Goal: Task Accomplishment & Management: Use online tool/utility

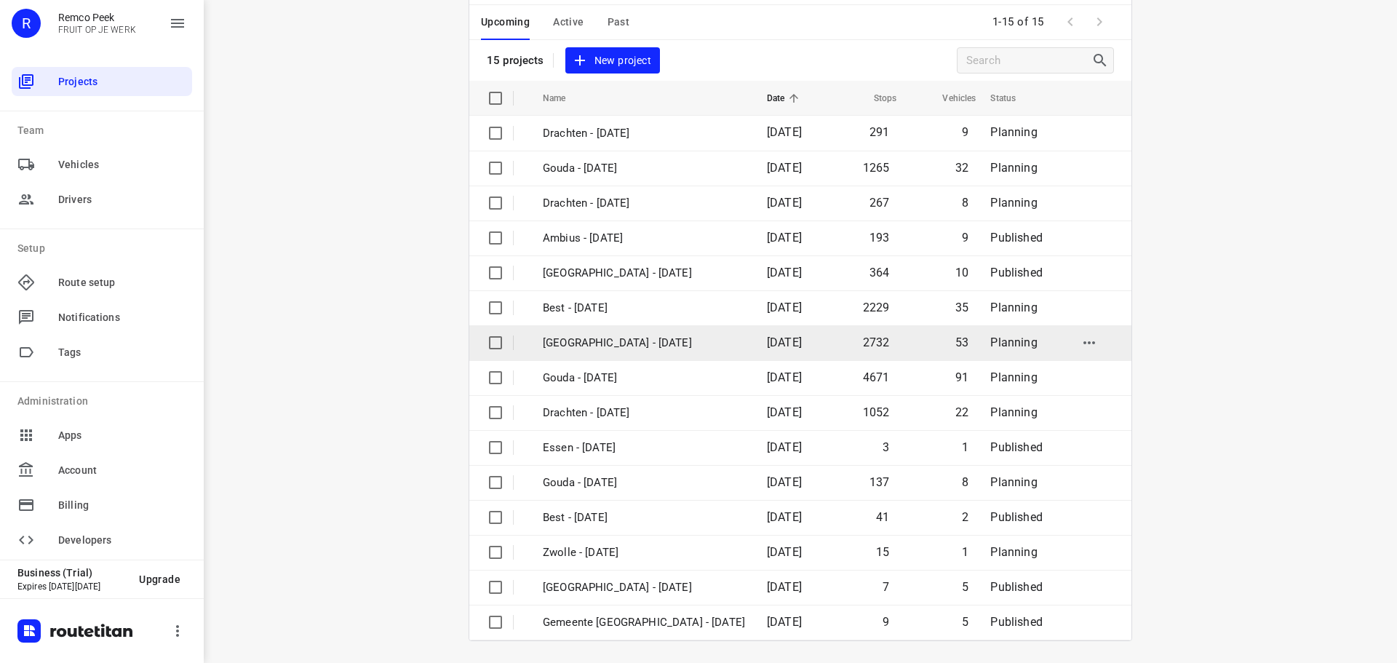
scroll to position [73, 0]
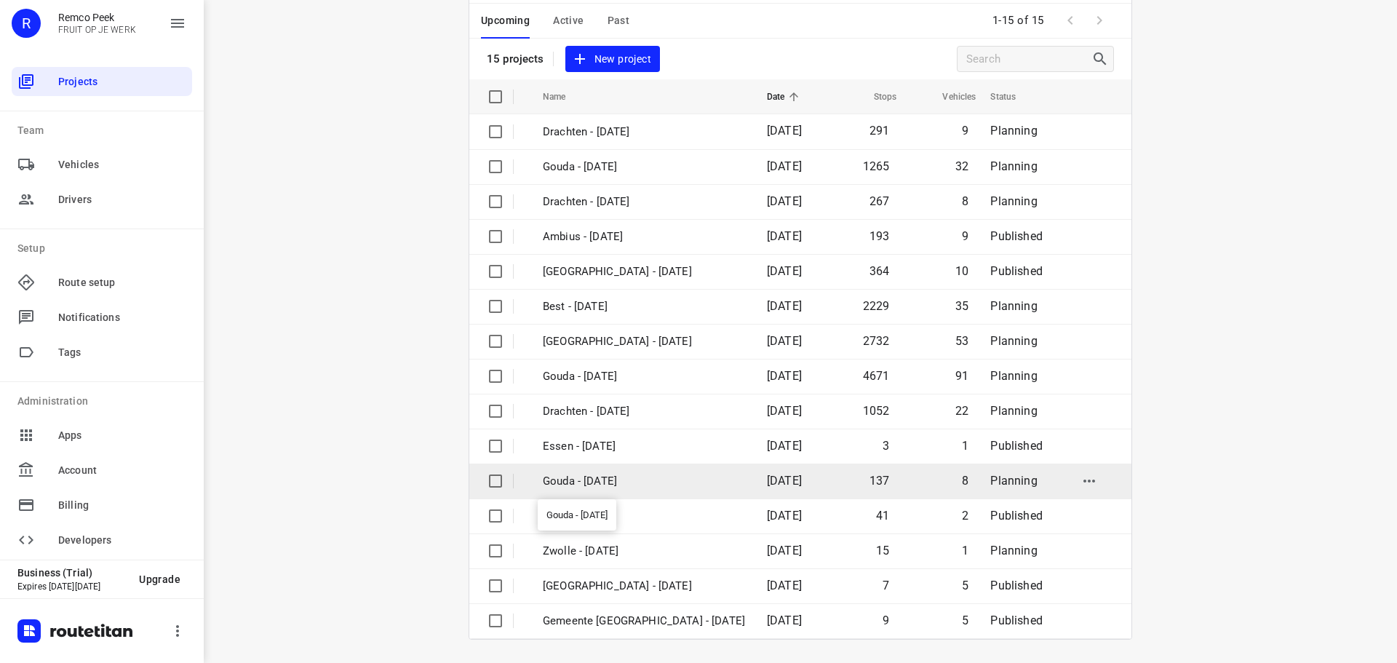
click at [608, 484] on p "Gouda - [DATE]" at bounding box center [644, 481] width 202 height 17
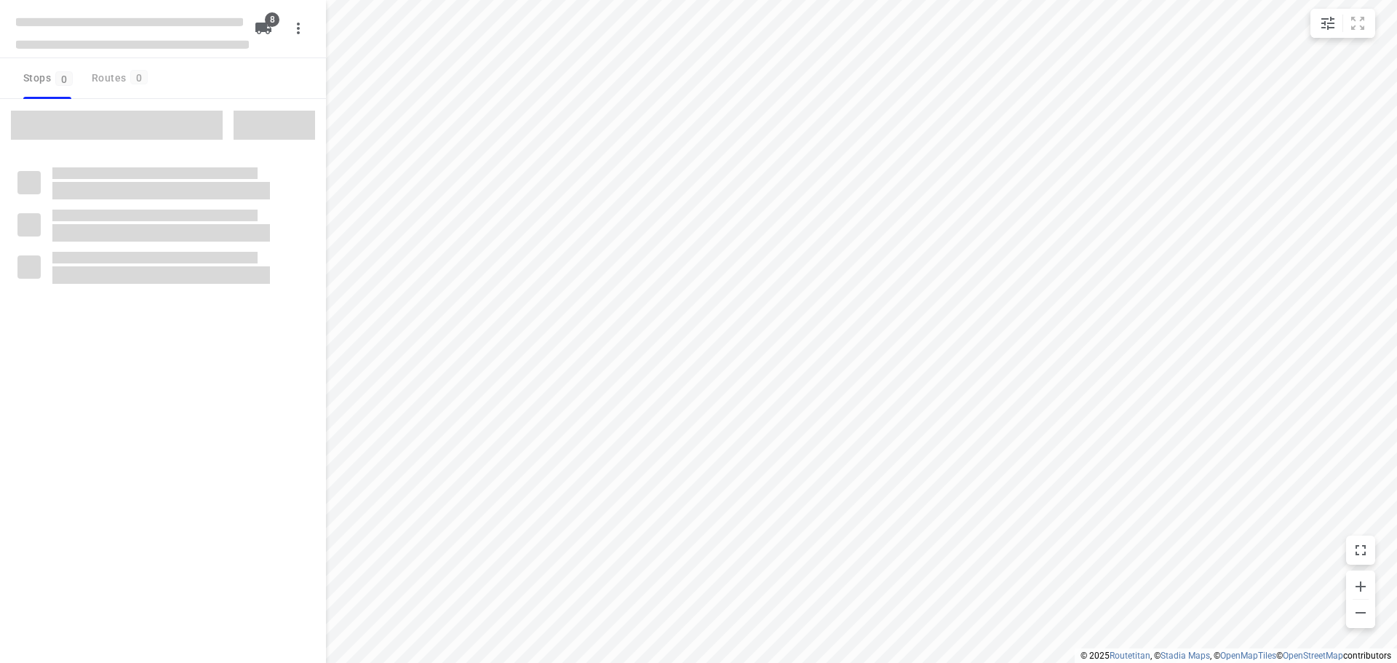
type input "distance"
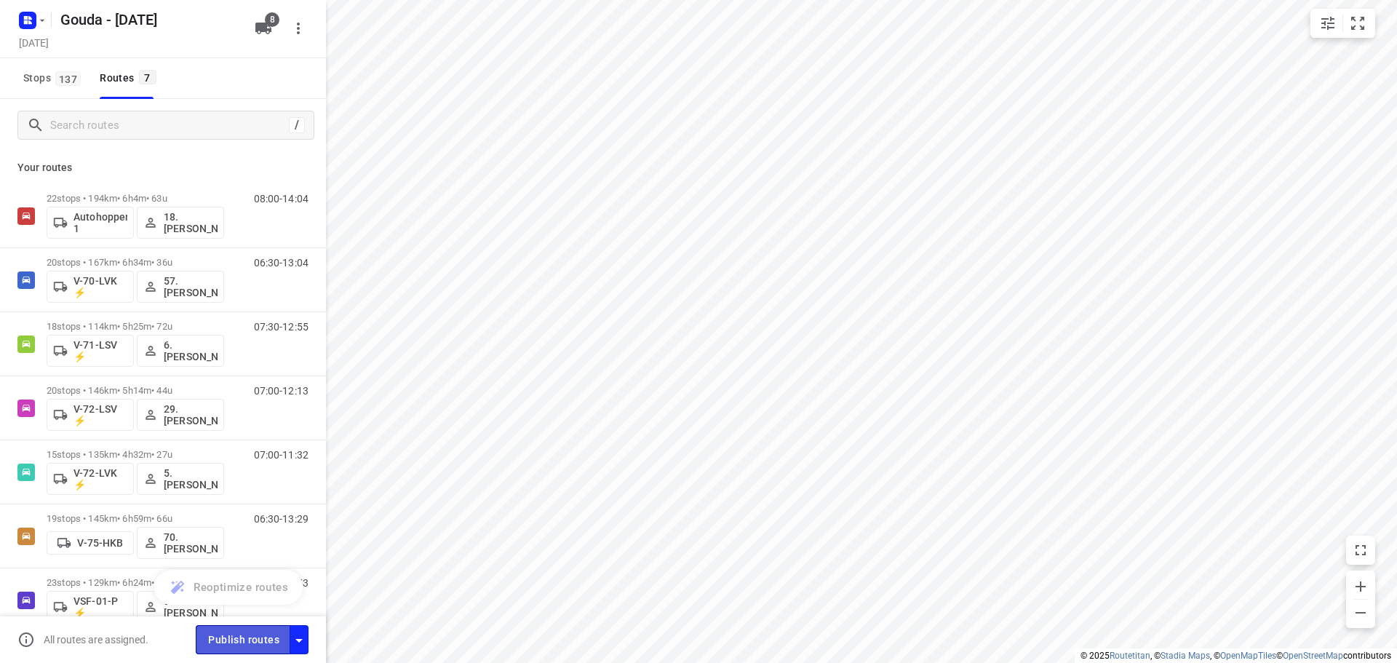
click at [250, 643] on span "Publish routes" at bounding box center [243, 640] width 71 height 18
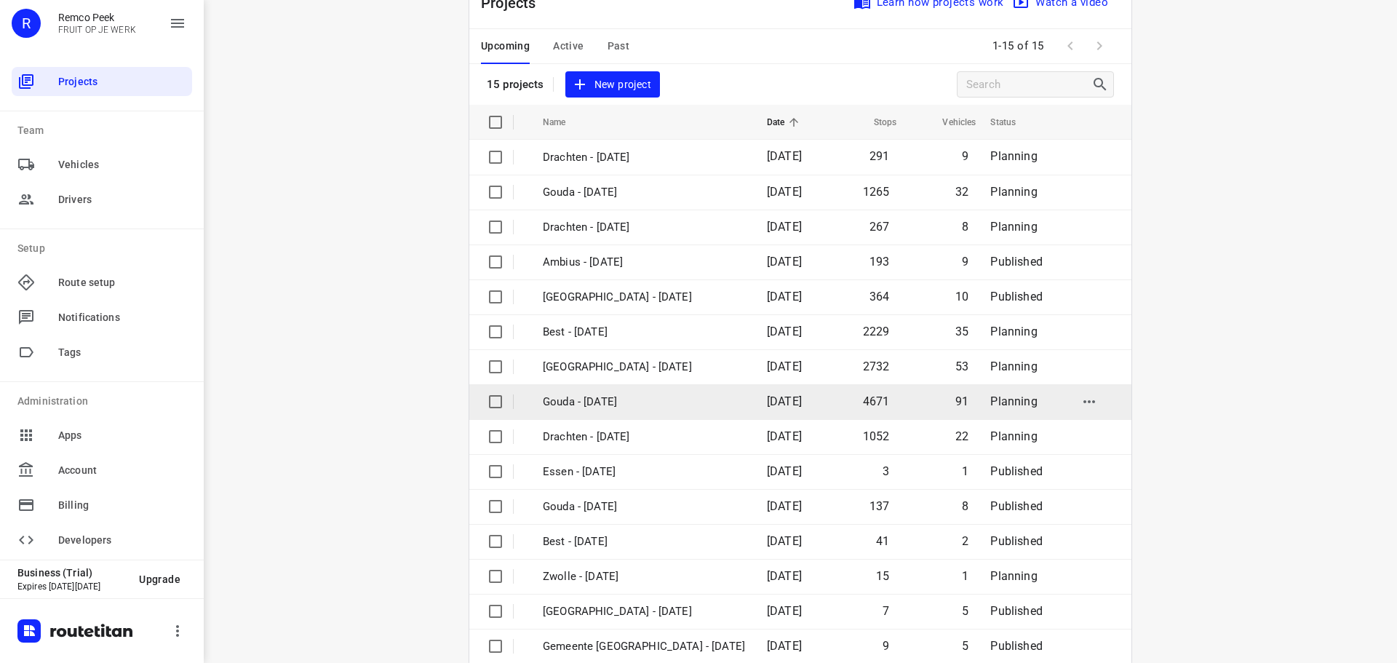
scroll to position [73, 0]
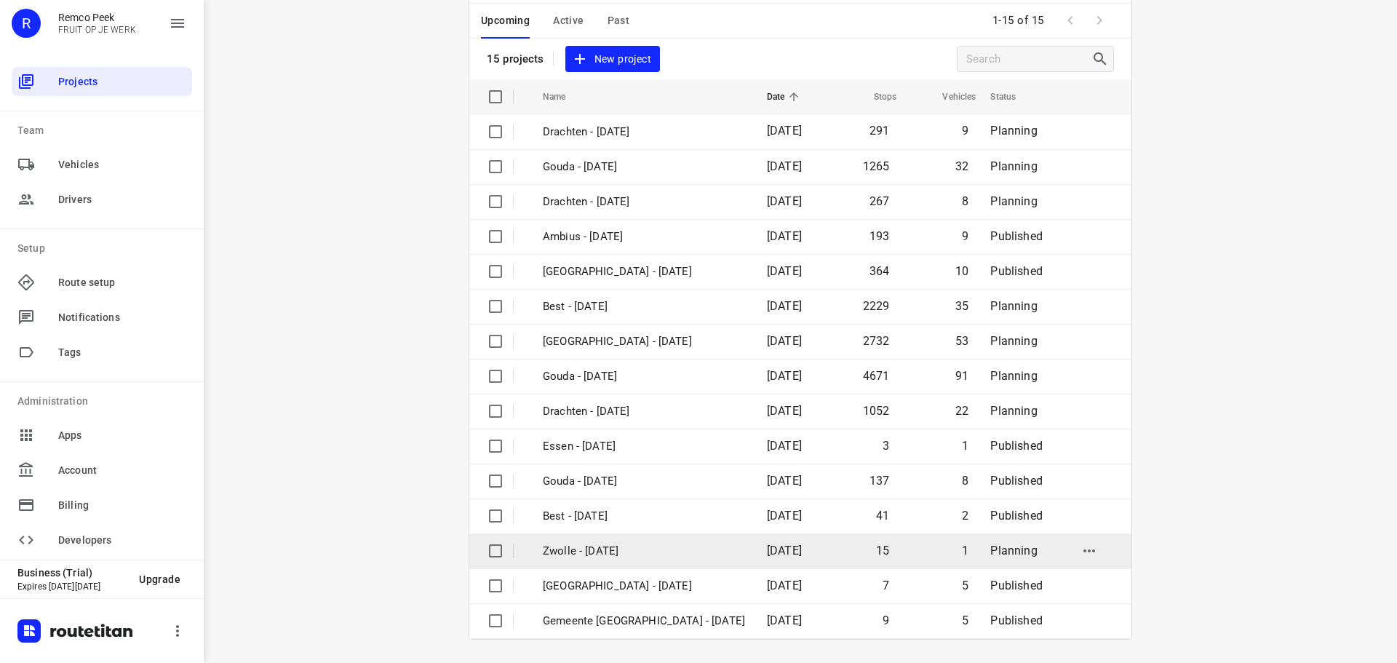
click at [603, 553] on p "Zwolle - [DATE]" at bounding box center [644, 551] width 202 height 17
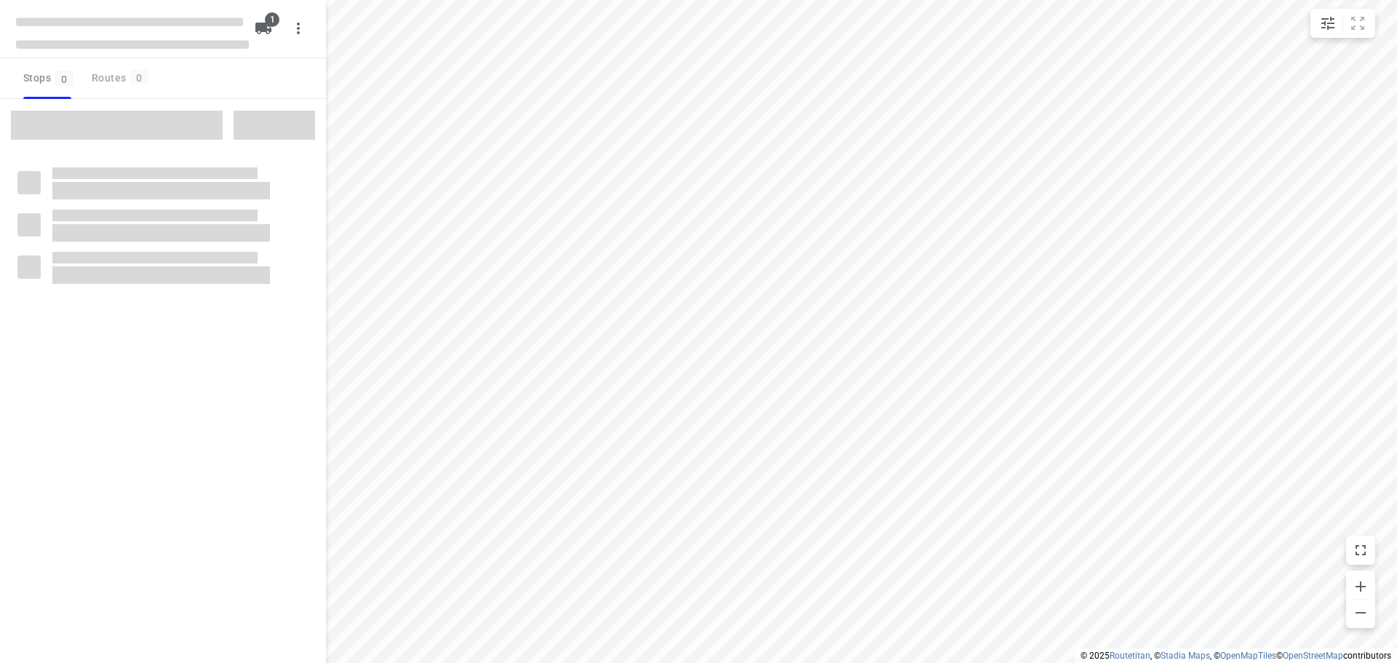
type input "distance"
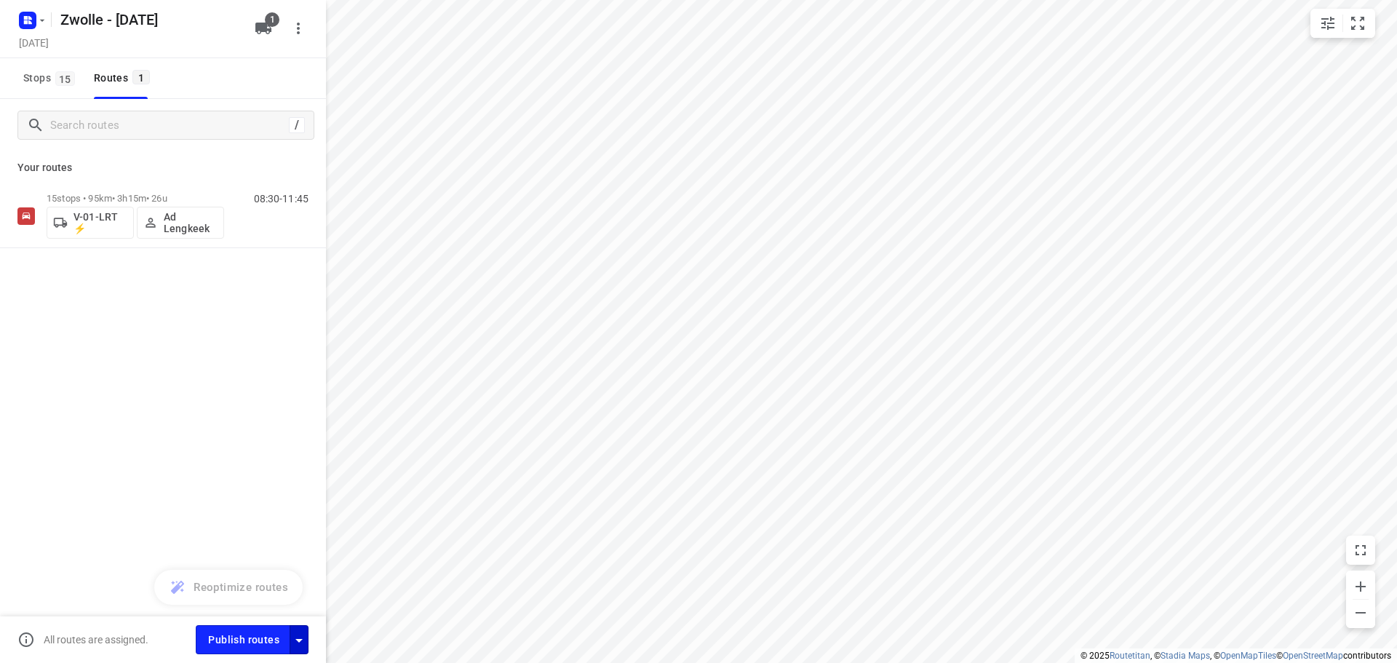
click at [300, 636] on icon "button" at bounding box center [298, 640] width 17 height 17
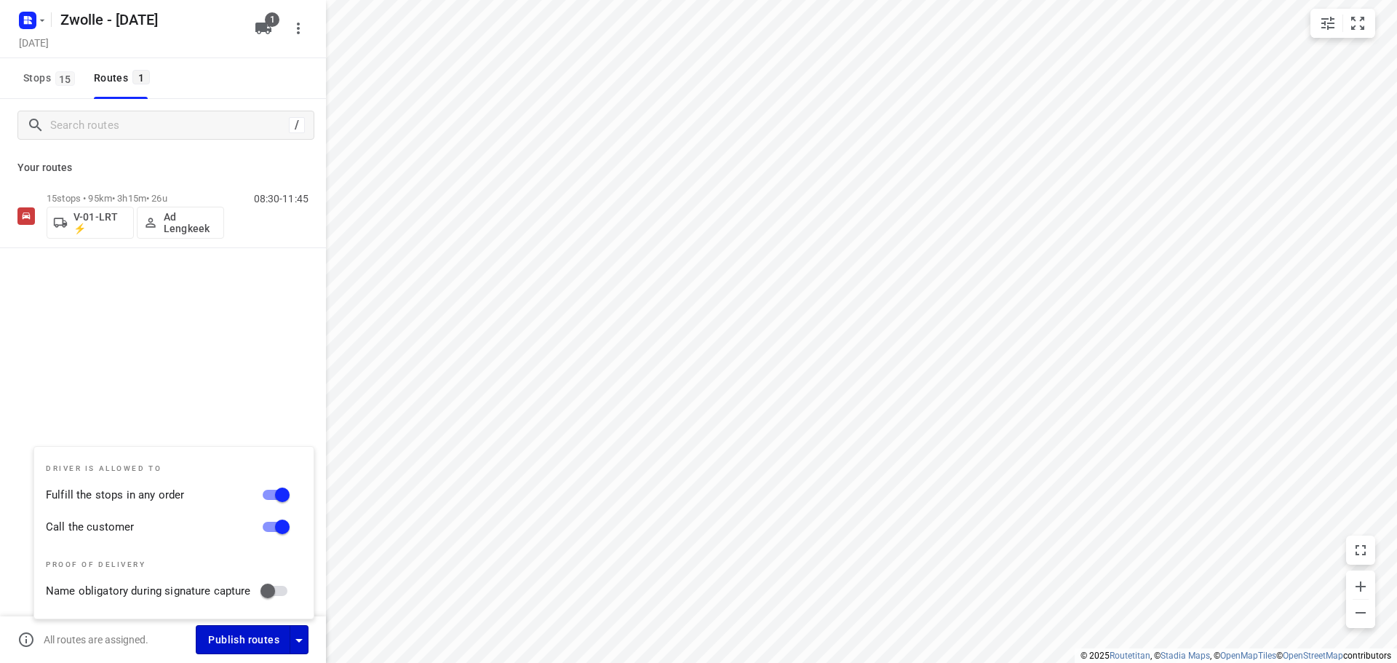
click at [248, 640] on span "Publish routes" at bounding box center [243, 640] width 71 height 18
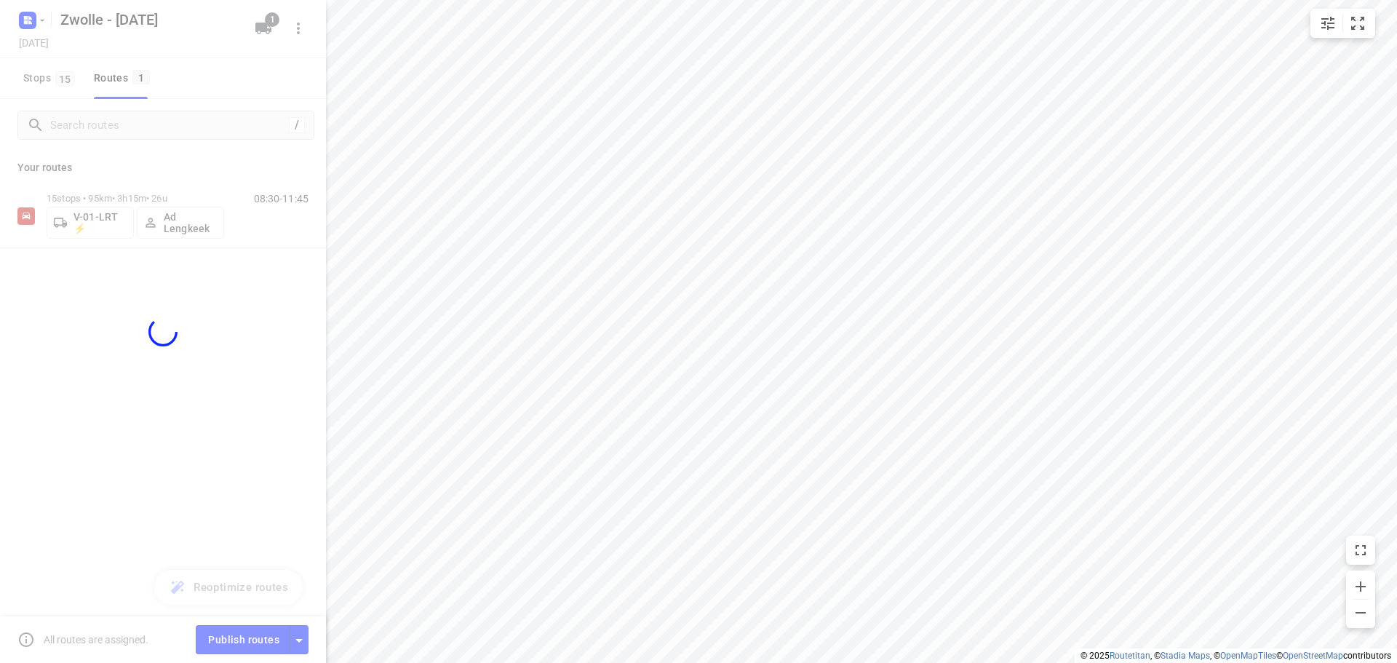
drag, startPoint x: 240, startPoint y: 363, endPoint x: 307, endPoint y: 319, distance: 79.9
click at [268, 343] on div at bounding box center [163, 331] width 326 height 663
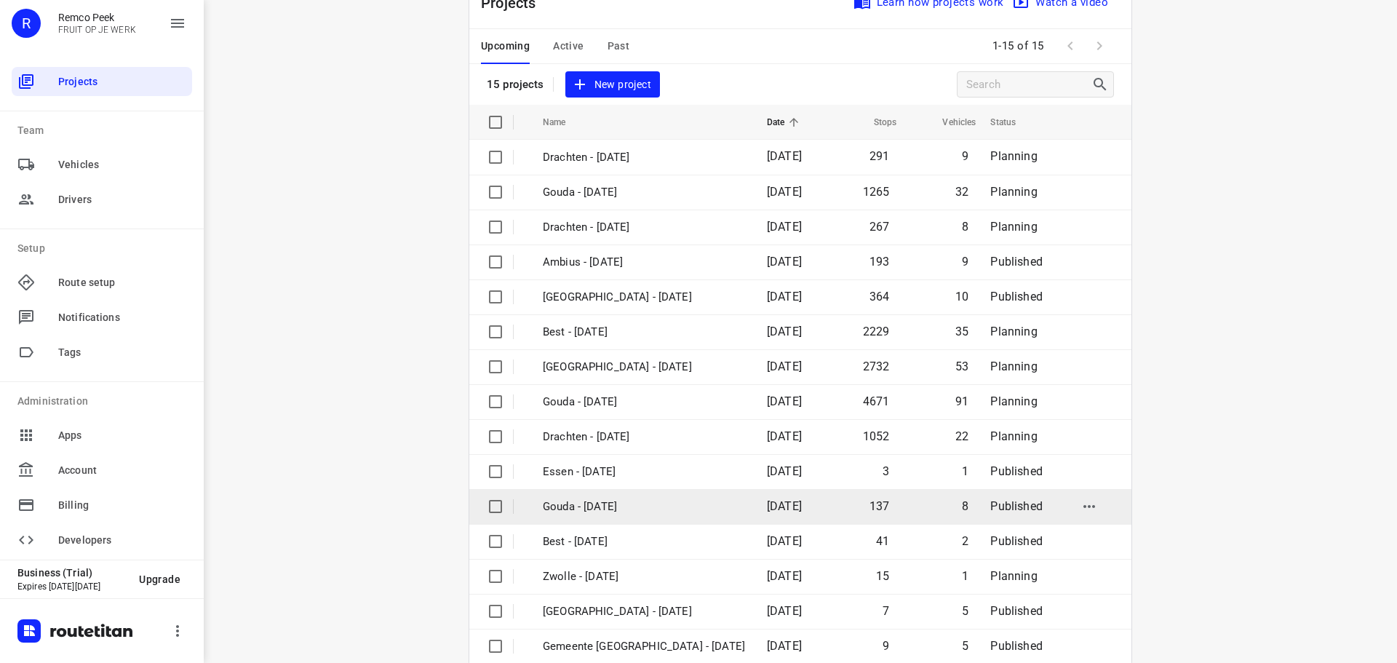
scroll to position [73, 0]
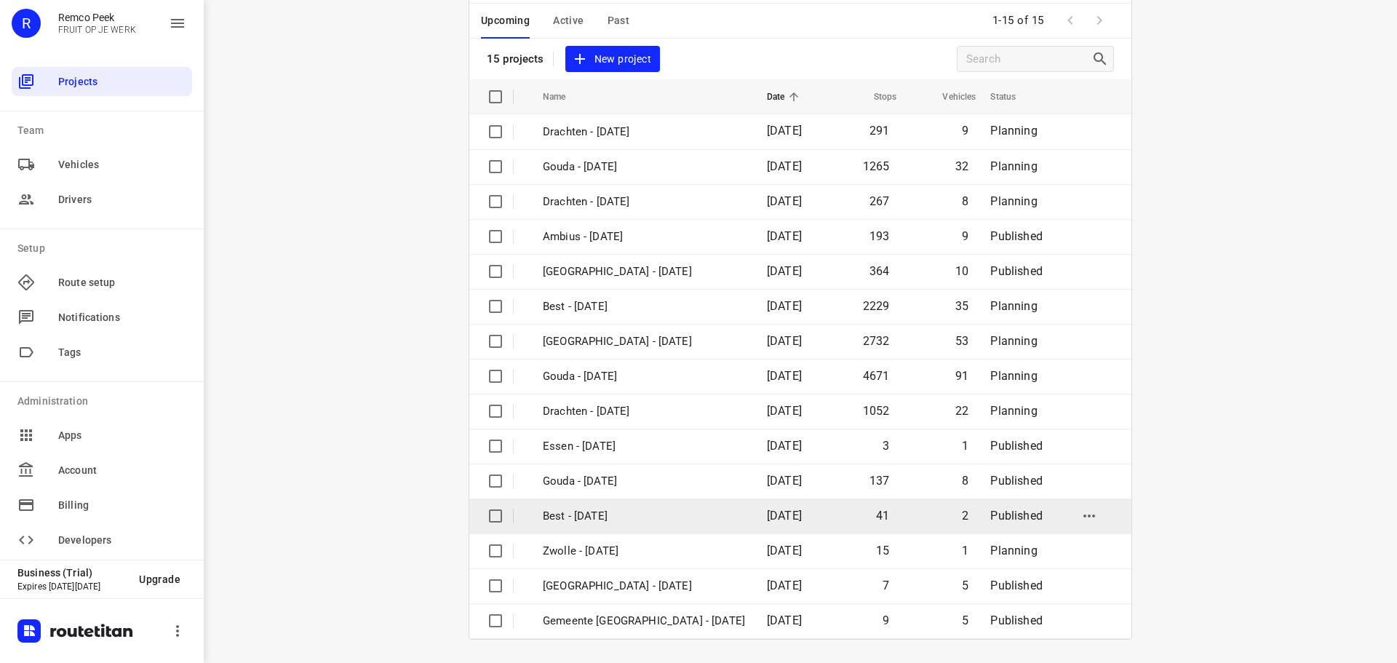
click at [647, 520] on p "Best - [DATE]" at bounding box center [644, 516] width 202 height 17
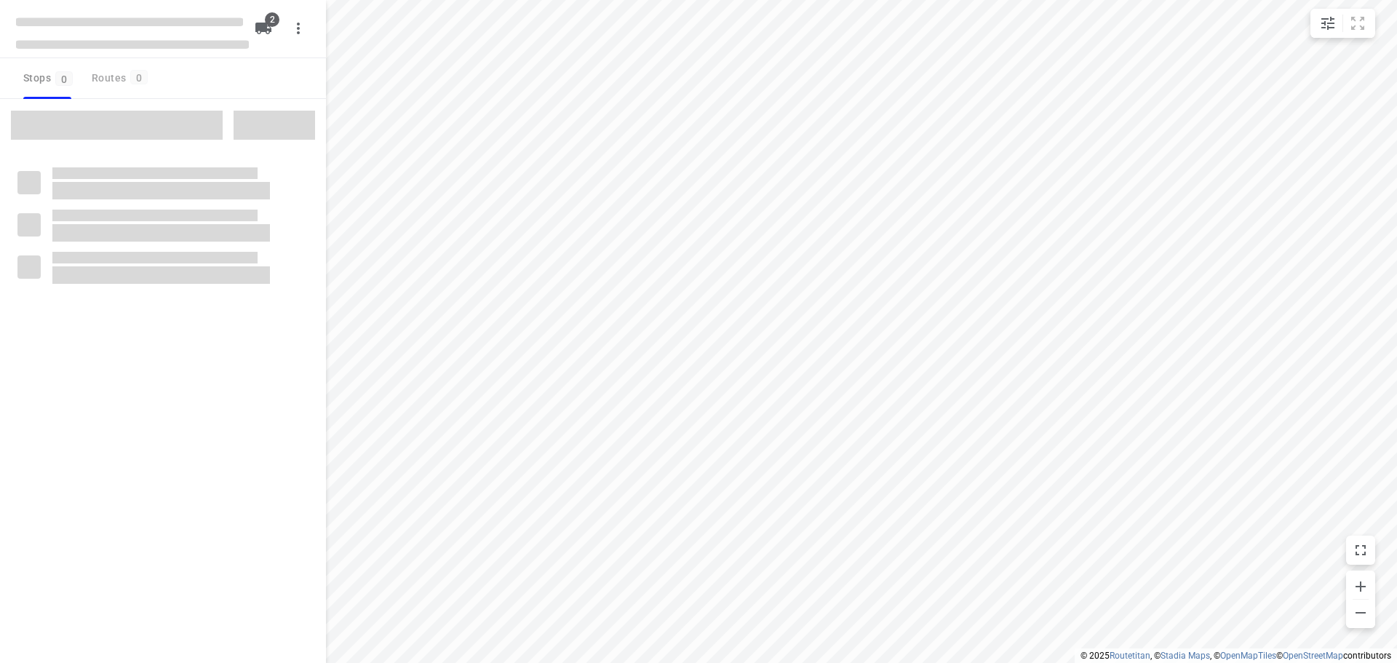
type input "distance"
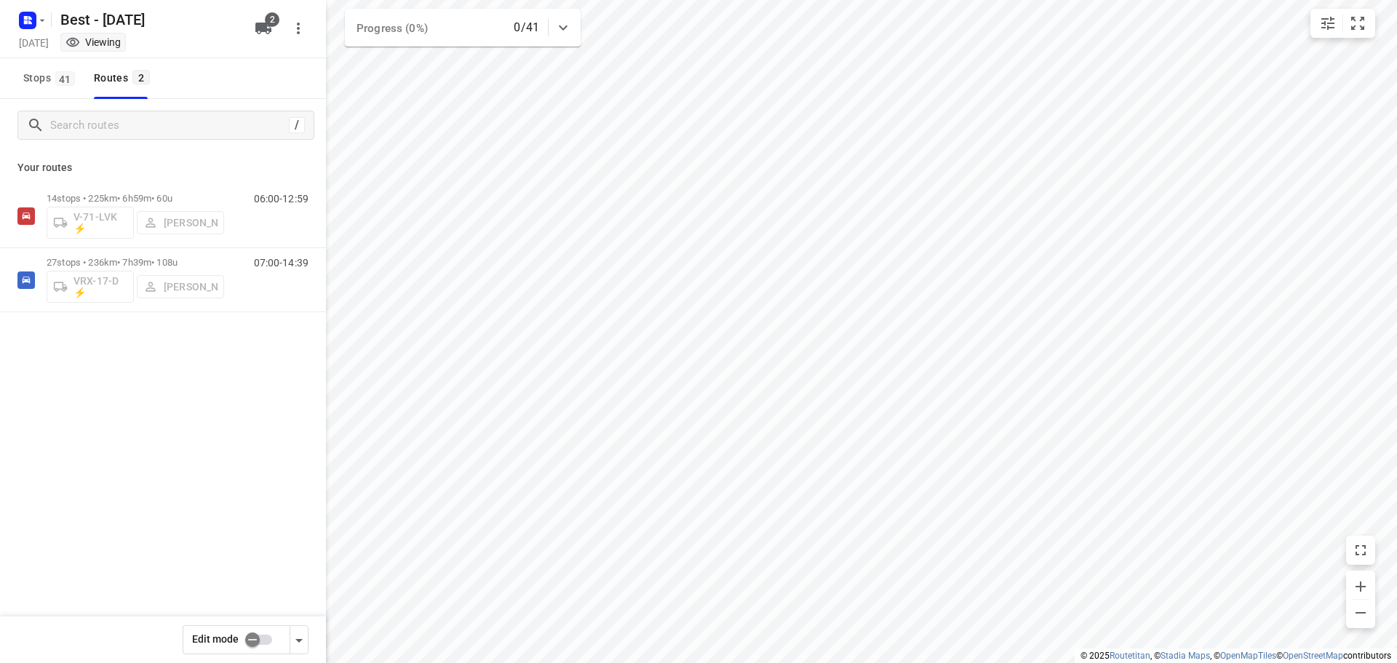
click at [260, 640] on input "checkbox" at bounding box center [252, 640] width 83 height 28
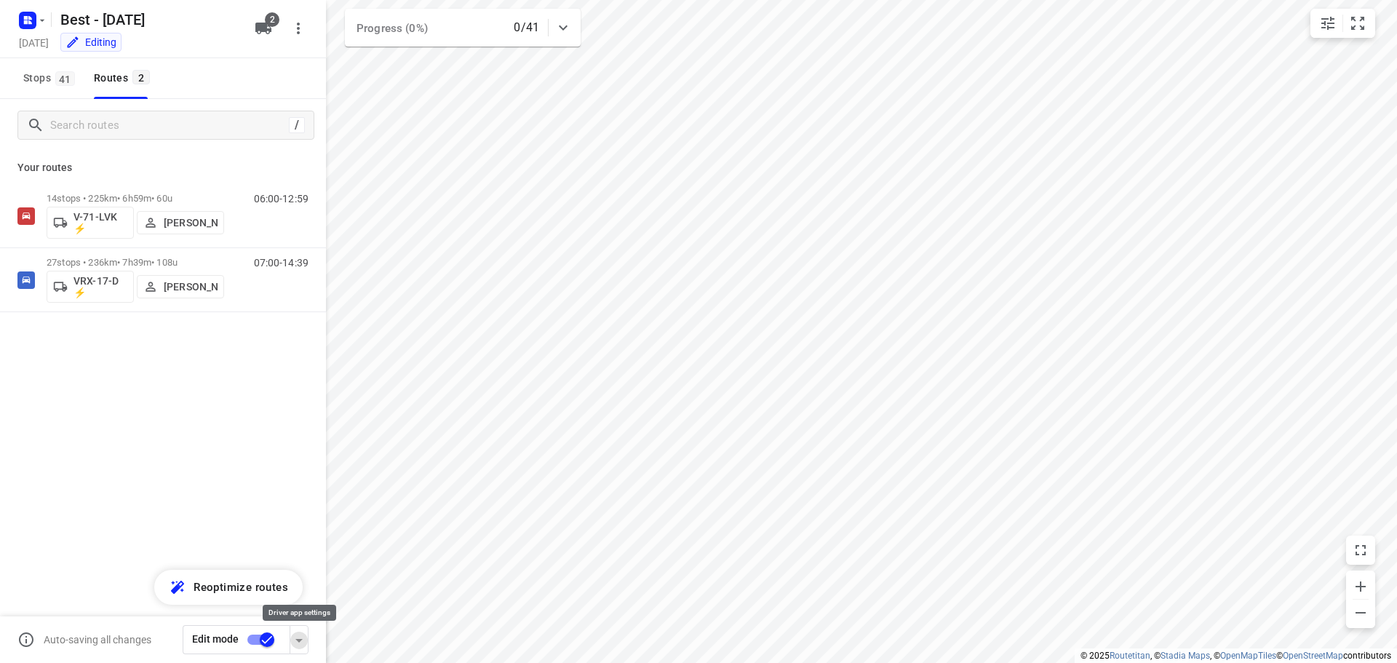
click at [306, 639] on icon "button" at bounding box center [298, 640] width 17 height 17
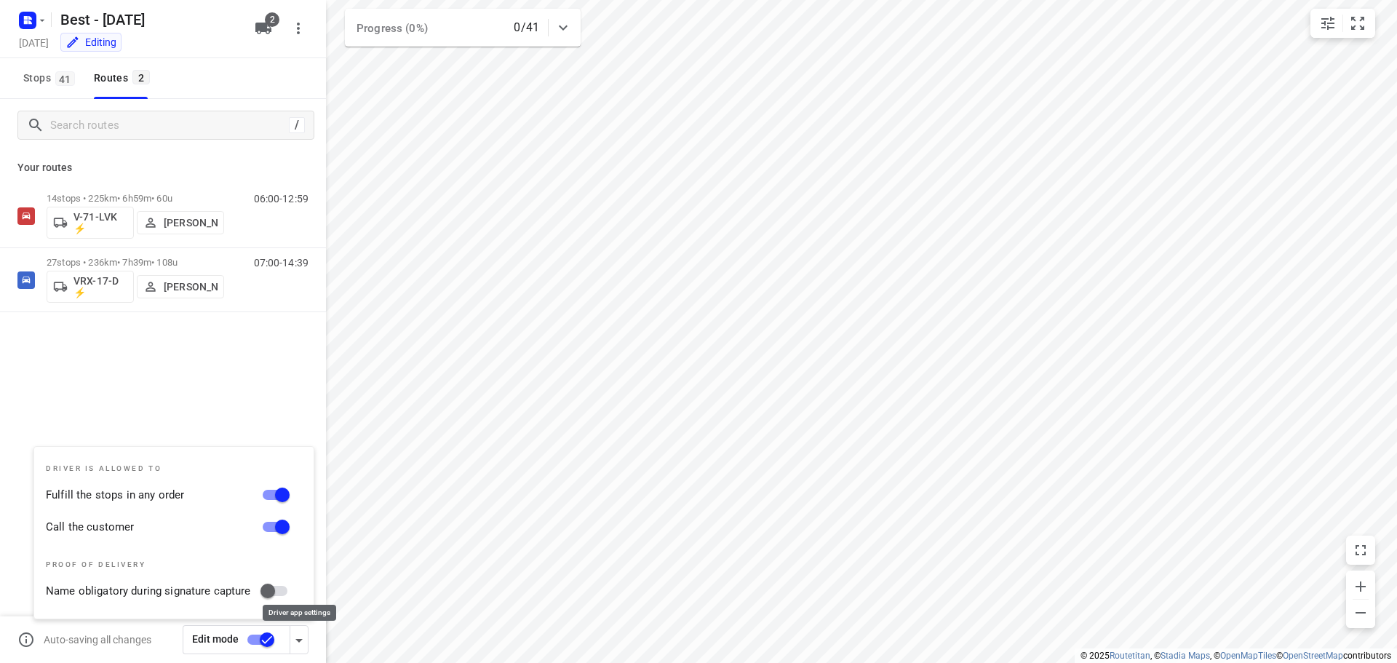
click at [306, 639] on icon "button" at bounding box center [298, 640] width 17 height 17
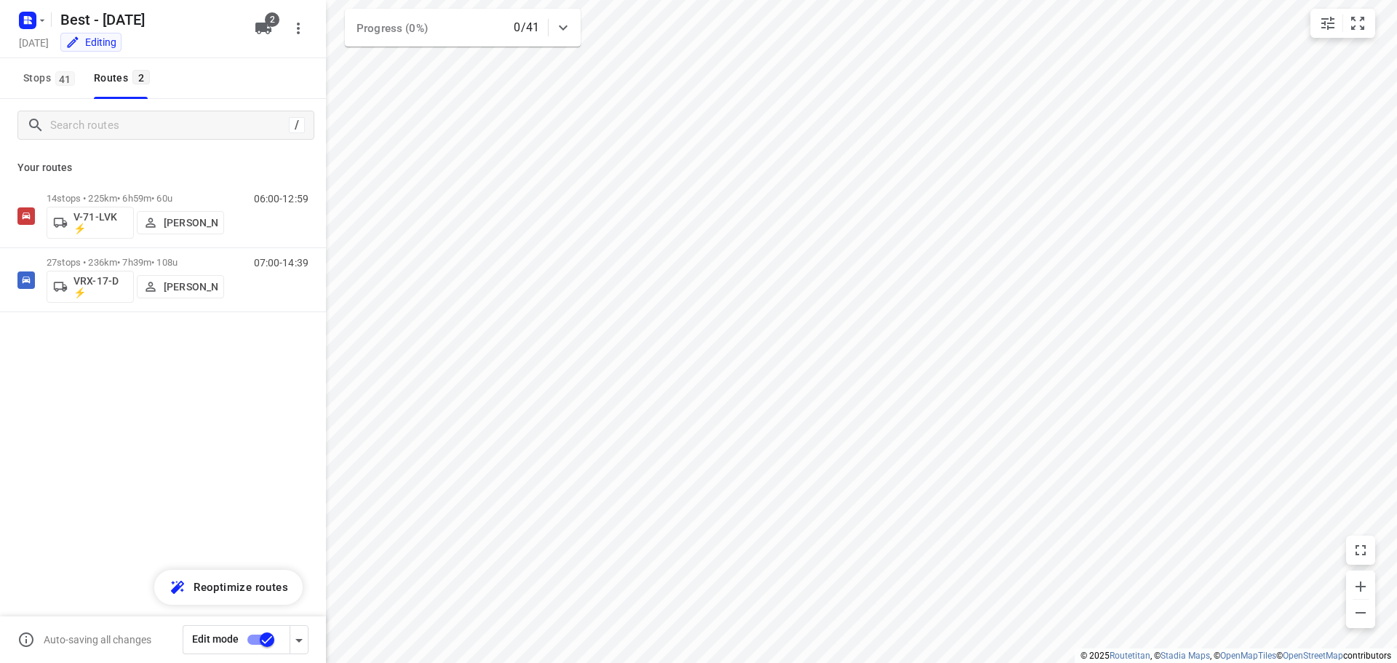
click at [269, 643] on input "checkbox" at bounding box center [267, 640] width 83 height 28
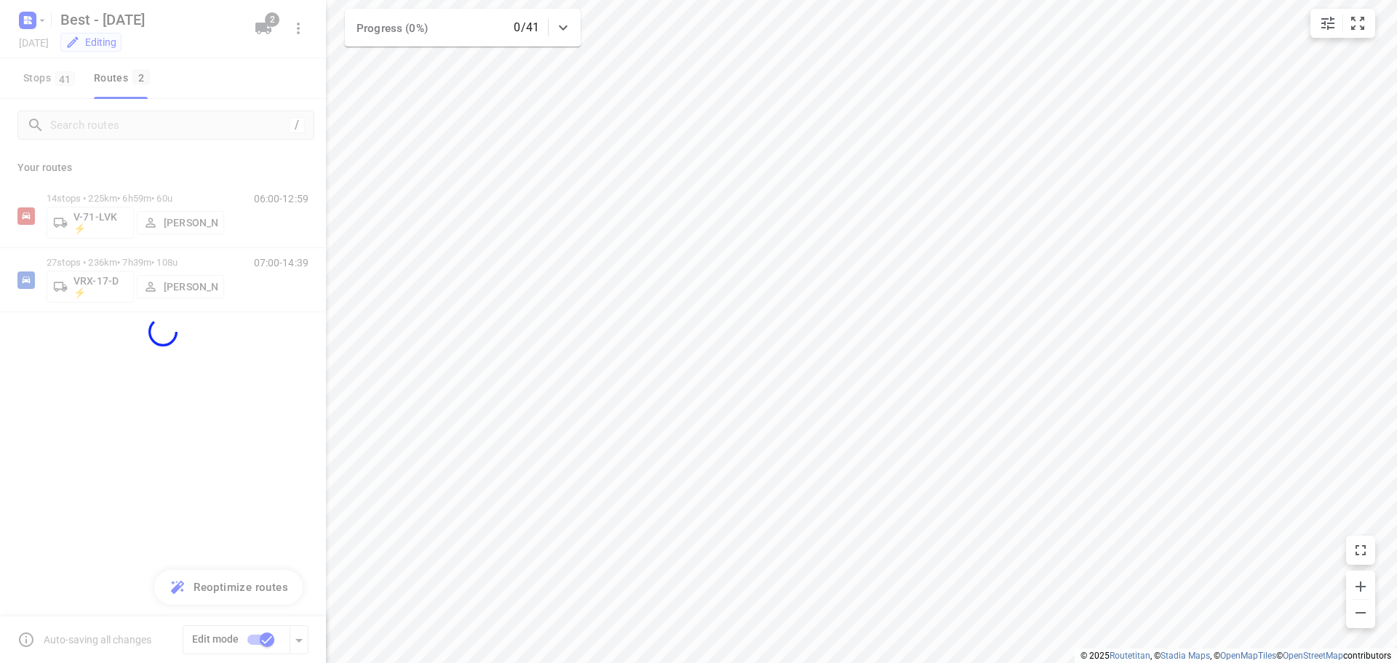
click at [258, 477] on div at bounding box center [163, 331] width 326 height 663
checkbox input "false"
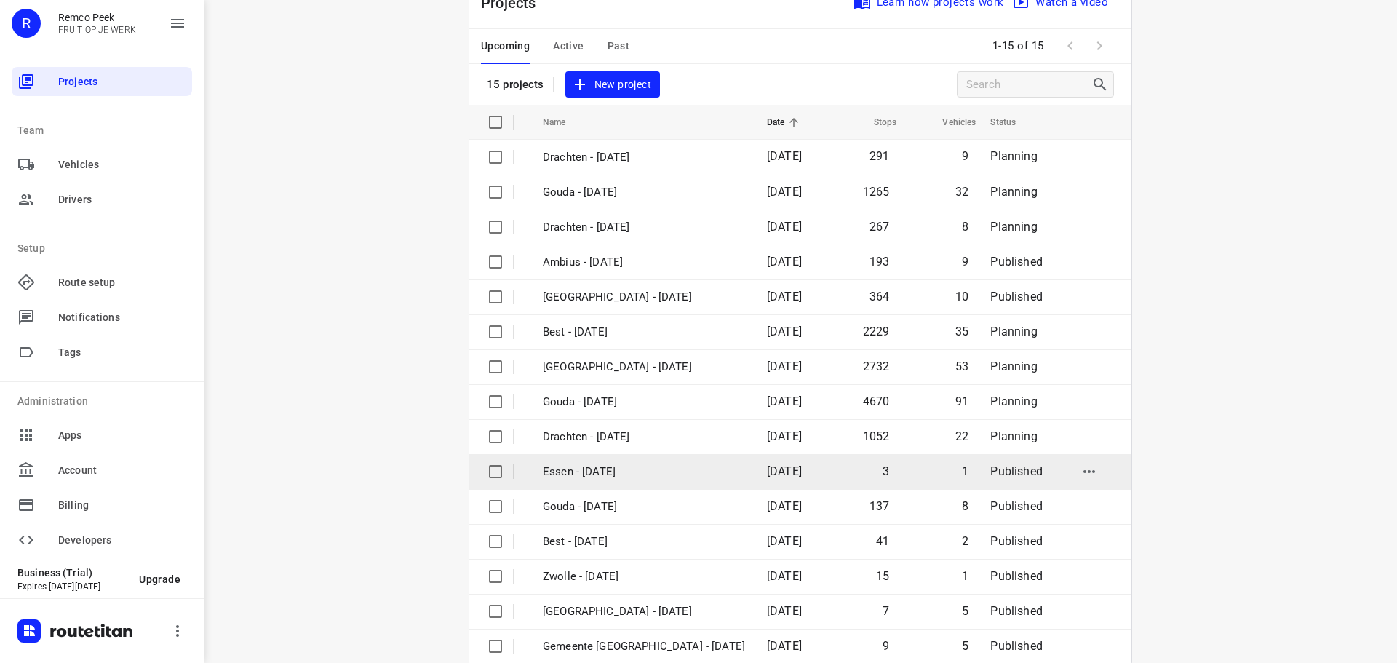
scroll to position [73, 0]
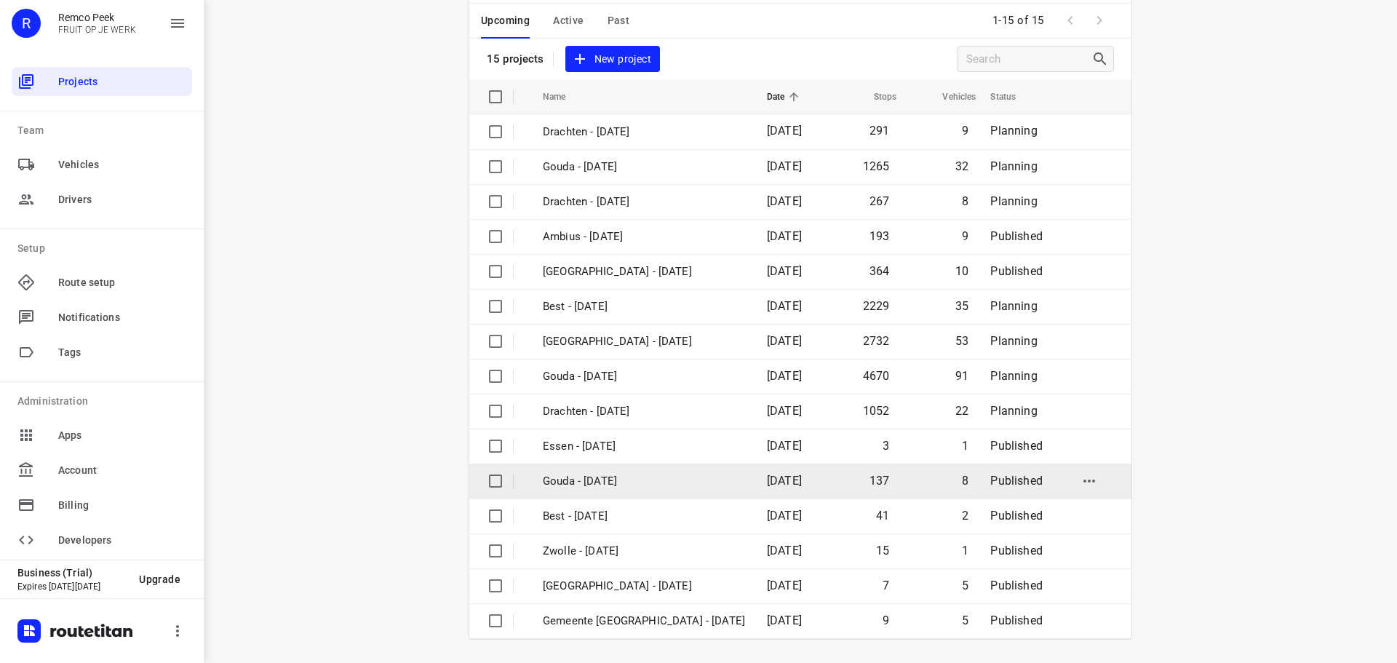
click at [619, 482] on p "Gouda - [DATE]" at bounding box center [644, 481] width 202 height 17
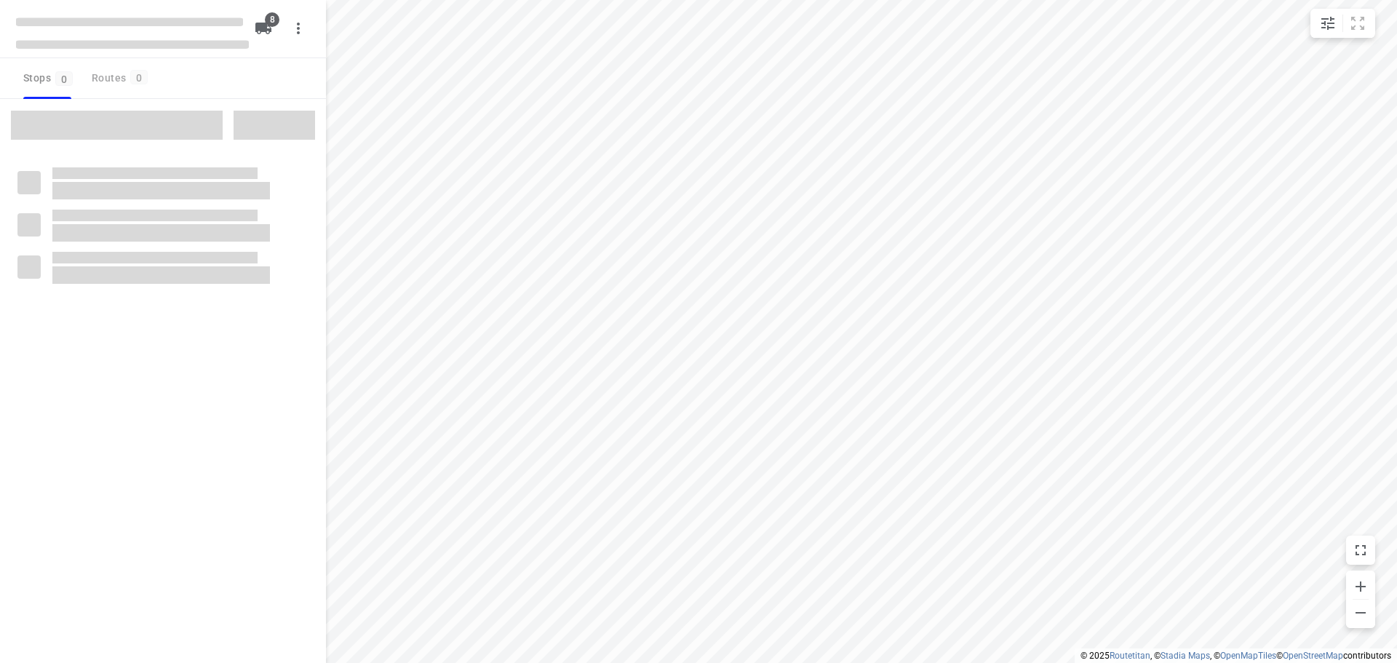
type input "distance"
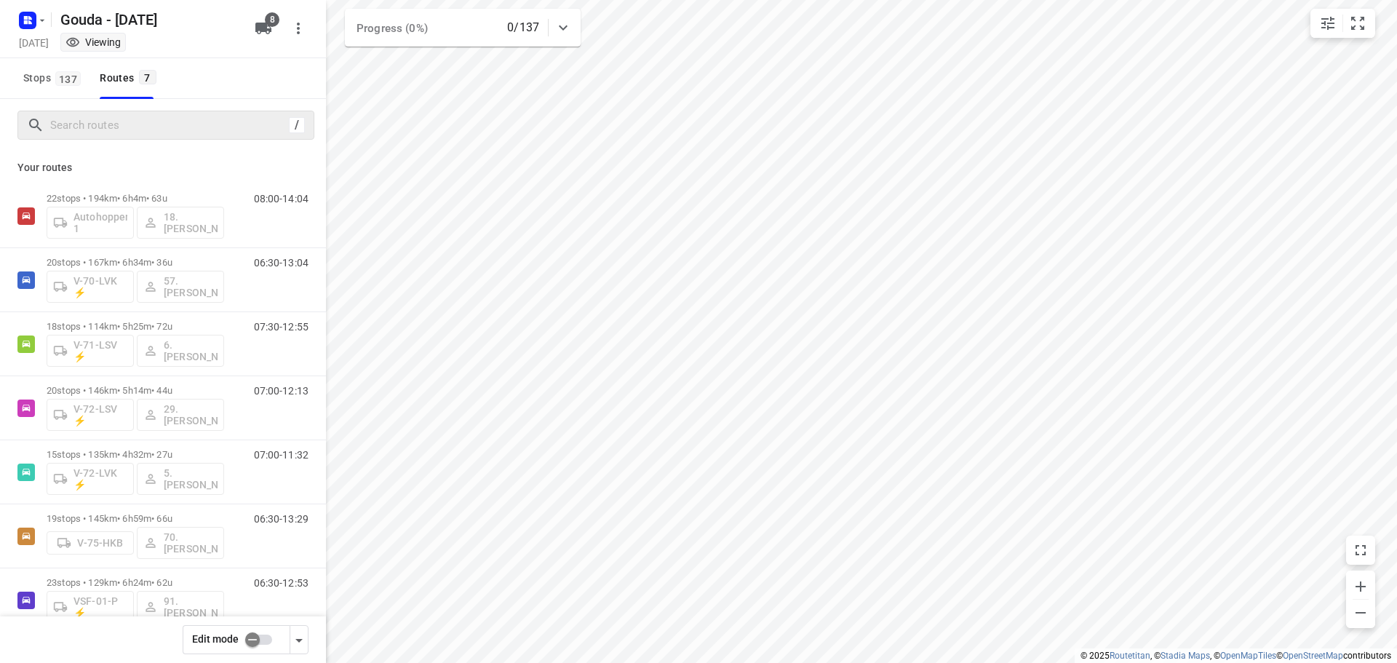
drag, startPoint x: 226, startPoint y: 148, endPoint x: 291, endPoint y: 117, distance: 72.3
click at [226, 146] on div "/" at bounding box center [163, 125] width 326 height 52
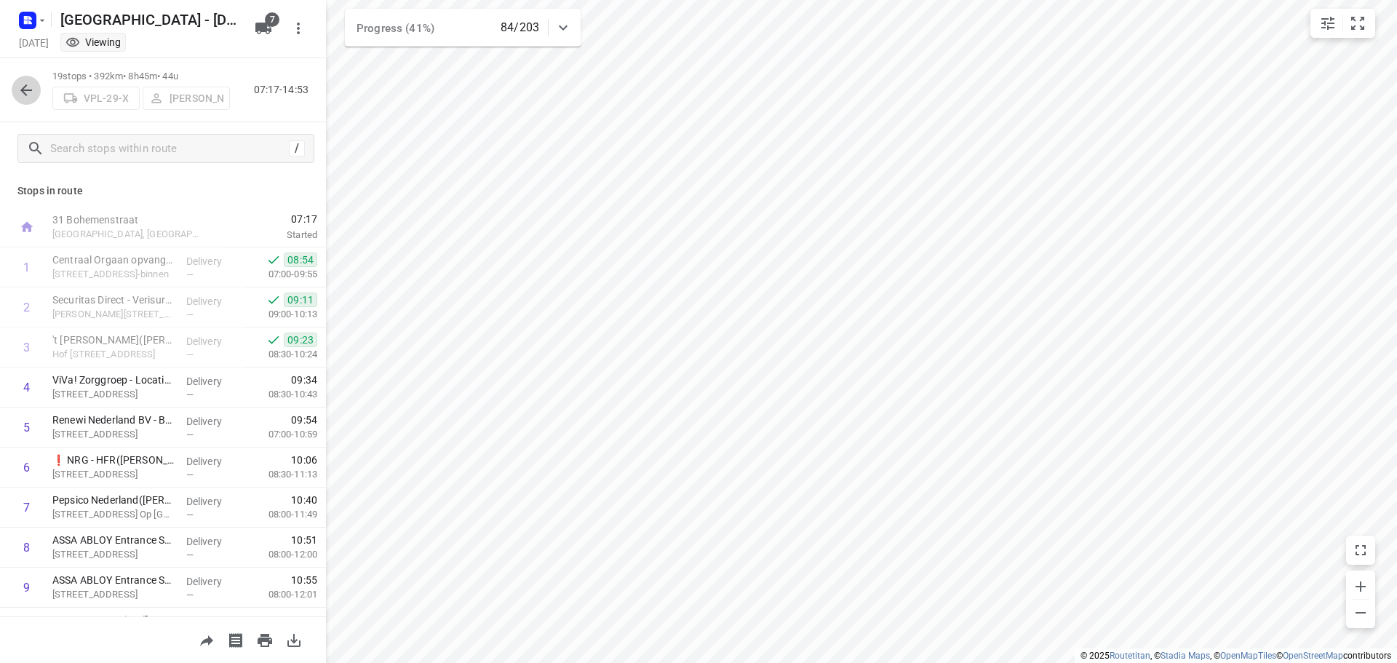
click at [29, 87] on icon "button" at bounding box center [25, 90] width 17 height 17
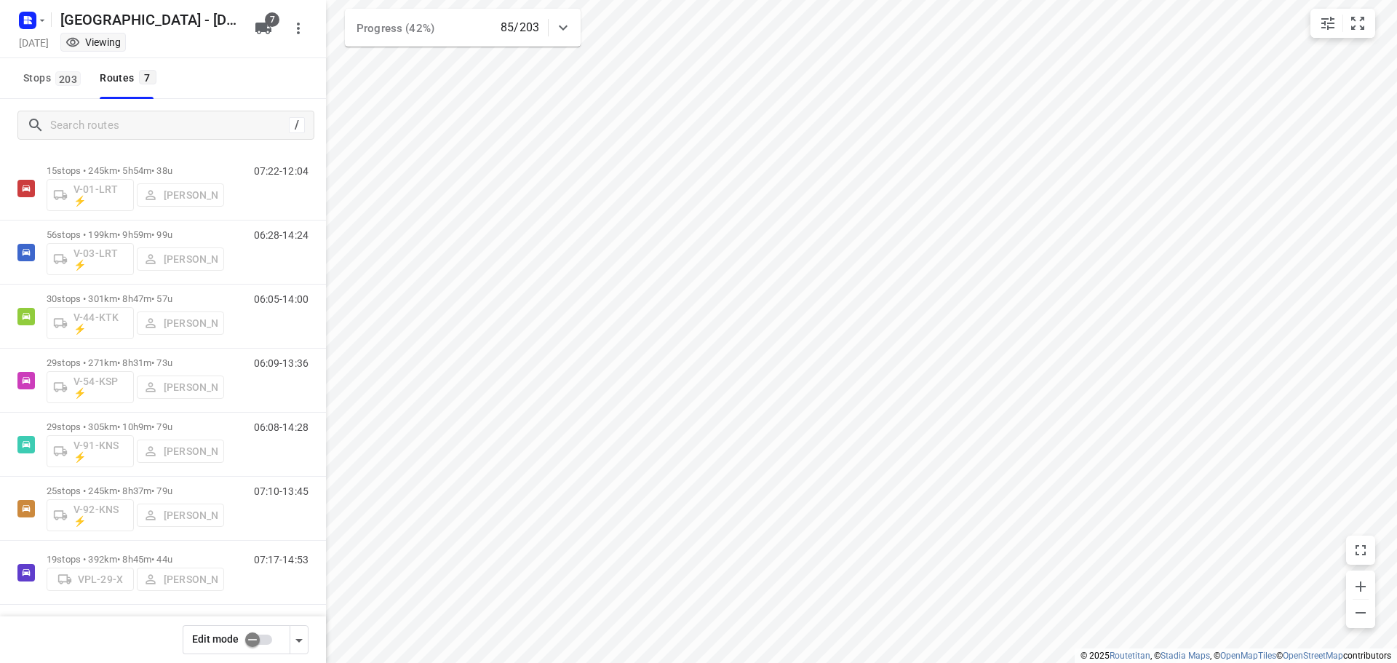
scroll to position [31, 0]
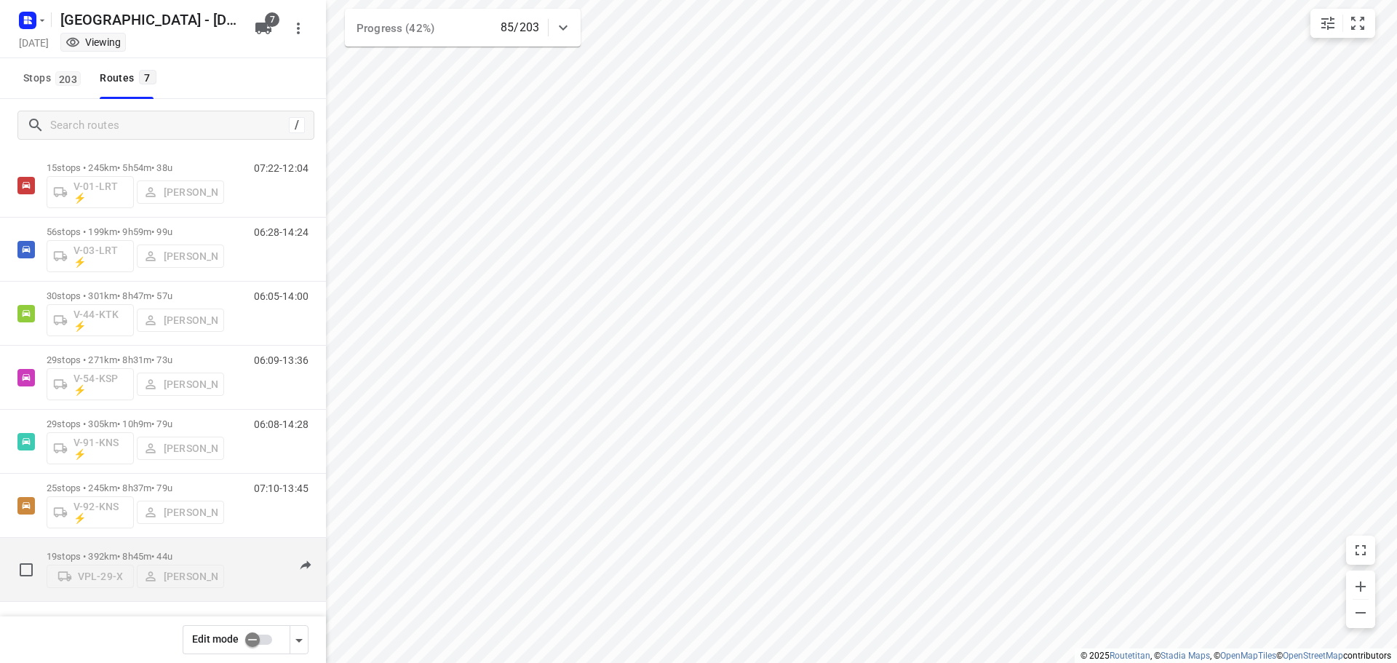
click at [205, 551] on p "19 stops • 392km • 8h45m • 44u" at bounding box center [136, 556] width 178 height 11
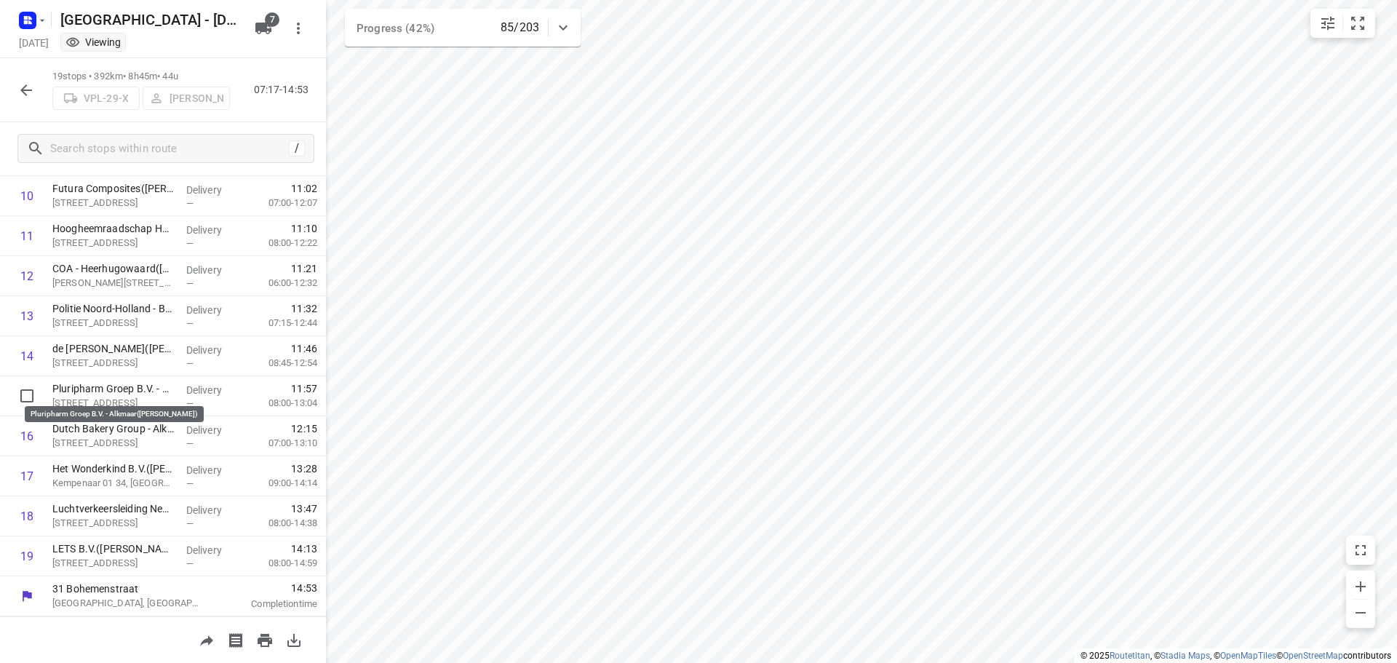
scroll to position [0, 0]
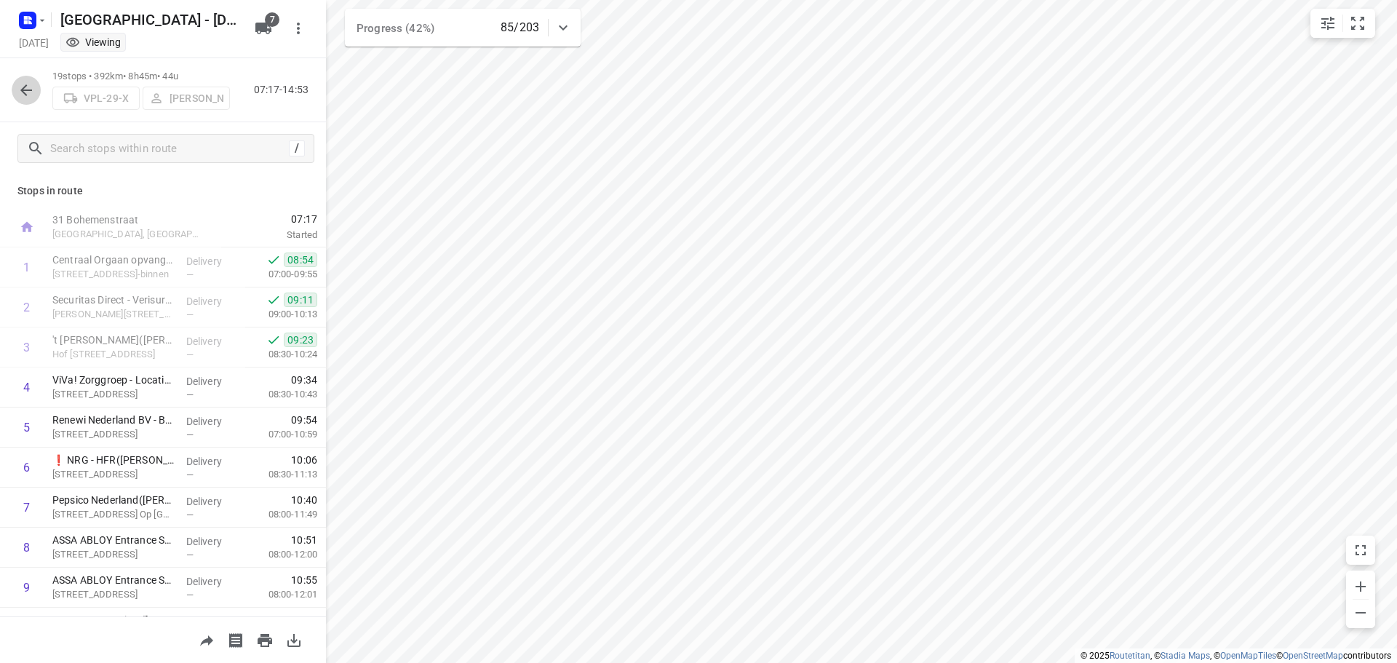
click at [29, 95] on button "button" at bounding box center [26, 90] width 29 height 29
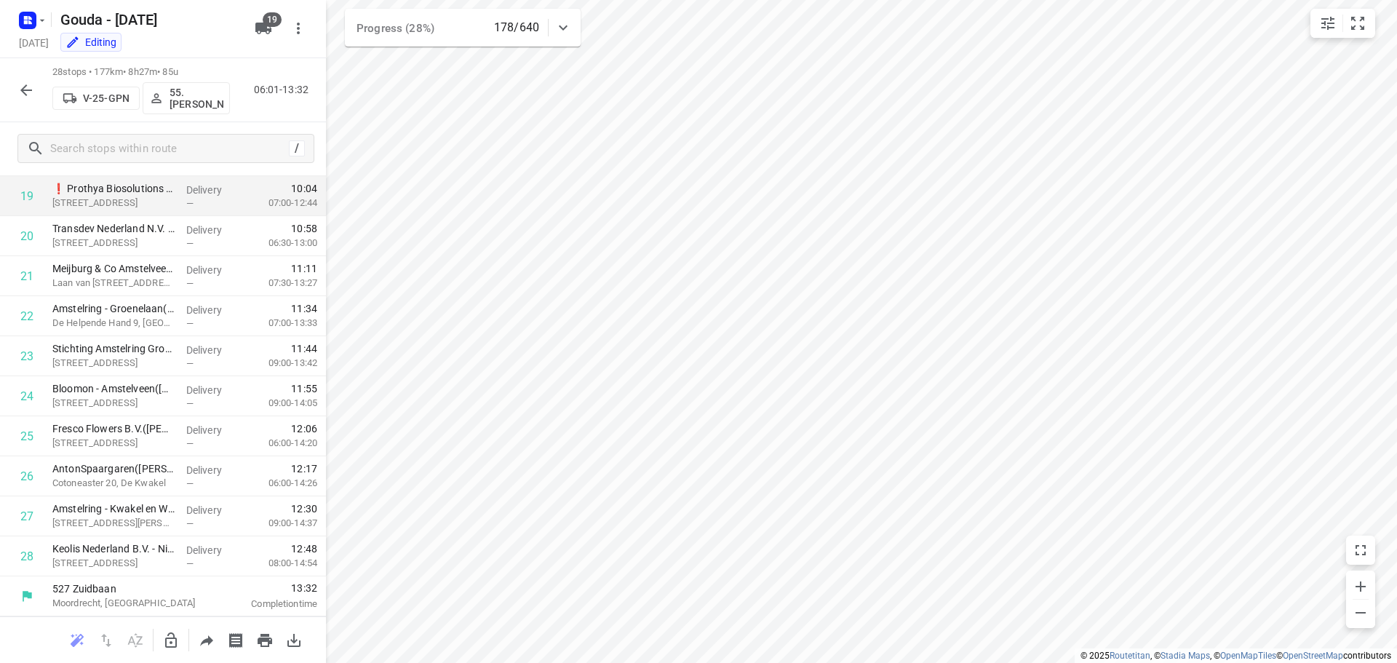
scroll to position [632, 0]
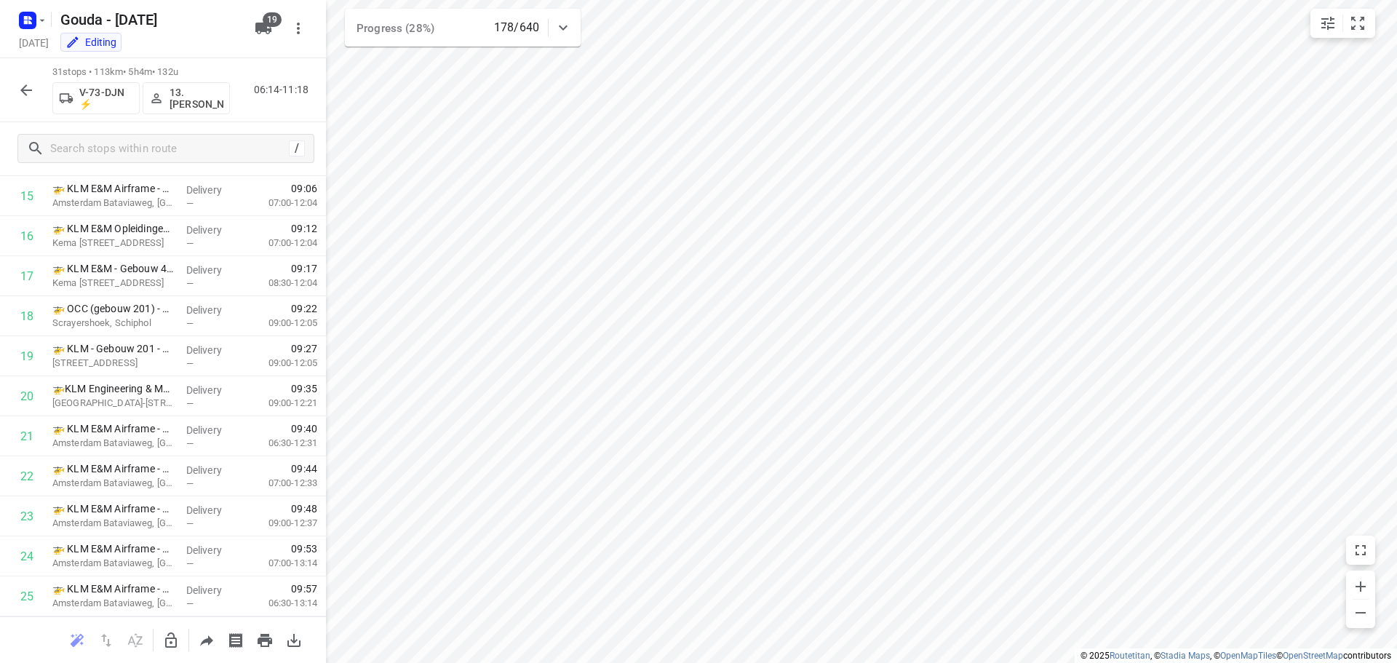
drag, startPoint x: 176, startPoint y: 70, endPoint x: 226, endPoint y: 70, distance: 50.2
click at [226, 70] on p "31 stops • 113km • 5h4m • 132u" at bounding box center [141, 72] width 178 height 14
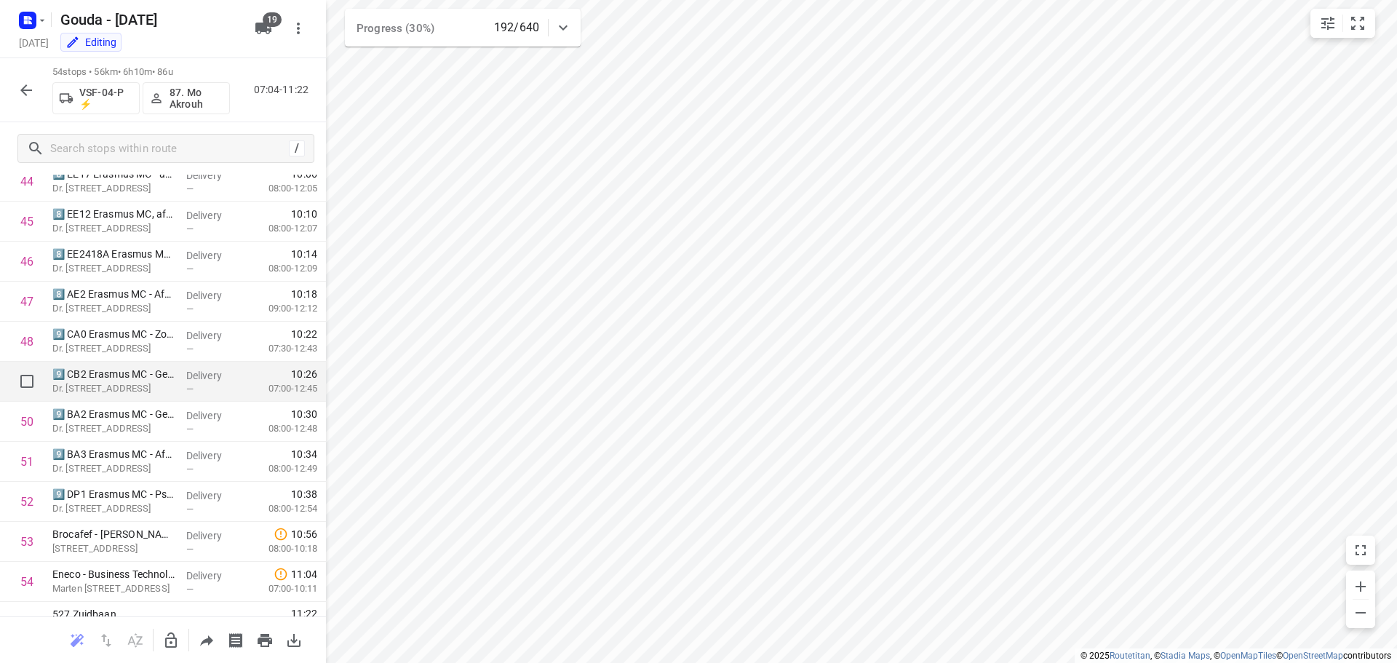
scroll to position [1832, 0]
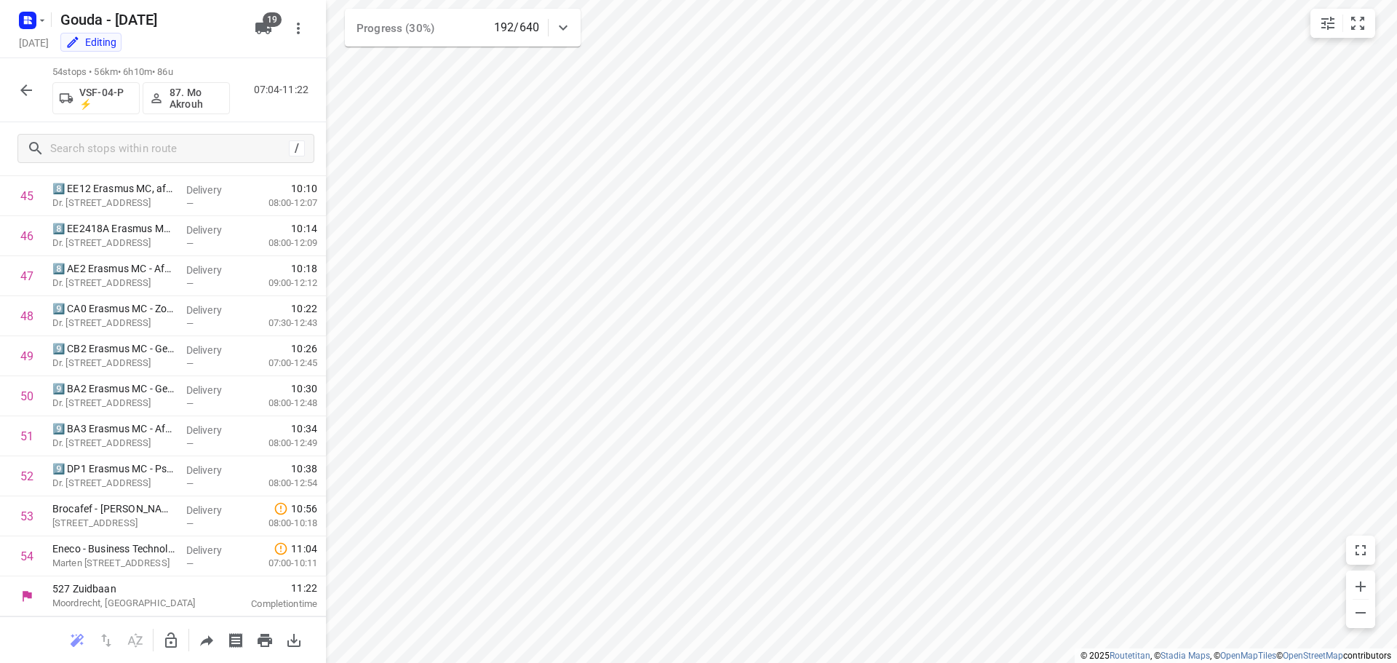
click at [19, 90] on icon "button" at bounding box center [25, 90] width 17 height 17
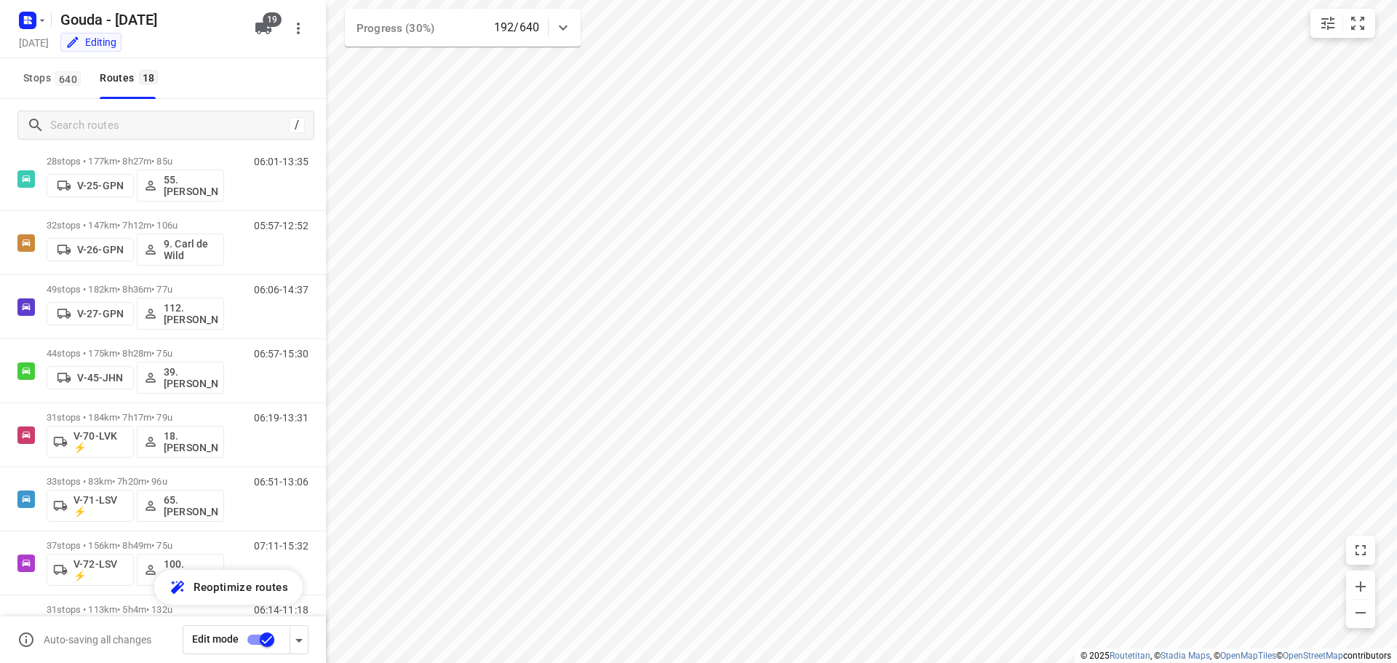
scroll to position [0, 0]
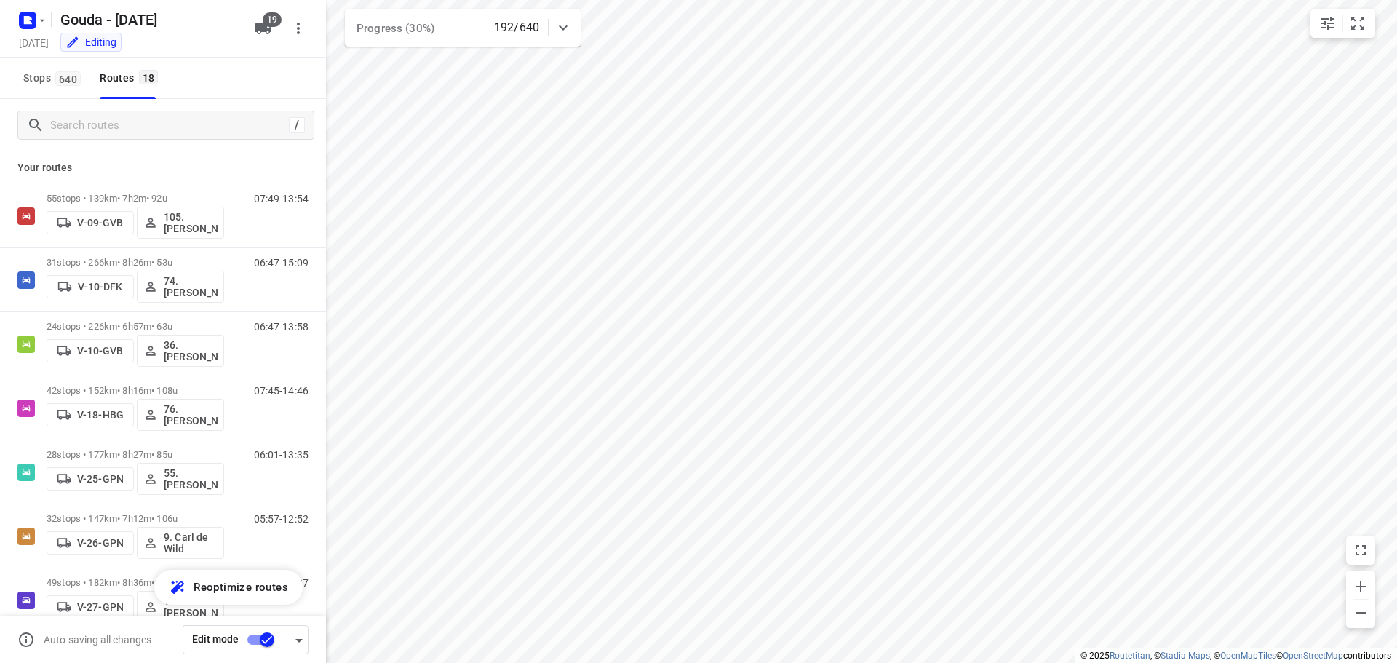
click at [288, 170] on p "Your routes" at bounding box center [162, 167] width 291 height 15
click at [290, 152] on div "Your routes 55 stops • 139km • 7h2m • 92u V-09-GVB 105.Ruben Hamminga 07:49-13:…" at bounding box center [163, 427] width 326 height 552
click at [253, 72] on div "Stops 640 Routes 18" at bounding box center [163, 78] width 326 height 41
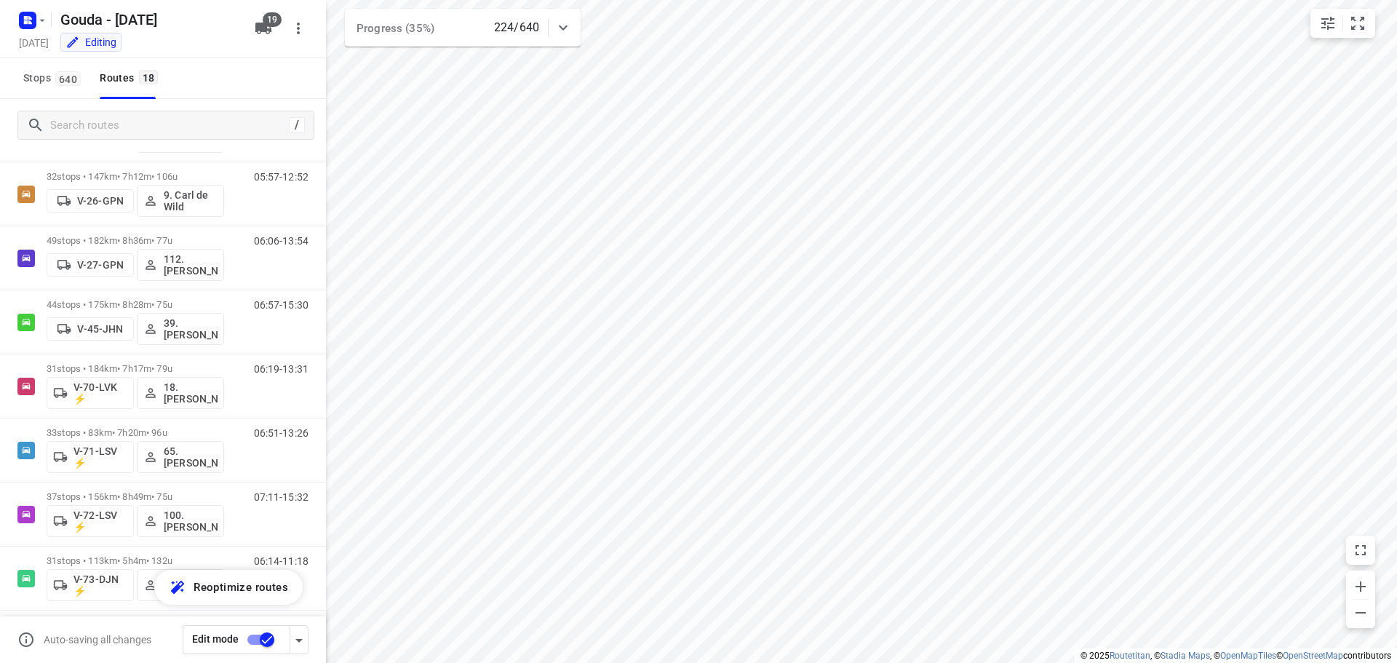
scroll to position [345, 0]
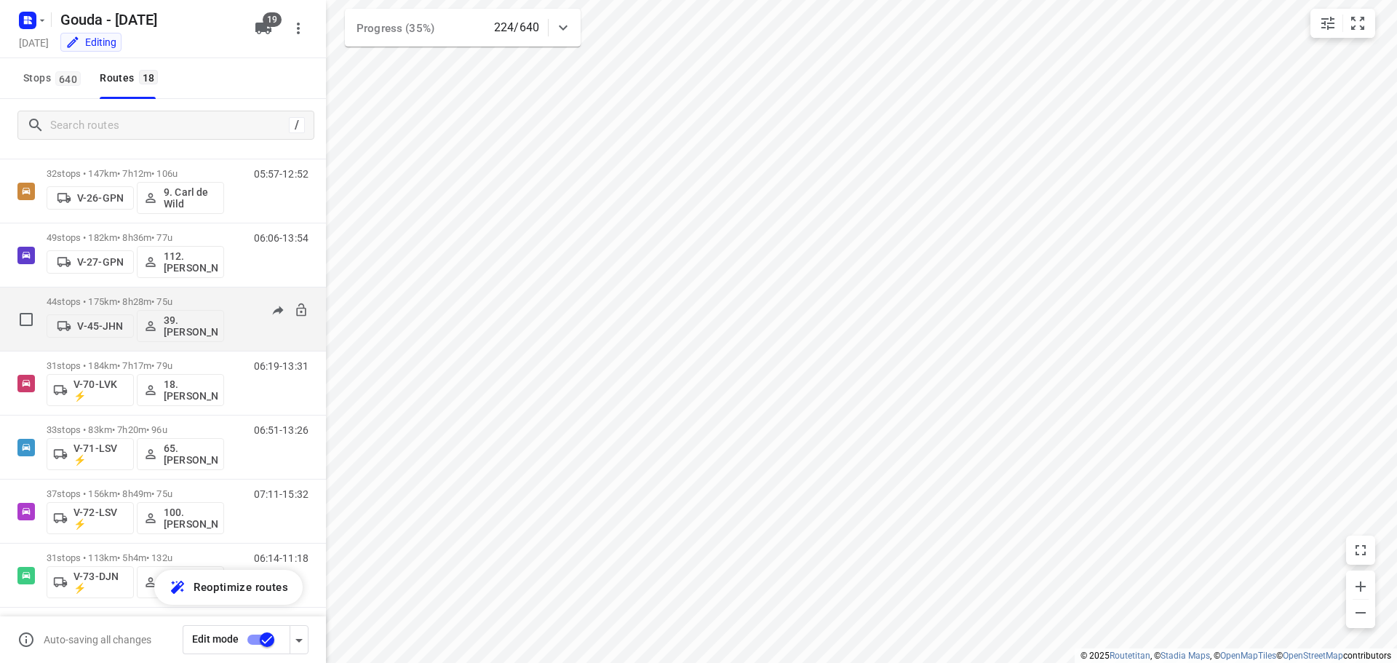
click at [190, 299] on p "44 stops • 175km • 8h28m • 75u" at bounding box center [136, 301] width 178 height 11
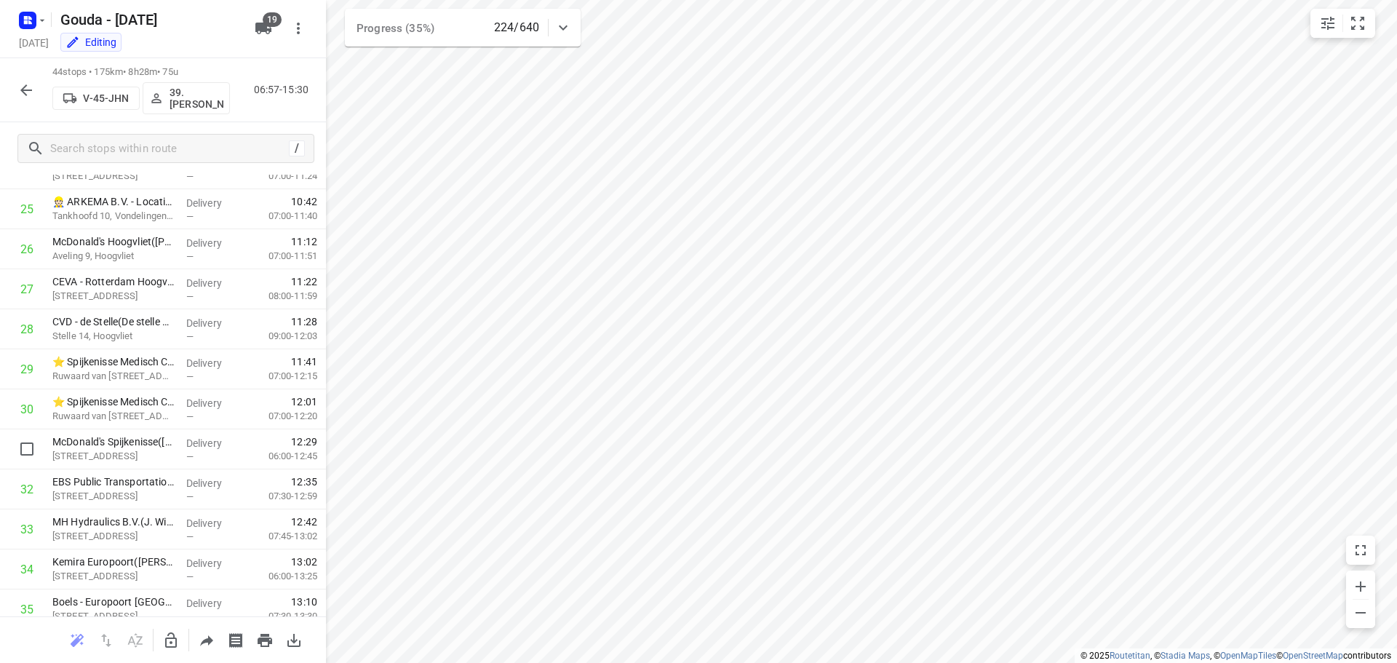
scroll to position [1432, 0]
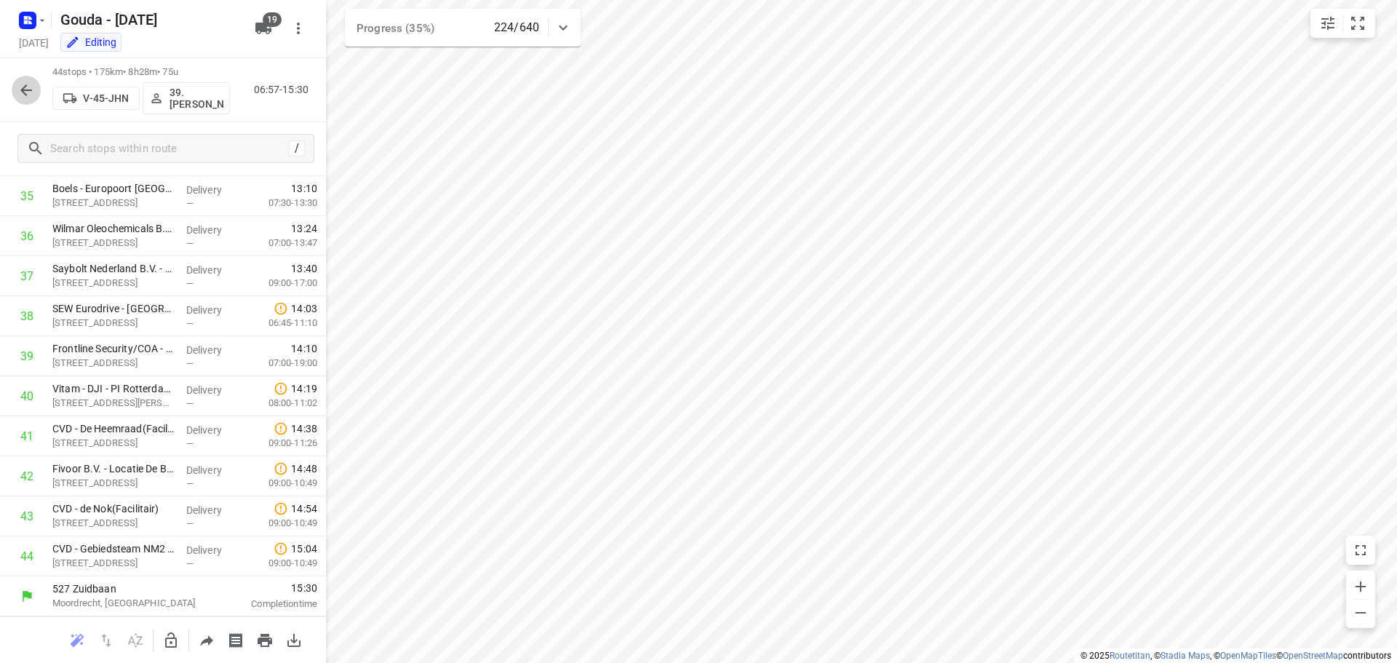
click at [34, 89] on icon "button" at bounding box center [25, 90] width 17 height 17
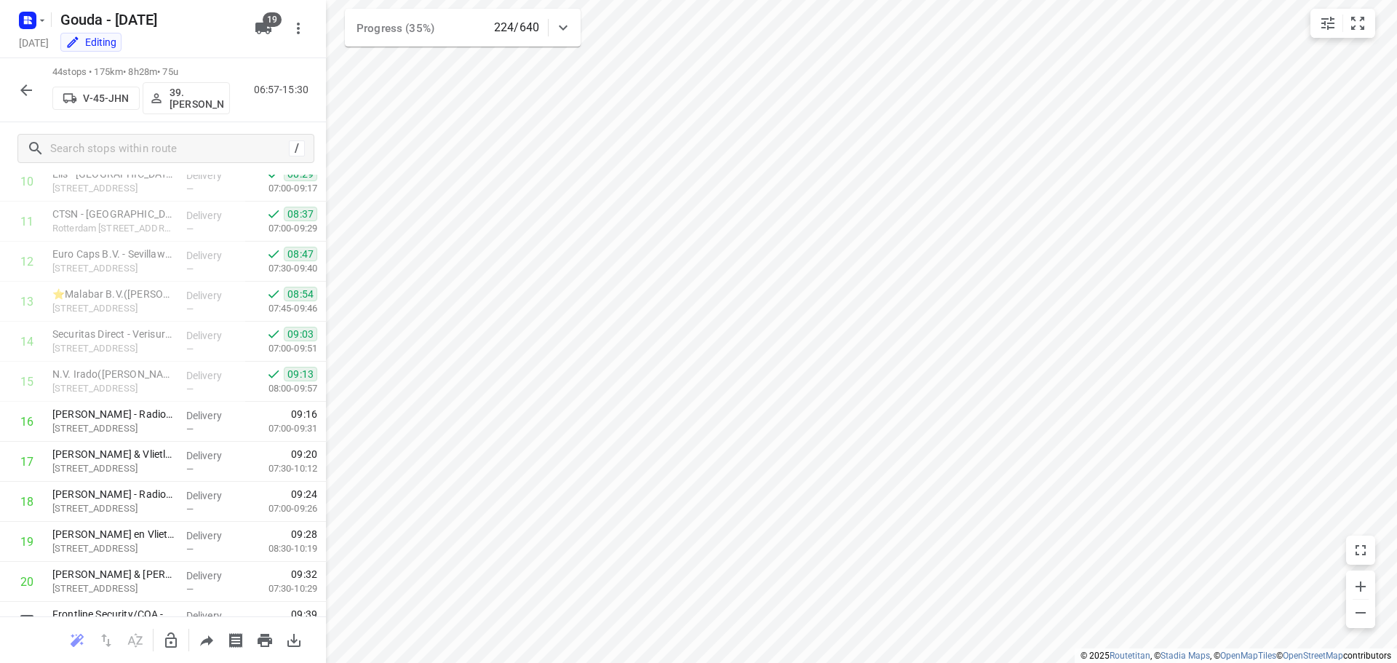
scroll to position [199, 0]
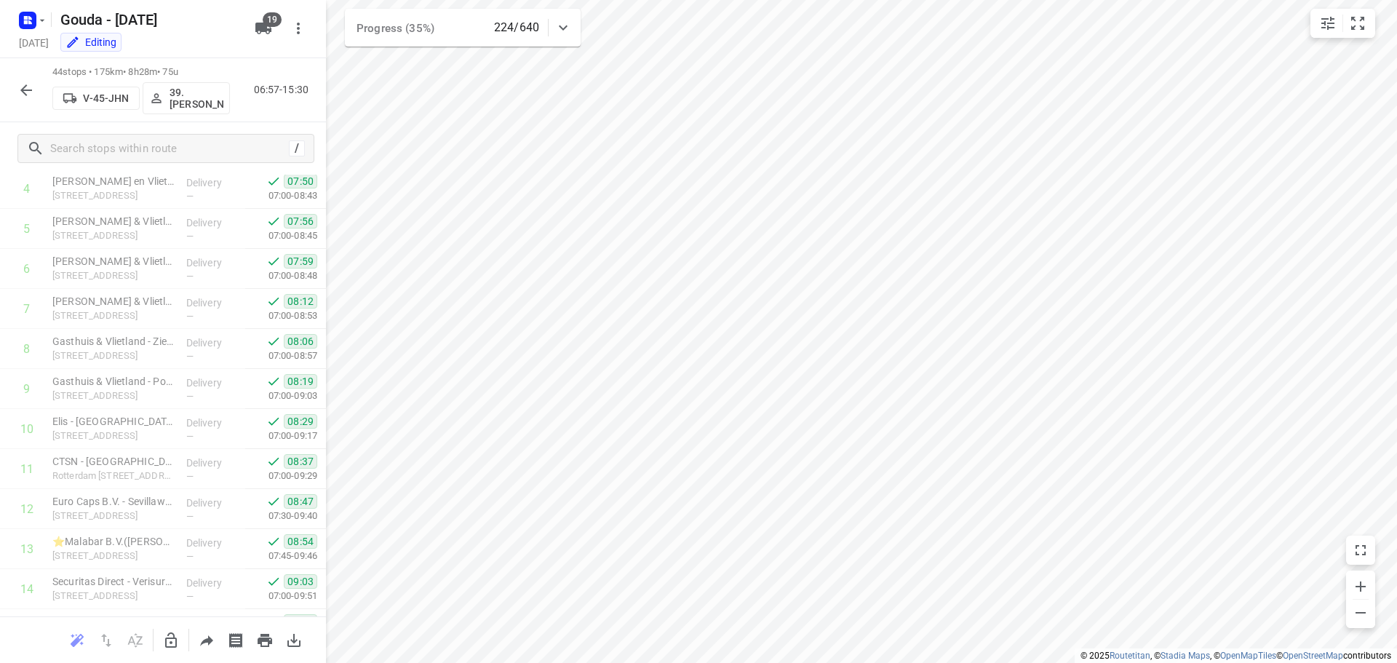
click at [27, 84] on icon "button" at bounding box center [25, 90] width 17 height 17
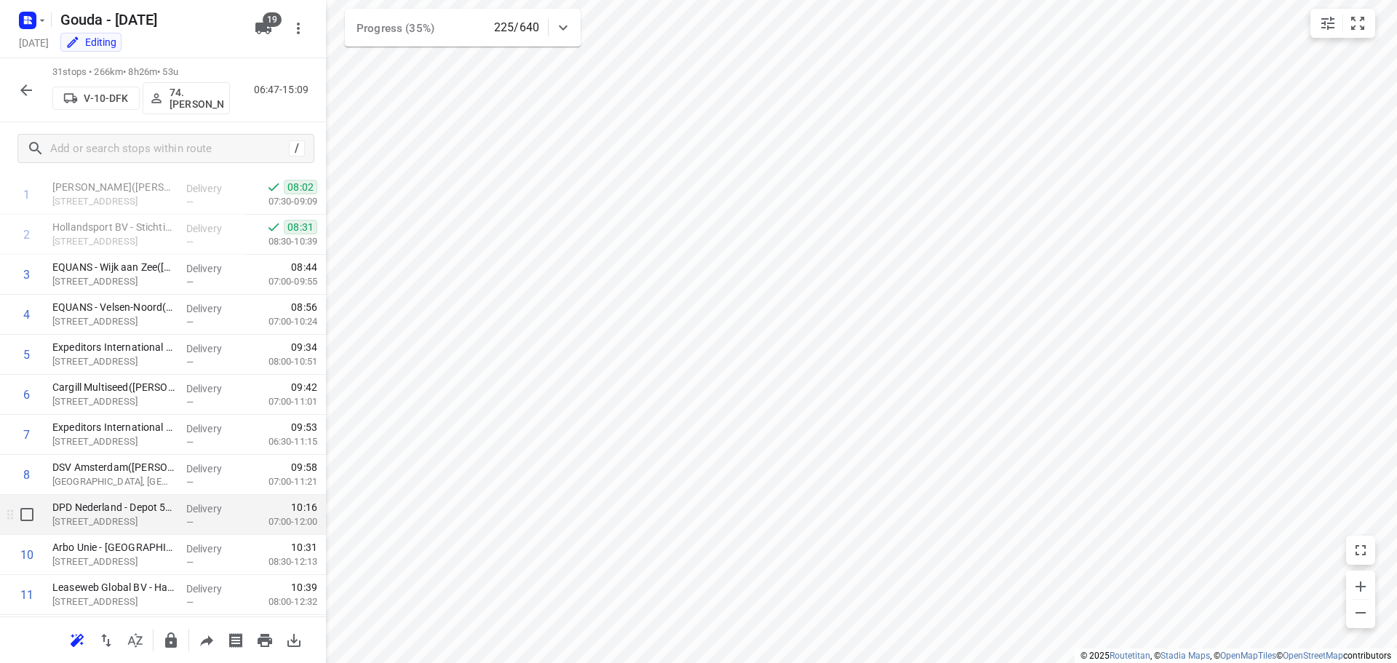
scroll to position [0, 0]
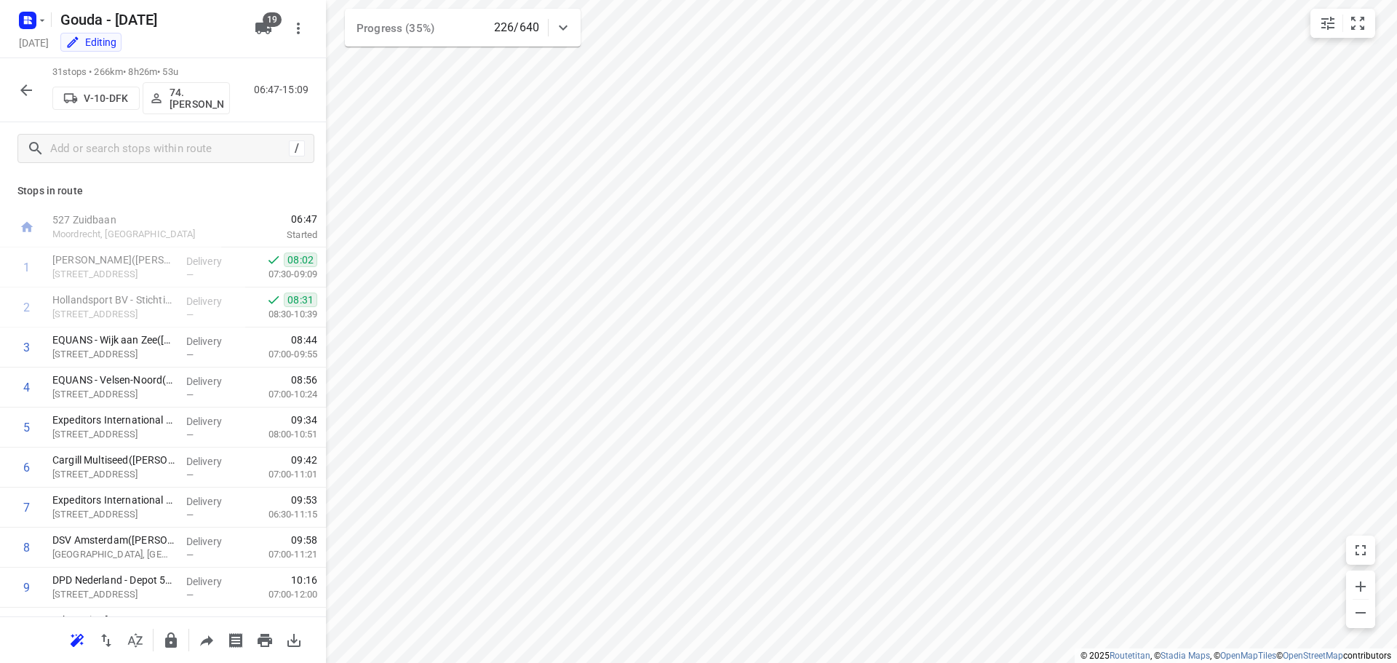
click at [257, 183] on p "Stops in route" at bounding box center [162, 190] width 291 height 15
click at [121, 358] on p "[STREET_ADDRESS]" at bounding box center [113, 354] width 122 height 15
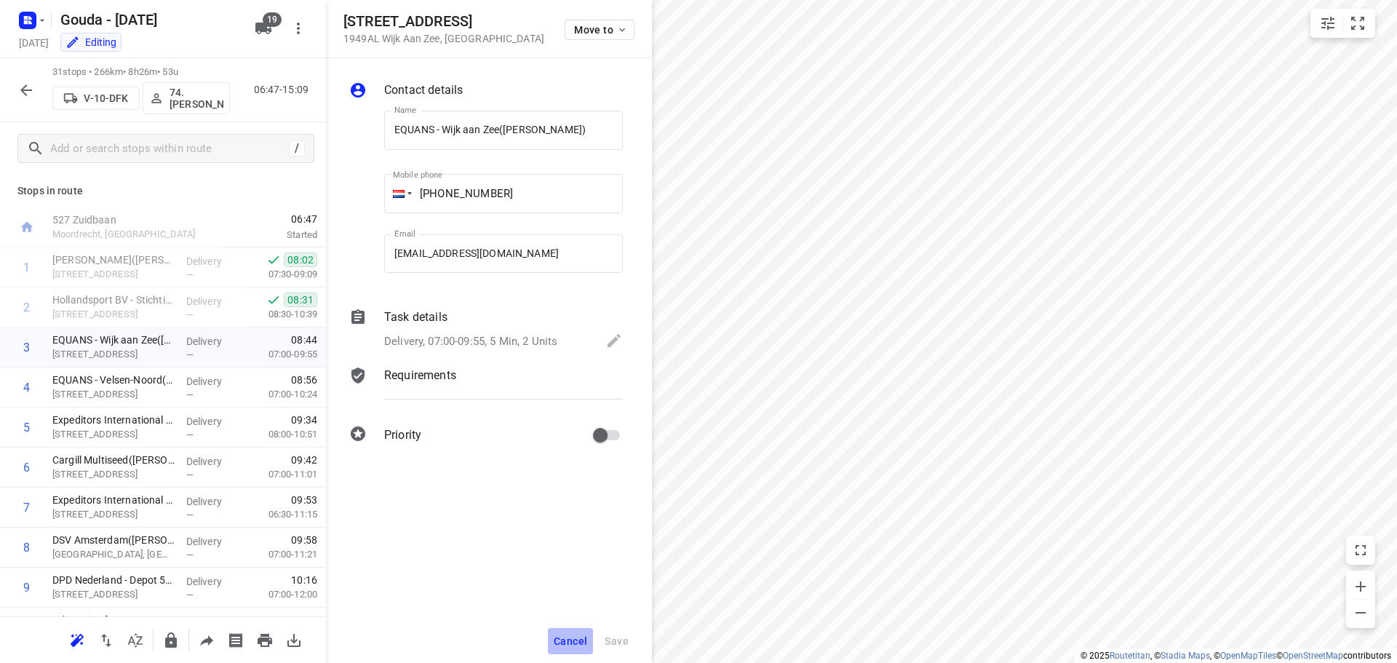
click at [566, 642] on span "Cancel" at bounding box center [570, 641] width 33 height 12
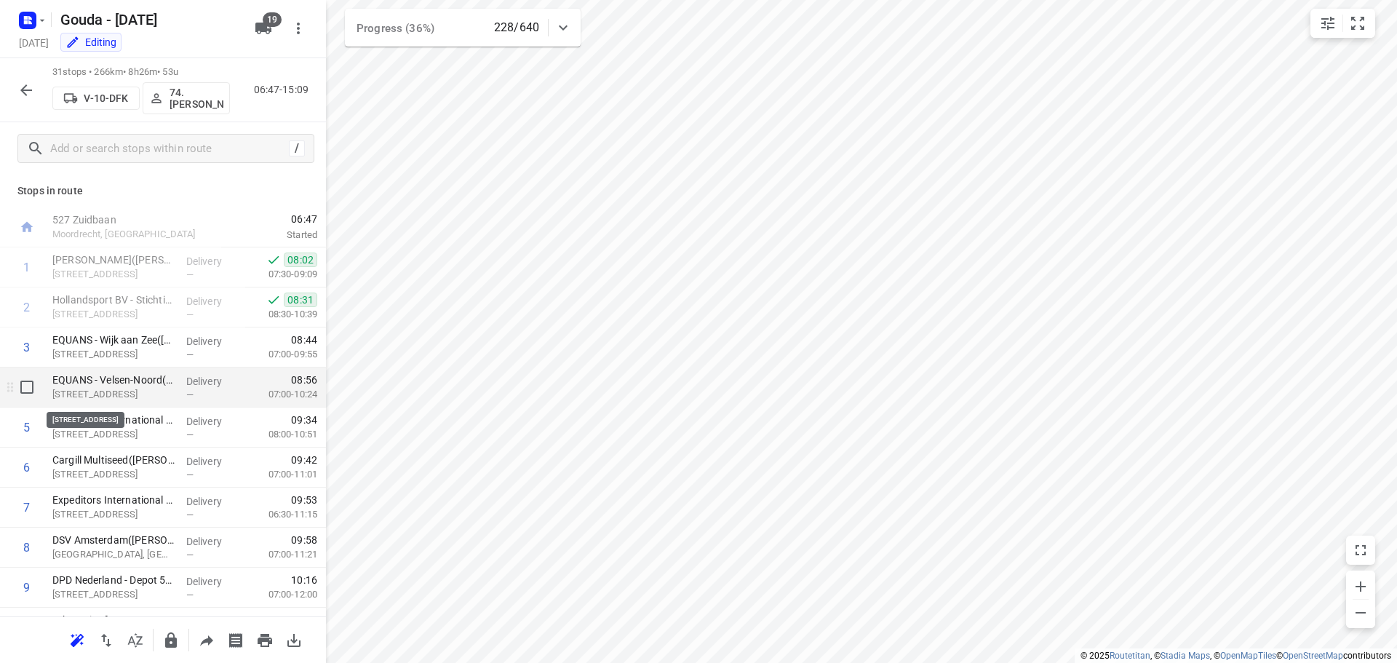
click at [138, 388] on p "Wenckenbachstraat 1, Velsen-noord" at bounding box center [113, 394] width 122 height 15
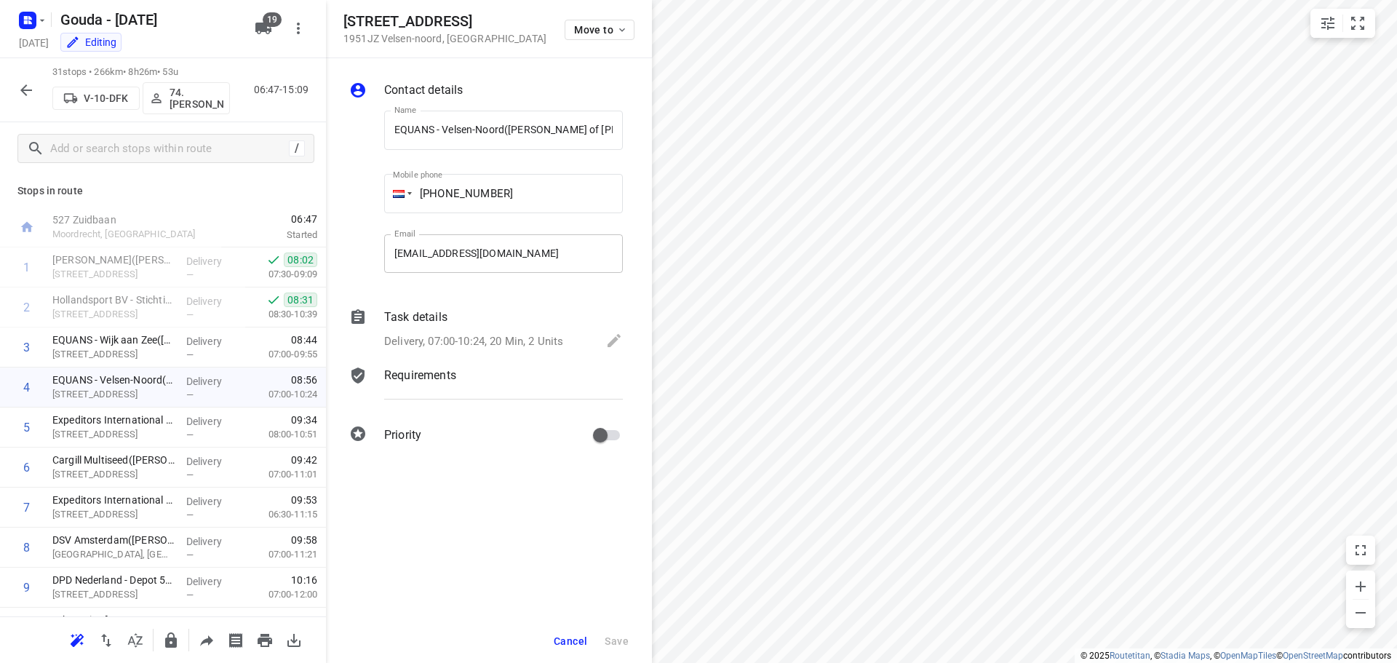
drag, startPoint x: 524, startPoint y: 321, endPoint x: 557, endPoint y: 279, distance: 53.9
click at [528, 261] on div "Contact details Name EQUANS - Velsen-Noord(Alex Uijl of Koen de Reuver) Name Mo…" at bounding box center [489, 265] width 326 height 414
click at [565, 642] on span "Cancel" at bounding box center [570, 641] width 33 height 12
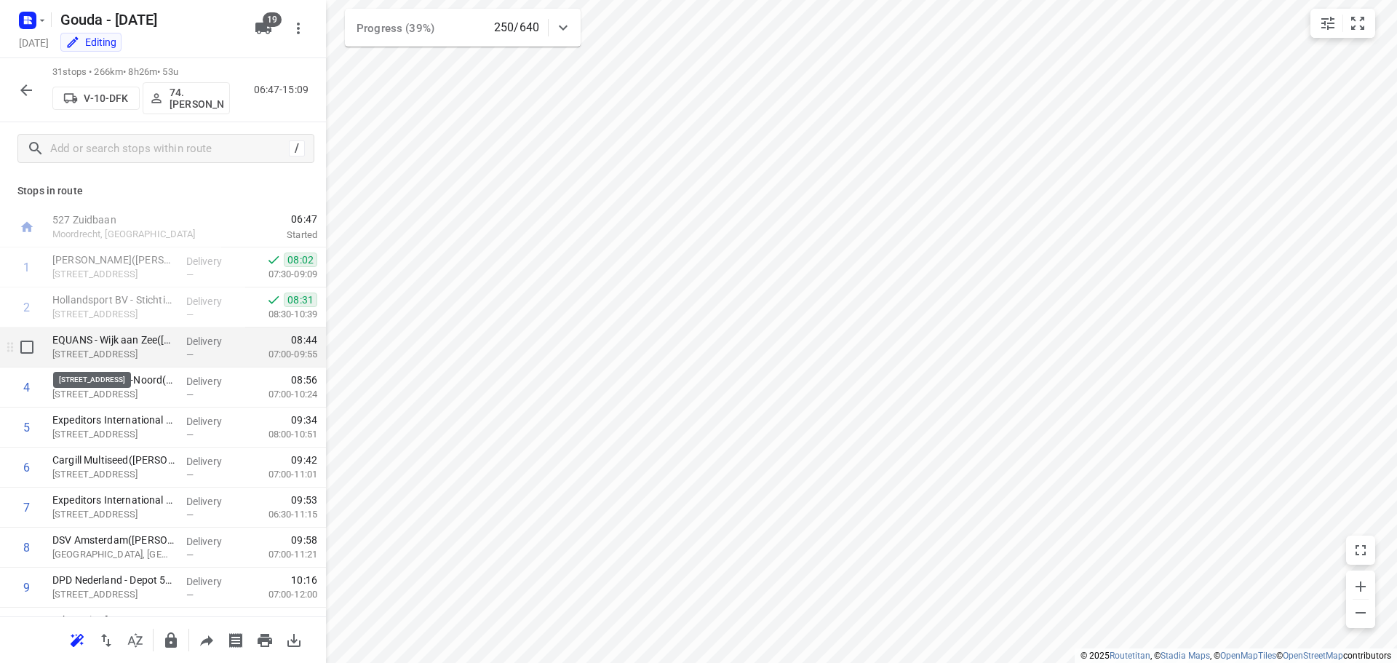
click at [137, 353] on p "Kroftenweg 7G-05, Wijk Aan Zee" at bounding box center [113, 354] width 122 height 15
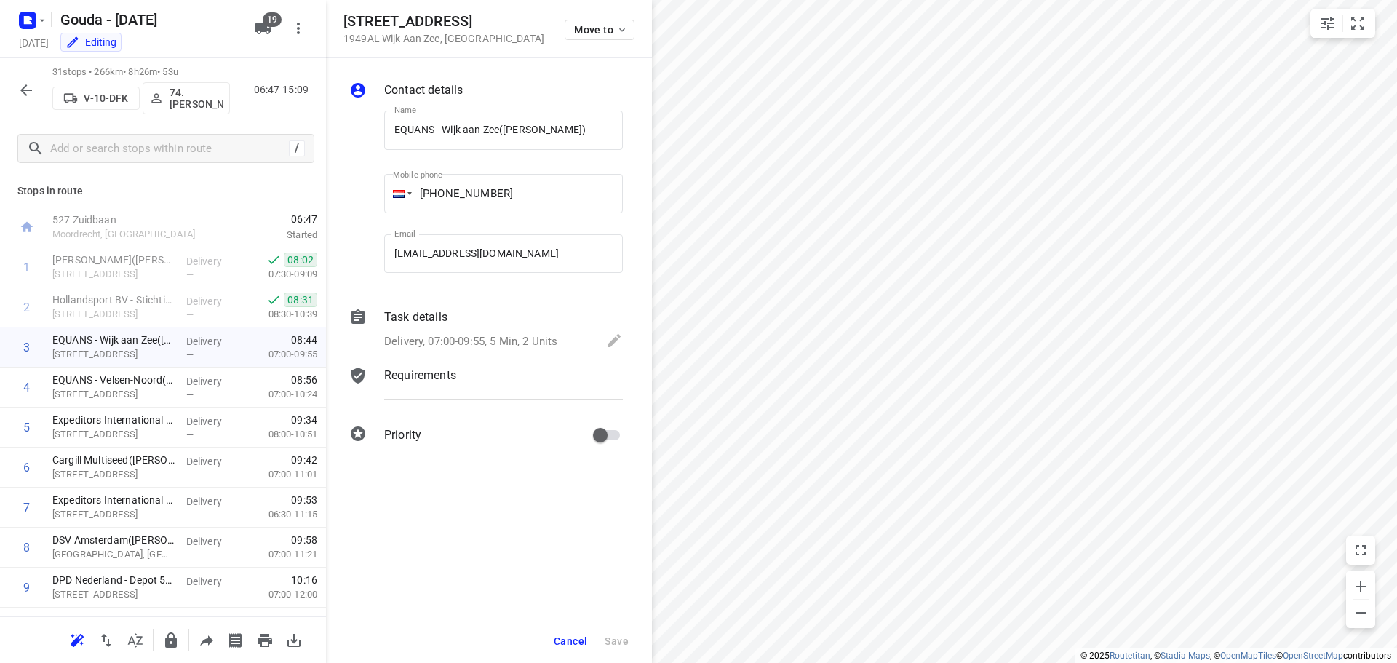
click at [450, 334] on p "Delivery, 07:00-09:55, 5 Min, 2 Units" at bounding box center [470, 341] width 173 height 17
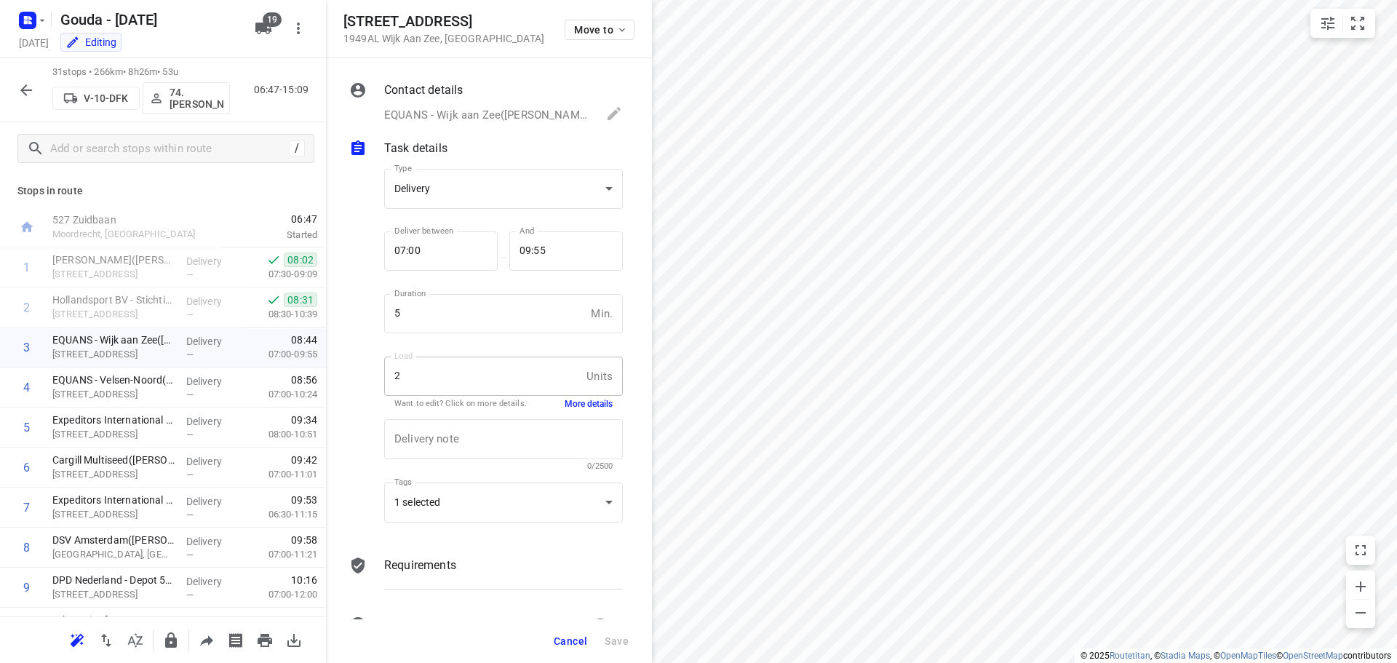
click at [571, 406] on button "More details" at bounding box center [589, 404] width 48 height 12
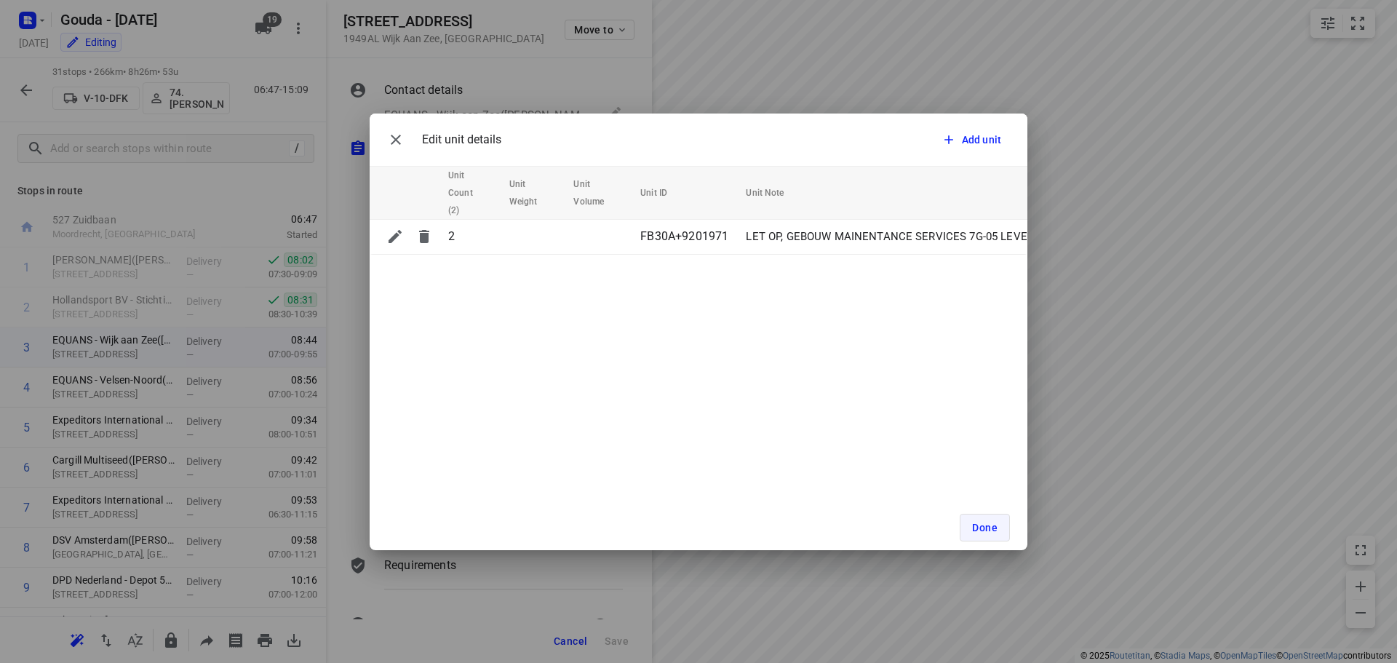
click at [692, 525] on span "Done" at bounding box center [984, 528] width 25 height 12
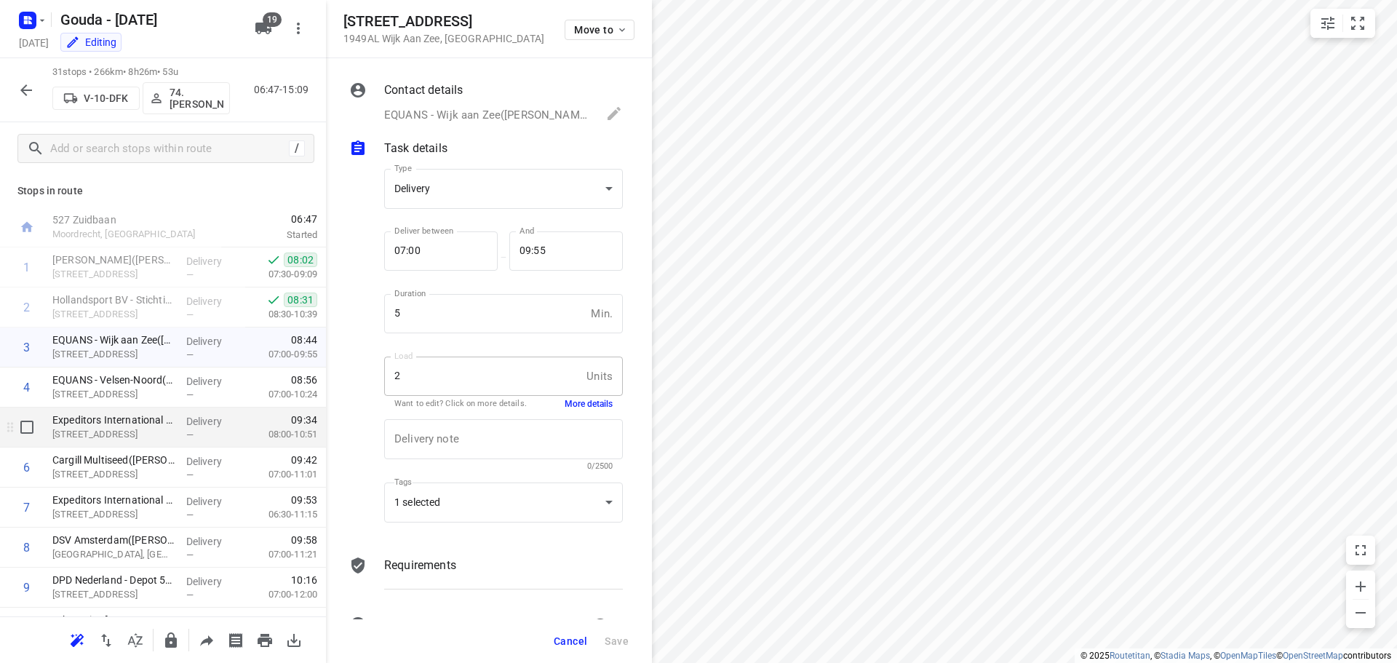
drag, startPoint x: 141, startPoint y: 402, endPoint x: 192, endPoint y: 420, distance: 53.9
click at [140, 402] on div "EQUANS - Velsen-Noord(Alex Uijl of Koen de Reuver) Wenckenbachstraat 1, Velsen-…" at bounding box center [114, 387] width 134 height 40
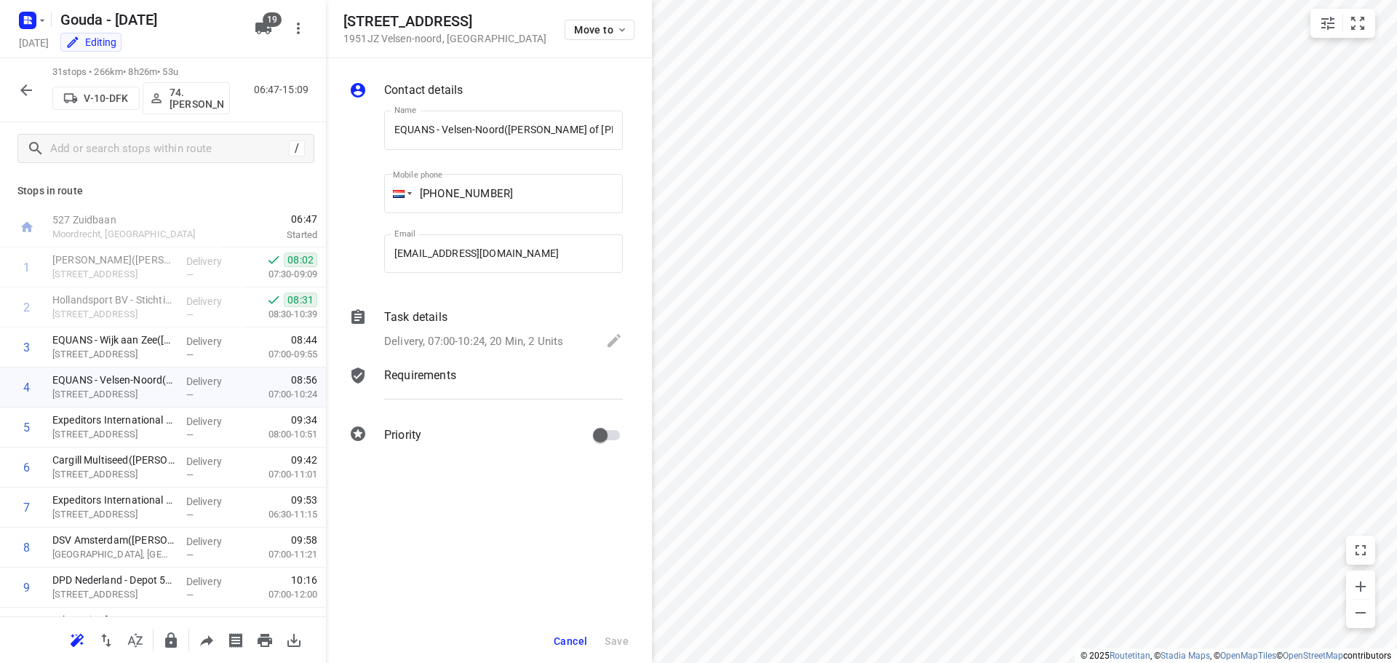
click at [458, 345] on p "Delivery, 07:00-10:24, 20 Min, 2 Units" at bounding box center [473, 341] width 179 height 17
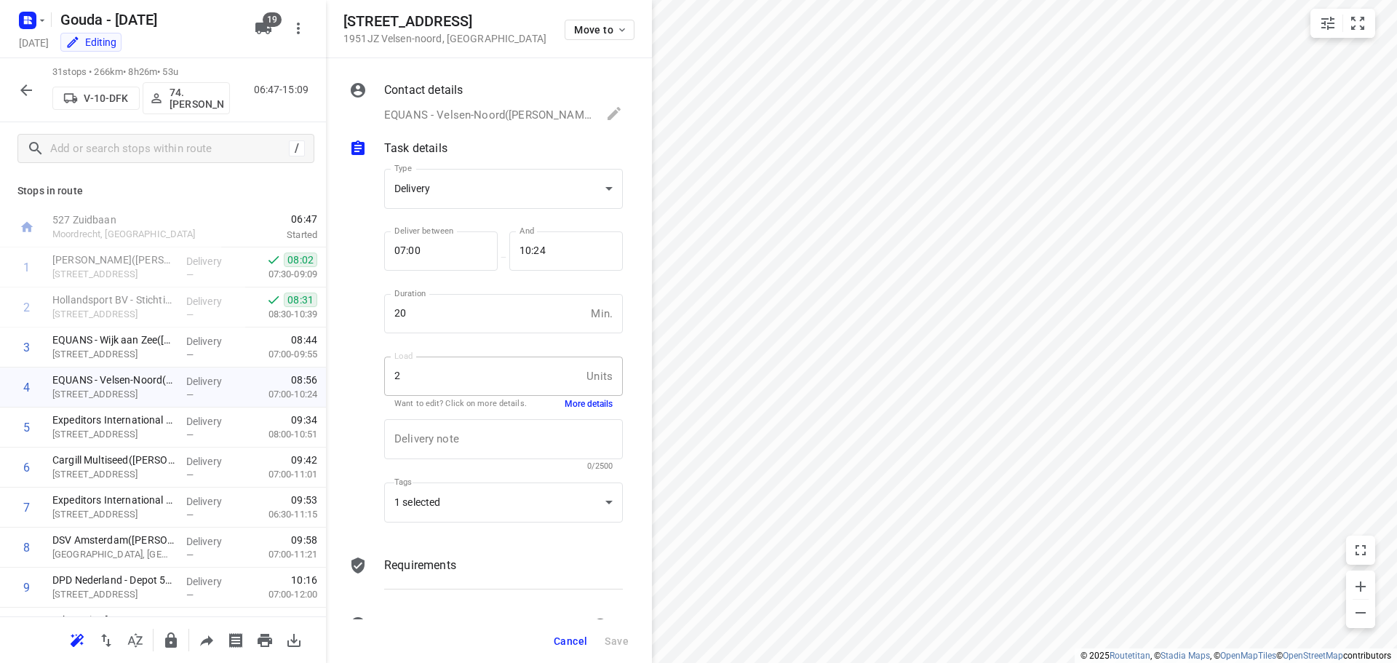
click at [589, 396] on div "Load 2 Units Load Want to edit? Click on more details. More details" at bounding box center [503, 382] width 239 height 51
click at [584, 403] on button "More details" at bounding box center [589, 404] width 48 height 12
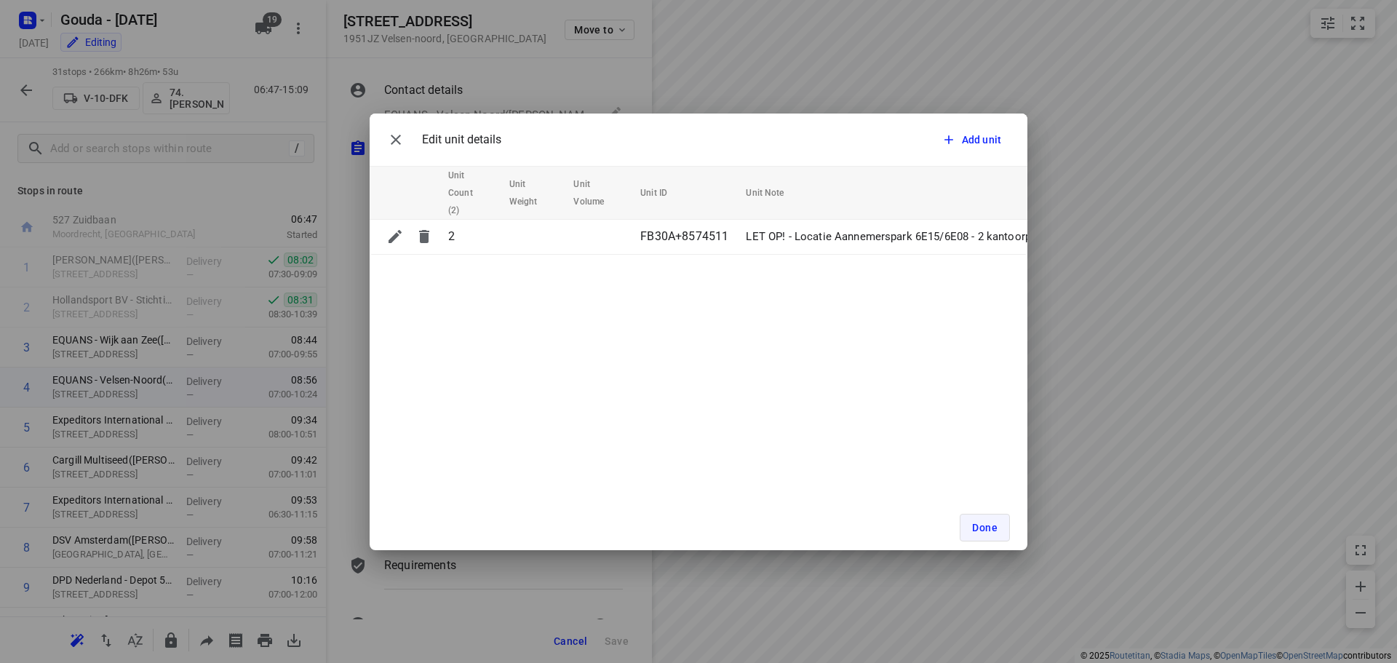
click at [692, 525] on button "Done" at bounding box center [985, 528] width 50 height 28
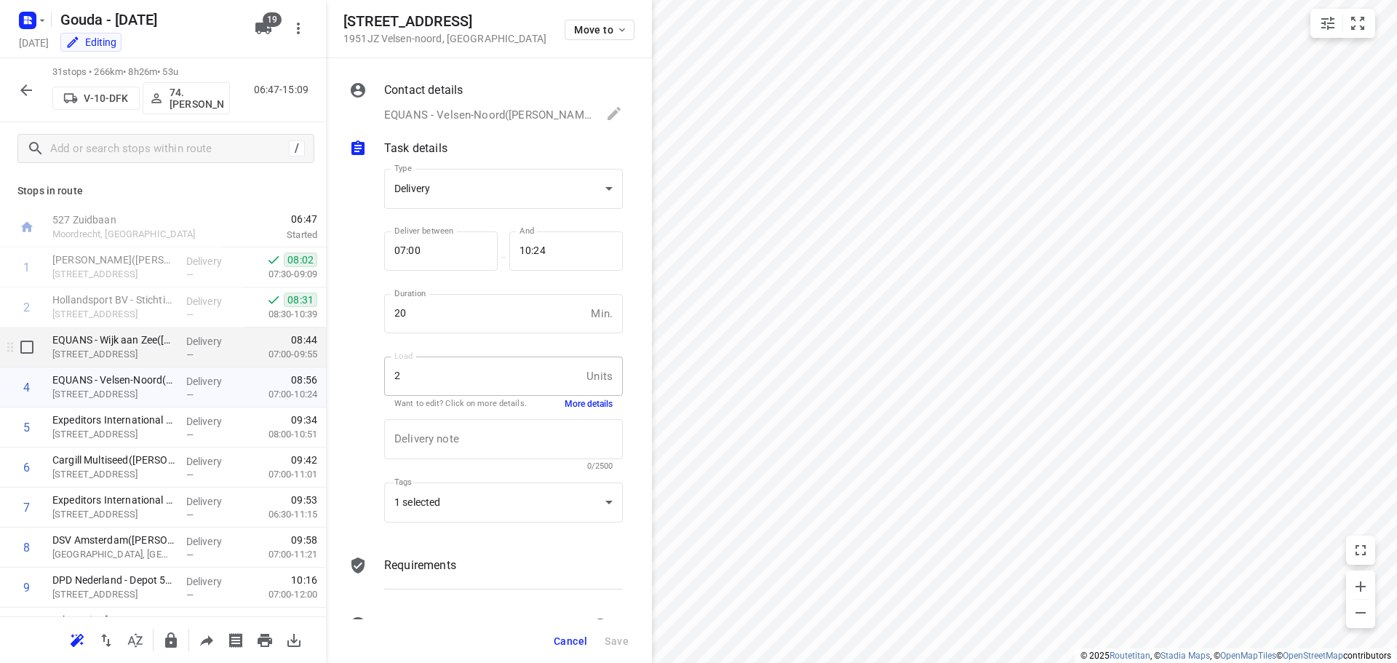
click at [160, 362] on div "EQUANS - Wijk aan Zee(Daan Oosterveld) Kroftenweg 7G-05, Wijk Aan Zee" at bounding box center [114, 347] width 134 height 40
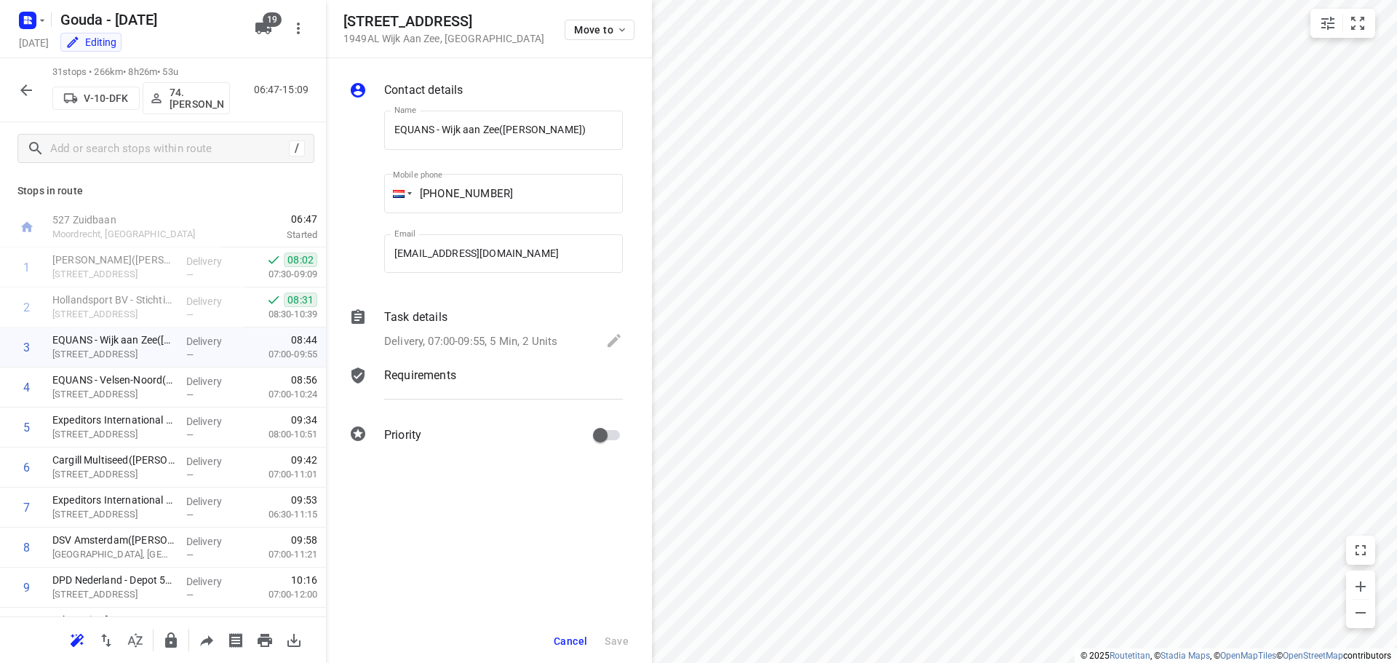
click at [493, 338] on p "Delivery, 07:00-09:55, 5 Min, 2 Units" at bounding box center [470, 341] width 173 height 17
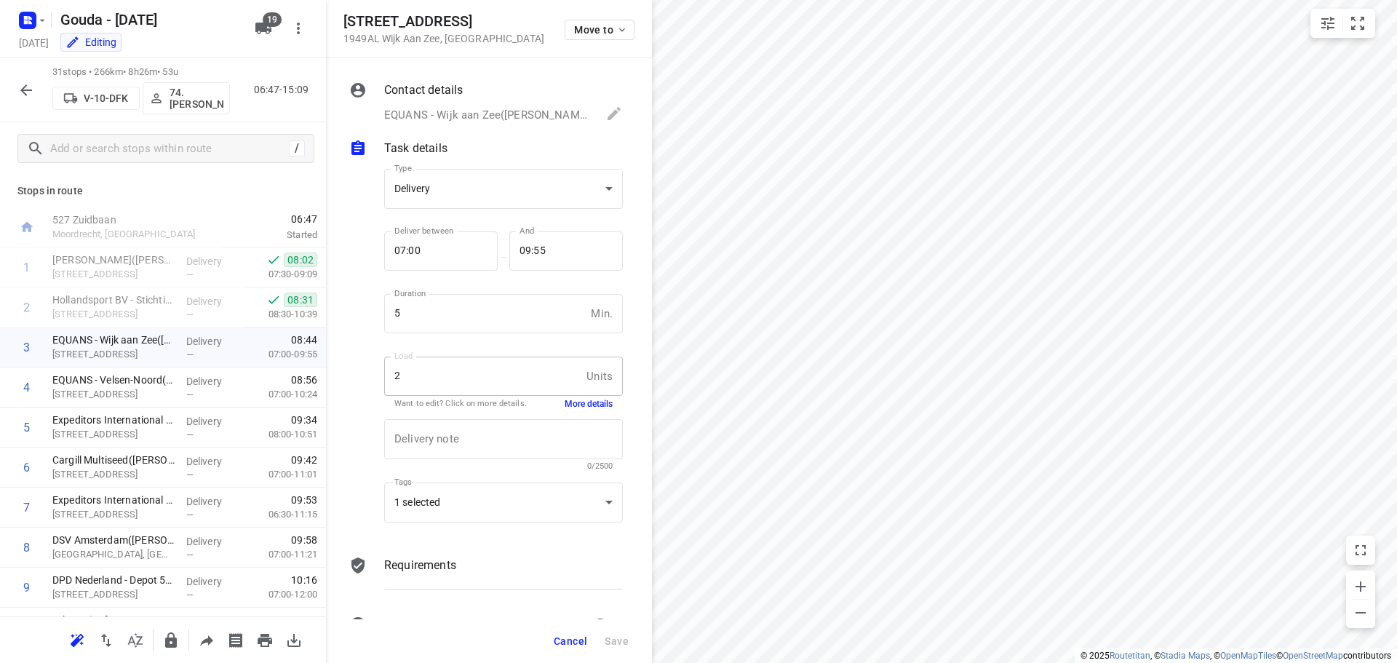
click at [565, 400] on button "More details" at bounding box center [589, 404] width 48 height 12
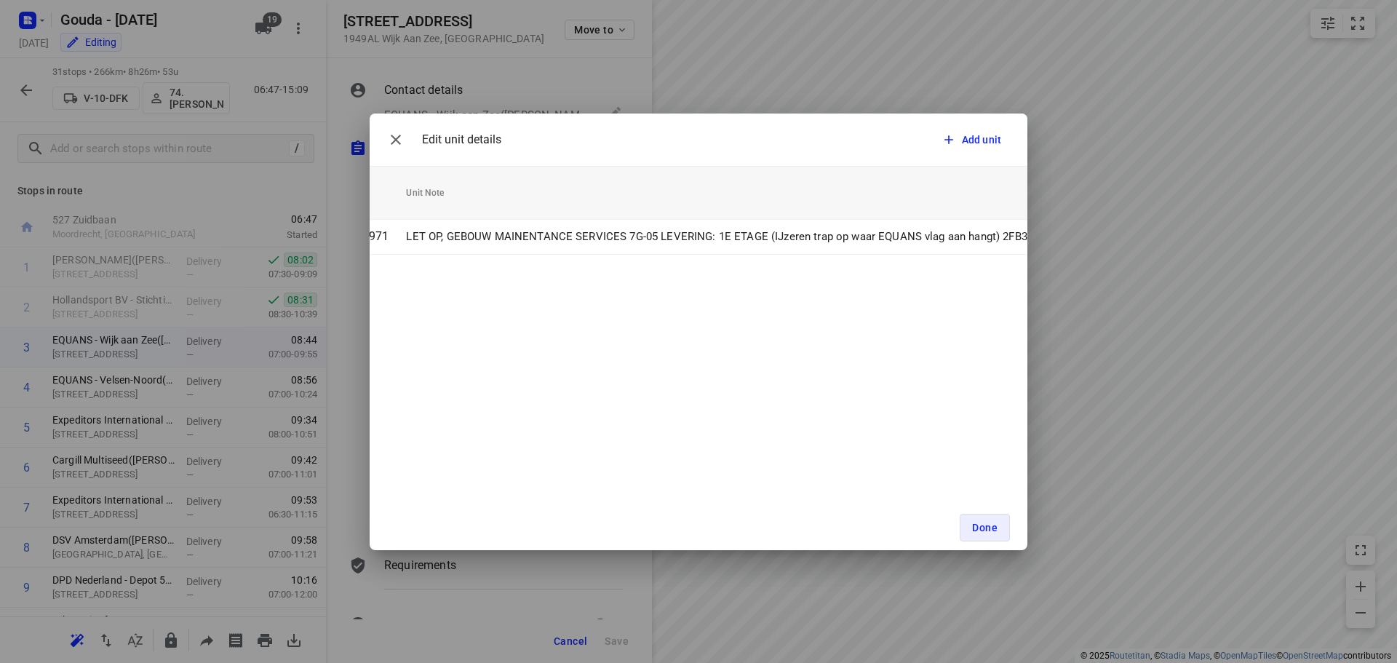
scroll to position [0, 367]
click at [692, 223] on div "Edit unit details Add unit Unit Count (2) Unit Weight Unit Volume Unit ID Unit …" at bounding box center [698, 331] width 1397 height 663
drag, startPoint x: 977, startPoint y: 523, endPoint x: 1001, endPoint y: 509, distance: 28.3
click at [692, 523] on span "Done" at bounding box center [984, 528] width 25 height 12
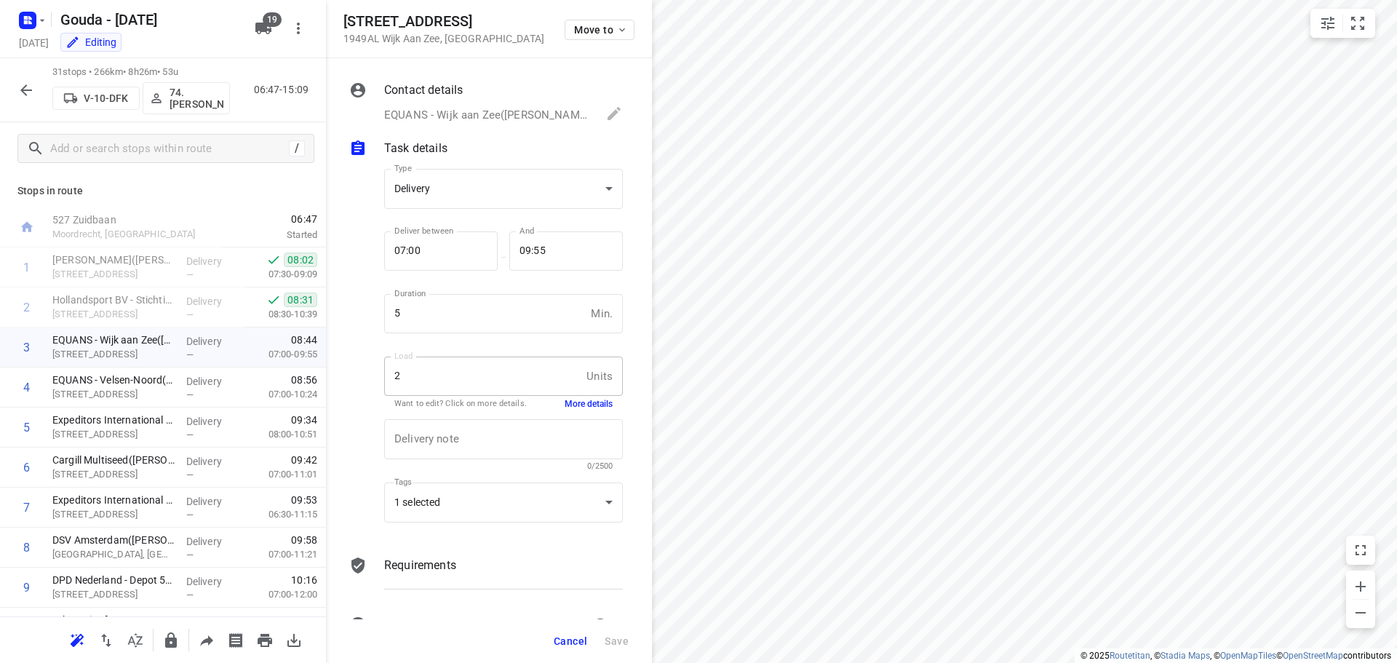
click at [589, 640] on button "Cancel" at bounding box center [570, 641] width 45 height 26
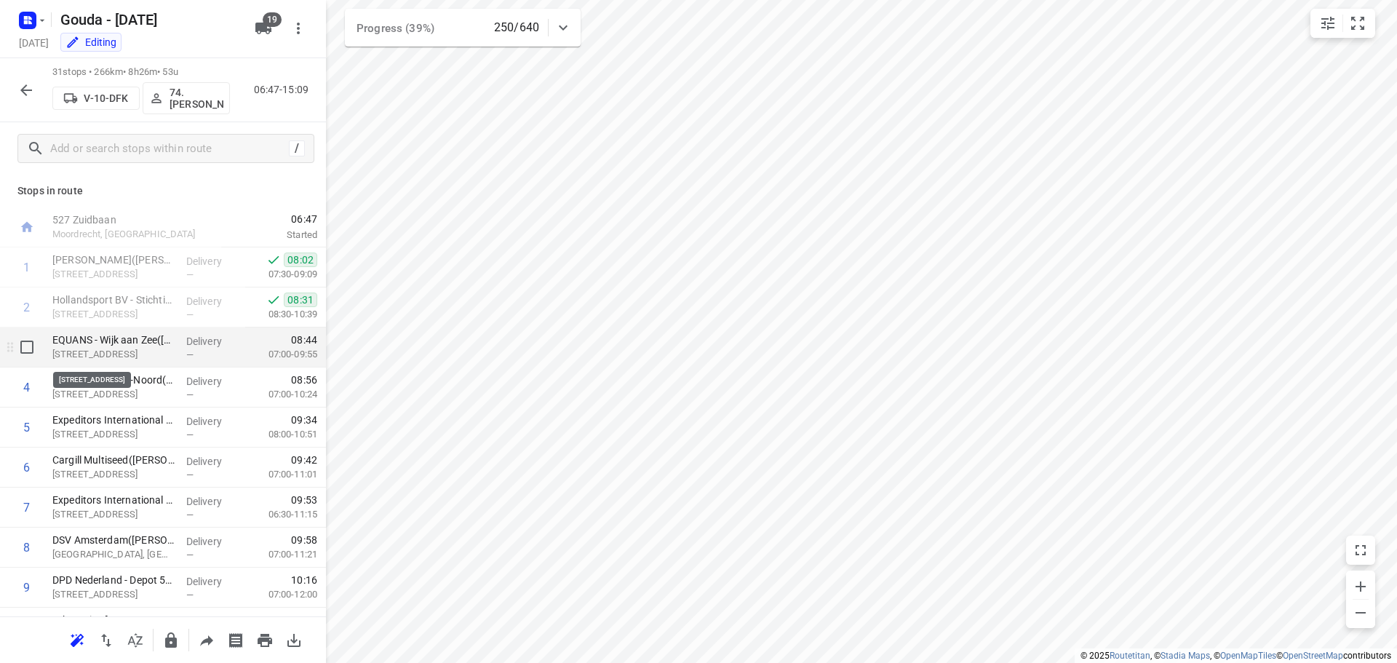
click at [124, 348] on p "Kroftenweg 7G-05, Wijk Aan Zee" at bounding box center [113, 354] width 122 height 15
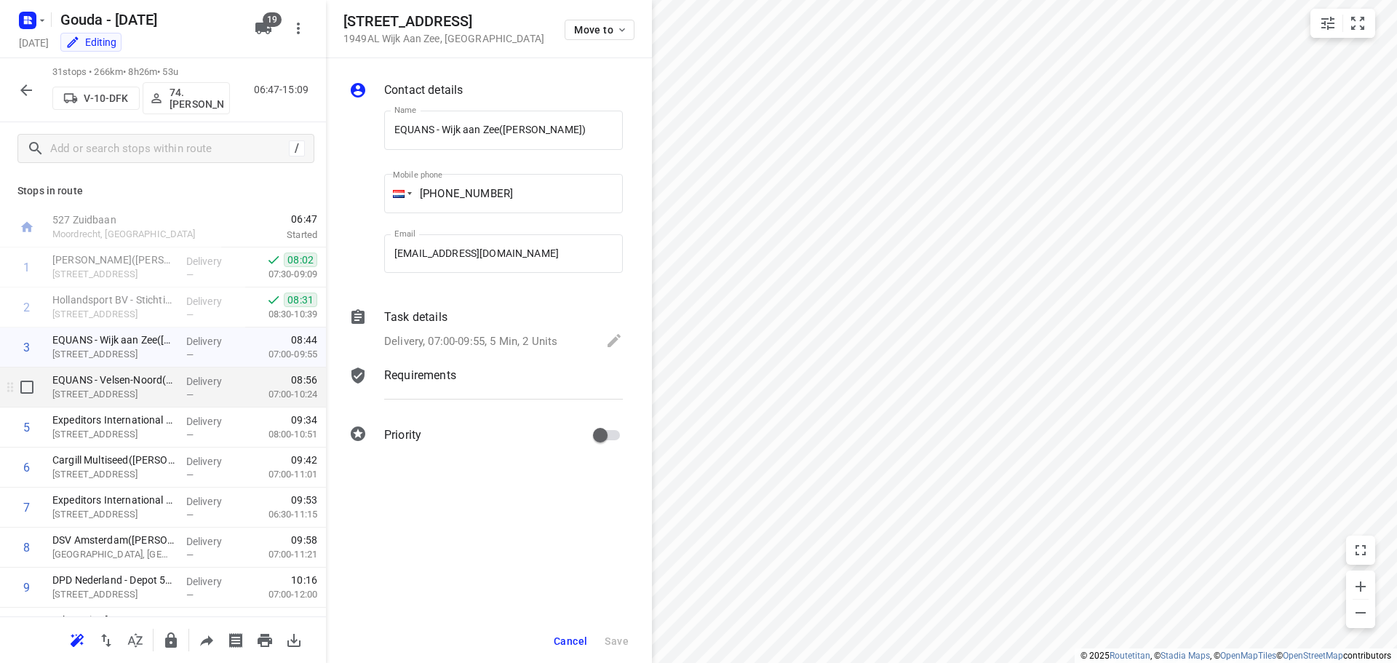
click at [180, 402] on div "Delivery —" at bounding box center [212, 387] width 65 height 40
click at [552, 338] on p "Delivery, 07:00-10:24, 20 Min, 2 Units" at bounding box center [473, 341] width 179 height 17
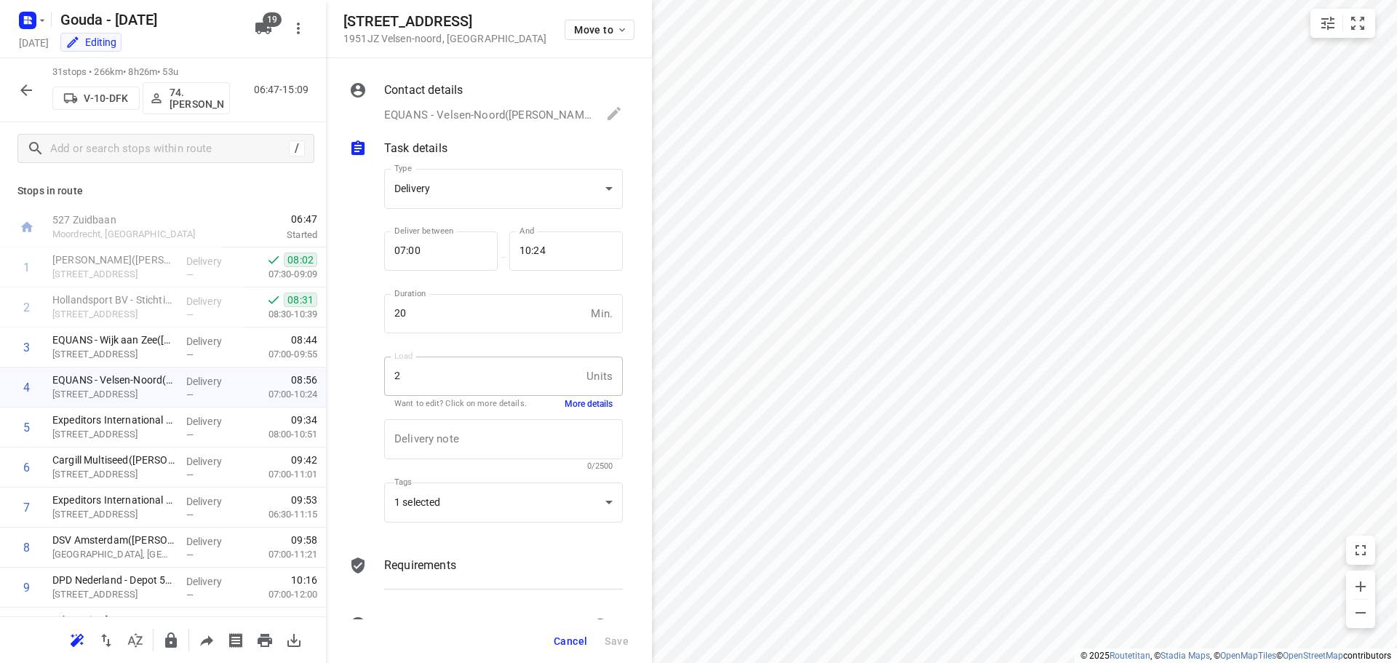
click at [561, 642] on span "Cancel" at bounding box center [570, 641] width 33 height 12
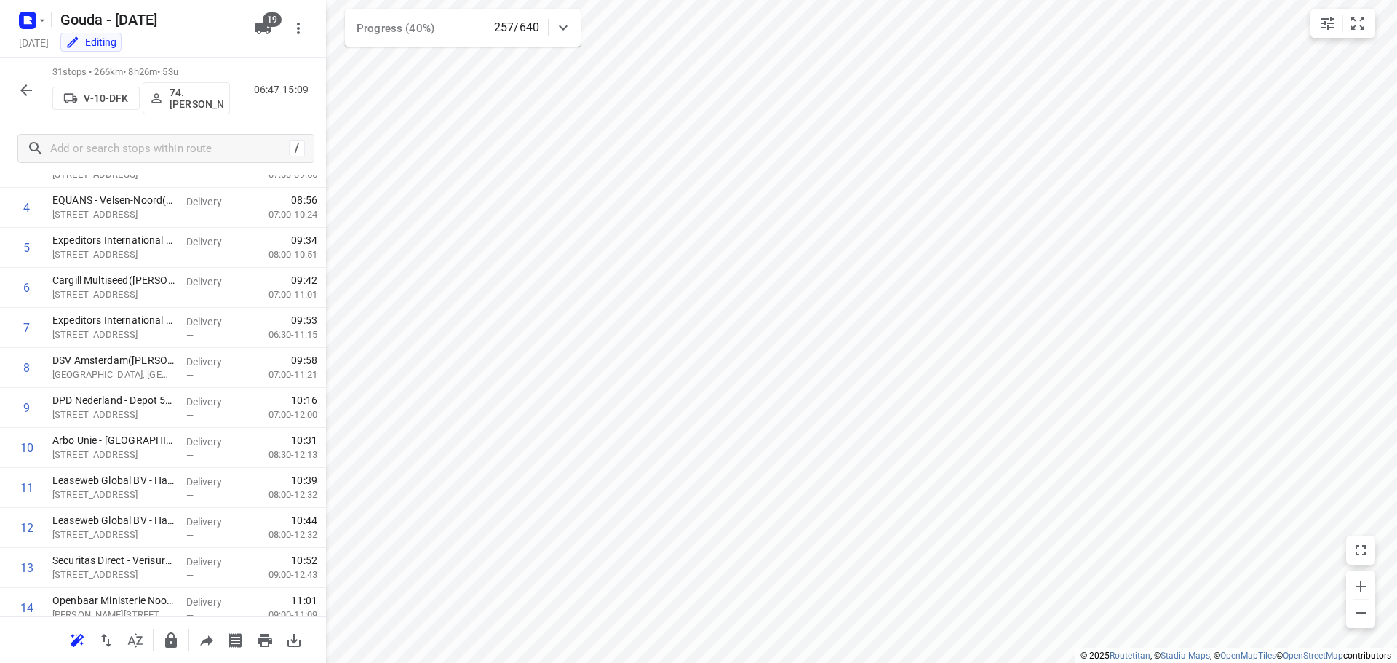
scroll to position [0, 0]
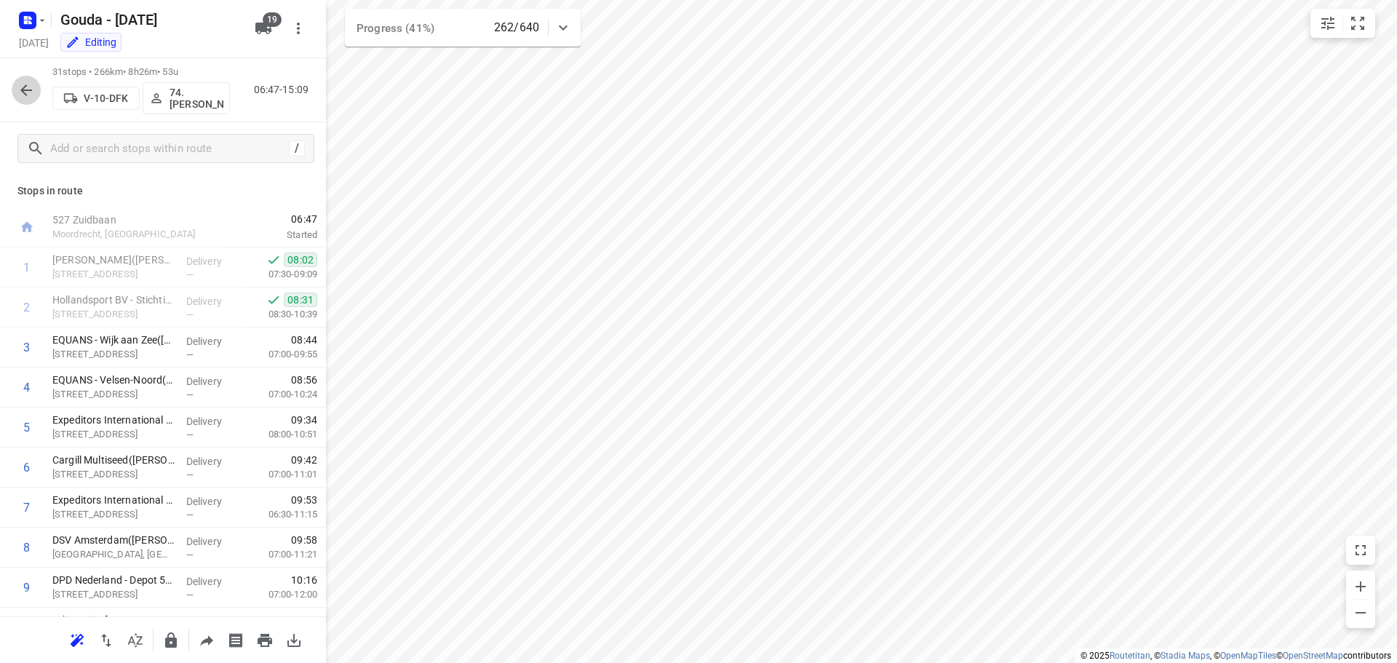
click at [21, 89] on icon "button" at bounding box center [25, 90] width 17 height 17
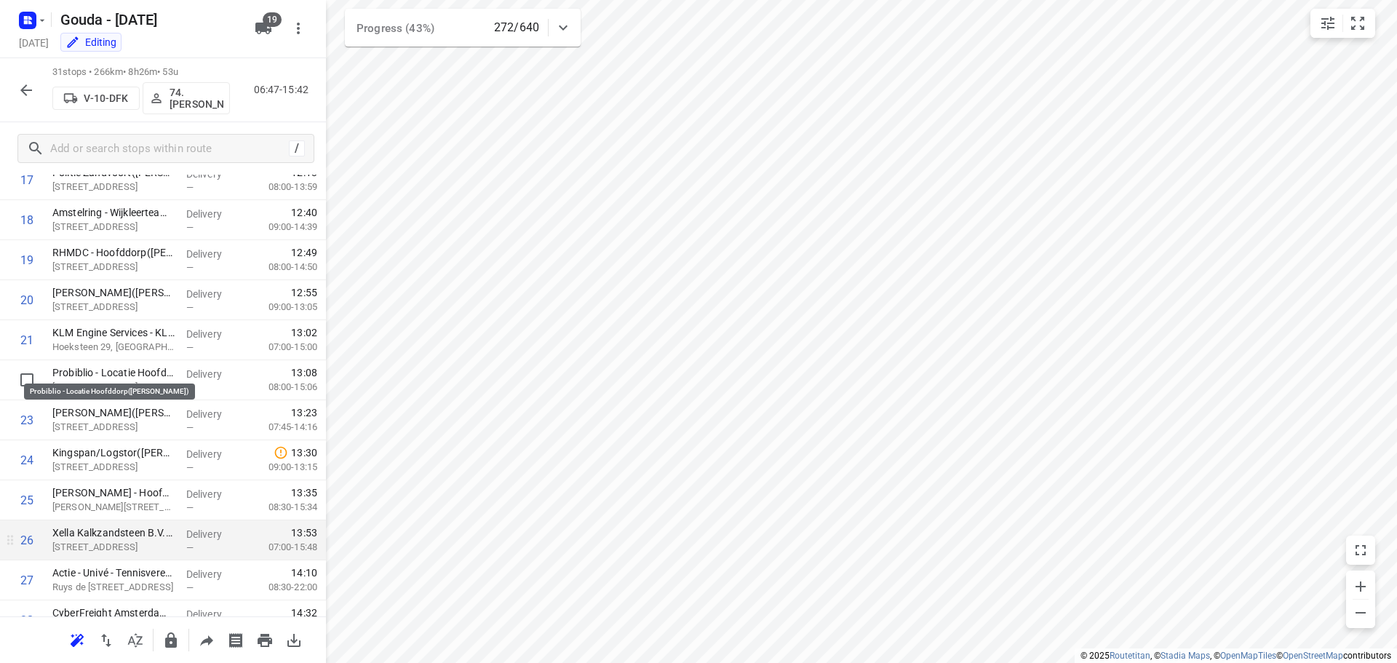
scroll to position [912, 0]
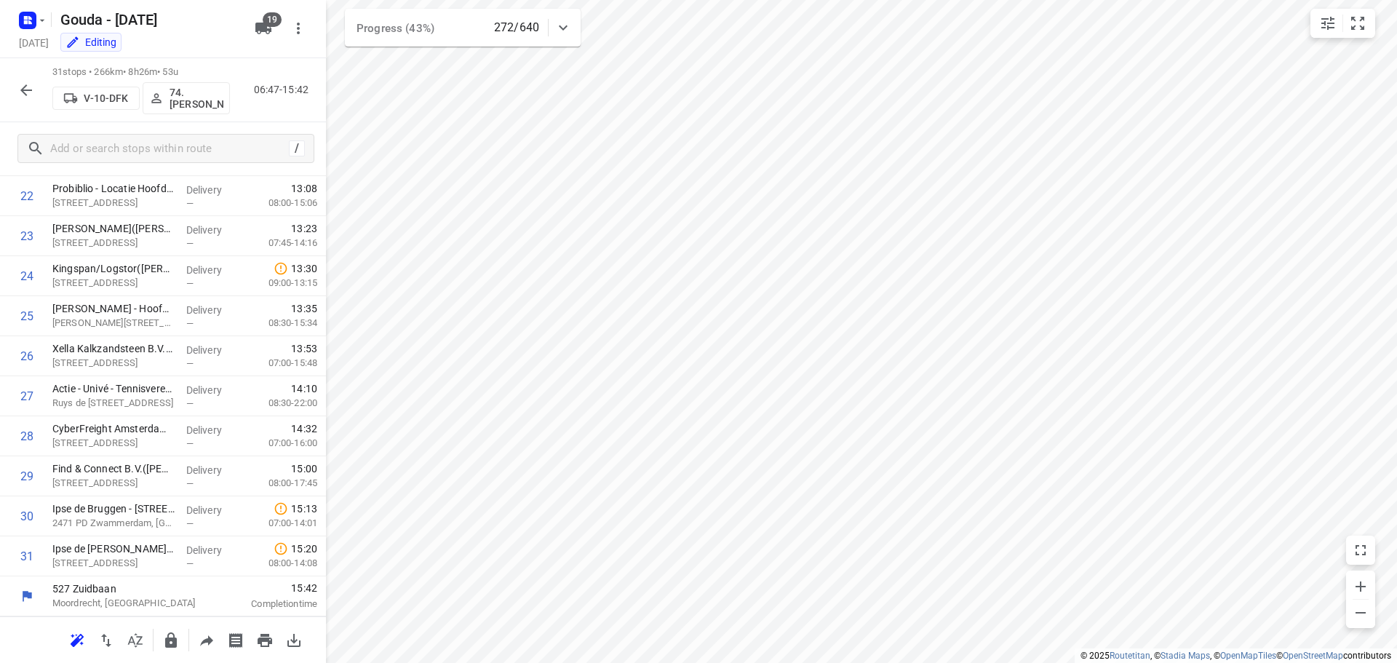
click at [24, 90] on icon "button" at bounding box center [26, 90] width 12 height 12
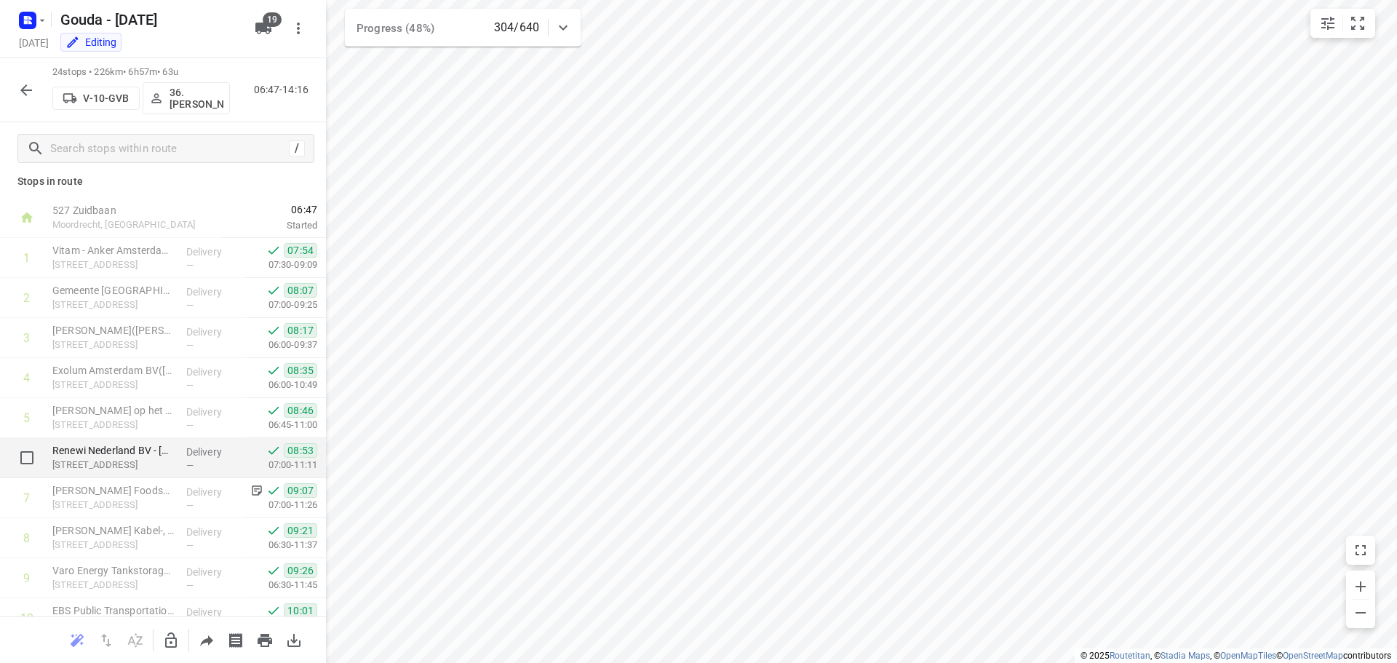
scroll to position [0, 0]
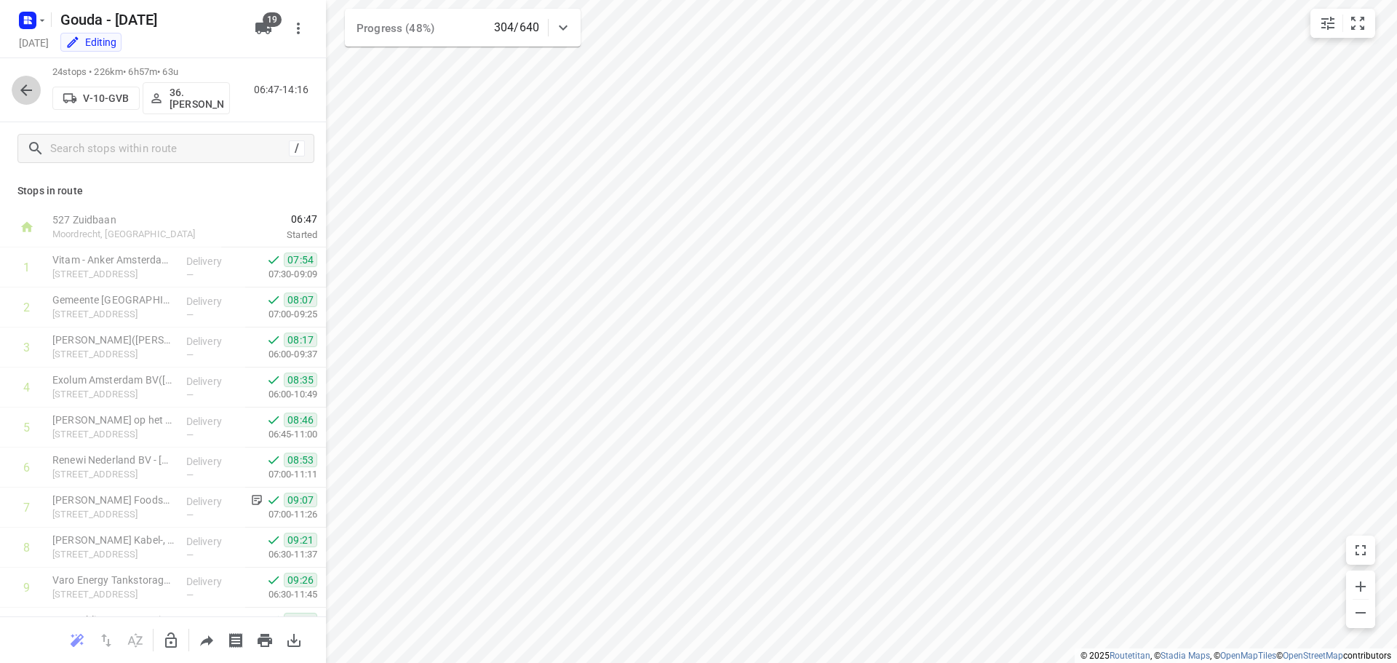
click at [28, 92] on icon "button" at bounding box center [25, 90] width 17 height 17
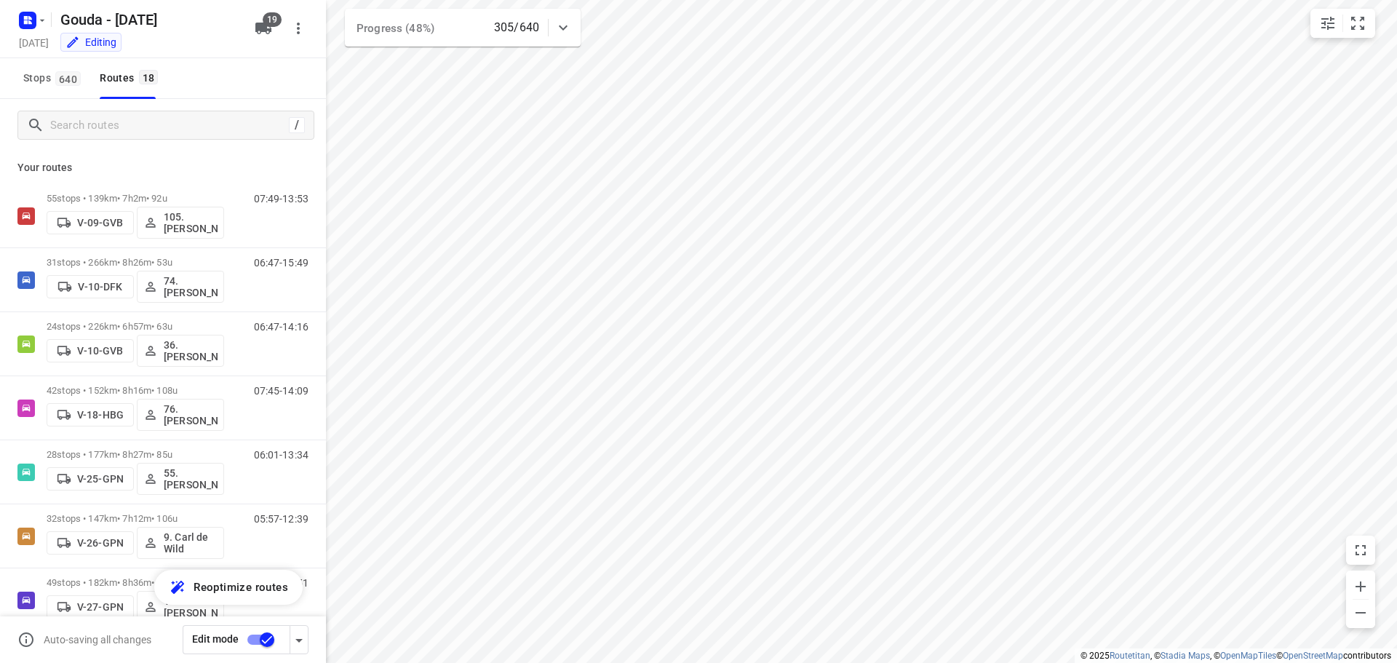
scroll to position [735, 0]
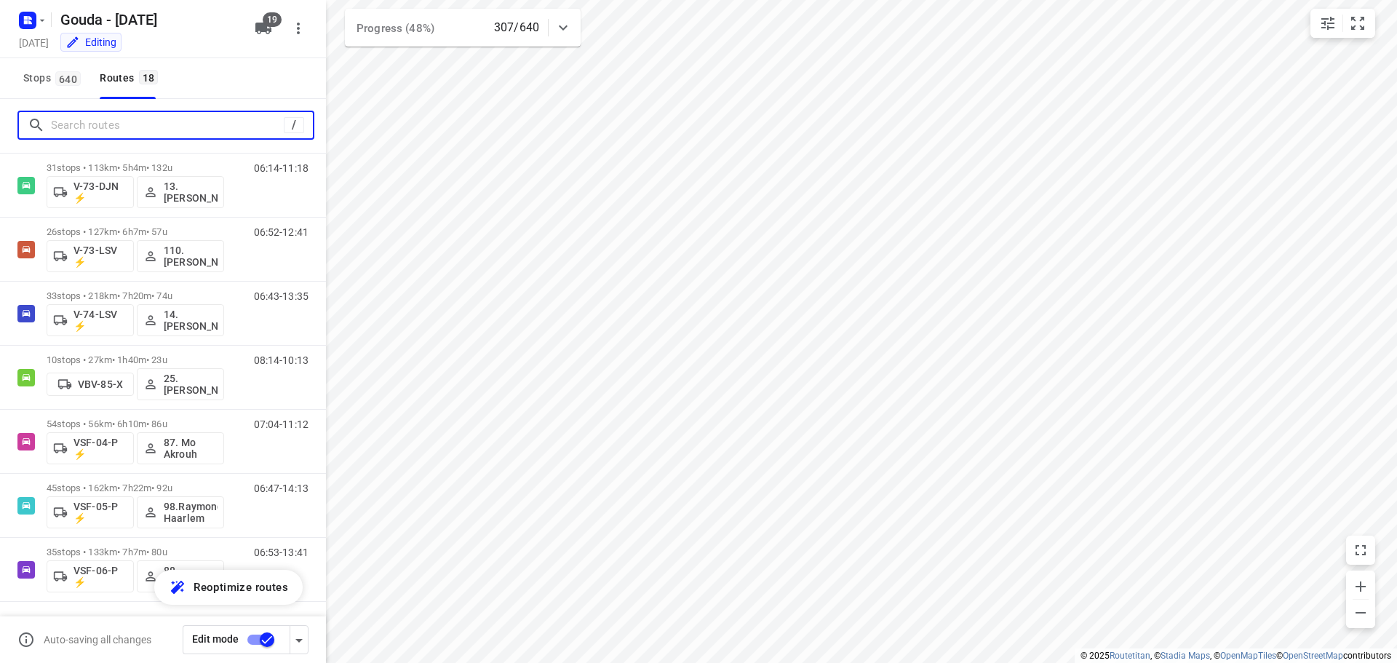
click at [140, 125] on input "Search routes" at bounding box center [167, 125] width 233 height 23
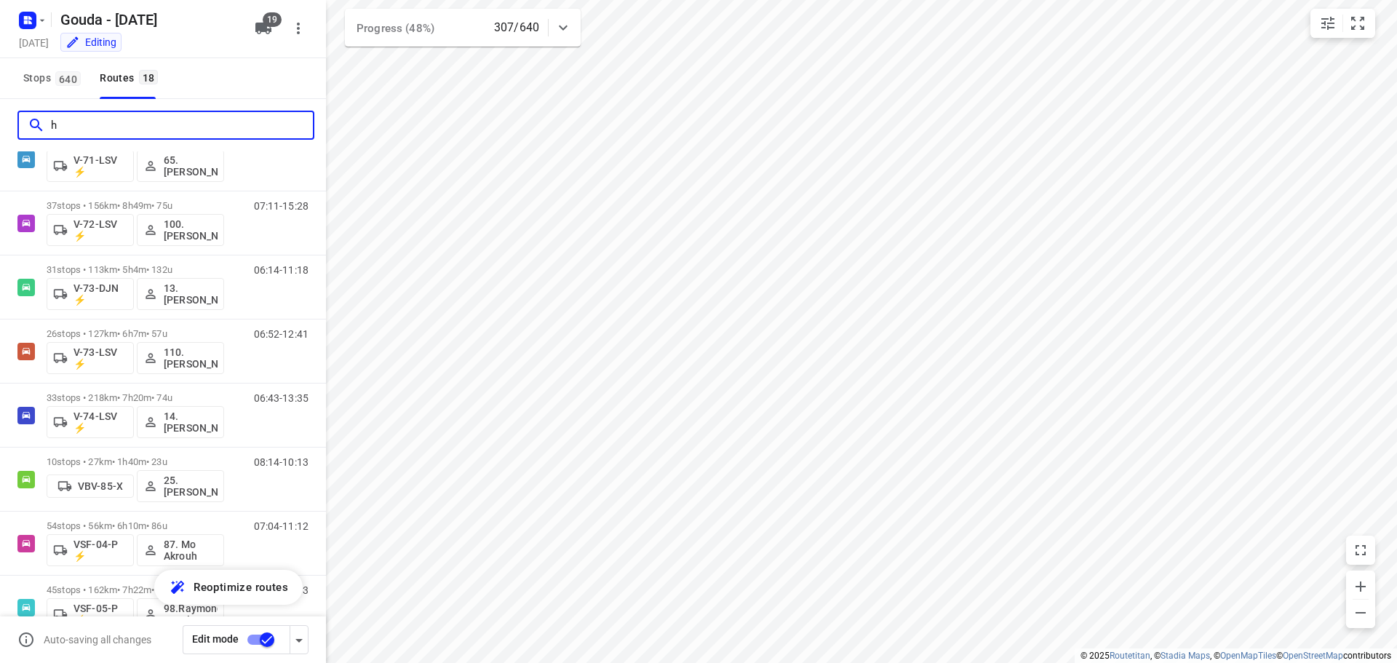
scroll to position [0, 0]
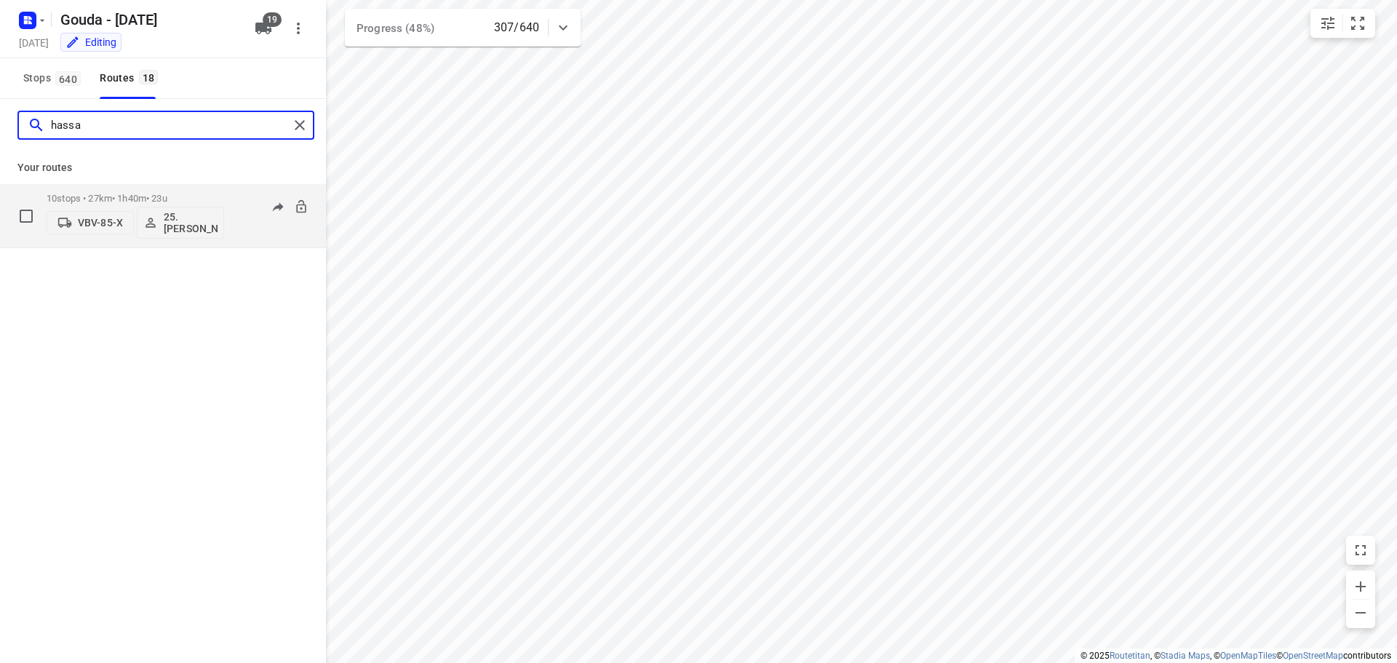
type input "hassa"
click at [146, 200] on p "10 stops • 27km • 1h40m • 23u" at bounding box center [136, 198] width 178 height 11
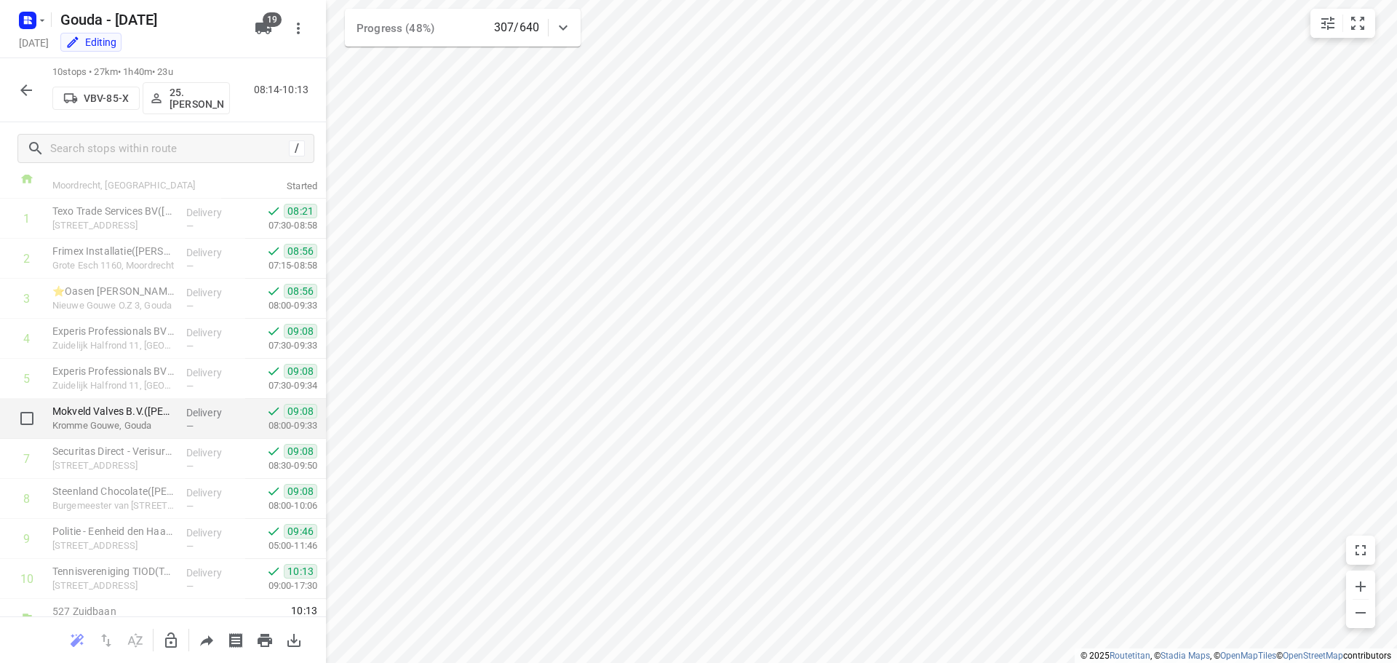
scroll to position [71, 0]
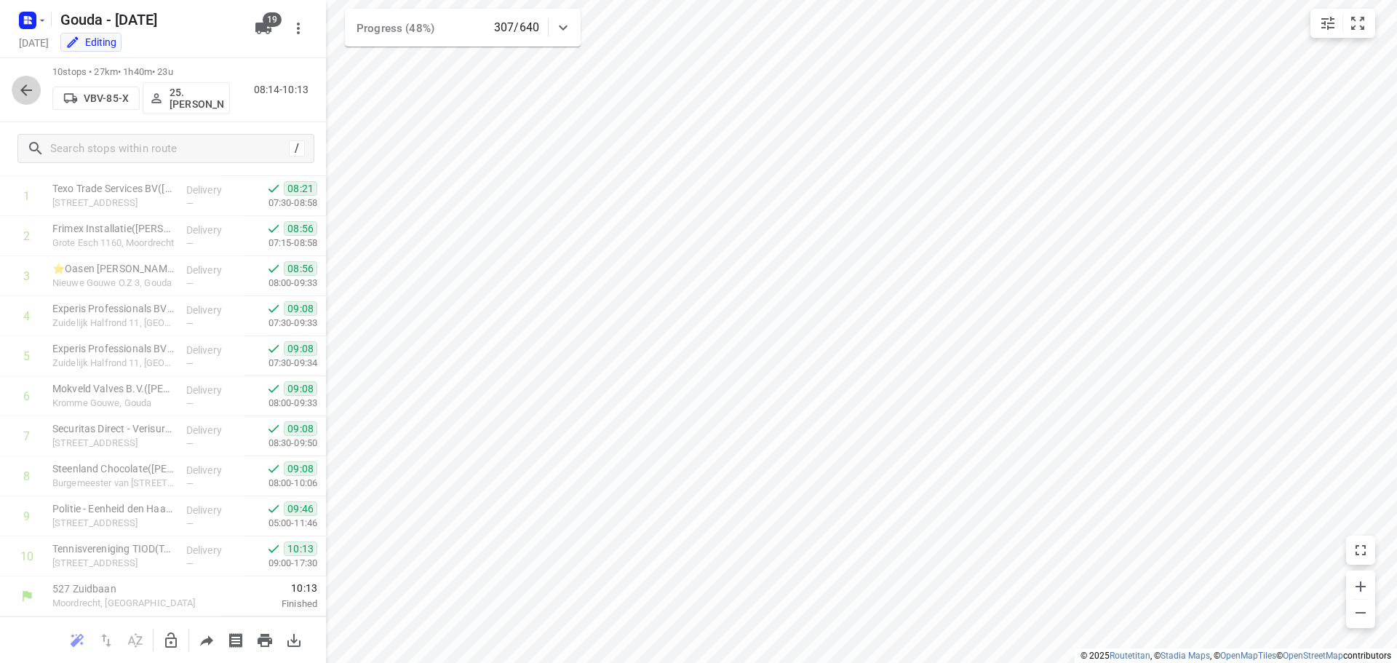
click at [31, 85] on icon "button" at bounding box center [25, 90] width 17 height 17
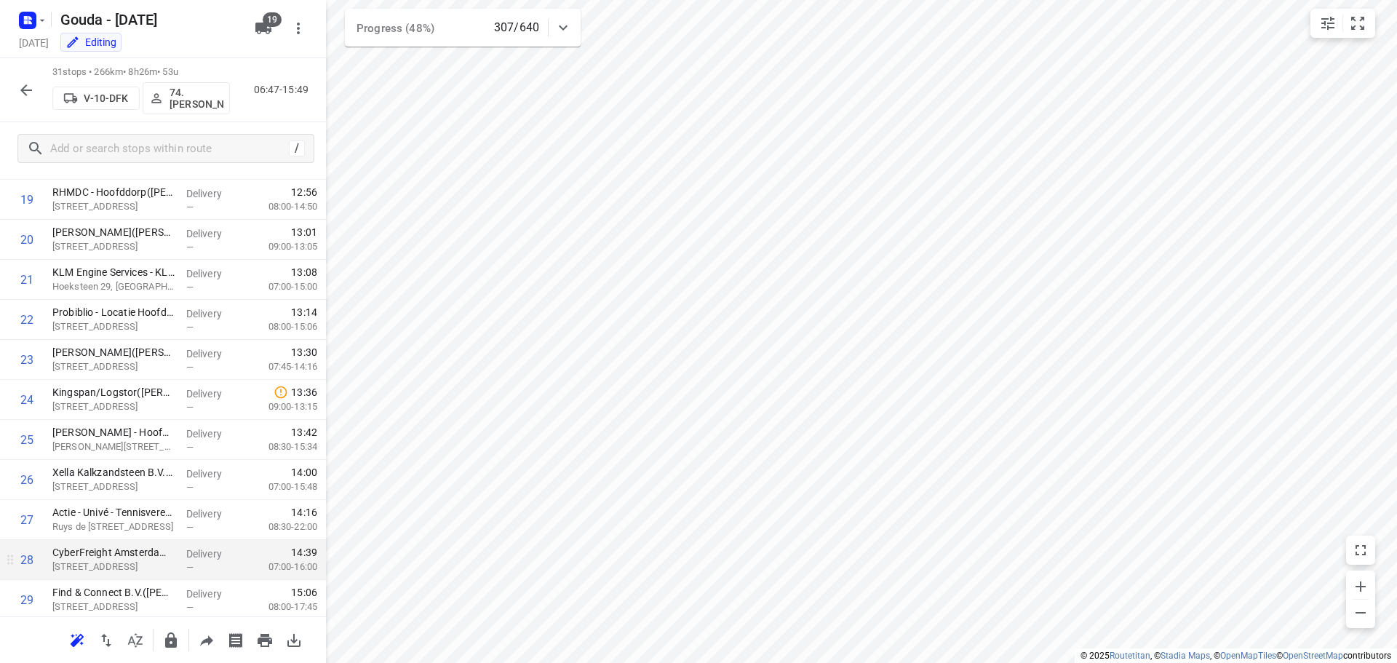
scroll to position [912, 0]
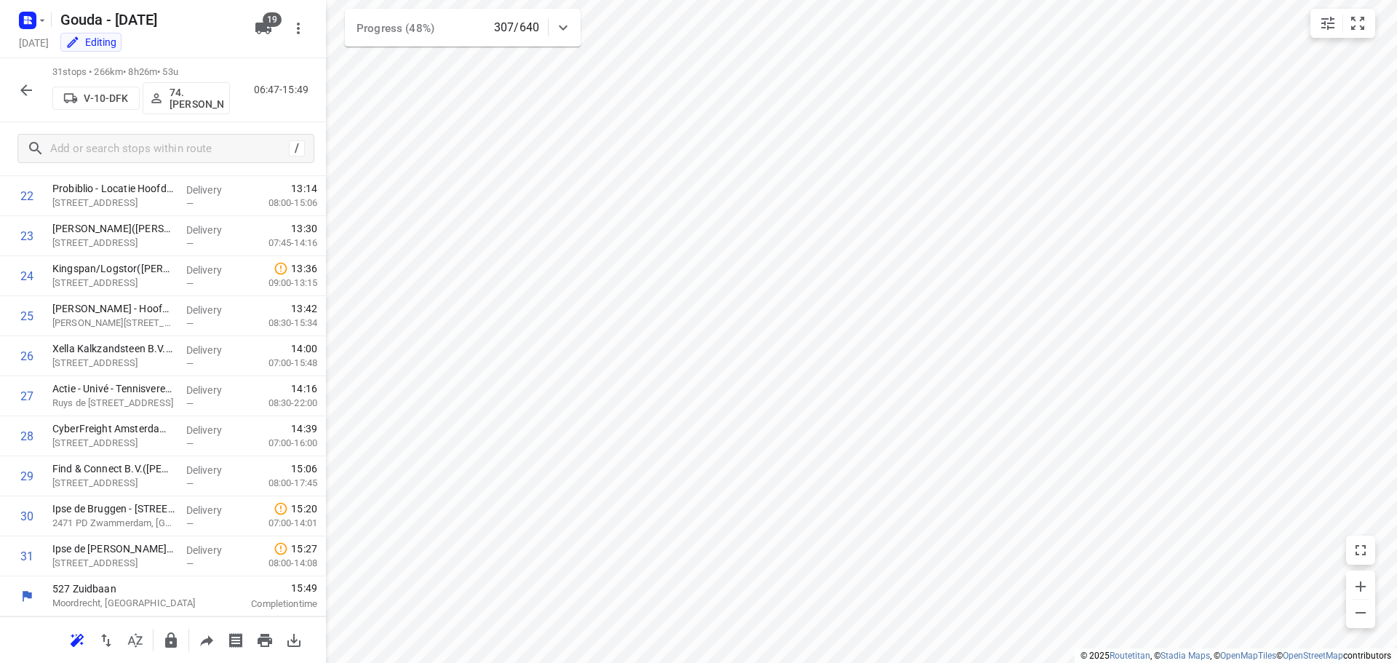
click at [664, 0] on html "i © 2025 Routetitan , © Stadia Maps , © OpenMapTiles © OpenStreetMap contributo…" at bounding box center [698, 331] width 1397 height 663
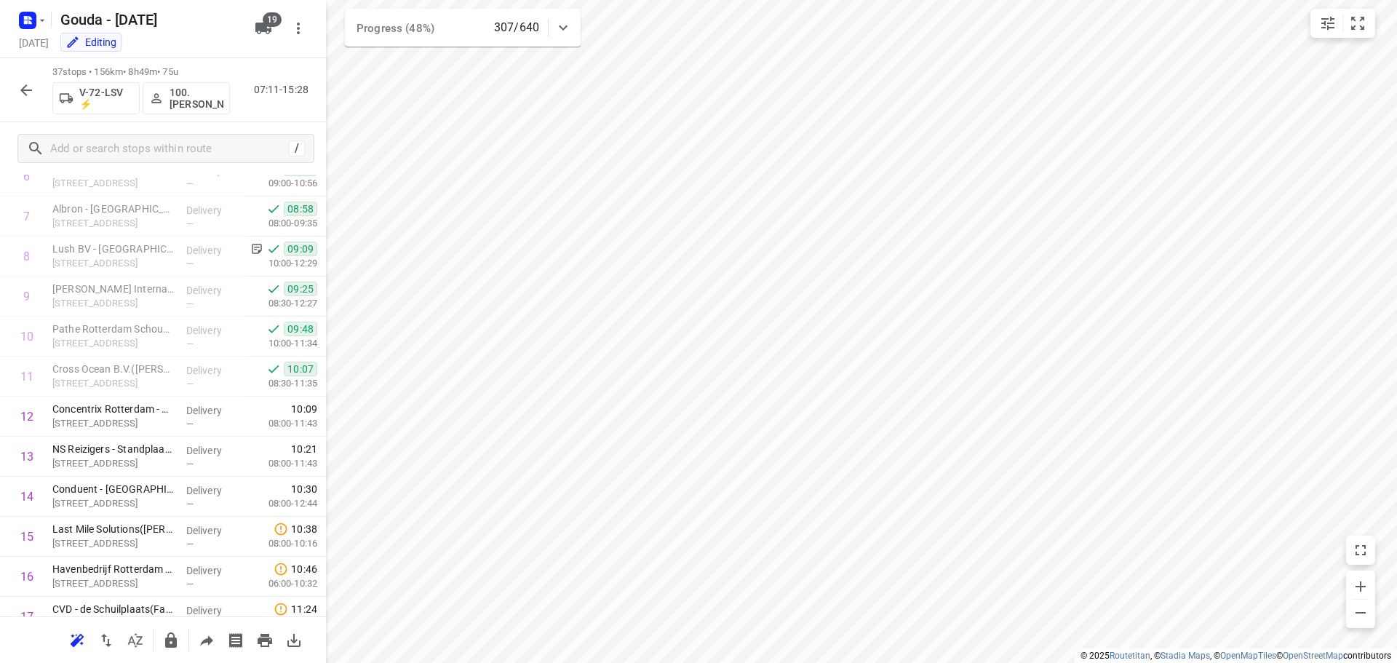
scroll to position [1152, 0]
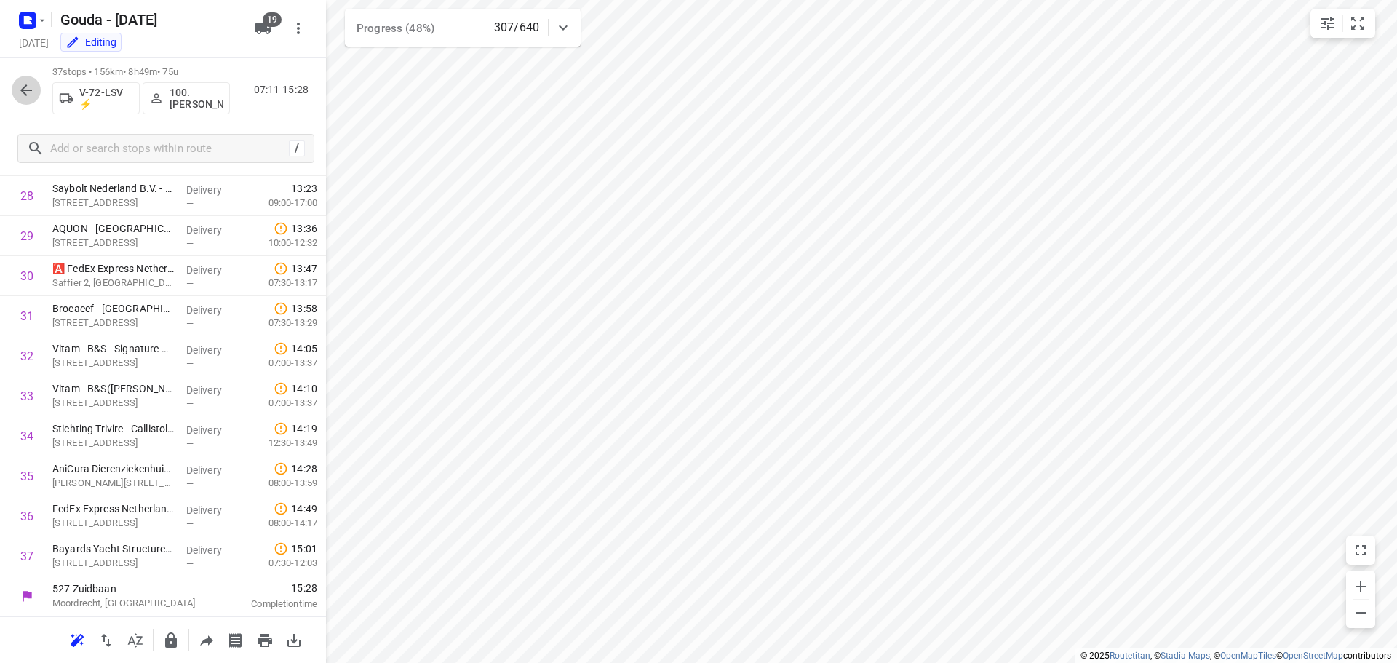
click at [32, 83] on icon "button" at bounding box center [25, 90] width 17 height 17
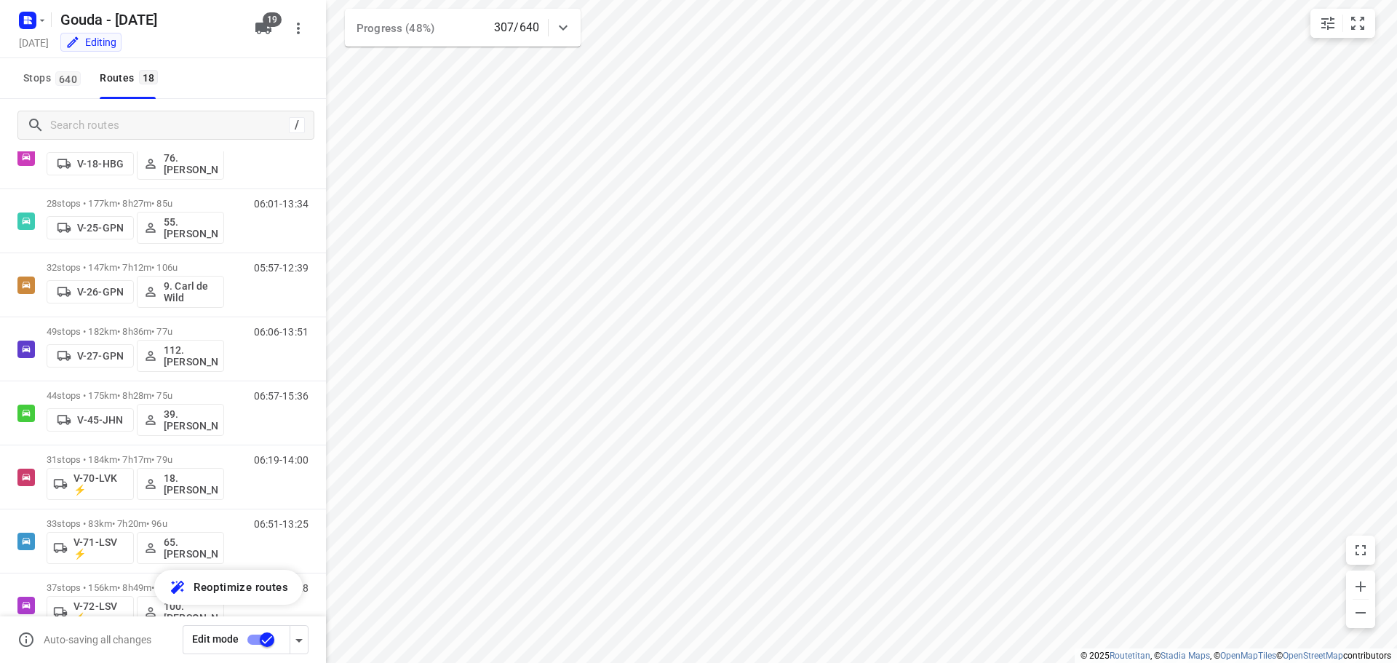
scroll to position [263, 0]
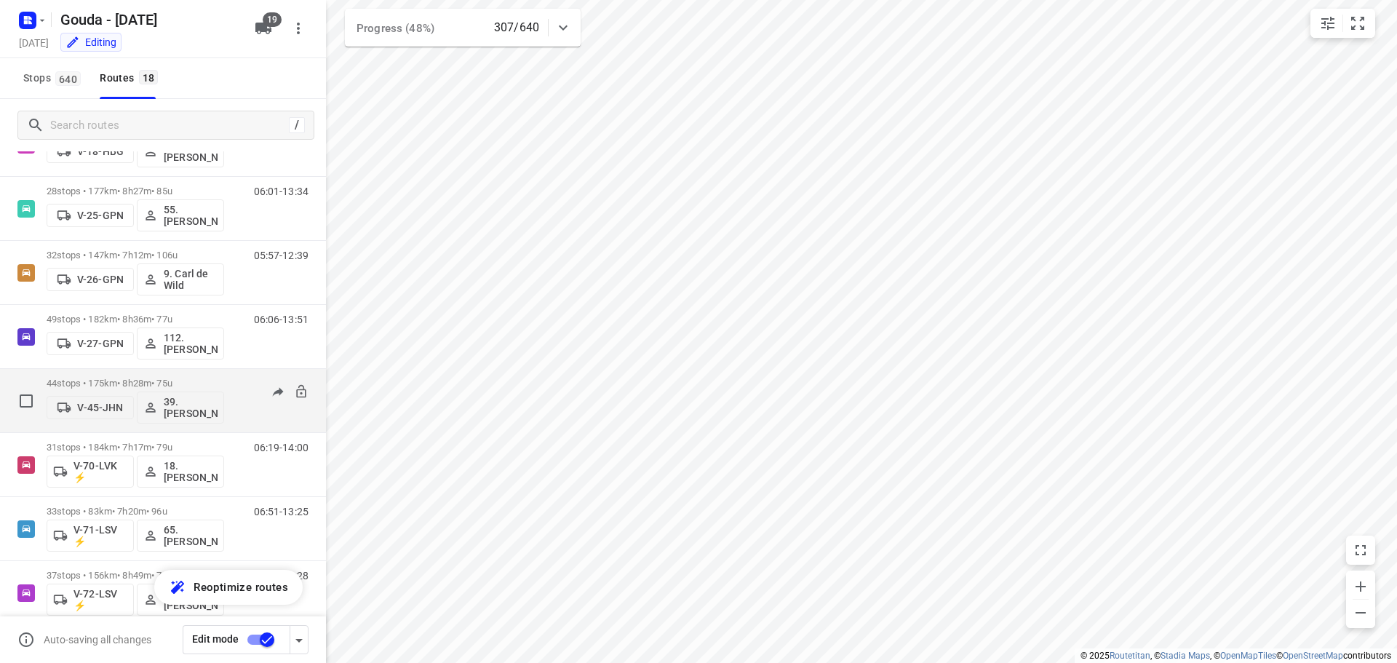
click at [179, 380] on p "44 stops • 175km • 8h28m • 75u" at bounding box center [136, 383] width 178 height 11
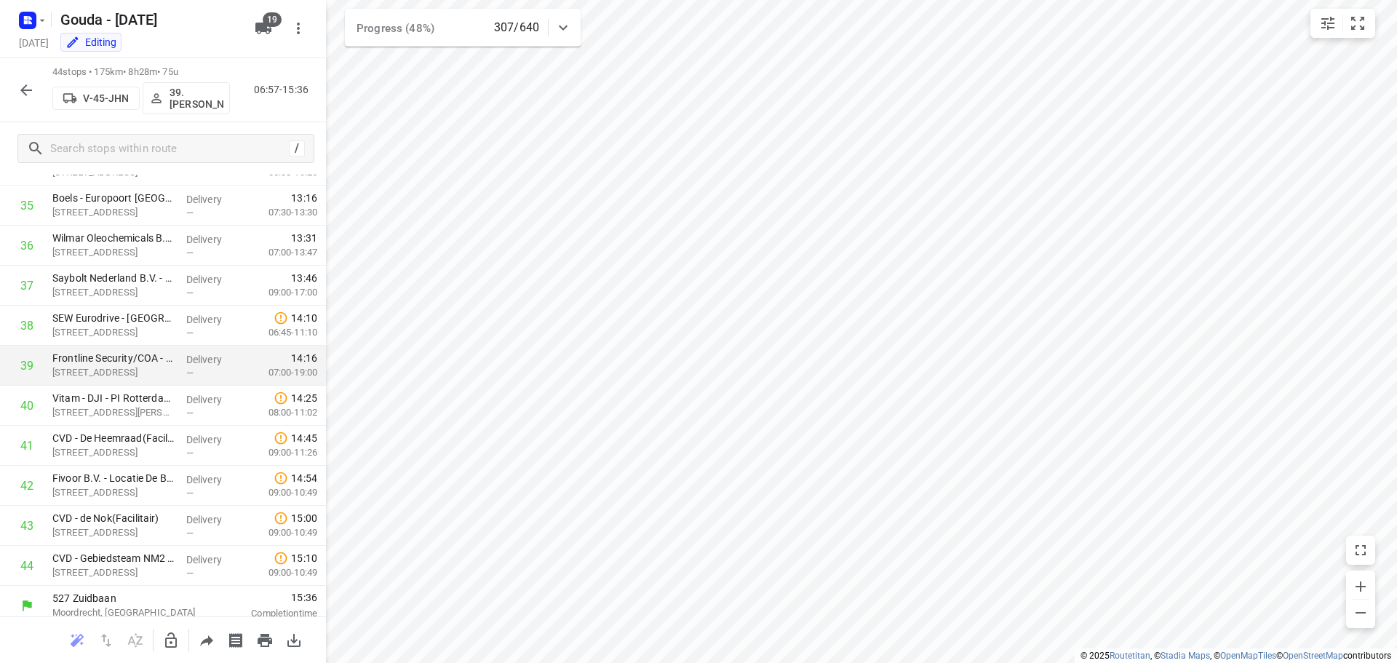
scroll to position [1432, 0]
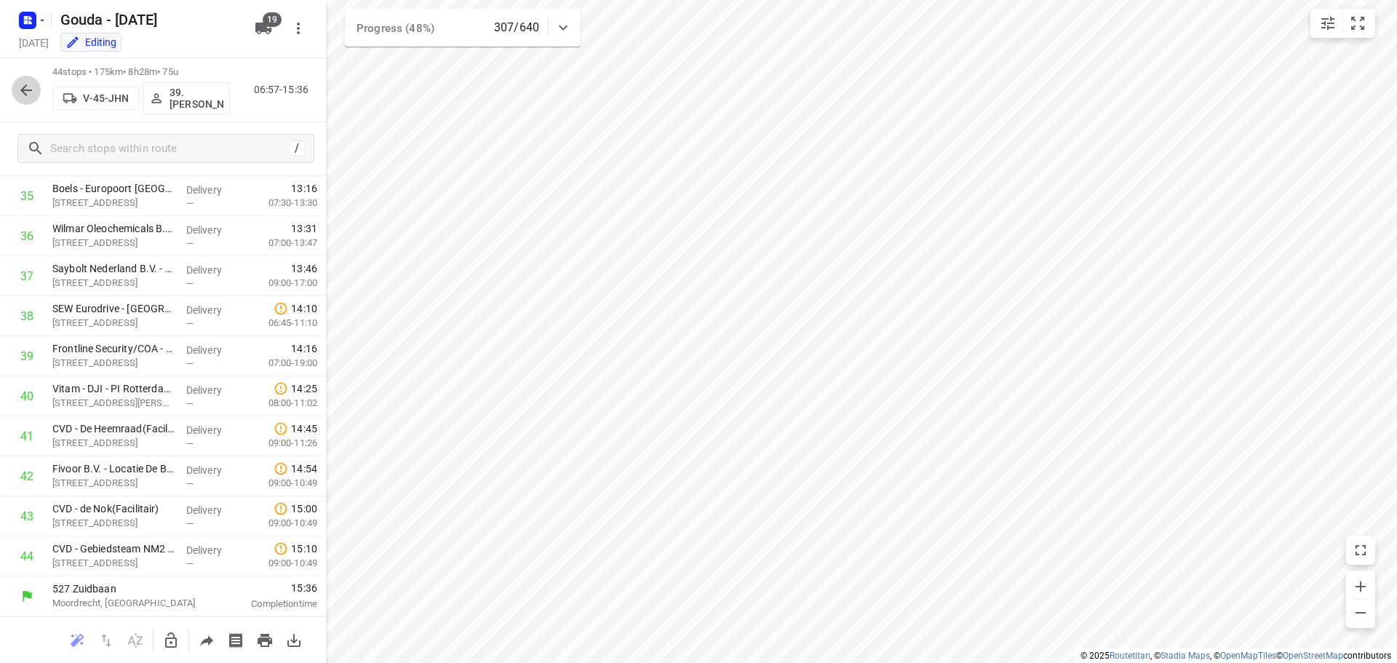
click at [19, 92] on icon "button" at bounding box center [25, 90] width 17 height 17
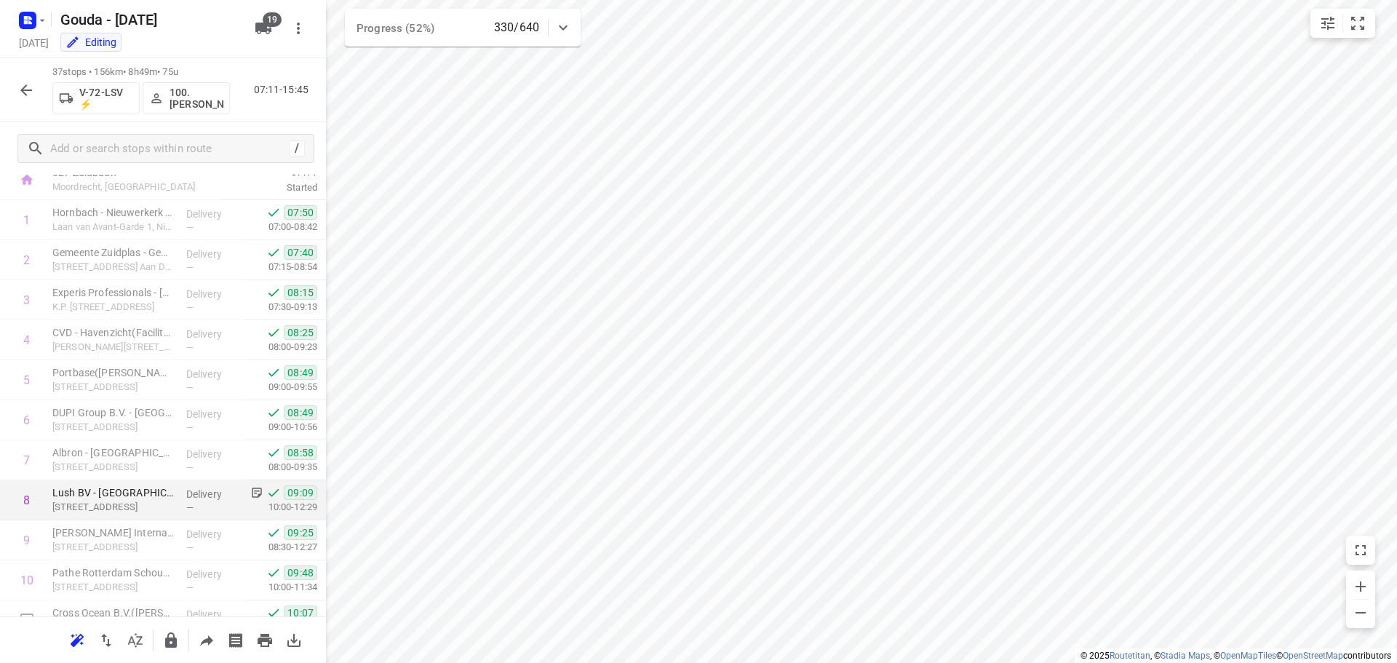
scroll to position [0, 0]
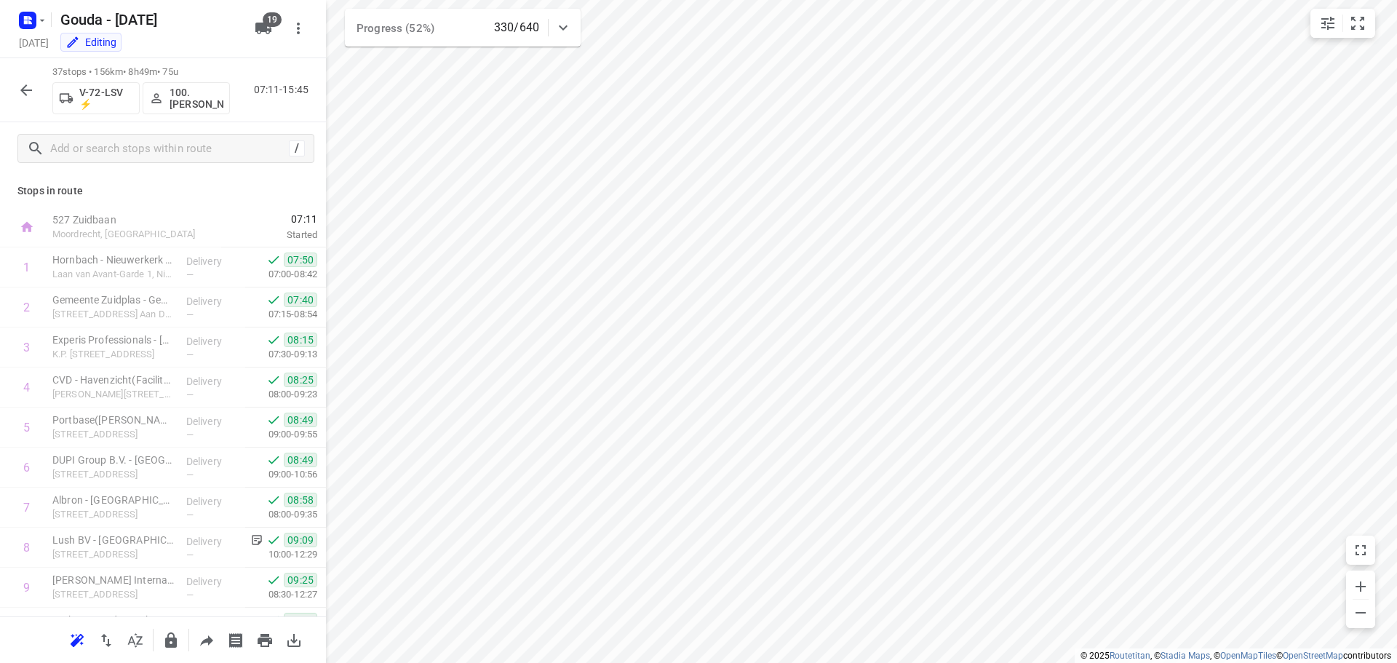
click at [22, 82] on icon "button" at bounding box center [25, 90] width 17 height 17
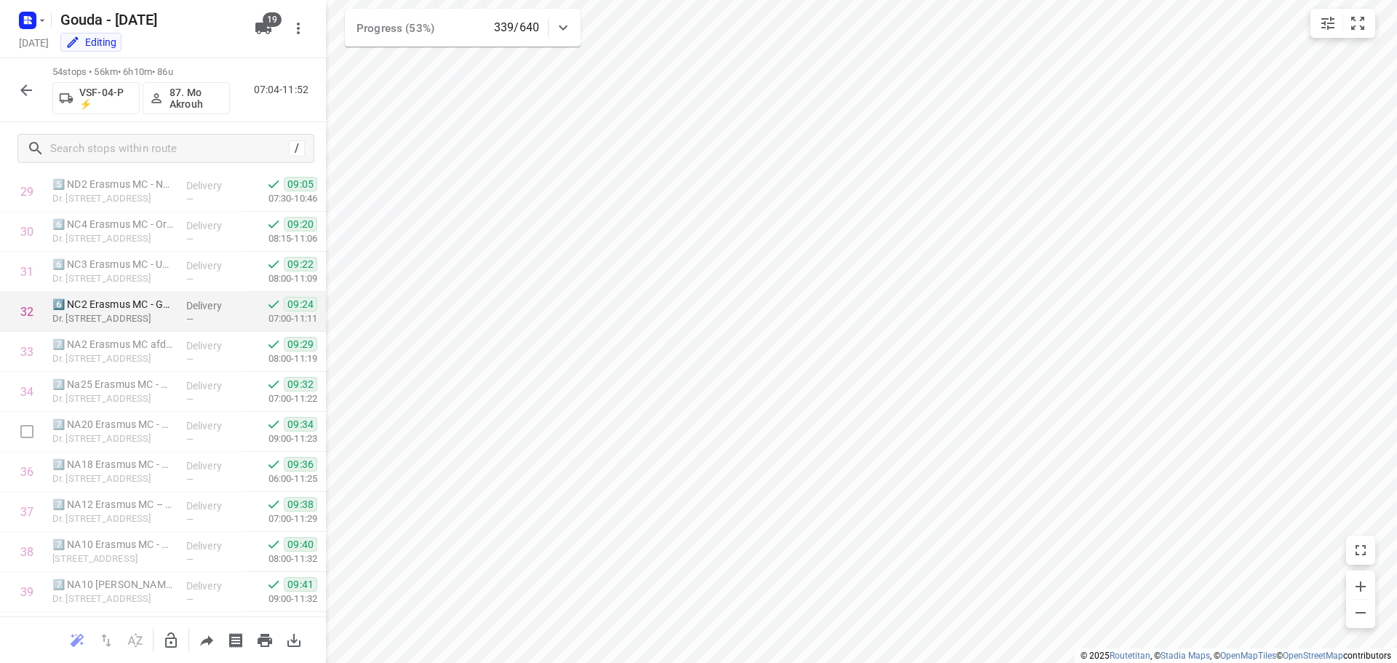
scroll to position [1006, 0]
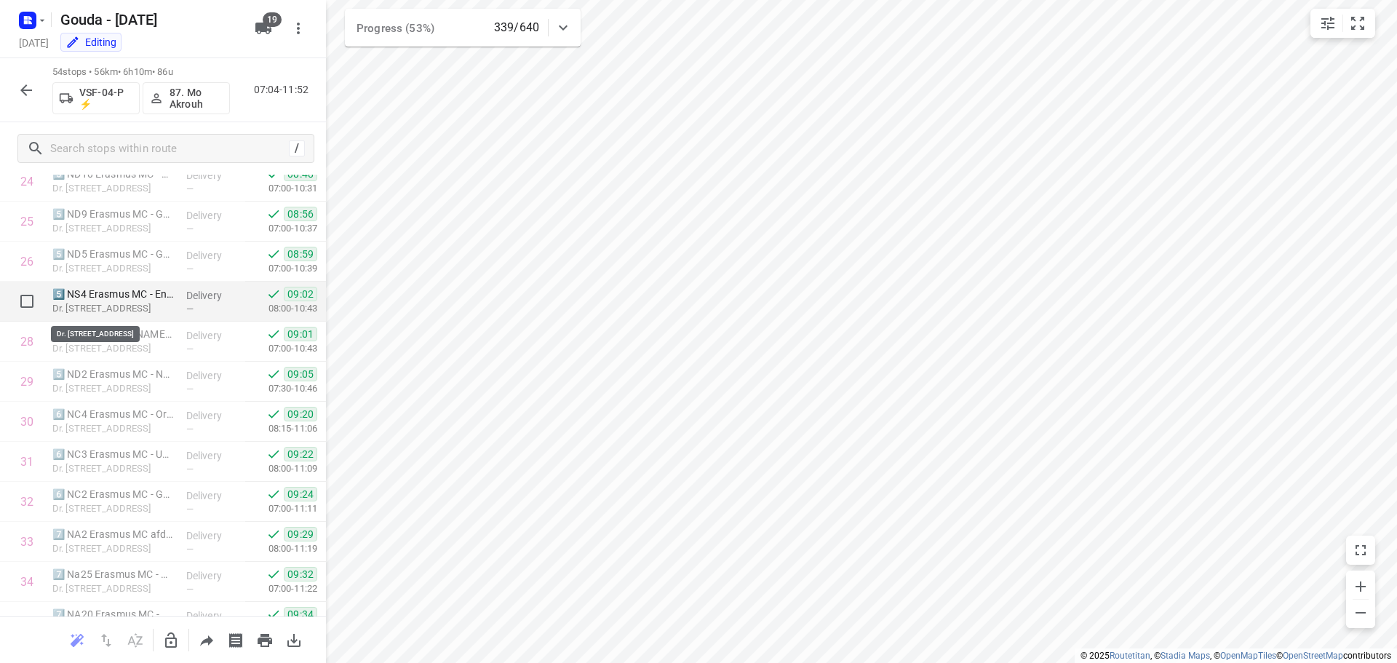
click at [133, 306] on p "Dr. Molewaterplein 40, Rotterdam" at bounding box center [113, 308] width 122 height 15
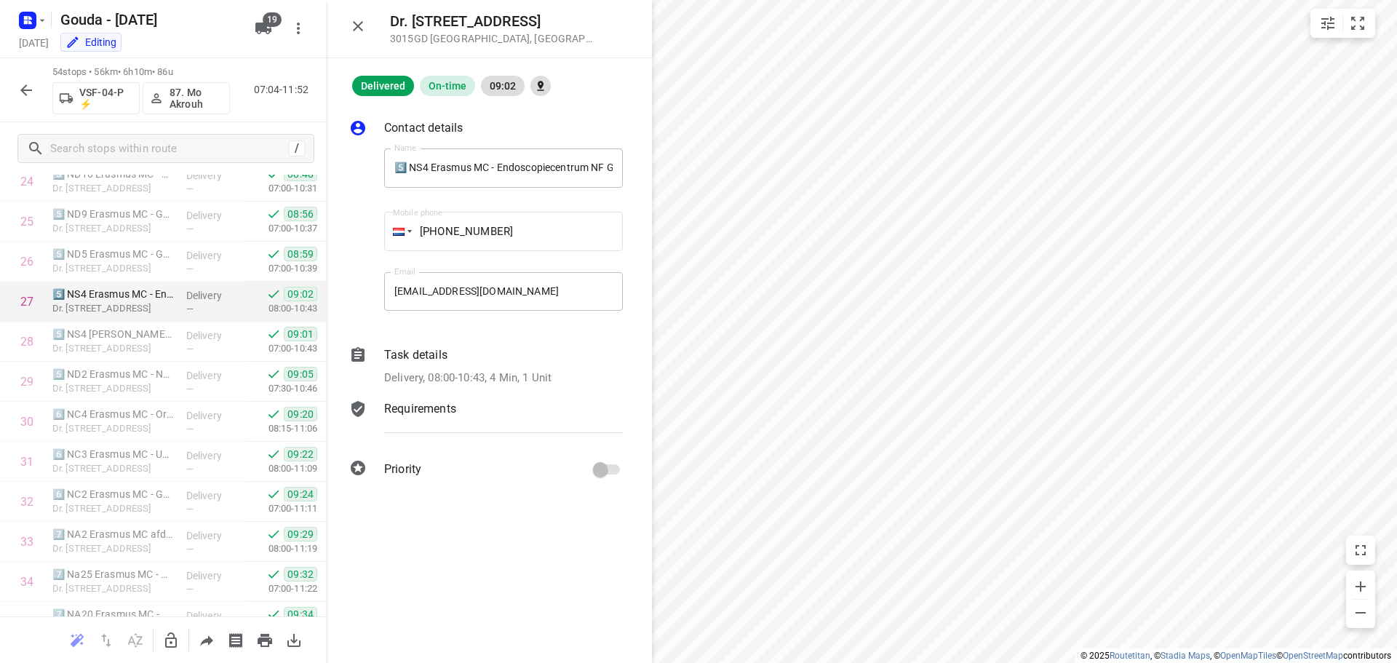
click at [553, 329] on div "i © 2025 Routetitan , © Stadia Maps , © OpenMapTiles © OpenStreetMap contributo…" at bounding box center [698, 331] width 1397 height 663
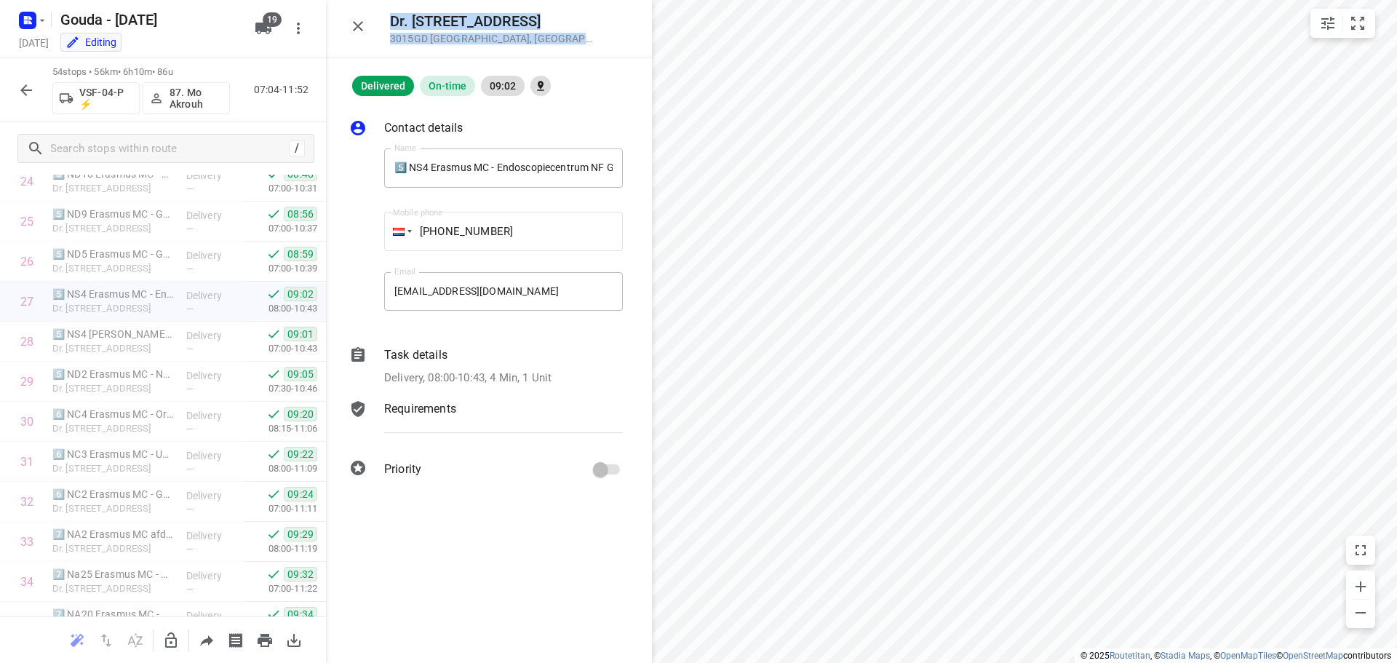
drag, startPoint x: 550, startPoint y: 37, endPoint x: 388, endPoint y: 17, distance: 163.6
click at [388, 17] on div "Dr. Molewaterplein 40 3015GD Rotterdam , Netherlands" at bounding box center [489, 29] width 326 height 58
click at [392, 17] on h5 "Dr. Molewaterplein 40" at bounding box center [492, 21] width 204 height 17
drag, startPoint x: 392, startPoint y: 17, endPoint x: 540, endPoint y: 41, distance: 150.5
click at [544, 39] on div "Dr. Molewaterplein 40 3015GD Rotterdam , Netherlands" at bounding box center [512, 28] width 245 height 31
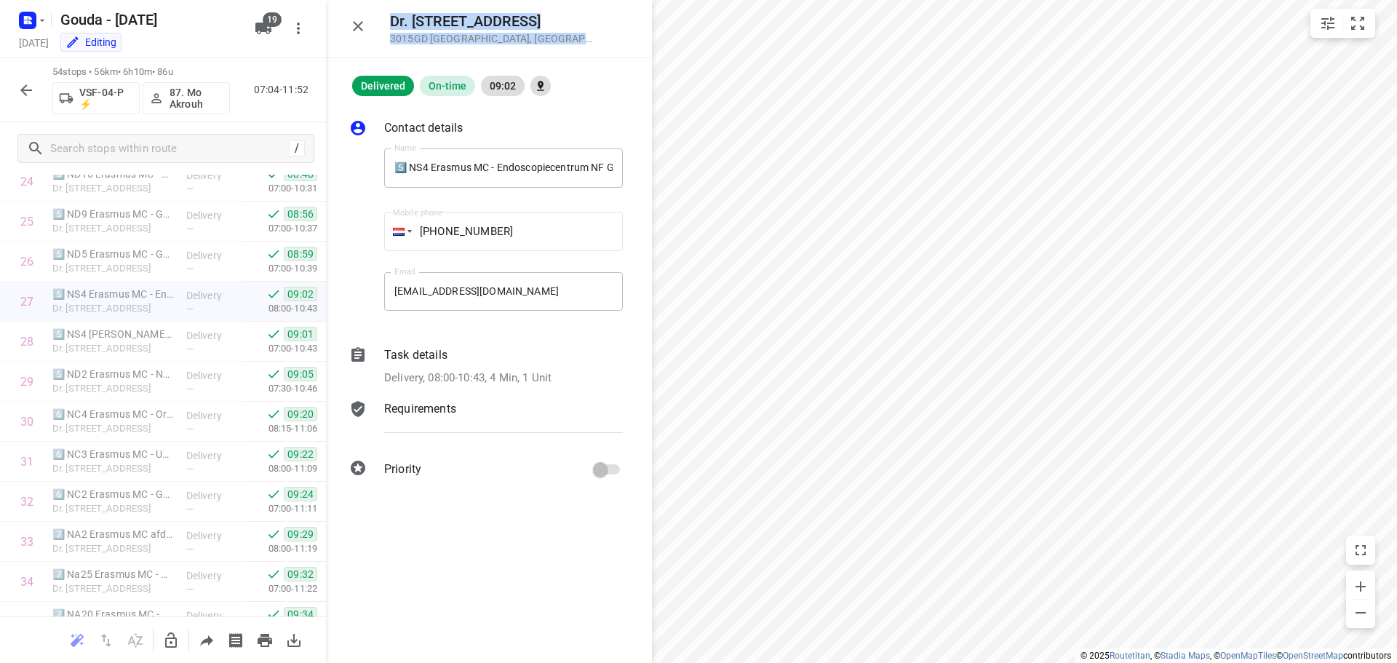
click at [351, 13] on button "button" at bounding box center [357, 26] width 29 height 29
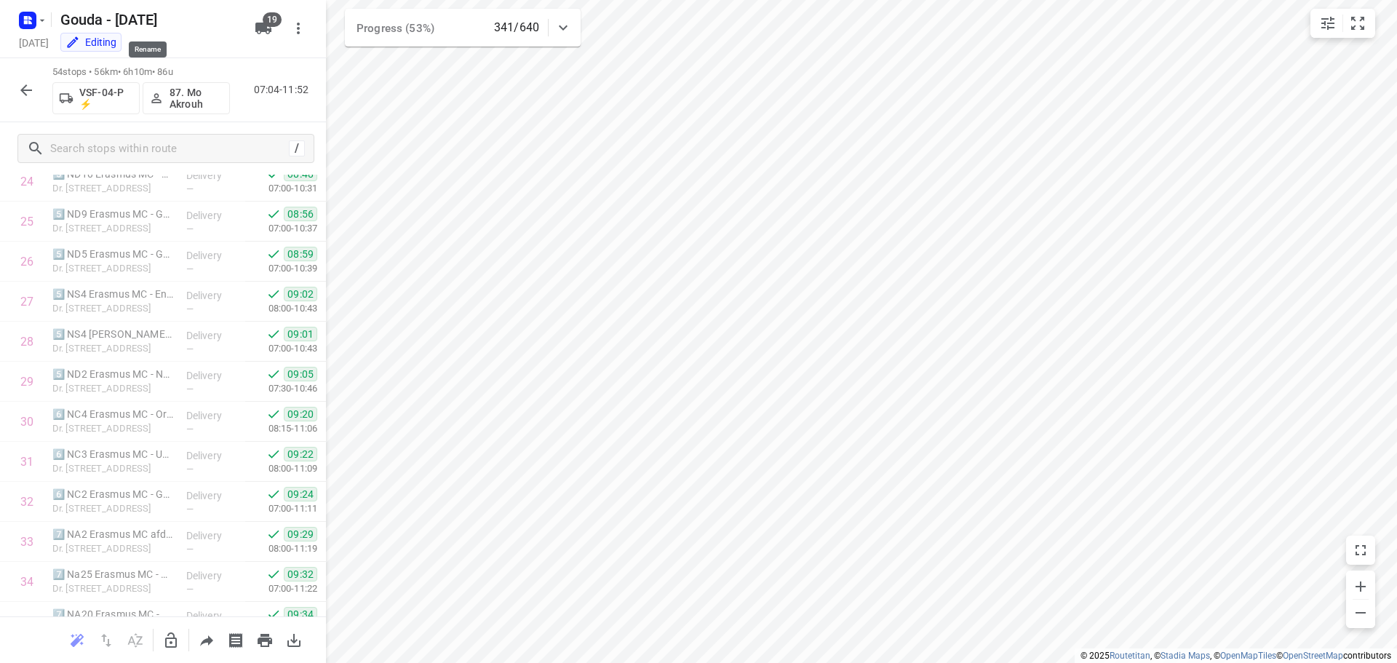
drag, startPoint x: 214, startPoint y: 27, endPoint x: 122, endPoint y: 50, distance: 94.6
click at [214, 25] on h5 "Gouda - Thursday" at bounding box center [149, 19] width 188 height 23
click at [26, 90] on icon "button" at bounding box center [26, 90] width 12 height 12
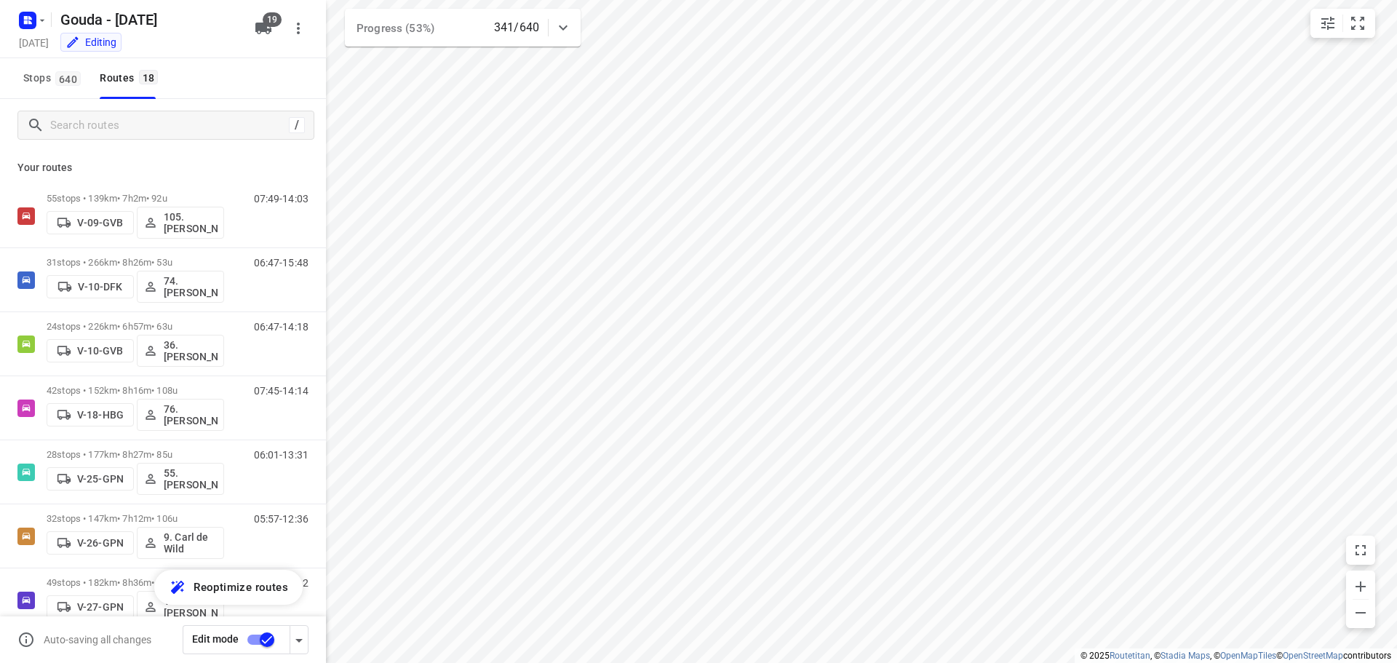
click at [209, 31] on div "Gouda - Thursday" at bounding box center [149, 19] width 194 height 29
click at [261, 28] on icon "button" at bounding box center [263, 29] width 16 height 12
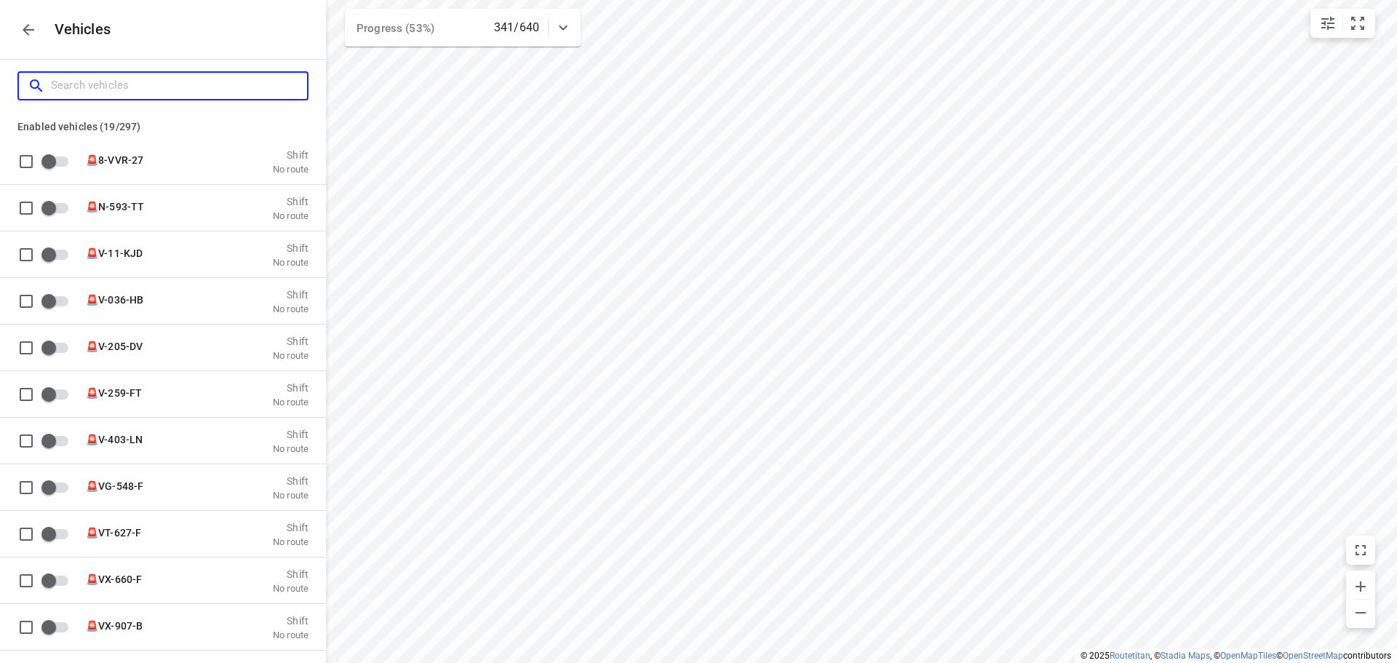
click at [199, 87] on input "Search vehicles" at bounding box center [179, 85] width 256 height 23
type input "vb"
checkbox input "true"
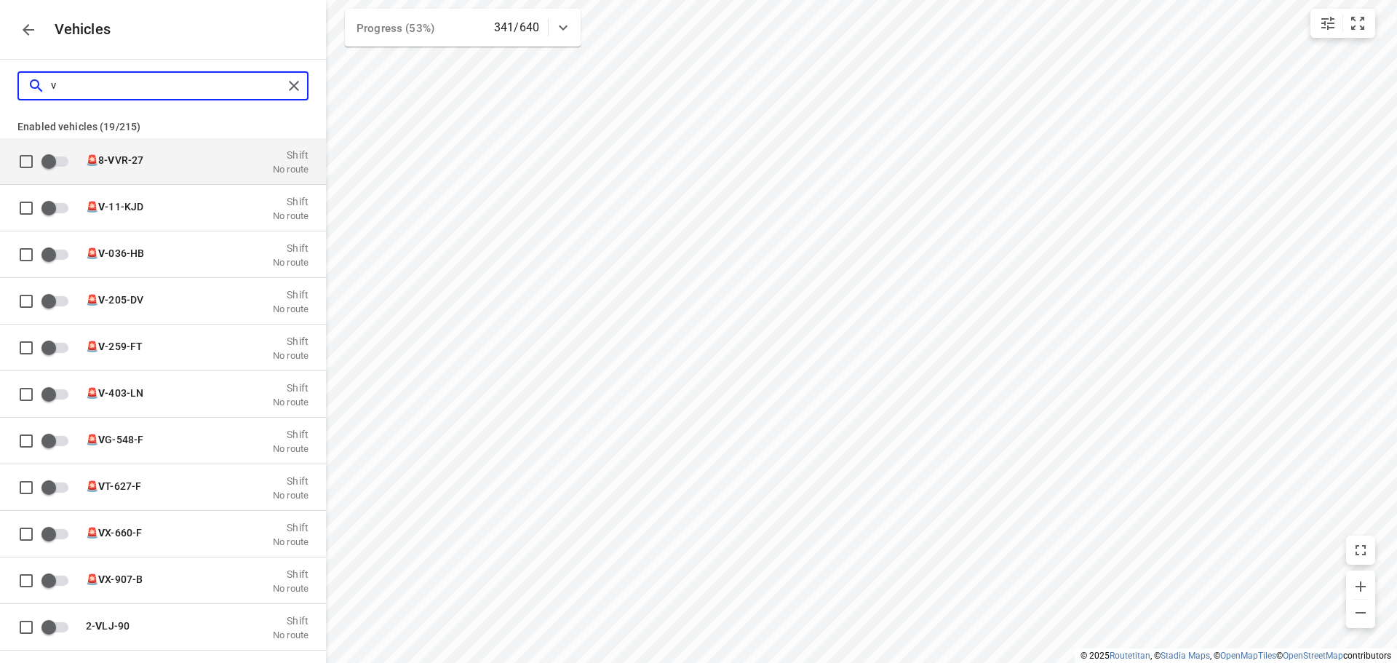
checkbox input "true"
type input "vbv"
checkbox input "false"
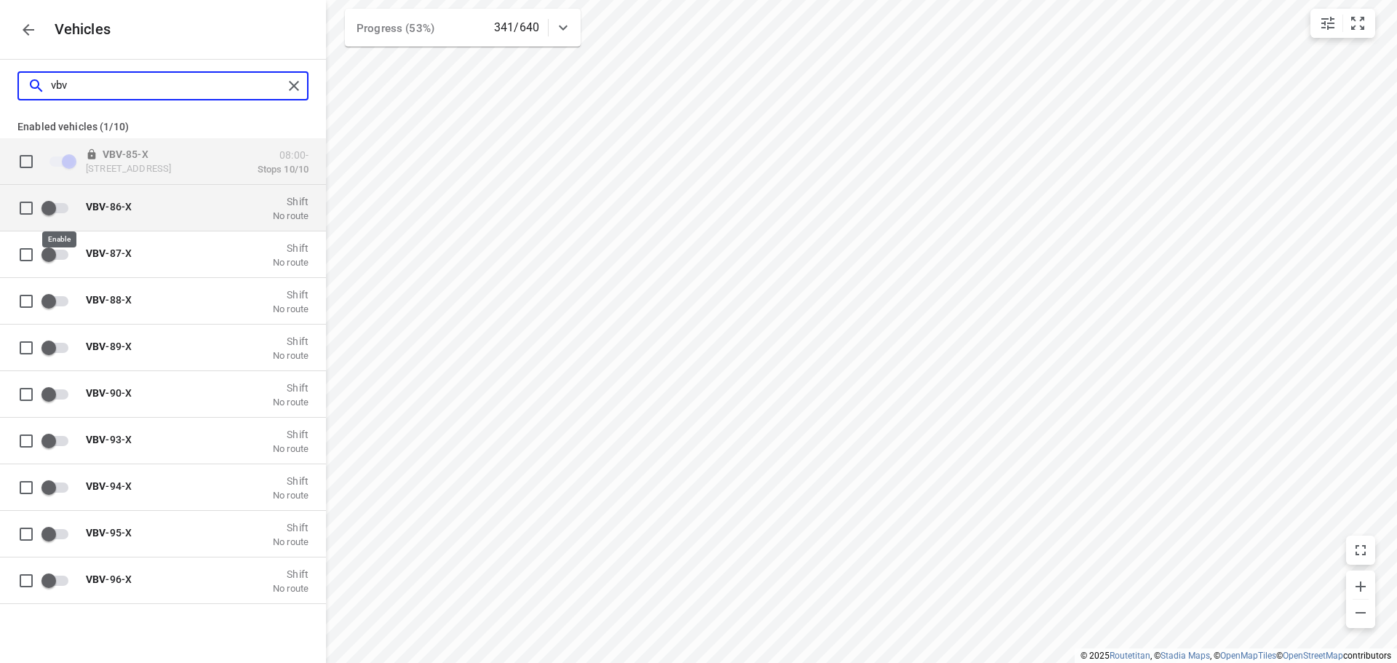
type input "vbv"
click at [54, 205] on input "grid" at bounding box center [48, 208] width 83 height 28
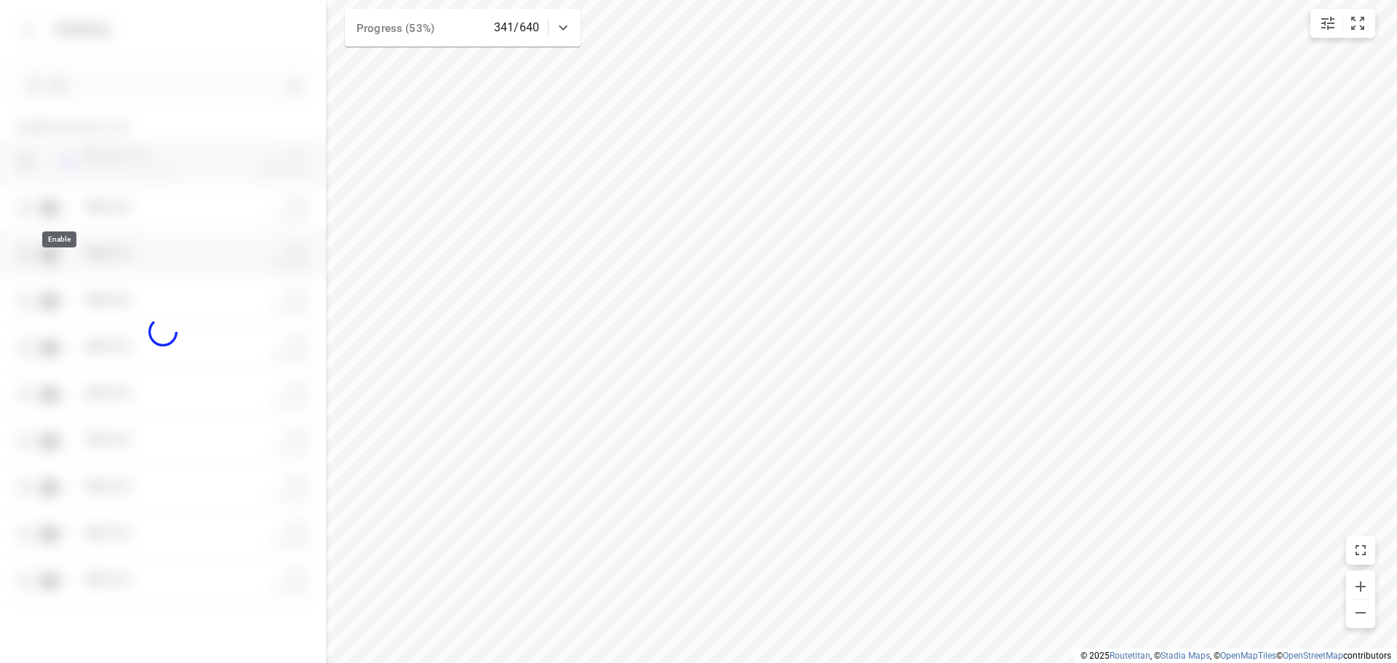
checkbox input "true"
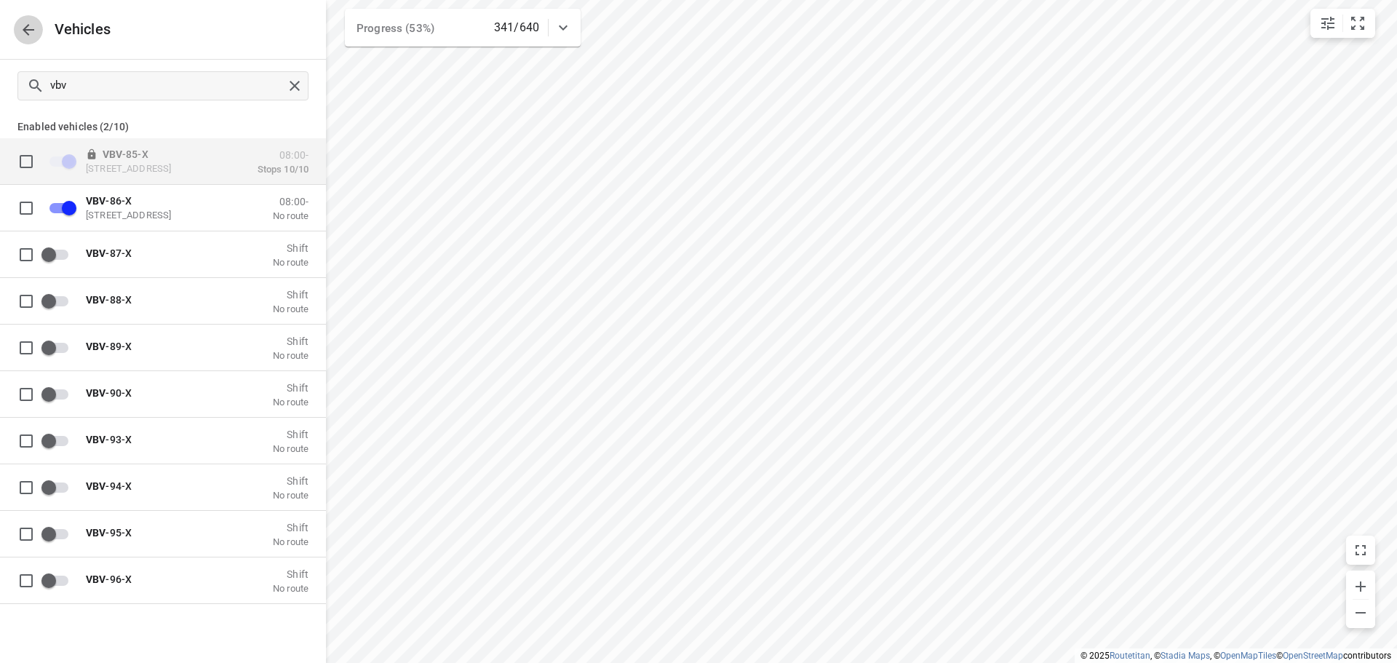
click at [16, 29] on button "button" at bounding box center [28, 29] width 29 height 29
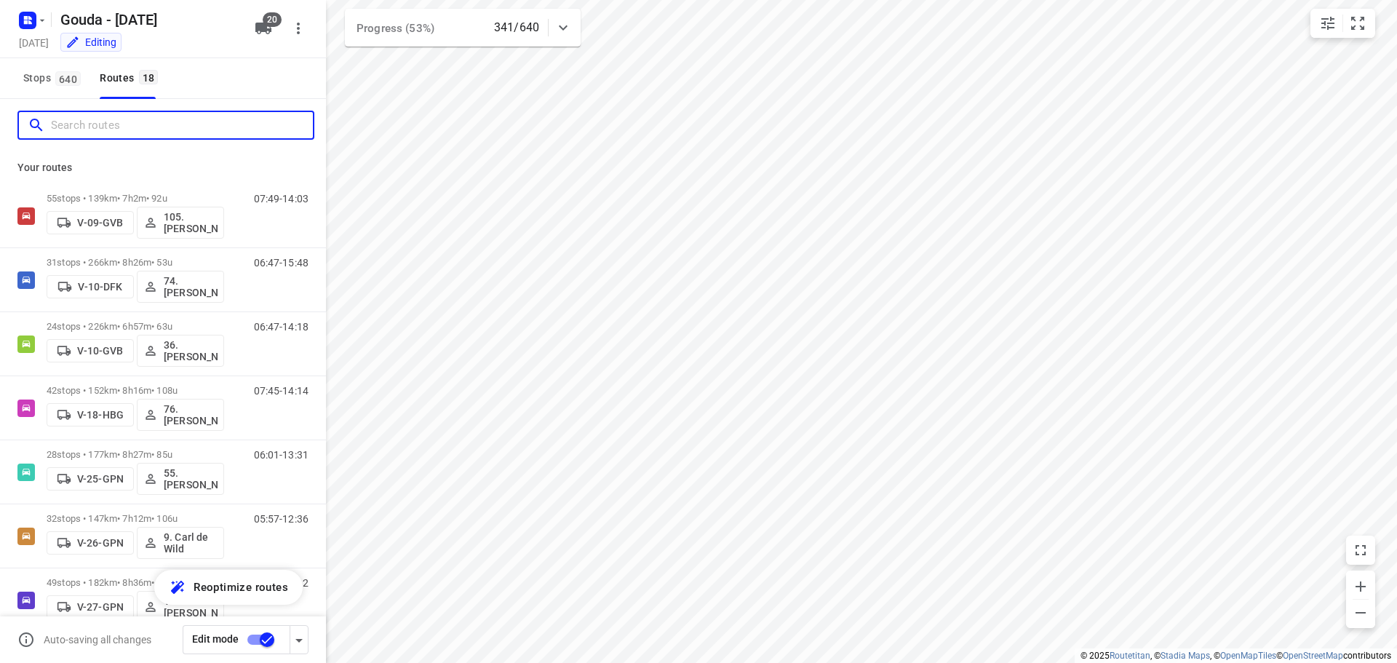
click at [106, 125] on input "Search routes" at bounding box center [182, 125] width 262 height 23
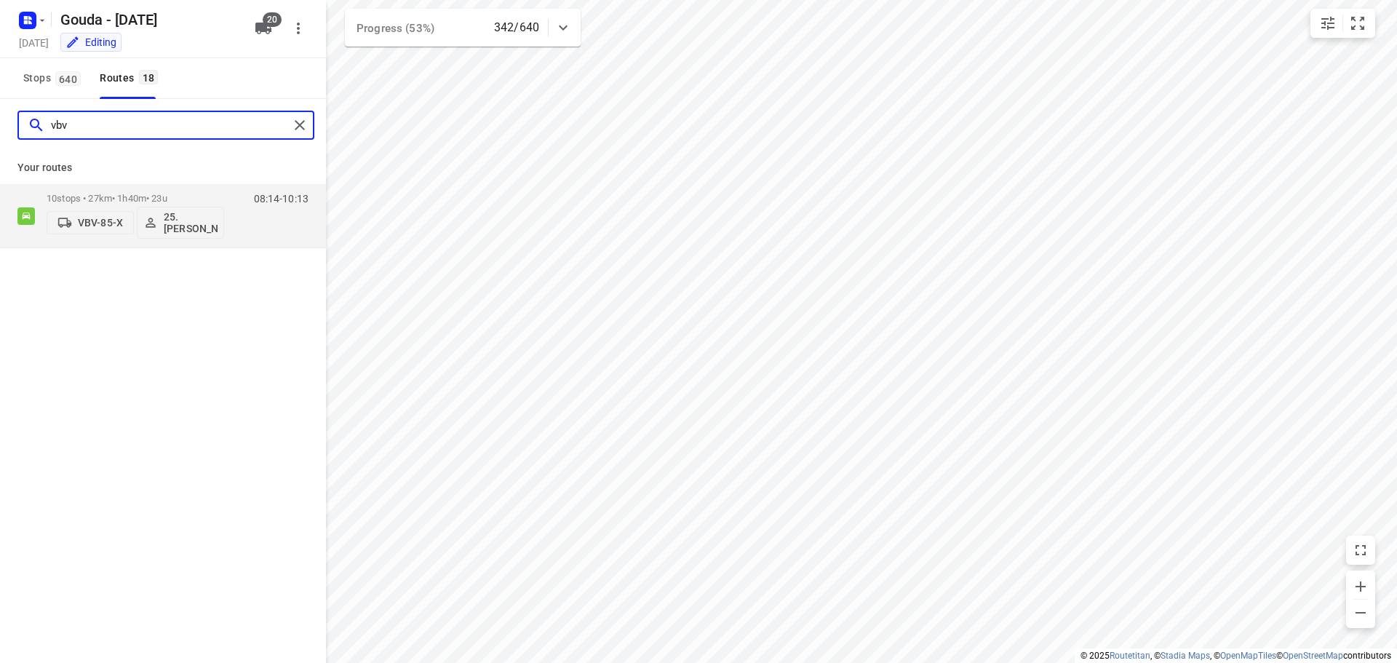
click at [91, 131] on input "vbv" at bounding box center [170, 125] width 238 height 23
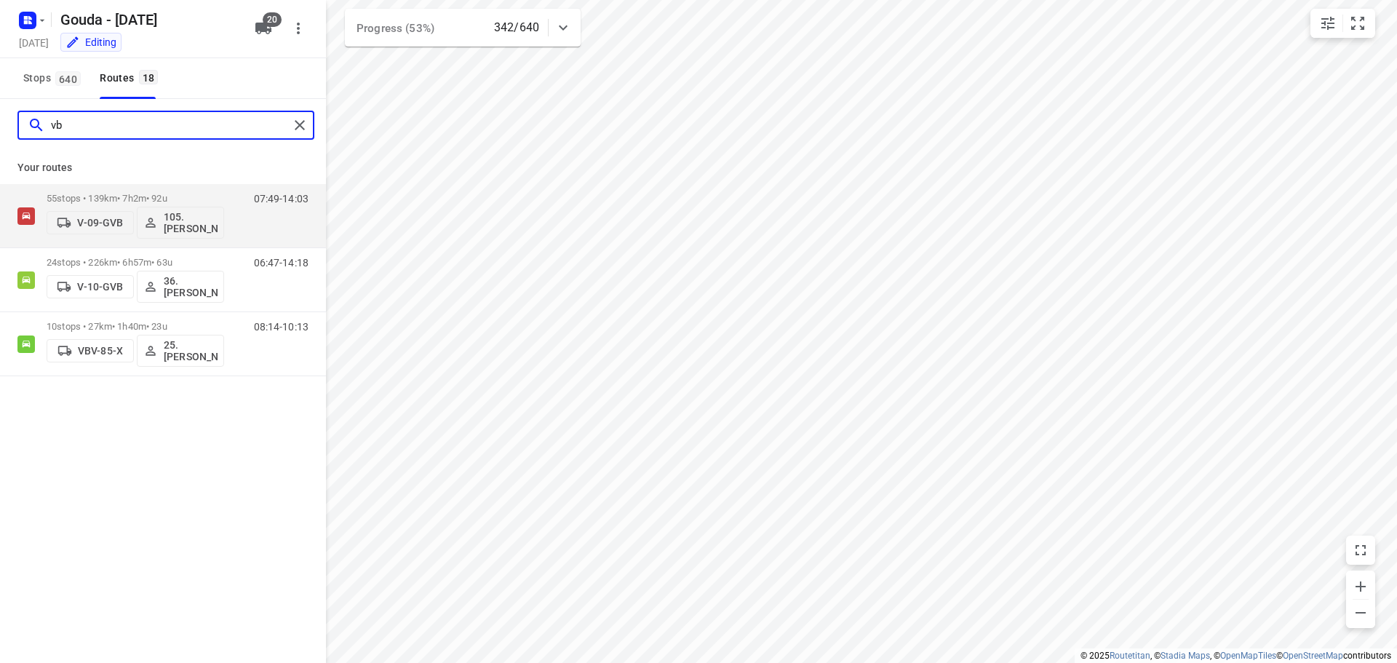
type input "v"
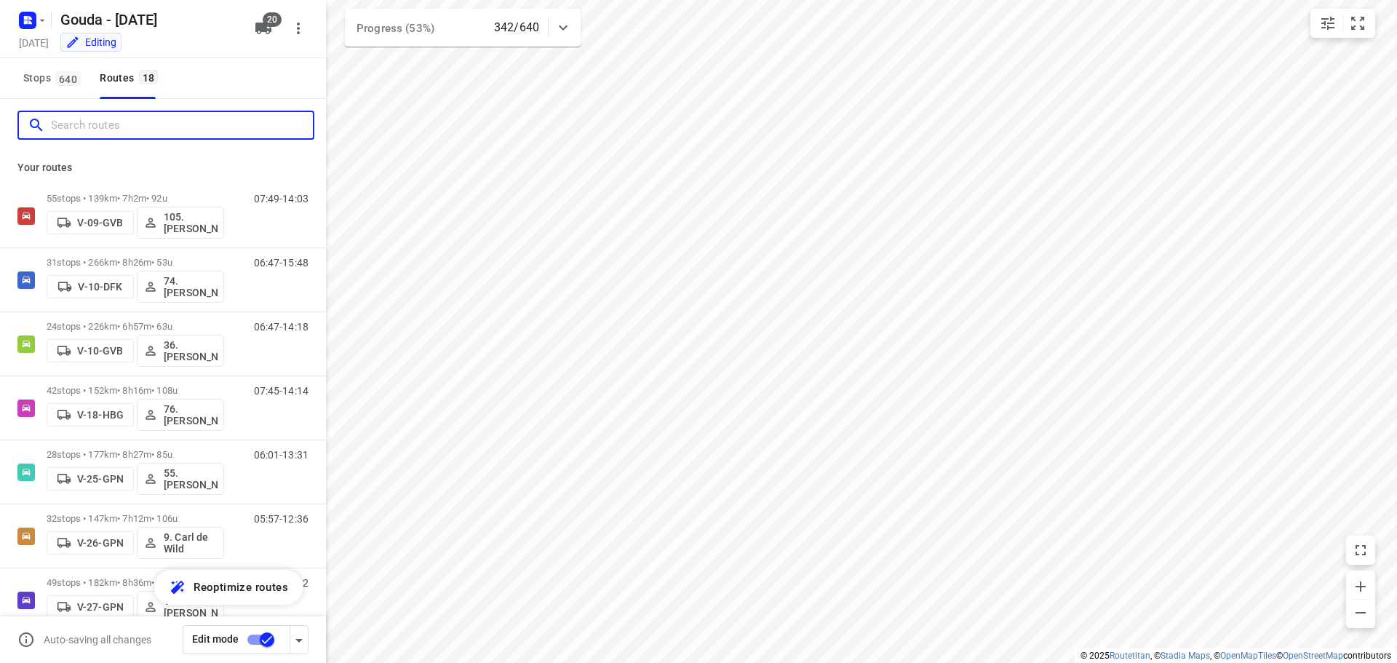
click at [149, 122] on input "Search routes" at bounding box center [182, 125] width 262 height 23
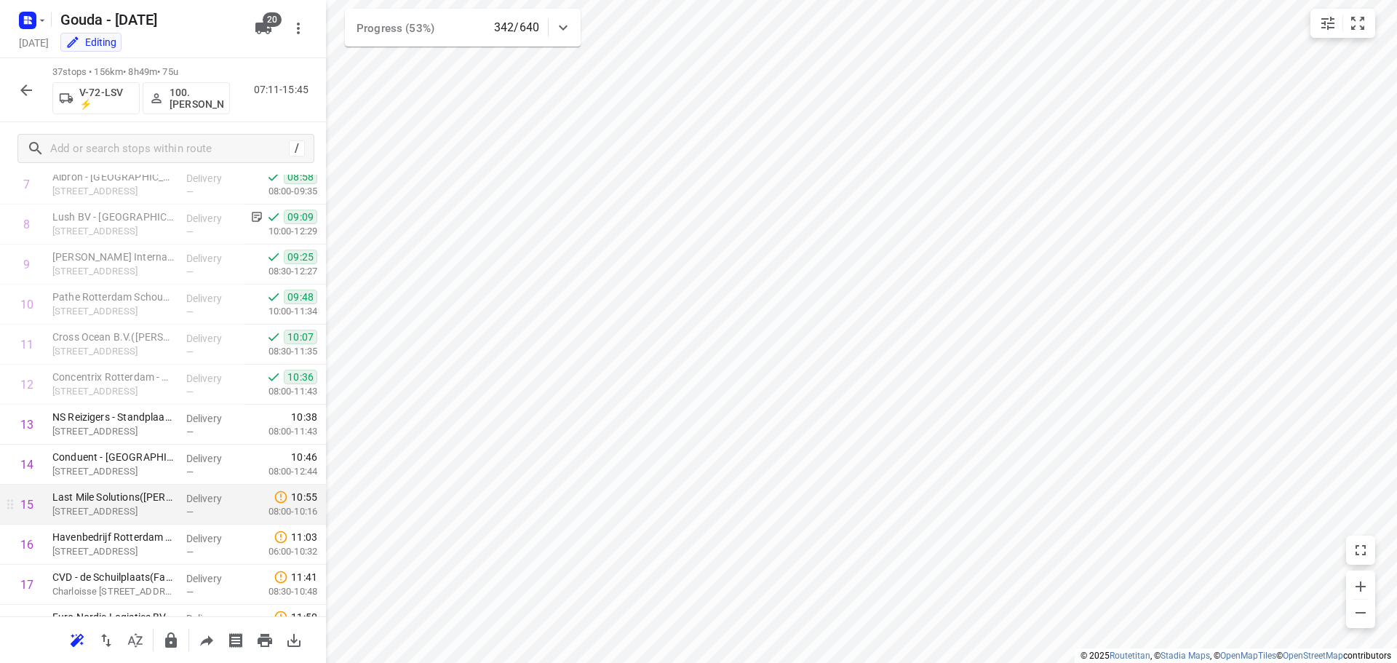
scroll to position [509, 0]
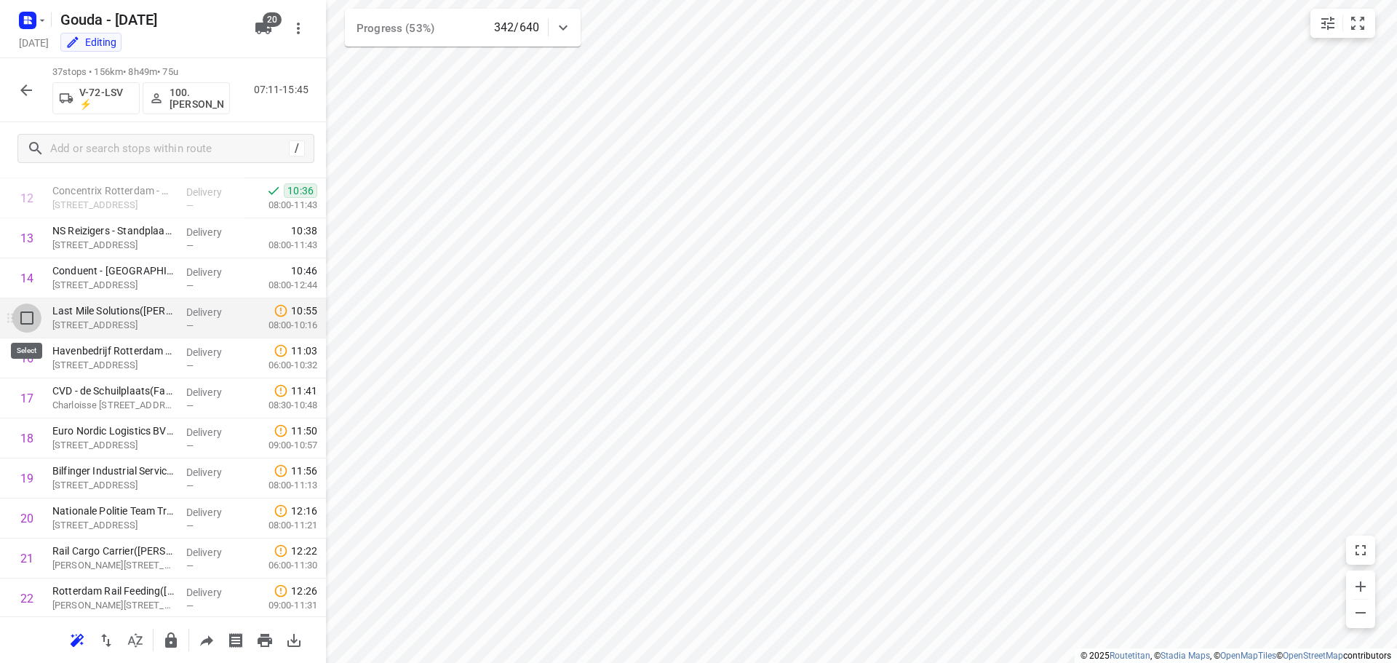
click at [28, 313] on input "checkbox" at bounding box center [26, 317] width 29 height 29
checkbox input "true"
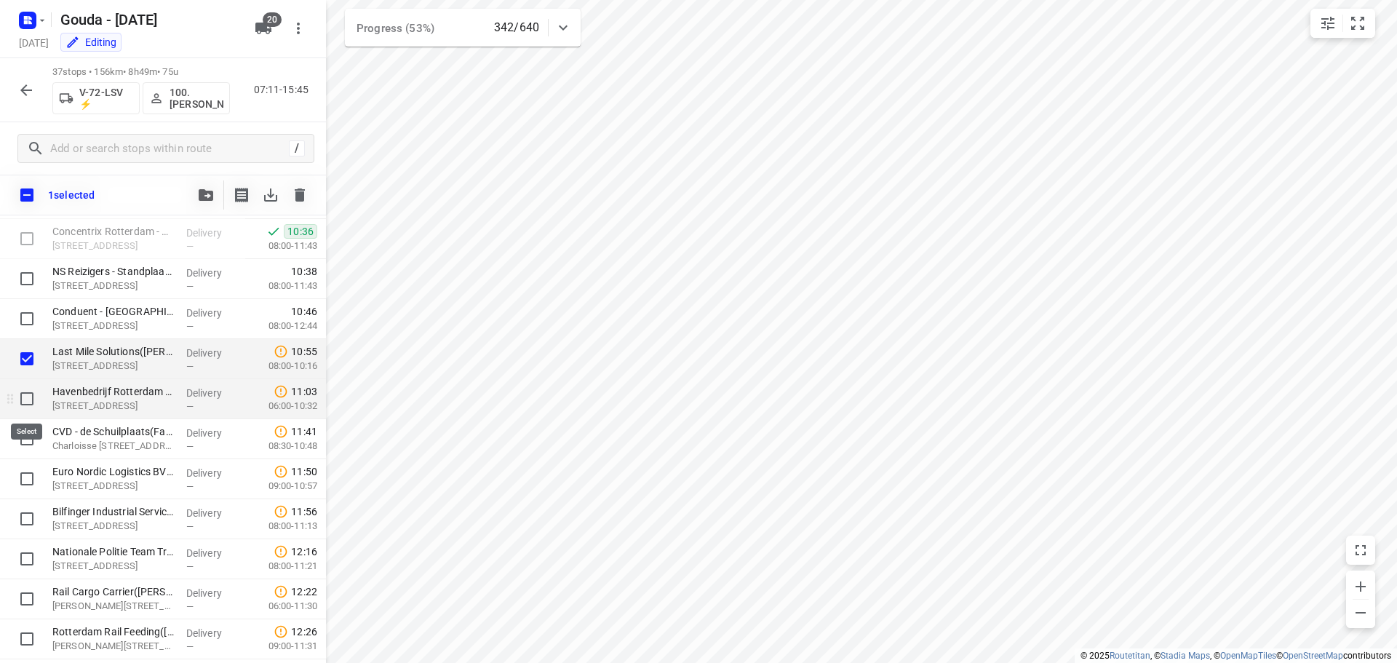
click at [27, 399] on input "checkbox" at bounding box center [26, 398] width 29 height 29
checkbox input "true"
click at [29, 437] on input "checkbox" at bounding box center [26, 438] width 29 height 29
checkbox input "true"
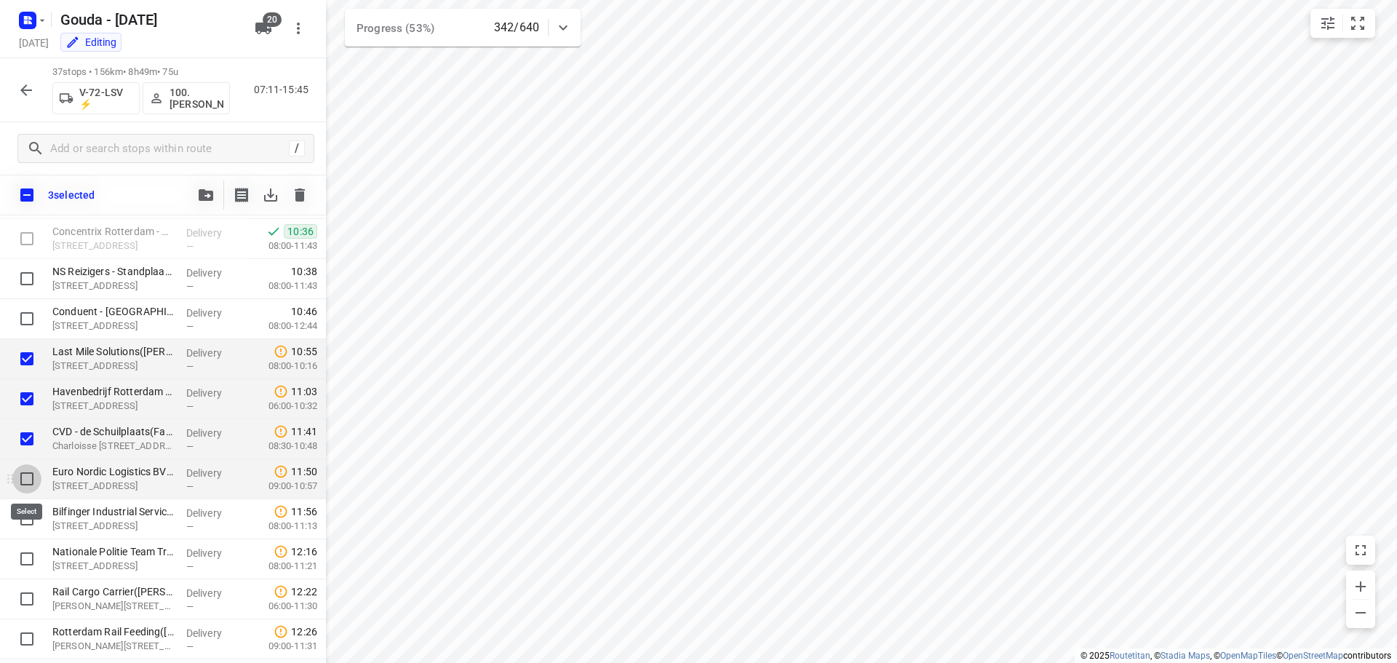
click at [20, 485] on input "checkbox" at bounding box center [26, 478] width 29 height 29
checkbox input "true"
click at [24, 523] on input "checkbox" at bounding box center [26, 518] width 29 height 29
checkbox input "true"
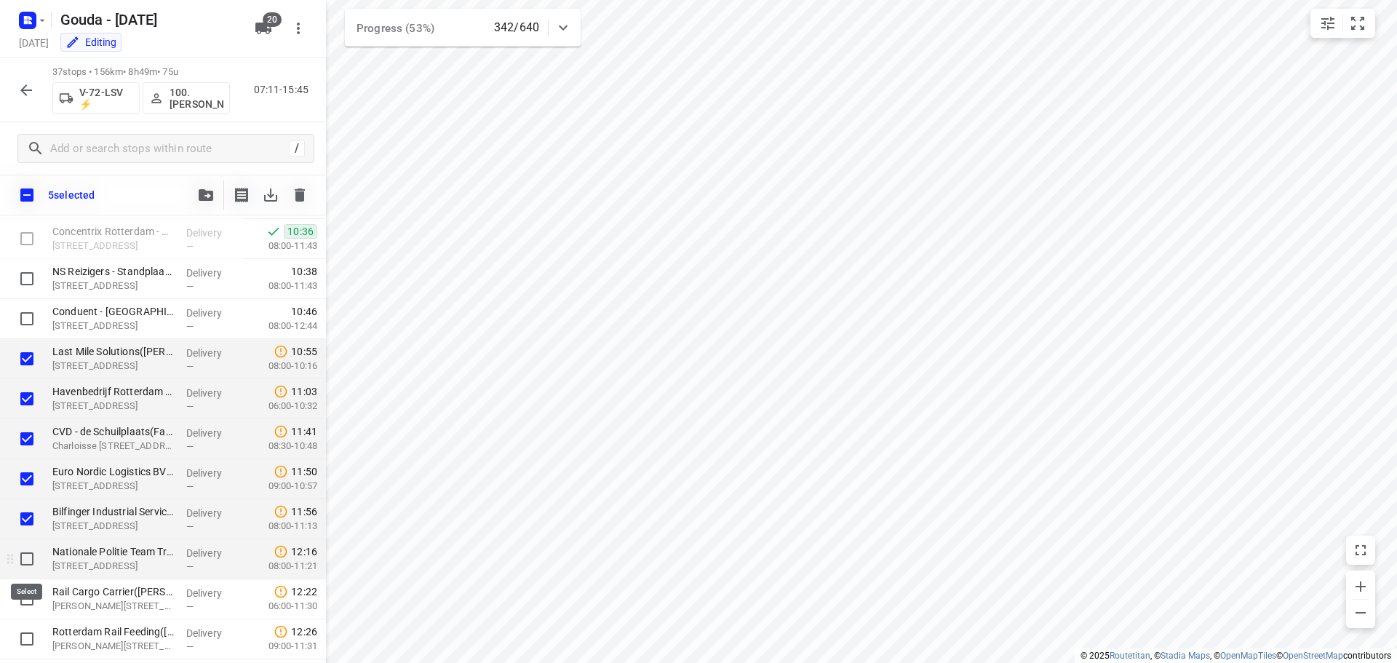
click at [25, 555] on input "checkbox" at bounding box center [26, 558] width 29 height 29
checkbox input "true"
click at [25, 600] on input "checkbox" at bounding box center [26, 598] width 29 height 29
checkbox input "true"
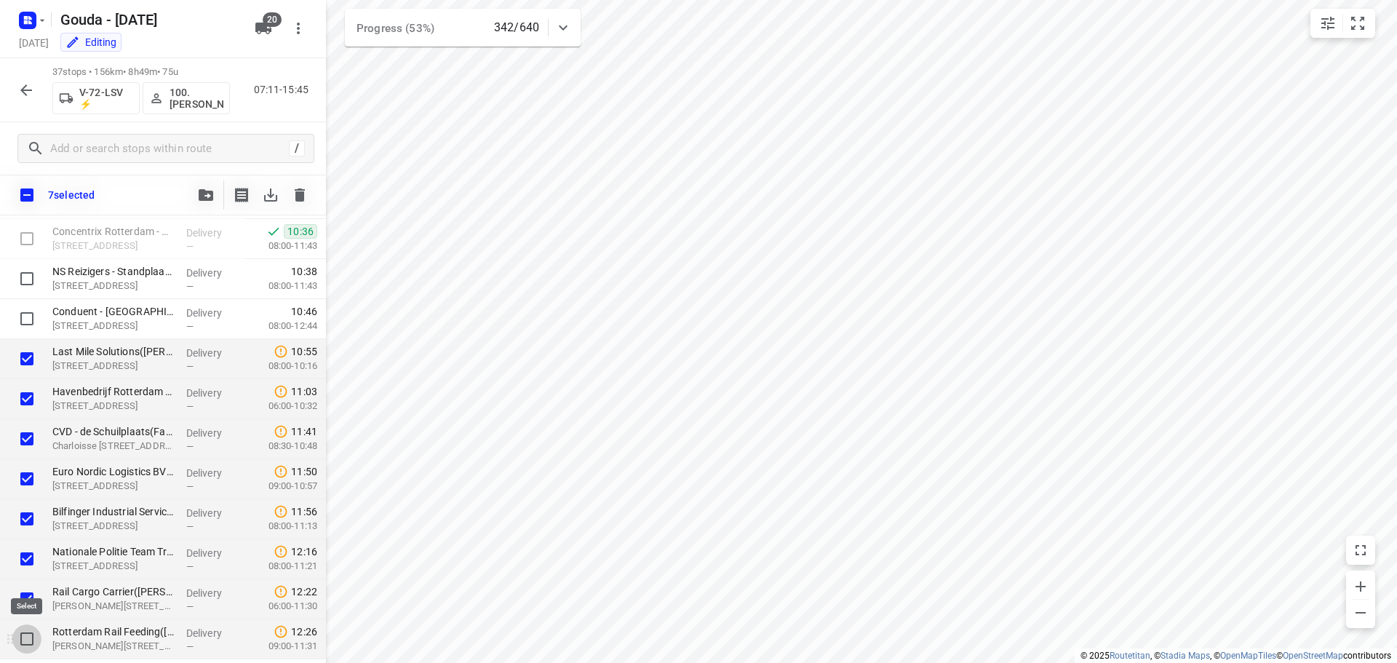
click at [21, 642] on input "checkbox" at bounding box center [26, 638] width 29 height 29
checkbox input "true"
click at [197, 196] on span "button" at bounding box center [205, 195] width 17 height 12
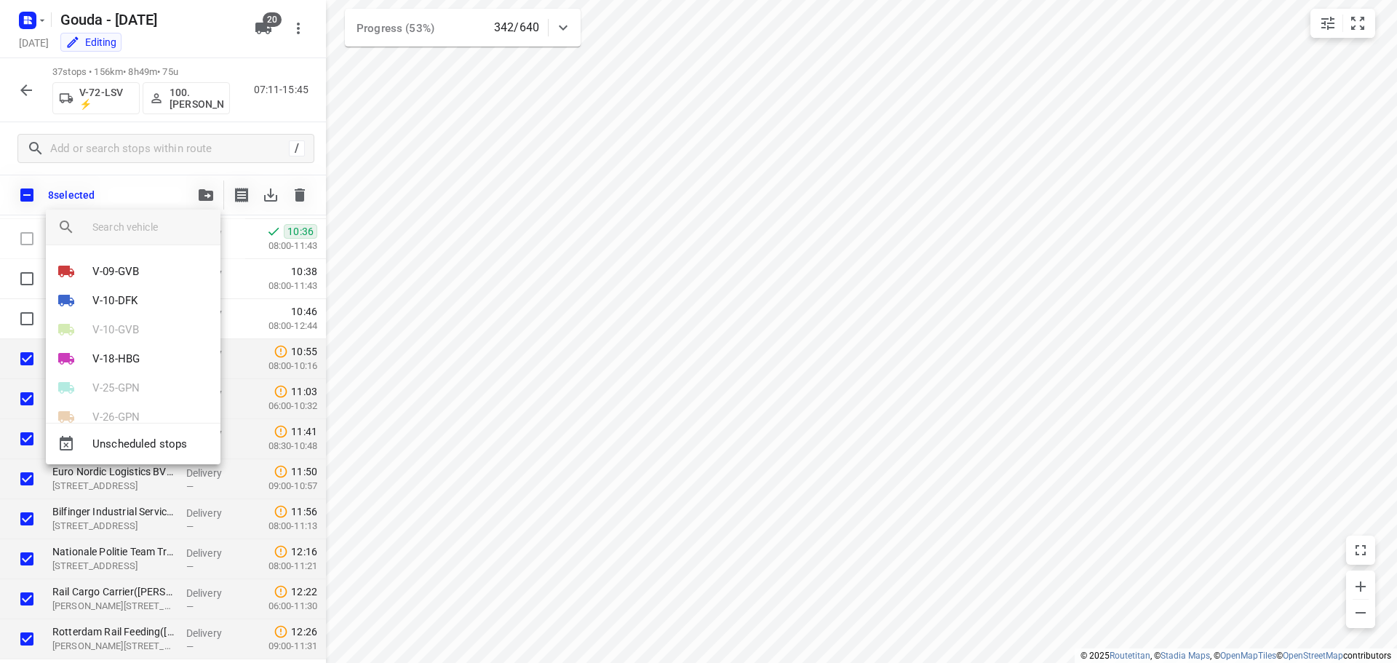
click at [160, 237] on input "search vehicle" at bounding box center [150, 227] width 116 height 22
click at [127, 423] on div "Unscheduled stops" at bounding box center [133, 443] width 175 height 41
click at [124, 394] on p "VBV-86-X" at bounding box center [115, 391] width 46 height 17
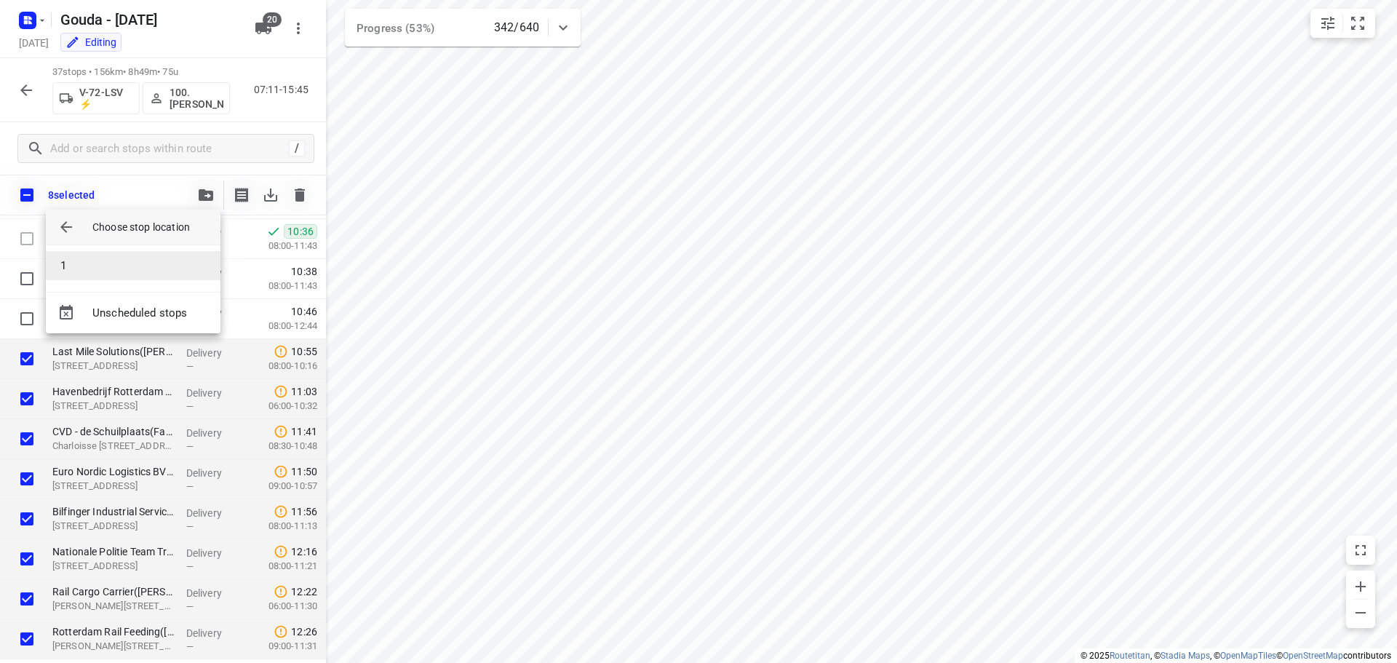
click at [108, 258] on li "1" at bounding box center [133, 265] width 175 height 29
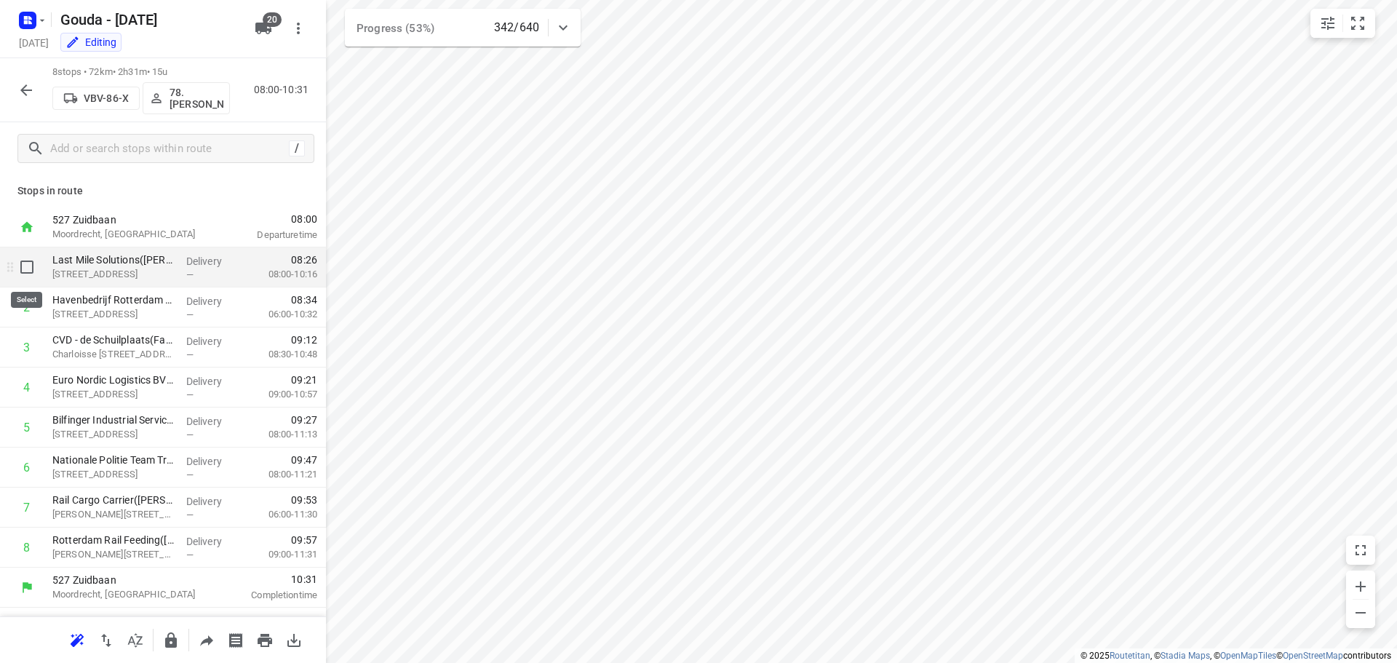
click at [23, 263] on input "checkbox" at bounding box center [26, 267] width 29 height 29
checkbox input "true"
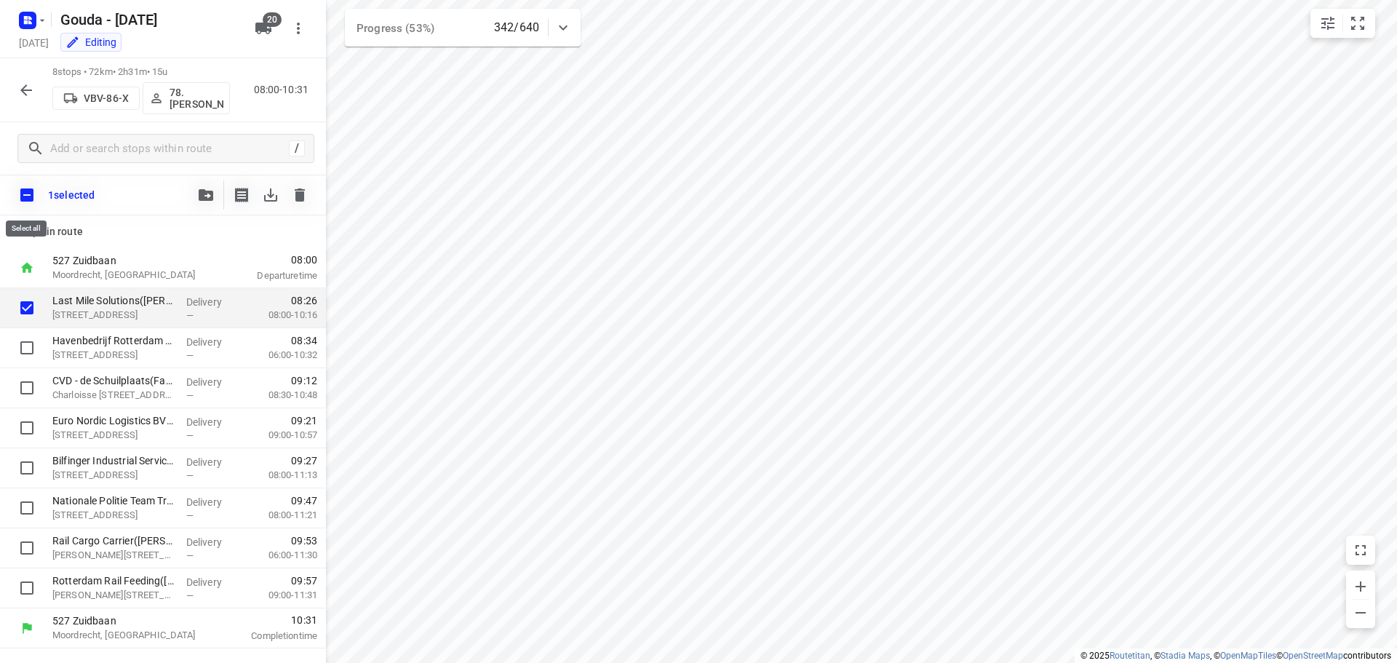
click at [28, 203] on input "checkbox" at bounding box center [27, 195] width 31 height 31
checkbox input "true"
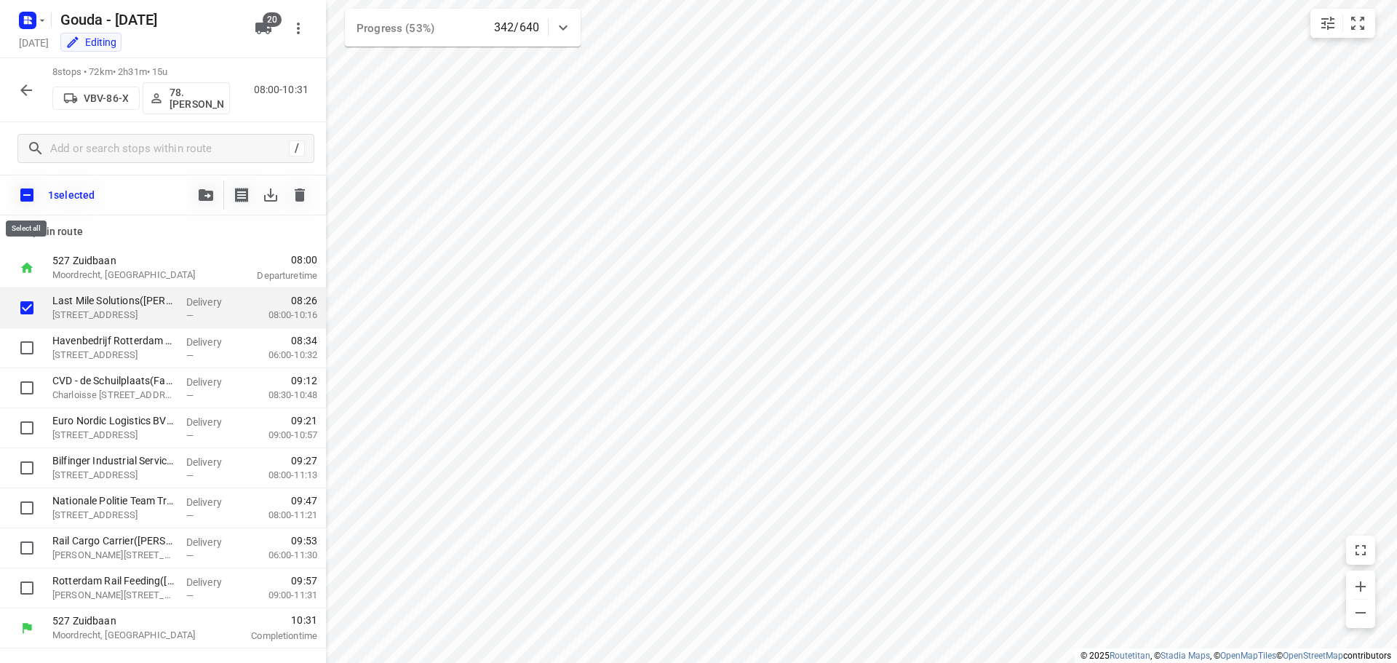
checkbox input "true"
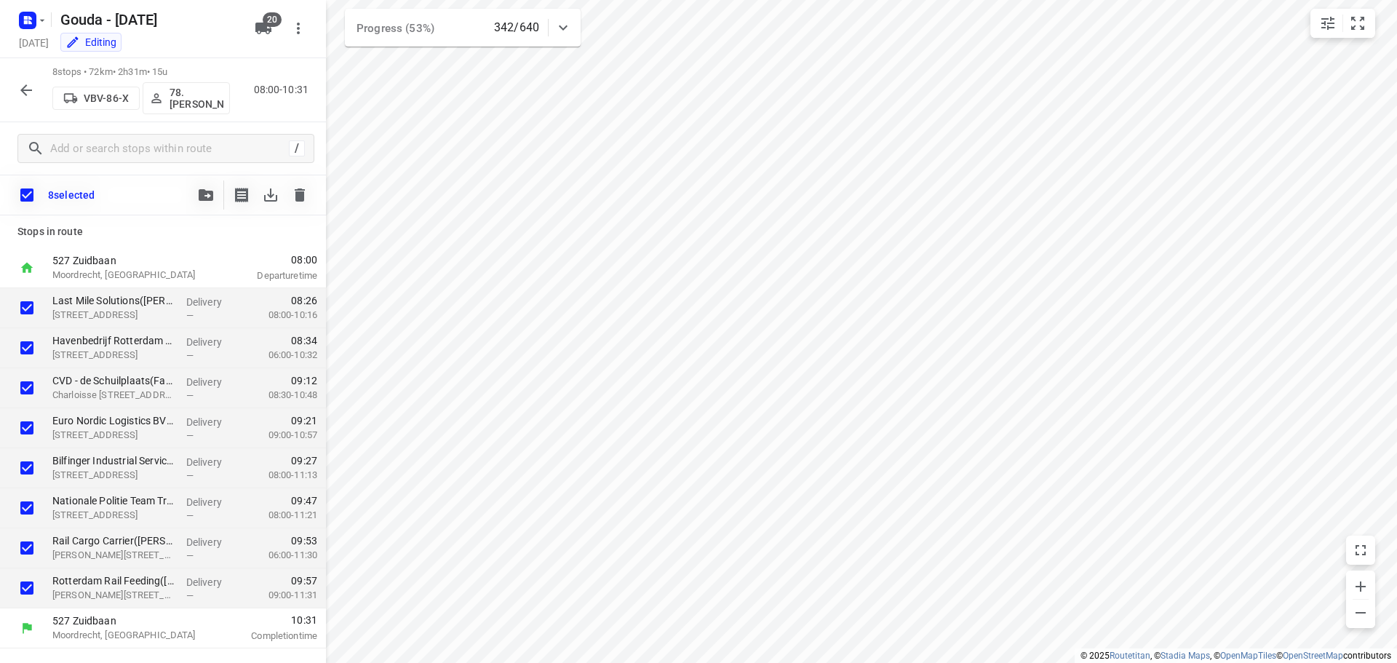
click at [205, 199] on icon "button" at bounding box center [206, 195] width 15 height 12
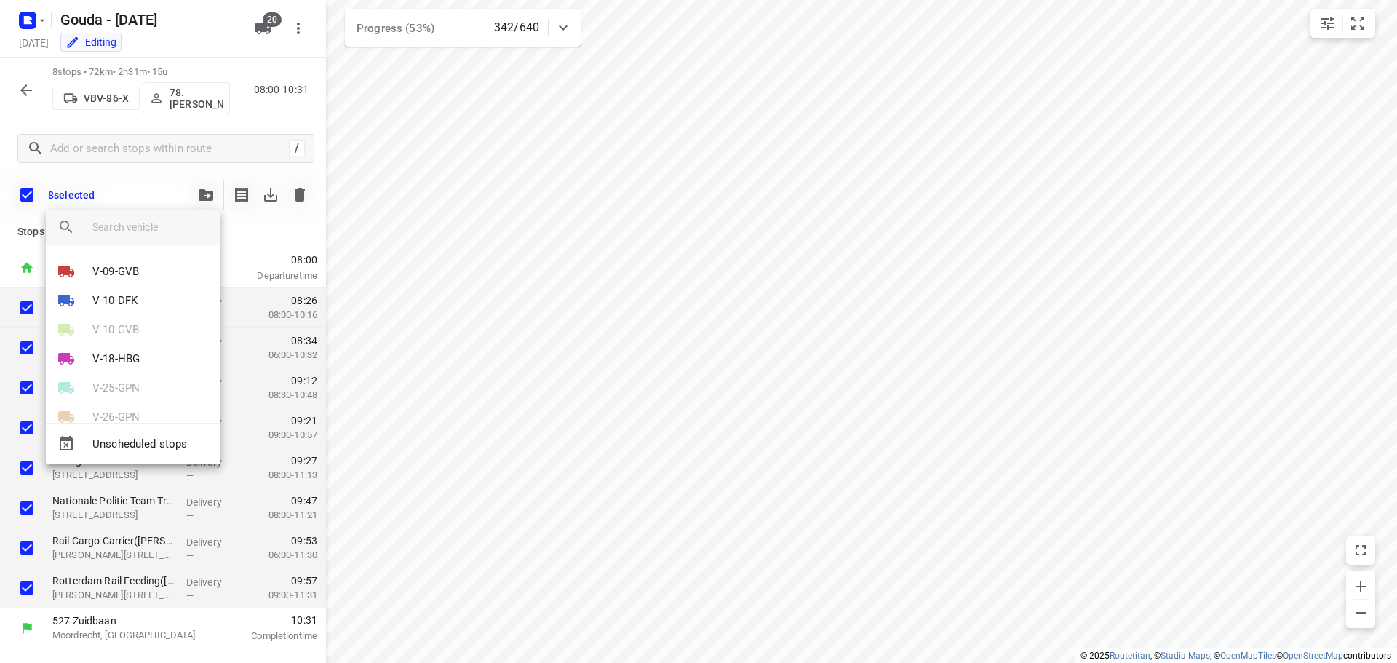
click at [123, 234] on input "search vehicle" at bounding box center [150, 227] width 116 height 22
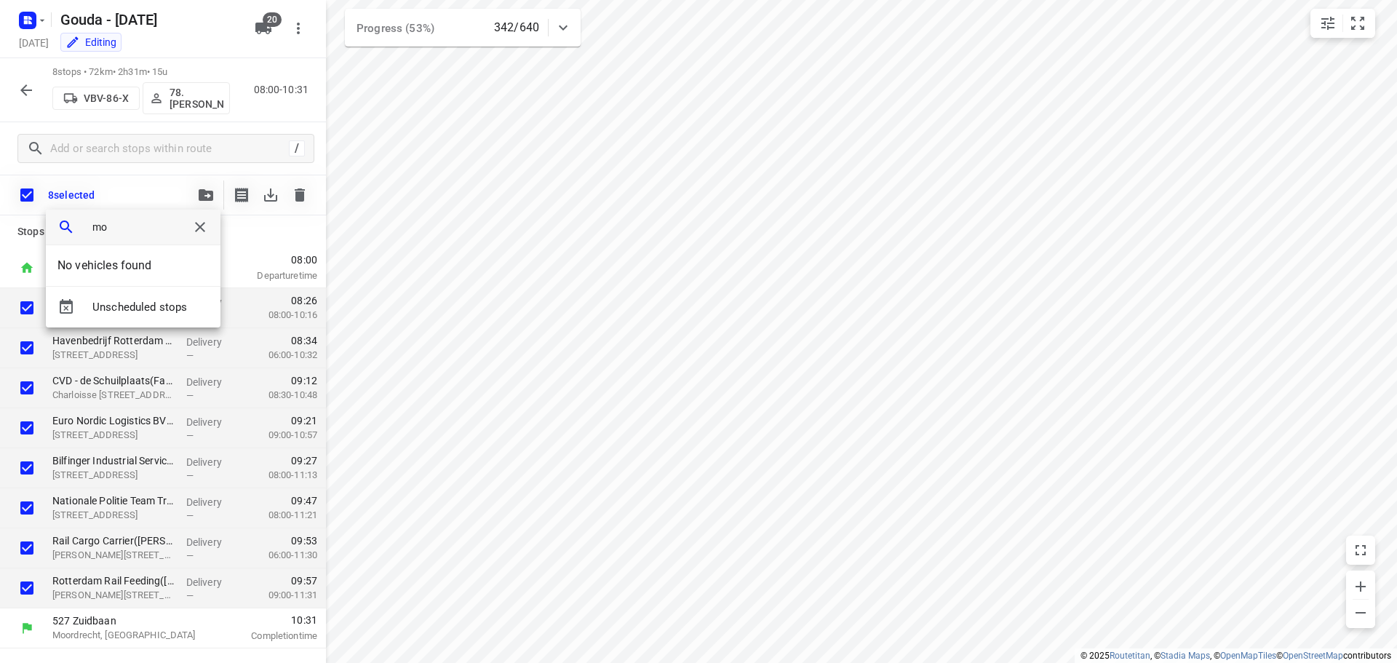
type input "m"
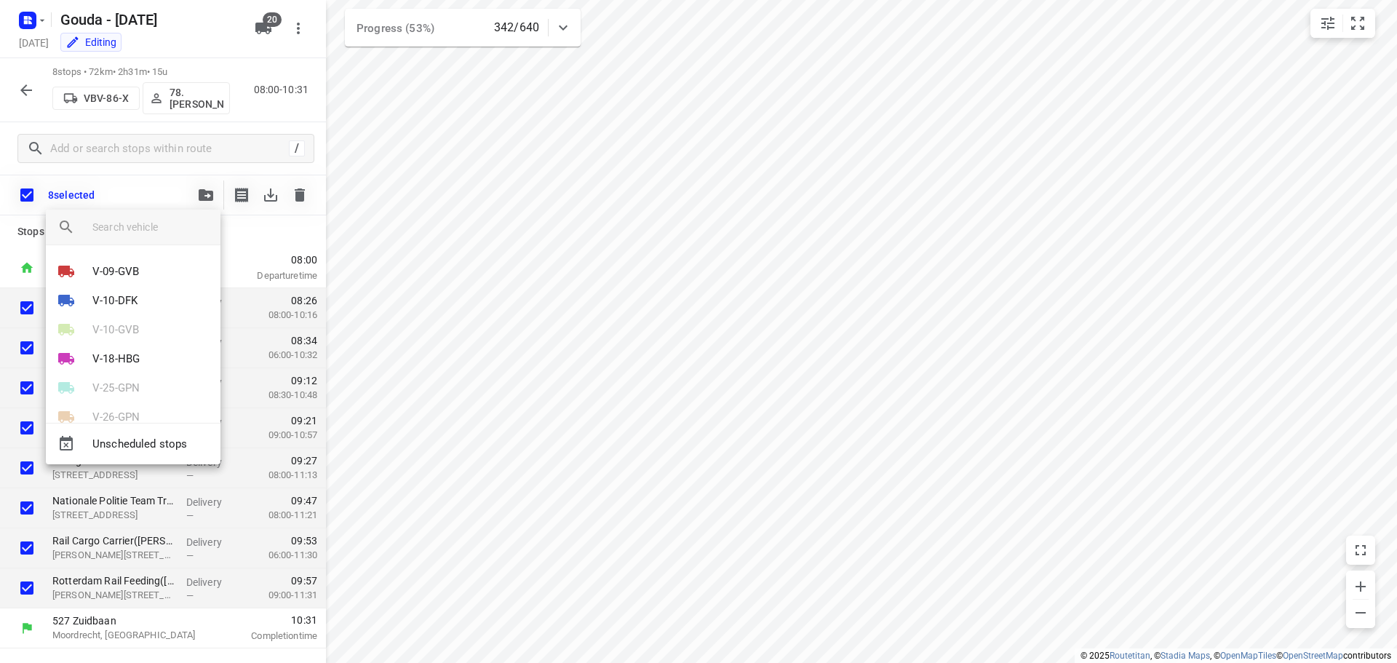
click at [565, 284] on div at bounding box center [698, 331] width 1397 height 663
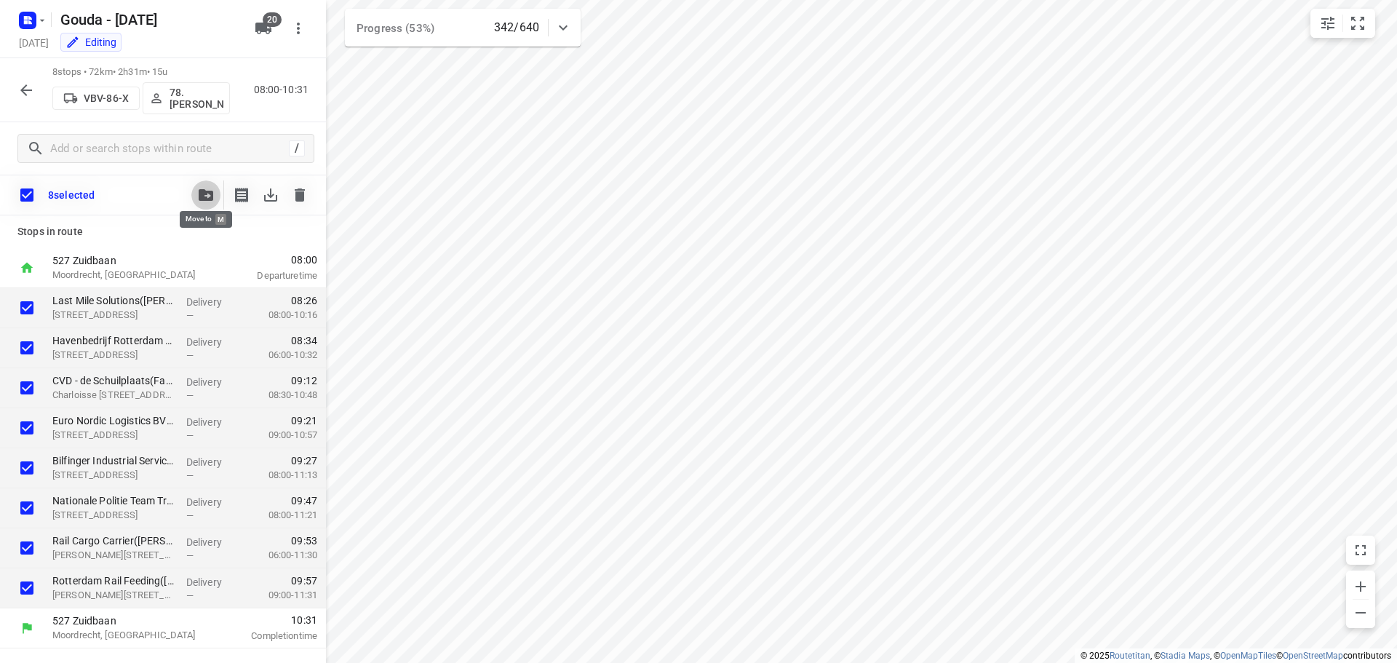
click at [197, 197] on span "button" at bounding box center [205, 195] width 17 height 12
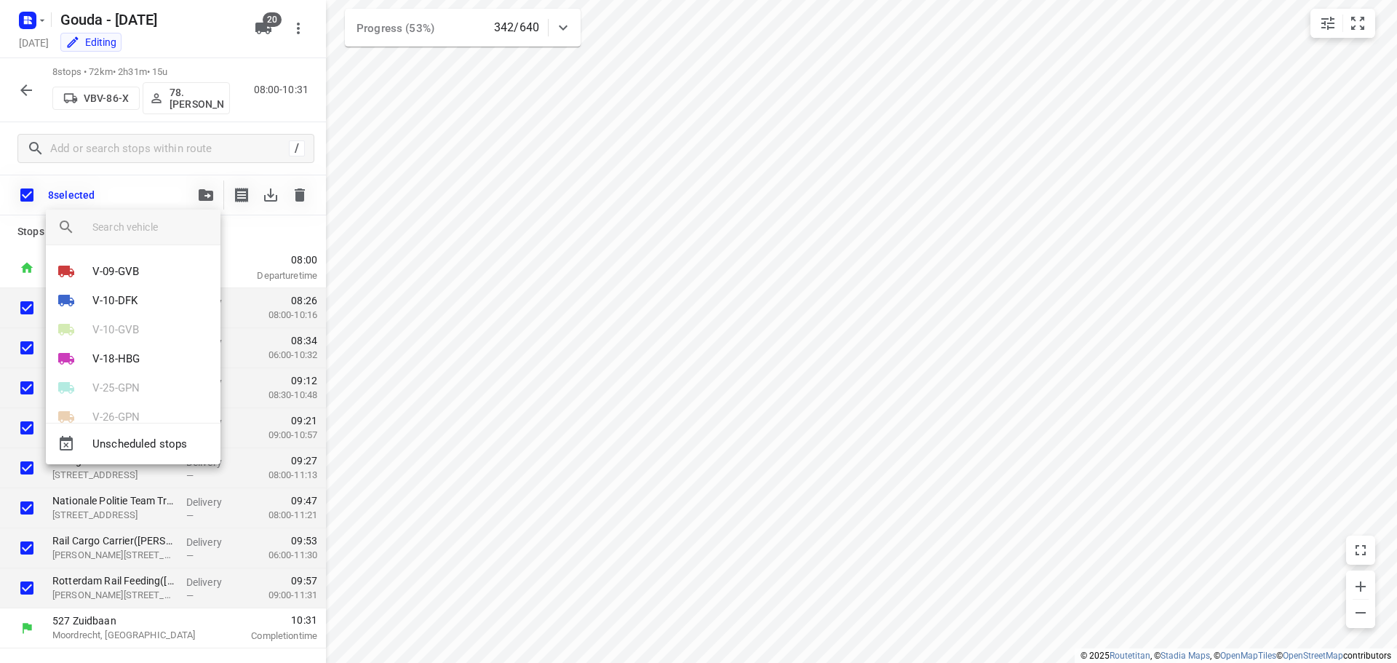
click at [158, 223] on input "search vehicle" at bounding box center [150, 227] width 116 height 22
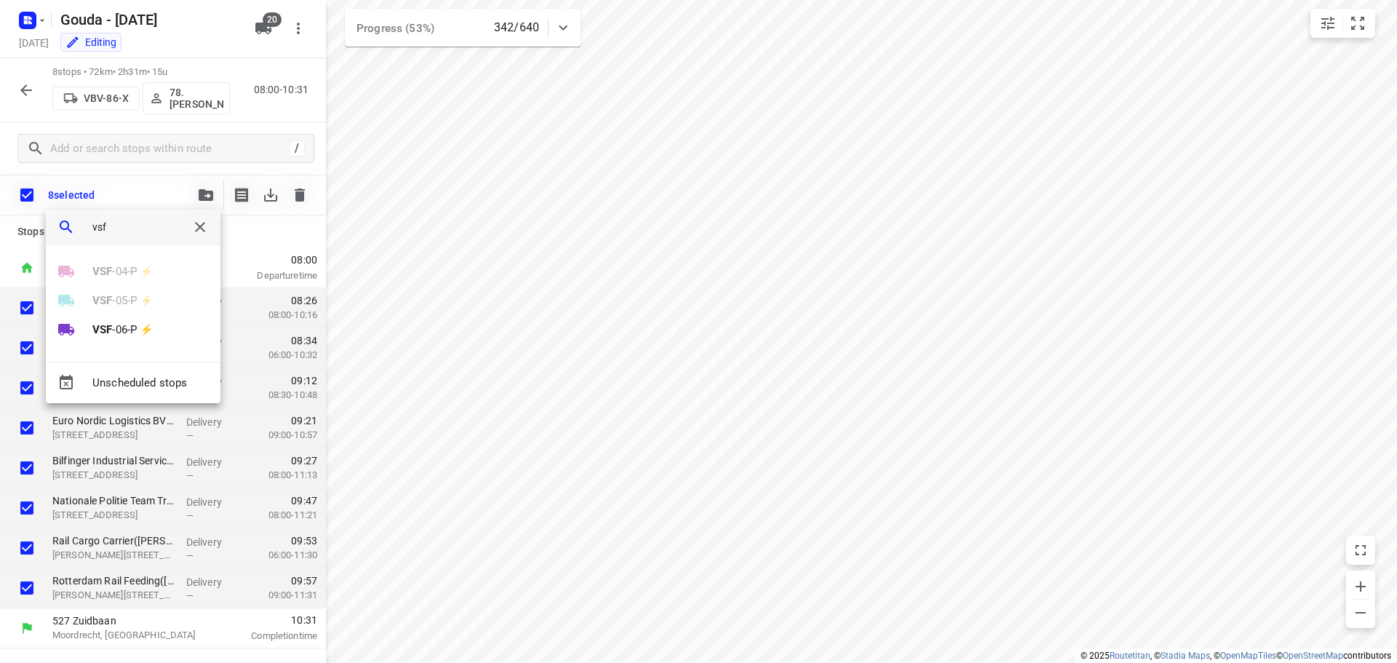
type input "vsf"
drag, startPoint x: 597, startPoint y: 388, endPoint x: 518, endPoint y: 343, distance: 90.9
click at [596, 388] on div at bounding box center [698, 331] width 1397 height 663
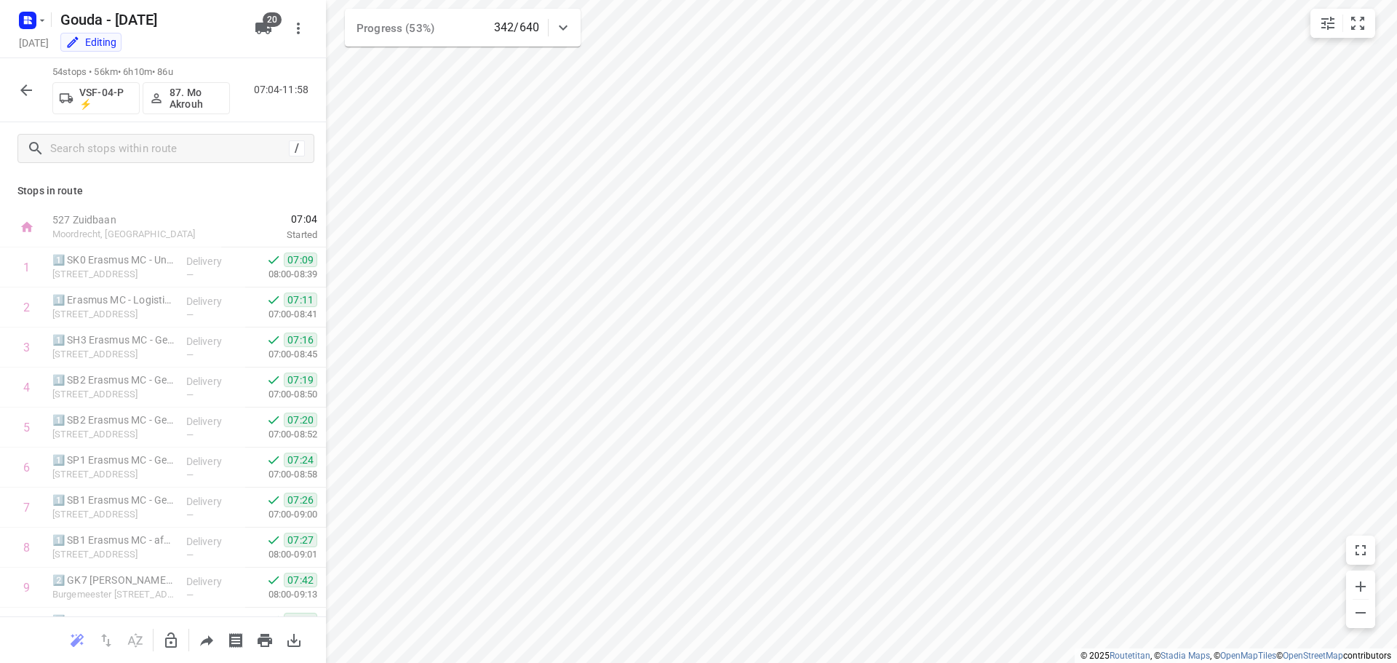
click at [167, 635] on icon "button" at bounding box center [170, 640] width 17 height 17
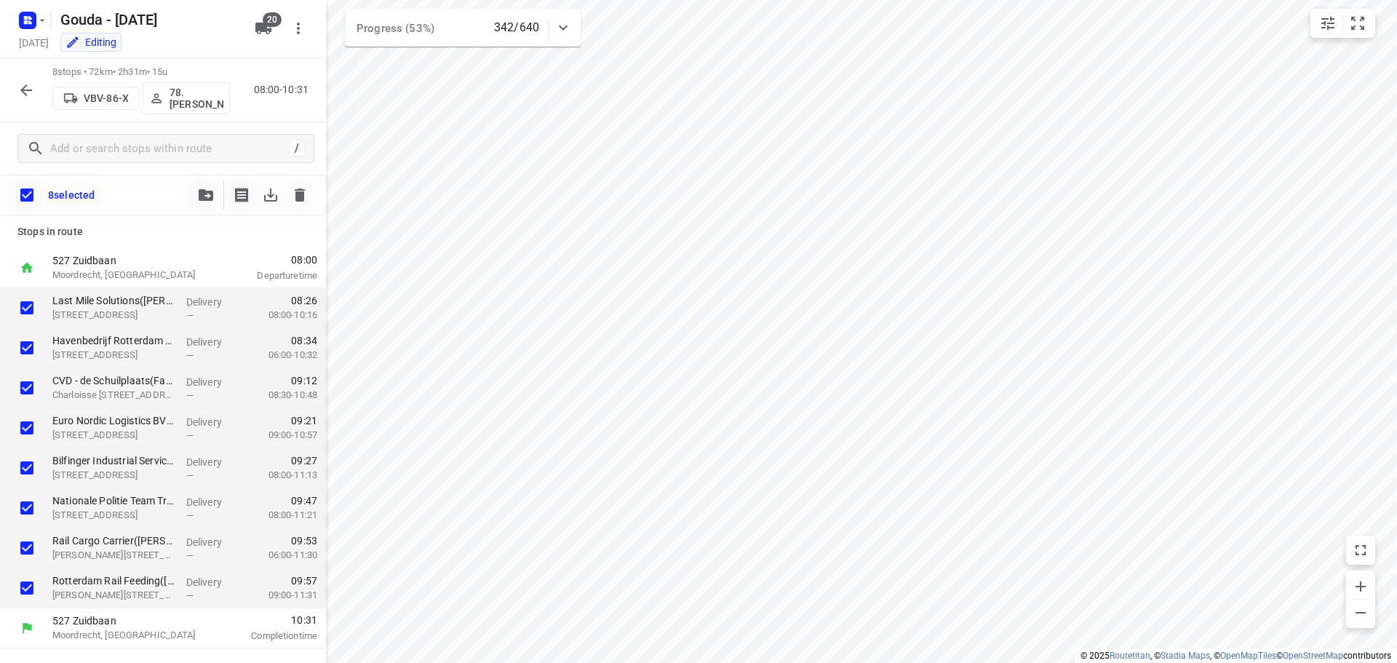
click at [205, 194] on icon "button" at bounding box center [206, 195] width 15 height 12
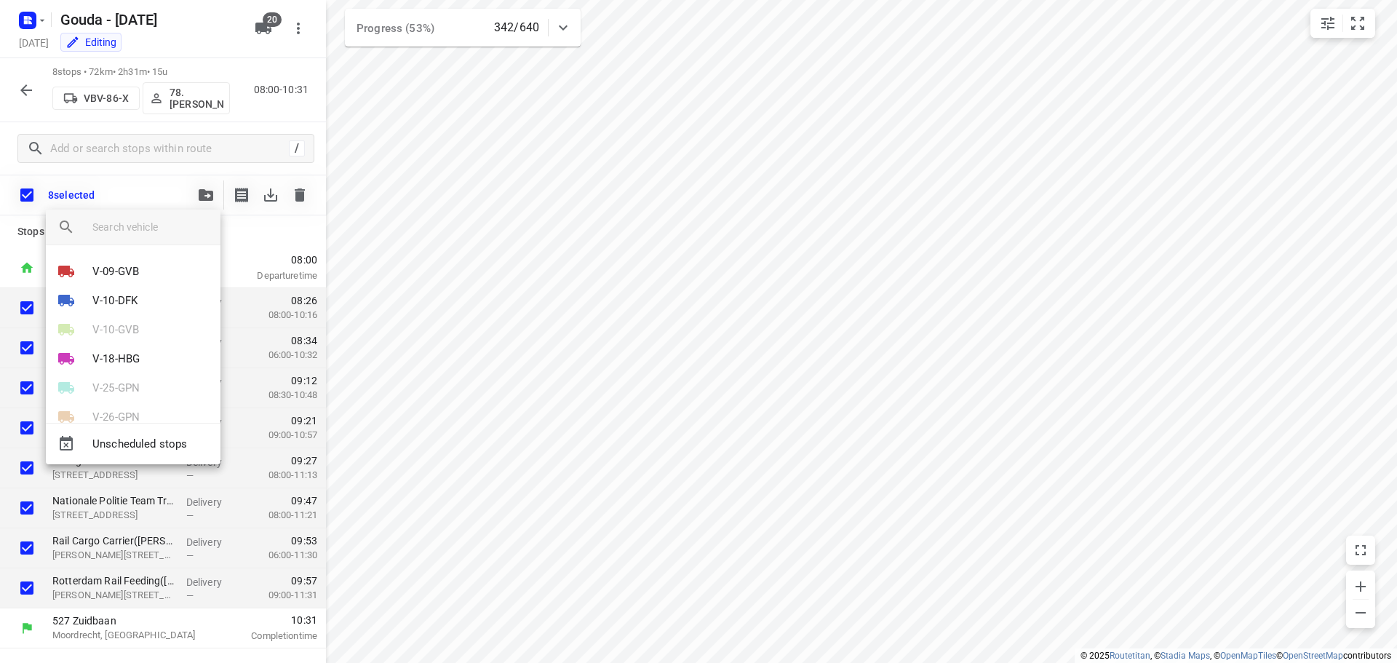
click at [132, 220] on input "search vehicle" at bounding box center [150, 227] width 116 height 22
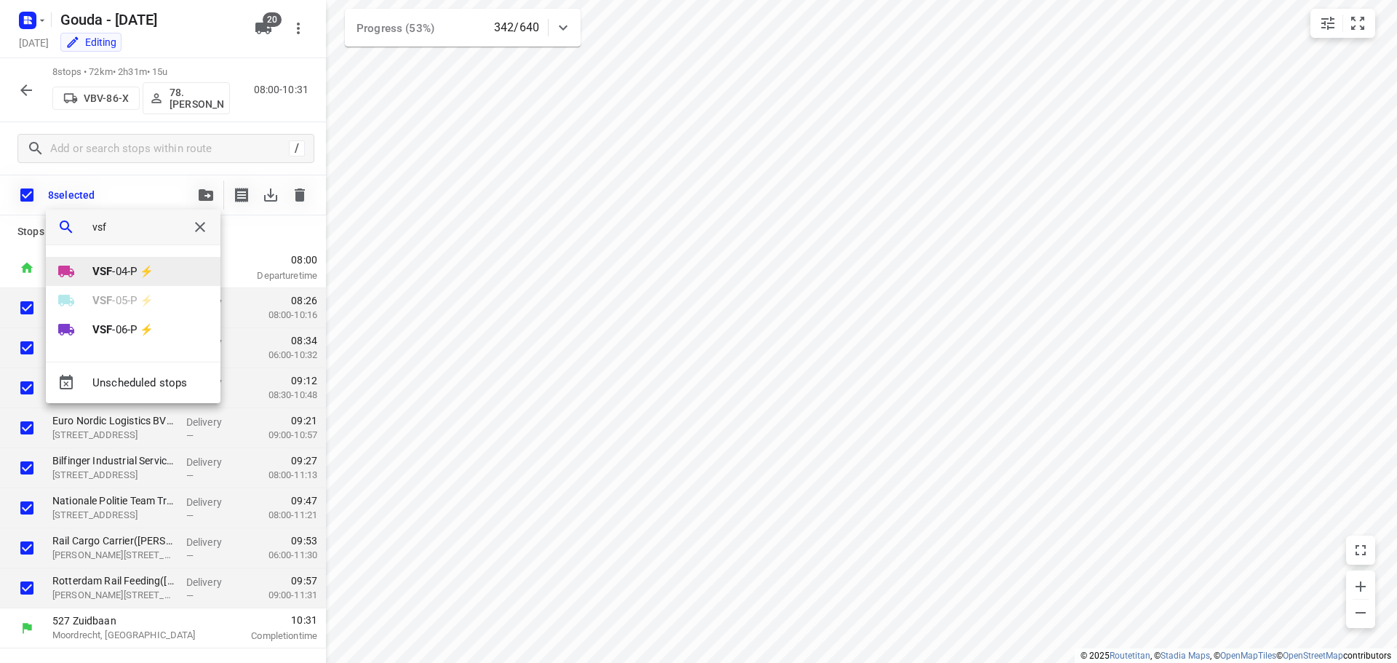
type input "vsf"
click at [126, 270] on p "VSF -04-P ⚡" at bounding box center [122, 271] width 61 height 17
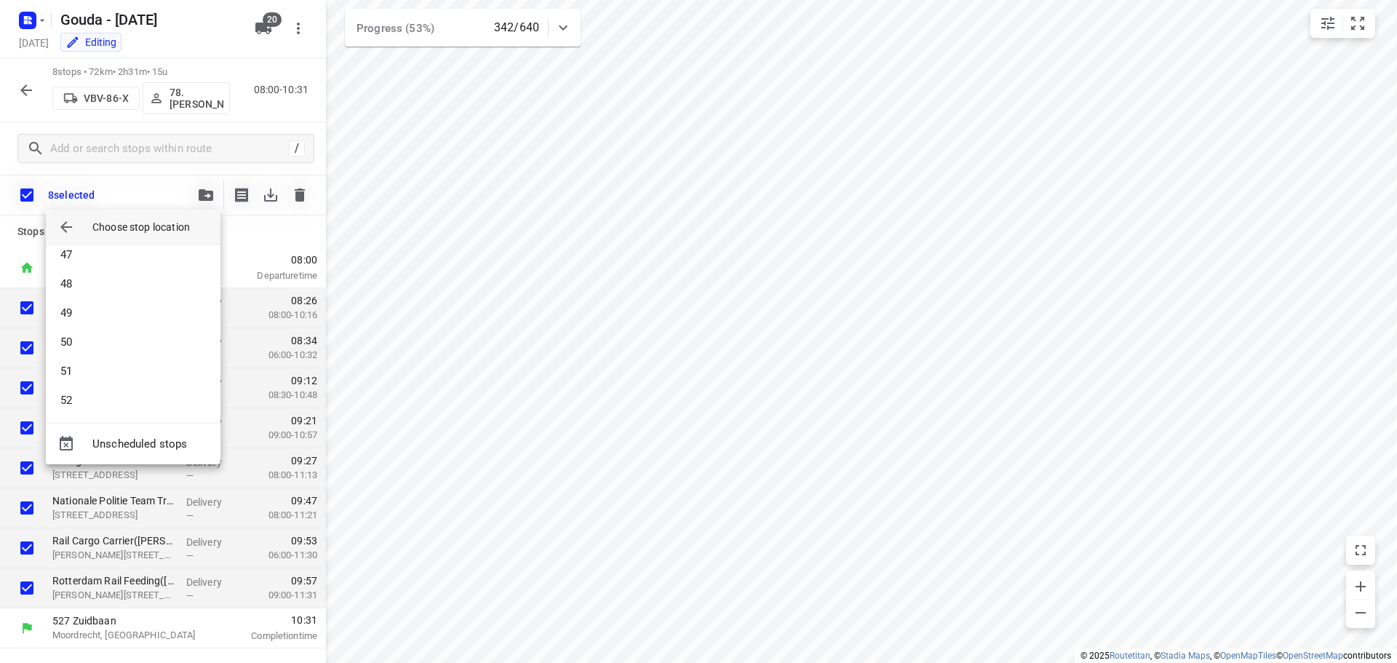
scroll to position [1412, 0]
click at [124, 374] on li "53" at bounding box center [133, 367] width 175 height 29
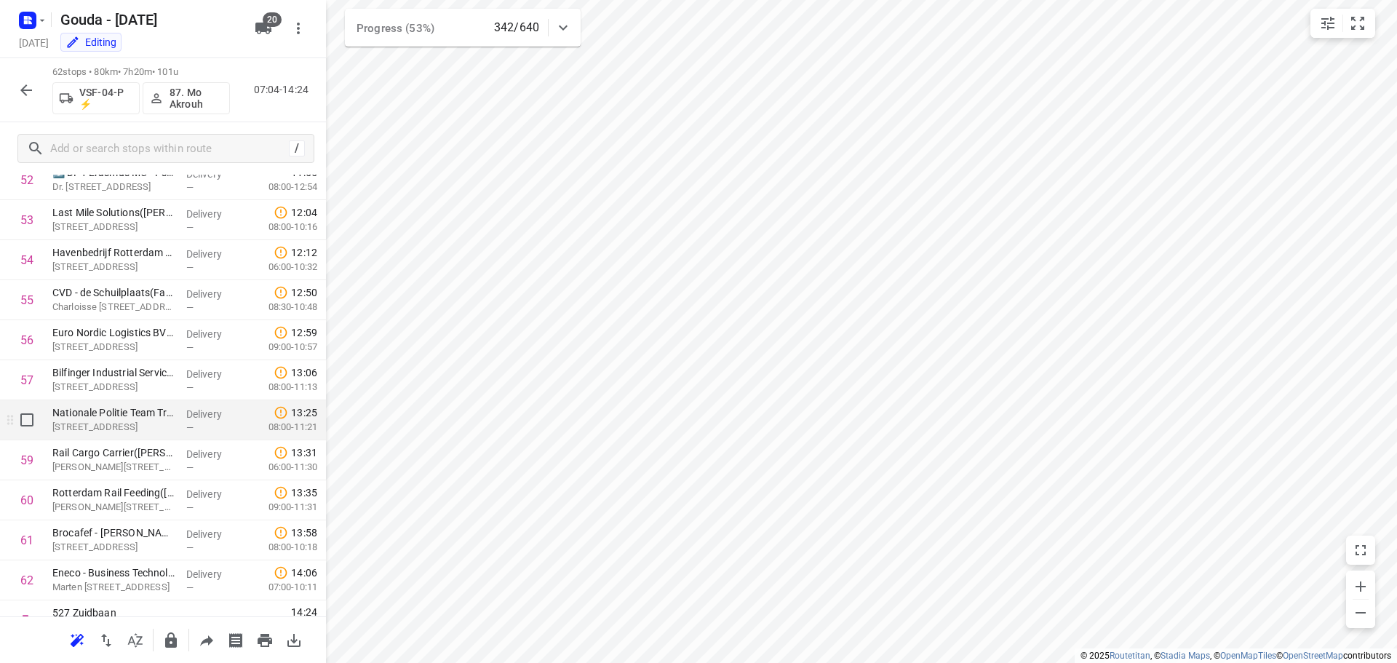
scroll to position [2153, 0]
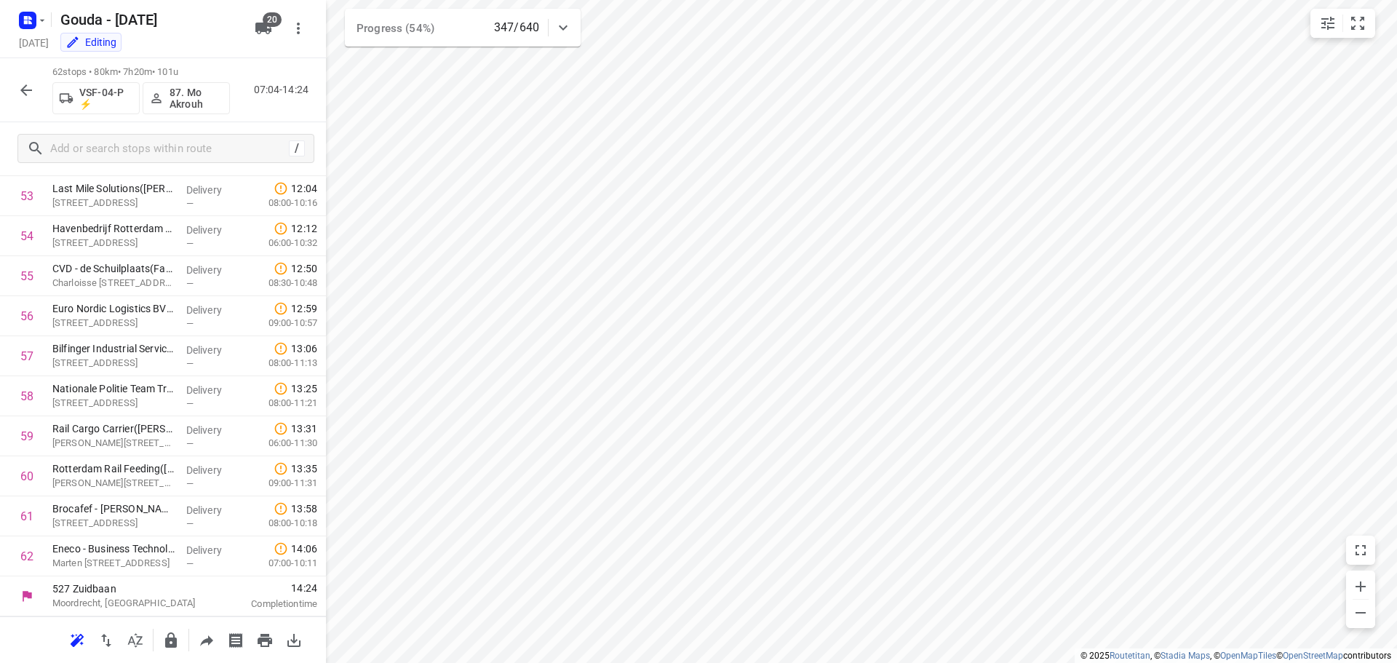
click at [33, 94] on icon "button" at bounding box center [25, 90] width 17 height 17
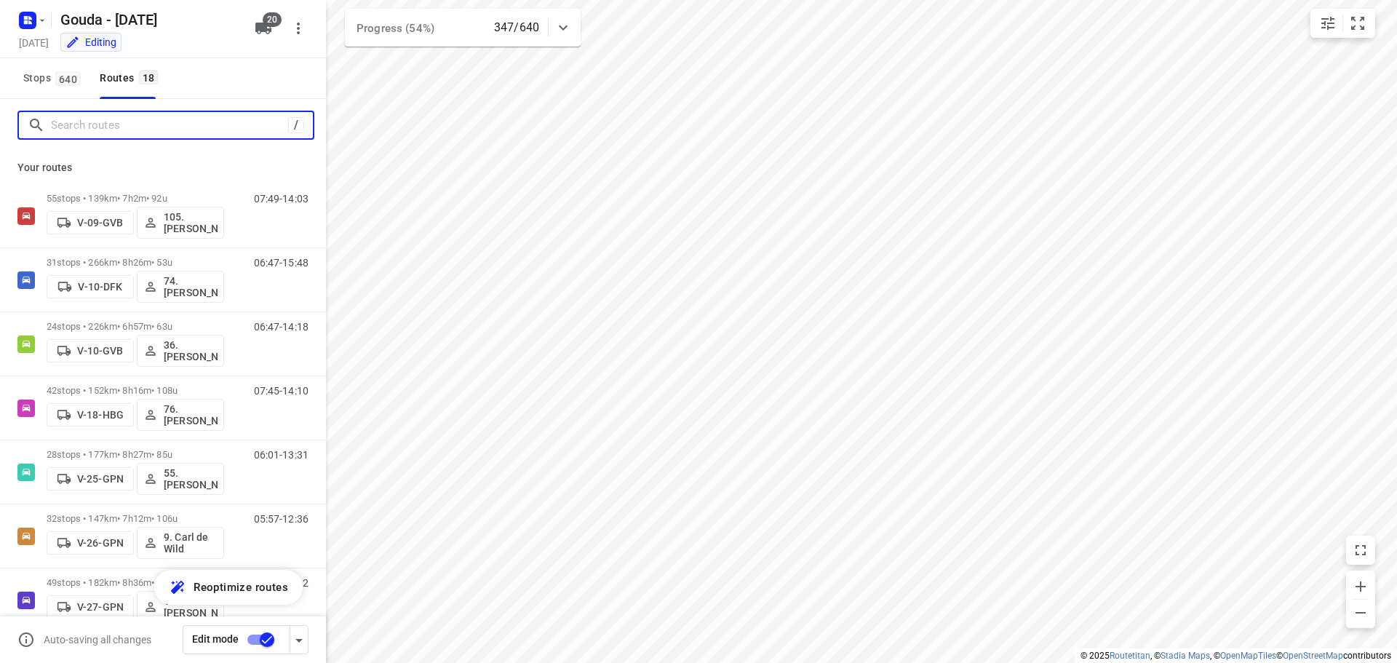
click at [108, 132] on input "Search routes" at bounding box center [169, 125] width 237 height 23
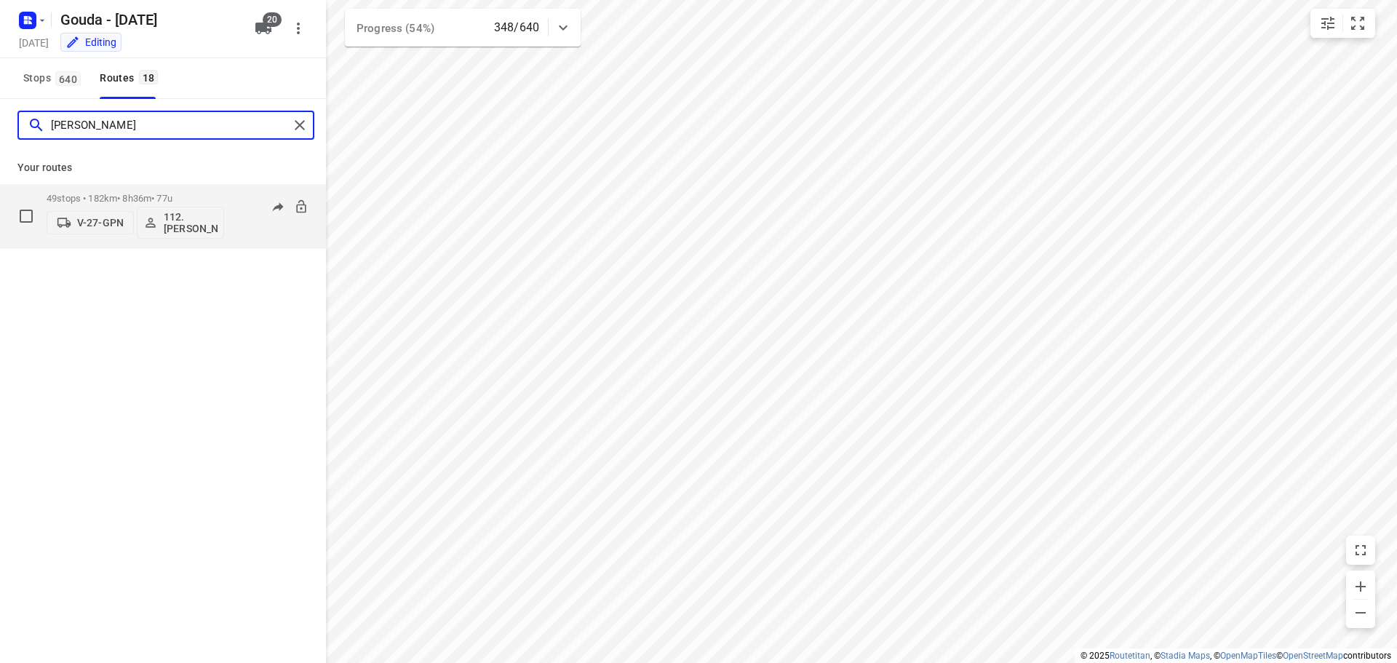
type input "nino"
click at [199, 193] on p "49 stops • 182km • 8h36m • 77u" at bounding box center [136, 198] width 178 height 11
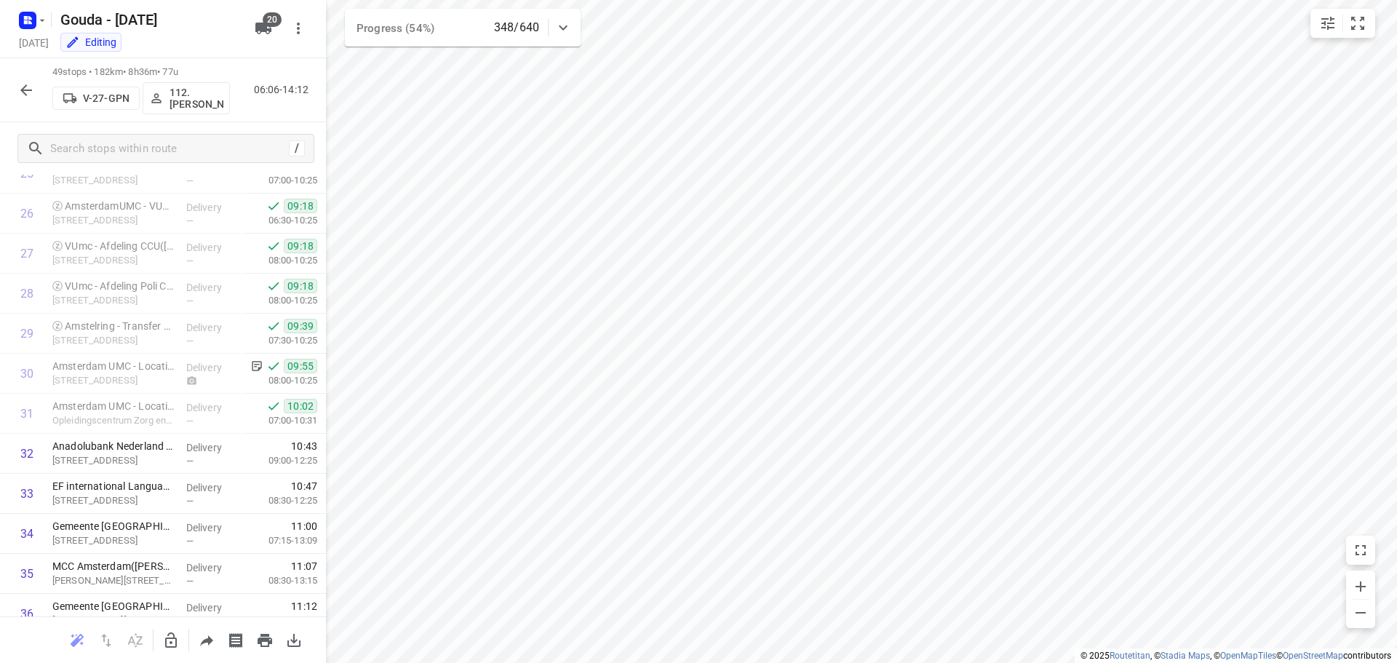
scroll to position [1051, 0]
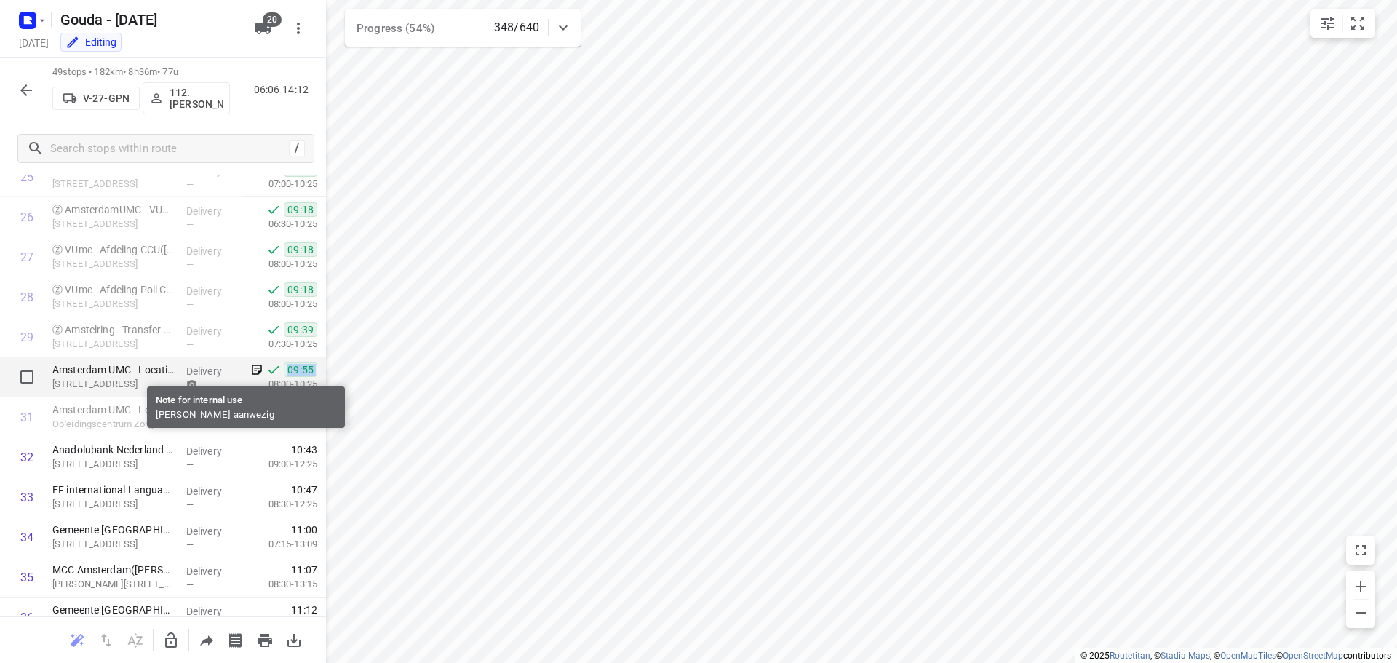
drag, startPoint x: 247, startPoint y: 381, endPoint x: 247, endPoint y: 369, distance: 11.6
click at [247, 369] on div "09:55 08:00-10:25" at bounding box center [285, 377] width 81 height 40
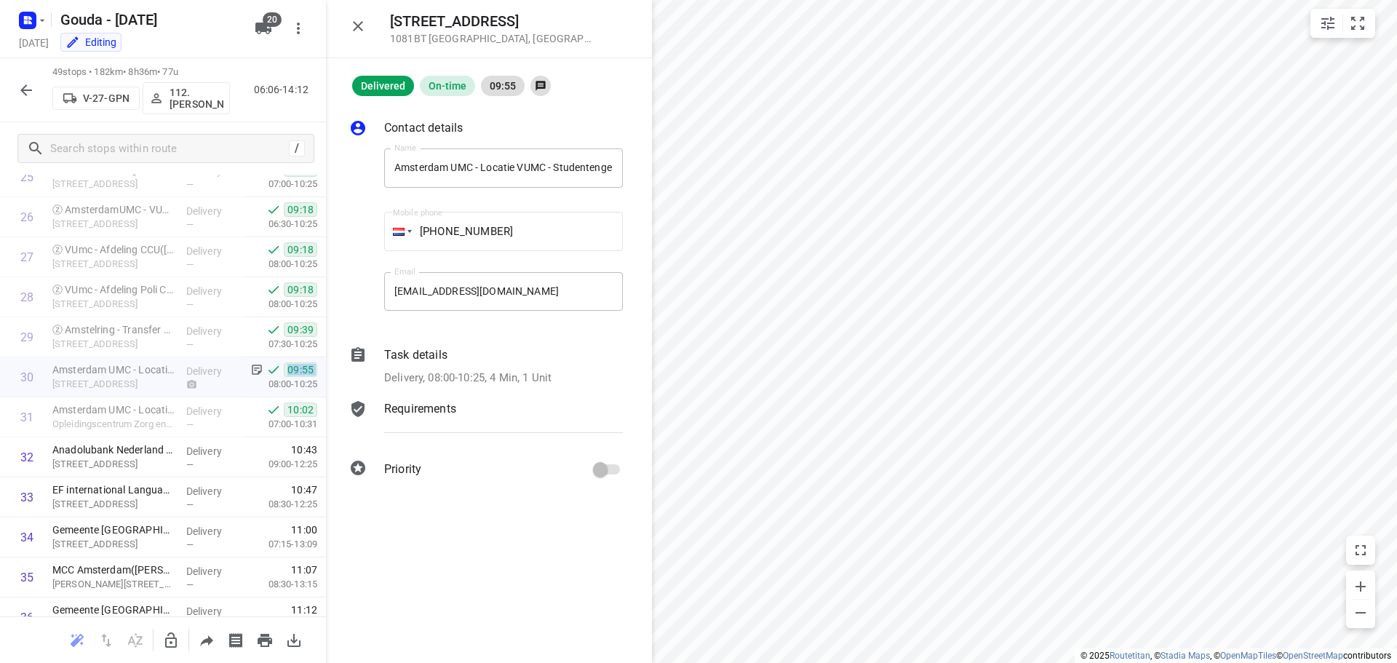
click at [365, 25] on icon "button" at bounding box center [357, 25] width 17 height 17
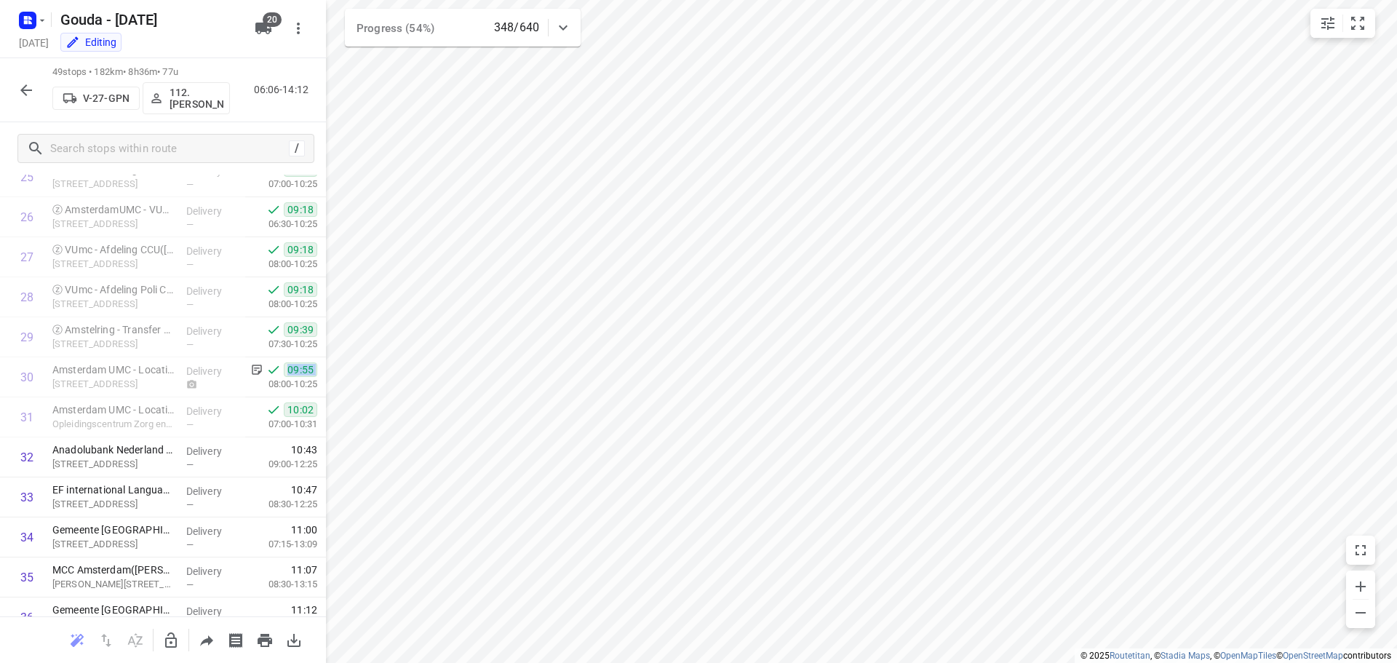
click at [12, 84] on div at bounding box center [26, 90] width 29 height 29
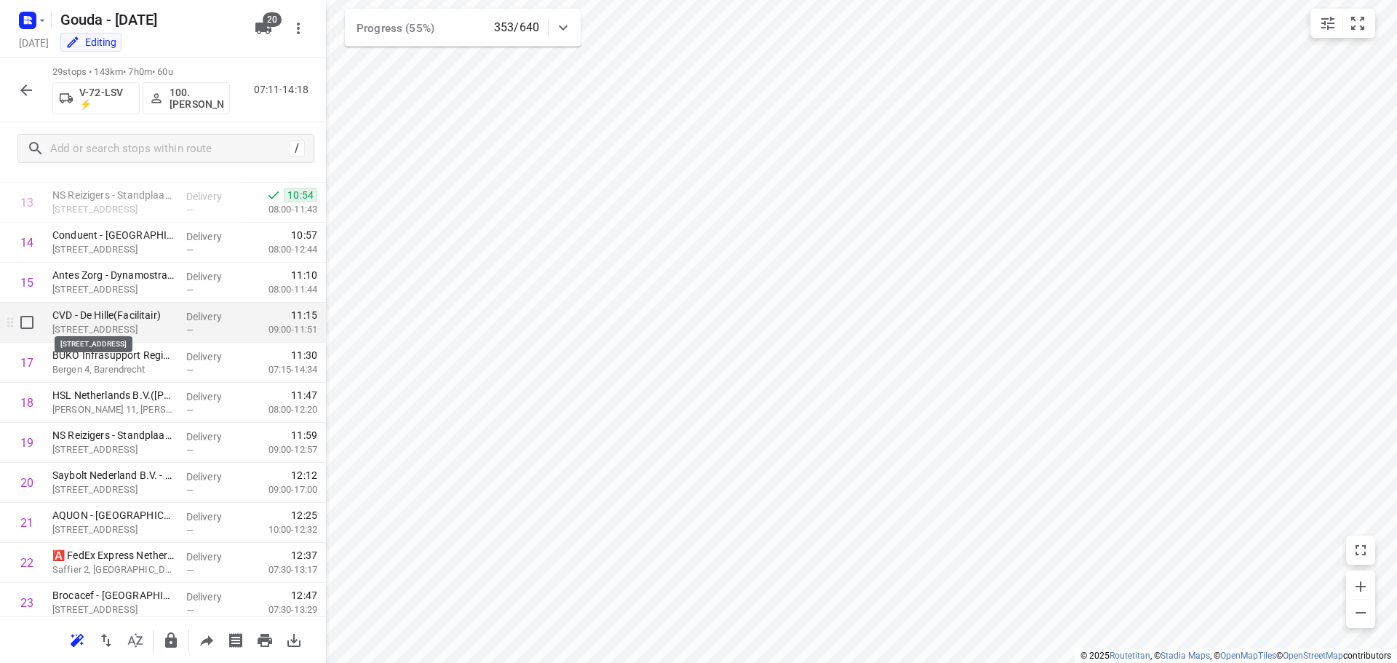
scroll to position [541, 0]
drag, startPoint x: 148, startPoint y: 301, endPoint x: 146, endPoint y: 341, distance: 40.1
click at [146, 341] on div "1 Hornbach - Nieuwerkerk a/d Ijssel(Leander Verwoerdt) Laan van Avant-Garde 1, …" at bounding box center [163, 287] width 326 height 1161
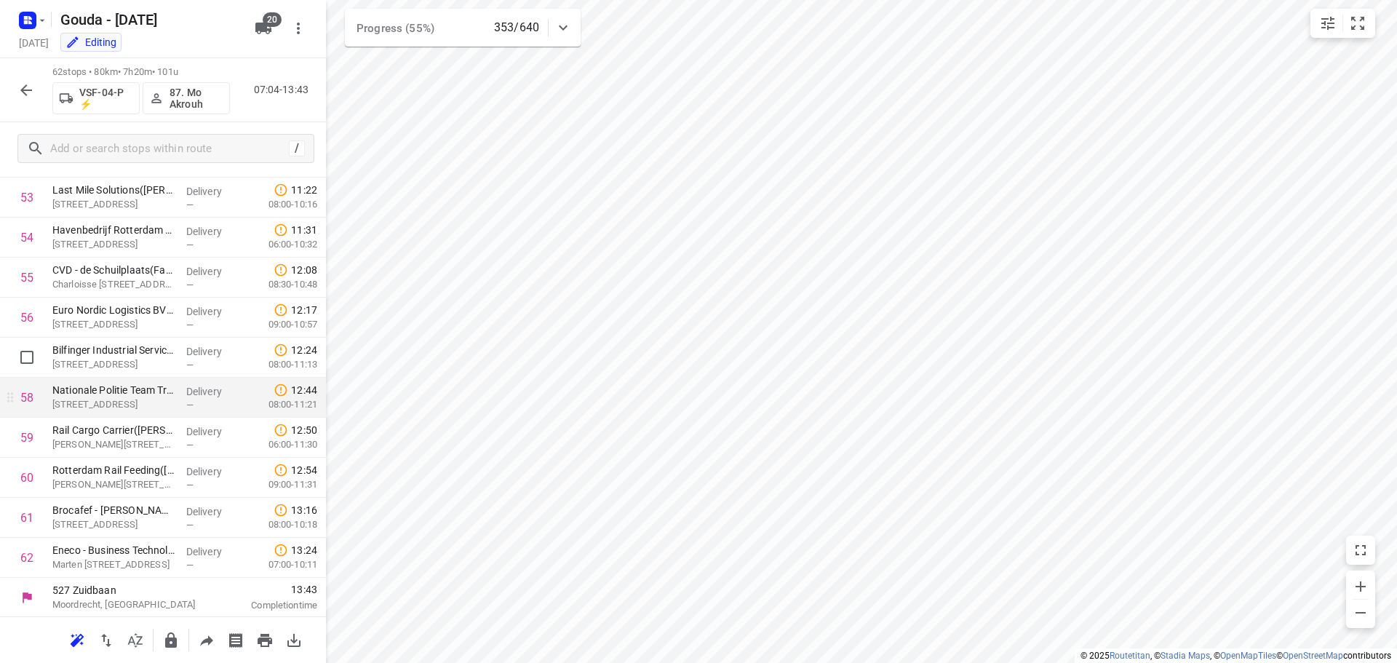
scroll to position [2153, 0]
click at [34, 100] on button "button" at bounding box center [26, 90] width 29 height 29
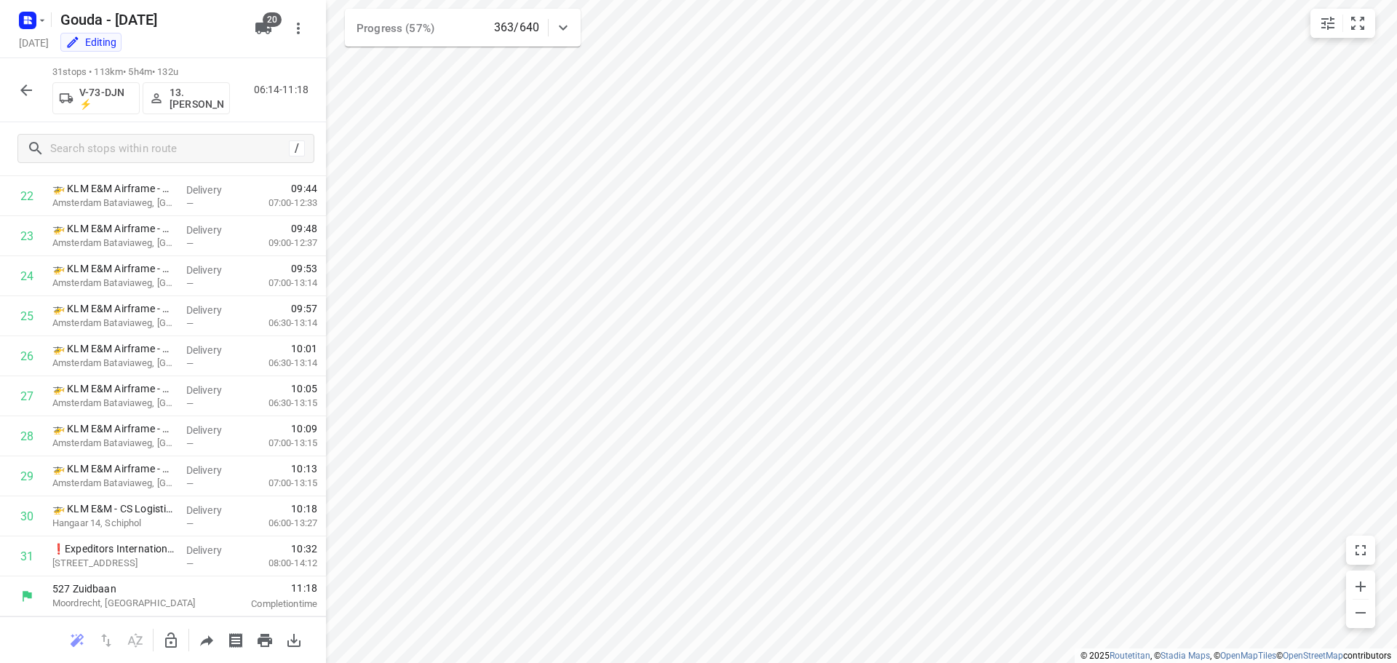
scroll to position [912, 0]
click at [28, 91] on icon "button" at bounding box center [25, 90] width 17 height 17
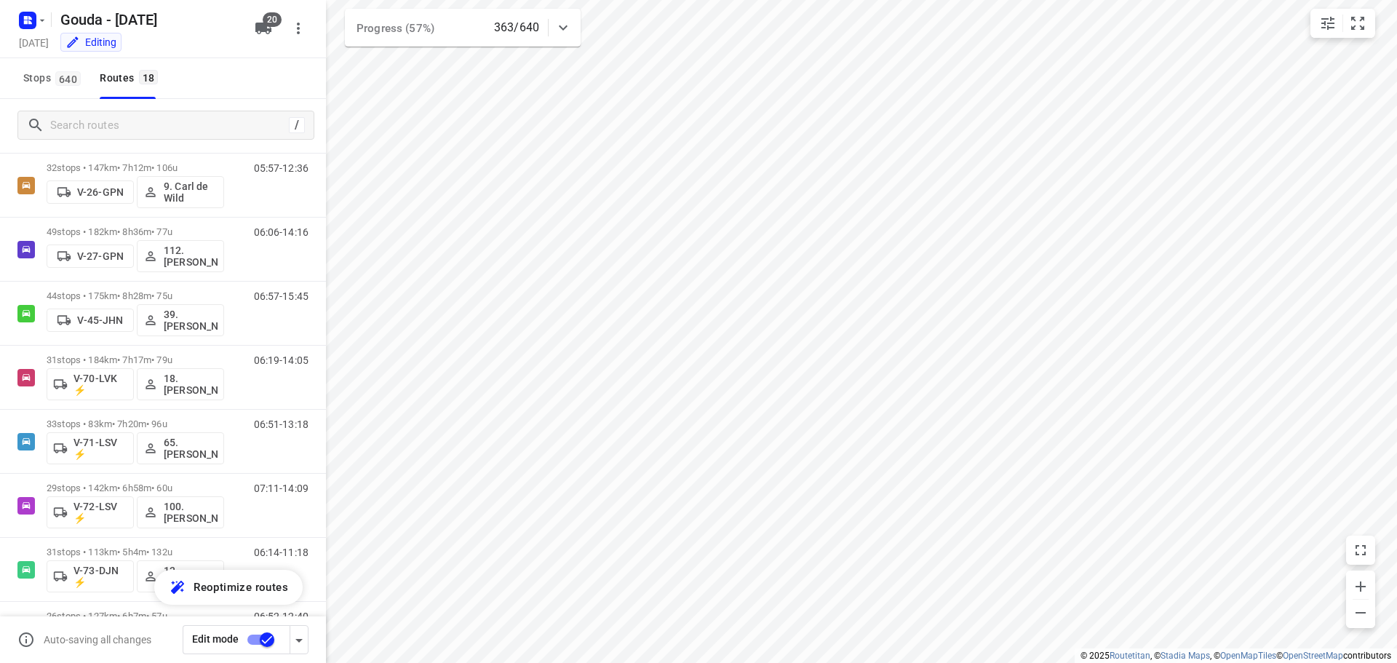
scroll to position [352, 0]
click at [140, 293] on p "44 stops • 175km • 8h28m • 75u" at bounding box center [136, 294] width 178 height 11
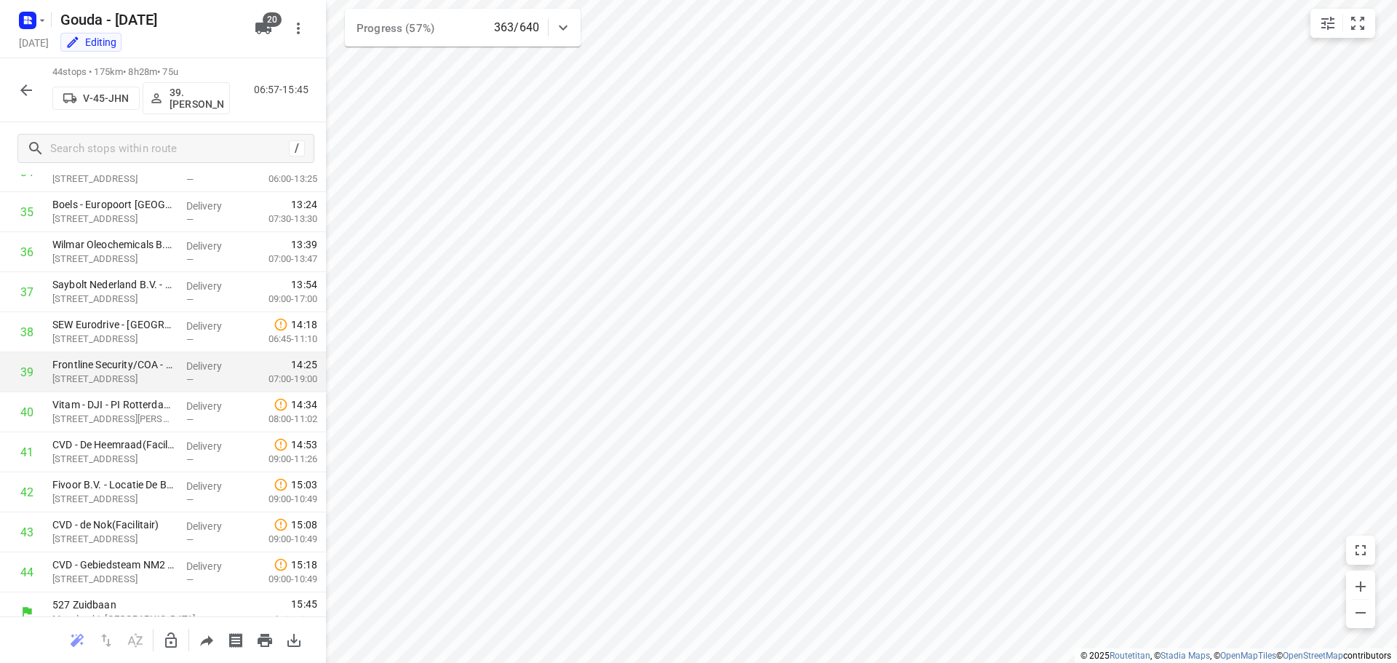
scroll to position [1432, 0]
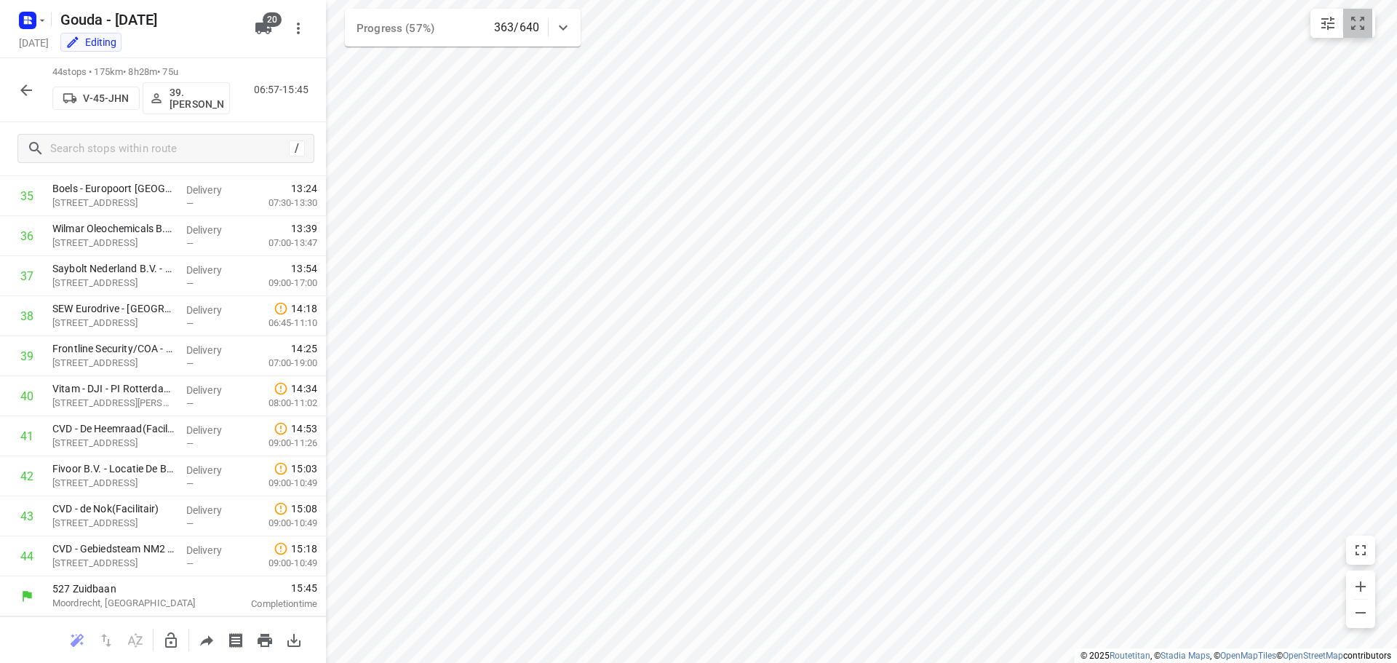
click at [692, 23] on icon "small contained button group" at bounding box center [1357, 23] width 17 height 17
click at [23, 85] on icon "button" at bounding box center [25, 90] width 17 height 17
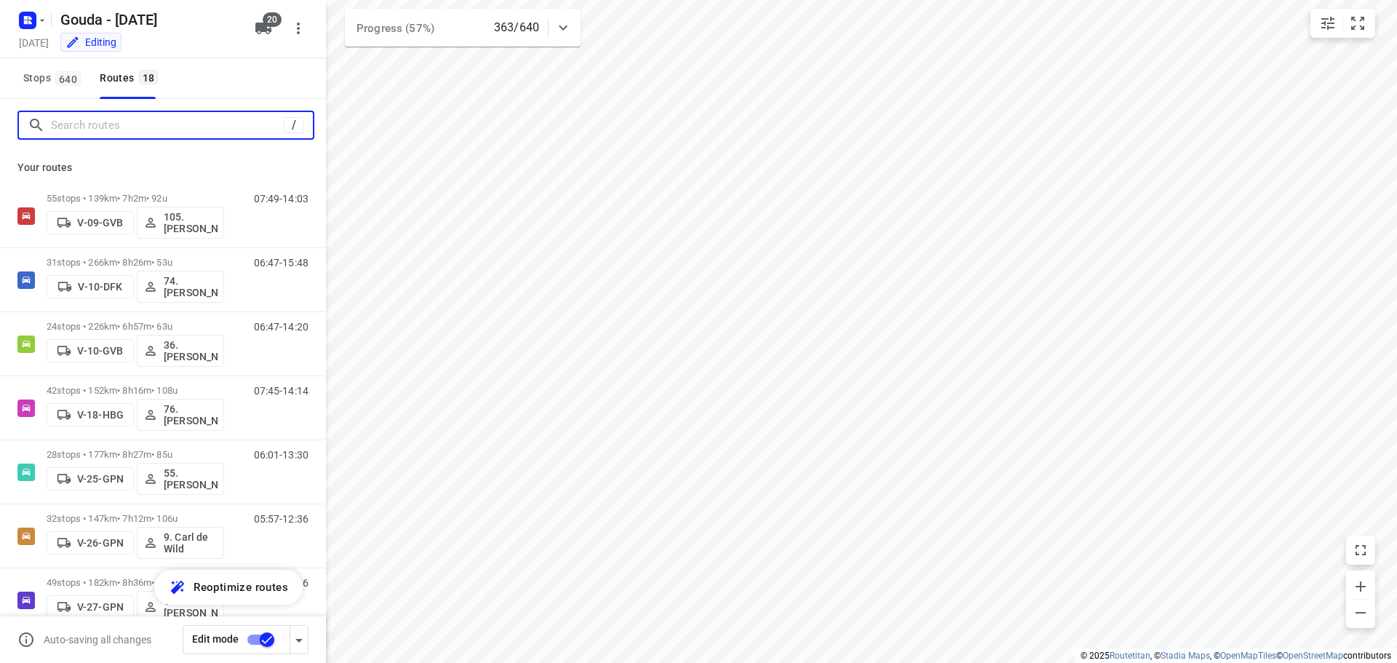
click at [153, 122] on input "Search routes" at bounding box center [167, 125] width 233 height 23
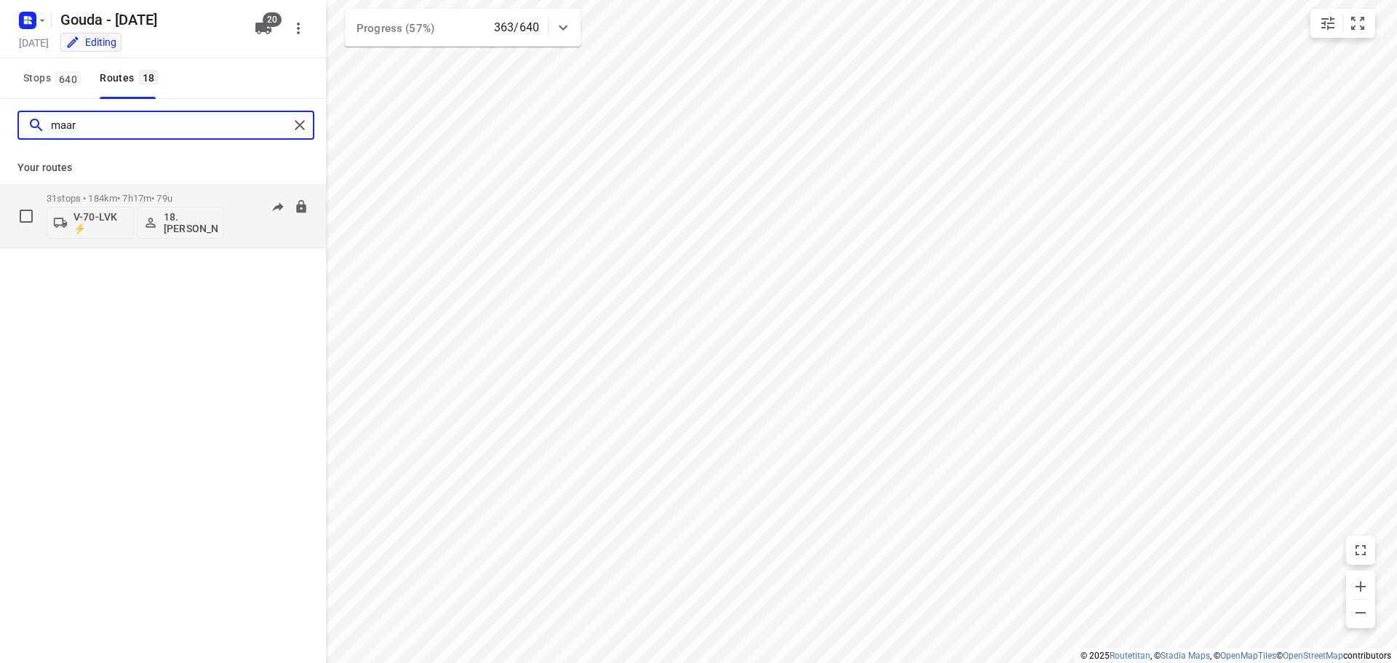
type input "maar"
click at [160, 197] on p "31 stops • 184km • 7h17m • 79u" at bounding box center [136, 198] width 178 height 11
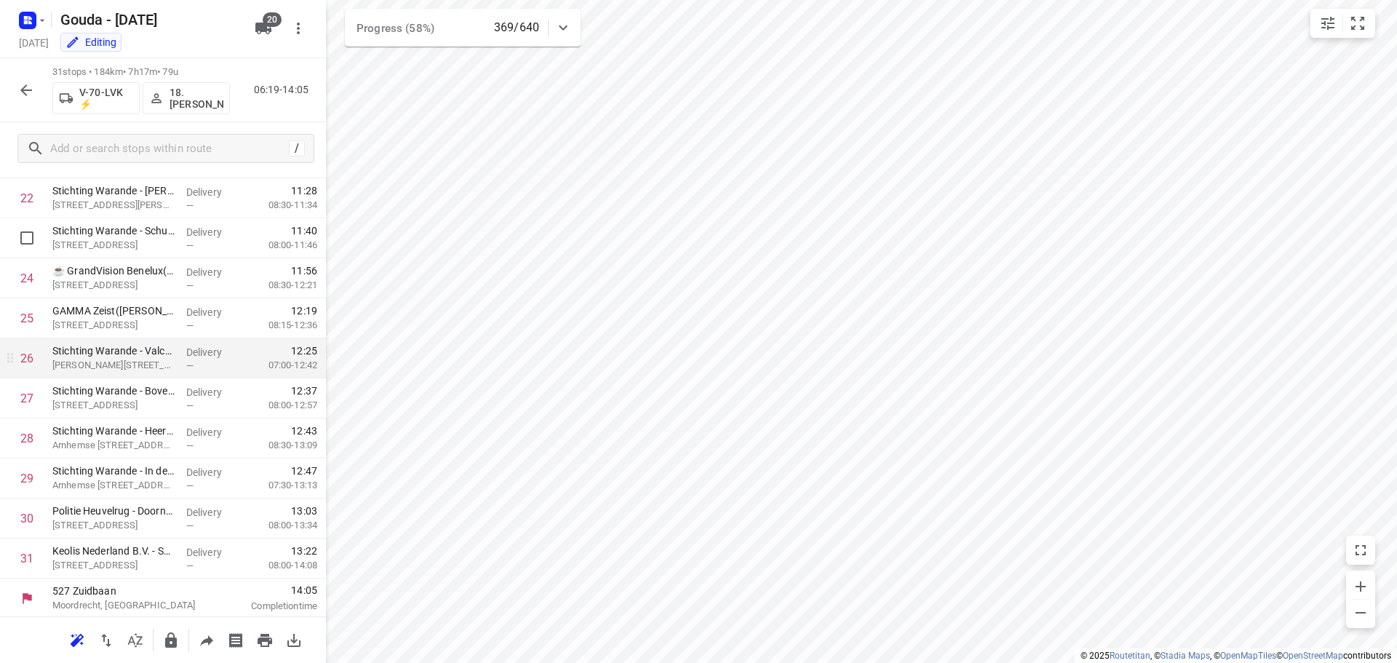
scroll to position [912, 0]
click at [19, 94] on icon "button" at bounding box center [25, 90] width 17 height 17
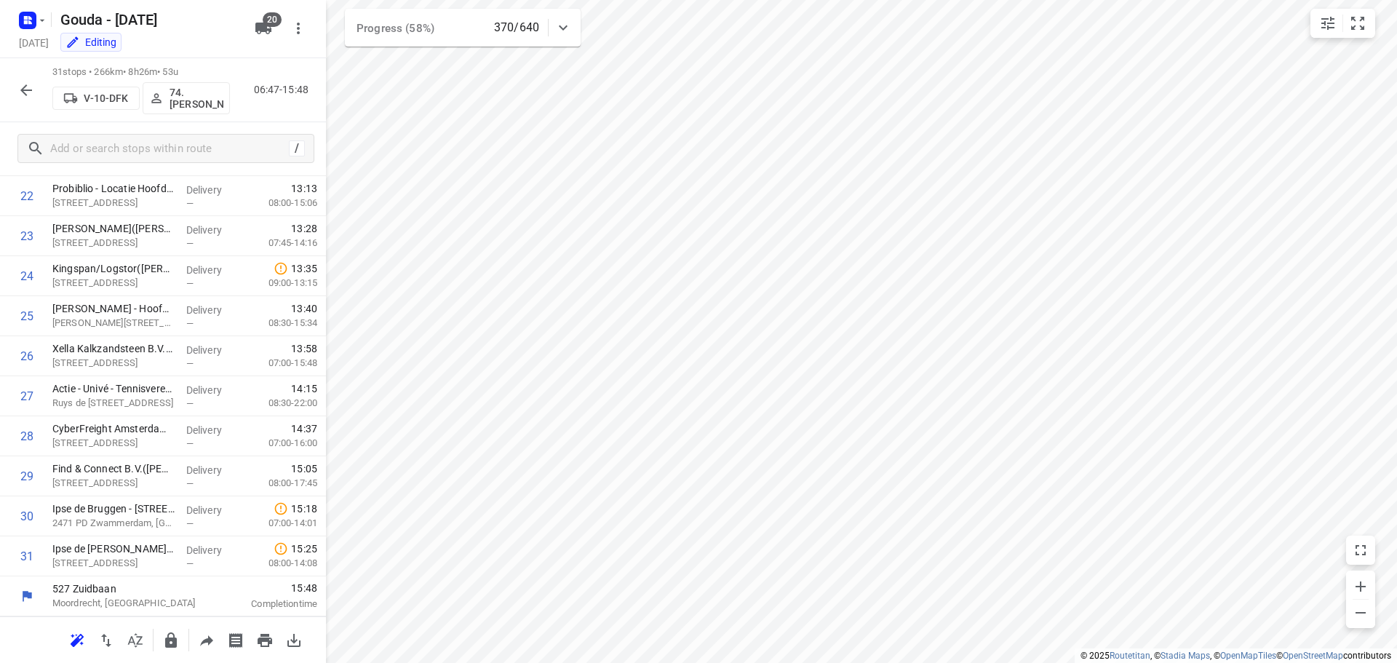
click at [23, 86] on icon "button" at bounding box center [25, 90] width 17 height 17
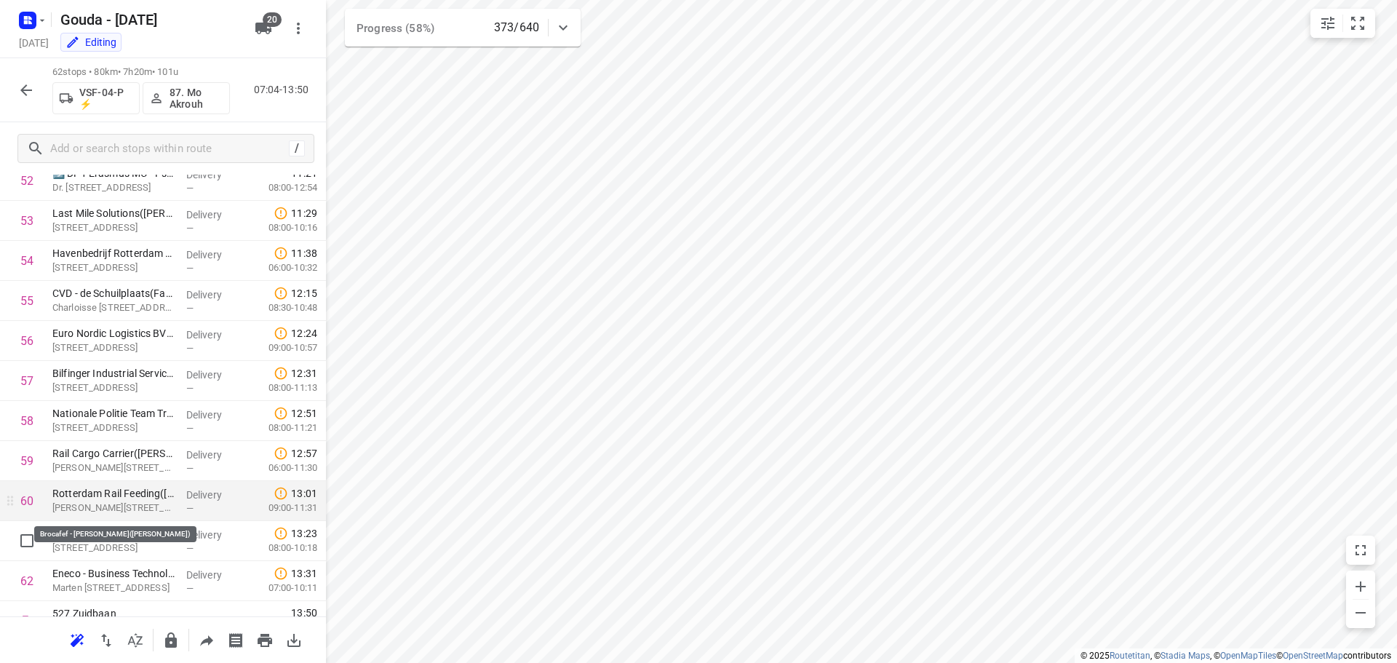
scroll to position [2153, 0]
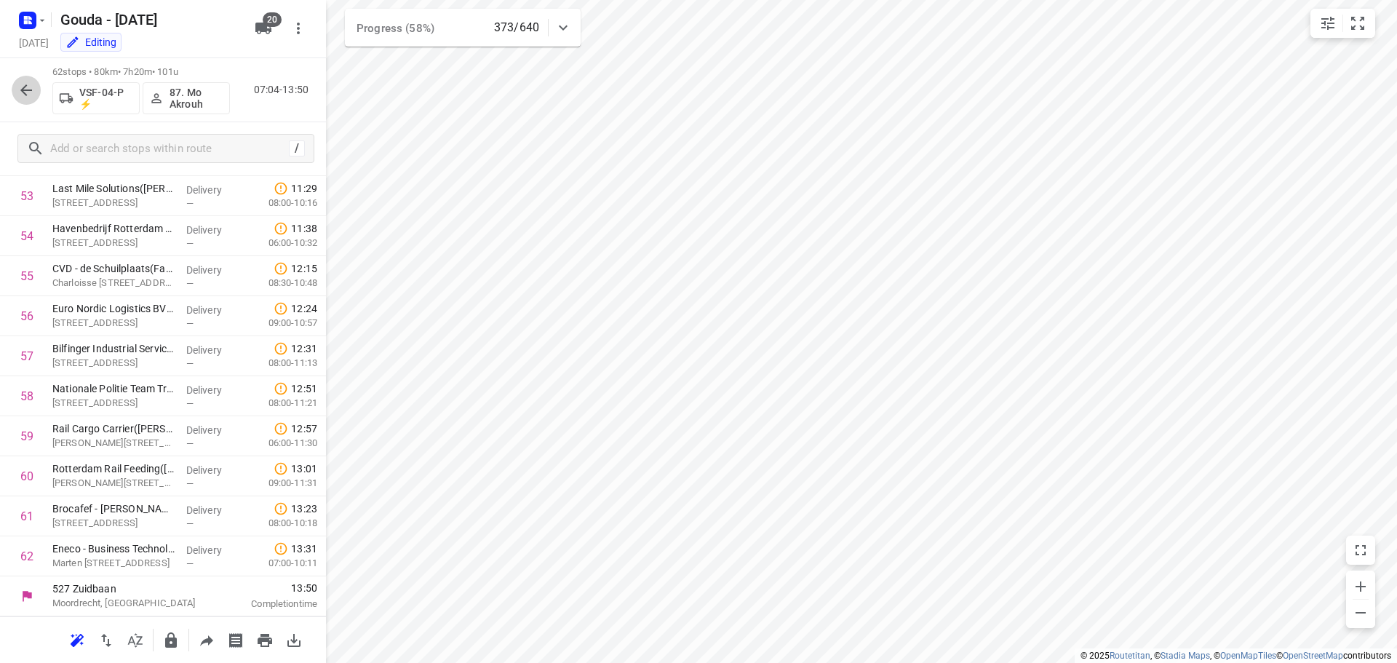
click at [29, 96] on icon "button" at bounding box center [25, 90] width 17 height 17
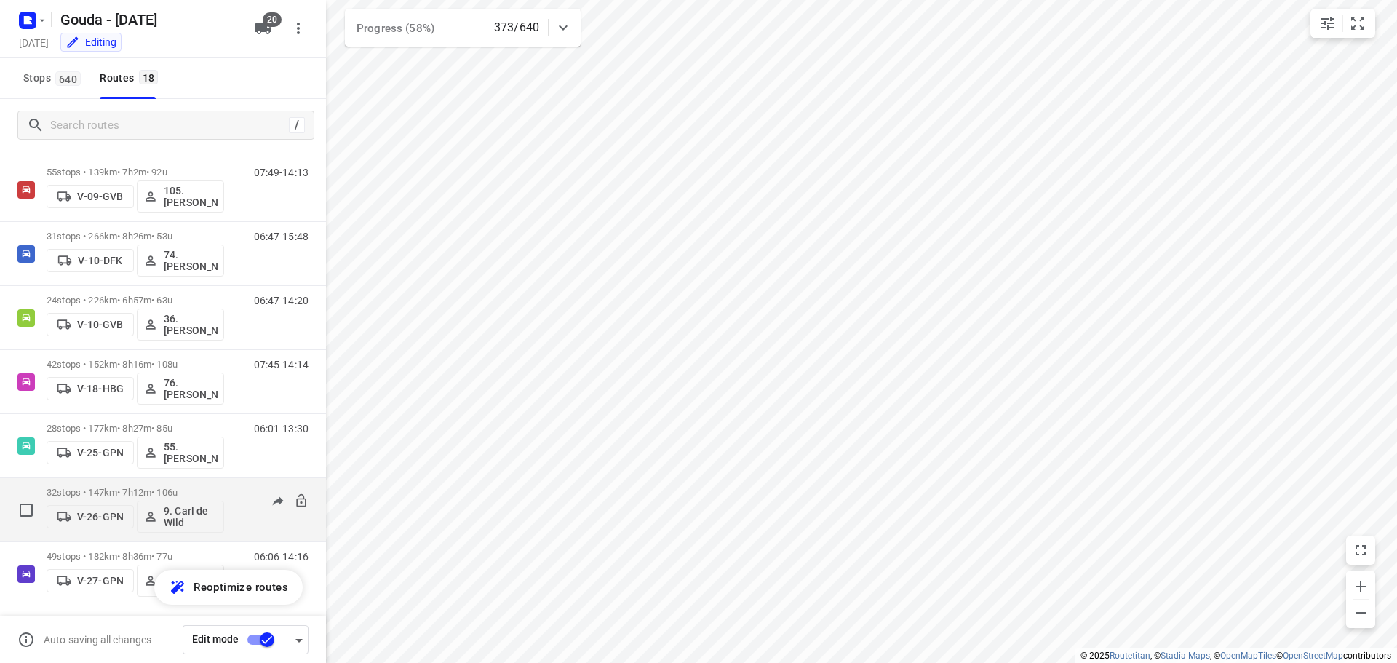
scroll to position [0, 0]
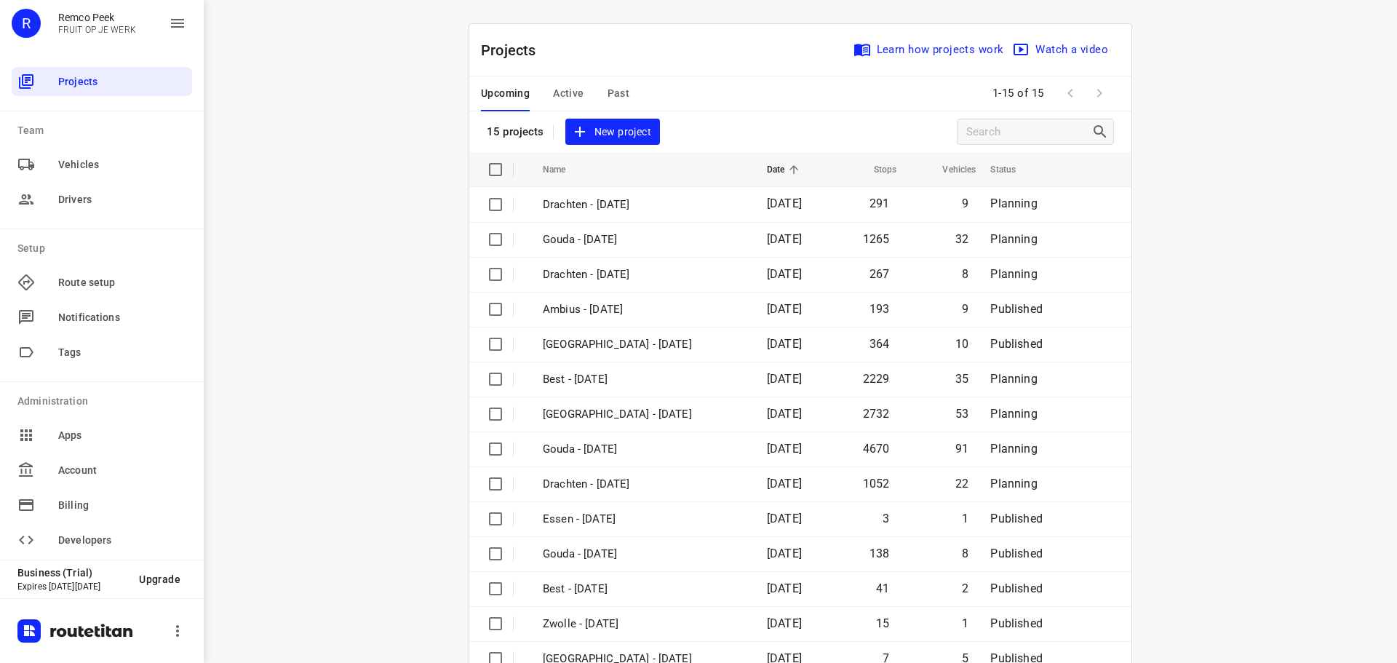
click at [555, 92] on span "Active" at bounding box center [568, 93] width 31 height 18
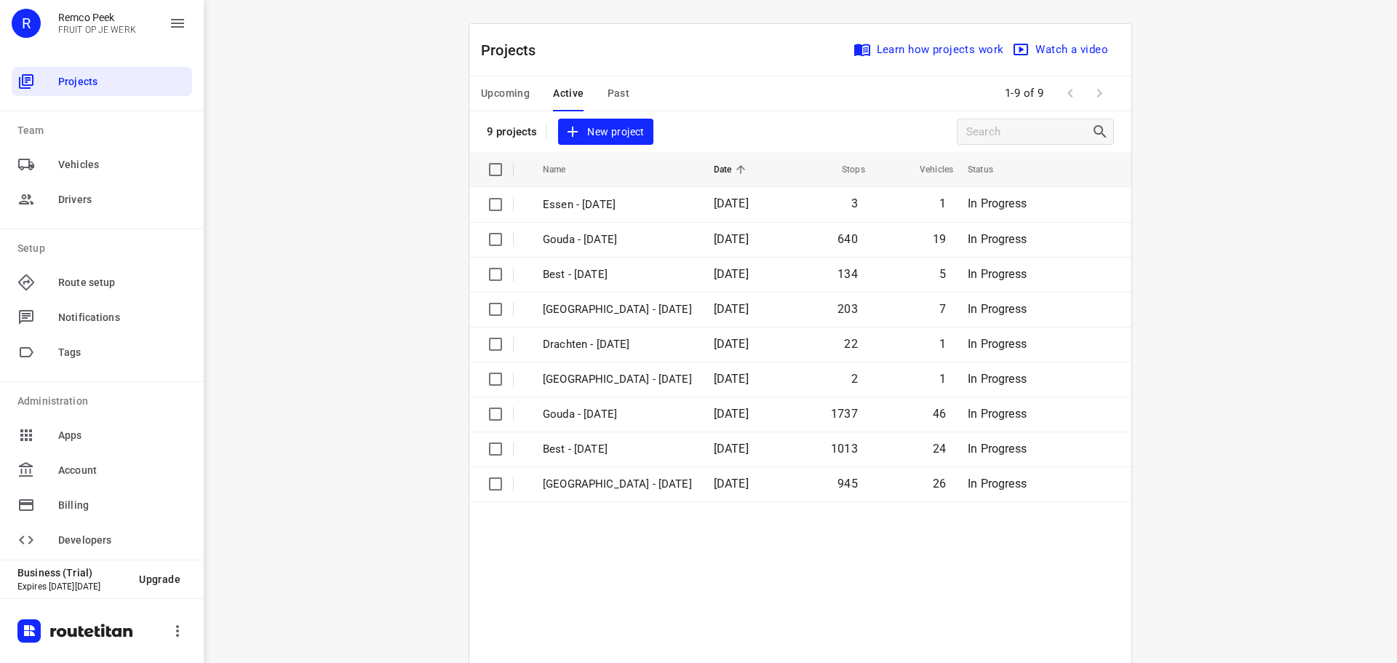
click at [493, 92] on span "Upcoming" at bounding box center [505, 93] width 49 height 18
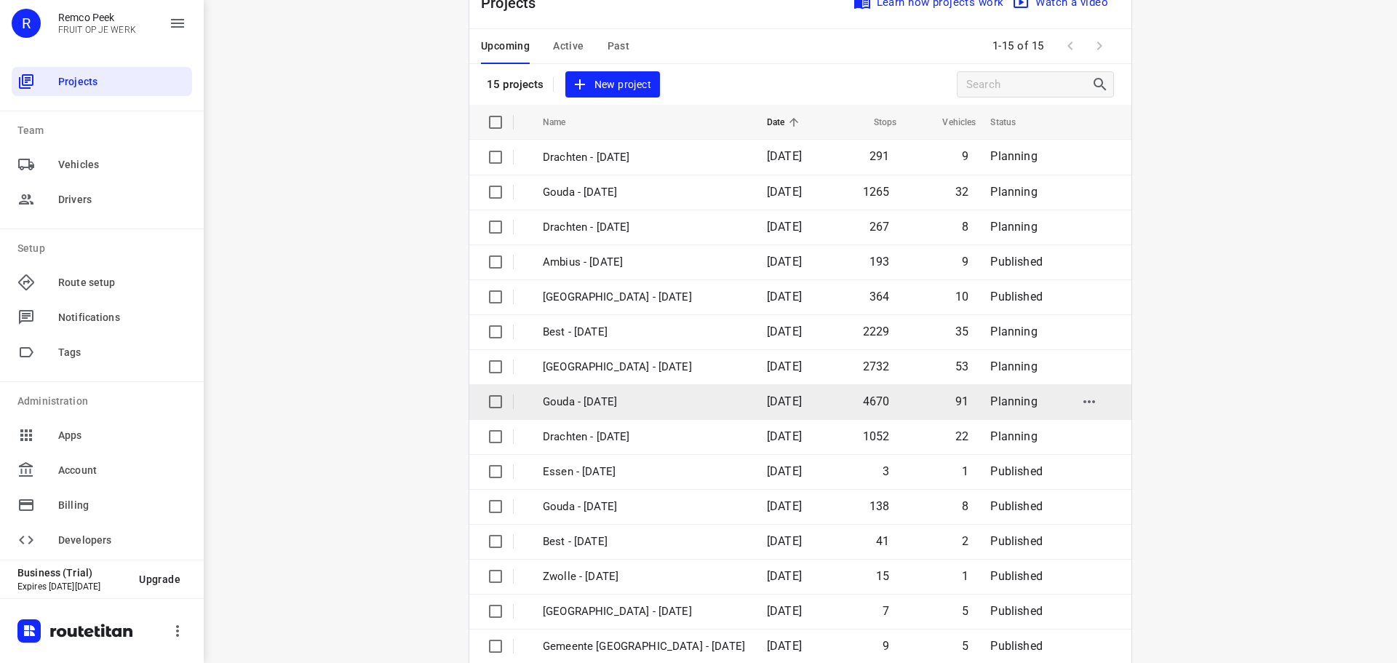
scroll to position [73, 0]
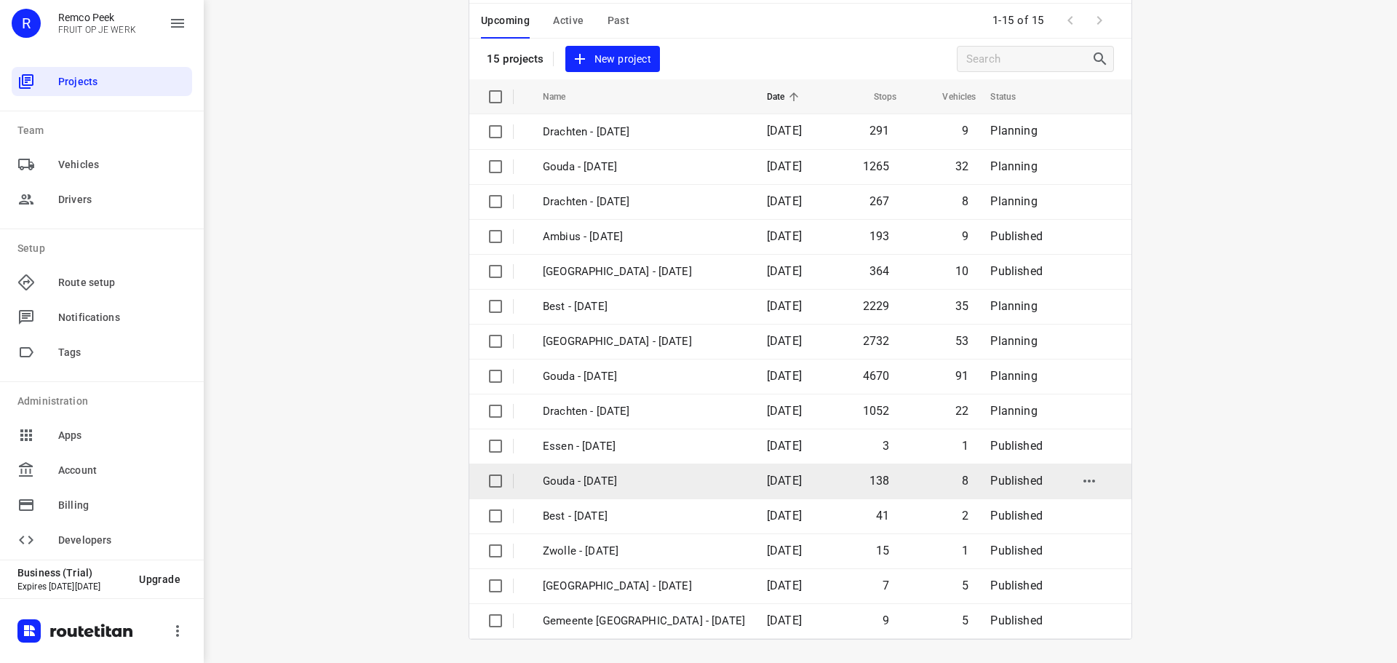
click at [644, 471] on td "Gouda - [DATE]" at bounding box center [641, 481] width 227 height 35
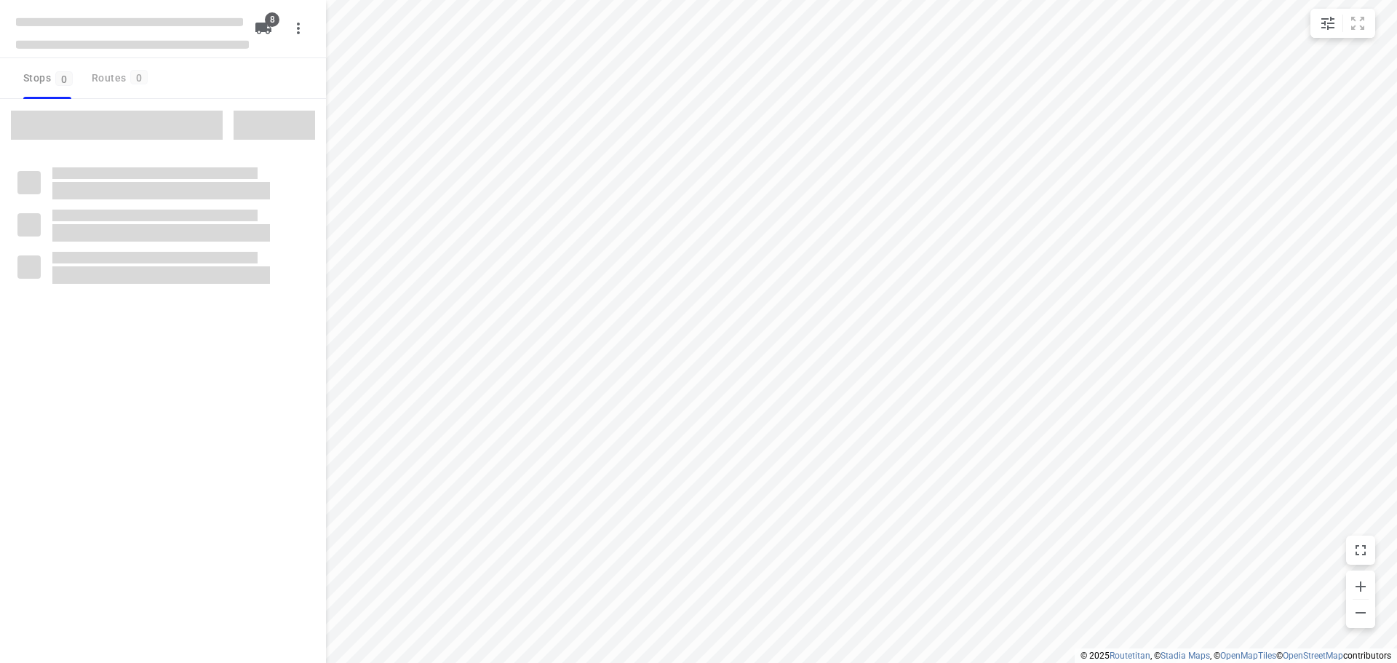
type input "distance"
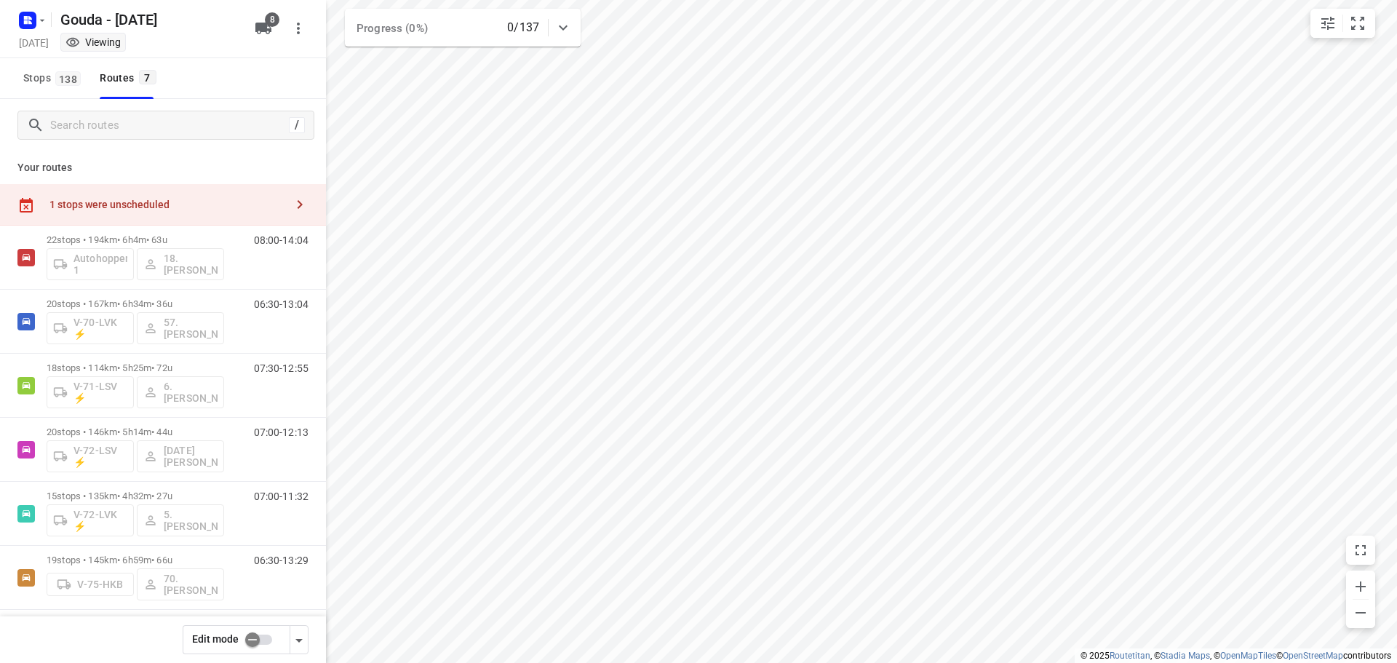
click at [138, 190] on div "1 stops were unscheduled" at bounding box center [163, 204] width 326 height 41
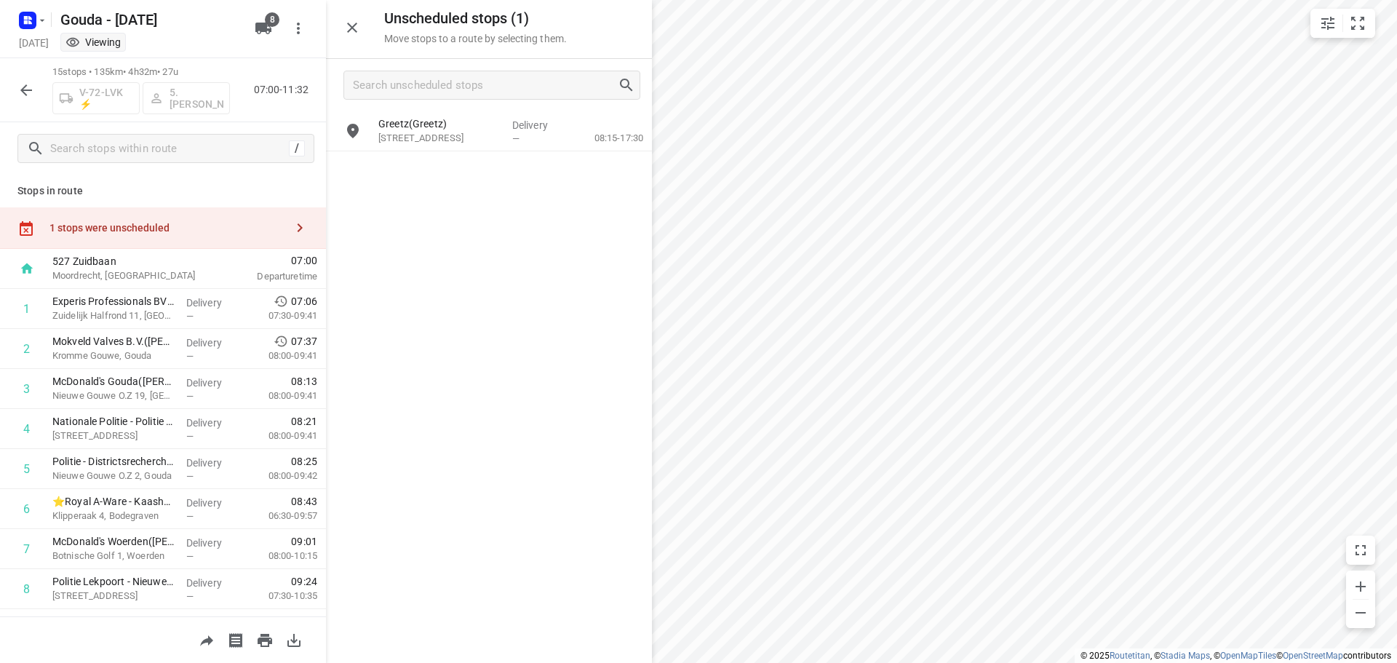
click at [19, 97] on icon "button" at bounding box center [25, 90] width 17 height 17
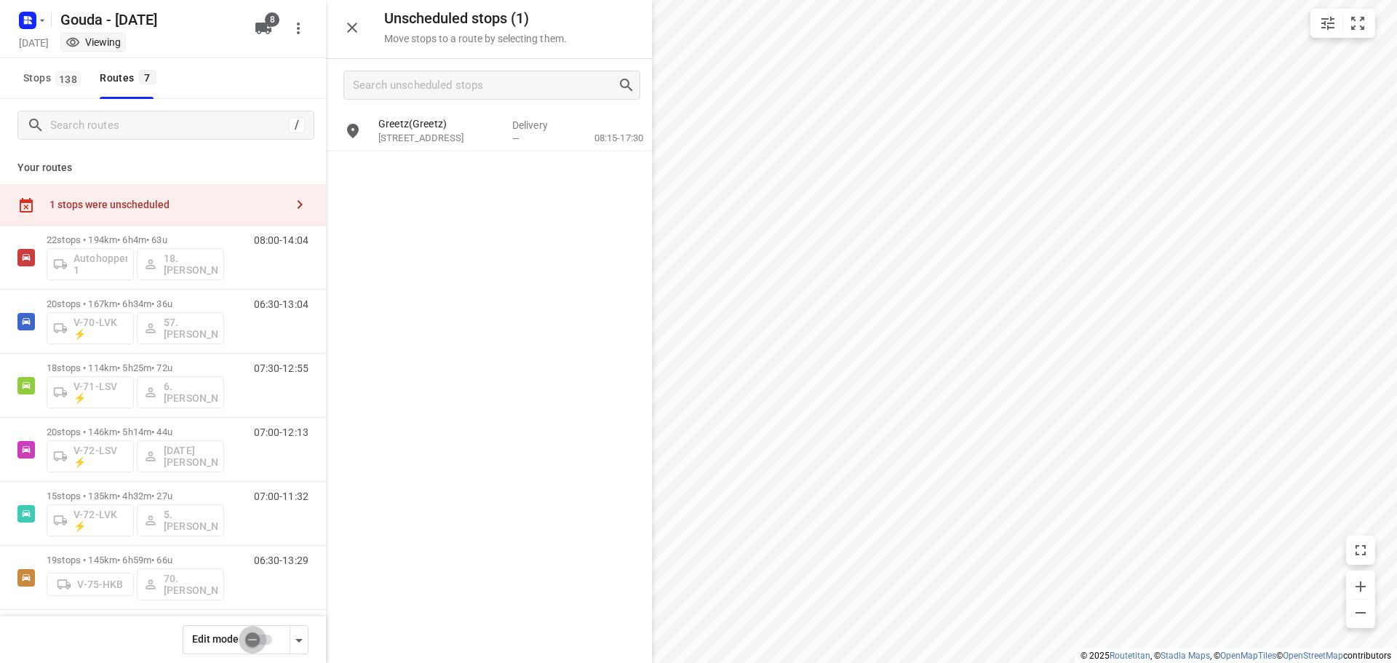
click at [269, 632] on input "checkbox" at bounding box center [252, 640] width 83 height 28
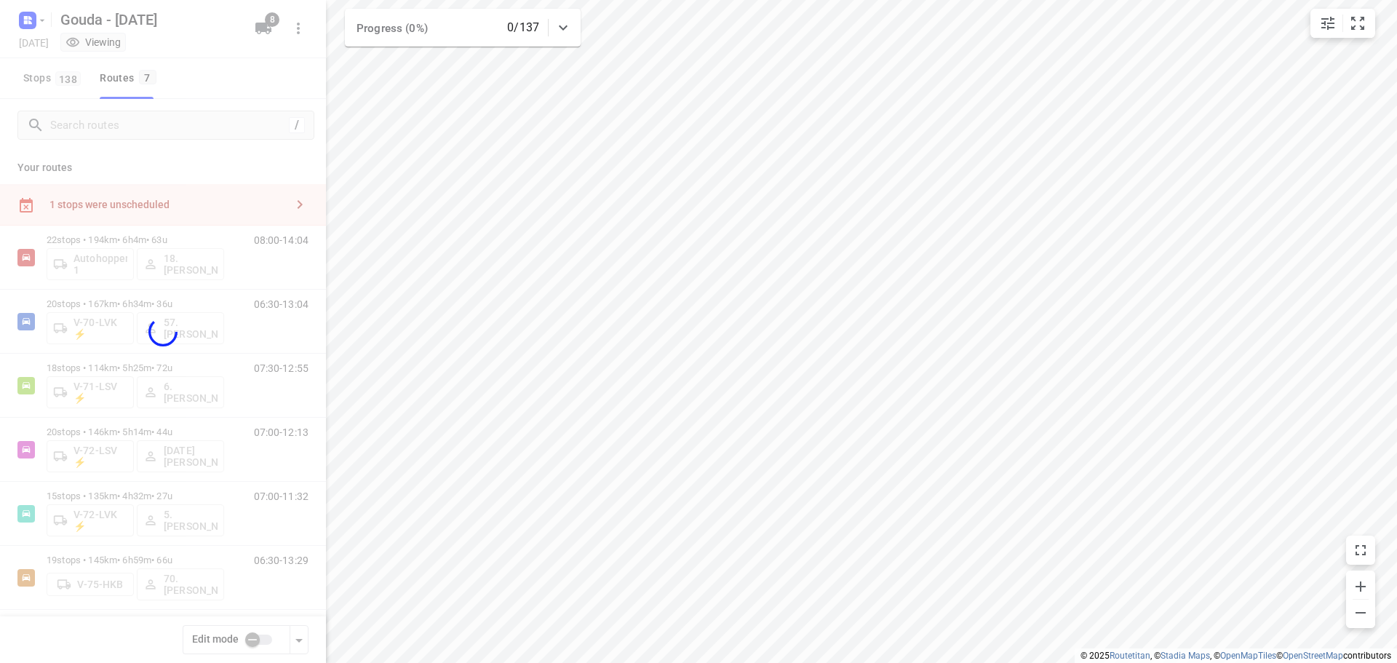
checkbox input "true"
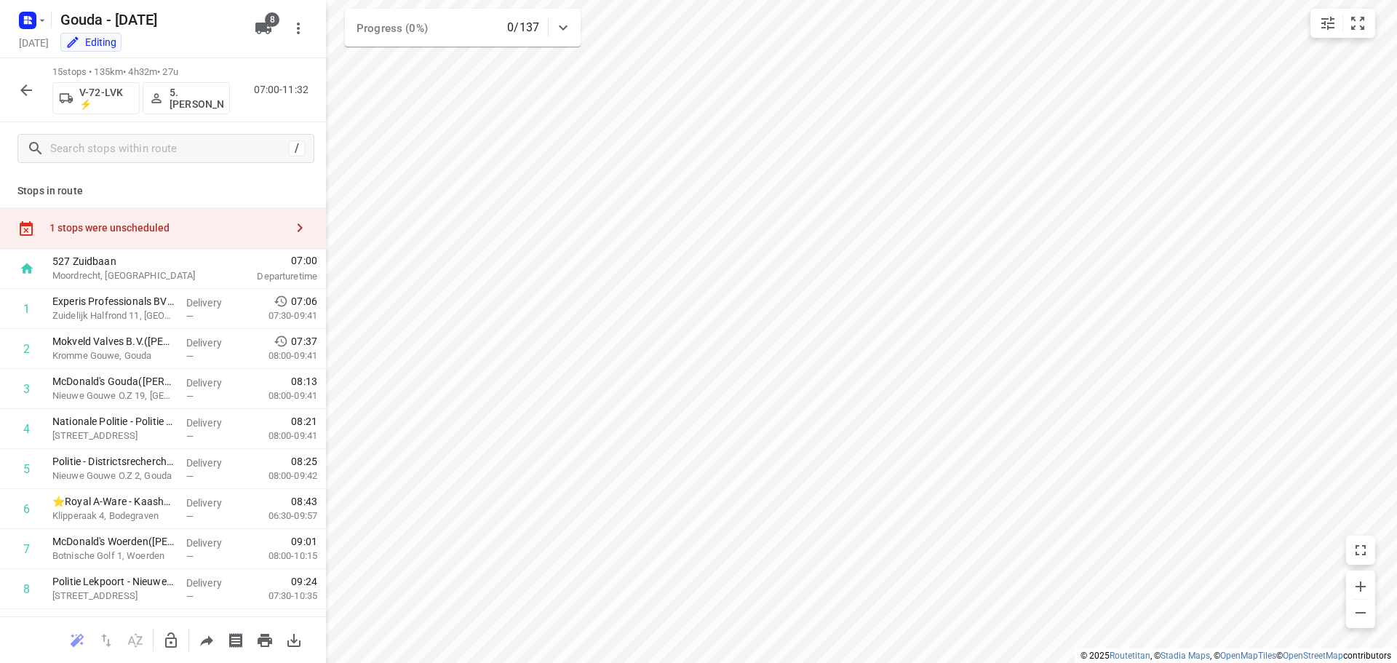
click at [138, 223] on div "1 stops were unscheduled" at bounding box center [167, 228] width 236 height 12
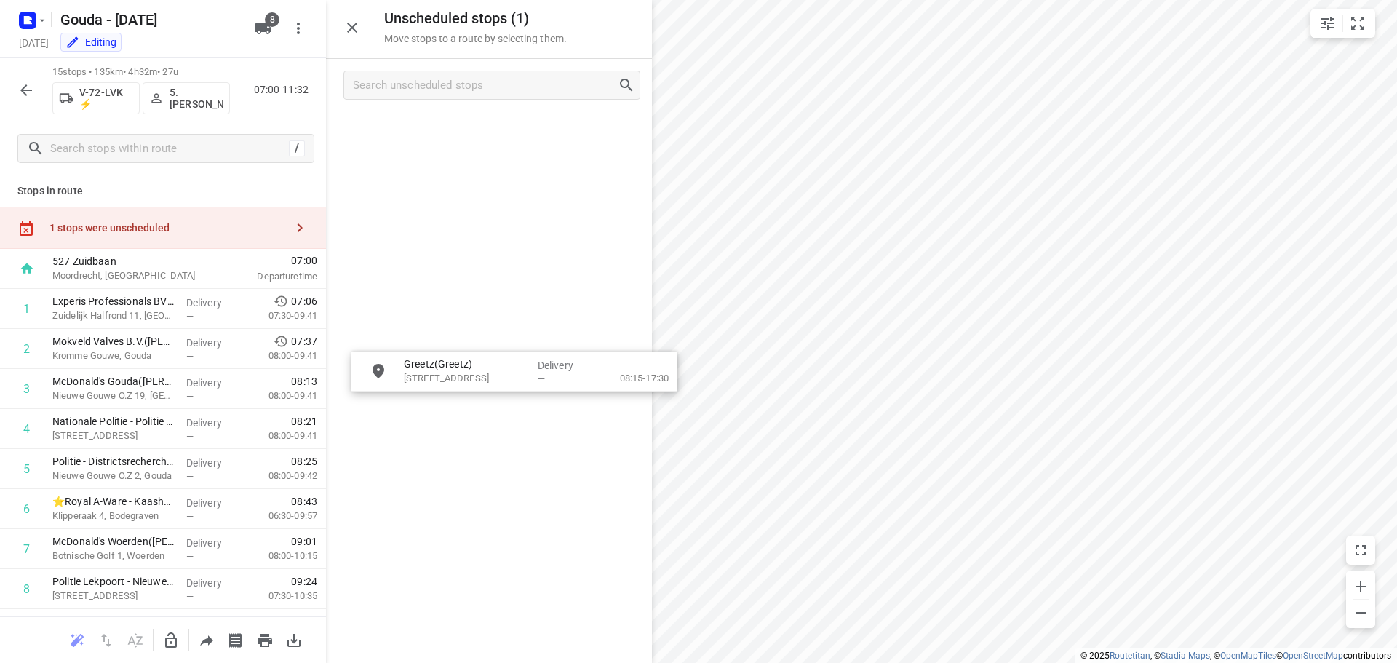
drag, startPoint x: 458, startPoint y: 131, endPoint x: 488, endPoint y: 368, distance: 239.1
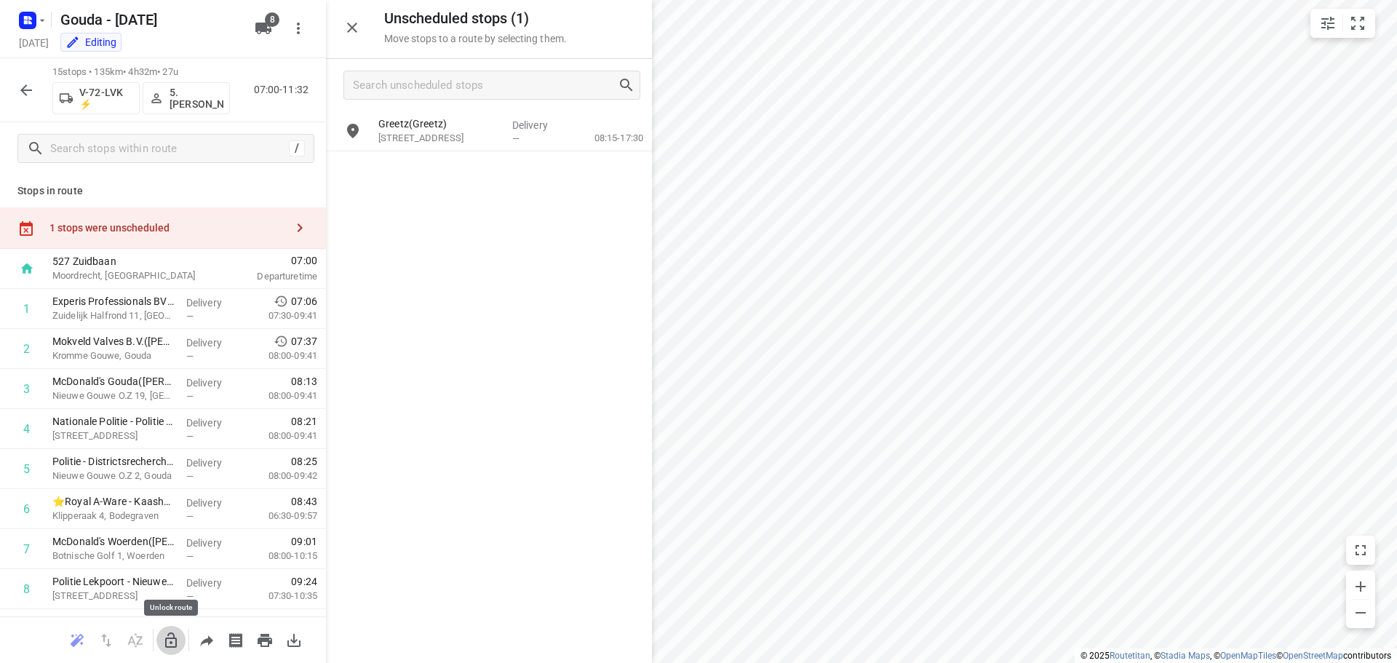
click at [168, 637] on icon "button" at bounding box center [171, 639] width 12 height 15
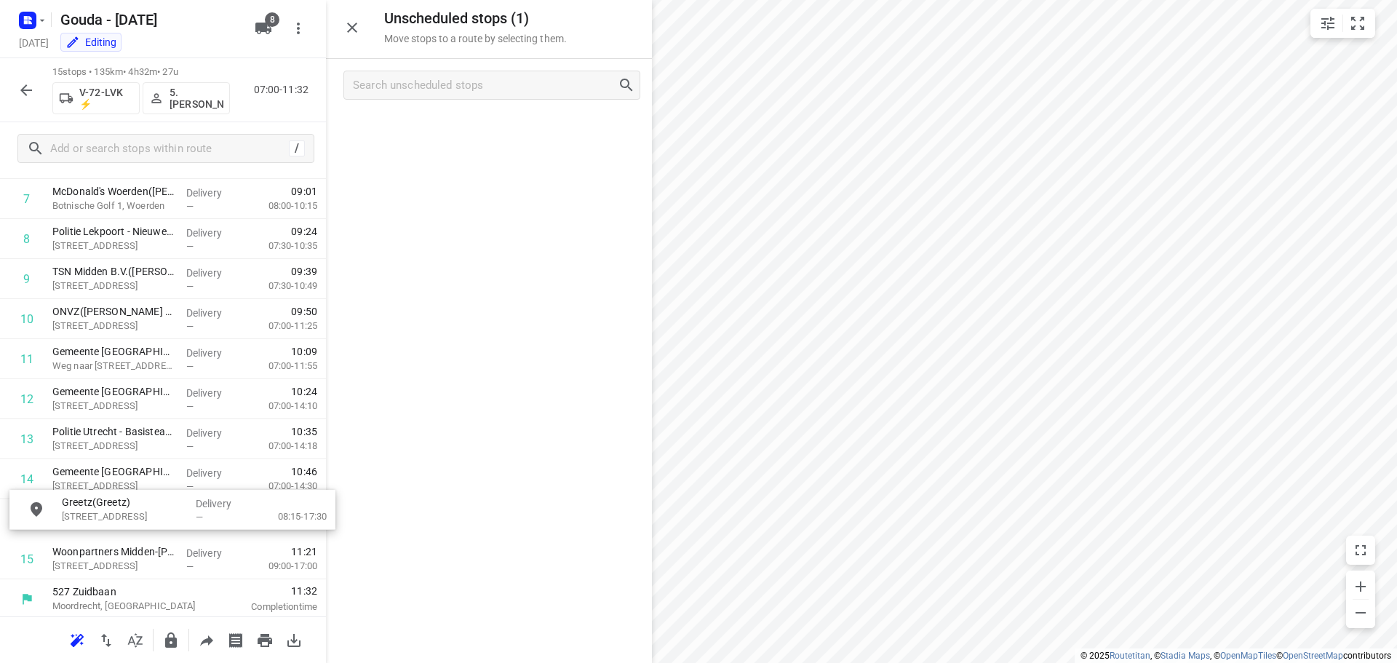
scroll to position [354, 0]
drag, startPoint x: 463, startPoint y: 130, endPoint x: 132, endPoint y: 509, distance: 502.8
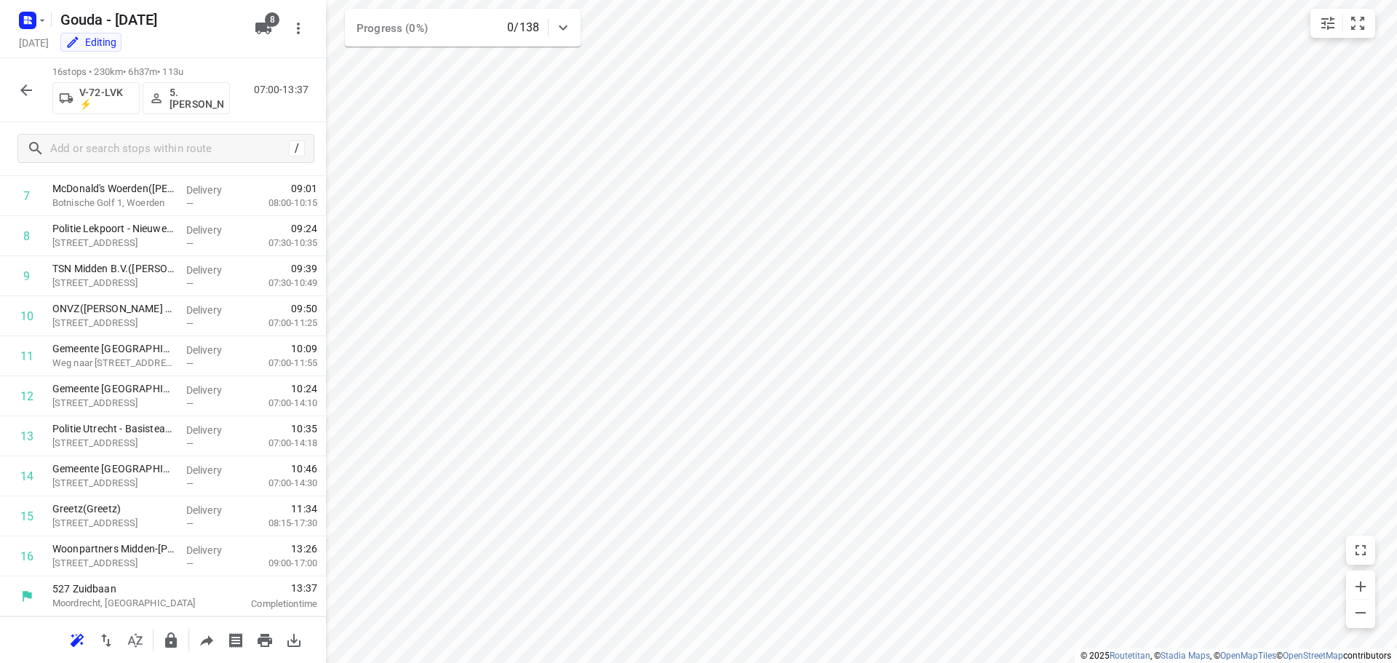
scroll to position [311, 0]
click at [178, 643] on icon "button" at bounding box center [170, 640] width 17 height 17
click at [33, 87] on icon "button" at bounding box center [25, 90] width 17 height 17
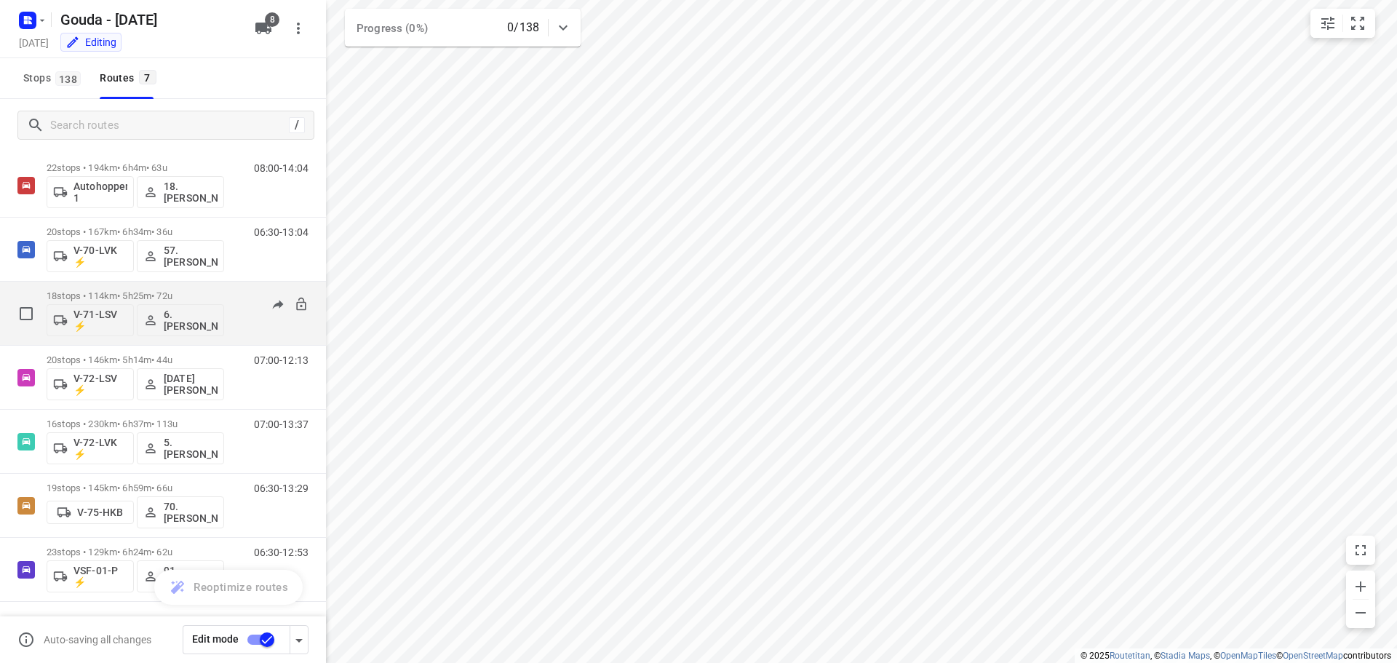
scroll to position [0, 0]
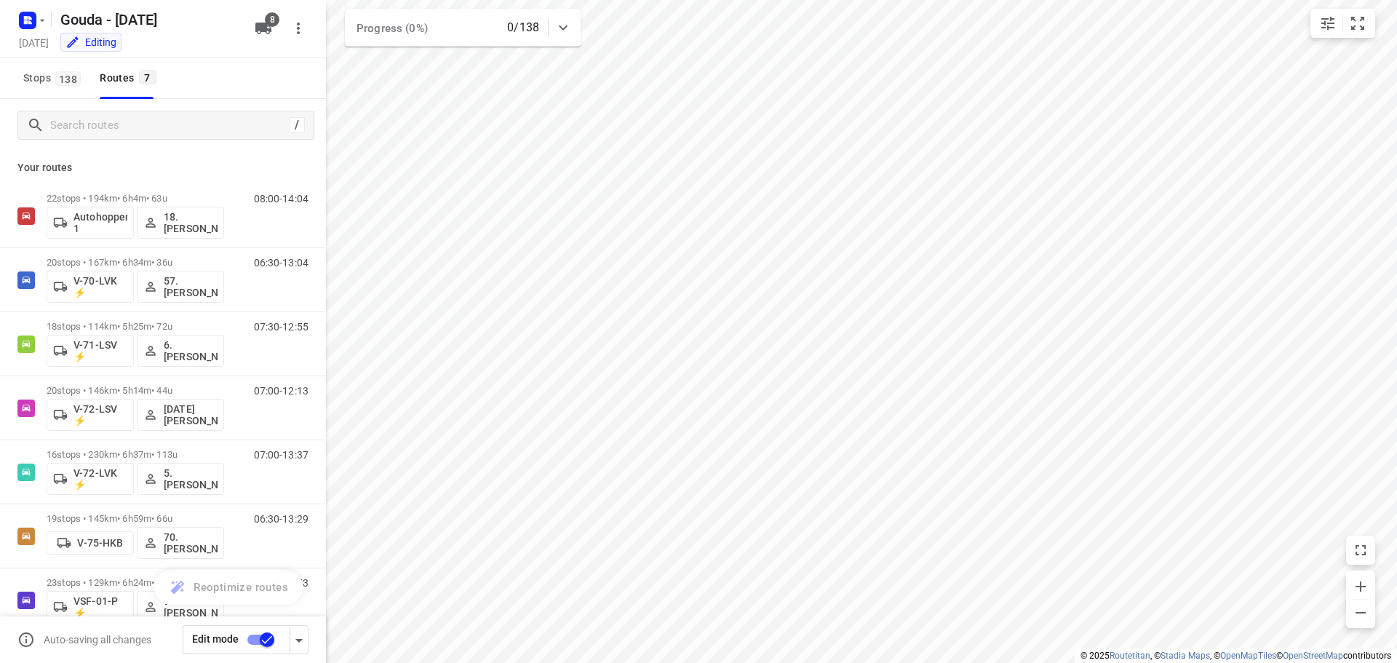
click at [267, 635] on input "checkbox" at bounding box center [267, 640] width 83 height 28
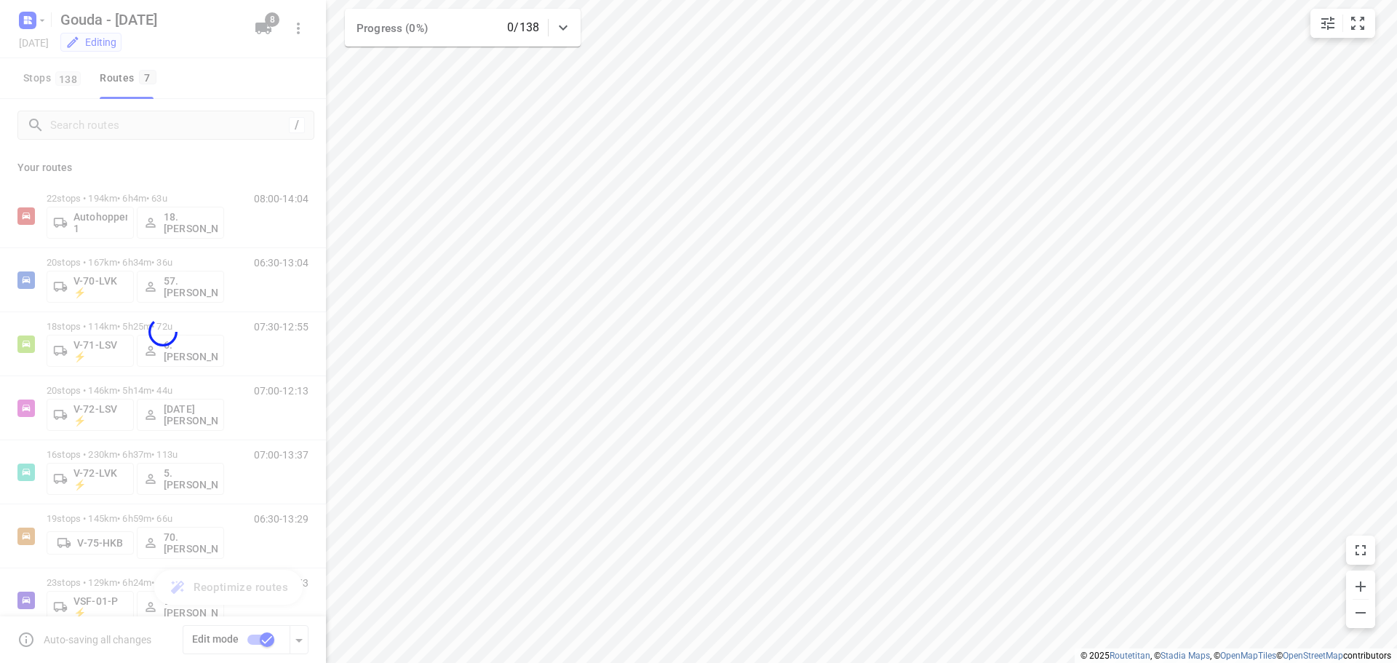
checkbox input "false"
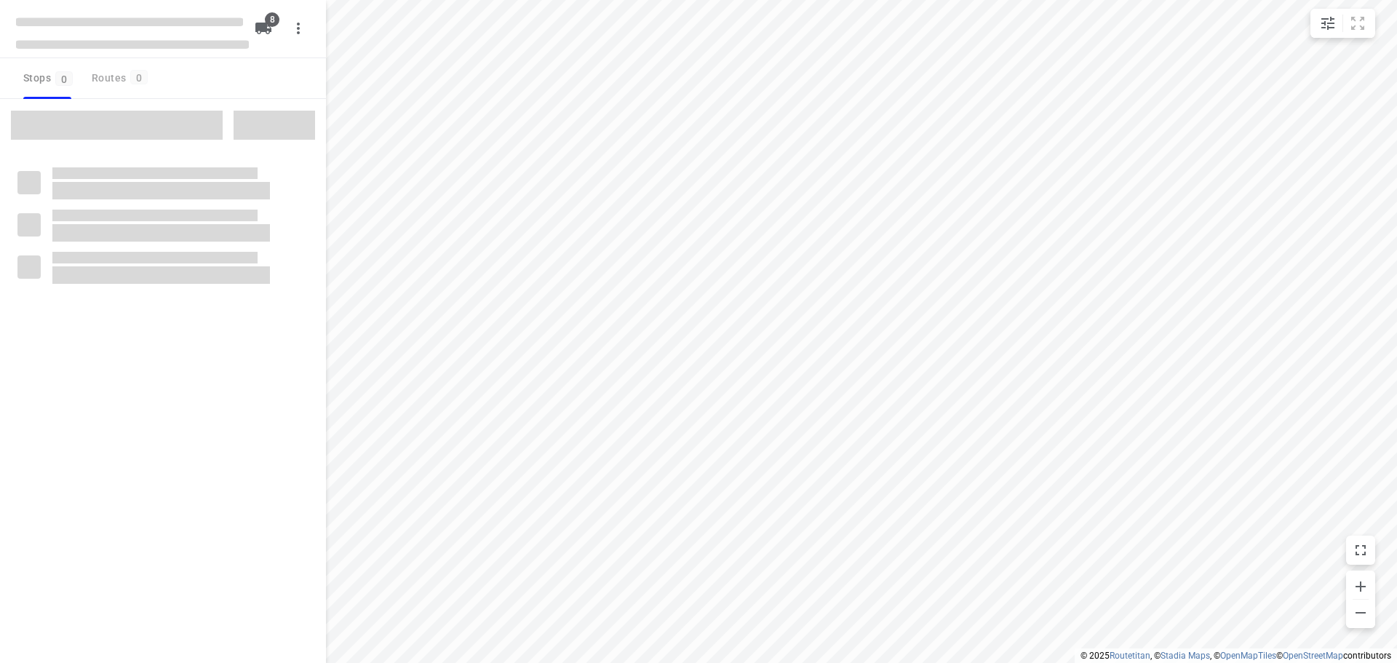
type input "distance"
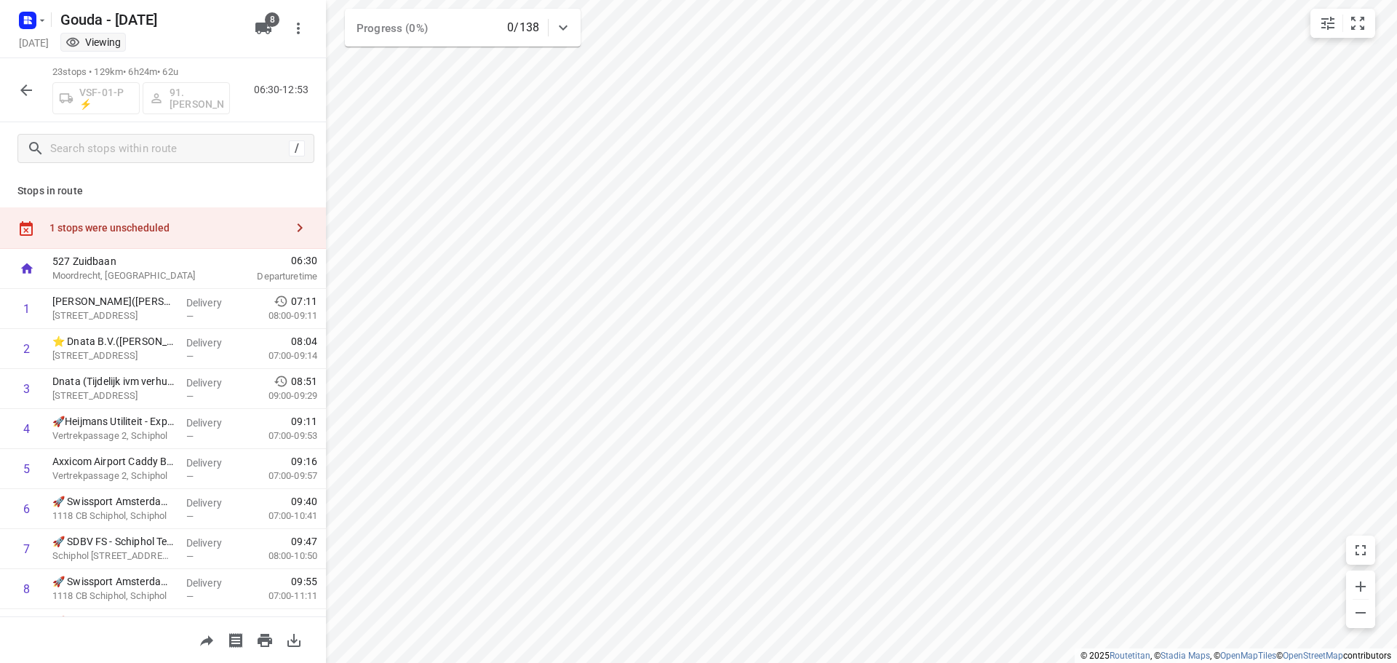
click at [161, 220] on div "1 stops were unscheduled" at bounding box center [163, 227] width 326 height 41
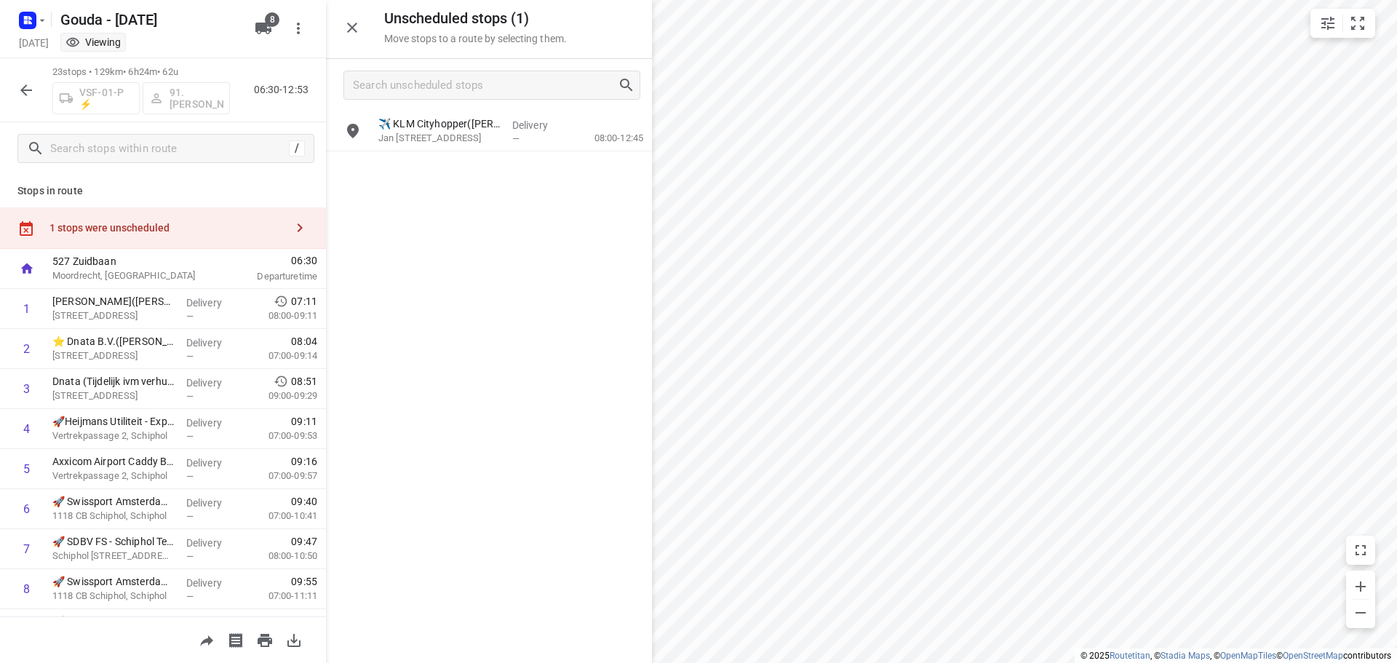
drag, startPoint x: 462, startPoint y: 124, endPoint x: 372, endPoint y: 257, distance: 160.3
click at [377, 250] on div "✈️ KLM Cityhopper([PERSON_NAME]) Jan [STREET_ADDRESS], Schiphol Delivery — 08:0…" at bounding box center [489, 386] width 326 height 550
click at [33, 90] on icon "button" at bounding box center [25, 90] width 17 height 17
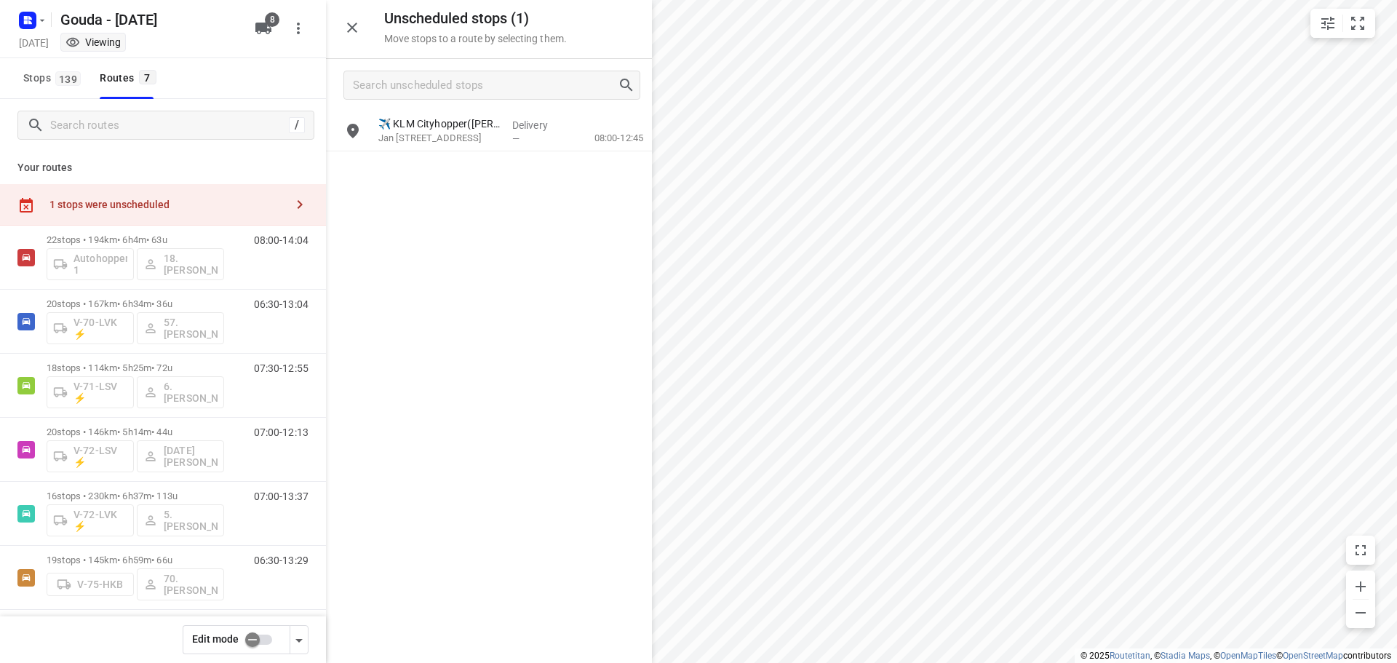
click at [255, 637] on input "checkbox" at bounding box center [252, 640] width 83 height 28
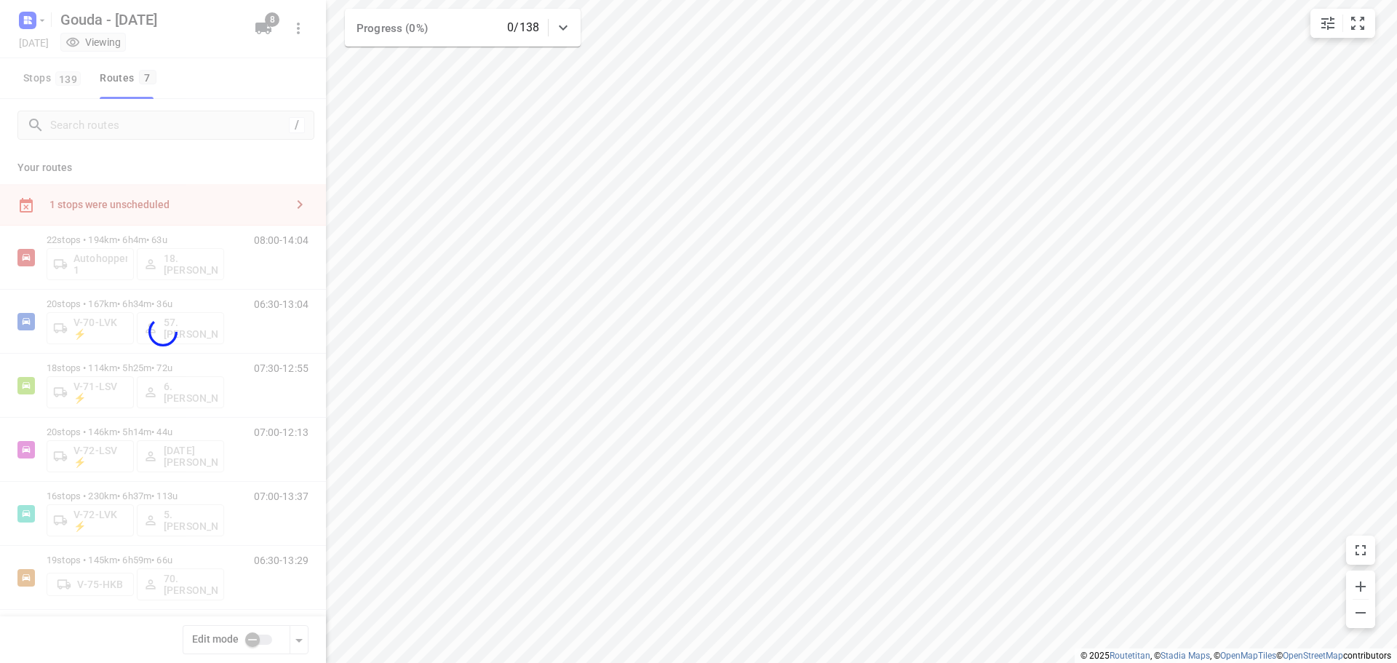
checkbox input "true"
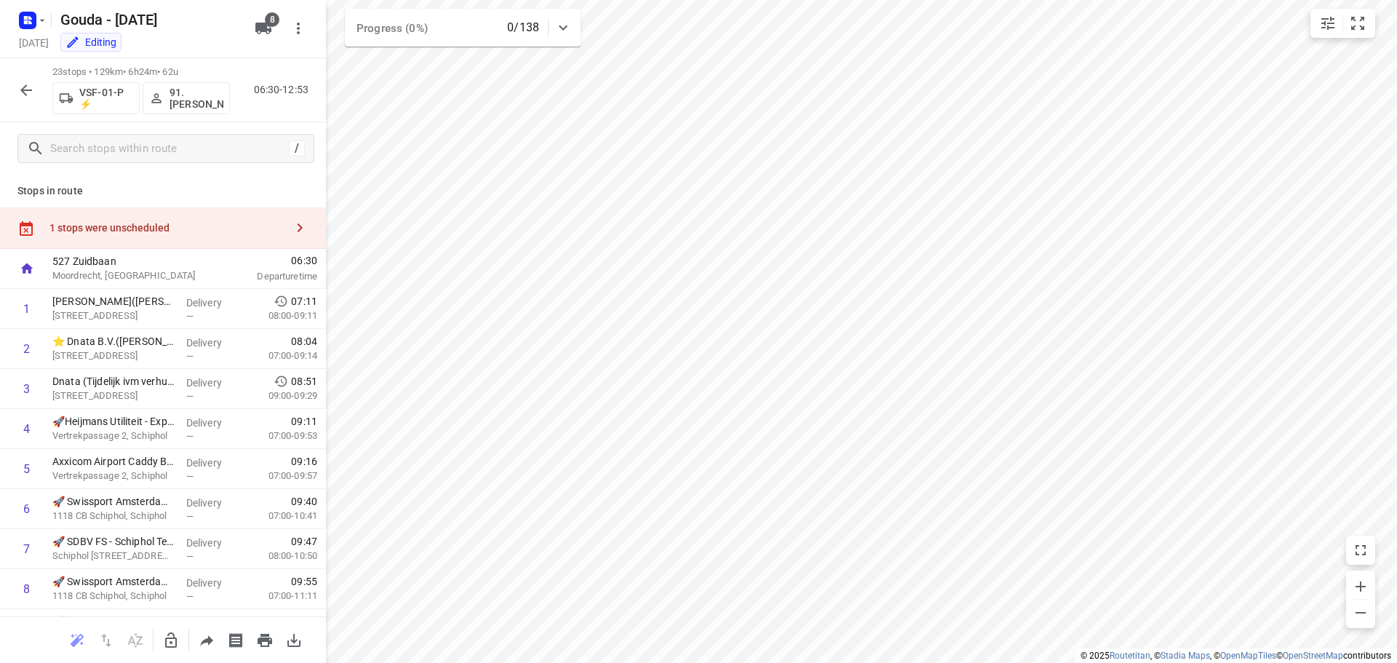
click at [237, 229] on div "1 stops were unscheduled" at bounding box center [167, 228] width 236 height 12
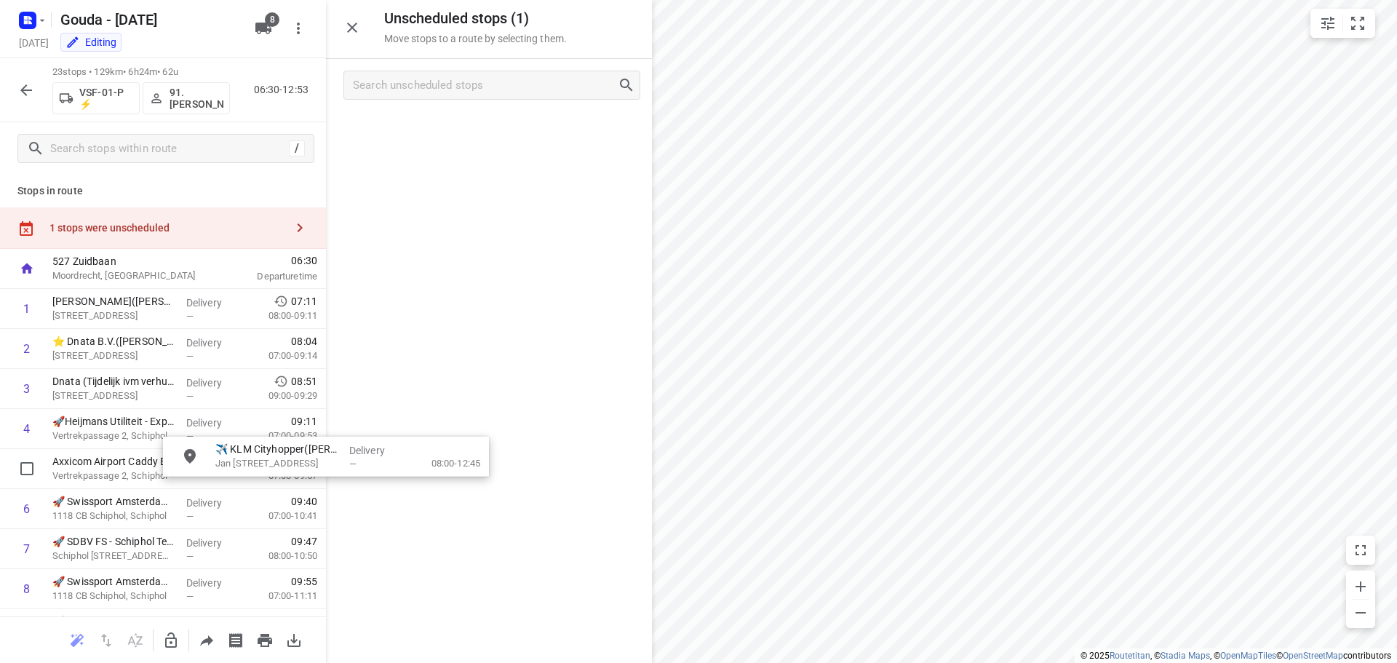
drag, startPoint x: 451, startPoint y: 136, endPoint x: 327, endPoint y: 424, distance: 312.9
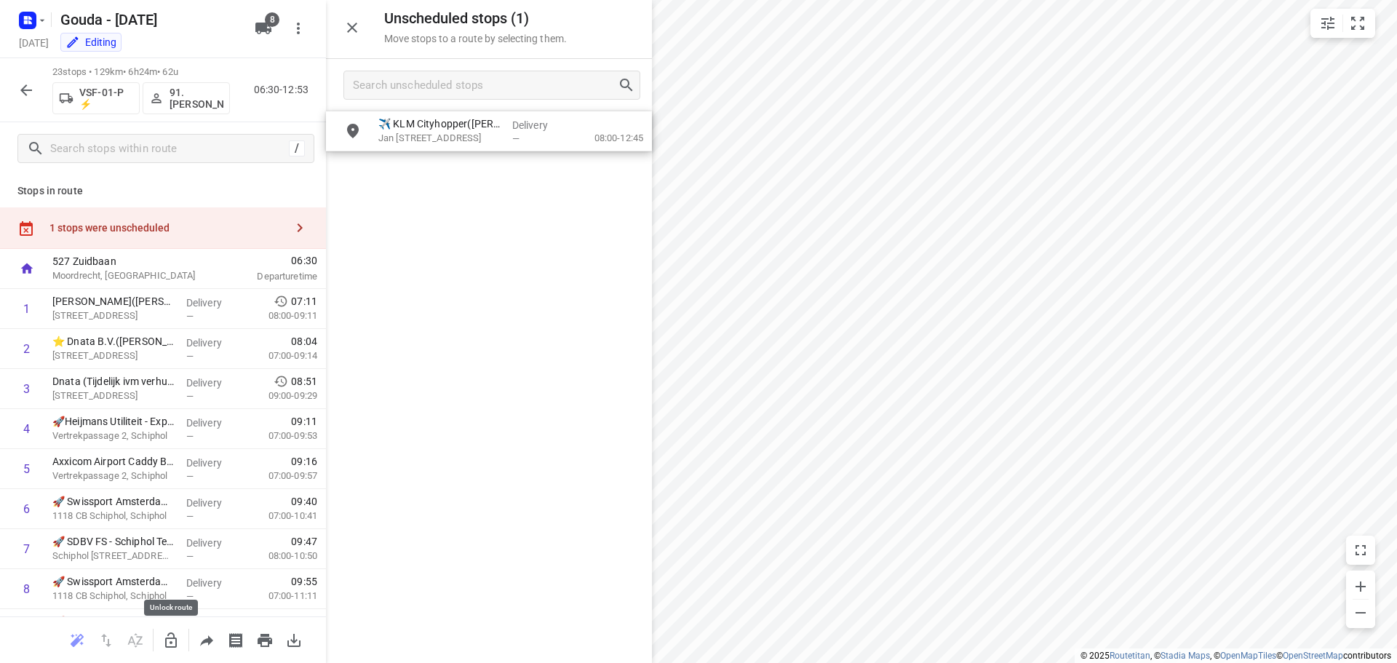
drag, startPoint x: 167, startPoint y: 632, endPoint x: 344, endPoint y: 349, distance: 334.4
click at [170, 629] on button "button" at bounding box center [170, 640] width 29 height 29
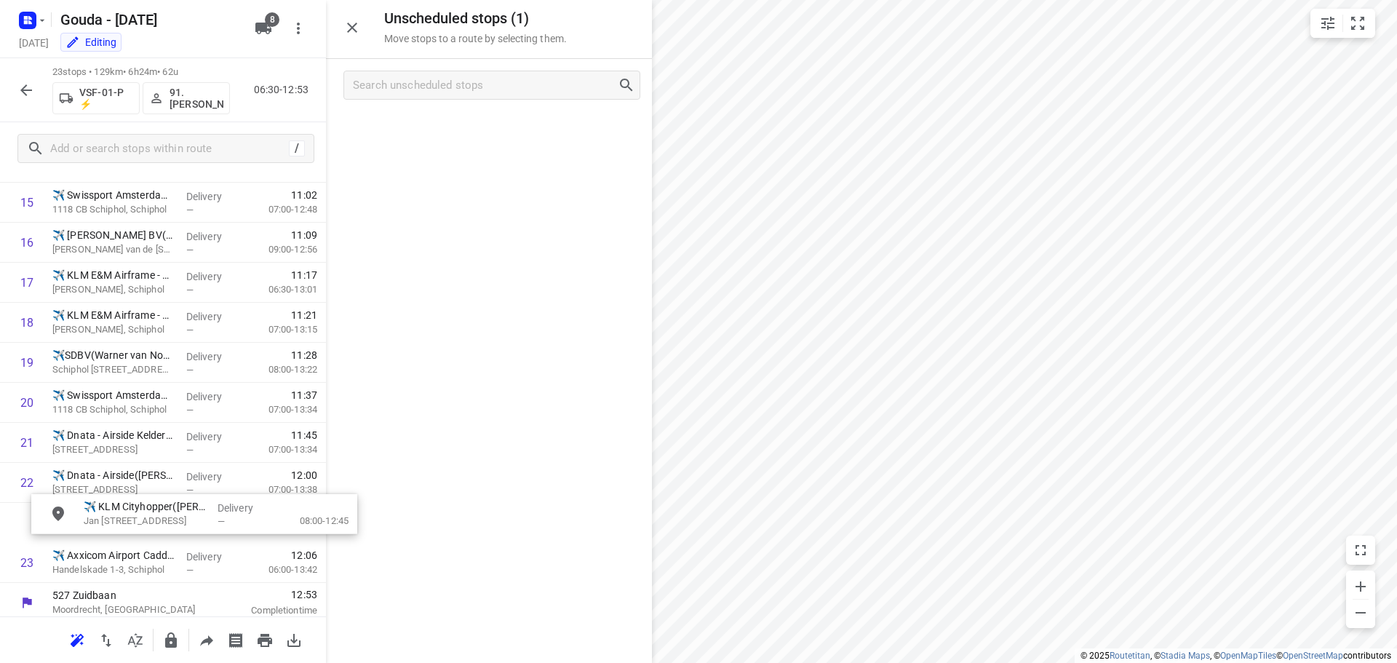
scroll to position [669, 0]
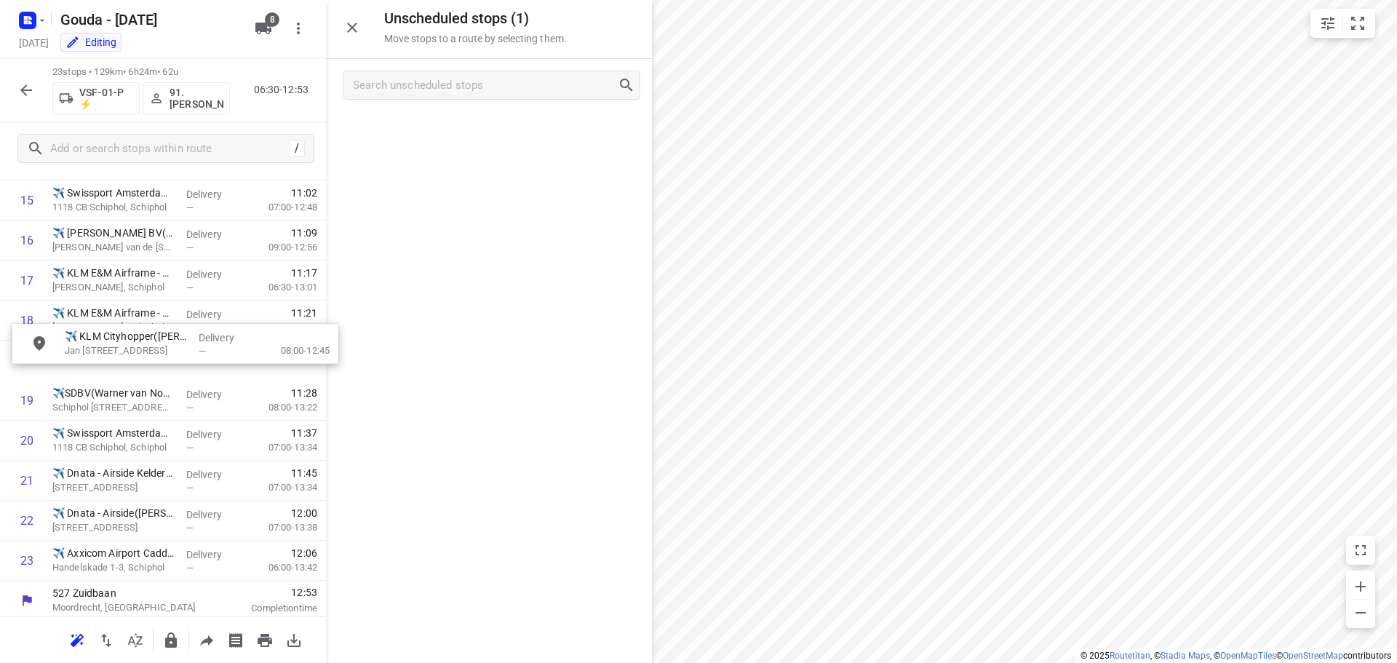
drag, startPoint x: 487, startPoint y: 132, endPoint x: 169, endPoint y: 349, distance: 384.5
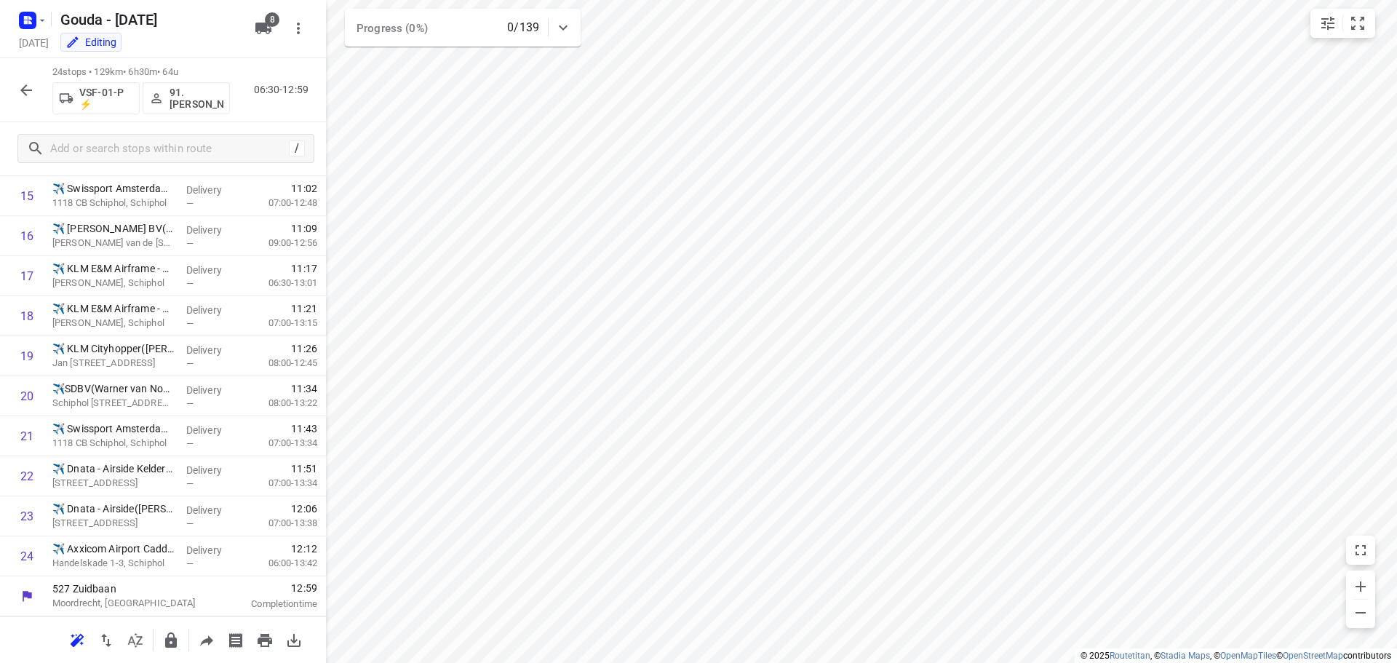
scroll to position [632, 0]
click at [167, 632] on icon "button" at bounding box center [170, 640] width 17 height 17
click at [31, 78] on button "button" at bounding box center [26, 90] width 29 height 29
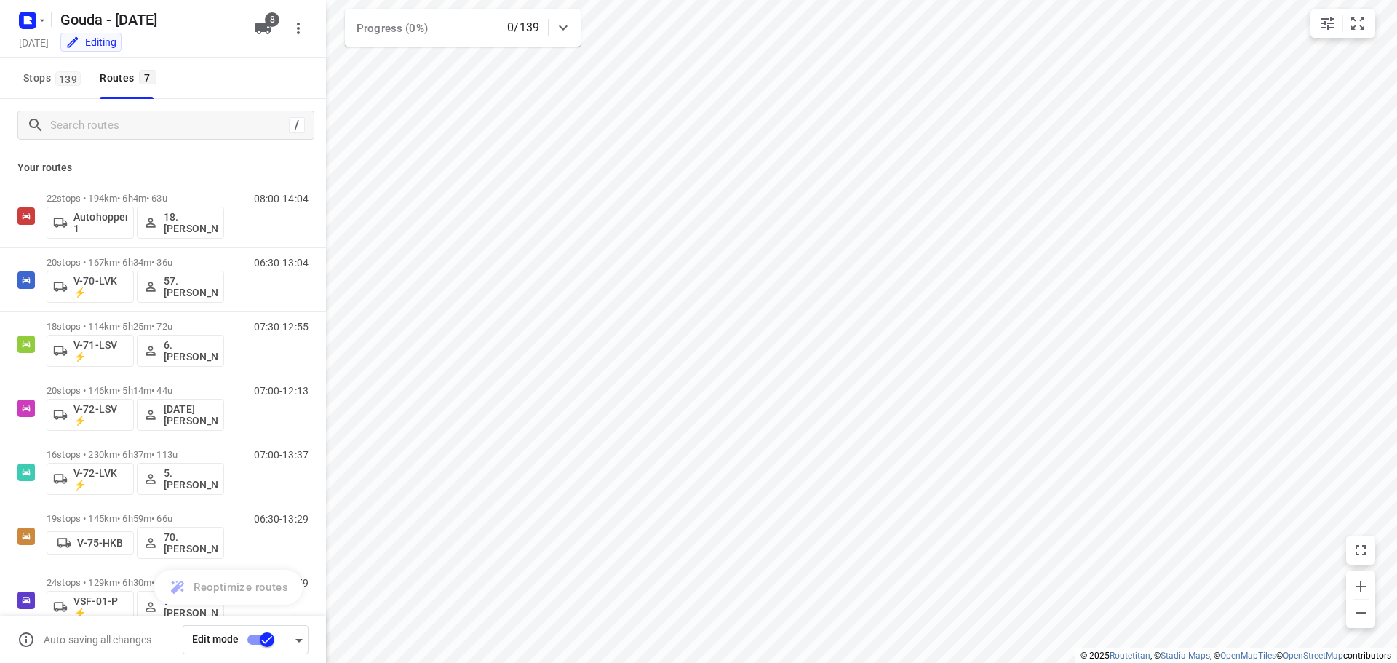
click at [248, 628] on input "checkbox" at bounding box center [267, 640] width 83 height 28
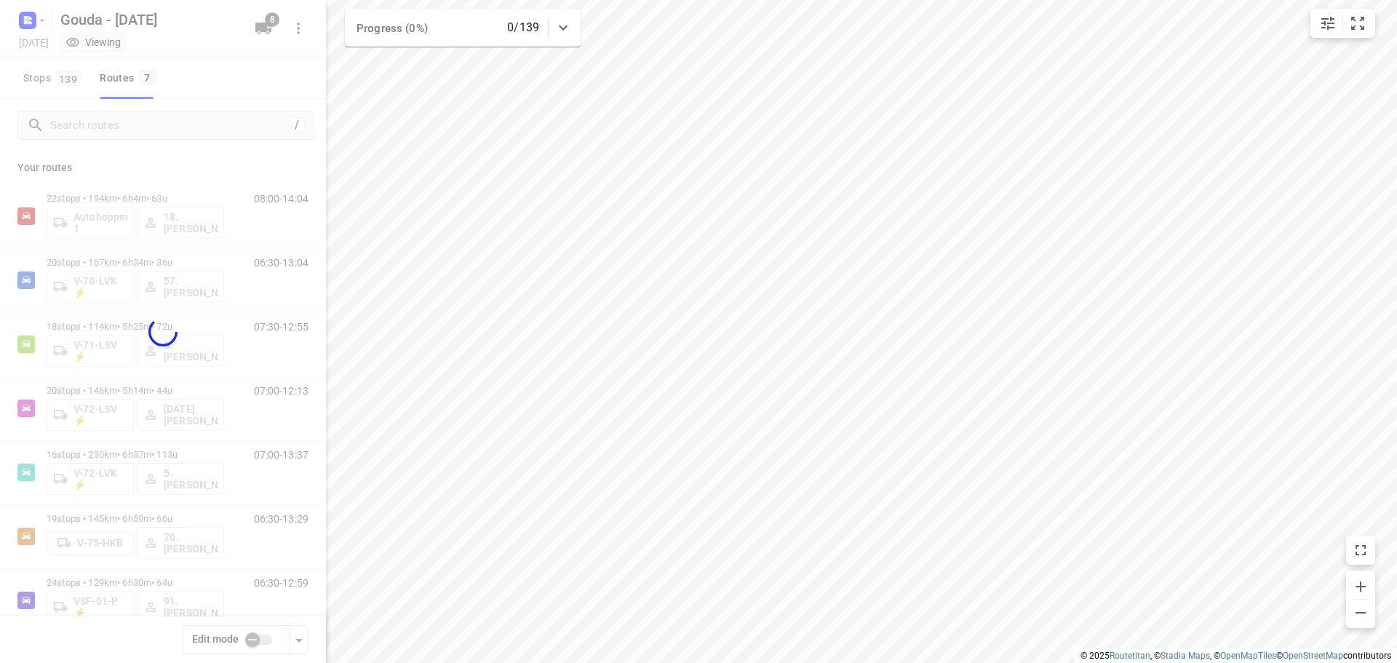
checkbox input "false"
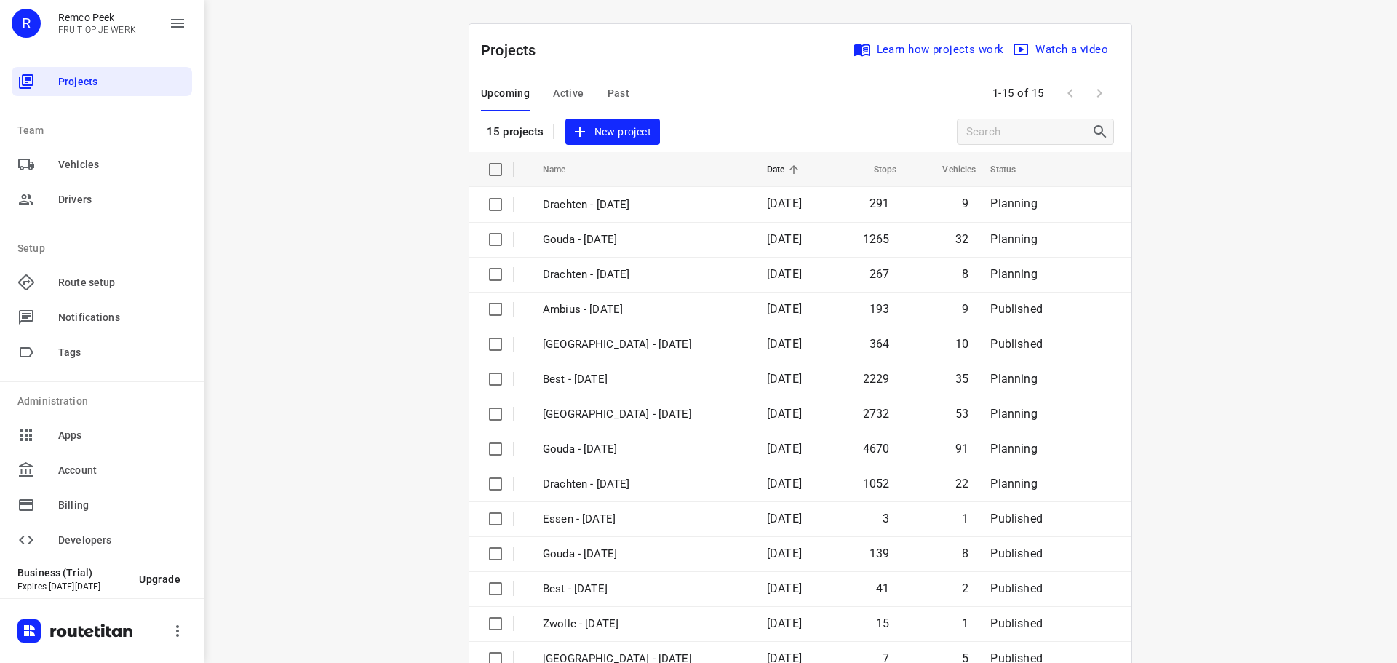
drag, startPoint x: 405, startPoint y: 200, endPoint x: 490, endPoint y: 12, distance: 206.5
click at [418, 135] on div "i © 2025 Routetitan , © Stadia Maps , © OpenMapTiles © OpenStreetMap contributo…" at bounding box center [800, 331] width 1193 height 663
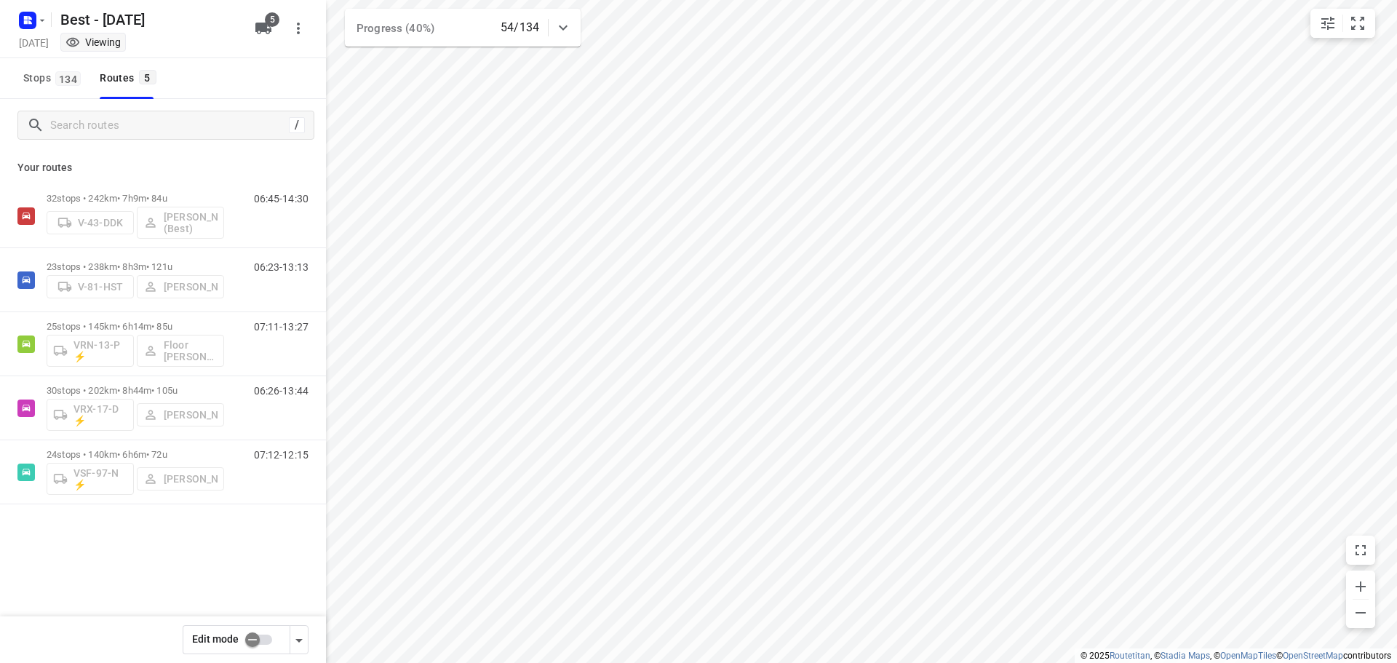
click at [289, 152] on div "Your routes 32 stops • 242km • 7h9m • 84u V-43-DDK [PERSON_NAME] (Best) 06:45-1…" at bounding box center [163, 378] width 326 height 455
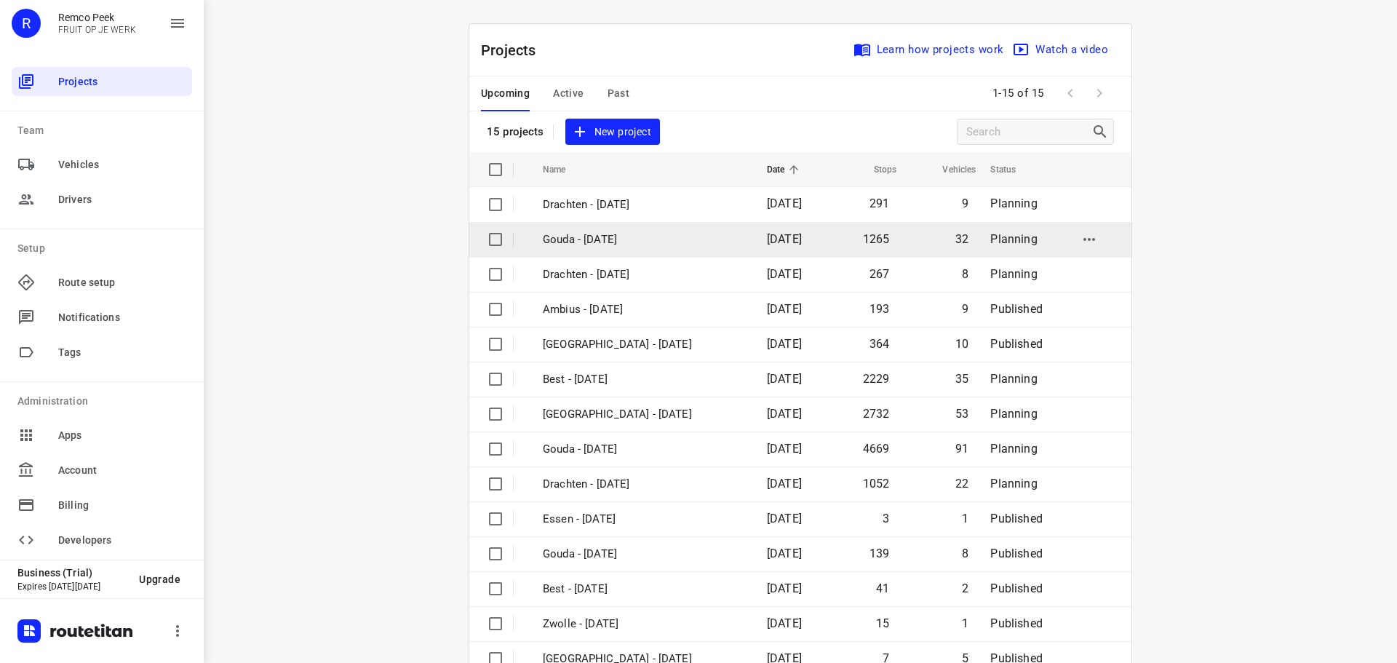
click at [640, 246] on p "Gouda - Tuesday" at bounding box center [644, 239] width 202 height 17
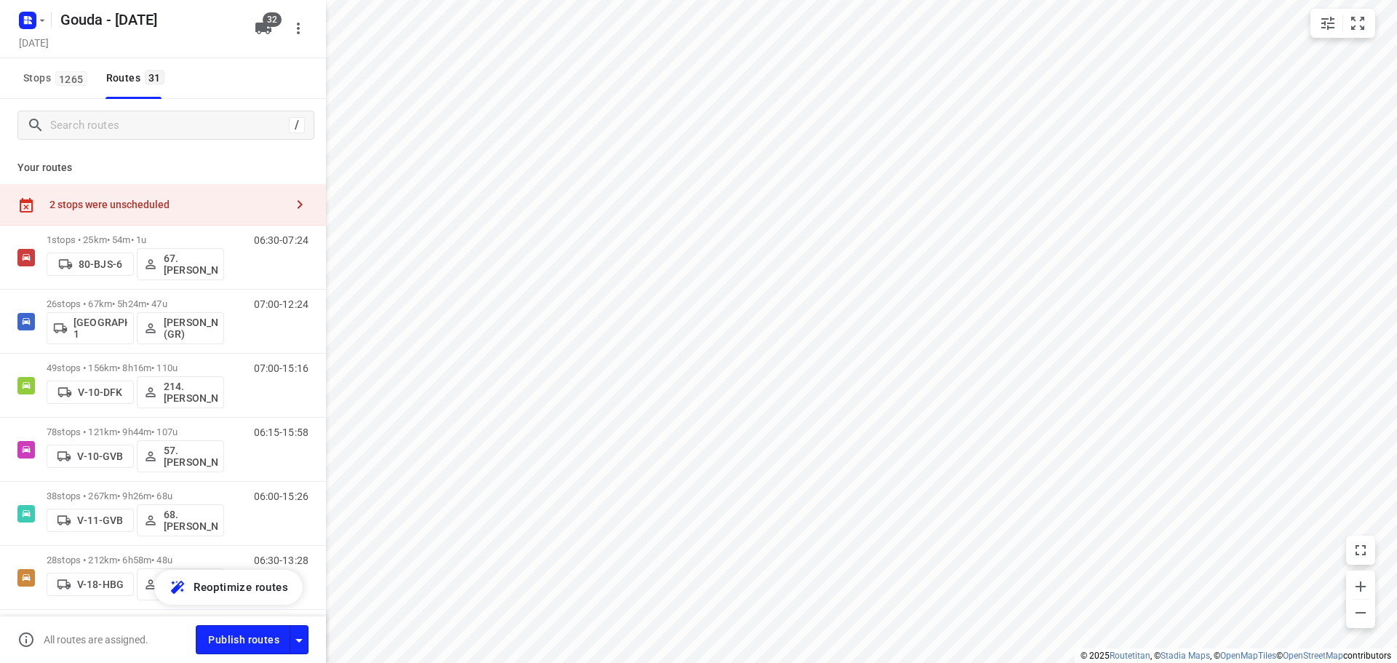
type input "distance"
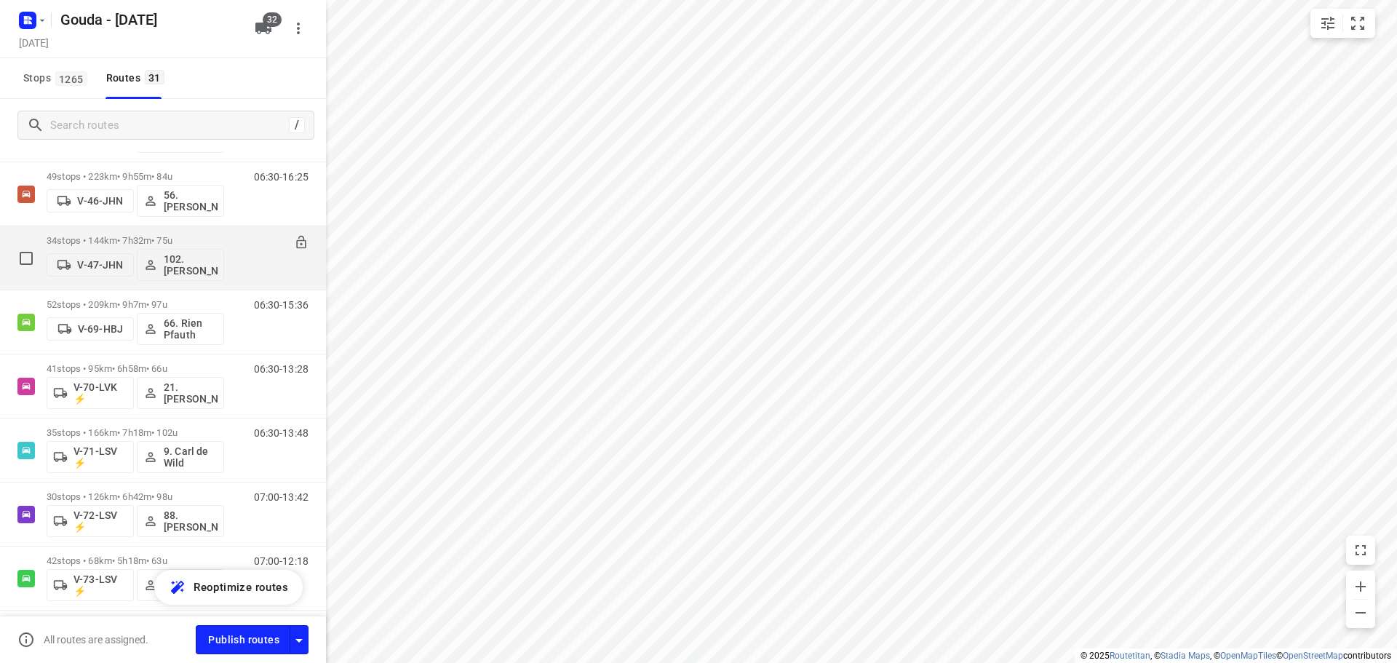
scroll to position [873, 0]
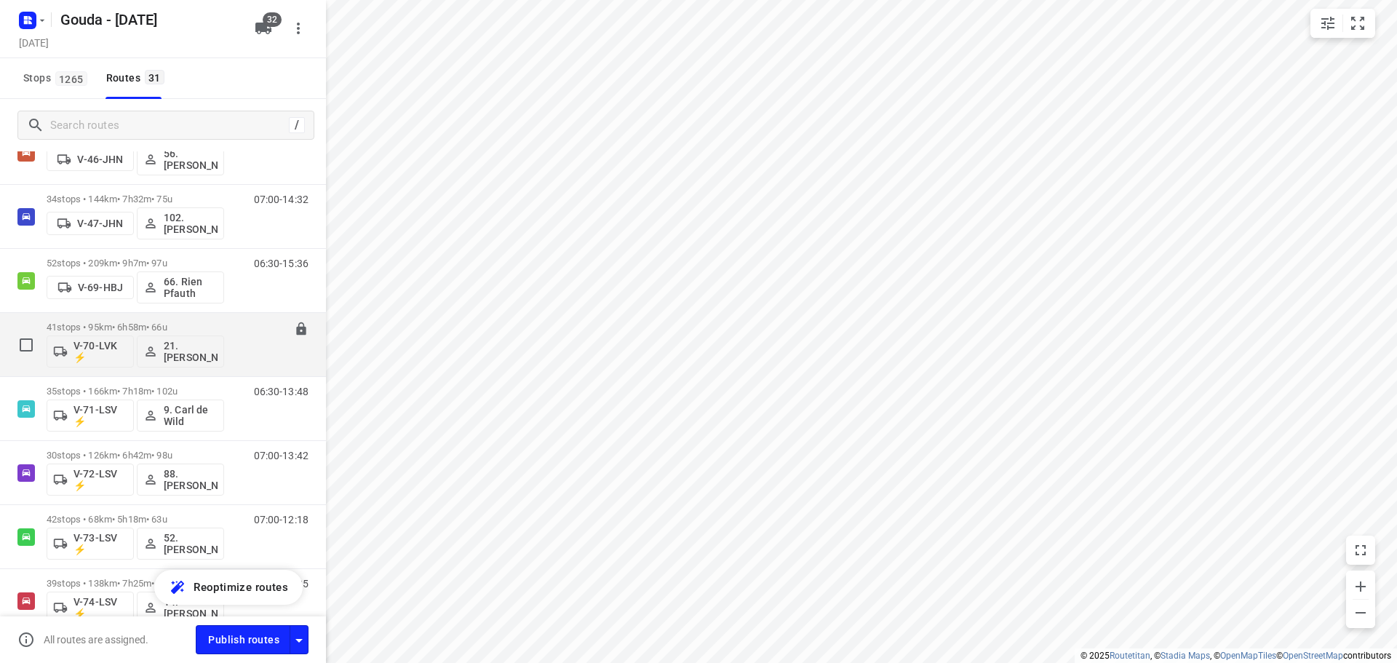
click at [239, 322] on div "06:30-13:28" at bounding box center [272, 348] width 73 height 53
click at [223, 327] on p "41 stops • 95km • 6h58m • 66u" at bounding box center [136, 327] width 178 height 11
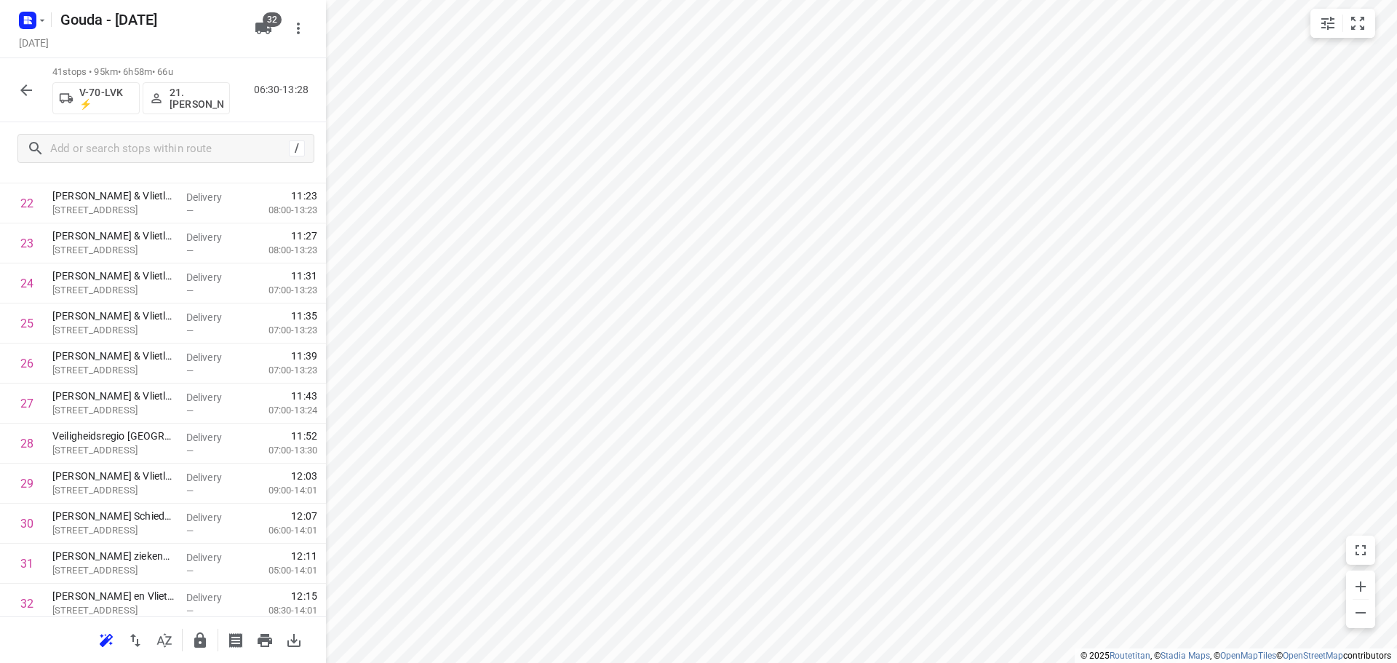
scroll to position [1354, 0]
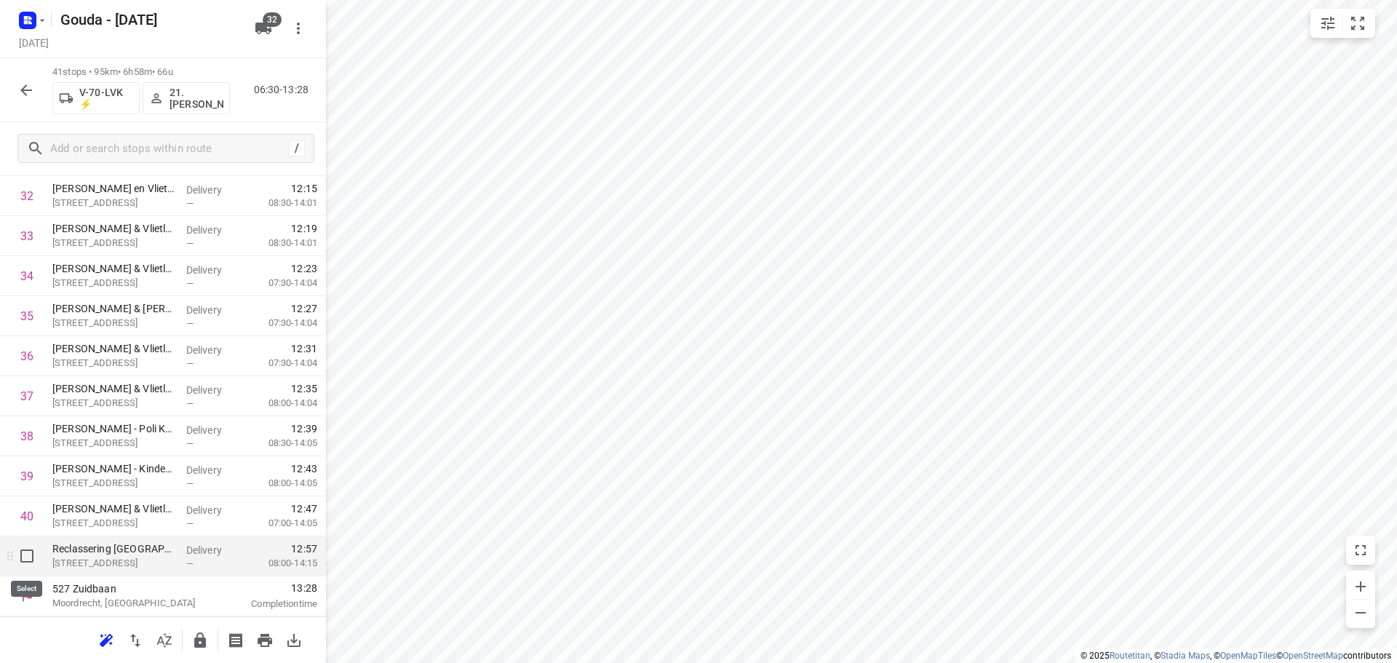
click at [28, 557] on input "checkbox" at bounding box center [26, 555] width 29 height 29
checkbox input "true"
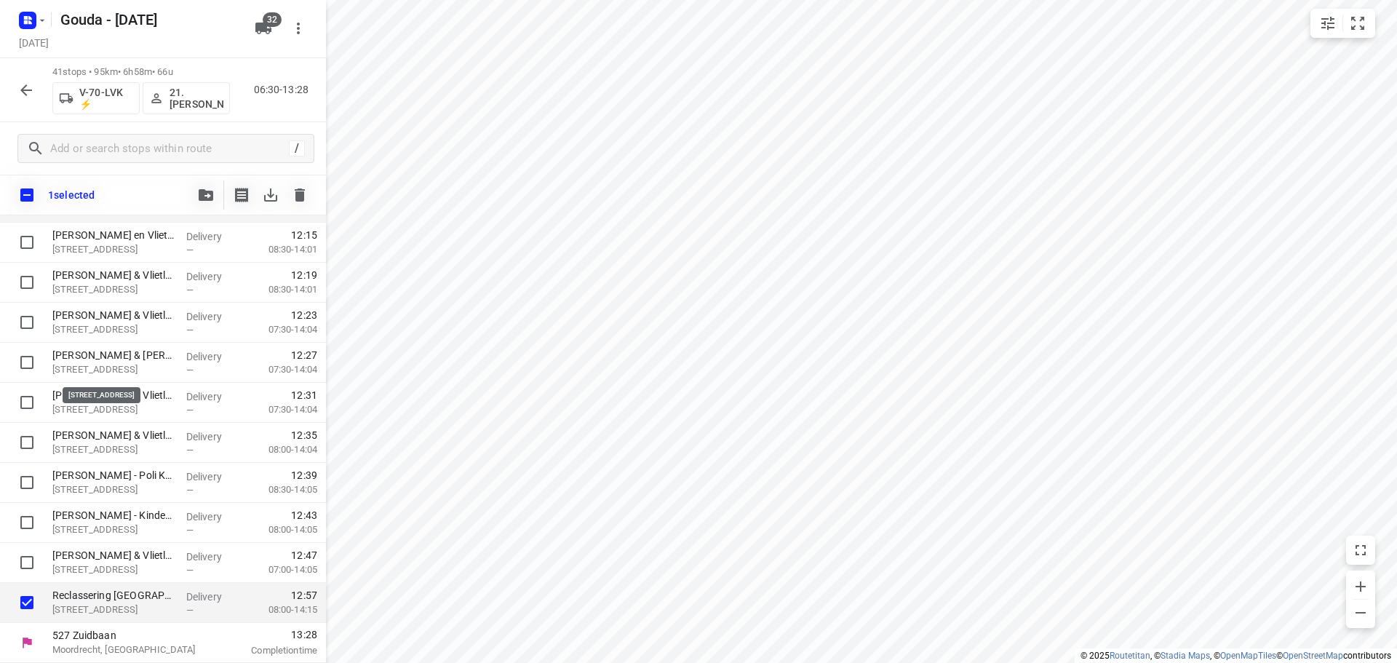
scroll to position [1348, 0]
click at [207, 180] on button "button" at bounding box center [205, 194] width 29 height 29
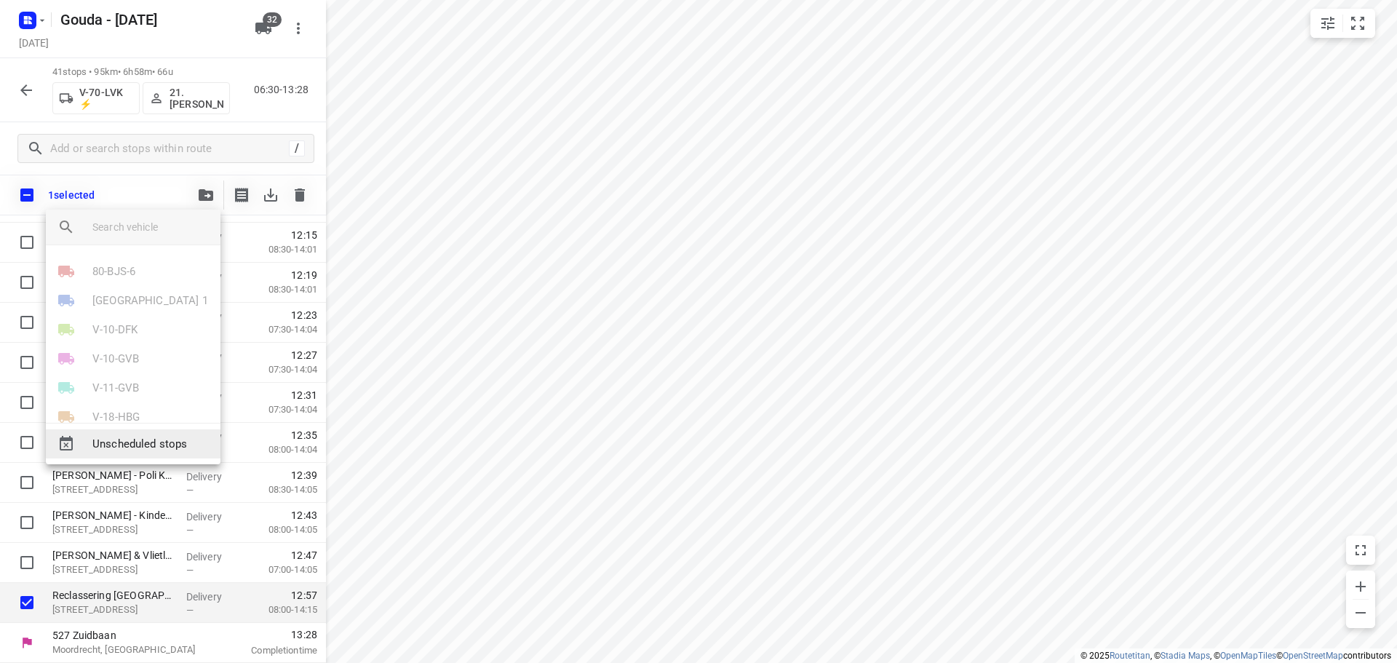
click at [176, 452] on div "Unscheduled stops" at bounding box center [133, 443] width 175 height 29
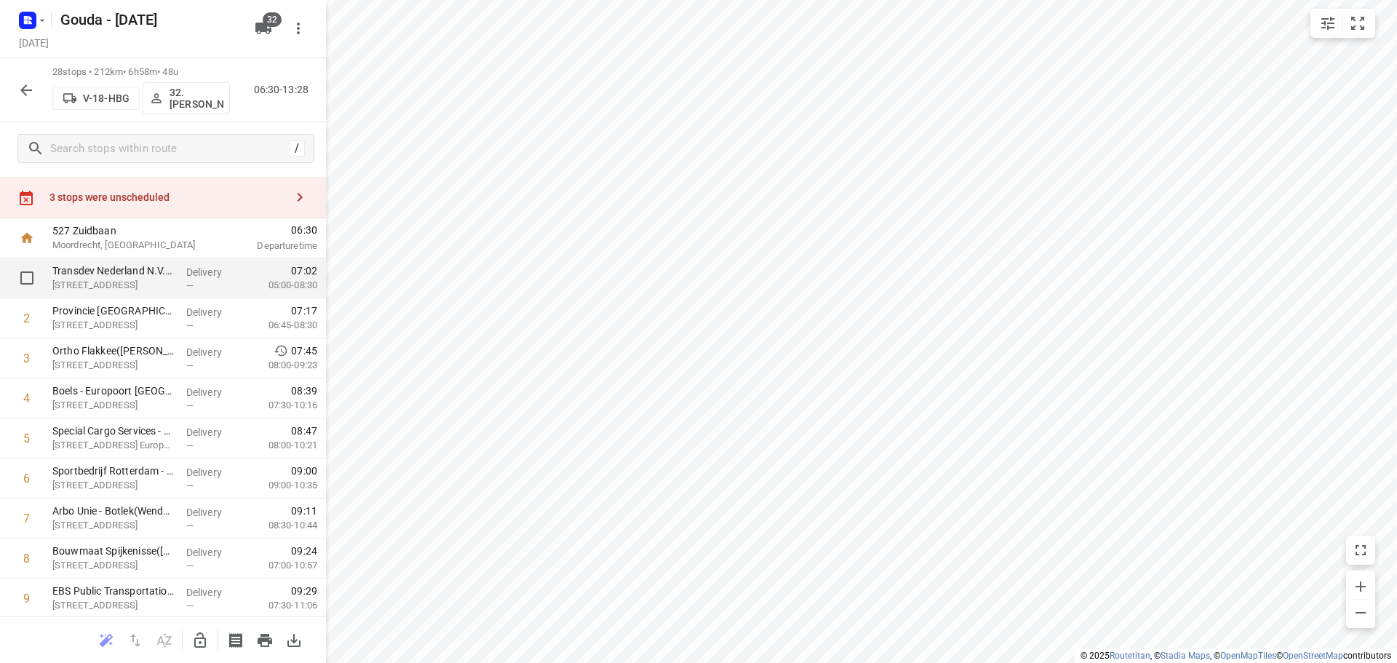
scroll to position [0, 0]
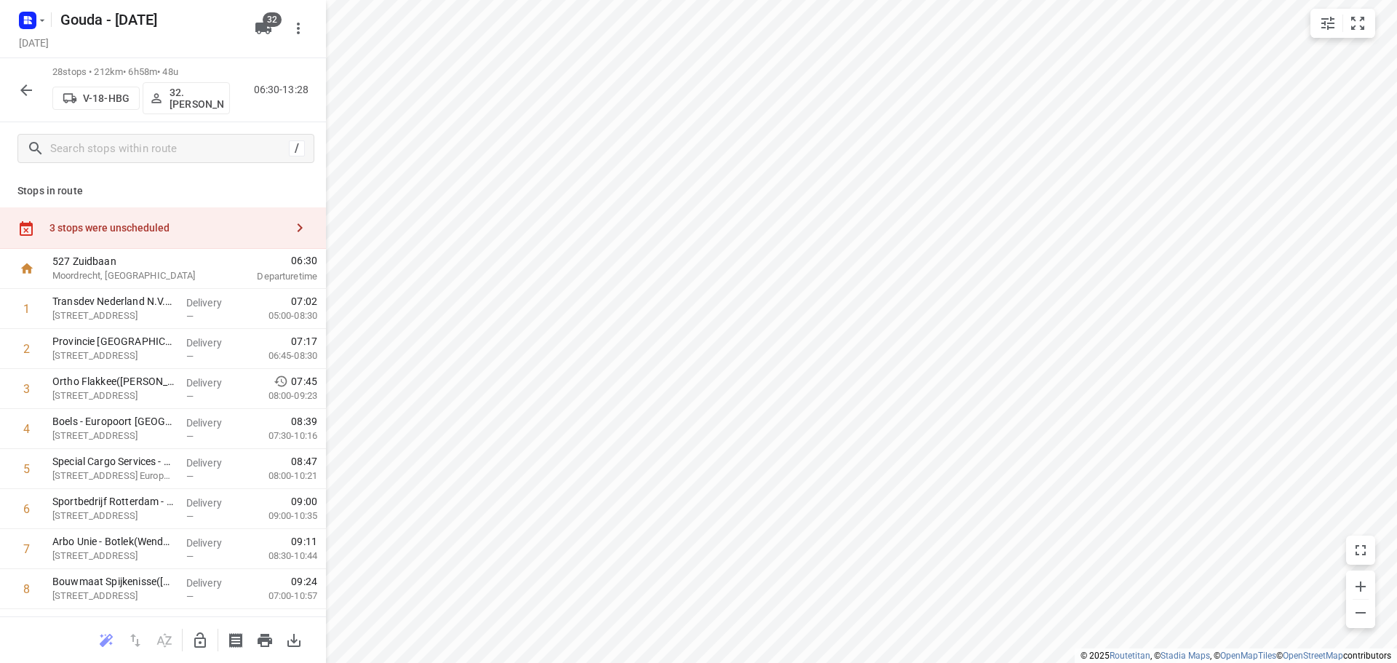
click at [162, 224] on div "3 stops were unscheduled" at bounding box center [167, 228] width 236 height 12
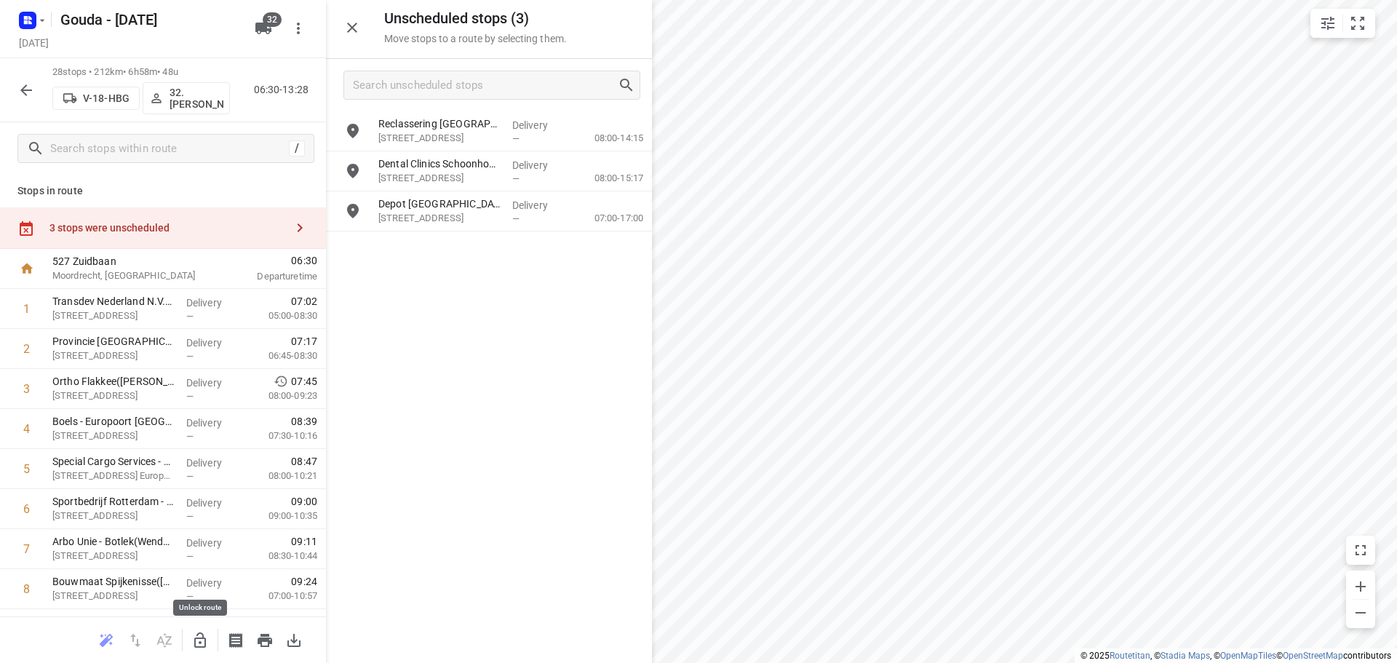
click at [196, 640] on icon "button" at bounding box center [199, 640] width 17 height 17
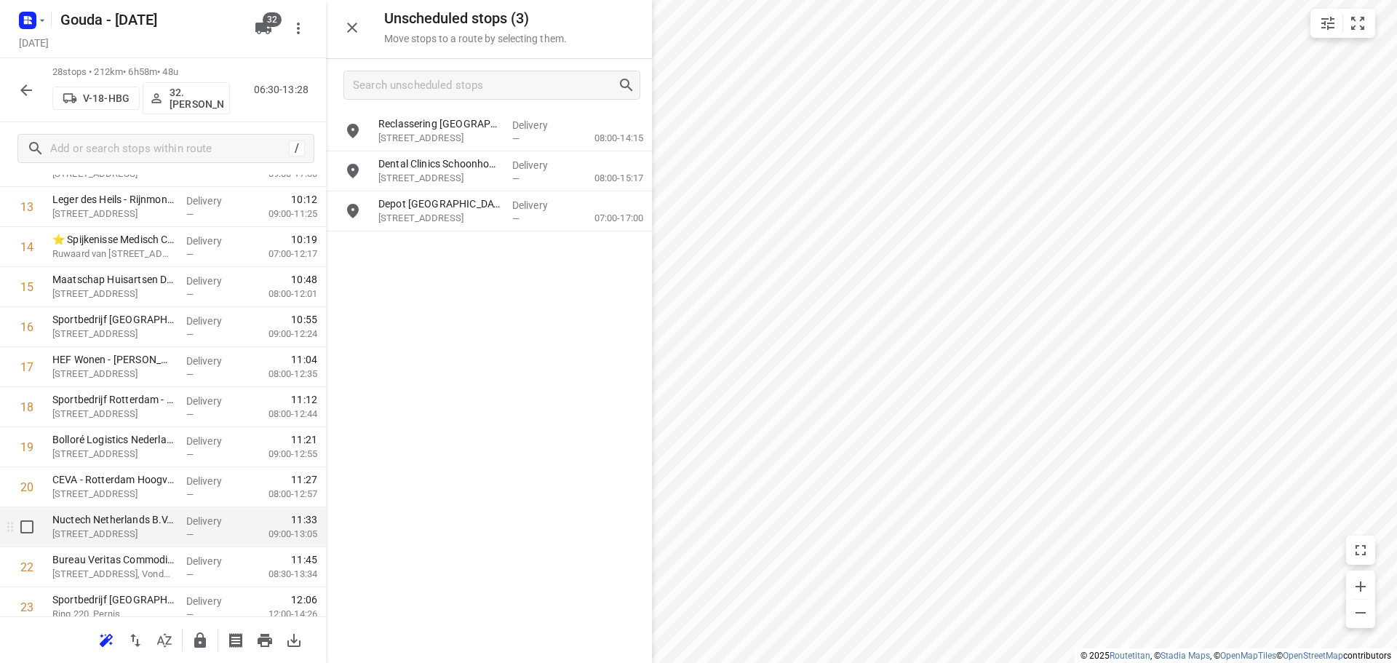
scroll to position [833, 0]
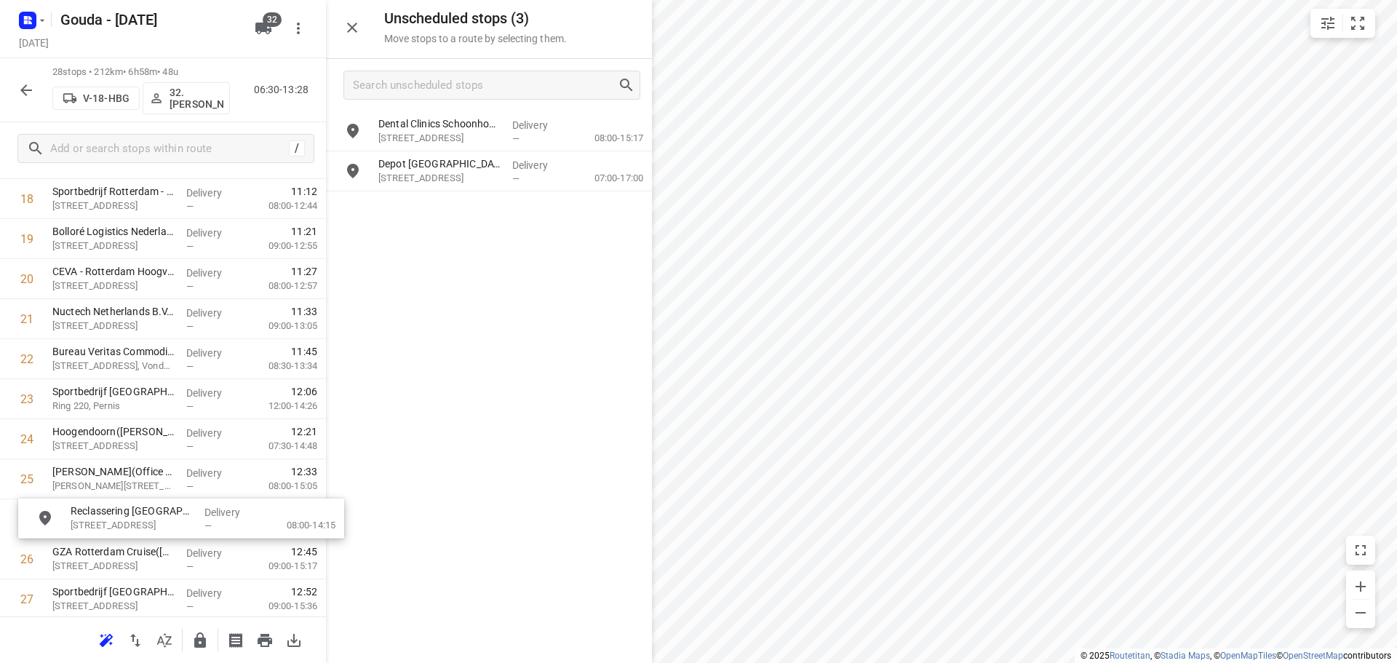
drag, startPoint x: 454, startPoint y: 116, endPoint x: 128, endPoint y: 503, distance: 505.6
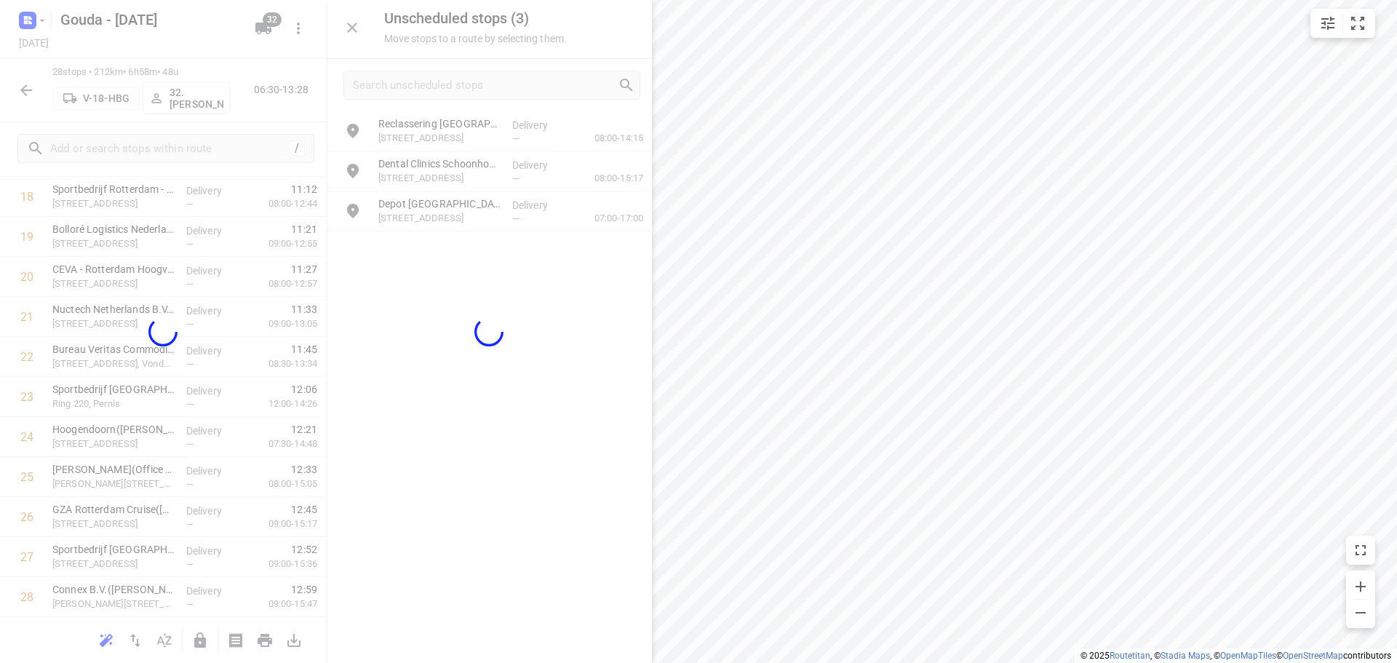
scroll to position [792, 0]
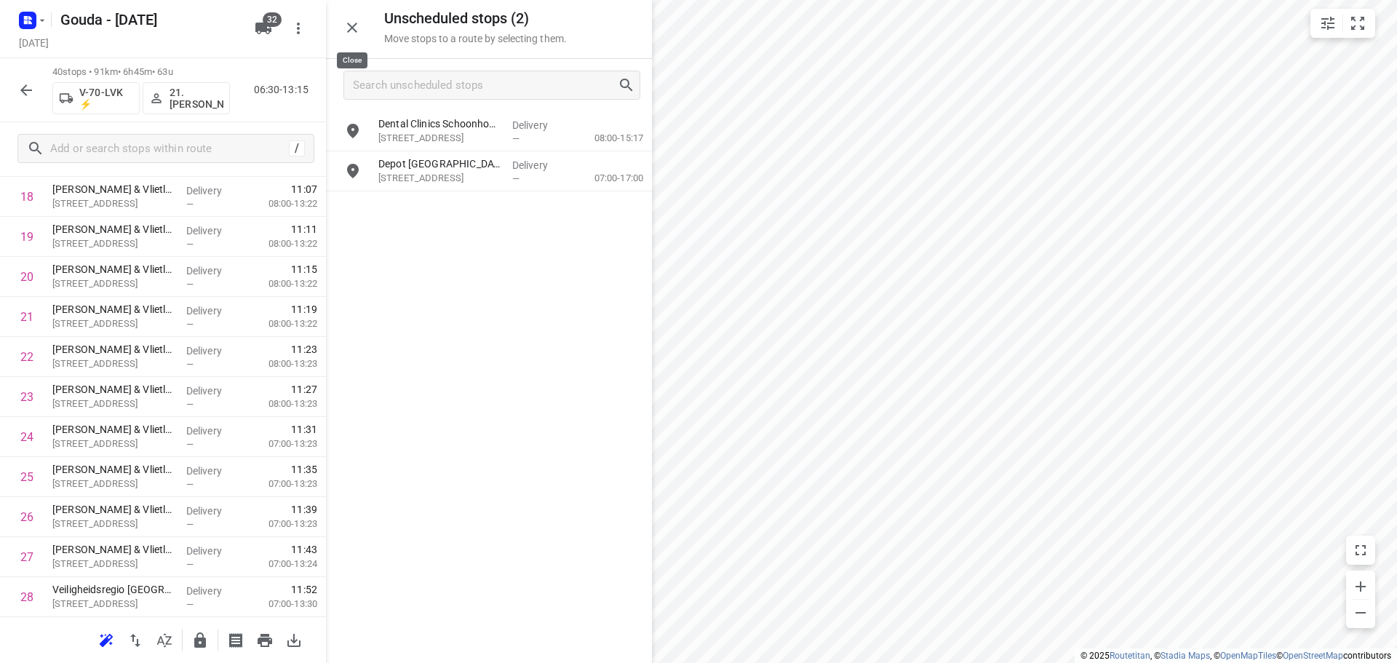
click at [356, 26] on icon "button" at bounding box center [351, 27] width 17 height 17
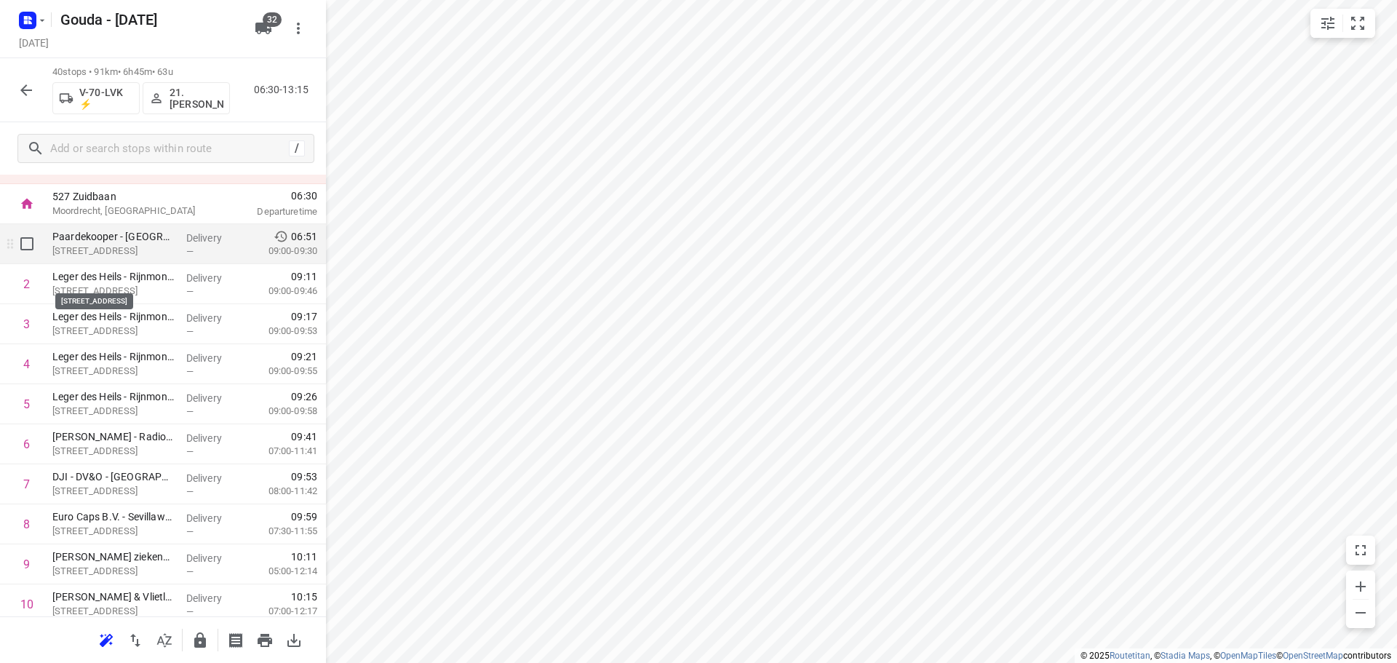
scroll to position [0, 0]
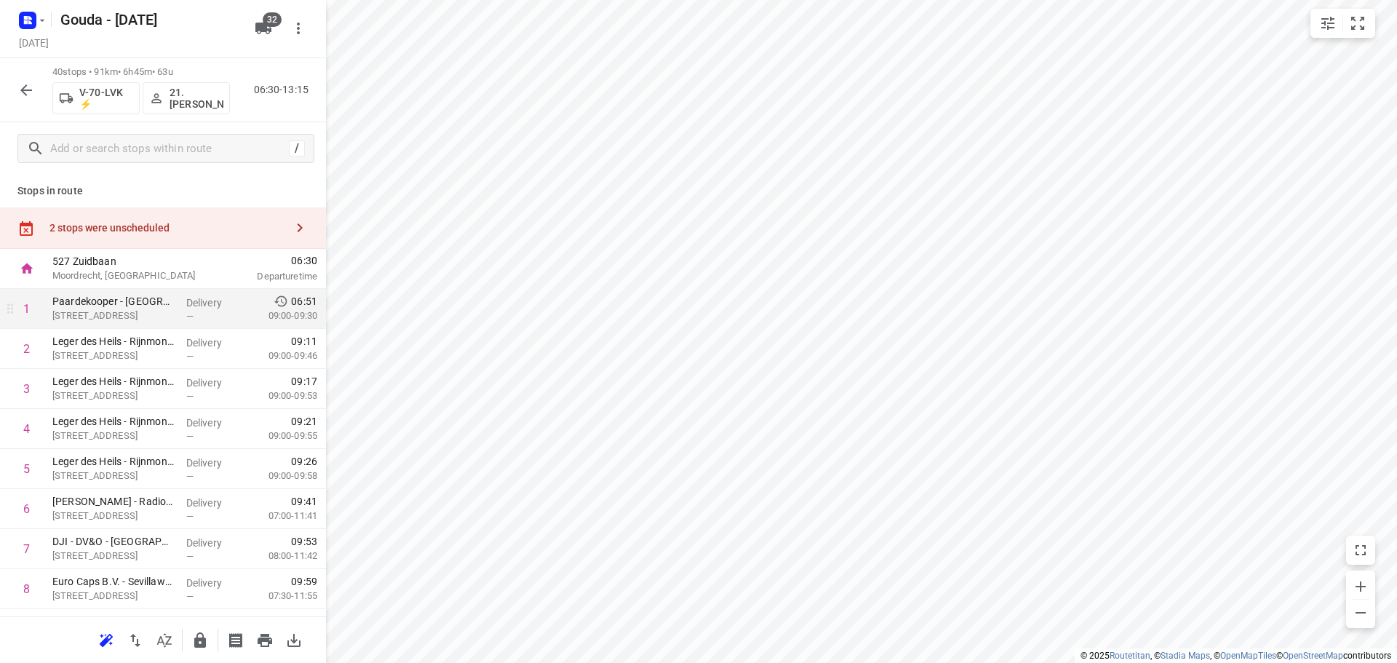
click at [129, 316] on p "Schuttevaerweg 41, Rotterdam" at bounding box center [113, 316] width 122 height 15
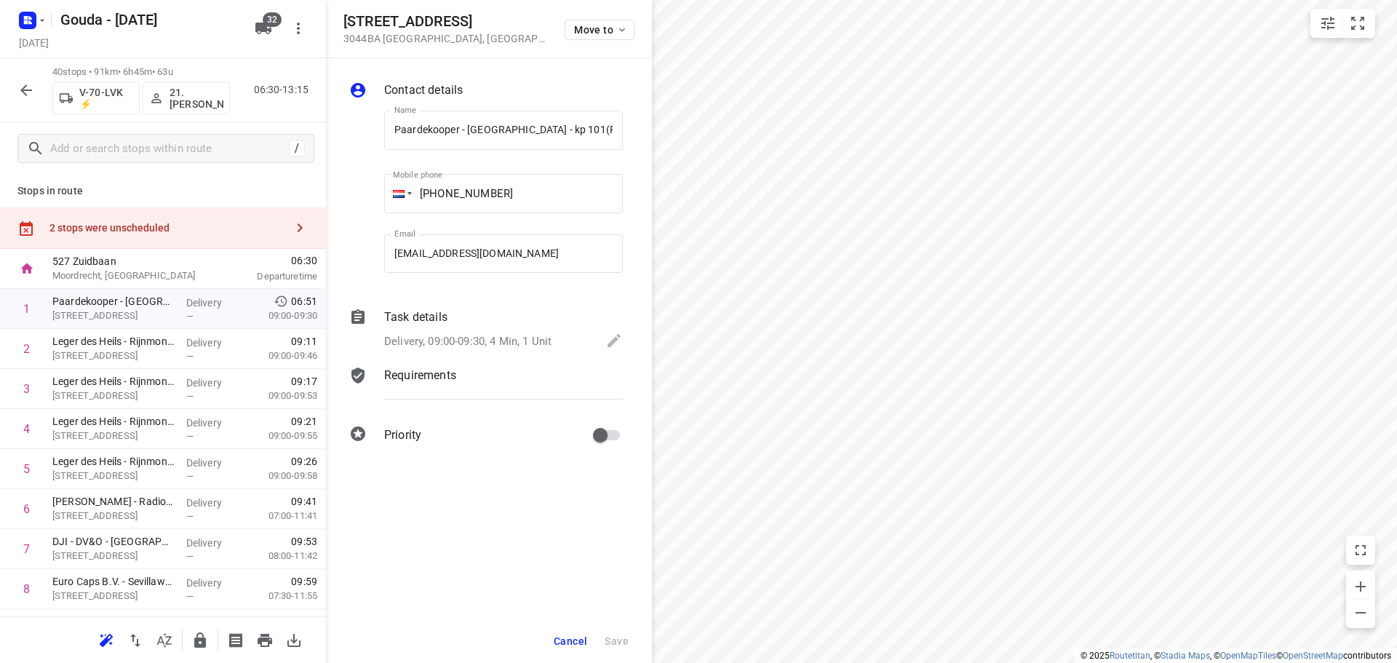
click at [473, 321] on div "Task details" at bounding box center [503, 317] width 239 height 17
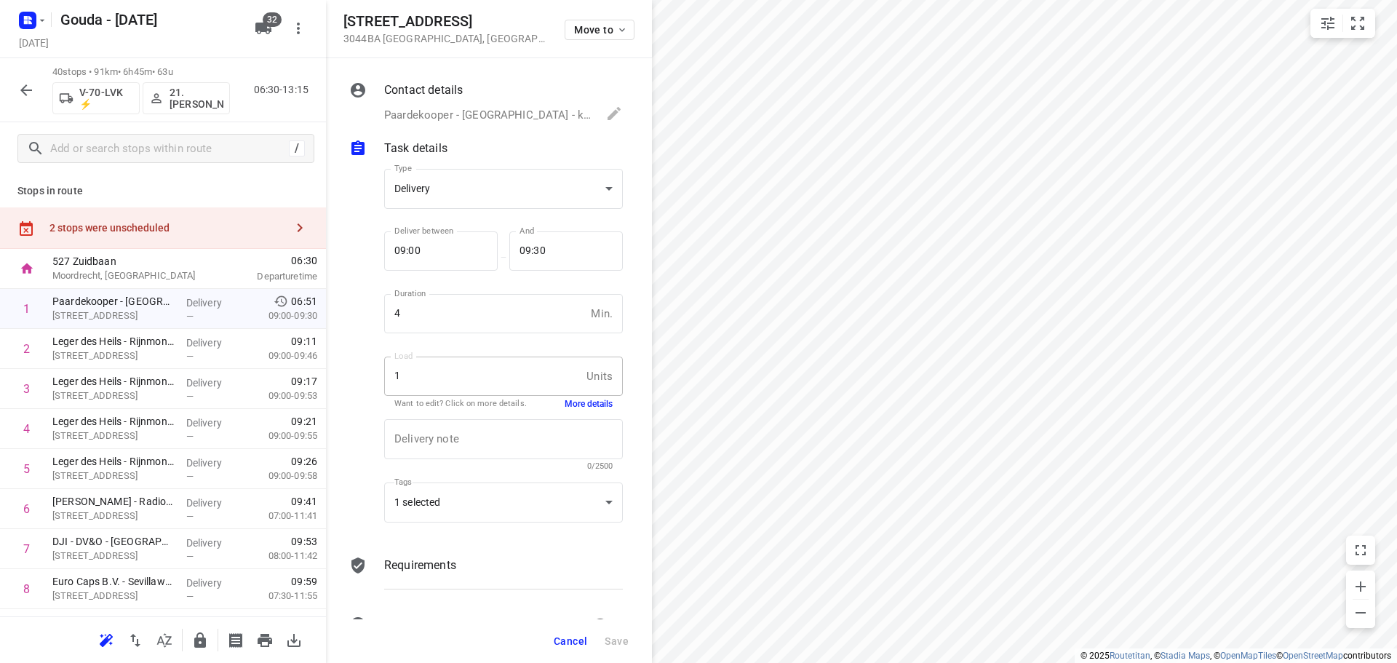
click at [571, 402] on button "More details" at bounding box center [589, 404] width 48 height 12
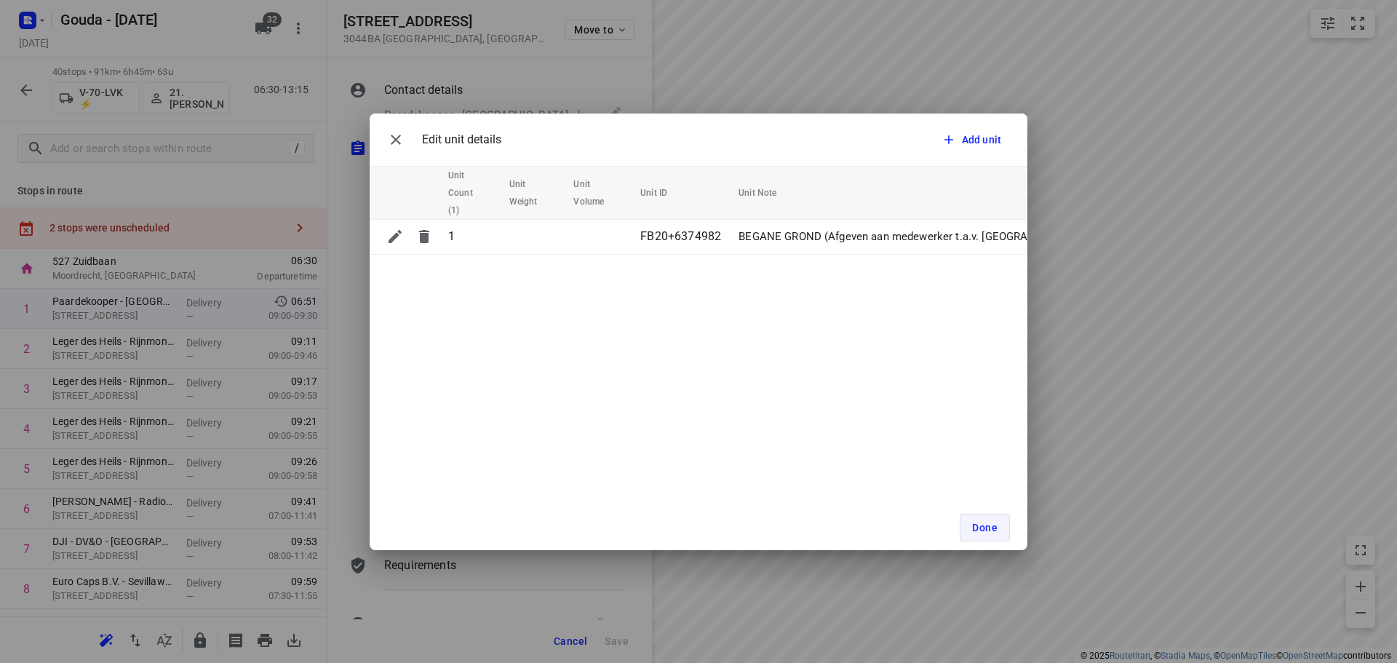
click at [973, 524] on span "Done" at bounding box center [984, 528] width 25 height 12
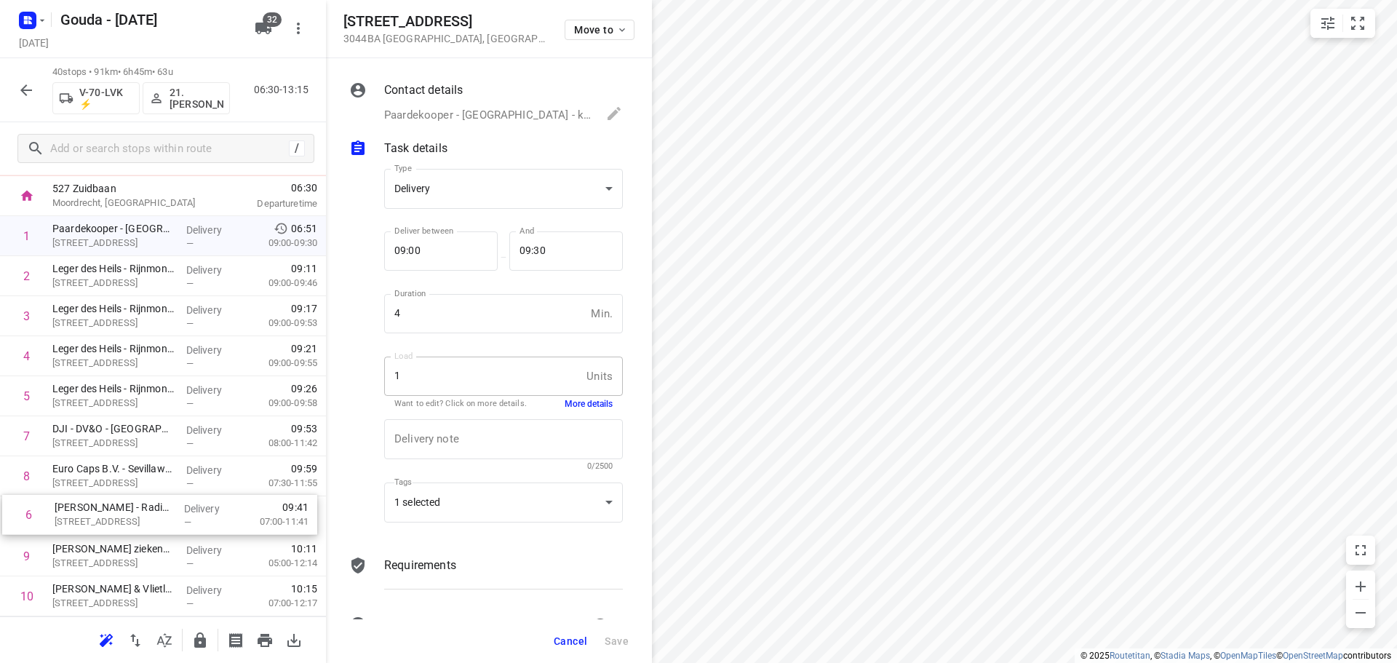
scroll to position [83, 0]
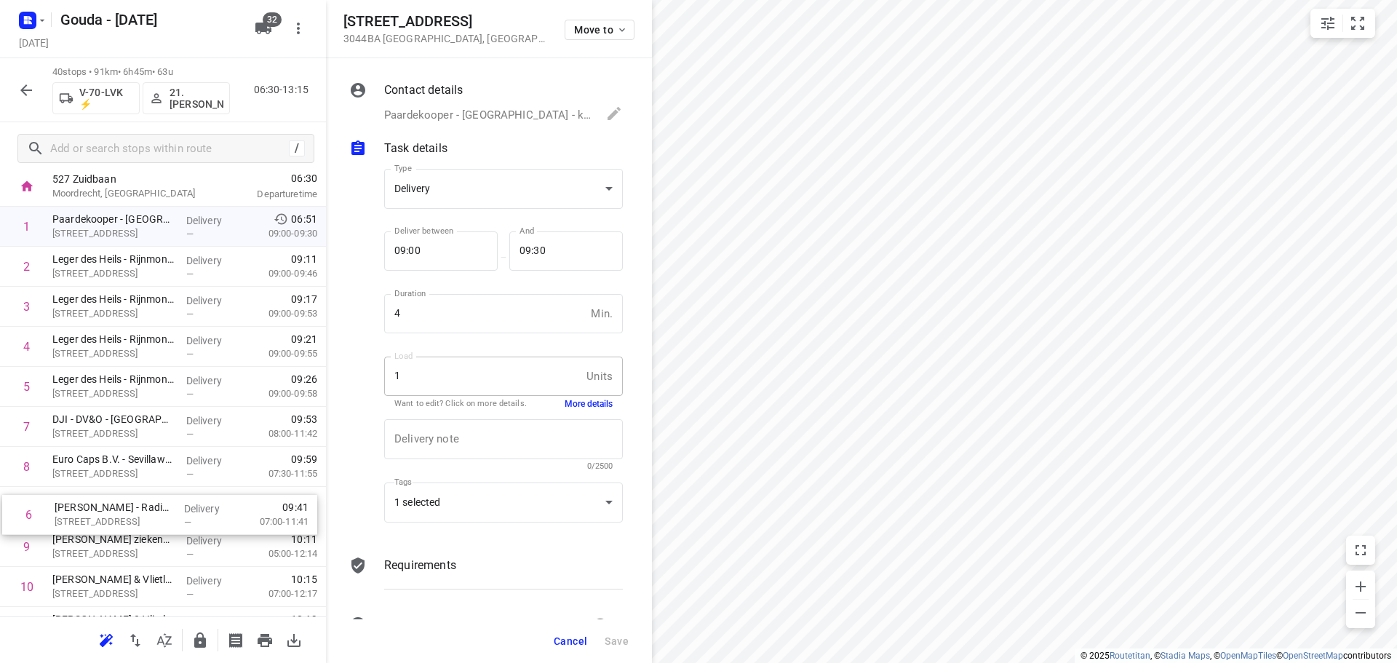
drag, startPoint x: 119, startPoint y: 429, endPoint x: 121, endPoint y: 520, distance: 90.2
click at [580, 635] on span "Cancel" at bounding box center [570, 641] width 33 height 12
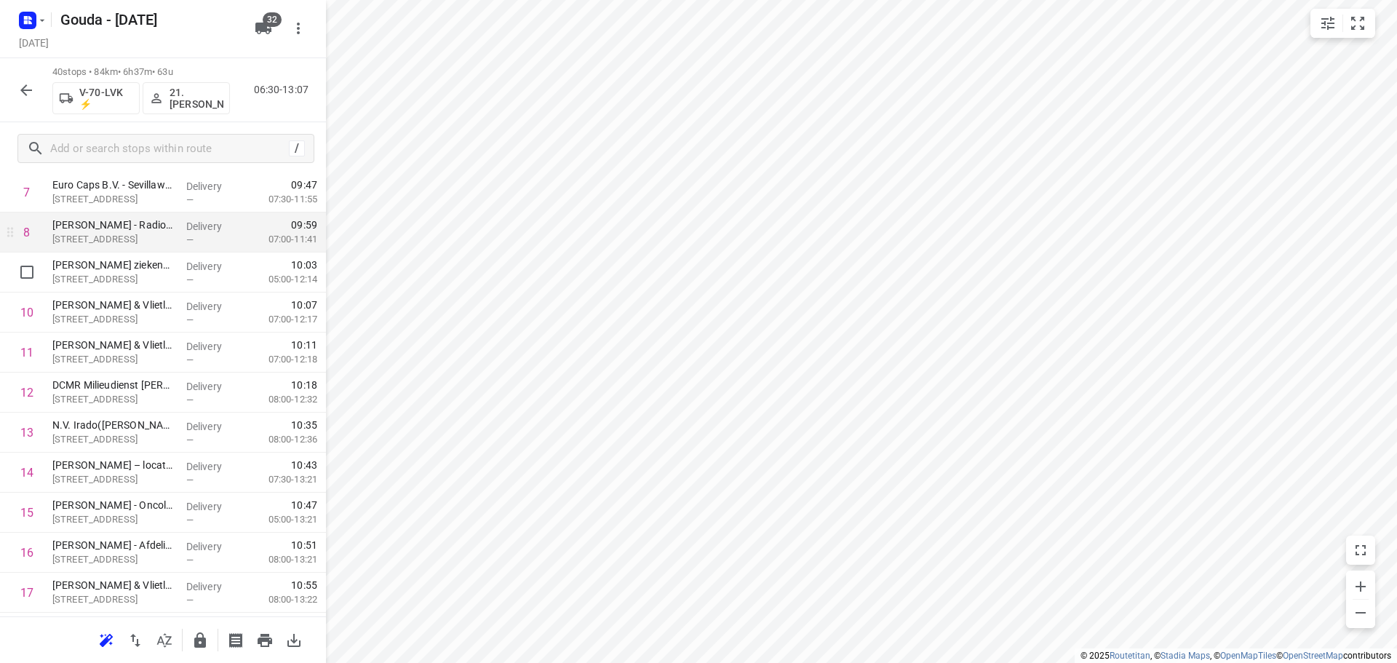
scroll to position [374, 0]
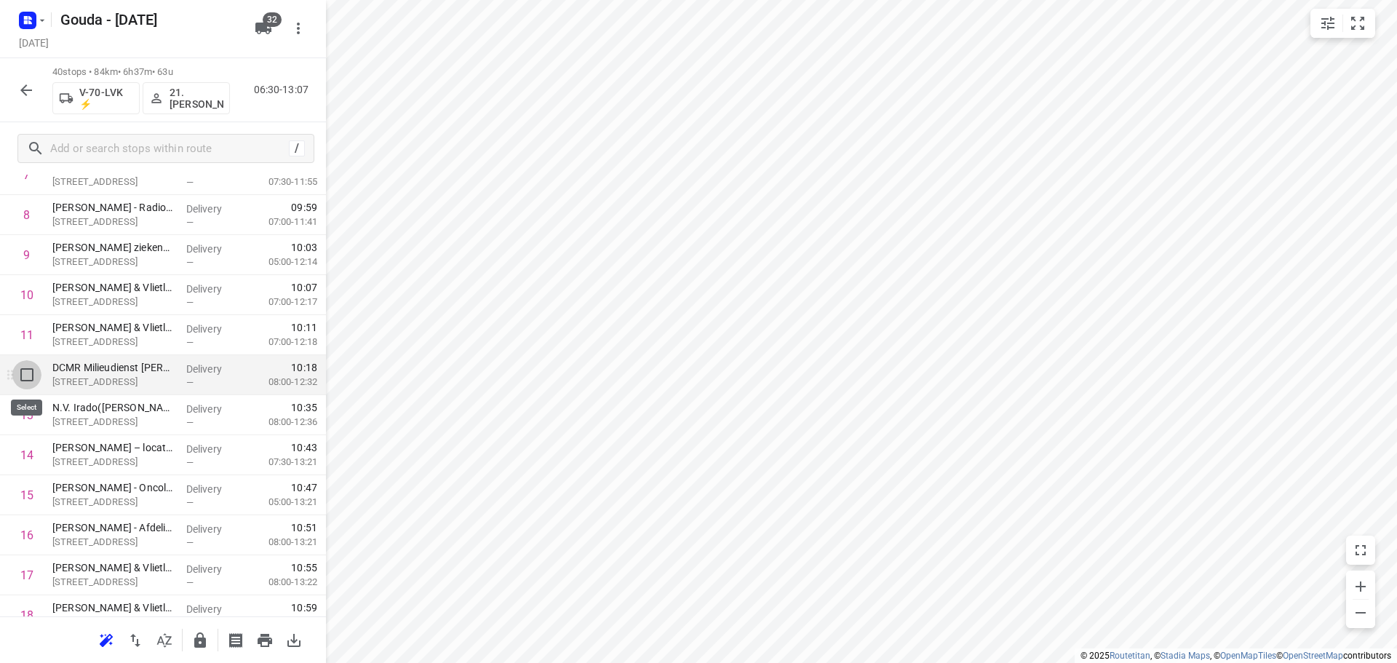
click at [31, 378] on input "checkbox" at bounding box center [26, 374] width 29 height 29
checkbox input "true"
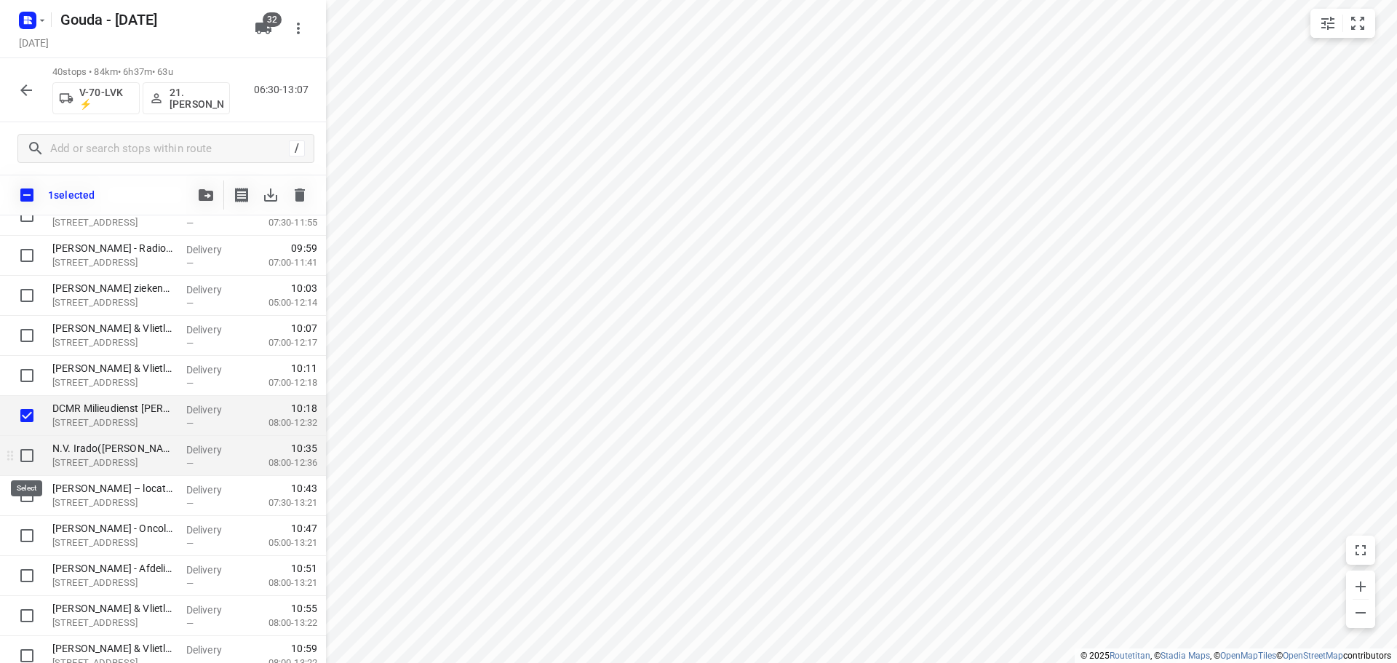
click at [28, 458] on input "checkbox" at bounding box center [26, 455] width 29 height 29
checkbox input "true"
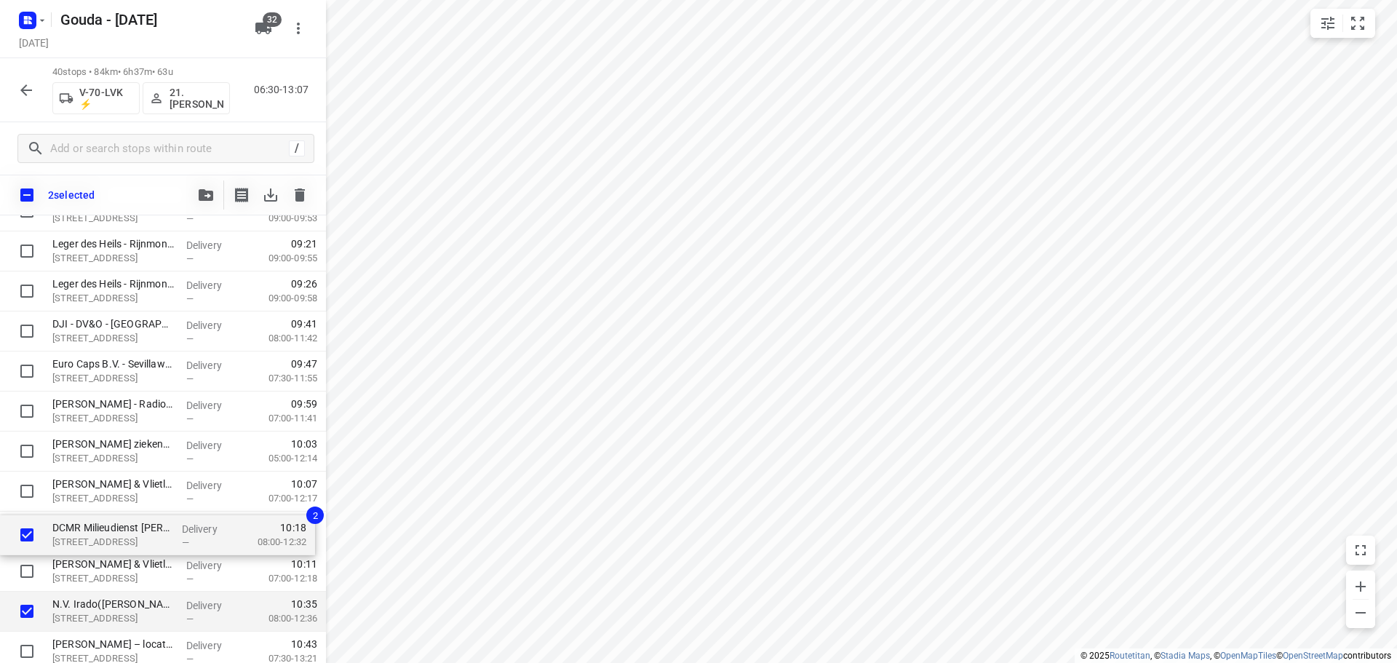
scroll to position [220, 0]
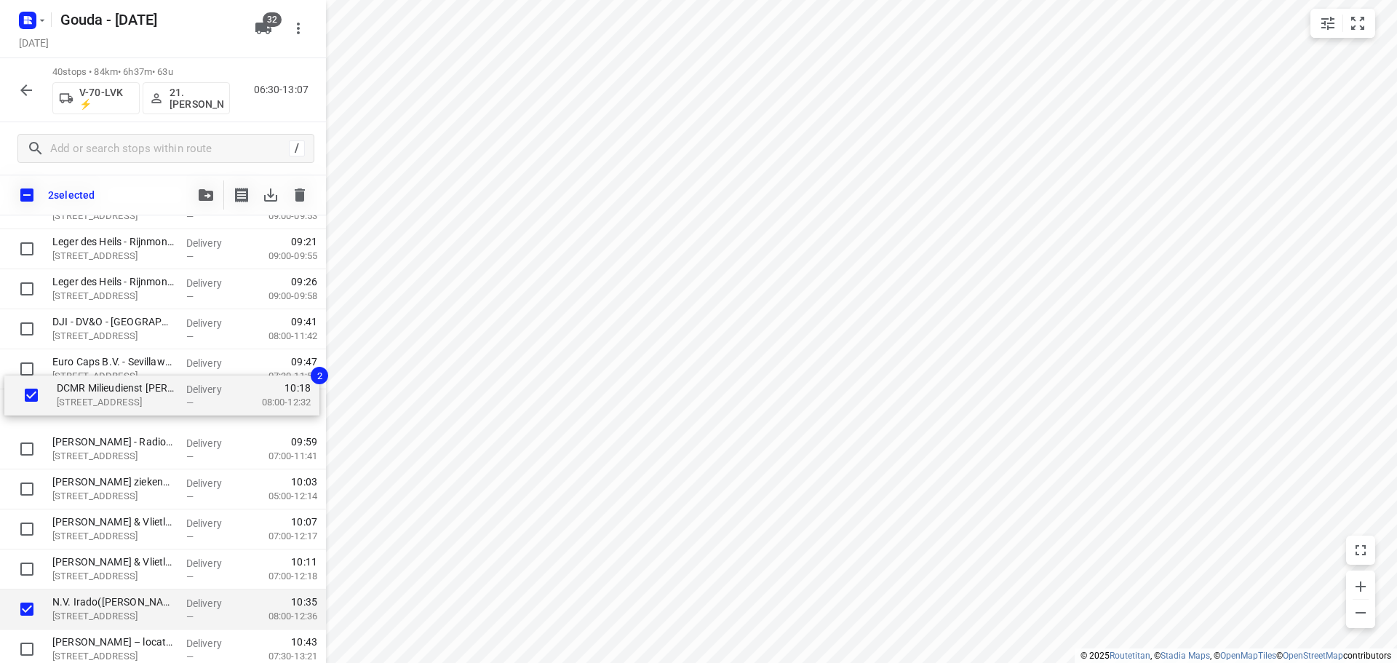
drag, startPoint x: 110, startPoint y: 565, endPoint x: 114, endPoint y: 384, distance: 180.5
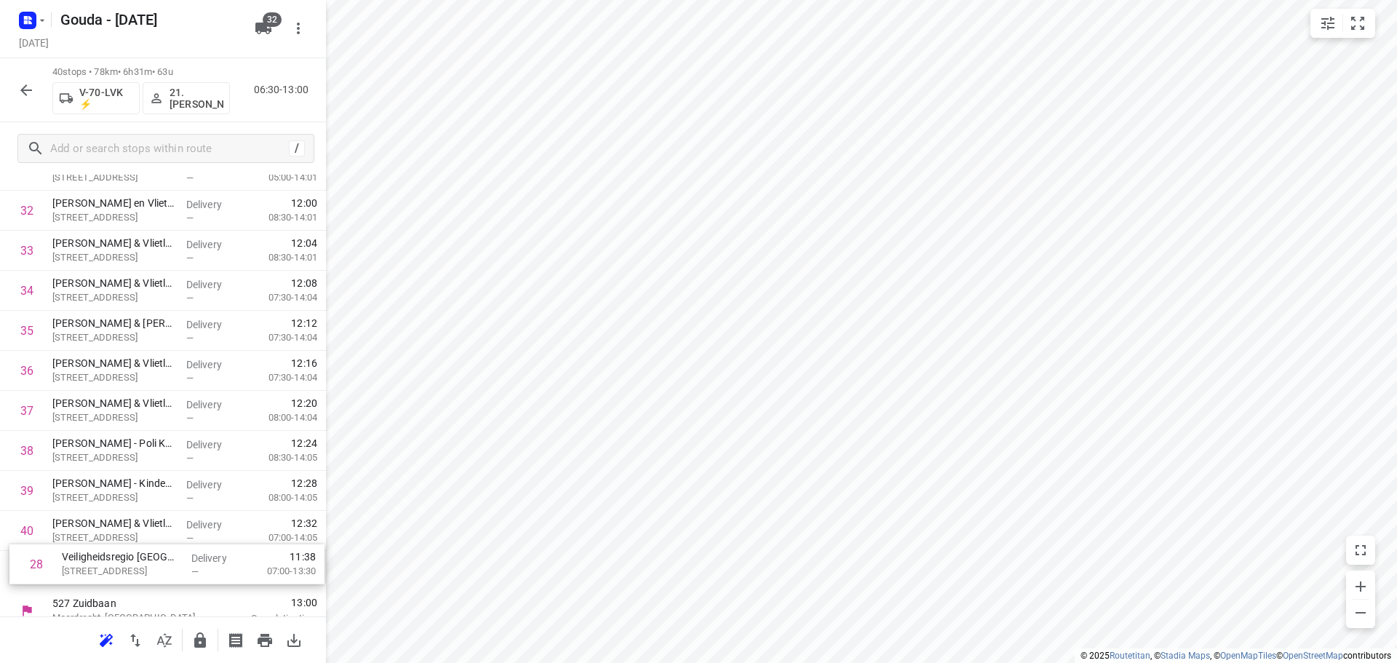
scroll to position [1314, 0]
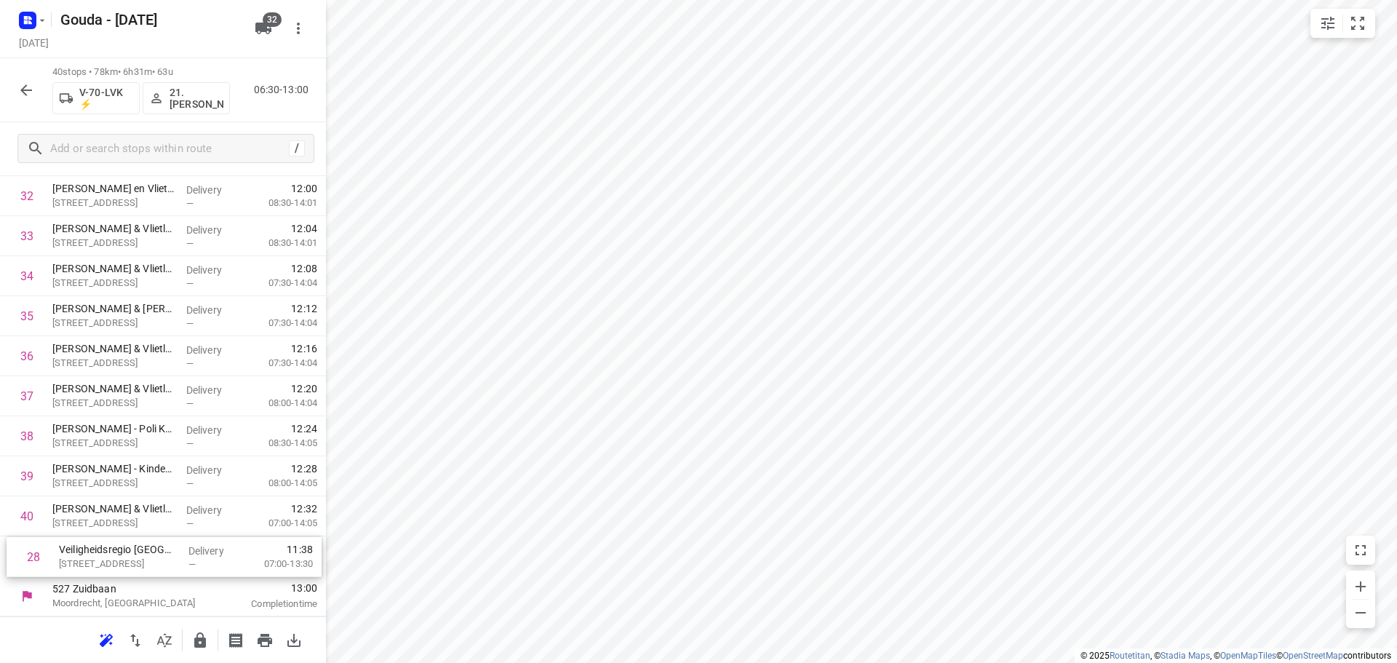
drag, startPoint x: 151, startPoint y: 308, endPoint x: 157, endPoint y: 571, distance: 263.5
click at [195, 646] on icon "button" at bounding box center [200, 639] width 12 height 15
click at [20, 91] on icon "button" at bounding box center [25, 90] width 17 height 17
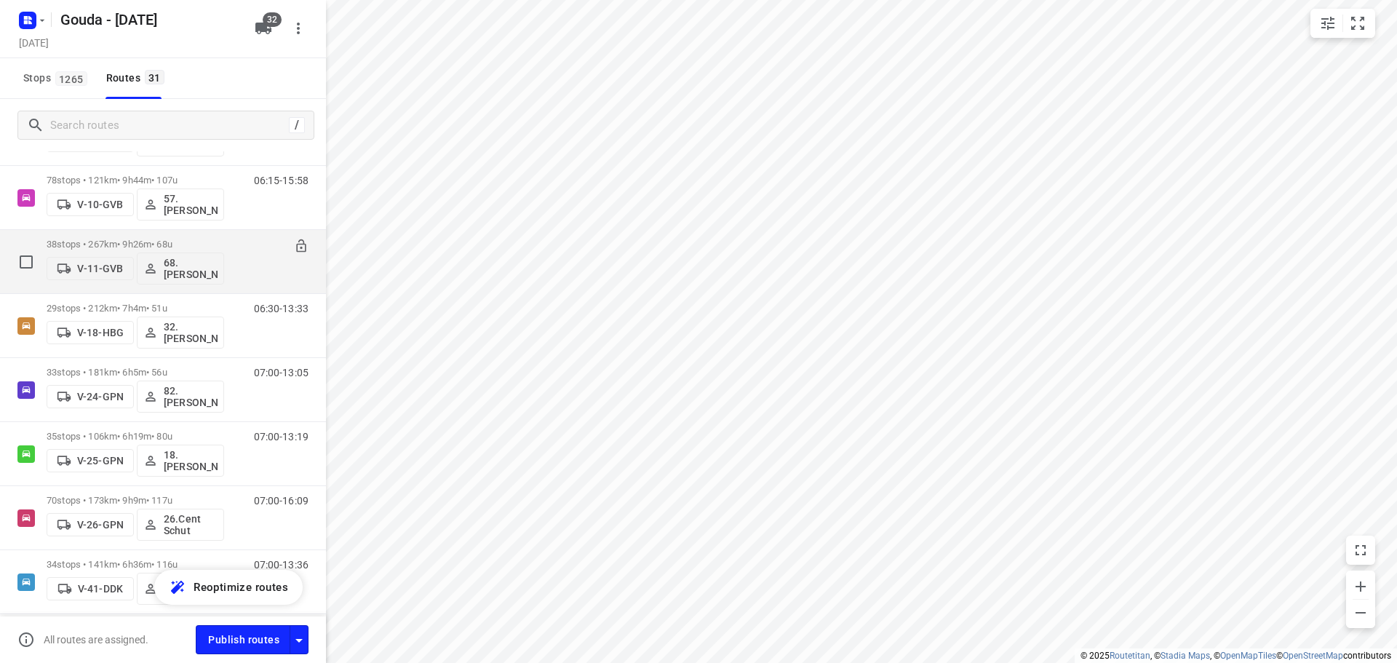
scroll to position [291, 0]
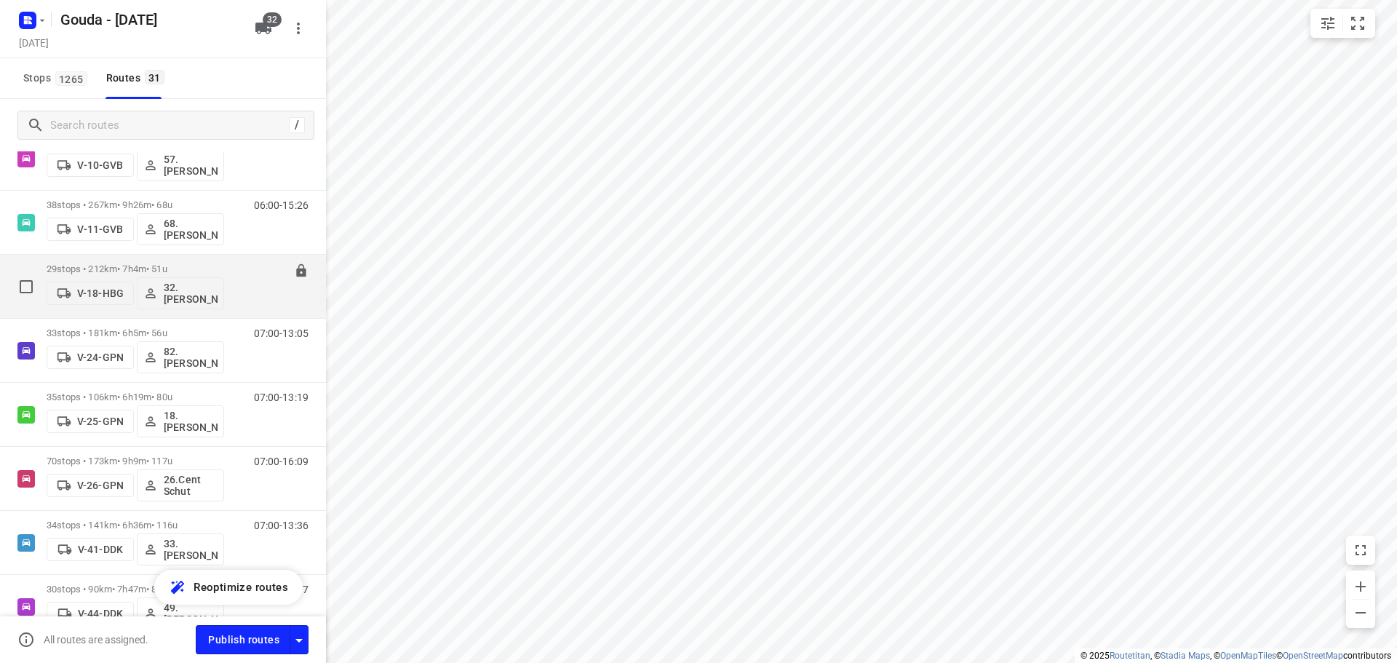
click at [128, 266] on p "29 stops • 212km • 7h4m • 51u" at bounding box center [136, 268] width 178 height 11
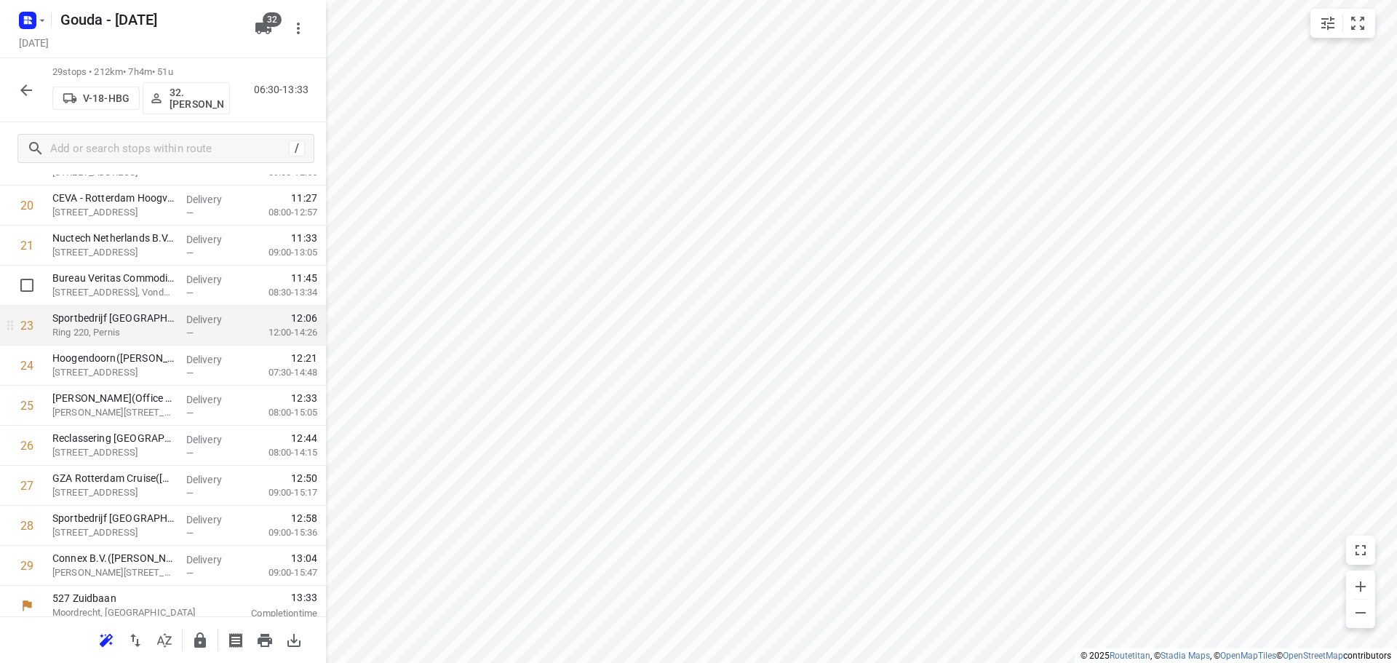
scroll to position [873, 0]
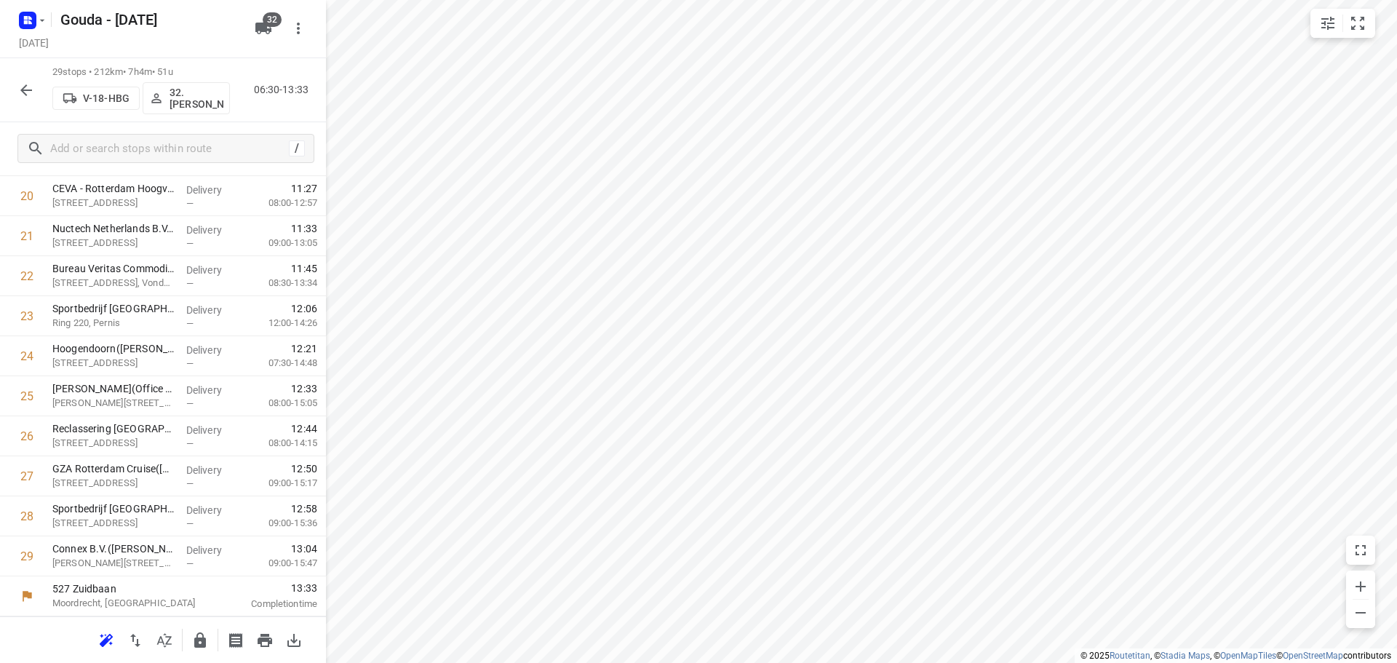
click at [194, 651] on button "button" at bounding box center [200, 640] width 29 height 29
click at [34, 97] on icon "button" at bounding box center [25, 90] width 17 height 17
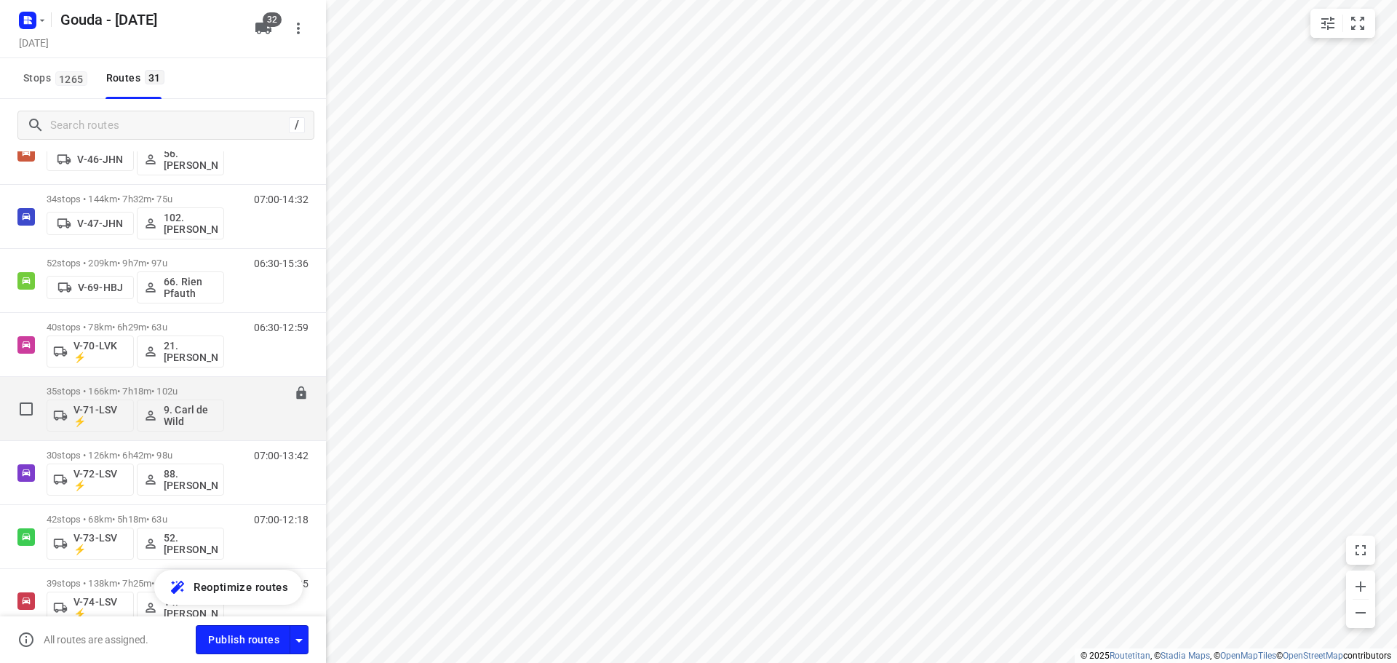
click at [166, 398] on div "V-71-LSV ⚡ 9. Carl de Wild" at bounding box center [136, 414] width 178 height 35
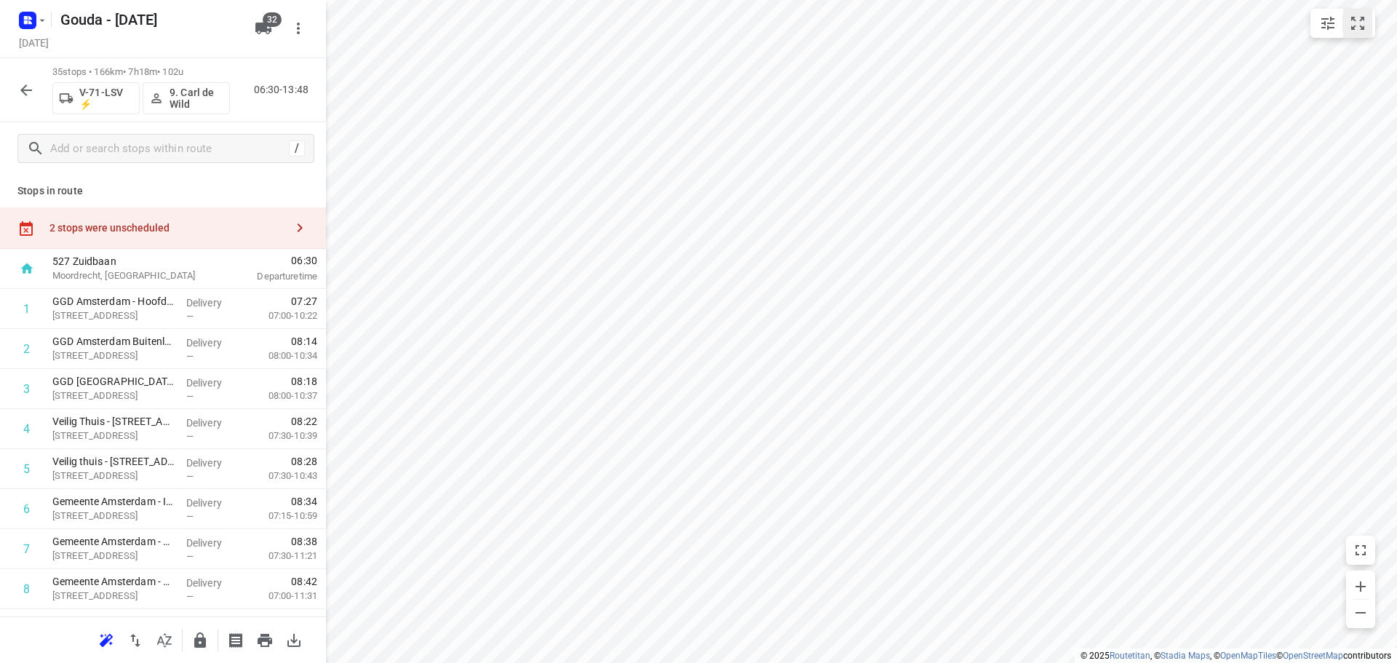
click at [1355, 37] on button "small contained button group" at bounding box center [1357, 23] width 29 height 29
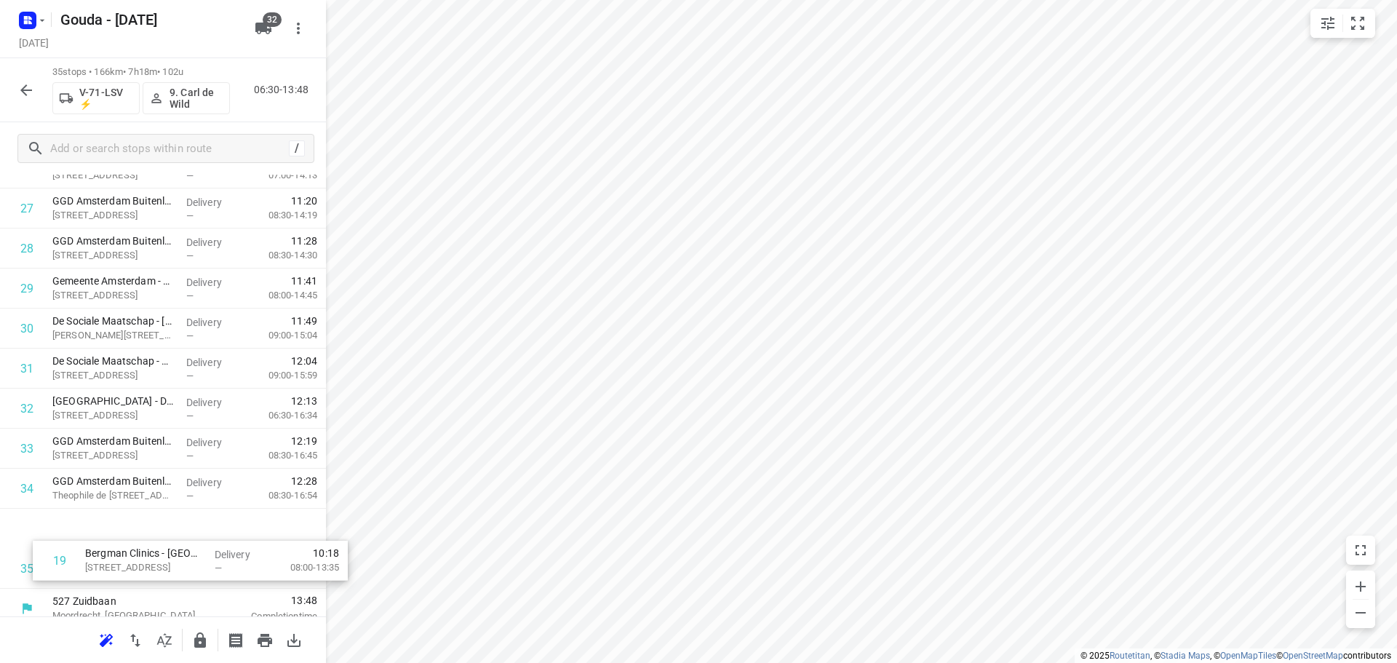
scroll to position [1102, 0]
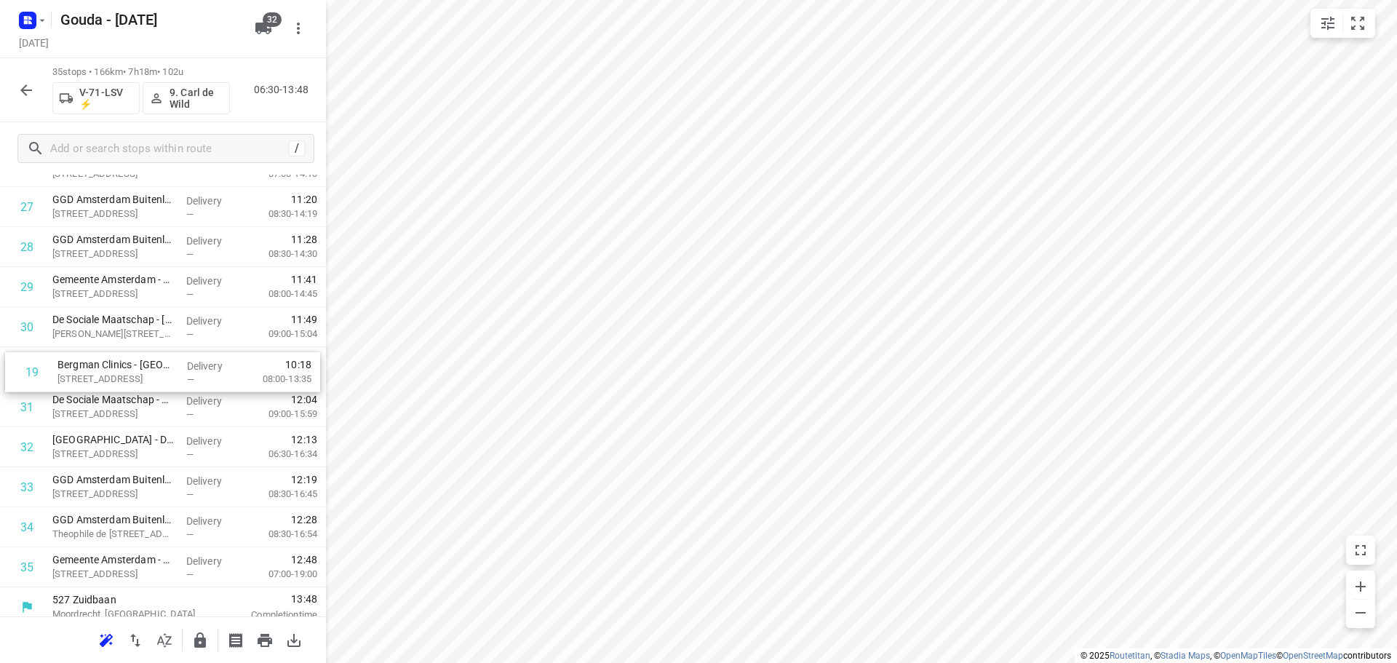
drag, startPoint x: 121, startPoint y: 293, endPoint x: 126, endPoint y: 367, distance: 74.4
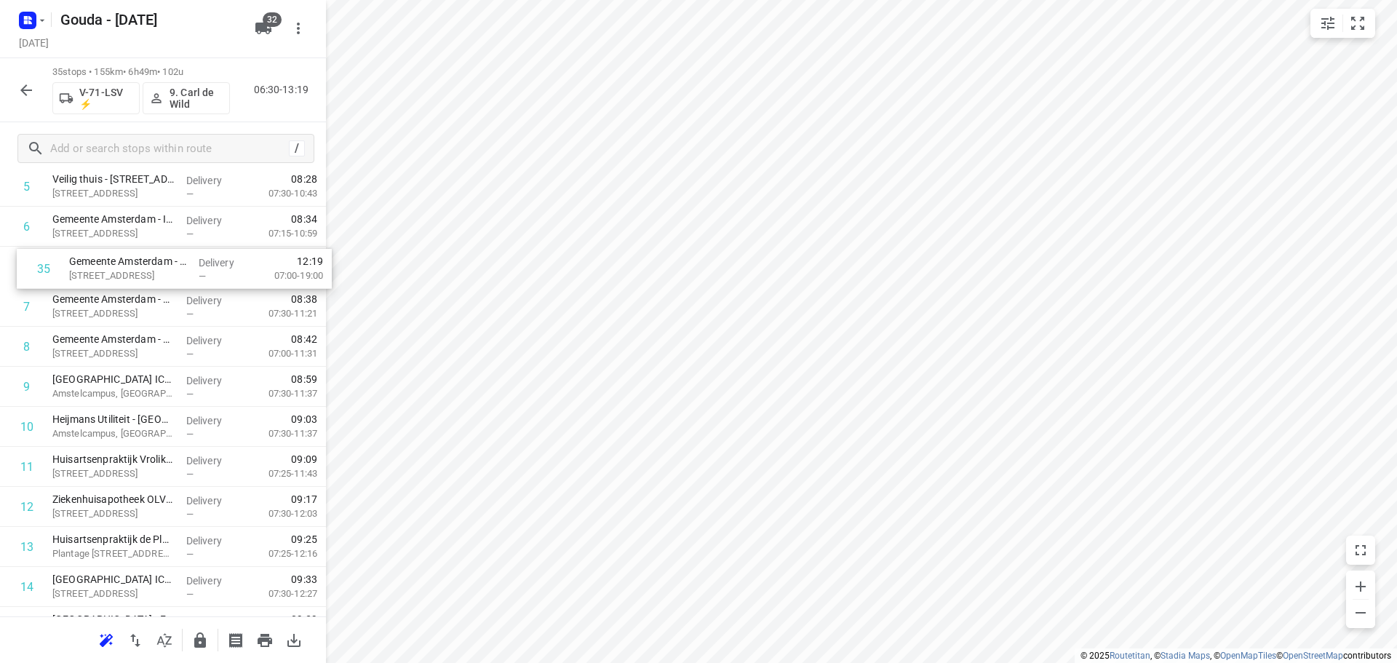
scroll to position [276, 0]
drag, startPoint x: 184, startPoint y: 556, endPoint x: 200, endPoint y: 264, distance: 292.3
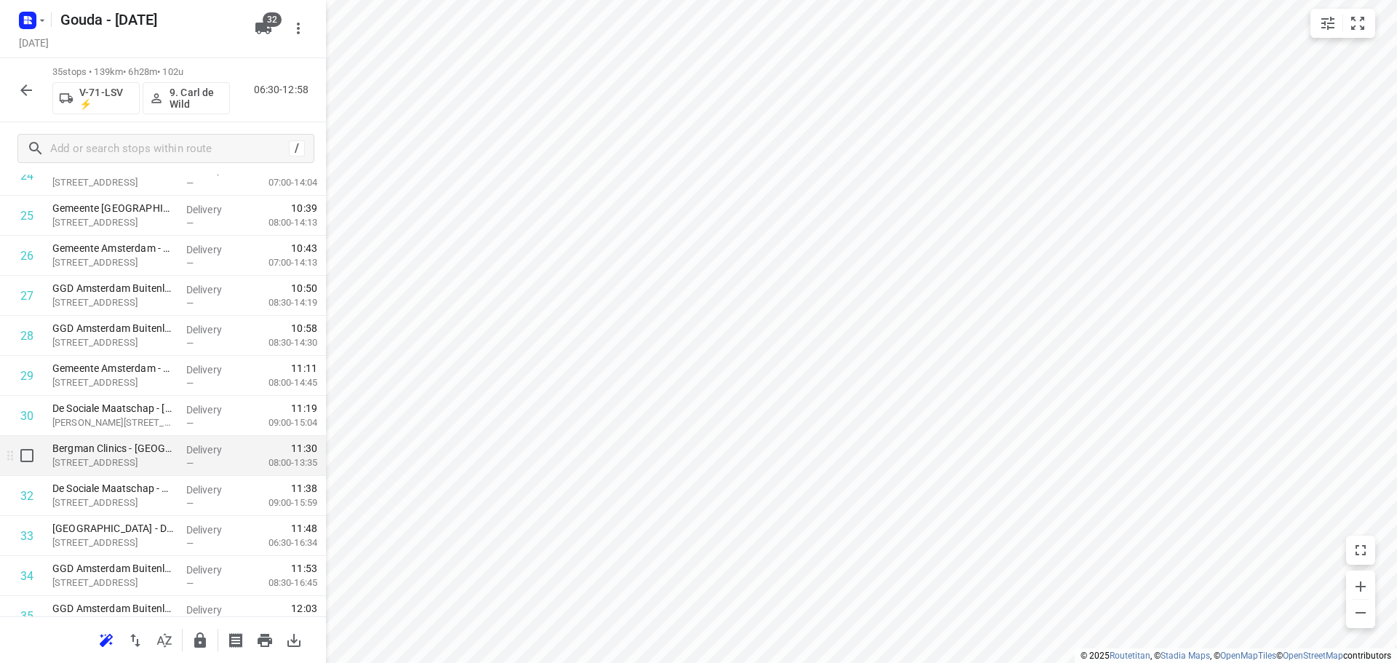
scroll to position [1113, 0]
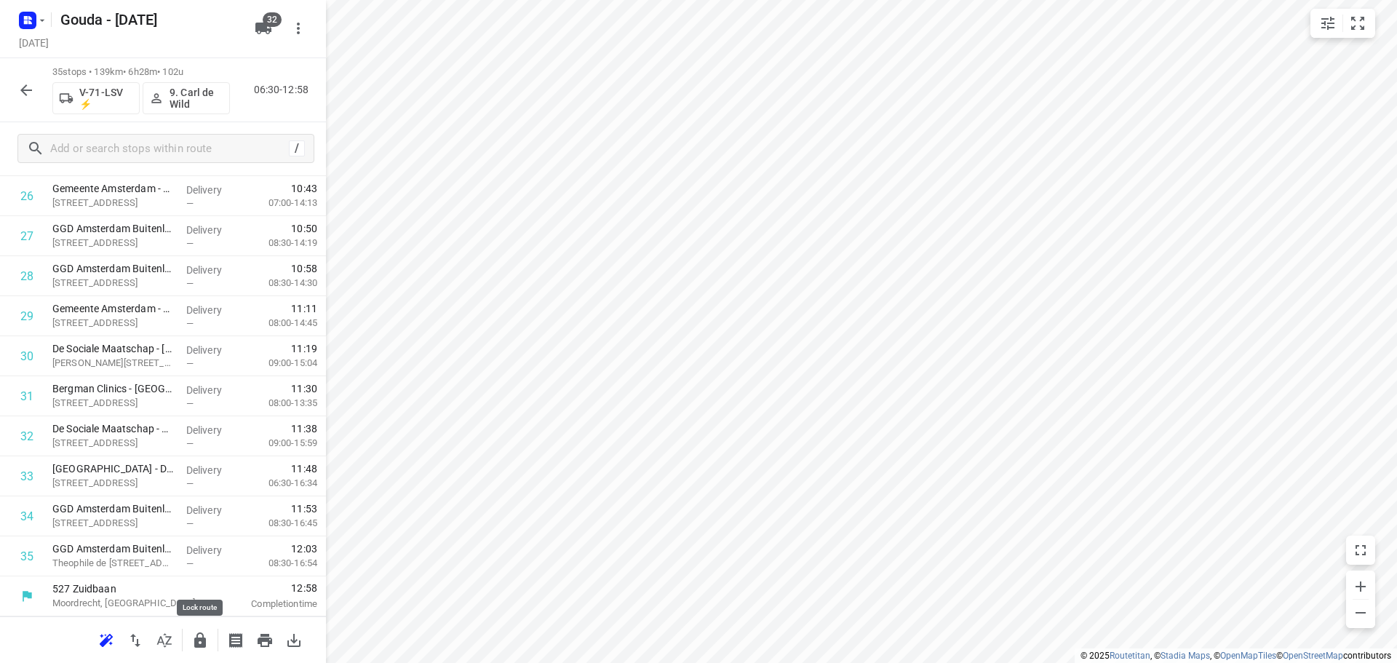
click at [197, 651] on button "button" at bounding box center [200, 640] width 29 height 29
click at [22, 97] on icon "button" at bounding box center [25, 90] width 17 height 17
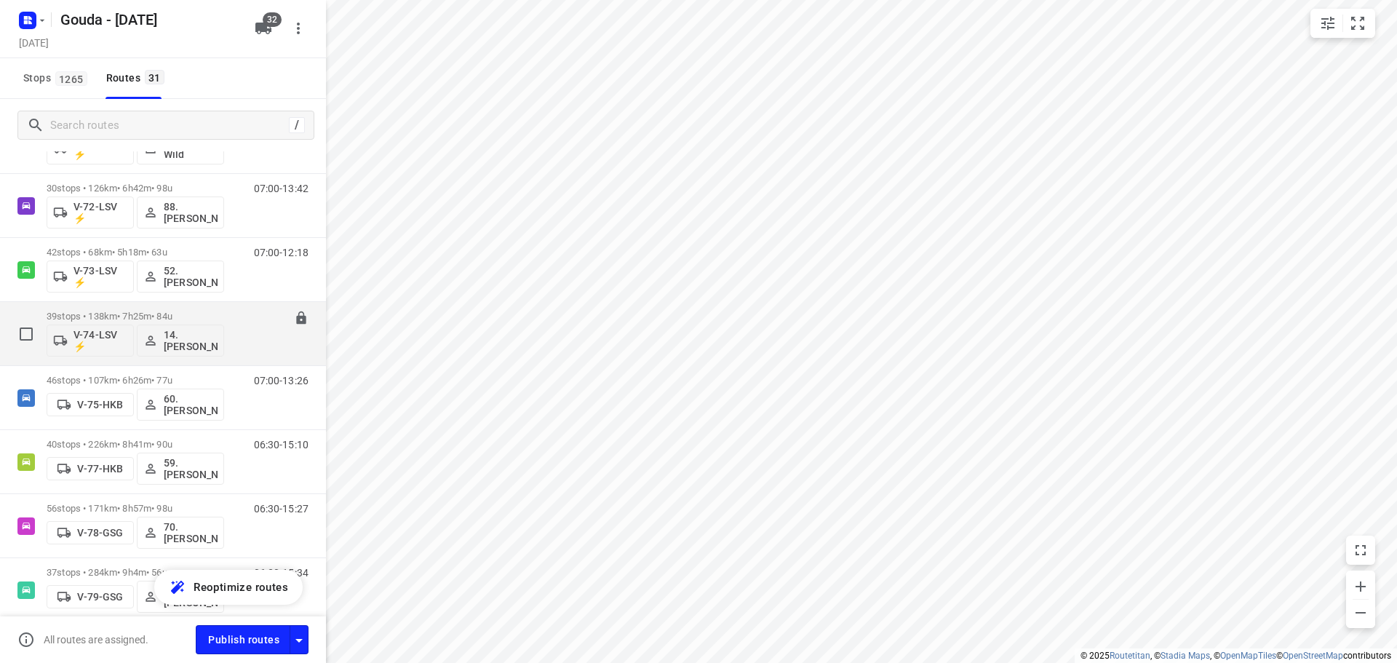
scroll to position [1164, 0]
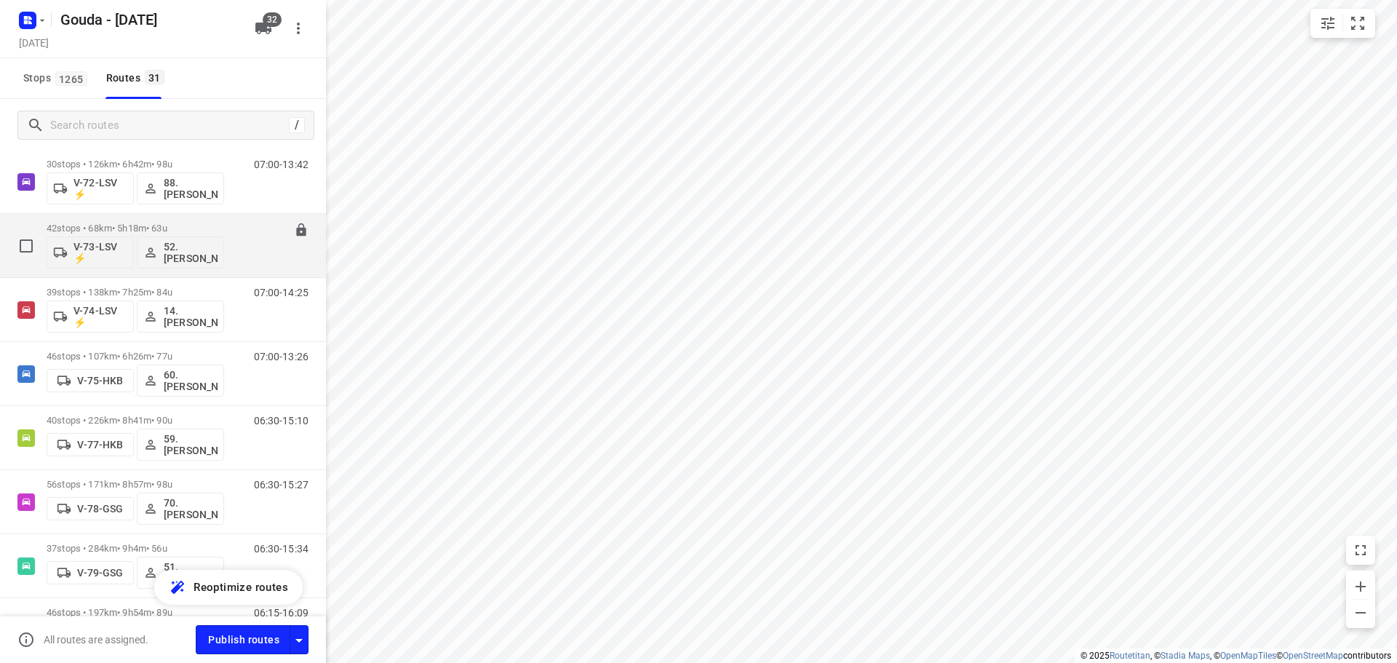
click at [122, 225] on p "42 stops • 68km • 5h18m • 63u" at bounding box center [136, 228] width 178 height 11
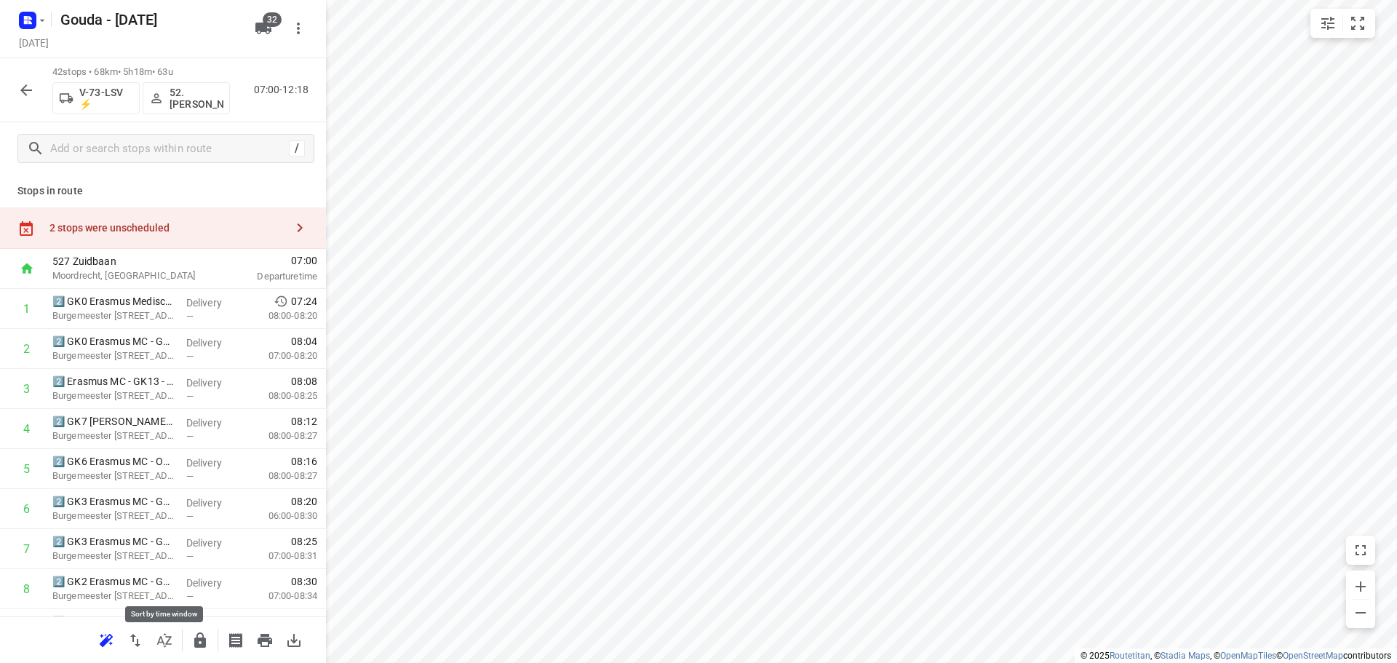
click at [174, 647] on button "button" at bounding box center [164, 640] width 29 height 29
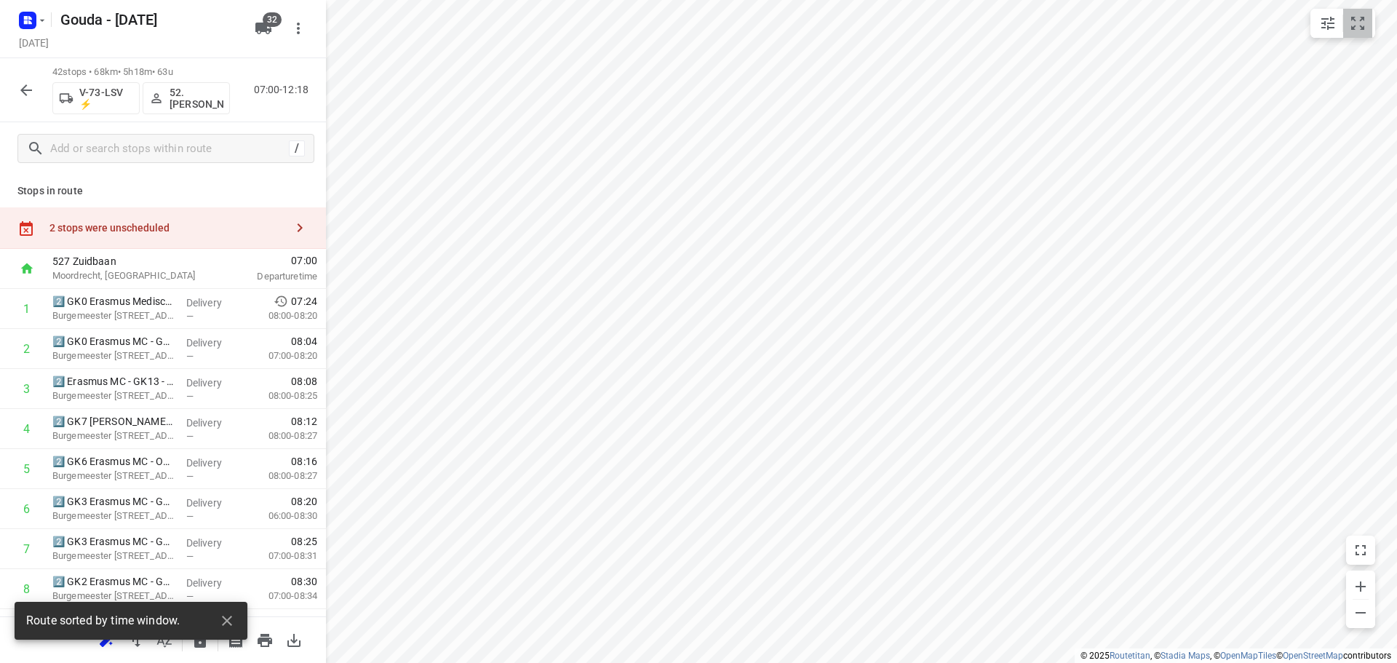
click at [1362, 28] on icon "small contained button group" at bounding box center [1357, 23] width 13 height 13
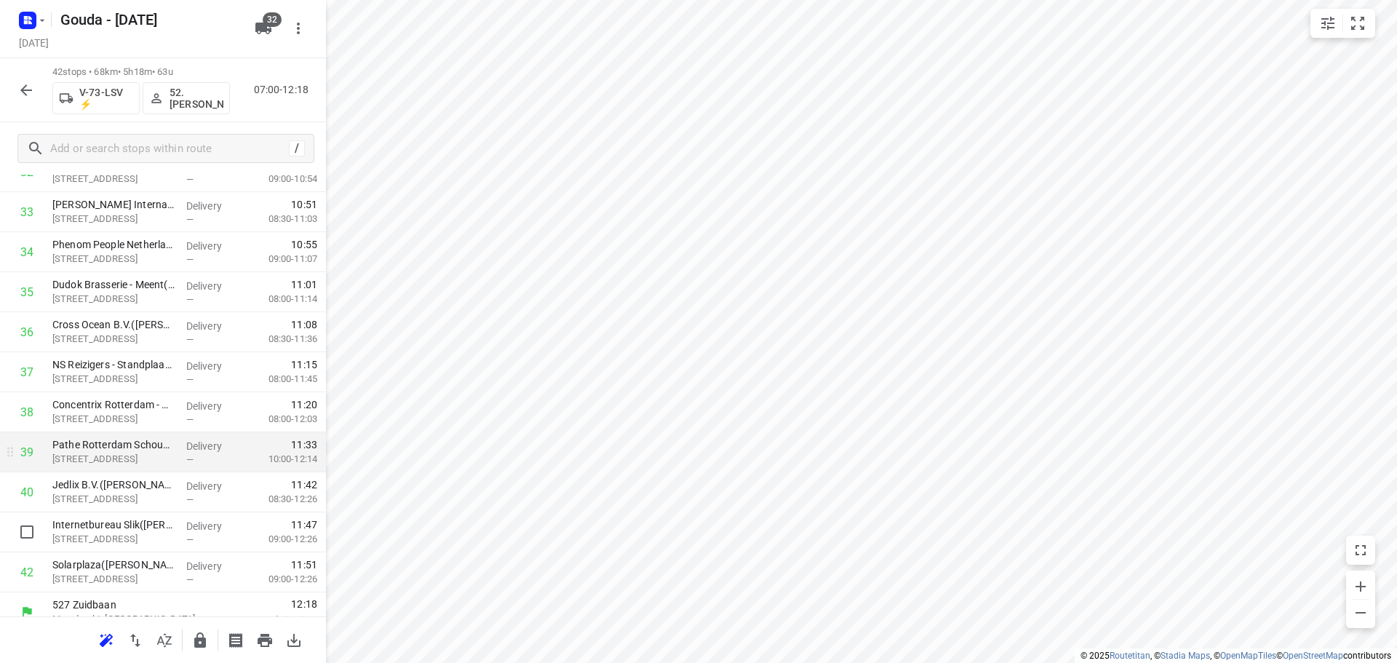
scroll to position [1394, 0]
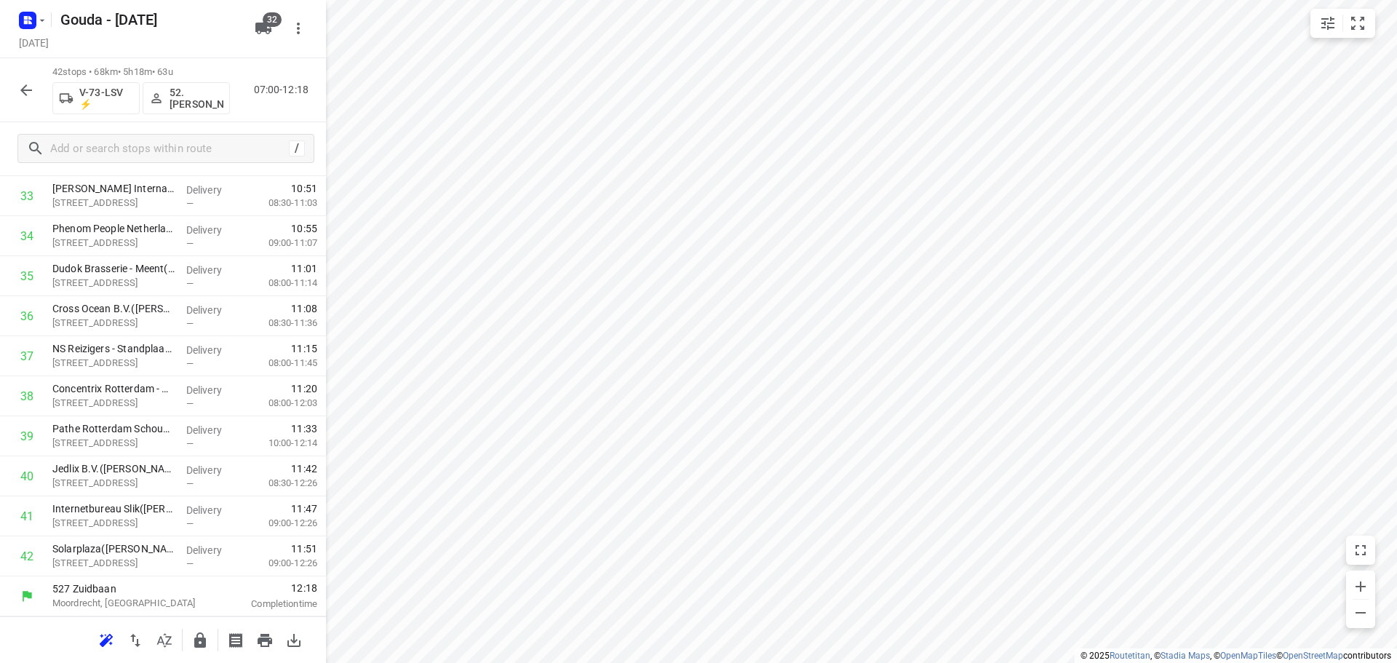
click at [209, 651] on button "button" at bounding box center [200, 640] width 29 height 29
click at [36, 106] on div "42 stops • 68km • 5h18m • 63u V-73-LSV ⚡ 52. Merijn Bouw 07:00-12:18" at bounding box center [163, 90] width 326 height 64
click at [33, 95] on icon "button" at bounding box center [25, 90] width 17 height 17
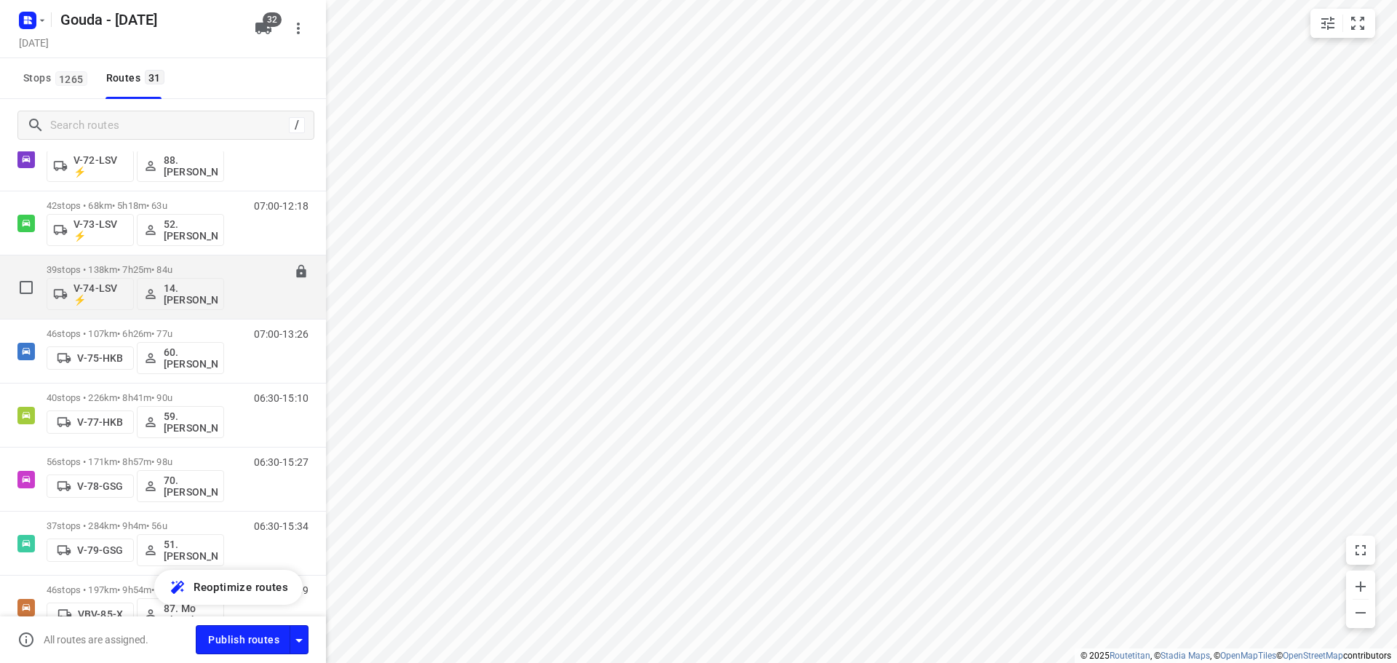
scroll to position [1164, 0]
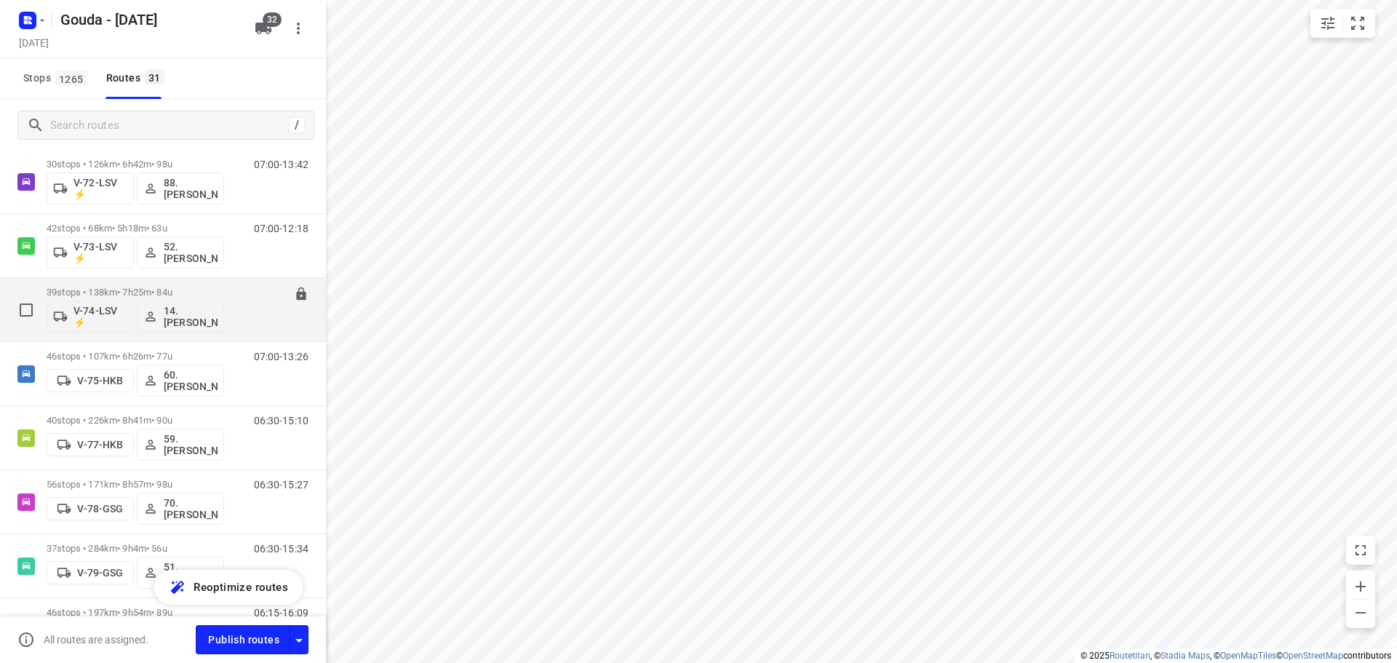
click at [158, 293] on p "39 stops • 138km • 7h25m • 84u" at bounding box center [136, 292] width 178 height 11
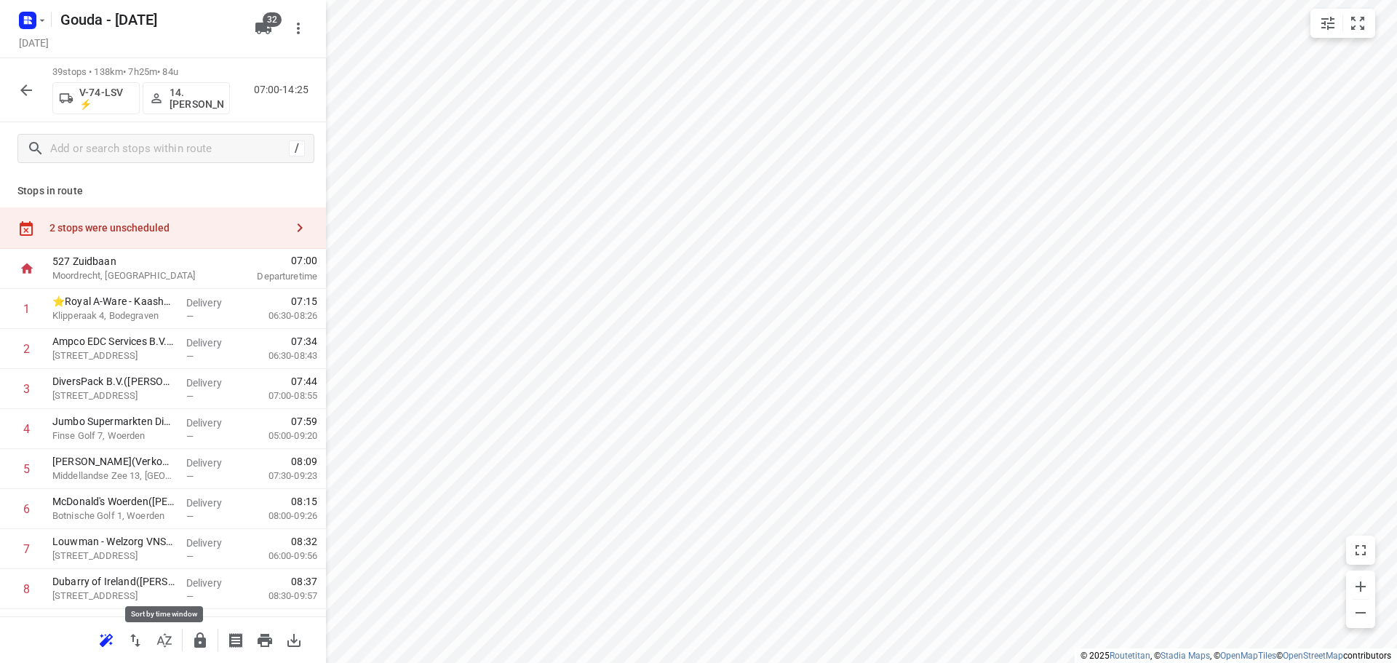
click at [156, 637] on icon "button" at bounding box center [164, 640] width 17 height 17
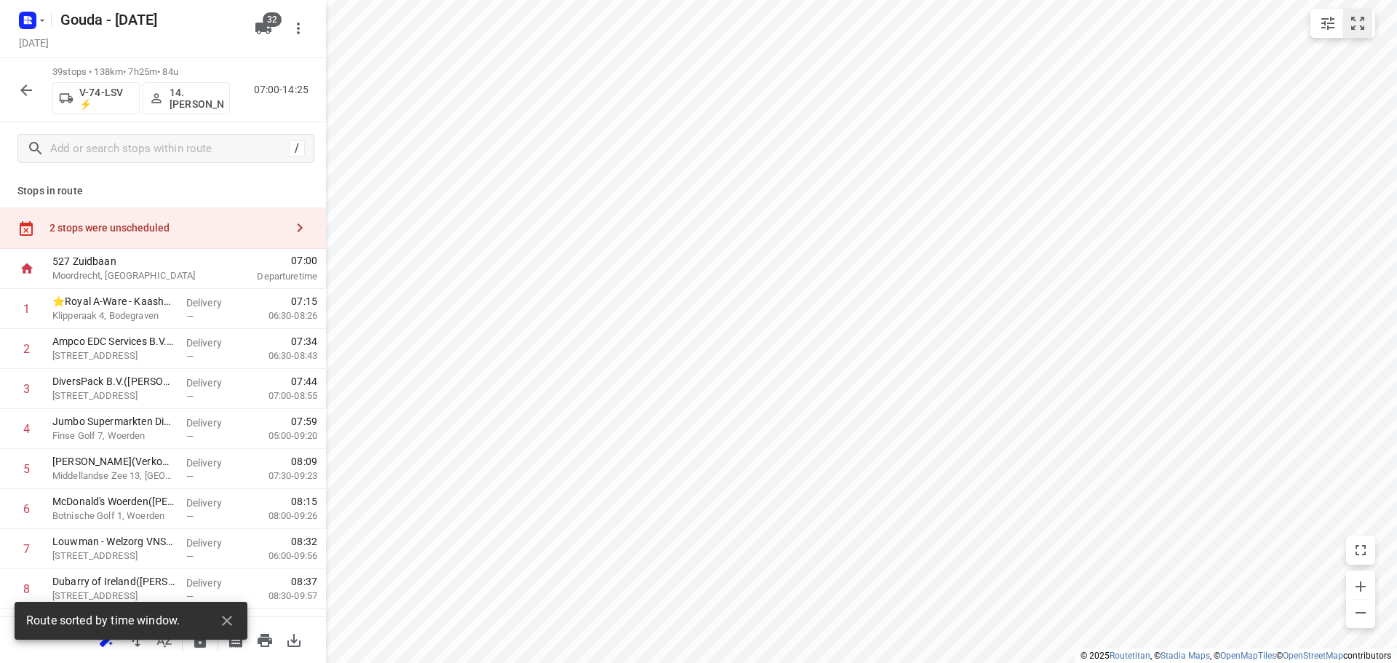
click at [1354, 28] on icon "small contained button group" at bounding box center [1357, 23] width 13 height 13
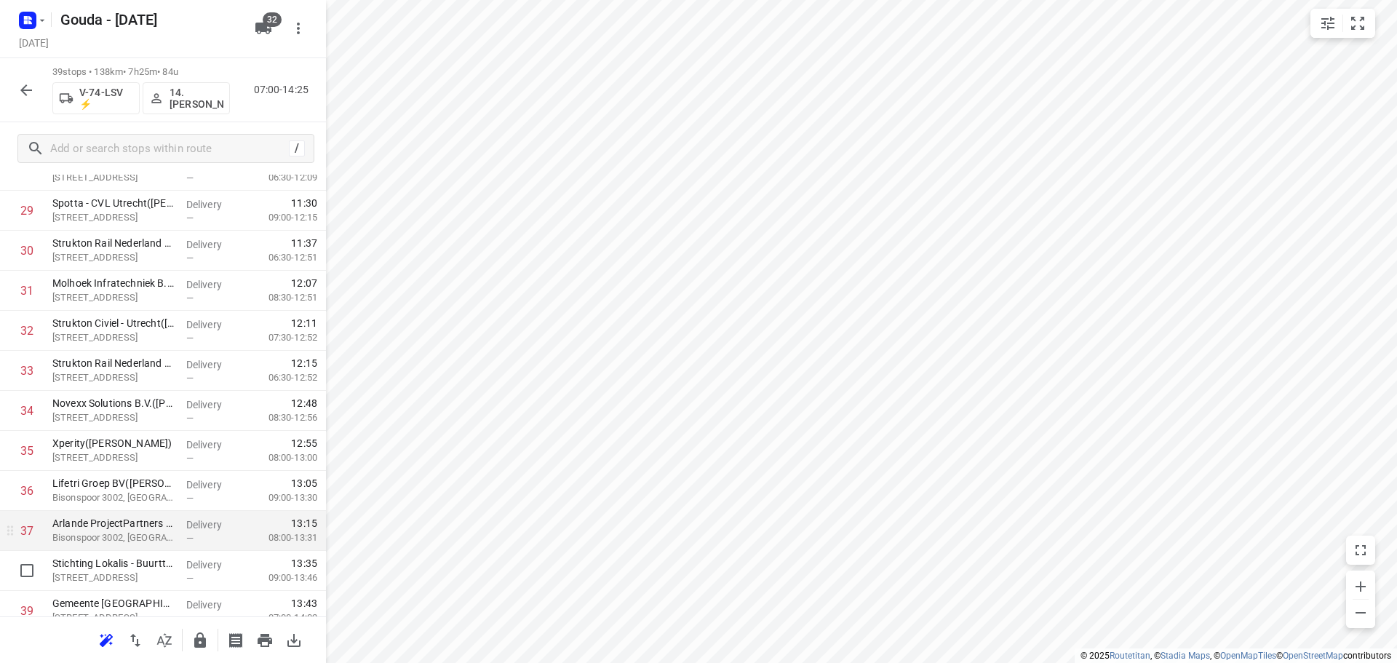
scroll to position [1274, 0]
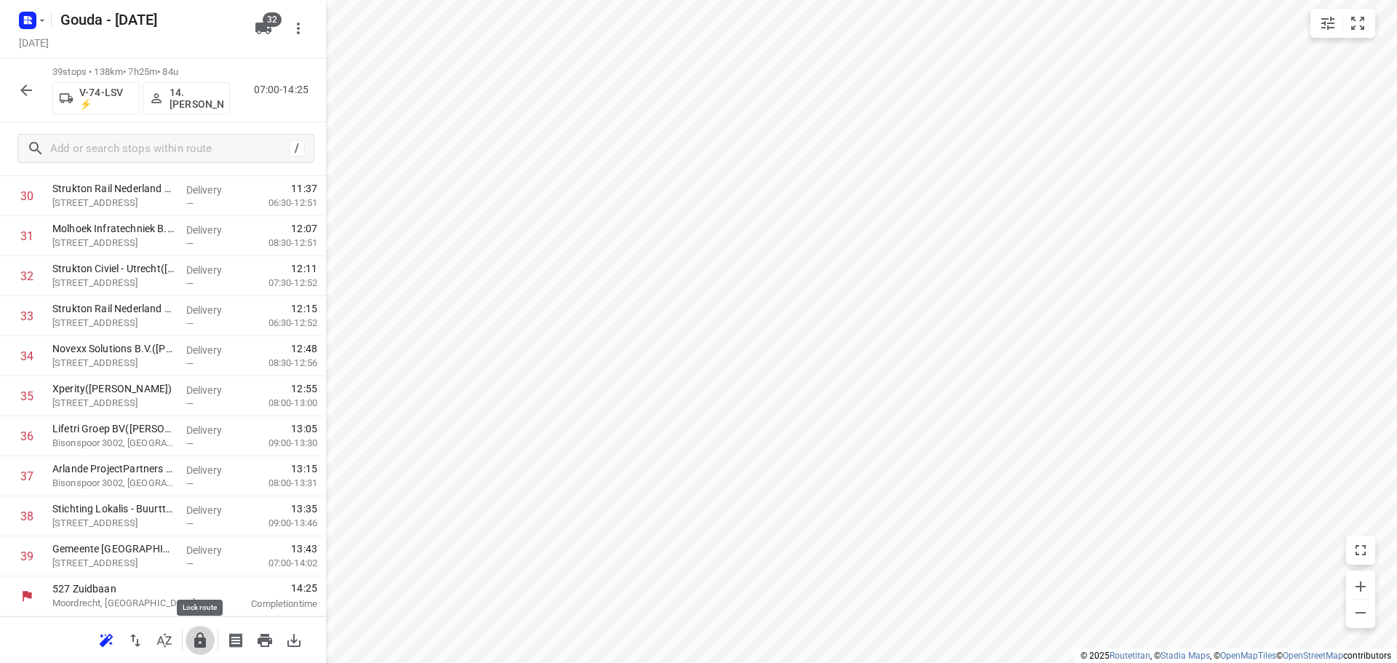
click at [203, 635] on icon "button" at bounding box center [199, 640] width 17 height 17
click at [38, 85] on button "button" at bounding box center [26, 90] width 29 height 29
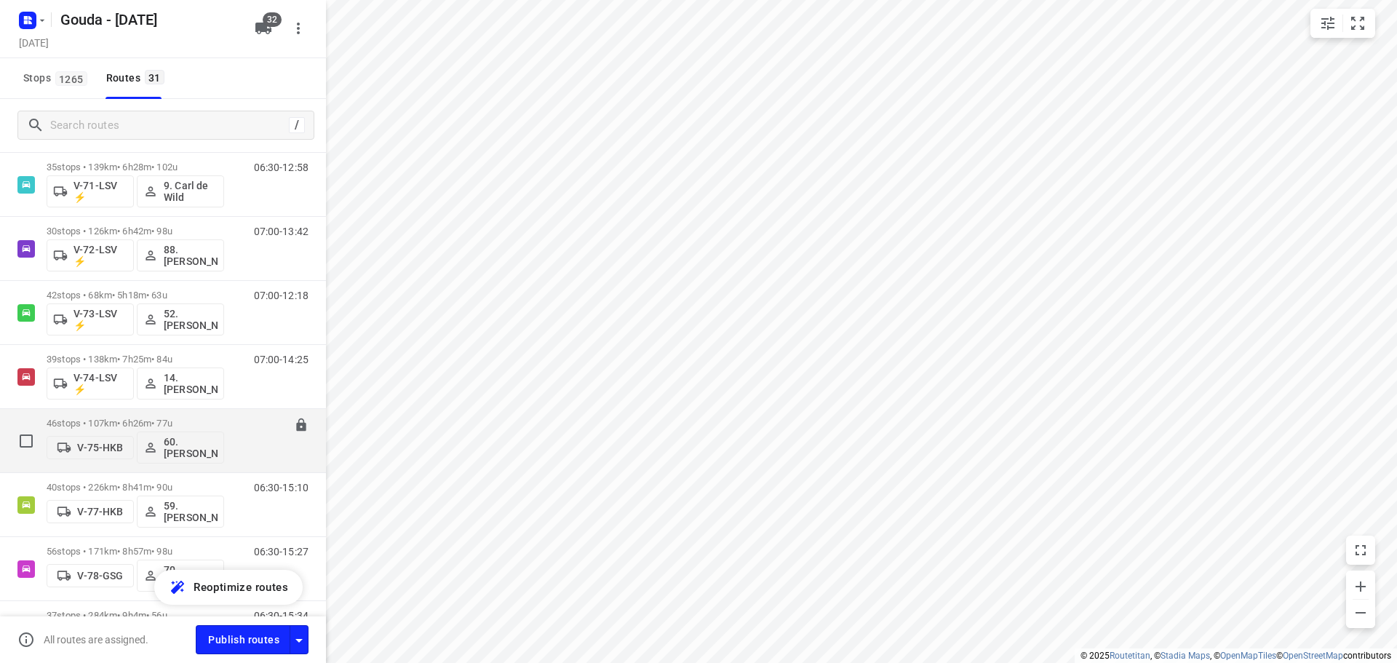
scroll to position [1019, 0]
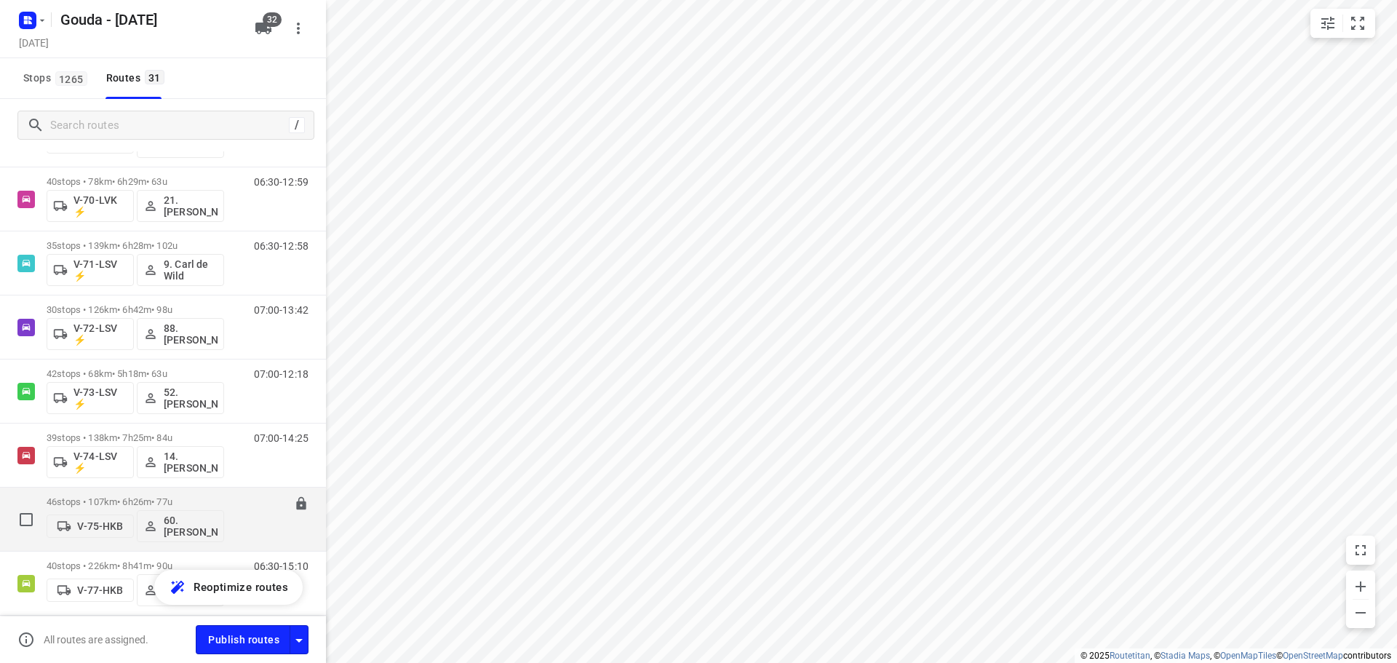
click at [167, 502] on p "46 stops • 107km • 6h26m • 77u" at bounding box center [136, 501] width 178 height 11
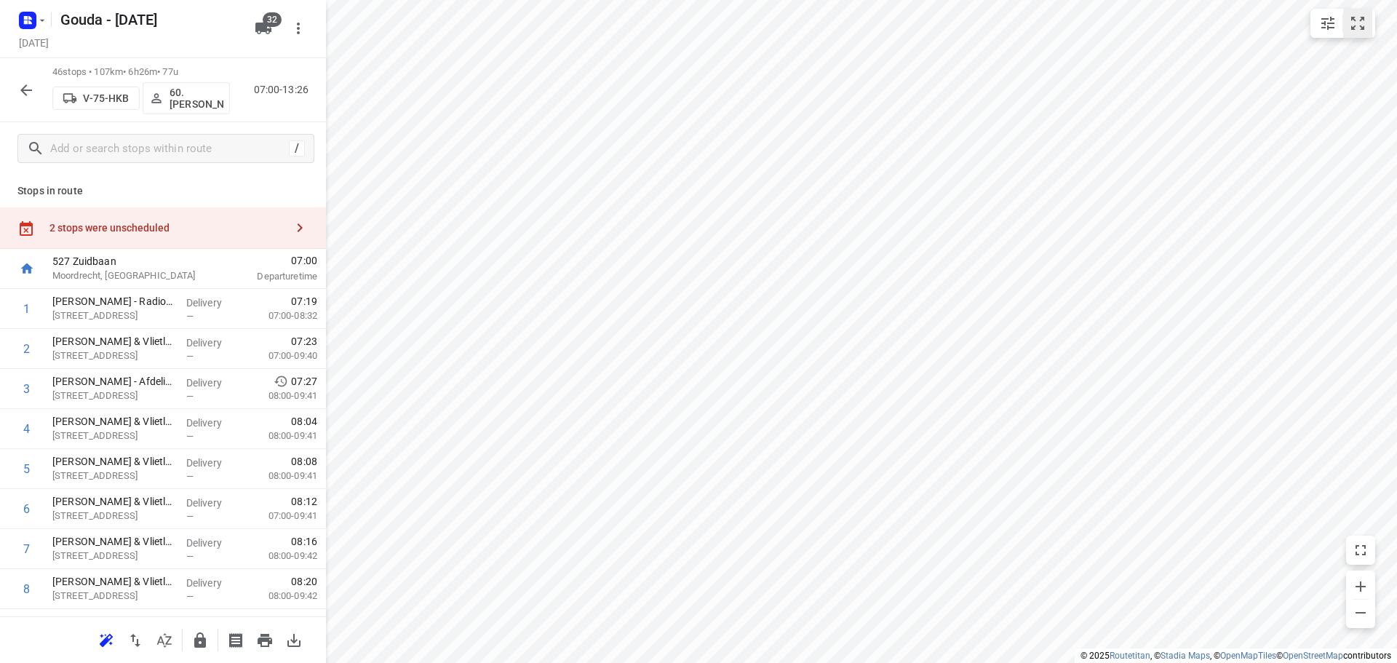
click at [1351, 32] on button "small contained button group" at bounding box center [1357, 23] width 29 height 29
click at [197, 642] on icon "button" at bounding box center [200, 639] width 12 height 15
click at [29, 91] on icon "button" at bounding box center [25, 90] width 17 height 17
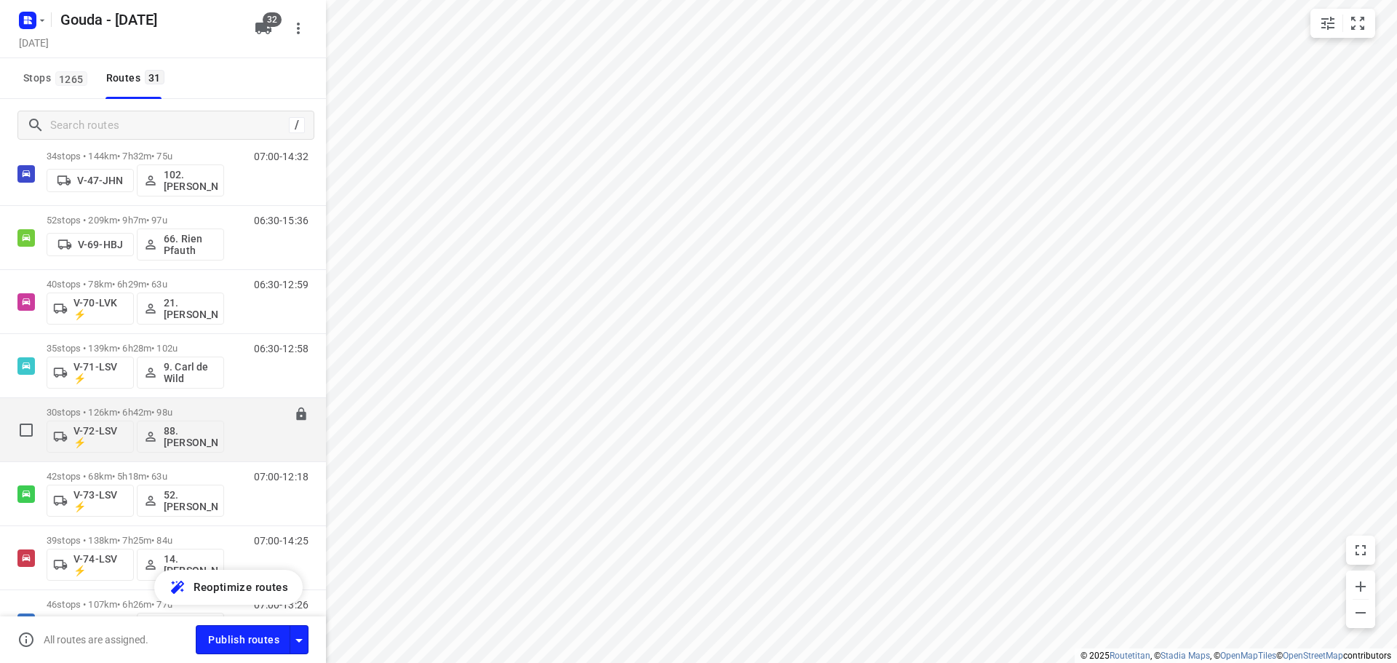
scroll to position [946, 0]
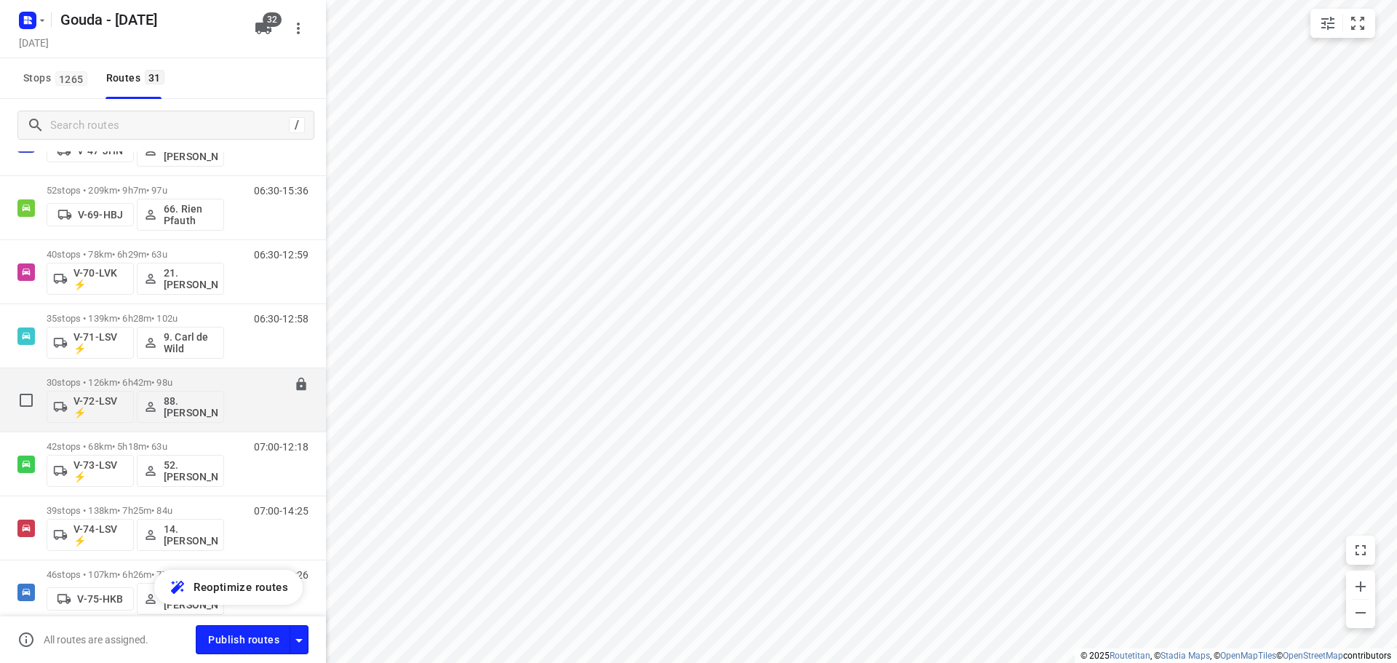
click at [146, 373] on div "30 stops • 126km • 6h42m • 98u V-72-LSV ⚡ 88. Deborah van den Berg" at bounding box center [136, 400] width 178 height 60
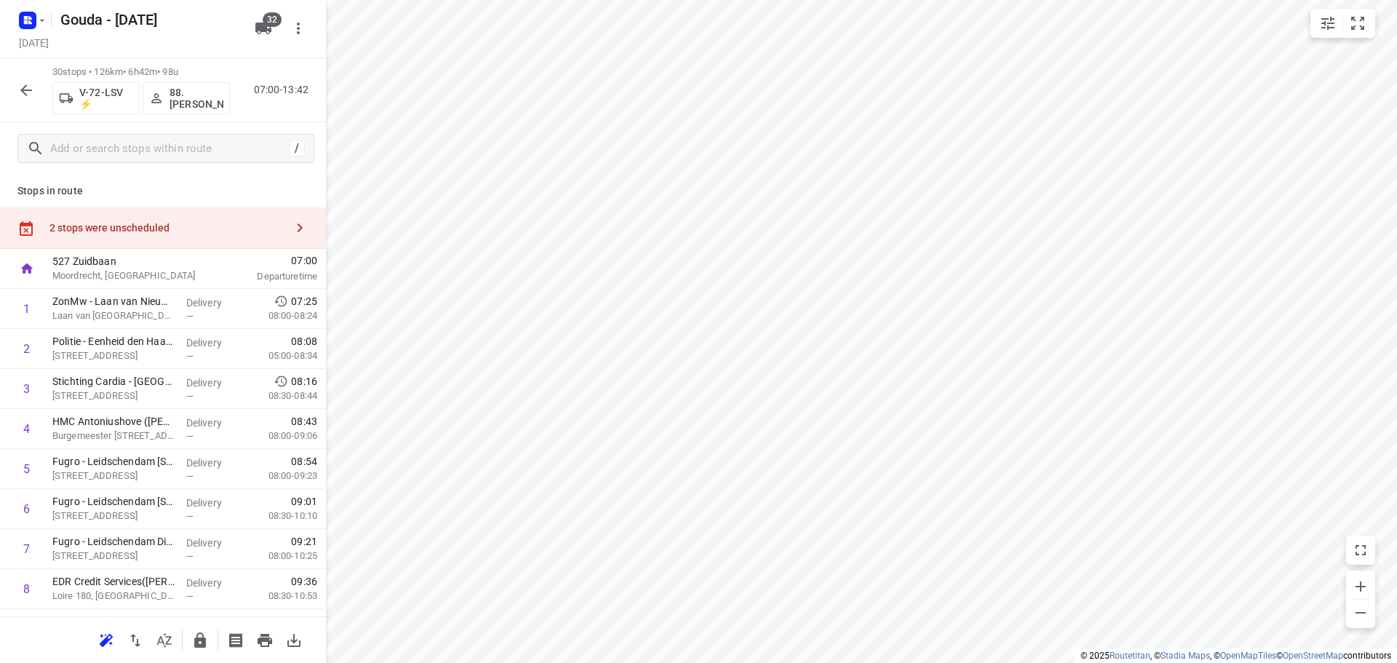
click at [512, 662] on html "i © 2025 Routetitan , © Stadia Maps , © OpenMapTiles © OpenStreetMap contributo…" at bounding box center [698, 331] width 1397 height 663
click at [33, 104] on div at bounding box center [26, 90] width 29 height 29
click at [28, 94] on icon "button" at bounding box center [25, 90] width 17 height 17
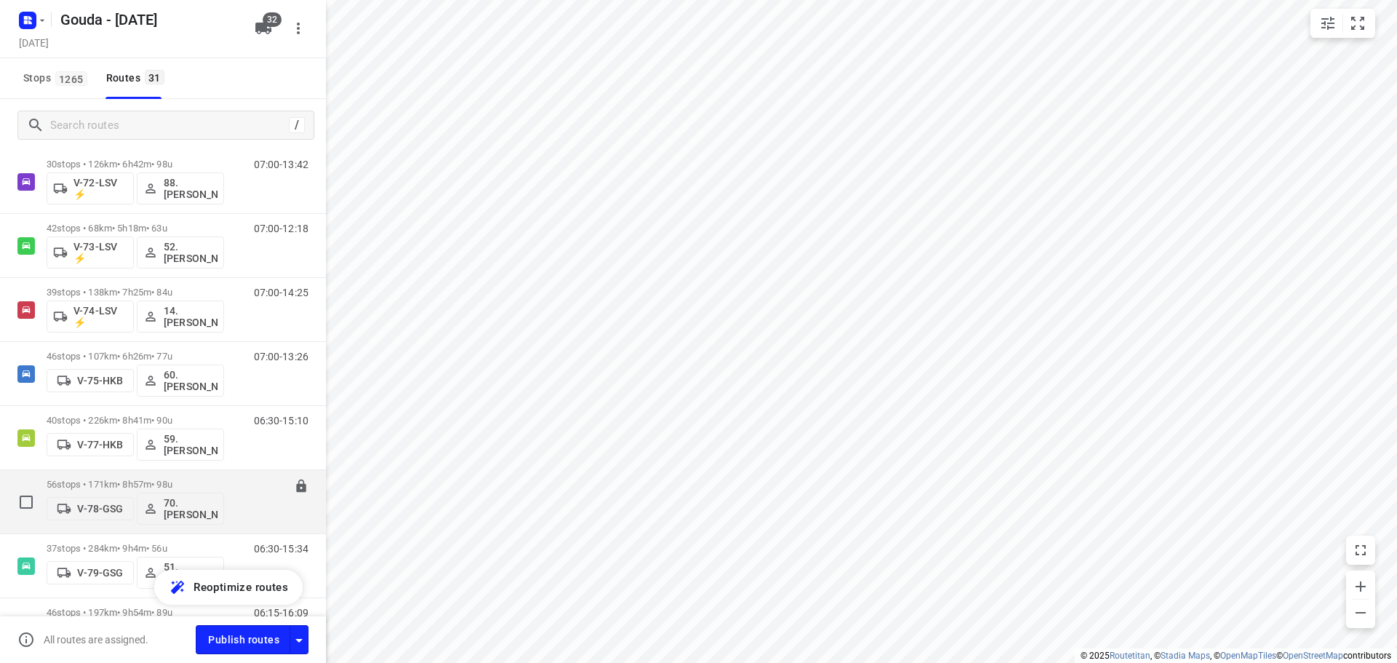
scroll to position [1310, 0]
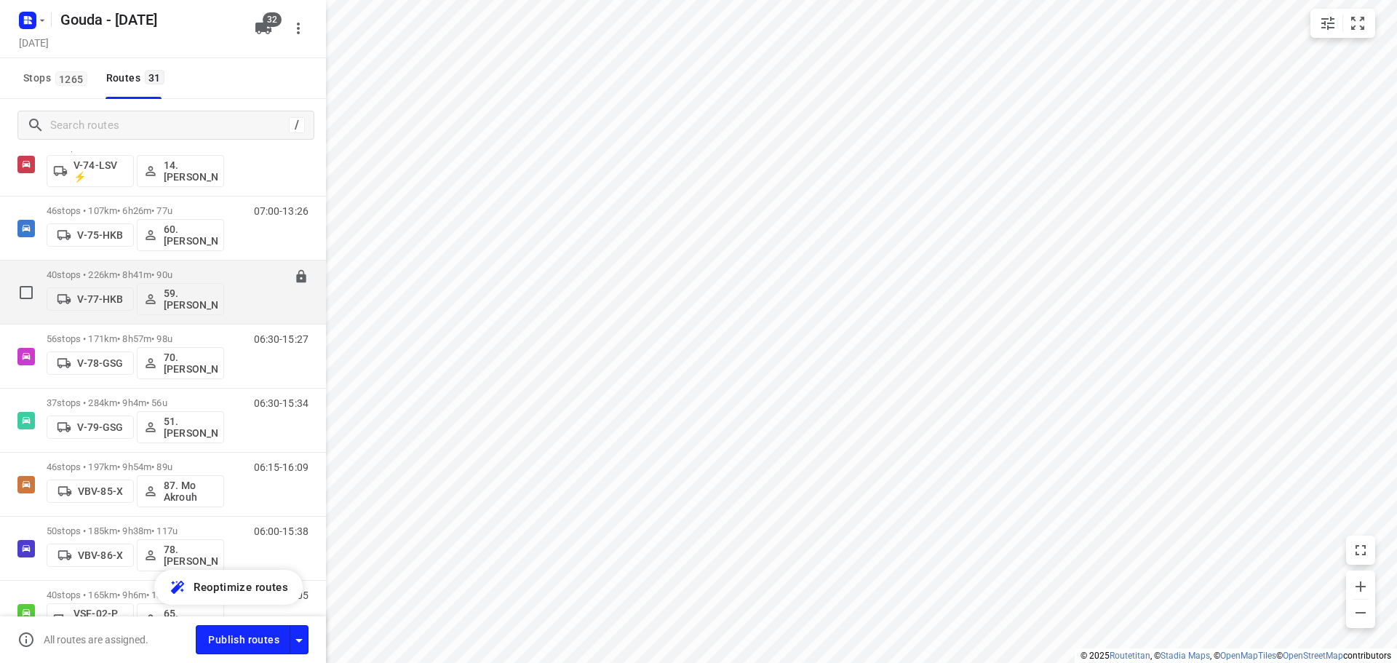
click at [145, 271] on p "40 stops • 226km • 8h41m • 90u" at bounding box center [136, 274] width 178 height 11
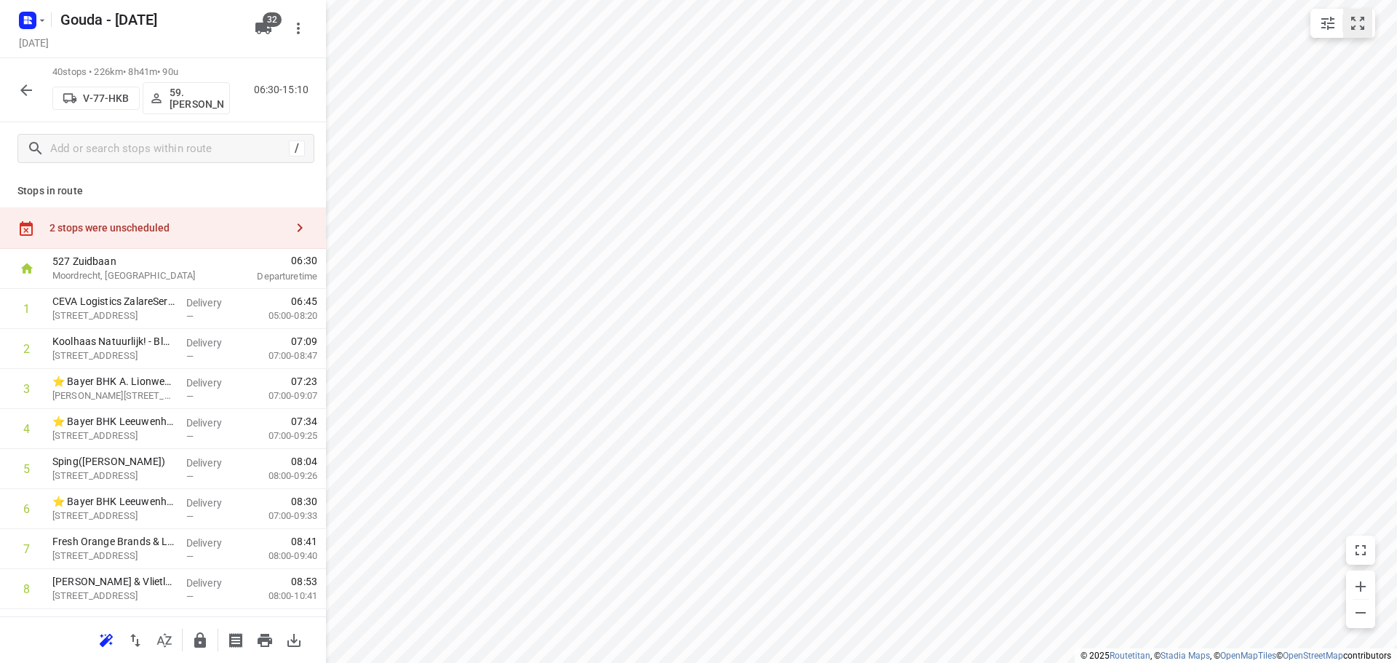
click at [1348, 27] on button "small contained button group" at bounding box center [1357, 23] width 29 height 29
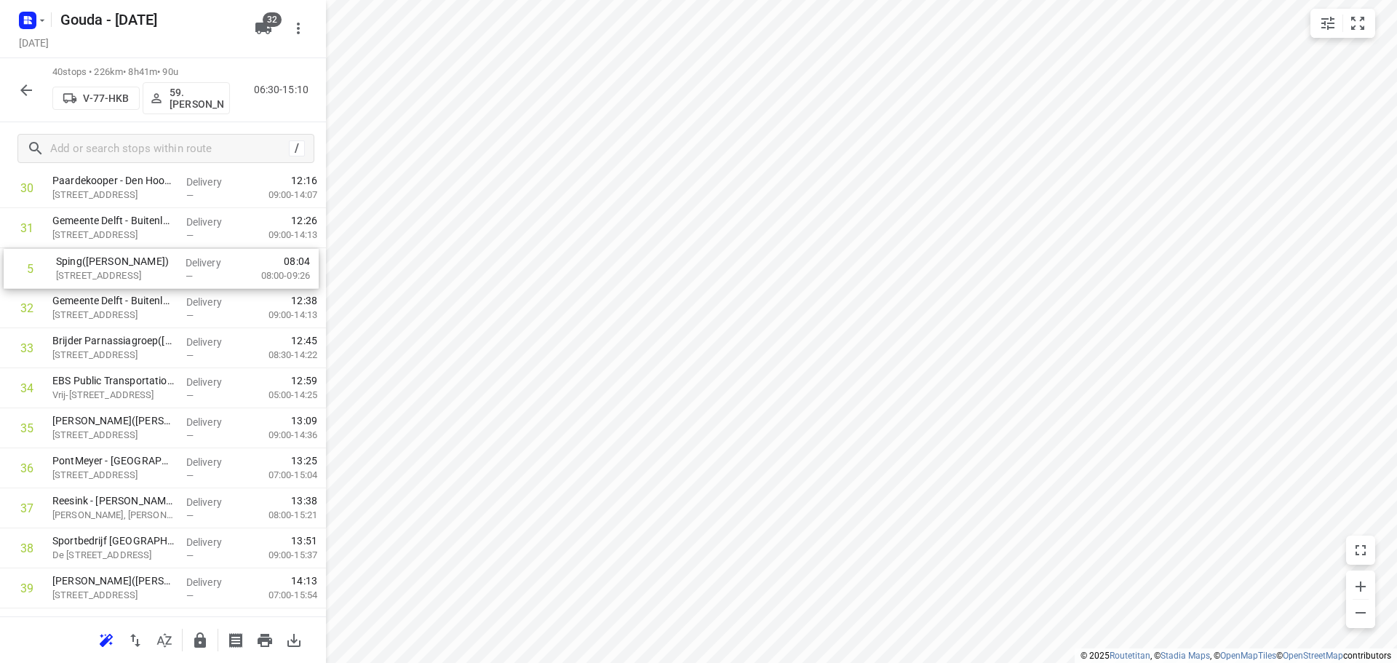
scroll to position [1236, 0]
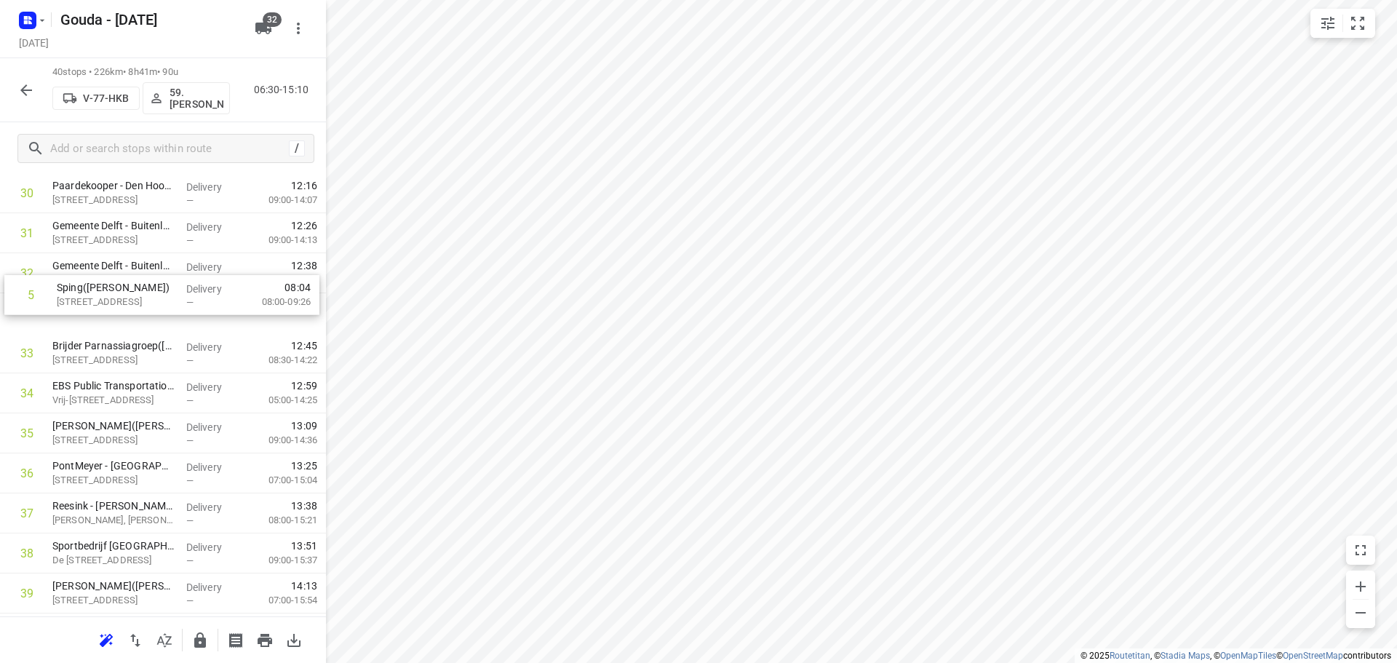
drag, startPoint x: 170, startPoint y: 475, endPoint x: 168, endPoint y: 325, distance: 149.9
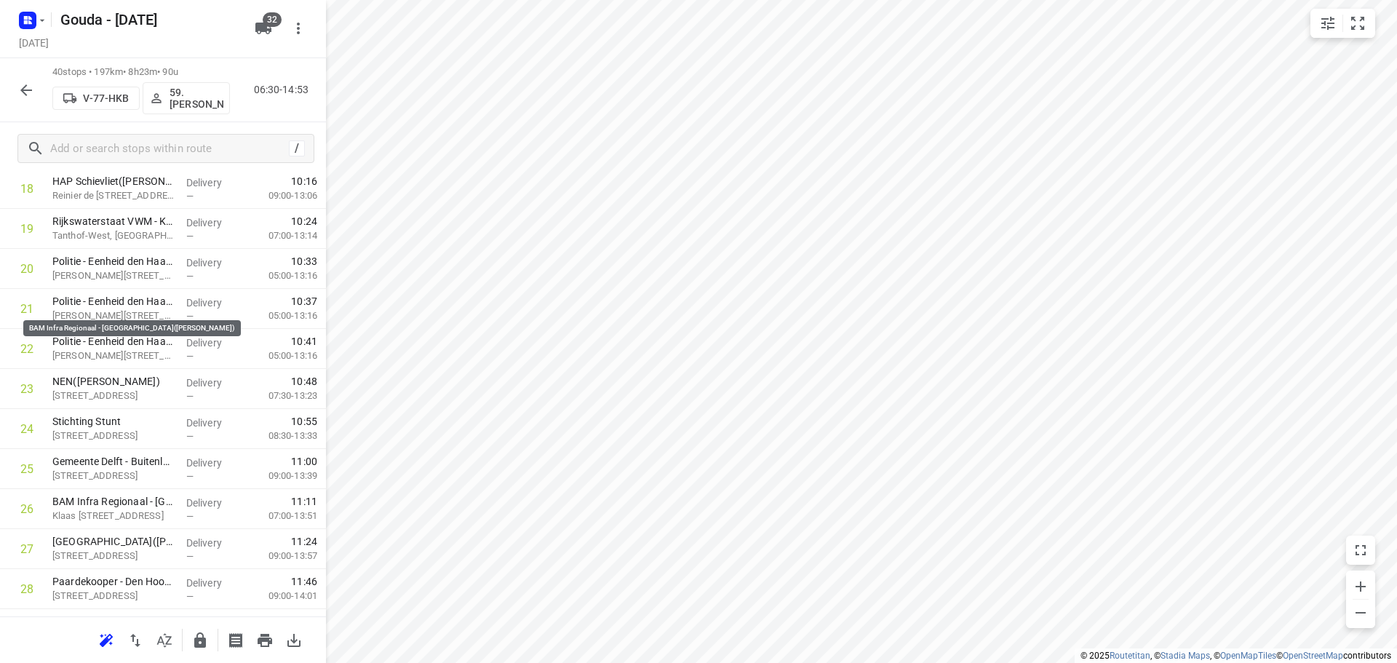
scroll to position [1314, 0]
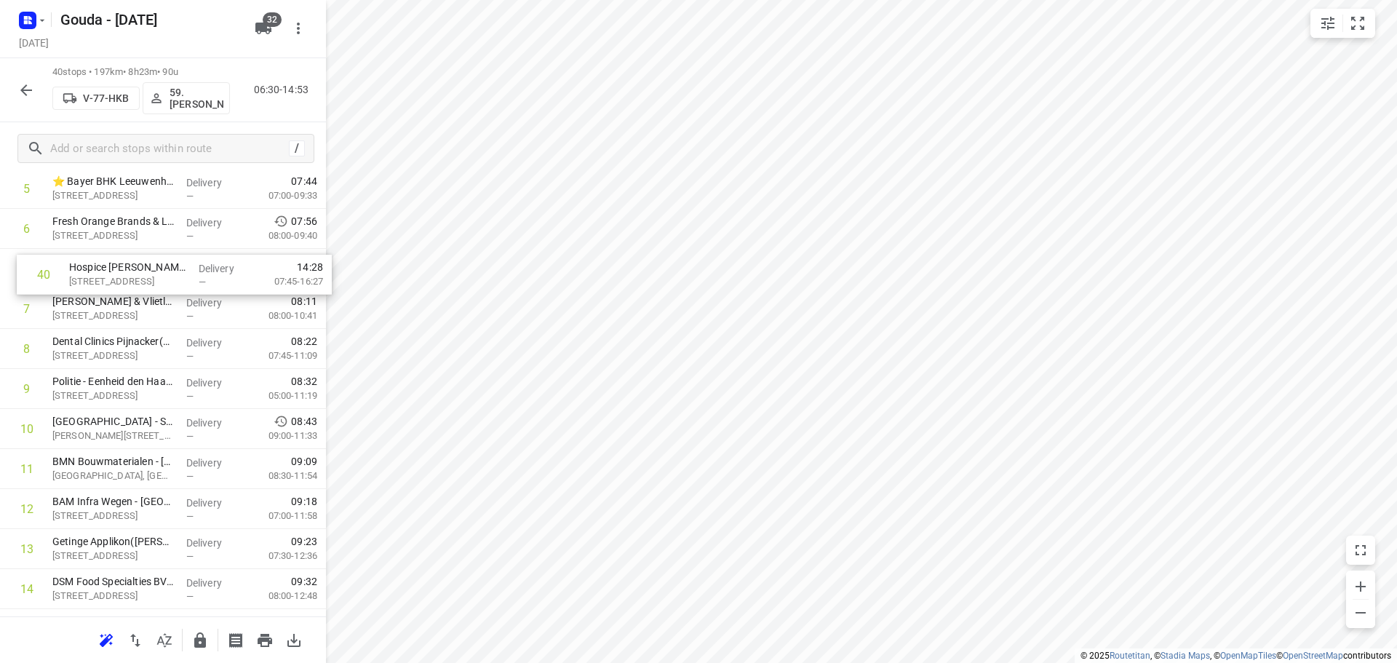
drag, startPoint x: 122, startPoint y: 563, endPoint x: 135, endPoint y: 266, distance: 297.2
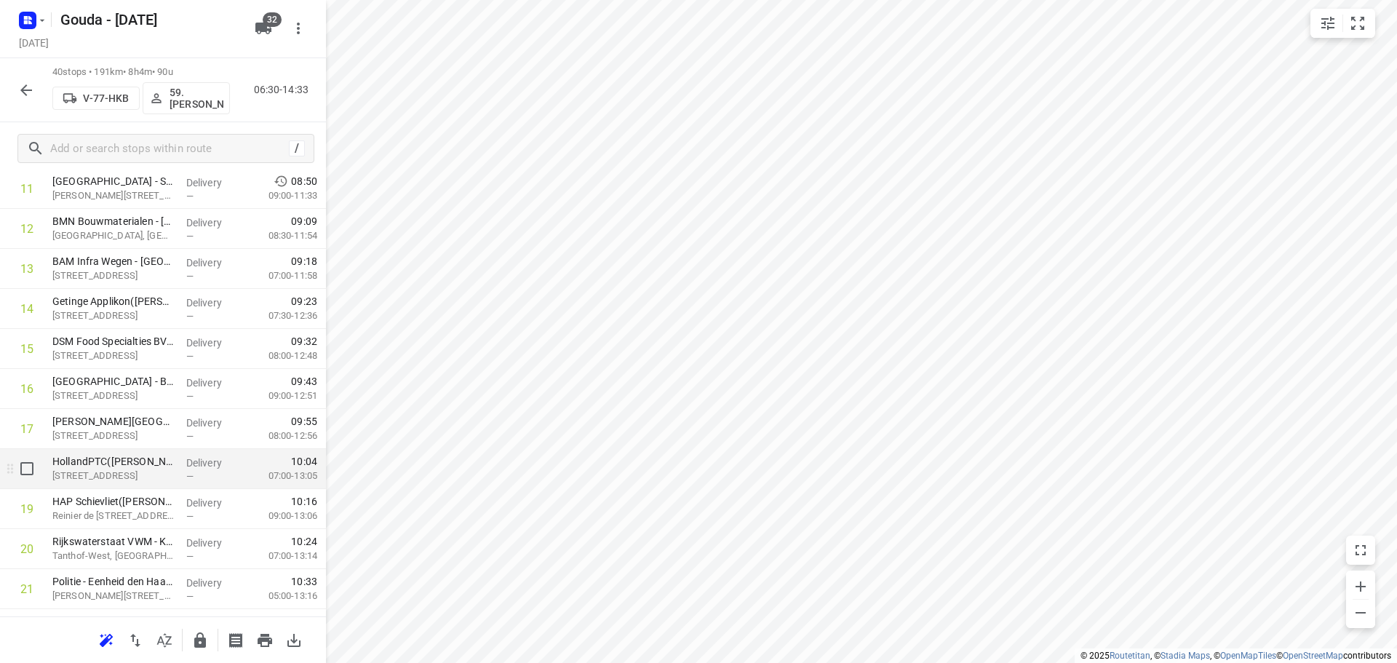
scroll to position [496, 0]
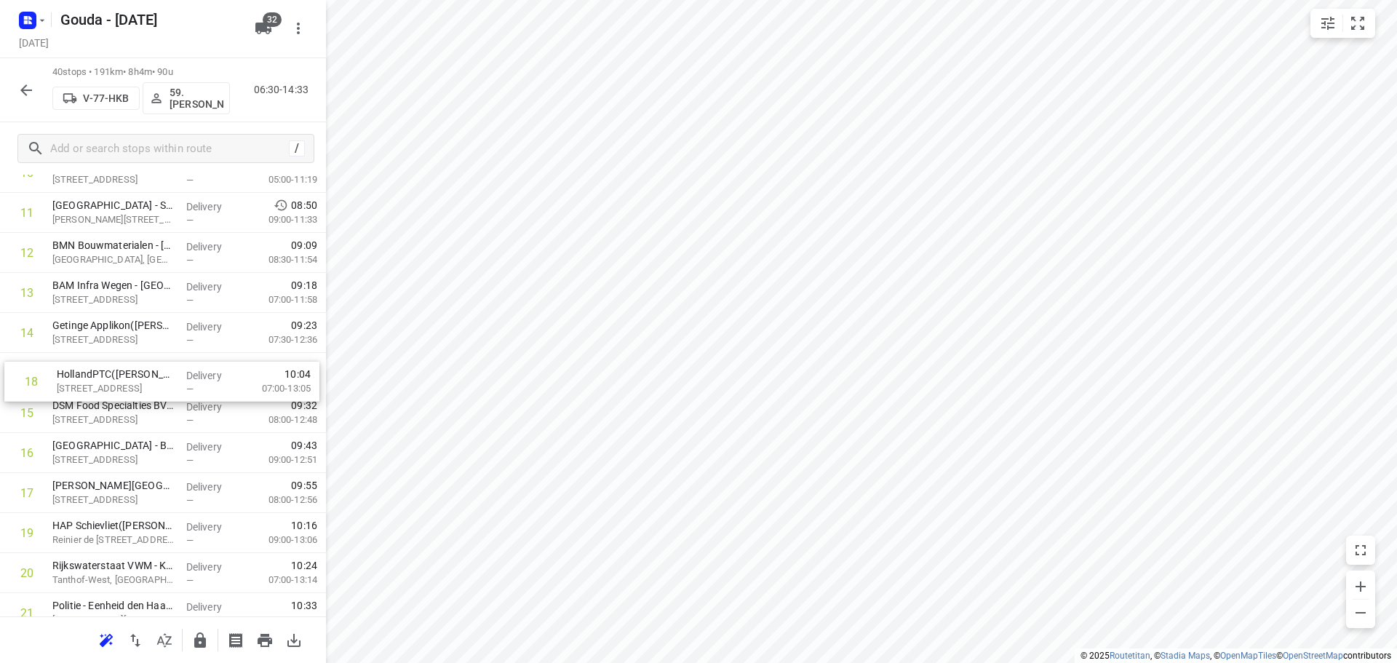
drag, startPoint x: 142, startPoint y: 489, endPoint x: 143, endPoint y: 373, distance: 115.7
click at [143, 373] on div "1 CEVA Logistics ZalareServices B.V. - Bleiswijk(Patrick Sloos) Klappolder 130,…" at bounding box center [163, 593] width 326 height 1601
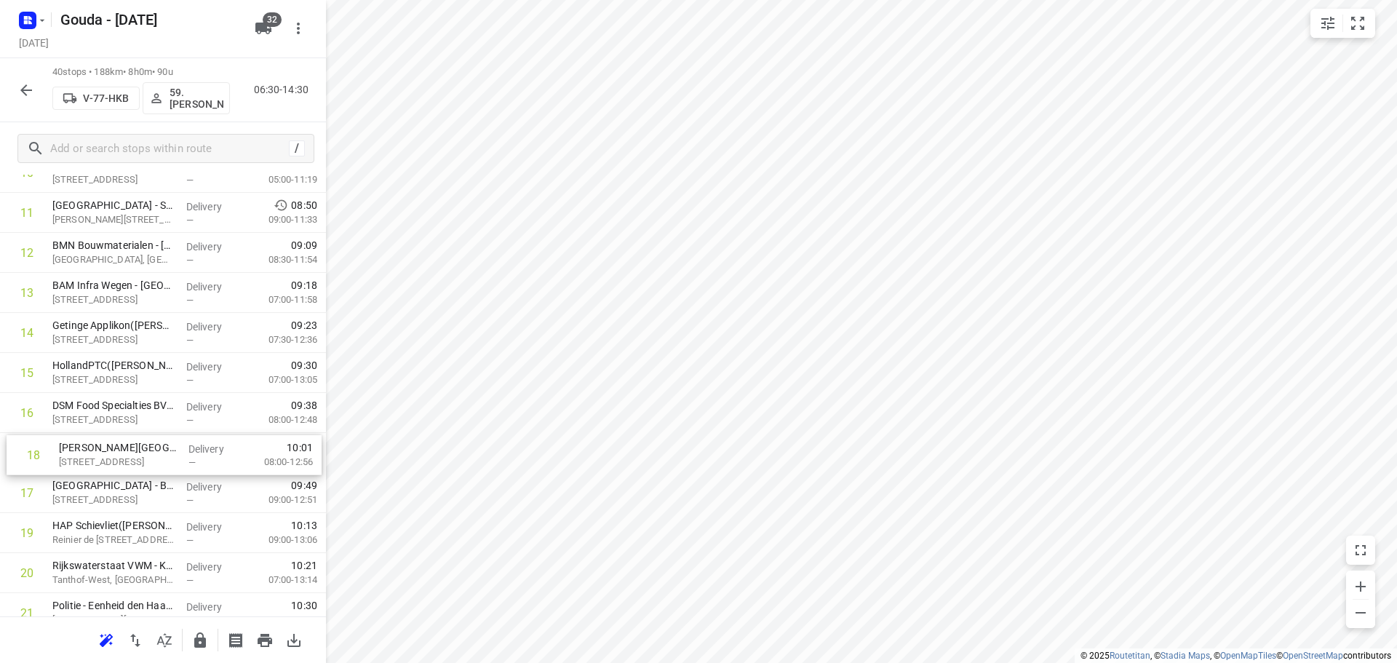
drag, startPoint x: 81, startPoint y: 498, endPoint x: 87, endPoint y: 453, distance: 45.6
click at [87, 453] on div "1 CEVA Logistics ZalareServices B.V. - Bleiswijk(Patrick Sloos) Klappolder 130,…" at bounding box center [163, 593] width 326 height 1601
click at [24, 497] on input "checkbox" at bounding box center [26, 492] width 29 height 29
checkbox input "true"
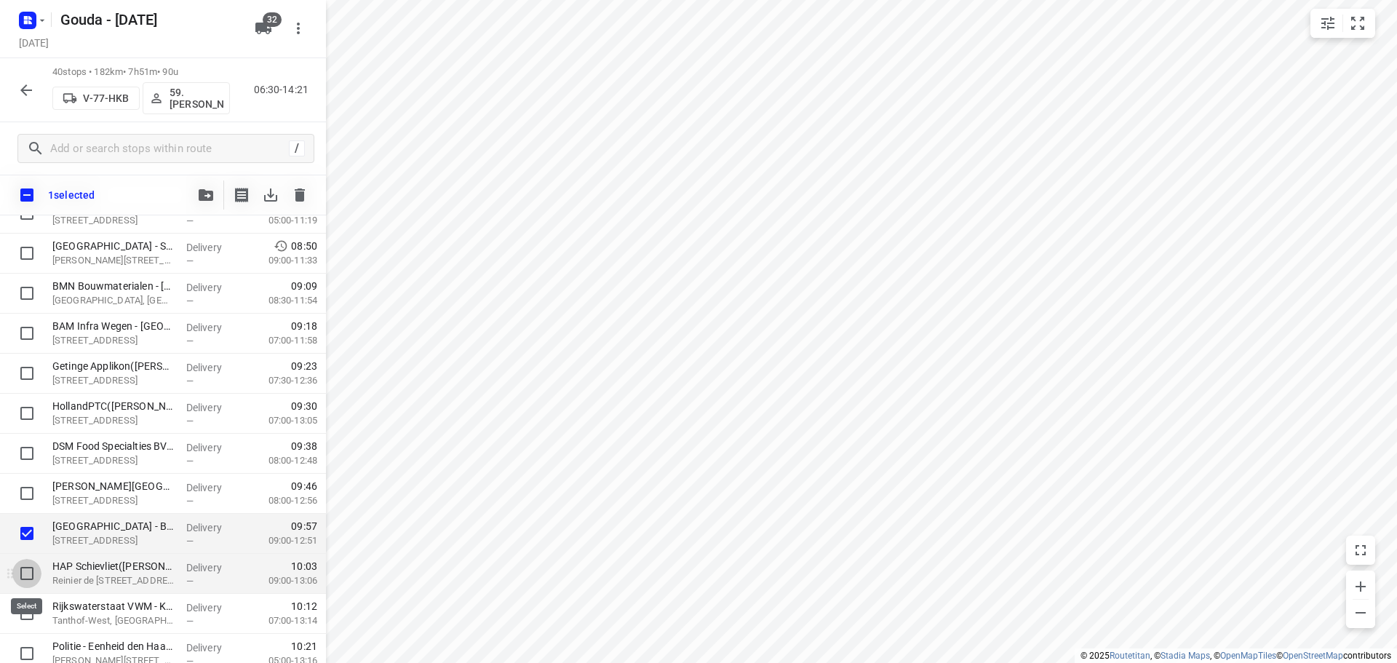
click at [31, 569] on input "checkbox" at bounding box center [26, 573] width 29 height 29
checkbox input "true"
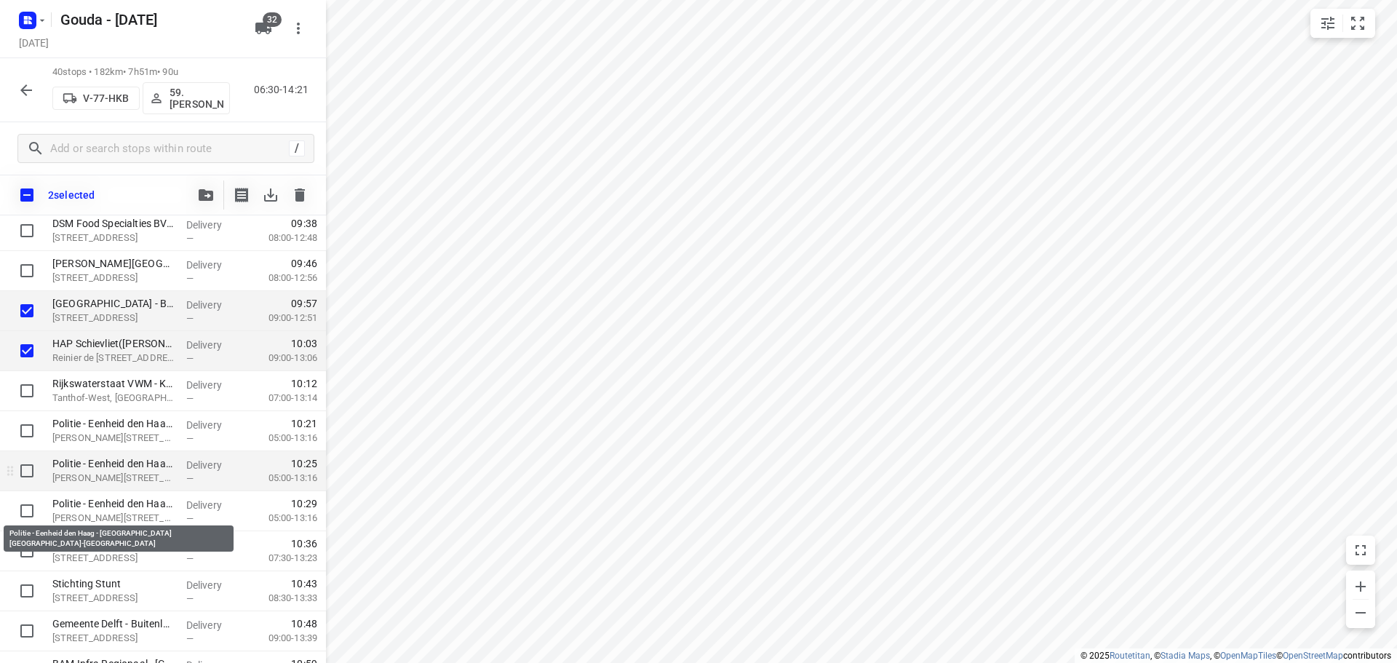
scroll to position [715, 0]
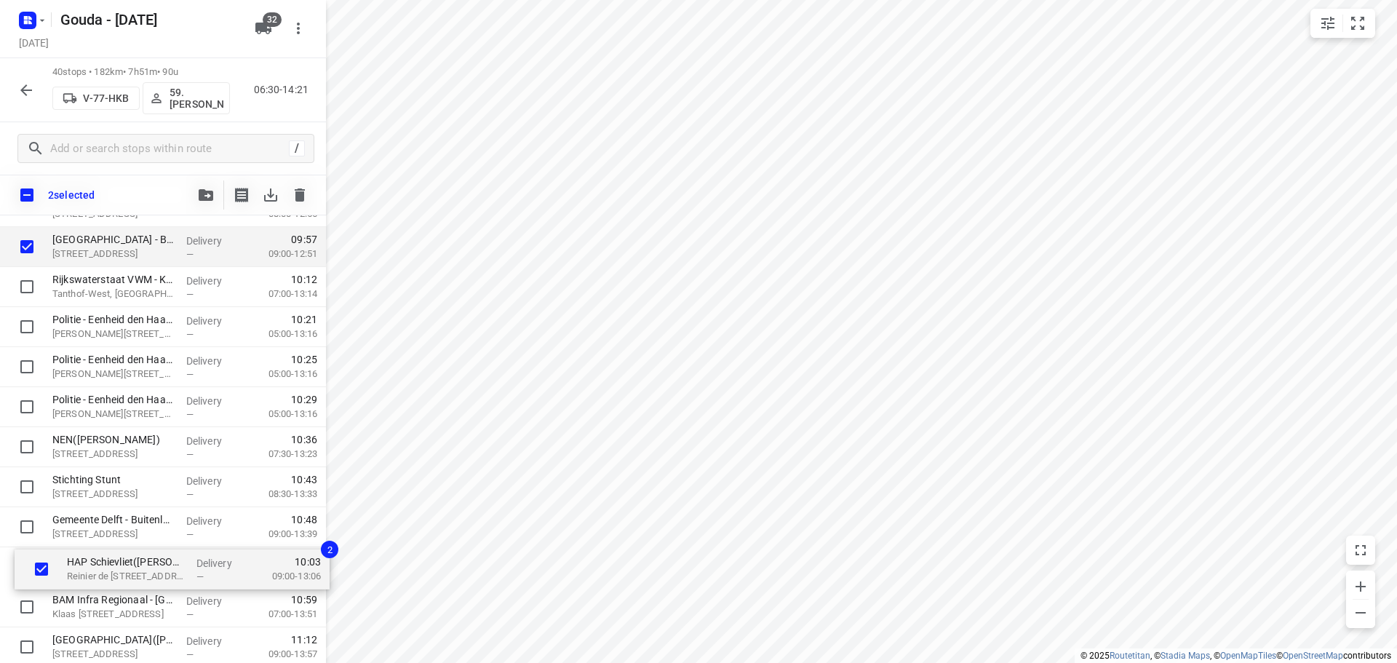
drag, startPoint x: 118, startPoint y: 343, endPoint x: 128, endPoint y: 552, distance: 209.1
click at [128, 552] on div "CEVA Logistics ZalareServices B.V. - Bleiswijk(Patrick Sloos) Klappolder 130, B…" at bounding box center [163, 347] width 326 height 1601
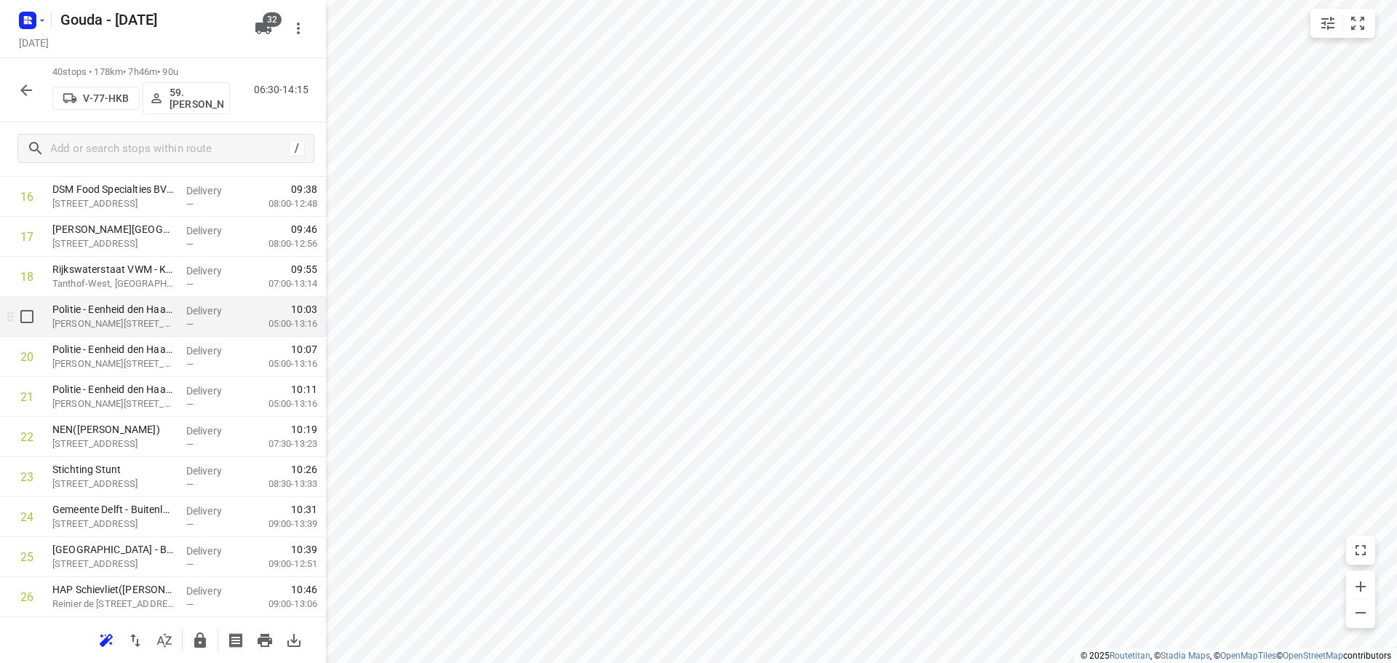
scroll to position [713, 0]
click at [31, 324] on input "checkbox" at bounding box center [26, 315] width 29 height 29
checkbox input "true"
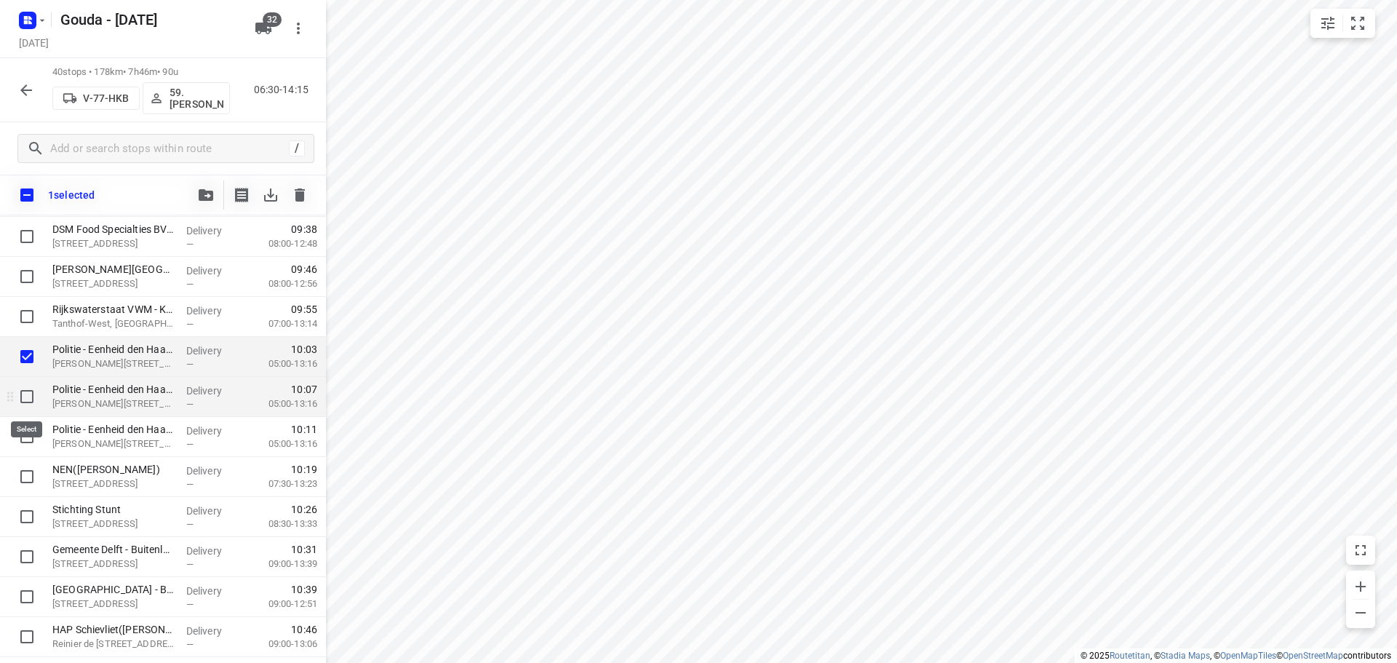
click at [28, 403] on input "checkbox" at bounding box center [26, 396] width 29 height 29
checkbox input "true"
click at [28, 432] on input "checkbox" at bounding box center [26, 436] width 29 height 29
checkbox input "true"
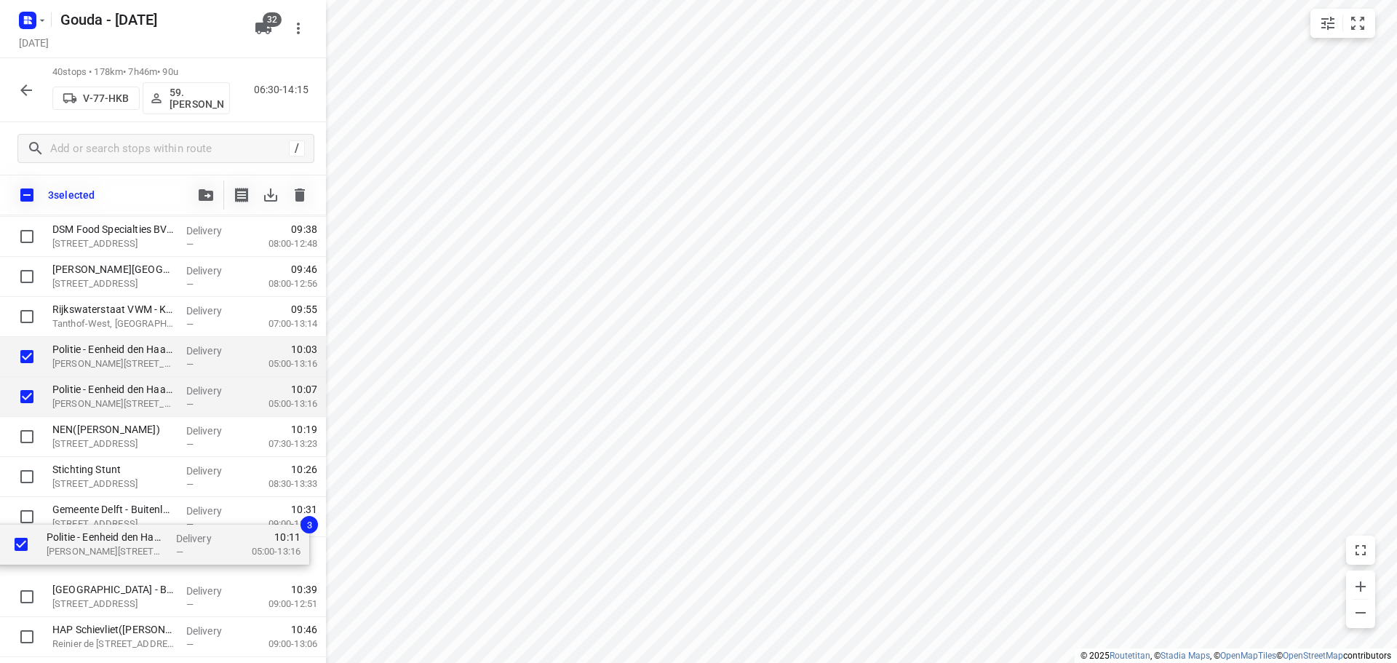
drag, startPoint x: 105, startPoint y: 445, endPoint x: 99, endPoint y: 558, distance: 113.7
click at [99, 558] on div "CEVA Logistics ZalareServices B.V. - Bleiswijk(Patrick Sloos) Klappolder 130, B…" at bounding box center [163, 416] width 326 height 1601
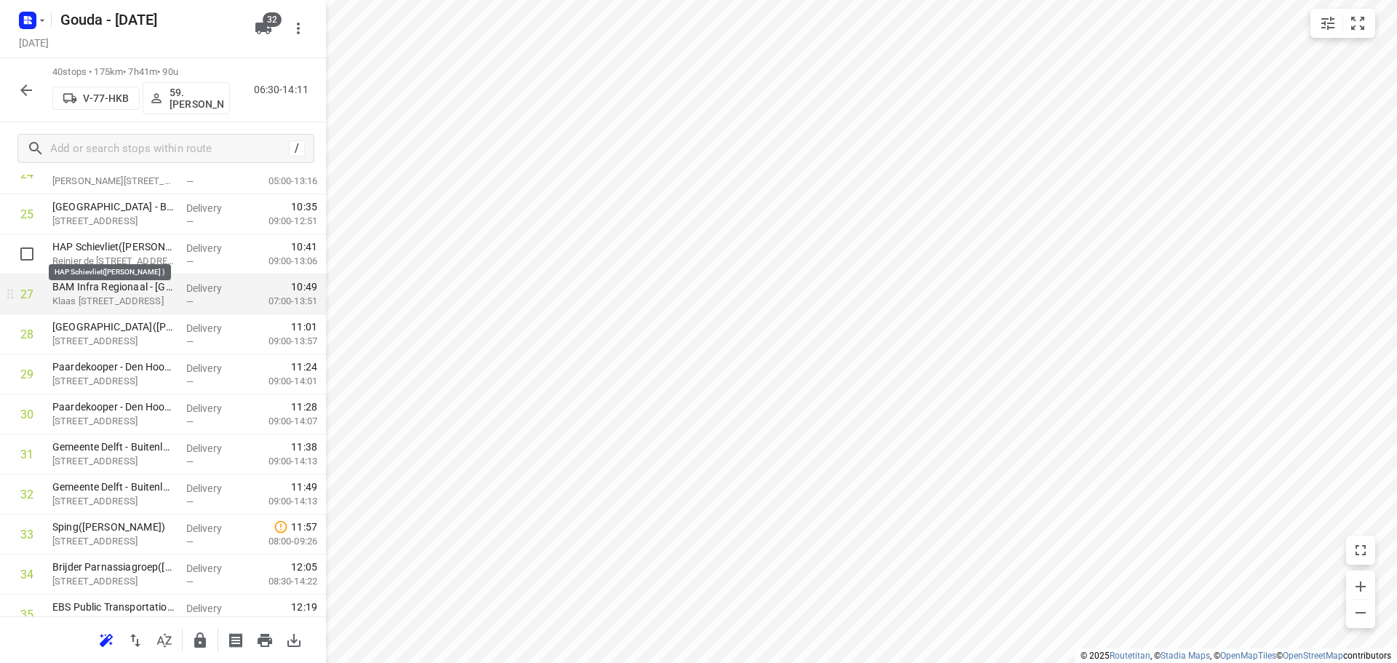
scroll to position [1077, 0]
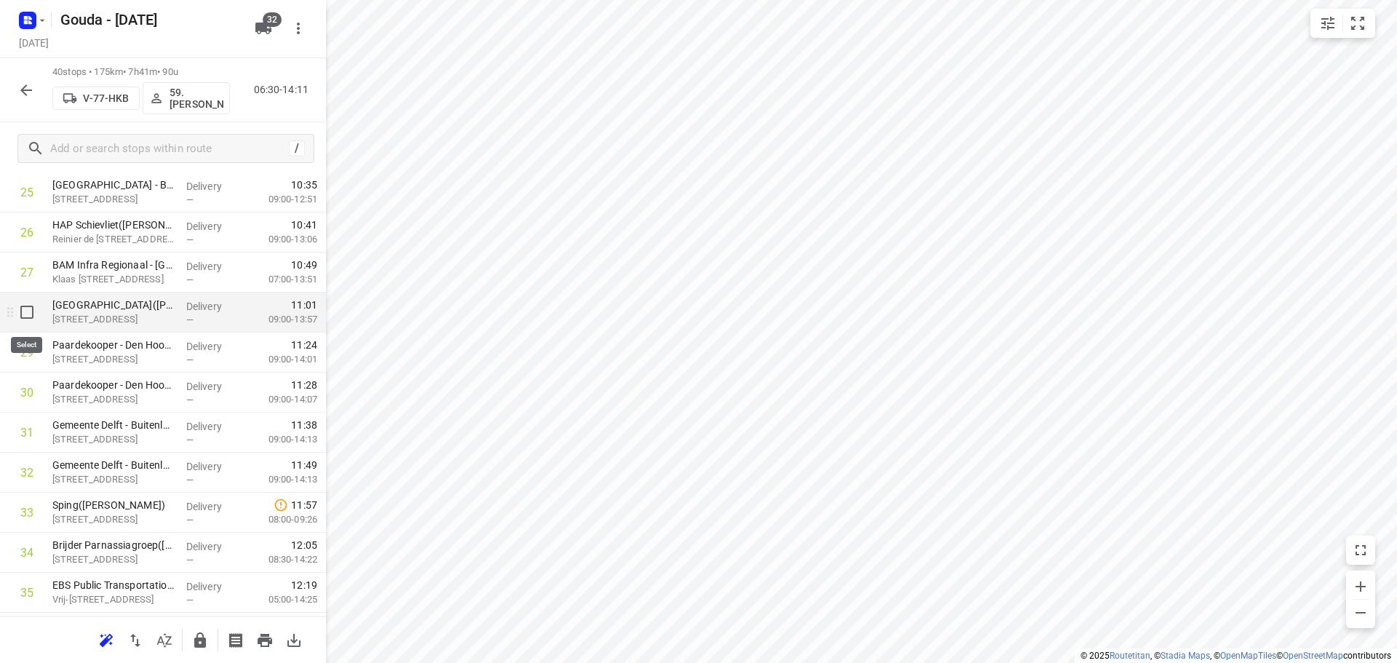
click at [20, 314] on input "checkbox" at bounding box center [26, 312] width 29 height 29
checkbox input "true"
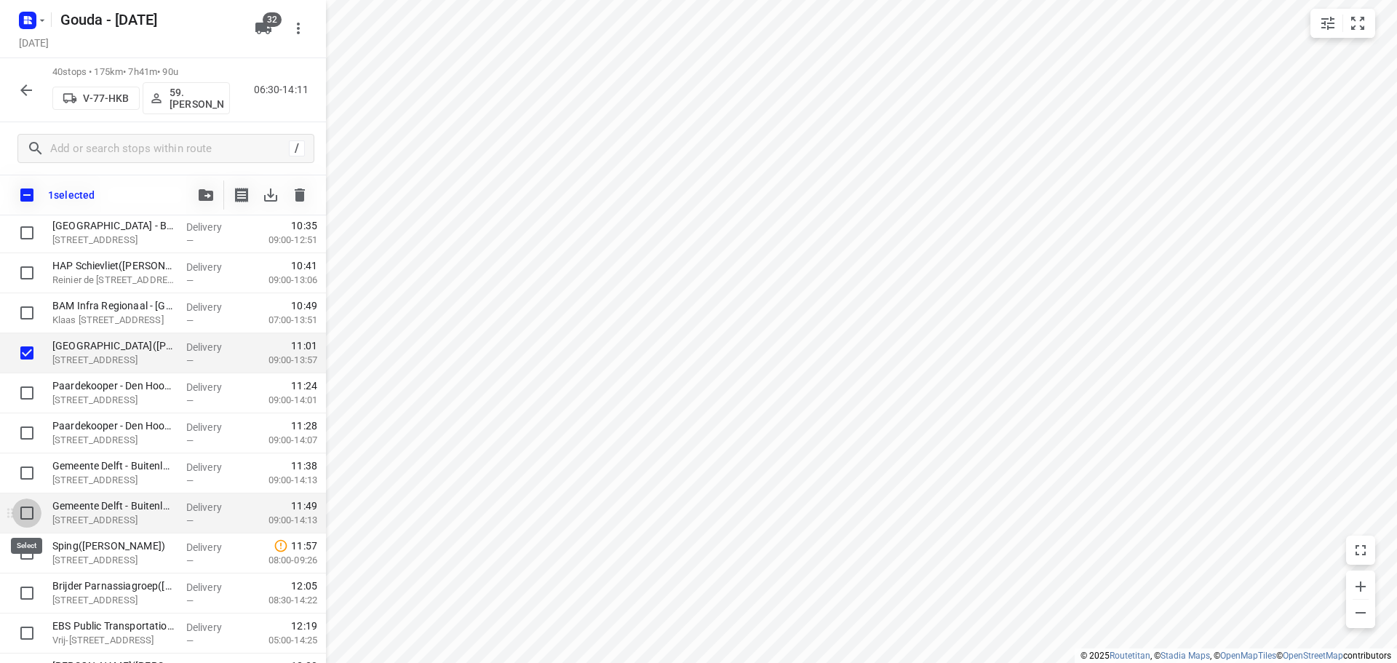
click at [23, 516] on input "checkbox" at bounding box center [26, 512] width 29 height 29
checkbox input "true"
click at [27, 567] on input "checkbox" at bounding box center [26, 553] width 29 height 29
checkbox input "true"
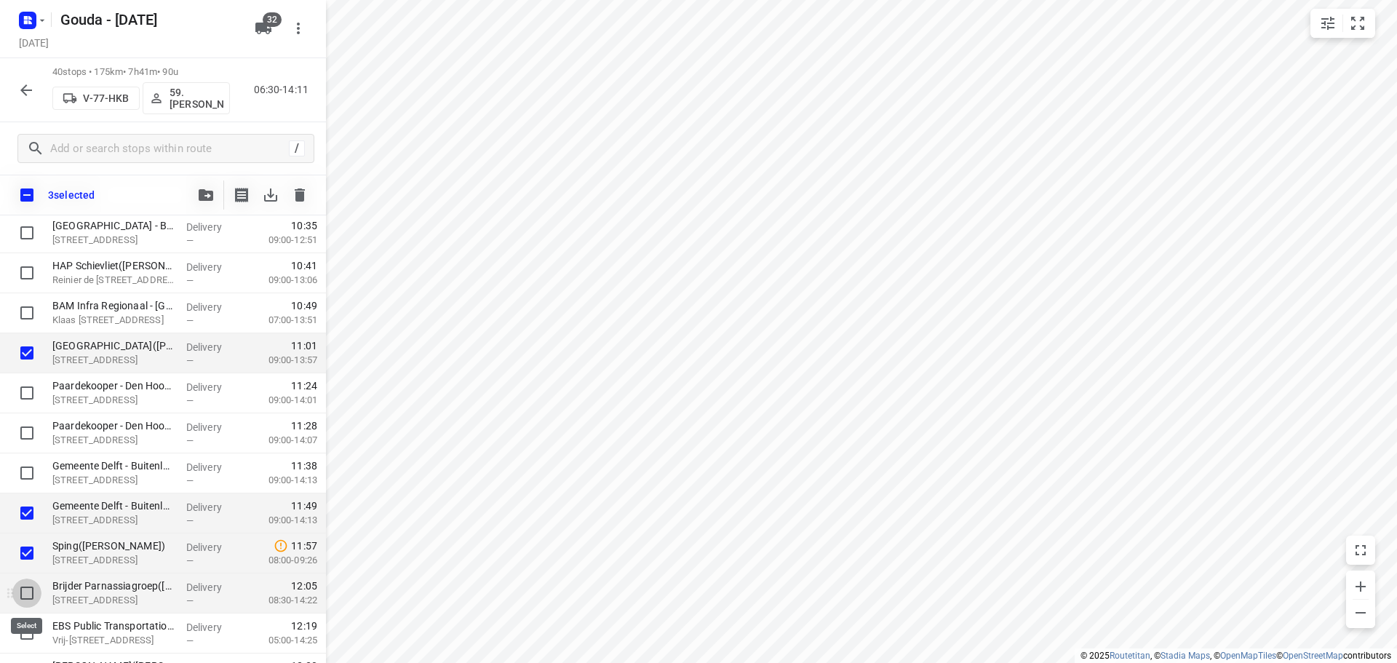
click at [23, 603] on input "checkbox" at bounding box center [26, 593] width 29 height 29
checkbox input "true"
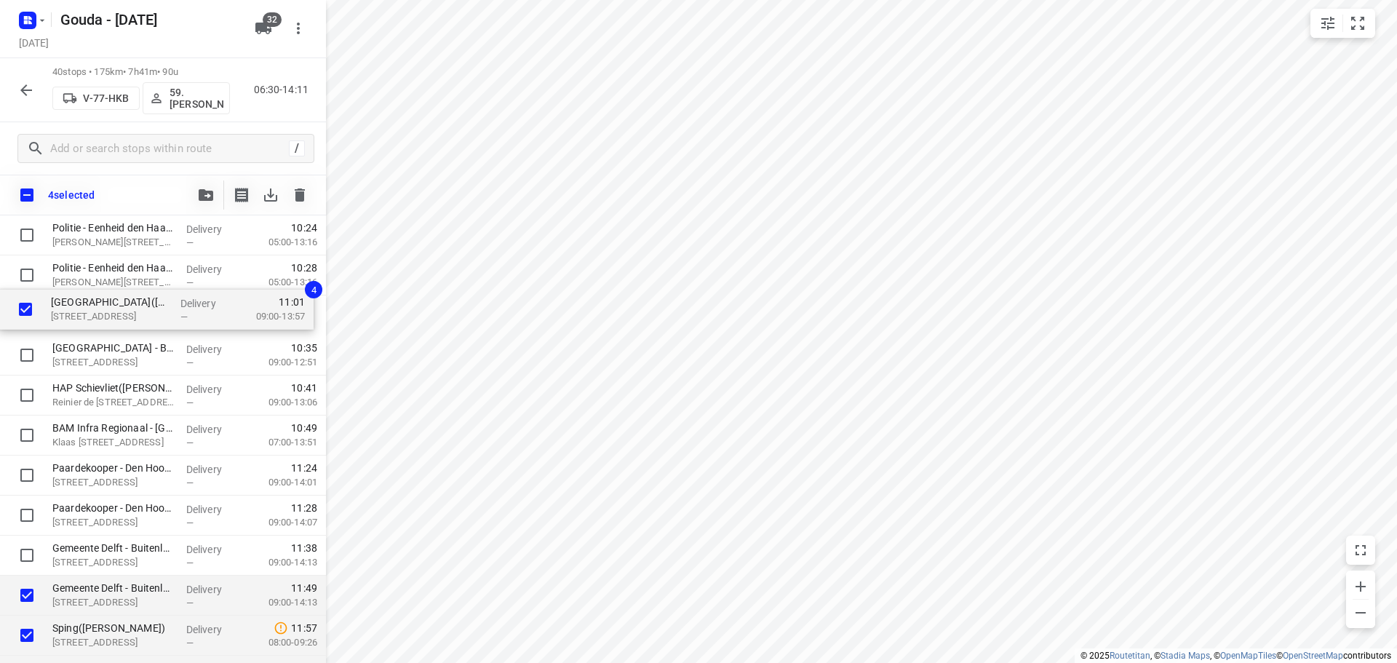
scroll to position [991, 0]
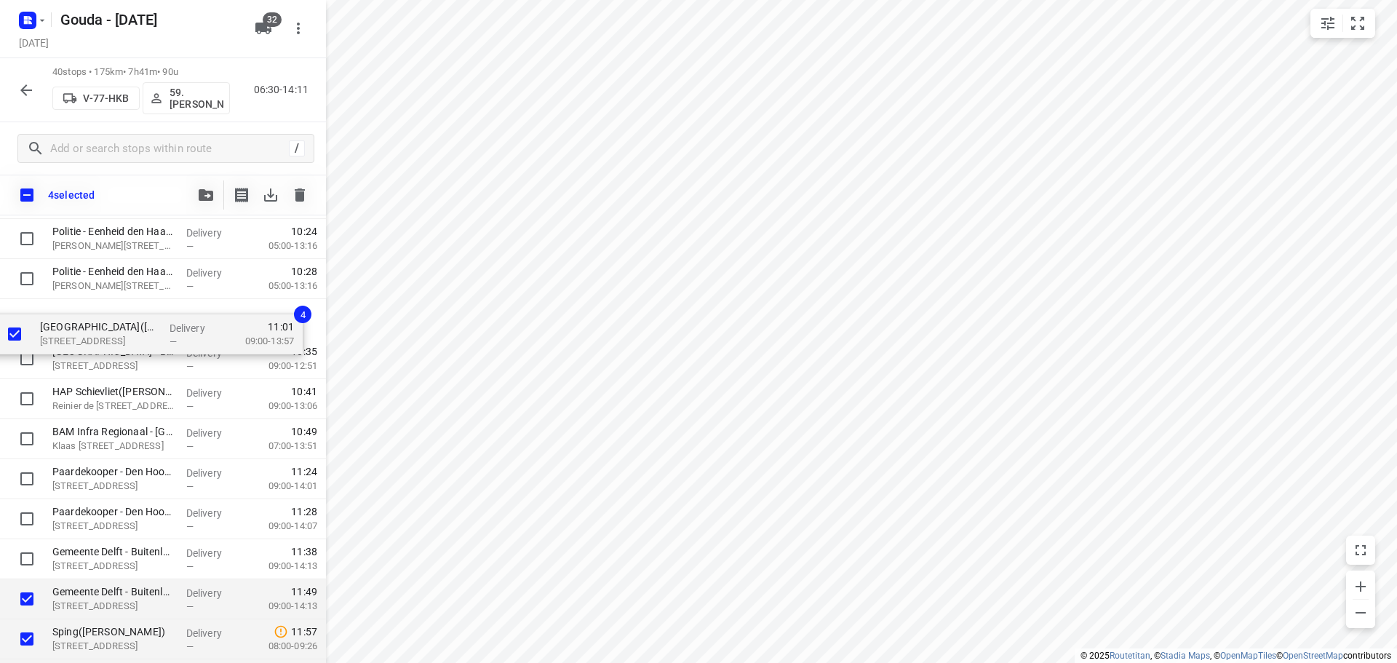
drag, startPoint x: 136, startPoint y: 365, endPoint x: 123, endPoint y: 335, distance: 32.6
click at [123, 335] on div "CEVA Logistics ZalareServices B.V. - Bleiswijk(Patrick Sloos) Klappolder 130, B…" at bounding box center [163, 139] width 326 height 1601
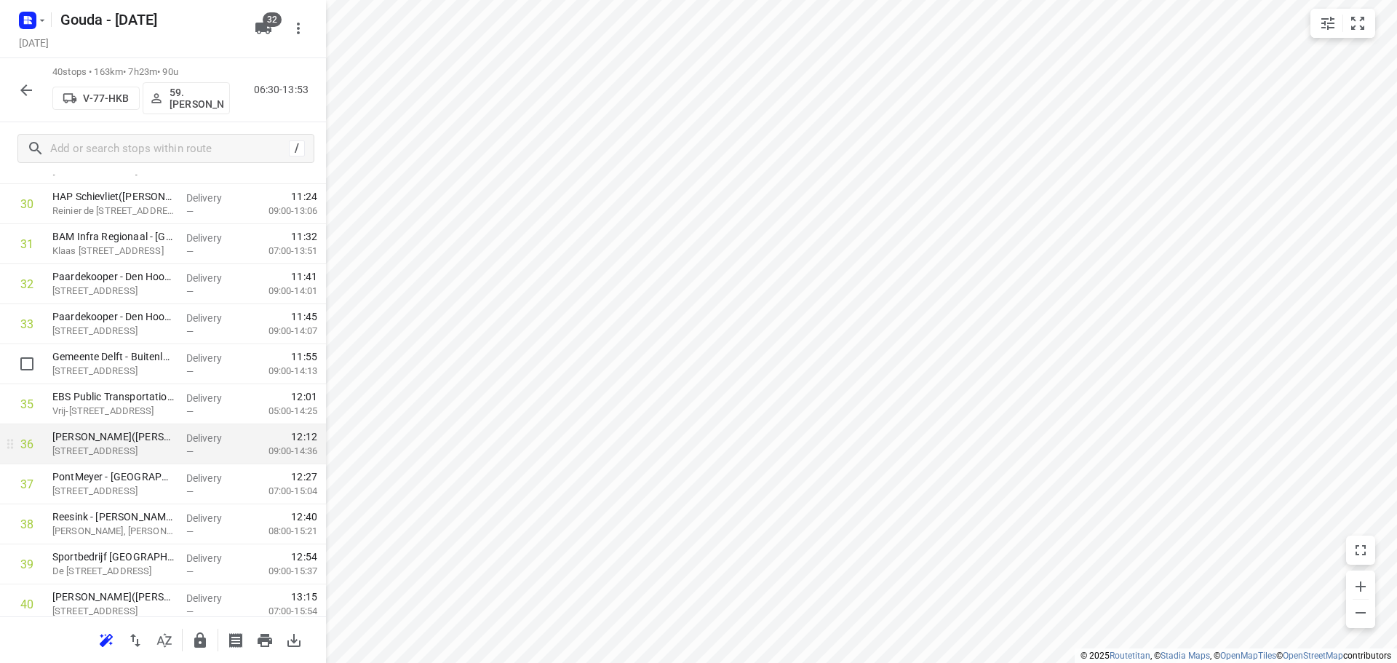
scroll to position [1314, 0]
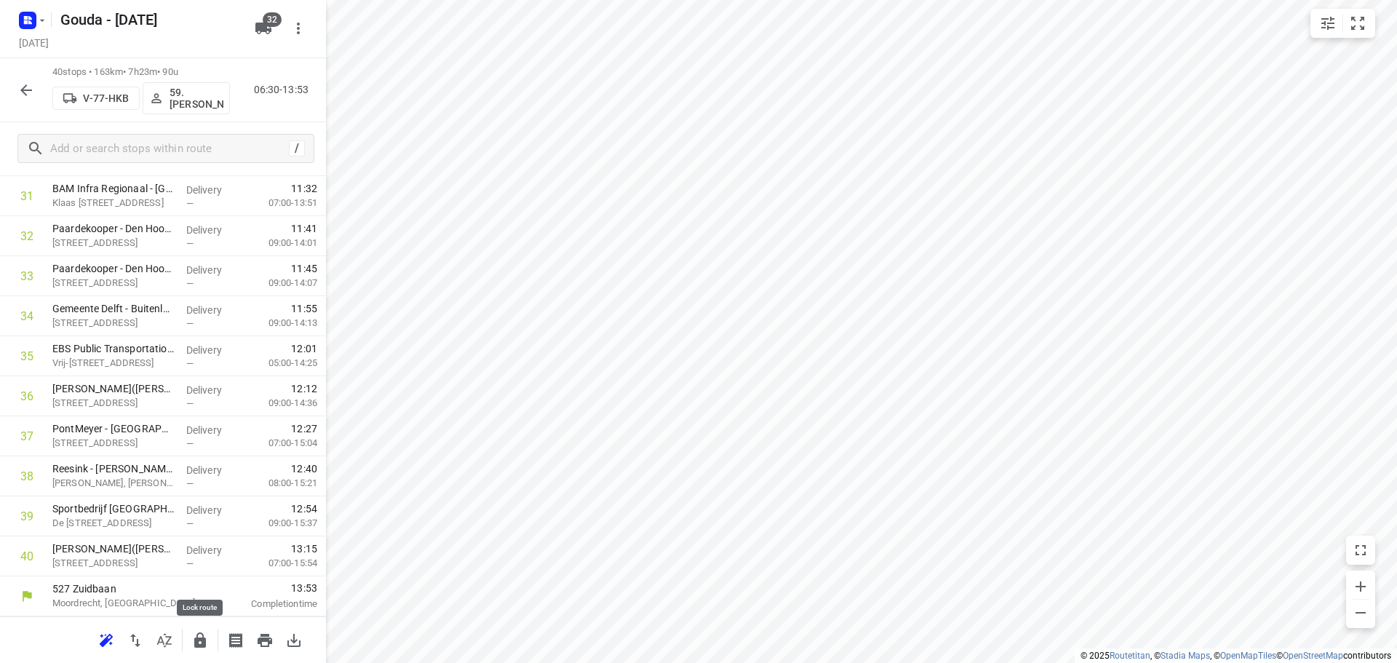
click at [204, 644] on icon "button" at bounding box center [200, 639] width 12 height 15
click at [30, 83] on icon "button" at bounding box center [25, 90] width 17 height 17
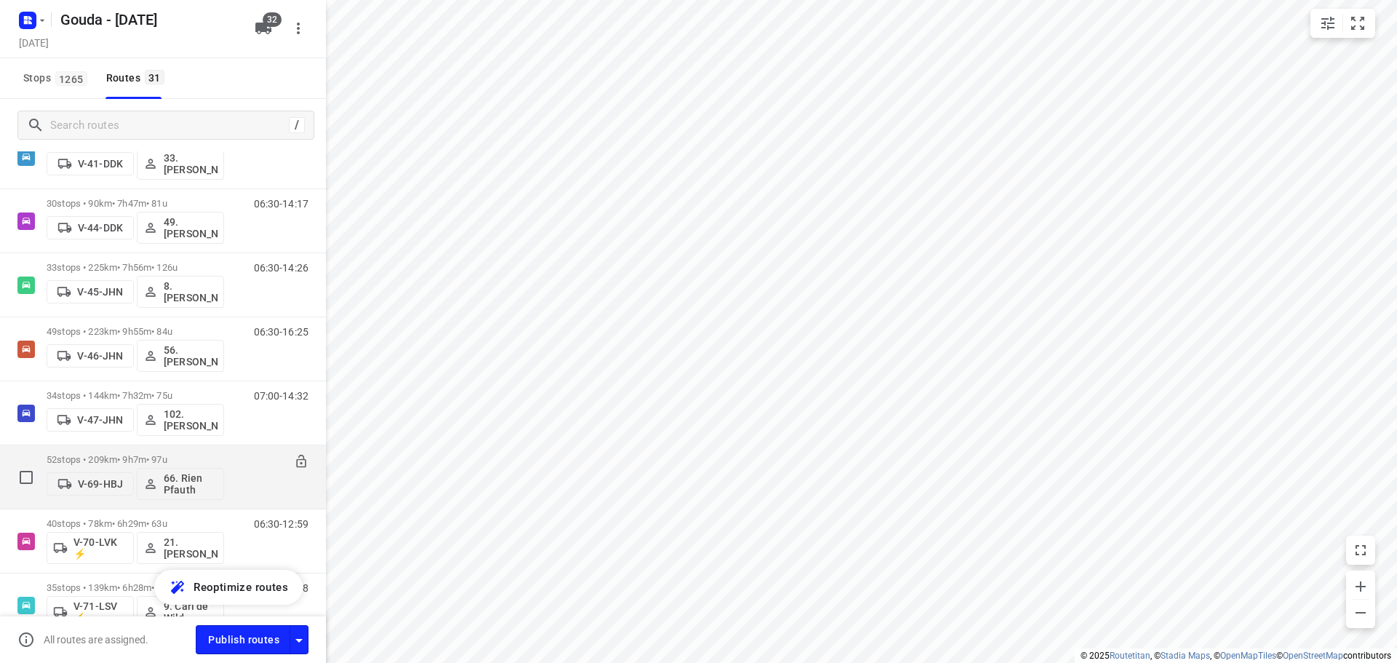
scroll to position [873, 0]
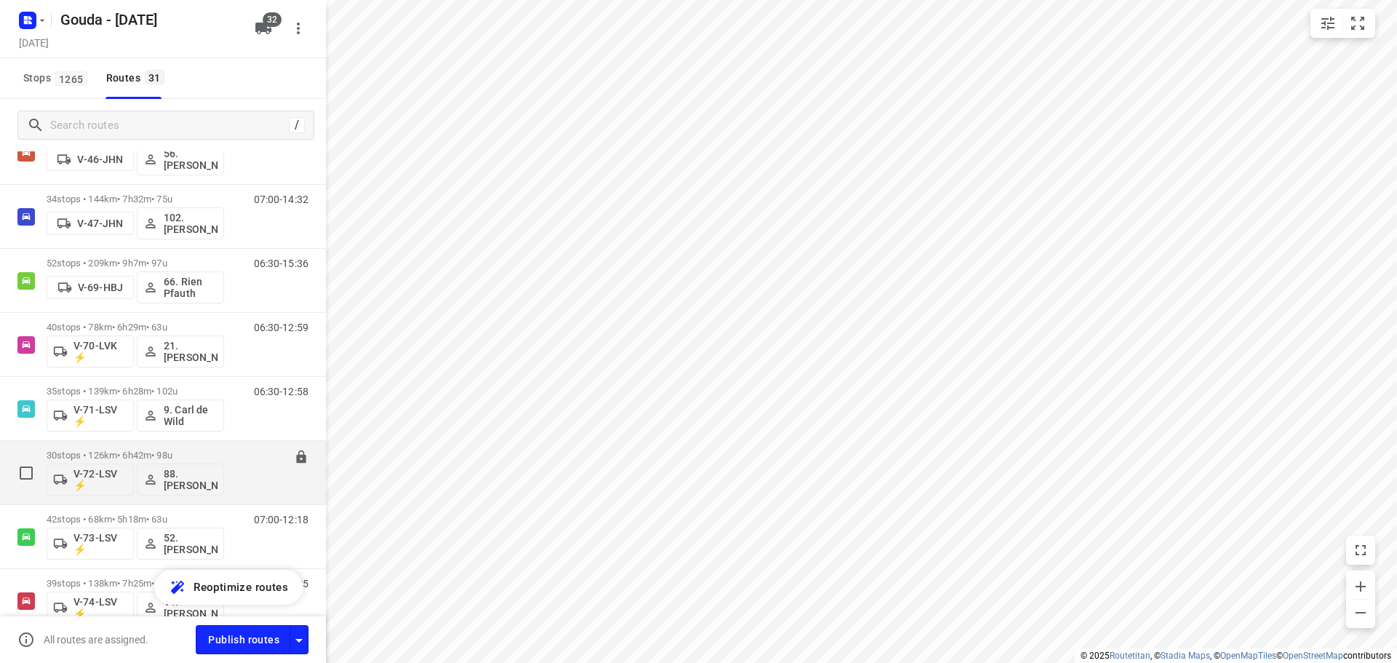
click at [141, 448] on div "30 stops • 126km • 6h42m • 98u V-72-LSV ⚡ 88. Deborah van den Berg" at bounding box center [136, 472] width 178 height 60
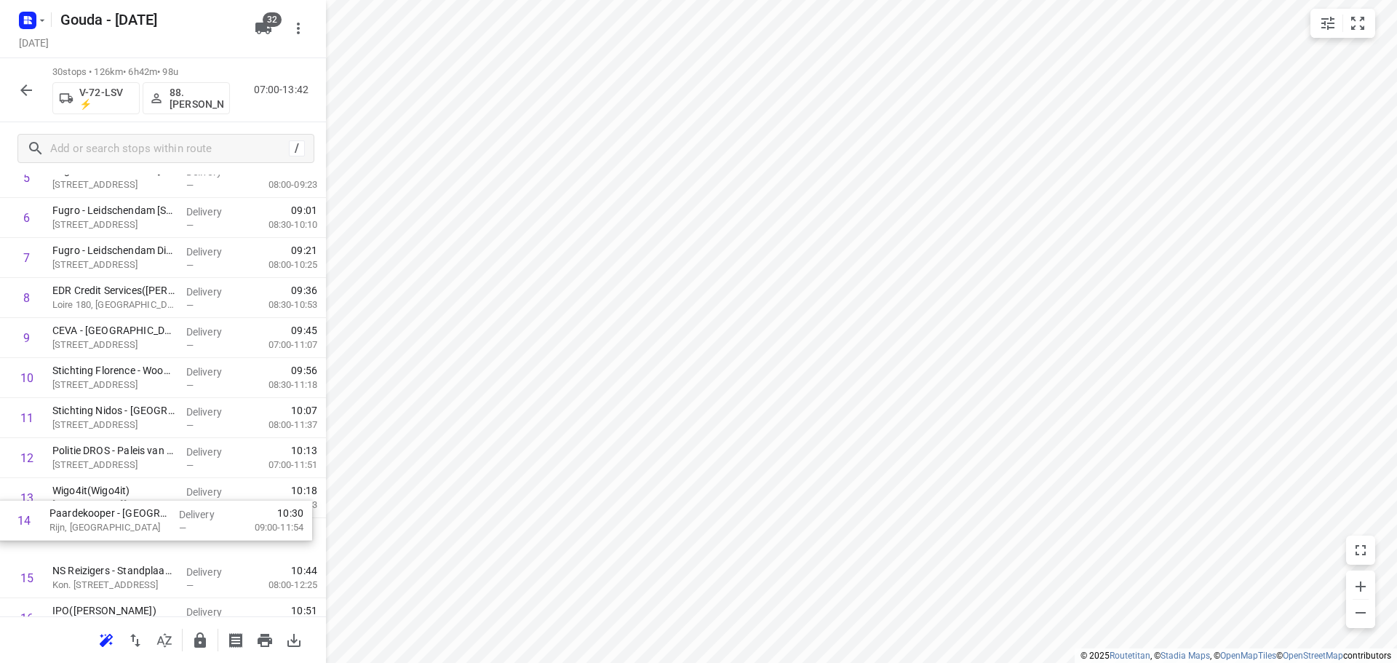
scroll to position [293, 0]
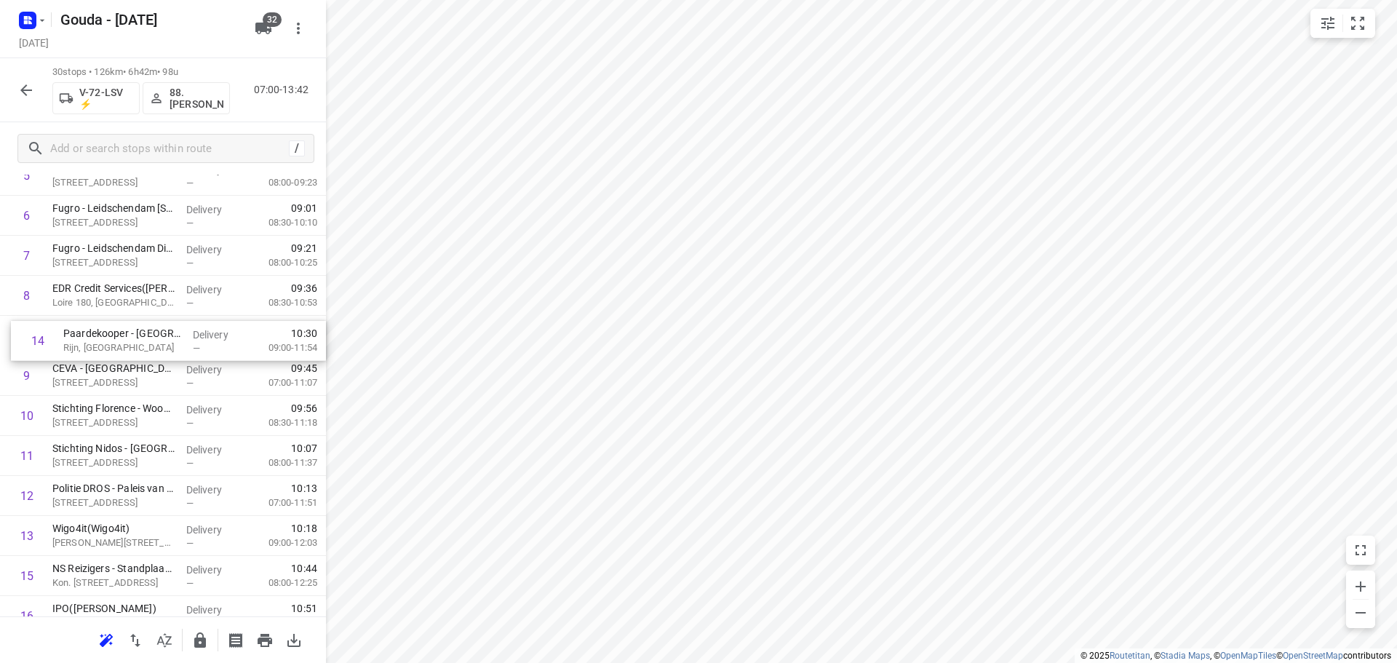
drag, startPoint x: 113, startPoint y: 547, endPoint x: 123, endPoint y: 343, distance: 204.7
click at [123, 343] on div "1 ZonMw - Laan van Nieuw Oost-Indie(Jan Willem Boom) Laan van Nieuw Oost-Indië …" at bounding box center [163, 596] width 326 height 1201
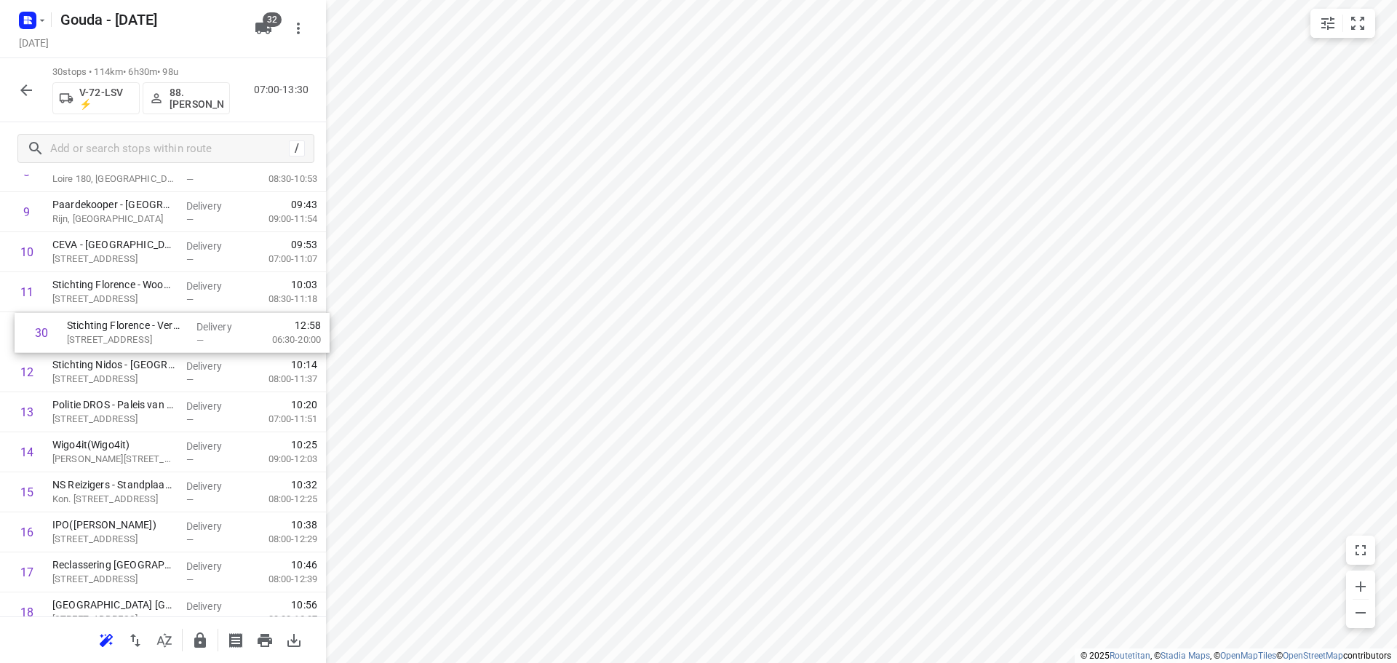
scroll to position [417, 0]
drag, startPoint x: 152, startPoint y: 556, endPoint x: 156, endPoint y: 333, distance: 222.7
click at [156, 333] on div "1 ZonMw - Laan van Nieuw Oost-Indie(Jan Willem Boom) Laan van Nieuw Oost-Indië …" at bounding box center [163, 472] width 326 height 1201
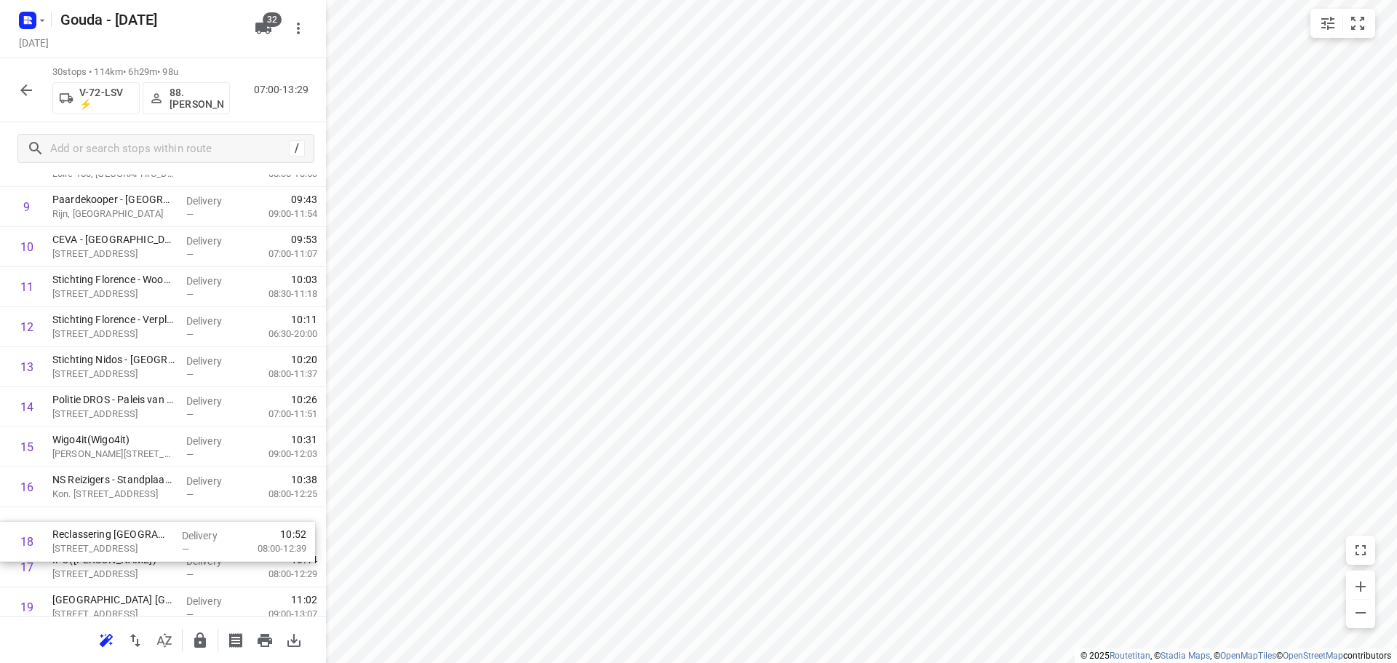
scroll to position [423, 0]
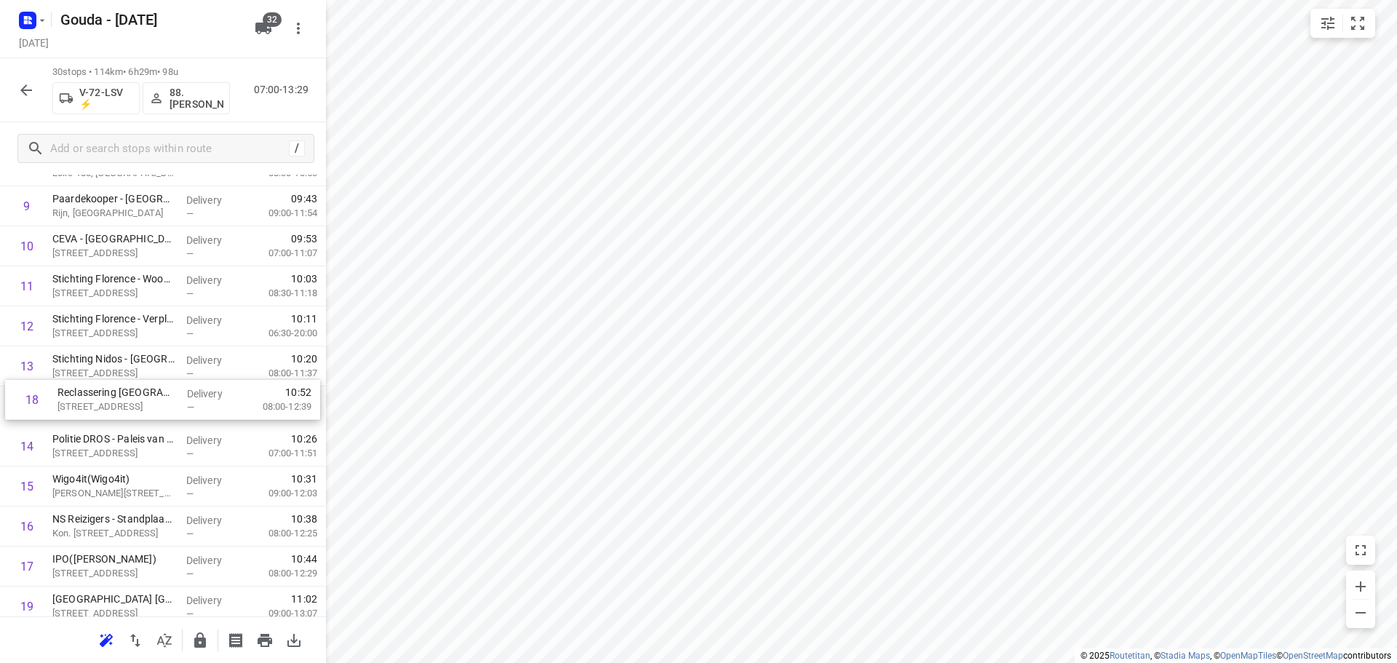
drag, startPoint x: 118, startPoint y: 568, endPoint x: 123, endPoint y: 390, distance: 178.4
click at [123, 390] on div "1 ZonMw - Laan van Nieuw Oost-Indie(Jan Willem Boom) Laan van Nieuw Oost-Indië …" at bounding box center [163, 466] width 326 height 1201
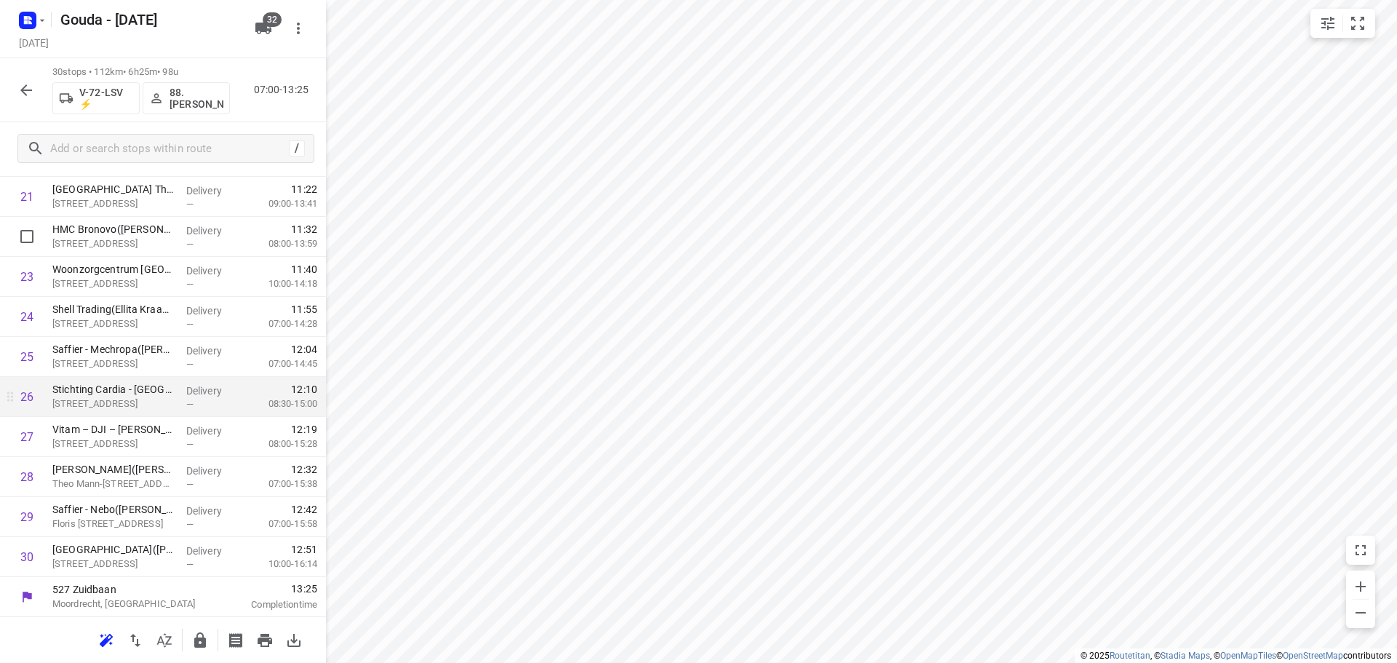
scroll to position [913, 0]
click at [205, 629] on button "button" at bounding box center [200, 640] width 29 height 29
click at [25, 85] on icon "button" at bounding box center [25, 90] width 17 height 17
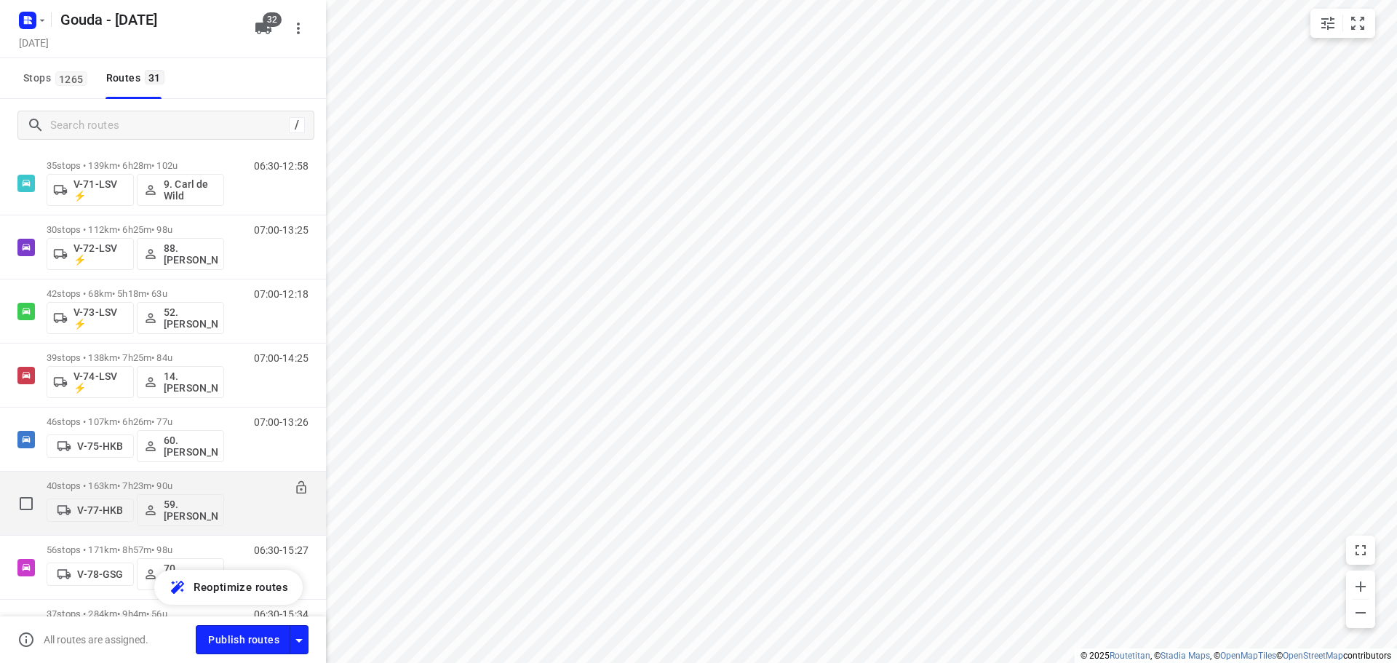
scroll to position [1237, 0]
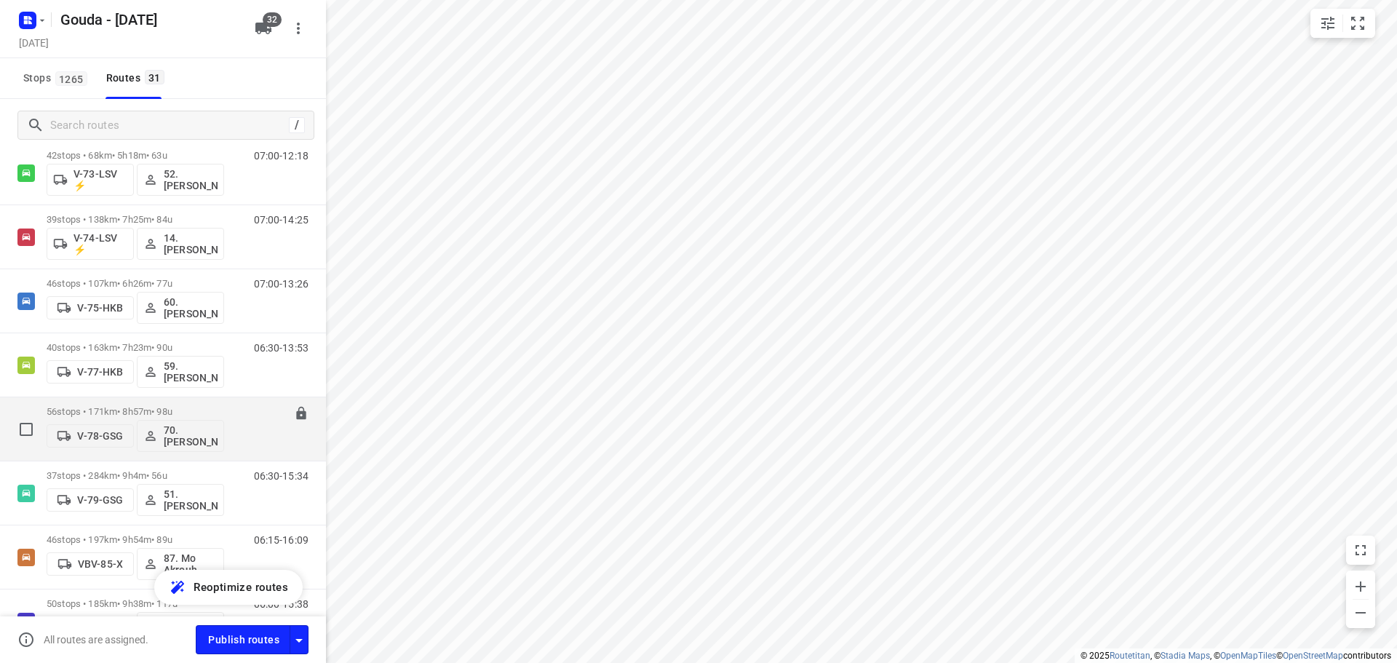
click at [147, 408] on p "56 stops • 171km • 8h57m • 98u" at bounding box center [136, 411] width 178 height 11
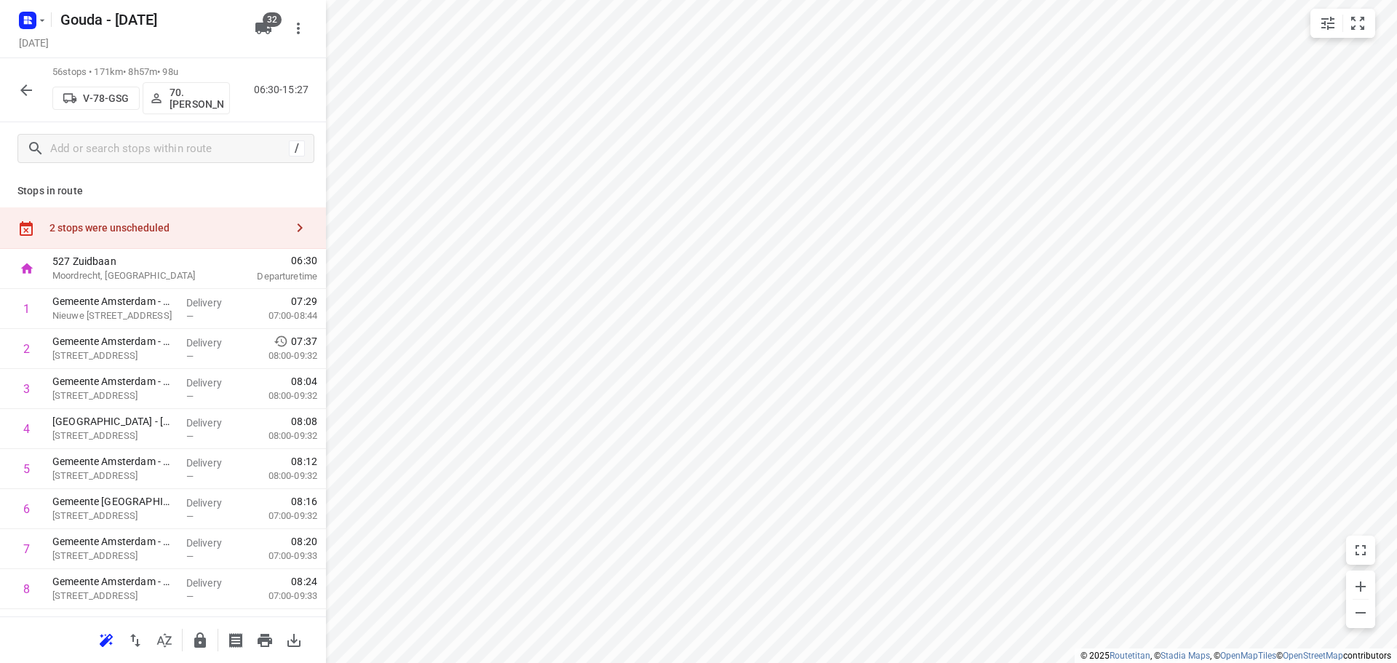
click at [175, 643] on button "button" at bounding box center [164, 640] width 29 height 29
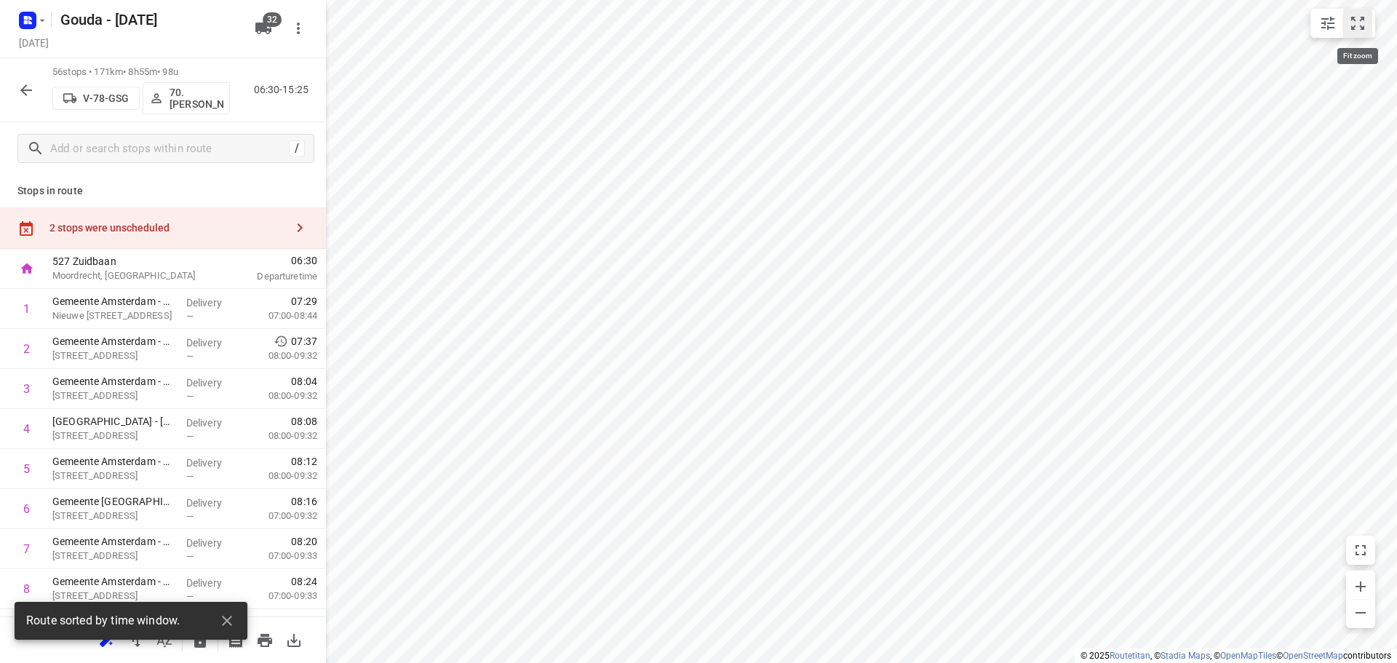
click at [1364, 23] on icon "small contained button group" at bounding box center [1357, 23] width 17 height 17
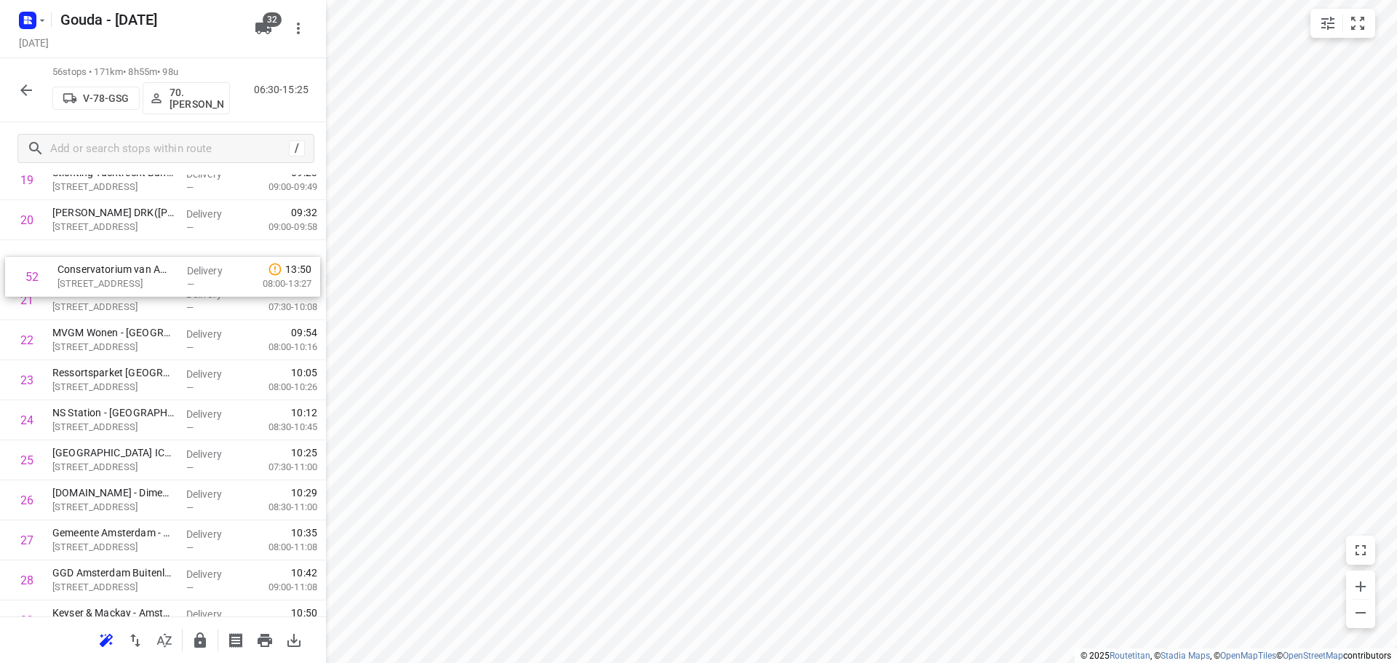
scroll to position [841, 0]
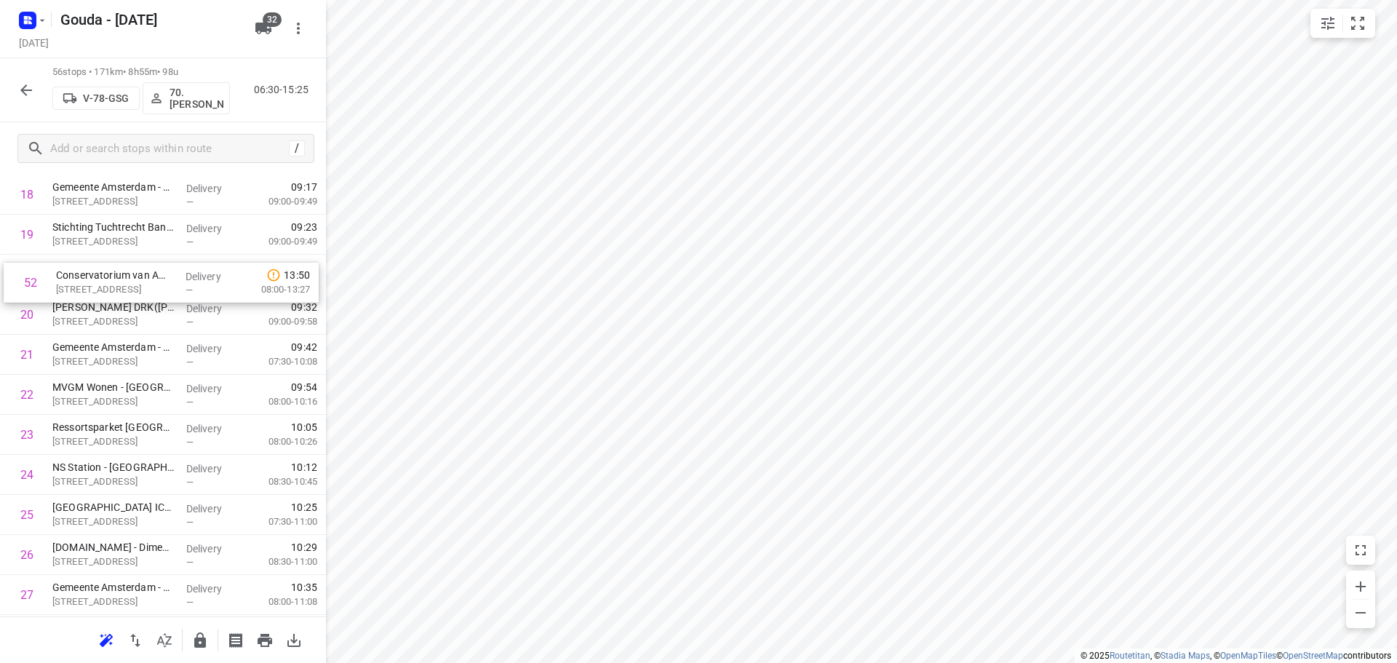
drag, startPoint x: 138, startPoint y: 555, endPoint x: 142, endPoint y: 290, distance: 264.9
click at [142, 290] on div "1 Gemeente Amsterdam - THOR - Veiligheidsteam Openbaar Vervoer(Onbekend) Nieuwe…" at bounding box center [163, 614] width 326 height 2241
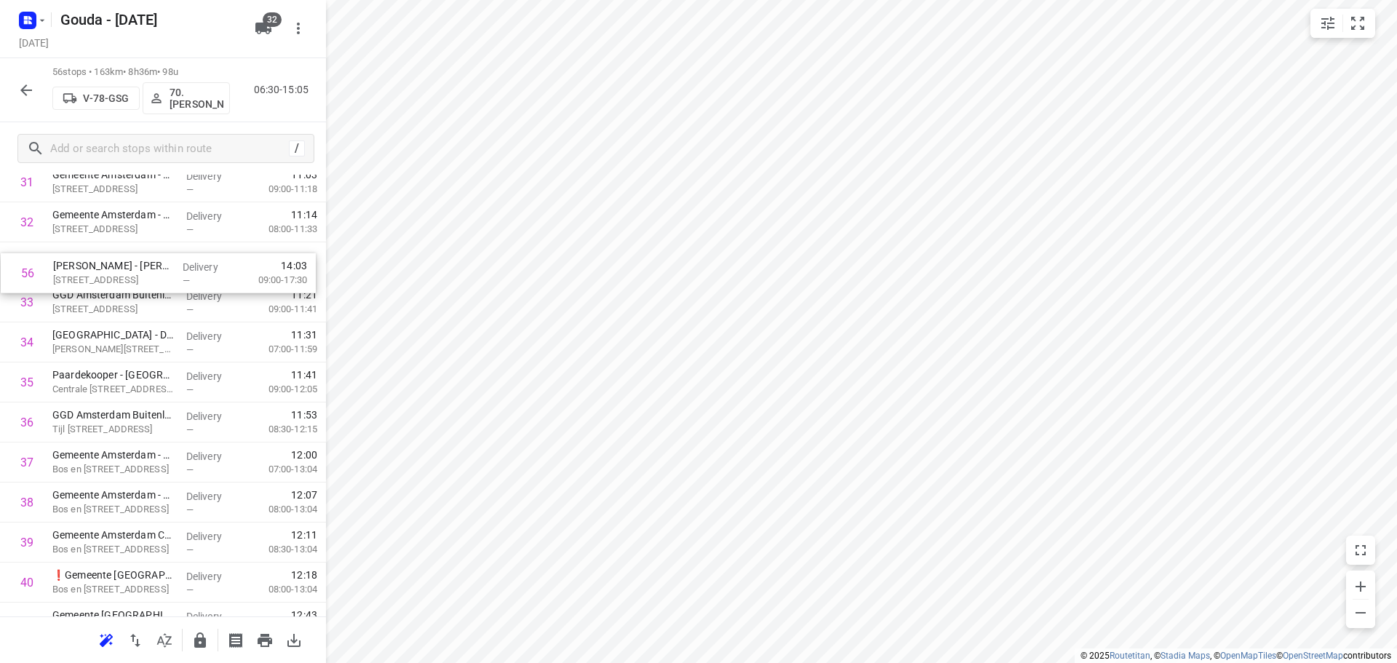
scroll to position [1319, 0]
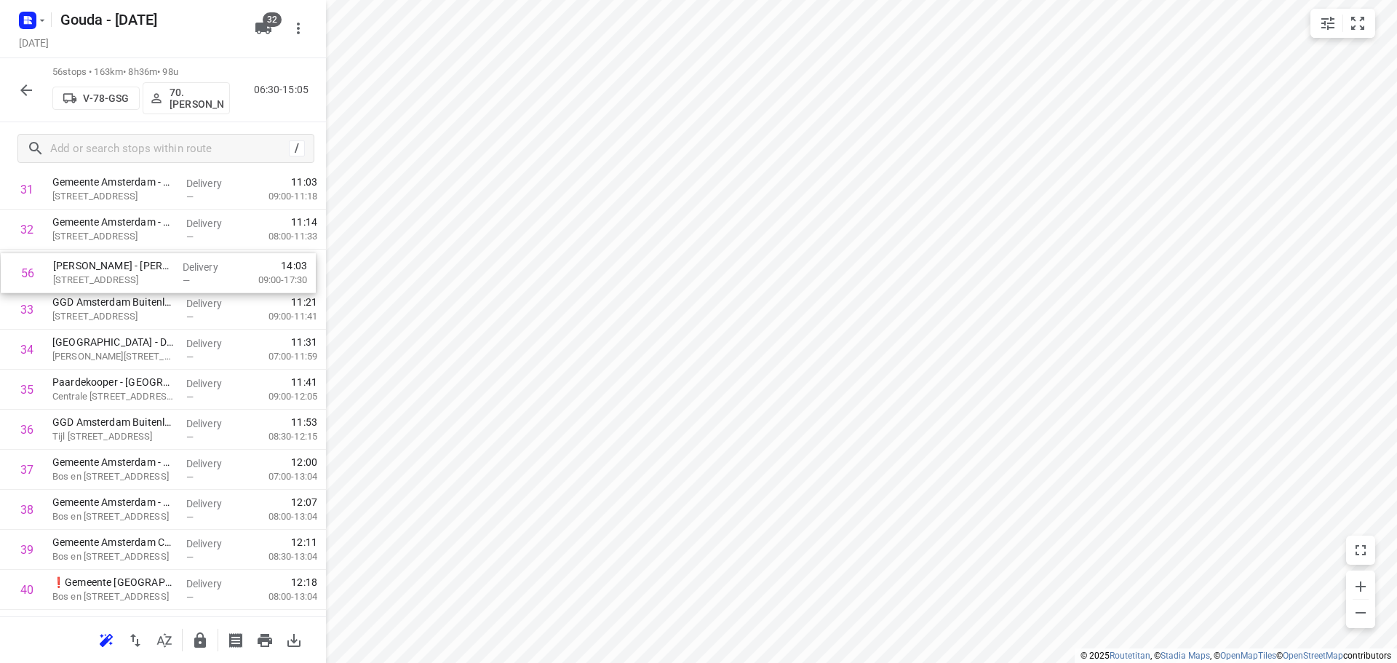
drag, startPoint x: 155, startPoint y: 566, endPoint x: 151, endPoint y: 270, distance: 296.2
click at [151, 270] on div "1 Gemeente Amsterdam - THOR - Veiligheidsteam Openbaar Vervoer(Onbekend) Nieuwe…" at bounding box center [163, 89] width 326 height 2241
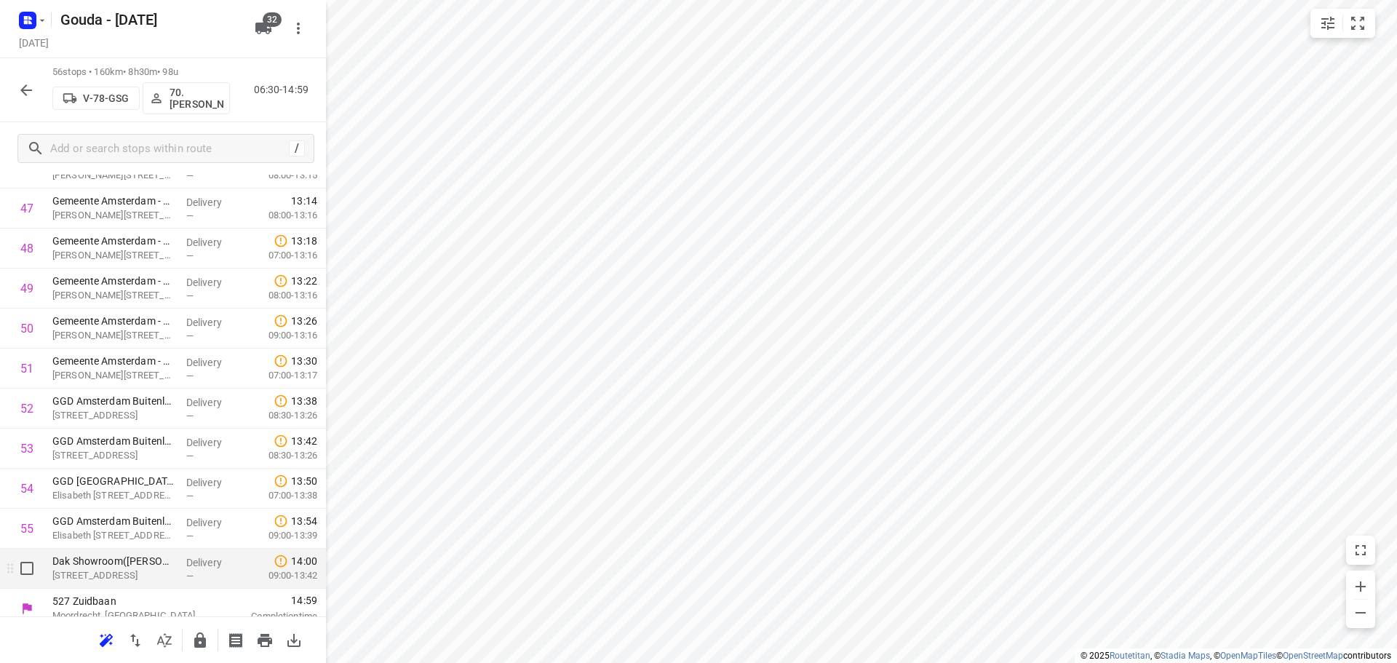
scroll to position [1954, 0]
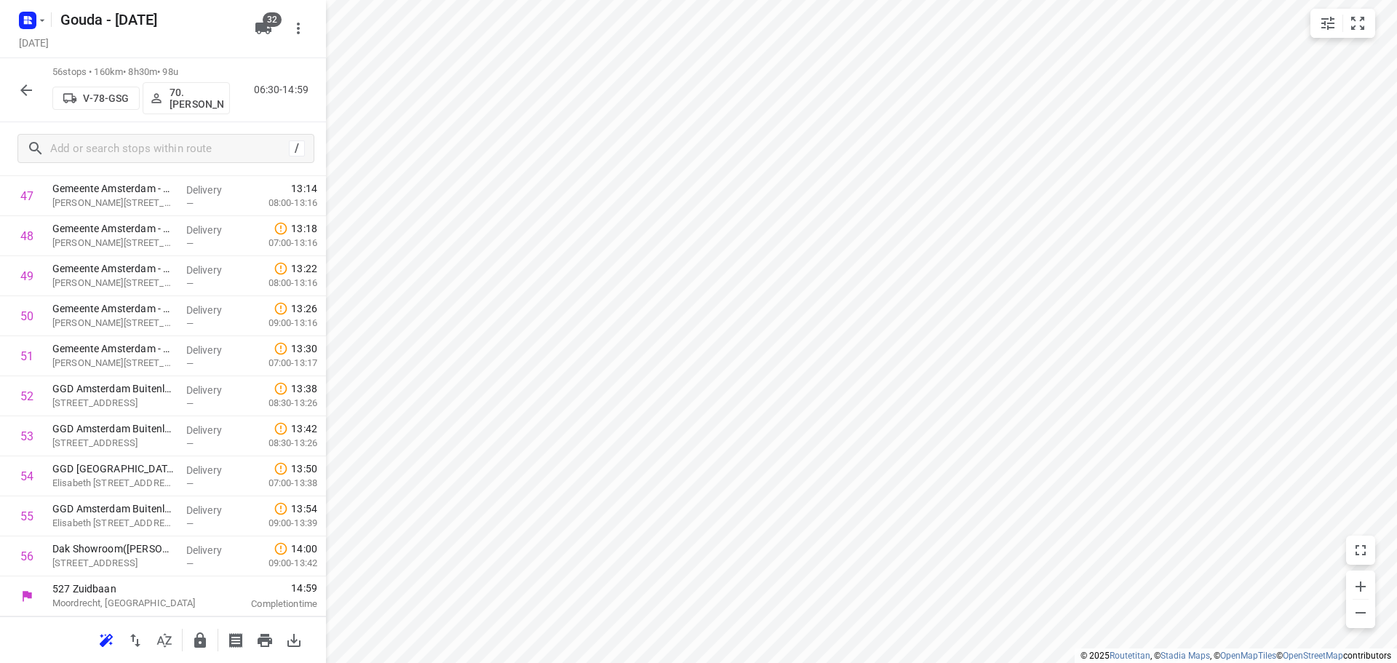
click at [191, 637] on button "button" at bounding box center [200, 640] width 29 height 29
click at [27, 83] on icon "button" at bounding box center [25, 90] width 17 height 17
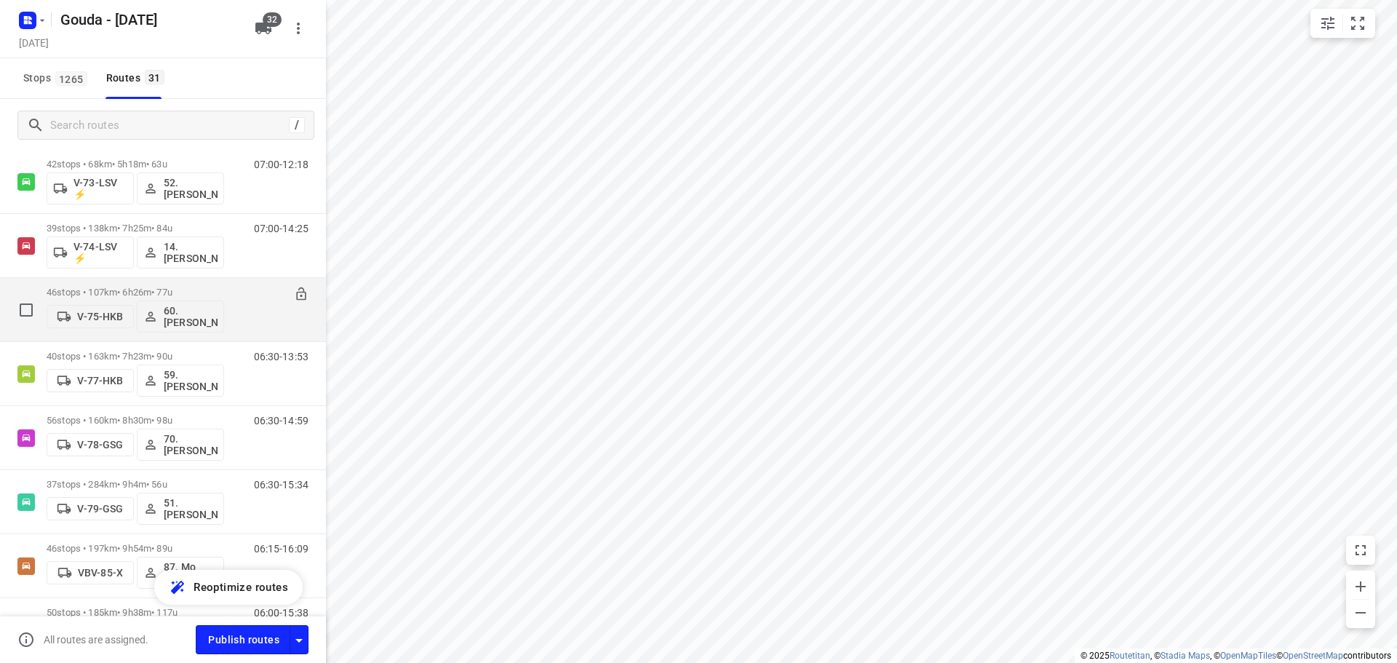
scroll to position [1216, 0]
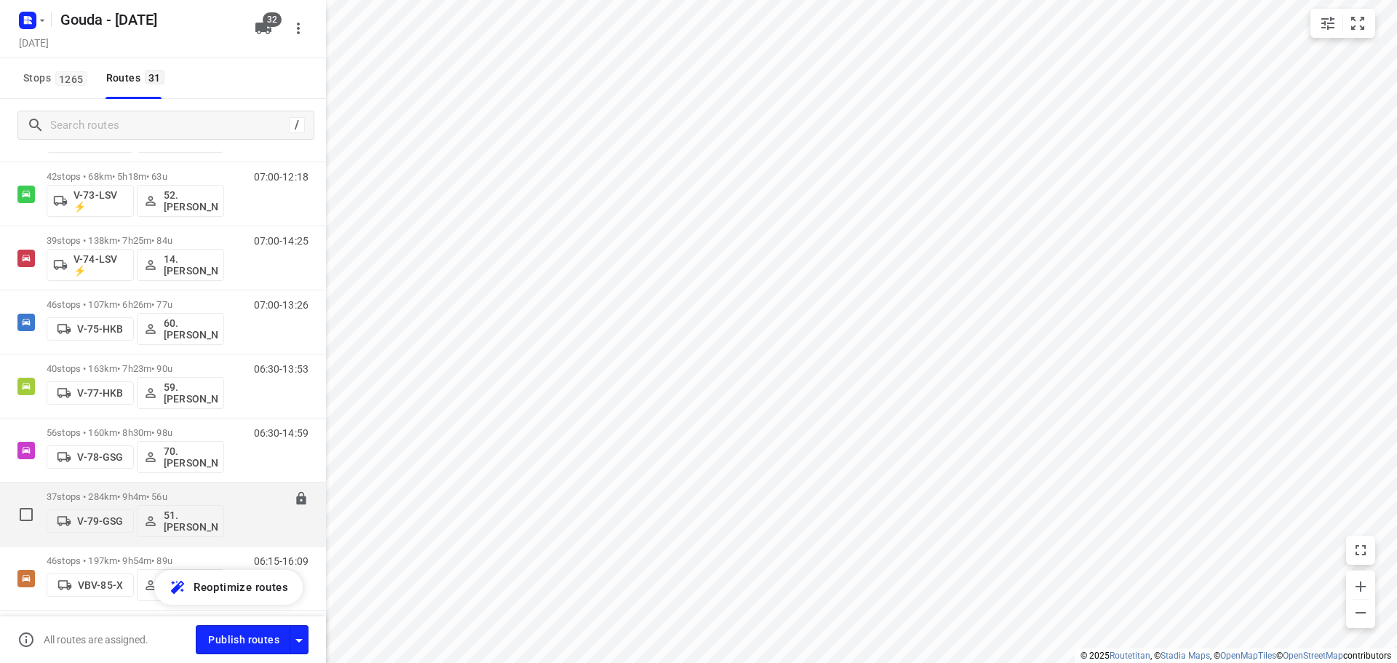
click at [156, 495] on p "37 stops • 284km • 9h4m • 56u" at bounding box center [136, 496] width 178 height 11
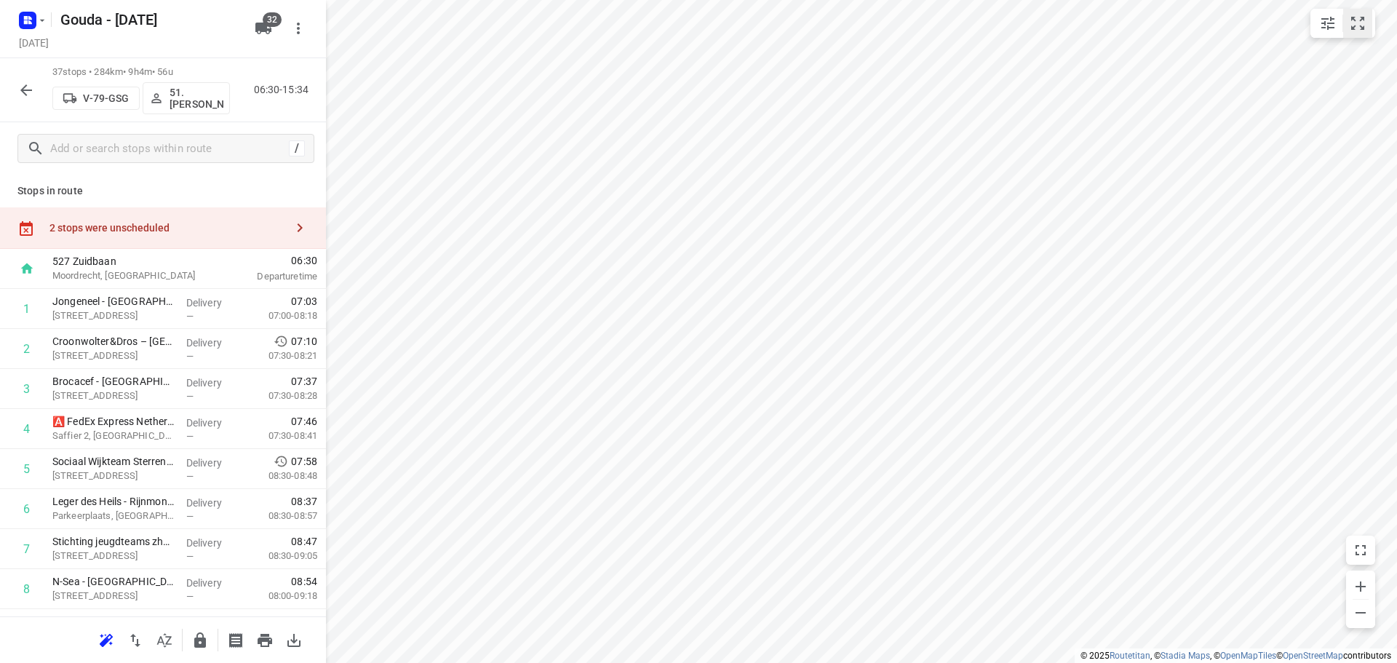
click at [1356, 19] on icon "small contained button group" at bounding box center [1357, 23] width 17 height 17
click at [176, 636] on button "button" at bounding box center [164, 640] width 29 height 29
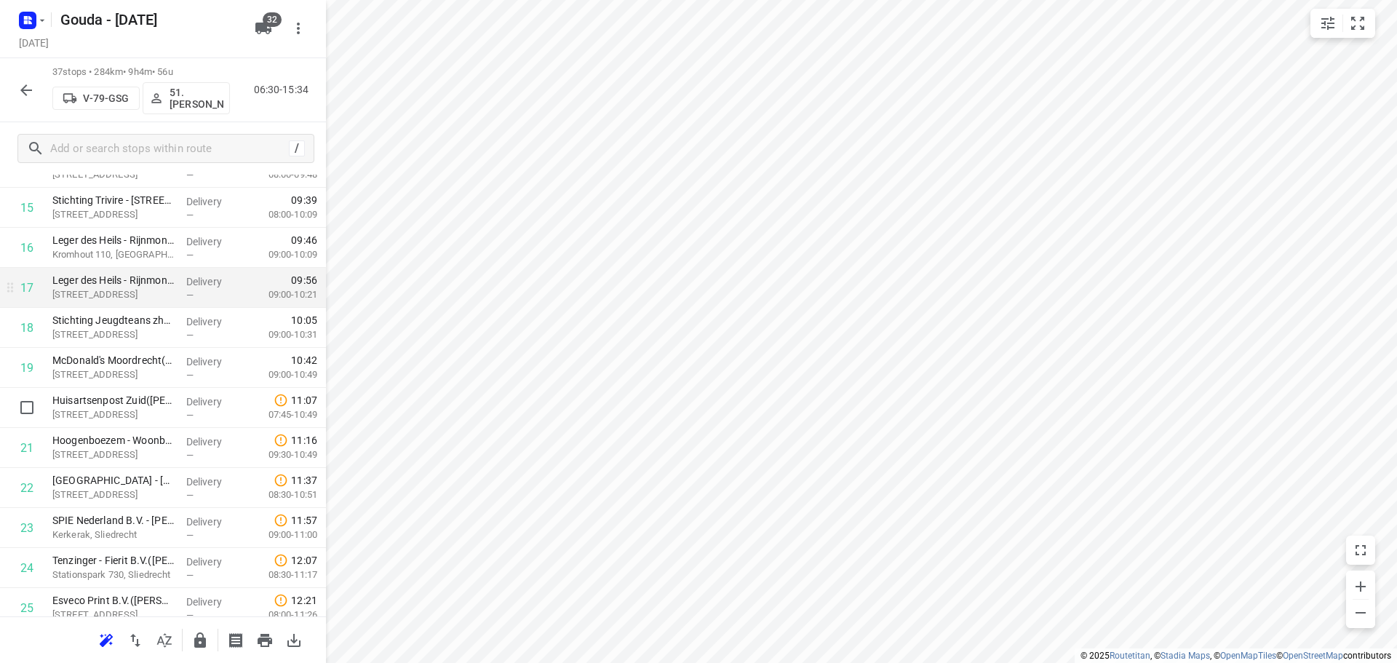
scroll to position [655, 0]
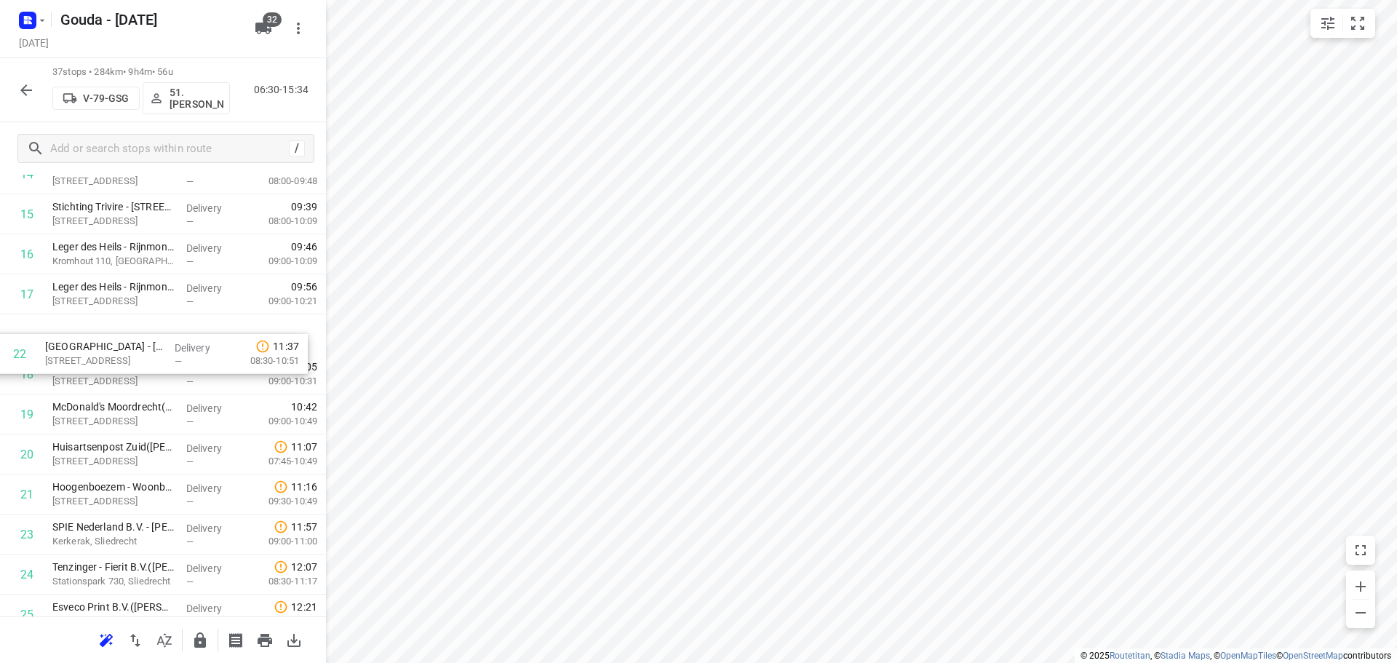
drag, startPoint x: 151, startPoint y: 494, endPoint x: 138, endPoint y: 337, distance: 157.7
click at [138, 337] on div "1 Jongeneel - Dordrecht(Carol de Jong) Wieldrechtseweg 36, Dordrecht Delivery —…" at bounding box center [163, 374] width 326 height 1481
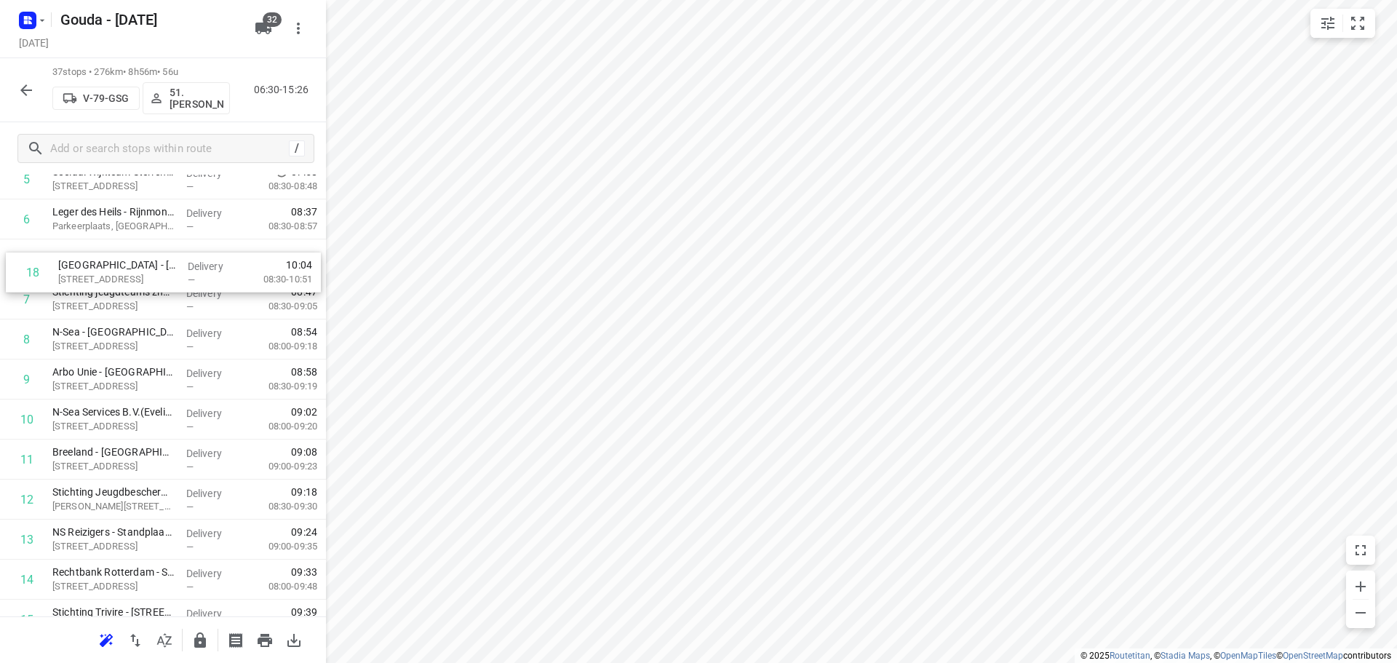
drag, startPoint x: 201, startPoint y: 325, endPoint x: 205, endPoint y: 258, distance: 67.8
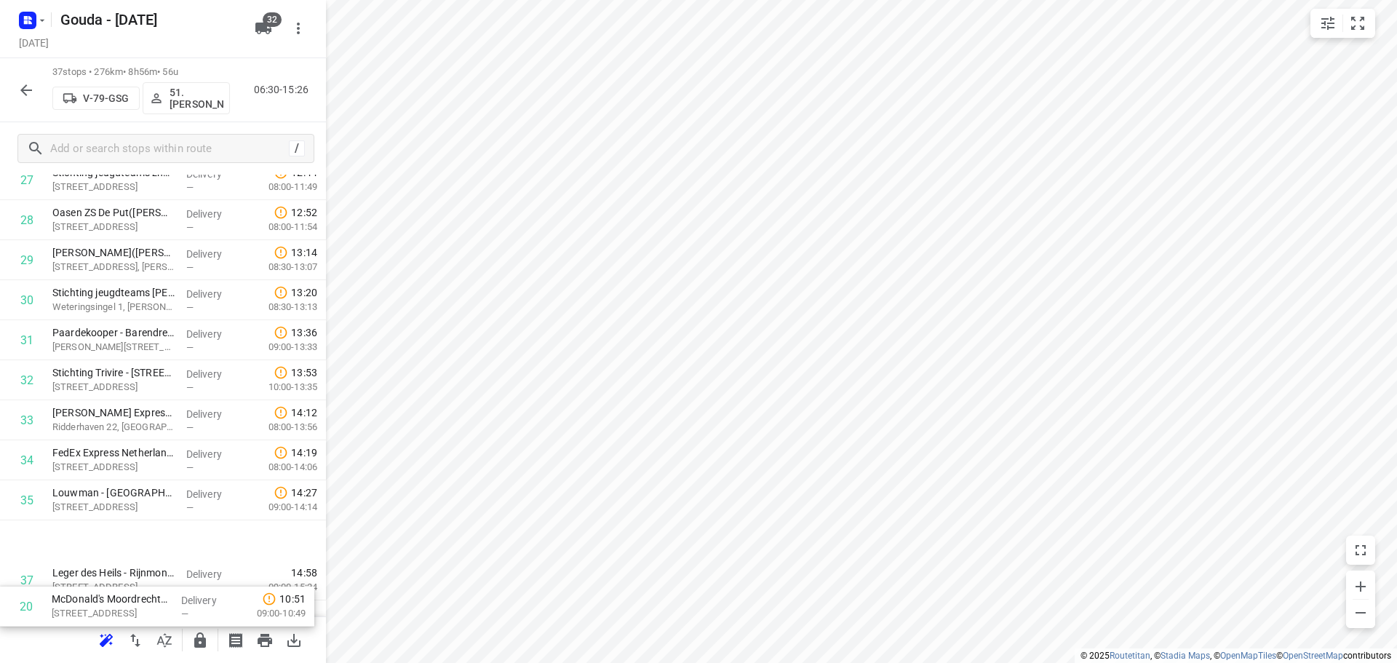
scroll to position [1193, 0]
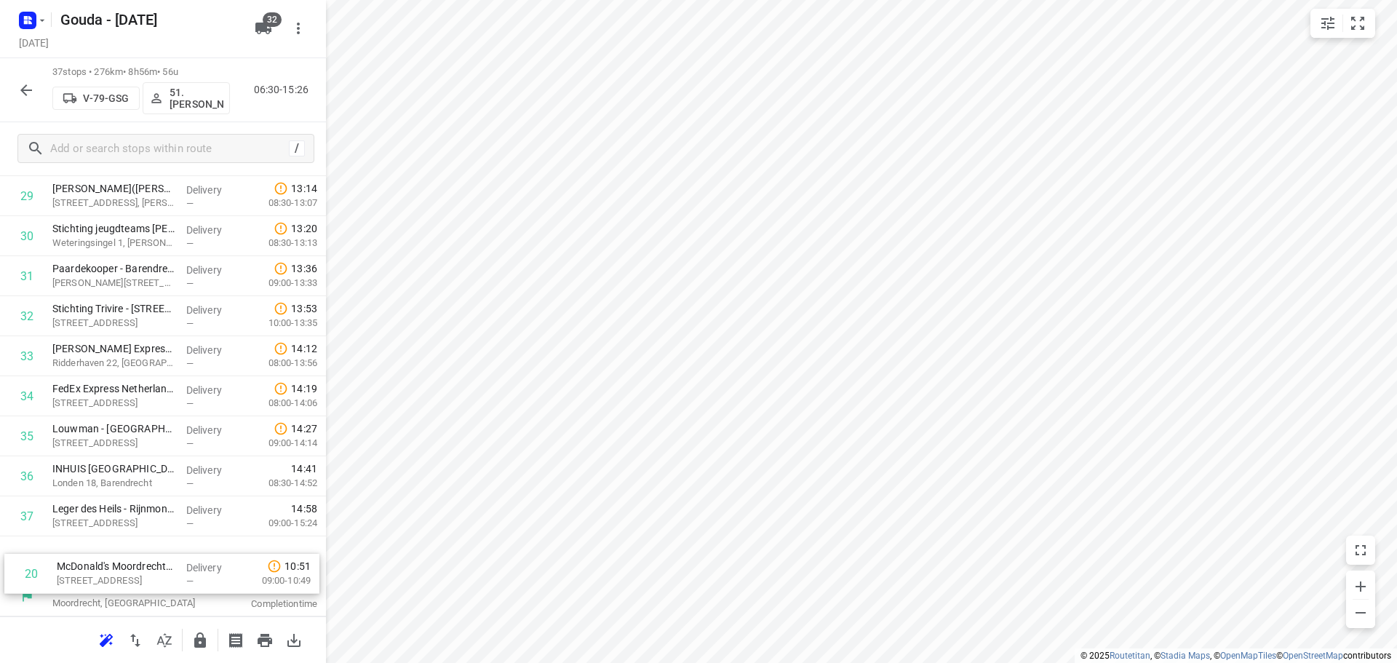
drag, startPoint x: 156, startPoint y: 581, endPoint x: 167, endPoint y: 571, distance: 14.4
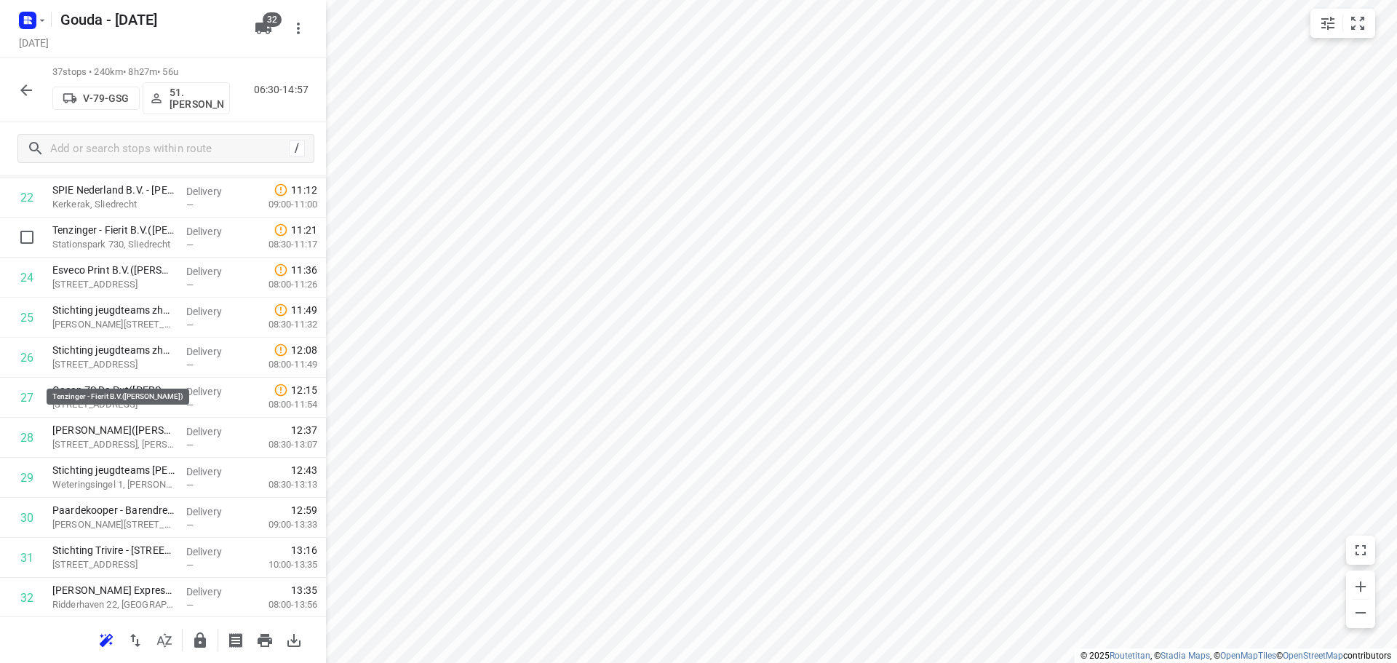
scroll to position [757, 0]
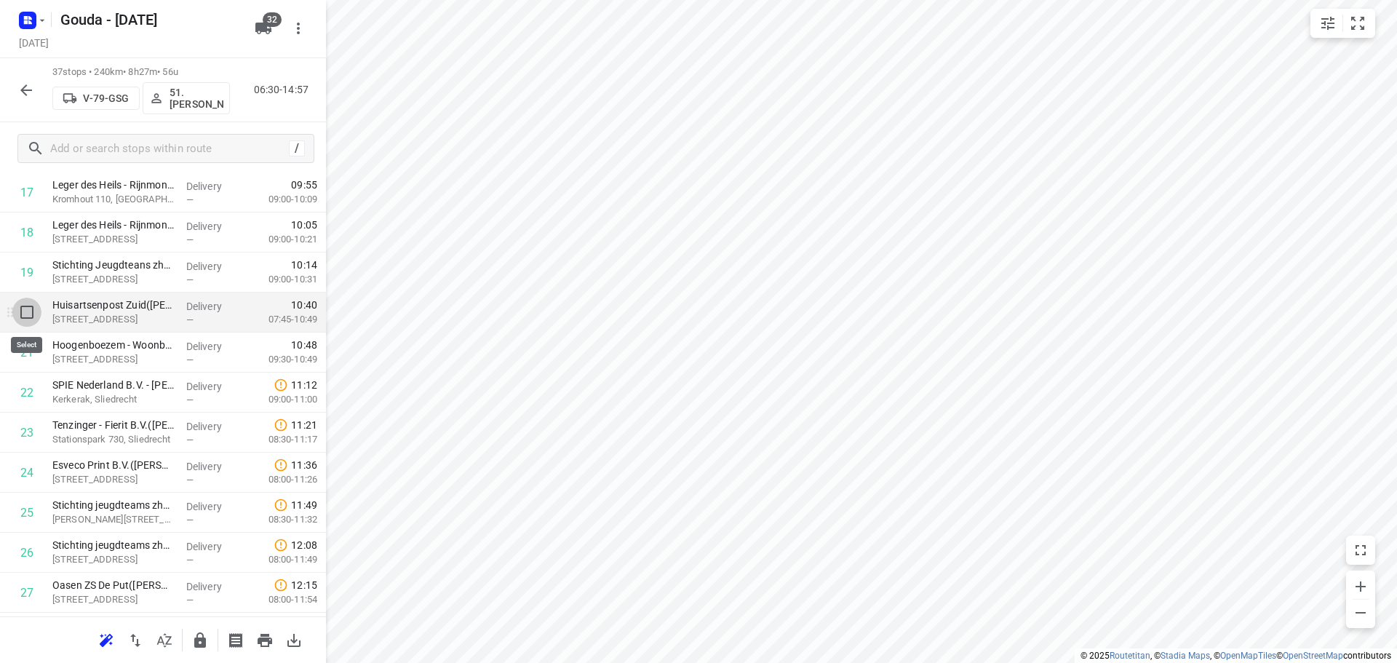
click at [31, 316] on input "checkbox" at bounding box center [26, 312] width 29 height 29
checkbox input "true"
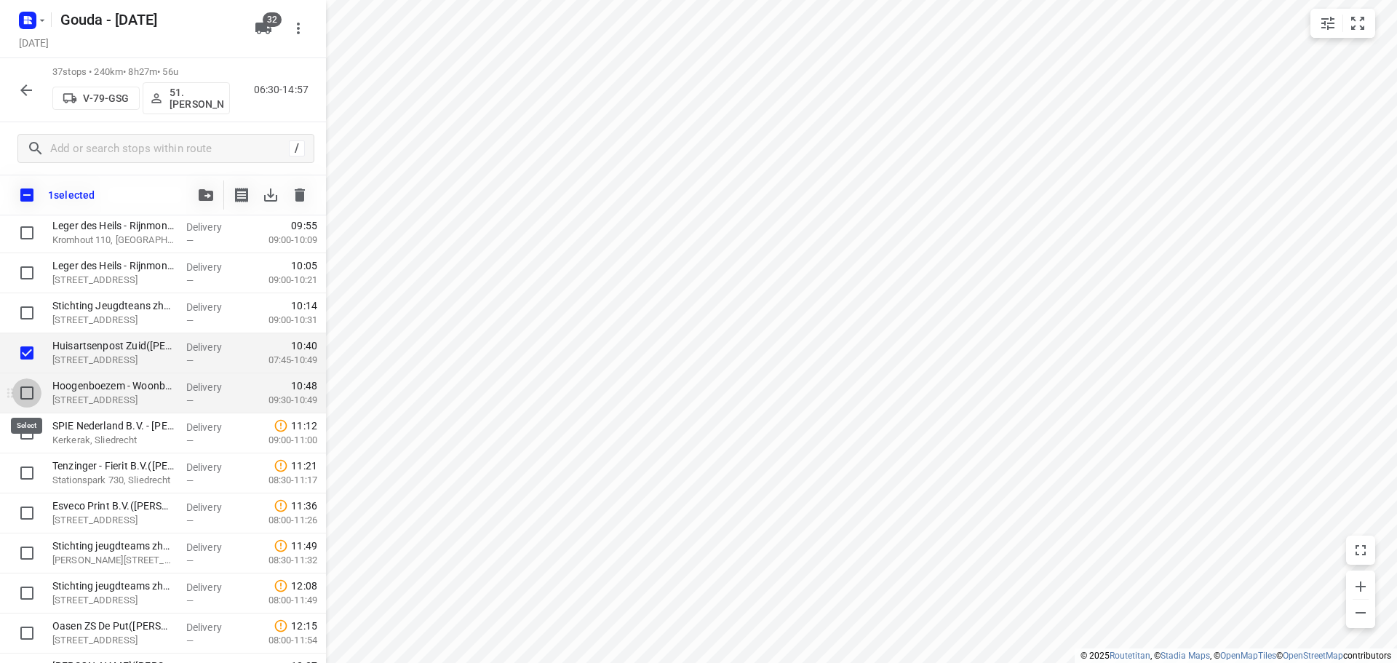
click at [34, 392] on input "checkbox" at bounding box center [26, 392] width 29 height 29
checkbox input "true"
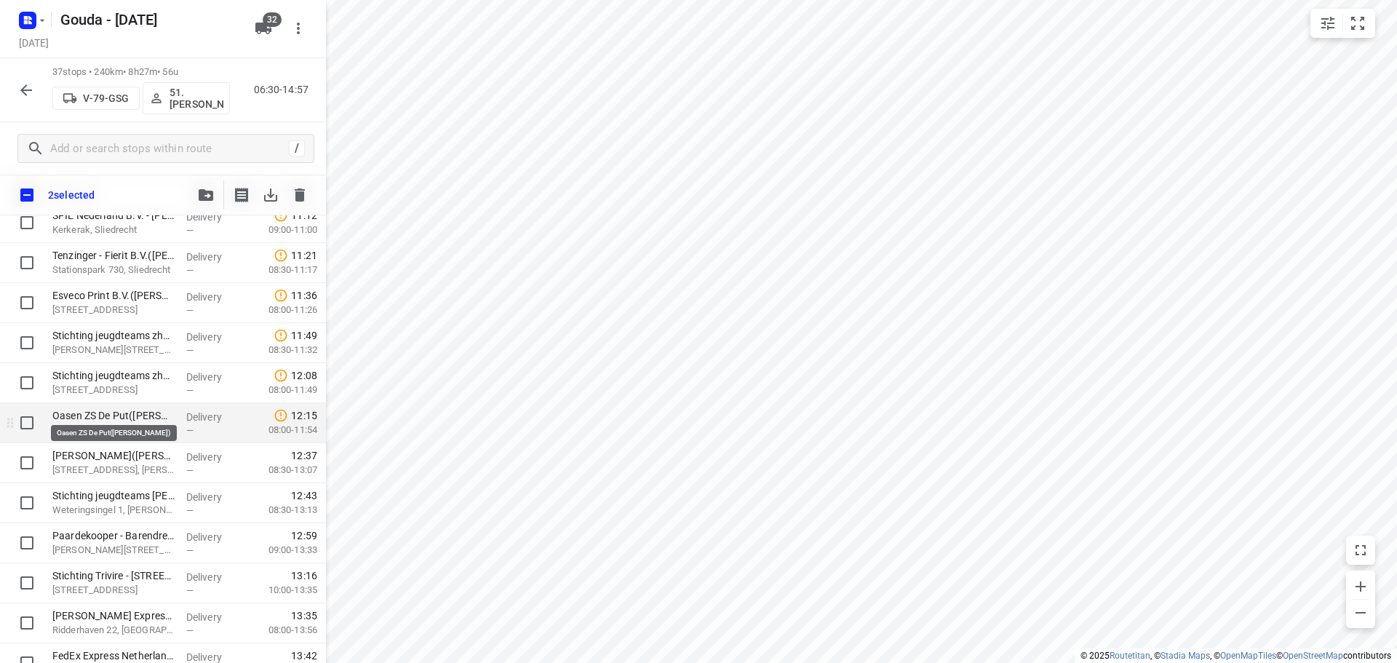
scroll to position [975, 0]
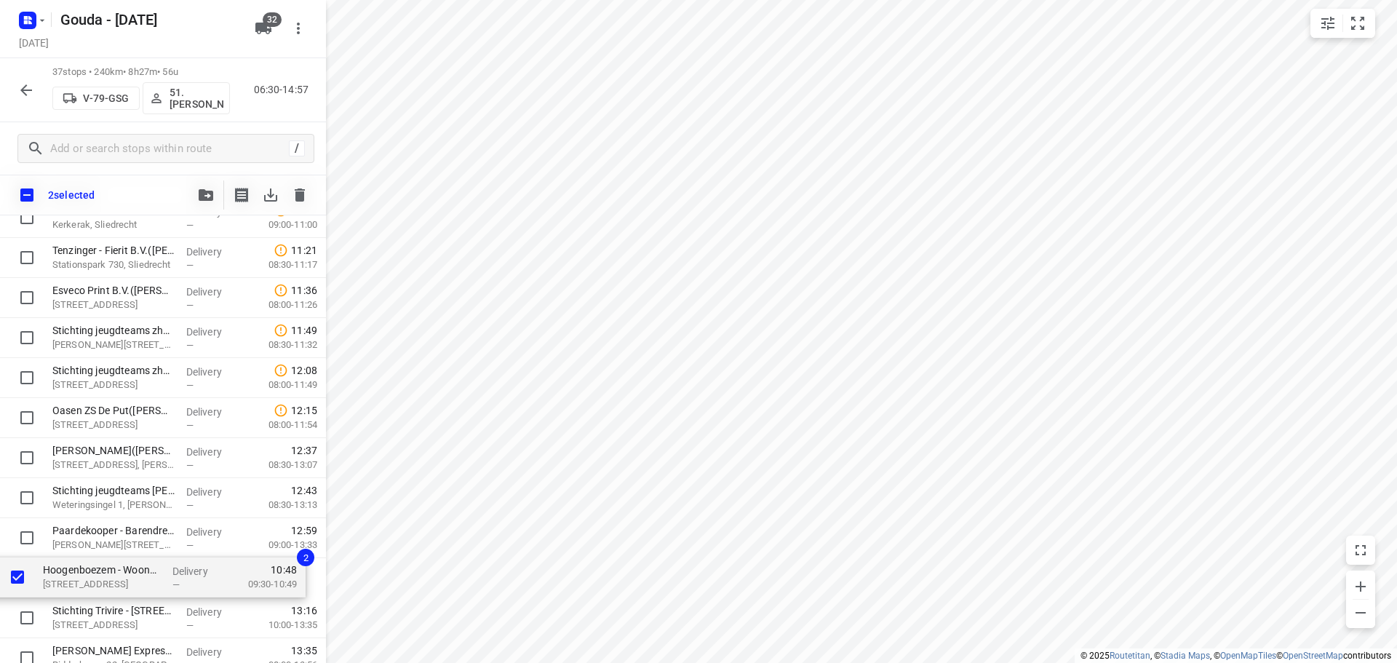
drag, startPoint x: 119, startPoint y: 262, endPoint x: 114, endPoint y: 596, distance: 334.1
click at [110, 605] on div "Jongeneel - Dordrecht(Carol de Jong) Wieldrechtseweg 36, Dordrecht Delivery — 0…" at bounding box center [163, 137] width 326 height 1481
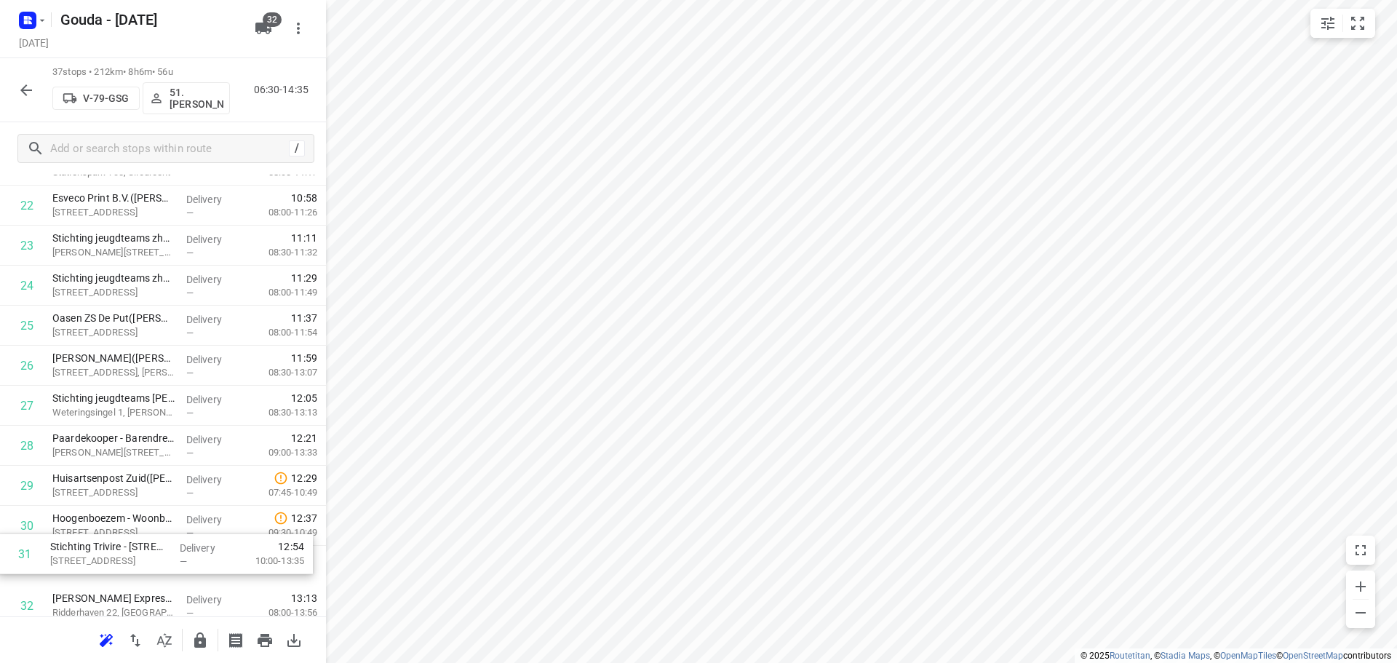
scroll to position [945, 0]
drag, startPoint x: 127, startPoint y: 566, endPoint x: 119, endPoint y: 424, distance: 142.1
click at [119, 424] on div "1 Jongeneel - Dordrecht(Carol de Jong) Wieldrechtseweg 36, Dordrecht Delivery —…" at bounding box center [163, 84] width 326 height 1481
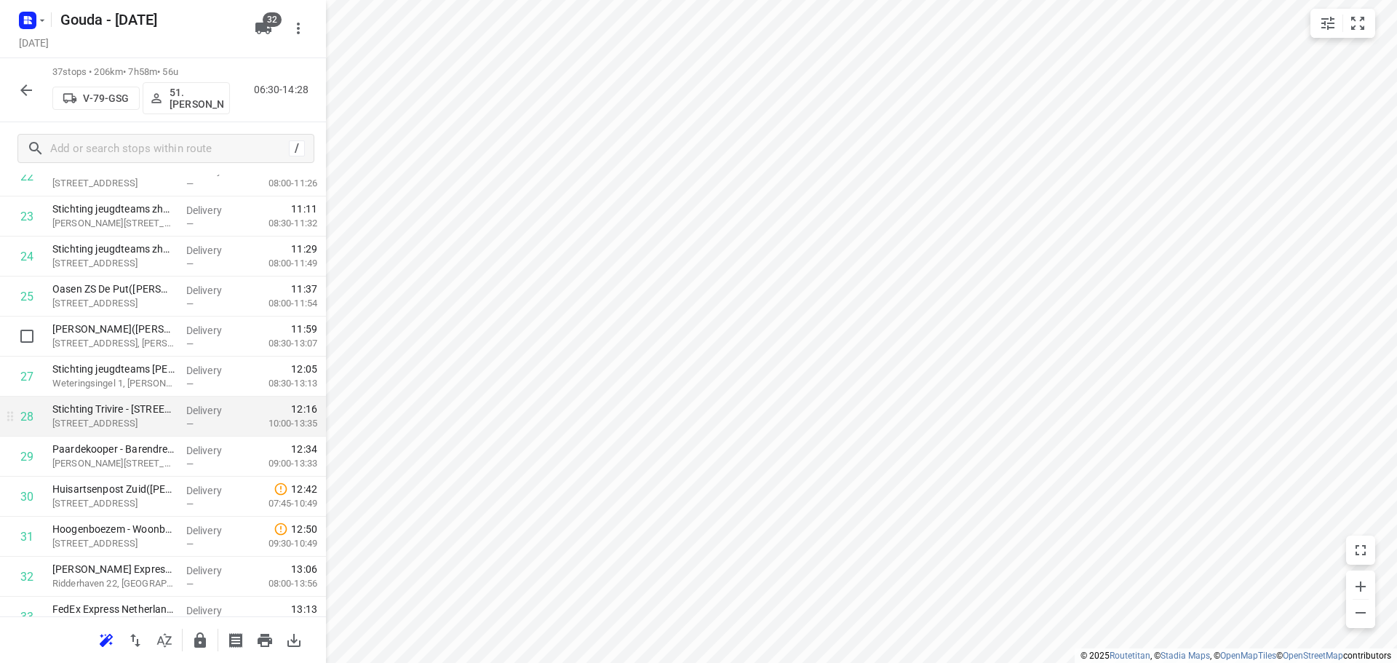
scroll to position [1017, 0]
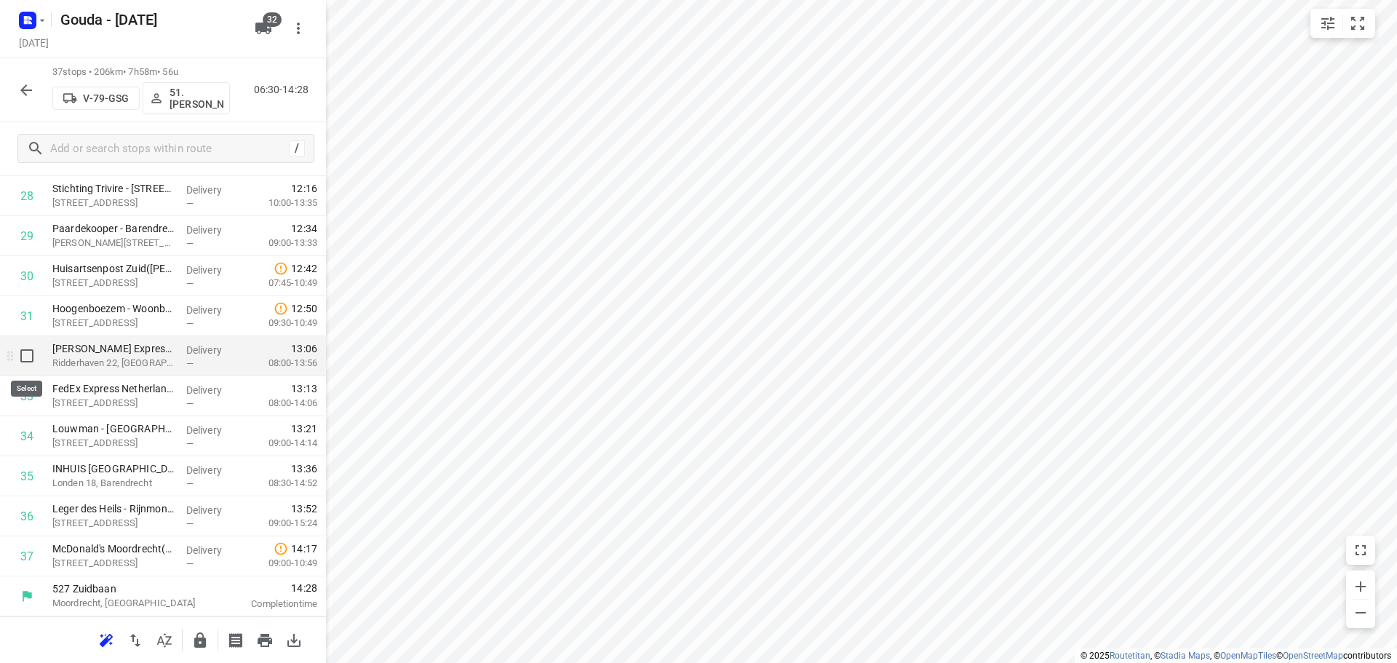
click at [31, 354] on input "checkbox" at bounding box center [26, 355] width 29 height 29
checkbox input "true"
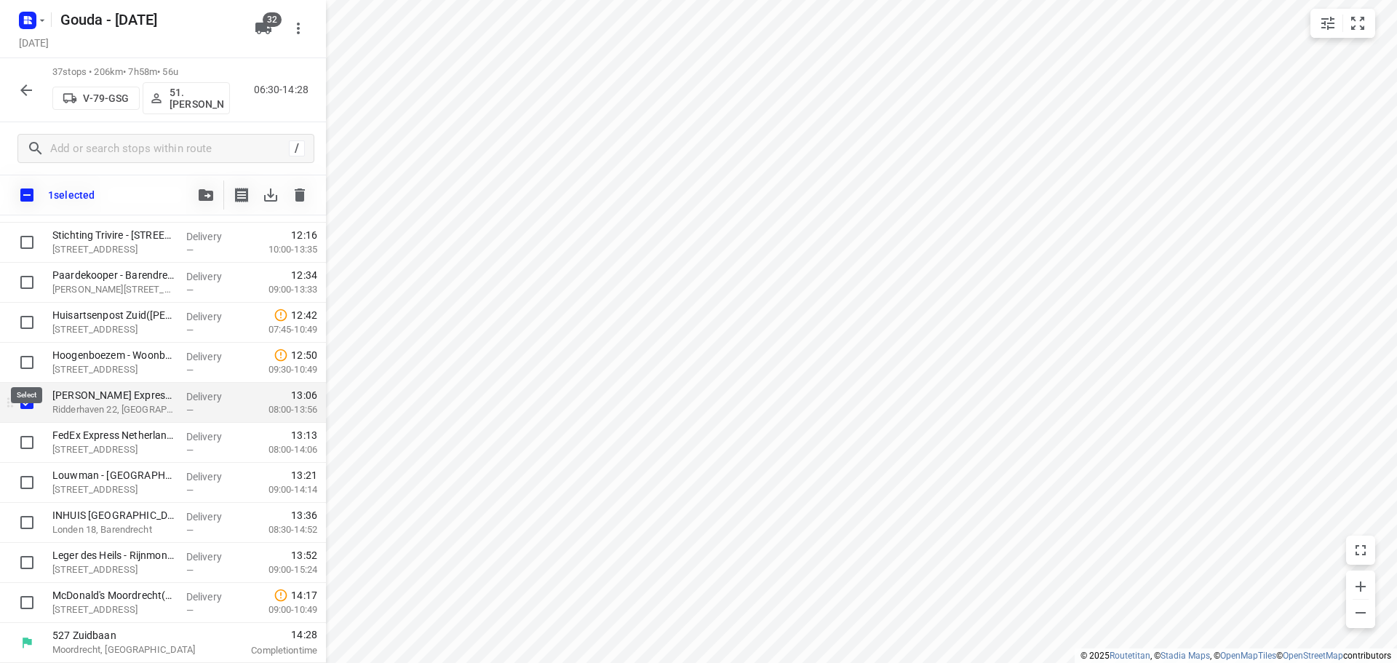
scroll to position [1188, 0]
click at [23, 442] on input "checkbox" at bounding box center [26, 442] width 29 height 29
checkbox input "true"
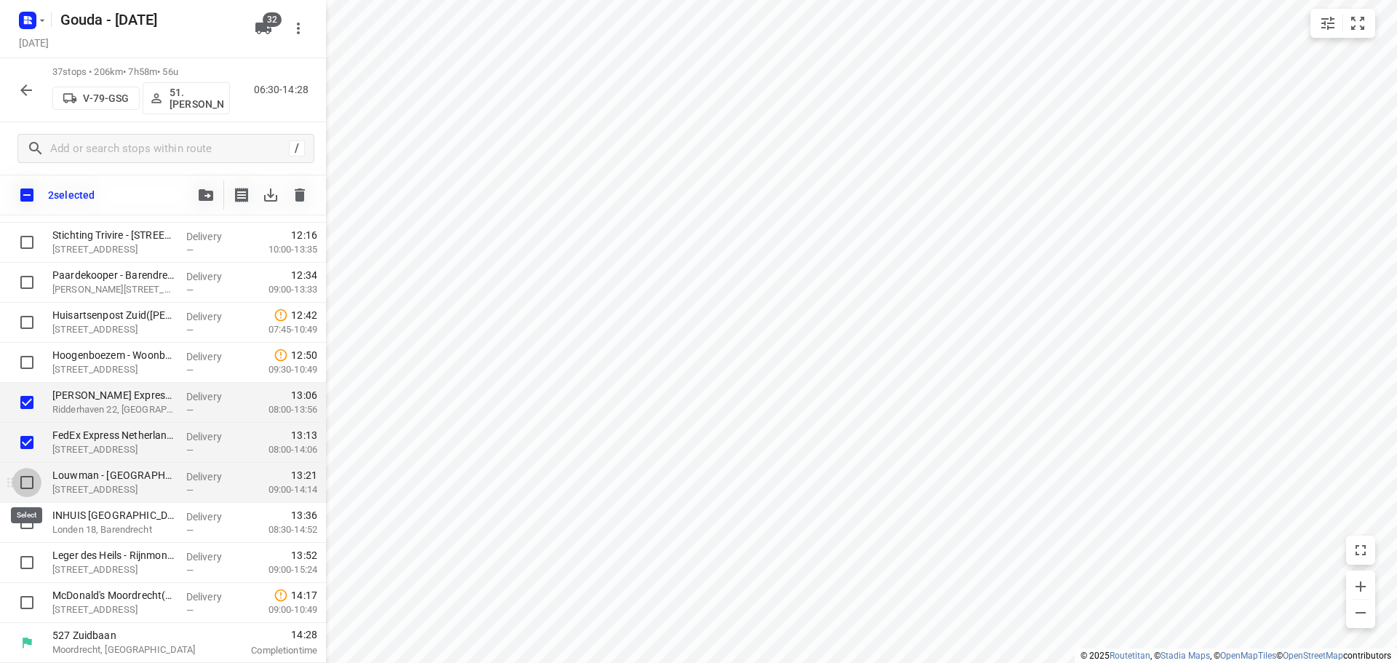
click at [25, 495] on input "checkbox" at bounding box center [26, 482] width 29 height 29
checkbox input "true"
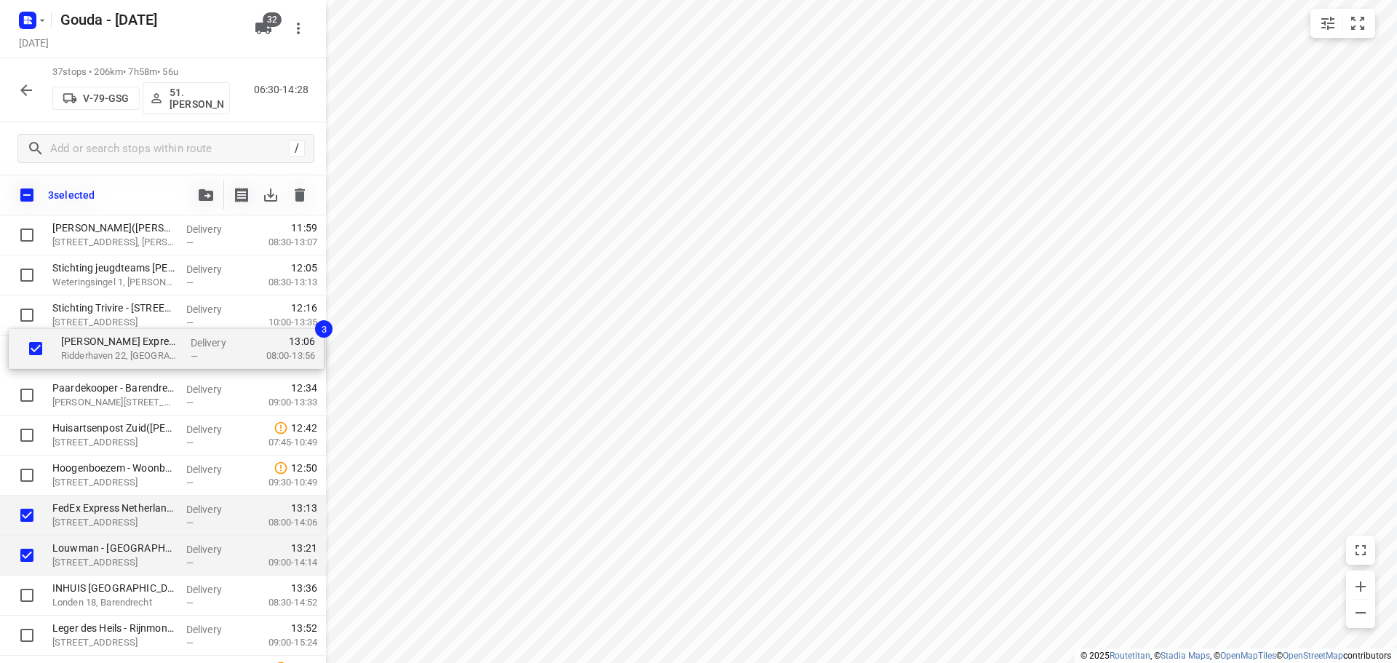
drag, startPoint x: 132, startPoint y: 484, endPoint x: 140, endPoint y: 347, distance: 137.0
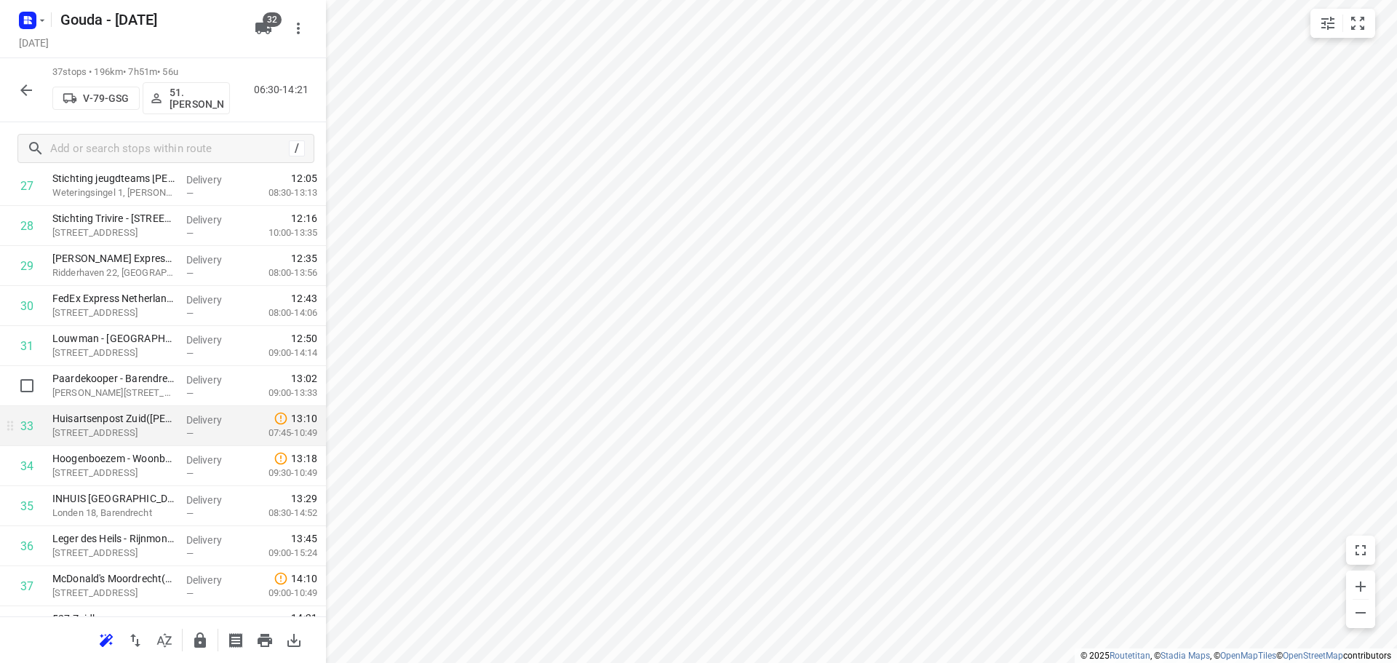
scroll to position [1193, 0]
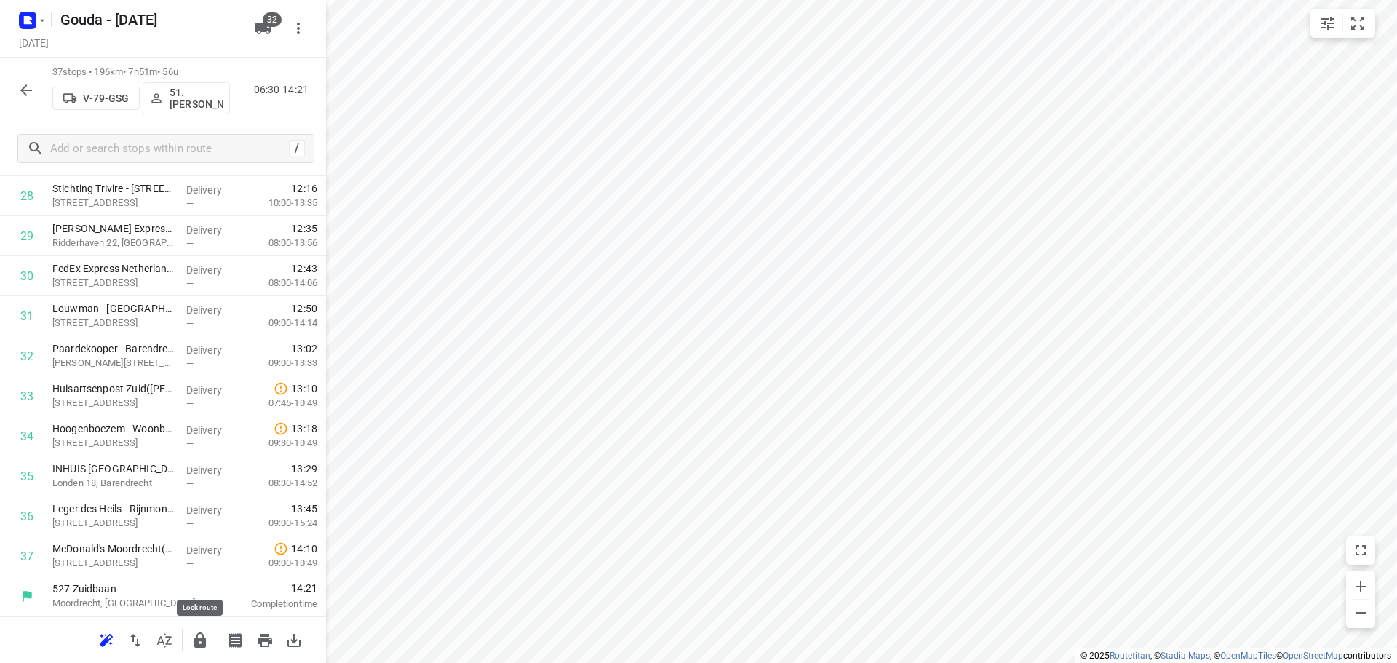
click at [206, 639] on icon "button" at bounding box center [200, 639] width 12 height 15
click at [22, 85] on icon "button" at bounding box center [25, 90] width 17 height 17
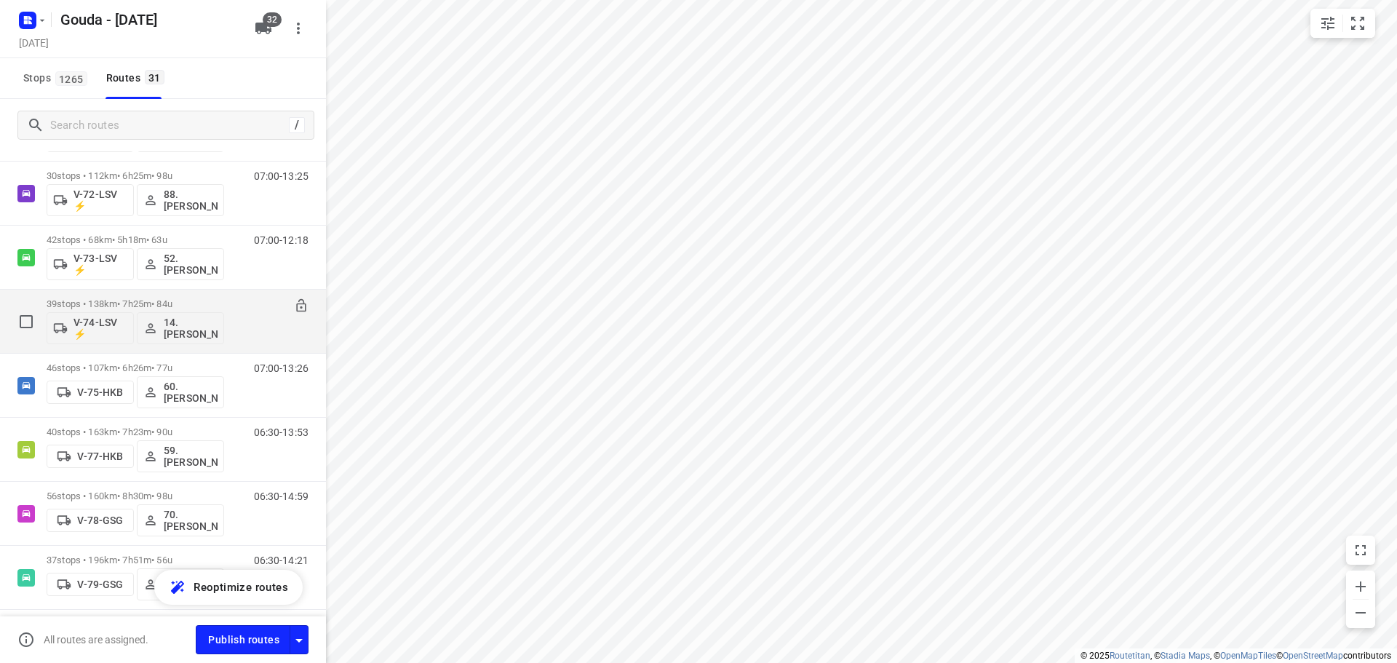
scroll to position [1383, 0]
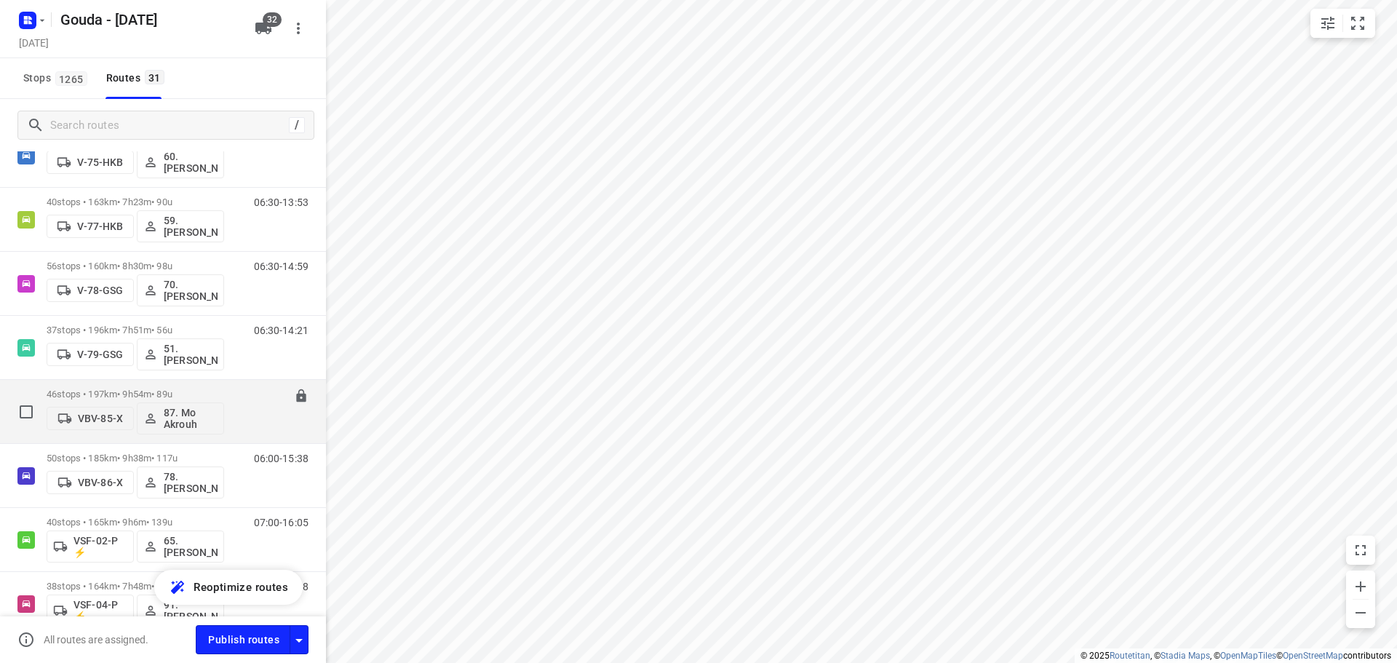
click at [110, 392] on p "46 stops • 197km • 9h54m • 89u" at bounding box center [136, 394] width 178 height 11
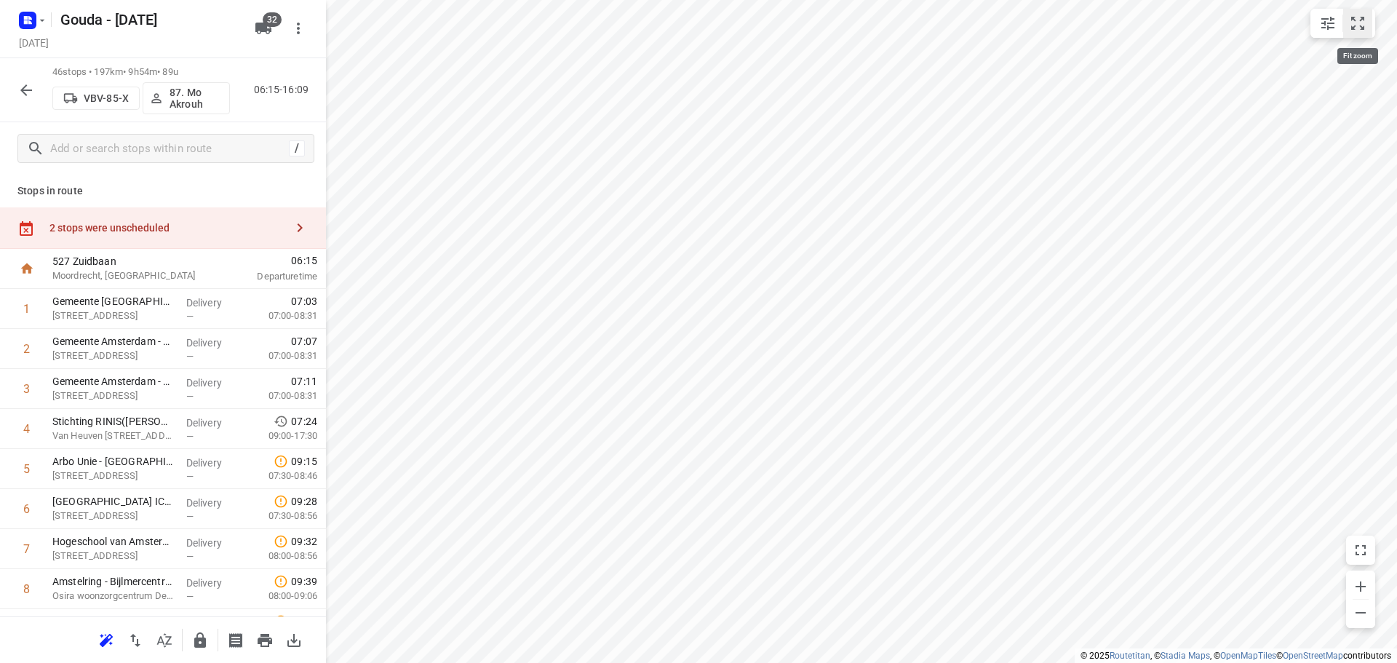
click at [1364, 20] on icon "small contained button group" at bounding box center [1357, 23] width 13 height 13
click at [167, 643] on icon "button" at bounding box center [164, 640] width 15 height 14
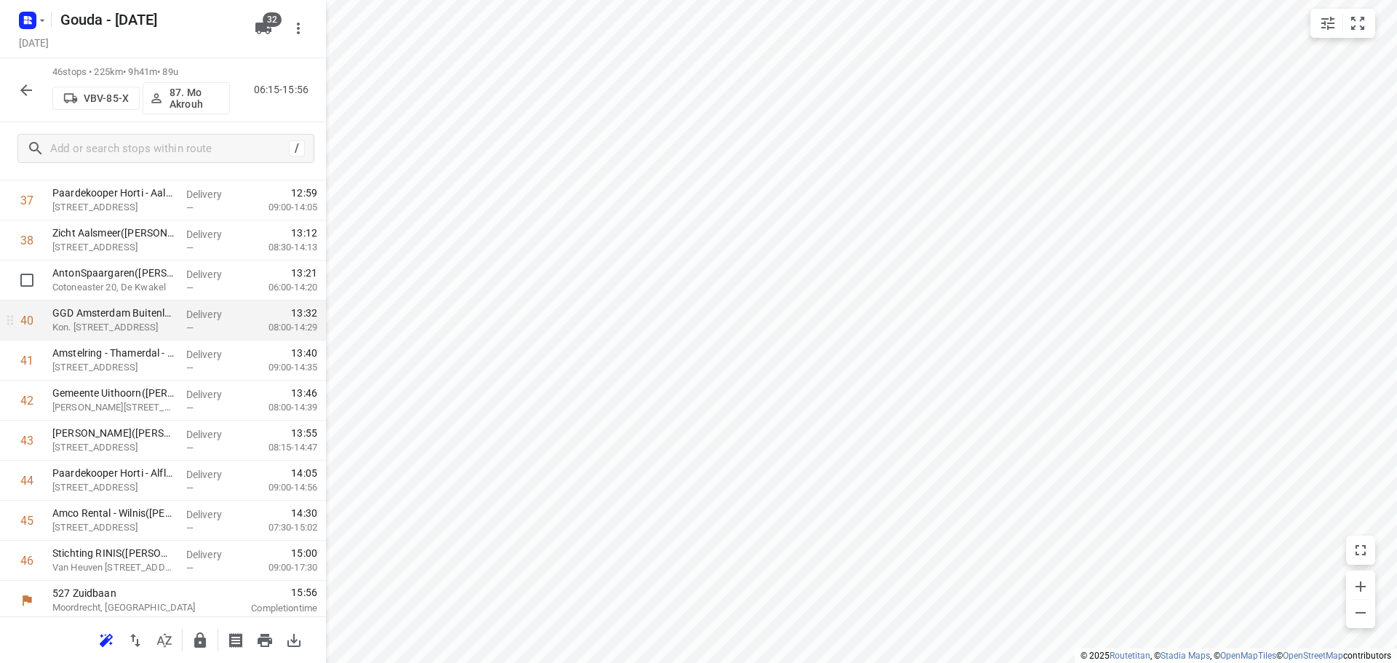
scroll to position [1554, 0]
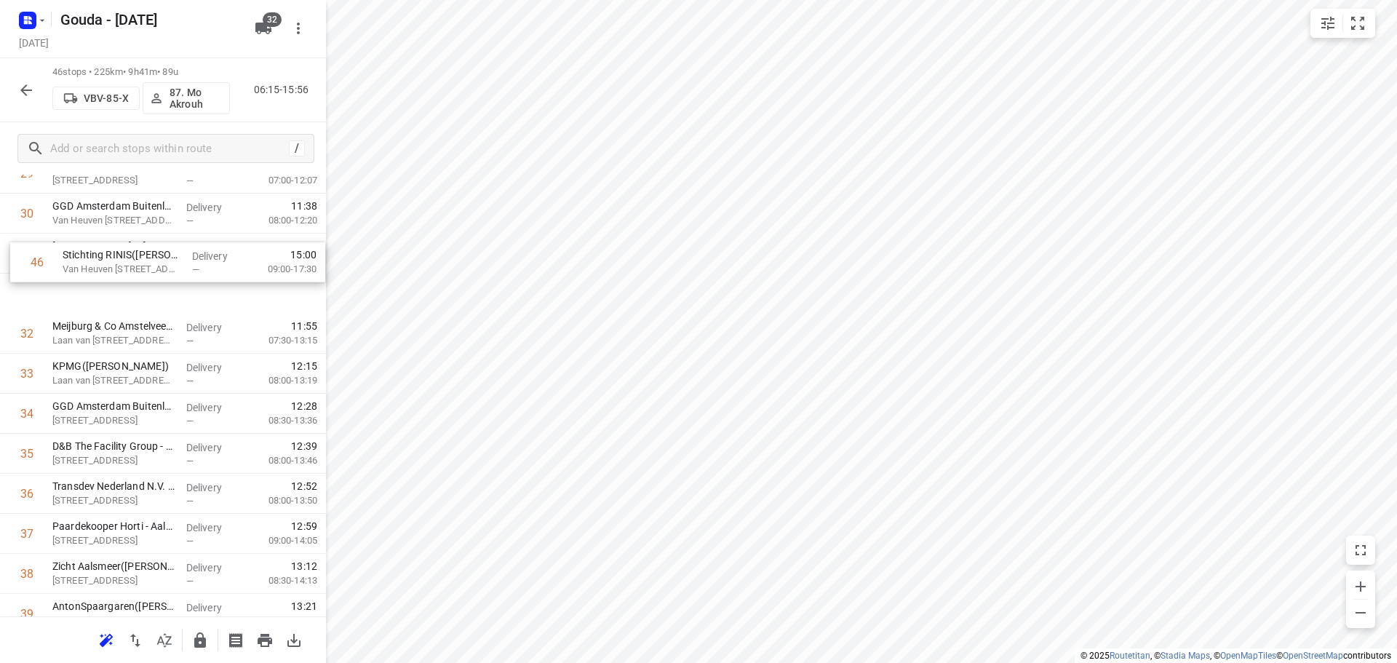
drag, startPoint x: 170, startPoint y: 557, endPoint x: 180, endPoint y: 247, distance: 309.4
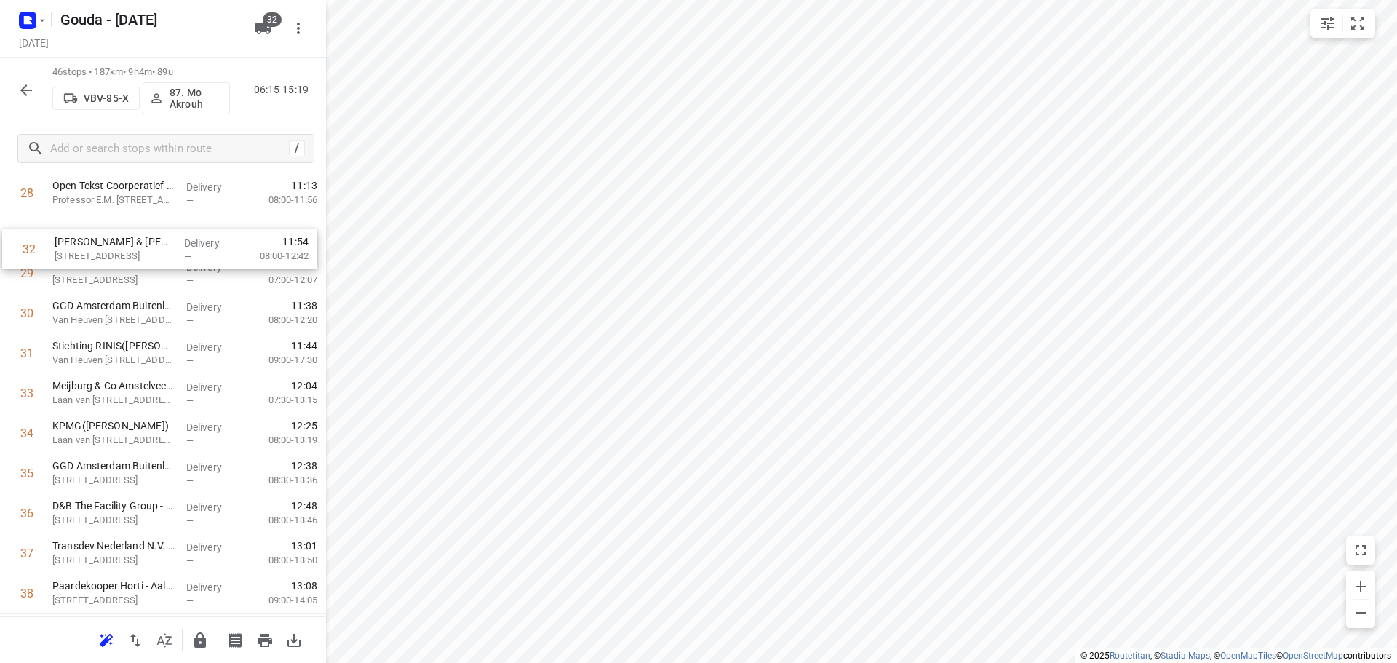
drag, startPoint x: 141, startPoint y: 293, endPoint x: 145, endPoint y: 245, distance: 48.2
click at [145, 245] on div "1 Gemeente Amsterdam - Directie Stadswerken - Schepenbergweg(Gwenda der Meer - …" at bounding box center [163, 13] width 326 height 1841
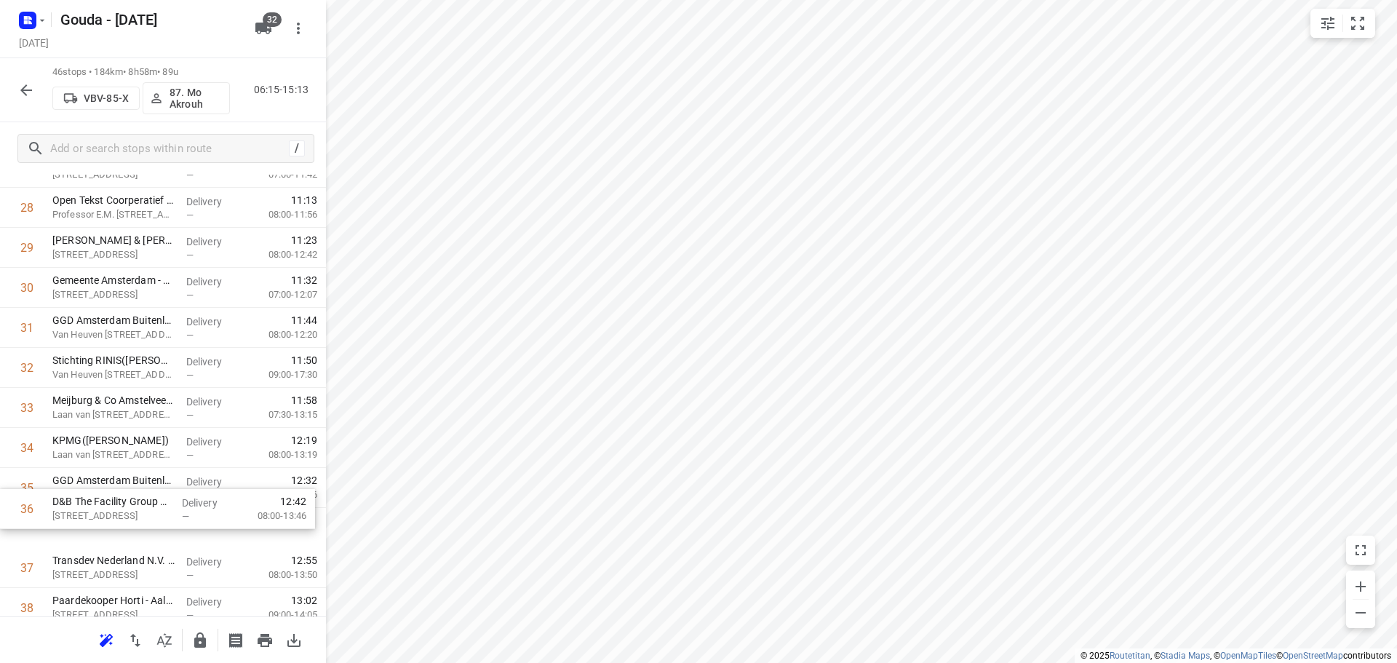
scroll to position [1189, 0]
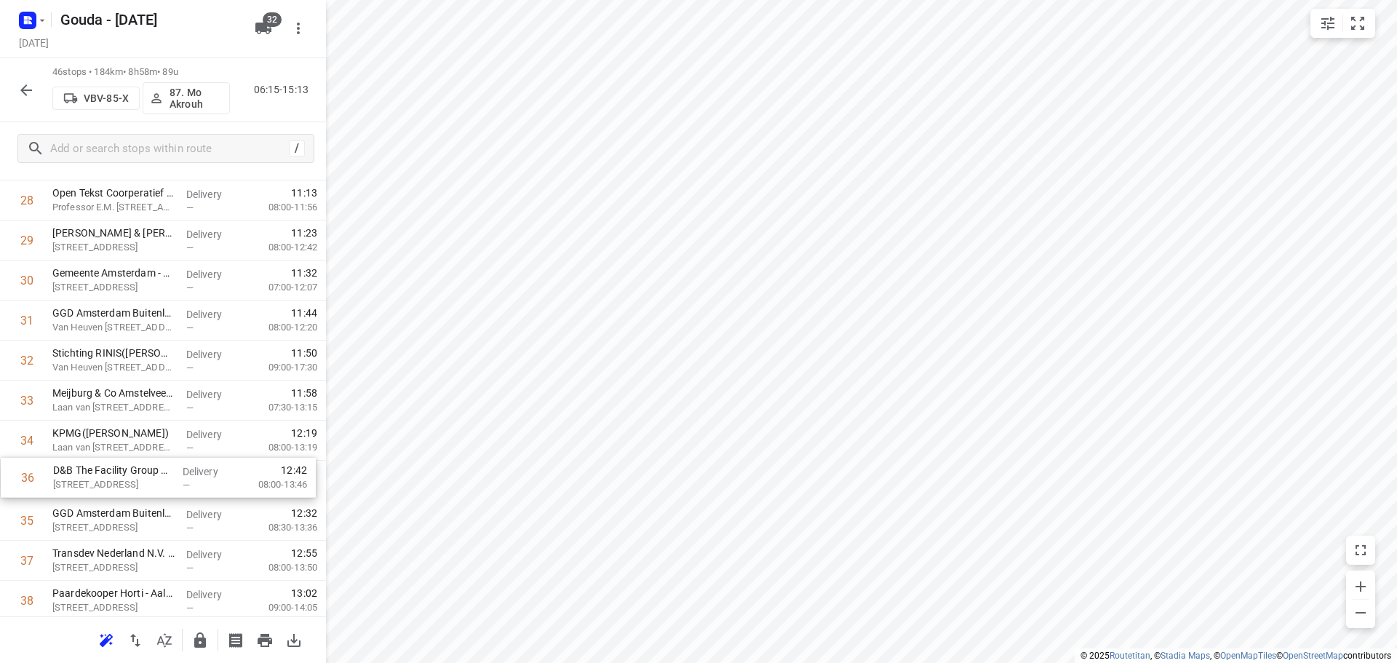
drag, startPoint x: 131, startPoint y: 512, endPoint x: 131, endPoint y: 456, distance: 56.0
click at [131, 456] on div "1 Gemeente Amsterdam - Directie Stadswerken - Schepenbergweg(Gwenda der Meer - …" at bounding box center [163, 20] width 326 height 1841
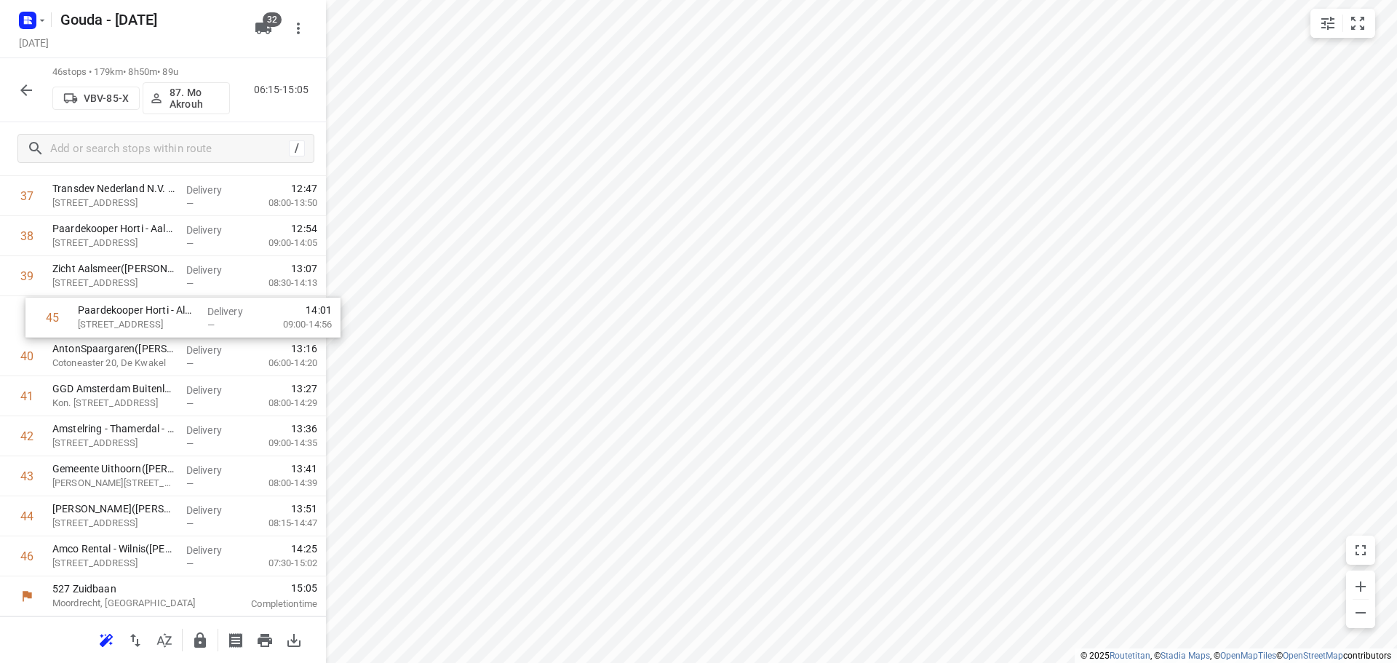
drag, startPoint x: 114, startPoint y: 519, endPoint x: 137, endPoint y: 315, distance: 205.0
click at [191, 644] on button "button" at bounding box center [200, 640] width 29 height 29
click at [31, 87] on icon "button" at bounding box center [25, 90] width 17 height 17
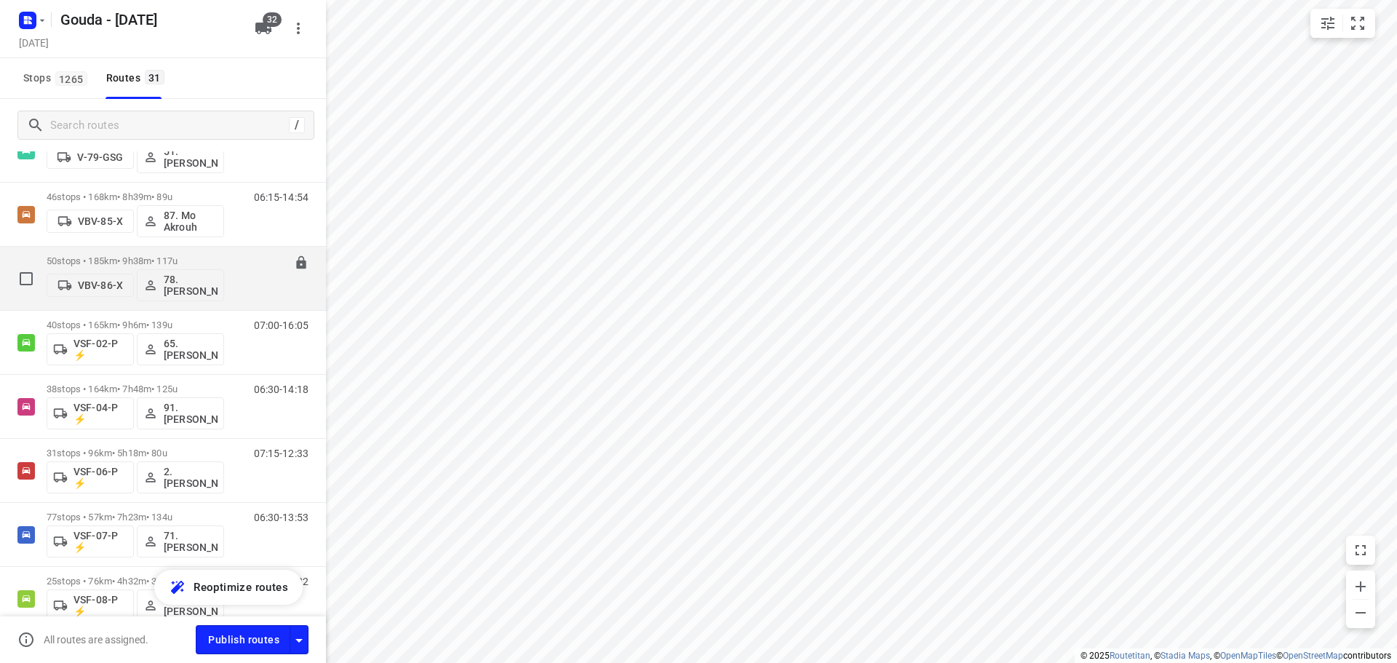
scroll to position [1601, 0]
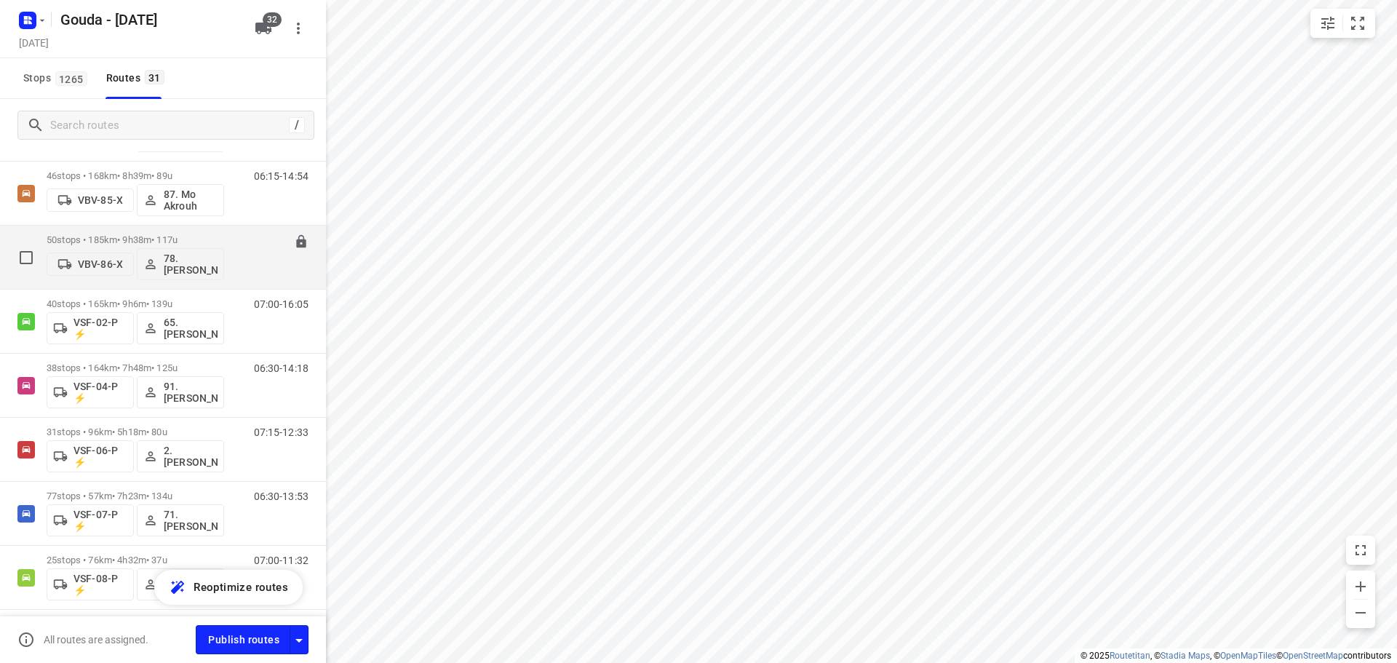
click at [139, 241] on p "50 stops • 185km • 9h38m • 117u" at bounding box center [136, 239] width 178 height 11
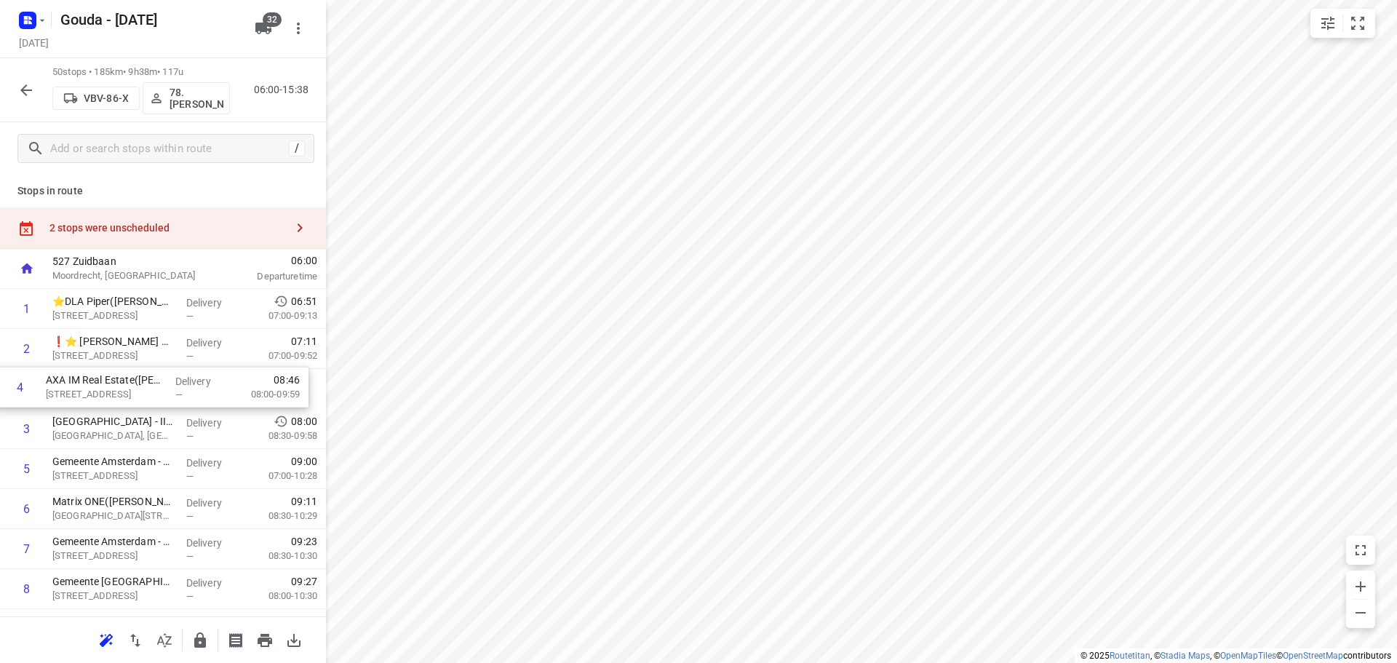
drag, startPoint x: 113, startPoint y: 441, endPoint x: 106, endPoint y: 395, distance: 46.4
click at [164, 644] on icon "button" at bounding box center [164, 640] width 15 height 14
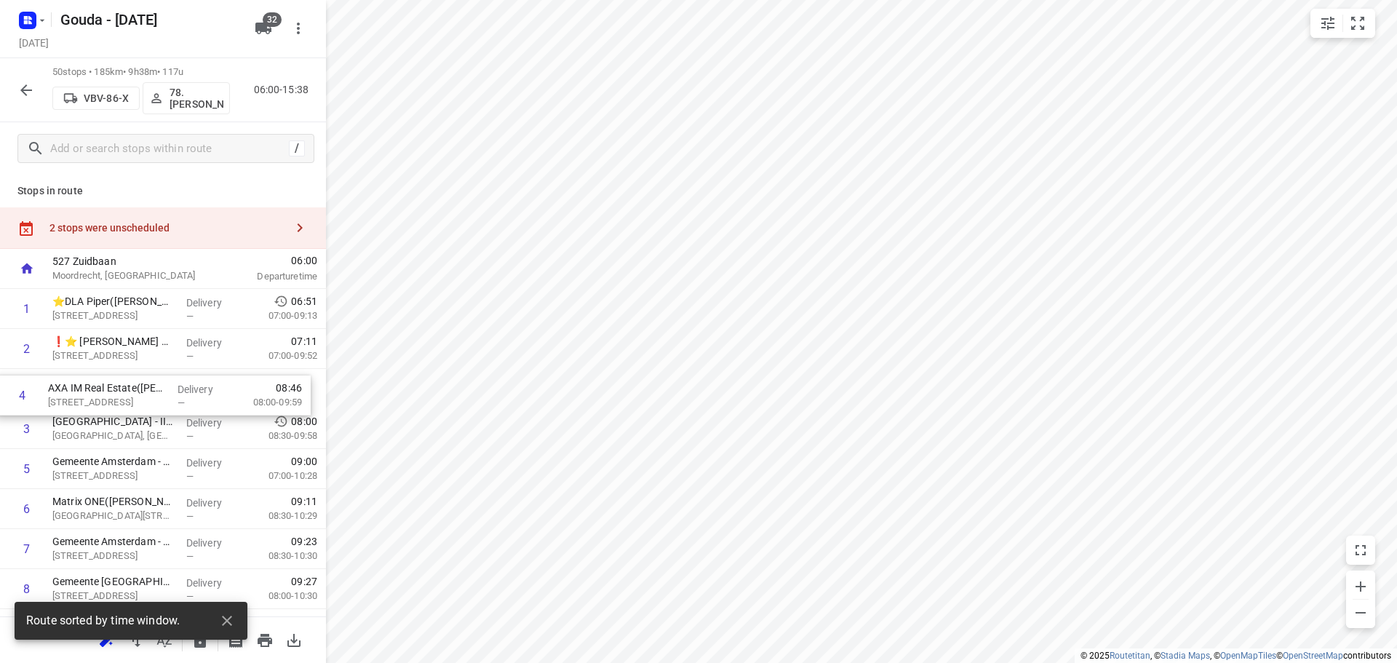
drag, startPoint x: 138, startPoint y: 437, endPoint x: 128, endPoint y: 388, distance: 50.4
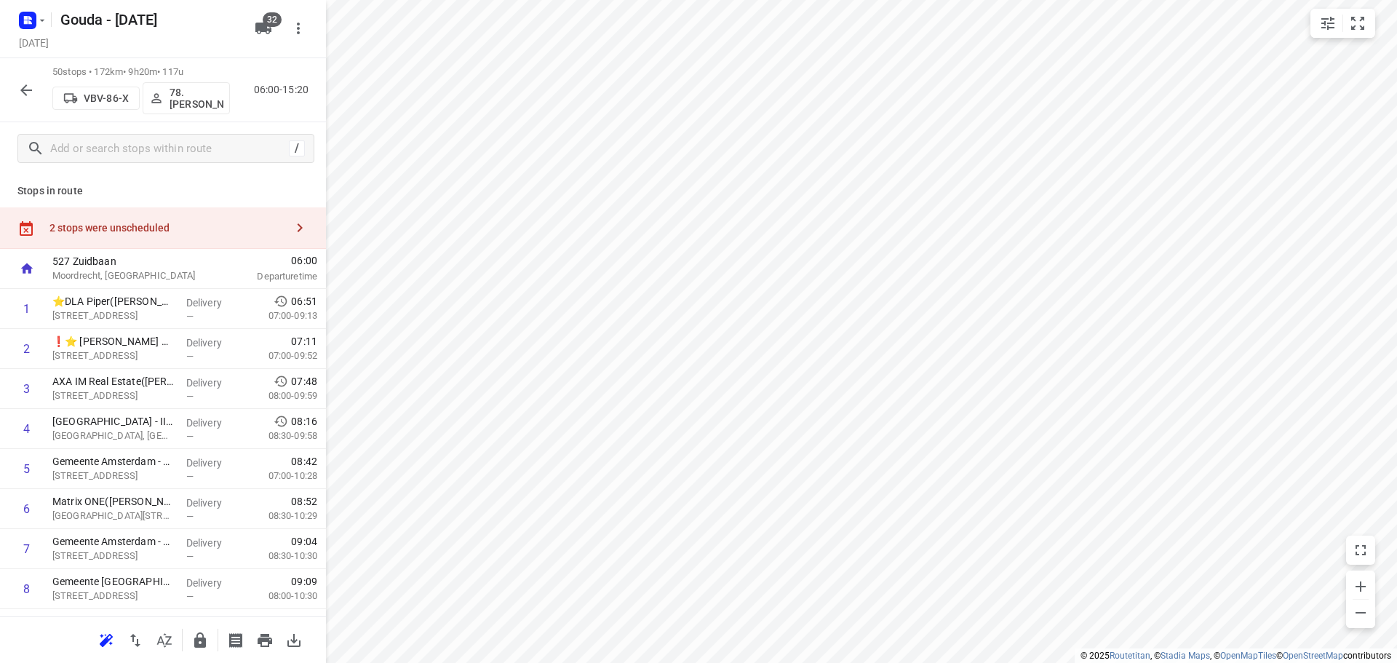
drag, startPoint x: -262, startPoint y: 392, endPoint x: -317, endPoint y: 450, distance: 79.8
click at [29, 91] on icon "button" at bounding box center [25, 90] width 17 height 17
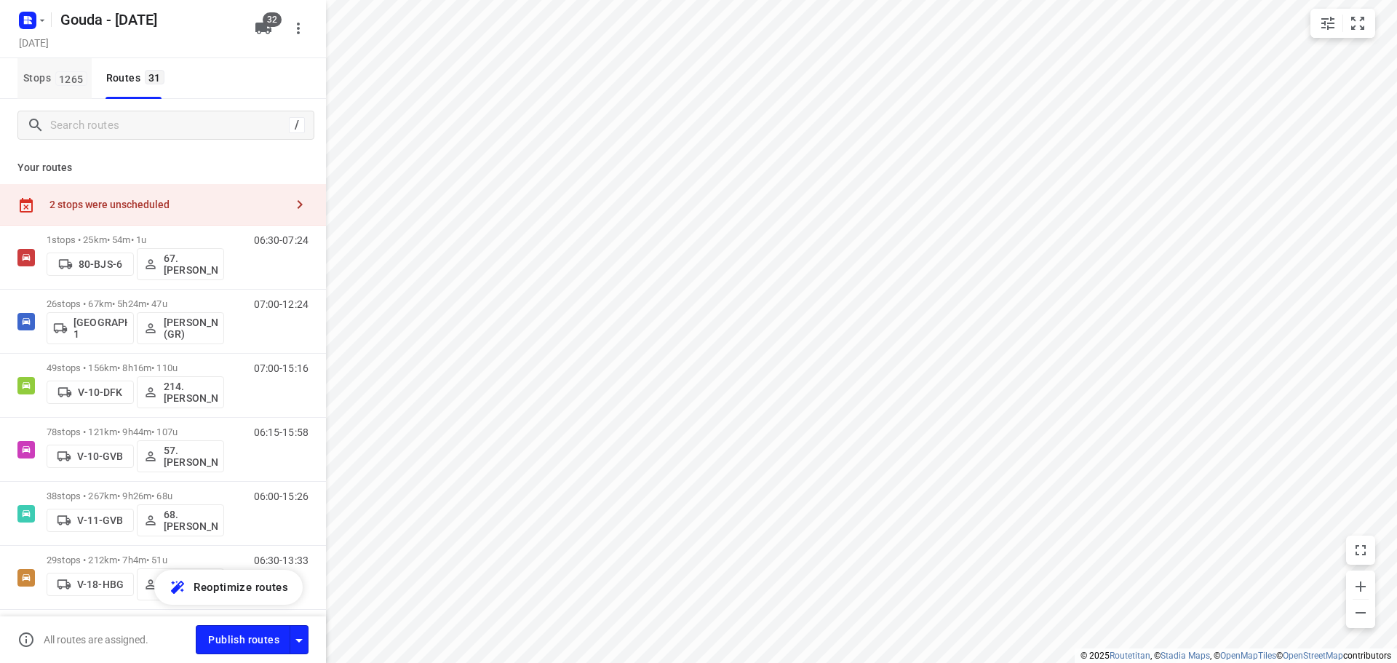
click at [48, 71] on span "Stops 1265" at bounding box center [57, 78] width 68 height 18
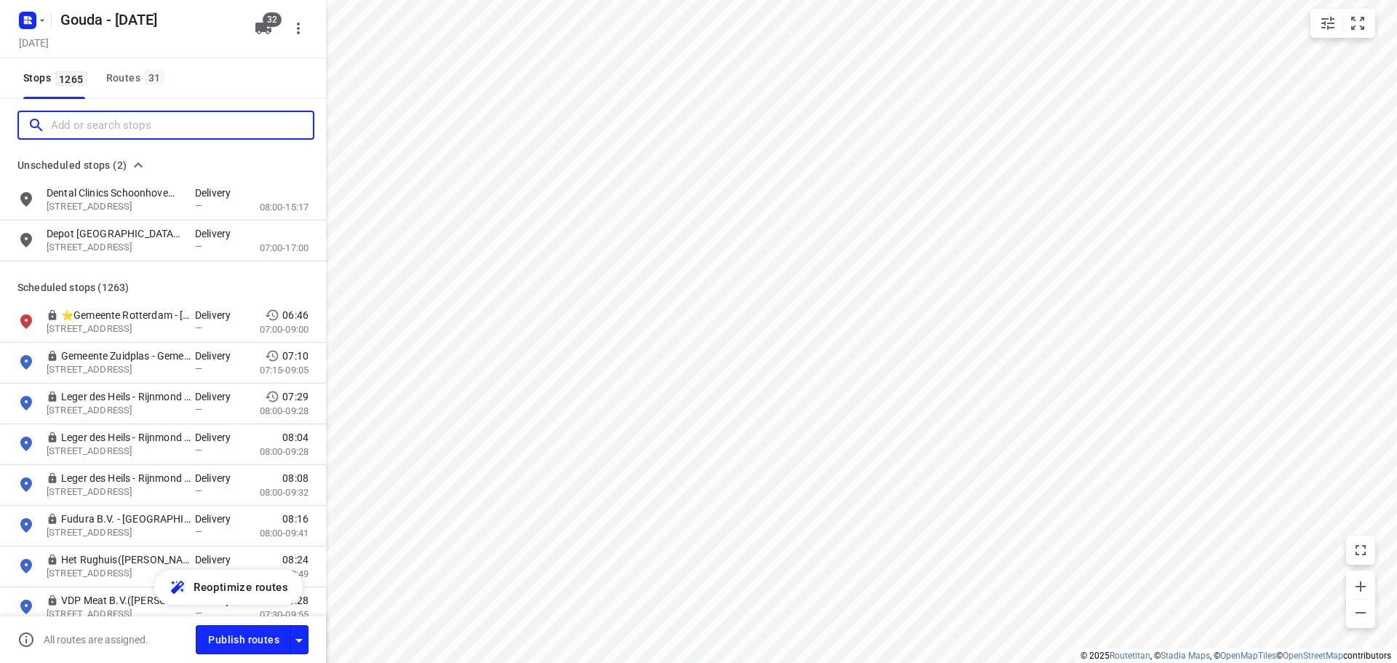
click at [108, 114] on input "Add or search stops" at bounding box center [182, 125] width 262 height 23
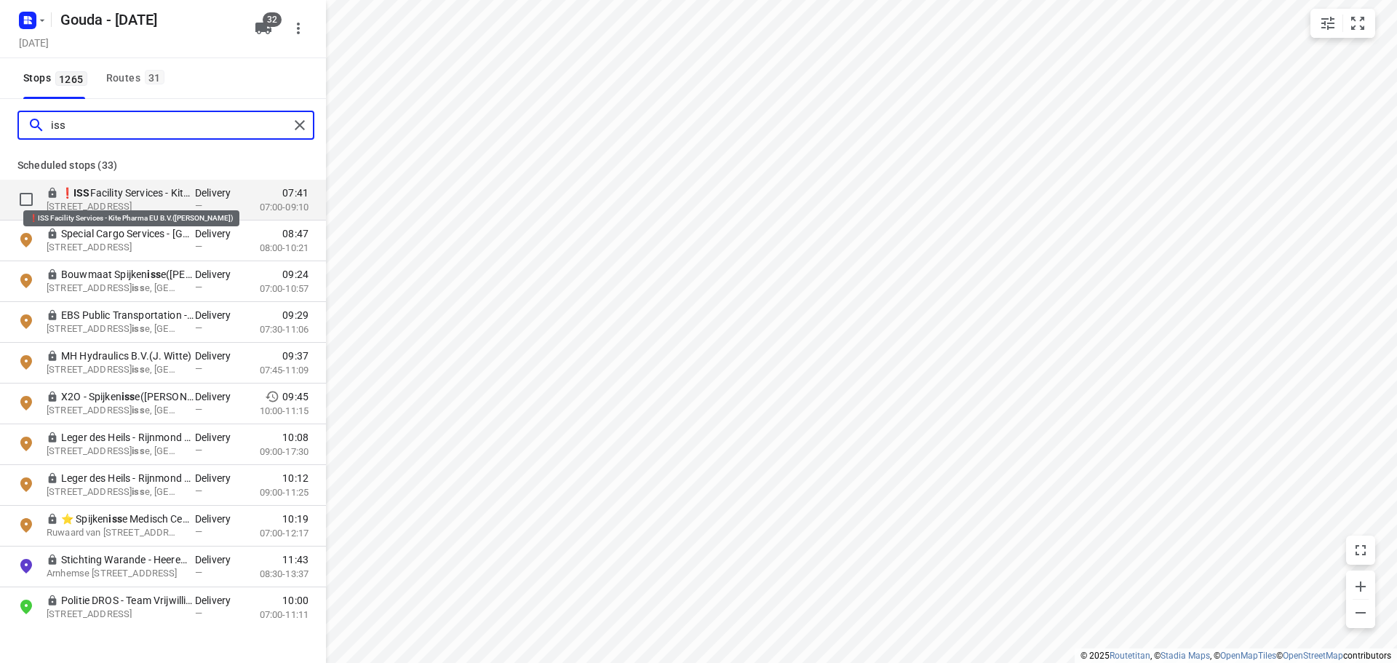
type input "iss"
click at [139, 199] on p "❗ ISS Facility Services - Kite Pharma EU B.V.(Ahmed Emam)" at bounding box center [128, 193] width 134 height 15
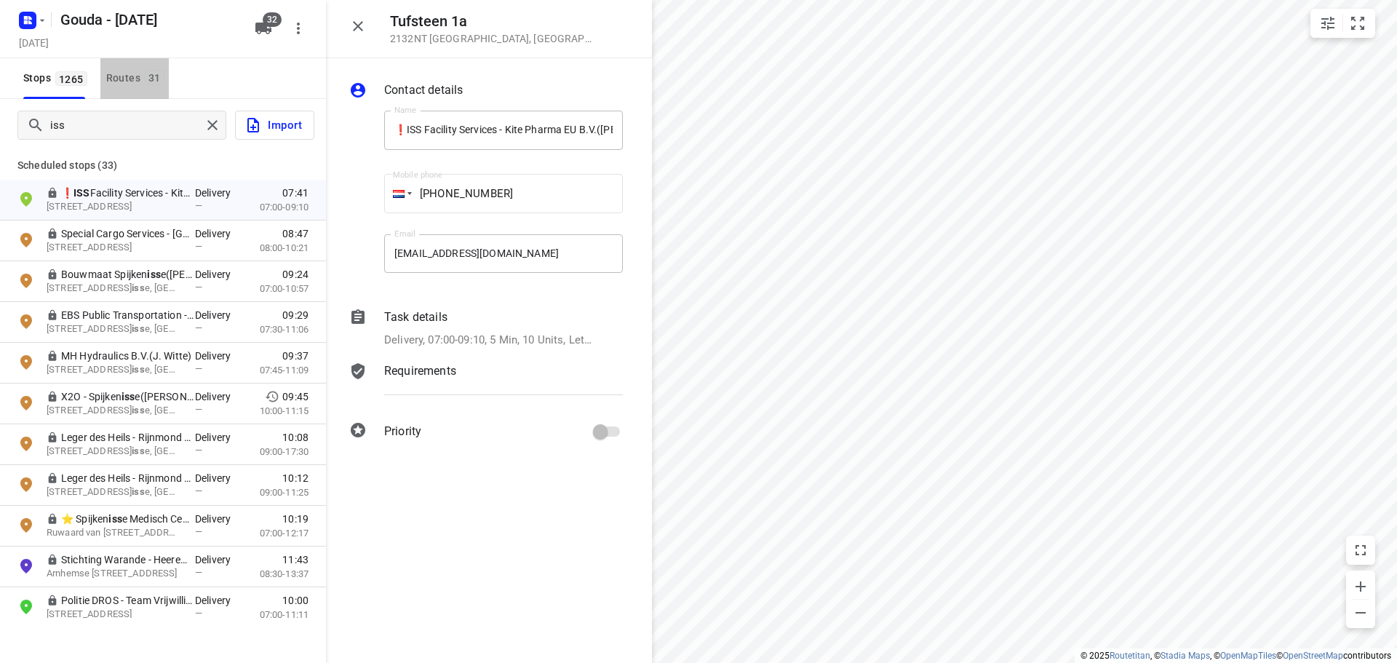
click at [146, 74] on span "31" at bounding box center [155, 77] width 20 height 15
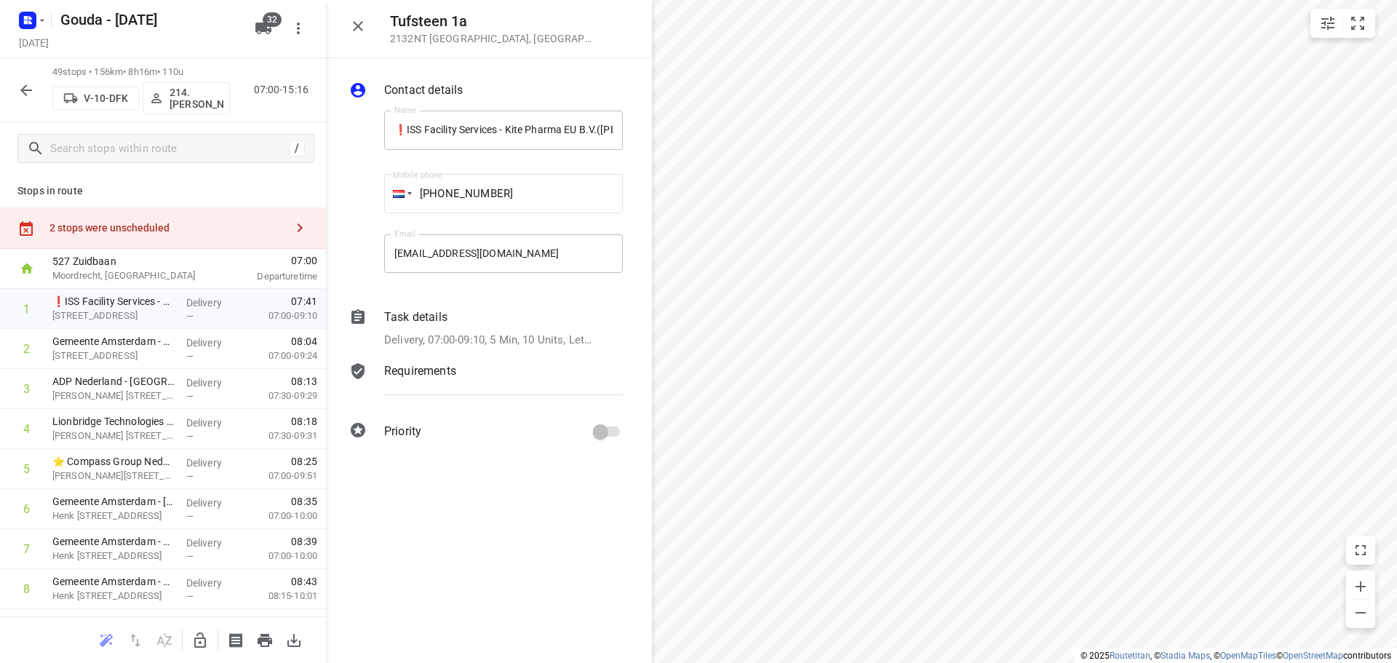
click at [28, 89] on icon "button" at bounding box center [25, 90] width 17 height 17
click at [362, 30] on icon "button" at bounding box center [358, 26] width 10 height 10
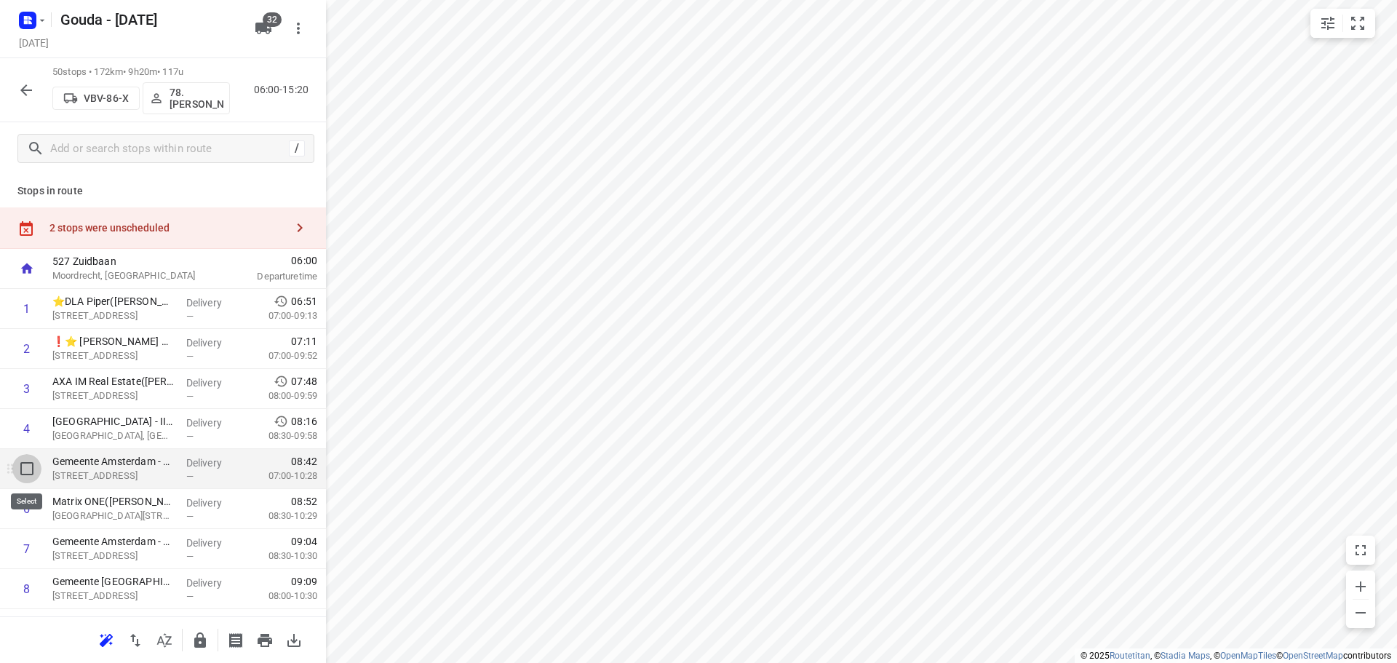
click at [23, 473] on input "checkbox" at bounding box center [26, 468] width 29 height 29
checkbox input "true"
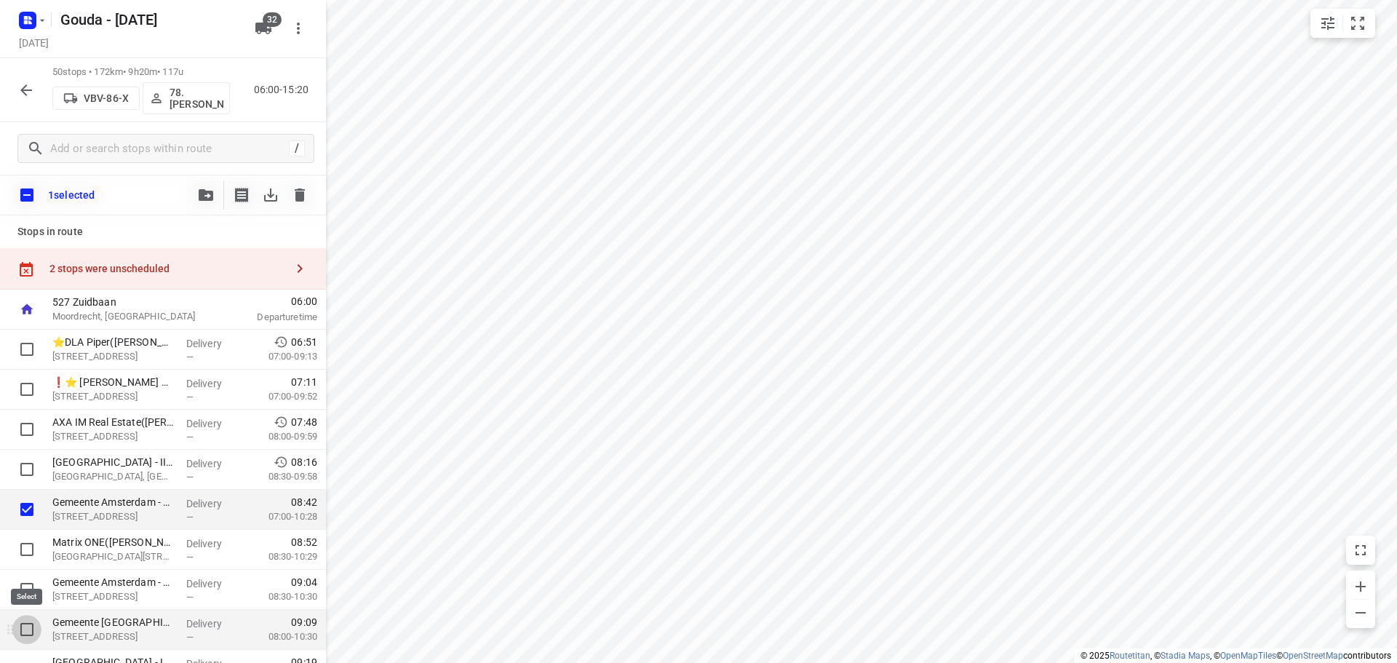
click at [23, 632] on input "checkbox" at bounding box center [26, 629] width 29 height 29
checkbox input "true"
click at [31, 595] on input "checkbox" at bounding box center [26, 589] width 29 height 29
checkbox input "true"
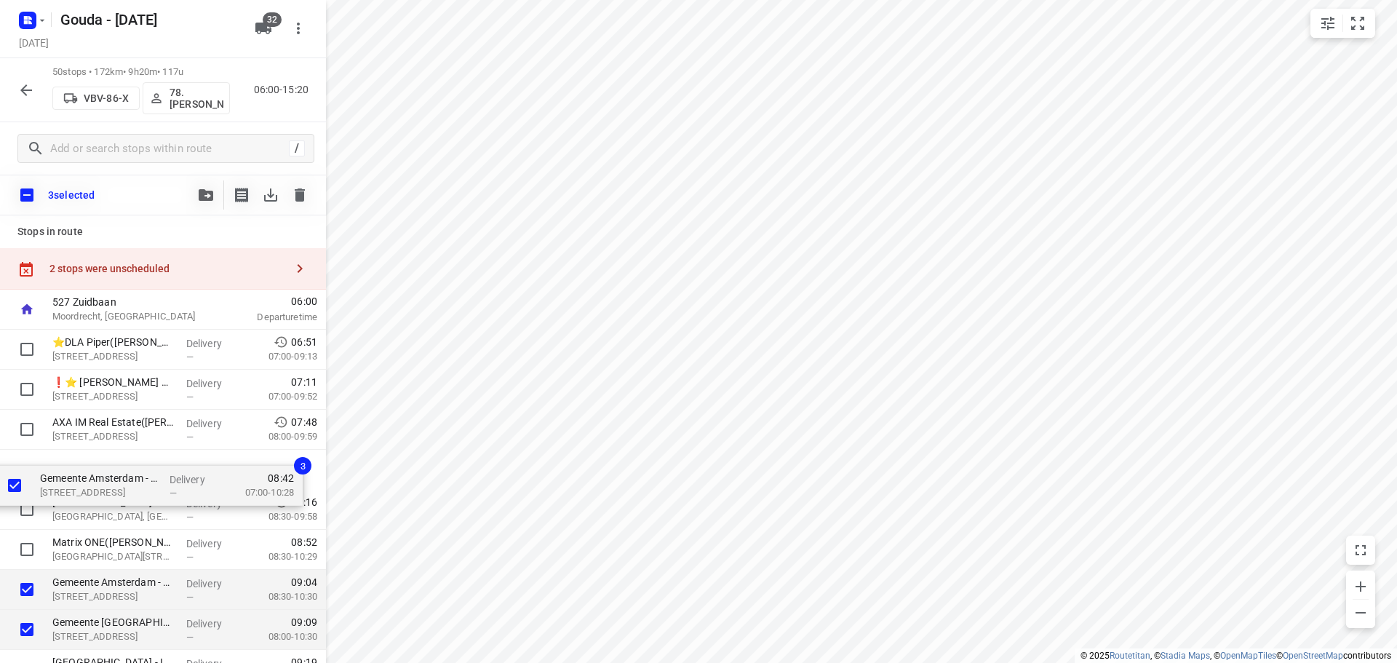
drag, startPoint x: 148, startPoint y: 498, endPoint x: 140, endPoint y: 466, distance: 33.0
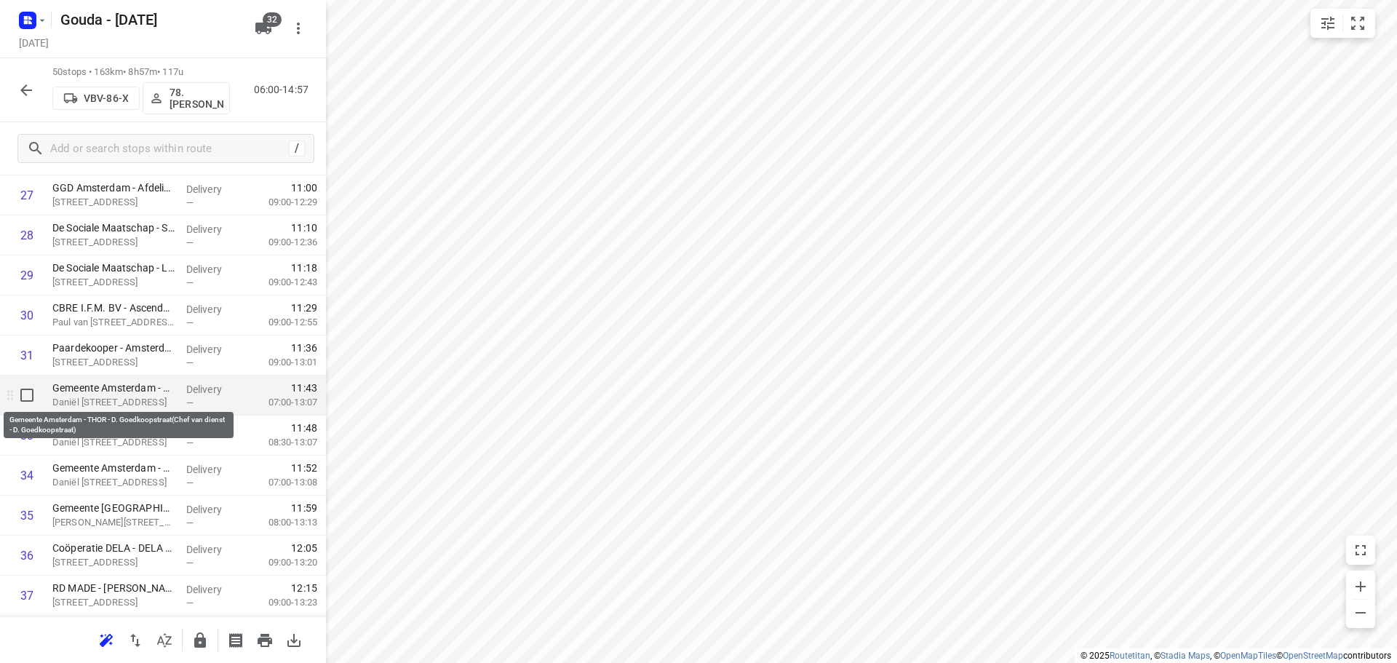
scroll to position [1164, 0]
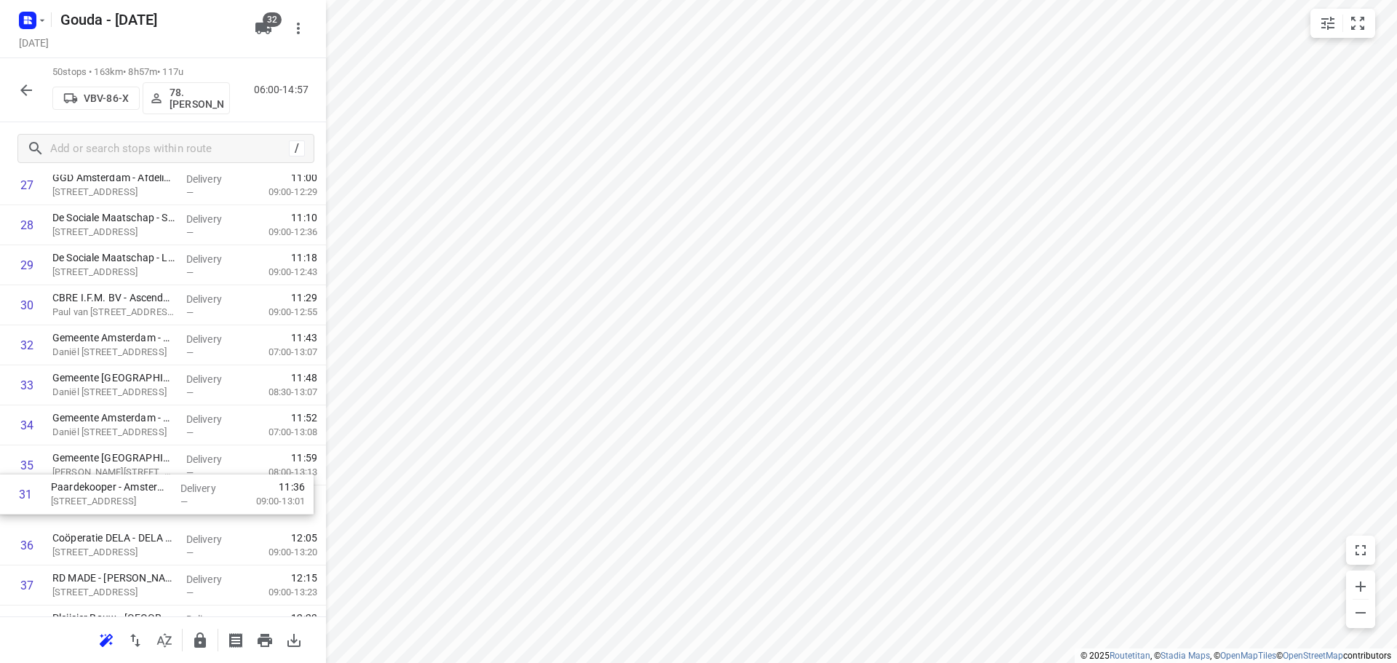
drag, startPoint x: 119, startPoint y: 343, endPoint x: 118, endPoint y: 496, distance: 152.8
click at [118, 496] on div "1 ⭐DLA Piper(Margaux Perry) Strawinskylaan 6, Amsterdam Delivery — 06:51 07:00-…" at bounding box center [163, 125] width 326 height 2001
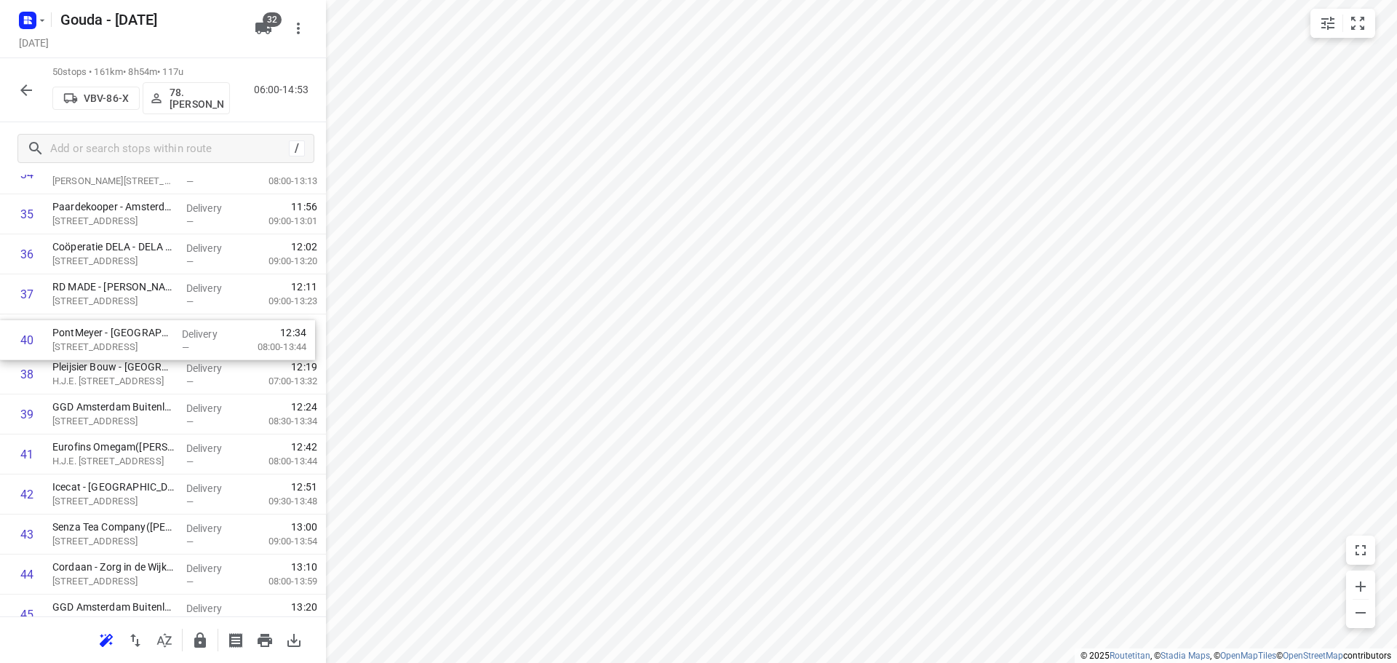
drag, startPoint x: 151, startPoint y: 424, endPoint x: 150, endPoint y: 341, distance: 83.0
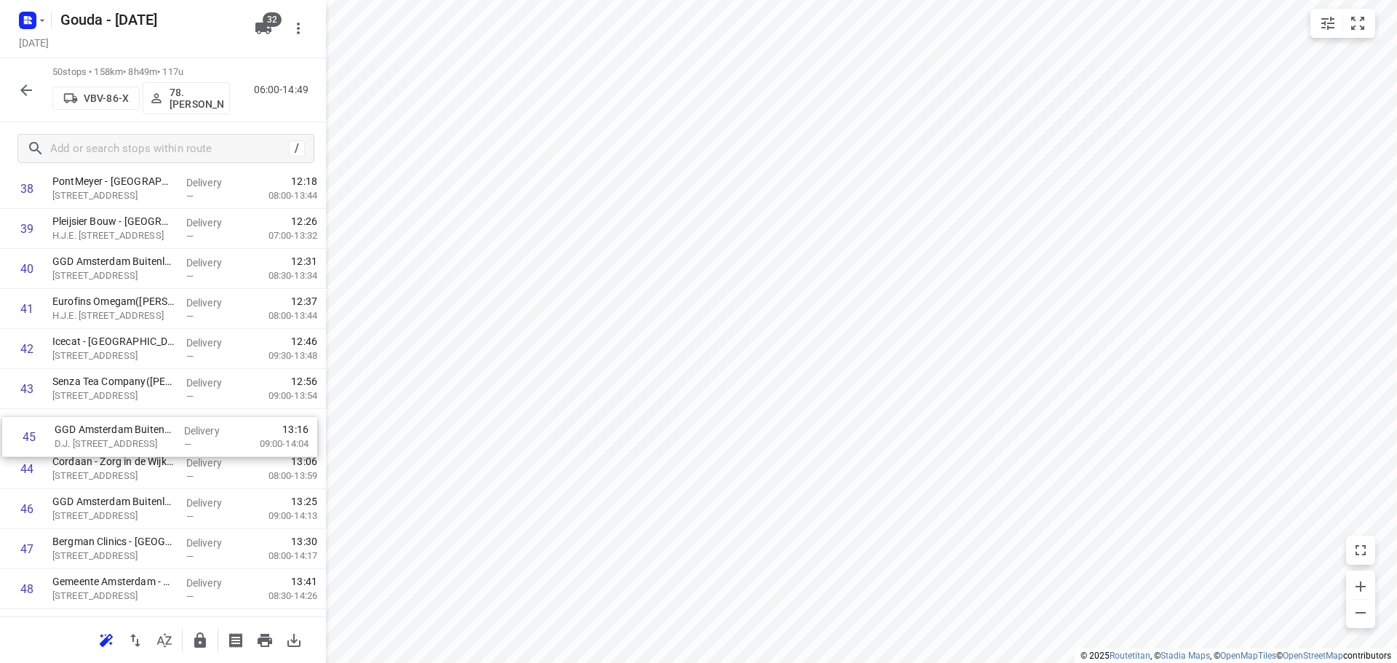
drag, startPoint x: 122, startPoint y: 479, endPoint x: 124, endPoint y: 431, distance: 48.1
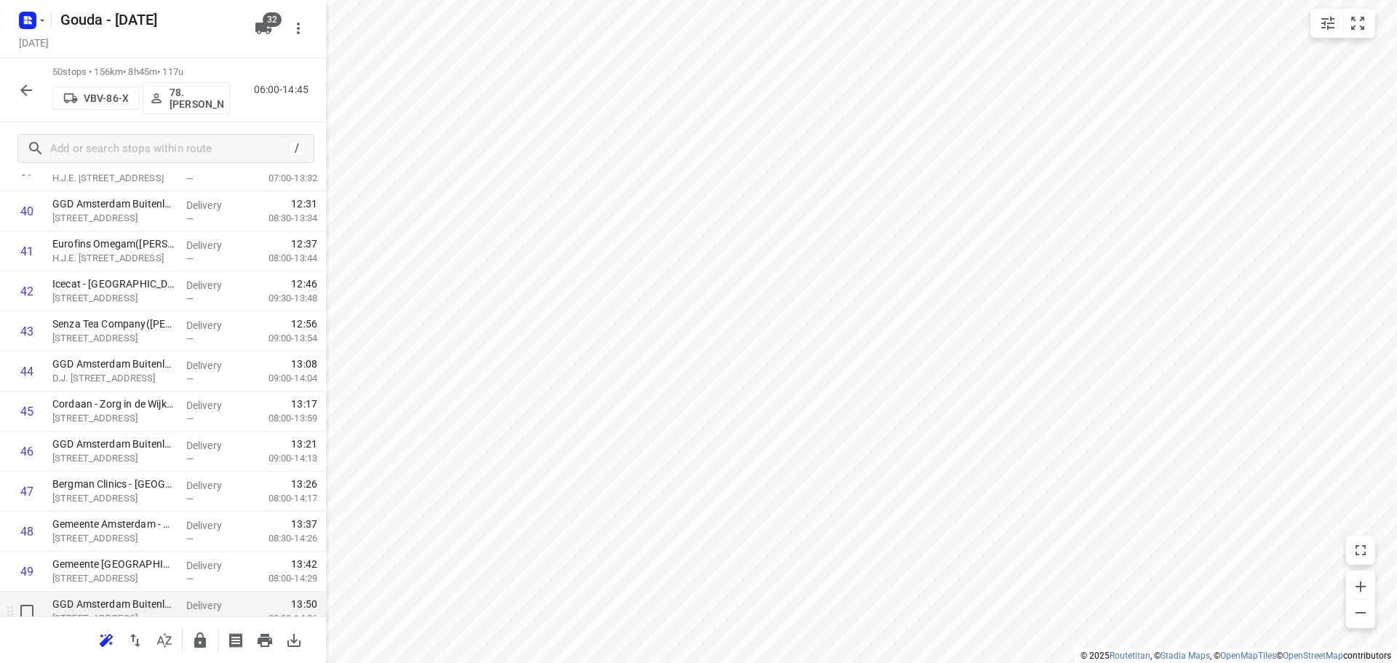
scroll to position [1714, 0]
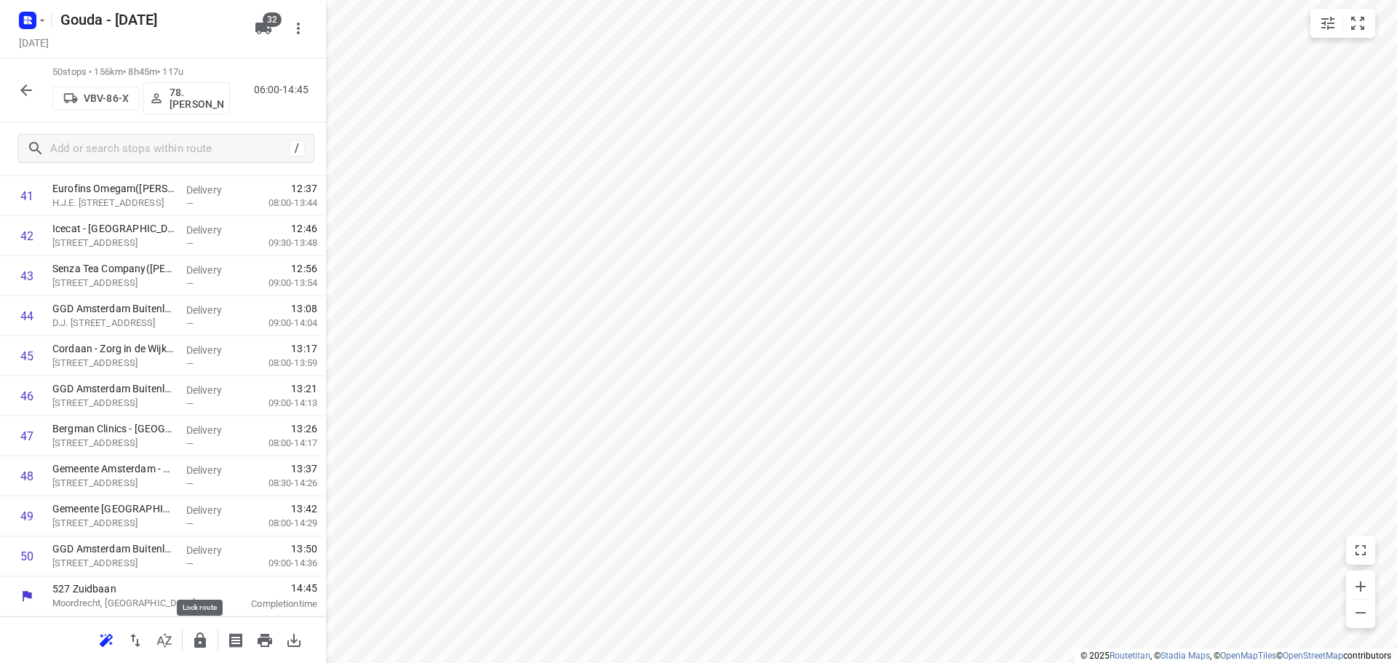
click at [192, 640] on icon "button" at bounding box center [199, 640] width 17 height 17
click at [28, 91] on icon "button" at bounding box center [25, 90] width 17 height 17
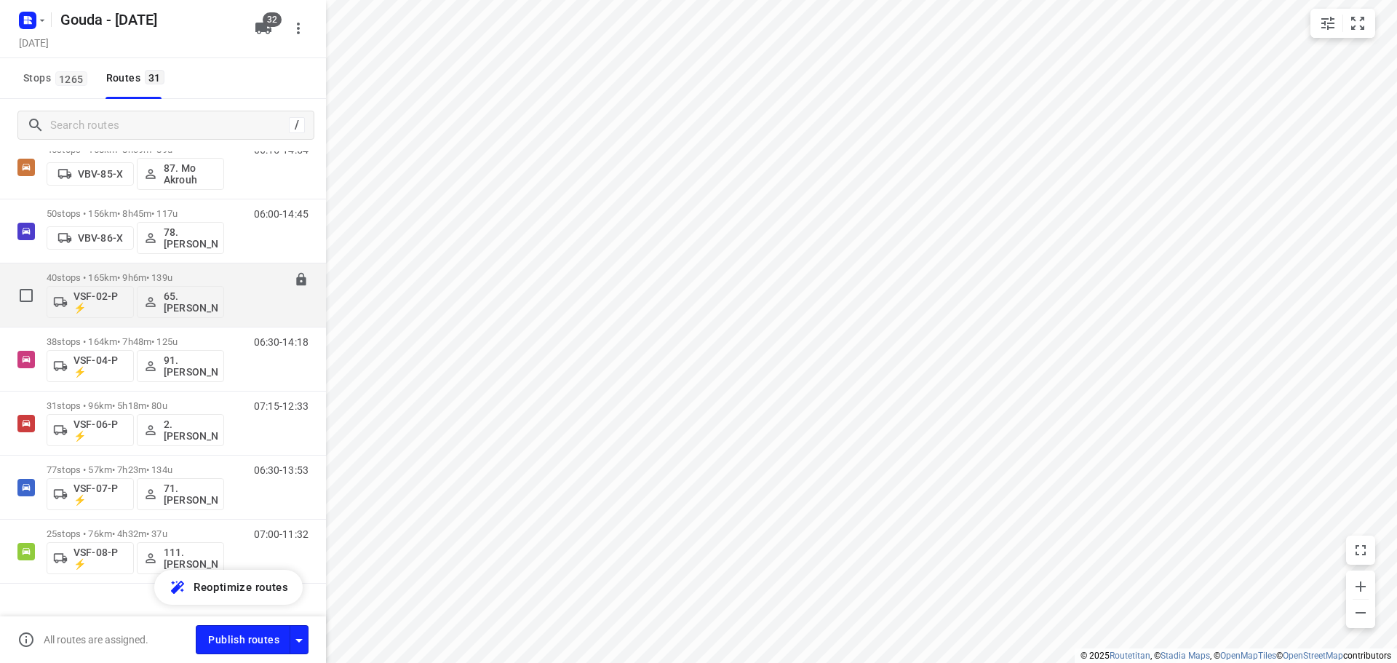
scroll to position [1653, 0]
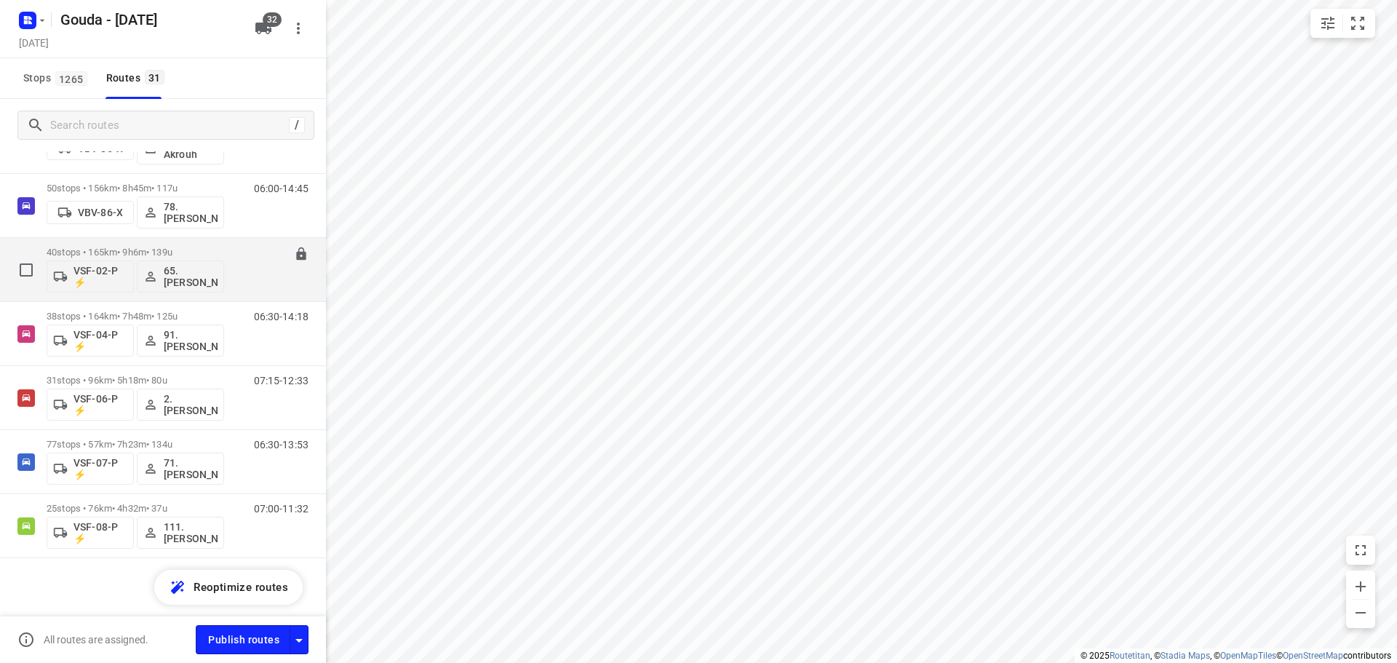
click at [138, 250] on p "40 stops • 165km • 9h6m • 139u" at bounding box center [136, 252] width 178 height 11
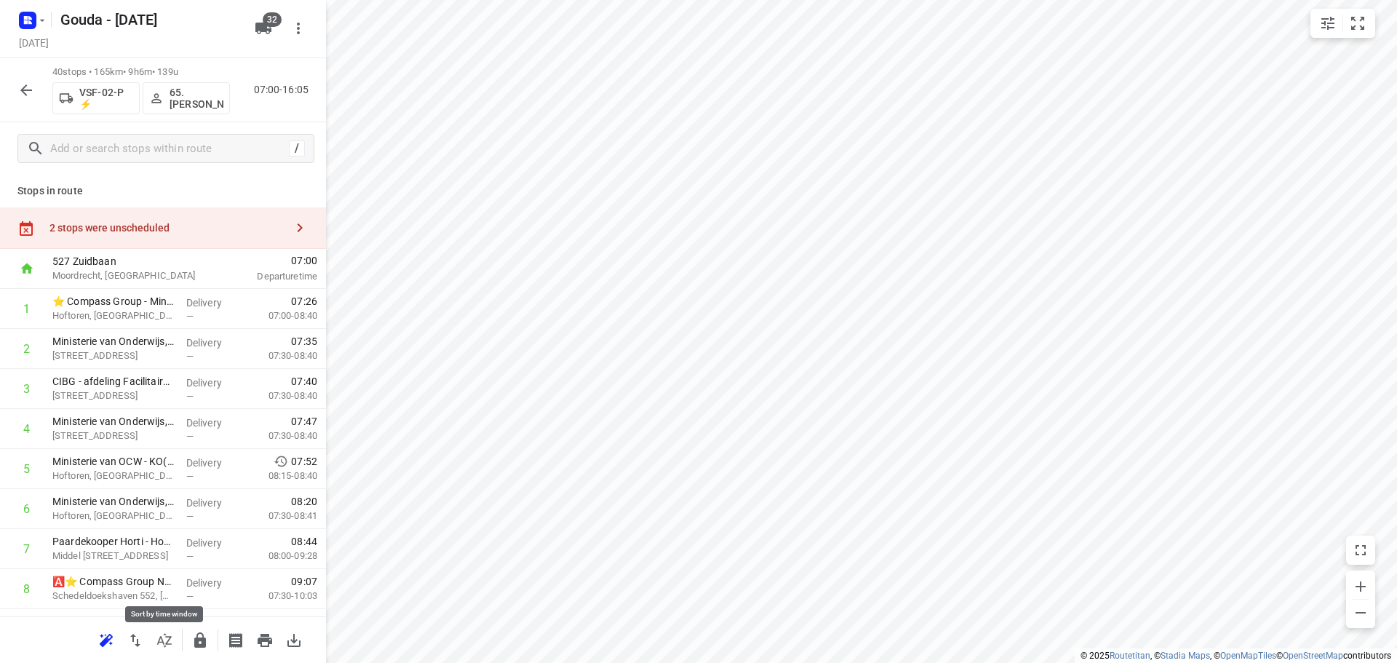
click at [165, 644] on icon "button" at bounding box center [164, 640] width 17 height 17
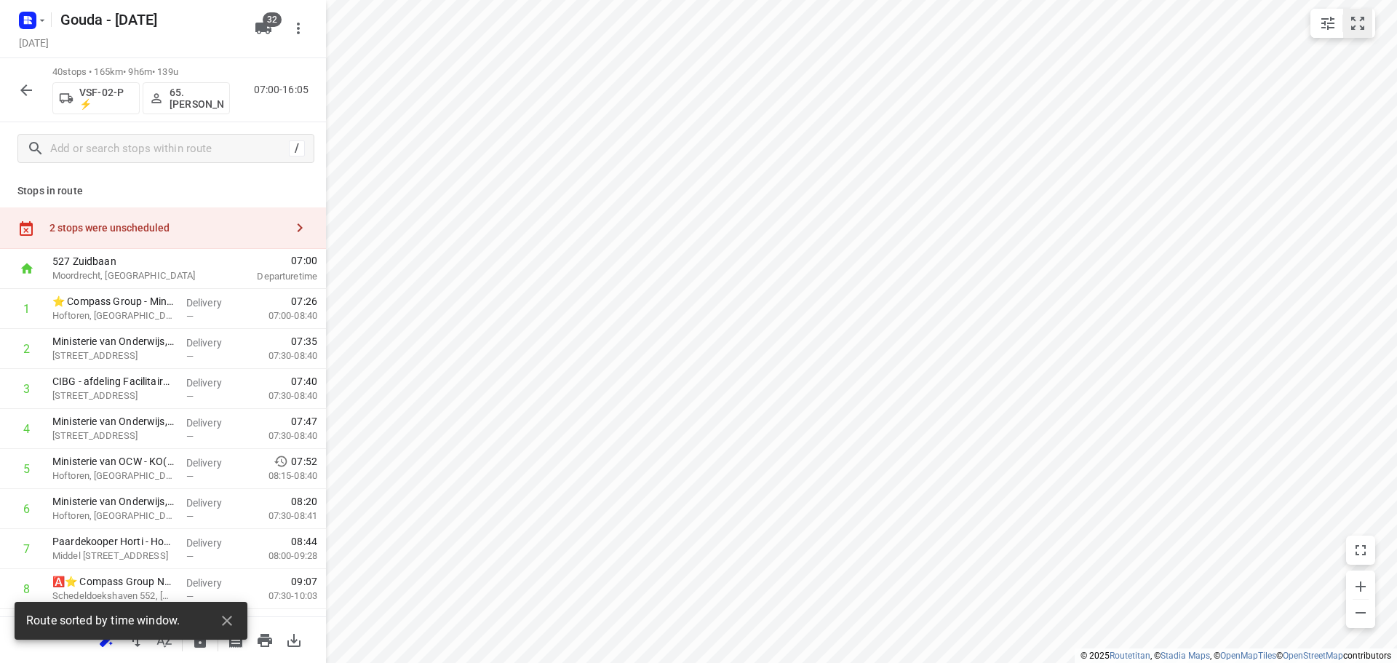
click at [1359, 33] on button "small contained button group" at bounding box center [1357, 23] width 29 height 29
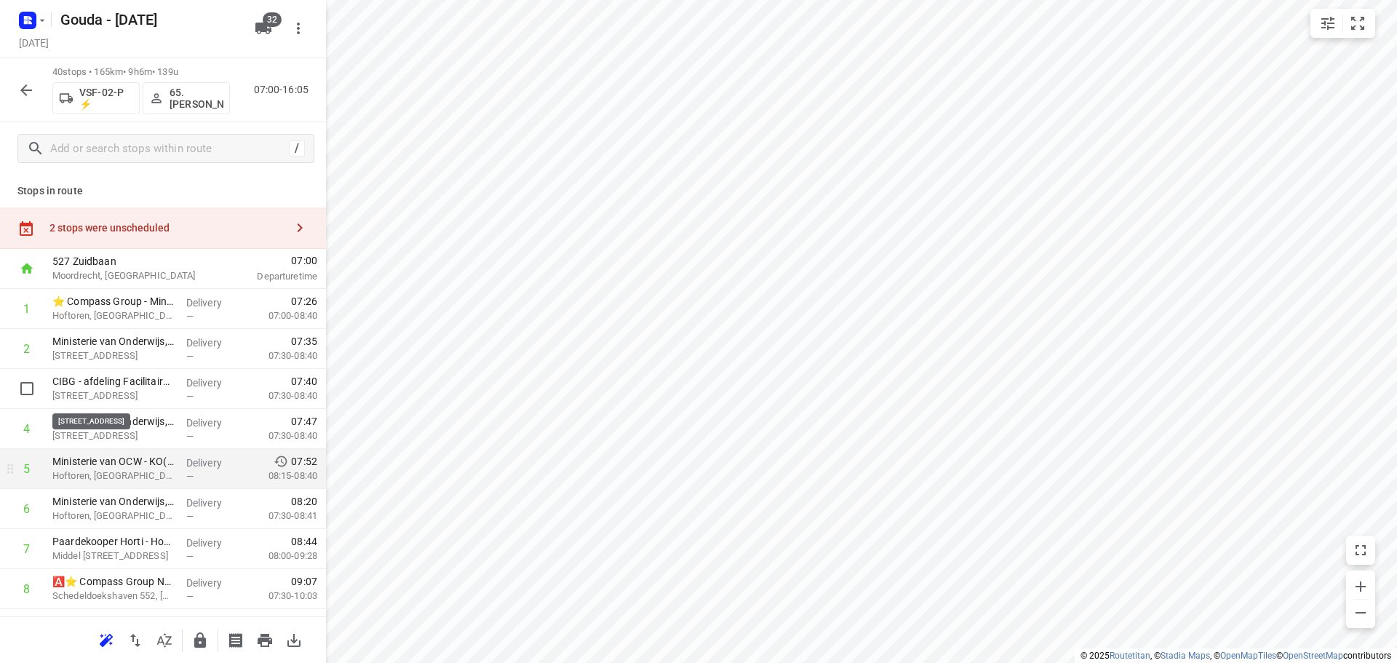
scroll to position [73, 0]
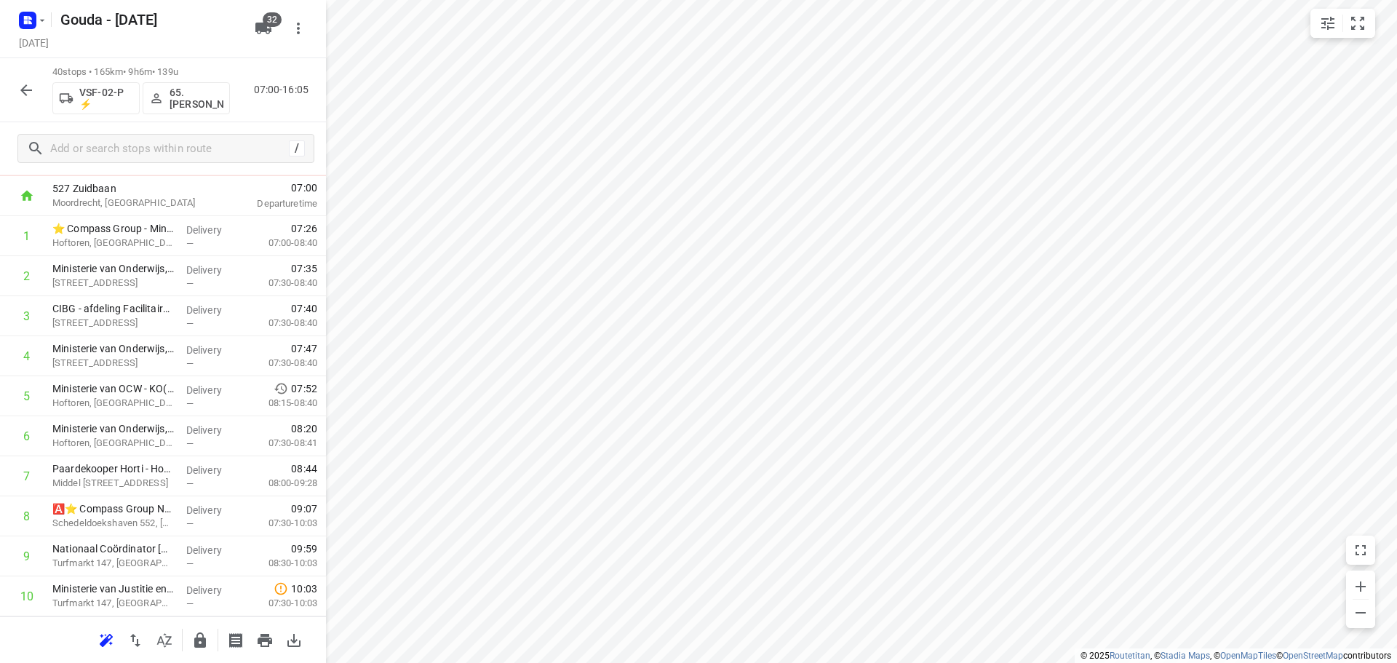
click at [172, 642] on icon "button" at bounding box center [164, 640] width 17 height 17
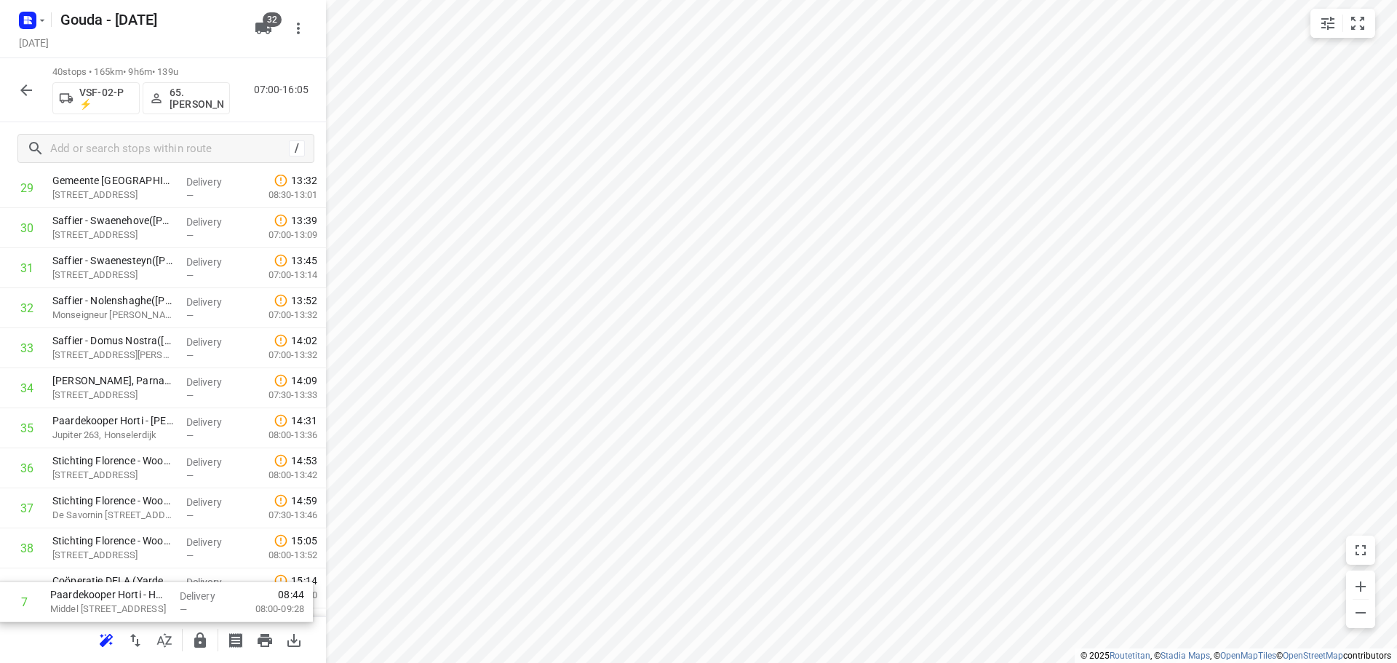
scroll to position [1314, 0]
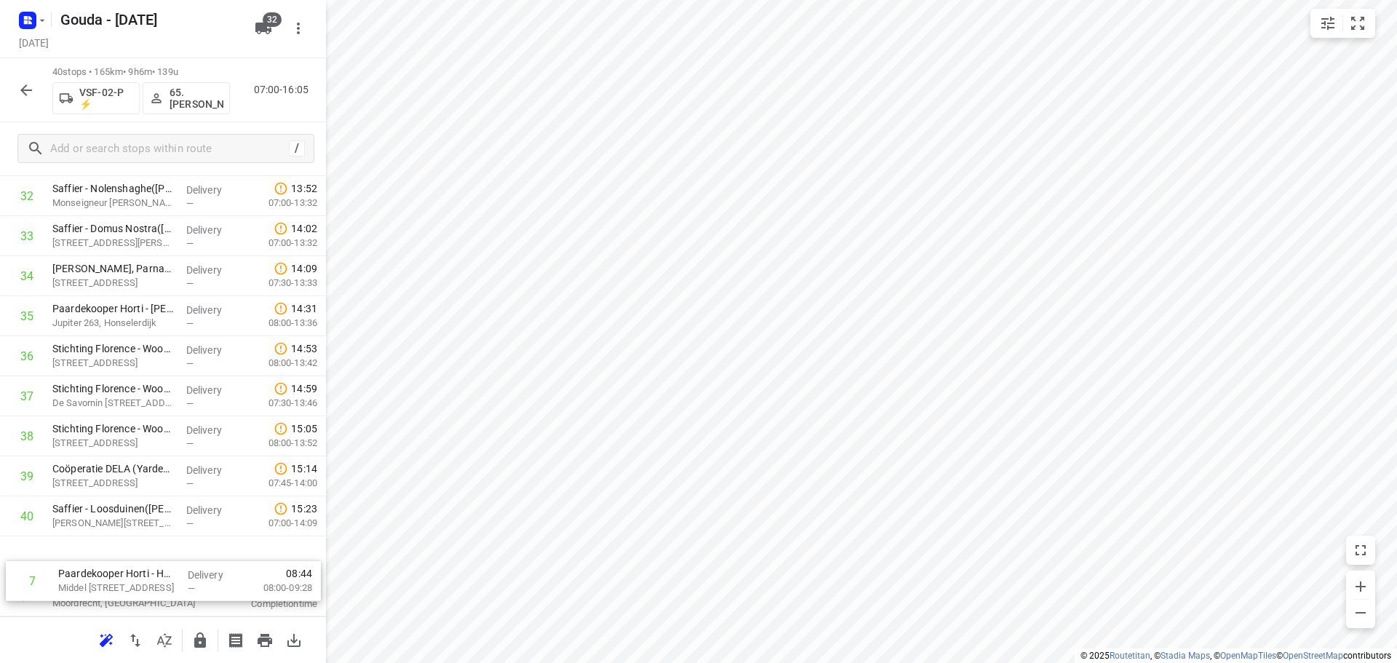
drag, startPoint x: 132, startPoint y: 261, endPoint x: 145, endPoint y: 592, distance: 330.6
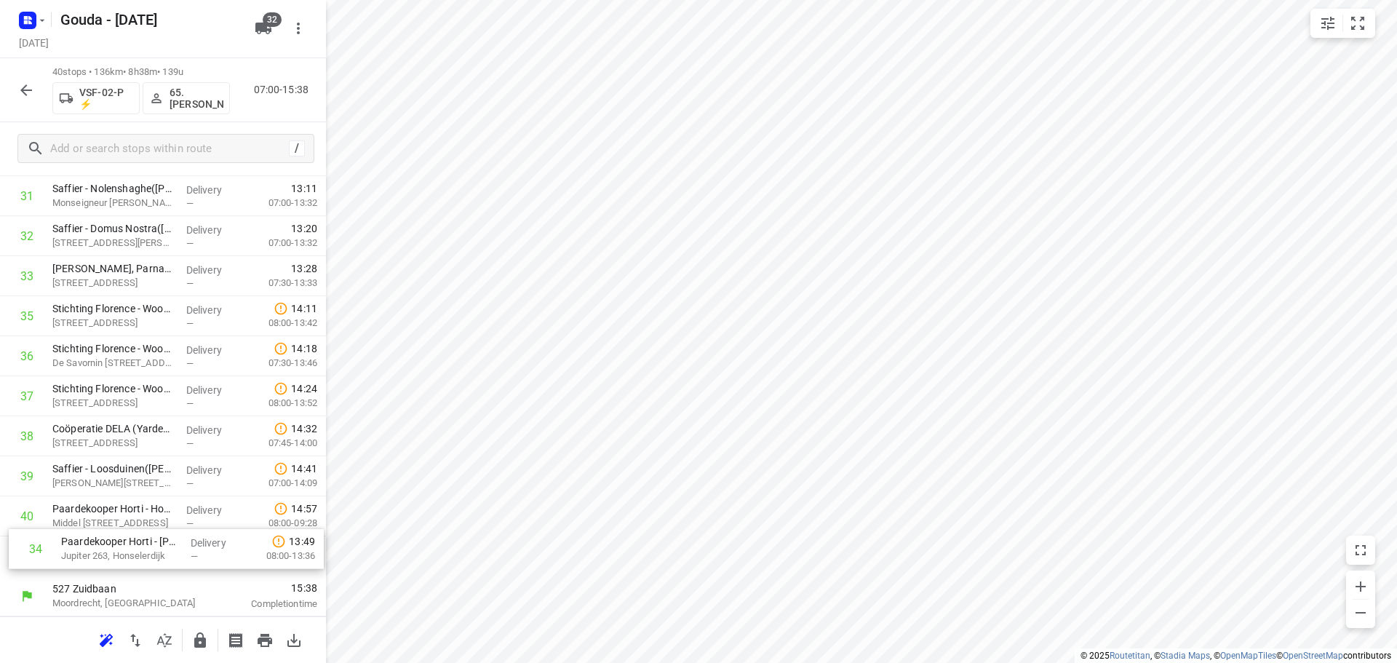
drag, startPoint x: 107, startPoint y: 309, endPoint x: 119, endPoint y: 545, distance: 236.1
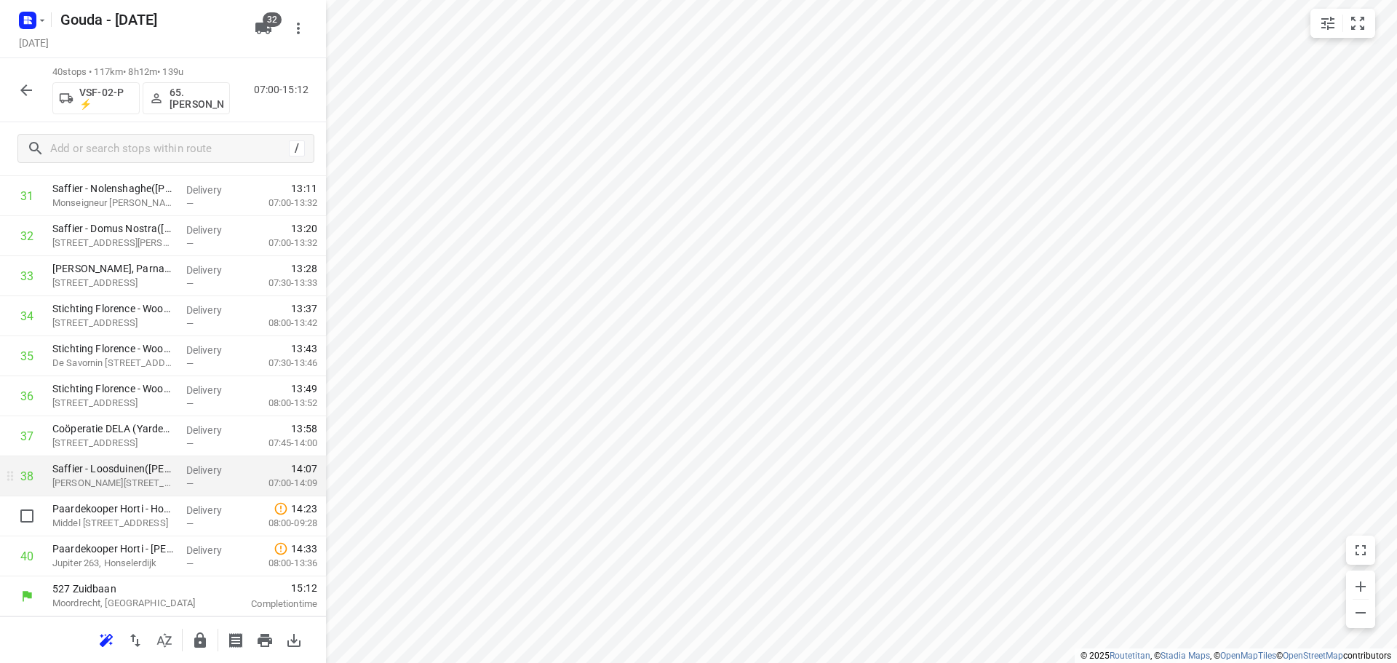
click at [34, 520] on input "checkbox" at bounding box center [26, 515] width 29 height 29
checkbox input "true"
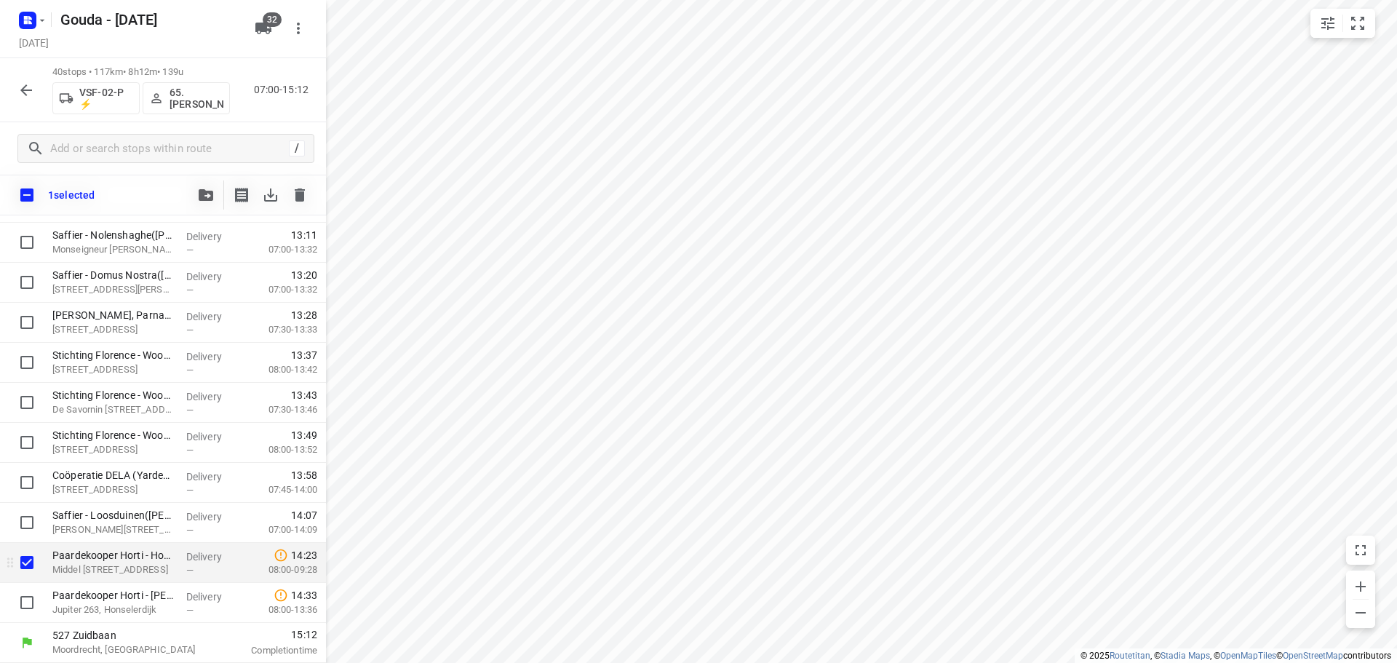
scroll to position [1308, 0]
click at [28, 592] on input "checkbox" at bounding box center [26, 602] width 29 height 29
checkbox input "true"
click at [207, 191] on icon "button" at bounding box center [206, 195] width 15 height 12
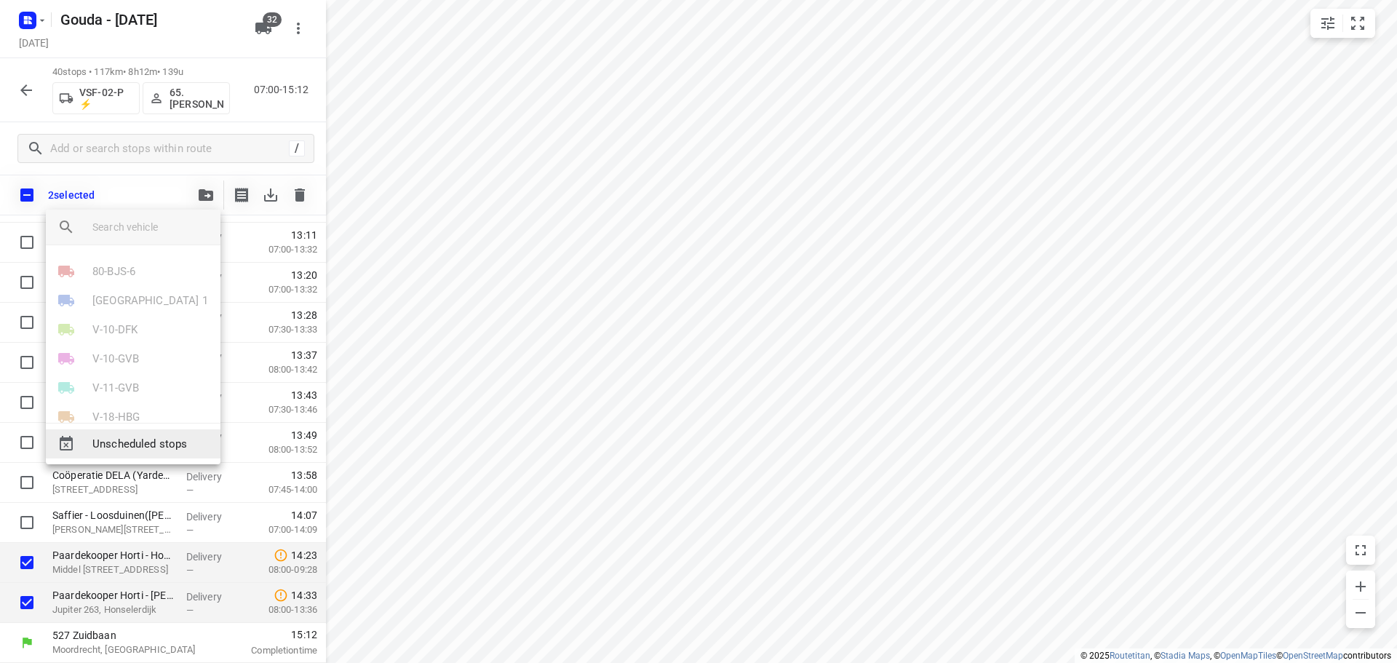
click at [137, 445] on span "Unscheduled stops" at bounding box center [150, 444] width 116 height 17
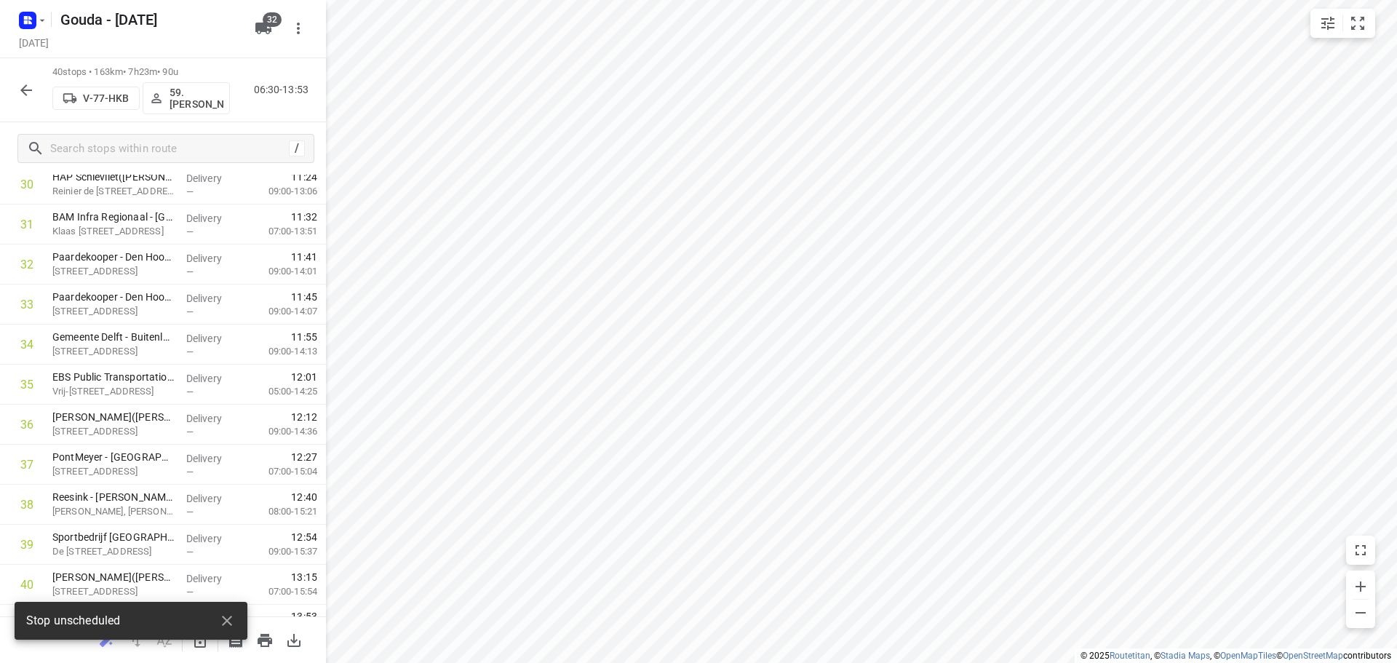
scroll to position [1314, 0]
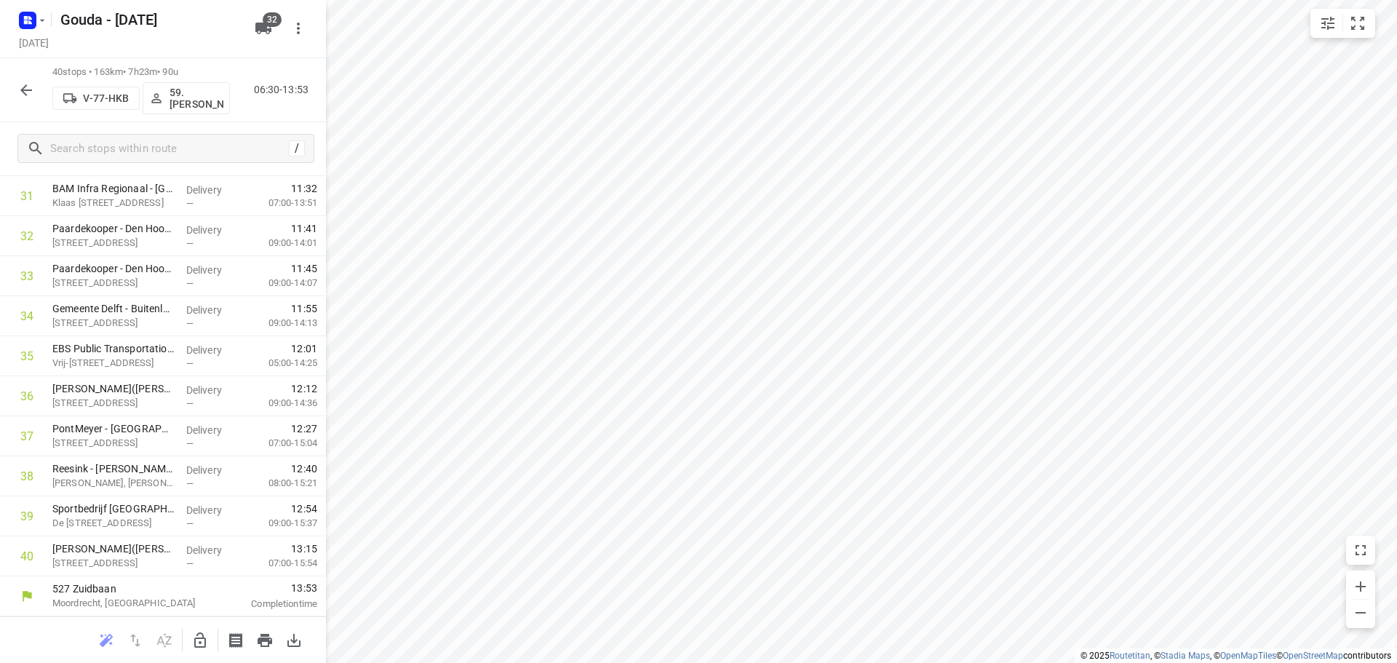
click at [202, 645] on icon "button" at bounding box center [199, 640] width 17 height 17
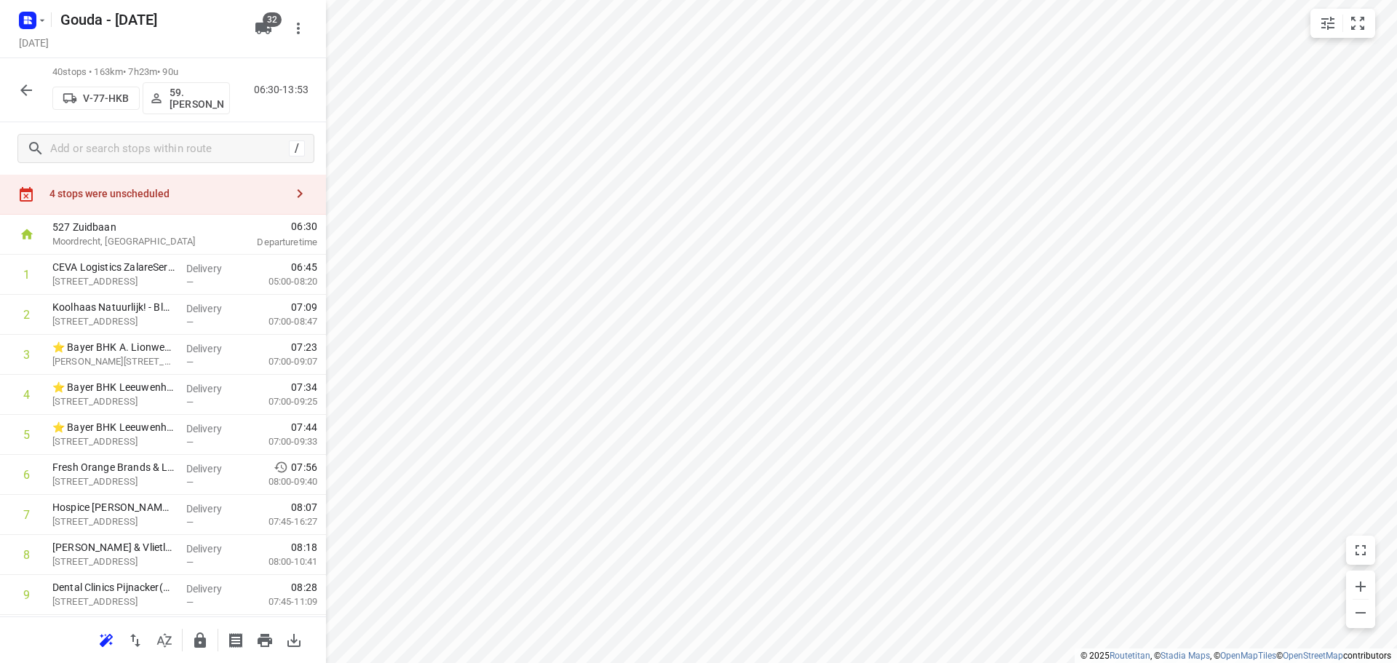
scroll to position [0, 0]
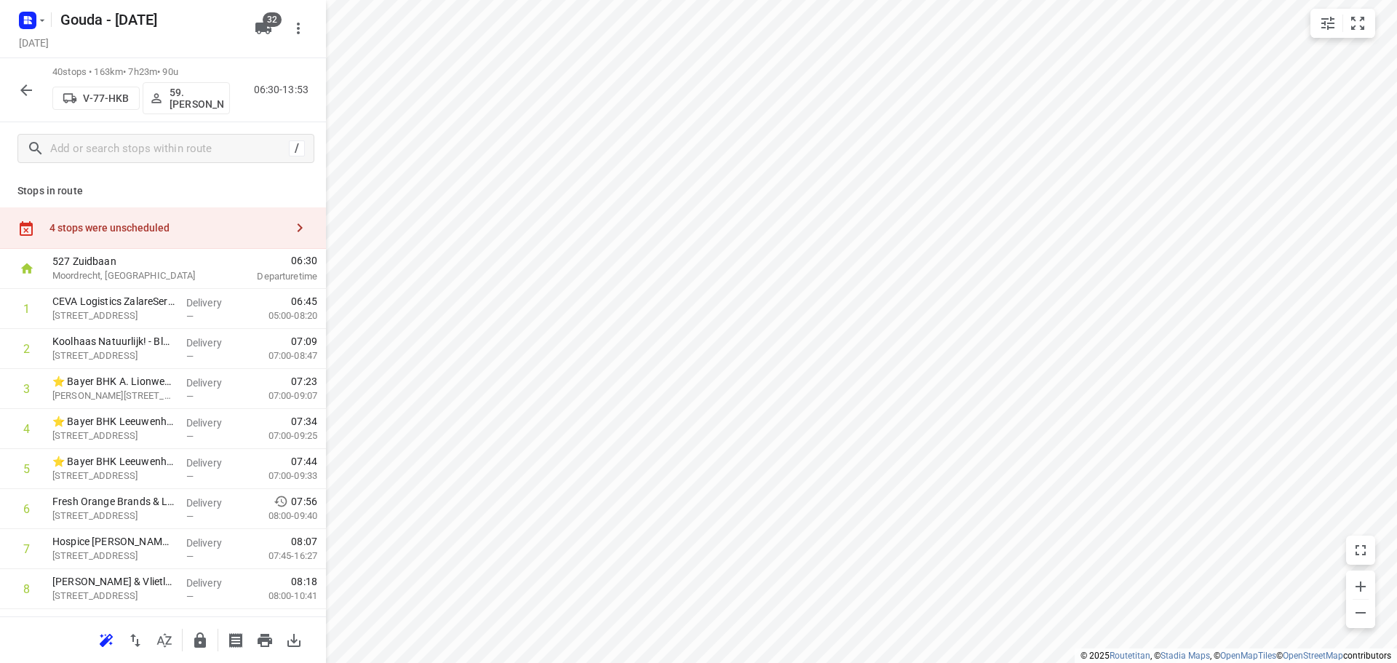
click at [175, 228] on div "4 stops were unscheduled" at bounding box center [167, 228] width 236 height 12
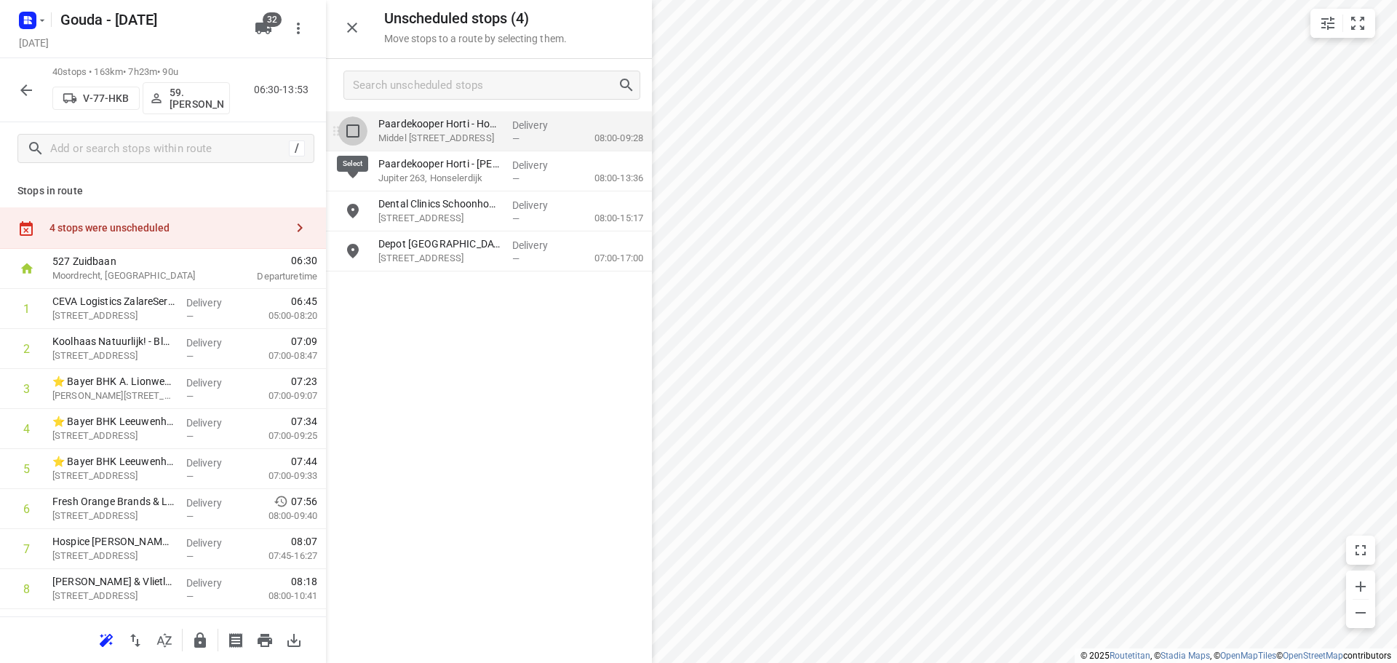
click at [350, 128] on input "grid" at bounding box center [352, 130] width 29 height 29
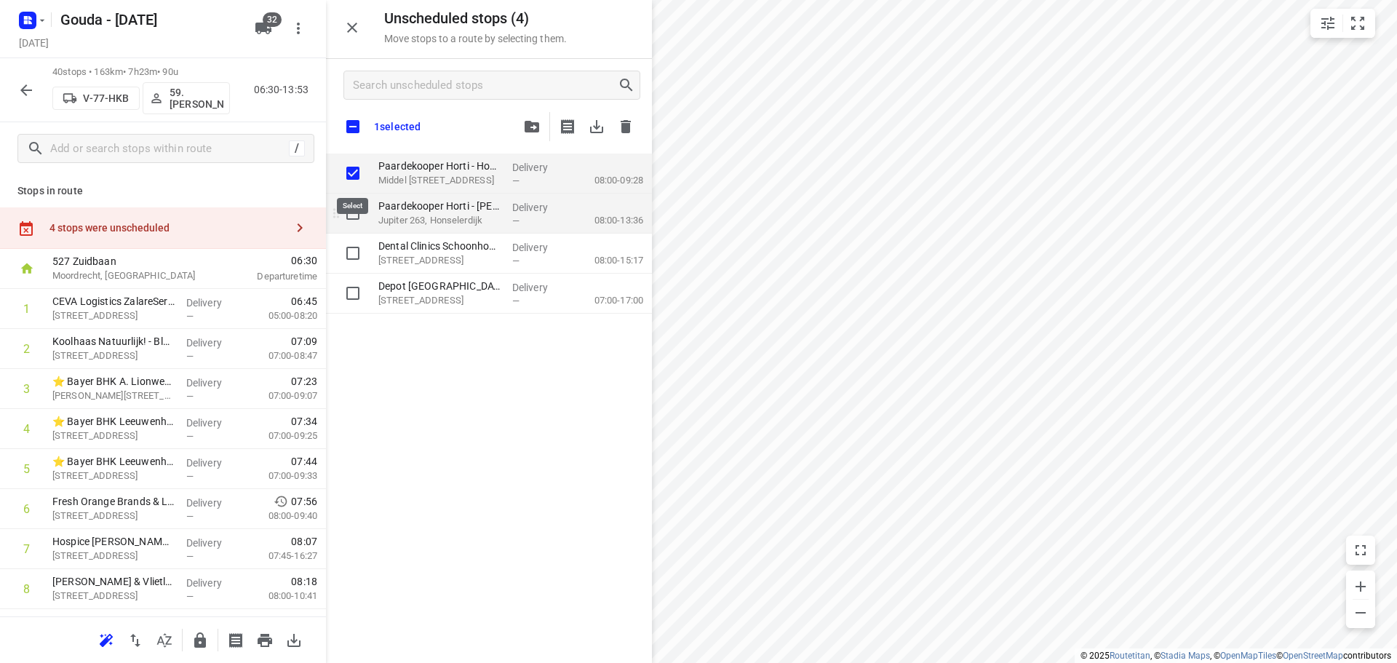
checkbox input "true"
click at [362, 229] on div "grid" at bounding box center [349, 214] width 47 height 40
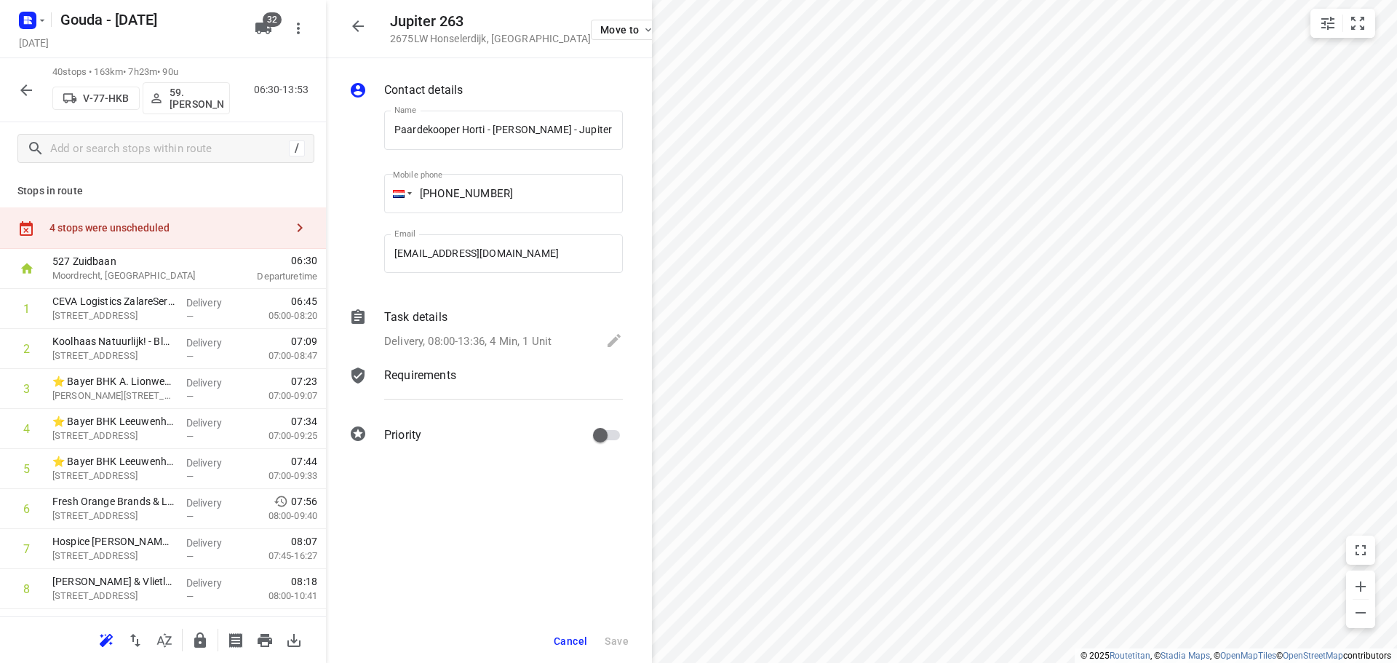
scroll to position [0, 84]
click at [354, 35] on button "button" at bounding box center [357, 26] width 29 height 29
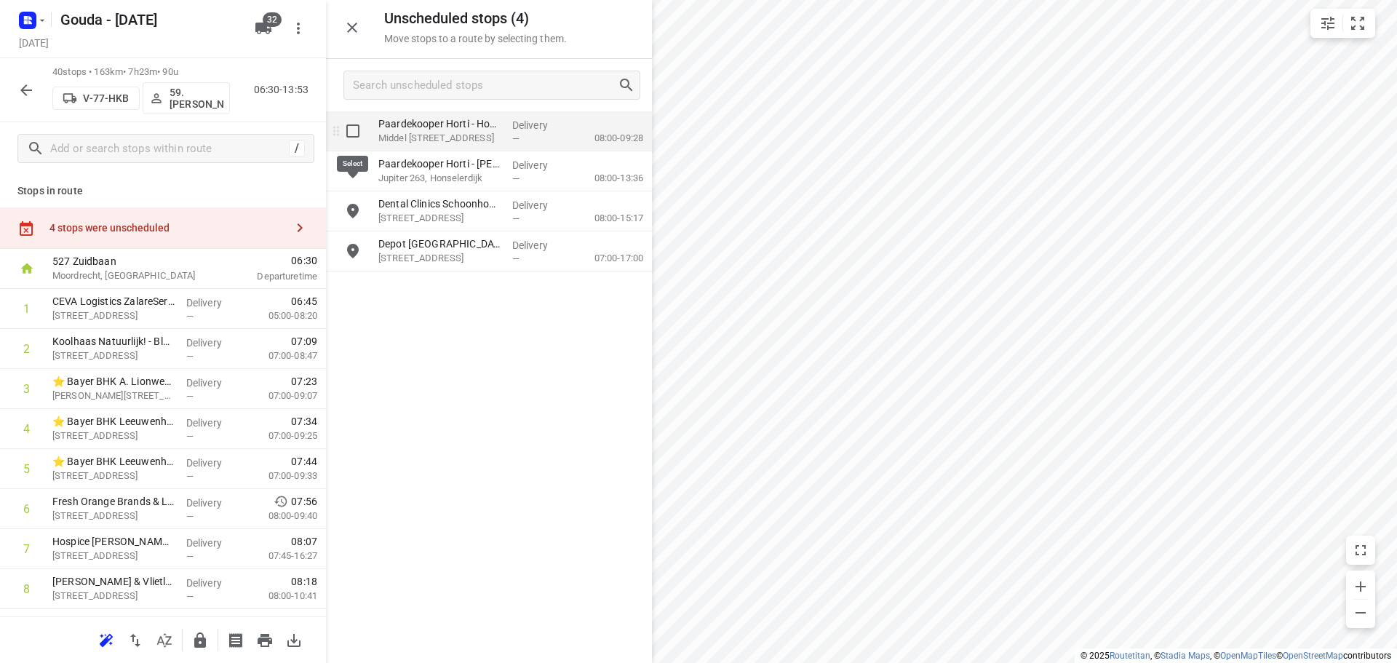
click at [345, 120] on input "grid" at bounding box center [352, 130] width 29 height 29
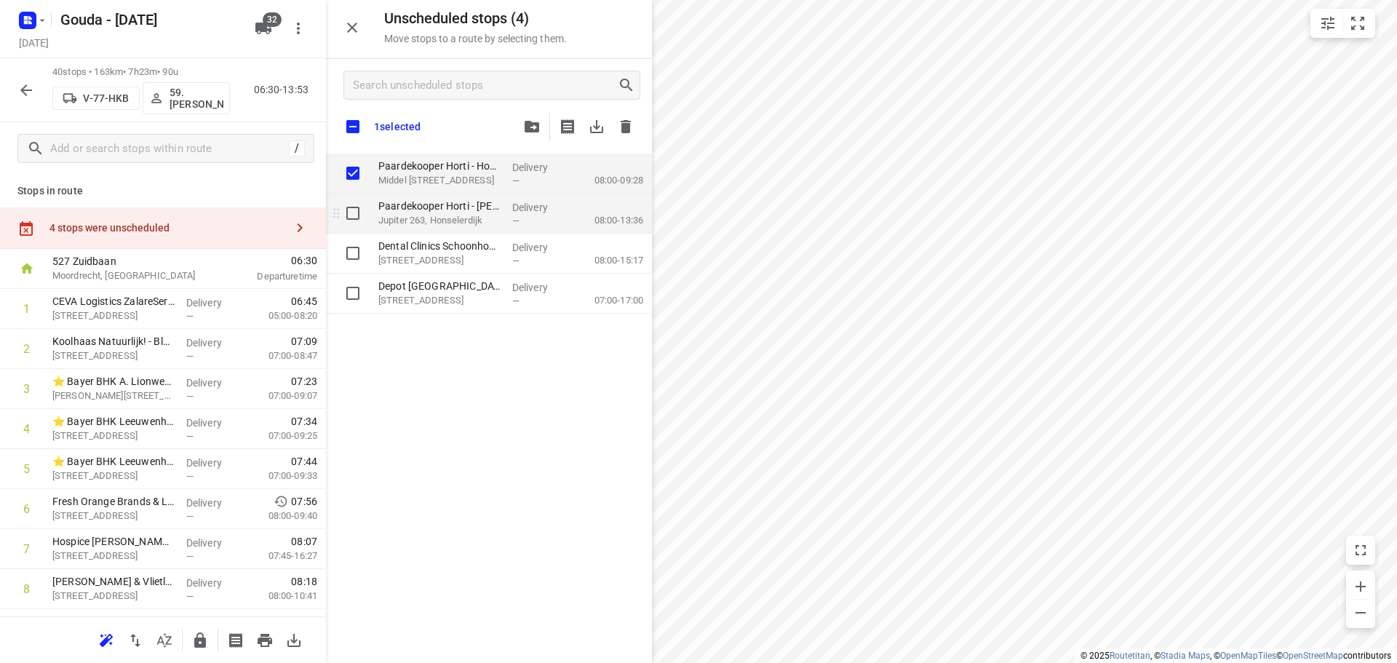
checkbox input "true"
click at [359, 215] on input "grid" at bounding box center [352, 213] width 29 height 29
checkbox input "true"
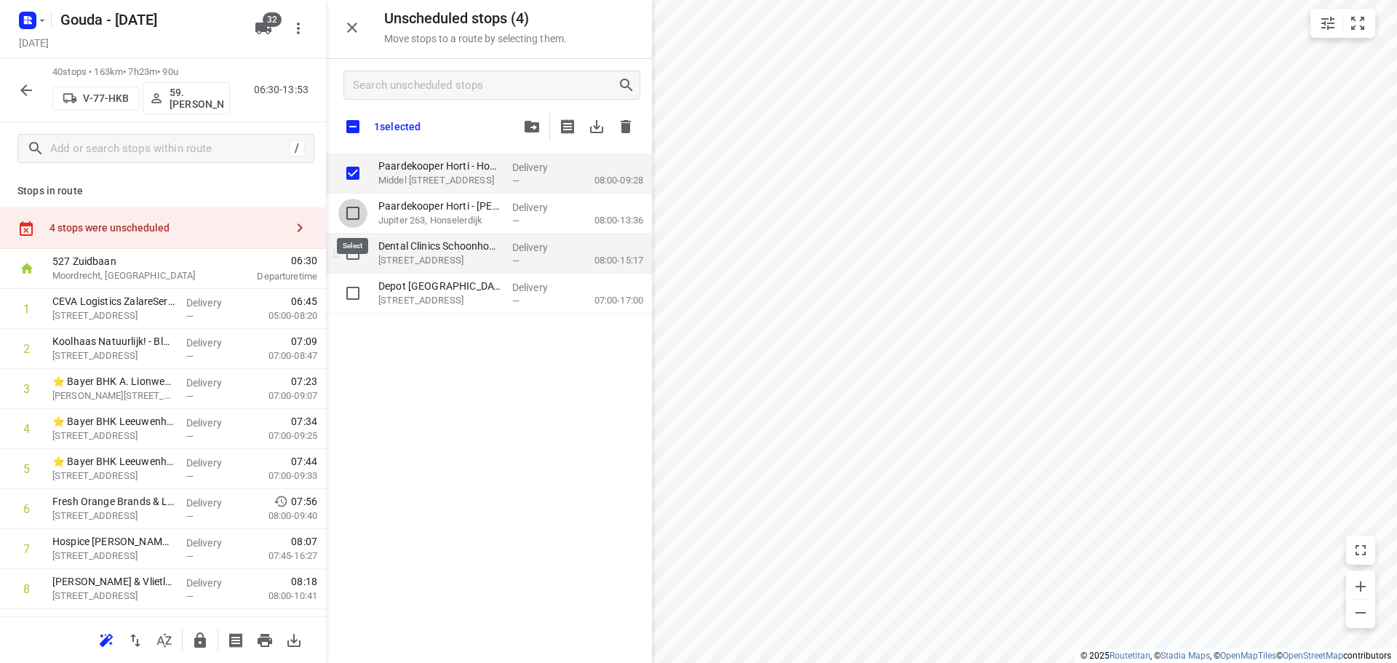
checkbox input "true"
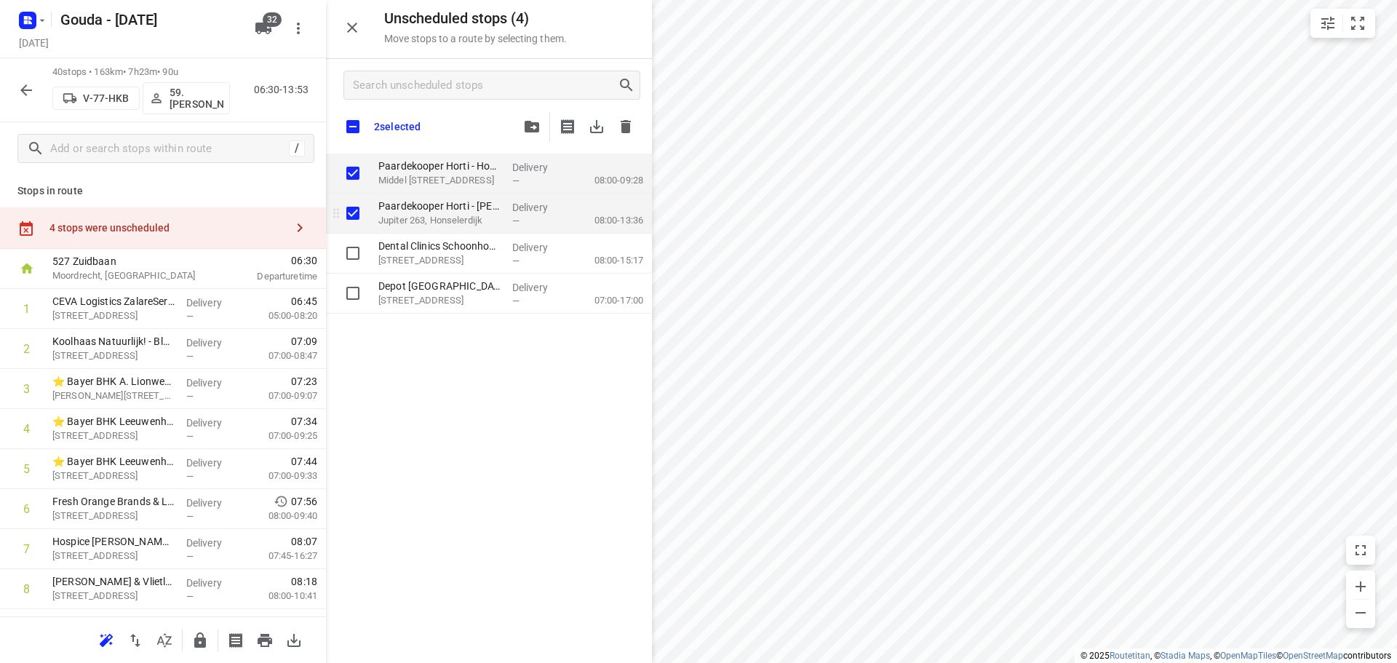
checkbox input "true"
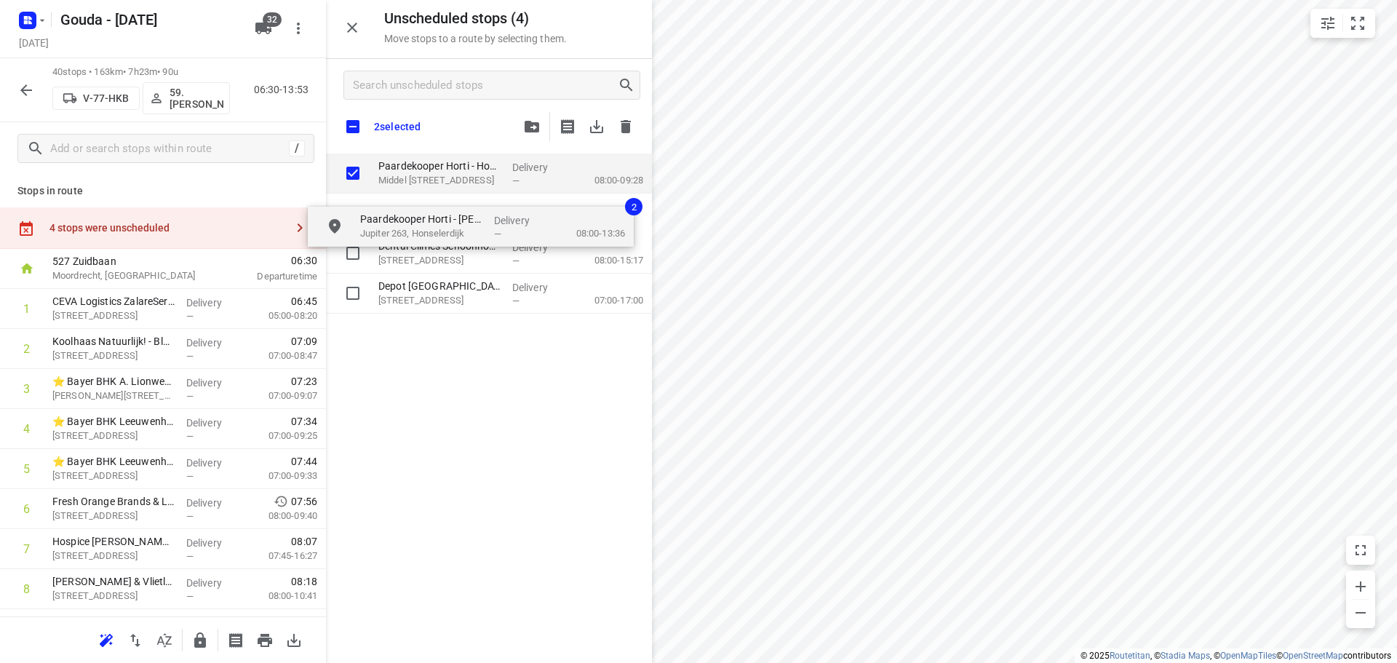
checkbox input "true"
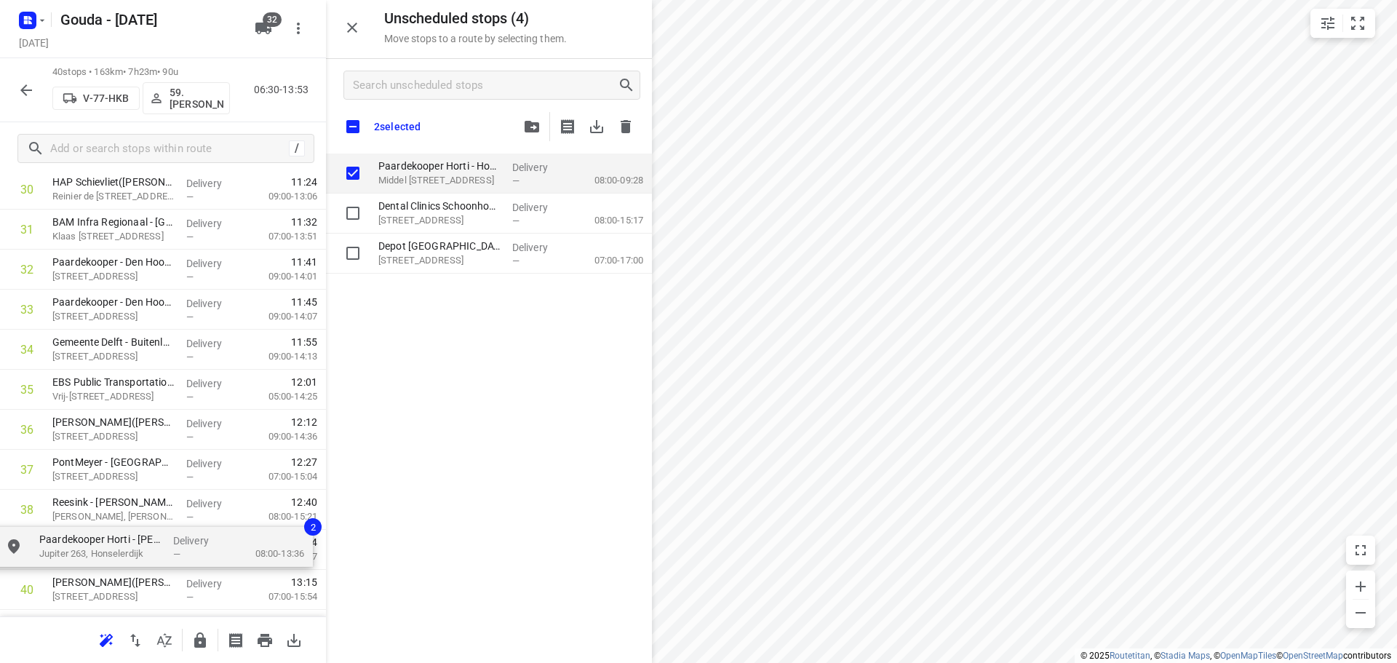
scroll to position [1364, 0]
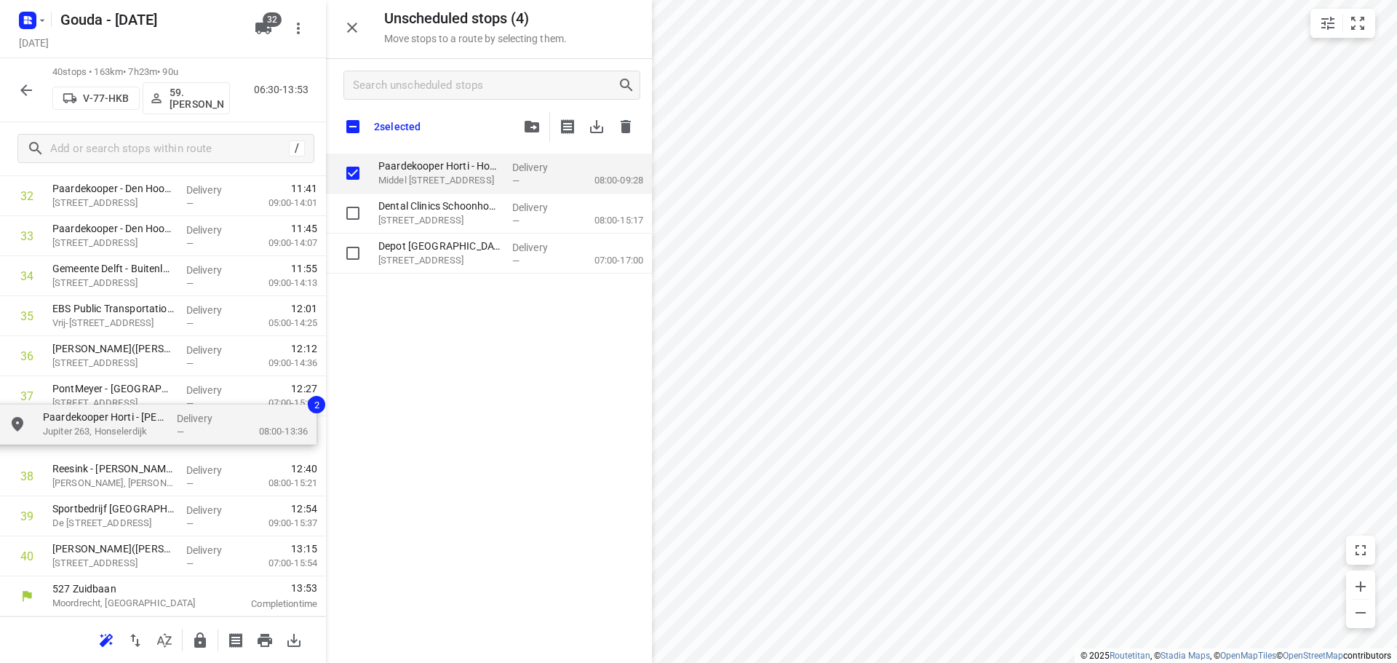
drag, startPoint x: 496, startPoint y: 216, endPoint x: 156, endPoint y: 429, distance: 401.2
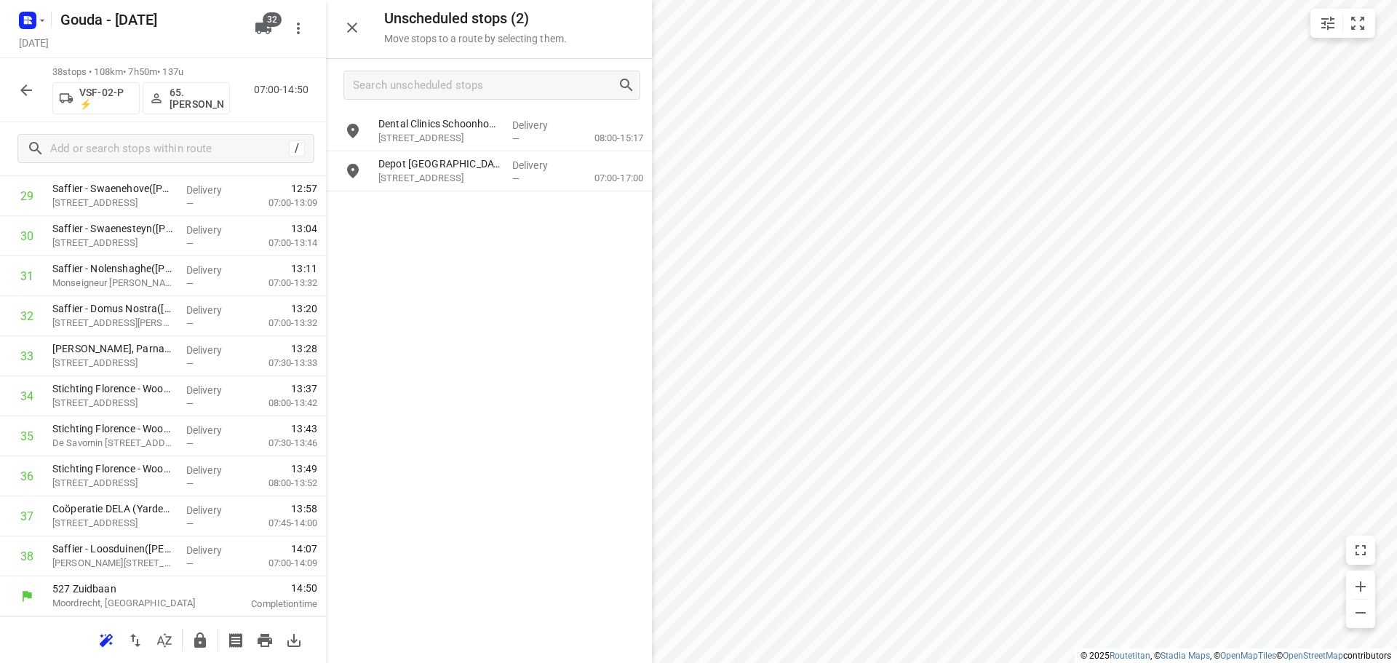
scroll to position [1233, 0]
click at [349, 31] on icon "button" at bounding box center [351, 27] width 17 height 17
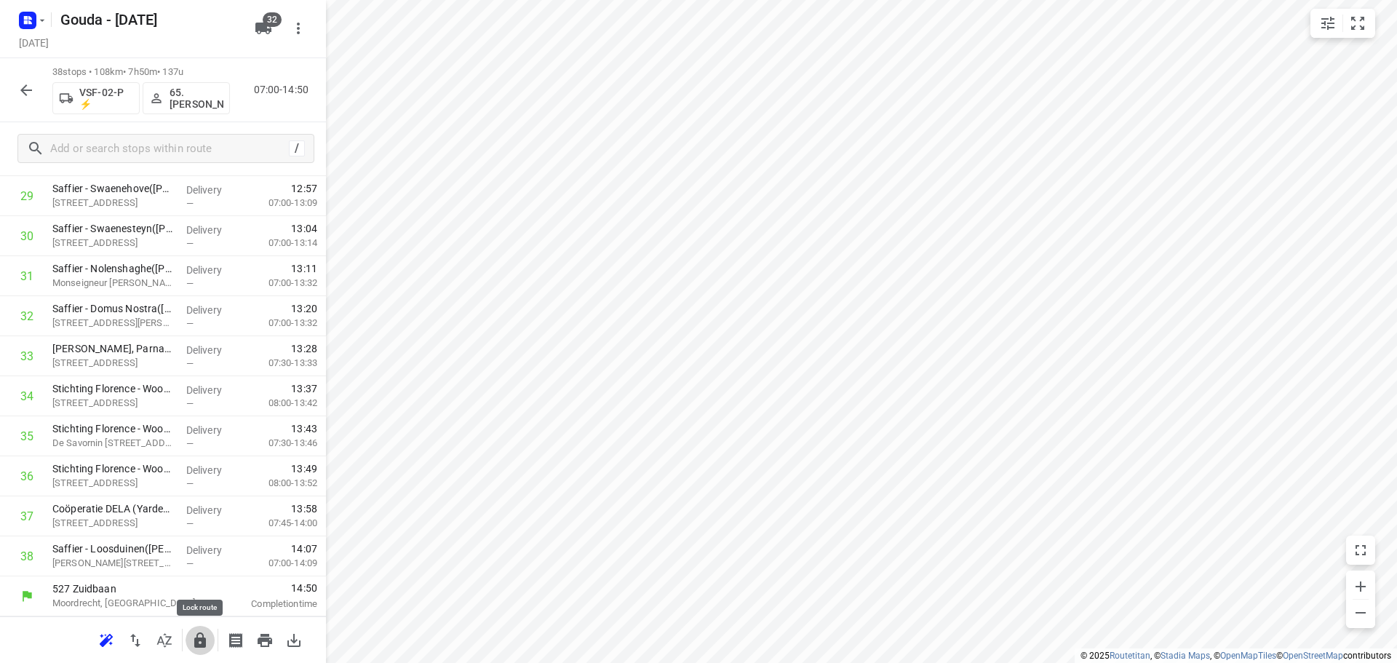
click at [199, 640] on icon "button" at bounding box center [200, 639] width 12 height 15
click at [23, 87] on icon "button" at bounding box center [25, 90] width 17 height 17
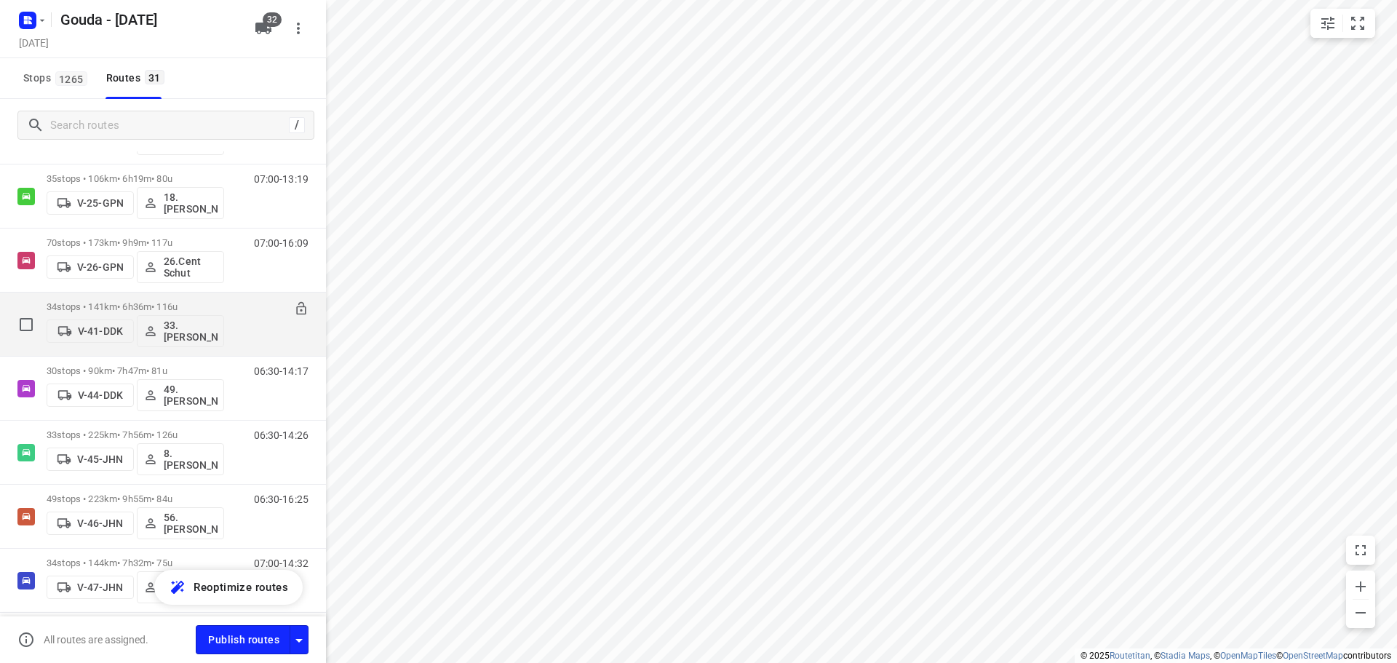
scroll to position [0, 0]
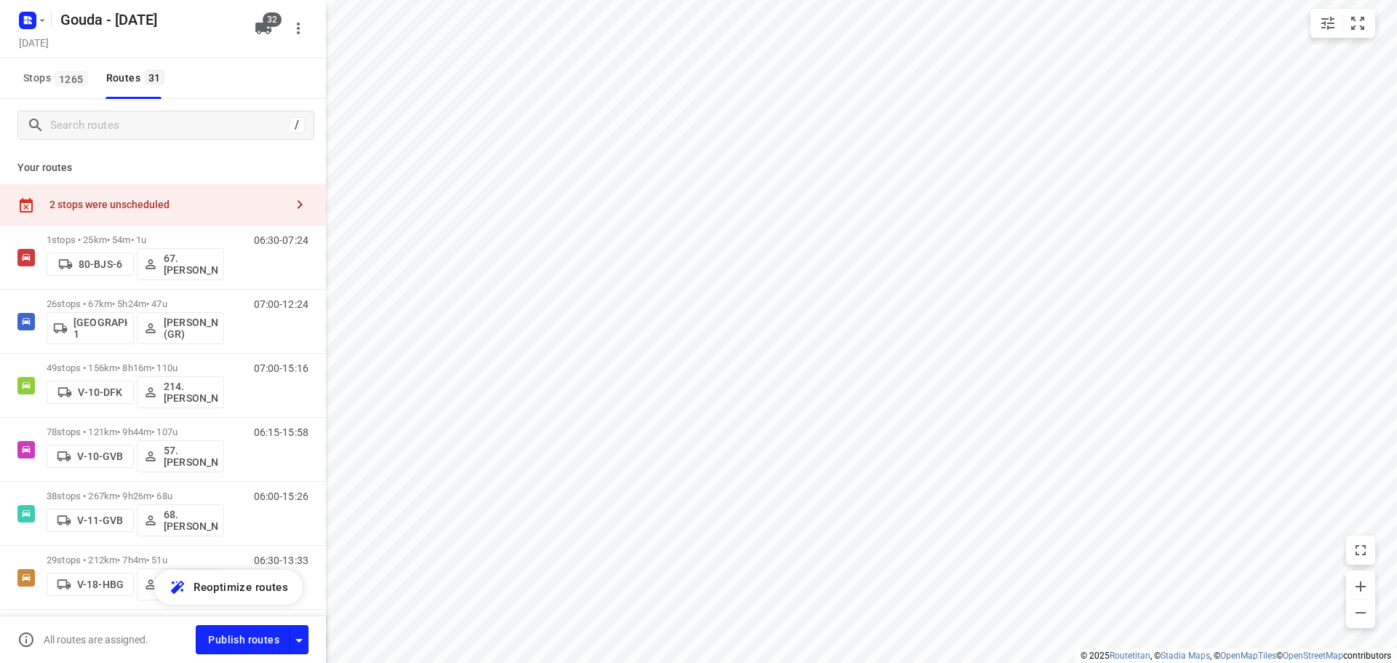
click at [196, 196] on div "2 stops were unscheduled" at bounding box center [163, 204] width 326 height 41
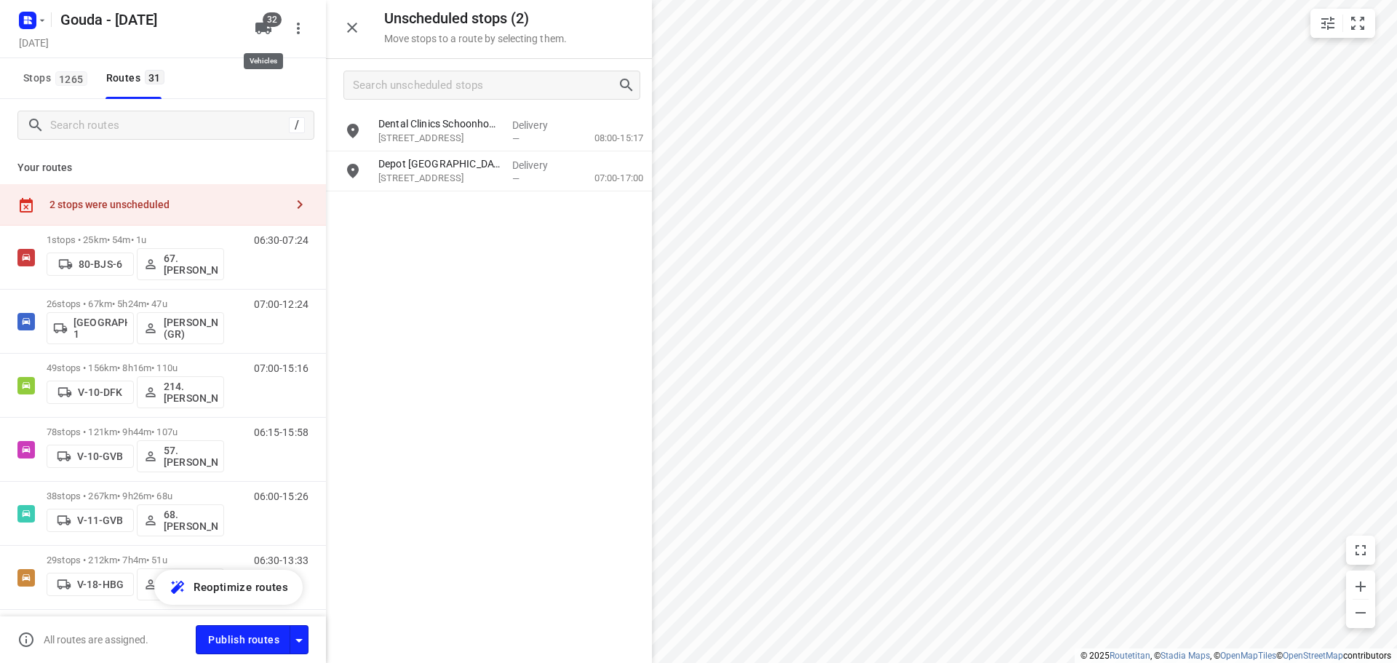
click at [259, 22] on icon "button" at bounding box center [263, 28] width 17 height 17
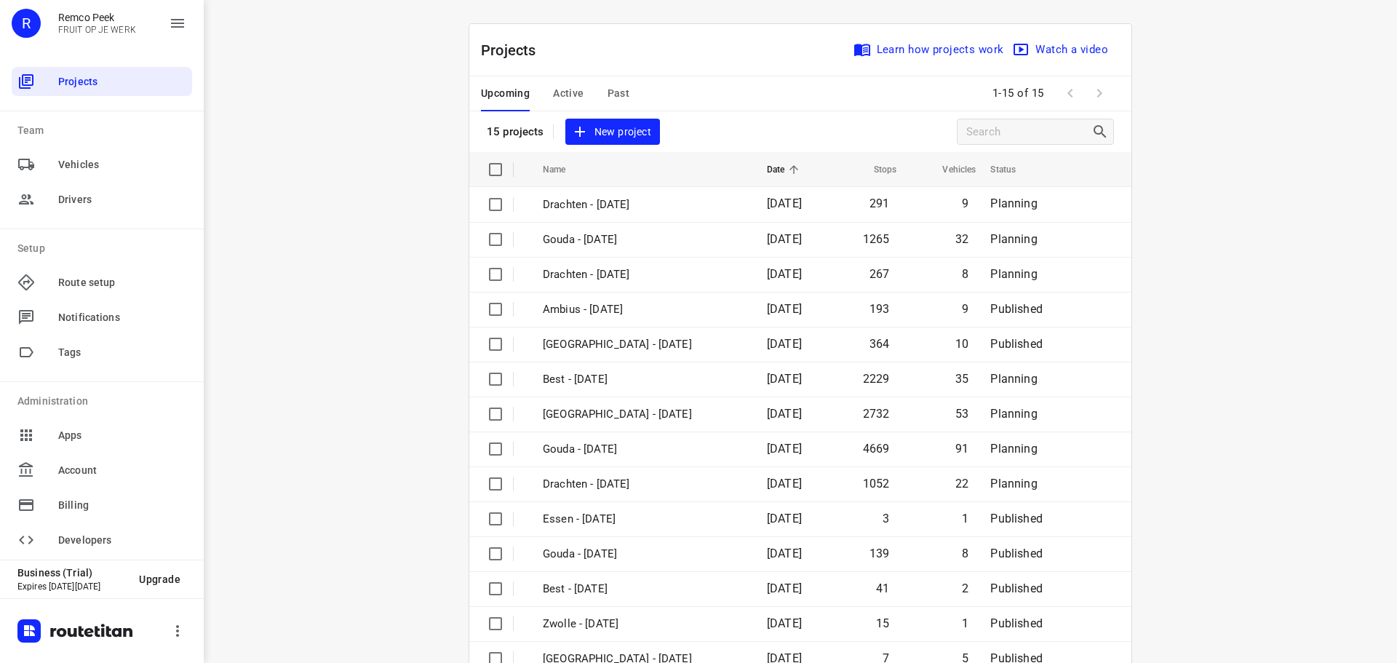
click at [611, 88] on span "Past" at bounding box center [619, 93] width 23 height 18
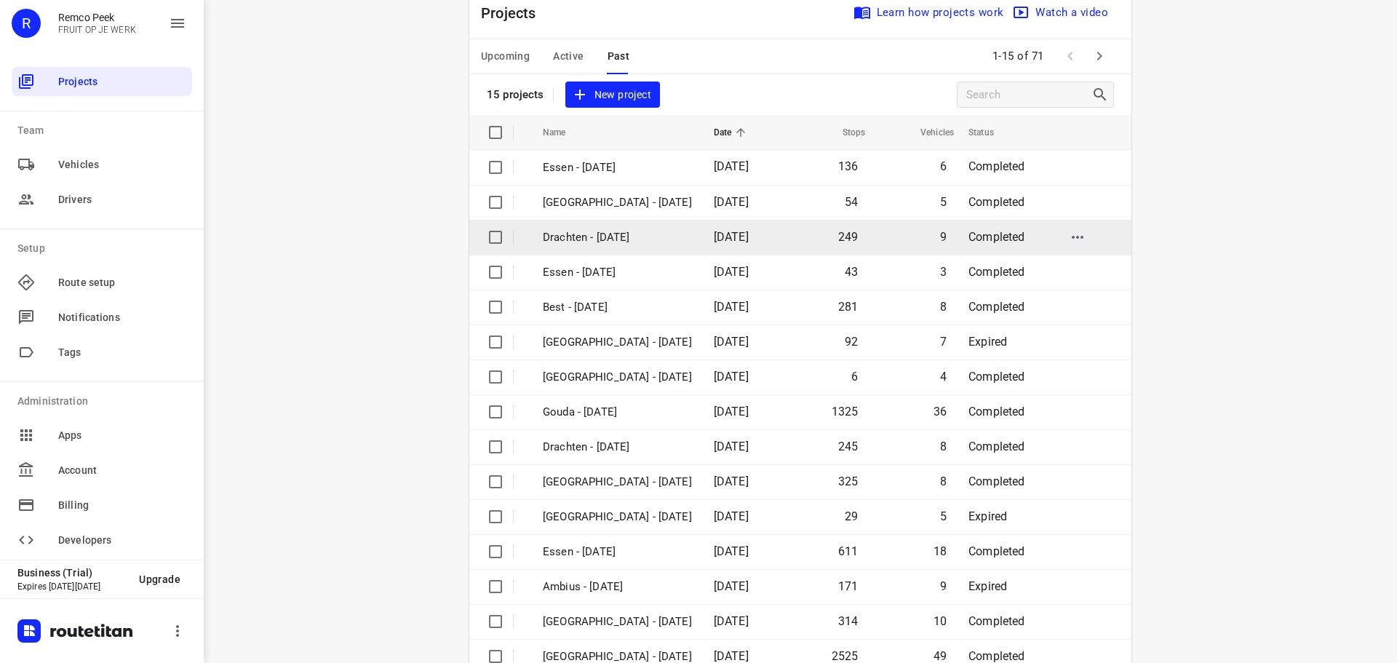
scroll to position [73, 0]
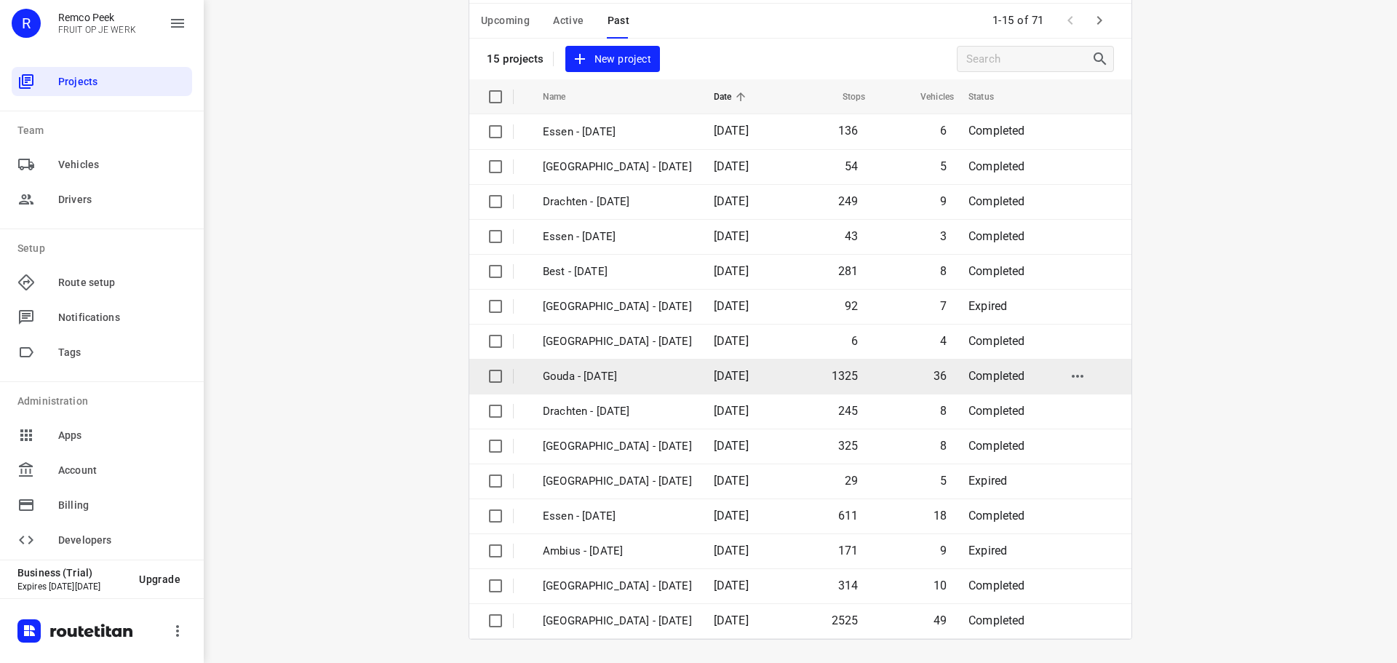
click at [628, 376] on p "Gouda - Tuesday" at bounding box center [617, 376] width 149 height 17
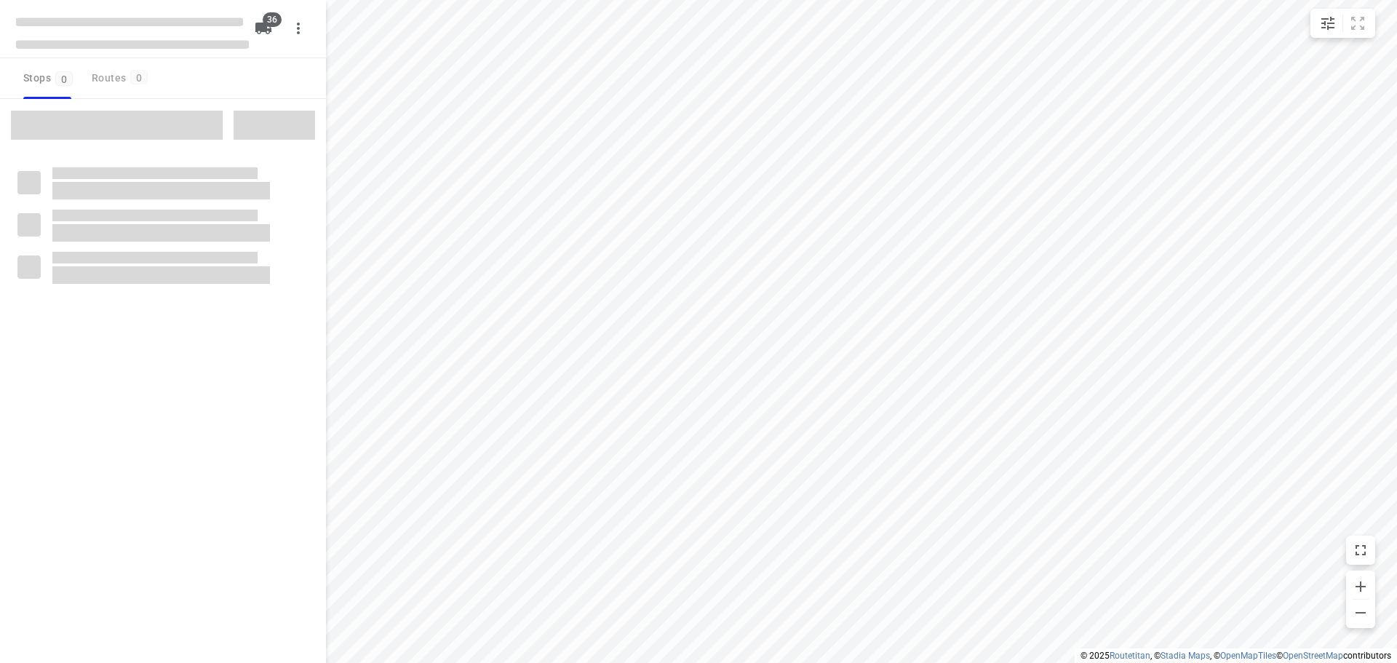
type input "distance"
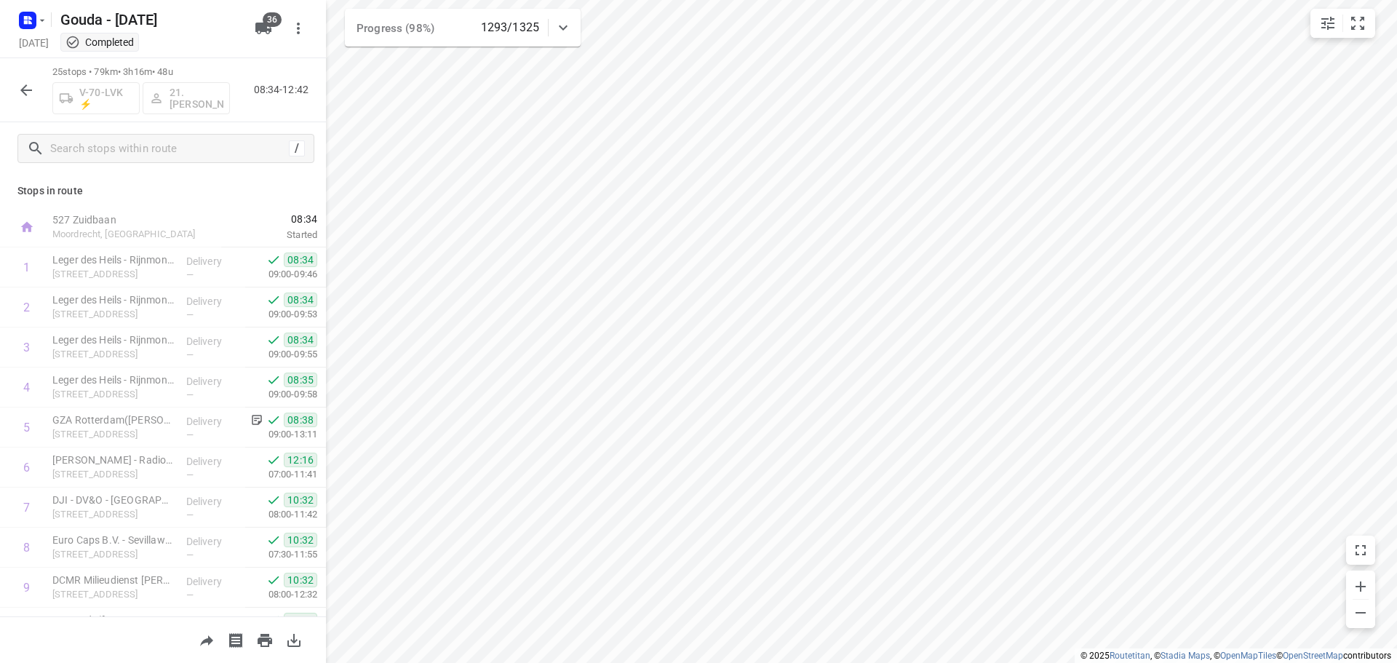
click at [1, 75] on div "25 stops • 79km • 3h16m • 48u V-70-LVK ⚡ 21. Frank van der Kraan 08:34-12:42" at bounding box center [163, 90] width 326 height 64
click at [17, 86] on button "button" at bounding box center [26, 90] width 29 height 29
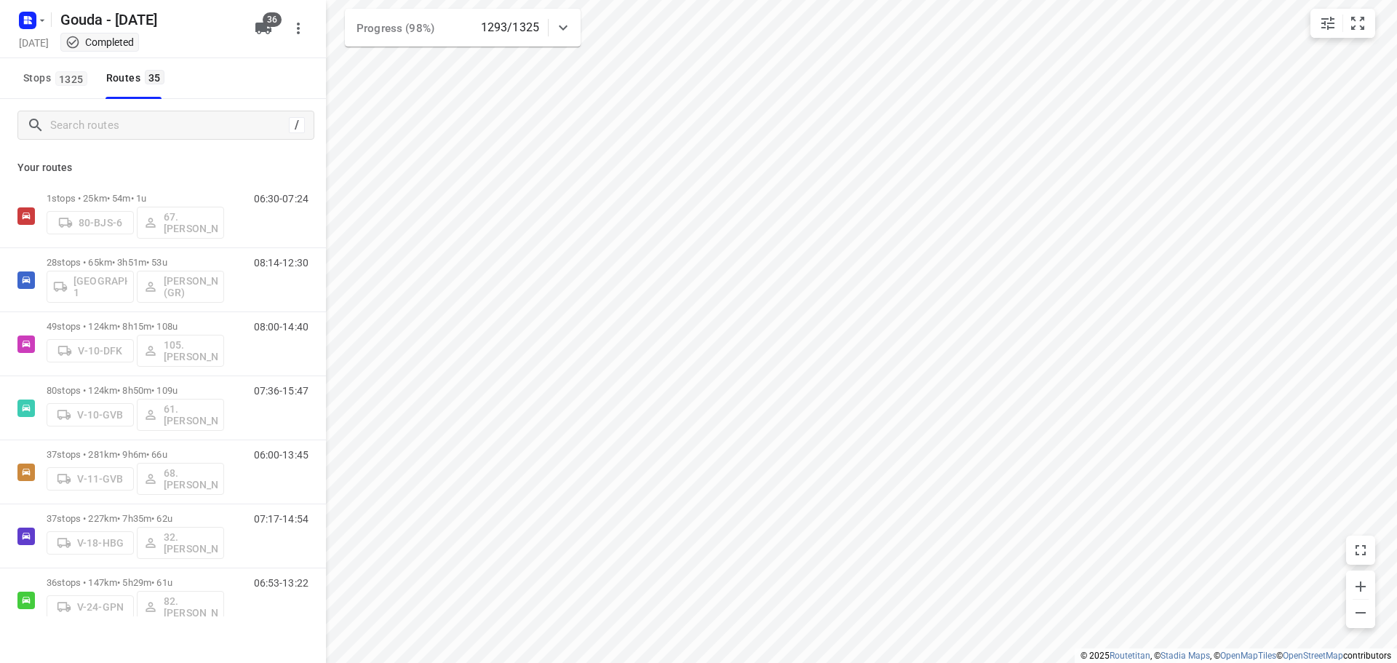
click at [46, 86] on span "Stops 1325" at bounding box center [57, 78] width 68 height 18
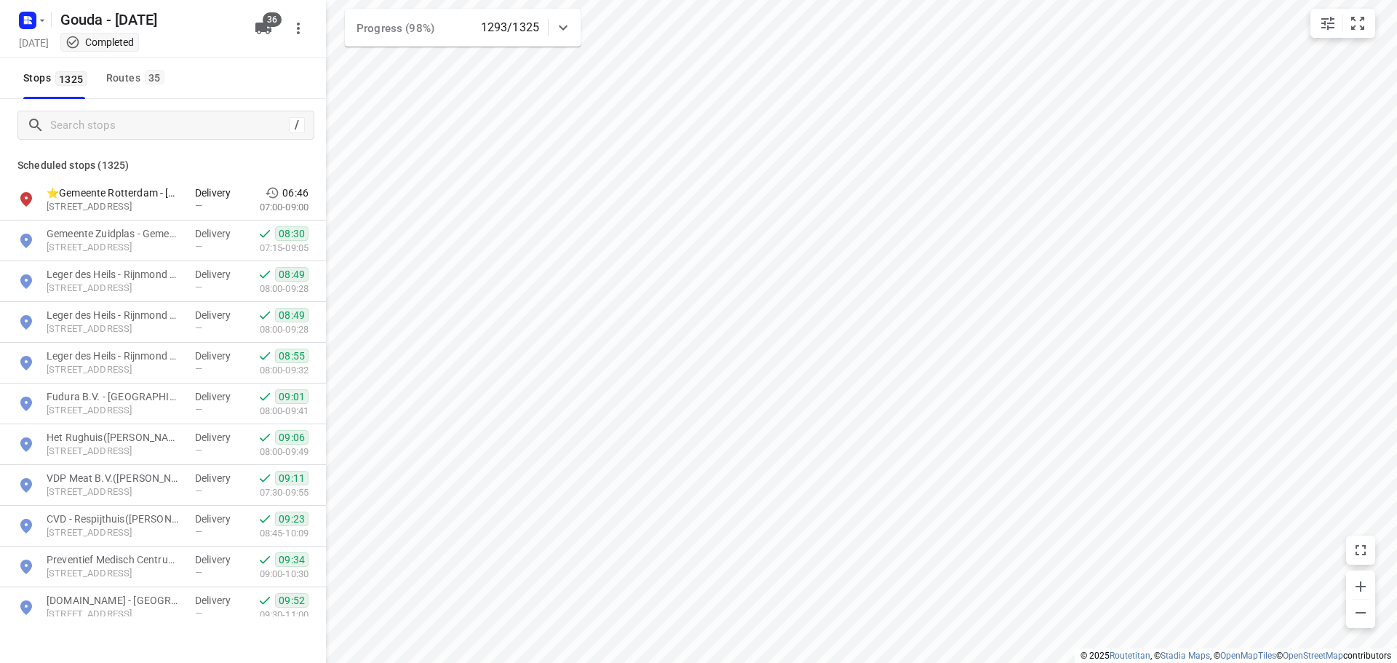
drag, startPoint x: 97, startPoint y: 113, endPoint x: 118, endPoint y: 105, distance: 22.6
click at [97, 112] on div "/" at bounding box center [165, 125] width 297 height 29
click at [125, 116] on input "Search stops" at bounding box center [167, 125] width 233 height 23
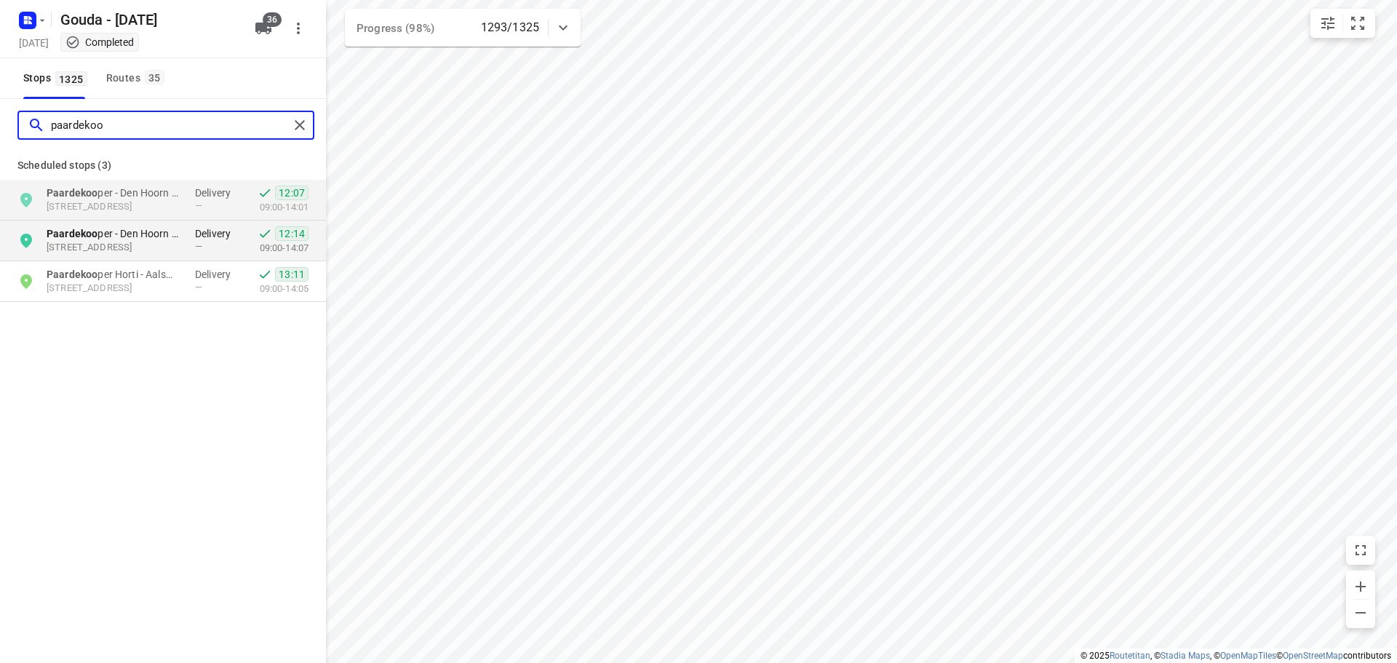
type input "paardekoo"
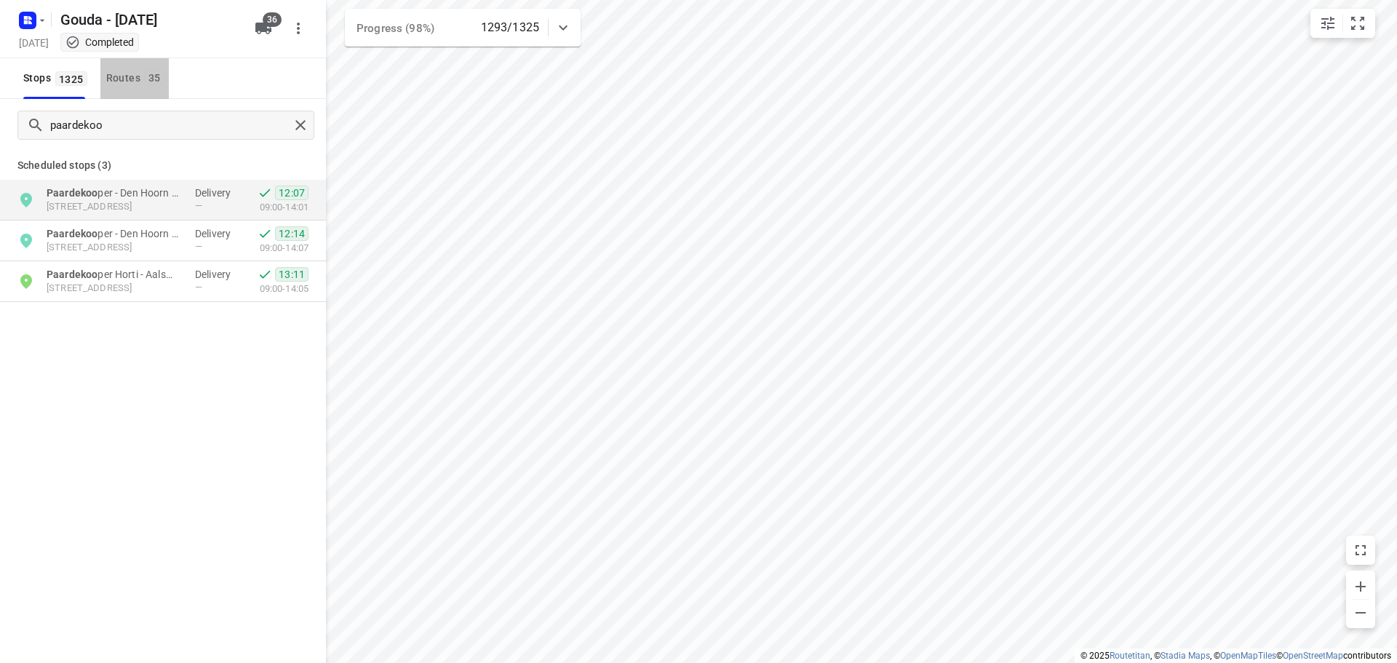
click at [133, 78] on div "Routes 35" at bounding box center [137, 78] width 63 height 18
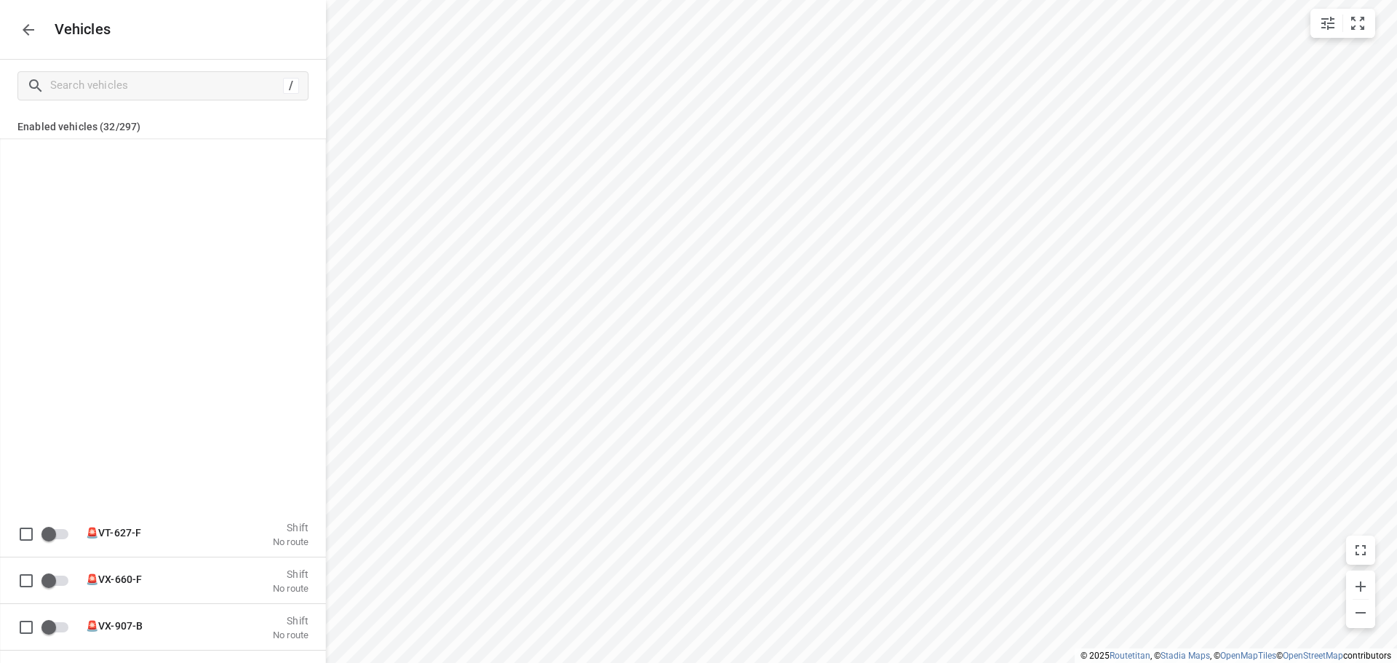
scroll to position [582, 0]
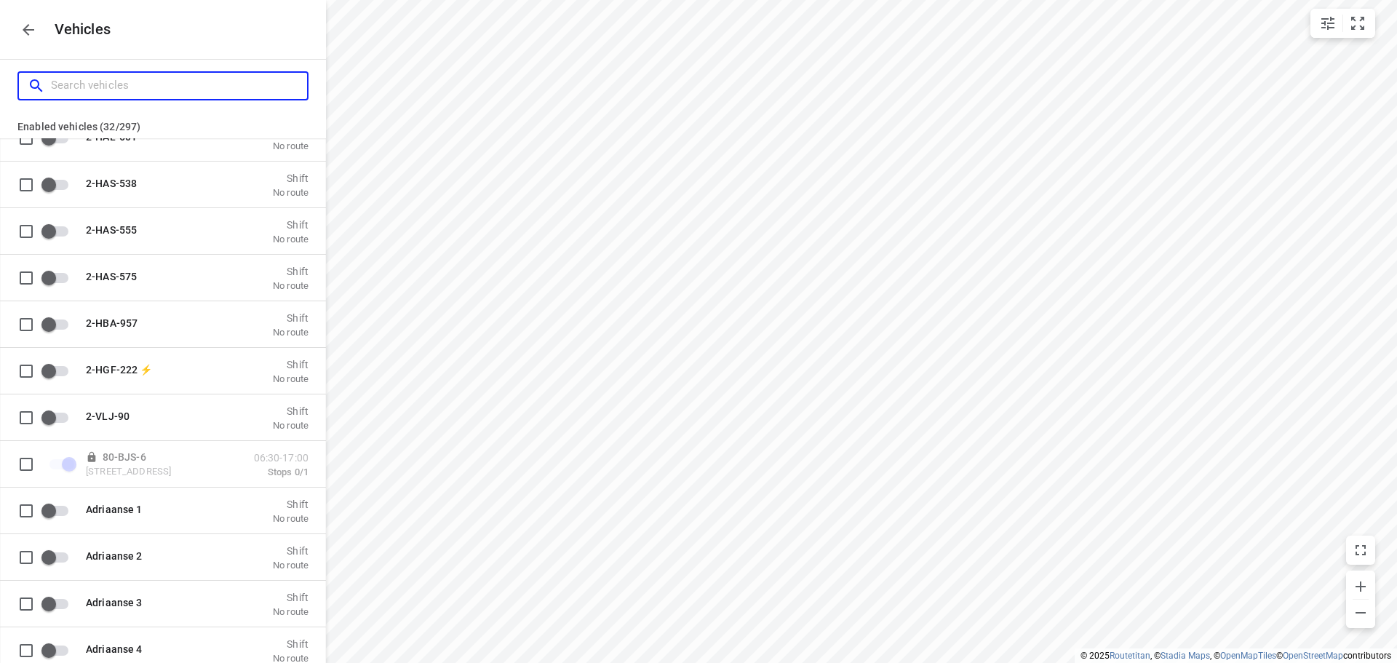
click at [140, 90] on input "Search vehicles" at bounding box center [179, 85] width 256 height 23
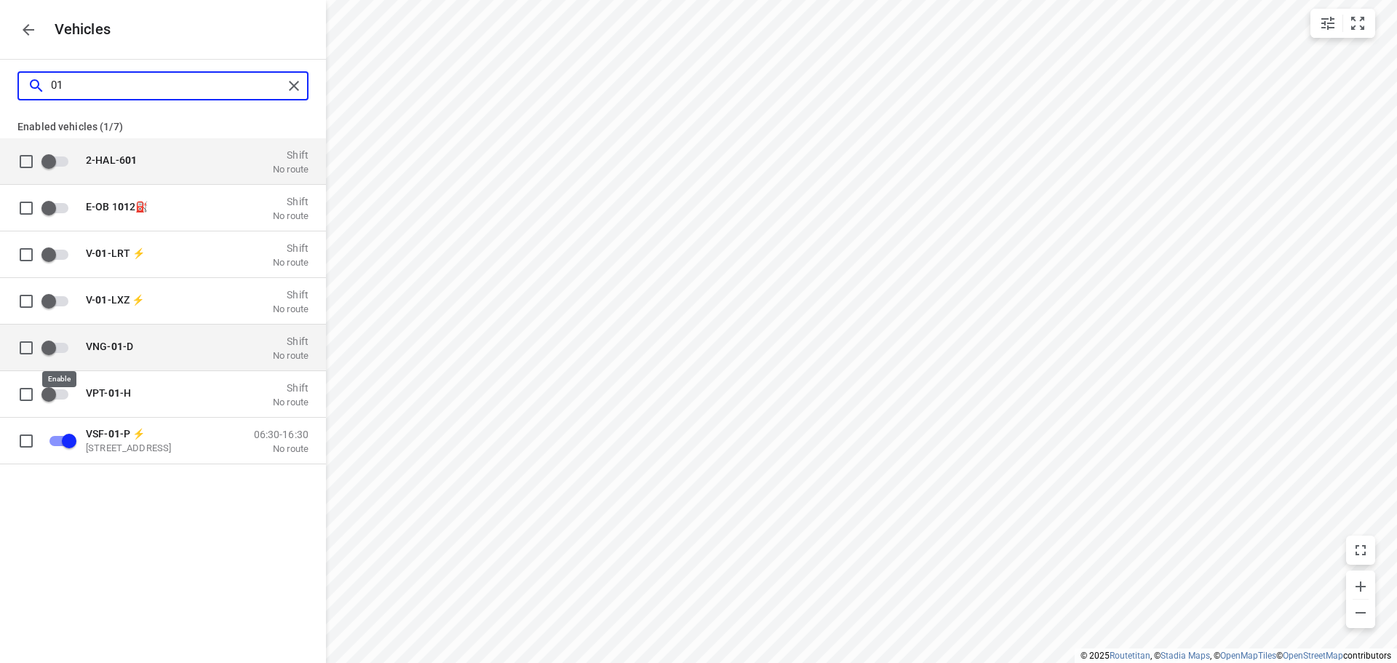
type input "01"
click at [62, 351] on input "grid" at bounding box center [48, 347] width 83 height 28
checkbox input "true"
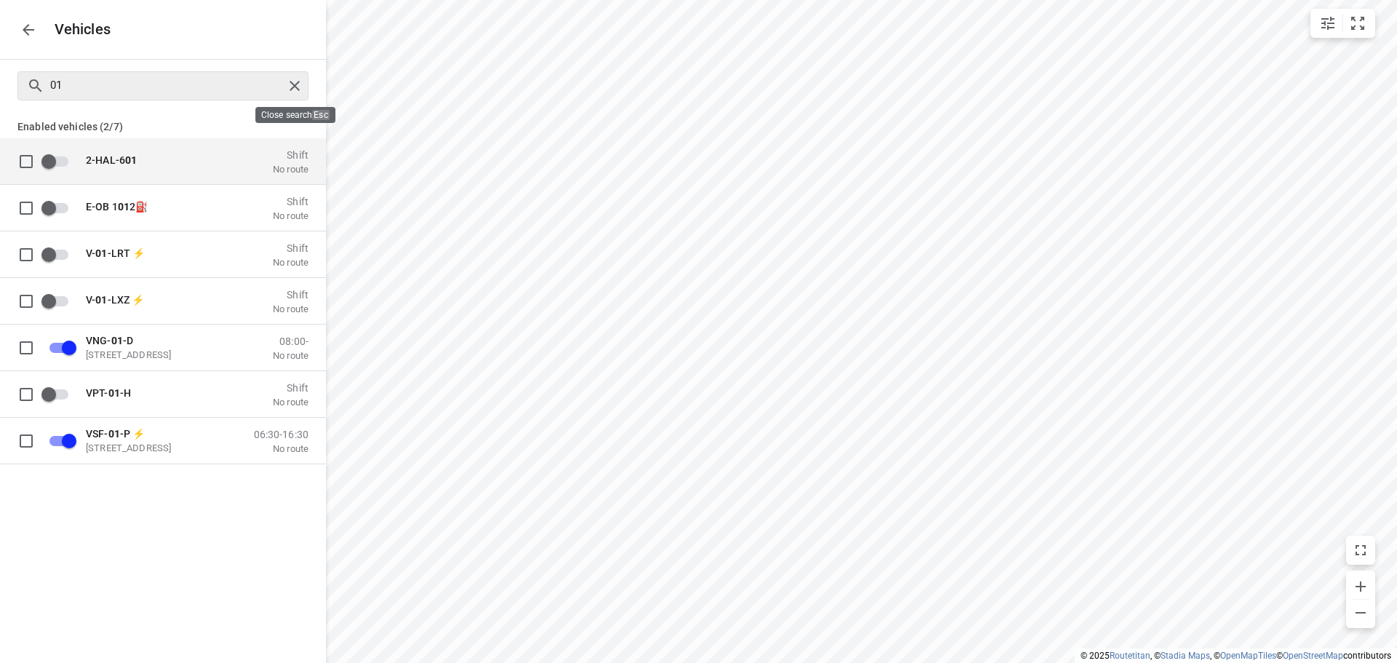
checkbox input "false"
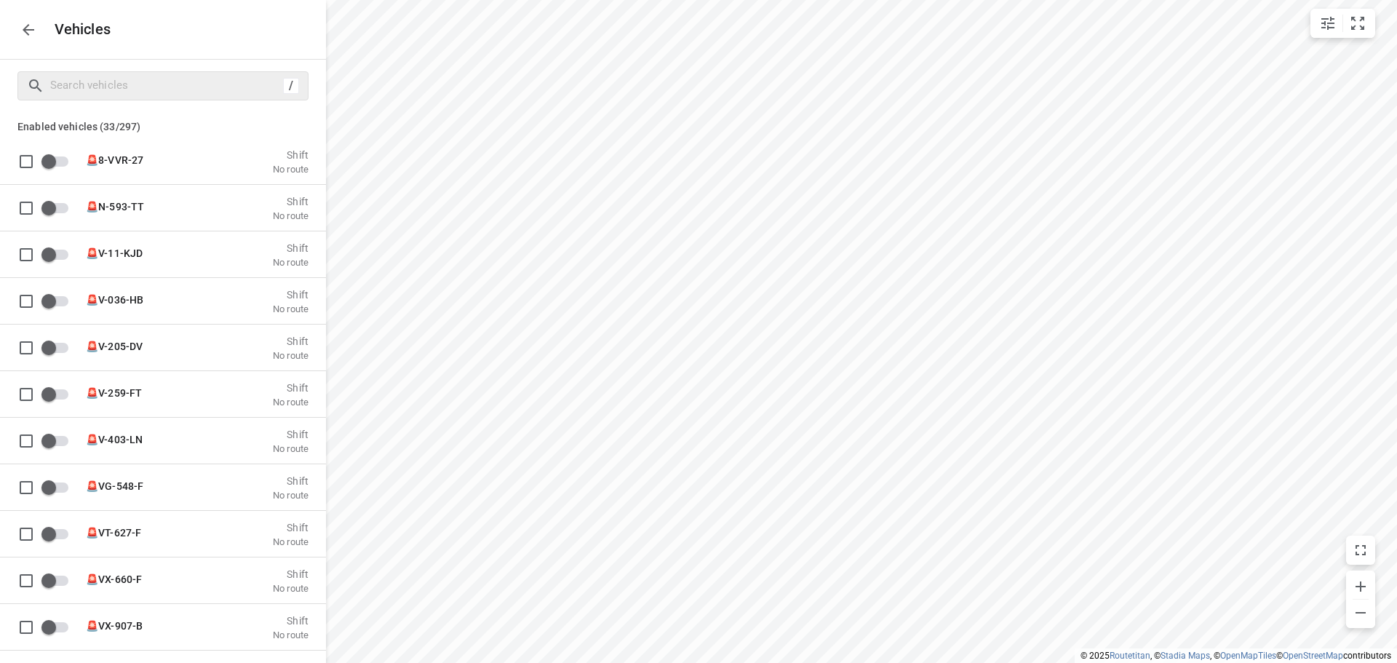
click at [17, 25] on button "button" at bounding box center [28, 29] width 29 height 29
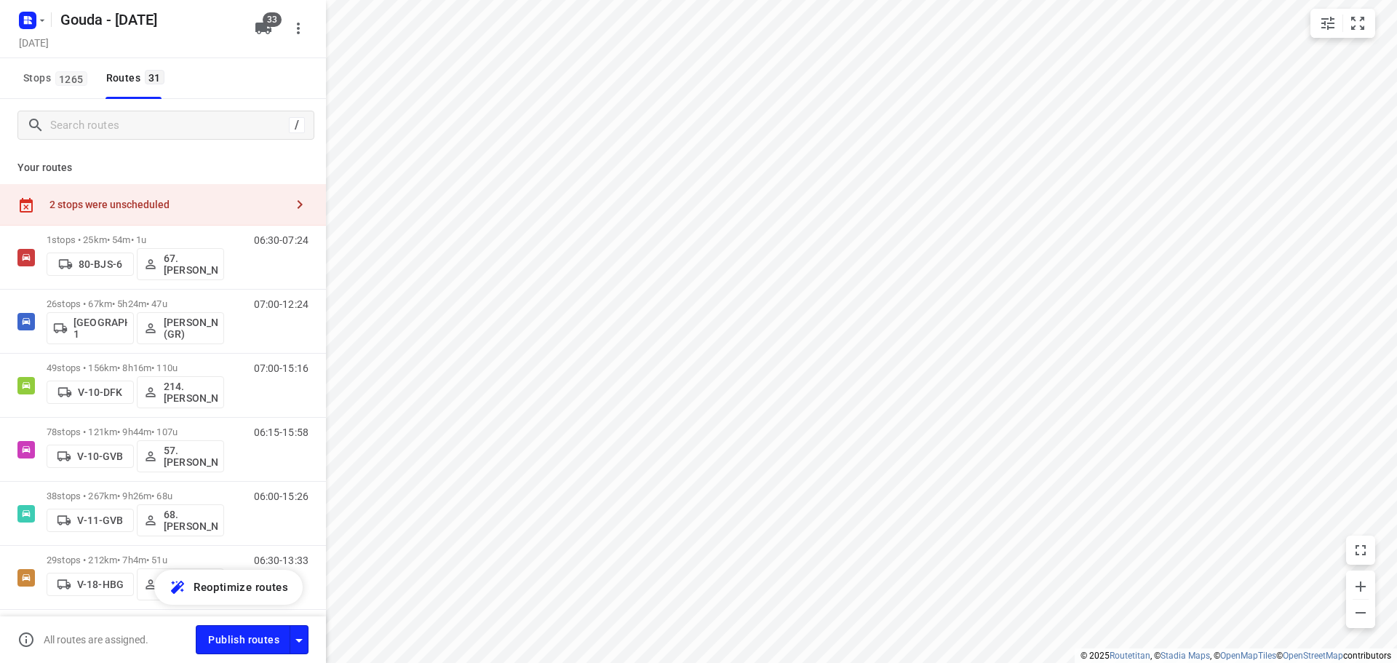
click at [128, 207] on div "2 stops were unscheduled" at bounding box center [167, 205] width 236 height 12
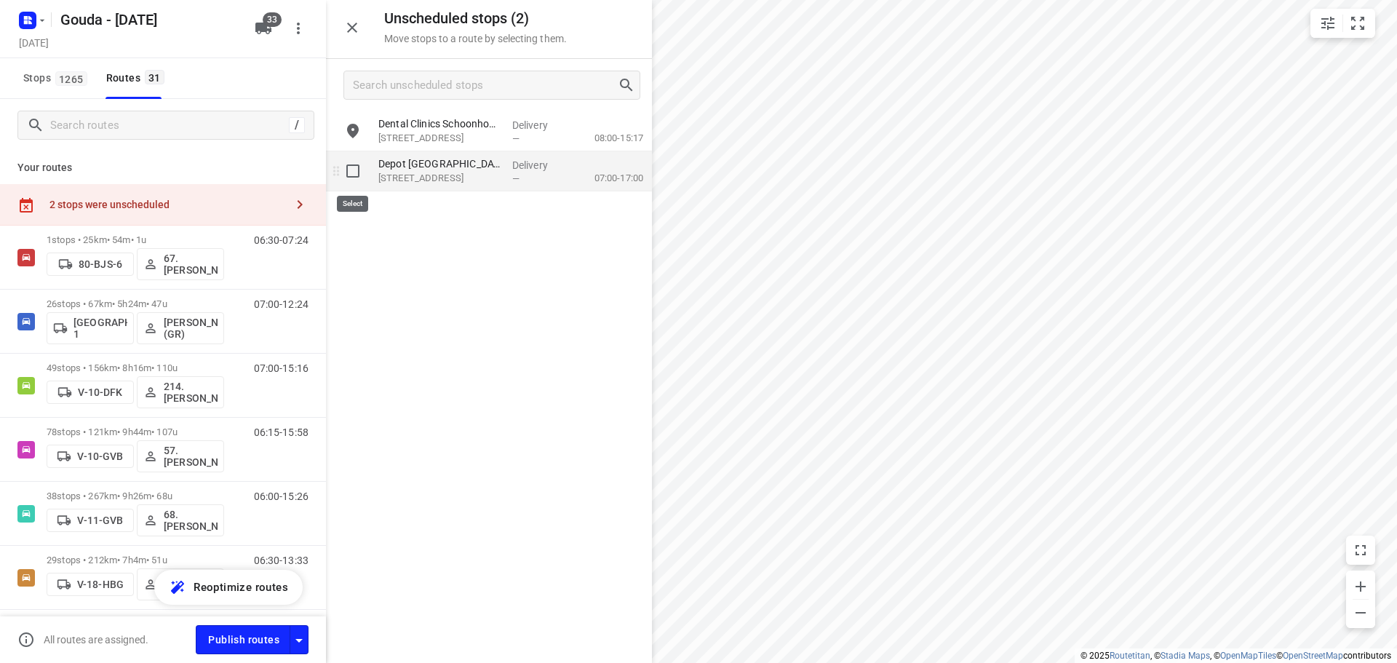
click at [351, 170] on input "grid" at bounding box center [352, 170] width 29 height 29
checkbox input "true"
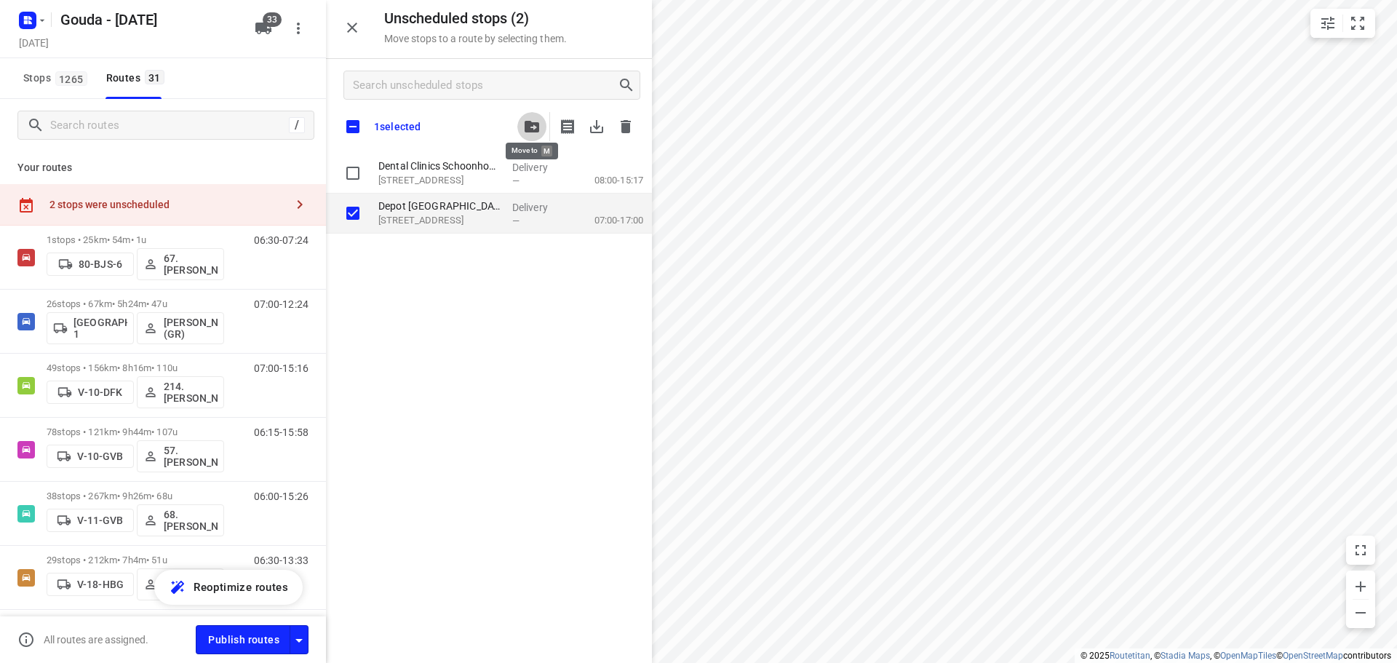
click at [541, 120] on button "button" at bounding box center [531, 126] width 29 height 29
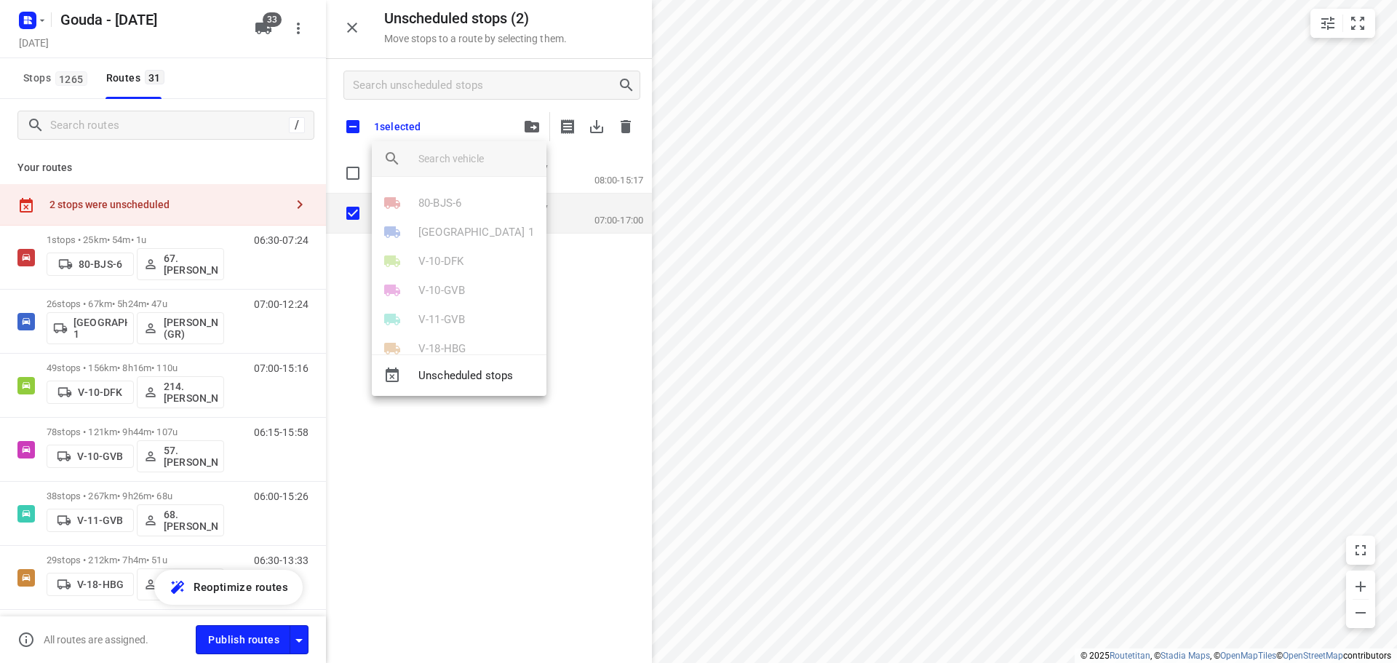
click at [436, 155] on input "search vehicle" at bounding box center [476, 159] width 116 height 22
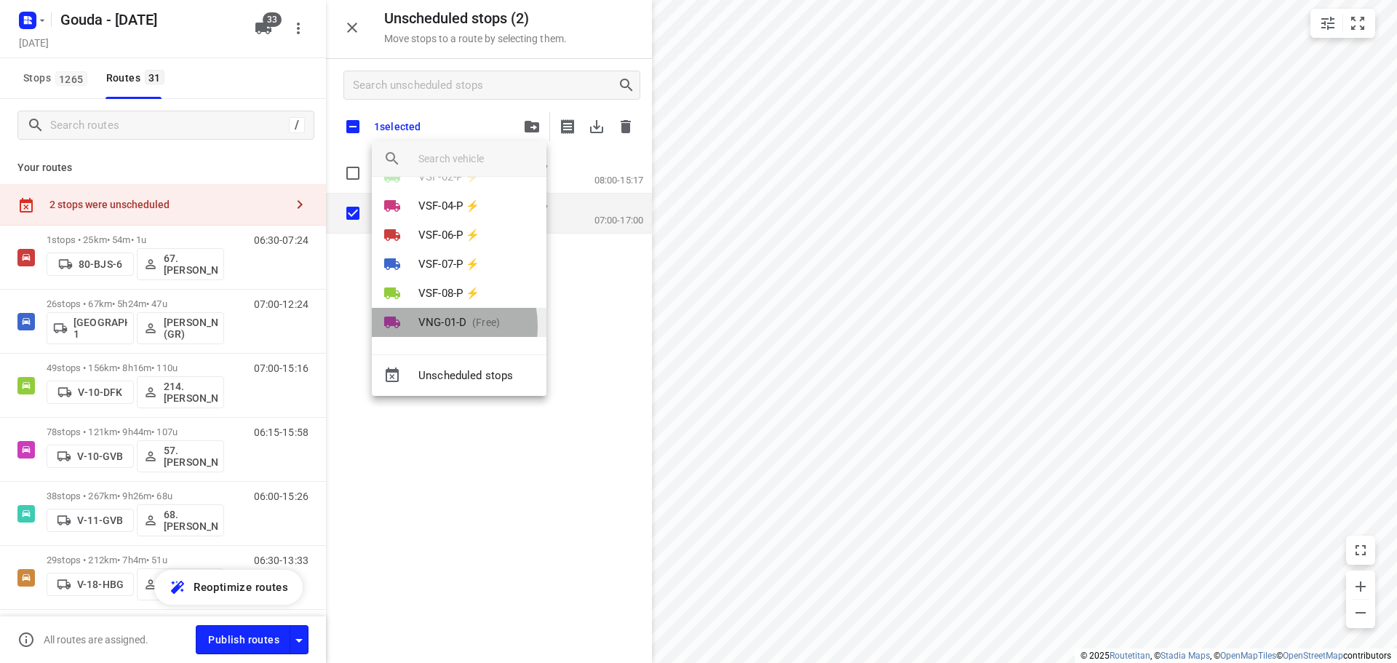
click at [432, 326] on p "VNG-01-D" at bounding box center [442, 322] width 48 height 17
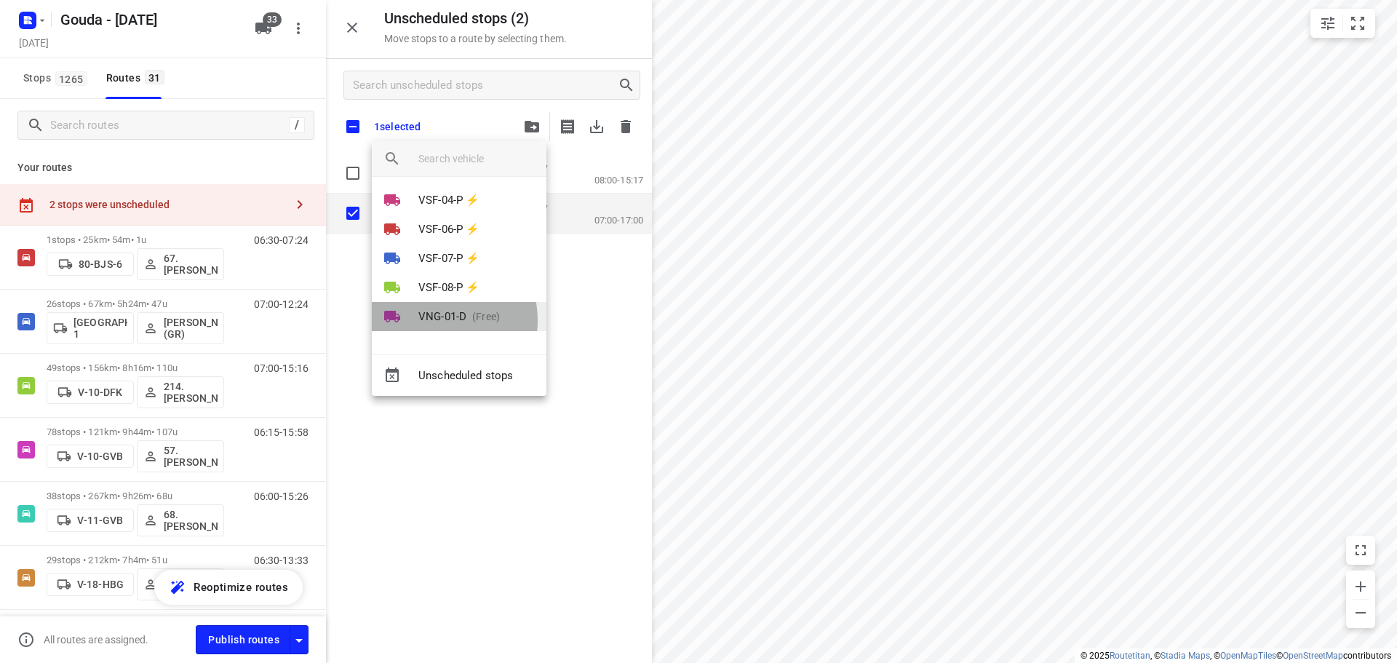
scroll to position [0, 0]
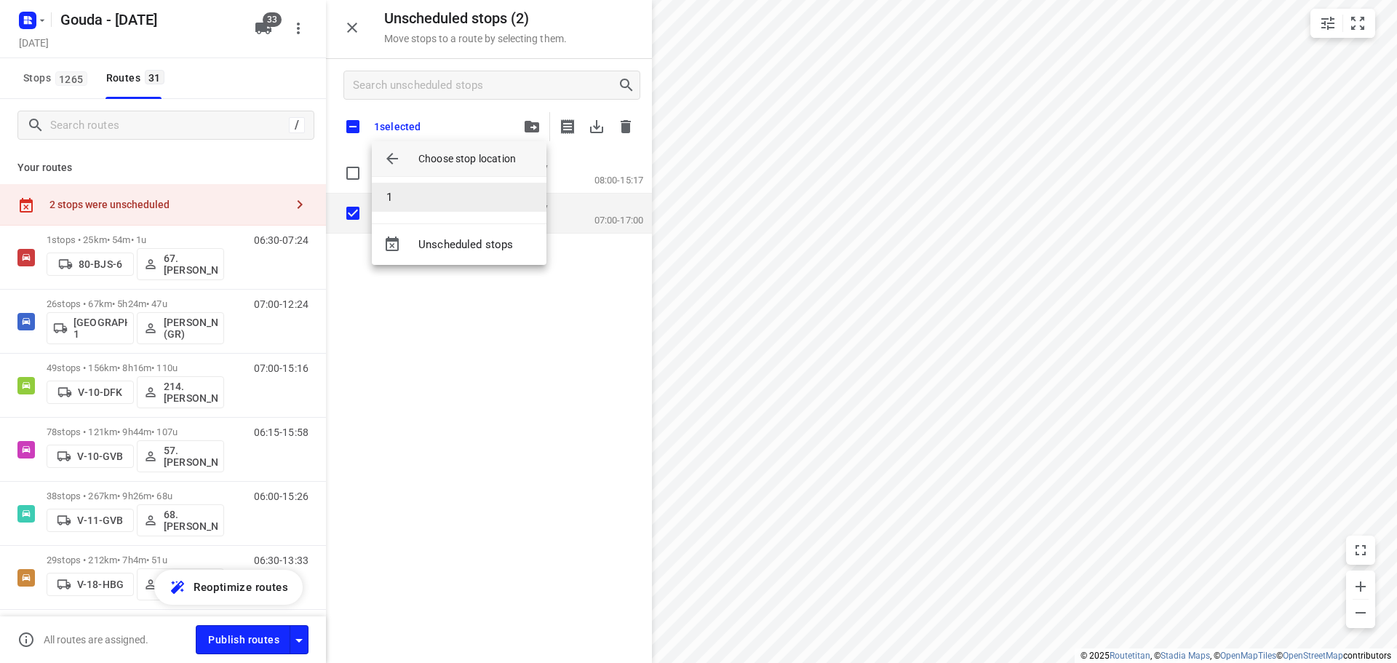
click at [445, 199] on li "1" at bounding box center [459, 197] width 175 height 29
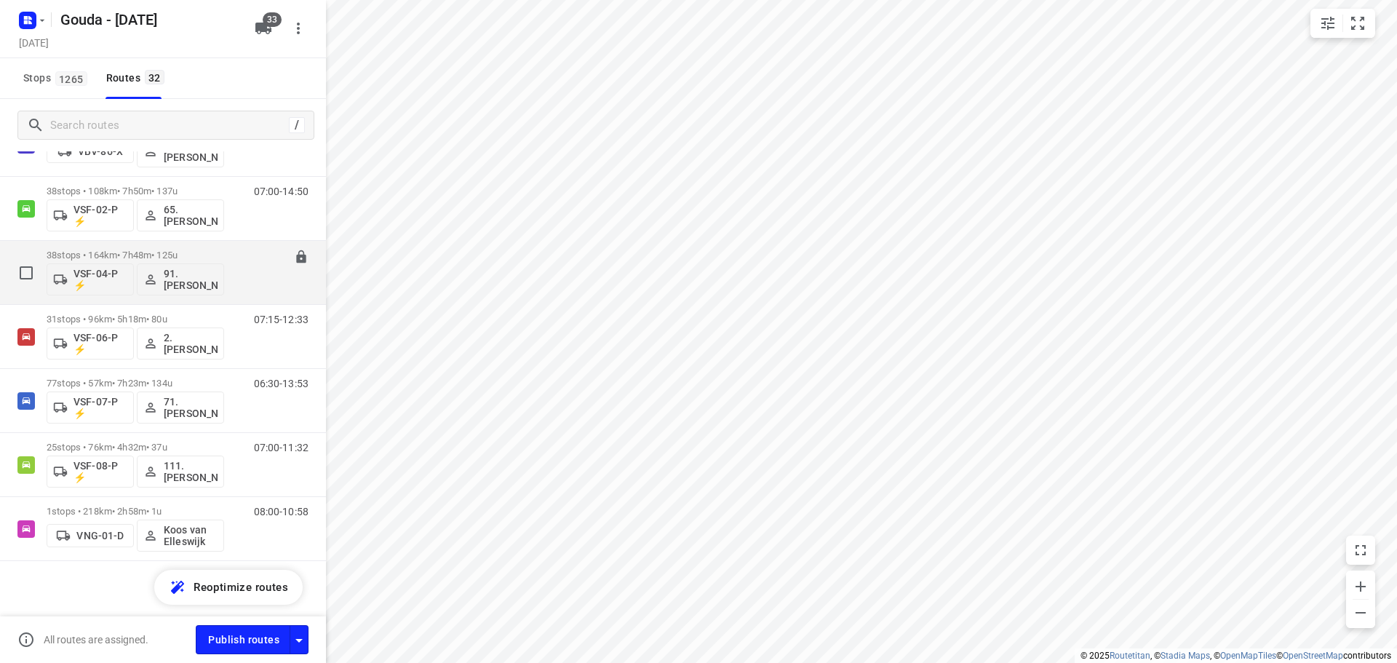
scroll to position [1717, 0]
click at [159, 255] on p "38 stops • 164km • 7h48m • 125u" at bounding box center [136, 252] width 178 height 11
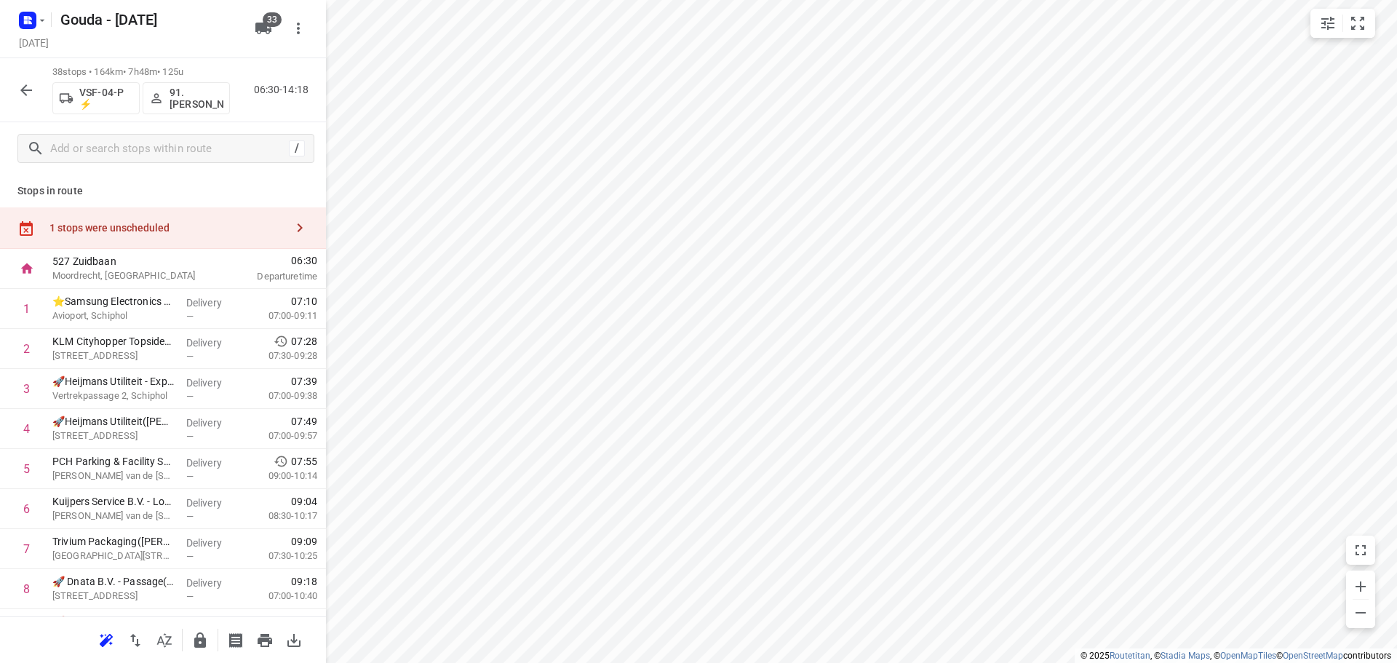
click at [454, 662] on html "i © 2025 Routetitan , © Stadia Maps , © OpenMapTiles © OpenStreetMap contributo…" at bounding box center [698, 331] width 1397 height 663
click at [167, 642] on icon "button" at bounding box center [164, 640] width 15 height 14
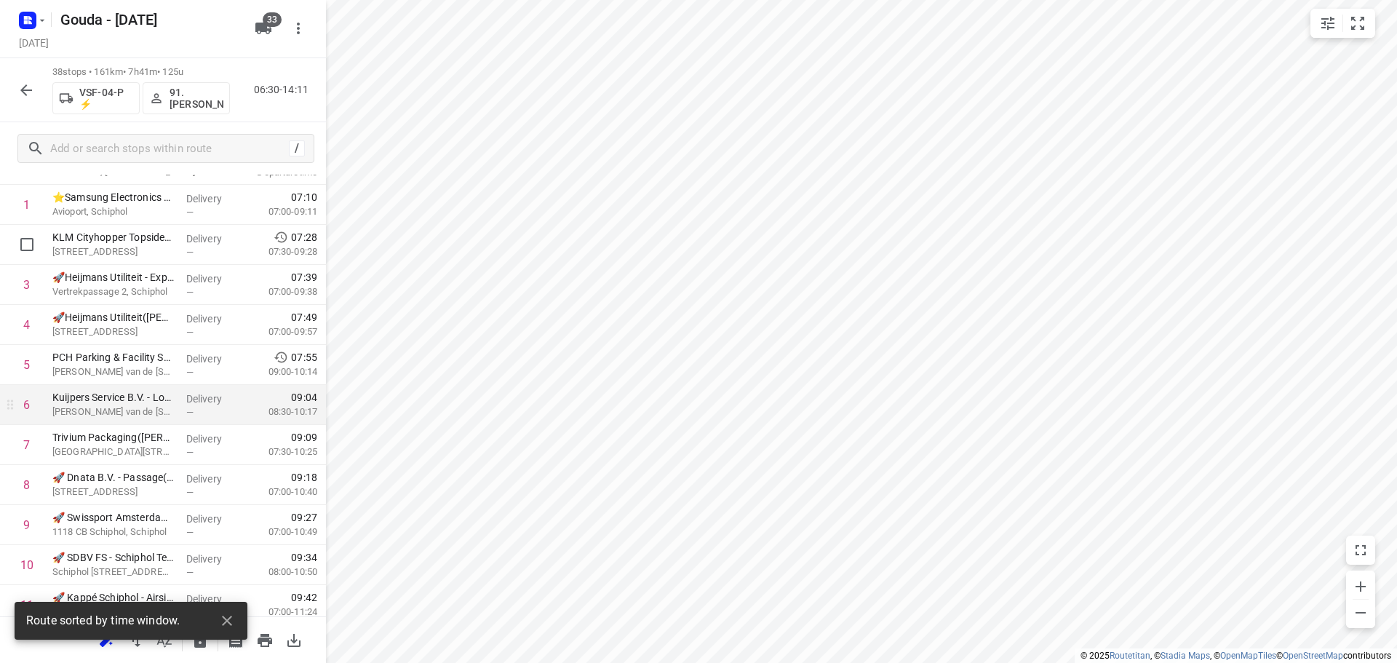
scroll to position [146, 0]
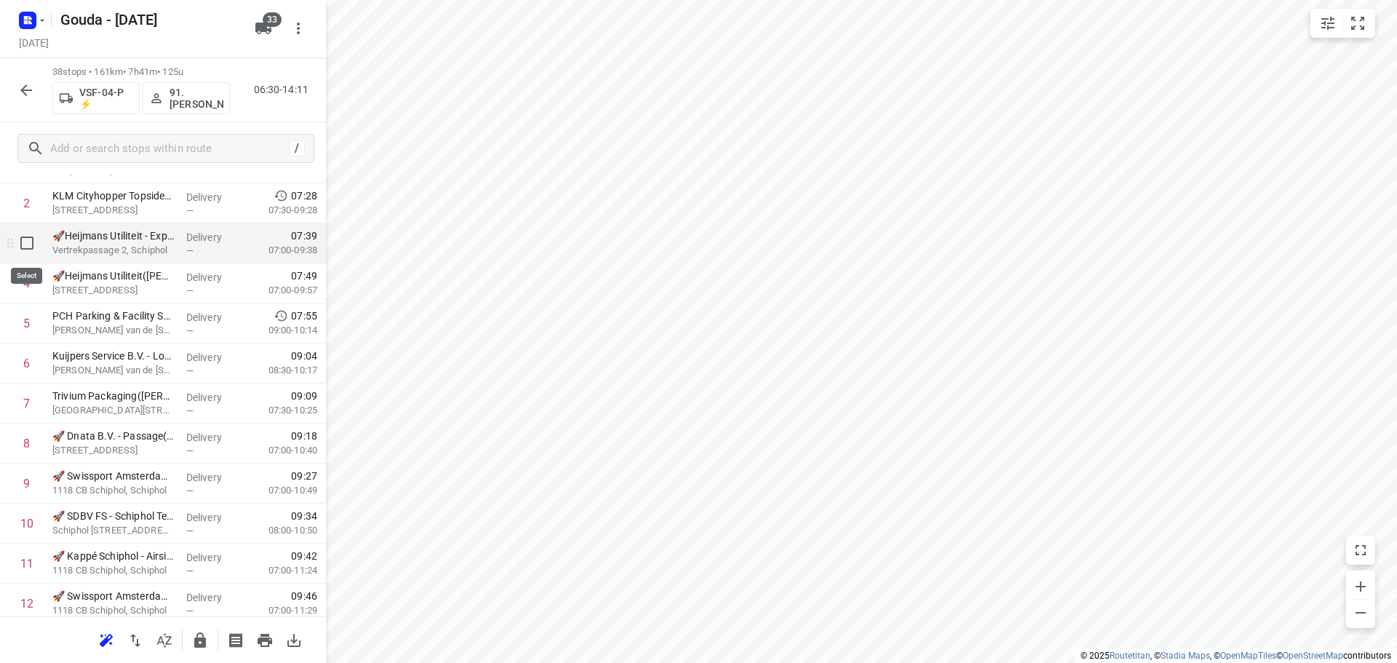
click at [30, 243] on input "checkbox" at bounding box center [26, 243] width 29 height 29
checkbox input "true"
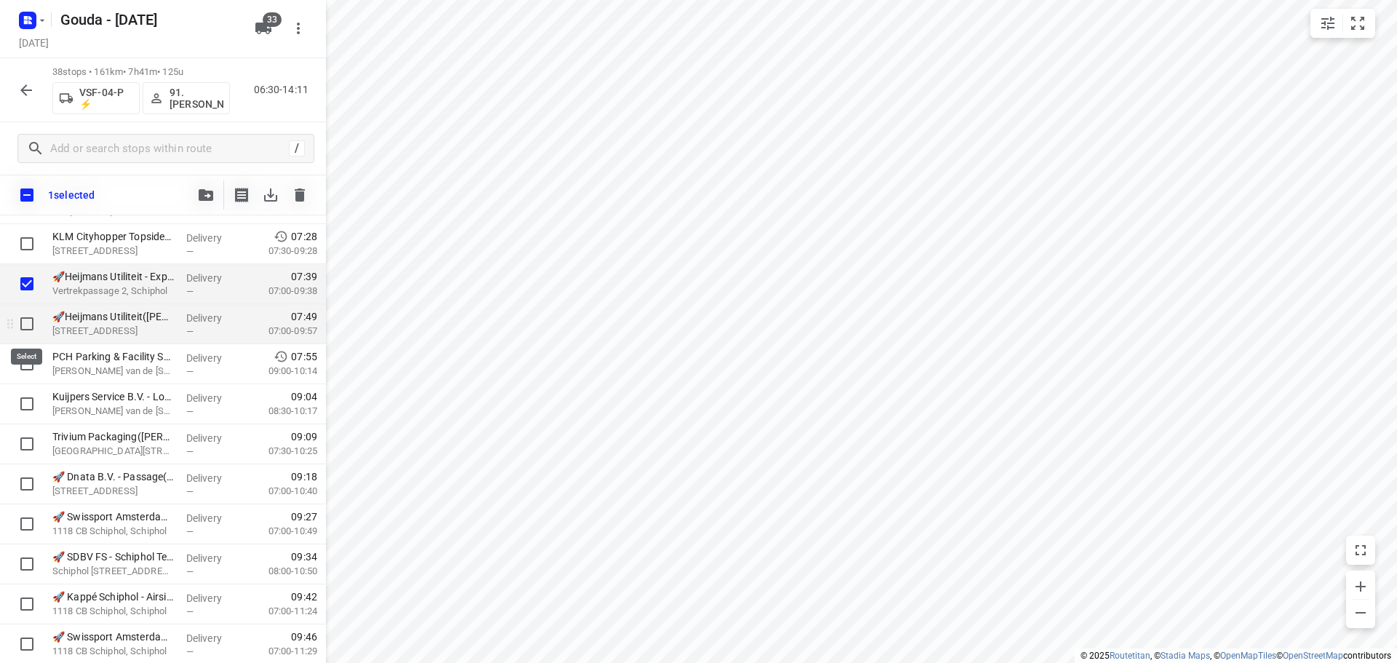
click at [25, 328] on input "checkbox" at bounding box center [26, 323] width 29 height 29
checkbox input "true"
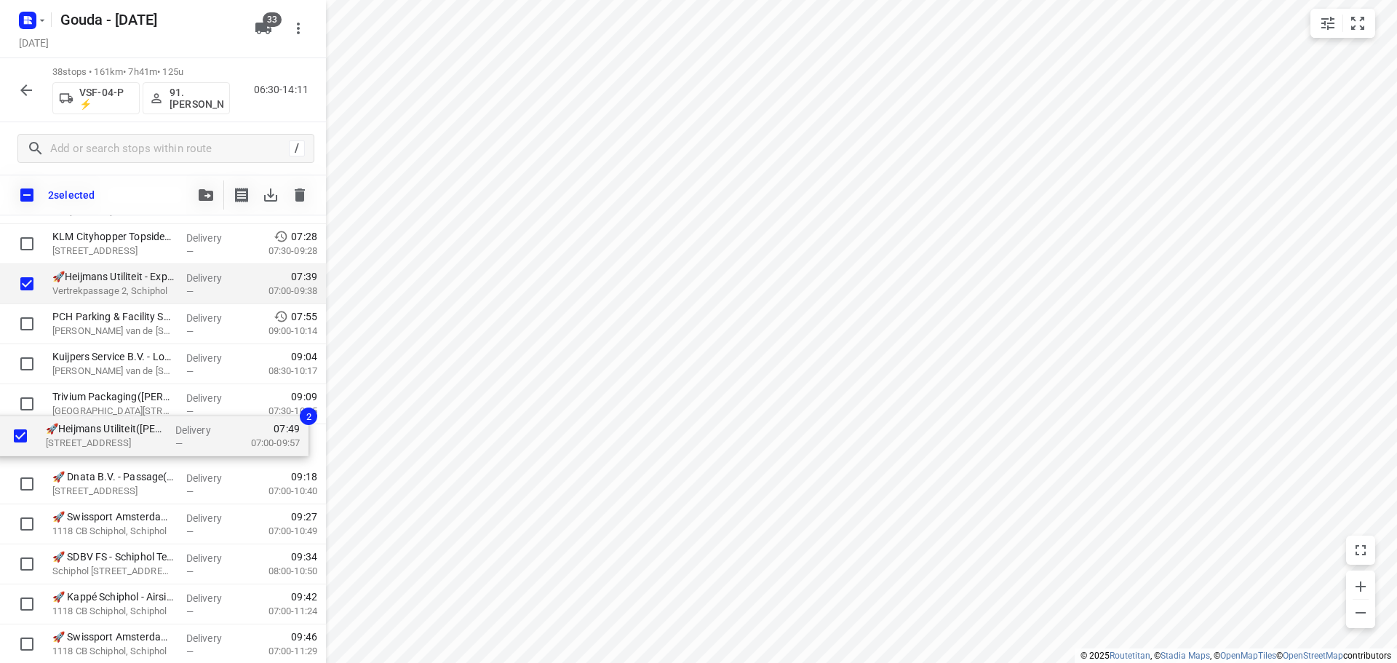
drag, startPoint x: 104, startPoint y: 329, endPoint x: 98, endPoint y: 441, distance: 112.3
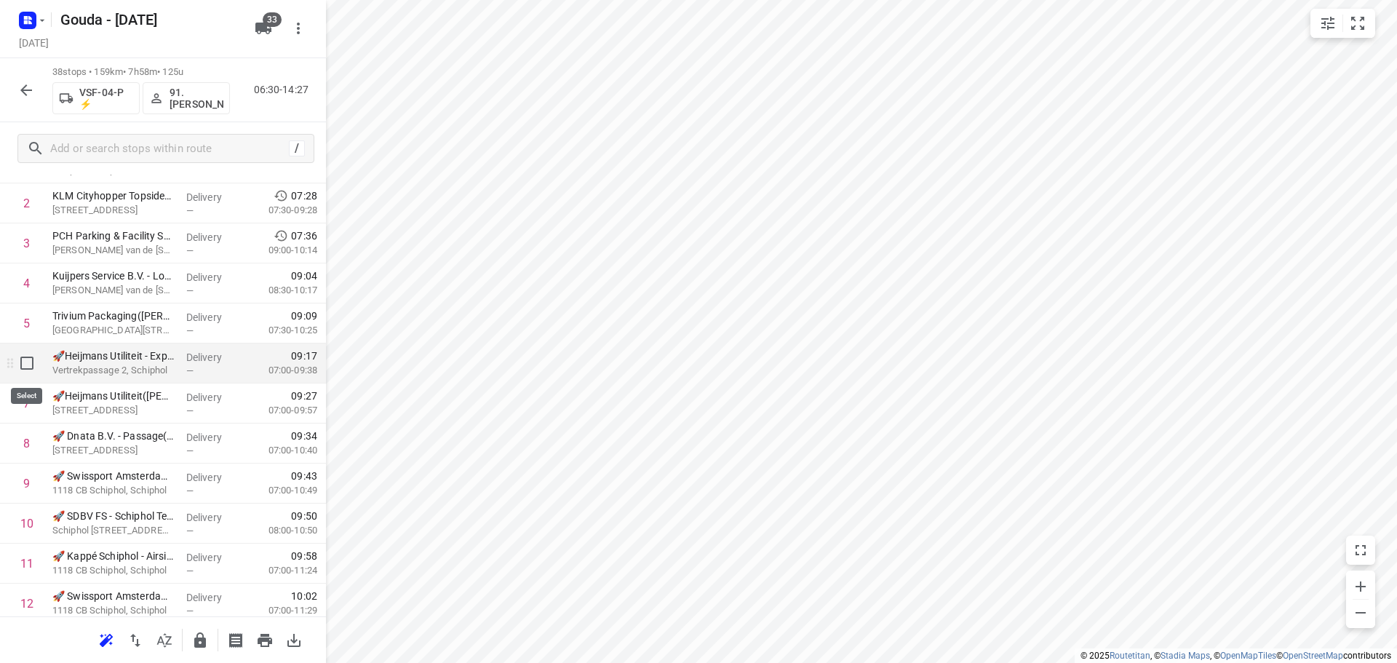
drag, startPoint x: 39, startPoint y: 378, endPoint x: 46, endPoint y: 417, distance: 39.2
click at [36, 368] on input "checkbox" at bounding box center [26, 363] width 29 height 29
checkbox input "true"
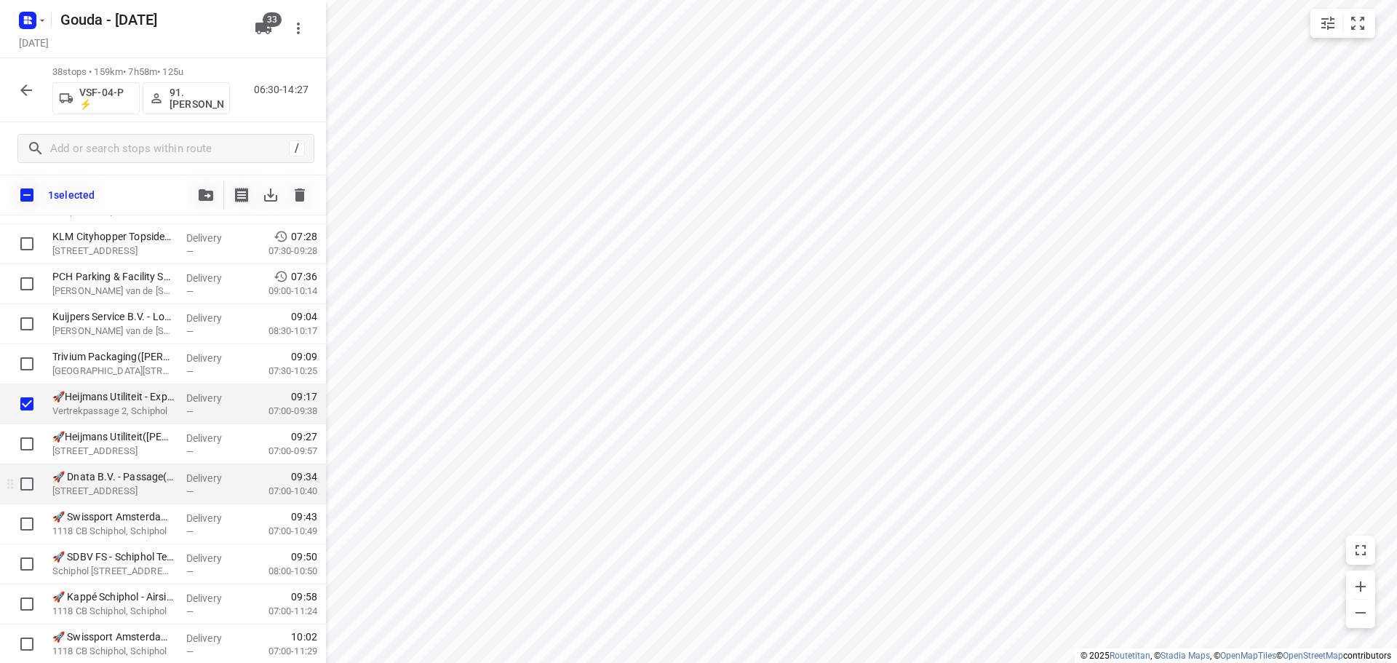
drag, startPoint x: 28, startPoint y: 456, endPoint x: 34, endPoint y: 472, distance: 17.0
click at [37, 486] on input "checkbox" at bounding box center [26, 483] width 29 height 29
checkbox input "true"
drag, startPoint x: 27, startPoint y: 520, endPoint x: 27, endPoint y: 549, distance: 29.8
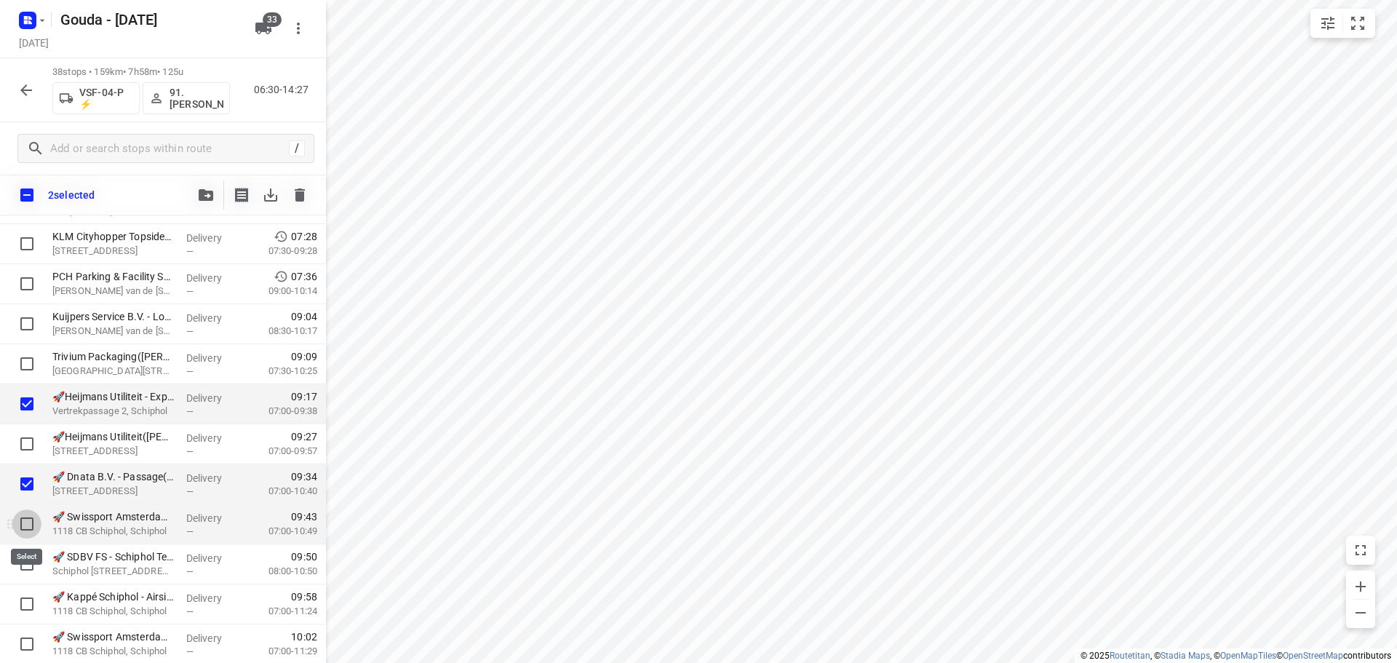
click at [26, 520] on input "checkbox" at bounding box center [26, 523] width 29 height 29
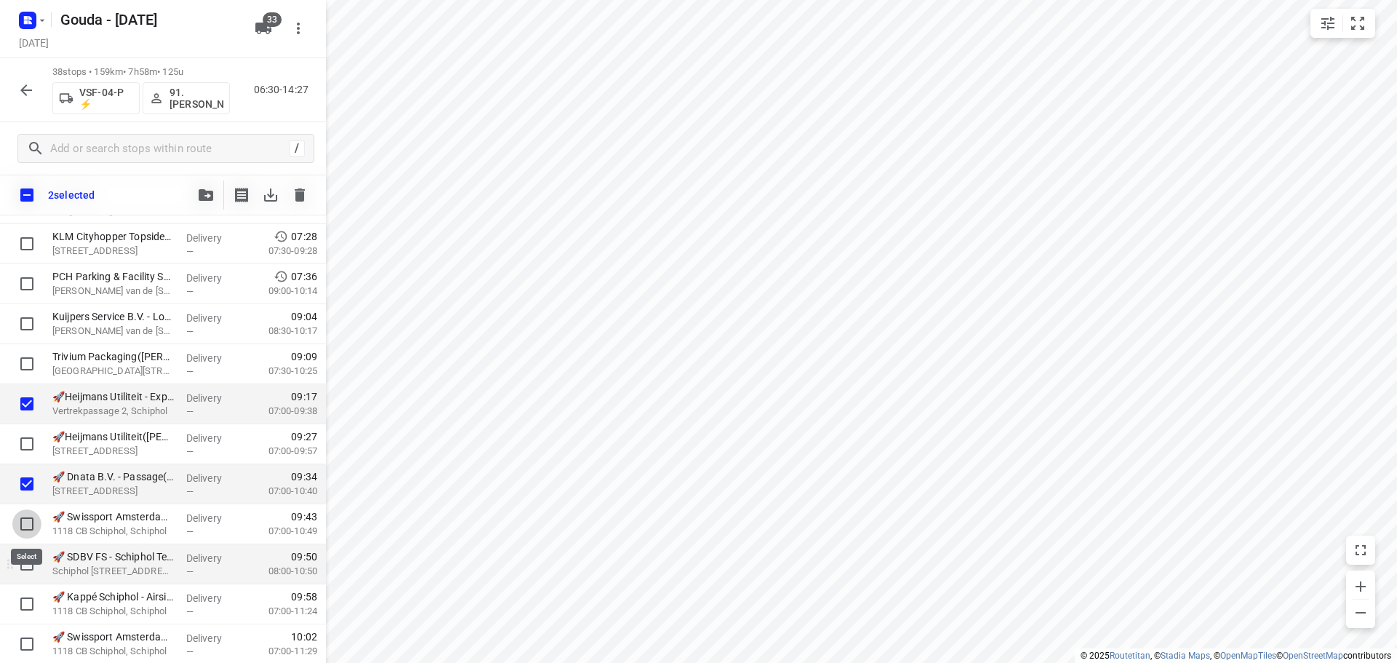
checkbox input "true"
click at [23, 565] on input "checkbox" at bounding box center [26, 563] width 29 height 29
checkbox input "true"
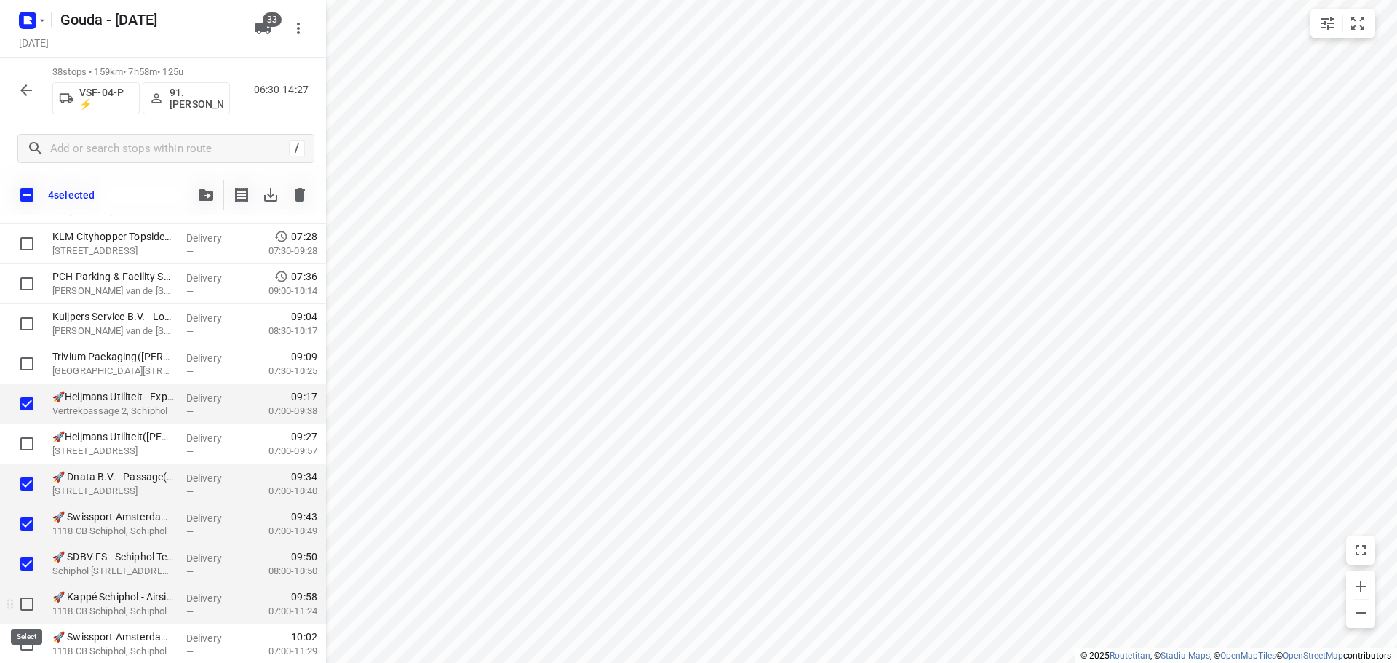
click at [28, 601] on input "checkbox" at bounding box center [26, 603] width 29 height 29
checkbox input "true"
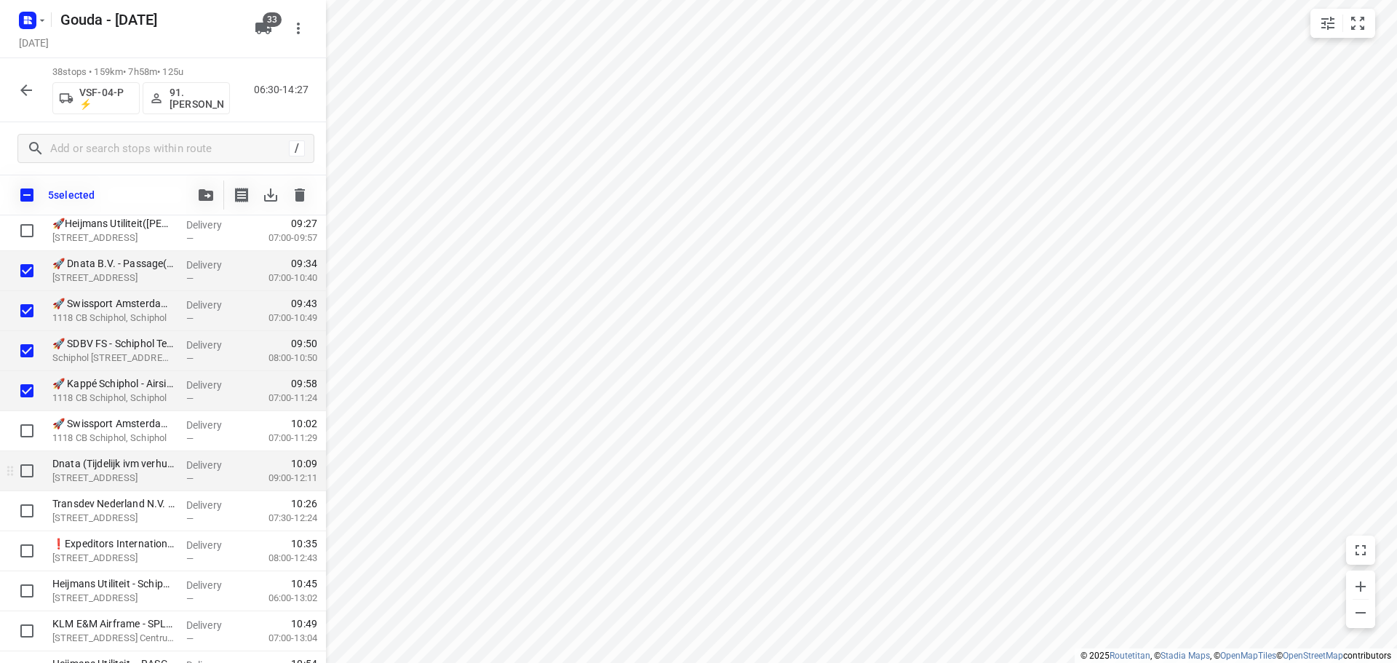
scroll to position [364, 0]
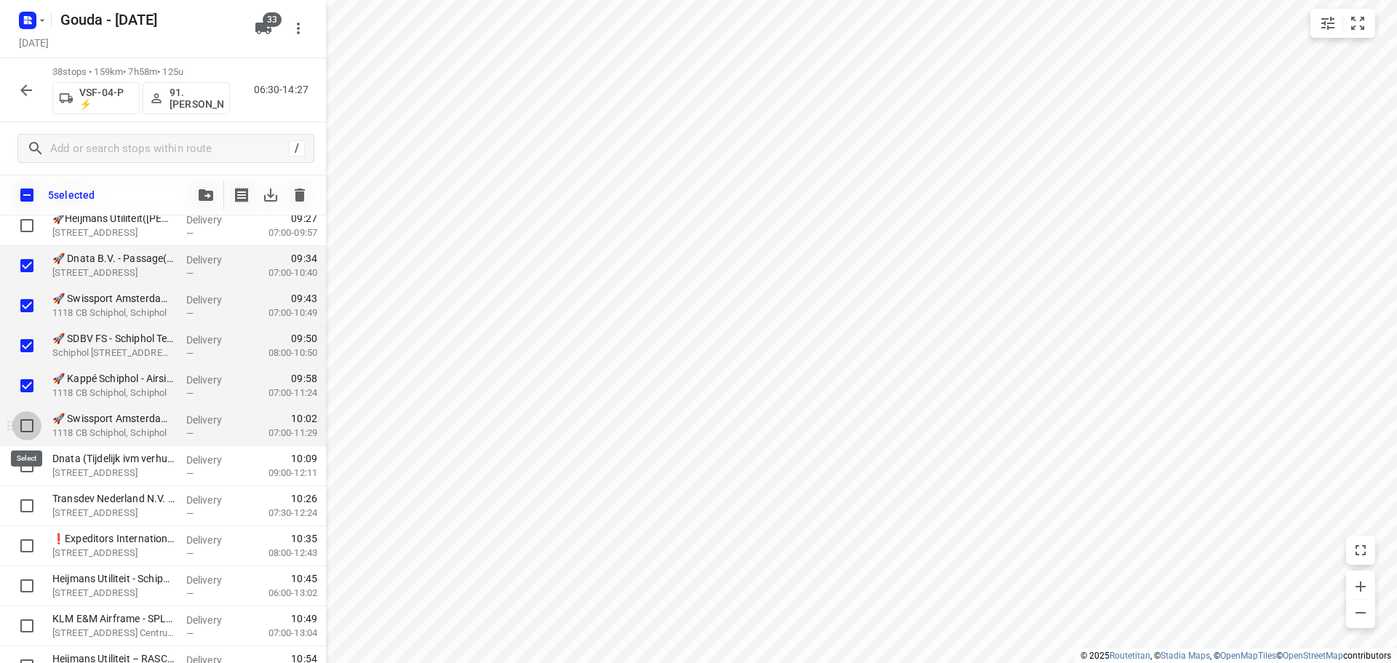
click at [27, 428] on input "checkbox" at bounding box center [26, 425] width 29 height 29
checkbox input "true"
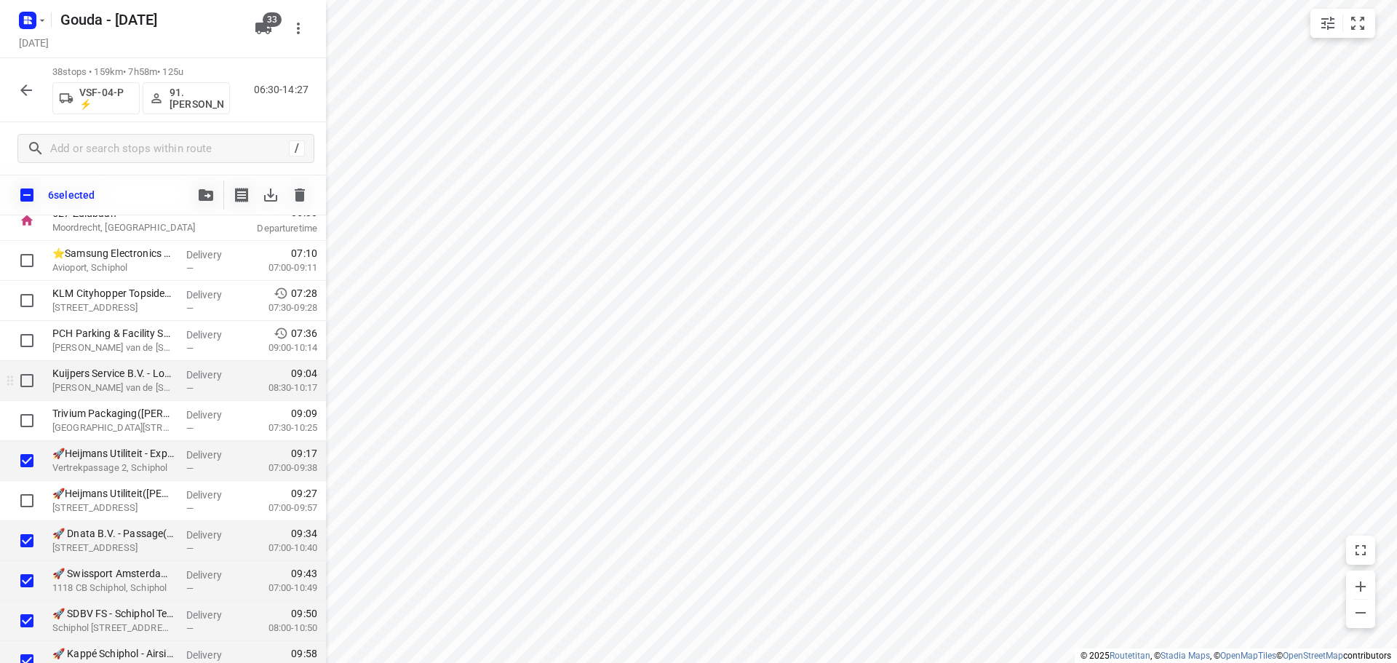
scroll to position [0, 0]
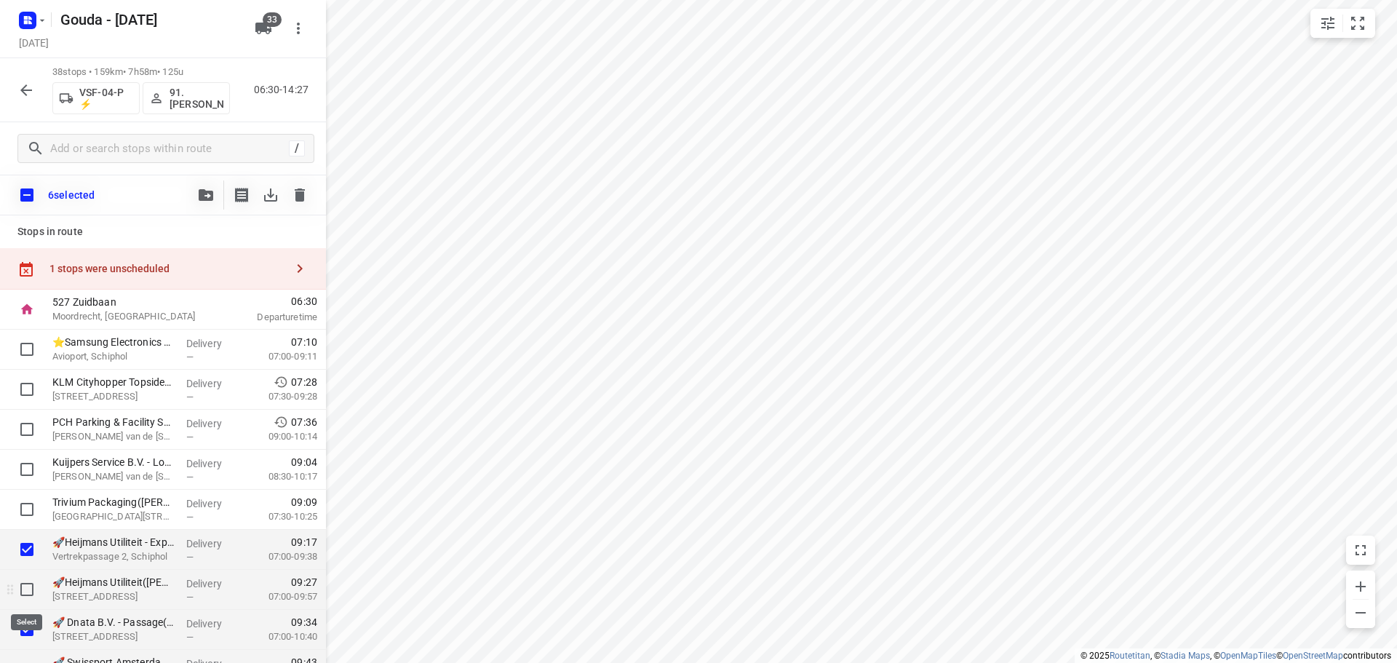
click at [23, 593] on input "checkbox" at bounding box center [26, 589] width 29 height 29
checkbox input "true"
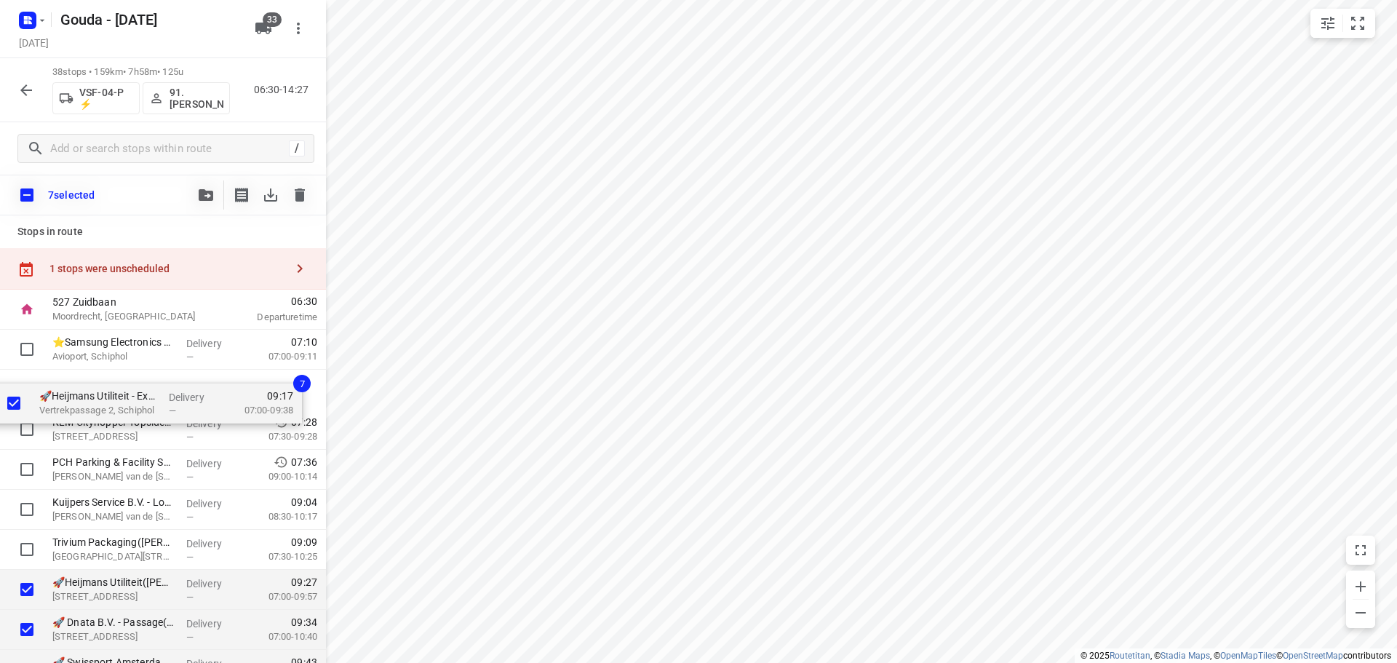
drag, startPoint x: 91, startPoint y: 477, endPoint x: 79, endPoint y: 392, distance: 85.2
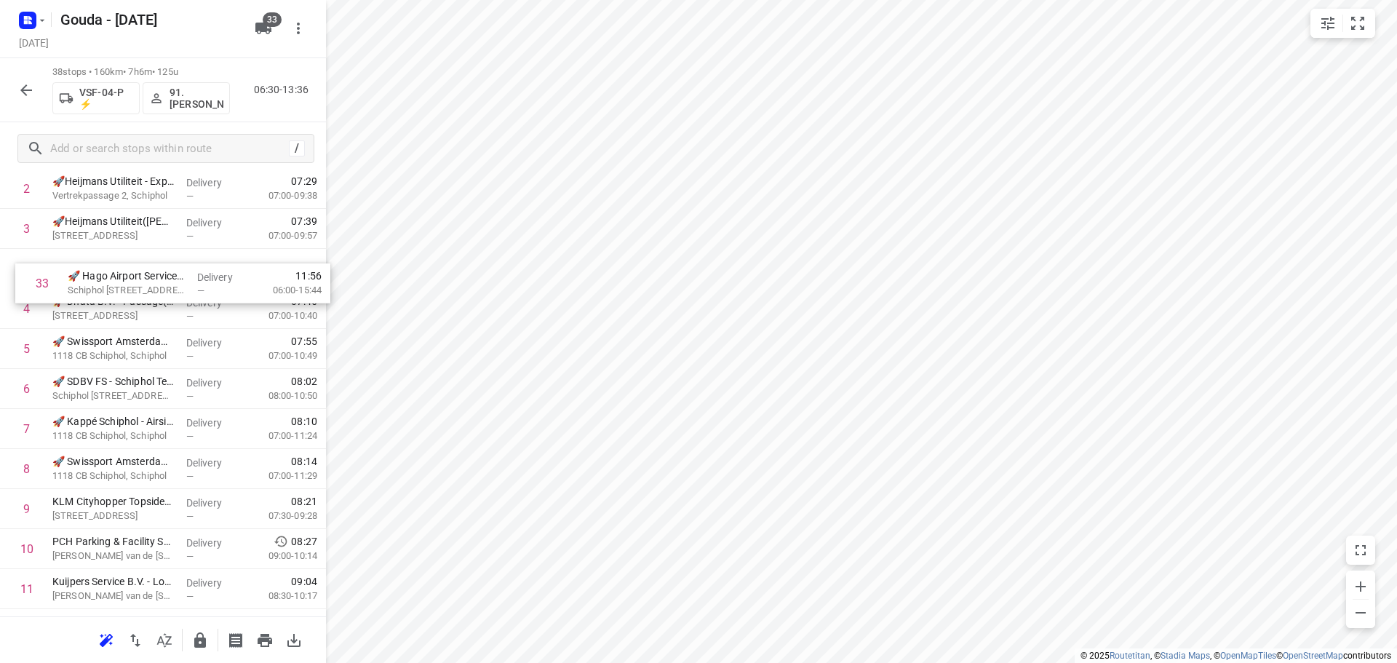
scroll to position [154, 0]
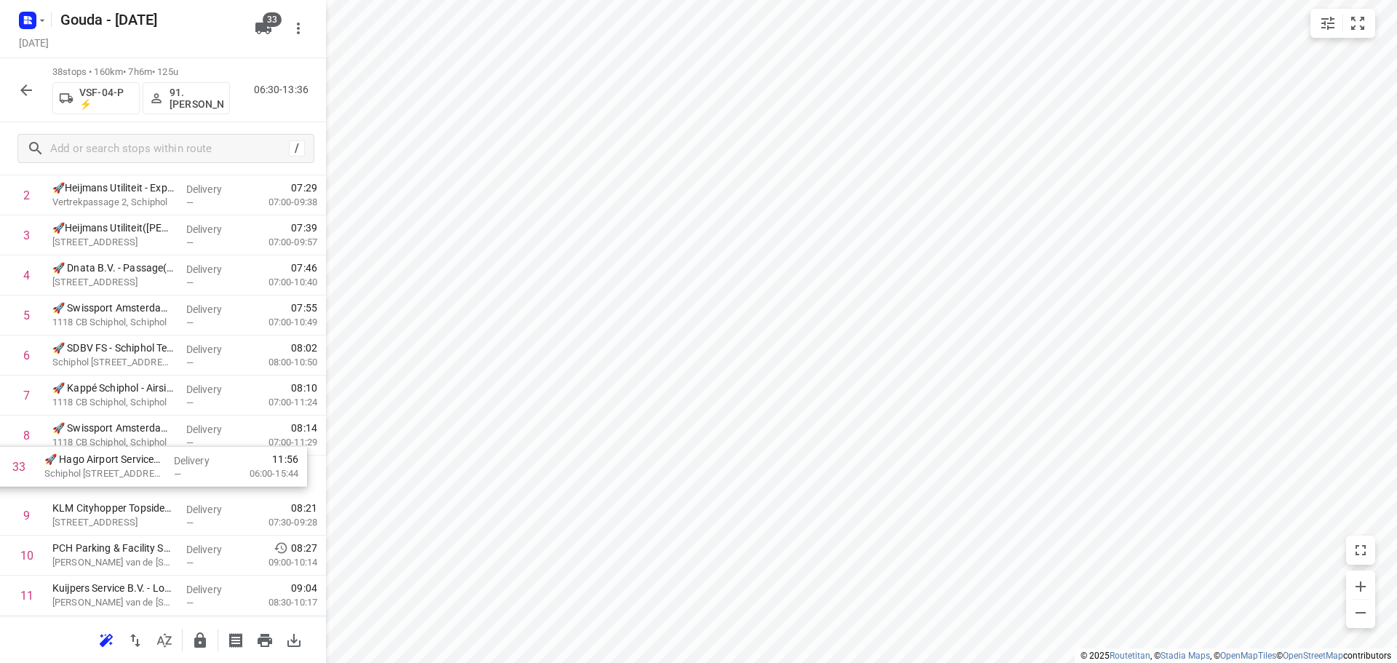
drag, startPoint x: 134, startPoint y: 359, endPoint x: 125, endPoint y: 456, distance: 96.5
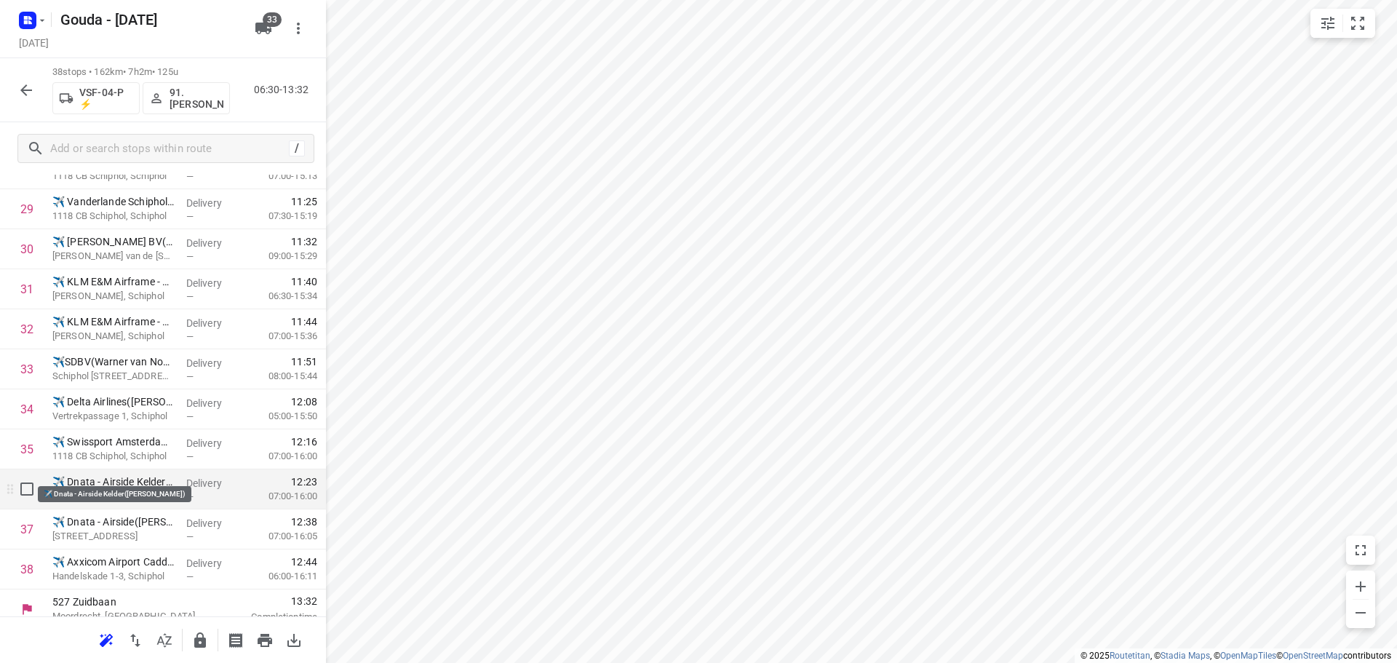
scroll to position [1233, 0]
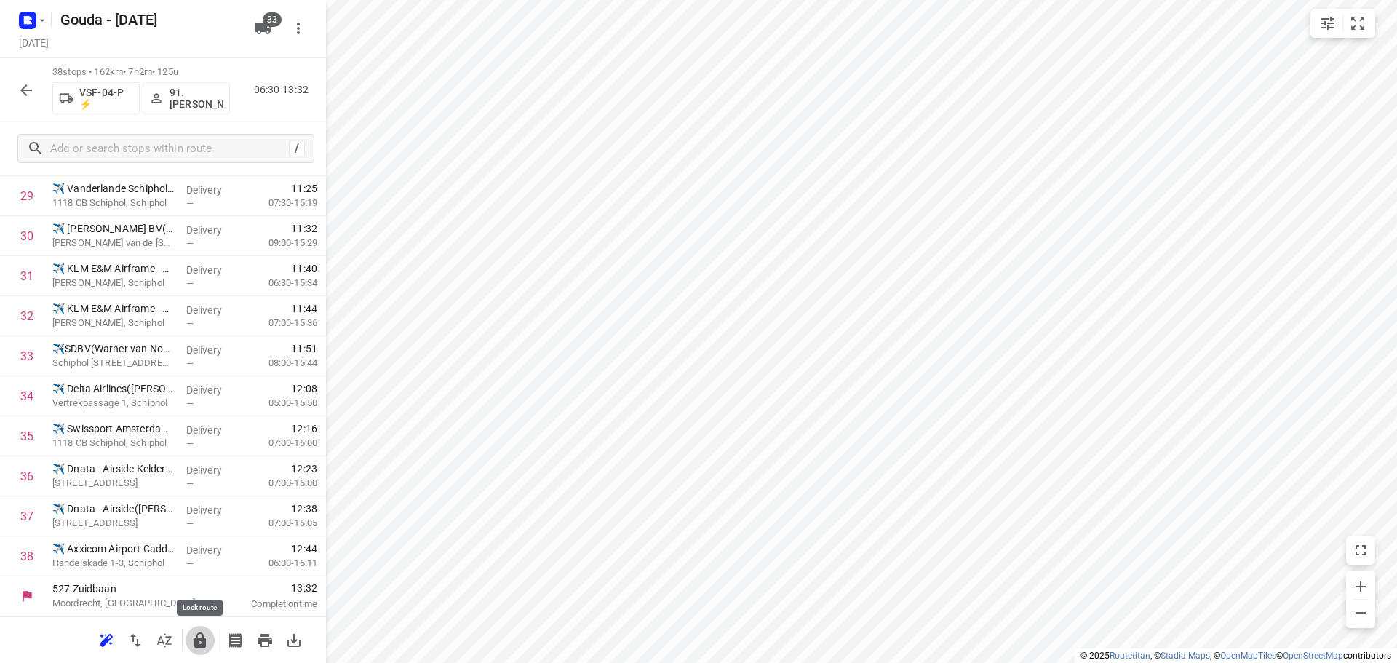
click at [194, 635] on icon "button" at bounding box center [199, 640] width 17 height 17
click at [33, 94] on icon "button" at bounding box center [25, 90] width 17 height 17
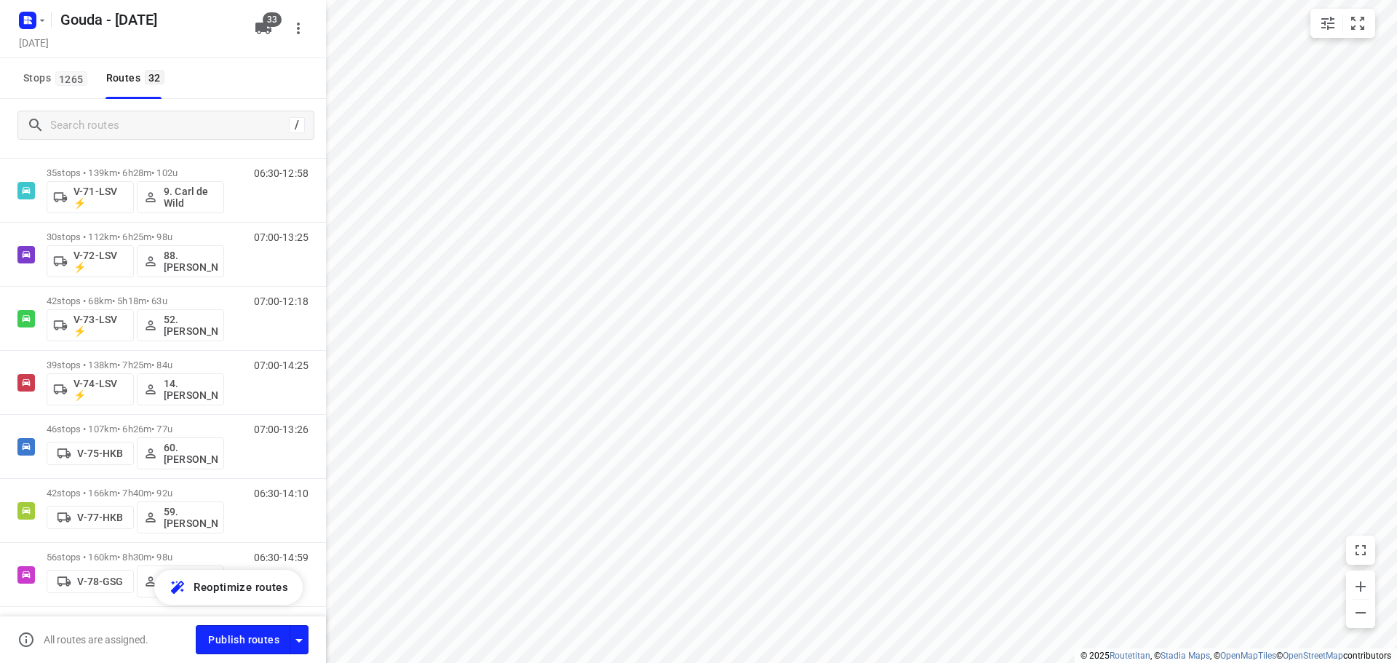
scroll to position [1717, 0]
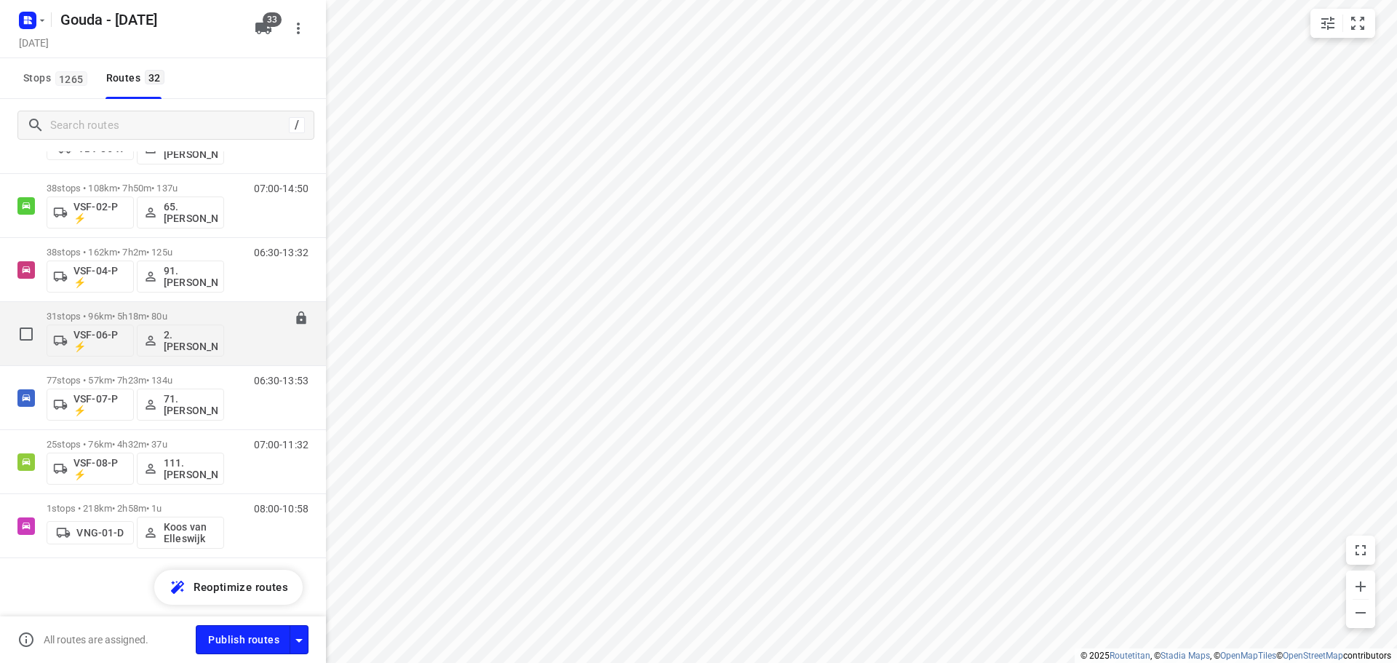
click at [104, 313] on p "31 stops • 96km • 5h18m • 80u" at bounding box center [136, 316] width 178 height 11
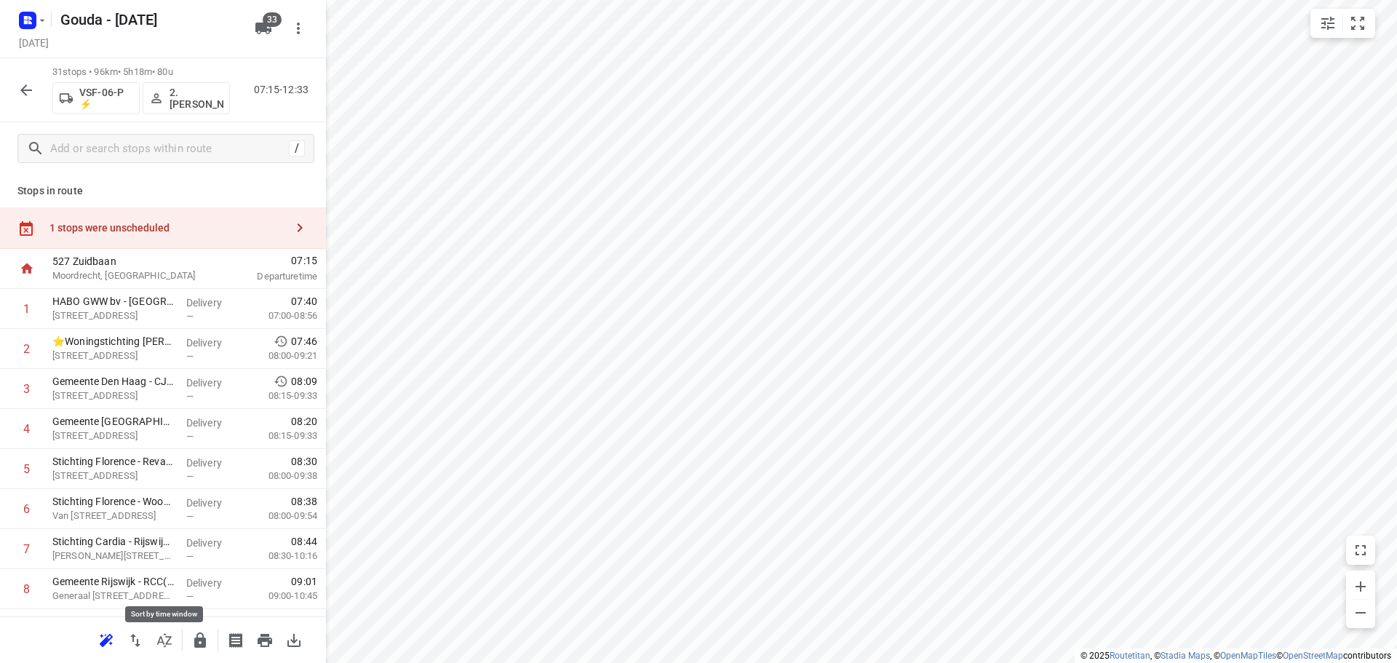
click at [173, 641] on button "button" at bounding box center [164, 640] width 29 height 29
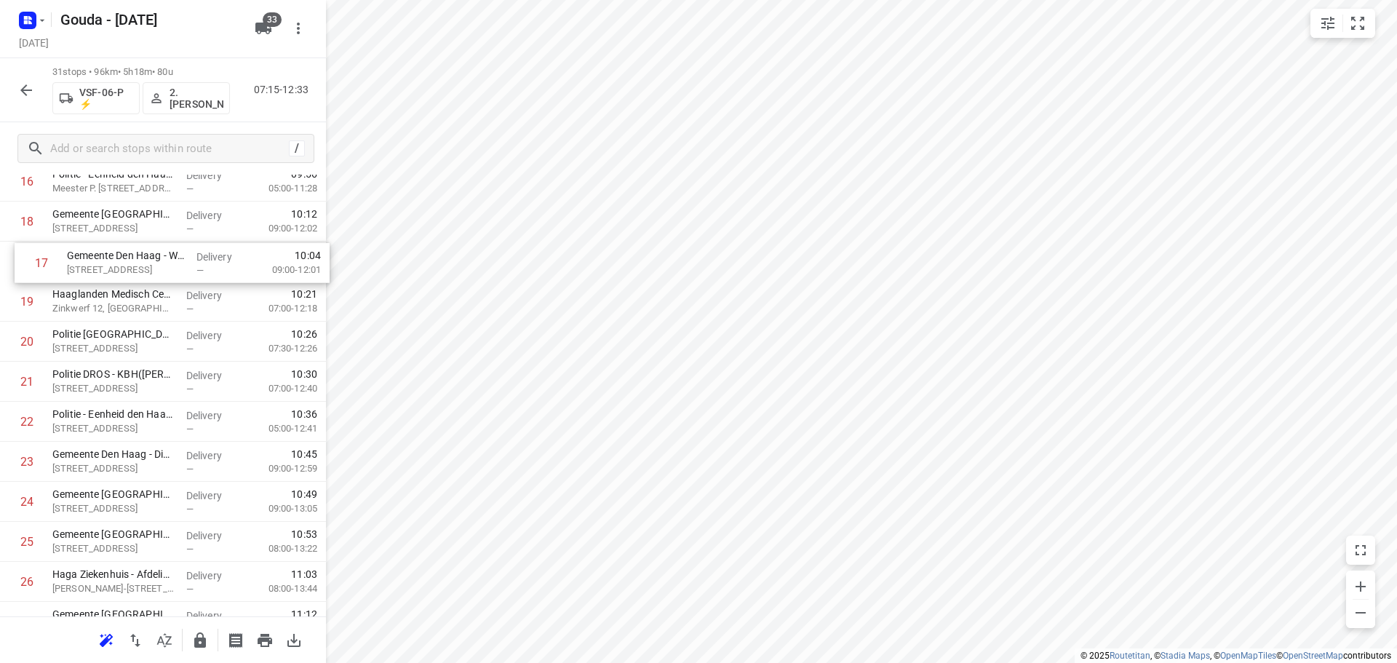
scroll to position [725, 0]
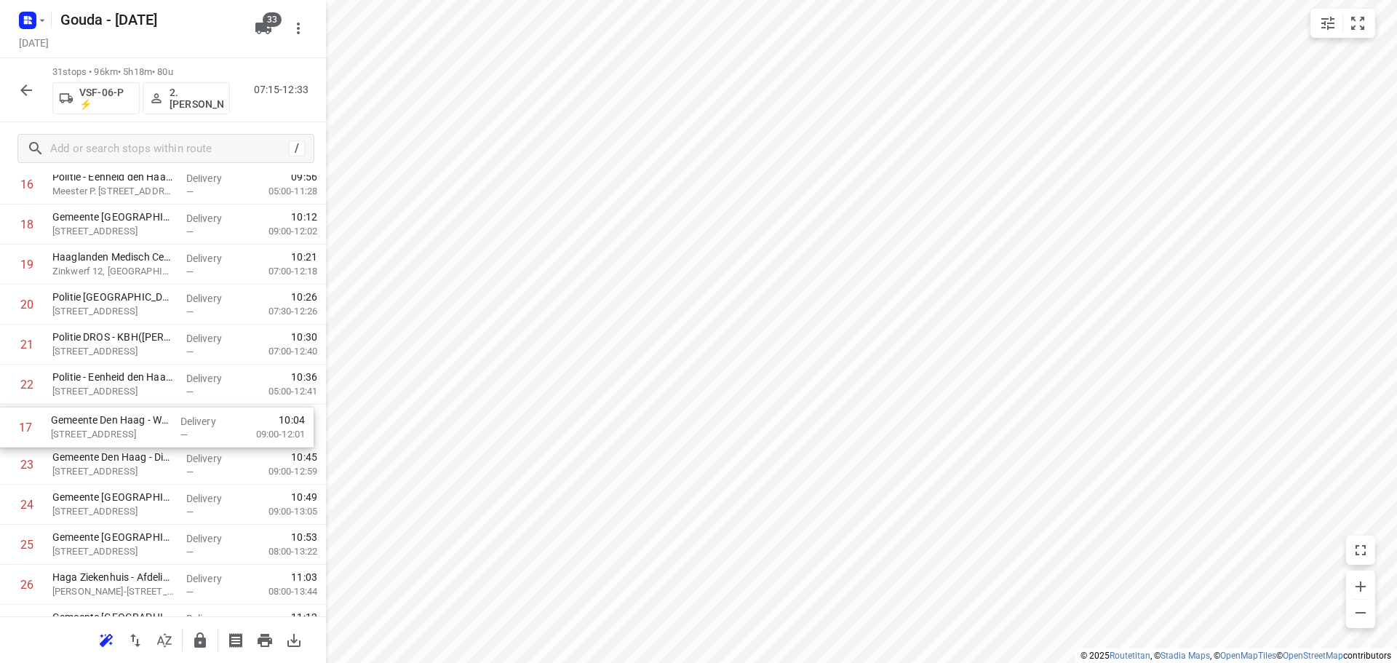
drag, startPoint x: 143, startPoint y: 222, endPoint x: 141, endPoint y: 433, distance: 211.0
click at [141, 433] on div "1 HABO GWW bv - Den Haag(Monique Siedenburg) Binckhorstlaan 46, Den Haag Delive…" at bounding box center [163, 184] width 326 height 1241
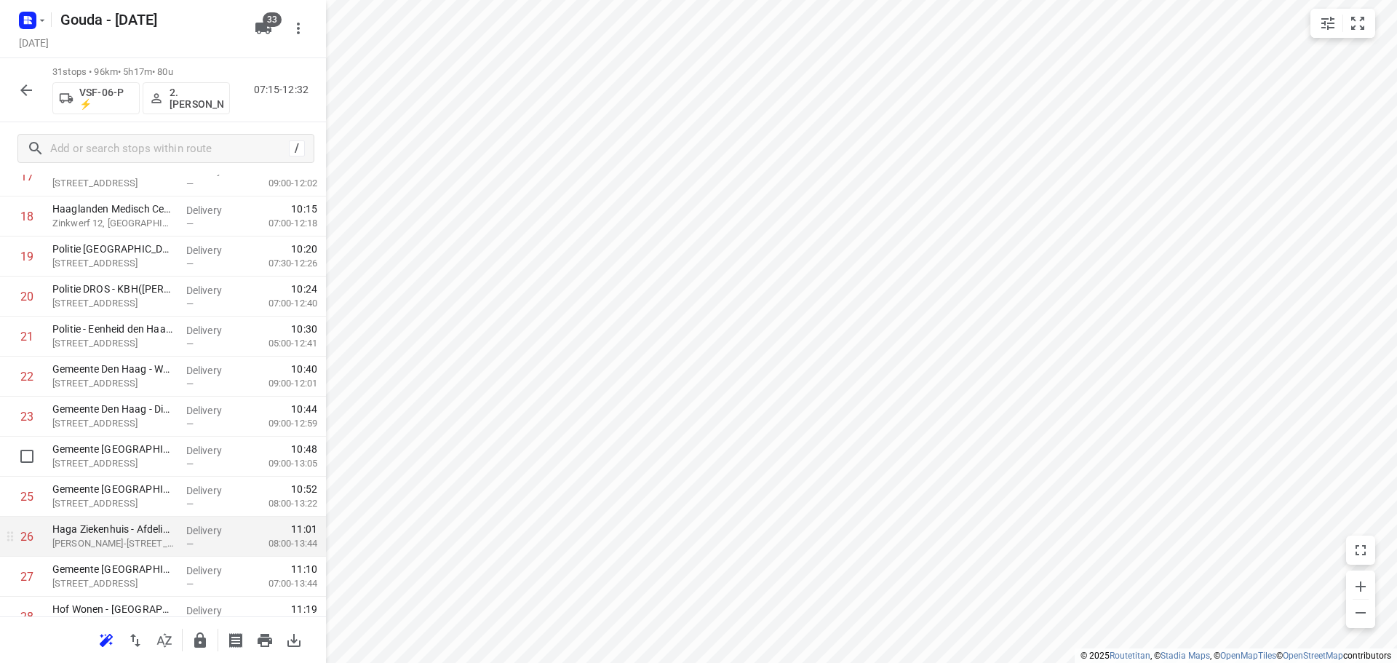
scroll to position [953, 0]
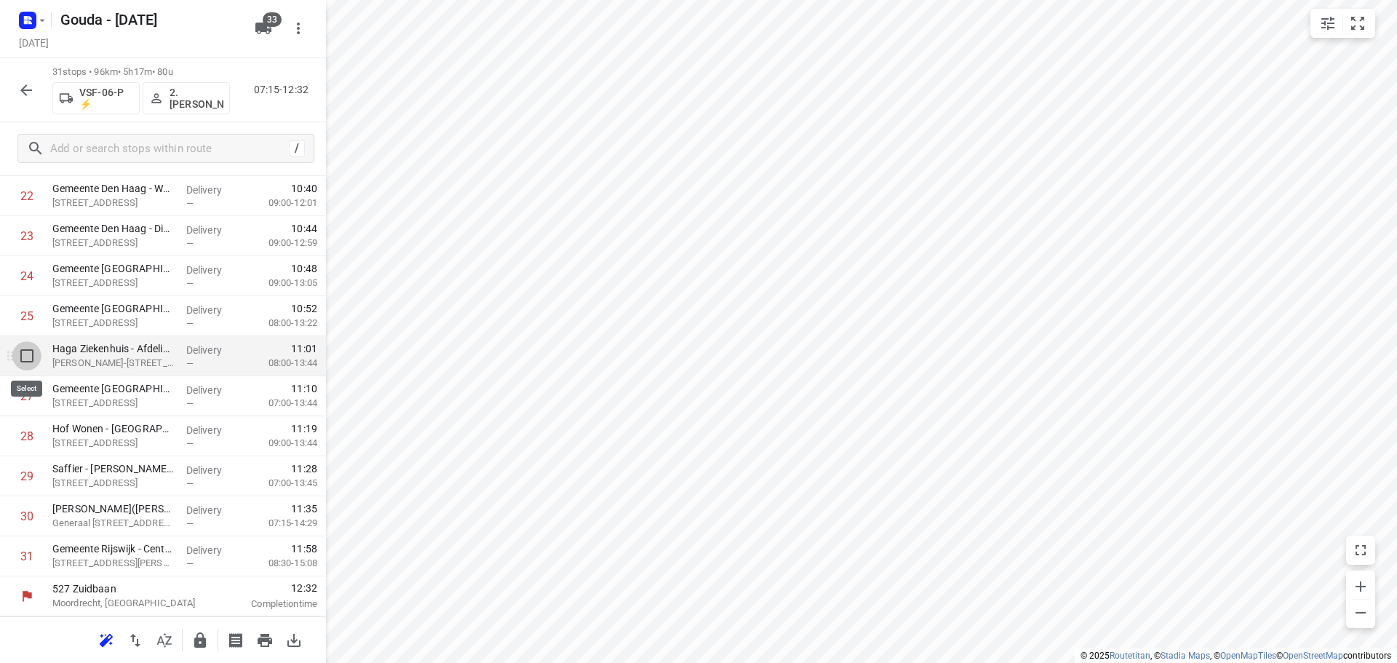
click at [25, 362] on input "checkbox" at bounding box center [26, 355] width 29 height 29
checkbox input "true"
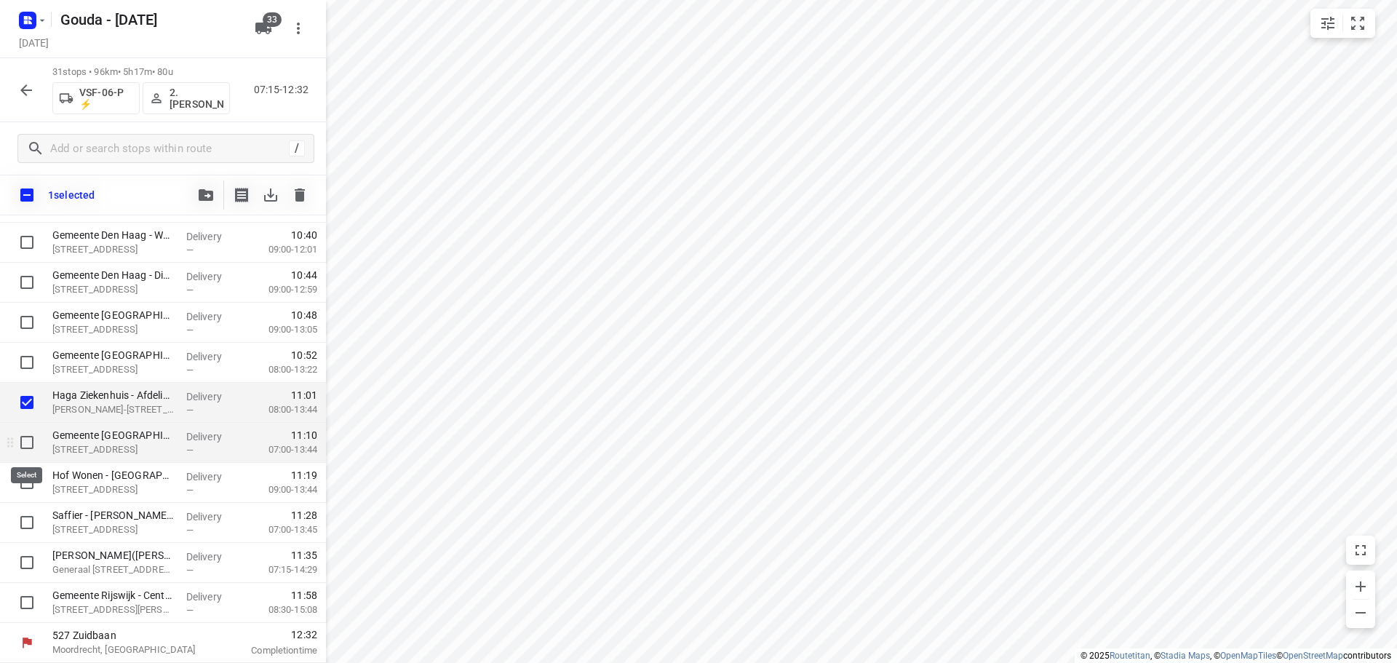
click at [28, 451] on input "checkbox" at bounding box center [26, 442] width 29 height 29
checkbox input "true"
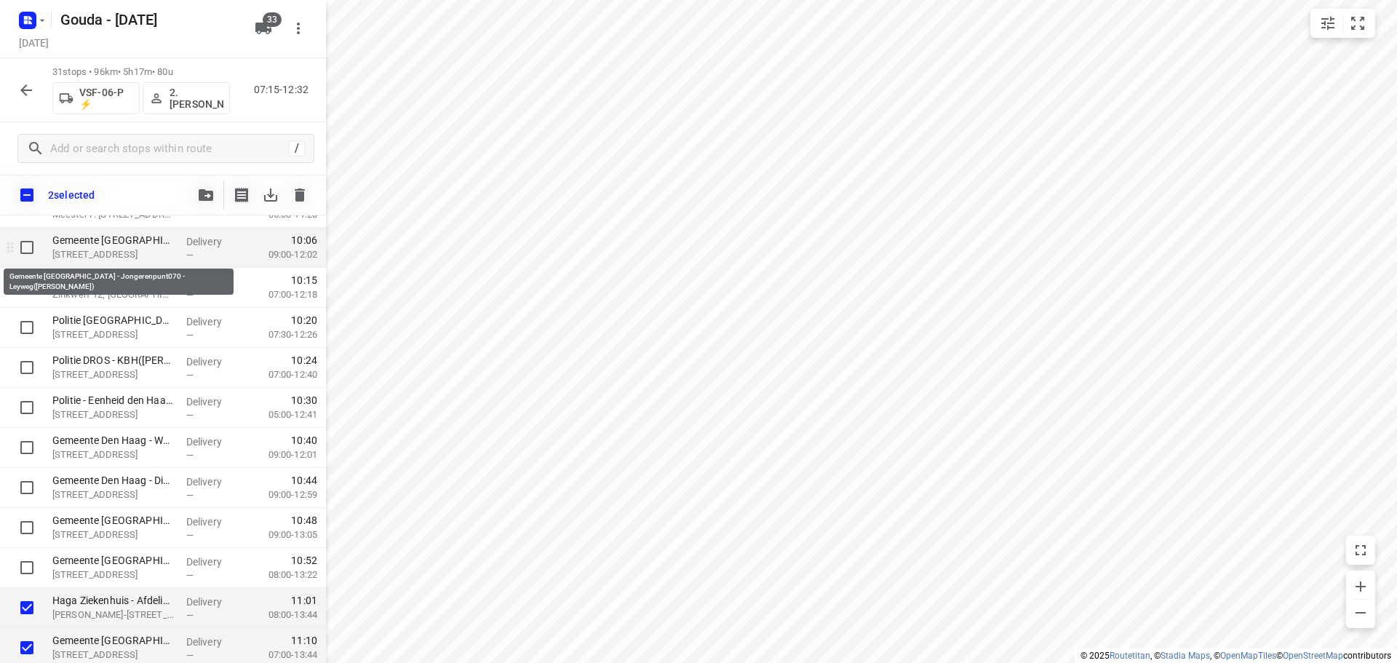
scroll to position [729, 0]
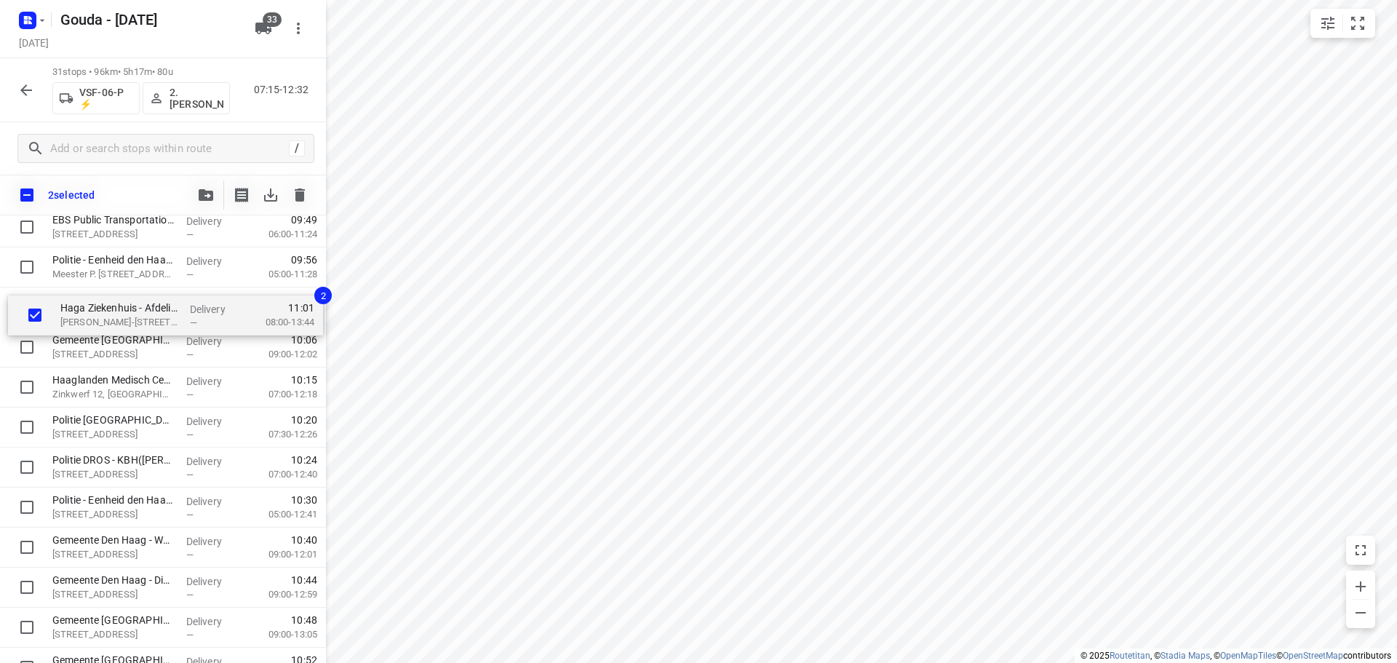
drag, startPoint x: 97, startPoint y: 625, endPoint x: 106, endPoint y: 317, distance: 308.0
click at [106, 317] on div "HABO GWW bv - Den Haag(Monique Siedenburg) Binckhorstlaan 46, Den Haag Delivery…" at bounding box center [163, 267] width 326 height 1241
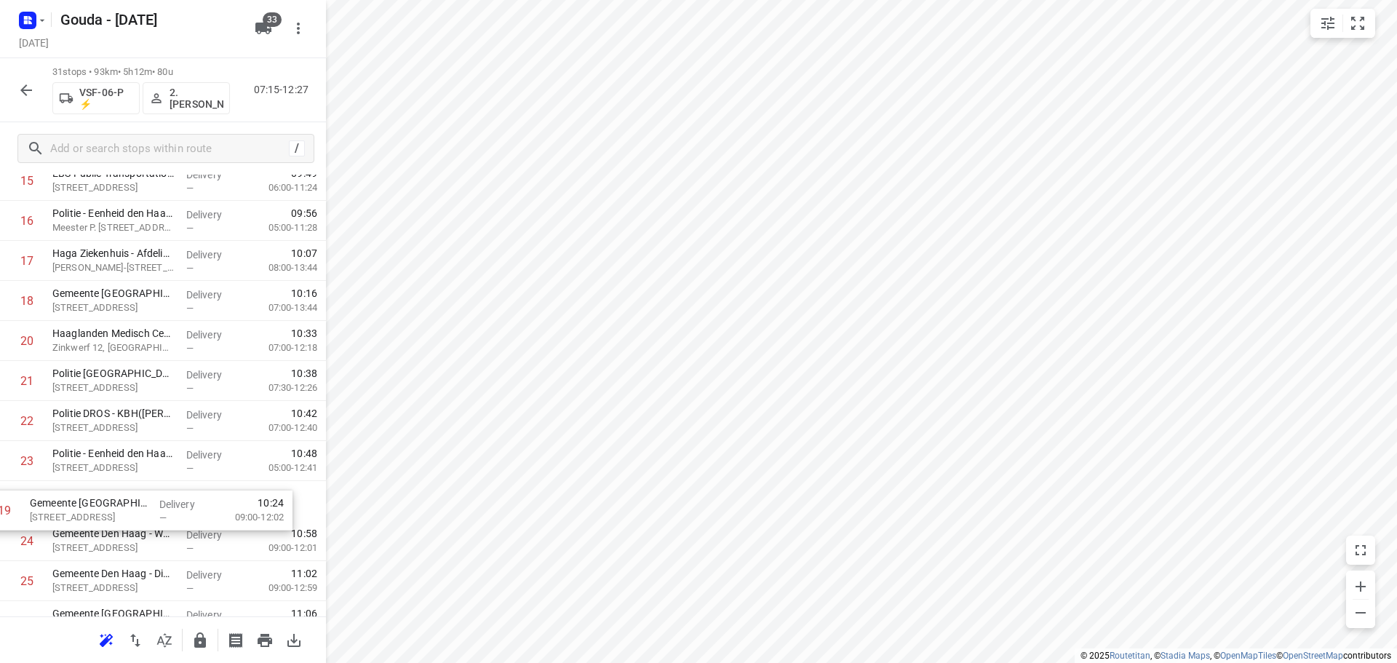
scroll to position [692, 0]
drag, startPoint x: 162, startPoint y: 333, endPoint x: 137, endPoint y: 483, distance: 152.7
click at [137, 483] on div "1 HABO GWW bv - Den Haag(Monique Siedenburg) Binckhorstlaan 46, Den Haag Delive…" at bounding box center [163, 217] width 326 height 1241
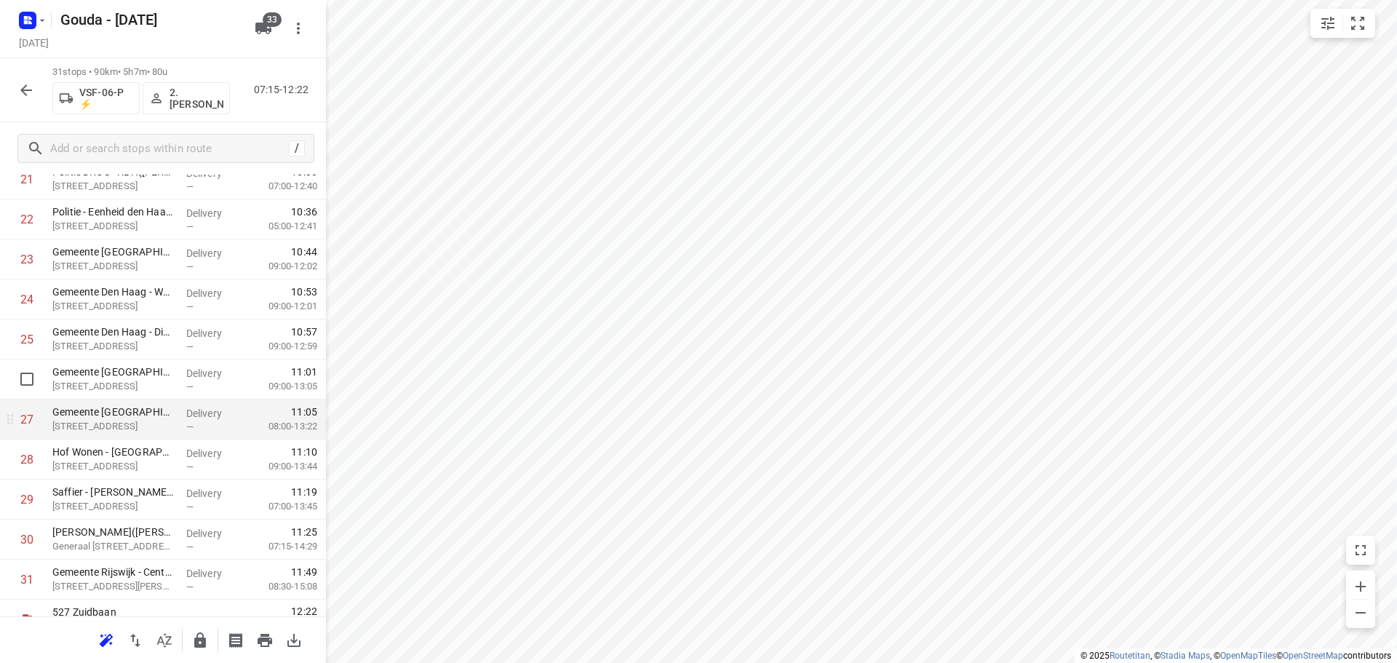
scroll to position [953, 0]
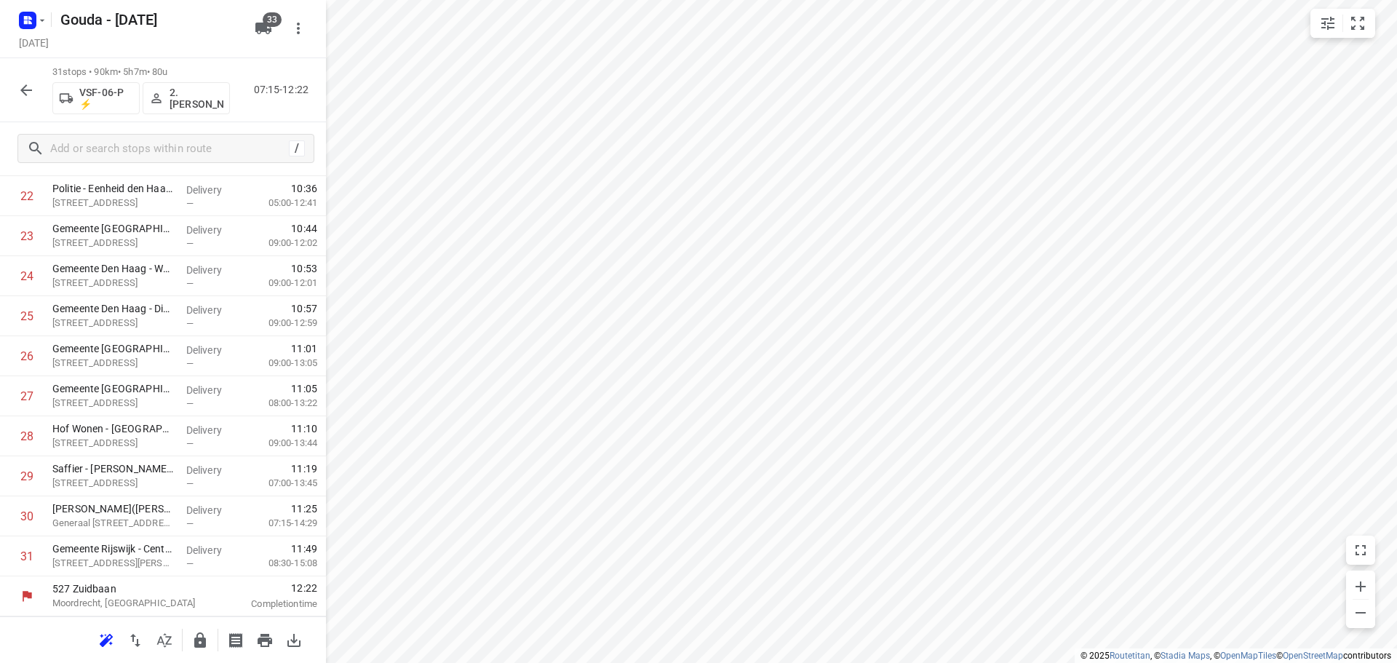
click at [203, 642] on icon "button" at bounding box center [200, 639] width 12 height 15
click at [26, 91] on icon "button" at bounding box center [25, 90] width 17 height 17
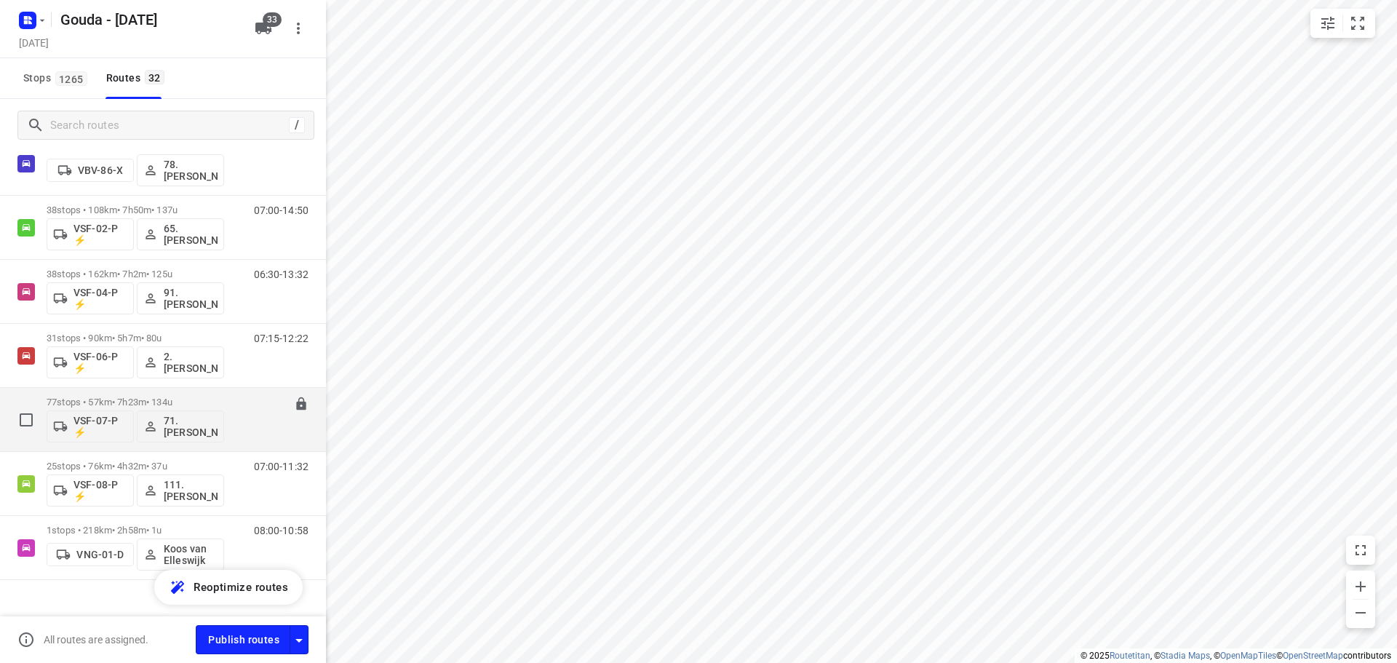
scroll to position [1717, 0]
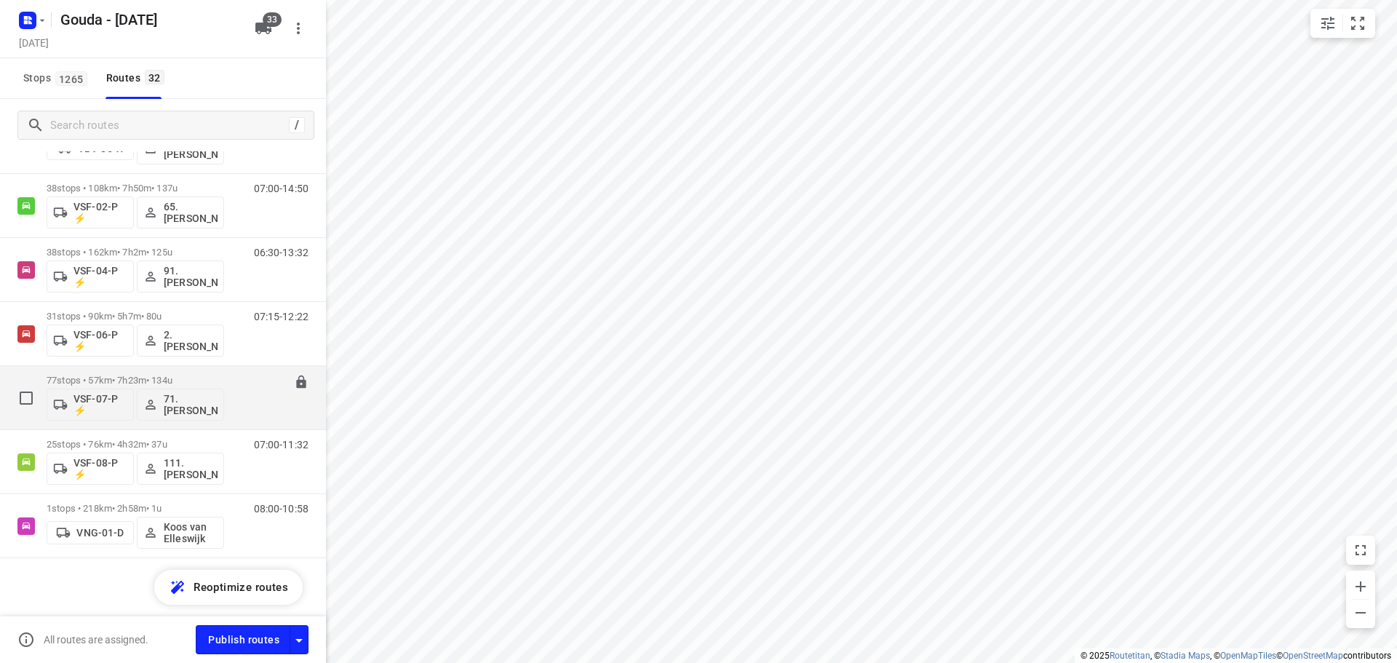
click at [123, 370] on div "77 stops • 57km • 7h23m • 134u VSF-07-P ⚡ 71. Ronald Oudijk" at bounding box center [136, 397] width 178 height 60
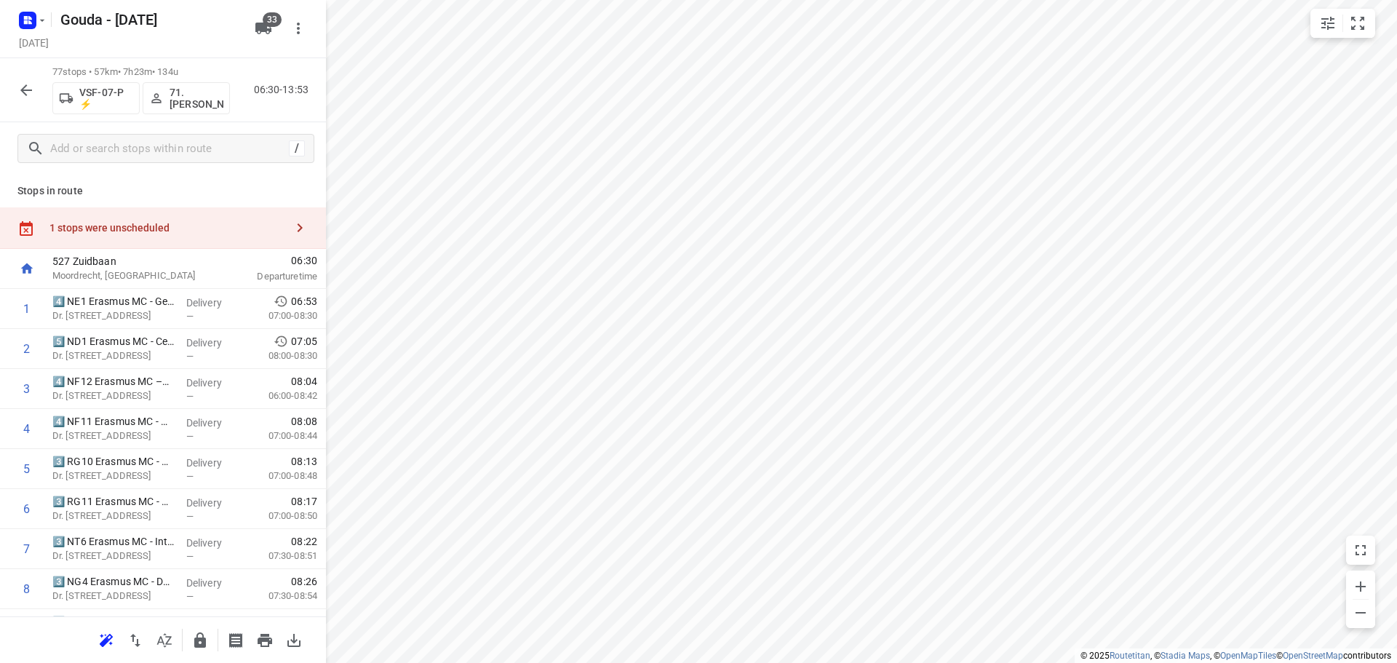
click at [164, 642] on icon "button" at bounding box center [164, 640] width 17 height 17
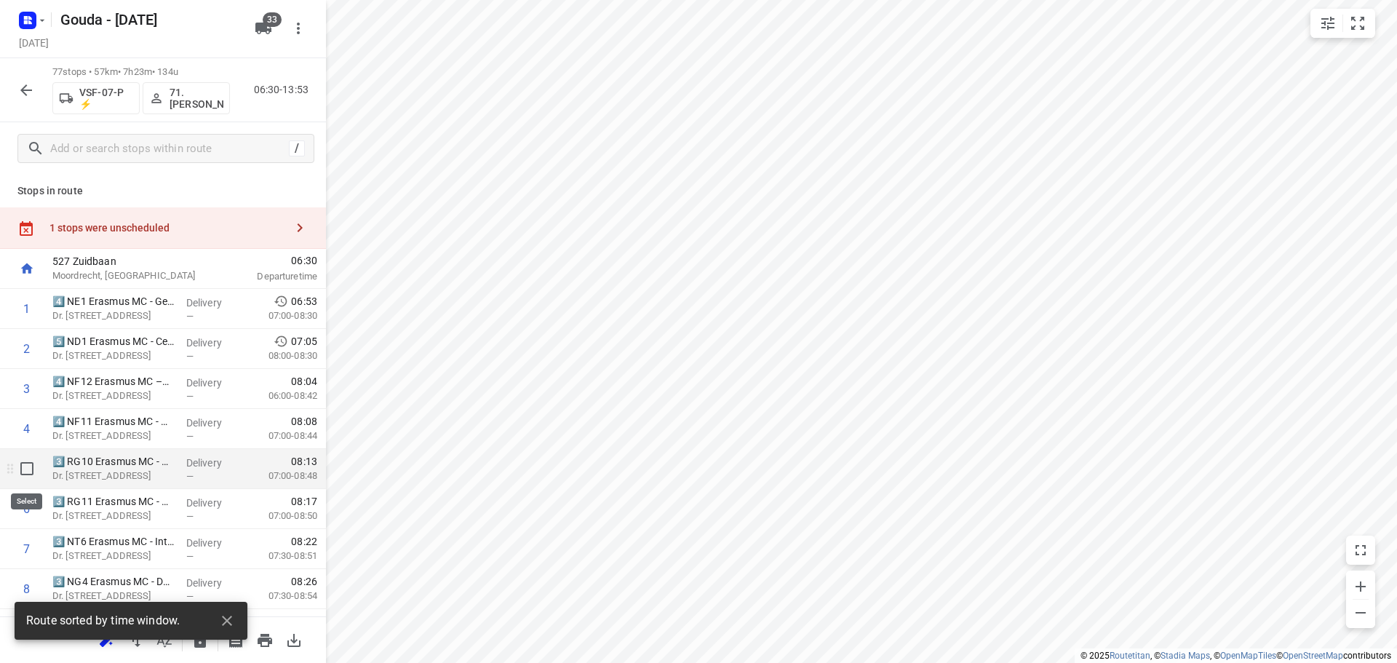
click at [27, 469] on input "checkbox" at bounding box center [26, 468] width 29 height 29
checkbox input "true"
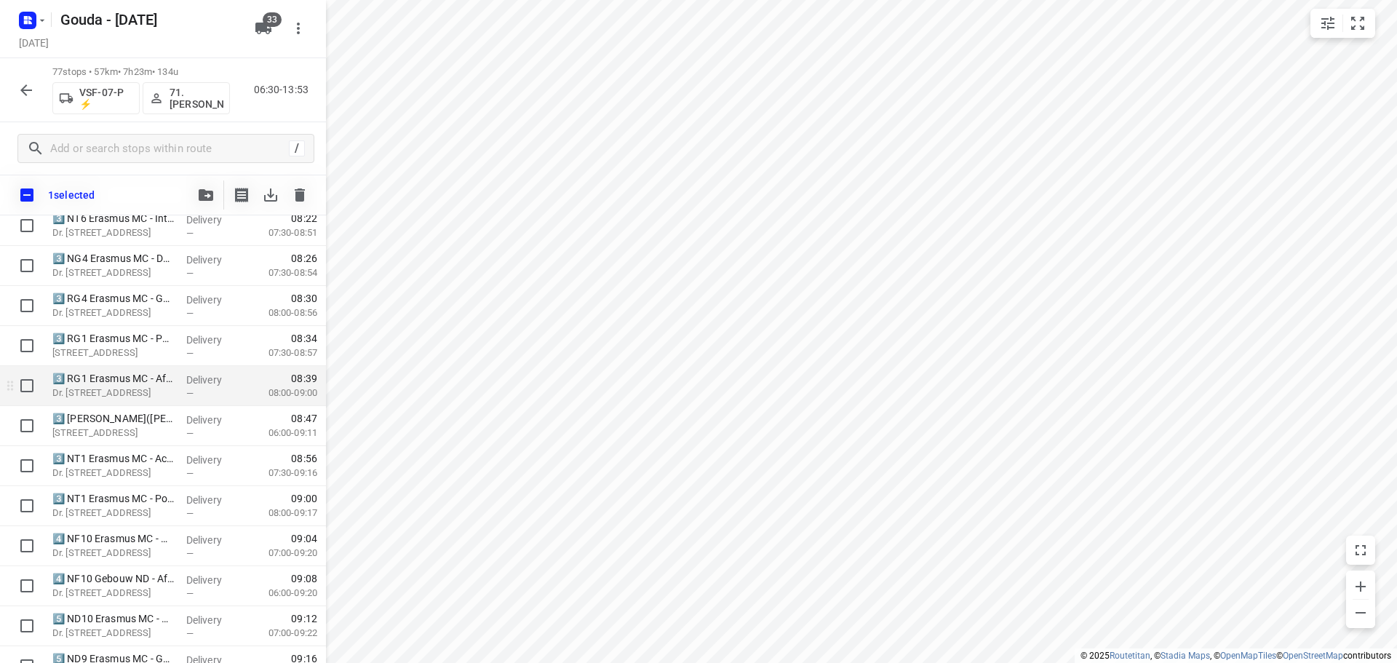
scroll to position [291, 0]
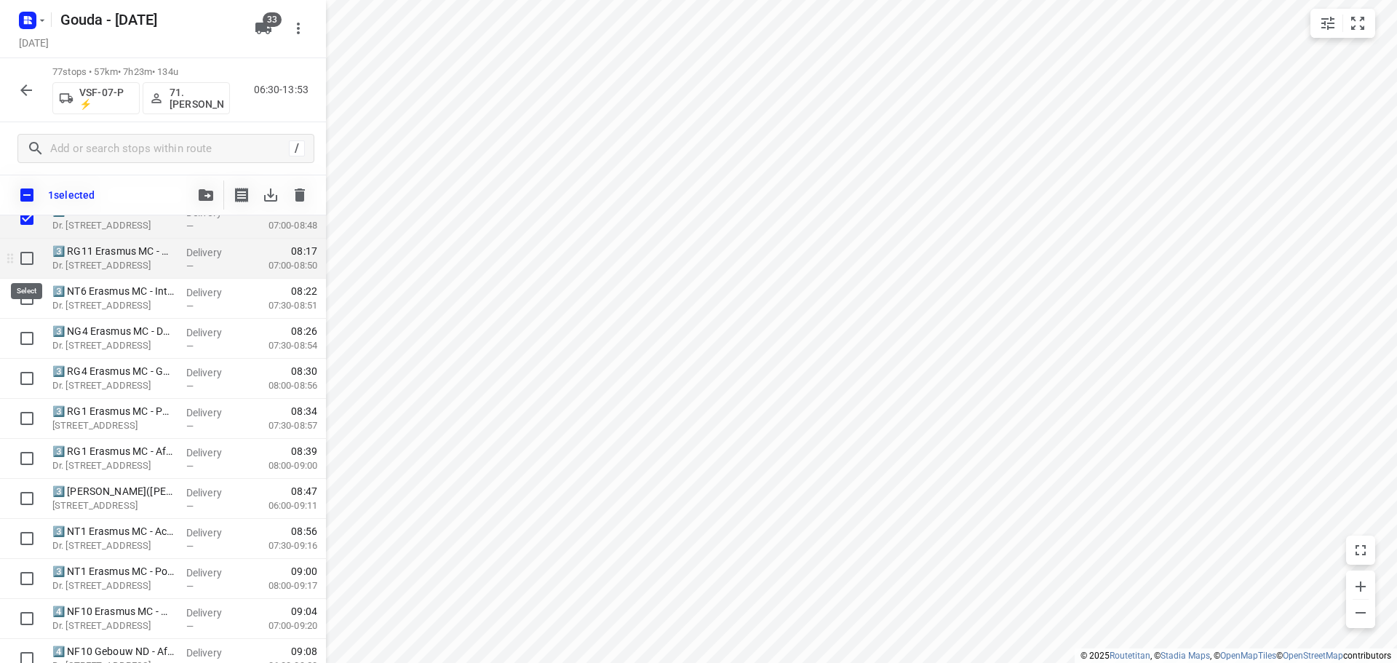
click at [26, 262] on input "checkbox" at bounding box center [26, 258] width 29 height 29
checkbox input "true"
click at [25, 301] on input "checkbox" at bounding box center [26, 298] width 29 height 29
checkbox input "true"
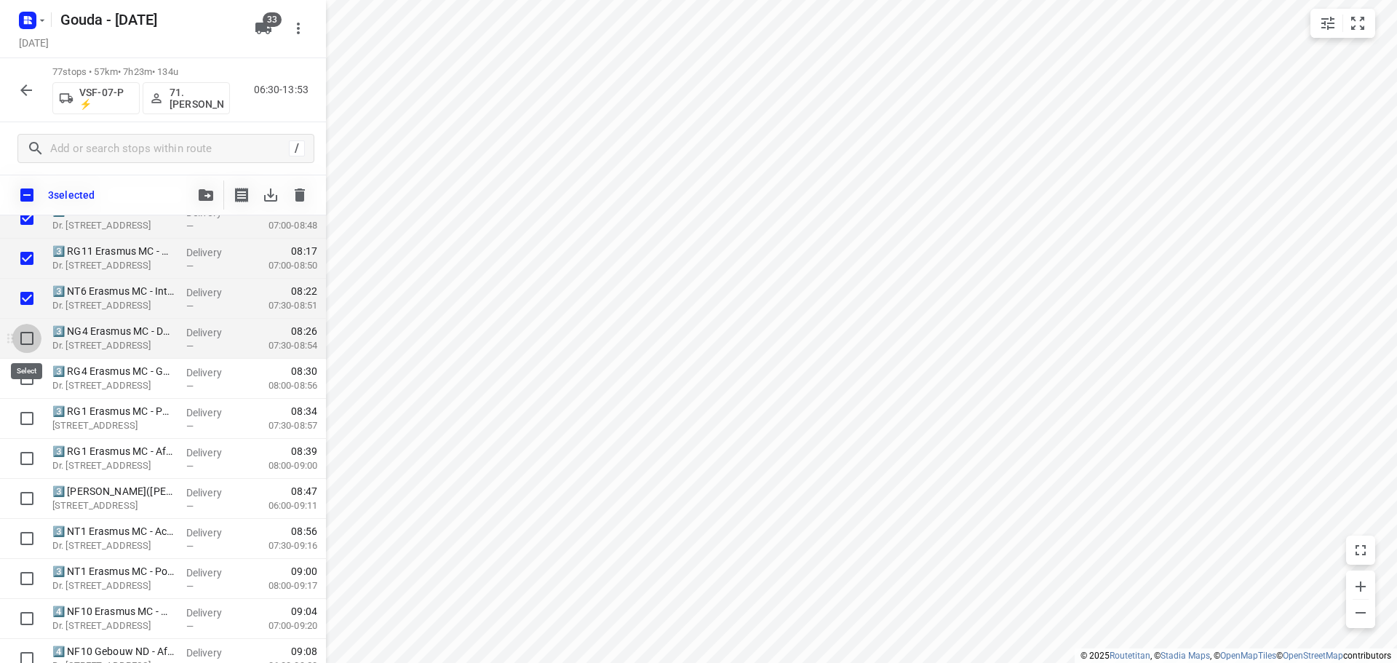
click at [26, 327] on input "checkbox" at bounding box center [26, 338] width 29 height 29
checkbox input "true"
click at [29, 361] on div at bounding box center [23, 379] width 47 height 40
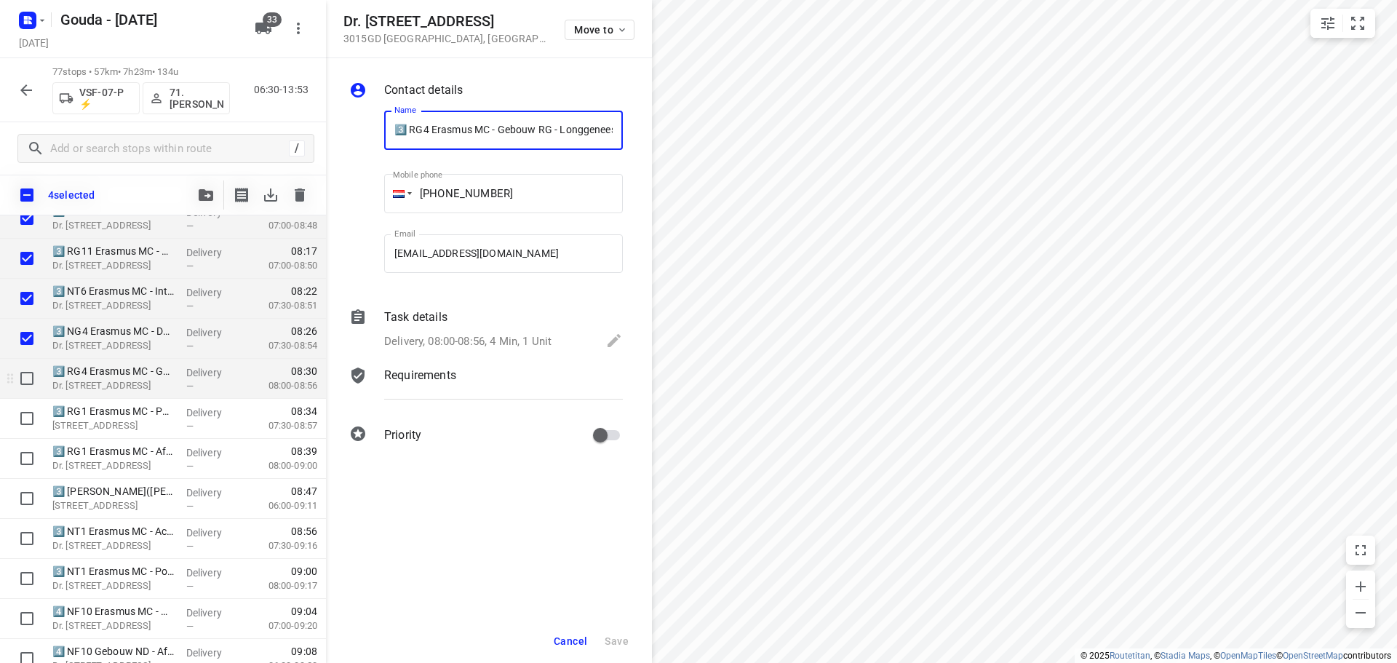
scroll to position [0, 170]
click at [27, 386] on input "checkbox" at bounding box center [26, 378] width 29 height 29
checkbox input "true"
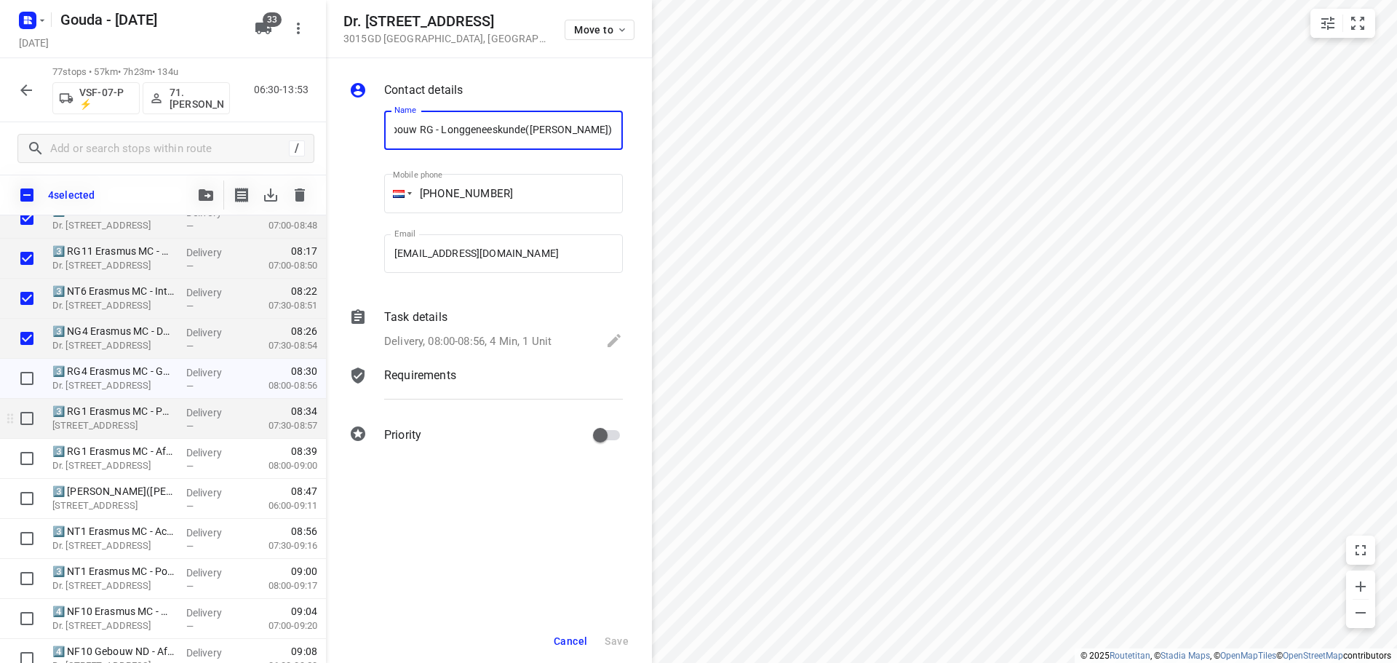
scroll to position [0, 0]
click at [25, 415] on input "checkbox" at bounding box center [26, 418] width 29 height 29
checkbox input "true"
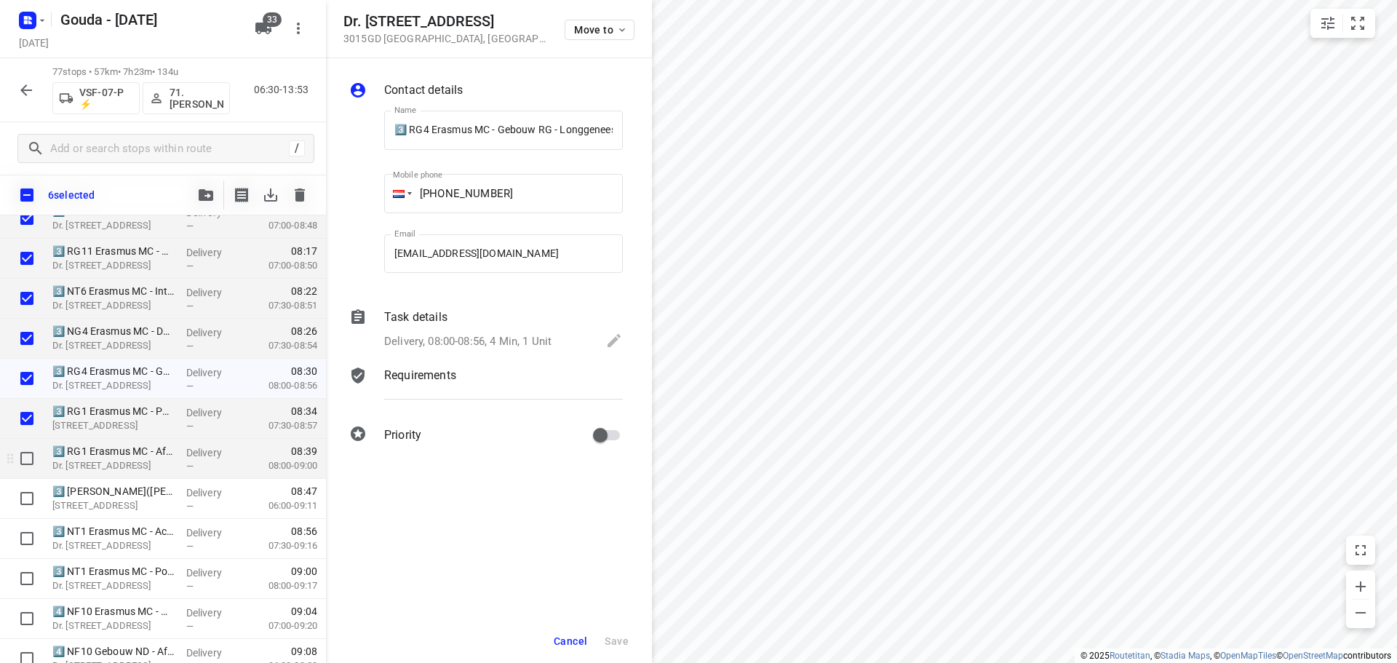
click at [28, 458] on input "checkbox" at bounding box center [26, 458] width 29 height 29
checkbox input "true"
click at [19, 498] on input "checkbox" at bounding box center [26, 498] width 29 height 29
checkbox input "true"
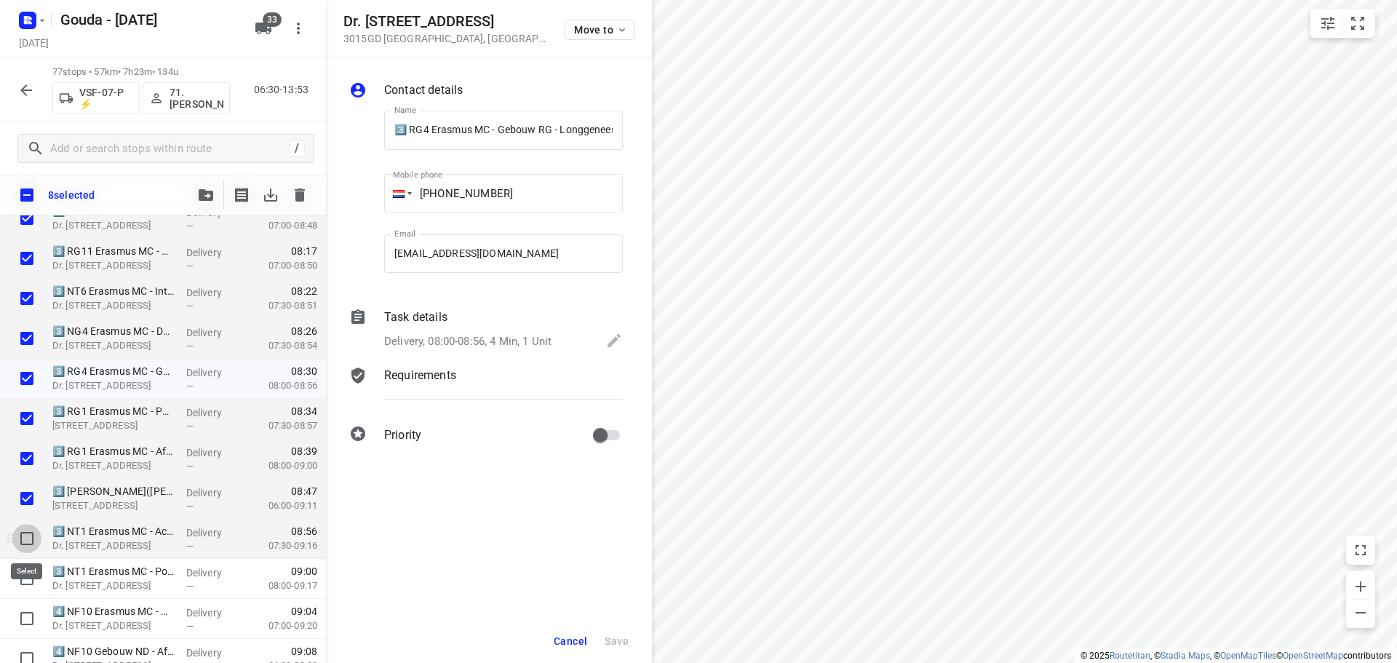
drag, startPoint x: 30, startPoint y: 538, endPoint x: 17, endPoint y: 571, distance: 35.7
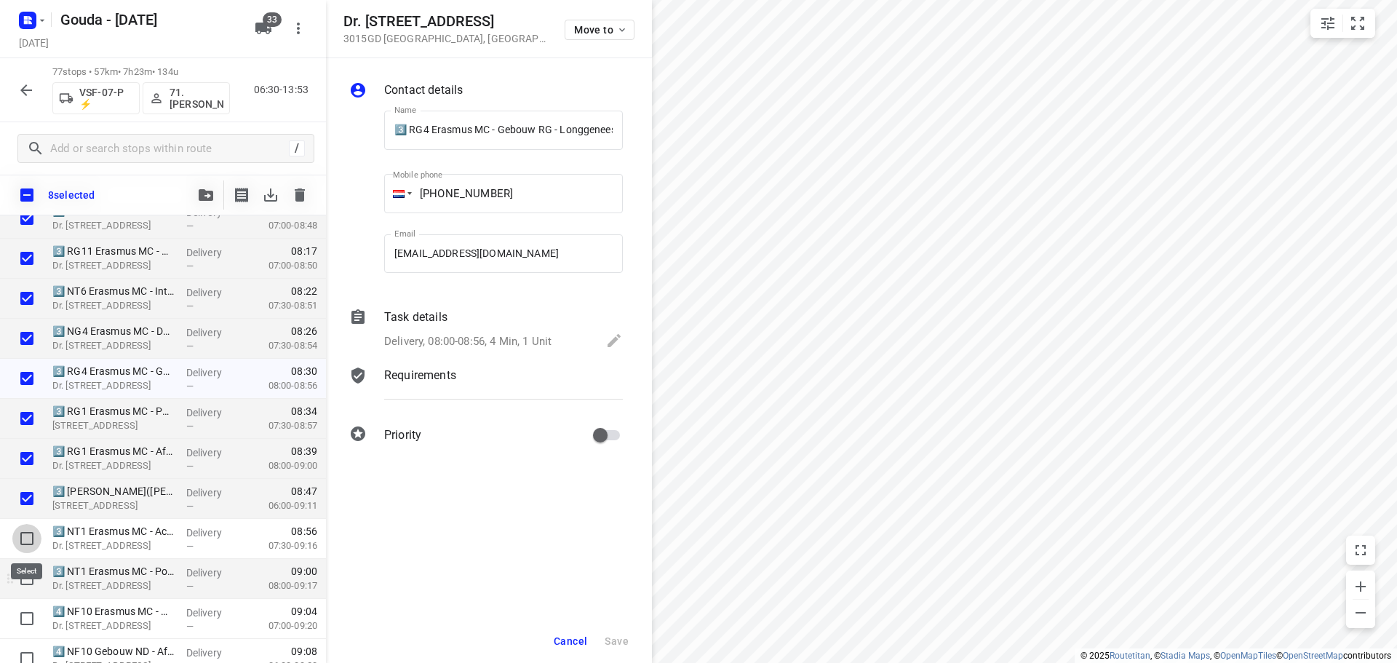
click at [28, 538] on input "checkbox" at bounding box center [26, 538] width 29 height 29
checkbox input "true"
click at [15, 573] on input "checkbox" at bounding box center [26, 578] width 29 height 29
checkbox input "true"
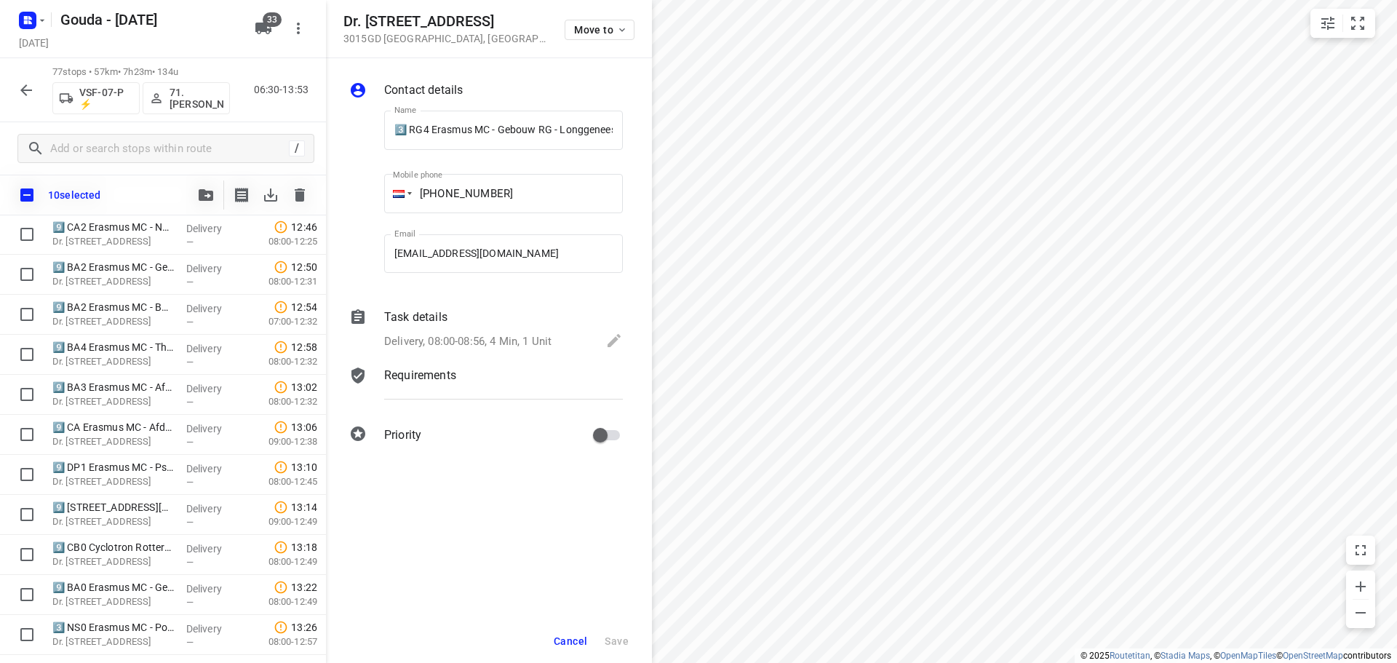
scroll to position [2789, 0]
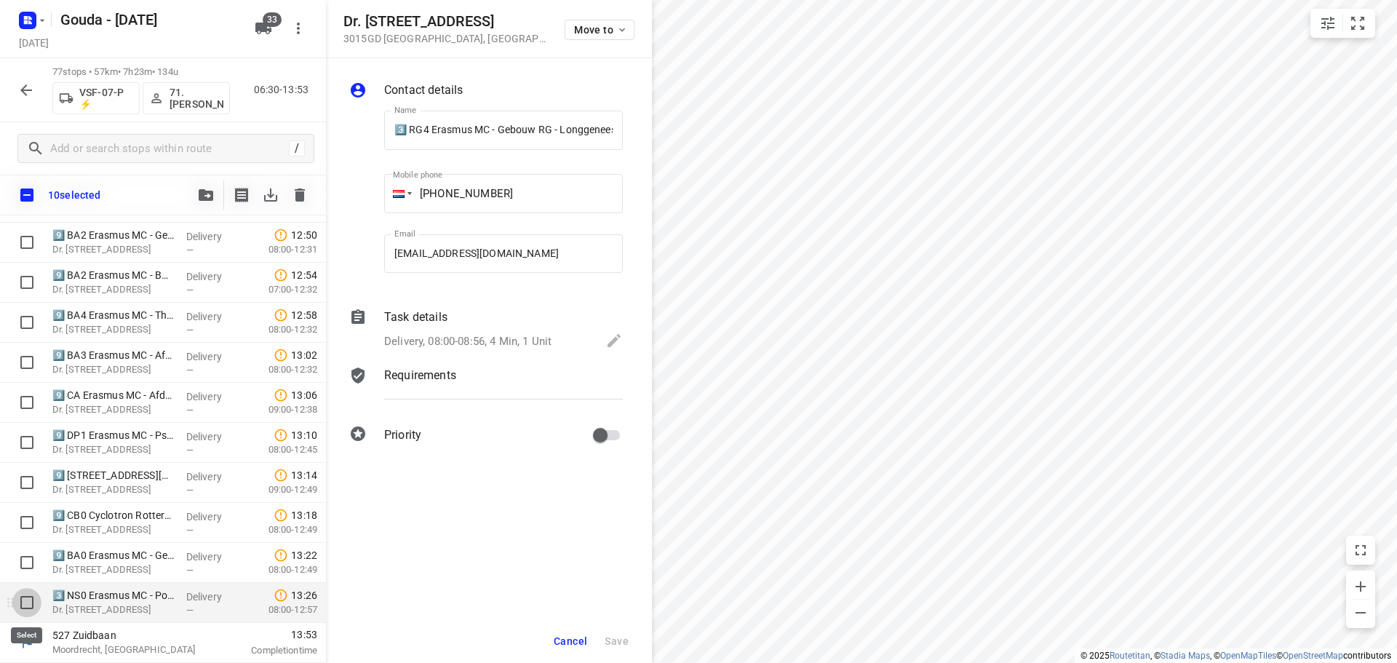
click at [17, 602] on input "checkbox" at bounding box center [26, 602] width 29 height 29
checkbox input "true"
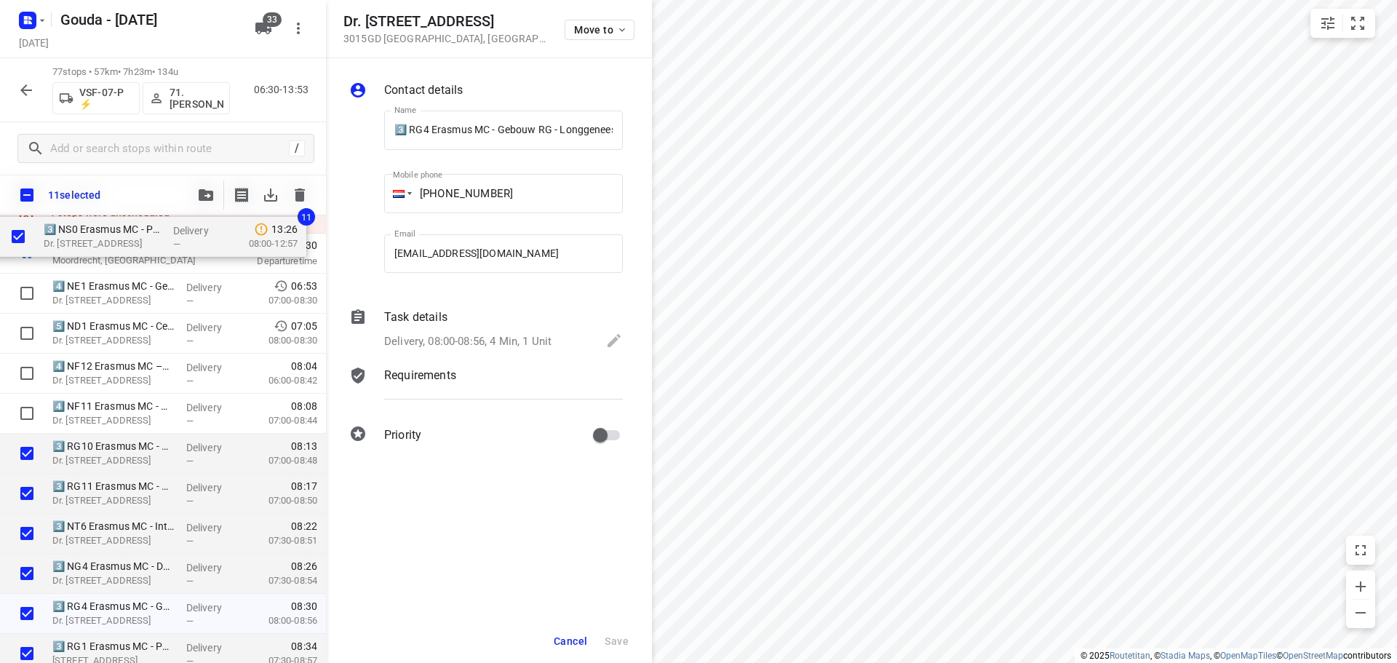
scroll to position [0, 0]
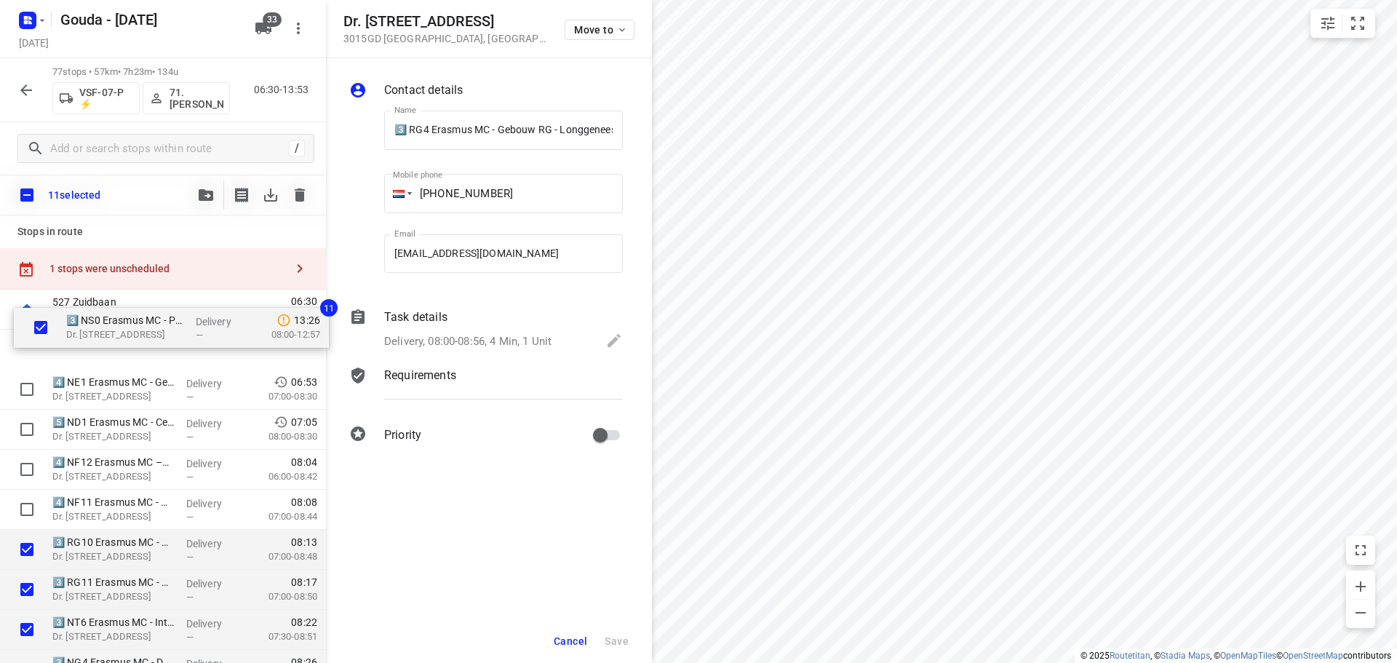
drag, startPoint x: 116, startPoint y: 473, endPoint x: 130, endPoint y: 309, distance: 164.3
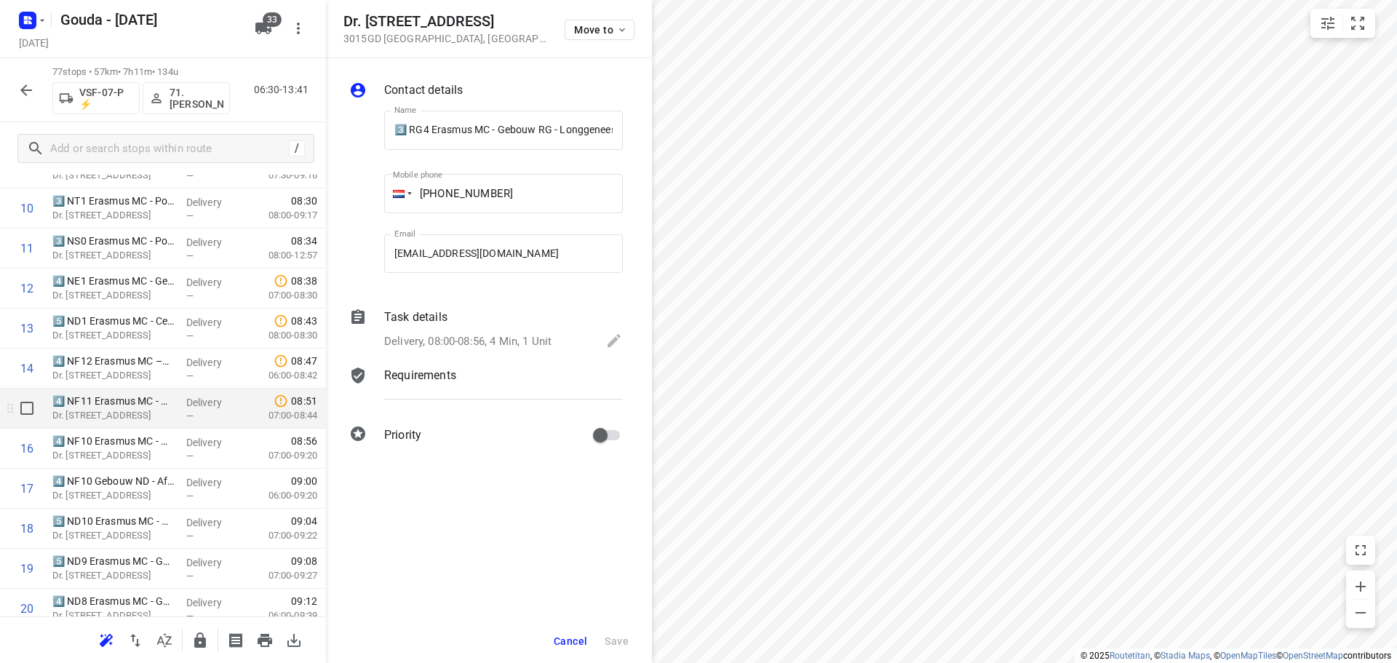
scroll to position [509, 0]
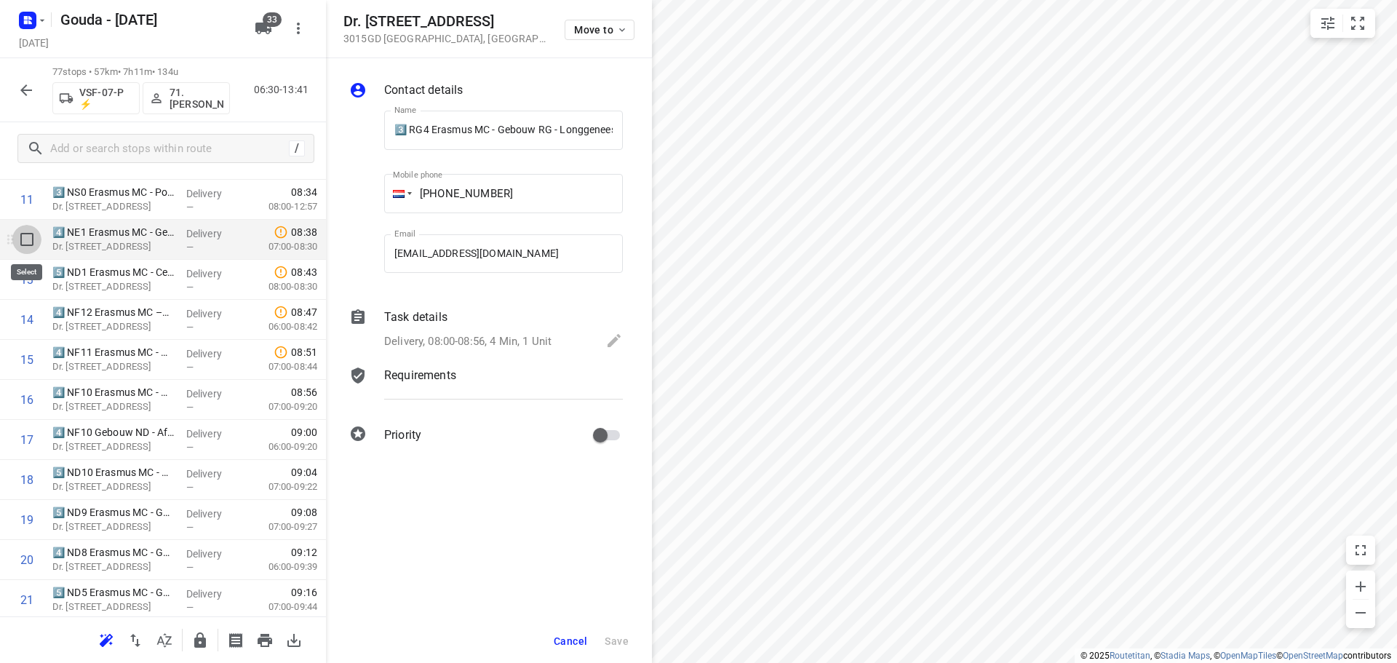
click at [17, 245] on input "checkbox" at bounding box center [26, 239] width 29 height 29
checkbox input "true"
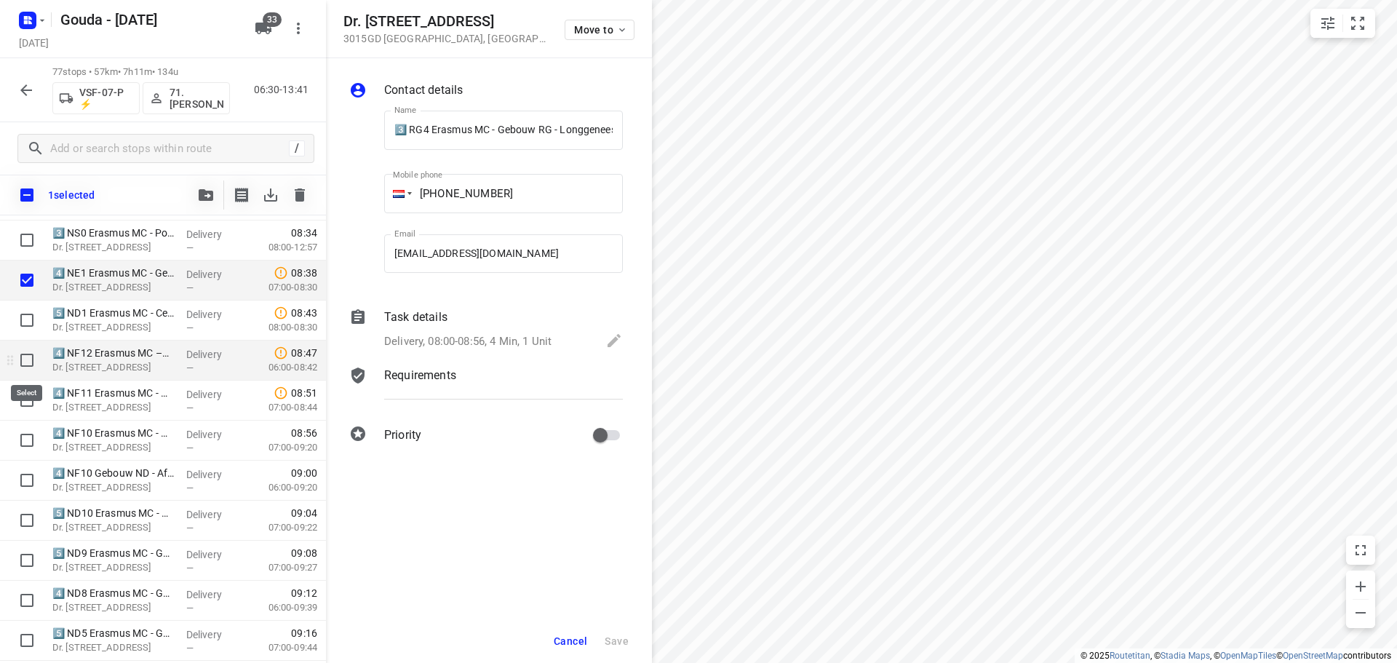
click at [20, 354] on input "checkbox" at bounding box center [26, 360] width 29 height 29
checkbox input "true"
click at [34, 411] on input "checkbox" at bounding box center [26, 400] width 29 height 29
checkbox input "true"
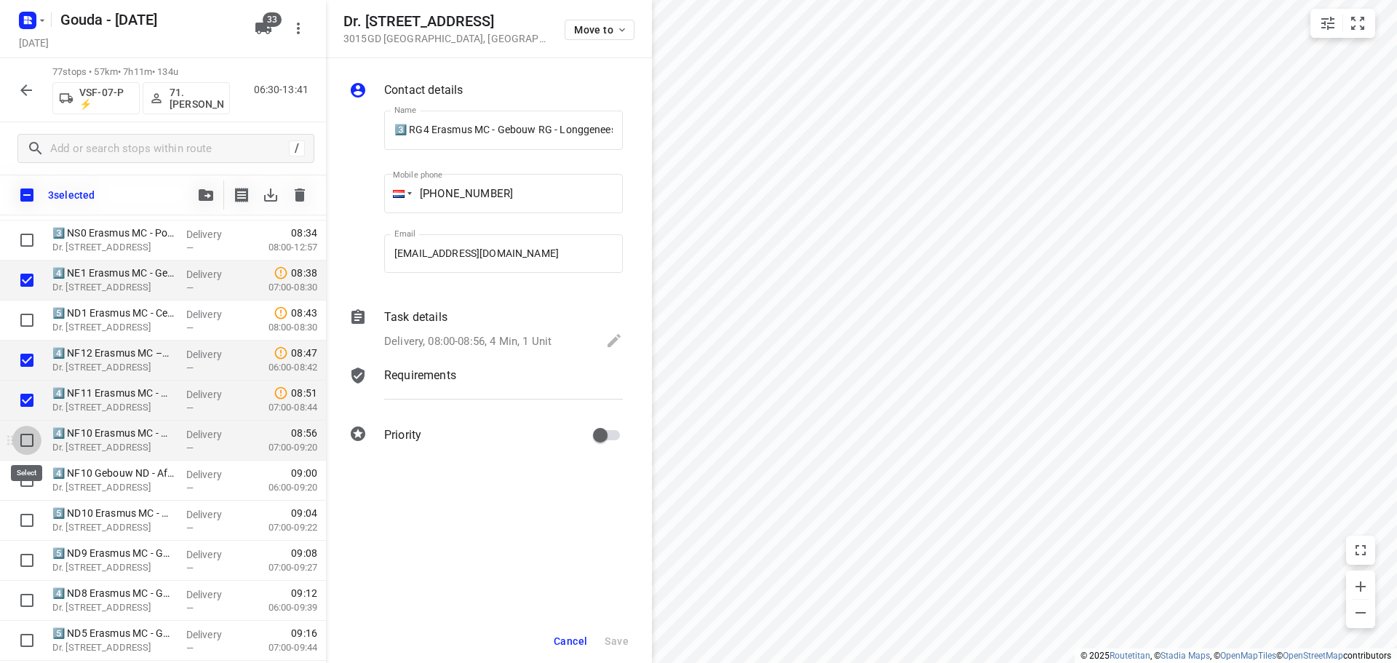
click at [25, 427] on input "checkbox" at bounding box center [26, 440] width 29 height 29
checkbox input "true"
click at [20, 471] on input "checkbox" at bounding box center [26, 480] width 29 height 29
checkbox input "true"
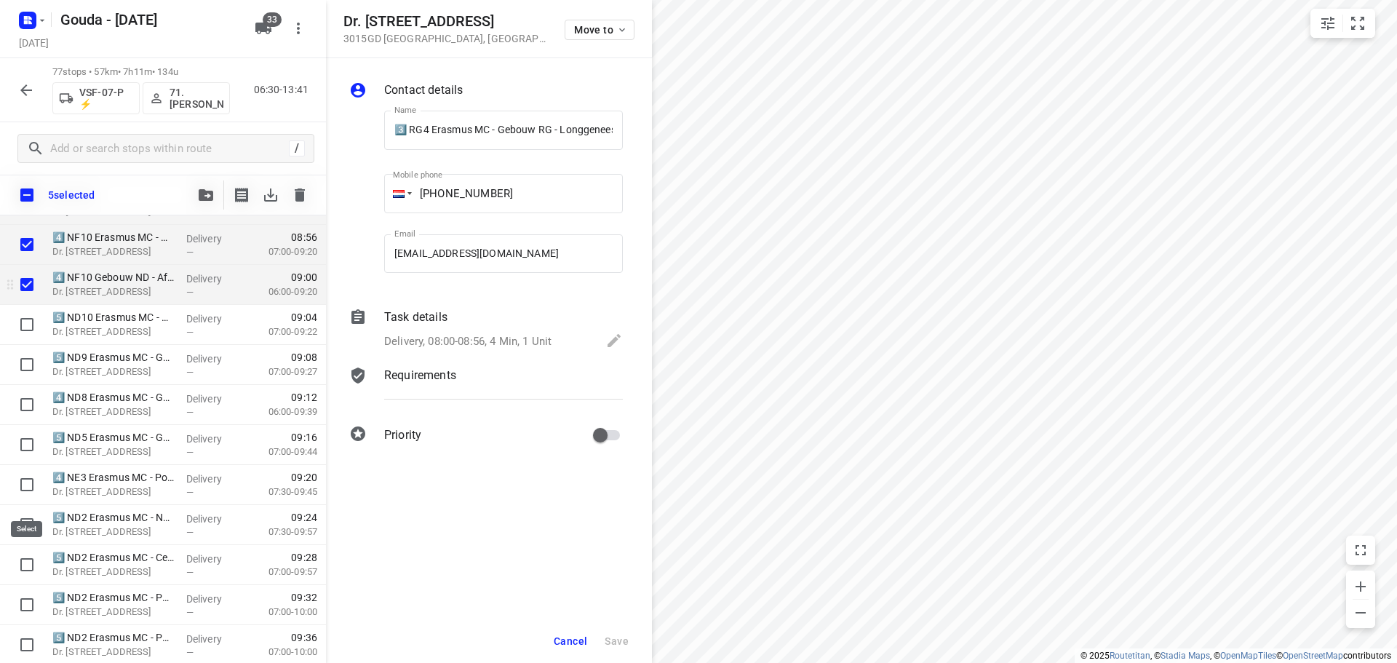
scroll to position [728, 0]
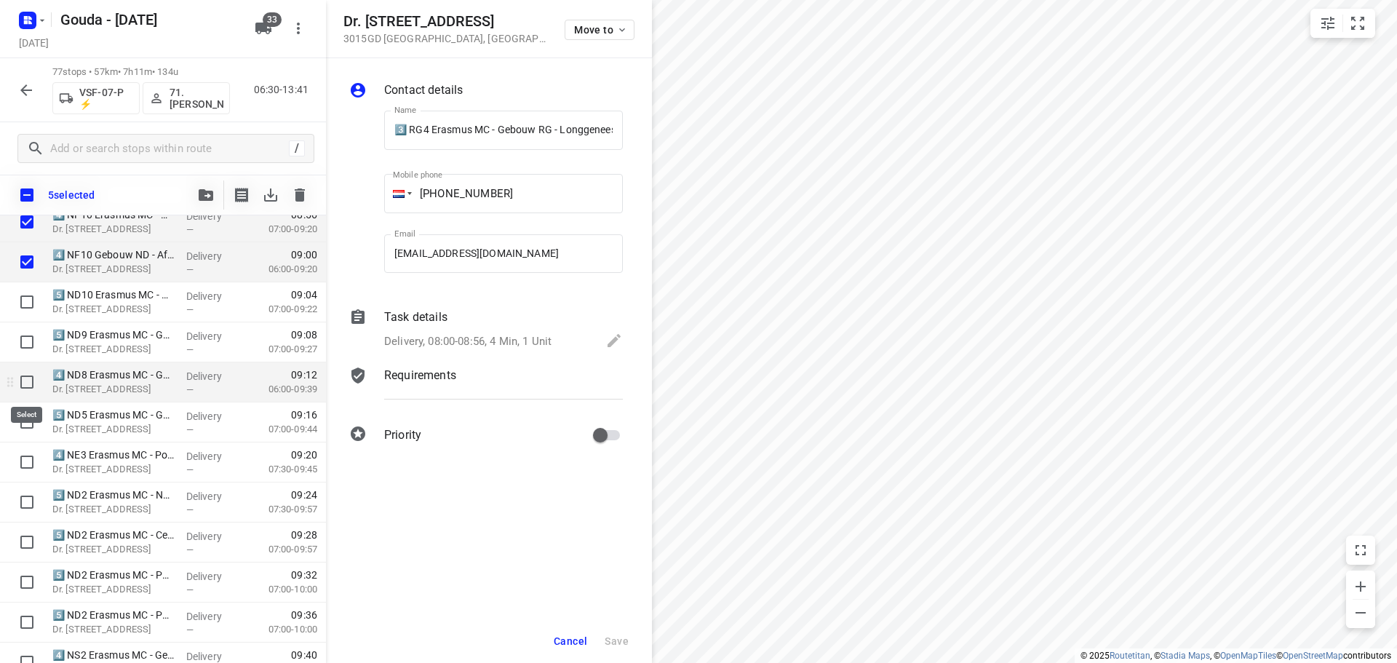
click at [23, 379] on input "checkbox" at bounding box center [26, 381] width 29 height 29
checkbox input "true"
click at [23, 464] on input "checkbox" at bounding box center [26, 462] width 29 height 29
checkbox input "true"
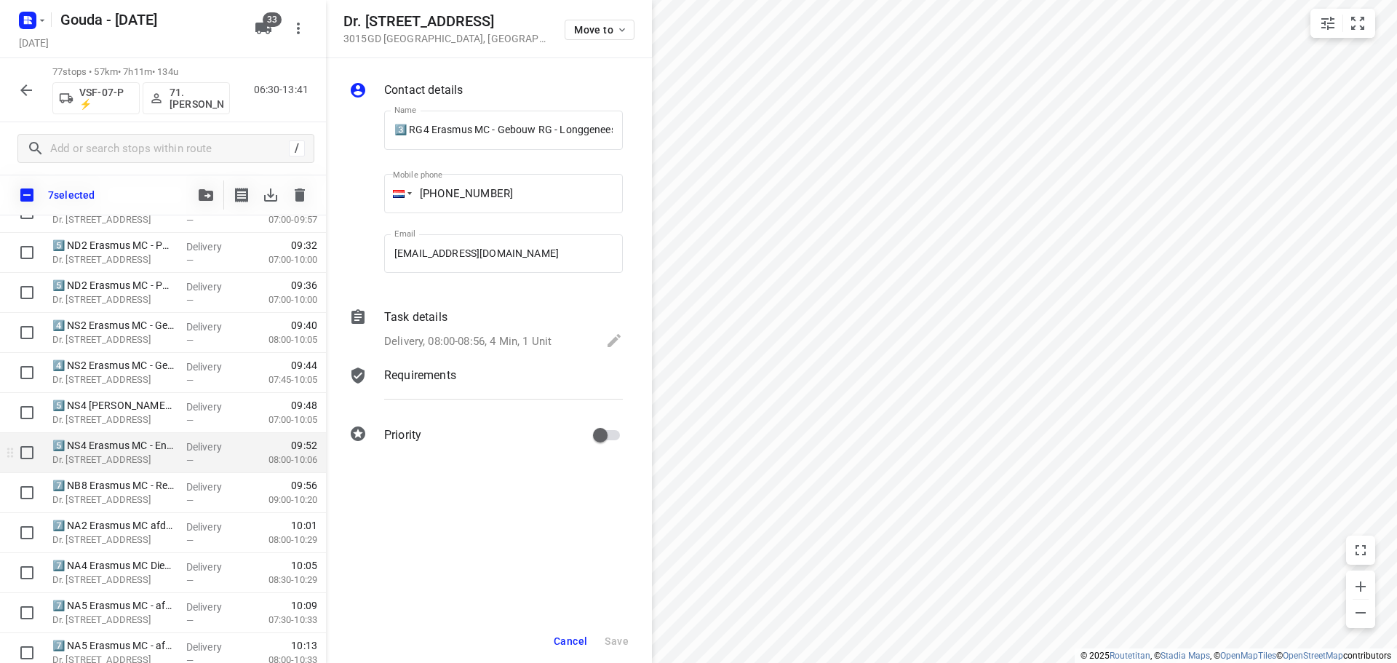
scroll to position [1092, 0]
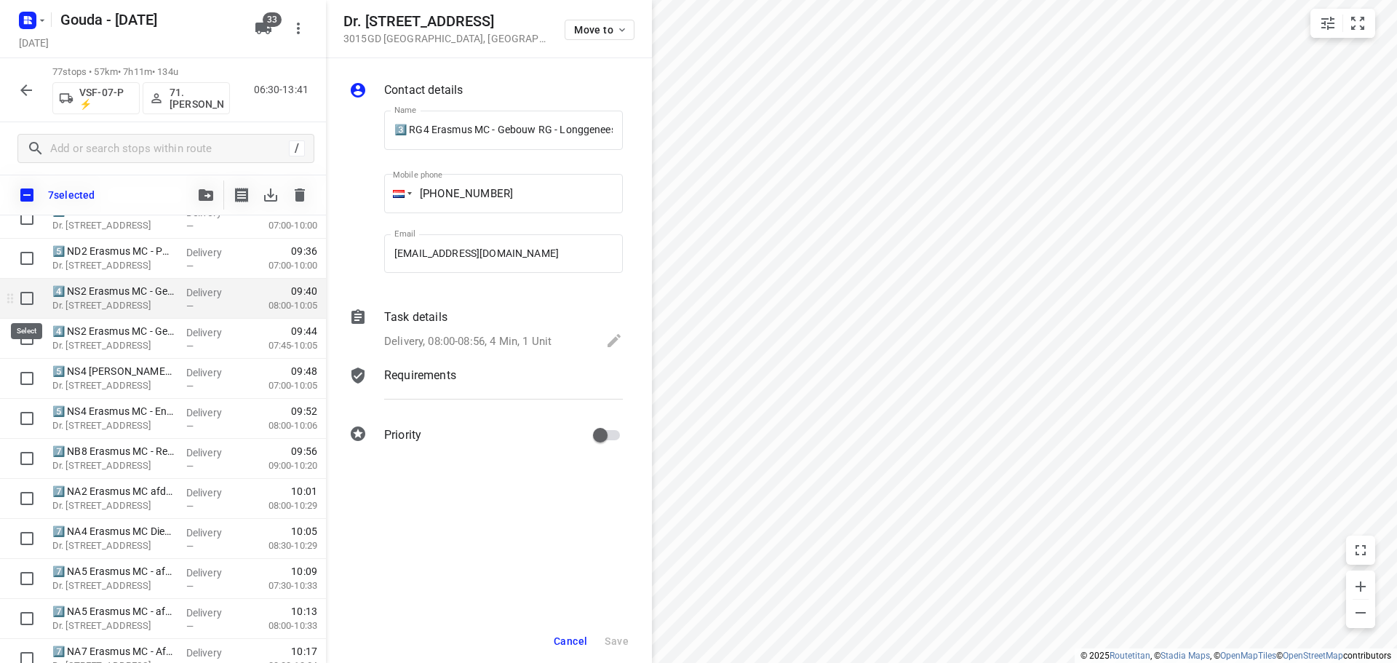
click at [20, 301] on input "checkbox" at bounding box center [26, 298] width 29 height 29
checkbox input "true"
click at [17, 341] on input "checkbox" at bounding box center [26, 338] width 29 height 29
checkbox input "true"
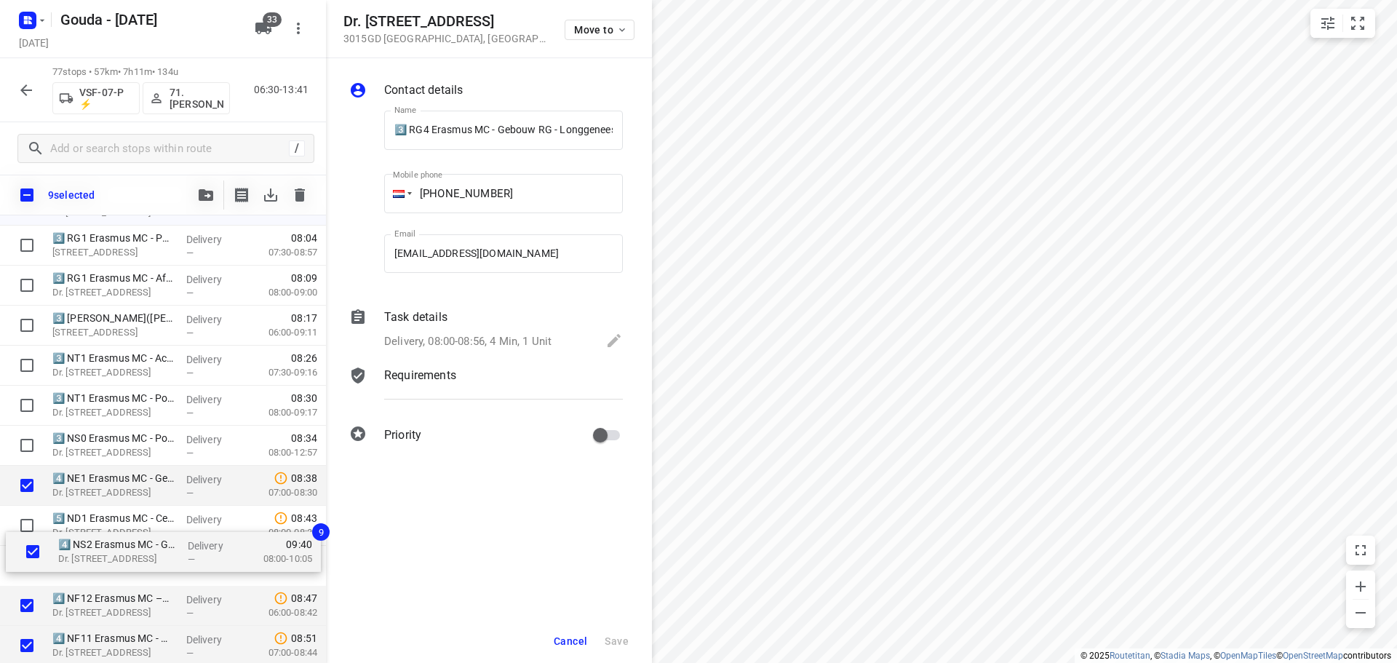
scroll to position [308, 0]
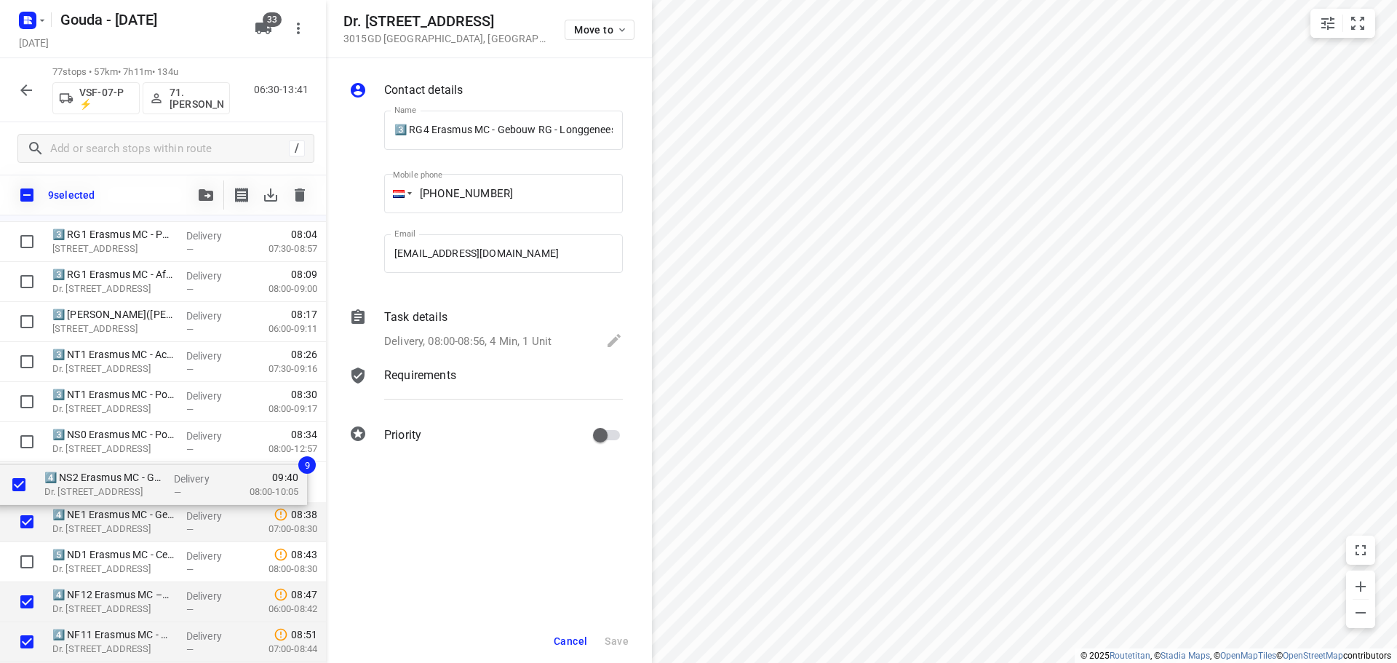
drag, startPoint x: 91, startPoint y: 440, endPoint x: 81, endPoint y: 463, distance: 25.4
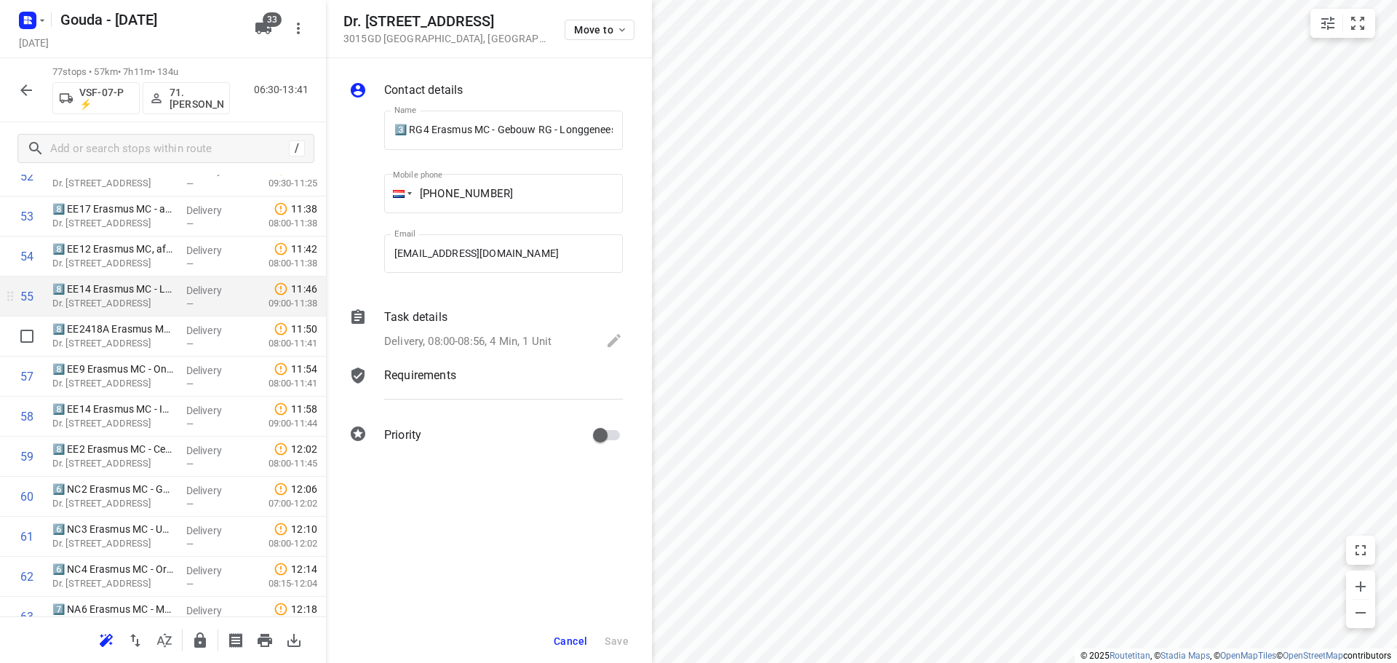
scroll to position [2200, 0]
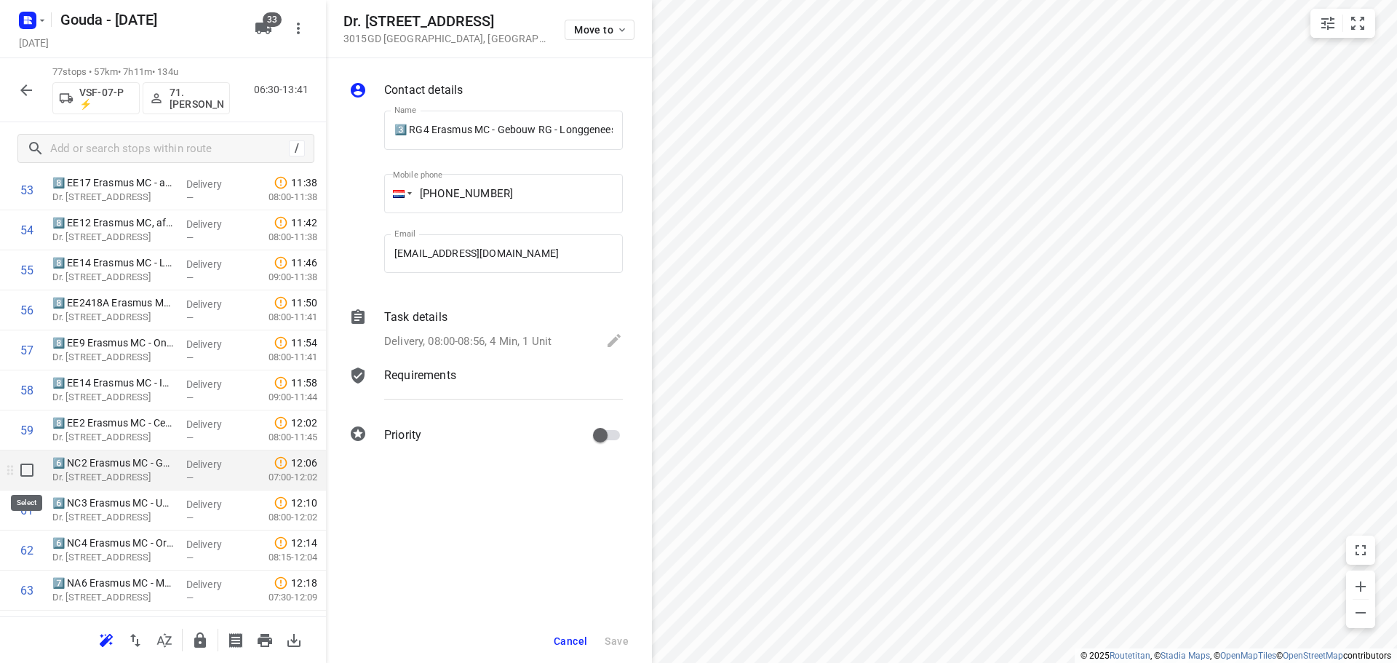
click at [20, 476] on input "checkbox" at bounding box center [26, 470] width 29 height 29
checkbox input "true"
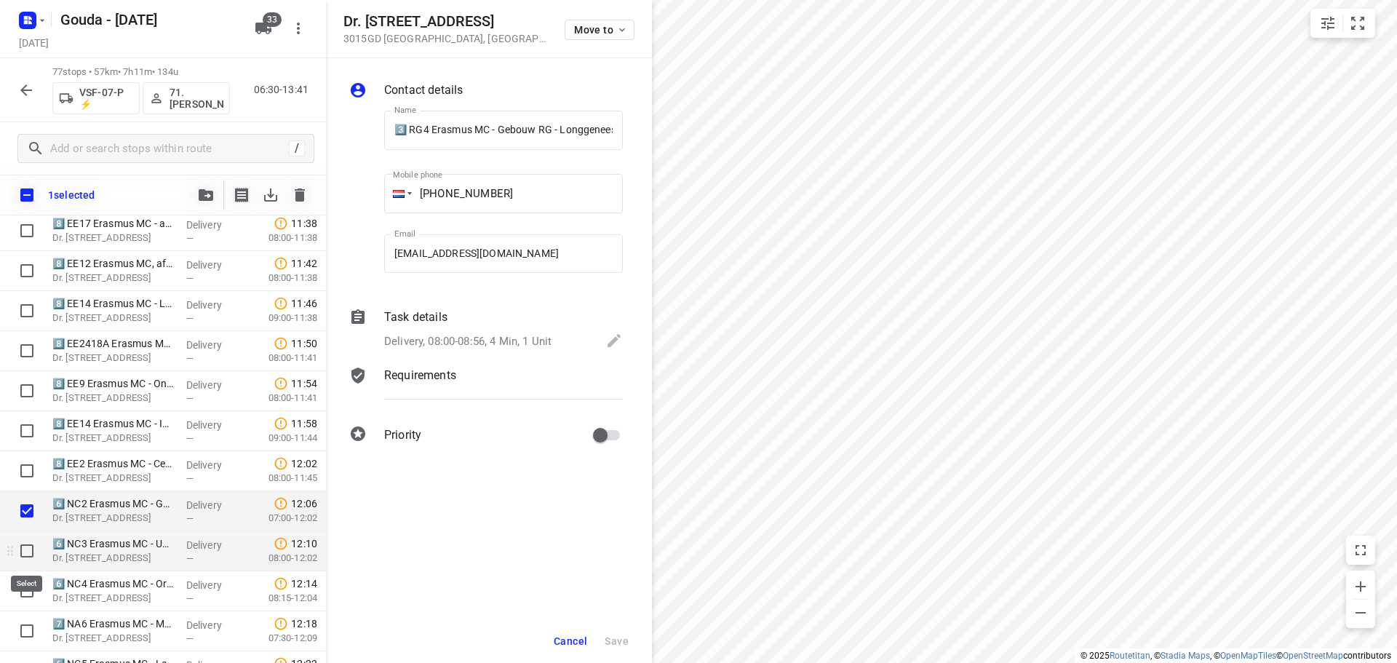
click at [24, 552] on input "checkbox" at bounding box center [26, 550] width 29 height 29
checkbox input "true"
click at [22, 593] on input "checkbox" at bounding box center [26, 590] width 29 height 29
checkbox input "true"
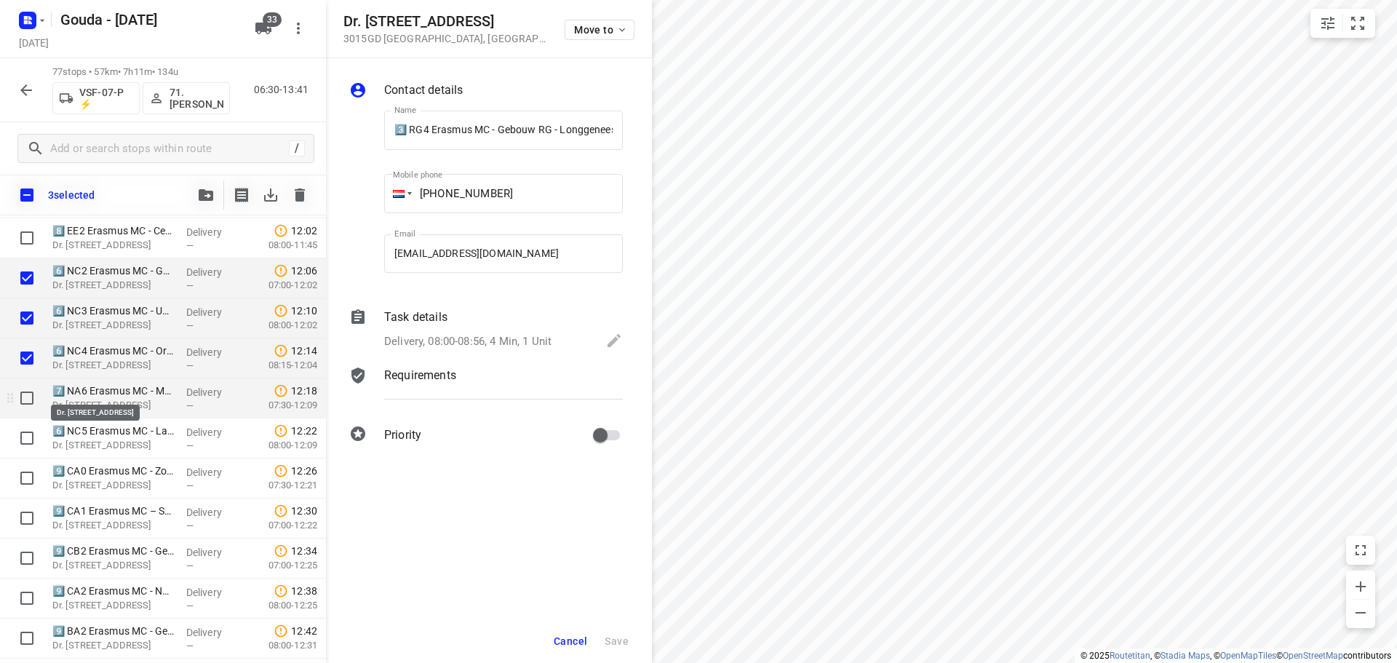
scroll to position [2418, 0]
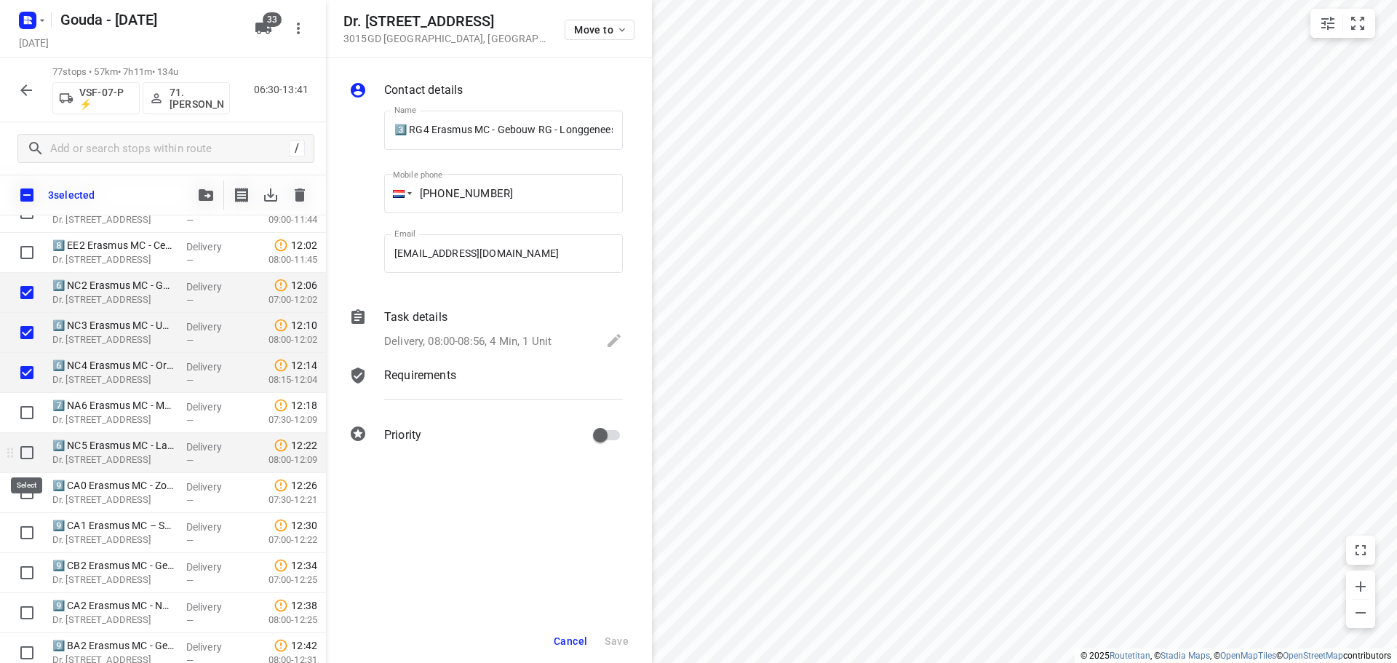
click at [24, 450] on input "checkbox" at bounding box center [26, 452] width 29 height 29
checkbox input "true"
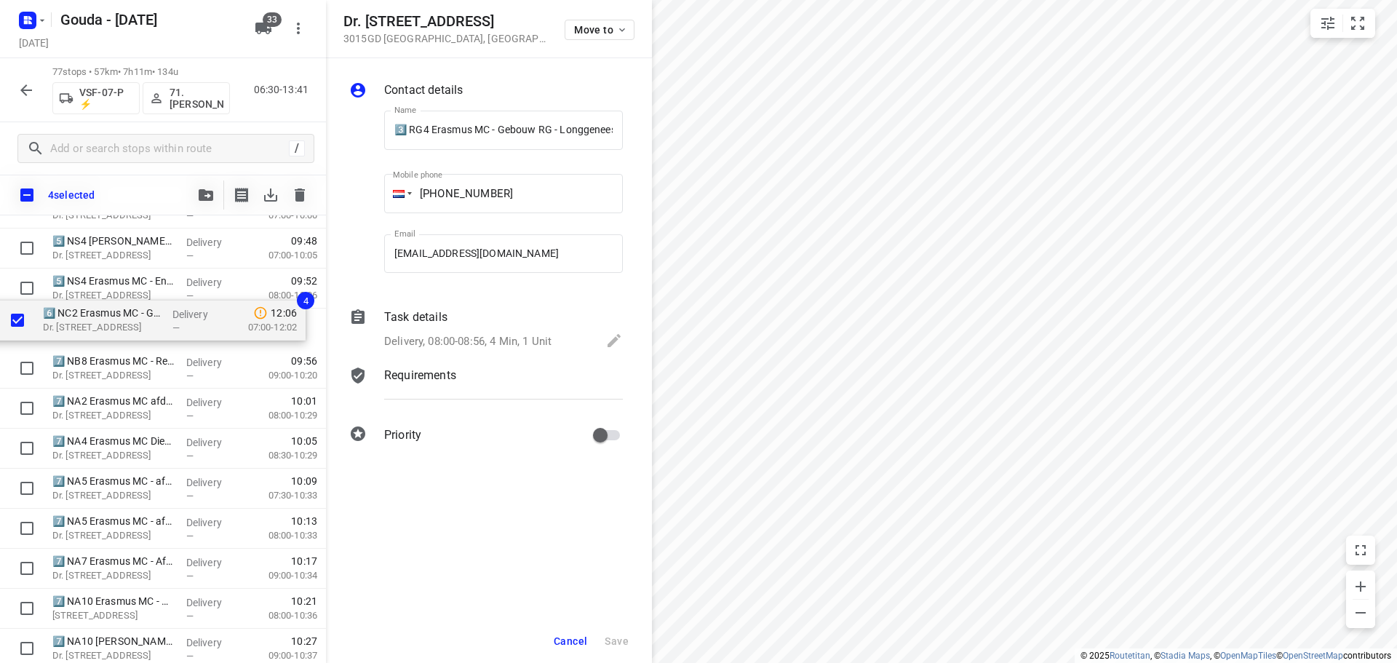
scroll to position [1211, 0]
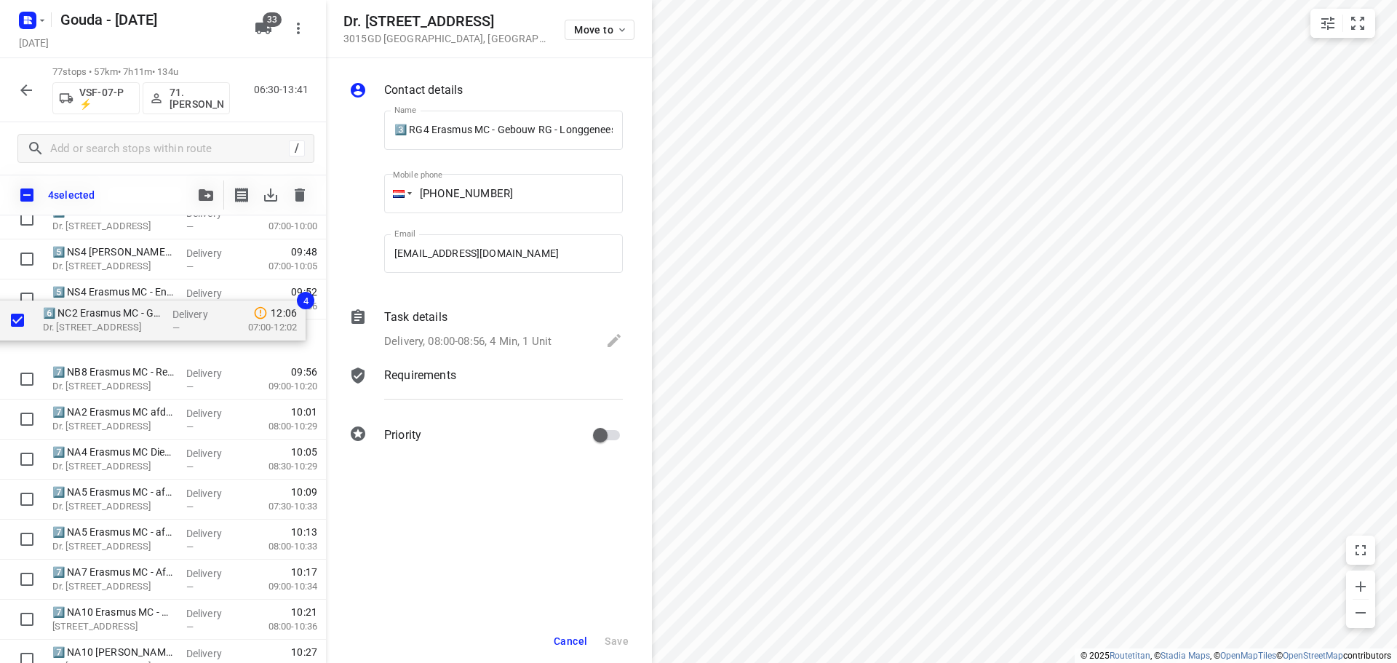
drag, startPoint x: 106, startPoint y: 594, endPoint x: 90, endPoint y: 335, distance: 258.9
click at [90, 335] on div "3️⃣ RG10 Erasmus MC - Gebouw RG - Systeemziekten RG10(Secretariaat Systeemziekt…" at bounding box center [163, 660] width 326 height 3082
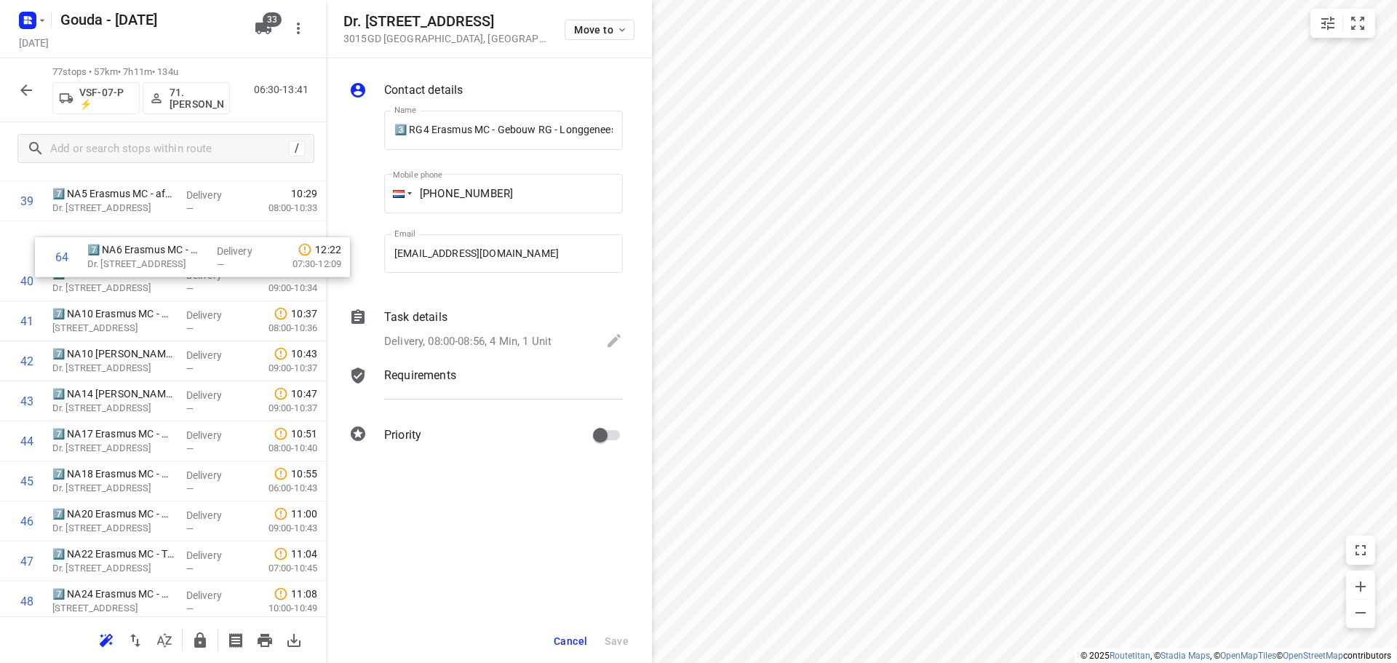
scroll to position [1625, 0]
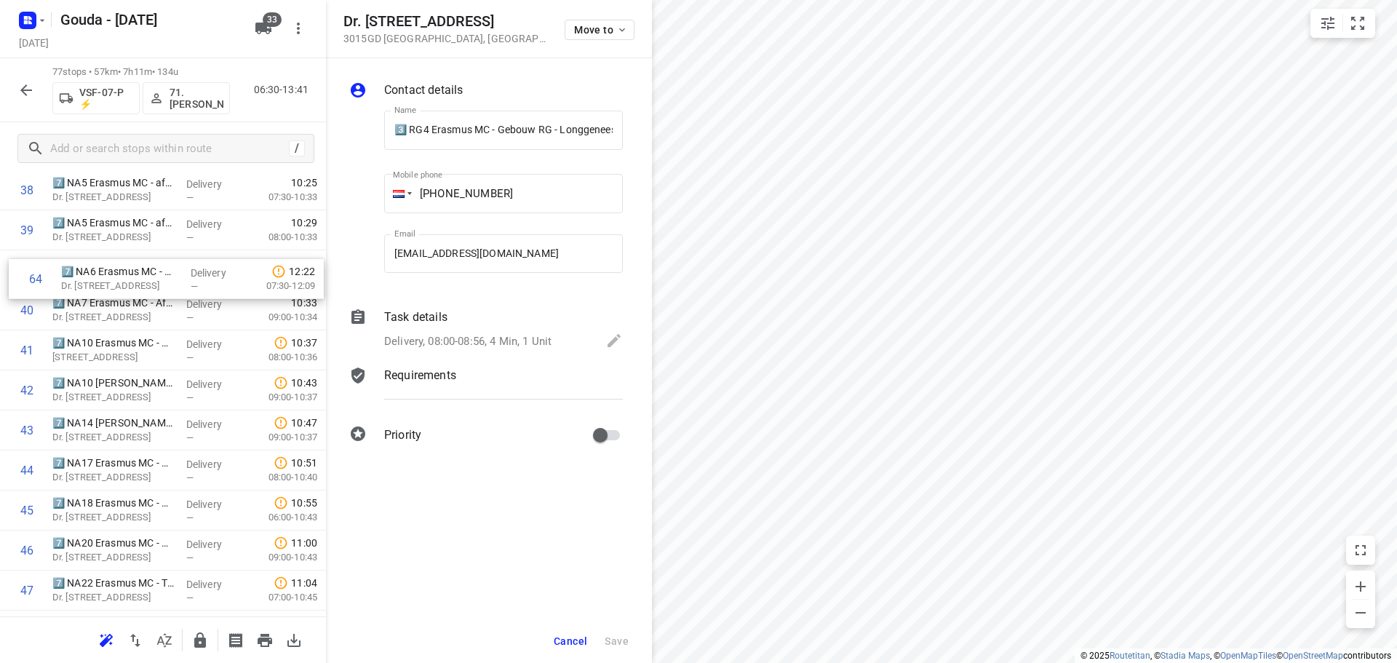
drag, startPoint x: 122, startPoint y: 384, endPoint x: 132, endPoint y: 268, distance: 116.1
click at [132, 268] on div "1 3️⃣ RG10 Erasmus MC - Gebouw RG - Systeemziekten RG10(Secretariaat Systeemzie…" at bounding box center [163, 230] width 326 height 3082
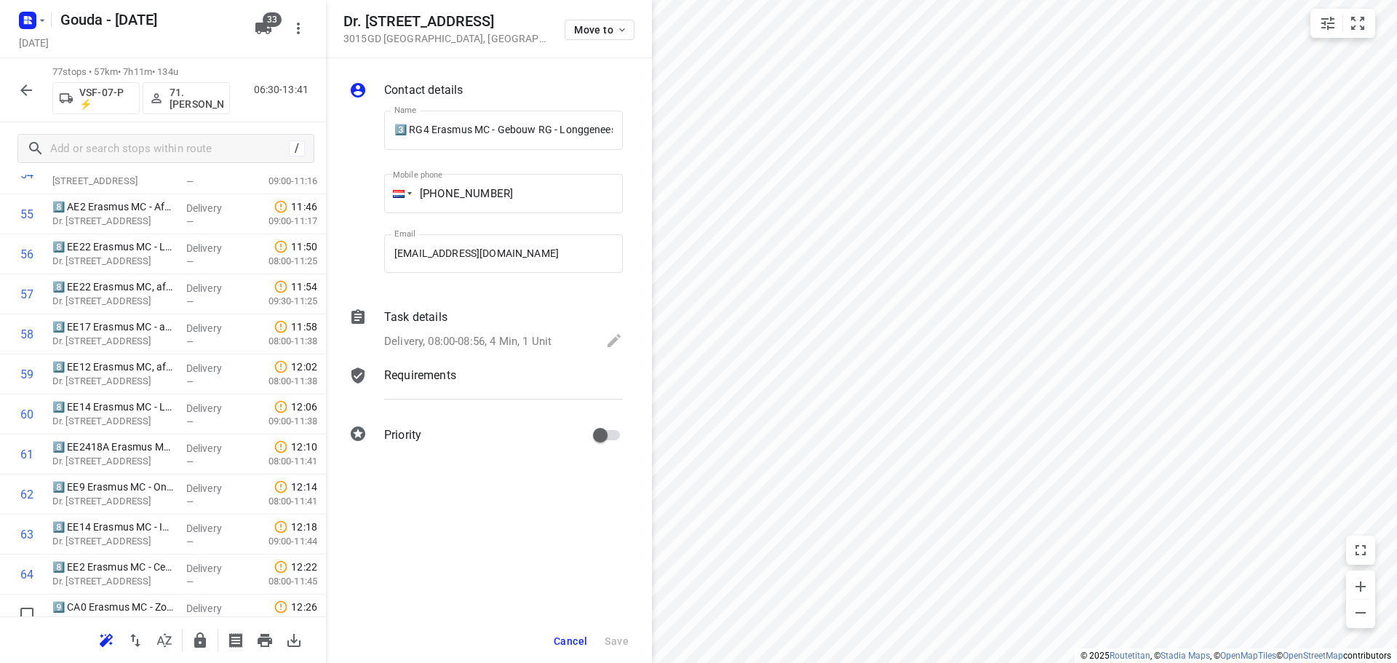
scroll to position [2212, 0]
click at [197, 641] on icon "button" at bounding box center [200, 639] width 12 height 15
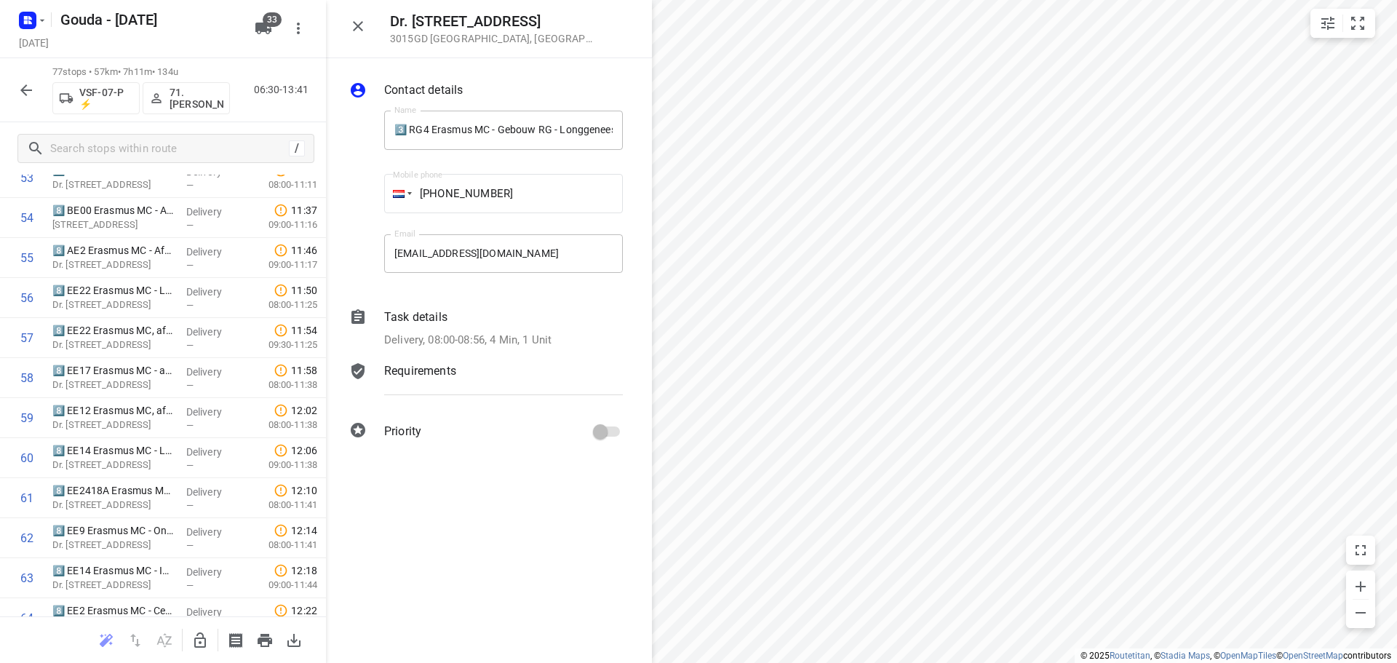
click at [32, 91] on icon "button" at bounding box center [25, 90] width 17 height 17
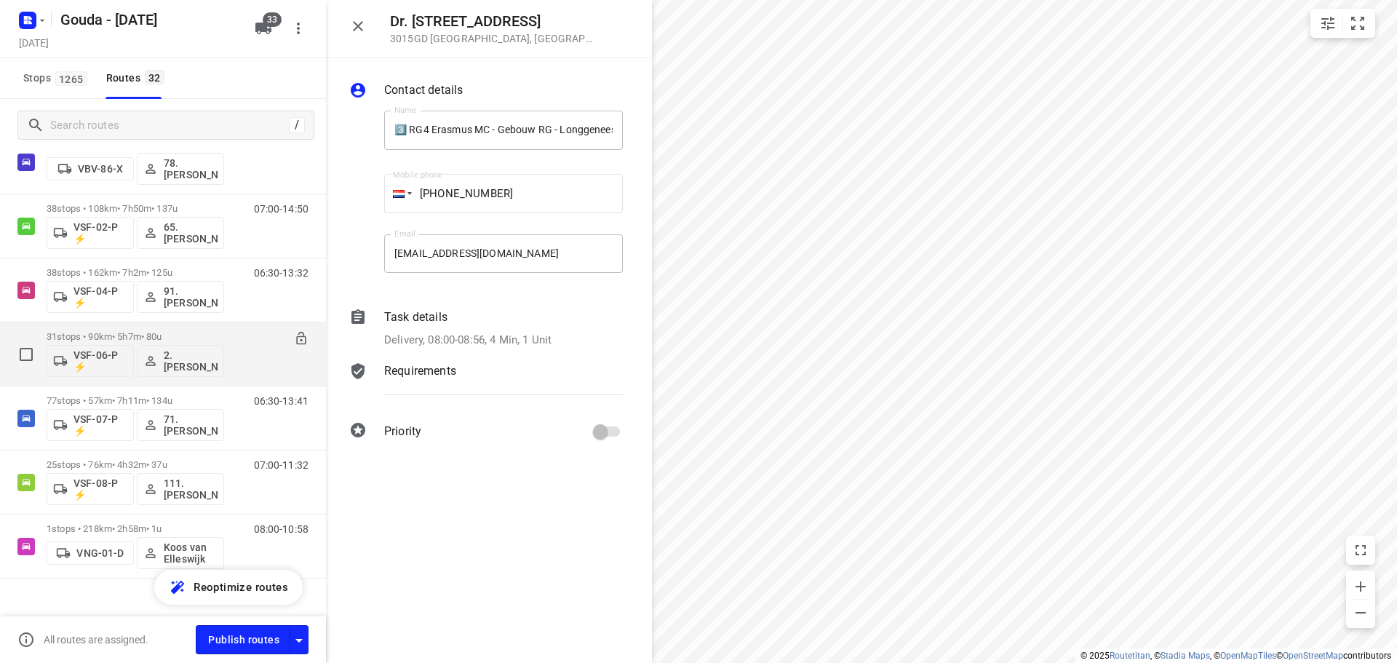
scroll to position [1717, 0]
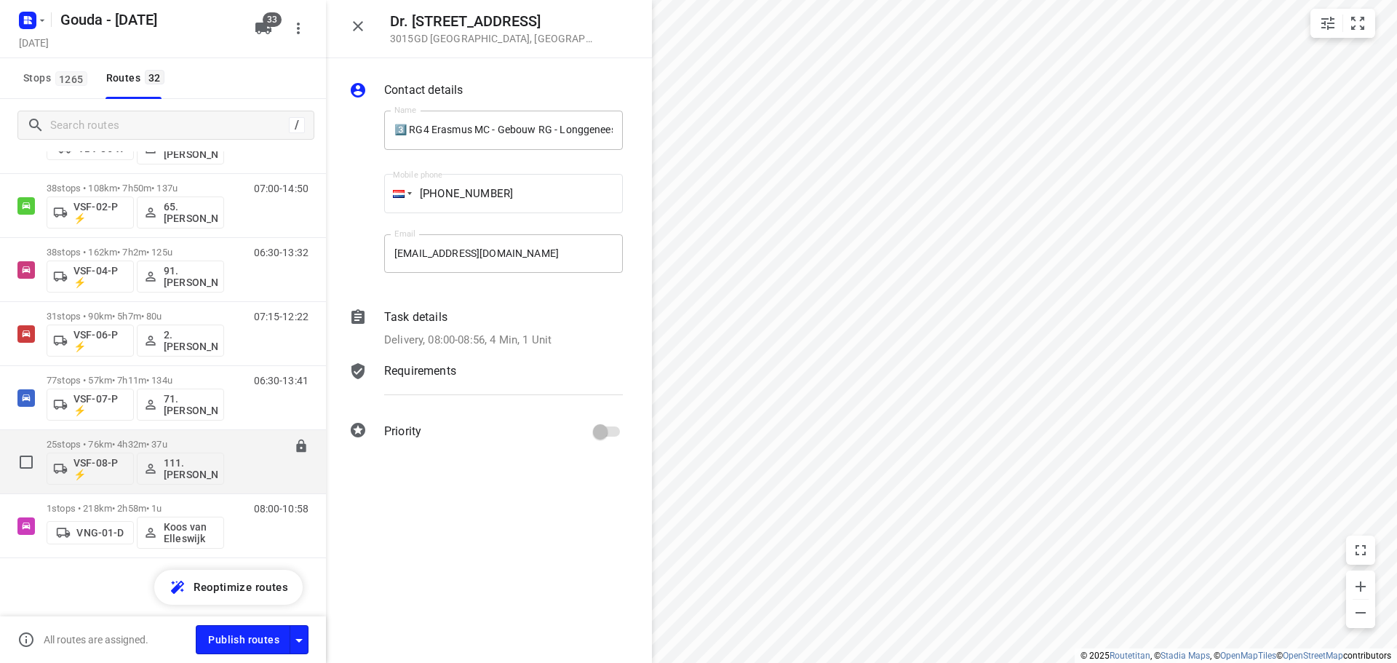
click at [145, 442] on p "25 stops • 76km • 4h32m • 37u" at bounding box center [136, 444] width 178 height 11
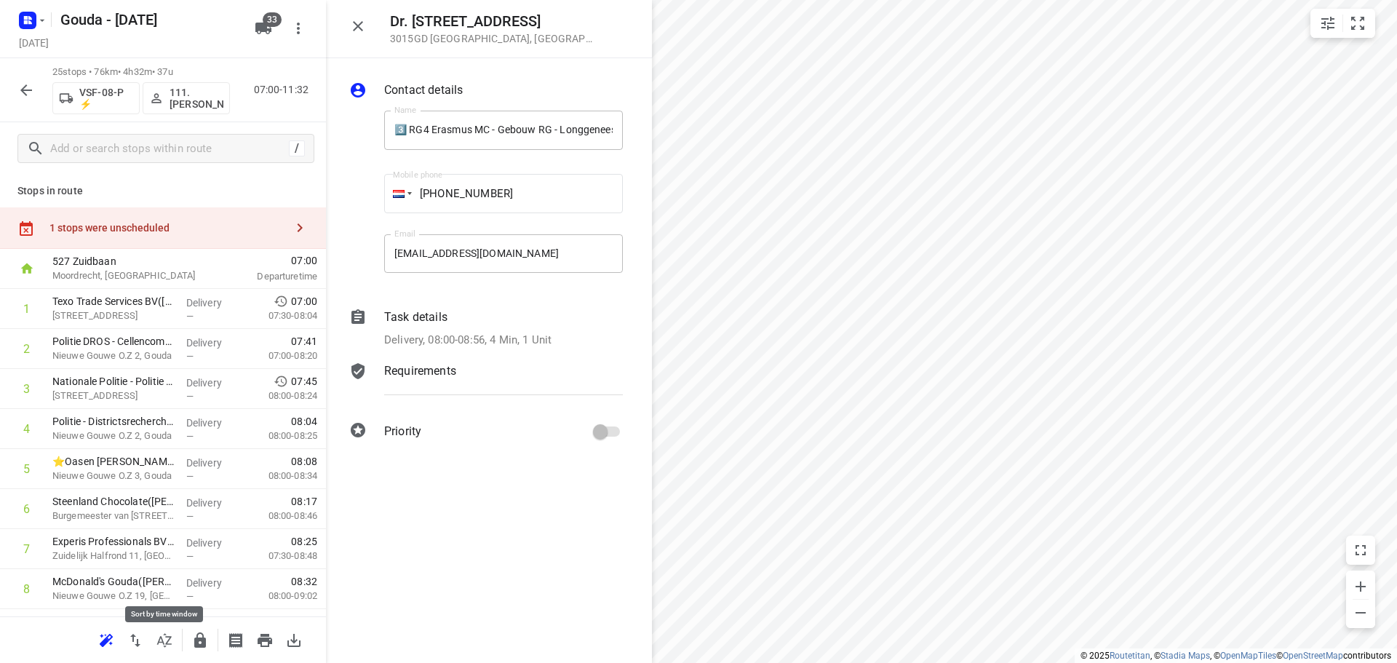
click at [164, 633] on icon "button" at bounding box center [164, 640] width 17 height 17
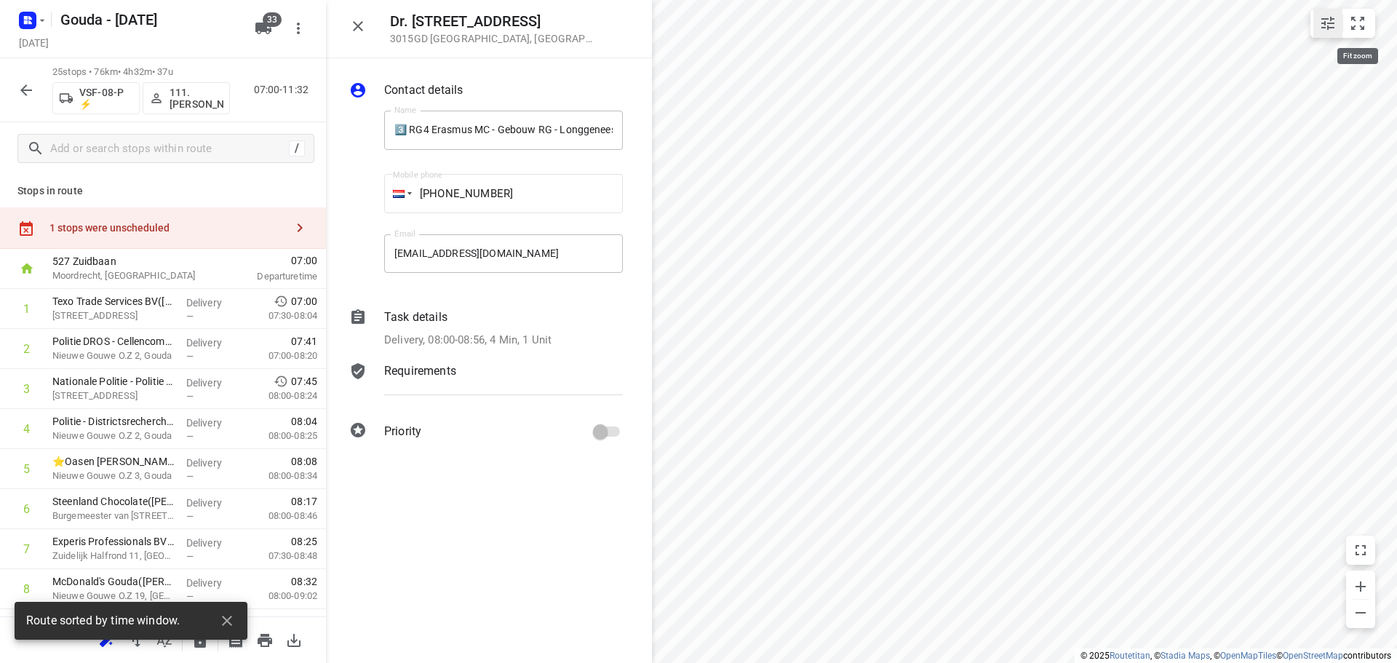
drag, startPoint x: 1359, startPoint y: 23, endPoint x: 1341, endPoint y: 35, distance: 21.4
click at [1358, 23] on icon "small contained button group" at bounding box center [1357, 23] width 17 height 17
click at [360, 22] on icon "button" at bounding box center [357, 25] width 17 height 17
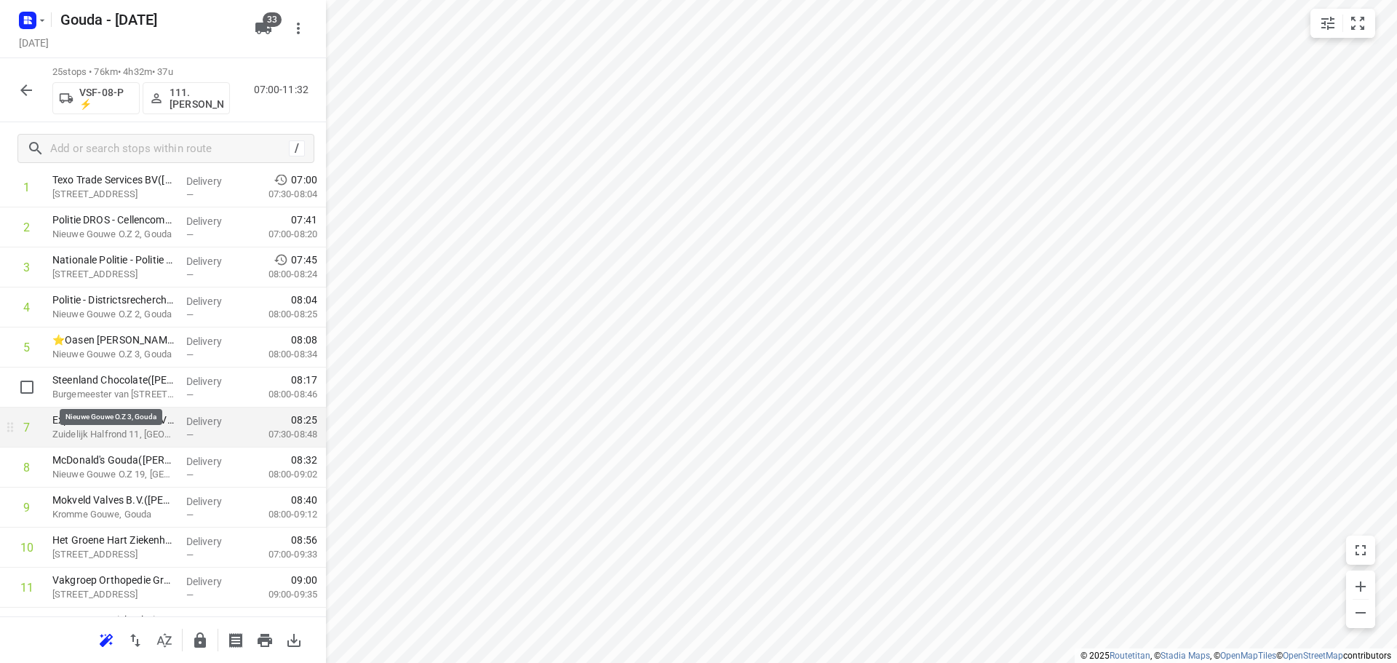
scroll to position [146, 0]
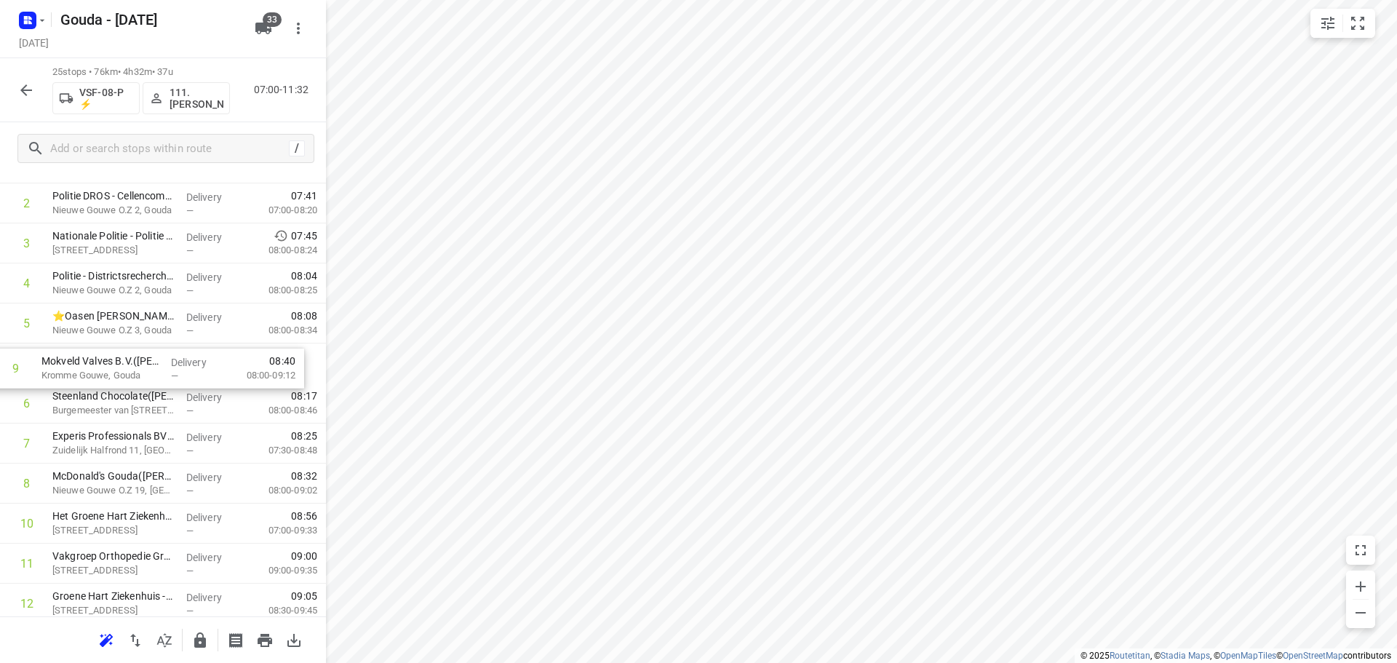
drag, startPoint x: 153, startPoint y: 489, endPoint x: 143, endPoint y: 363, distance: 126.3
click at [143, 363] on div "1 Texo Trade Services BV(Angela van der Elst) Oostbaan 601, Moordrecht Delivery…" at bounding box center [163, 643] width 326 height 1001
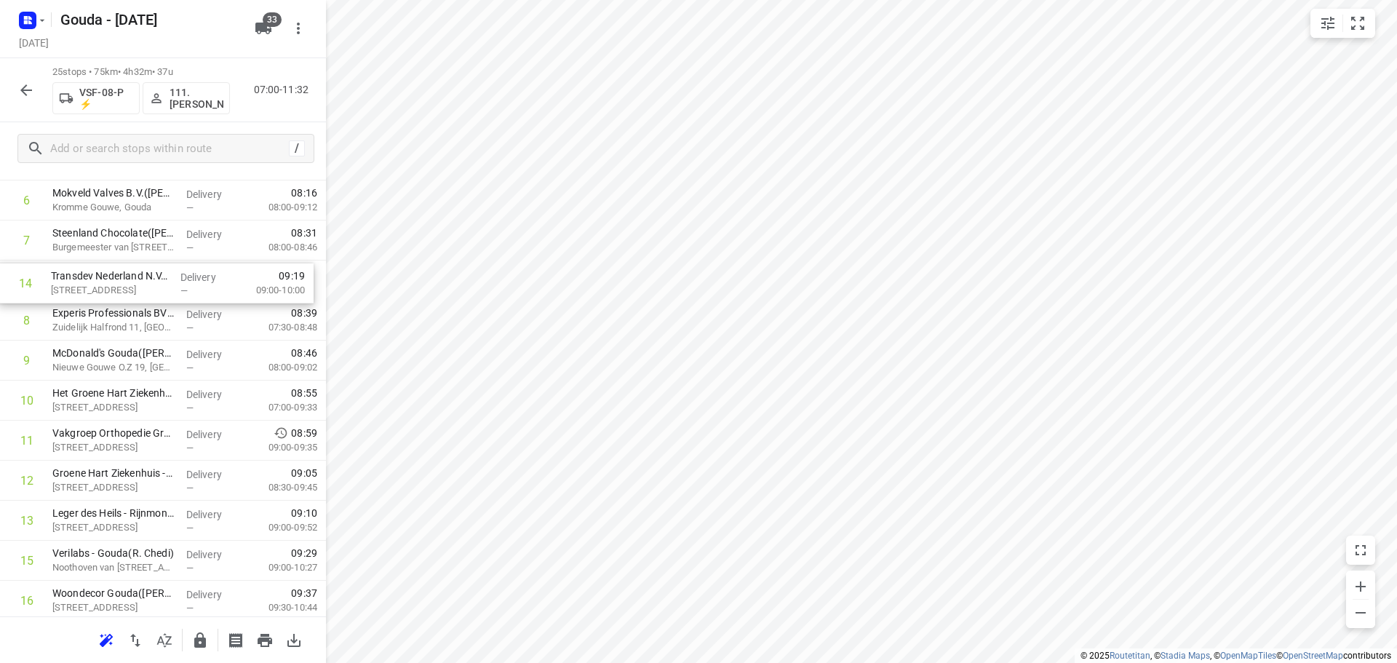
scroll to position [301, 0]
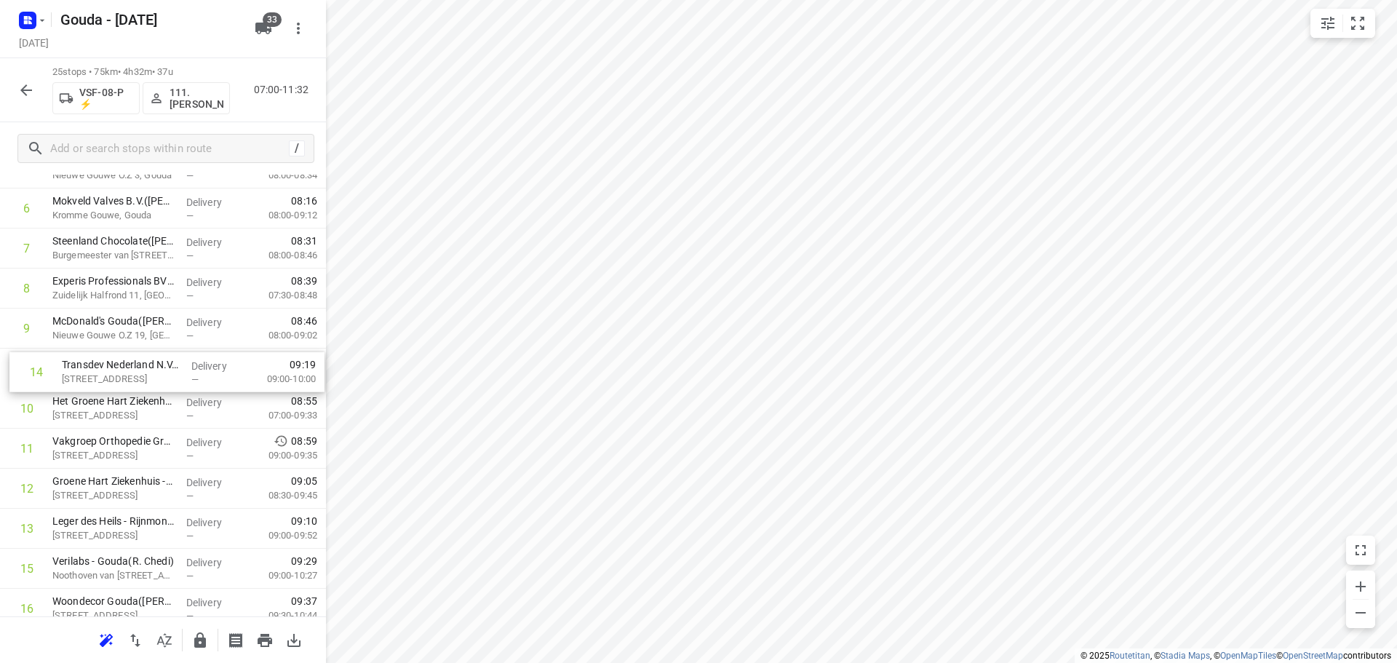
drag, startPoint x: 103, startPoint y: 469, endPoint x: 113, endPoint y: 369, distance: 100.1
click at [113, 369] on div "1 Texo Trade Services BV(Angela van der Elst) Oostbaan 601, Moordrecht Delivery…" at bounding box center [163, 488] width 326 height 1001
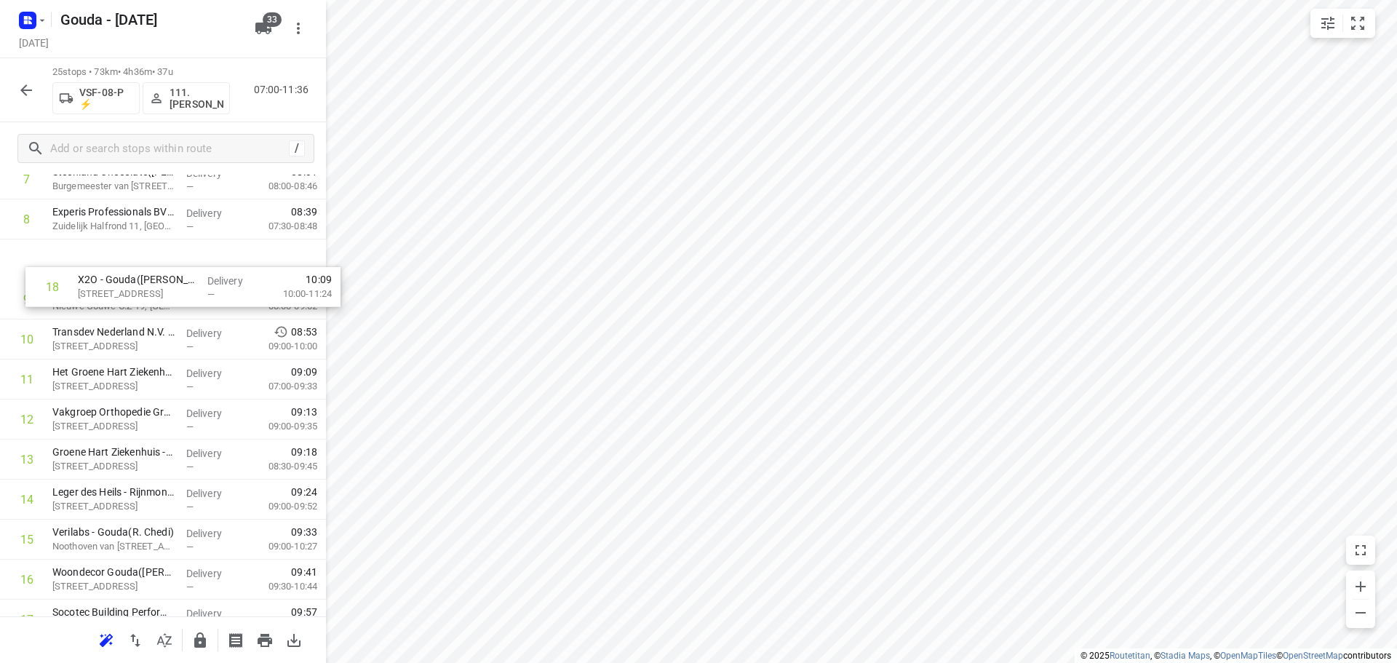
scroll to position [353, 0]
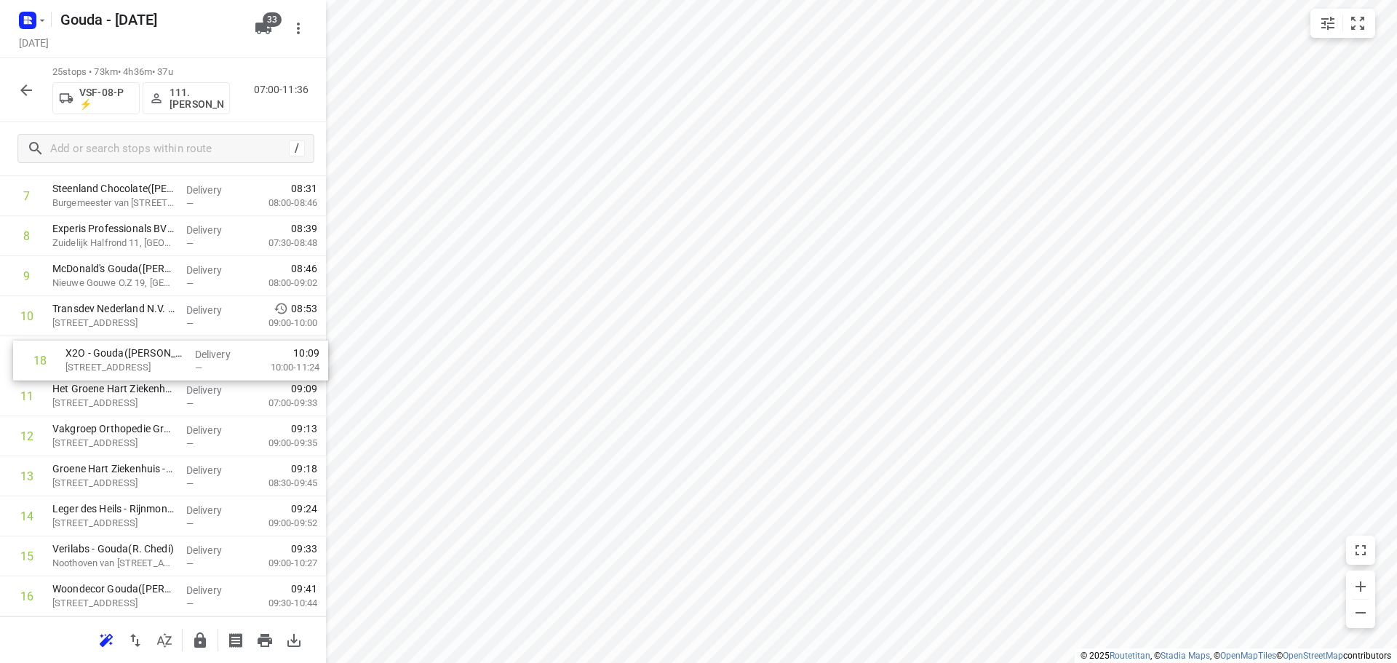
drag, startPoint x: 146, startPoint y: 480, endPoint x: 158, endPoint y: 363, distance: 117.8
click at [158, 363] on div "1 Texo Trade Services BV(Angela van der Elst) Oostbaan 601, Moordrecht Delivery…" at bounding box center [163, 436] width 326 height 1001
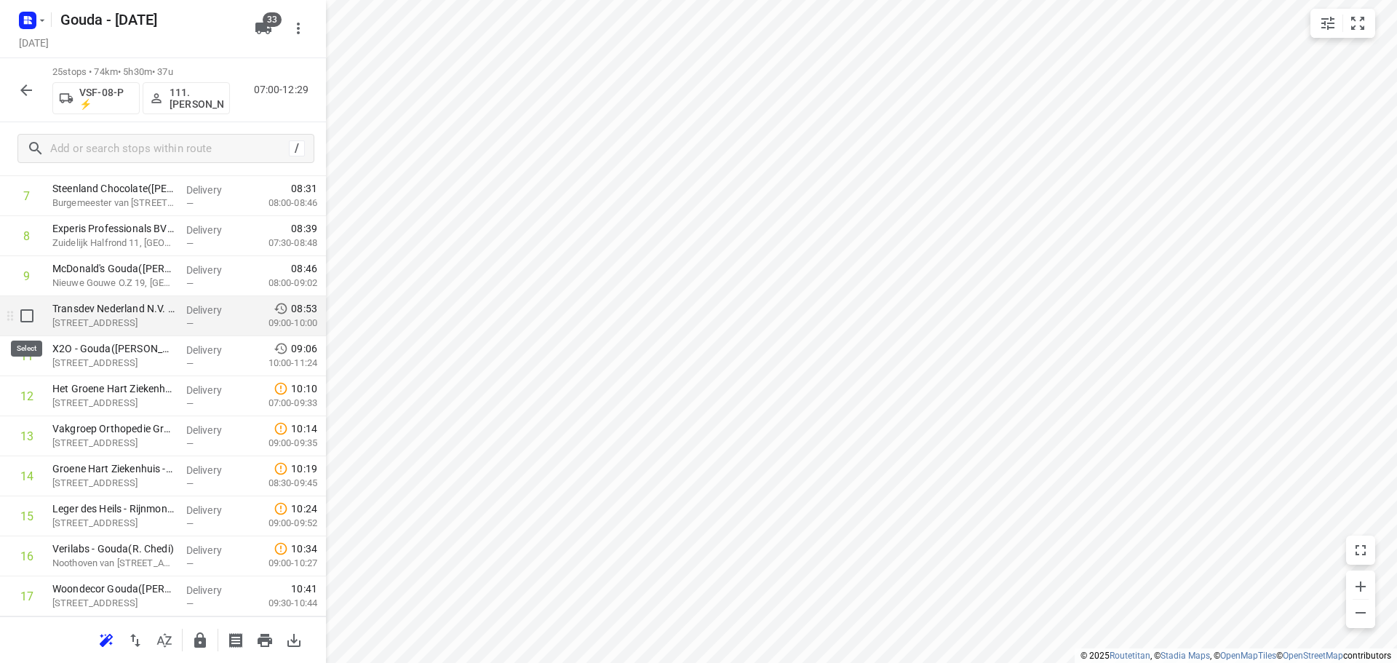
click at [20, 319] on input "checkbox" at bounding box center [26, 315] width 29 height 29
checkbox input "true"
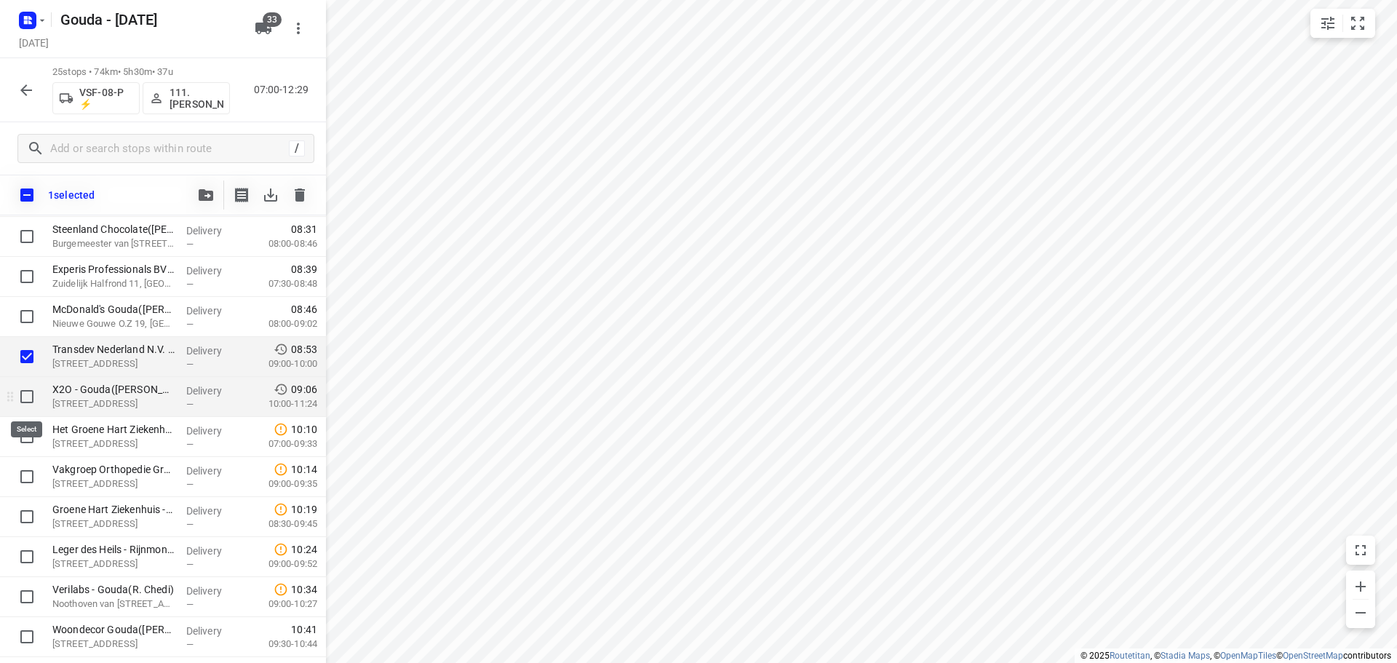
click at [25, 394] on input "checkbox" at bounding box center [26, 396] width 29 height 29
checkbox input "true"
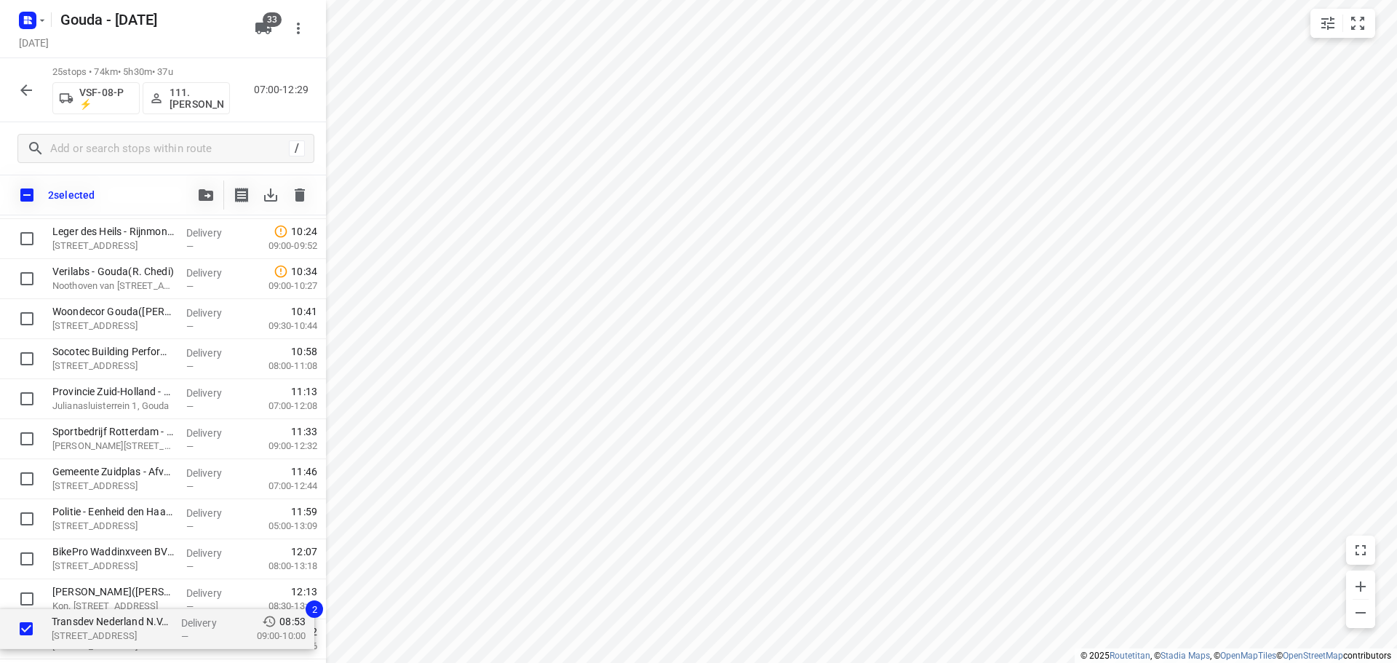
scroll to position [707, 0]
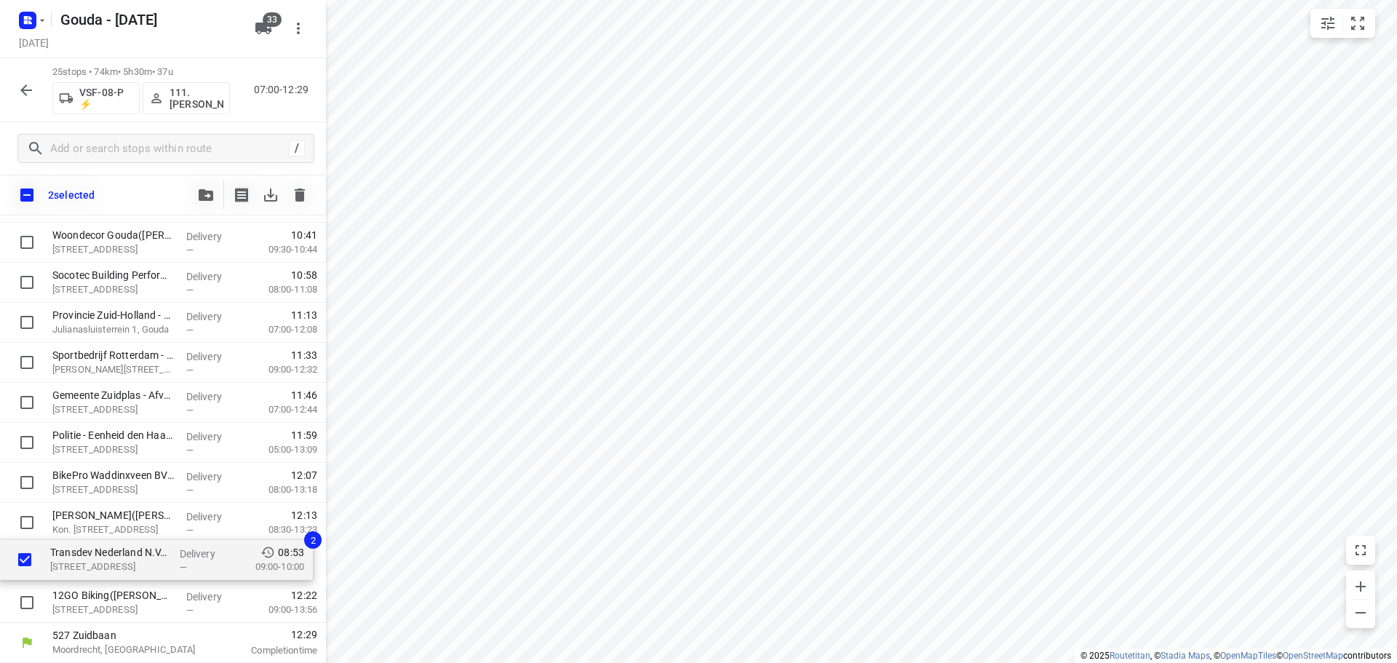
drag, startPoint x: 164, startPoint y: 362, endPoint x: 161, endPoint y: 572, distance: 209.6
click at [161, 572] on div "Texo Trade Services BV(Angela van der Elst) Oostbaan 601, Moordrecht Delivery —…" at bounding box center [163, 122] width 326 height 1001
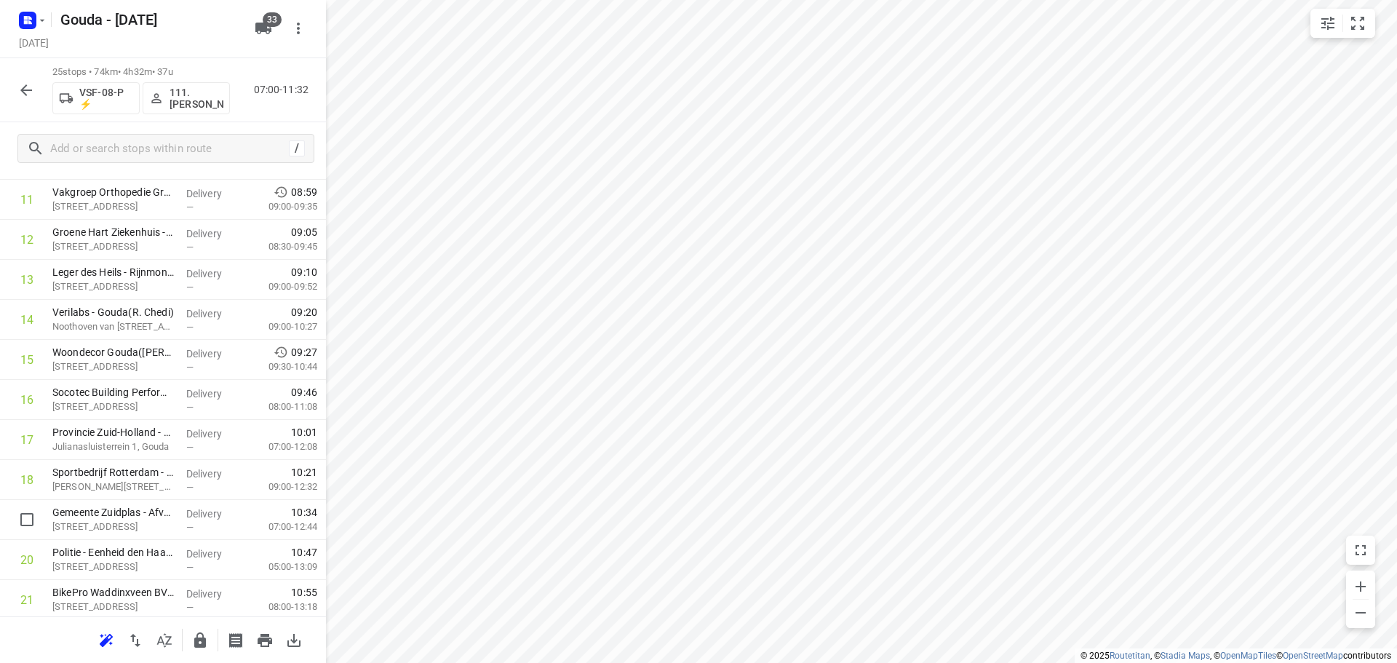
scroll to position [713, 0]
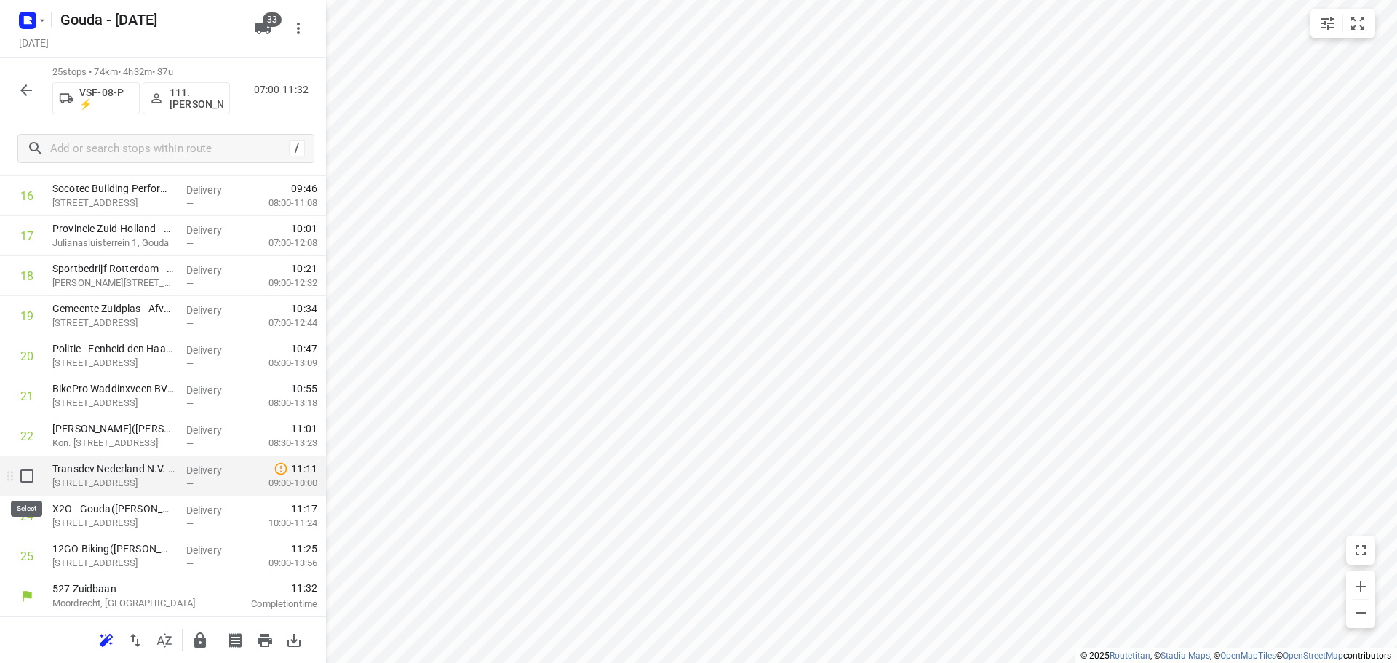
click at [26, 479] on input "checkbox" at bounding box center [26, 475] width 29 height 29
checkbox input "true"
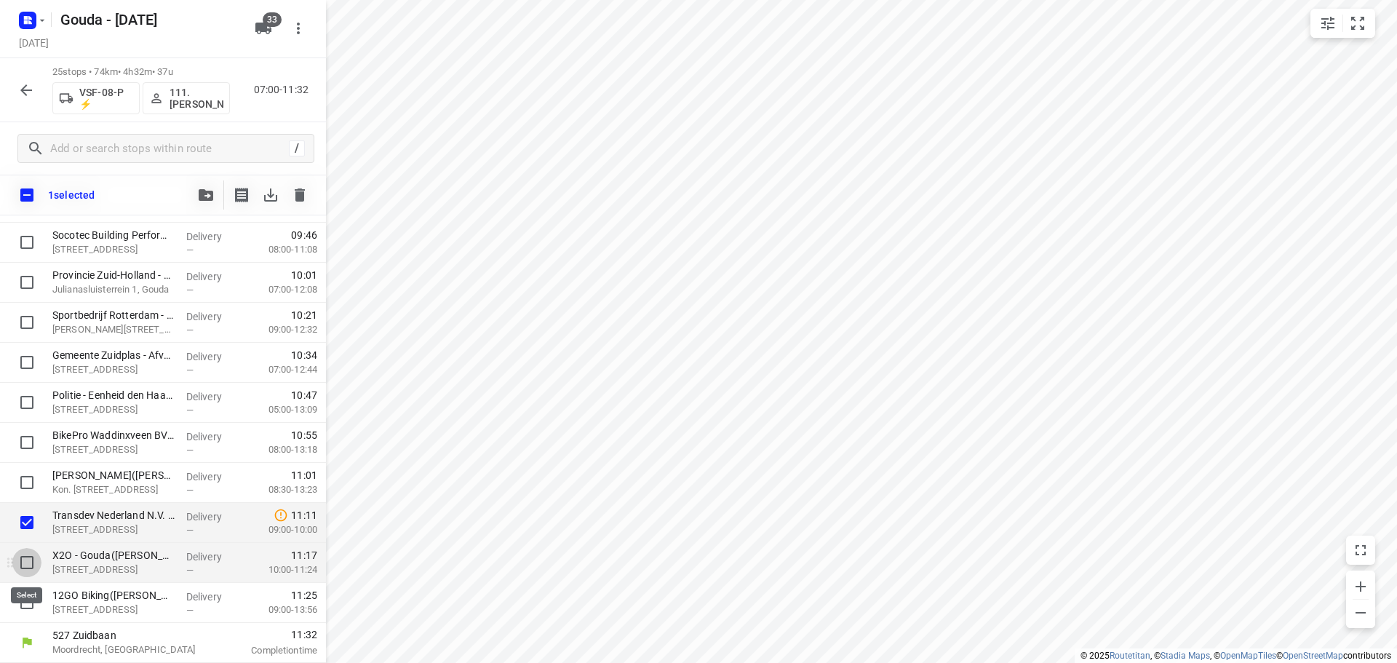
click at [27, 568] on input "checkbox" at bounding box center [26, 562] width 29 height 29
checkbox input "true"
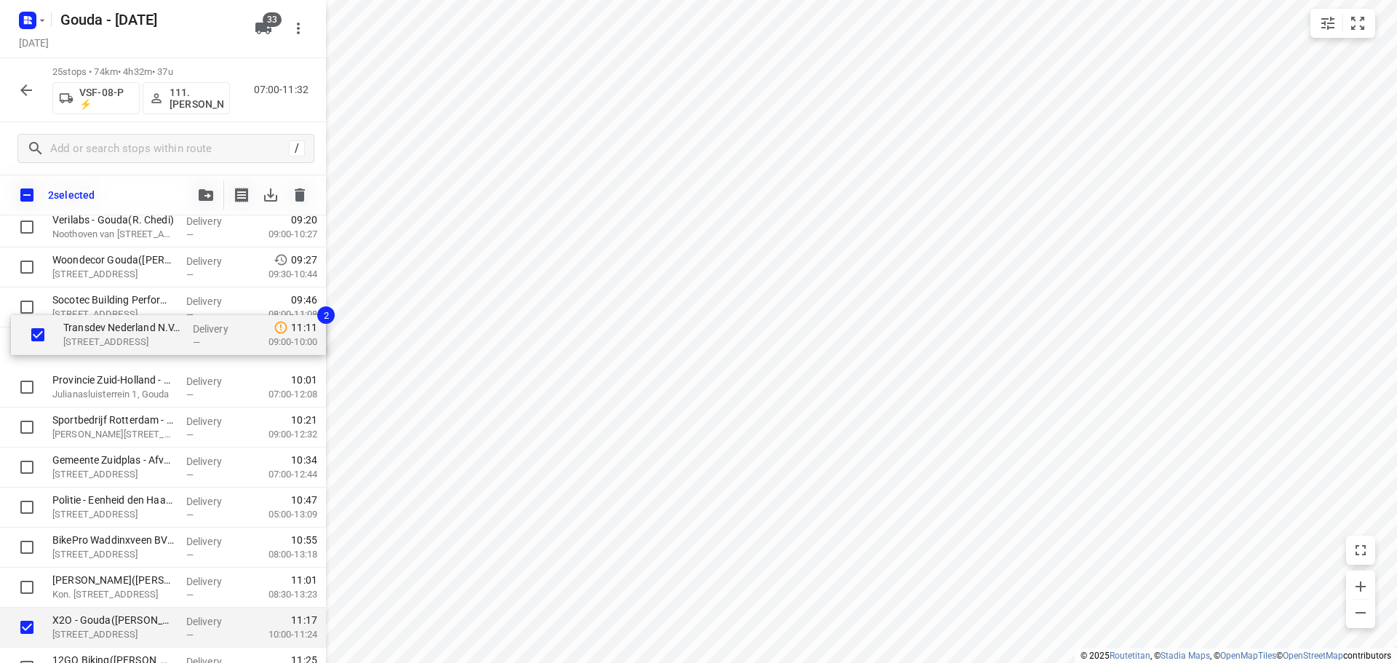
scroll to position [640, 0]
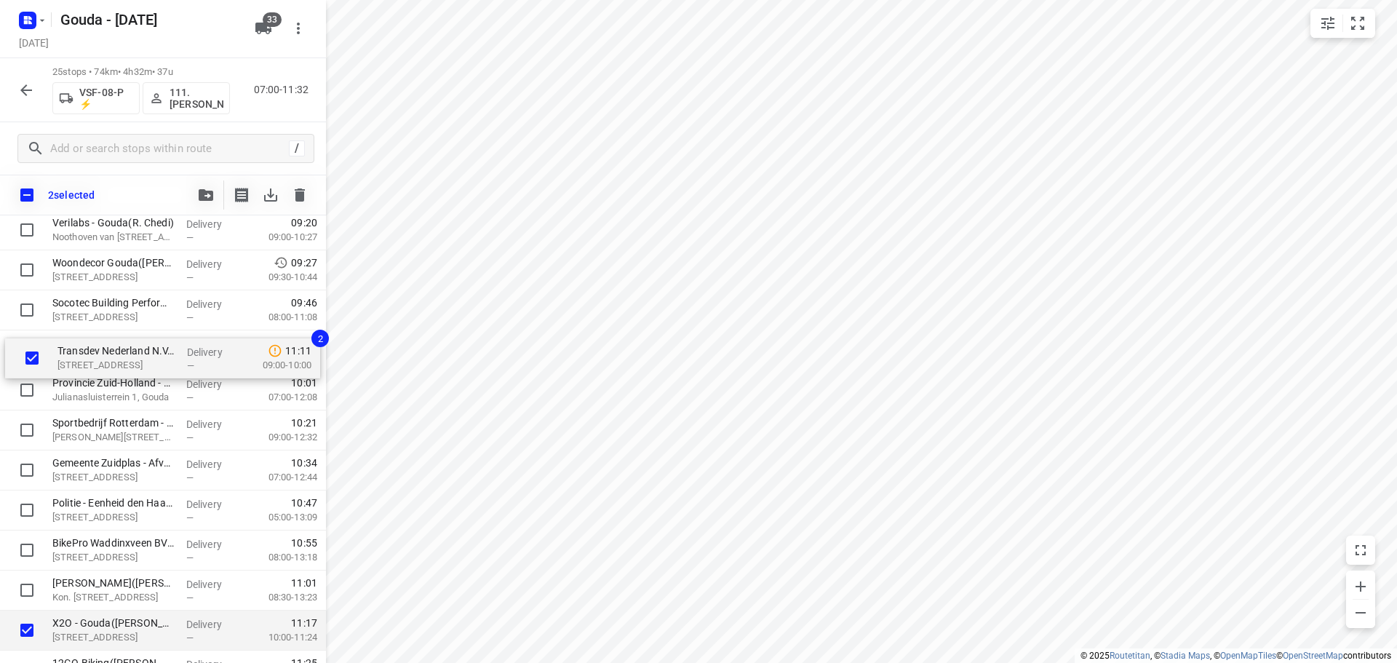
drag, startPoint x: 129, startPoint y: 533, endPoint x: 131, endPoint y: 358, distance: 174.7
click at [131, 358] on div "Texo Trade Services BV(Angela van der Elst) Oostbaan 601, Moordrecht Delivery —…" at bounding box center [163, 190] width 326 height 1001
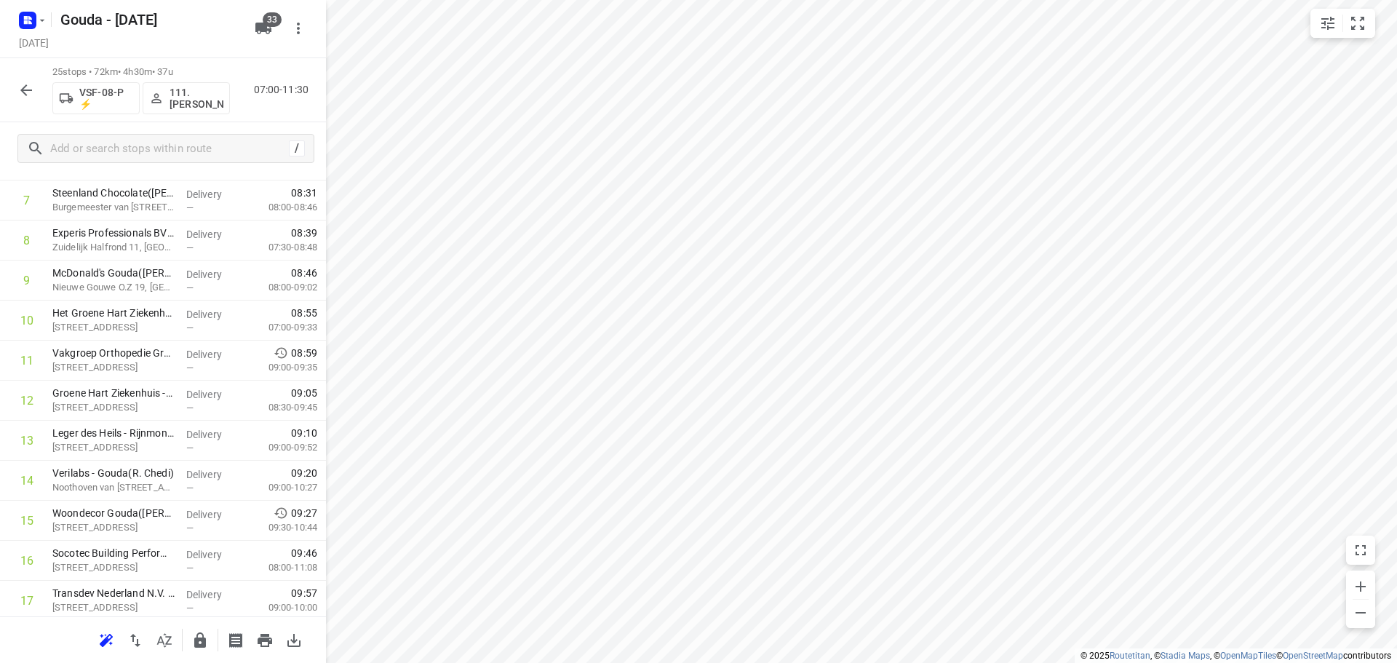
scroll to position [713, 0]
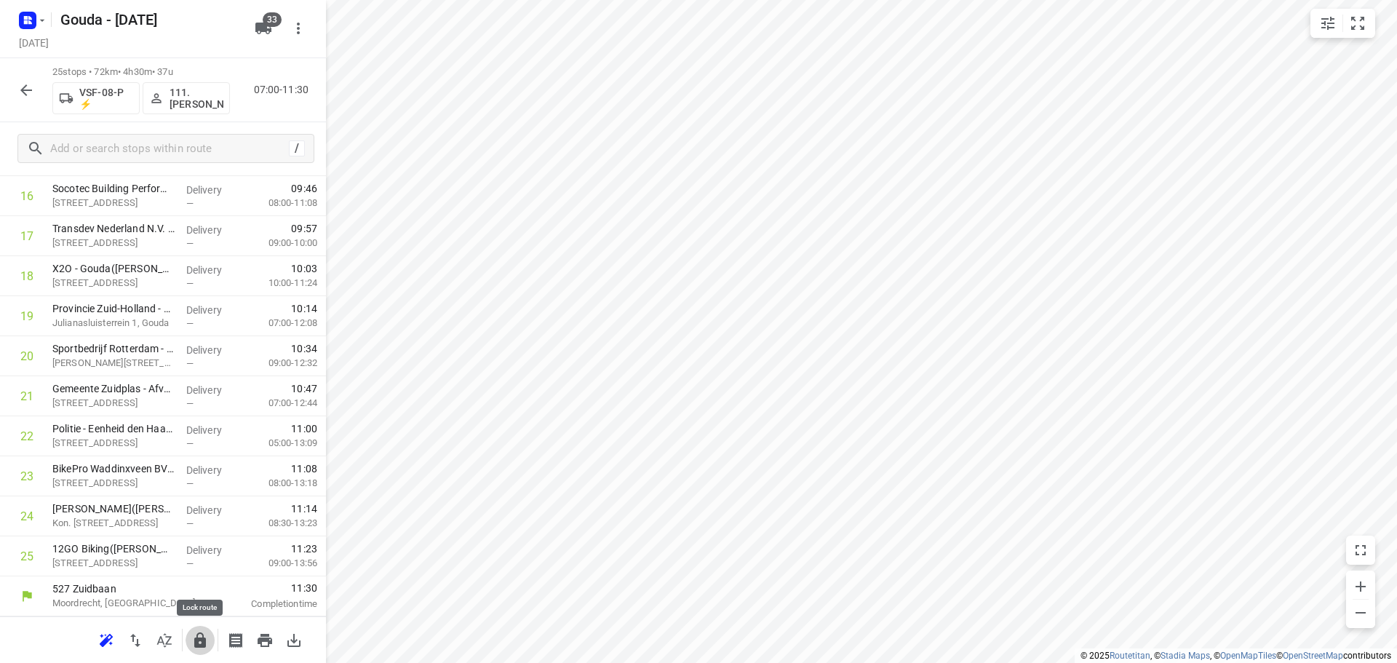
click at [195, 637] on icon "button" at bounding box center [199, 640] width 17 height 17
click at [18, 76] on div at bounding box center [26, 90] width 29 height 29
click at [17, 82] on icon "button" at bounding box center [25, 90] width 17 height 17
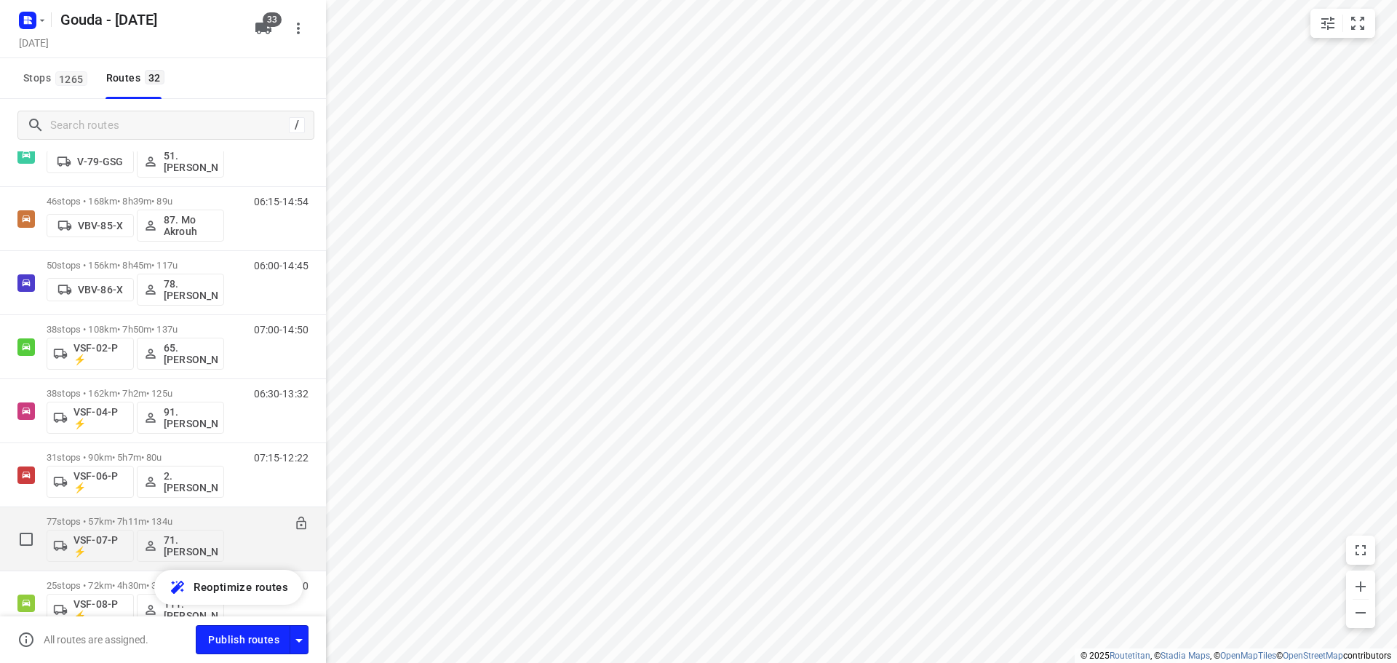
scroll to position [1717, 0]
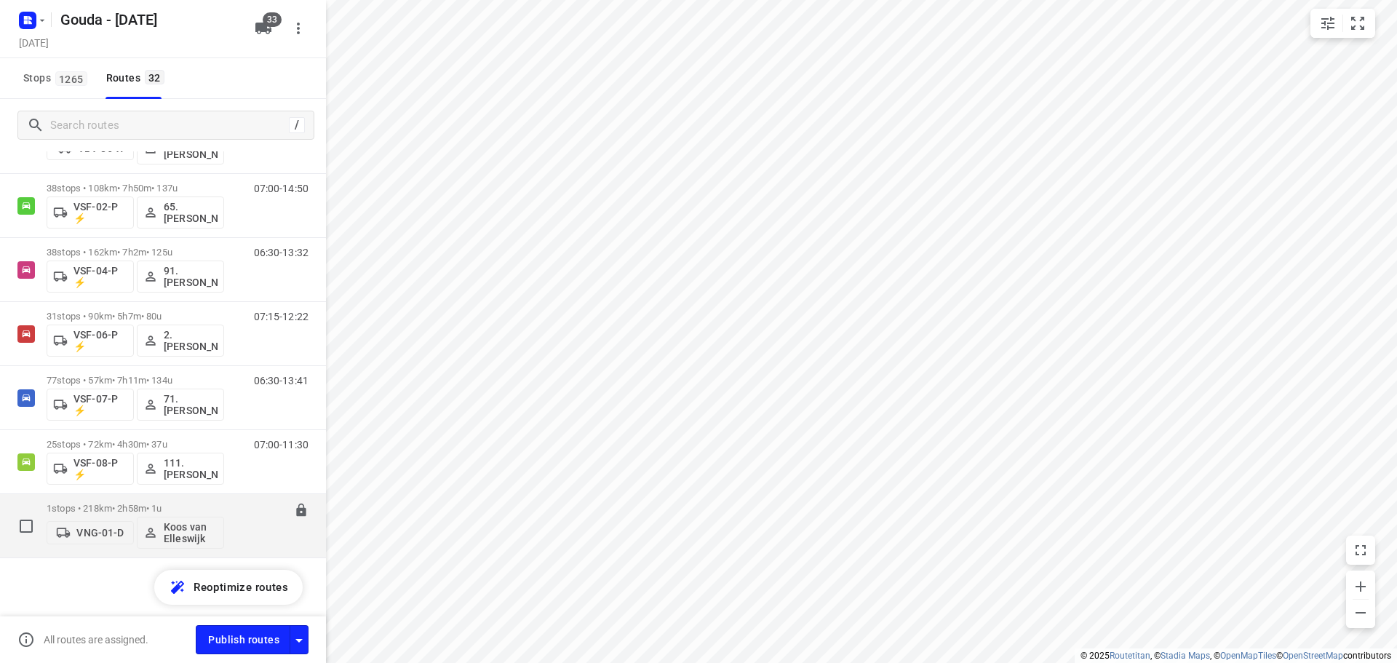
click at [294, 501] on div "1 stops • 218km • 2h58m • 1u VNG-01-D Koos van Elleswijk 08:00-10:58" at bounding box center [186, 526] width 279 height 60
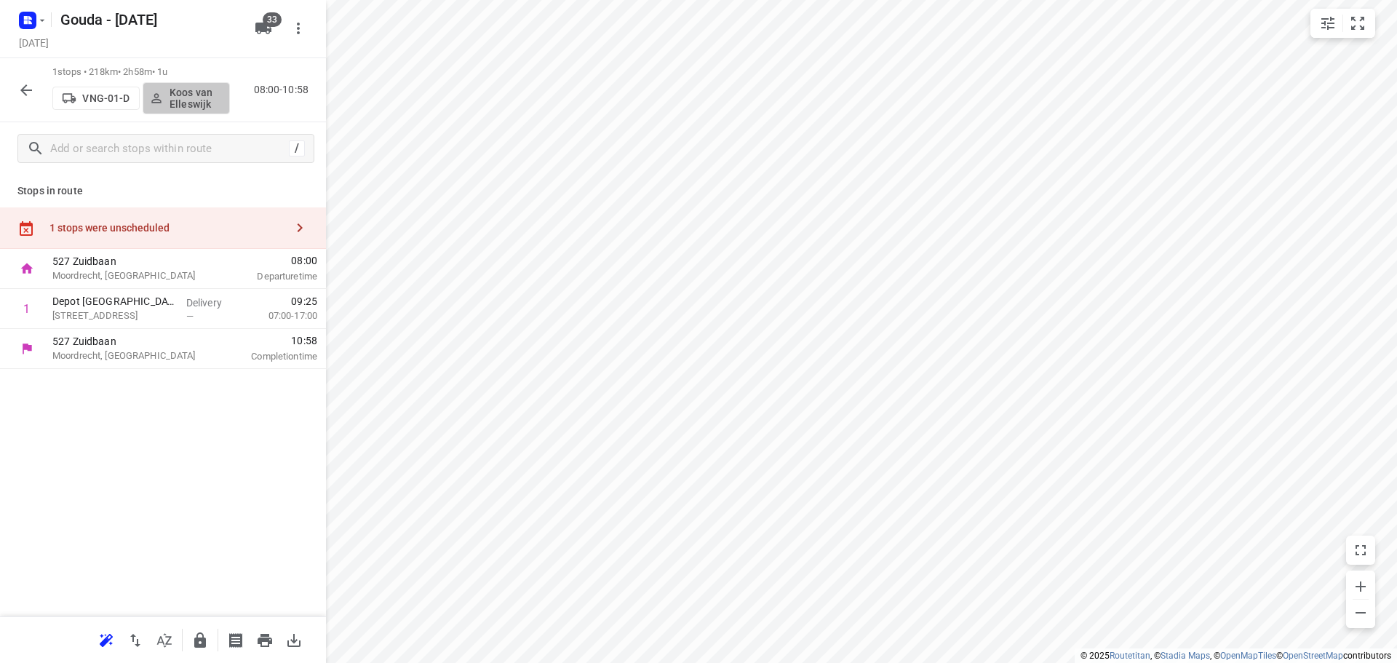
click at [191, 95] on p "Koos van Elleswijk" at bounding box center [197, 98] width 54 height 23
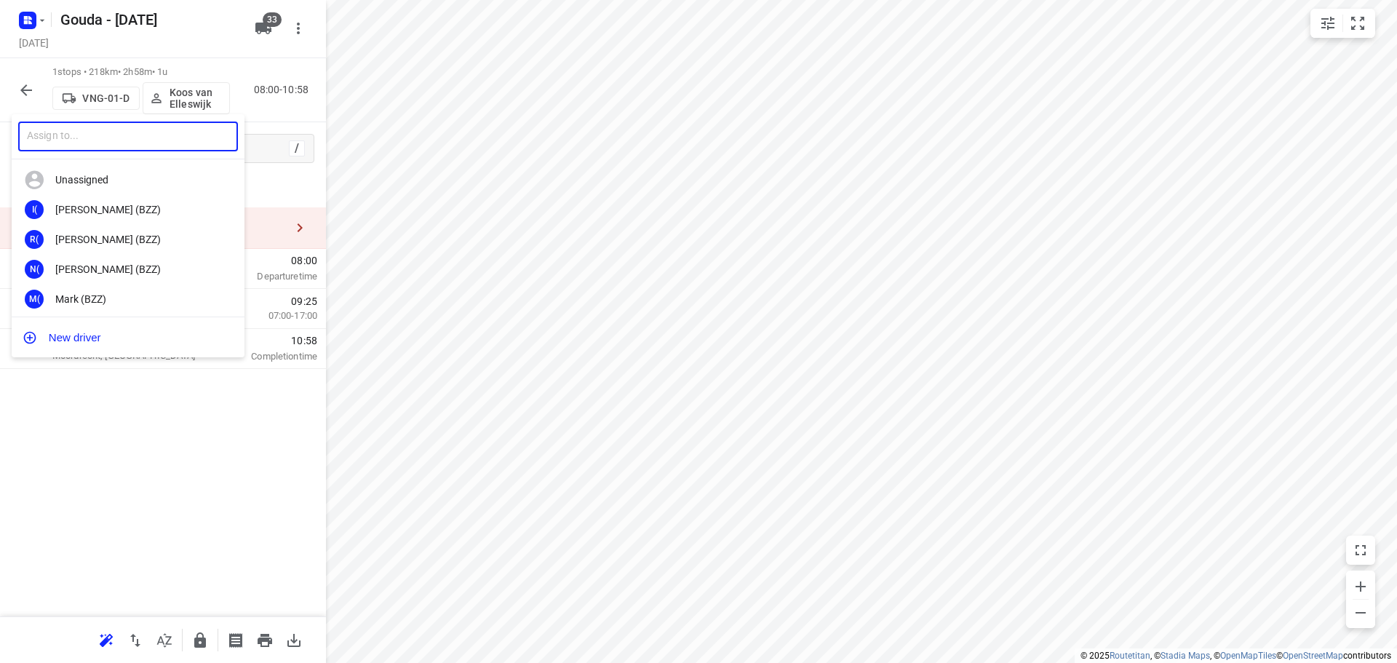
drag, startPoint x: 150, startPoint y: 138, endPoint x: 147, endPoint y: 122, distance: 15.6
click at [151, 138] on input "text" at bounding box center [128, 137] width 220 height 30
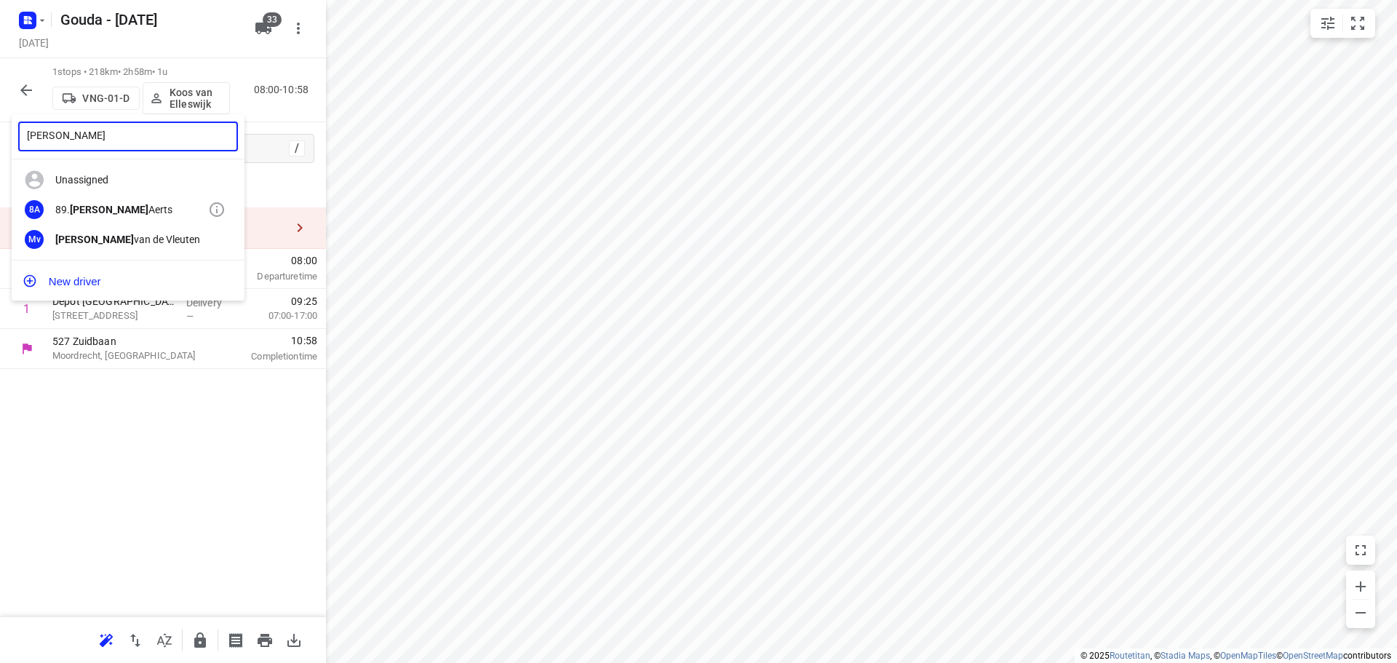
type input "marcel"
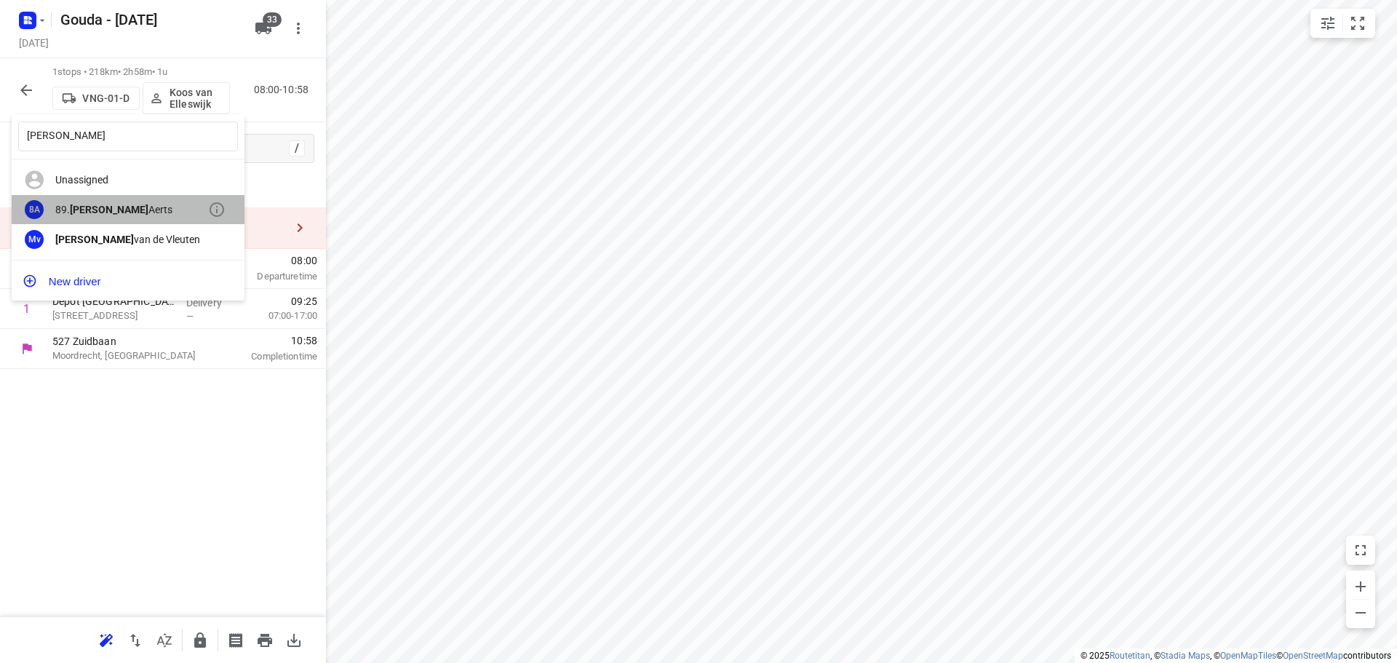
click at [128, 202] on div "8A 89. Marcel Aerts" at bounding box center [128, 210] width 233 height 30
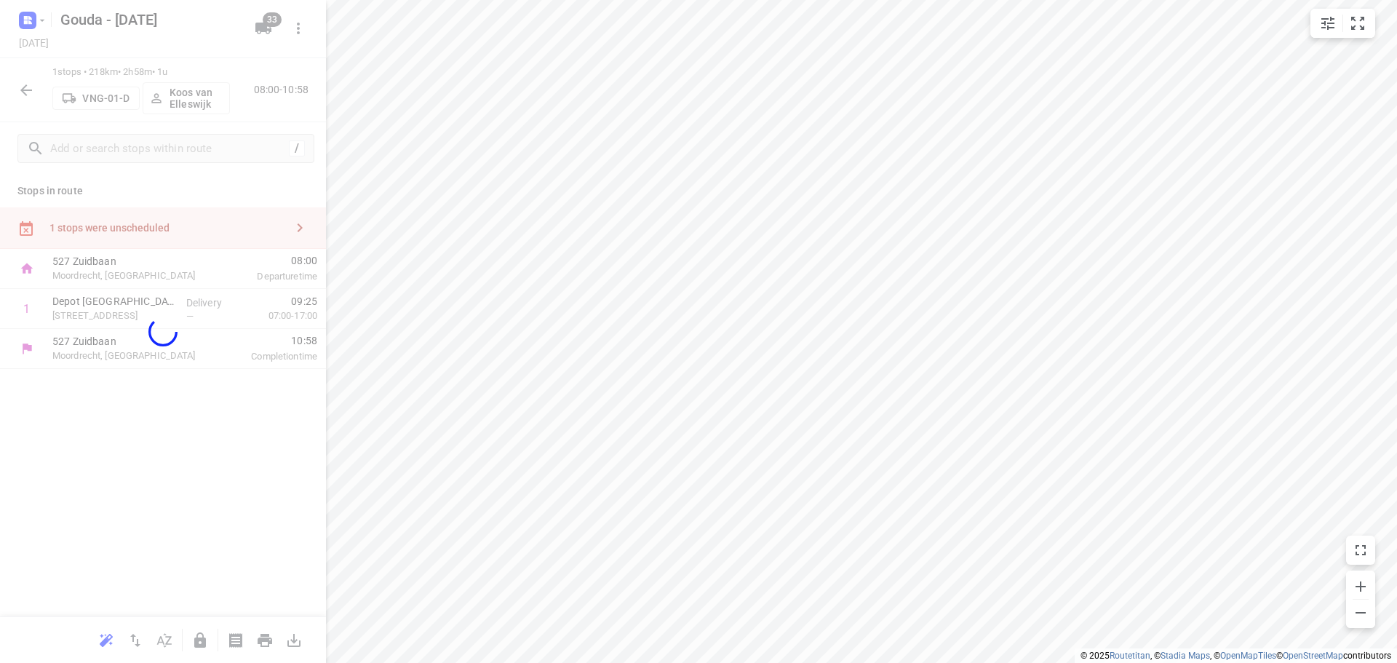
click at [516, 165] on div "marcel ​ Unassigned I( Ismail (BZZ) R( Ronan (BZZ) N( Nolan (BZZ) M( Mark (BZZ)…" at bounding box center [698, 331] width 1397 height 663
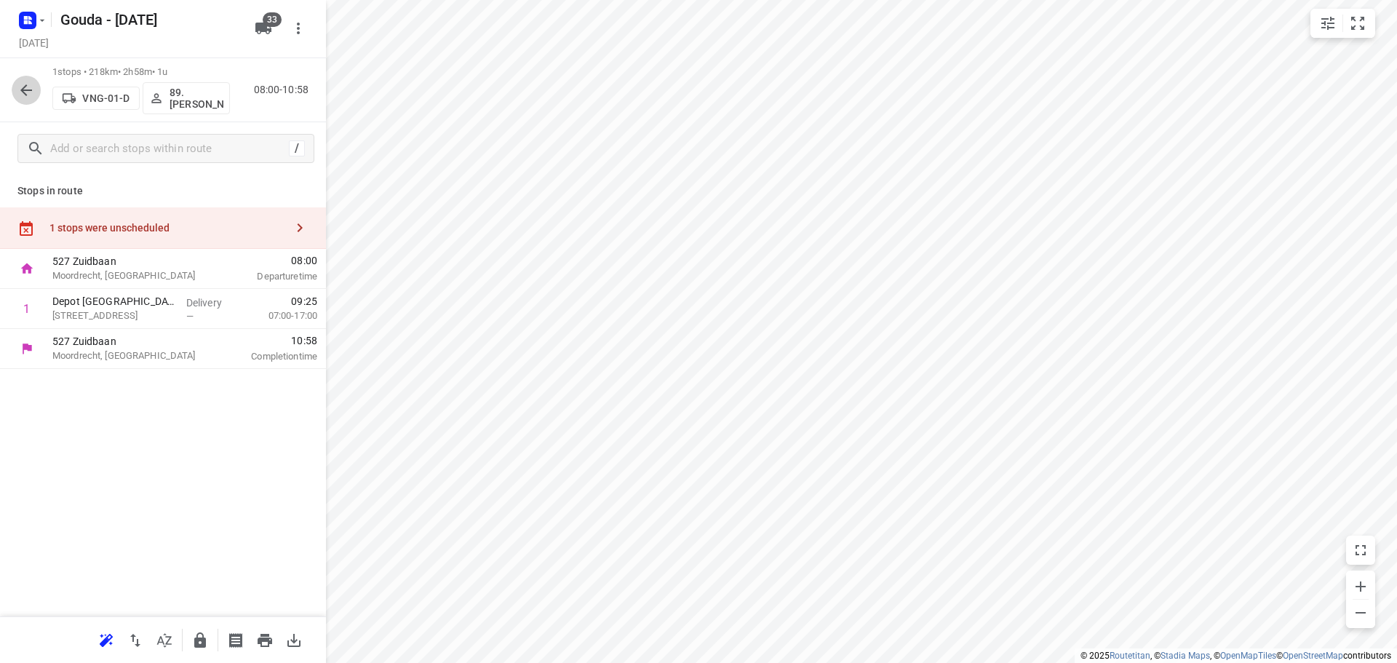
click at [32, 93] on icon "button" at bounding box center [25, 90] width 17 height 17
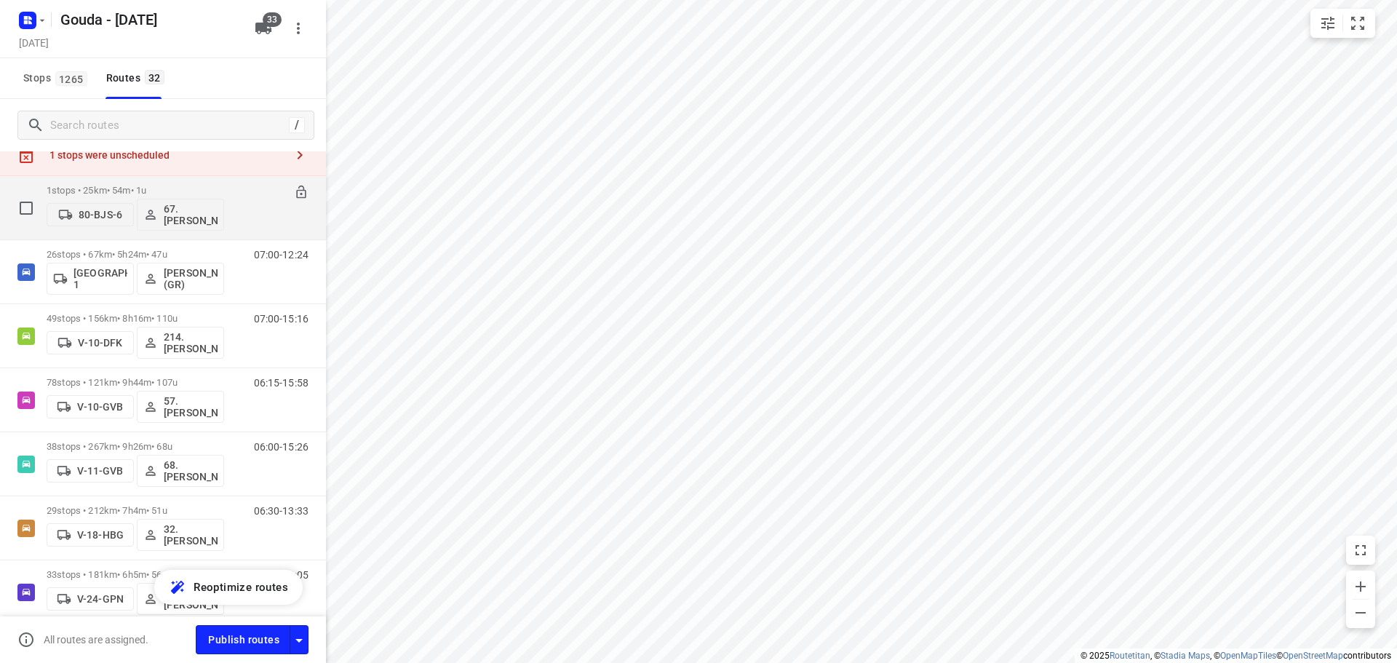
scroll to position [0, 0]
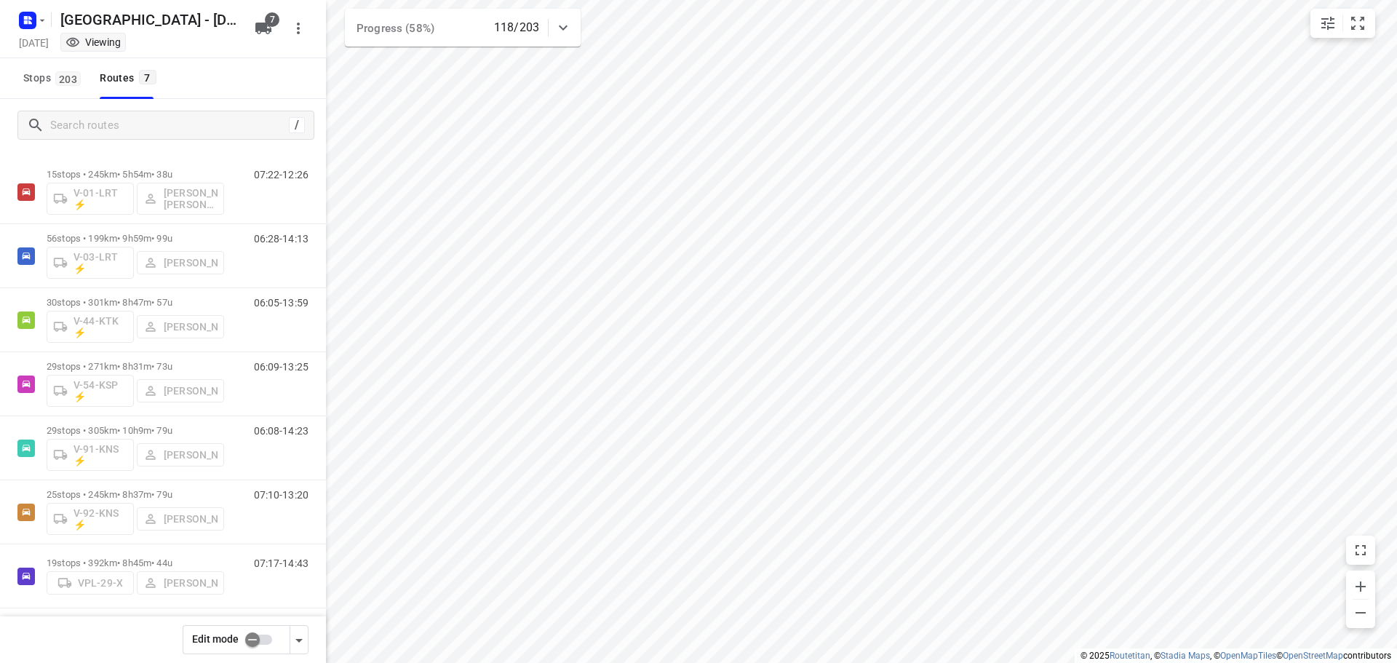
scroll to position [31, 0]
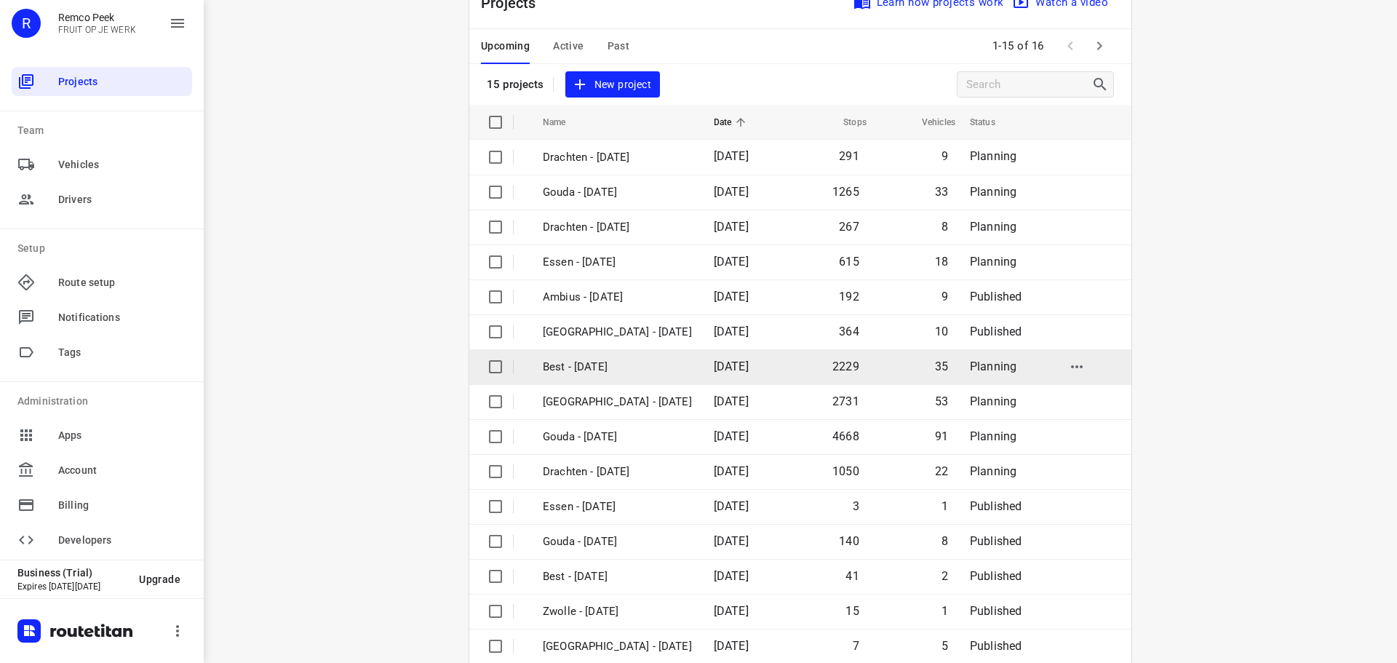
scroll to position [73, 0]
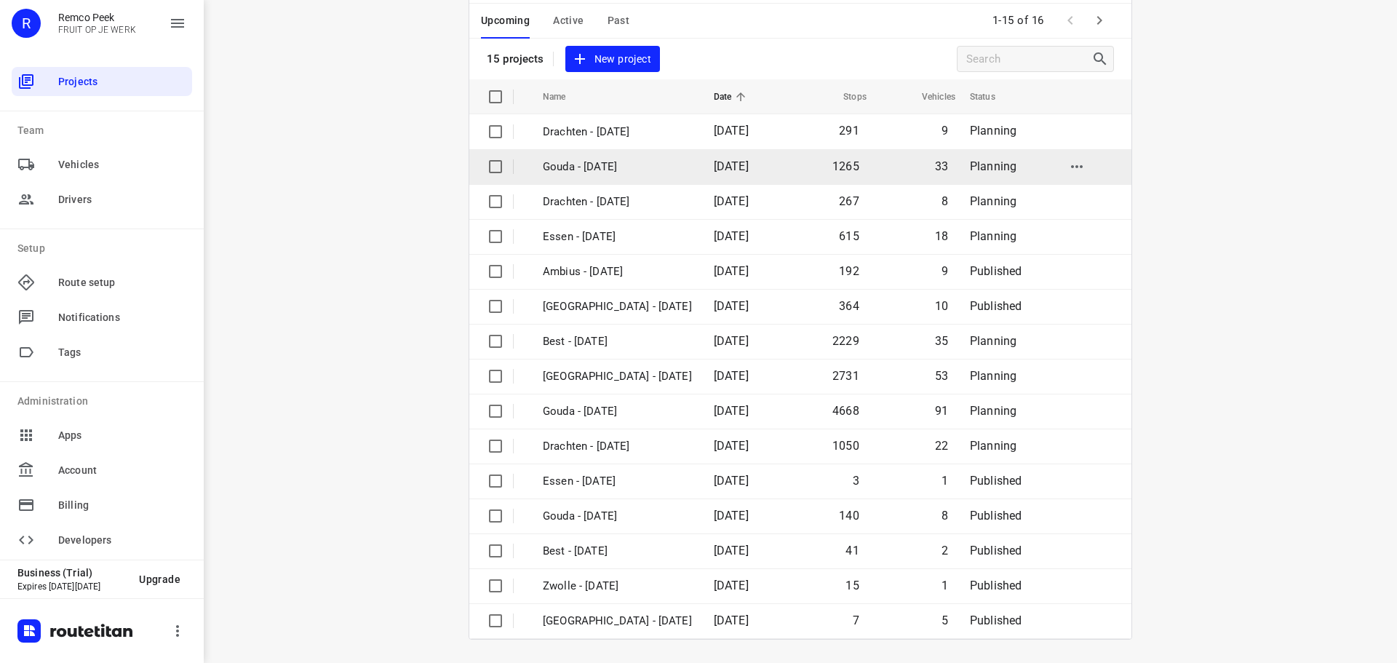
click at [584, 169] on p "Gouda - [DATE]" at bounding box center [617, 167] width 149 height 17
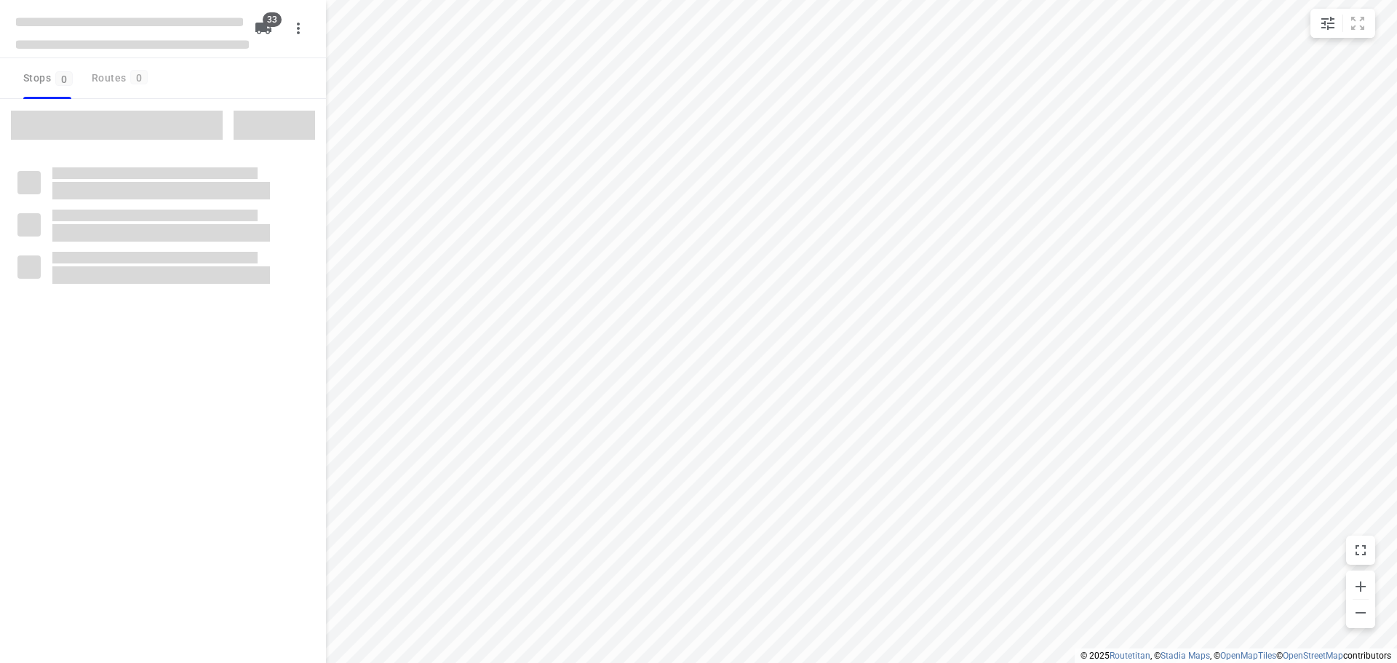
type input "distance"
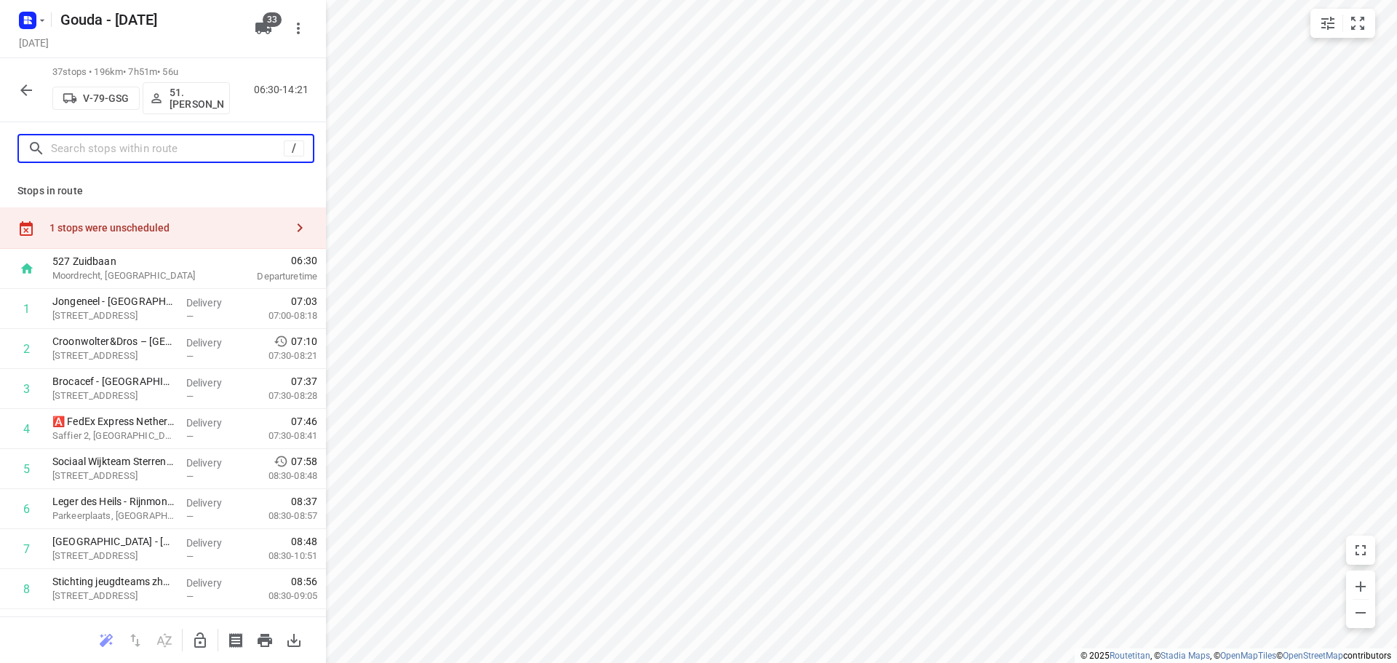
click at [148, 157] on input "text" at bounding box center [167, 149] width 233 height 23
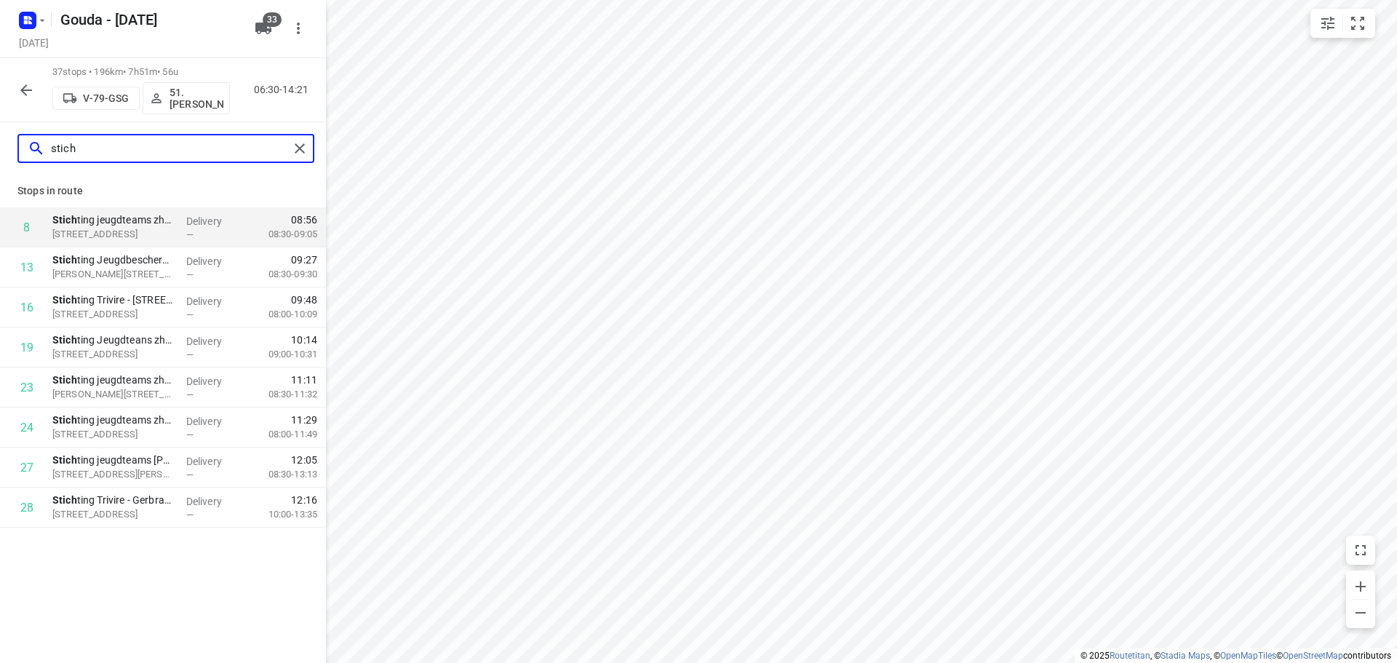
type input "stich"
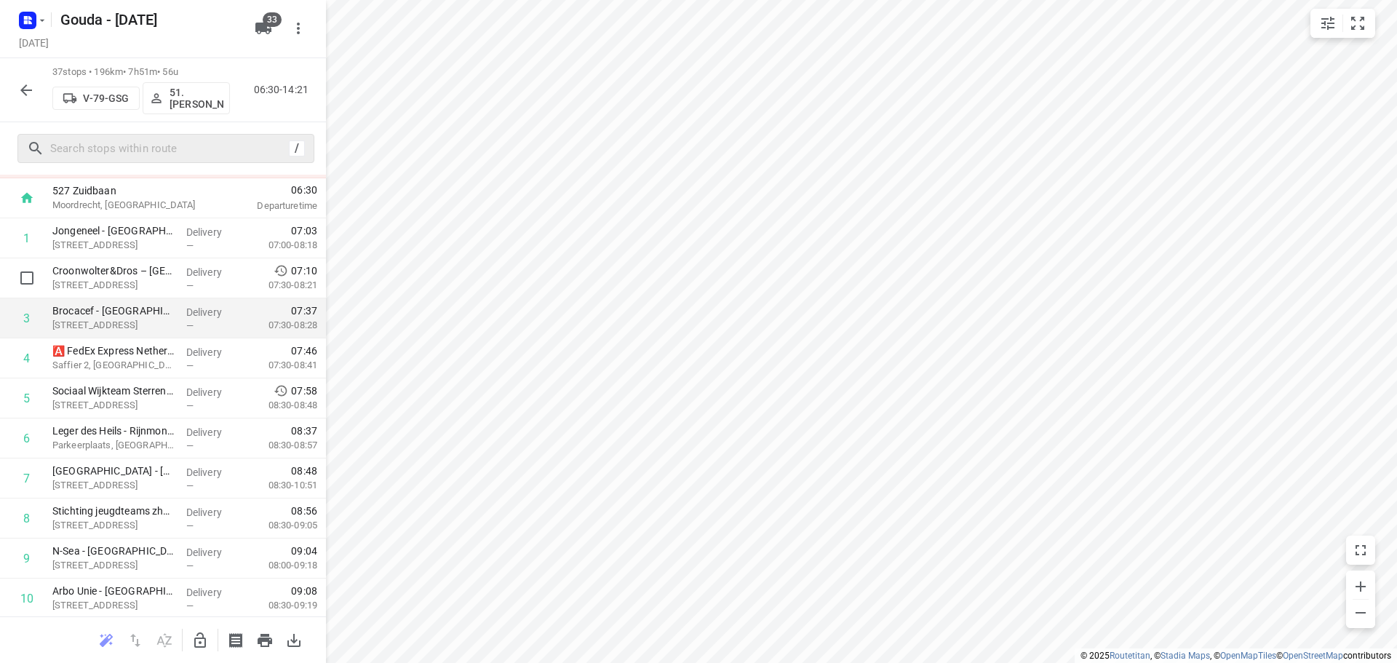
scroll to position [146, 0]
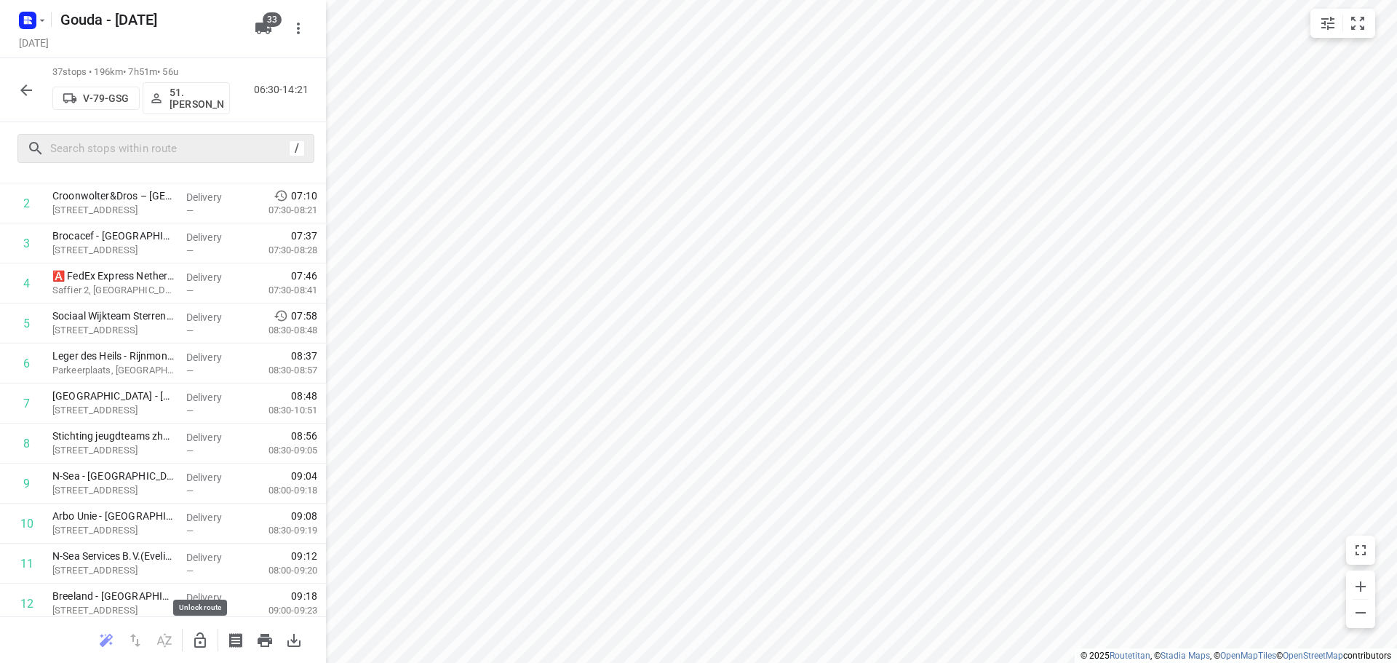
click at [199, 635] on icon "button" at bounding box center [199, 640] width 17 height 17
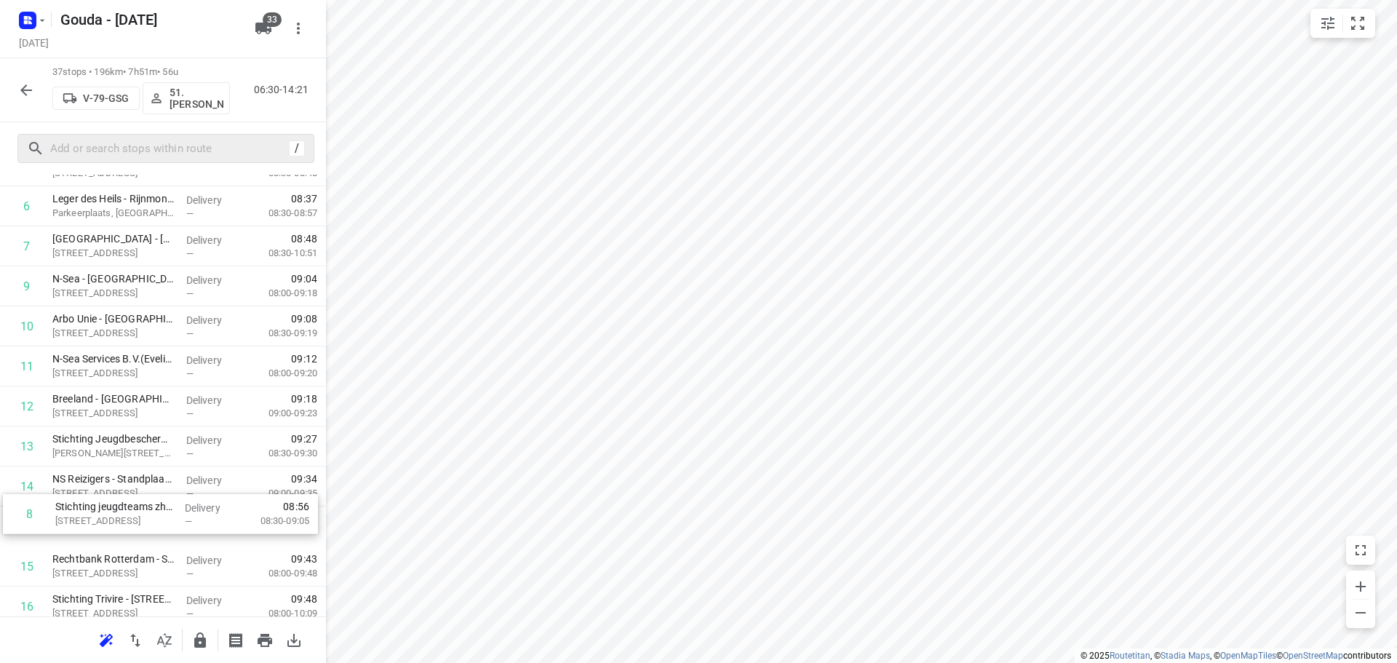
scroll to position [312, 0]
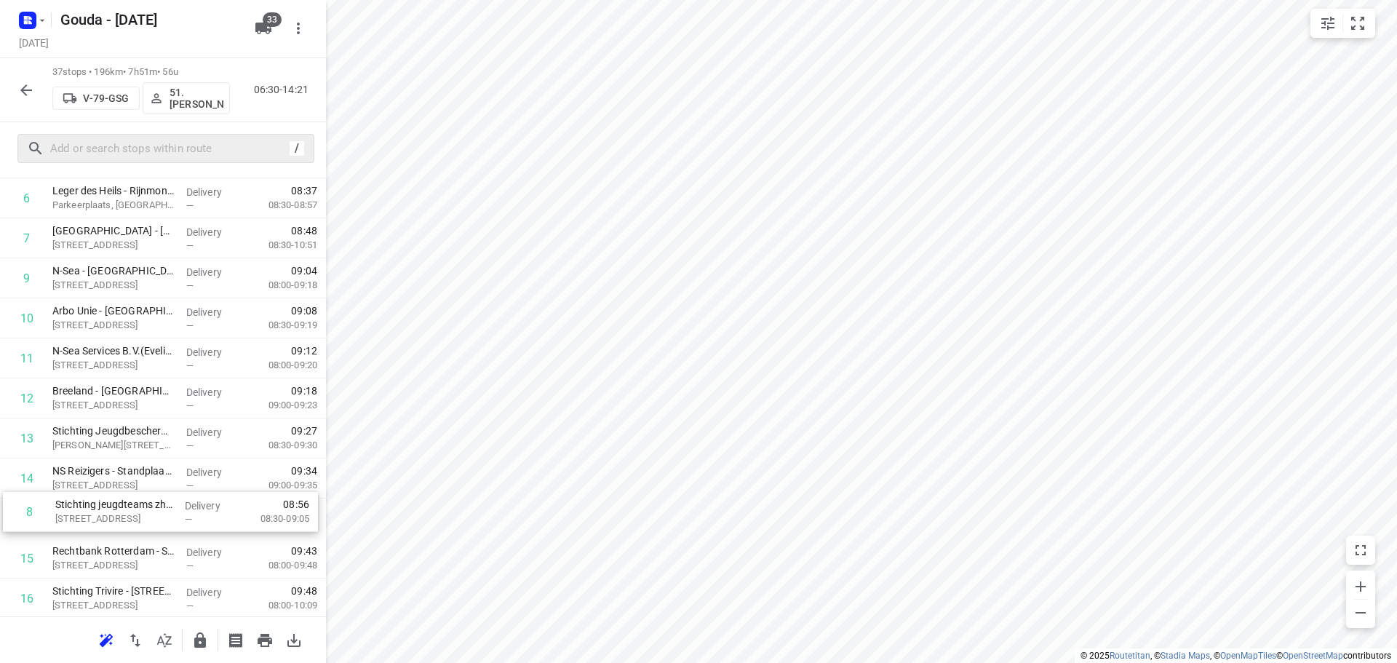
drag, startPoint x: 138, startPoint y: 381, endPoint x: 145, endPoint y: 537, distance: 156.6
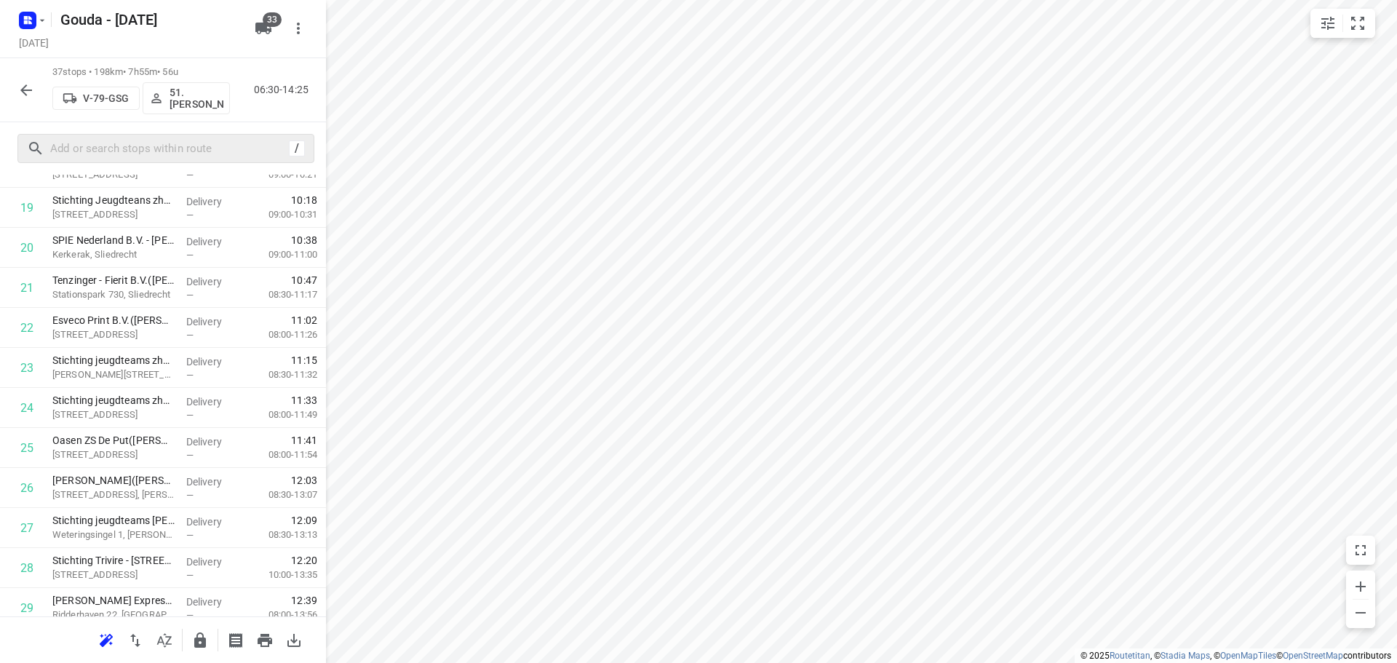
scroll to position [1193, 0]
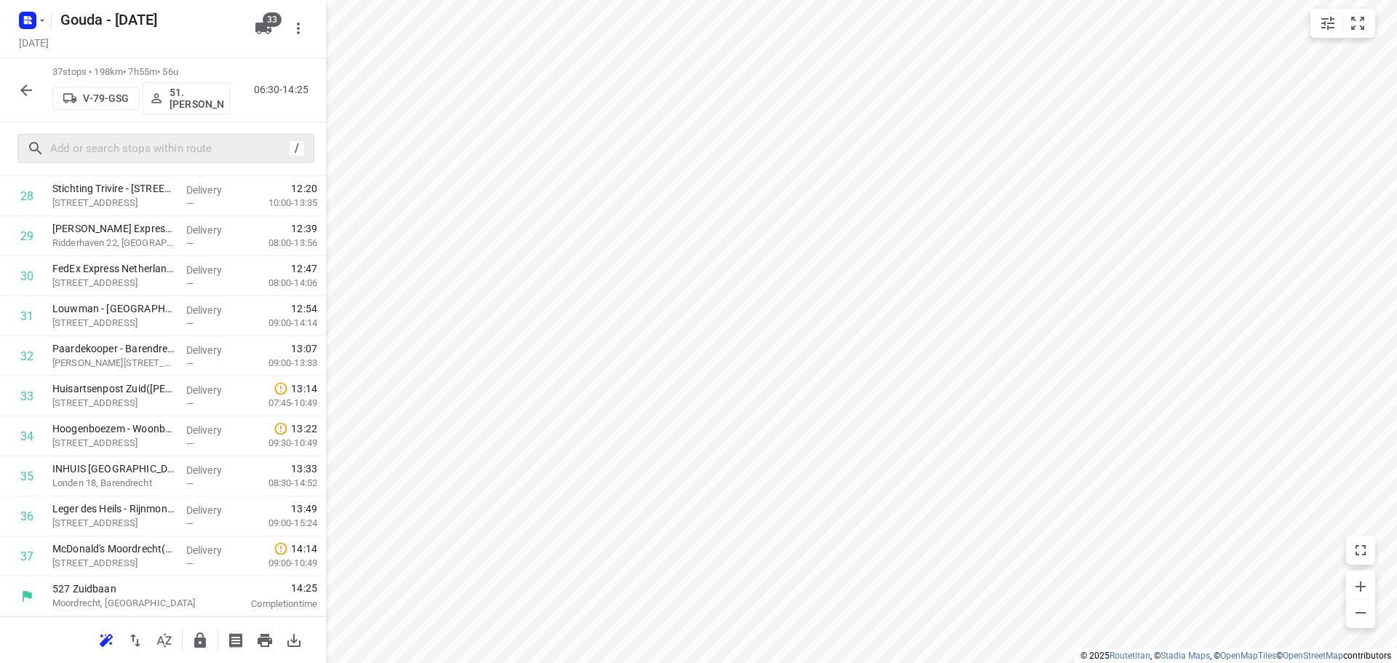
click at [207, 630] on button "button" at bounding box center [200, 640] width 29 height 29
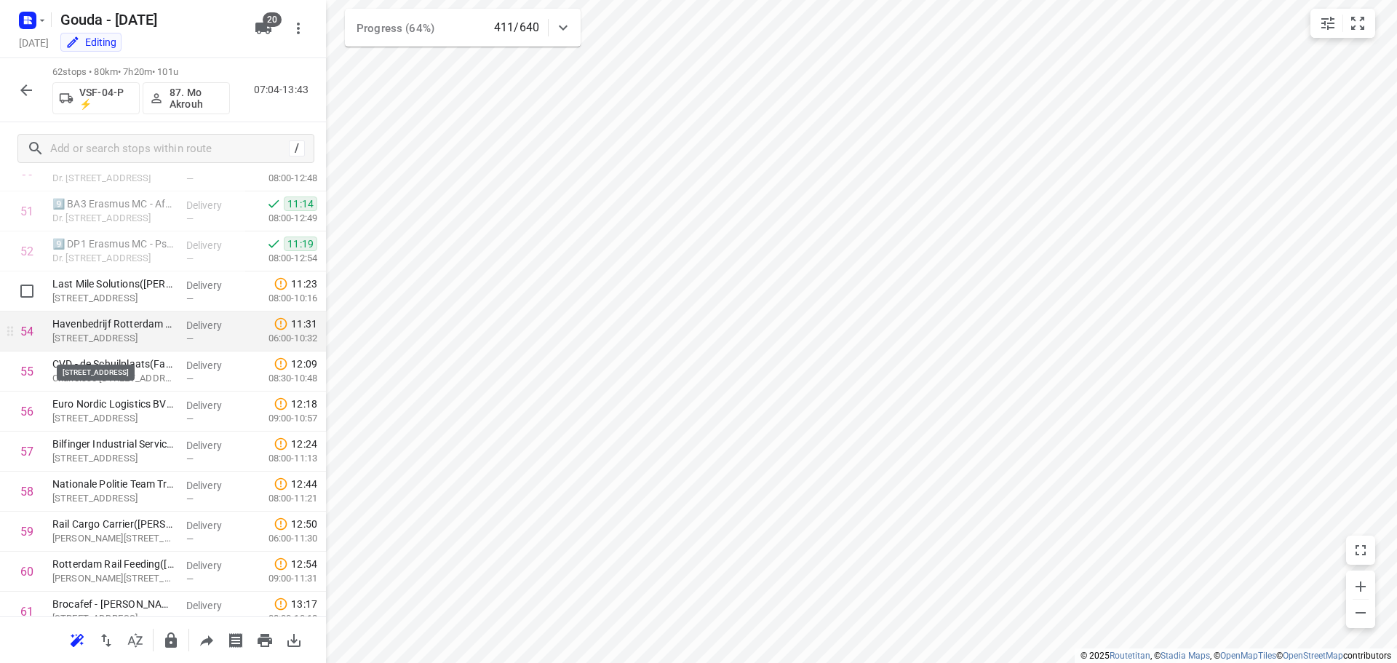
scroll to position [2080, 0]
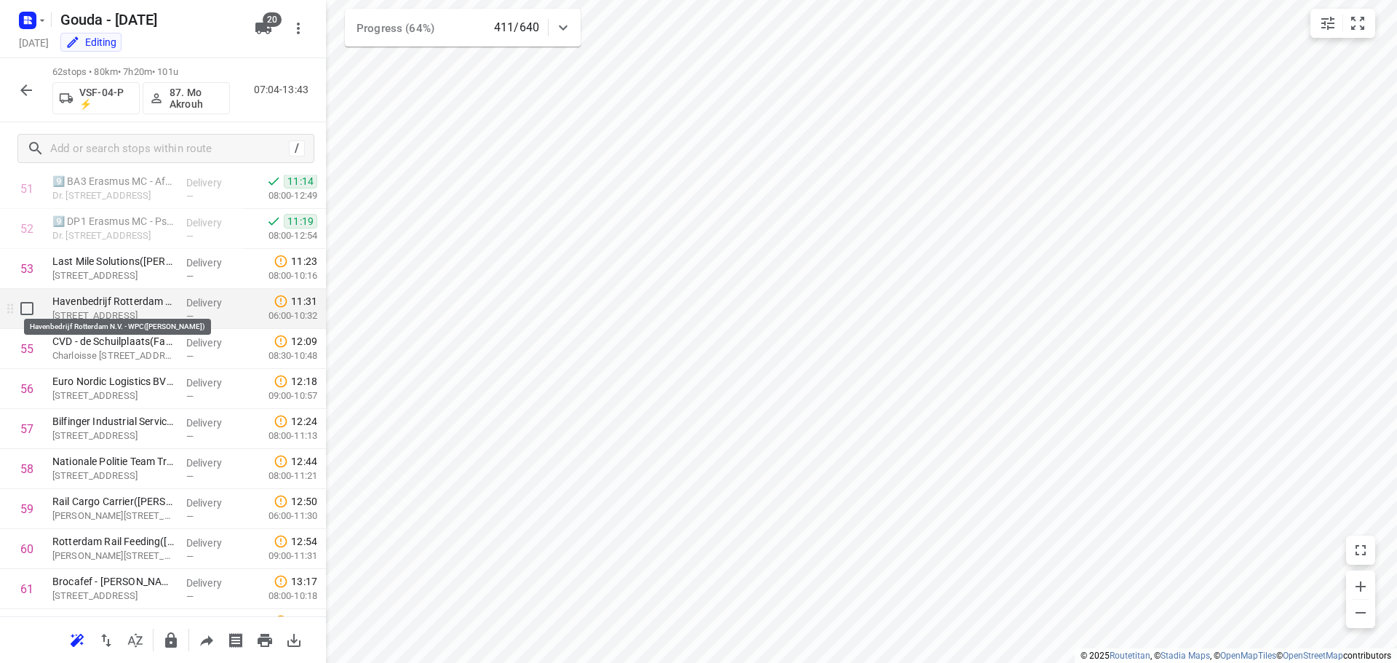
click at [145, 308] on p "Havenbedrijf Rotterdam N.V. - WPC([PERSON_NAME])" at bounding box center [113, 301] width 122 height 15
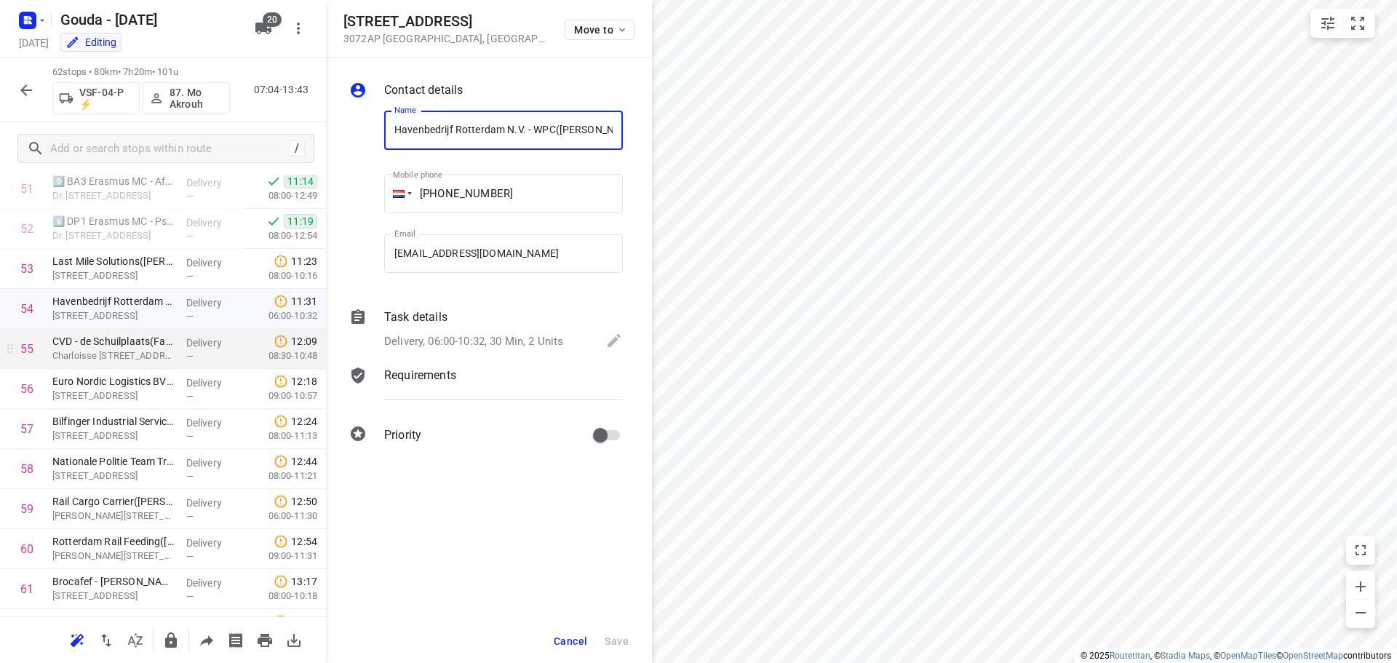
scroll to position [0, 12]
click at [541, 336] on p "Delivery, 06:00-10:32, 30 Min, 2 Units" at bounding box center [473, 341] width 179 height 17
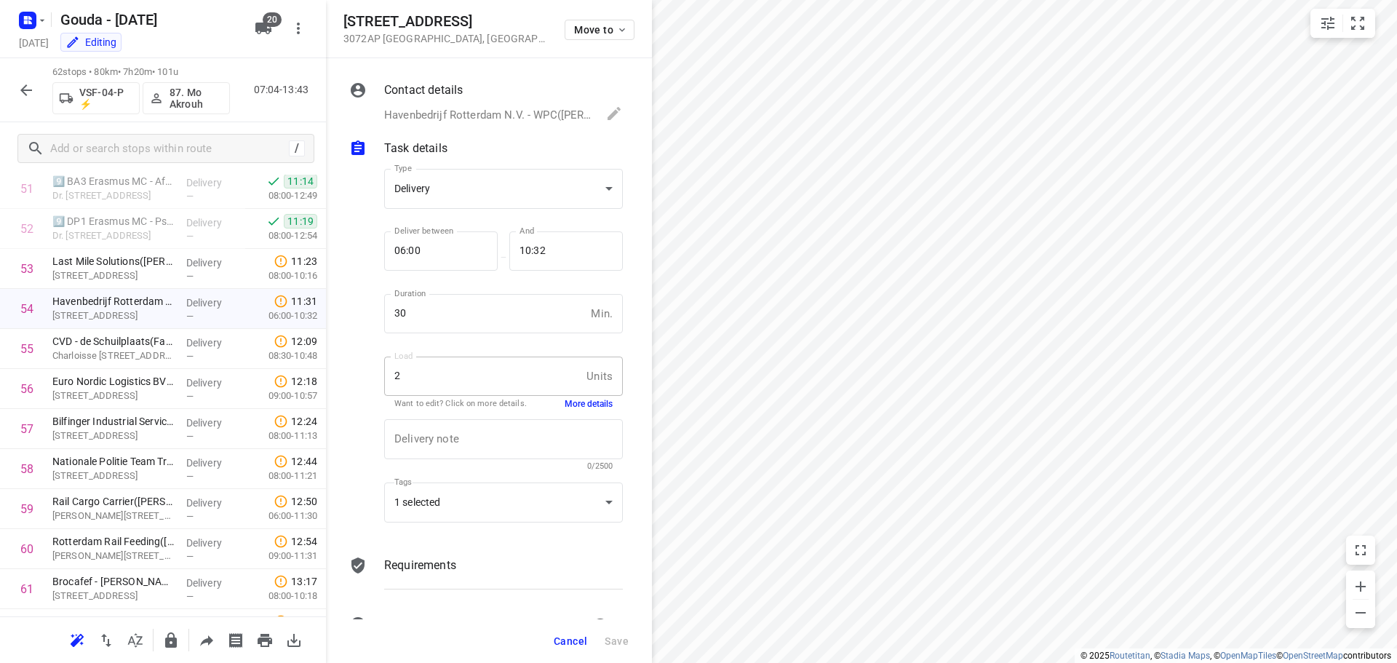
click at [593, 398] on button "More details" at bounding box center [589, 404] width 48 height 12
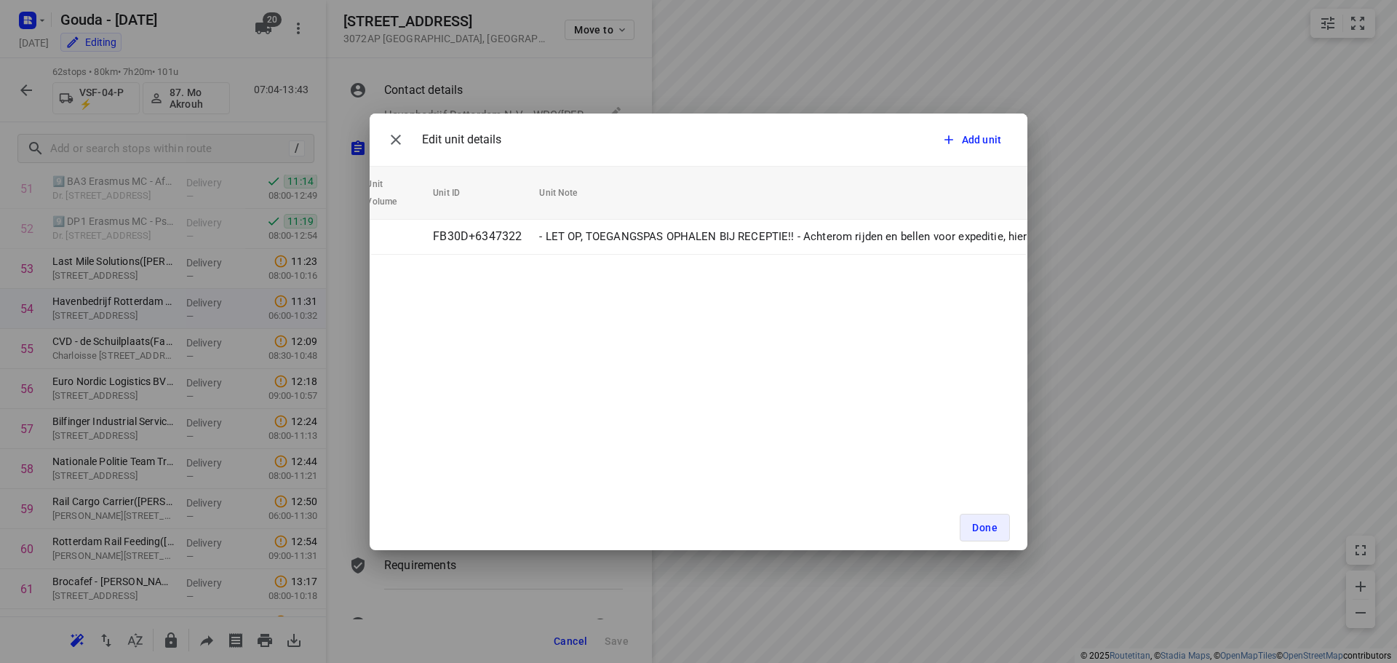
scroll to position [0, 673]
click at [1121, 309] on div "Edit unit details Add unit Unit Count (2) Unit Weight Unit Volume Unit ID Unit …" at bounding box center [698, 331] width 1397 height 663
click at [989, 530] on span "Done" at bounding box center [984, 528] width 25 height 12
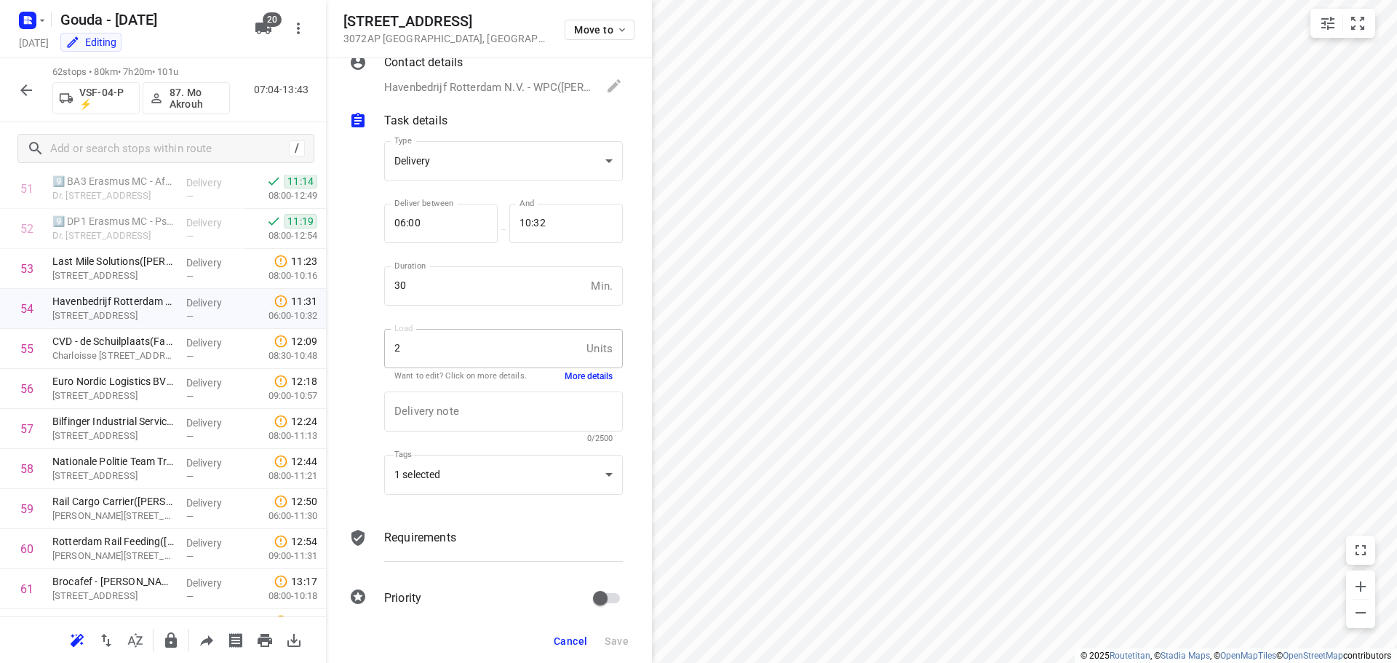
scroll to position [0, 0]
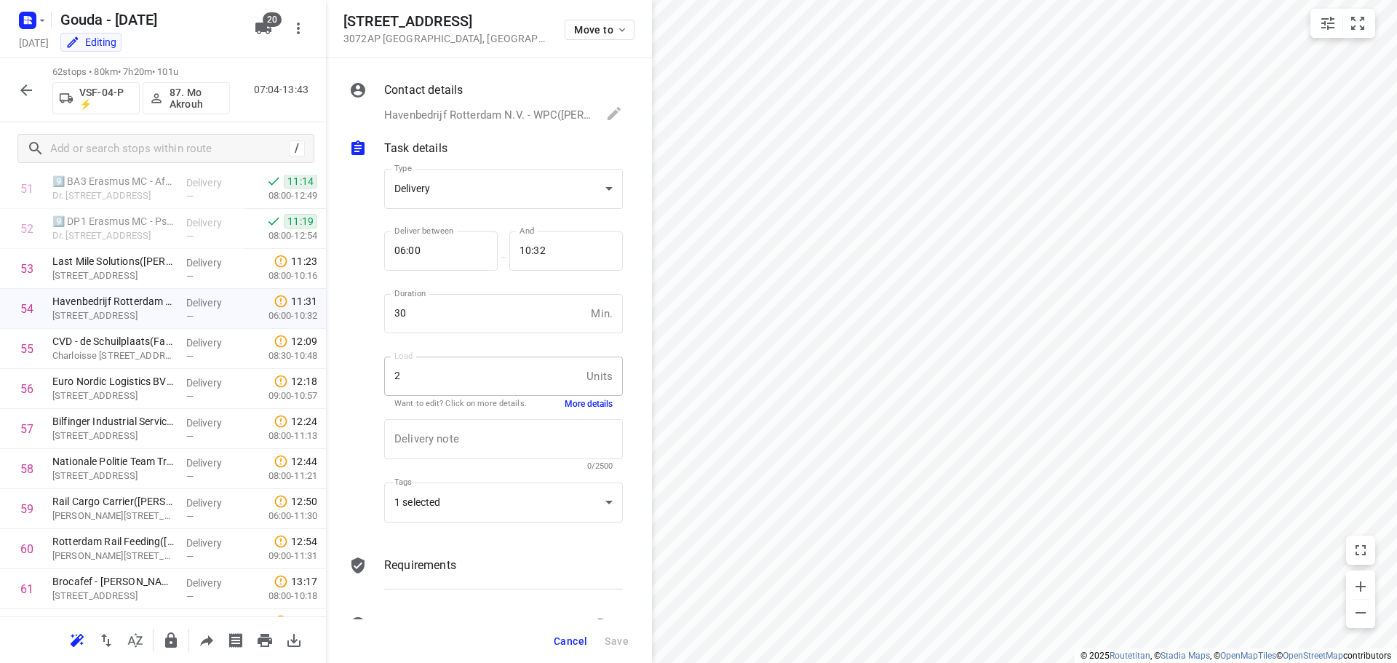
click at [580, 402] on button "More details" at bounding box center [589, 404] width 48 height 12
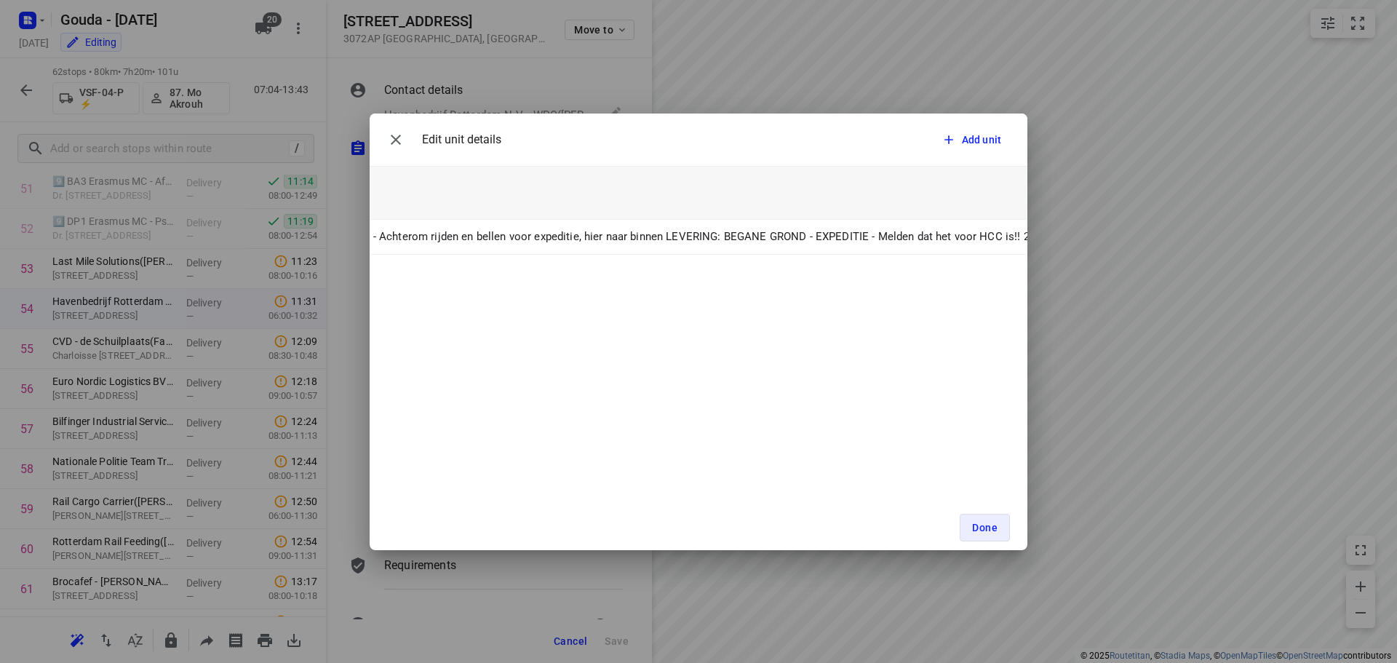
scroll to position [0, 673]
click at [990, 509] on div "Done" at bounding box center [699, 527] width 658 height 45
click at [977, 544] on div "Done" at bounding box center [699, 527] width 658 height 45
click at [974, 522] on span "Done" at bounding box center [984, 528] width 25 height 12
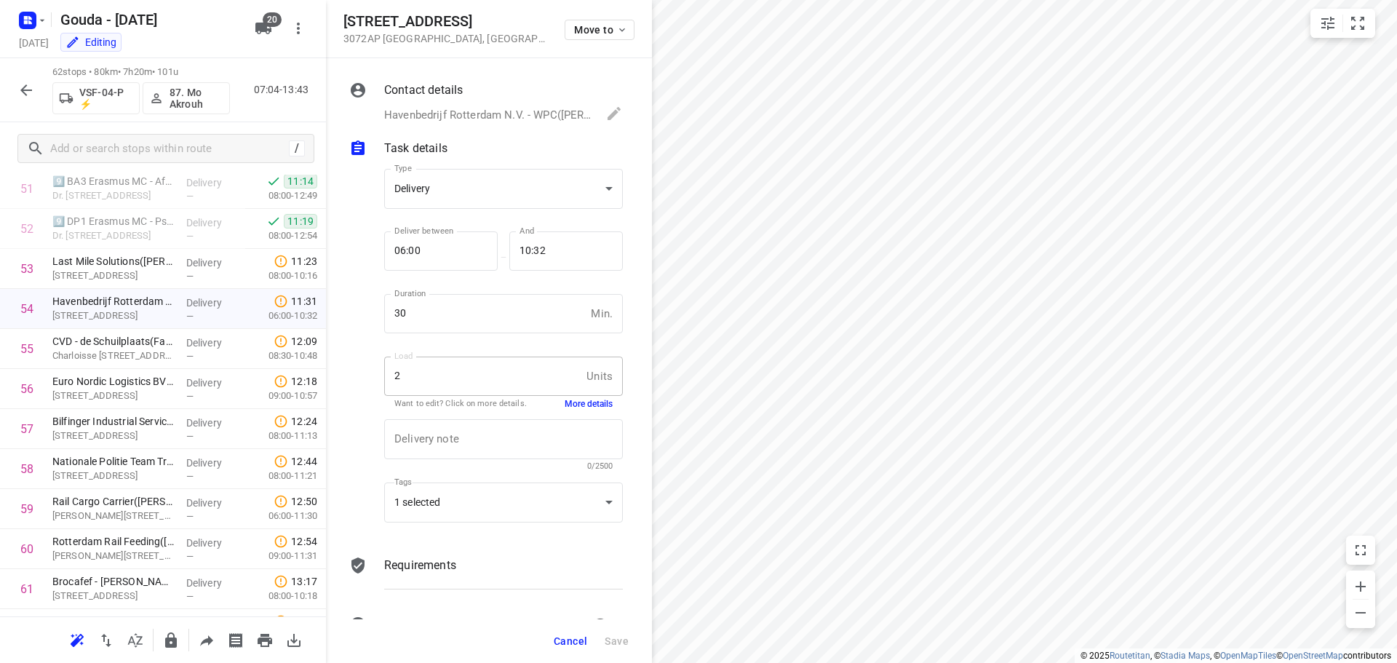
click at [570, 638] on span "Cancel" at bounding box center [570, 641] width 33 height 12
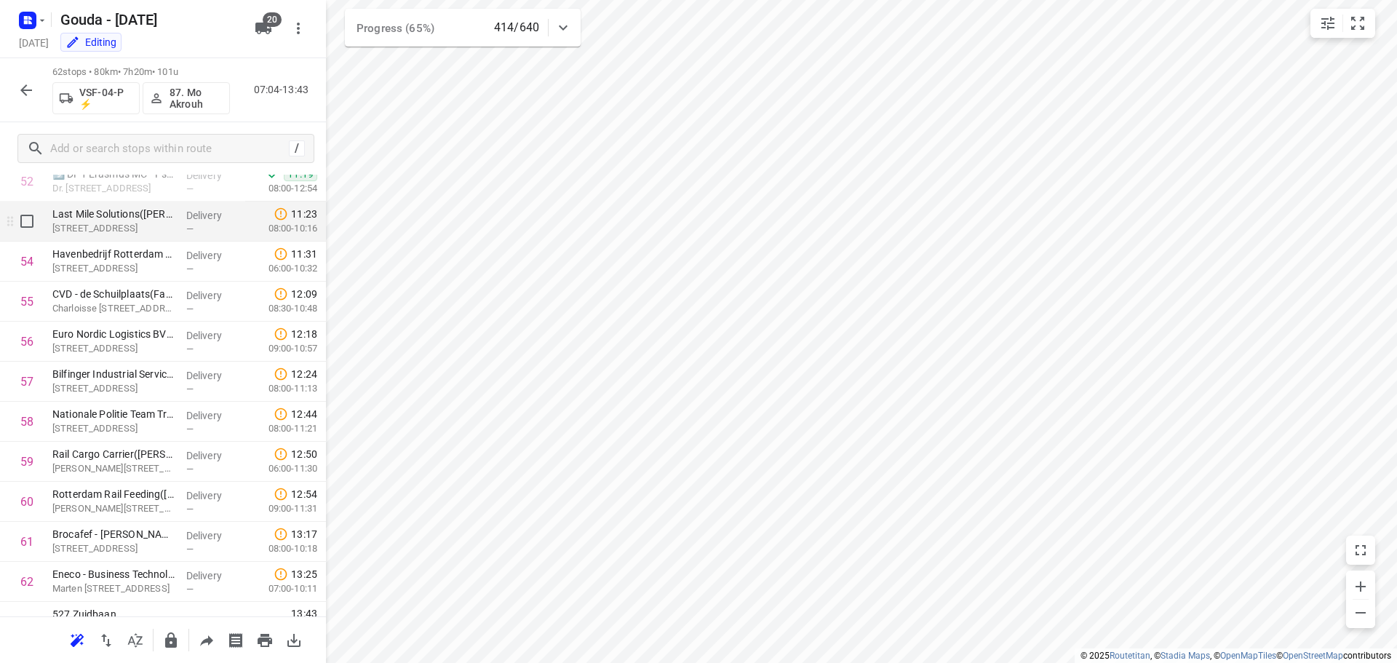
scroll to position [2153, 0]
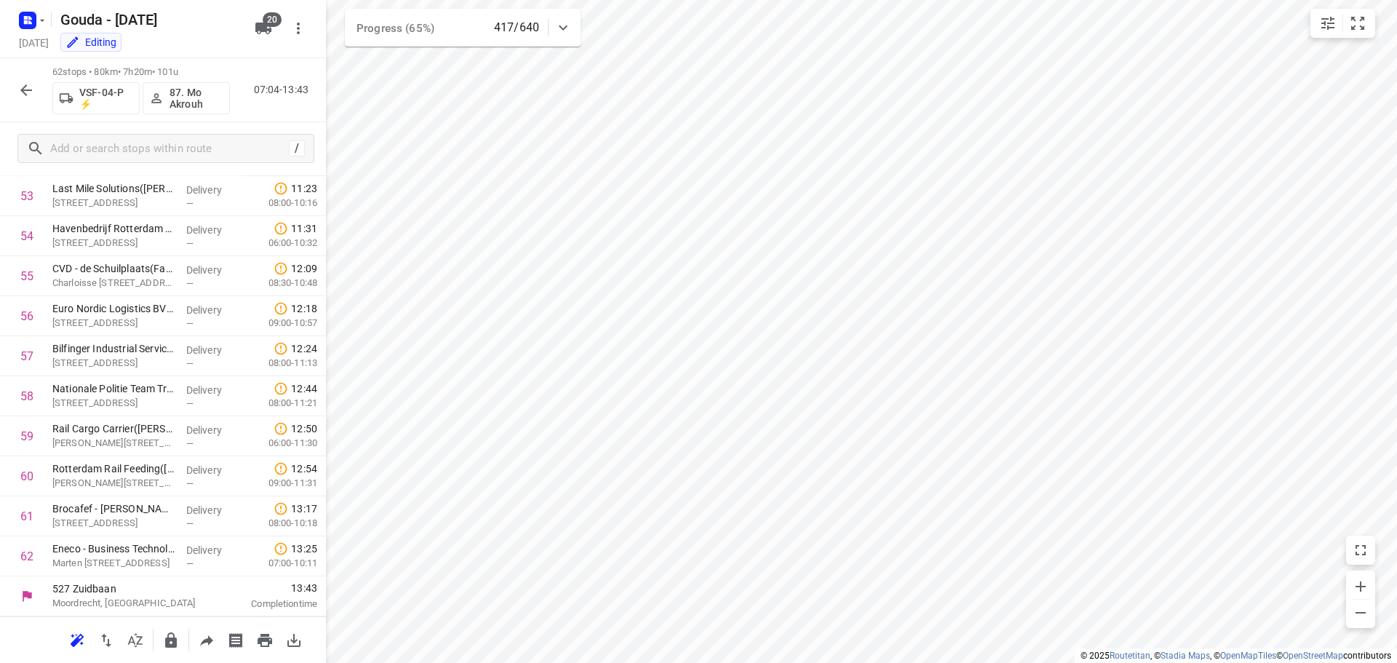
click at [22, 82] on icon "button" at bounding box center [25, 90] width 17 height 17
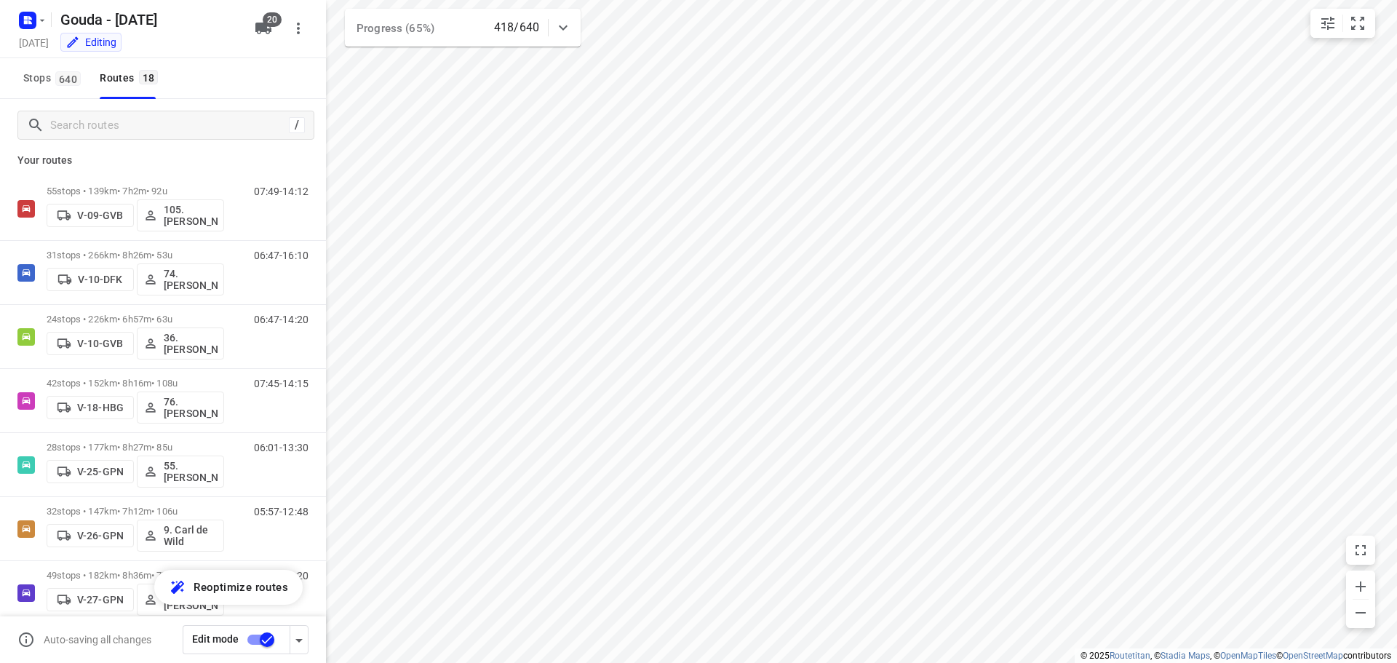
scroll to position [0, 0]
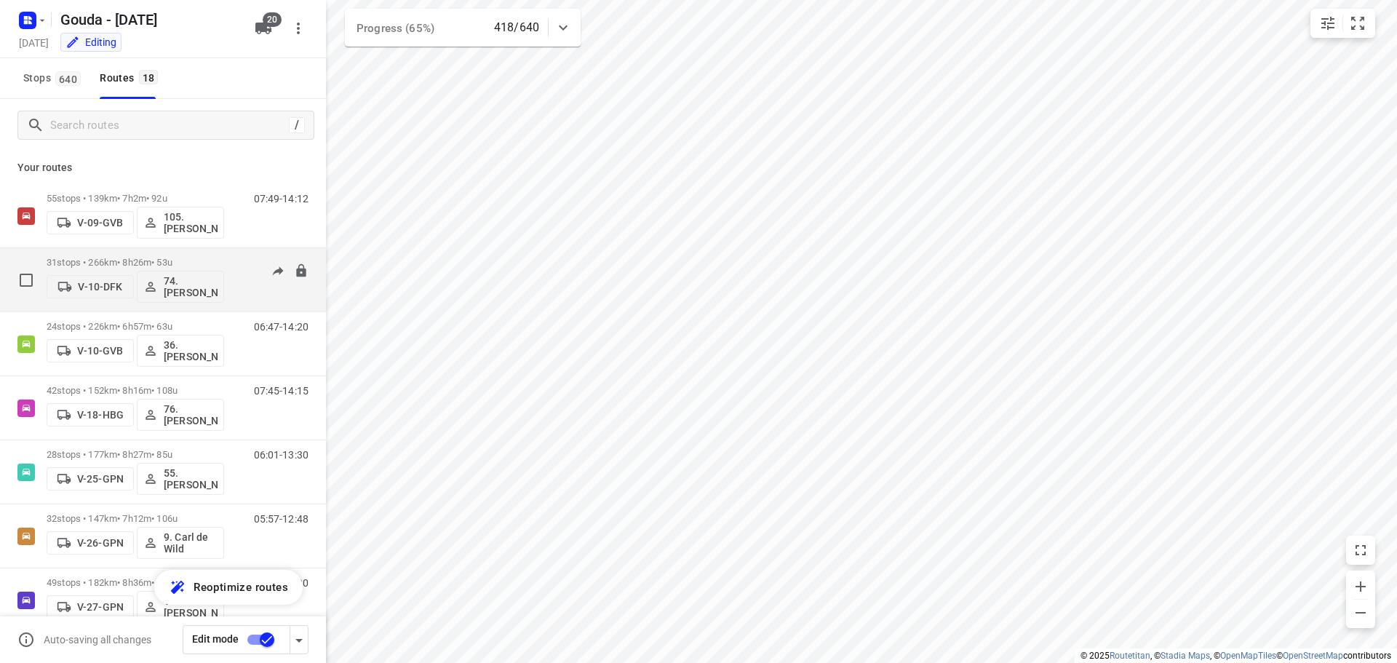
click at [168, 254] on div "31 stops • 266km • 8h26m • 53u V-10-DFK 74.[PERSON_NAME]" at bounding box center [136, 280] width 178 height 60
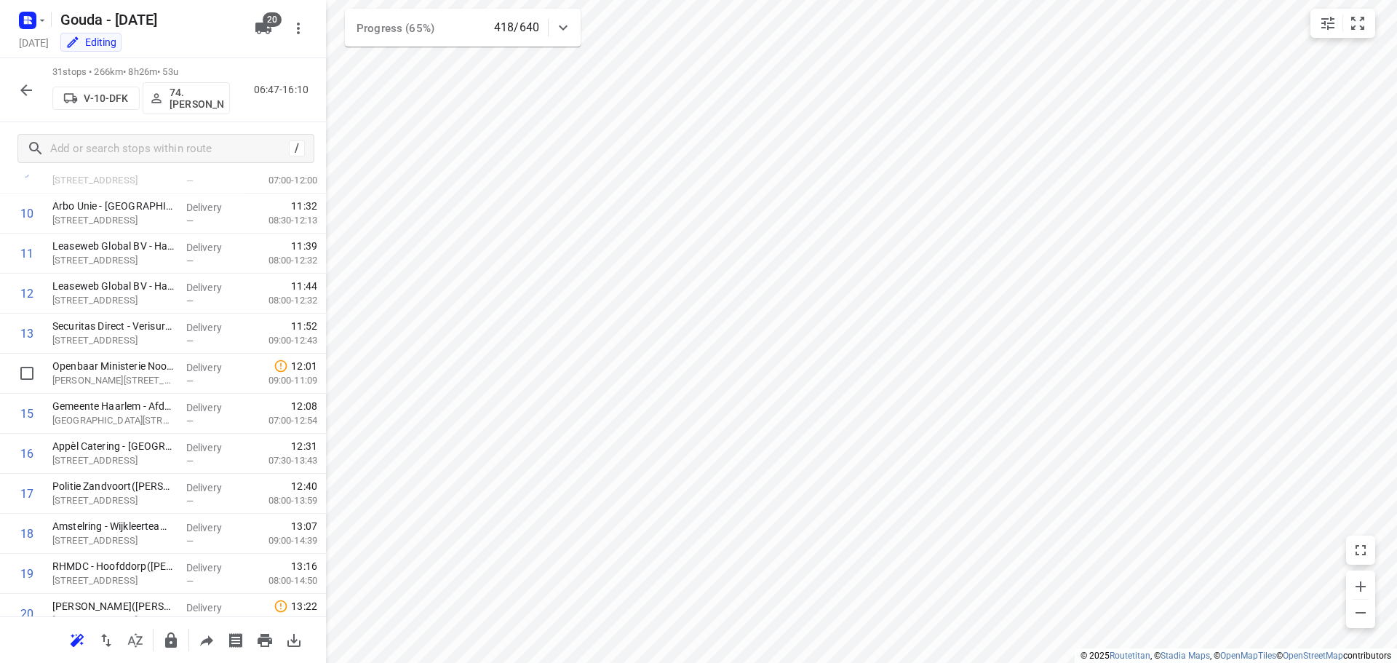
scroll to position [330, 0]
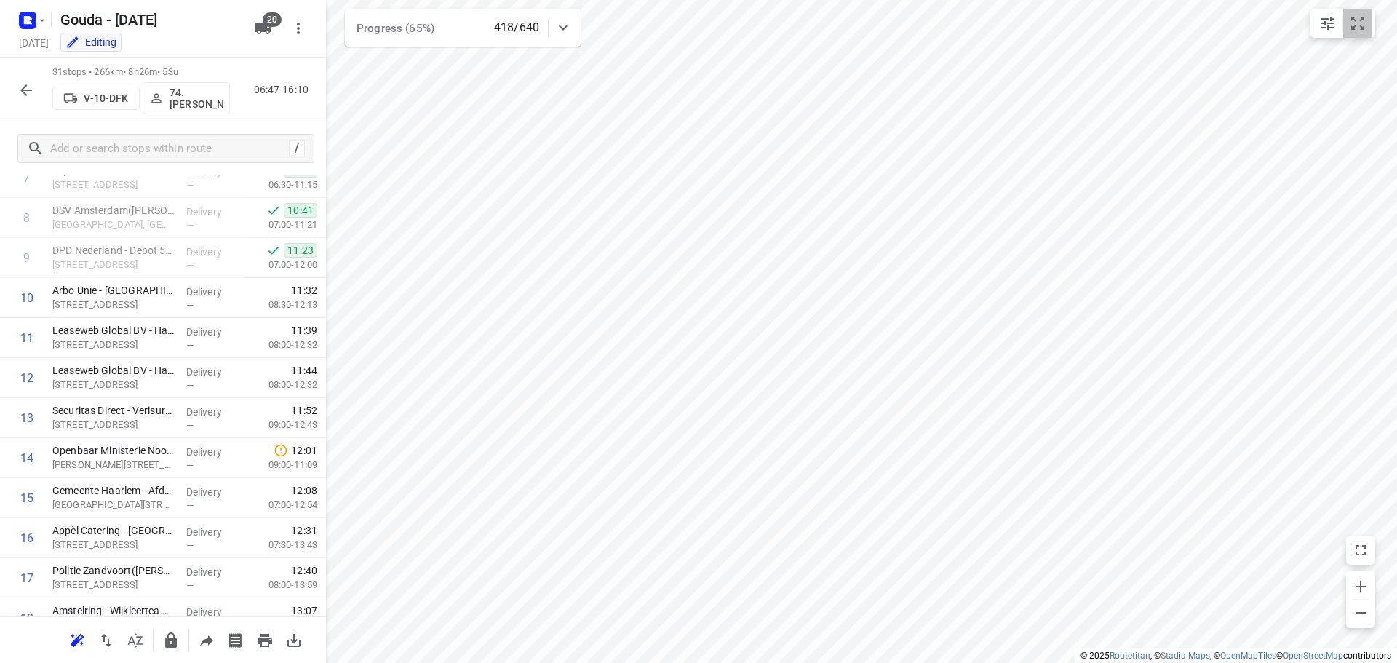
click at [1361, 18] on icon "small contained button group" at bounding box center [1357, 23] width 17 height 17
click at [97, 260] on p "[STREET_ADDRESS]" at bounding box center [113, 265] width 122 height 15
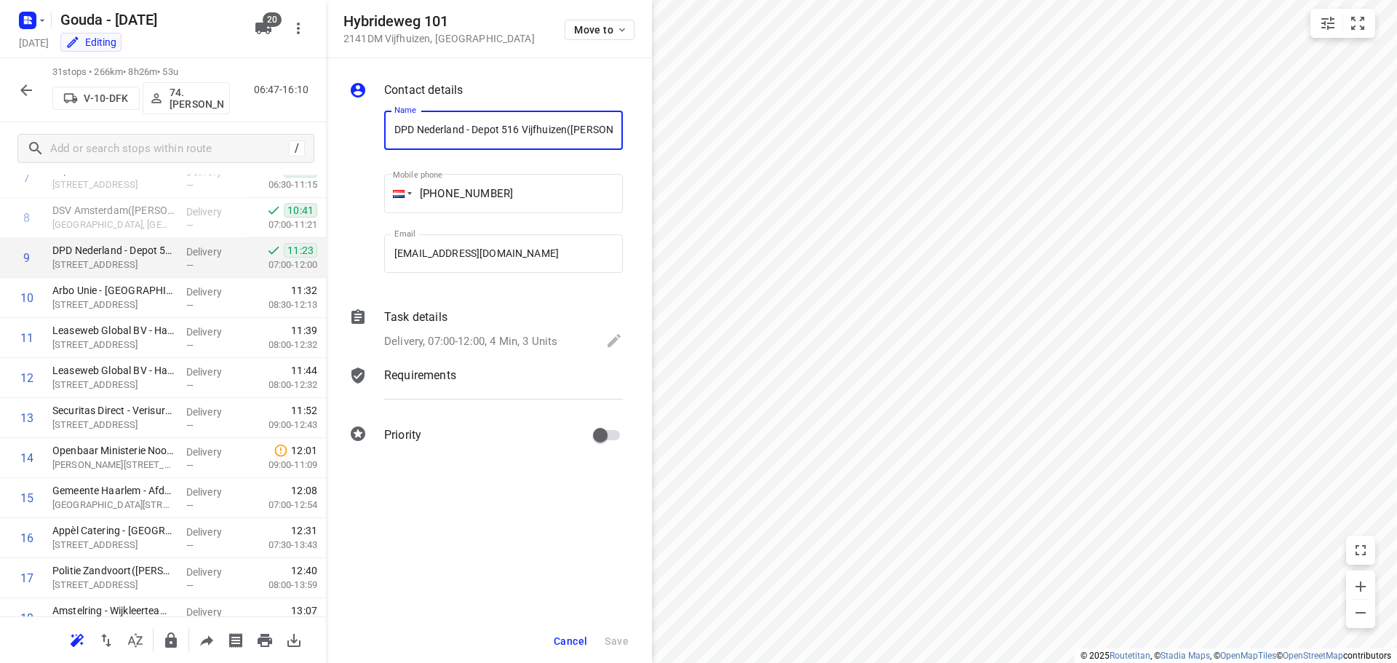
scroll to position [0, 199]
click at [556, 332] on div "Delivery, 07:00-12:00, 4 Min, 3 Units" at bounding box center [503, 342] width 239 height 20
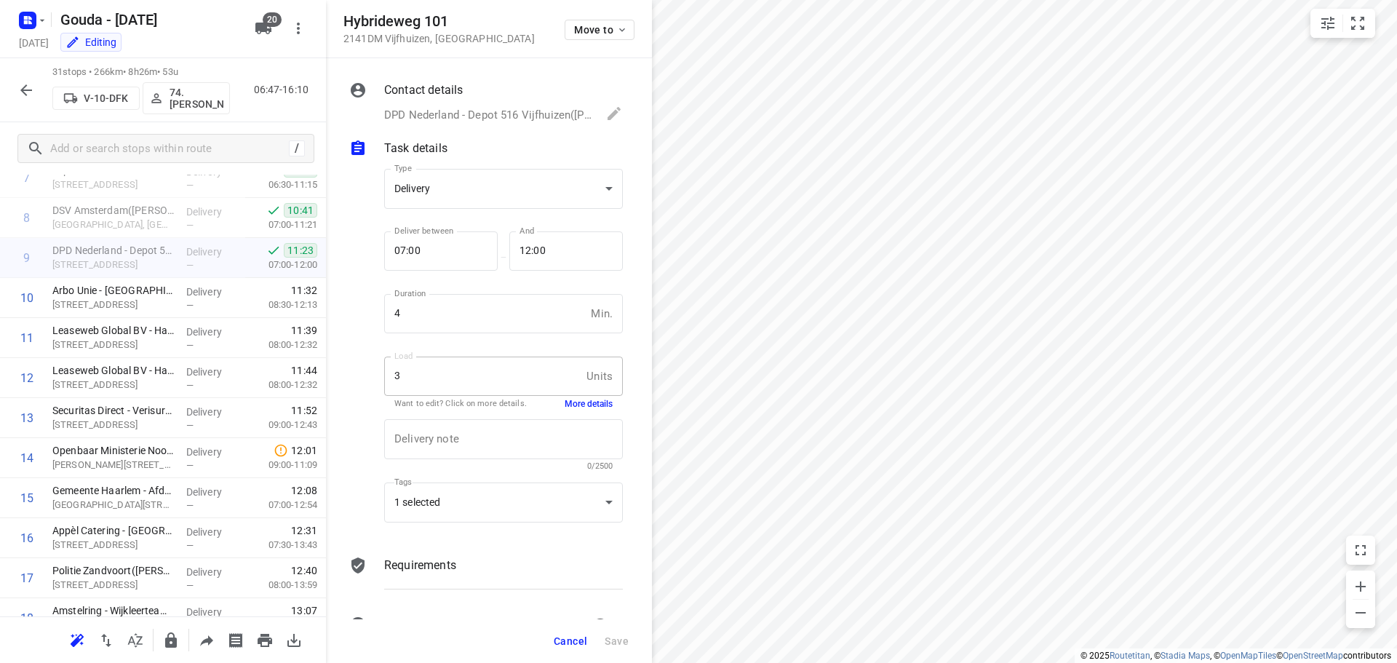
scroll to position [0, 0]
click at [161, 204] on p "DSV Amsterdam([PERSON_NAME])" at bounding box center [113, 210] width 122 height 15
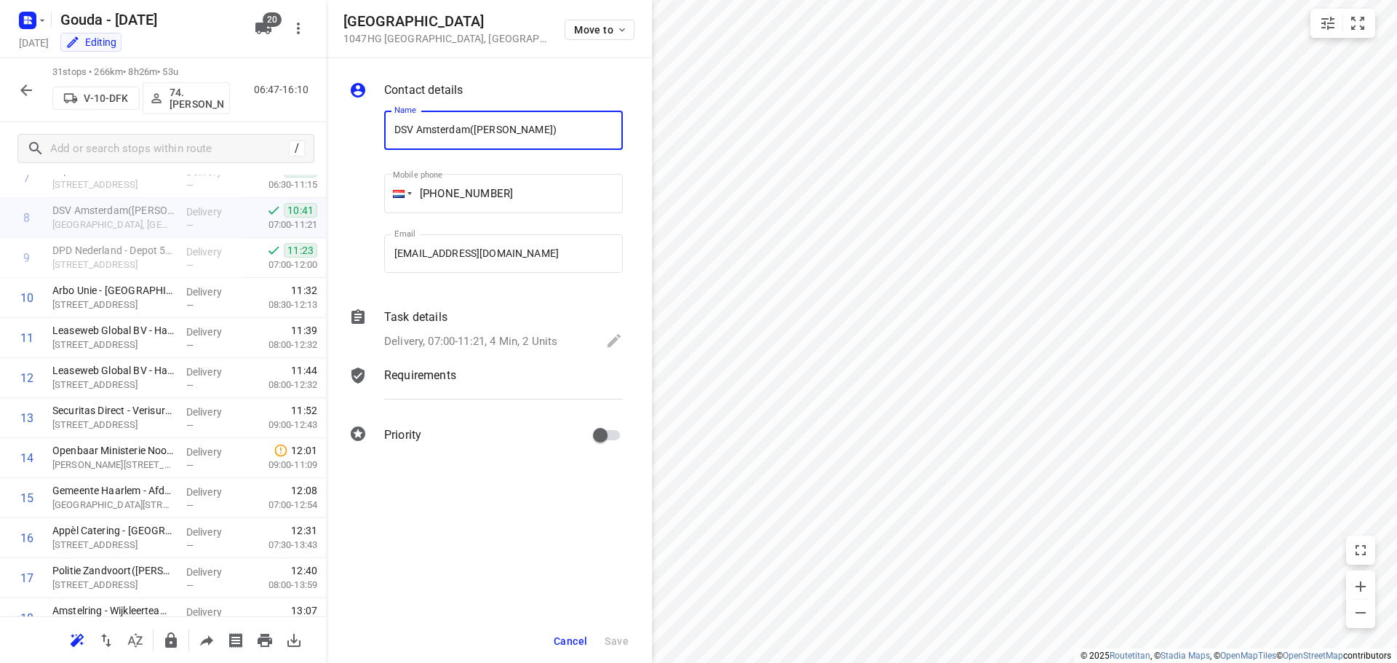
click at [513, 325] on div "Task details" at bounding box center [503, 317] width 239 height 17
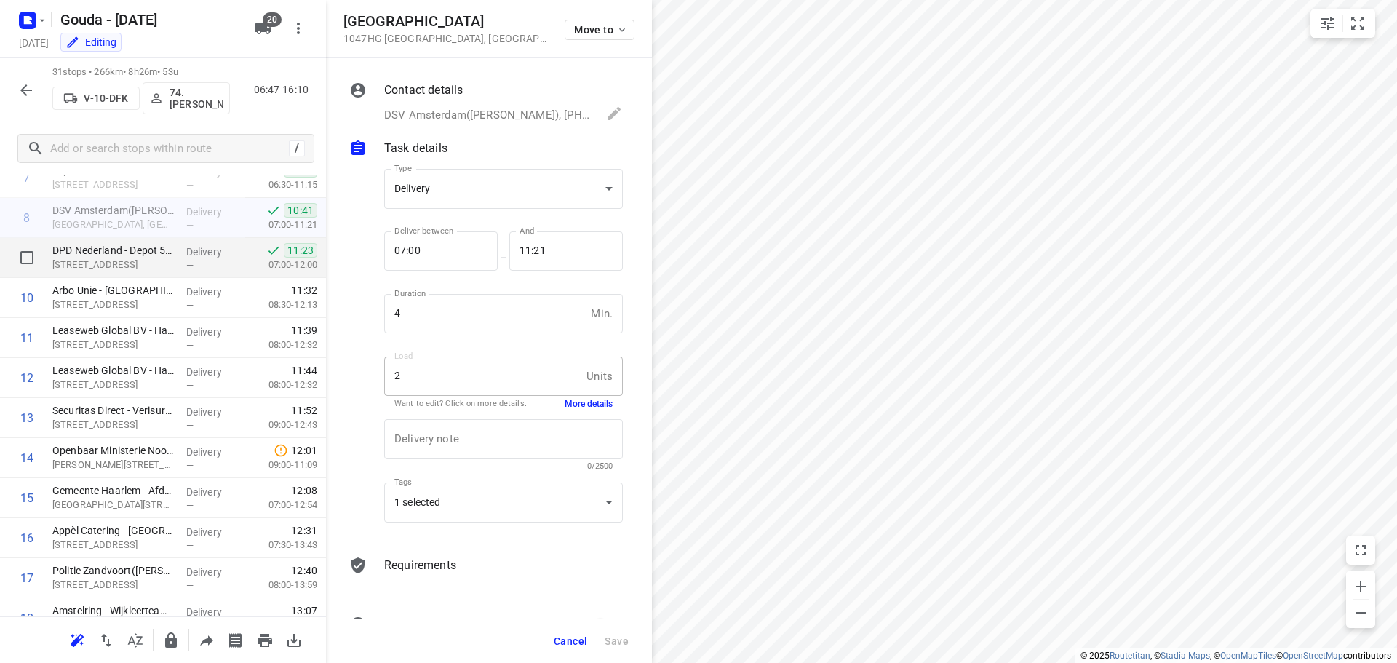
drag, startPoint x: 159, startPoint y: 261, endPoint x: 271, endPoint y: 265, distance: 112.1
click at [159, 261] on p "[STREET_ADDRESS]" at bounding box center [113, 265] width 122 height 15
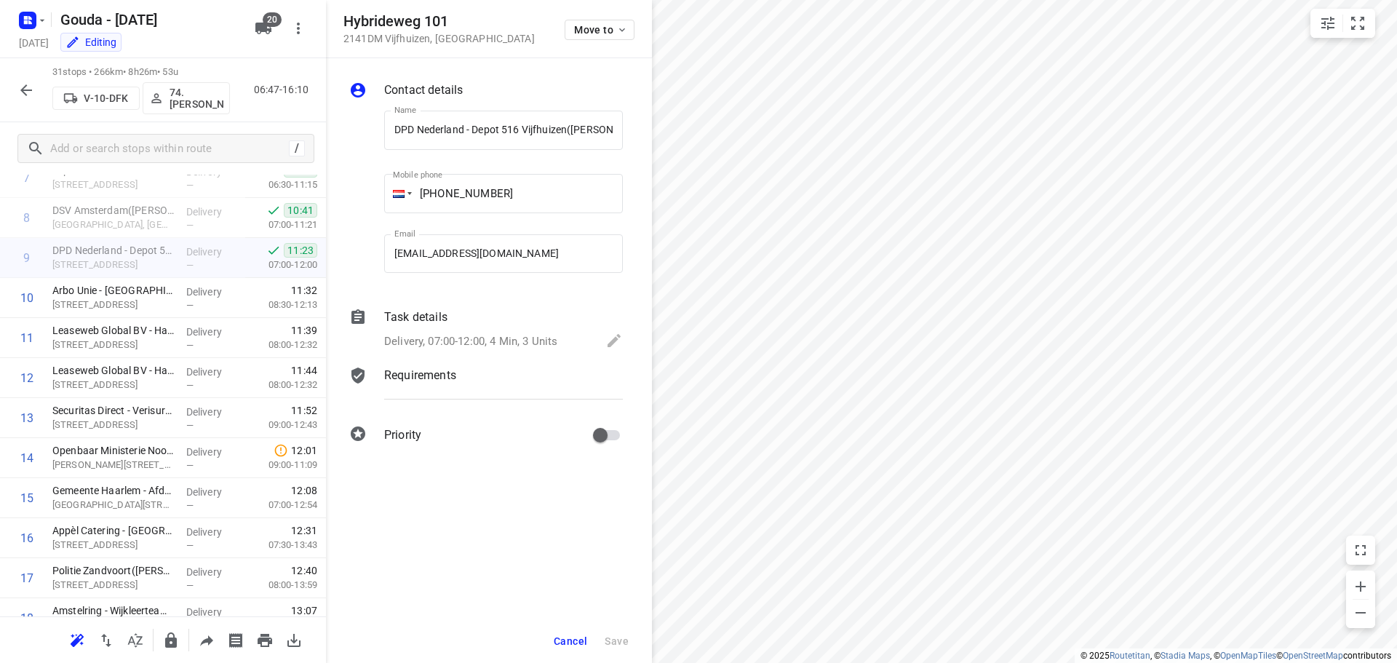
click at [482, 339] on p "Delivery, 07:00-12:00, 4 Min, 3 Units" at bounding box center [470, 341] width 173 height 17
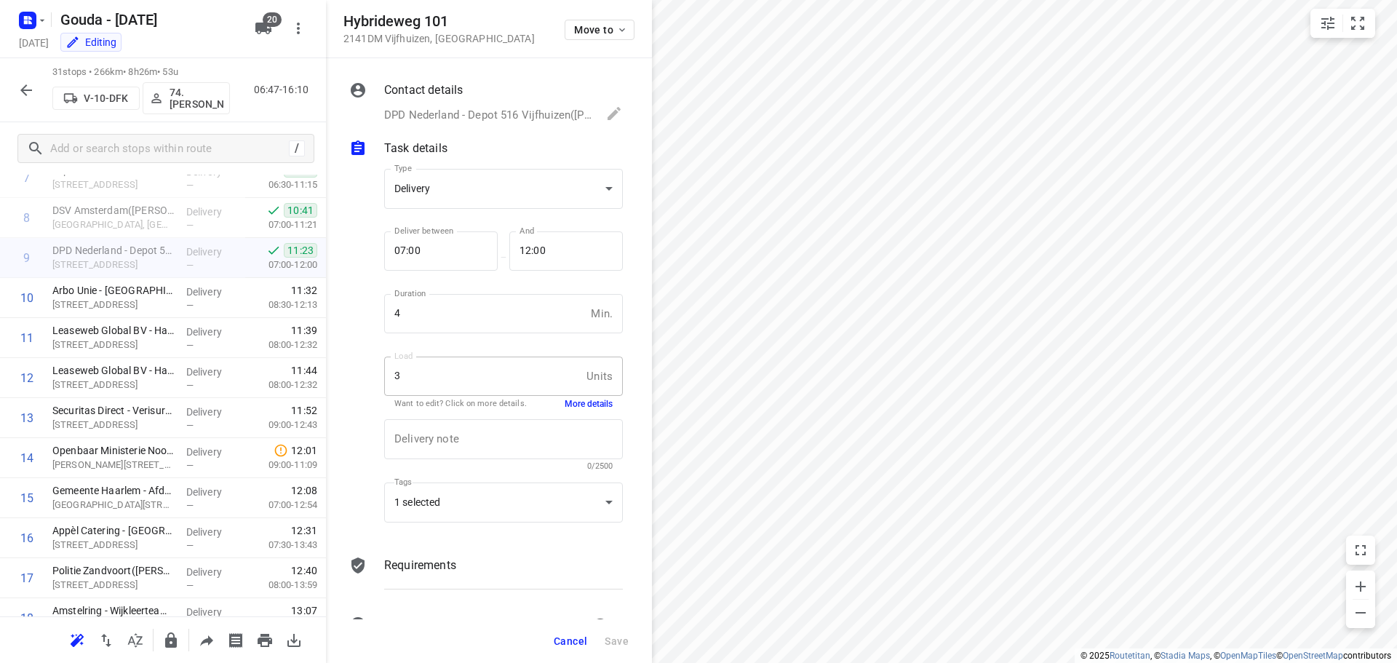
click at [565, 404] on button "More details" at bounding box center [589, 404] width 48 height 12
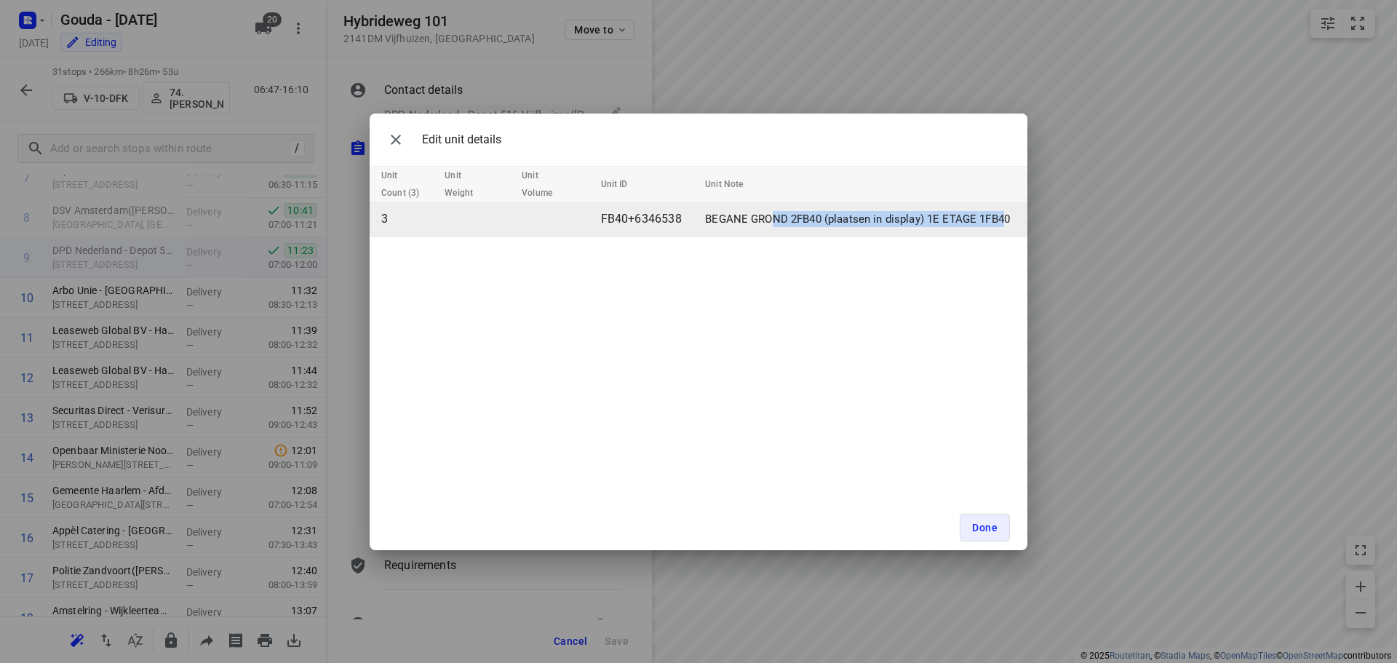
drag, startPoint x: 772, startPoint y: 215, endPoint x: 1004, endPoint y: 220, distance: 231.5
click at [1004, 220] on p "BEGANE GROND 2FB40 (plaatsen in display) 1E ETAGE 1FB40" at bounding box center [857, 219] width 305 height 17
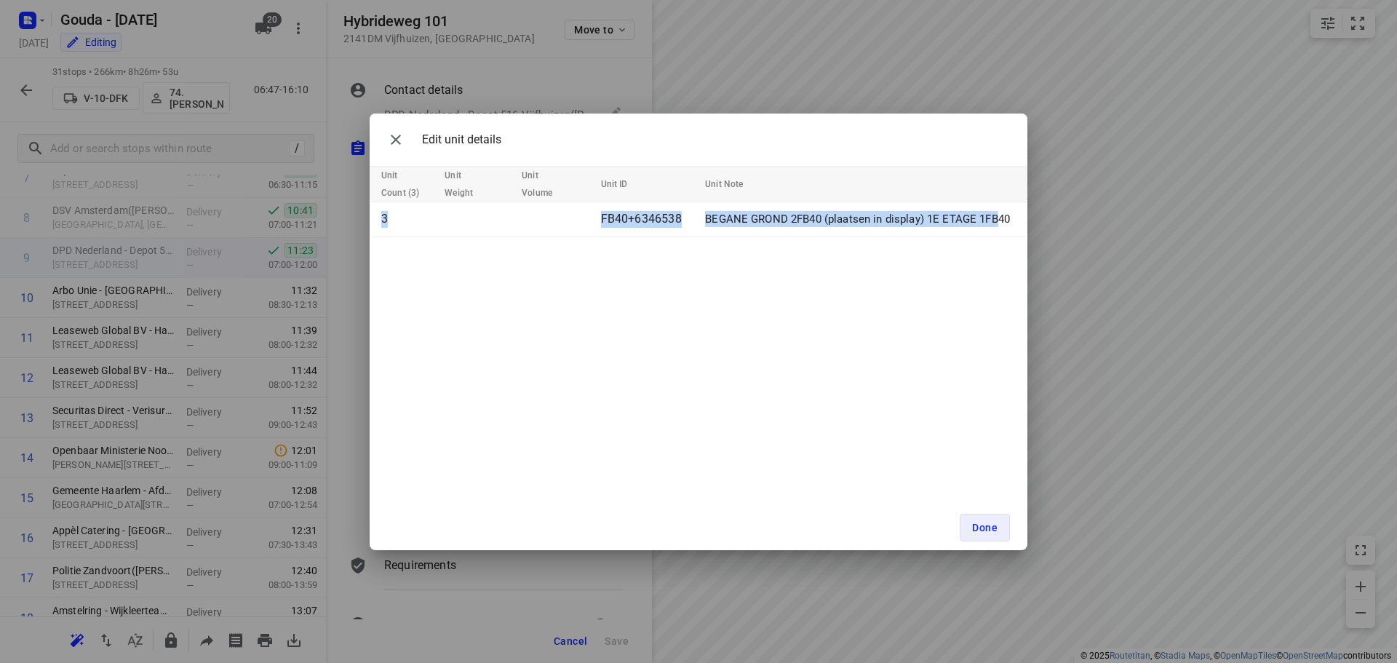
drag, startPoint x: 991, startPoint y: 223, endPoint x: 854, endPoint y: 199, distance: 139.6
click at [854, 199] on table "Unit Count (3) Unit Weight Unit Volume Unit ID Unit Note 3 FB40+6346538 BEGANE …" at bounding box center [699, 201] width 658 height 71
click at [854, 199] on th "Unit Note" at bounding box center [863, 184] width 328 height 36
click at [982, 533] on button "Done" at bounding box center [985, 528] width 50 height 28
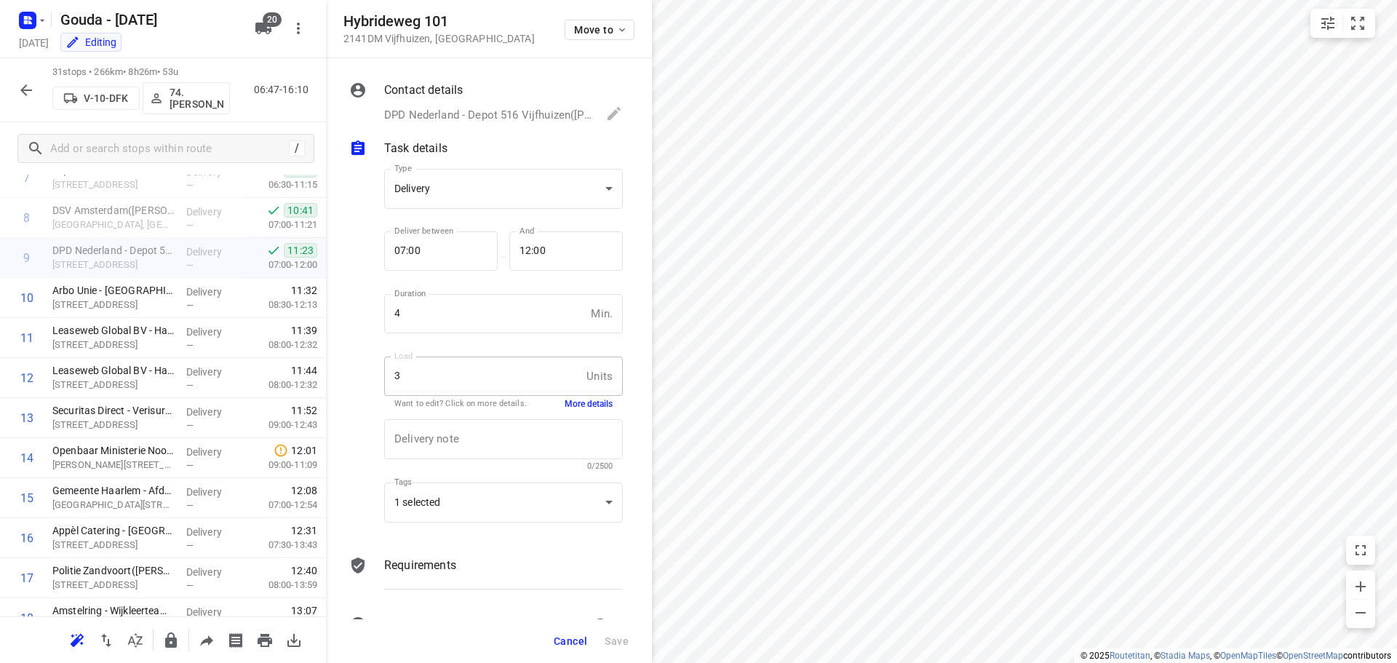
click at [571, 638] on span "Cancel" at bounding box center [570, 641] width 33 height 12
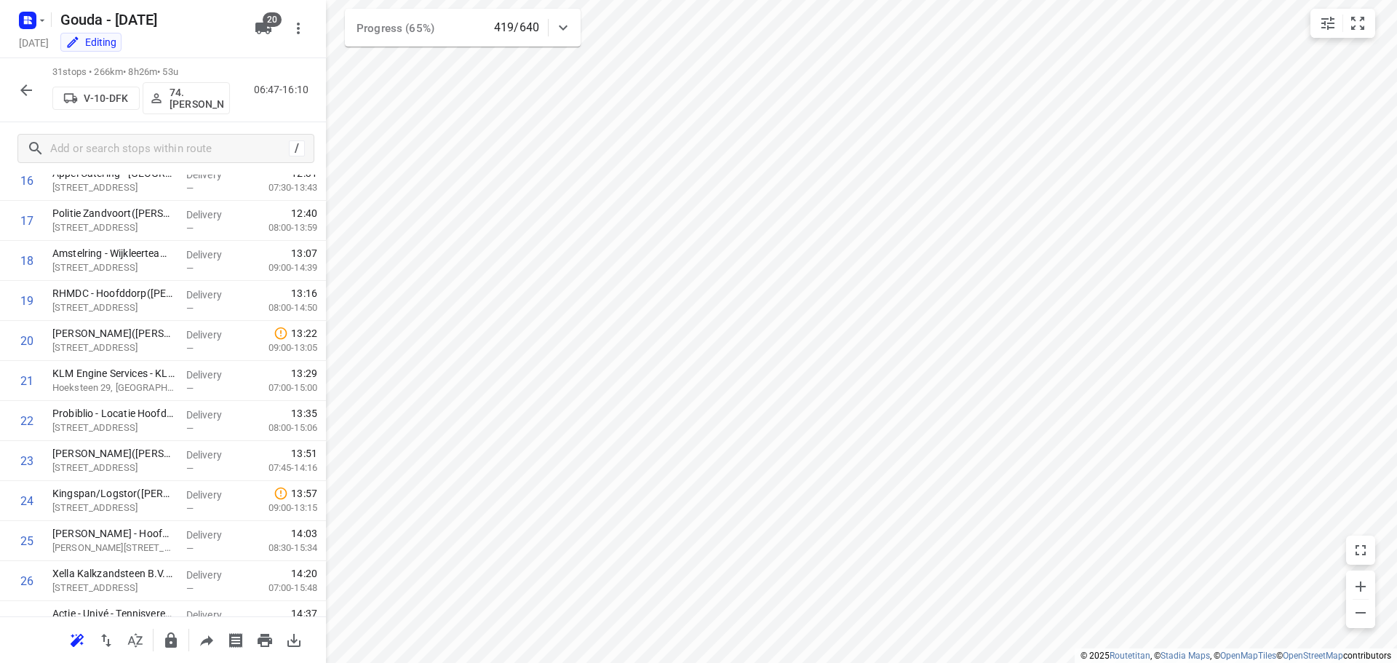
scroll to position [912, 0]
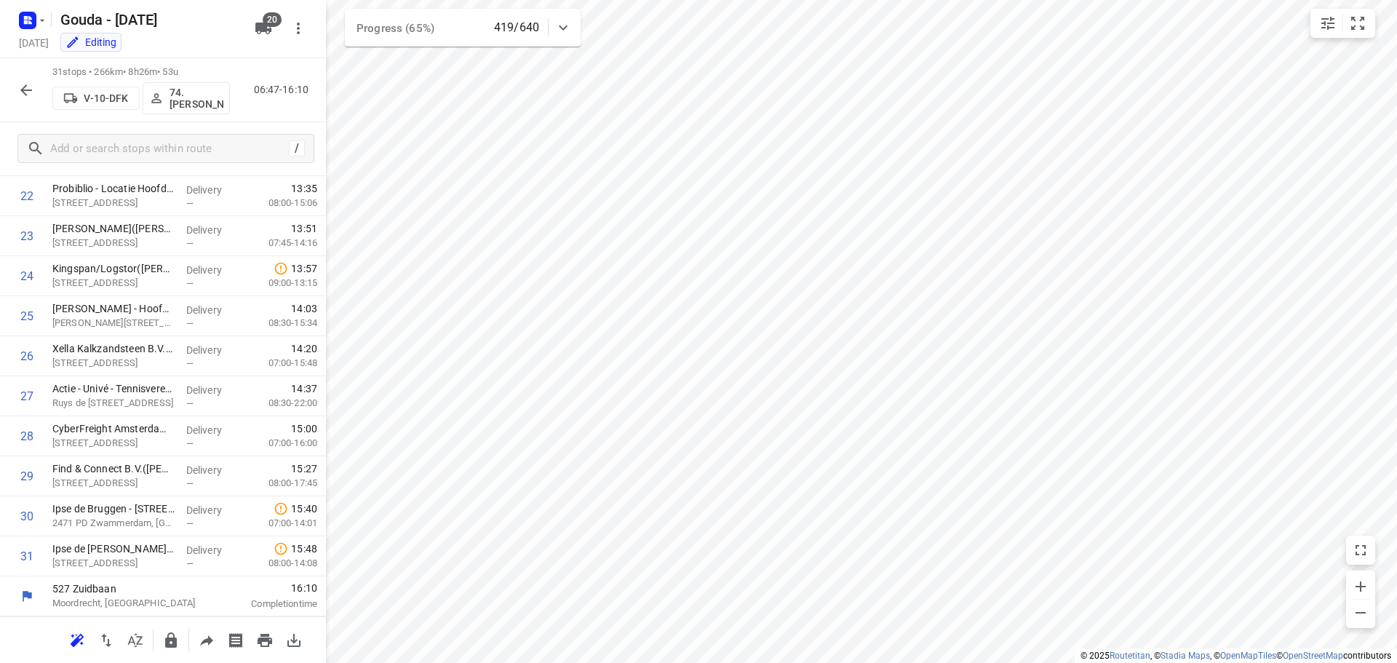
click at [34, 91] on icon "button" at bounding box center [25, 90] width 17 height 17
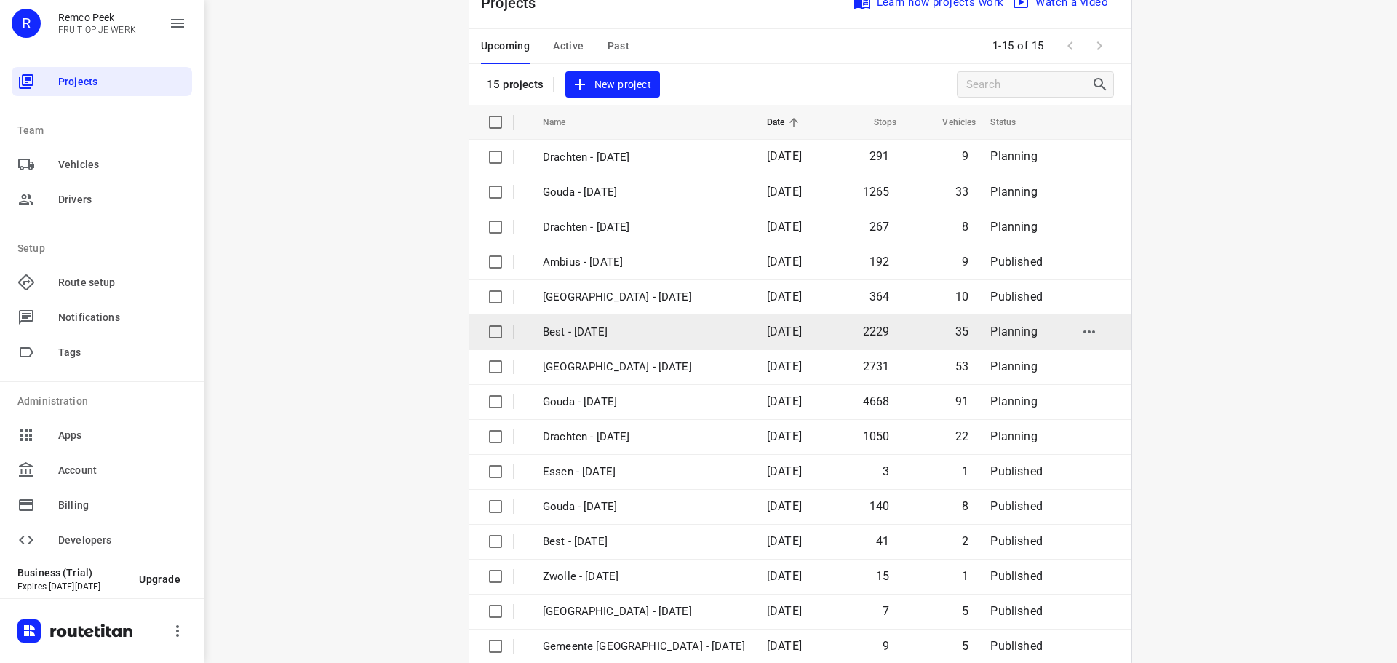
scroll to position [73, 0]
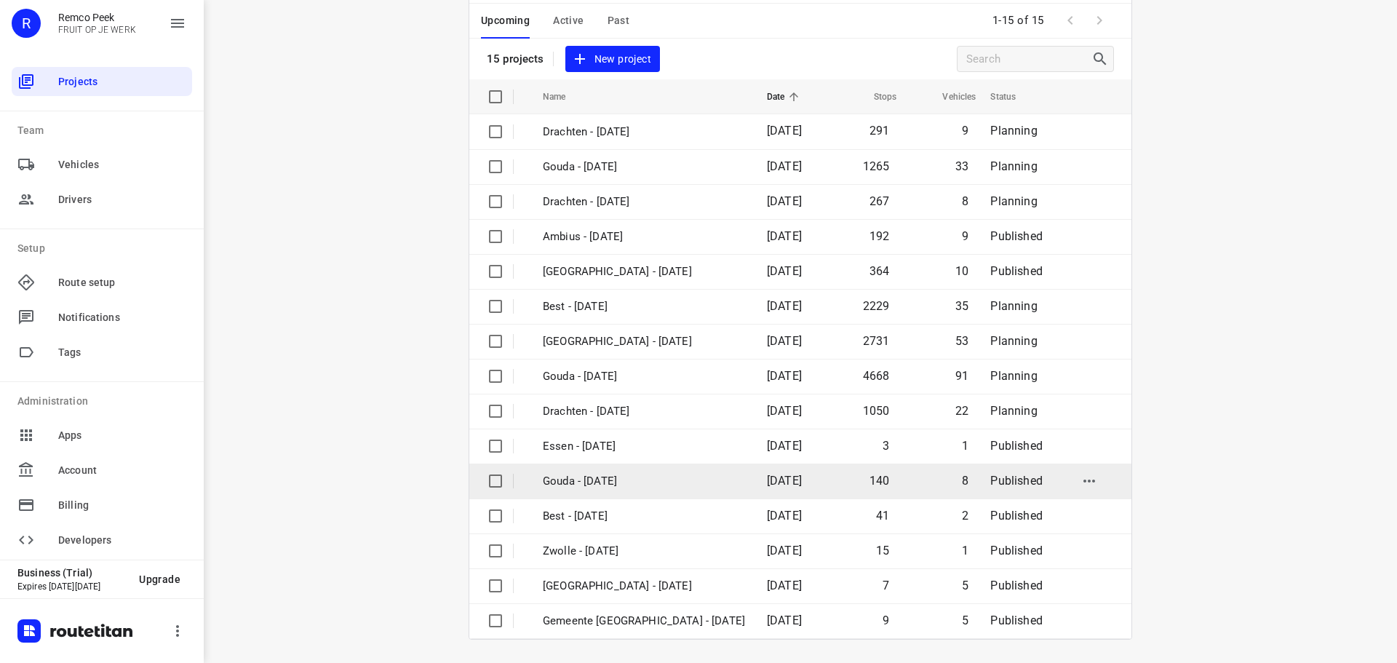
click at [613, 476] on p "Gouda - [DATE]" at bounding box center [644, 481] width 202 height 17
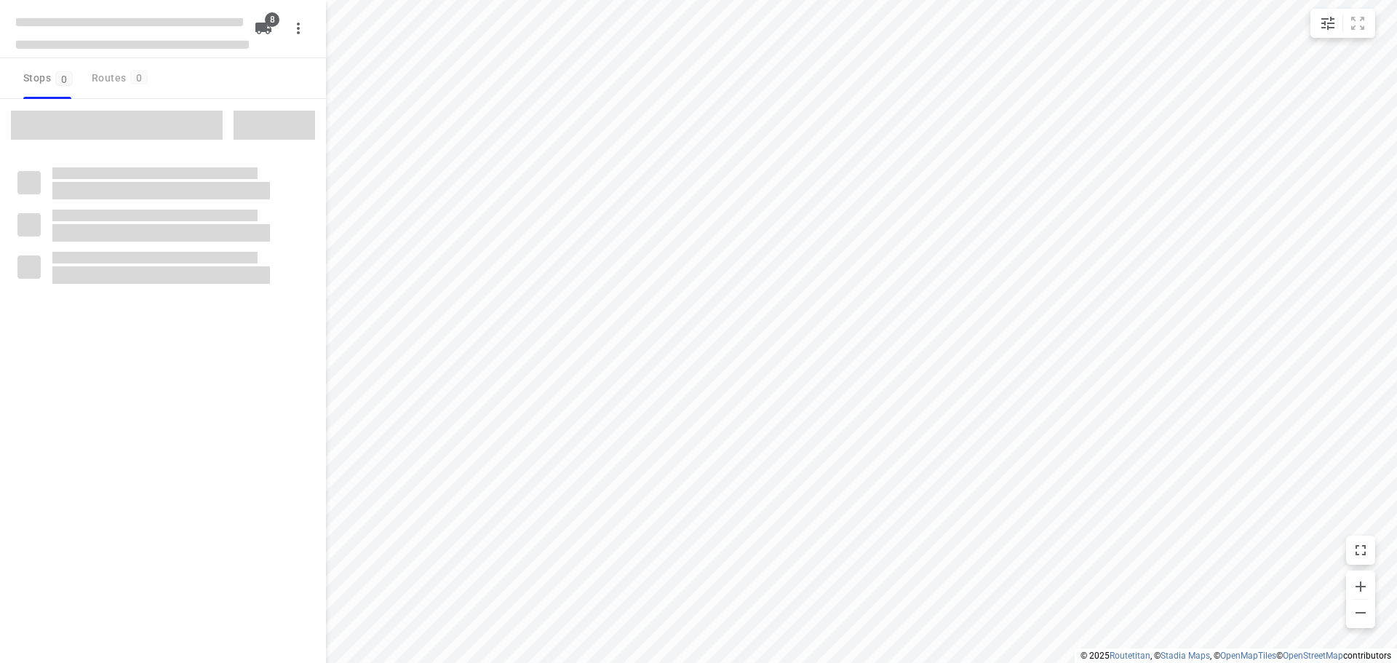
type input "distance"
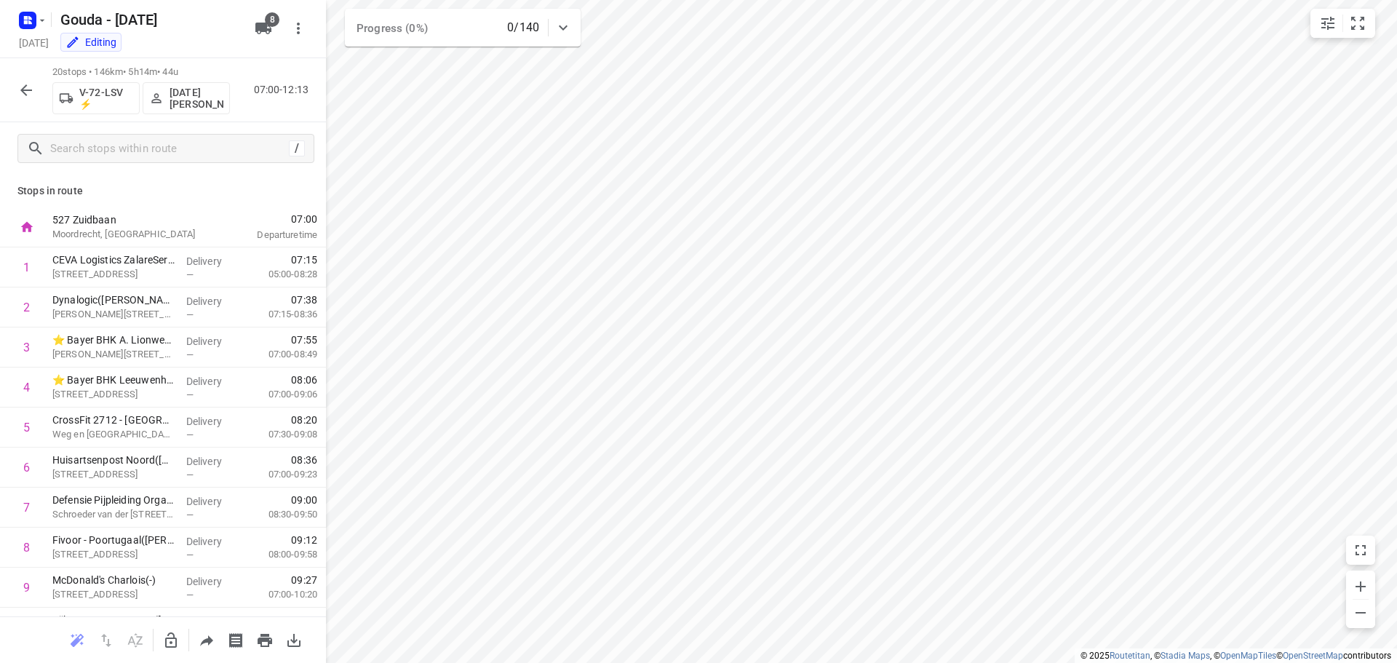
click at [31, 92] on icon "button" at bounding box center [25, 90] width 17 height 17
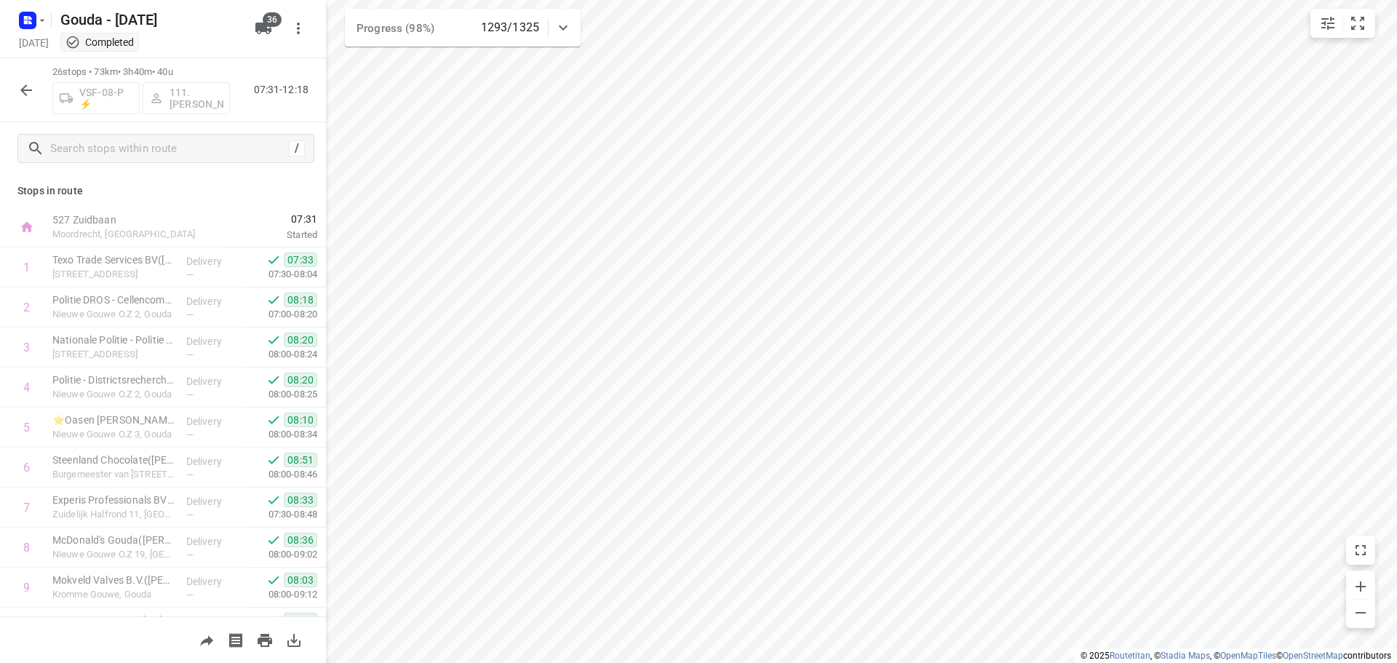
click at [25, 87] on icon "button" at bounding box center [26, 90] width 12 height 12
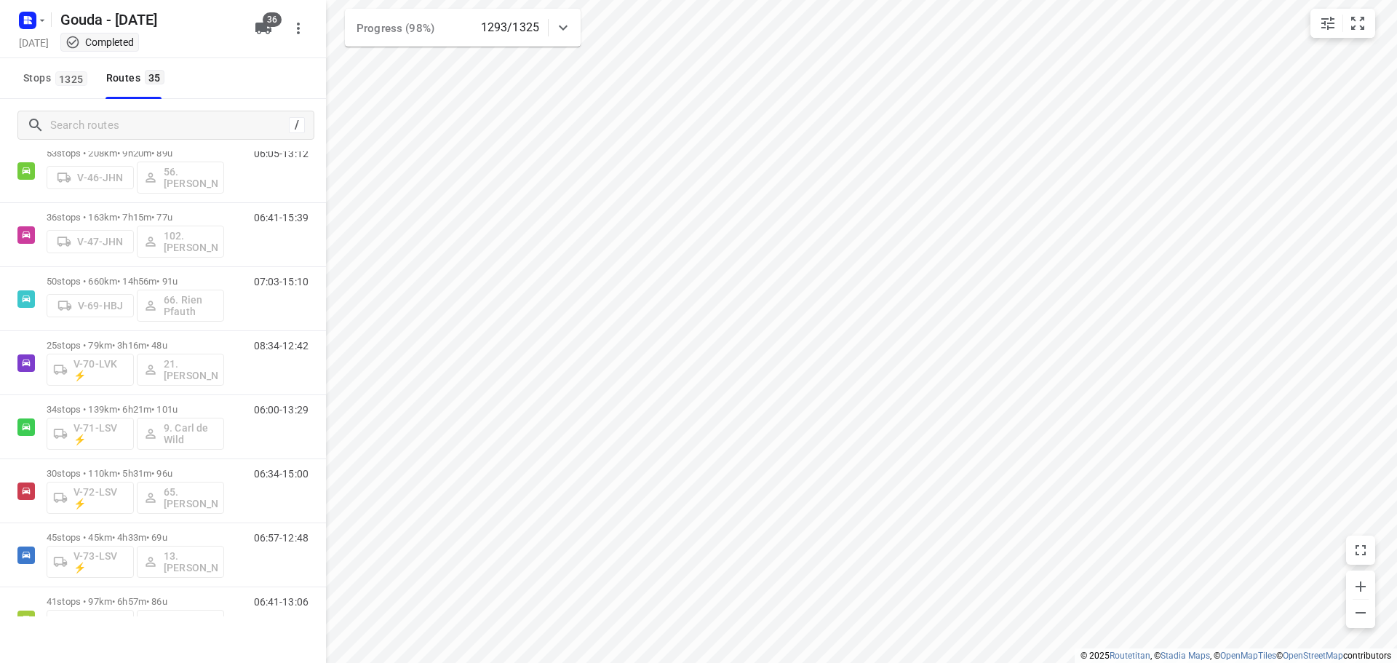
scroll to position [587, 0]
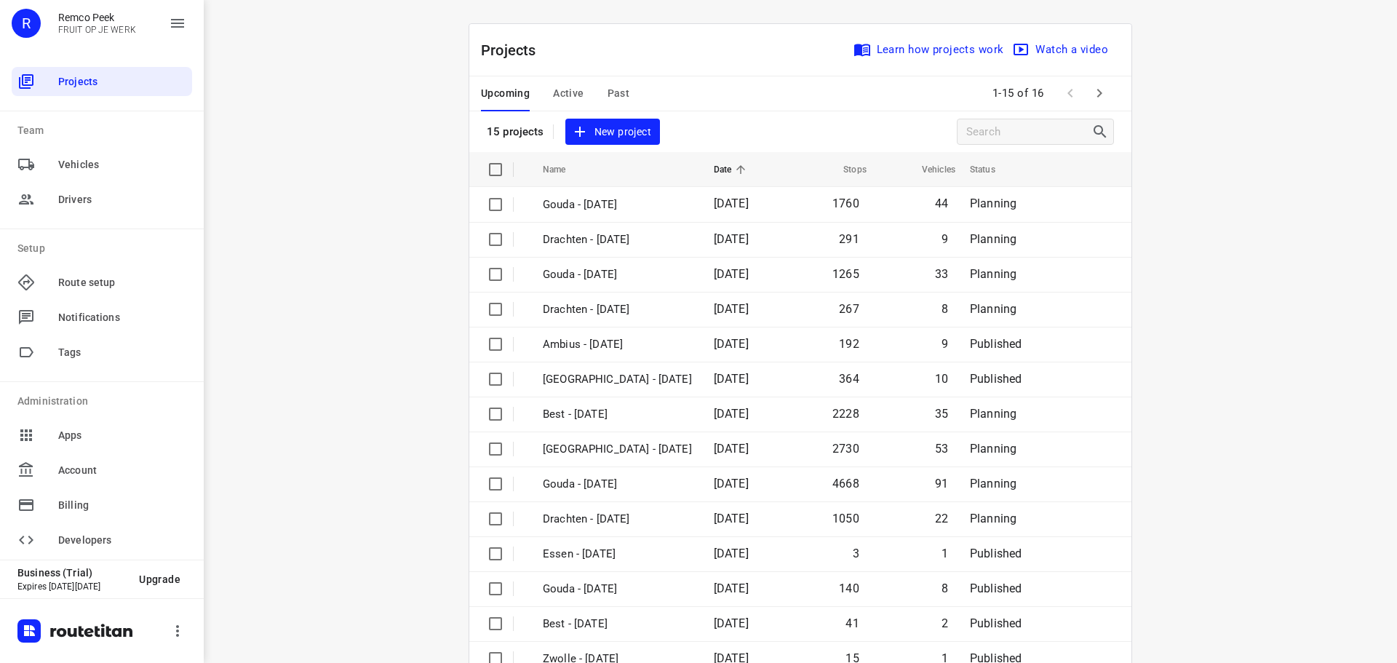
click at [394, 214] on div "i © 2025 Routetitan , © Stadia Maps , © OpenMapTiles © OpenStreetMap contributo…" at bounding box center [800, 331] width 1193 height 663
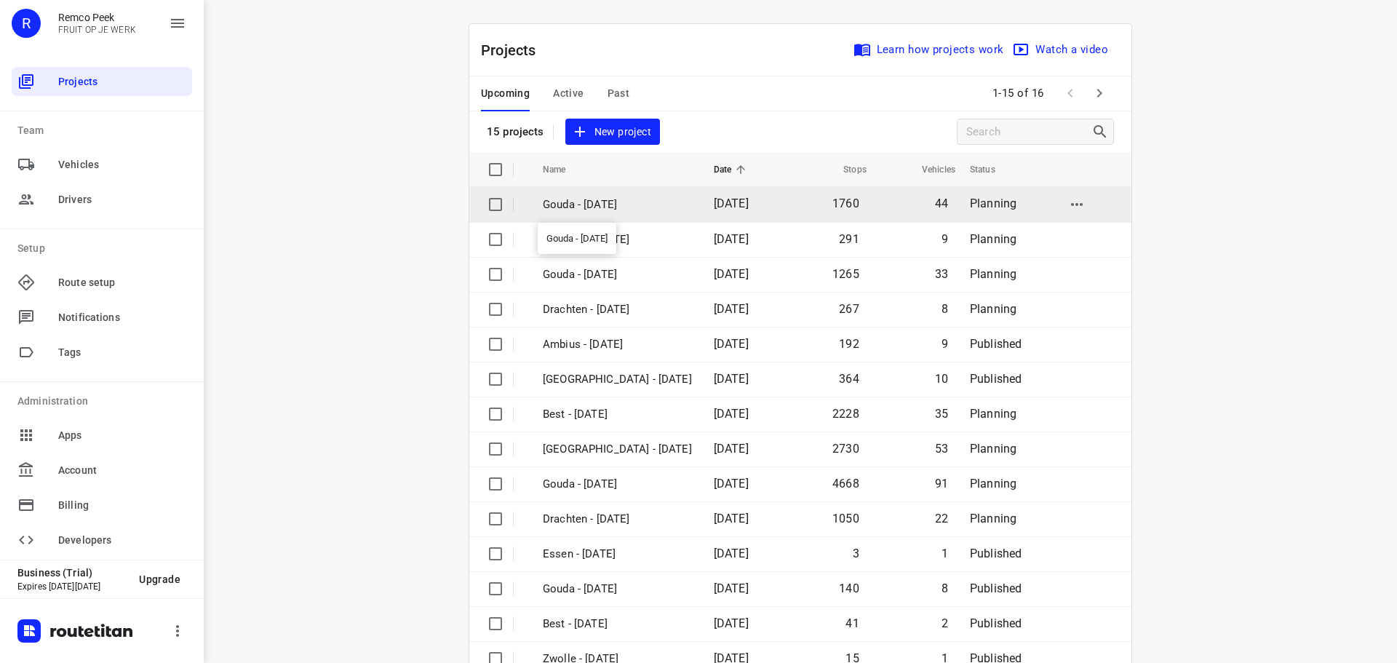
click at [625, 203] on p "Gouda - [DATE]" at bounding box center [617, 204] width 149 height 17
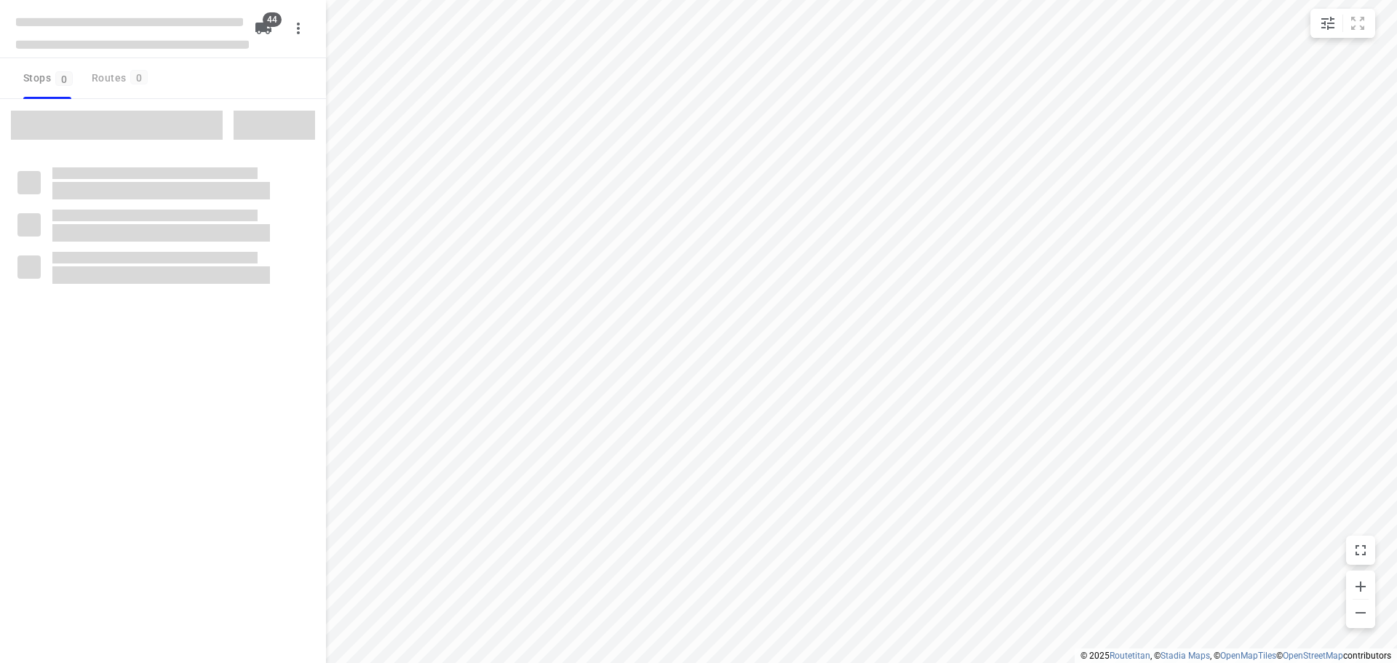
type input "distance"
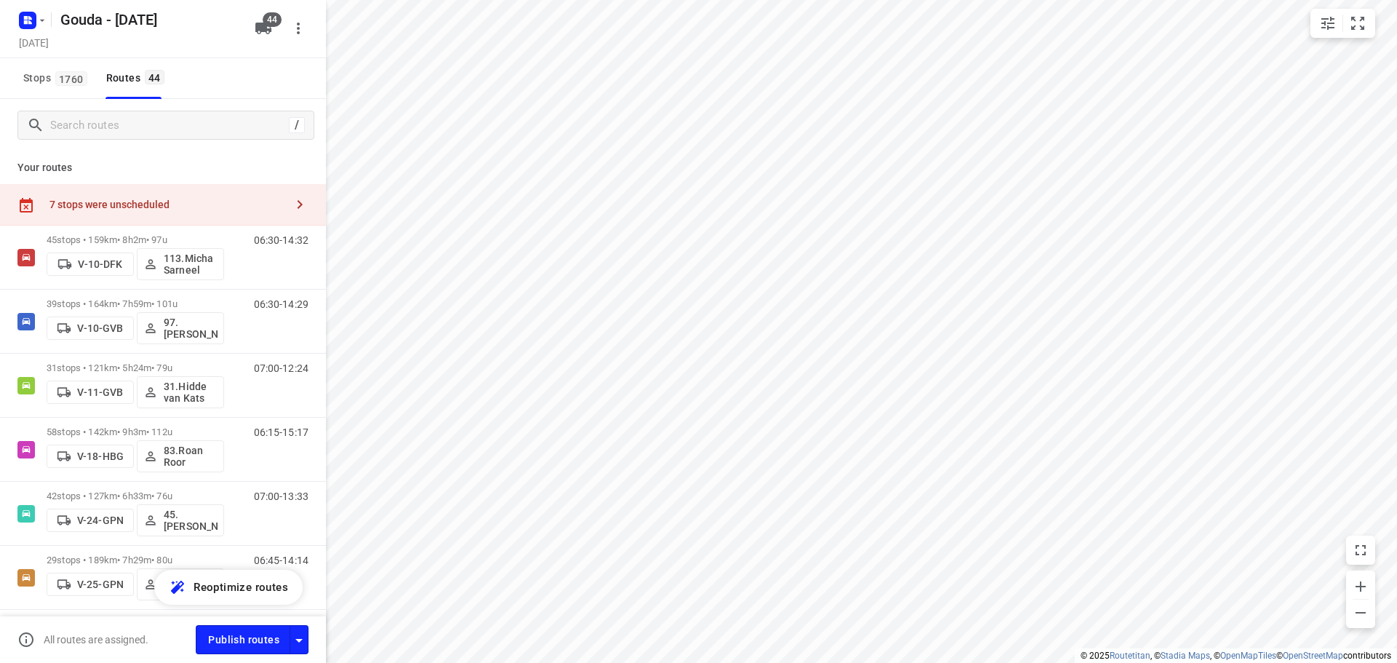
click at [119, 201] on div "7 stops were unscheduled" at bounding box center [167, 205] width 236 height 12
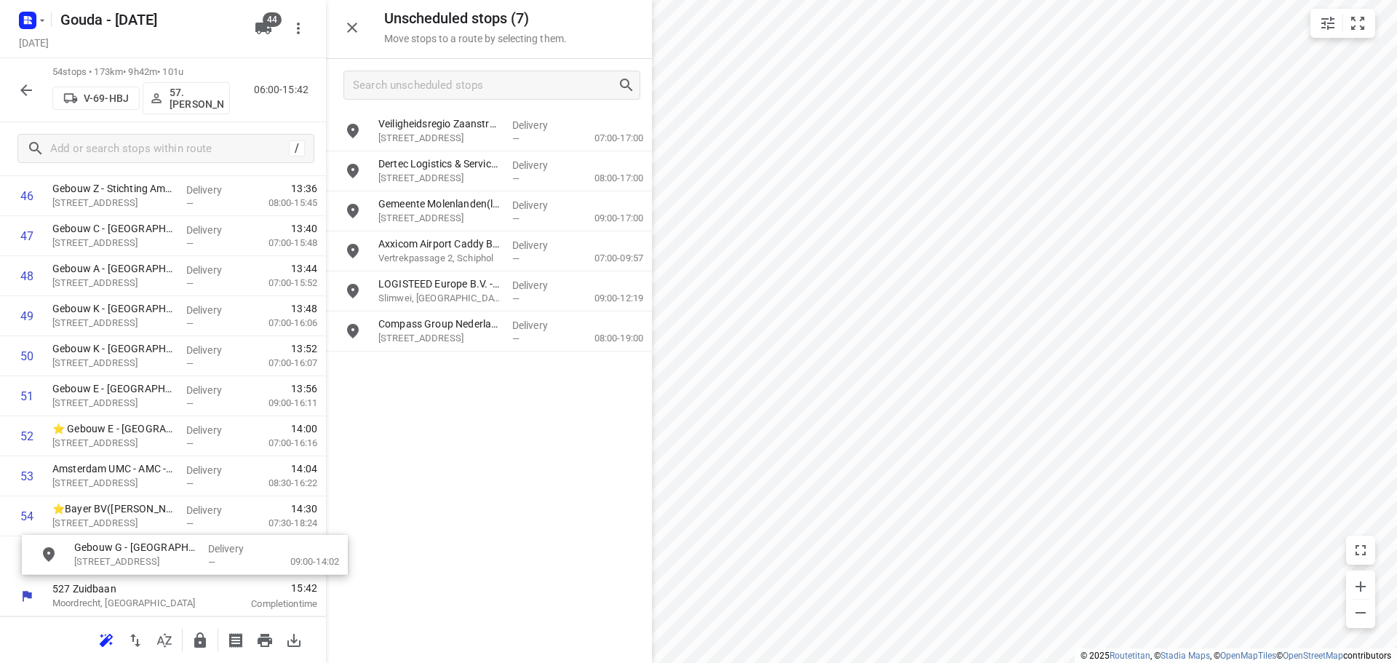
scroll to position [1925, 0]
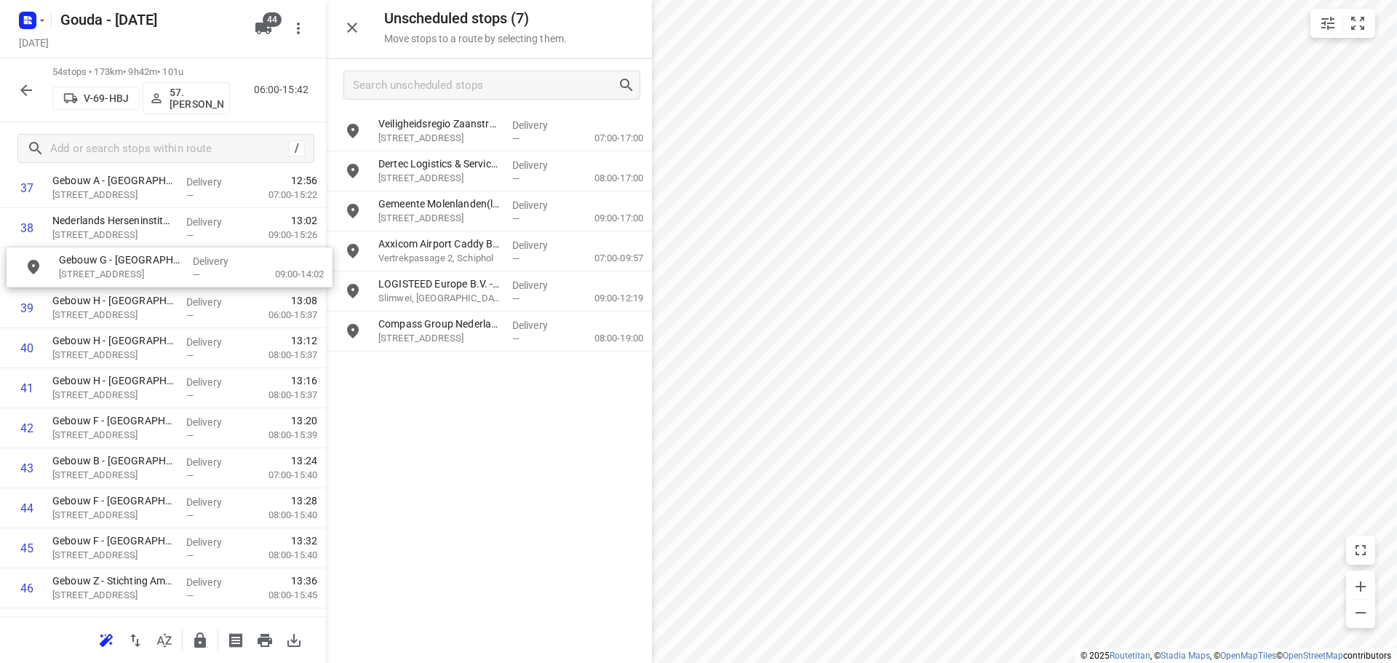
drag, startPoint x: 470, startPoint y: 261, endPoint x: 135, endPoint y: 287, distance: 336.4
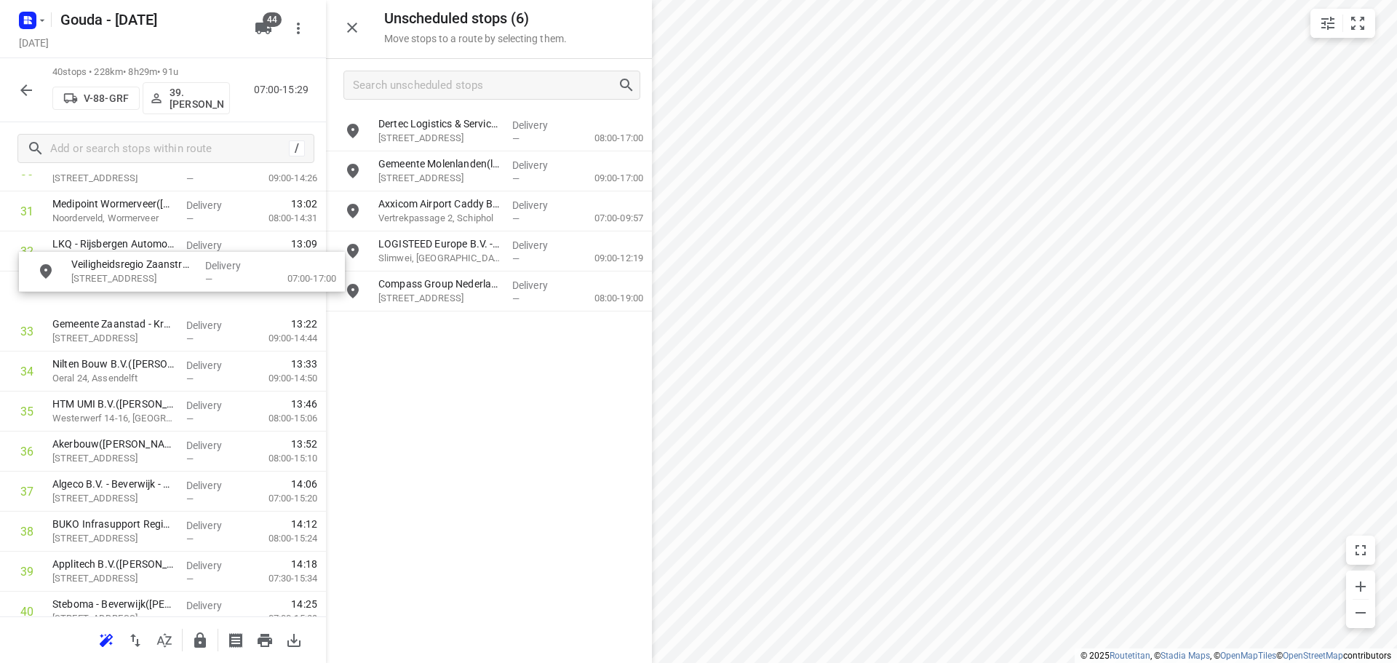
scroll to position [1295, 0]
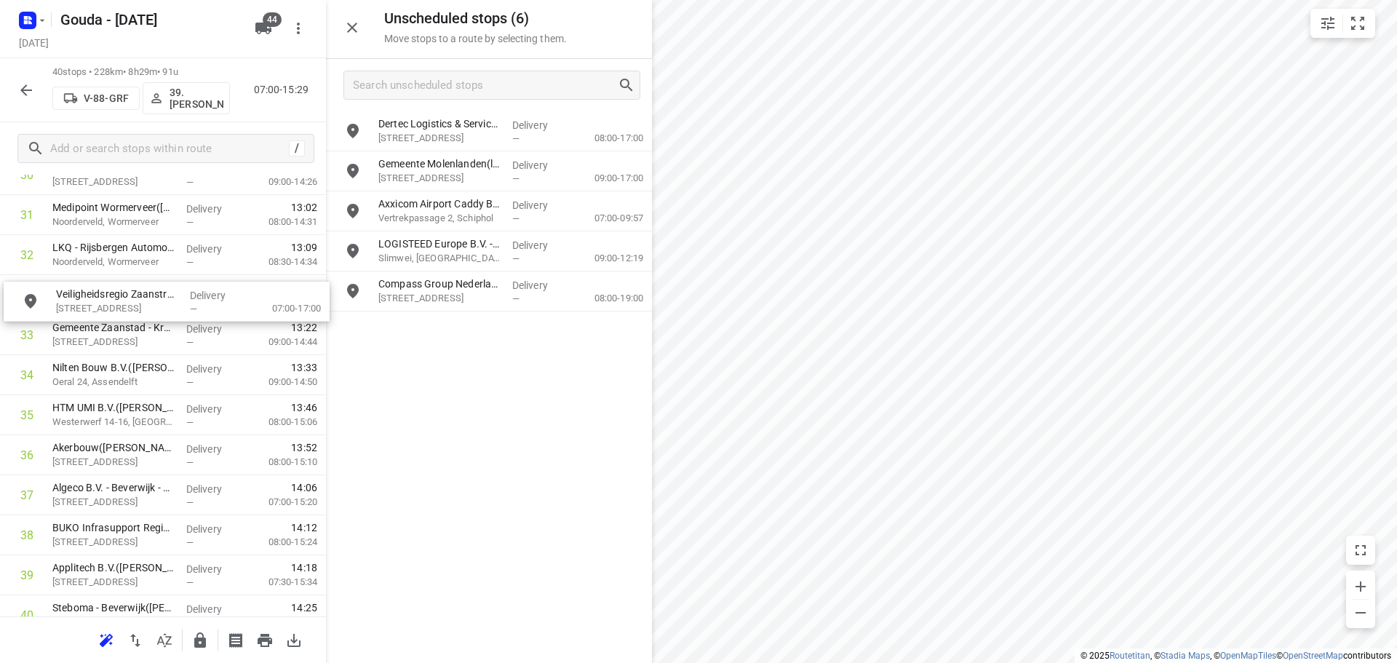
drag, startPoint x: 469, startPoint y: 127, endPoint x: 146, endPoint y: 301, distance: 366.7
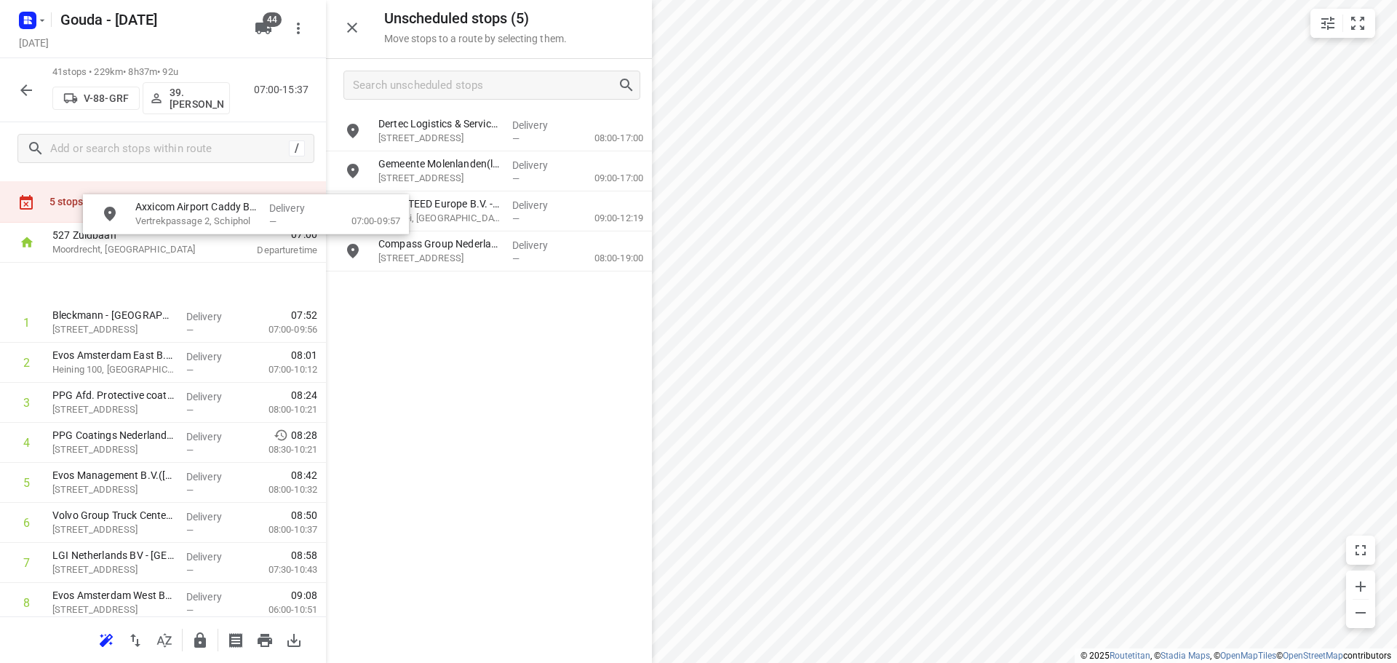
scroll to position [0, 0]
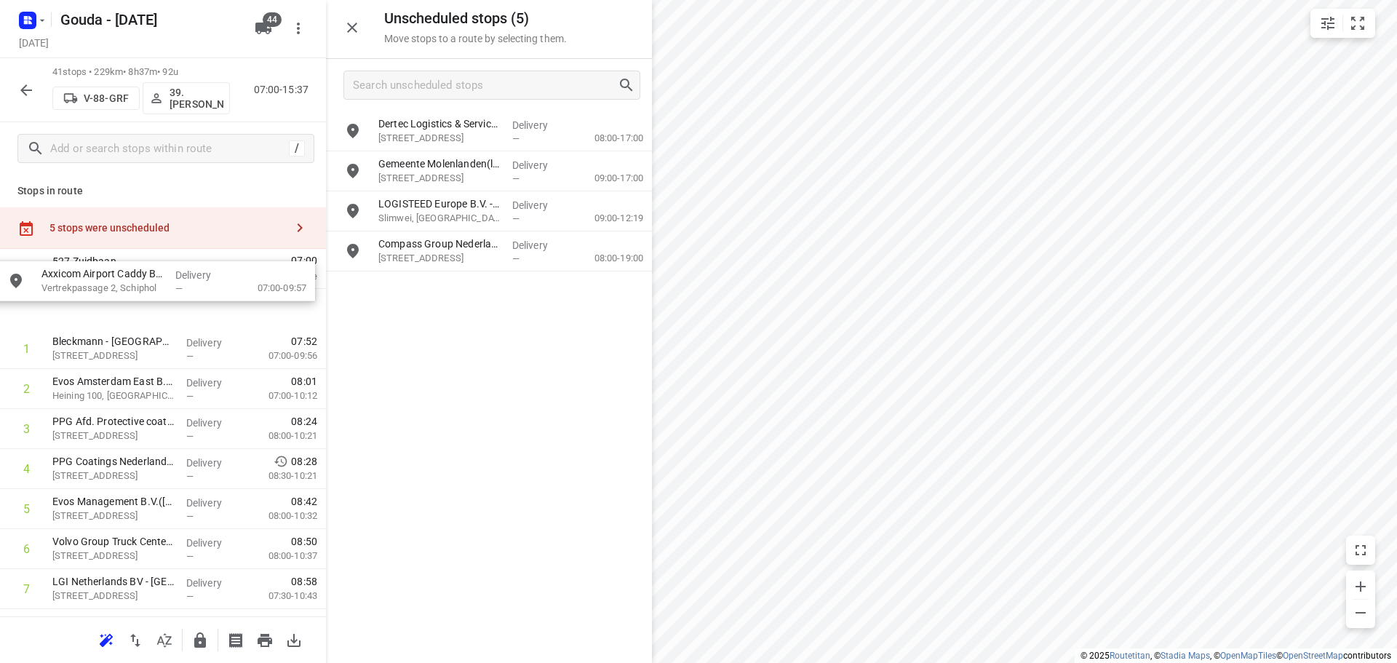
drag, startPoint x: 461, startPoint y: 207, endPoint x: 110, endPoint y: 288, distance: 359.9
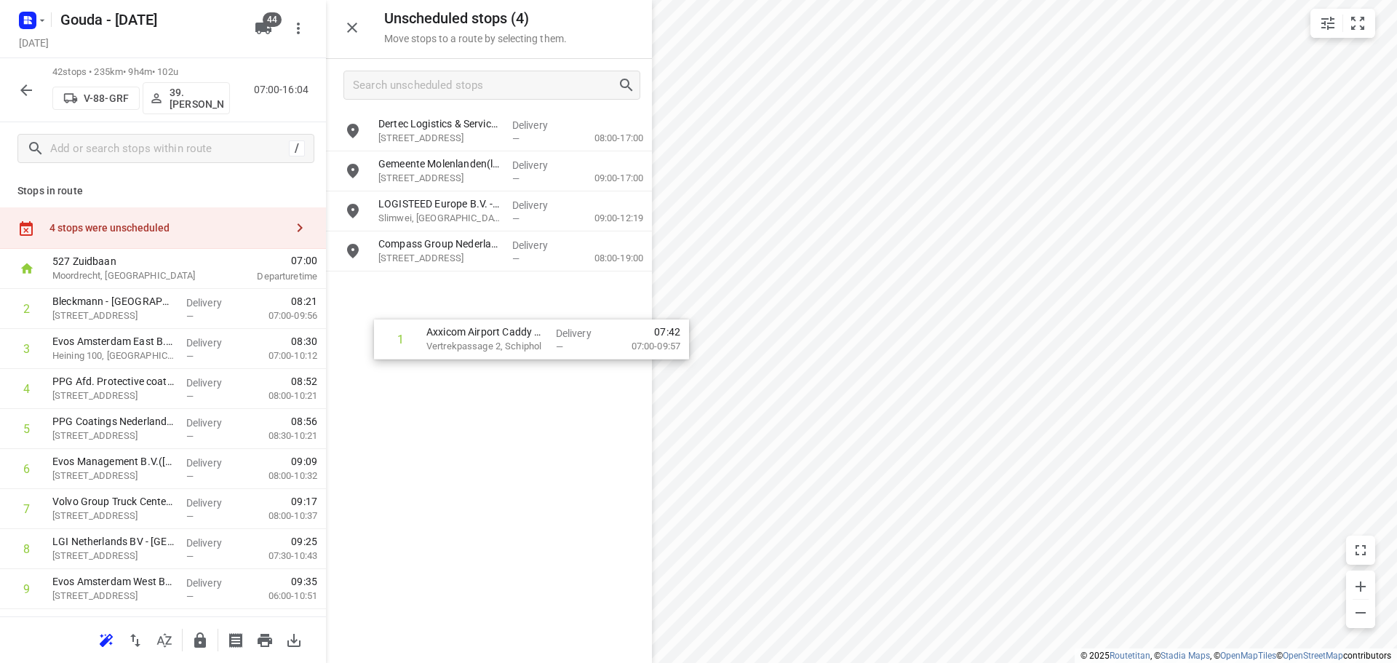
drag, startPoint x: 124, startPoint y: 313, endPoint x: 506, endPoint y: 347, distance: 383.6
click at [326, 347] on div "Unscheduled stops ( 4 ) Move stops to a route by selecting them. Dertec Logisti…" at bounding box center [163, 331] width 326 height 663
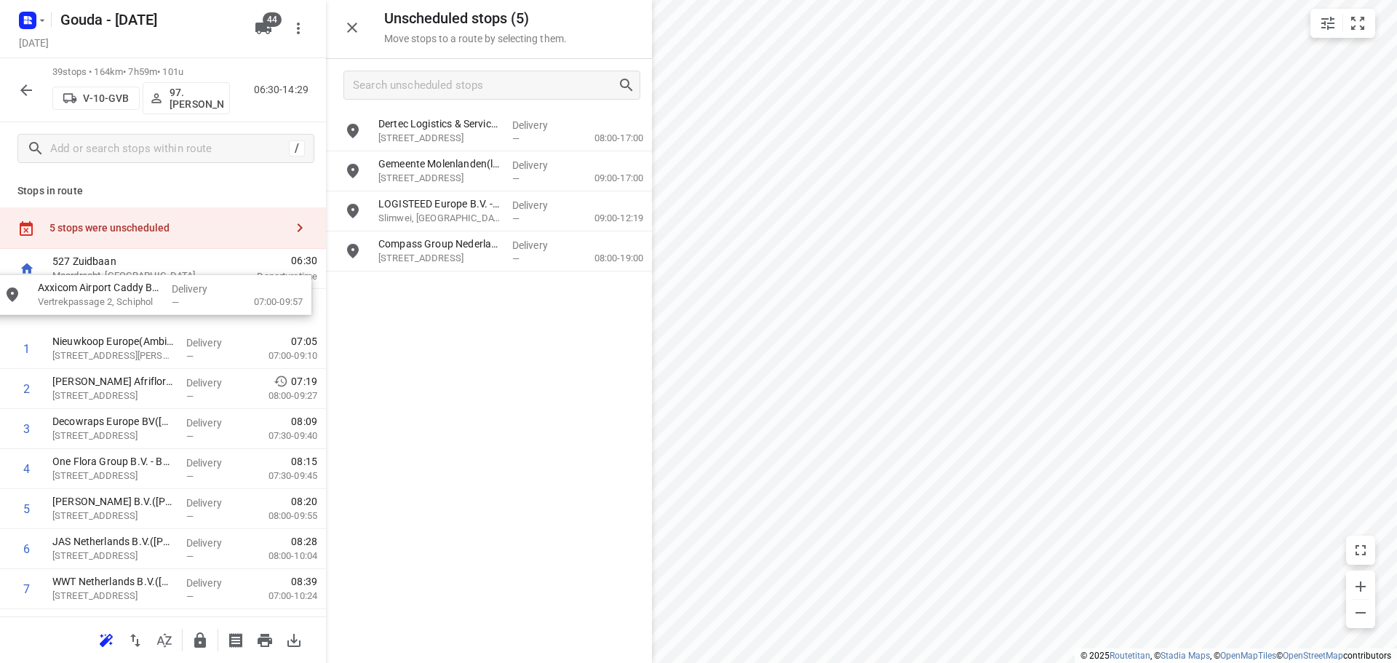
drag, startPoint x: 413, startPoint y: 130, endPoint x: 77, endPoint y: 307, distance: 379.9
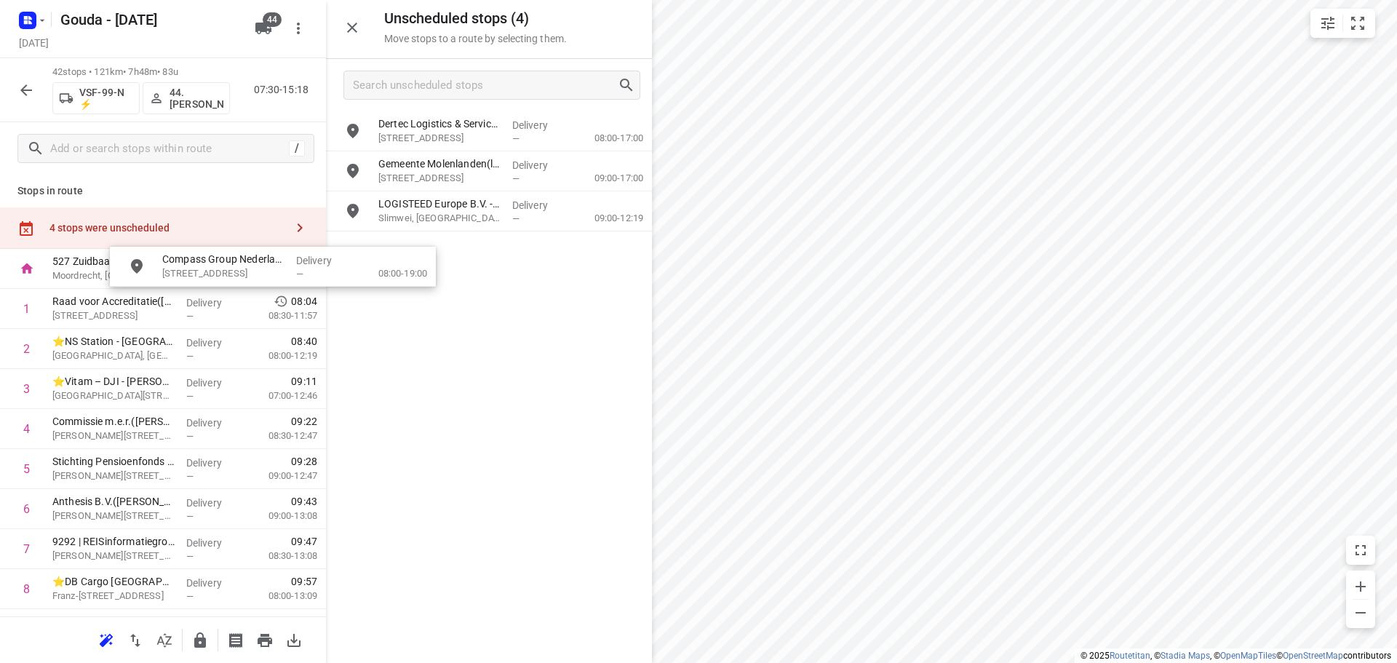
drag, startPoint x: 445, startPoint y: 259, endPoint x: 152, endPoint y: 310, distance: 296.9
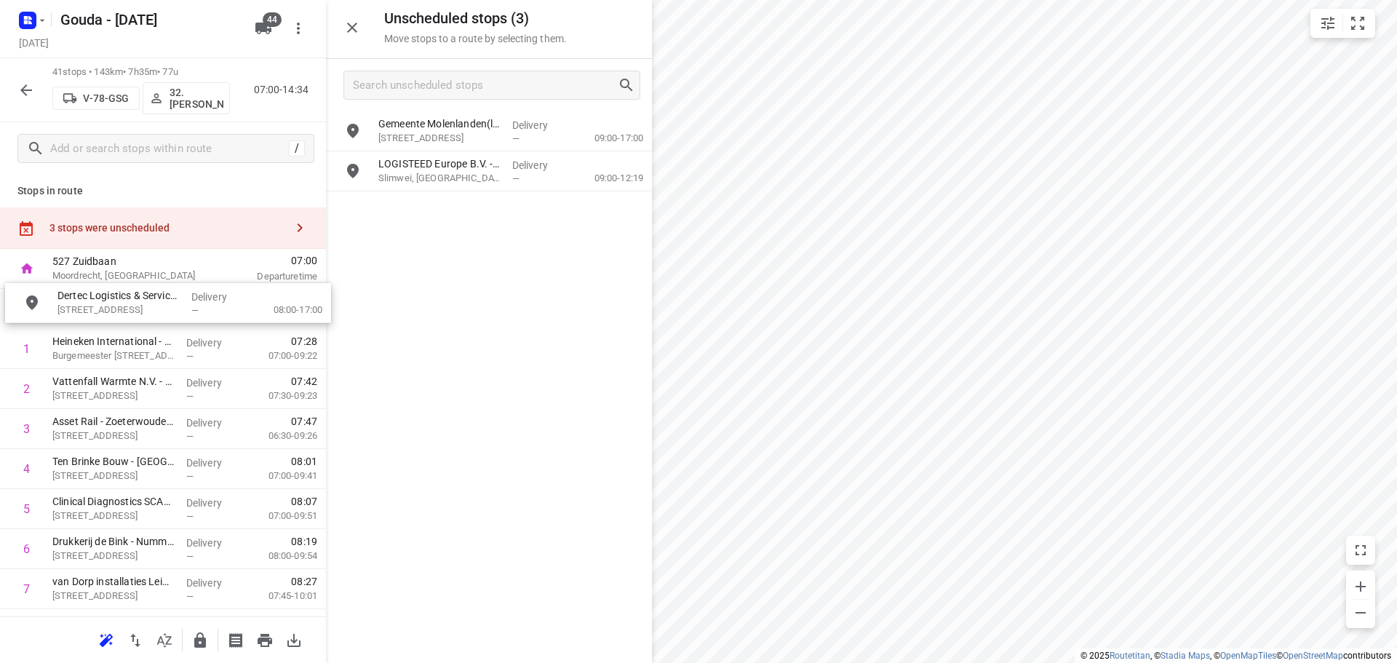
drag, startPoint x: 488, startPoint y: 129, endPoint x: 155, endPoint y: 322, distance: 384.4
click at [349, 28] on icon "button" at bounding box center [351, 27] width 17 height 17
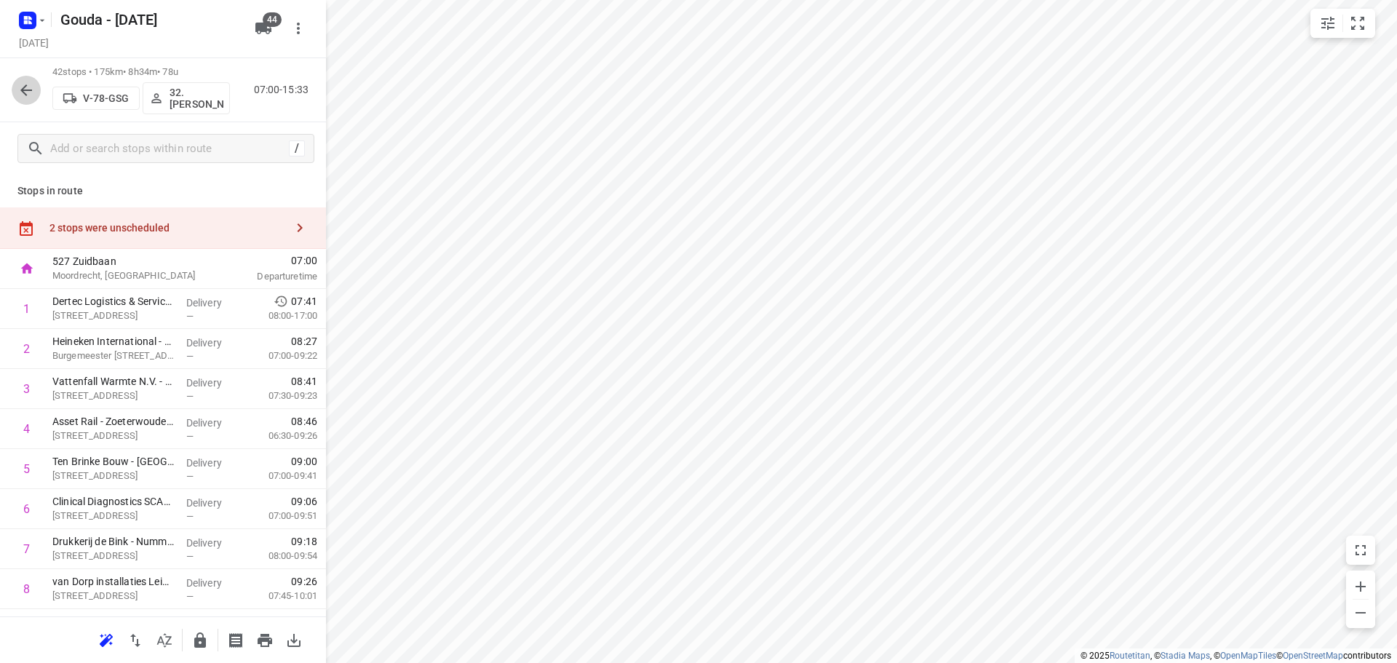
click at [23, 94] on icon "button" at bounding box center [25, 90] width 17 height 17
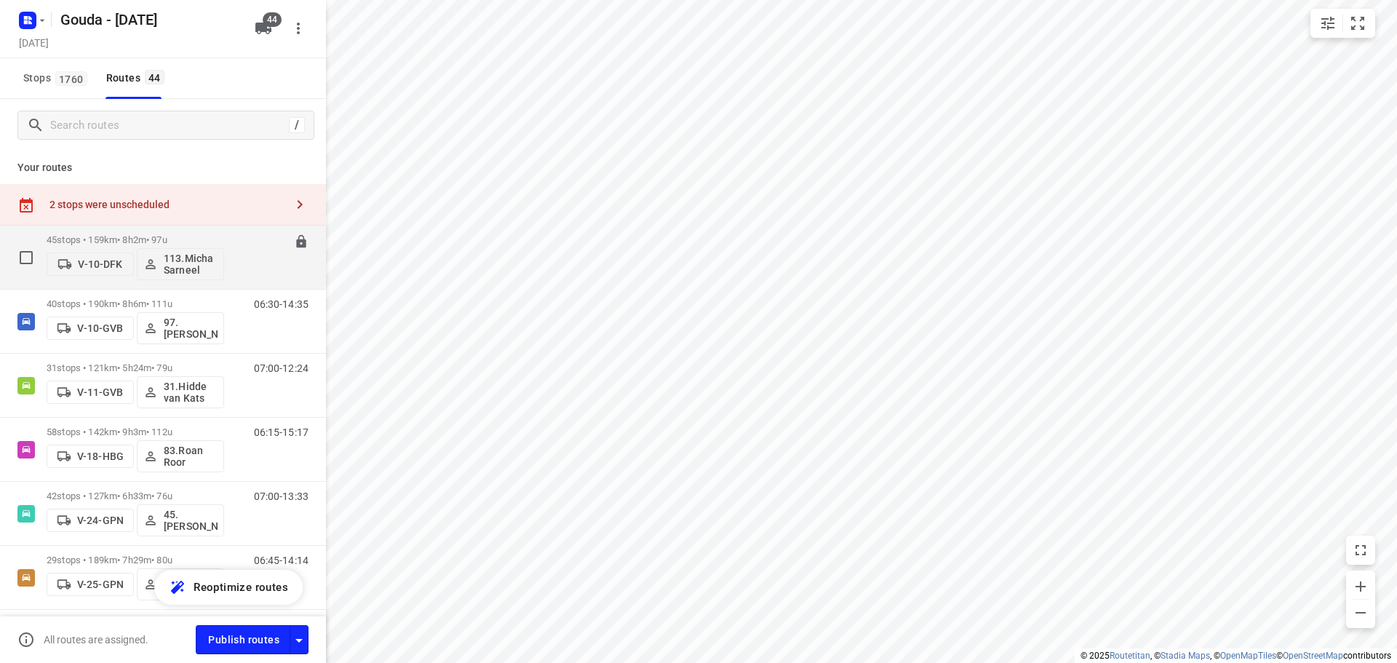
click at [119, 239] on p "45 stops • 159km • 8h2m • 97u" at bounding box center [136, 239] width 178 height 11
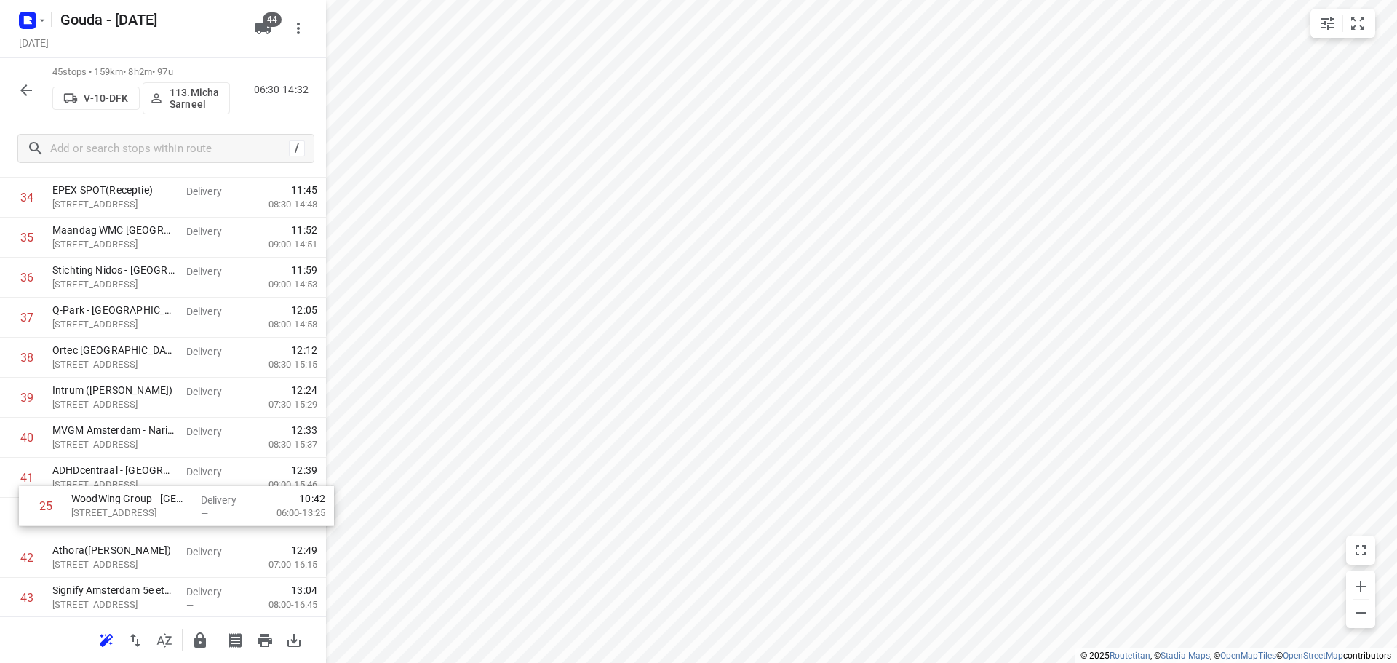
scroll to position [1395, 0]
drag, startPoint x: 143, startPoint y: 388, endPoint x: 140, endPoint y: 428, distance: 40.1
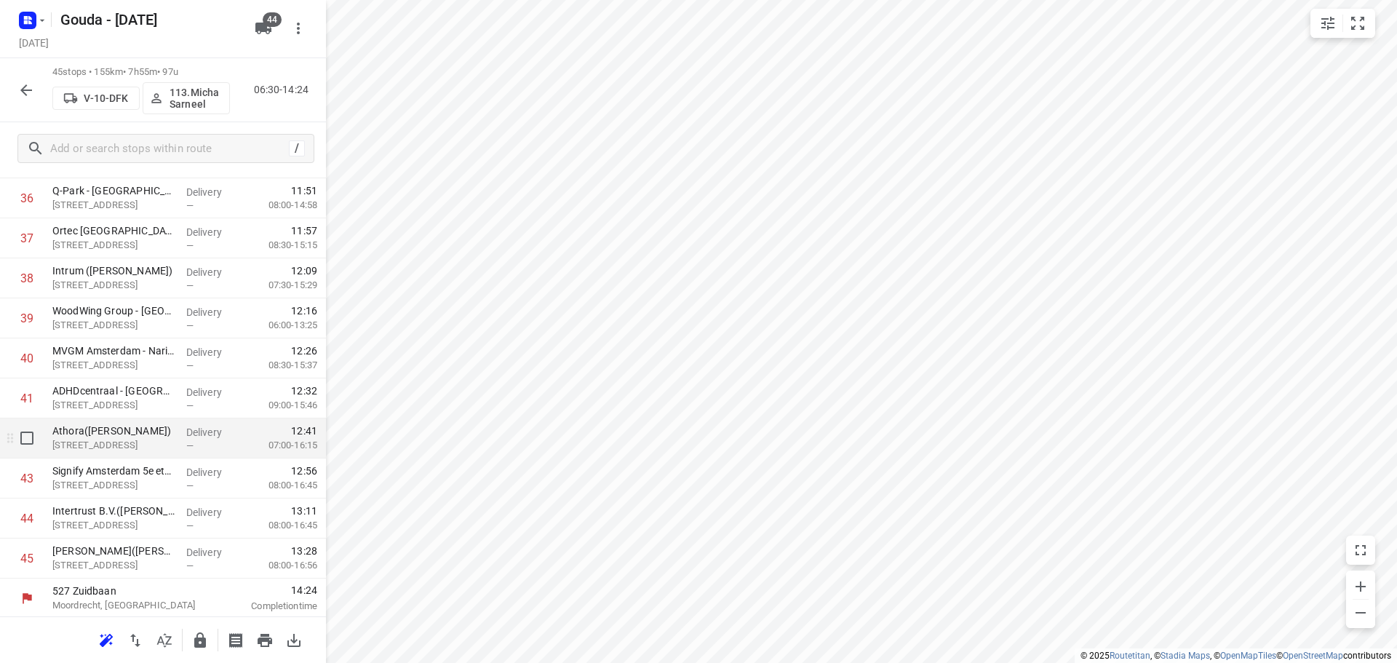
scroll to position [1514, 0]
click at [201, 640] on icon "button" at bounding box center [200, 639] width 12 height 15
click at [30, 94] on icon "button" at bounding box center [25, 90] width 17 height 17
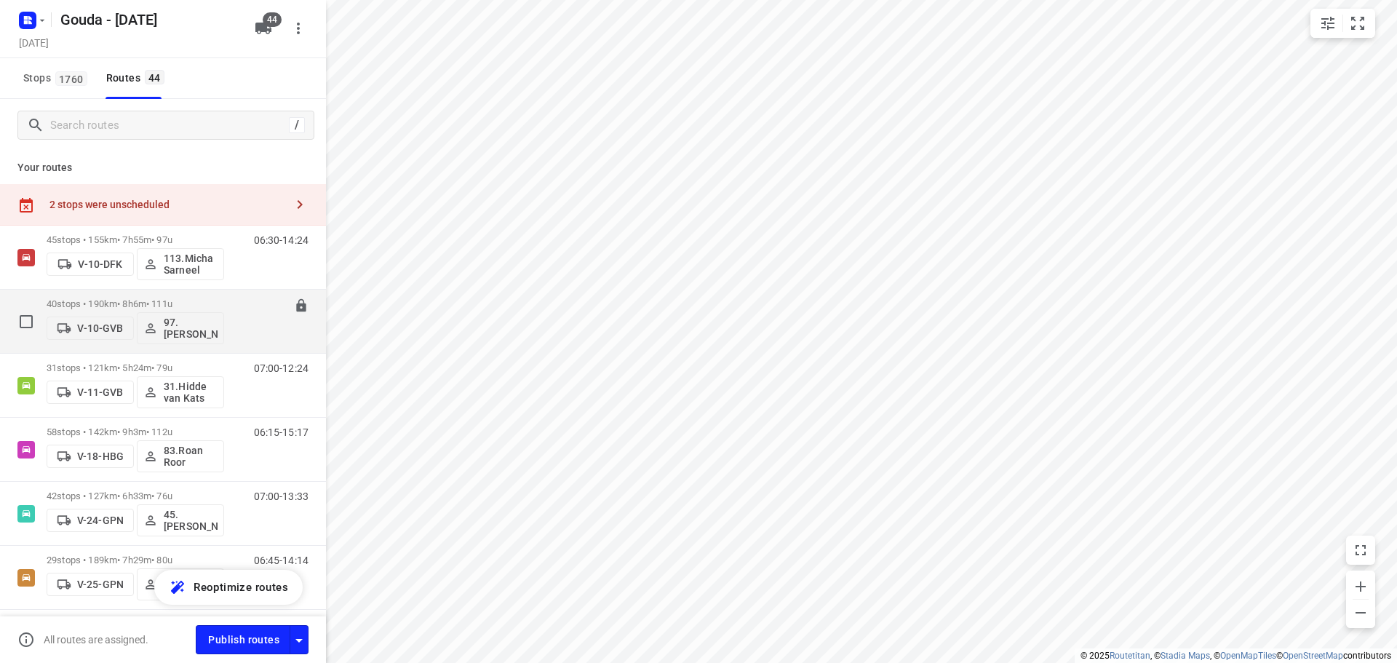
click at [163, 301] on p "40 stops • 190km • 8h6m • 111u" at bounding box center [136, 303] width 178 height 11
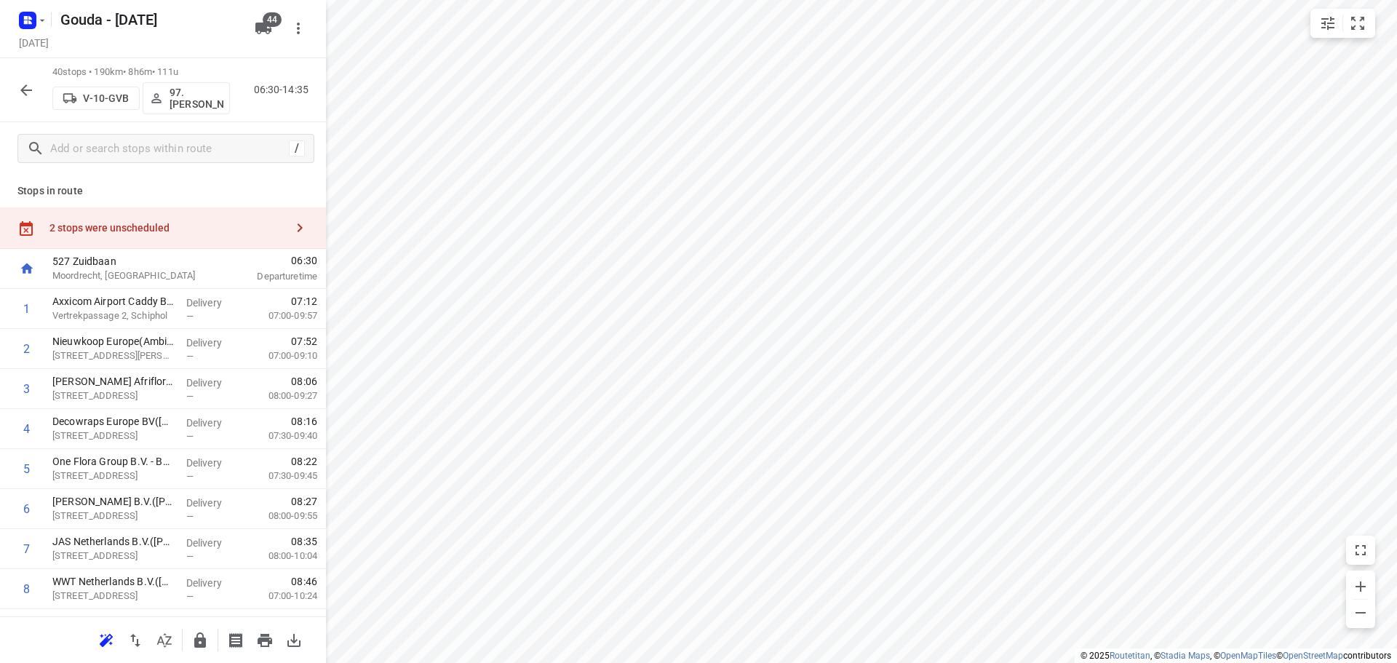
click at [159, 635] on icon "button" at bounding box center [164, 640] width 17 height 17
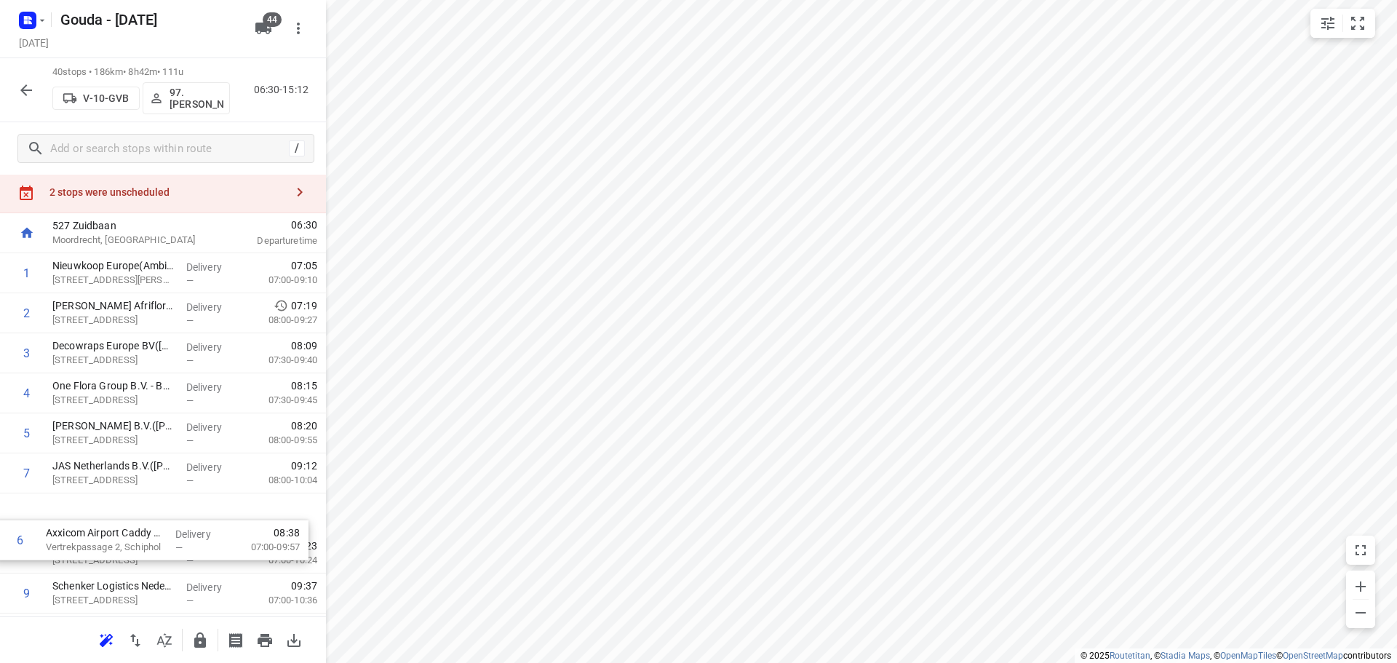
drag, startPoint x: 152, startPoint y: 501, endPoint x: 146, endPoint y: 539, distance: 38.4
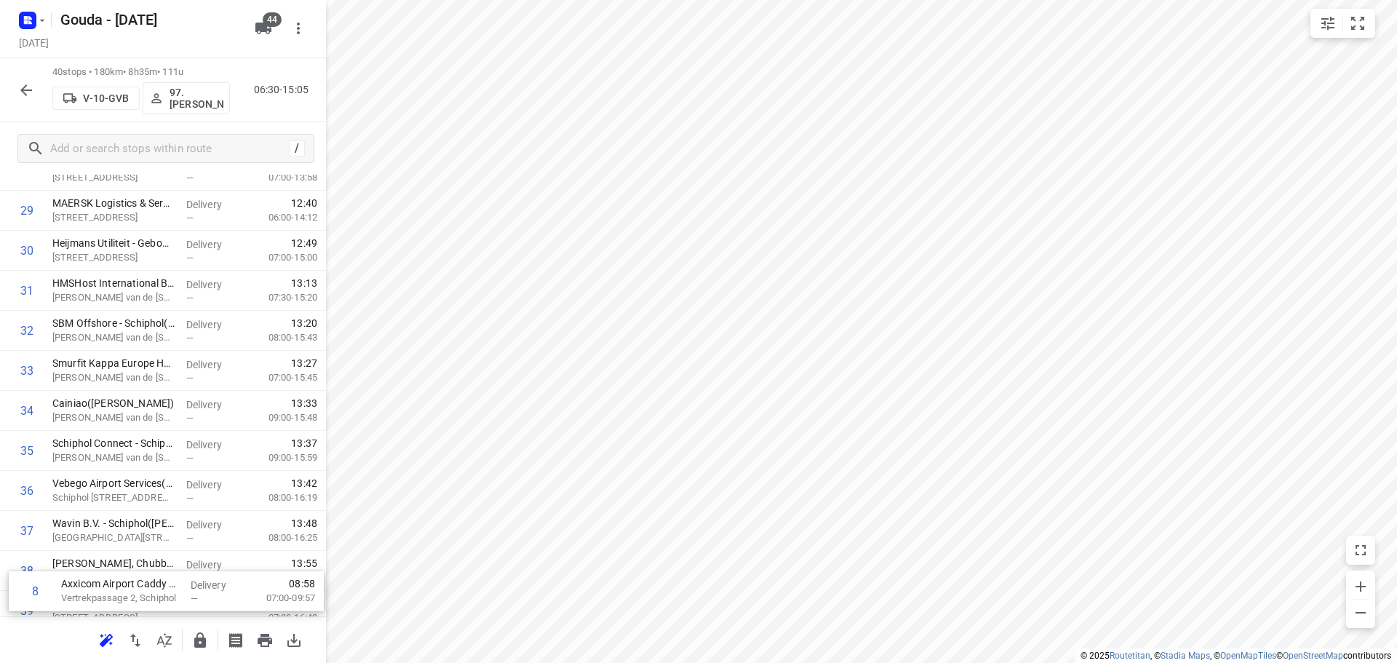
scroll to position [1314, 0]
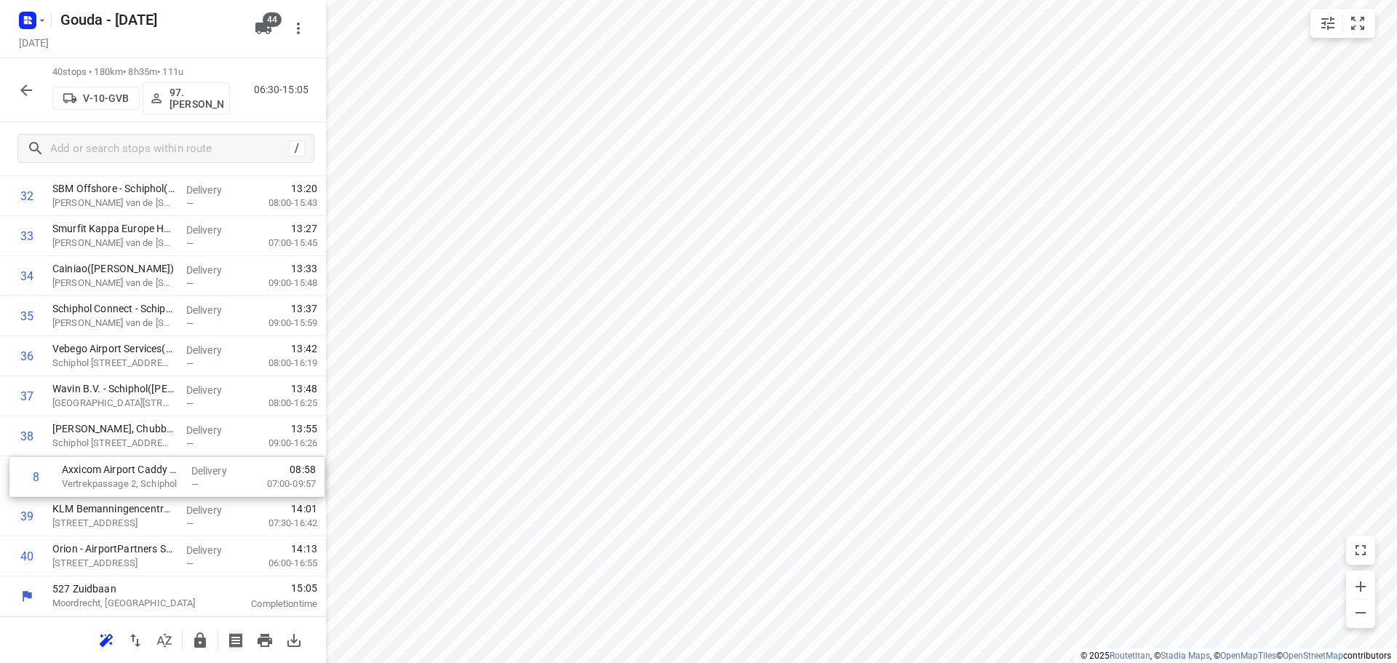
drag, startPoint x: 121, startPoint y: 525, endPoint x: 130, endPoint y: 477, distance: 49.0
click at [201, 634] on icon "button" at bounding box center [199, 640] width 17 height 17
click at [39, 88] on button "button" at bounding box center [26, 90] width 29 height 29
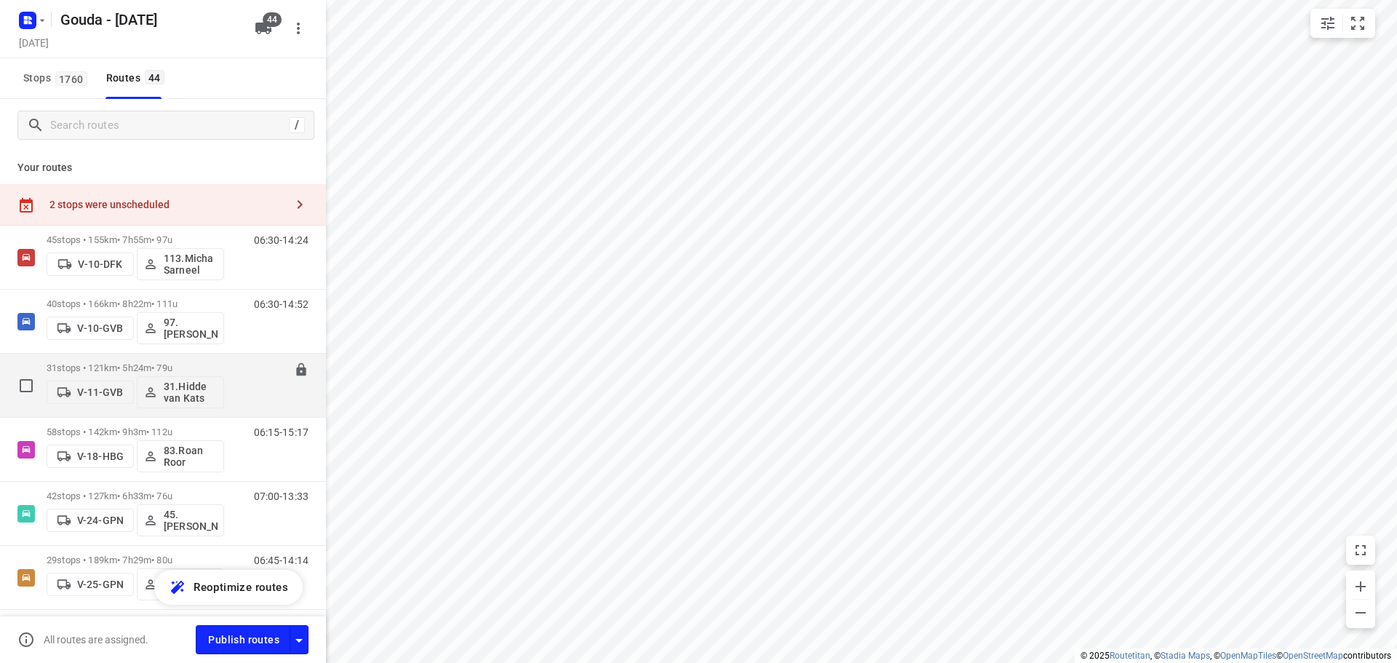
click at [212, 366] on p "31 stops • 121km • 5h24m • 79u" at bounding box center [136, 367] width 178 height 11
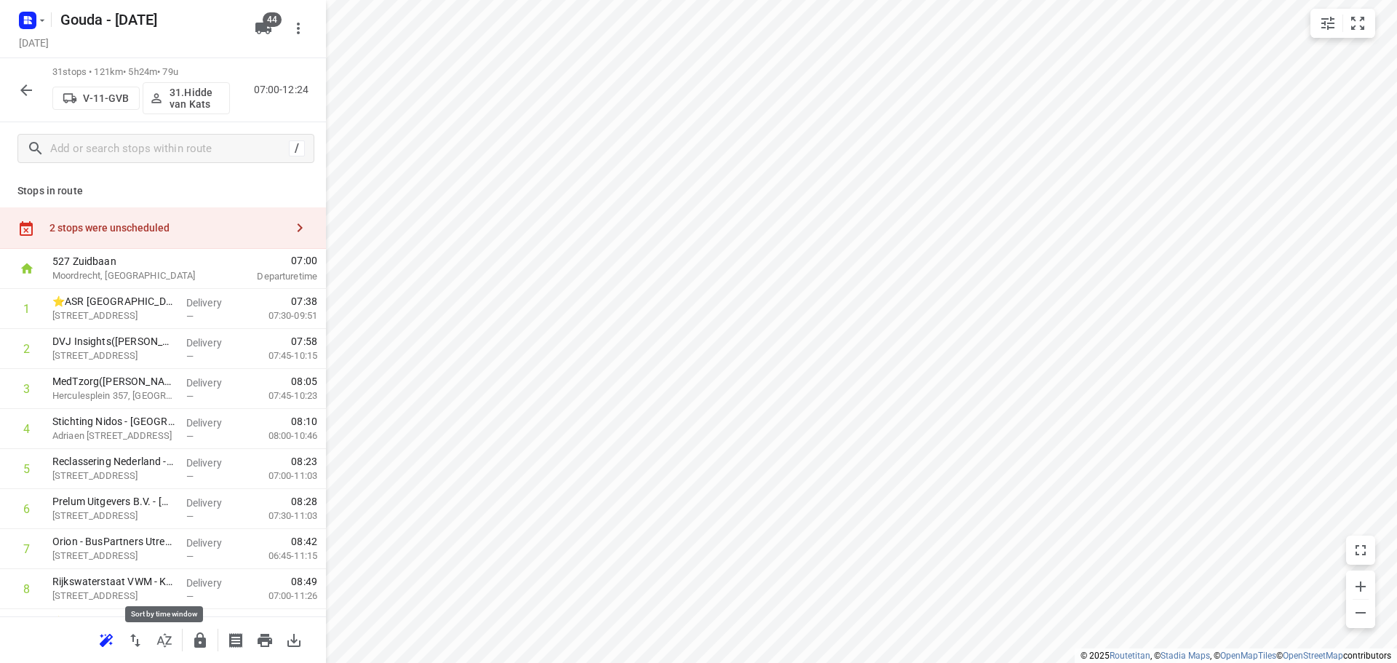
click at [164, 642] on icon "button" at bounding box center [164, 640] width 17 height 17
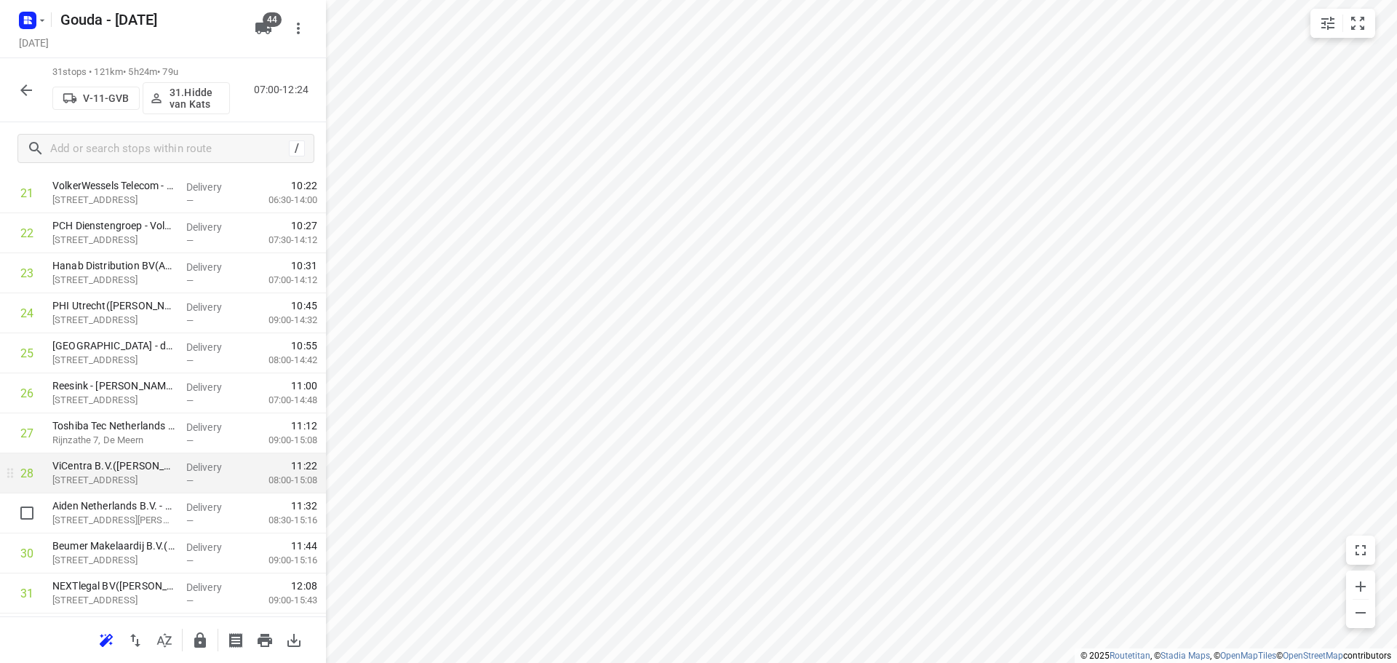
scroll to position [953, 0]
click at [200, 650] on button "button" at bounding box center [200, 640] width 29 height 29
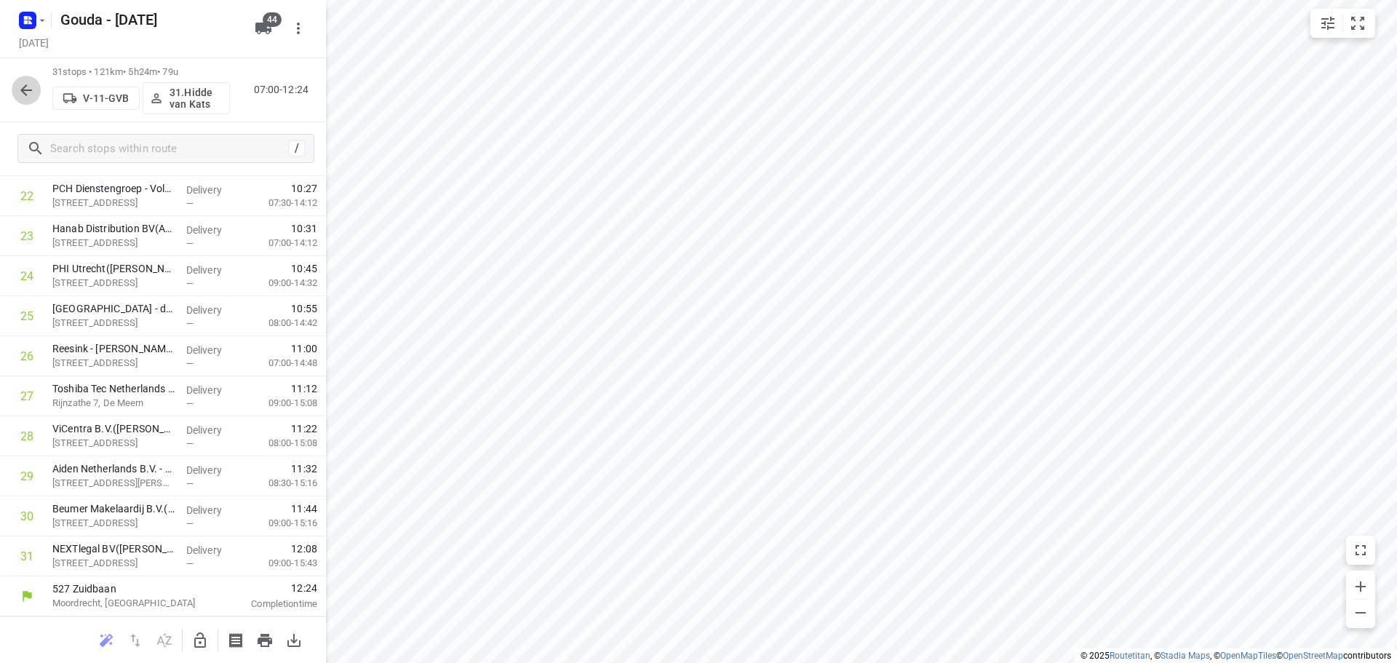
click at [34, 95] on icon "button" at bounding box center [25, 90] width 17 height 17
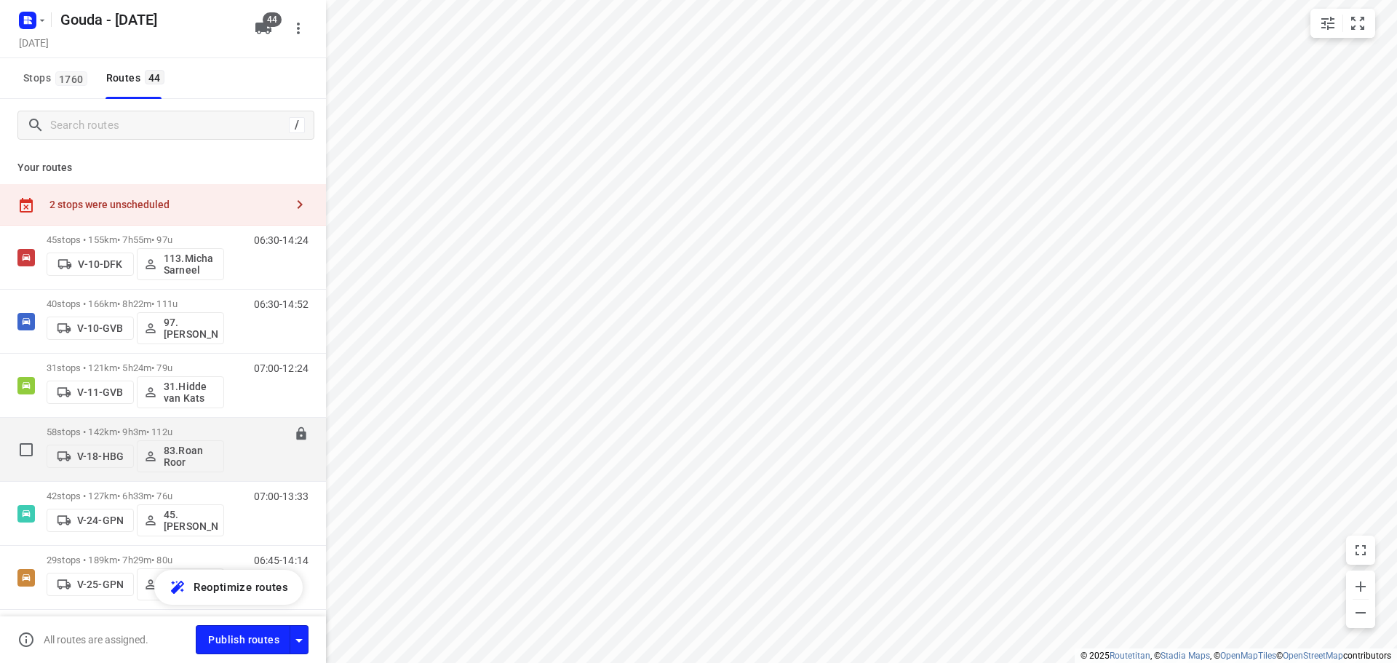
click at [240, 428] on div "06:15-15:17" at bounding box center [272, 452] width 73 height 53
click at [133, 434] on p "58 stops • 142km • 9h3m • 112u" at bounding box center [136, 431] width 178 height 11
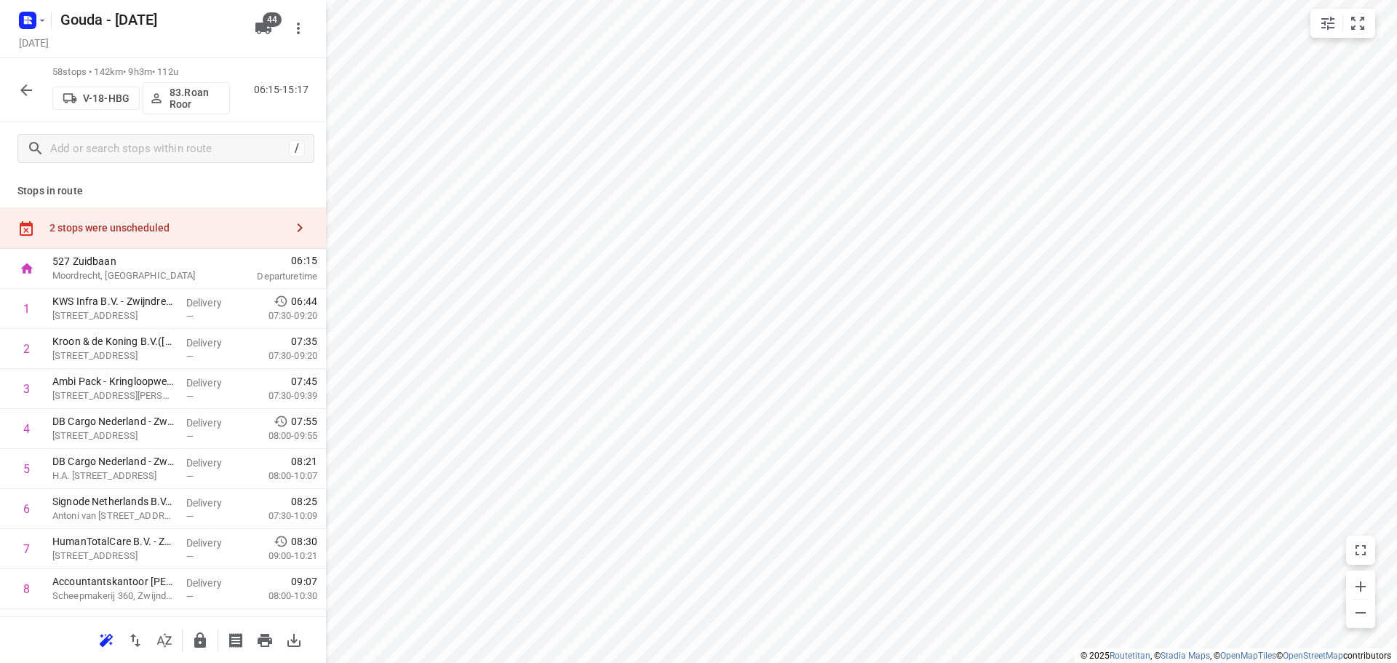
click at [173, 647] on button "button" at bounding box center [164, 640] width 29 height 29
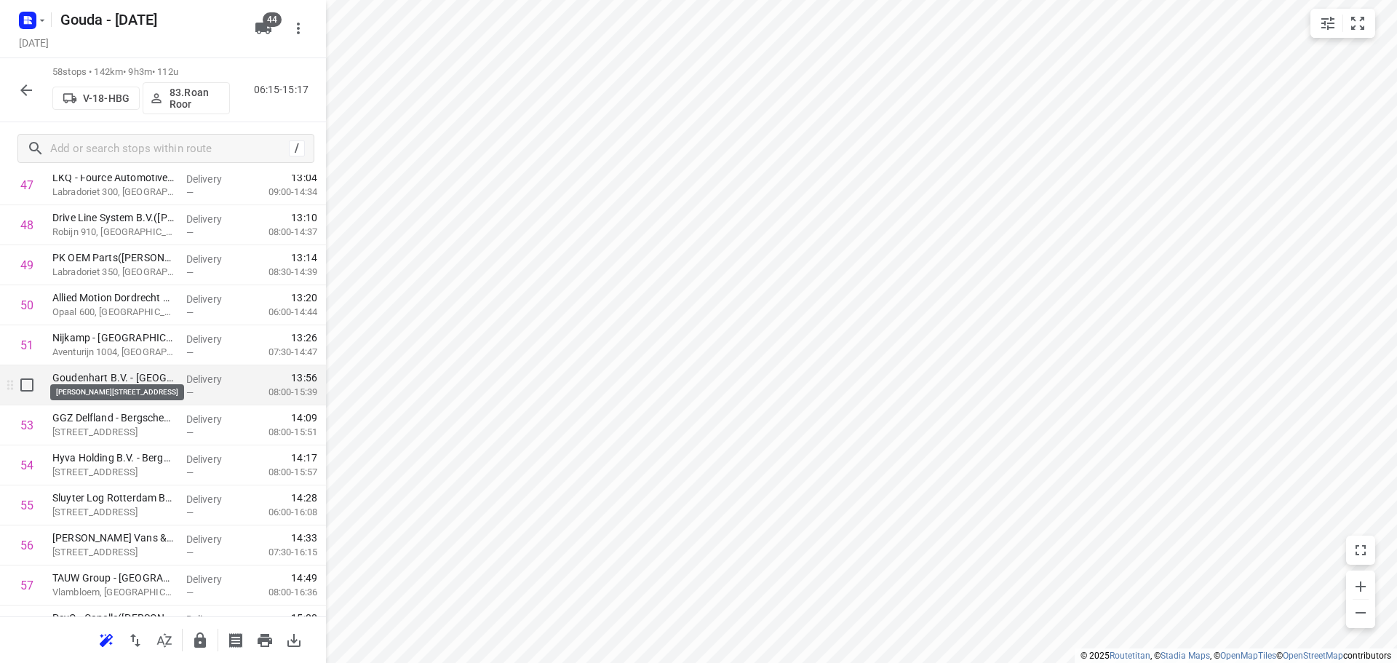
scroll to position [2034, 0]
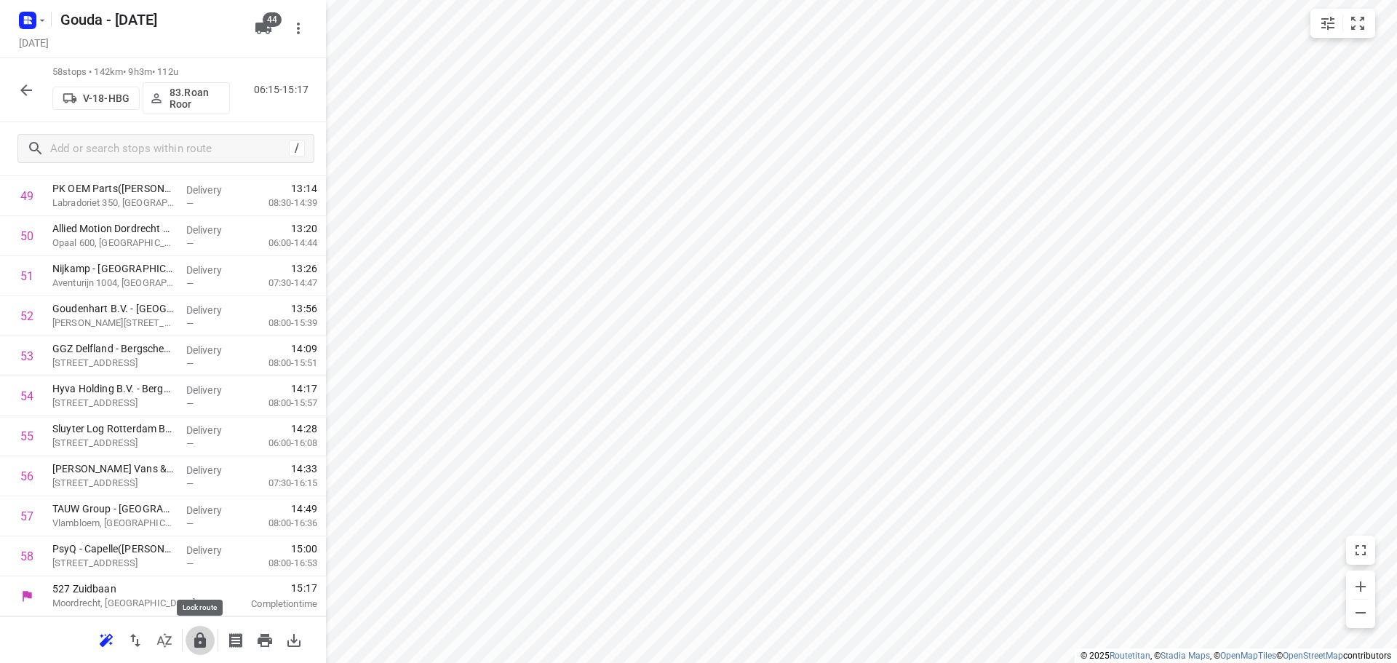
click at [188, 637] on button "button" at bounding box center [200, 640] width 29 height 29
click at [28, 96] on icon "button" at bounding box center [25, 90] width 17 height 17
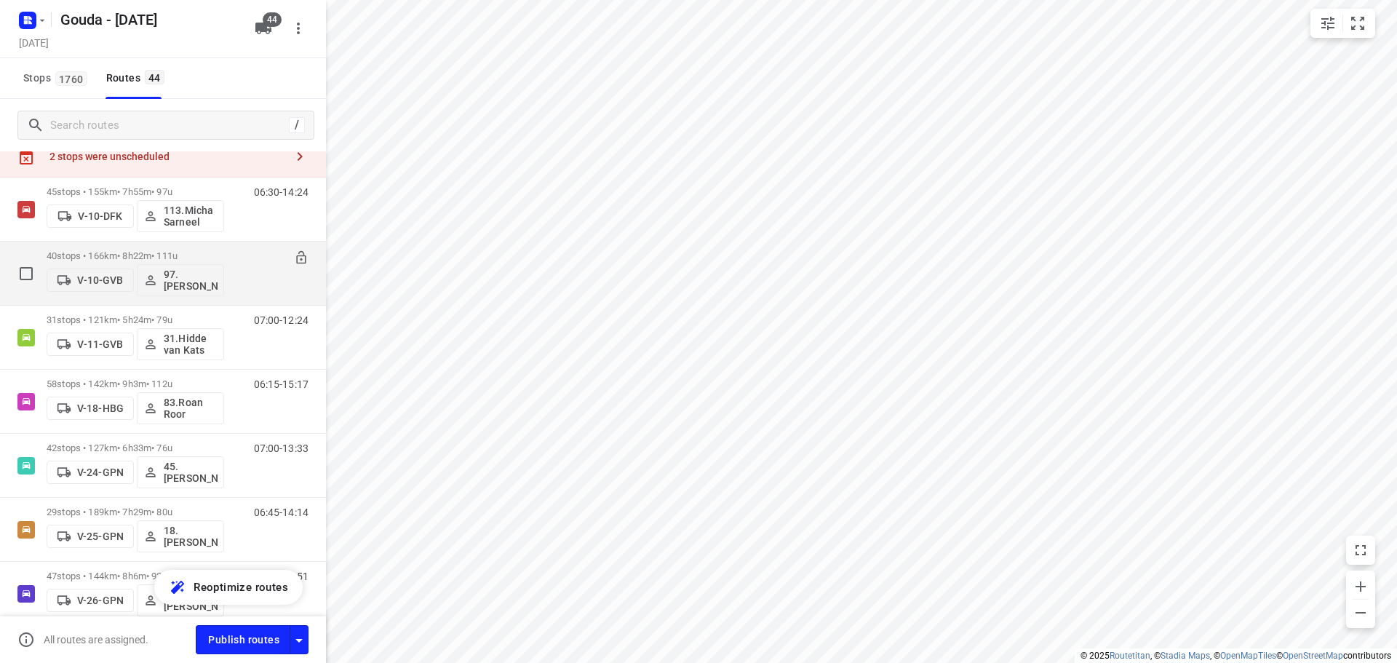
scroll to position [73, 0]
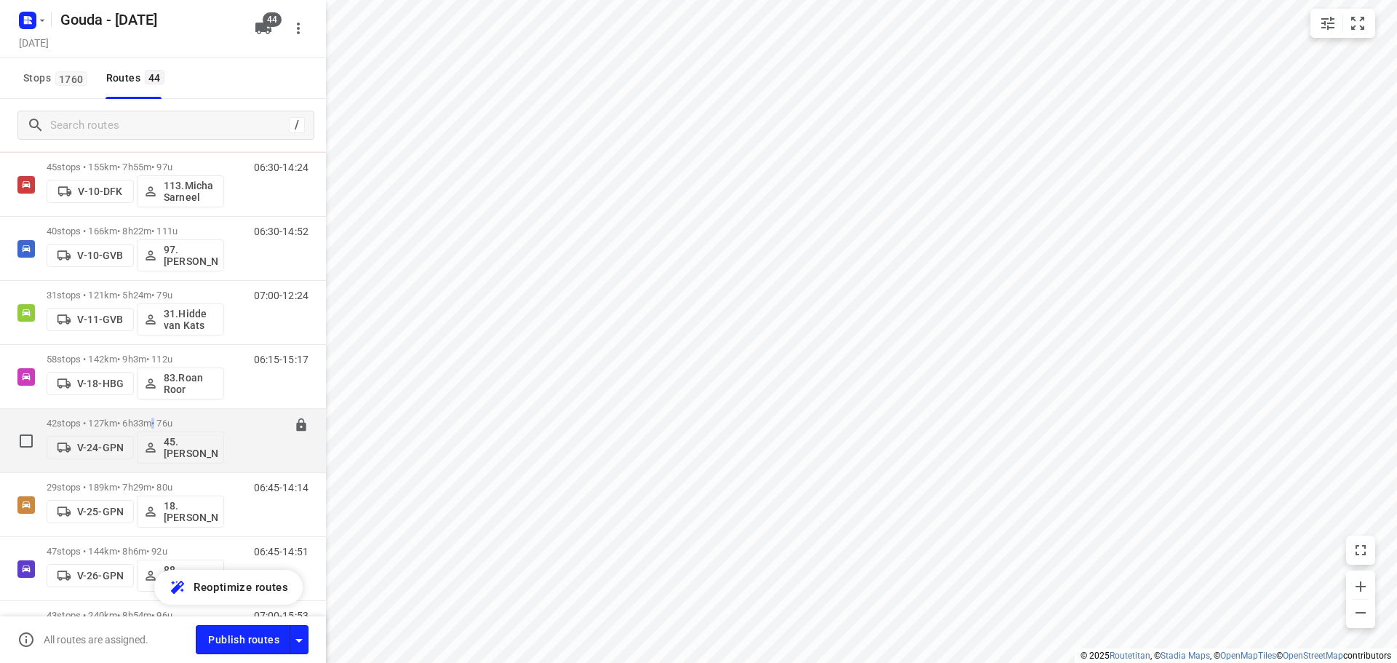
click at [161, 423] on p "42 stops • 127km • 6h33m • 76u" at bounding box center [136, 423] width 178 height 11
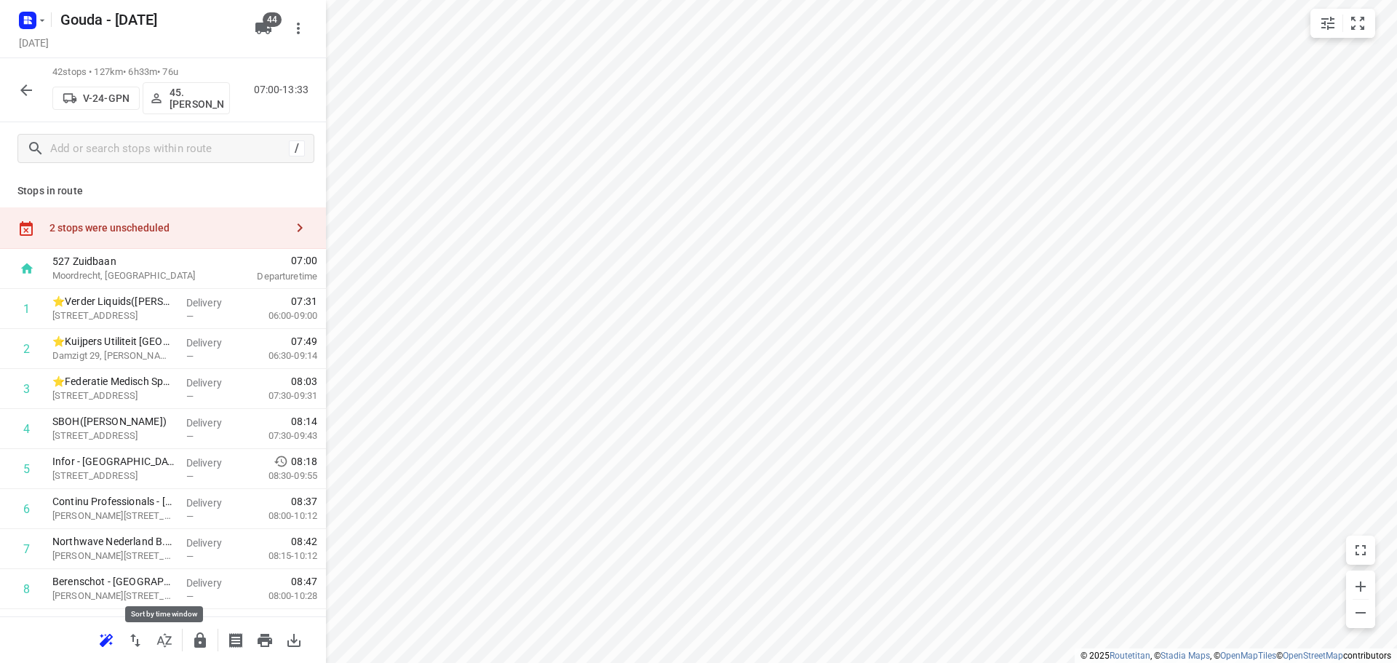
click at [160, 636] on icon "button" at bounding box center [164, 640] width 17 height 17
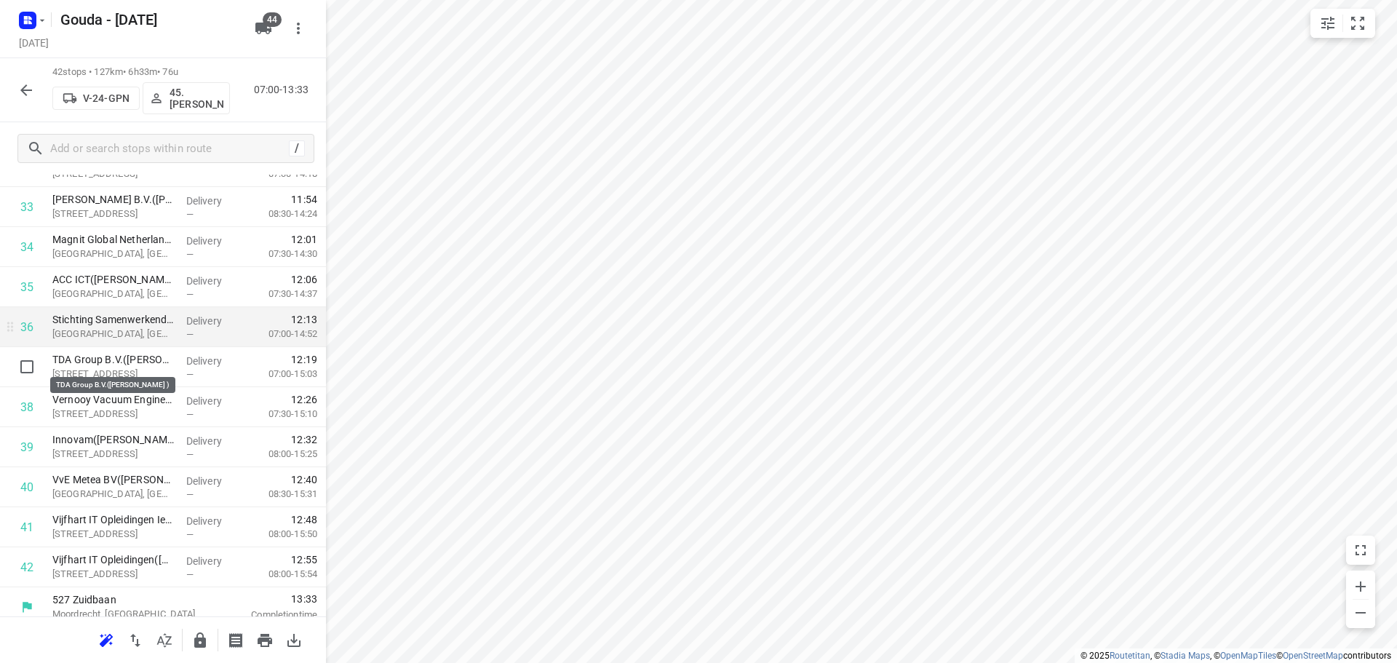
scroll to position [1394, 0]
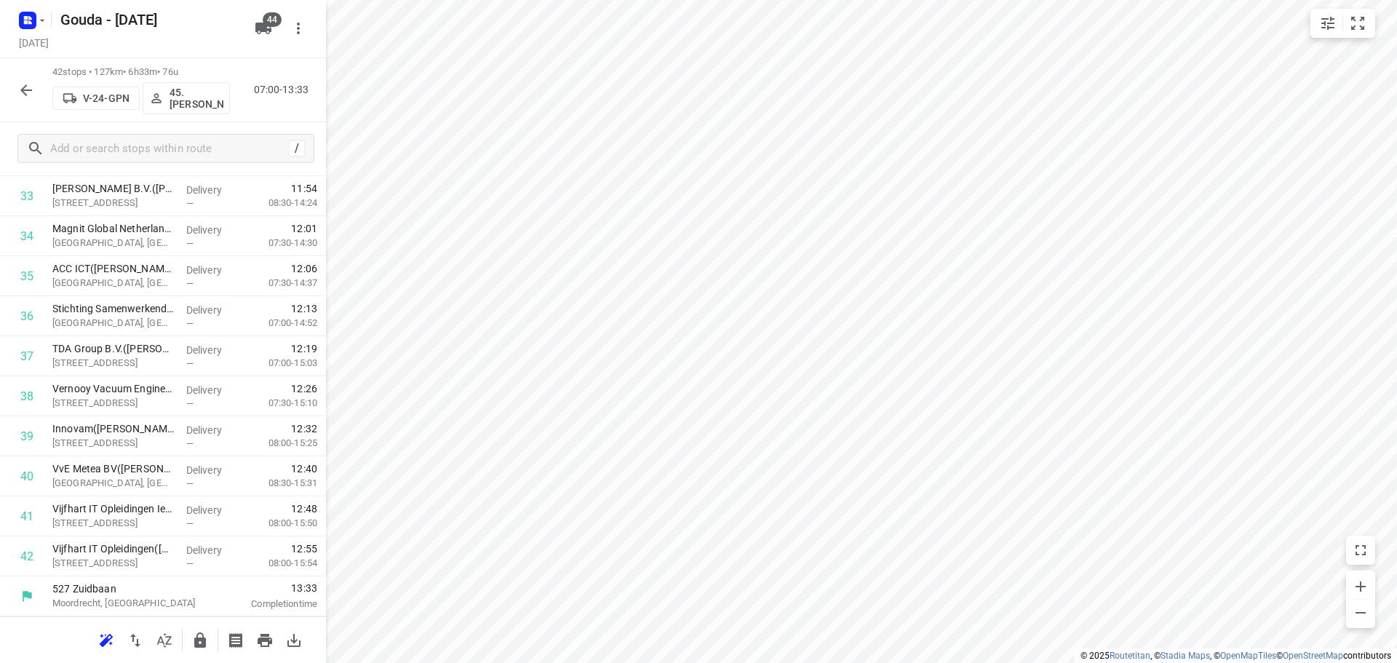
click at [200, 637] on icon "button" at bounding box center [199, 640] width 17 height 17
click at [26, 79] on button "button" at bounding box center [26, 90] width 29 height 29
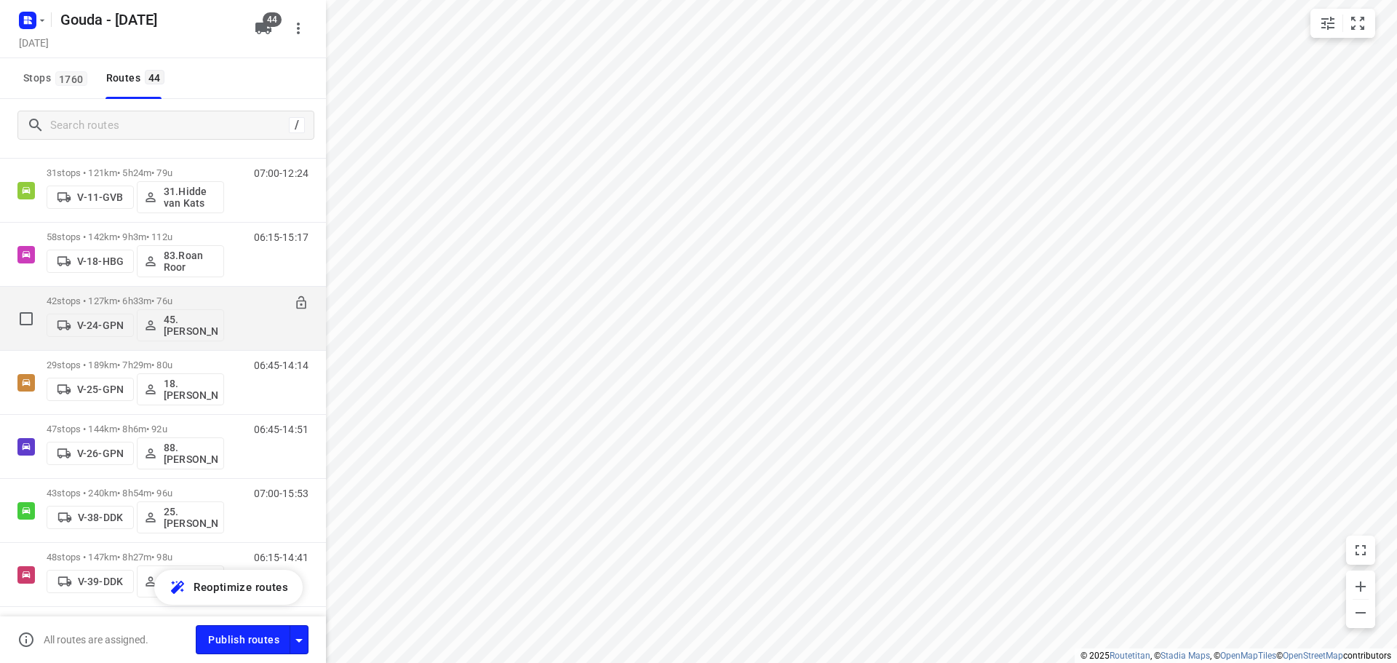
scroll to position [218, 0]
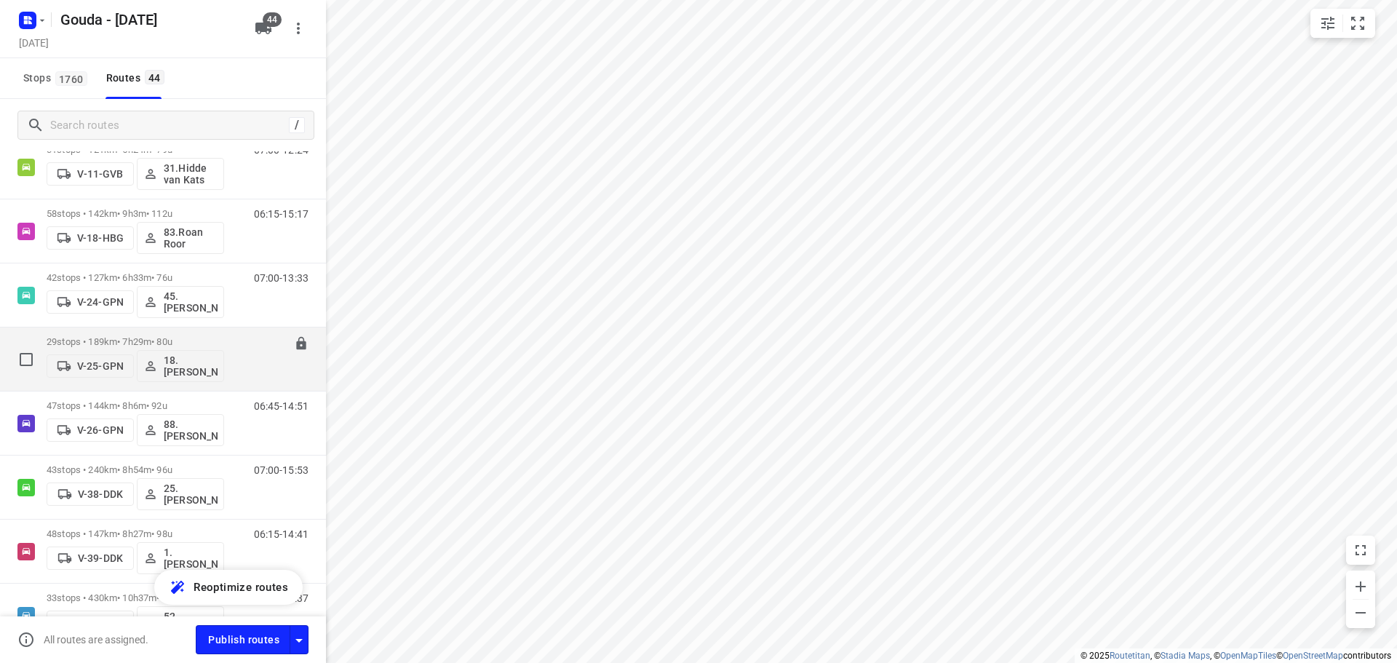
click at [184, 336] on p "29 stops • 189km • 7h29m • 80u" at bounding box center [136, 341] width 178 height 11
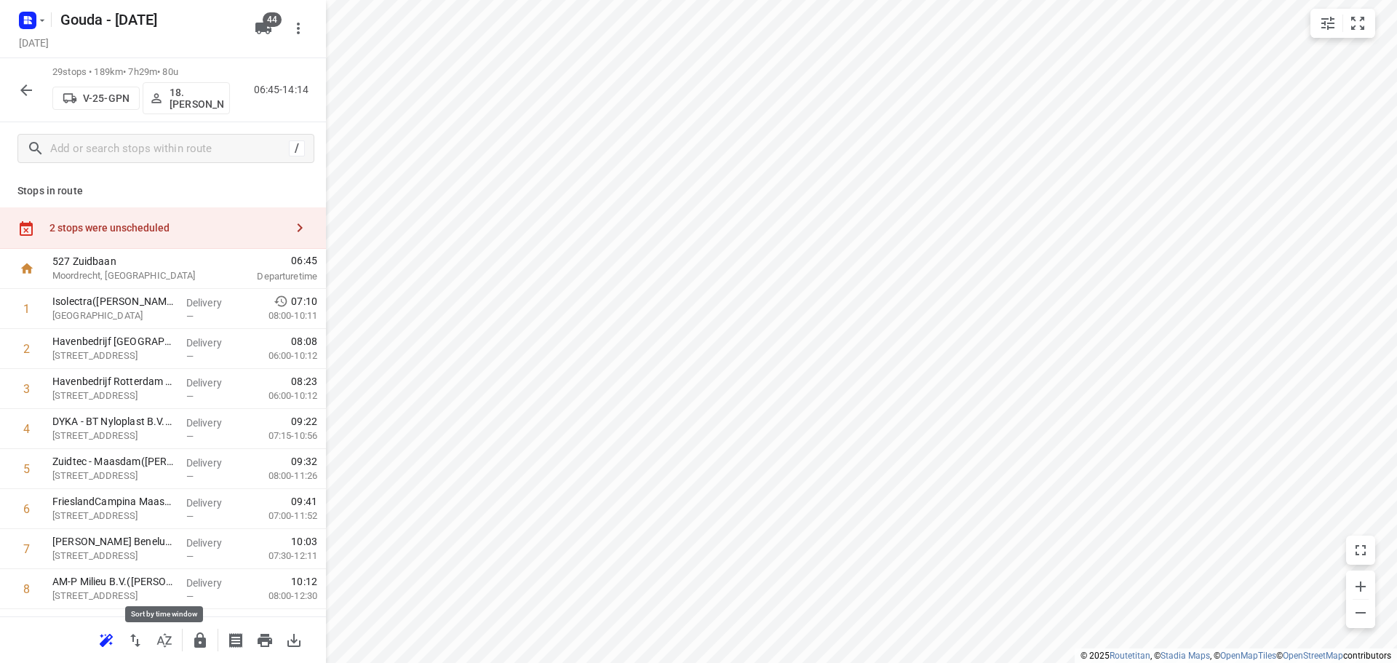
click at [162, 635] on icon "button" at bounding box center [164, 640] width 17 height 17
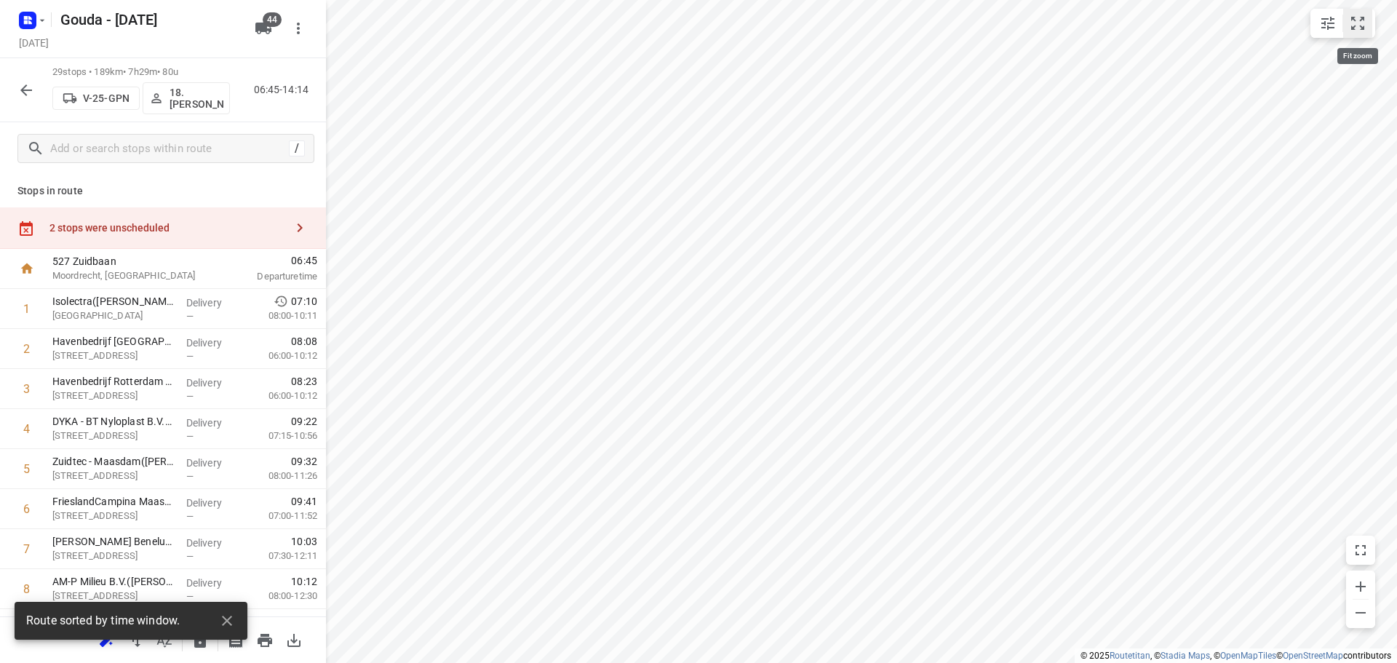
click at [1357, 9] on button "small contained button group" at bounding box center [1357, 23] width 29 height 29
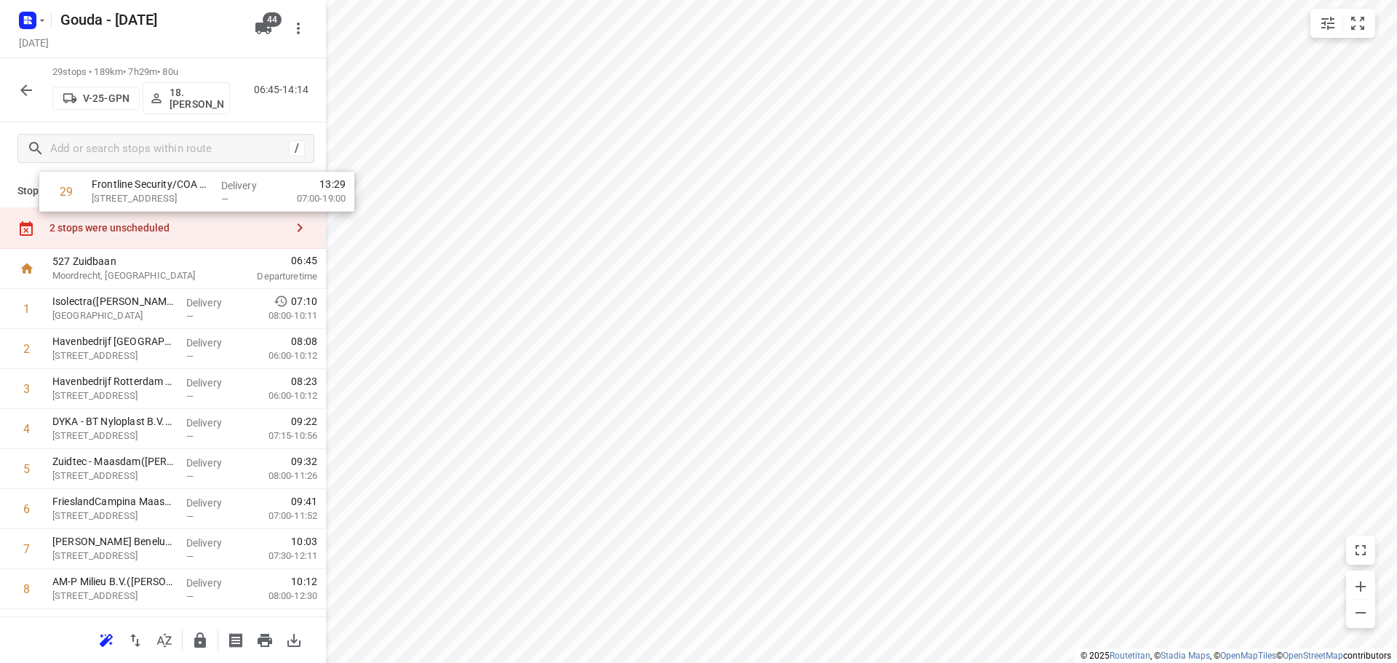
scroll to position [0, 0]
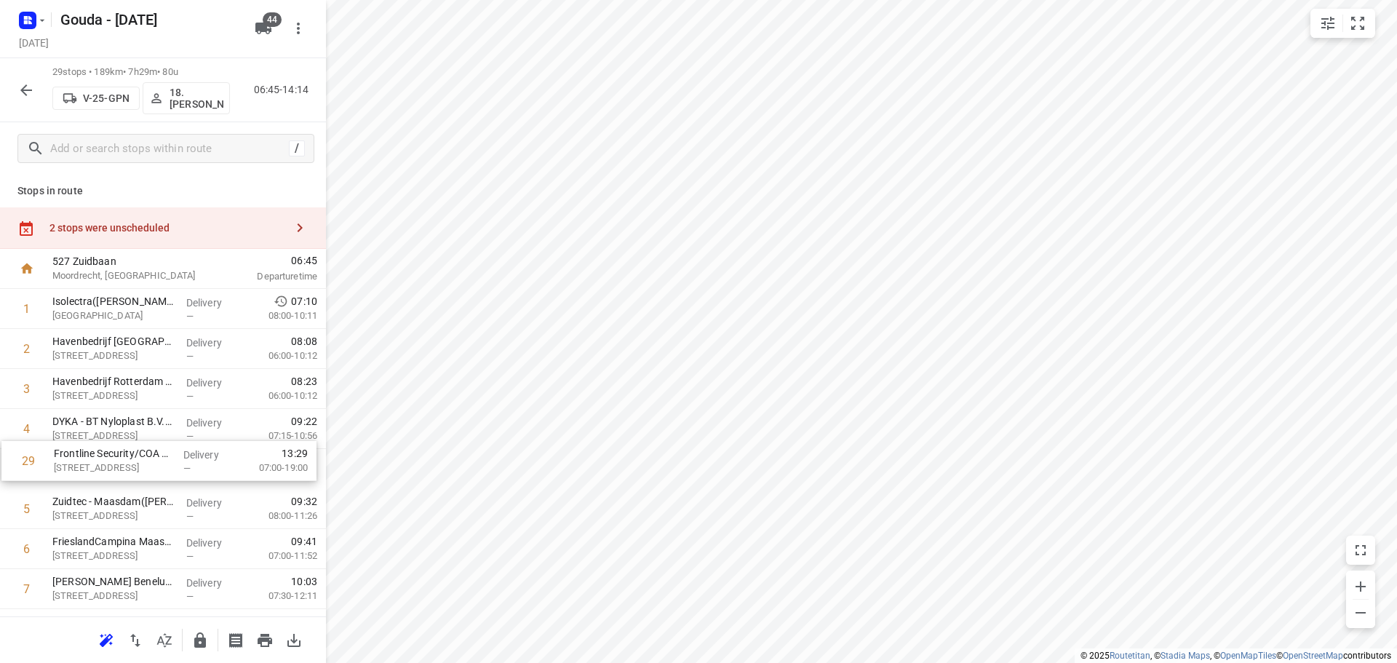
drag, startPoint x: 112, startPoint y: 566, endPoint x: 114, endPoint y: 456, distance: 110.6
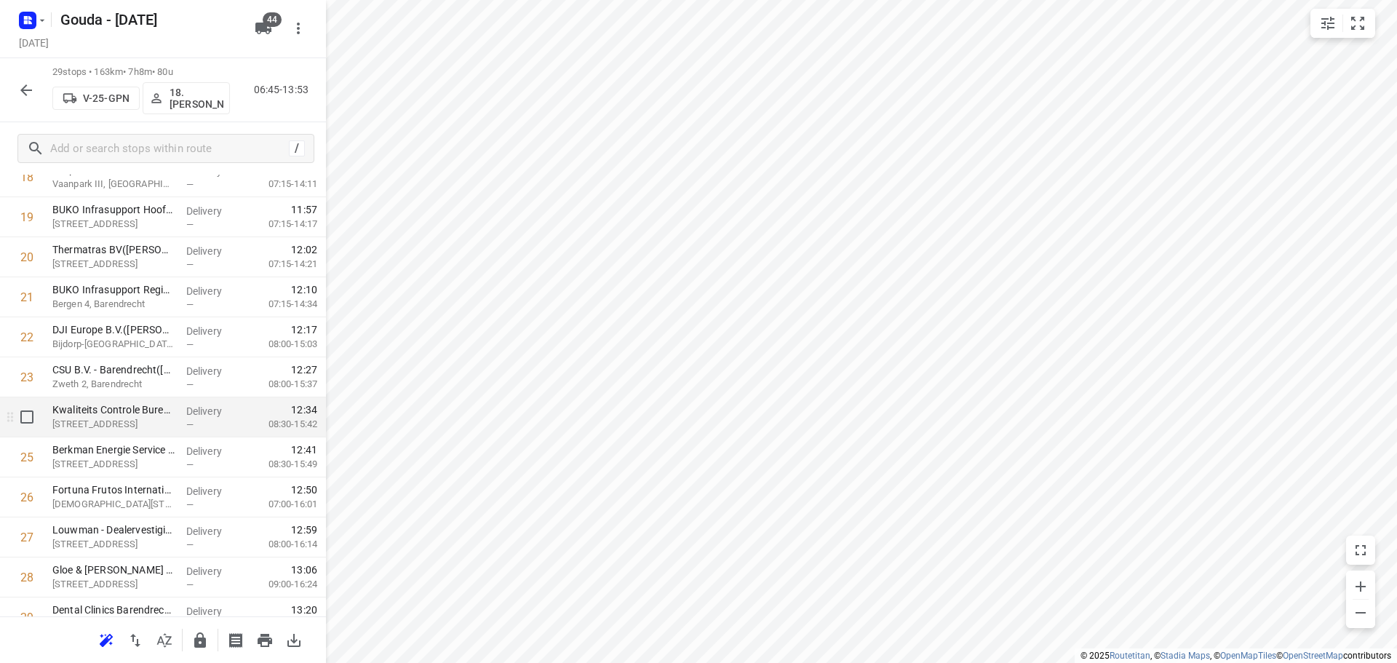
scroll to position [873, 0]
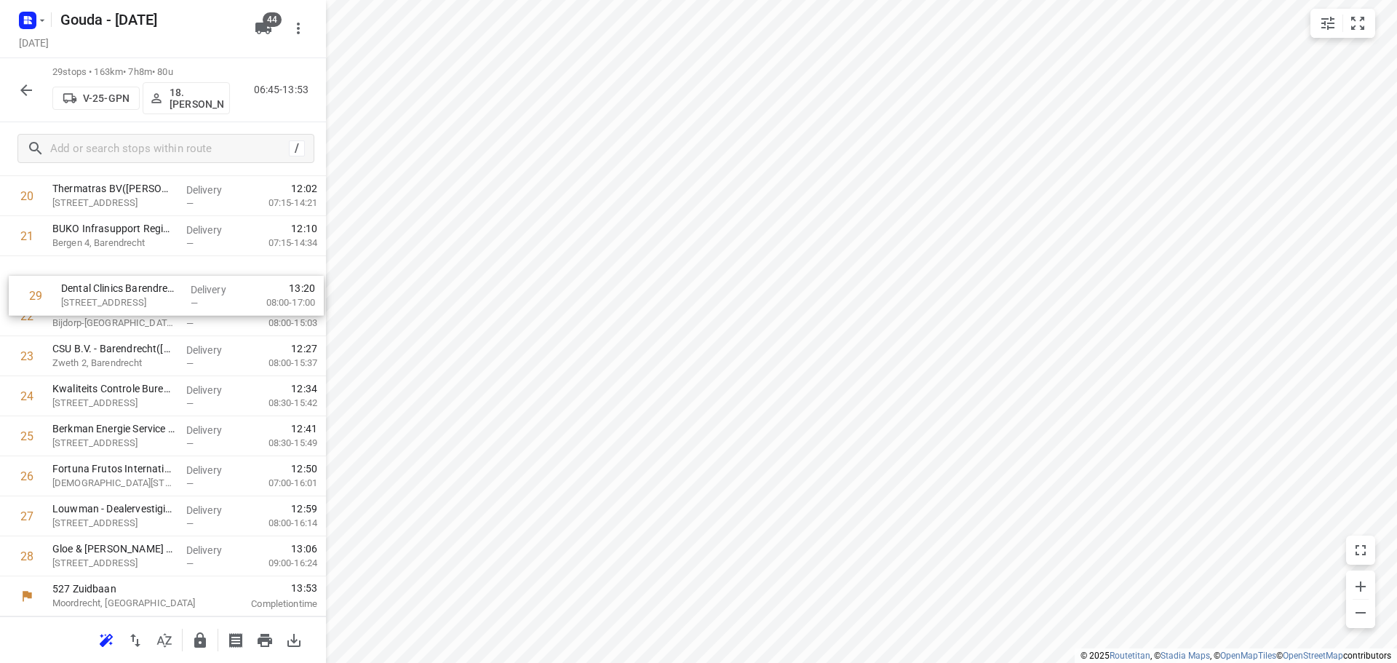
drag, startPoint x: 151, startPoint y: 555, endPoint x: 159, endPoint y: 285, distance: 269.4
click at [194, 651] on button "button" at bounding box center [200, 640] width 29 height 29
click at [25, 95] on icon "button" at bounding box center [25, 90] width 17 height 17
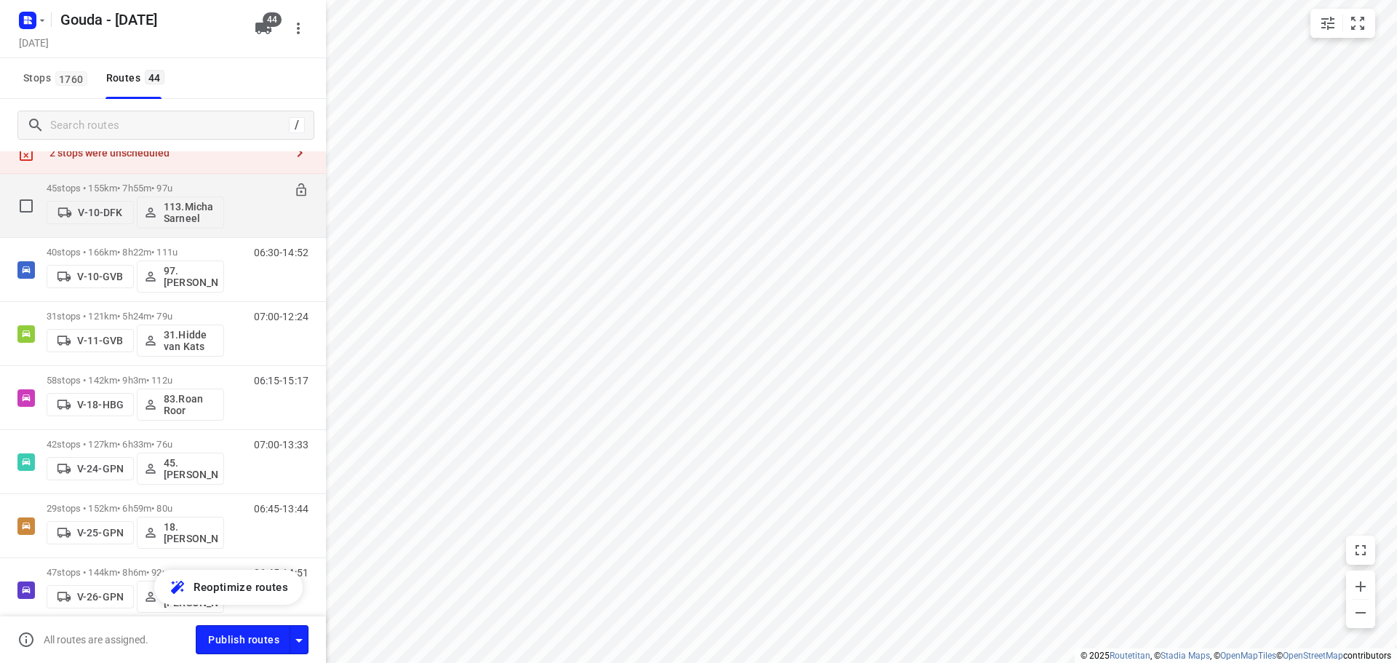
scroll to position [73, 0]
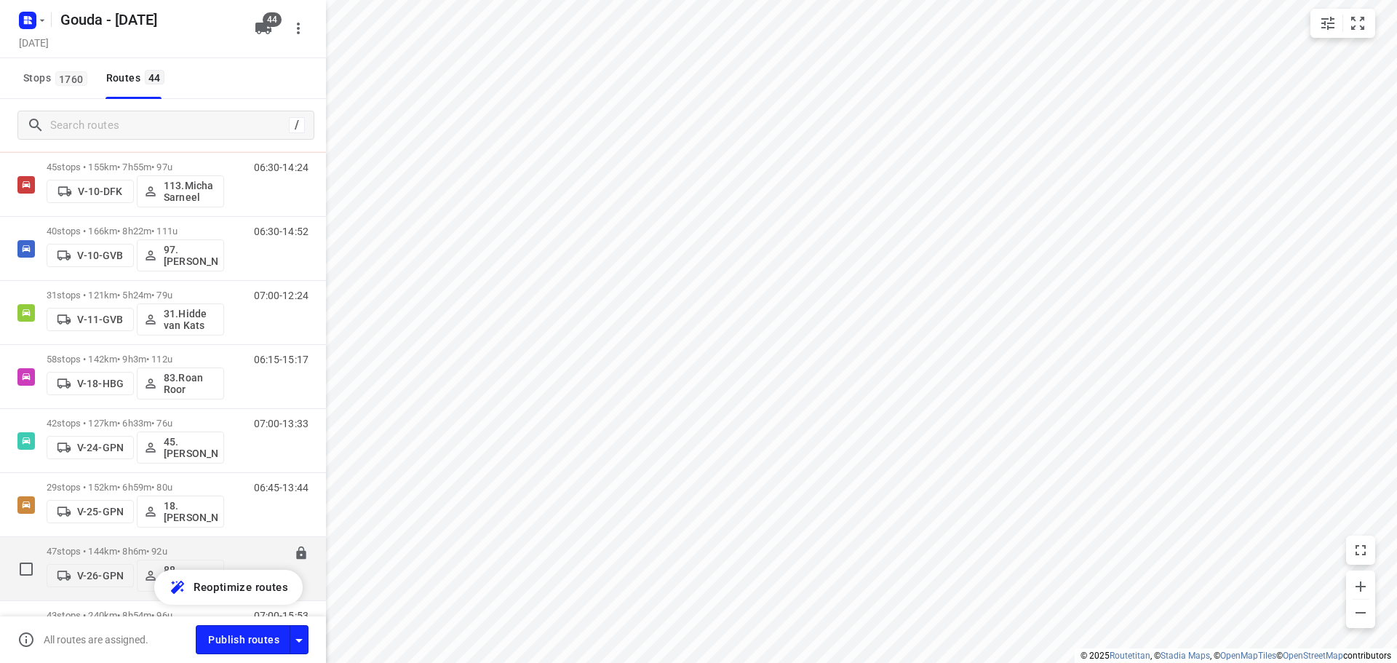
click at [149, 538] on div "47 stops • 144km • 8h6m • 92u V-26-GPN 88. Deborah van den Berg 06:45-14:51" at bounding box center [163, 569] width 326 height 64
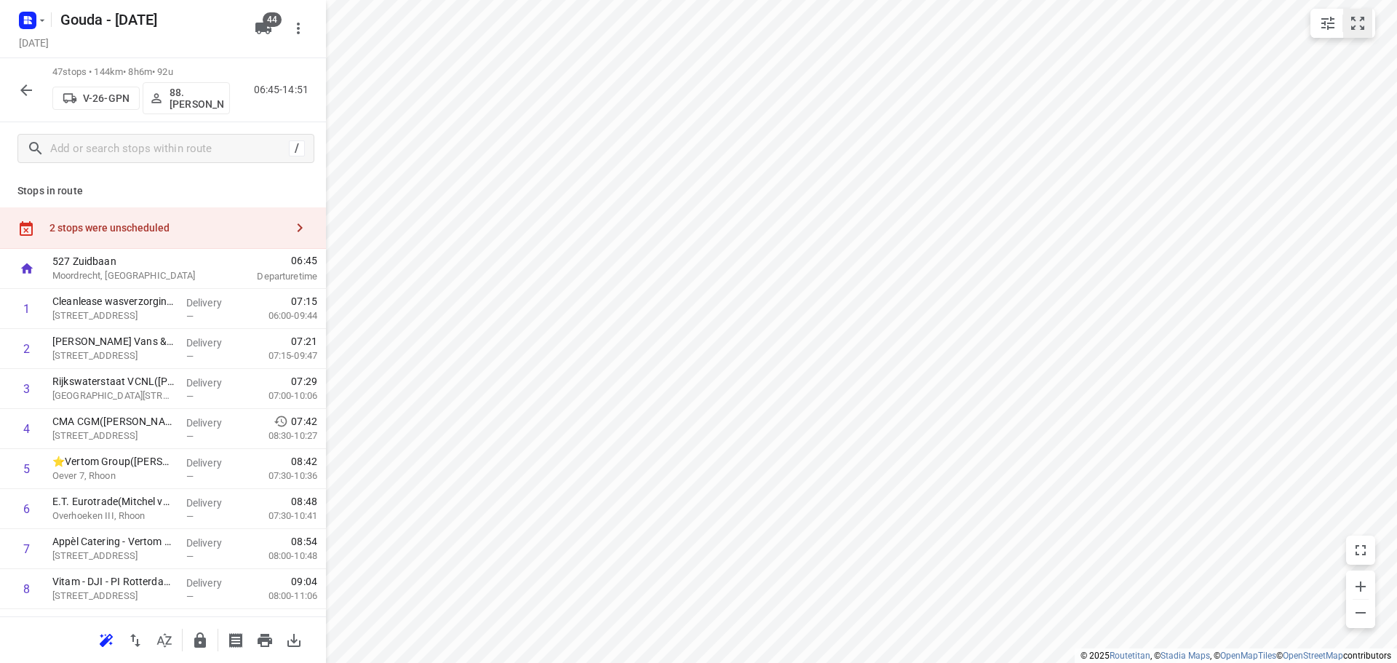
click at [1356, 28] on icon "small contained button group" at bounding box center [1357, 23] width 17 height 17
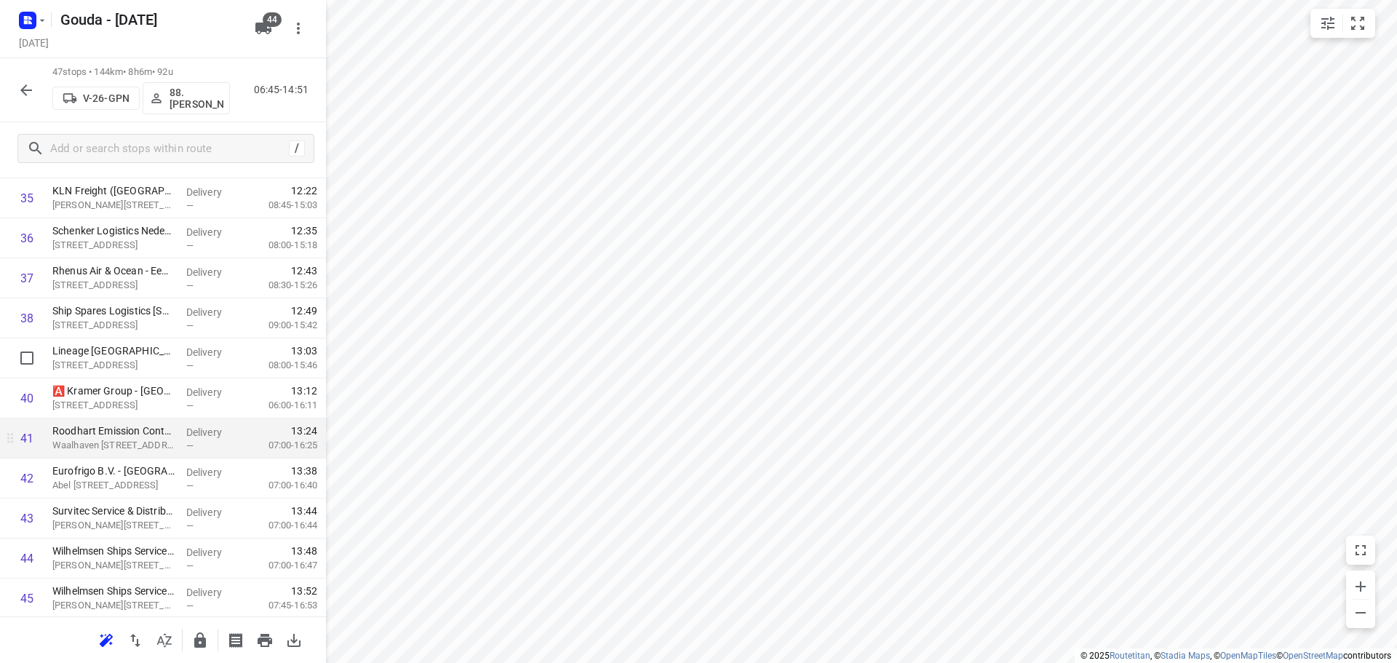
scroll to position [1594, 0]
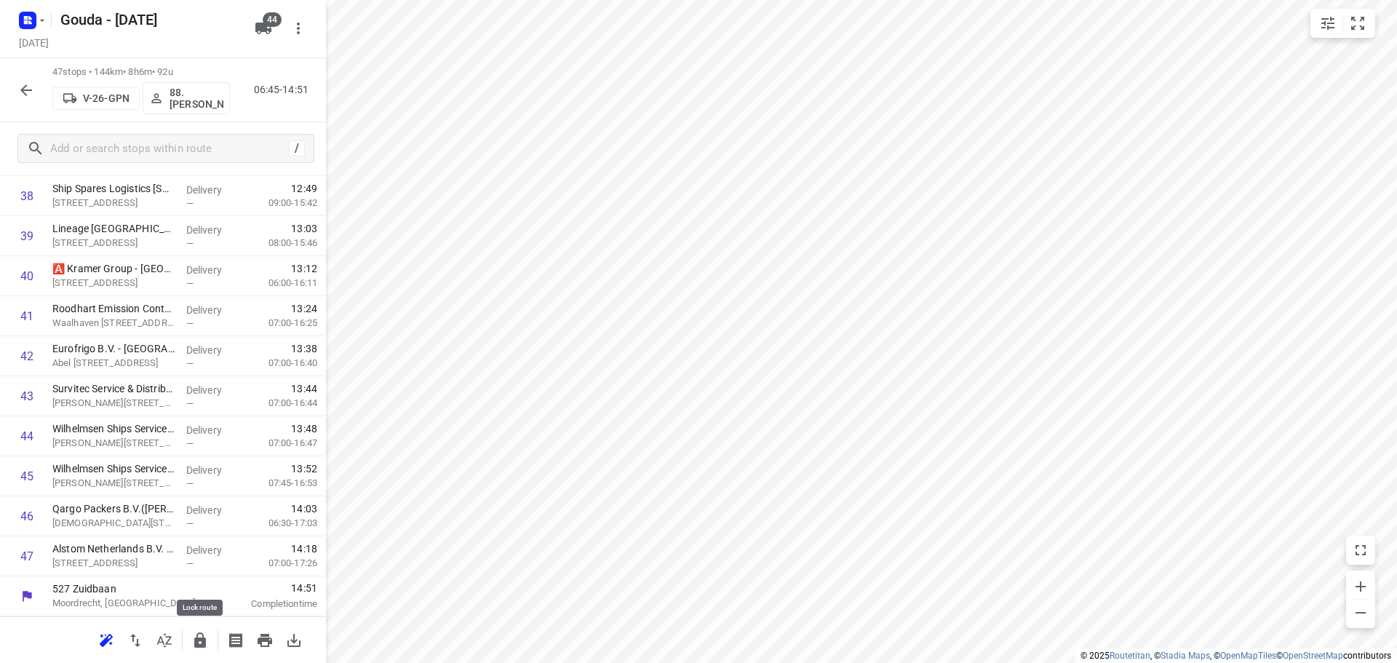
click at [192, 641] on icon "button" at bounding box center [199, 640] width 17 height 17
click at [28, 90] on icon "button" at bounding box center [26, 90] width 12 height 12
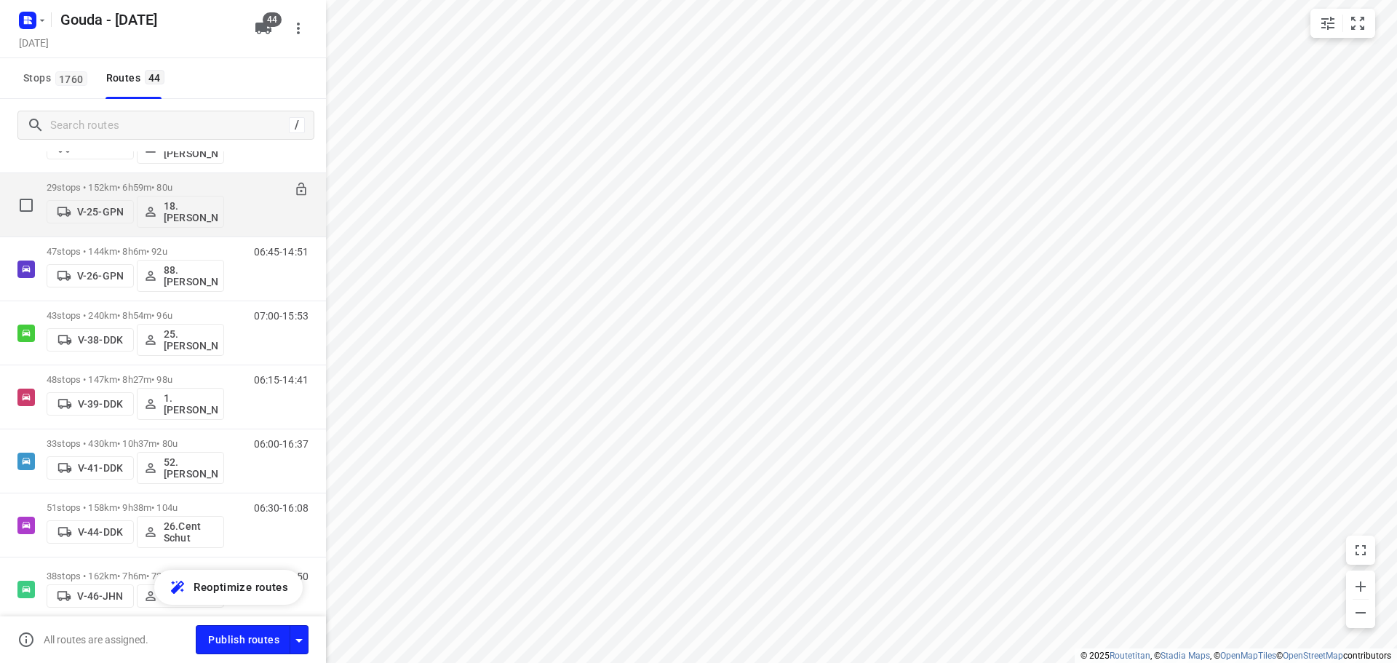
scroll to position [364, 0]
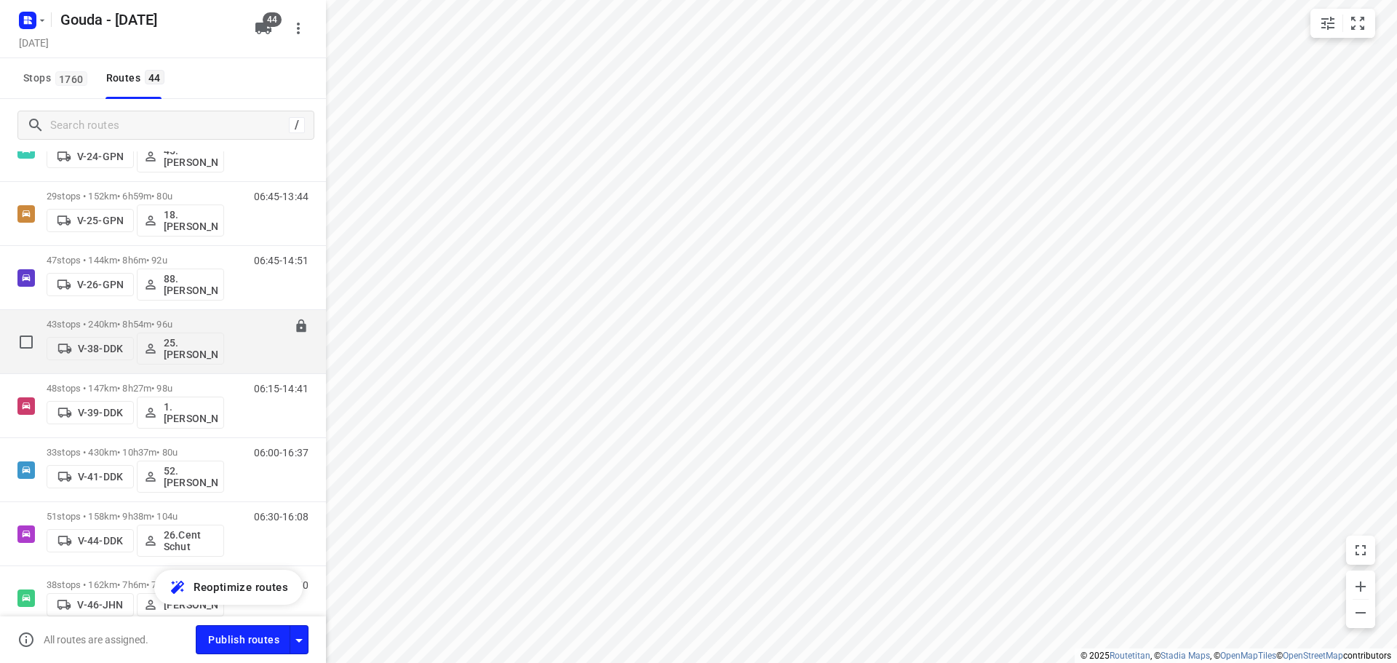
click at [145, 327] on p "43 stops • 240km • 8h54m • 96u" at bounding box center [136, 324] width 178 height 11
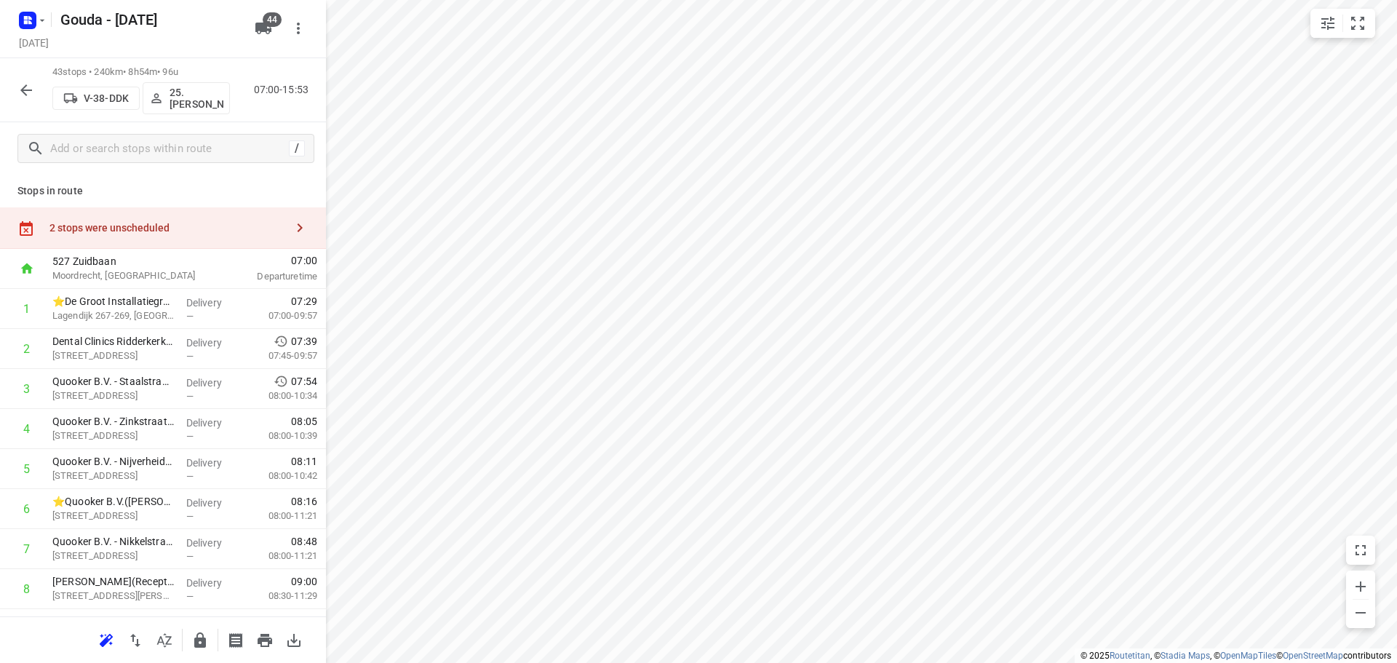
click at [172, 640] on icon "button" at bounding box center [164, 640] width 17 height 17
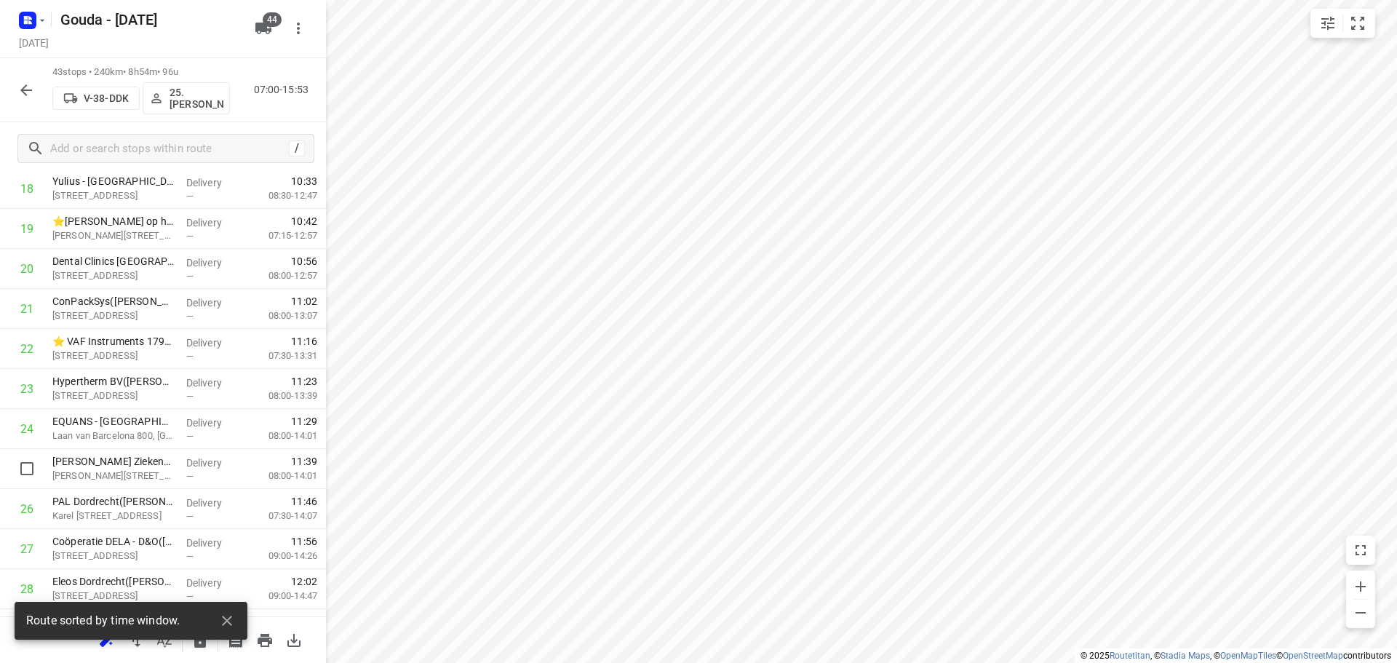
scroll to position [1434, 0]
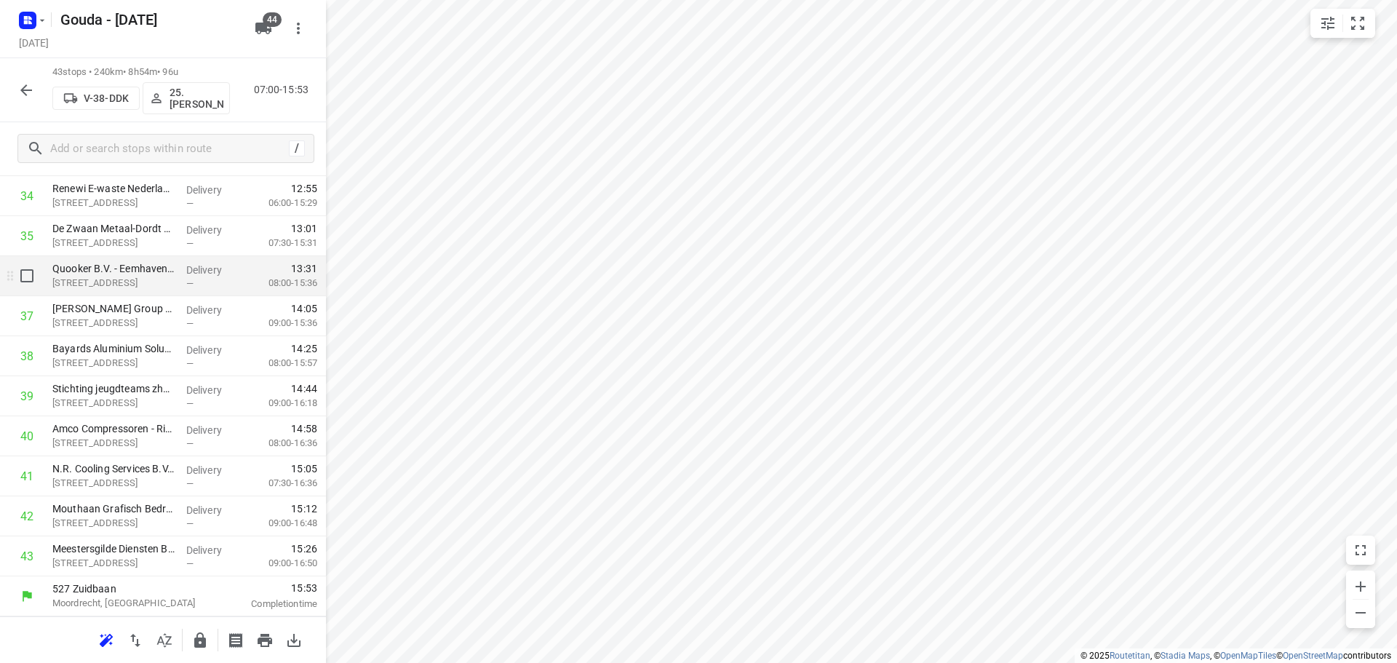
click at [34, 272] on input "checkbox" at bounding box center [26, 275] width 29 height 29
checkbox input "true"
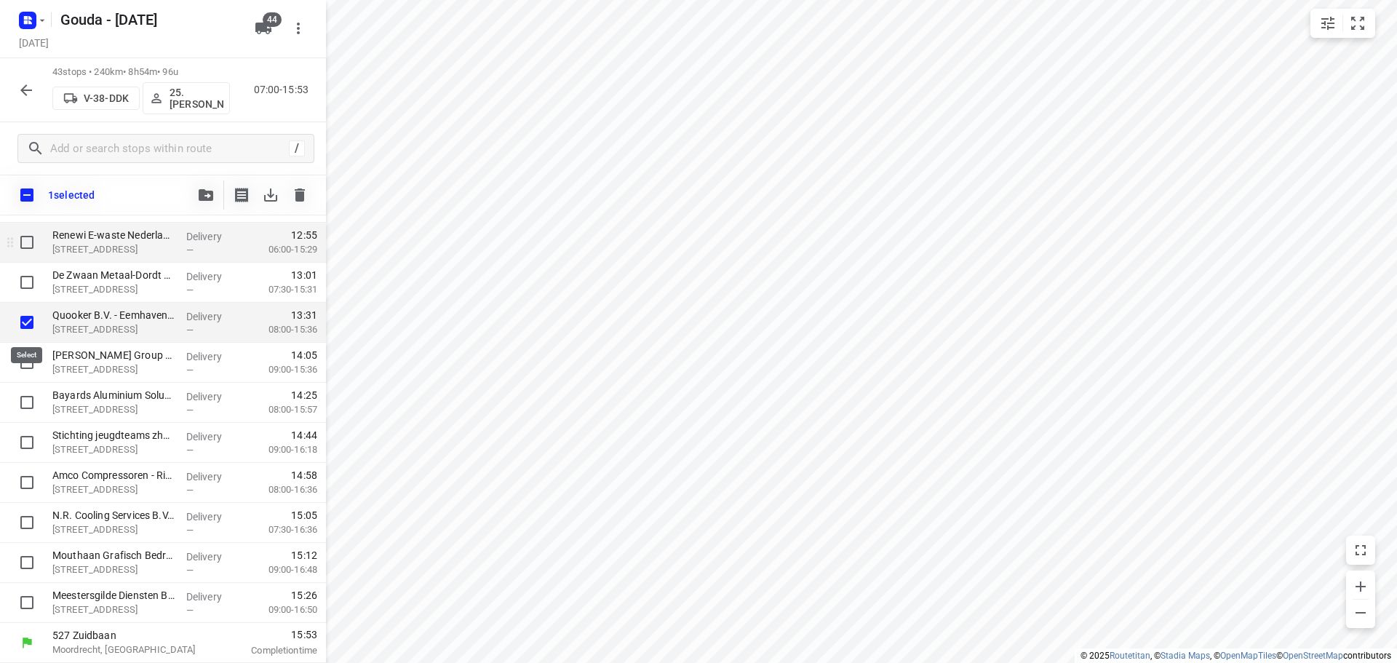
scroll to position [1428, 0]
click at [199, 191] on icon "button" at bounding box center [206, 195] width 15 height 12
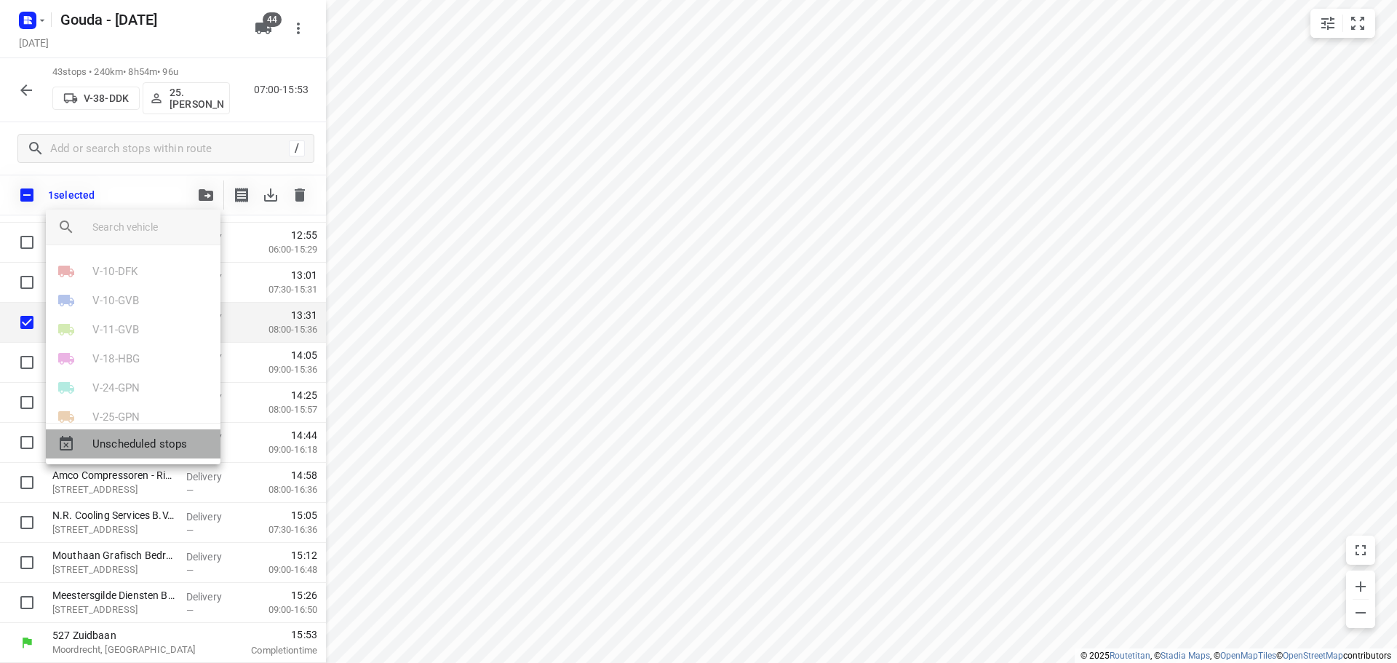
click at [150, 450] on span "Unscheduled stops" at bounding box center [150, 444] width 116 height 17
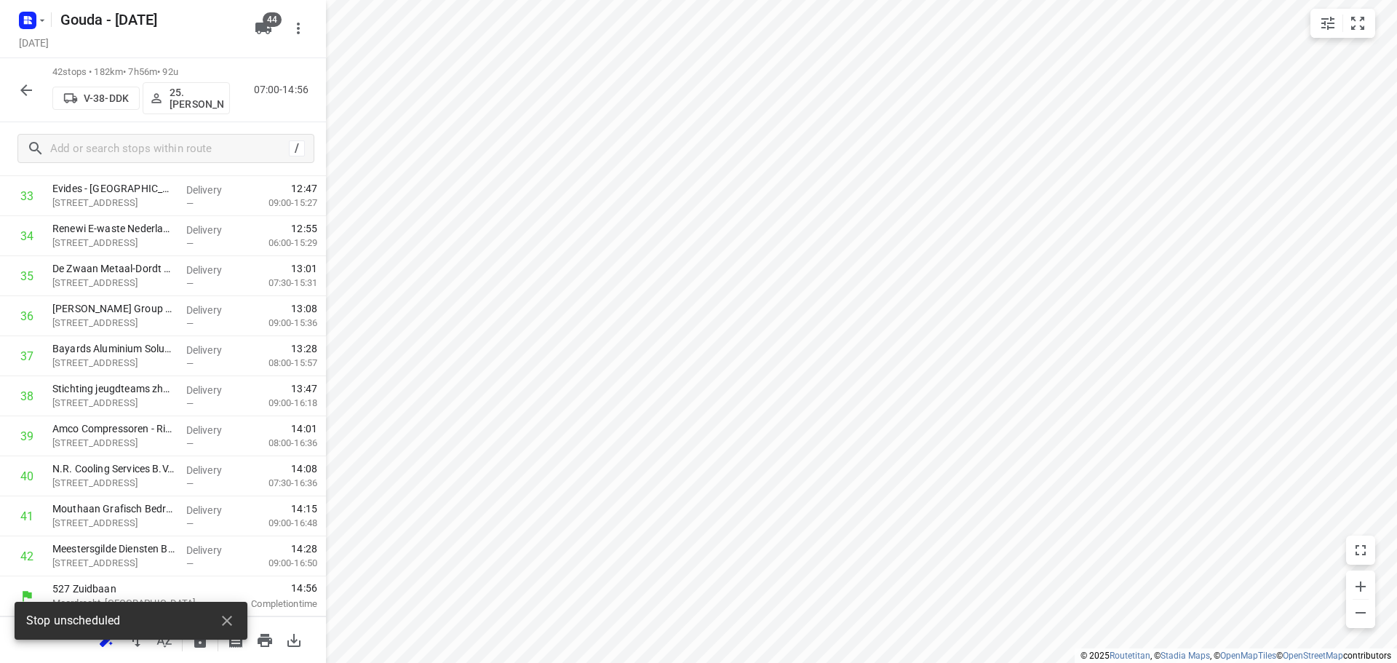
scroll to position [1394, 0]
click at [125, 153] on input "text" at bounding box center [182, 149] width 262 height 23
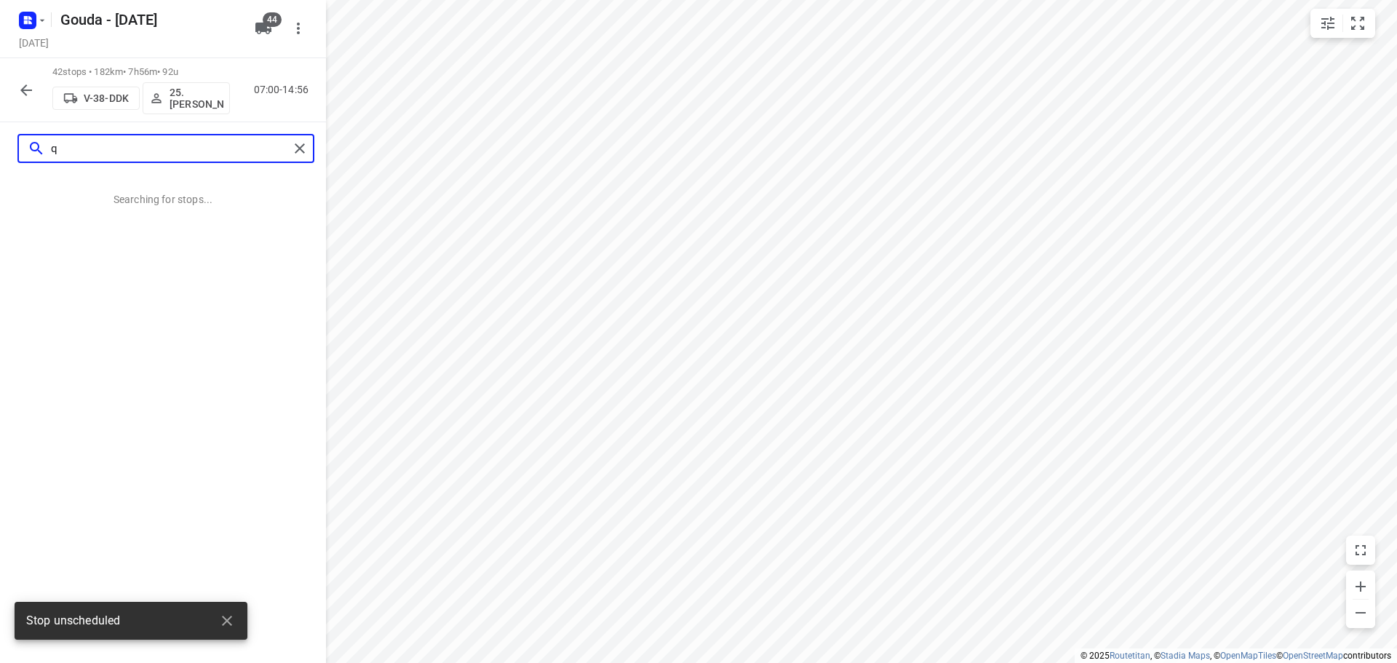
scroll to position [0, 0]
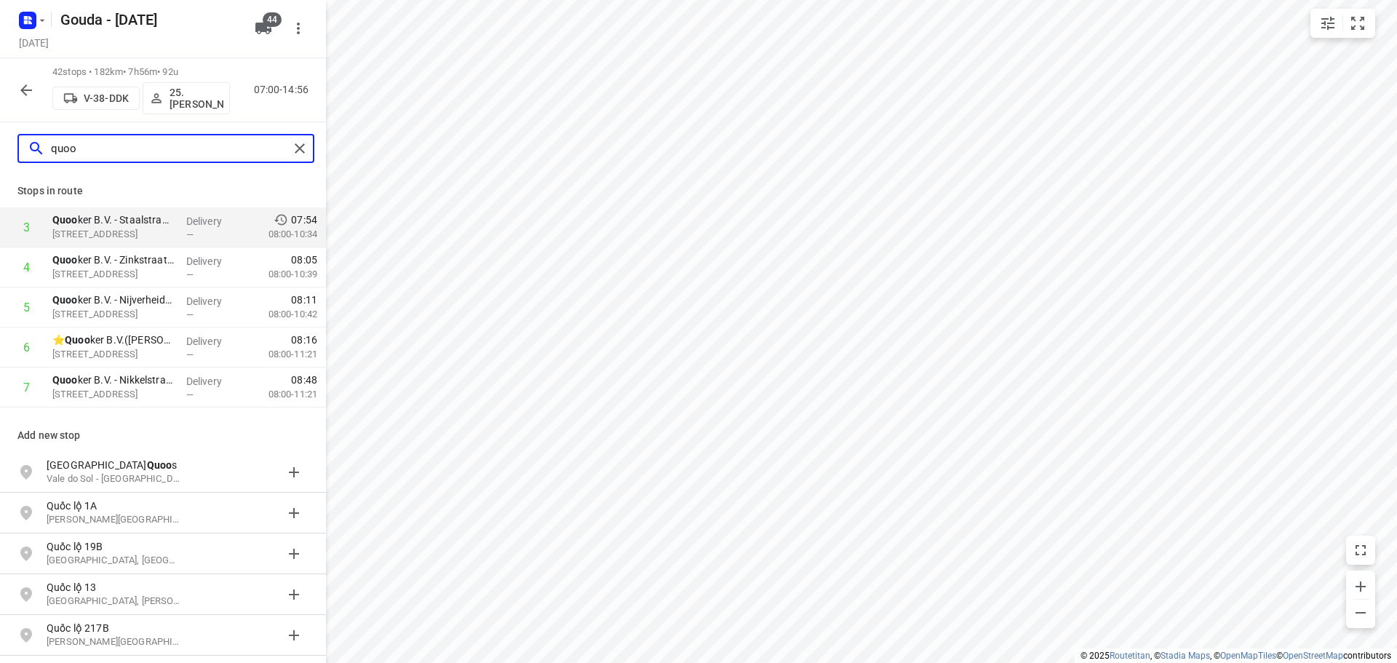
type input "quoo"
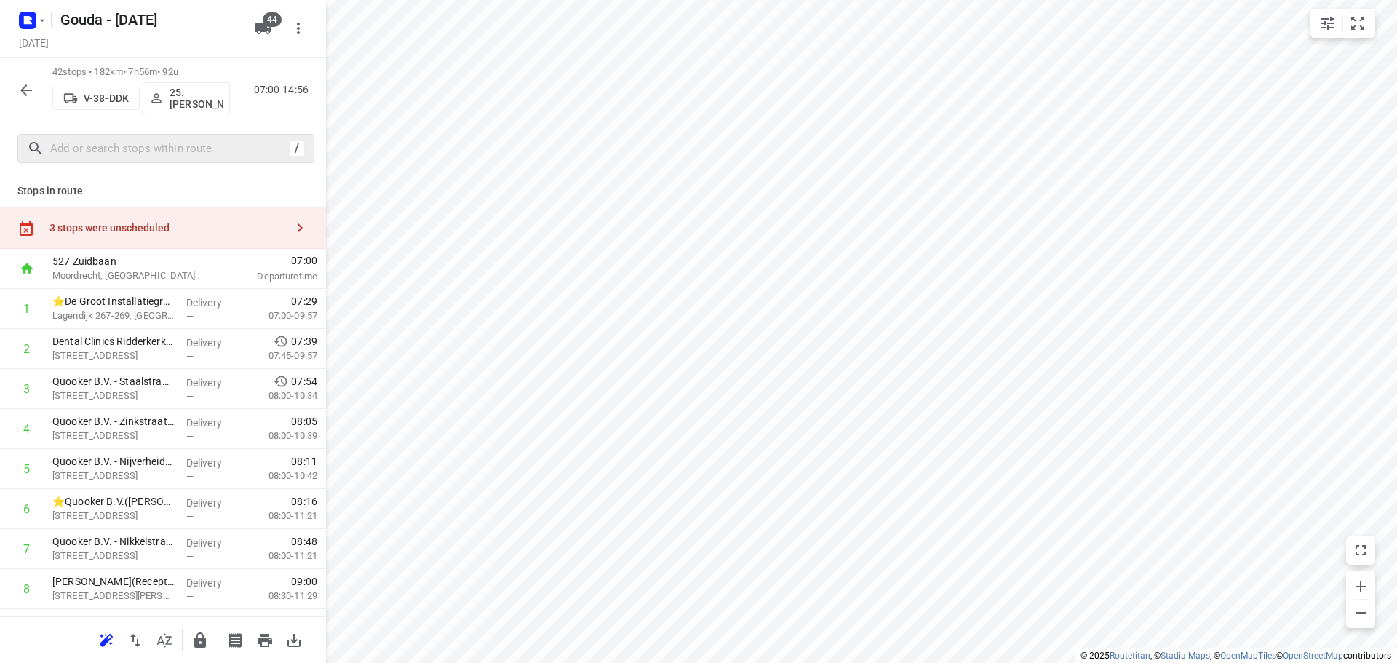
click at [29, 88] on icon "button" at bounding box center [25, 90] width 17 height 17
click at [213, 217] on div "3 stops were unscheduled" at bounding box center [163, 227] width 326 height 41
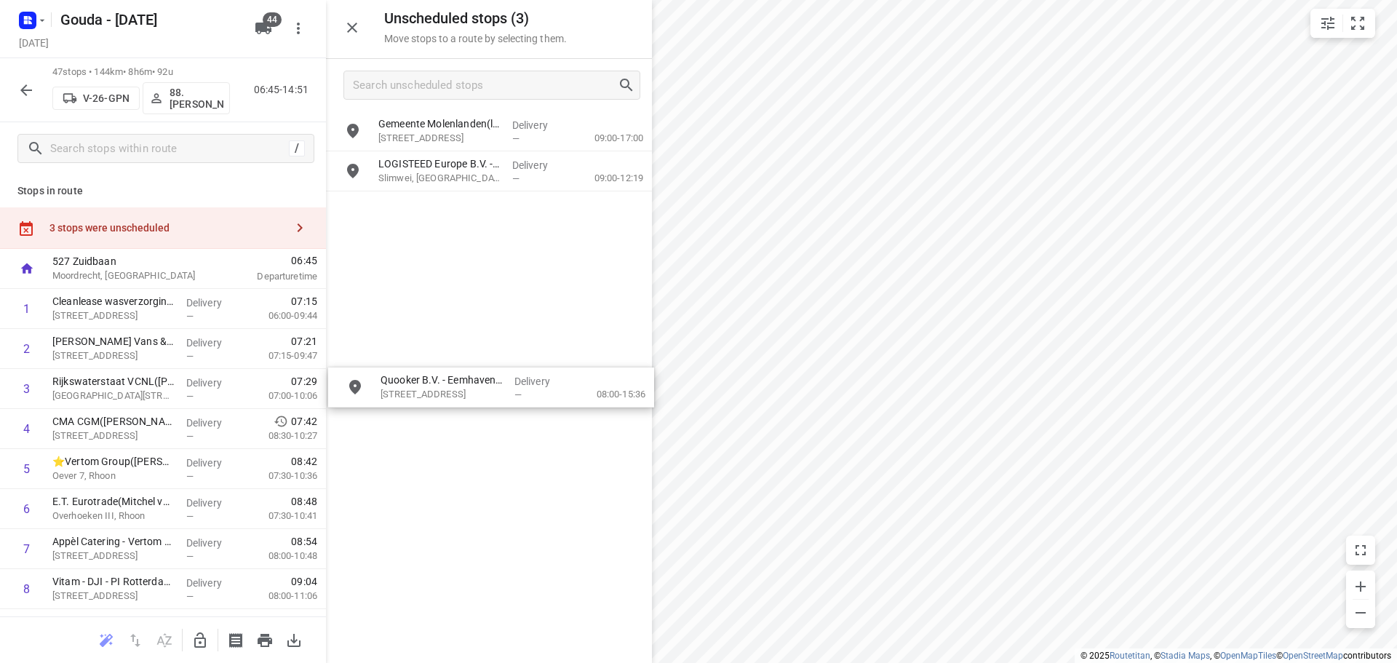
drag, startPoint x: 452, startPoint y: 134, endPoint x: 413, endPoint y: 483, distance: 351.5
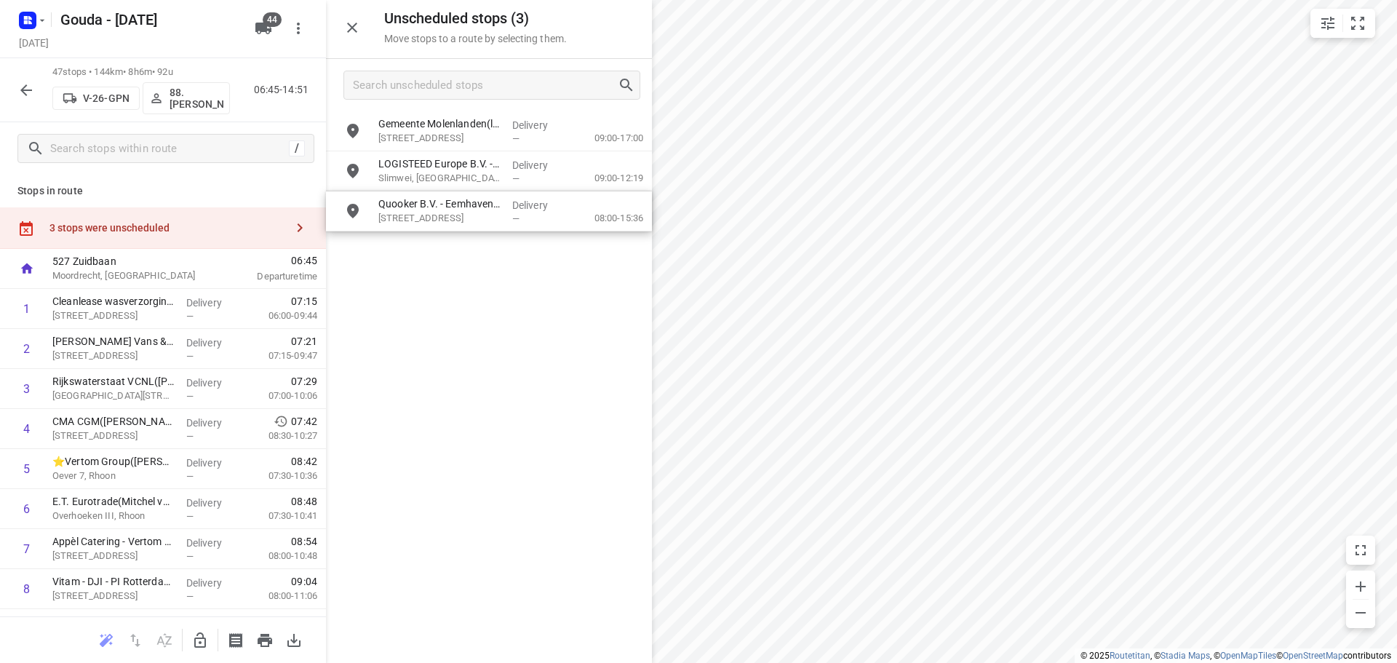
click at [211, 638] on button "button" at bounding box center [200, 640] width 29 height 29
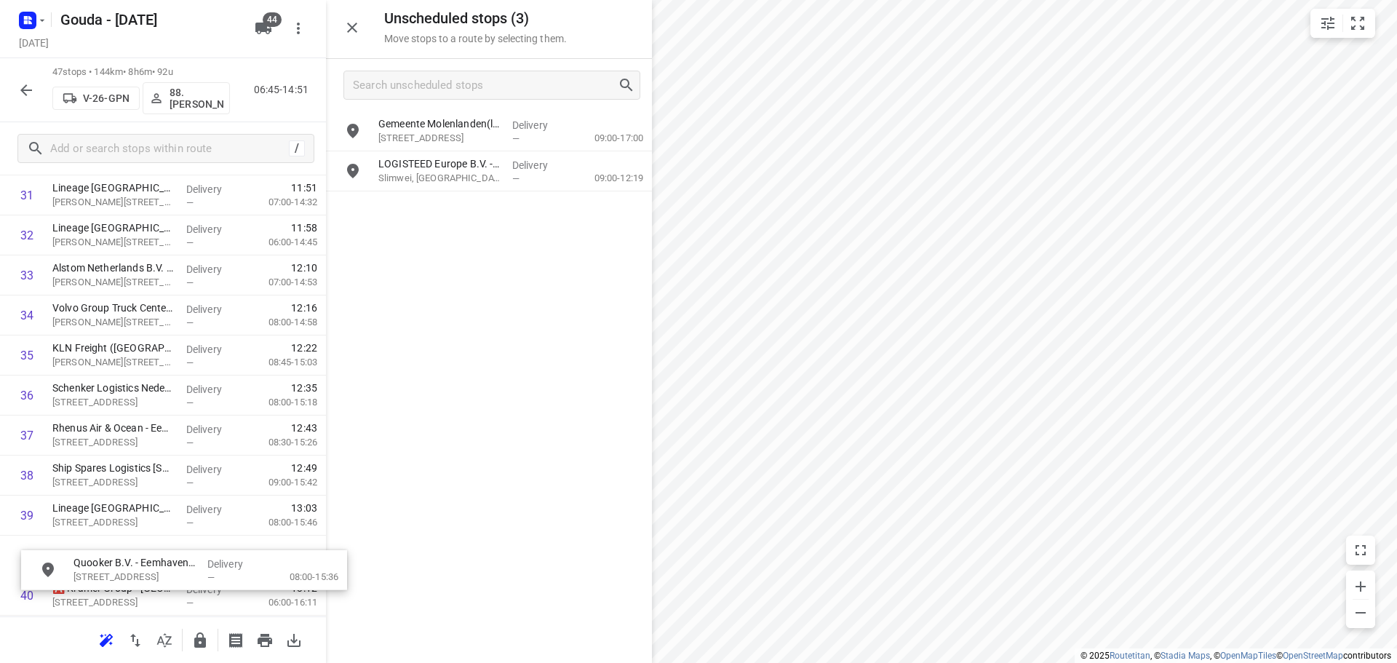
scroll to position [1323, 0]
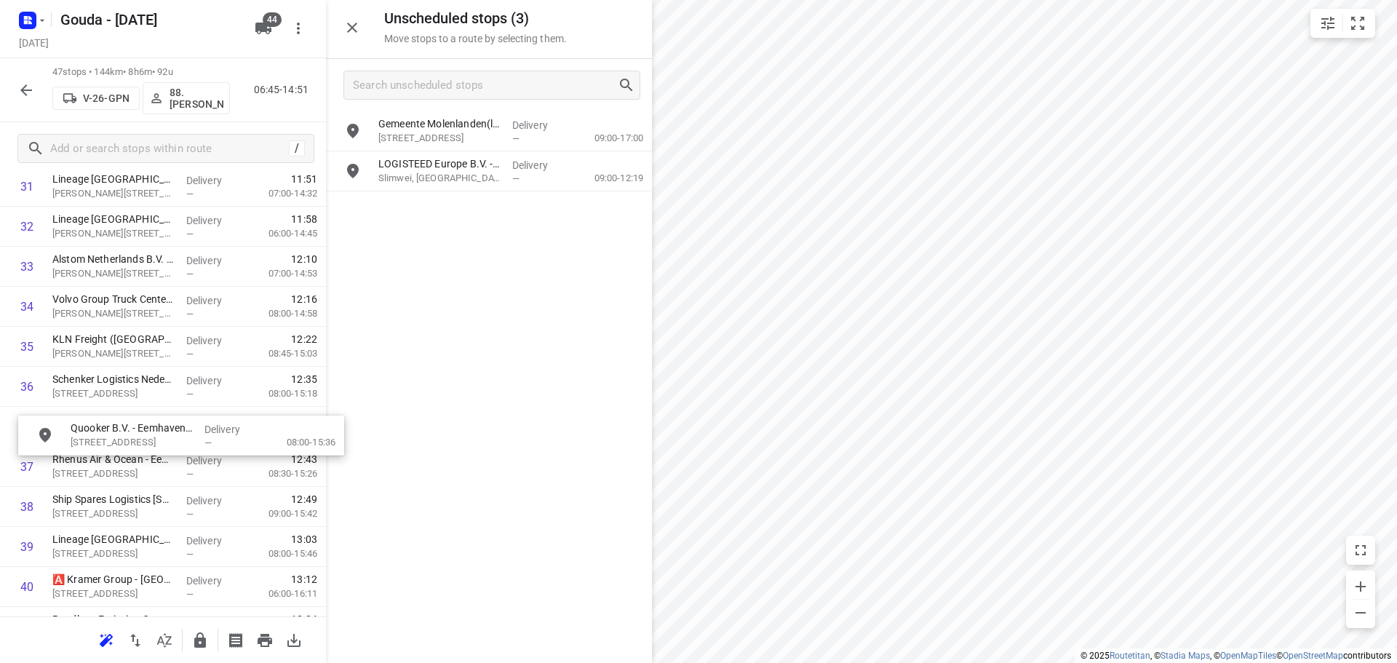
drag, startPoint x: 461, startPoint y: 125, endPoint x: 150, endPoint y: 436, distance: 439.4
click at [351, 28] on icon "button" at bounding box center [352, 28] width 10 height 10
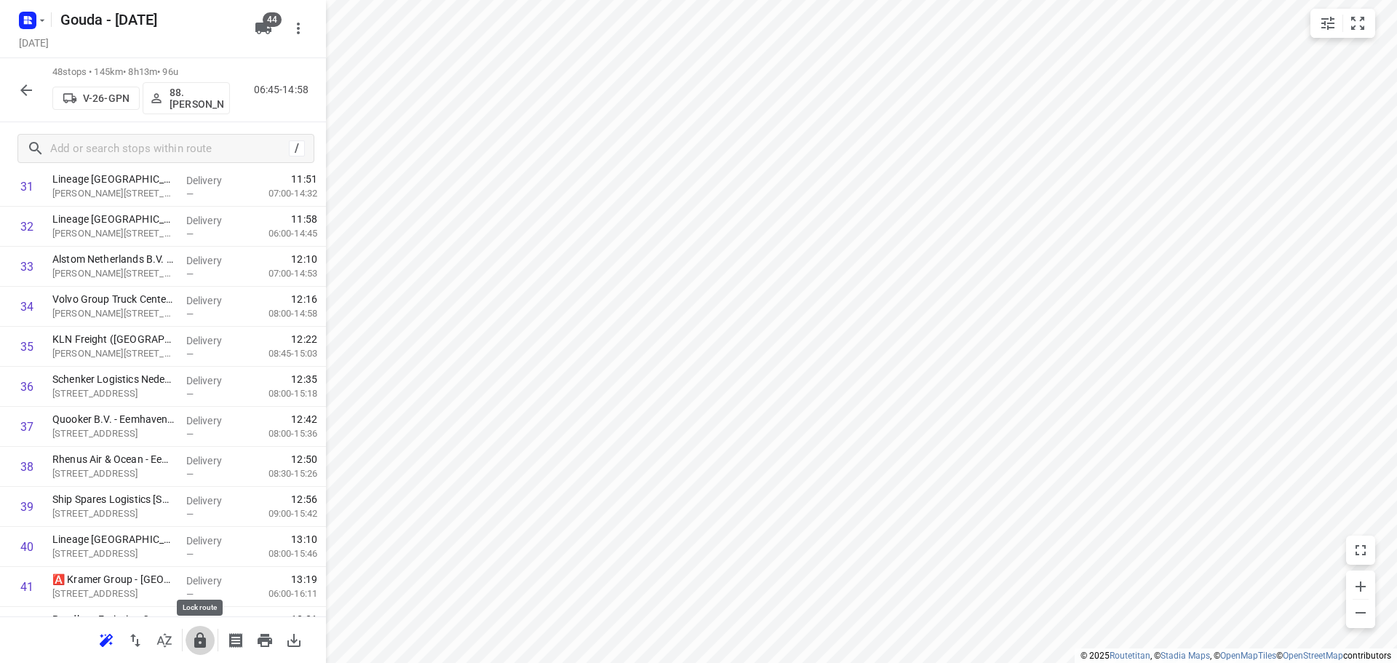
click at [193, 646] on icon "button" at bounding box center [199, 640] width 17 height 17
click at [29, 90] on icon "button" at bounding box center [26, 90] width 12 height 12
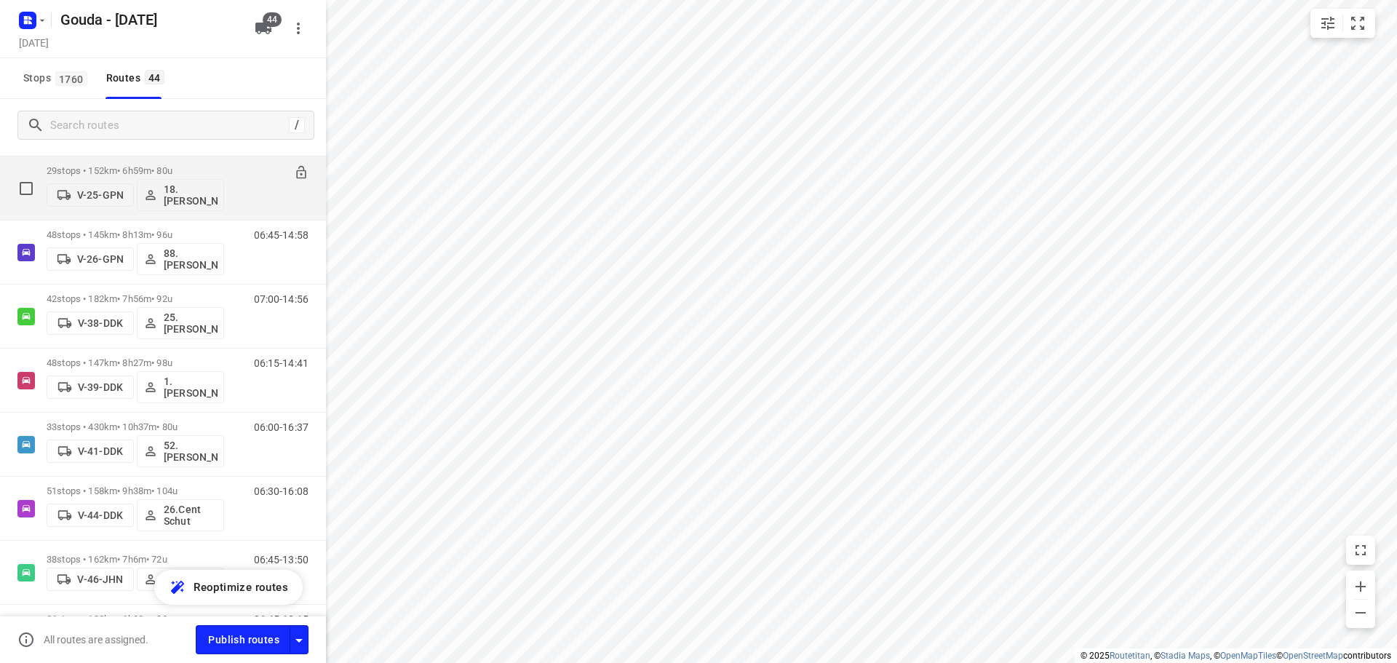
scroll to position [364, 0]
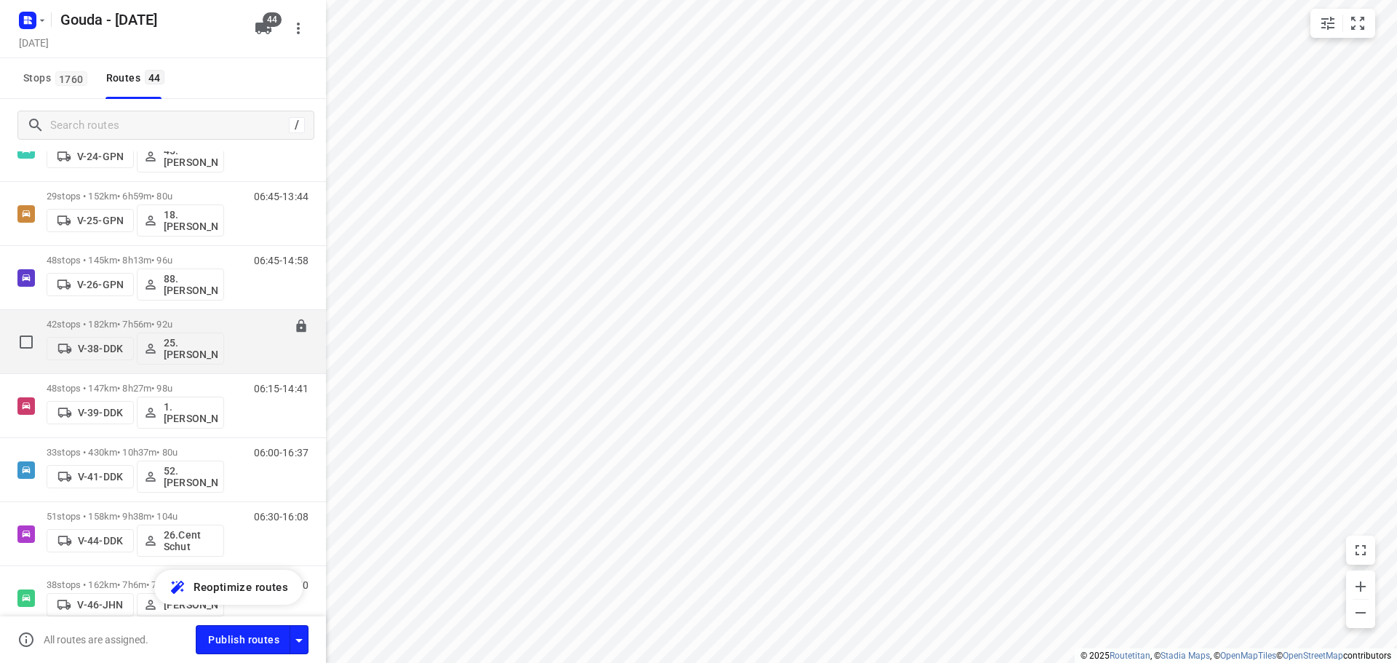
click at [124, 327] on p "42 stops • 182km • 7h56m • 92u" at bounding box center [136, 324] width 178 height 11
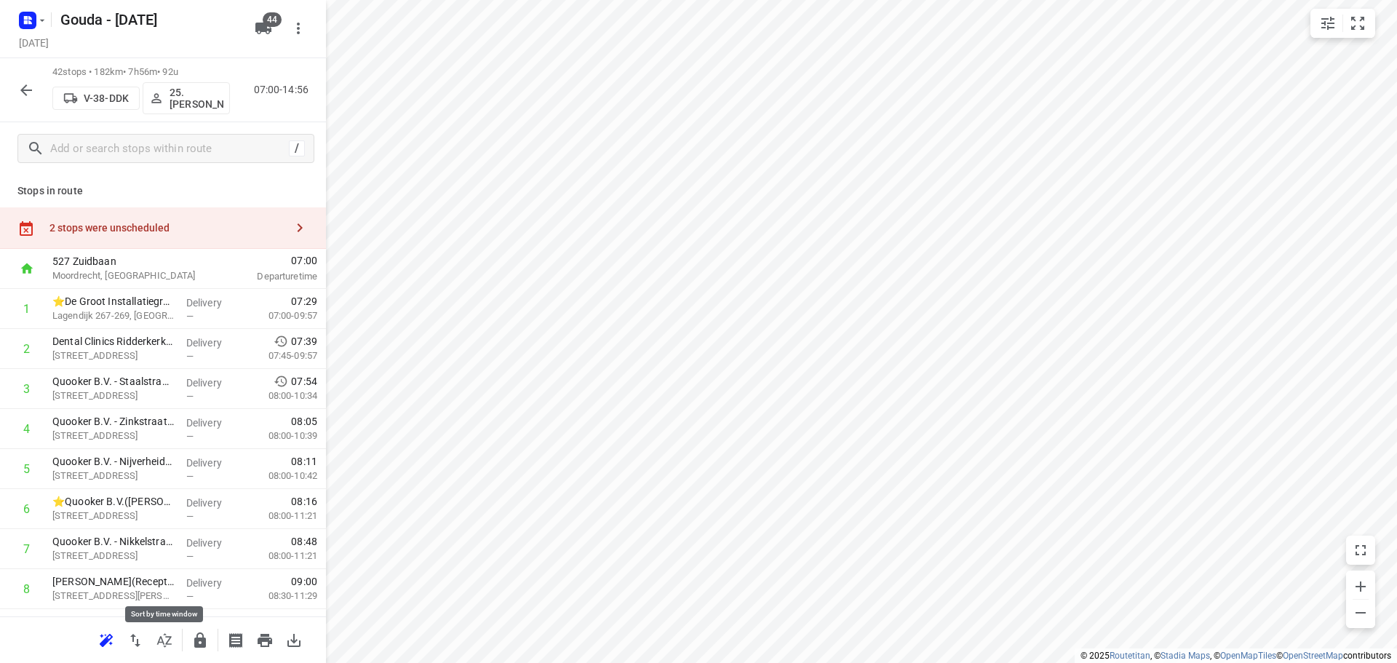
click at [157, 642] on icon "button" at bounding box center [164, 640] width 17 height 17
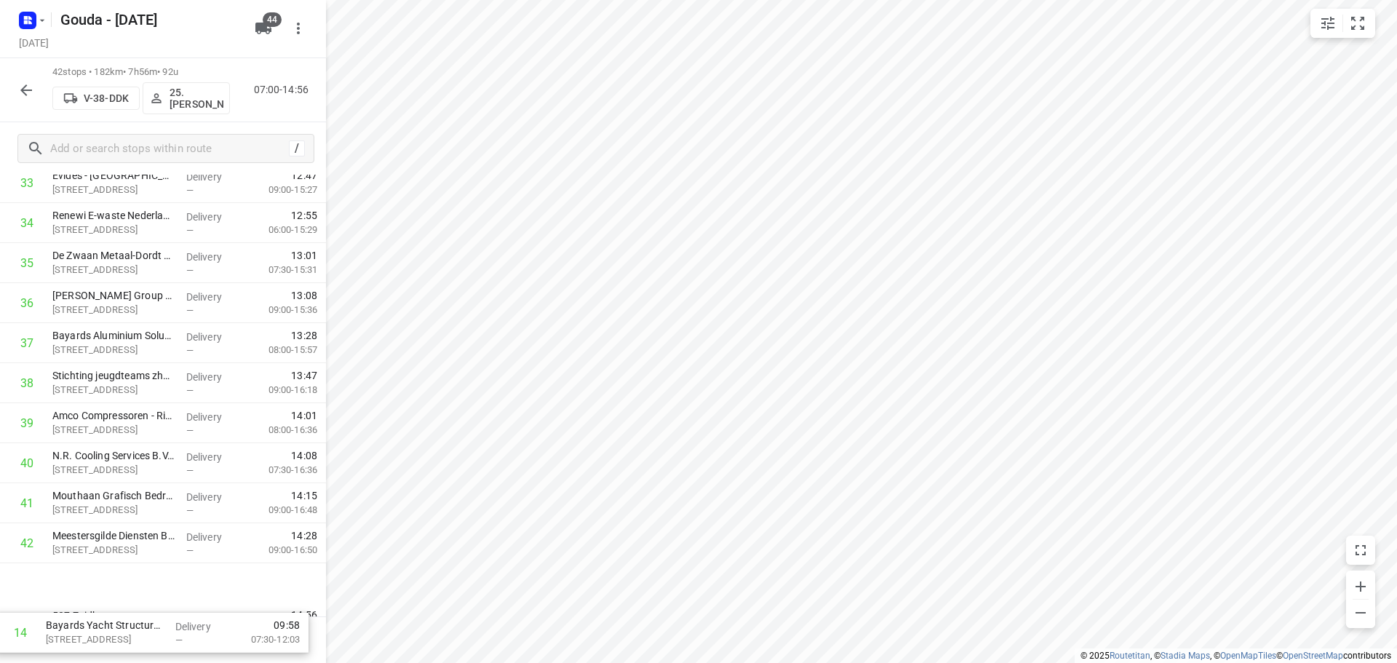
scroll to position [1394, 0]
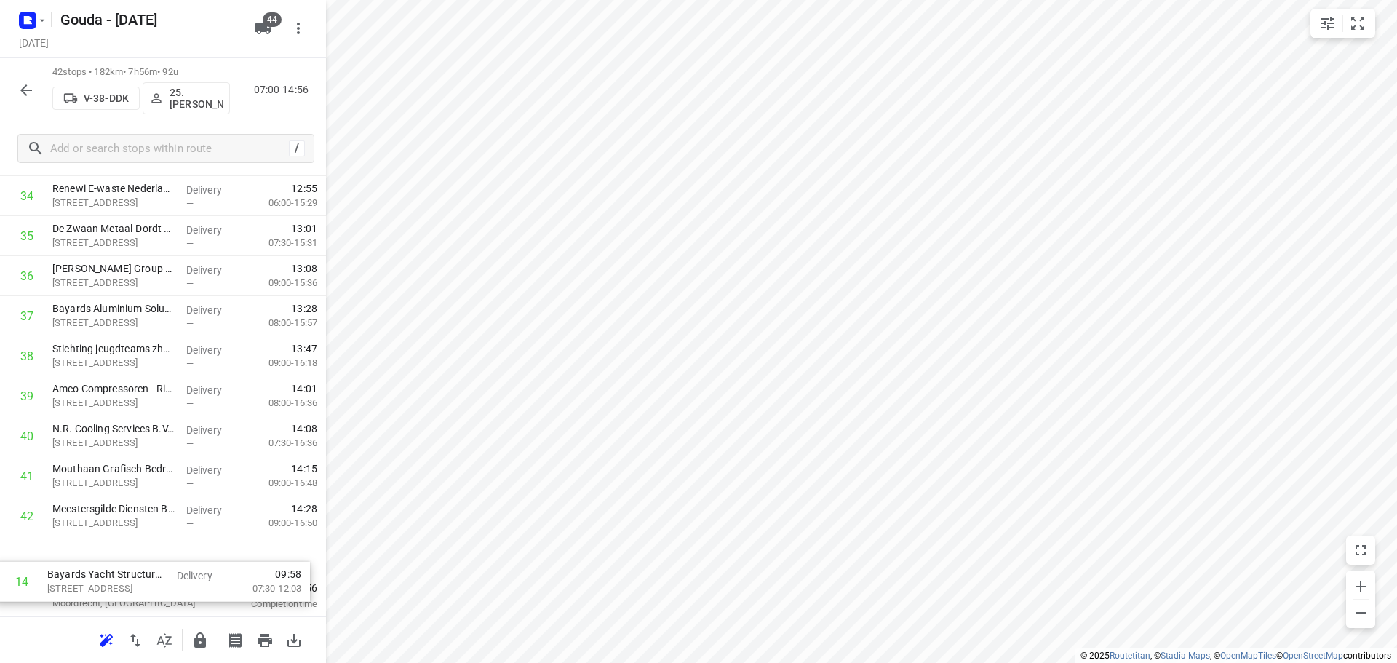
drag, startPoint x: 225, startPoint y: 533, endPoint x: 223, endPoint y: 582, distance: 49.5
click at [198, 643] on icon "button" at bounding box center [200, 639] width 12 height 15
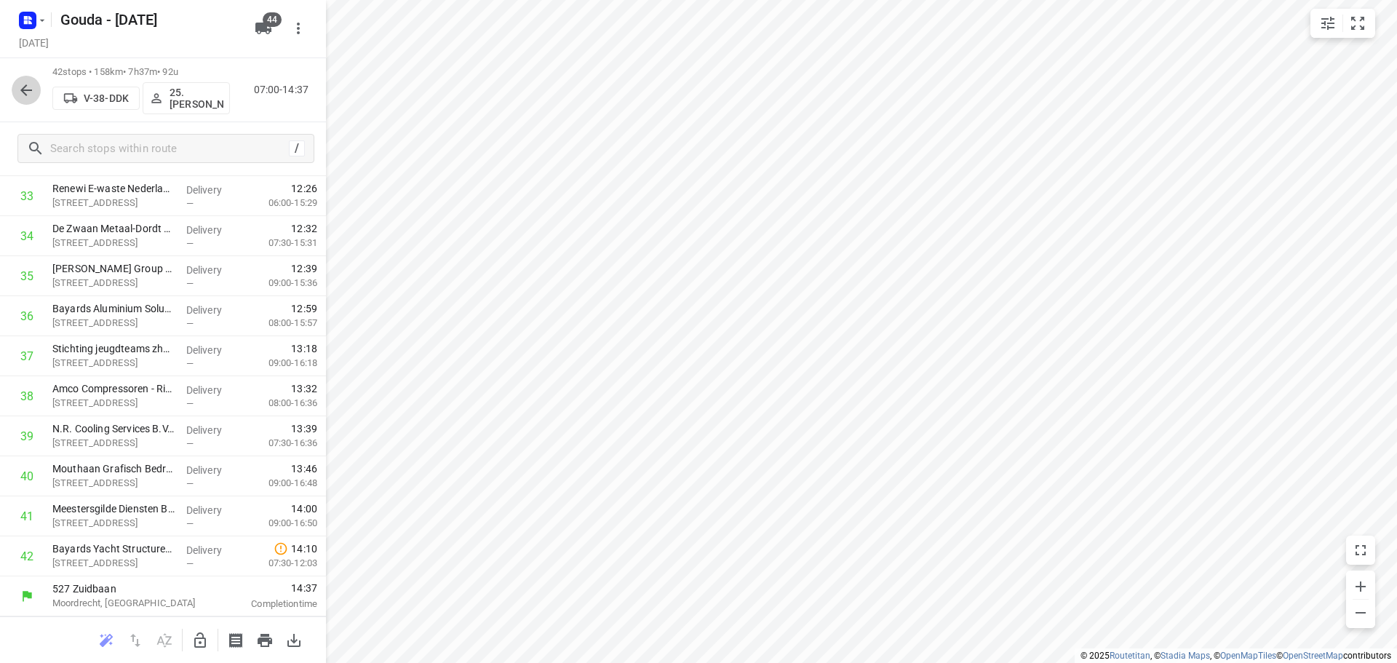
click at [28, 86] on icon "button" at bounding box center [25, 90] width 17 height 17
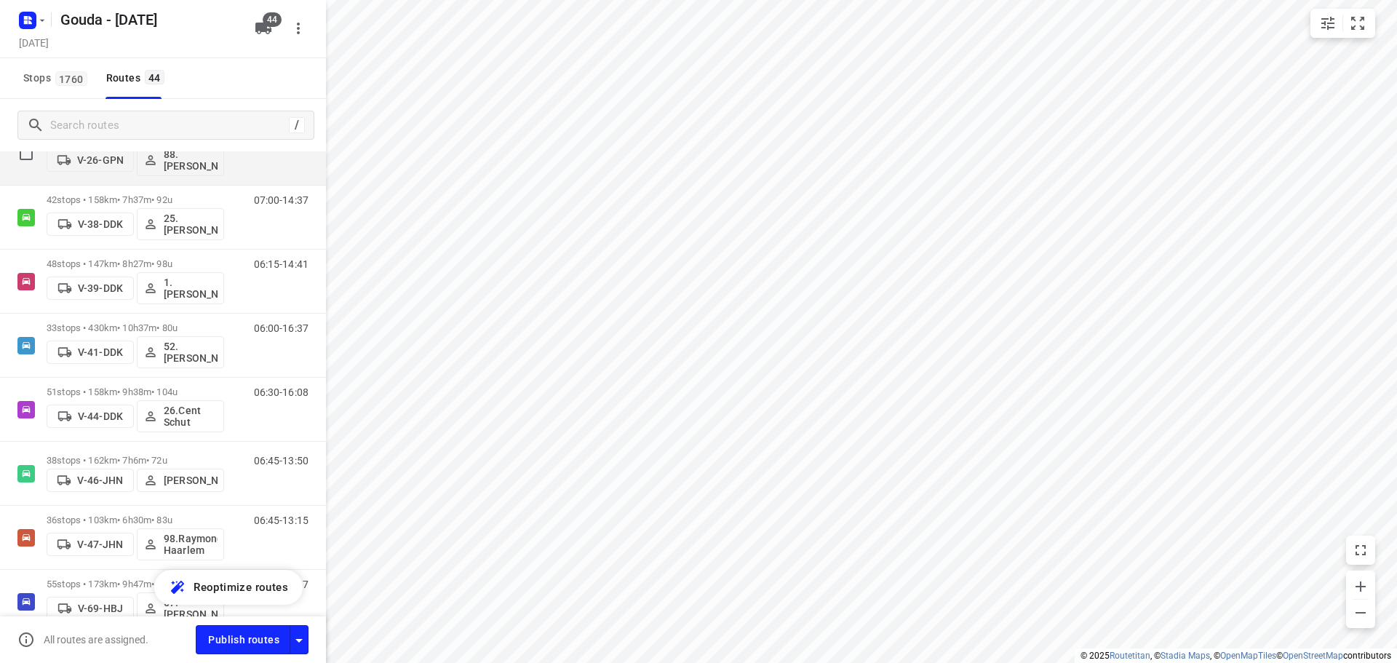
scroll to position [364, 0]
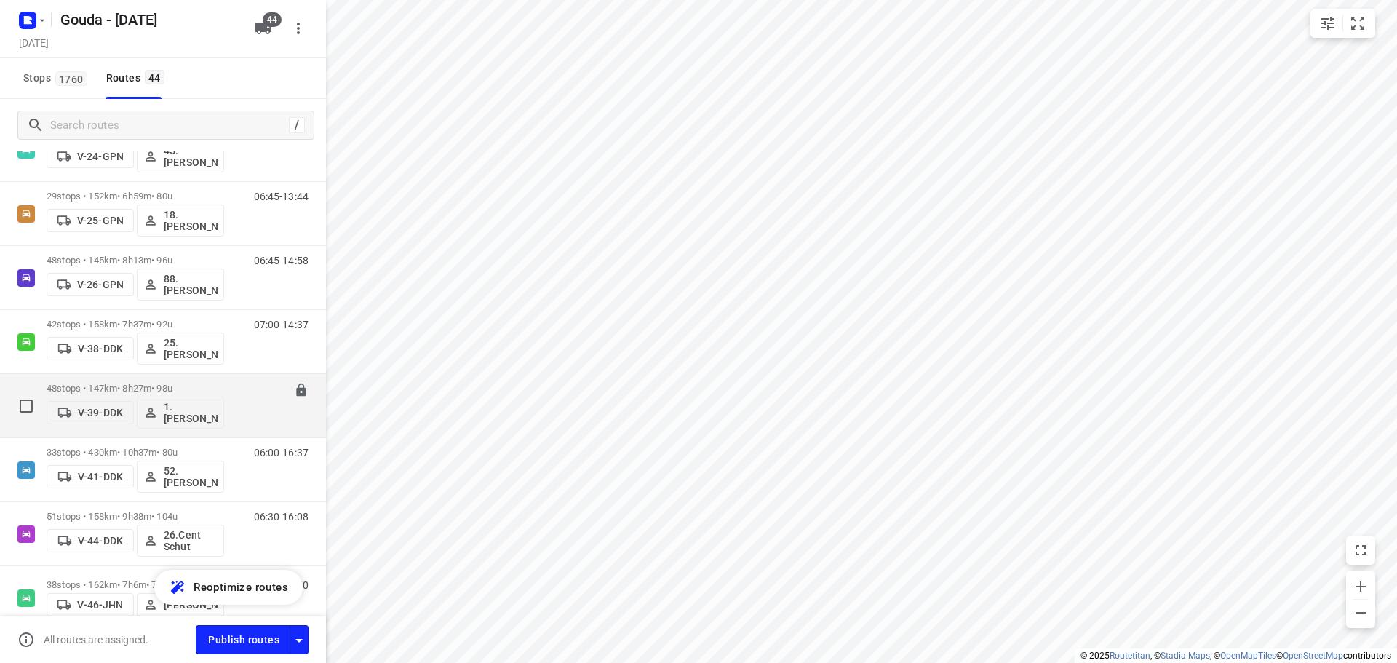
click at [170, 385] on p "48 stops • 147km • 8h27m • 98u" at bounding box center [136, 388] width 178 height 11
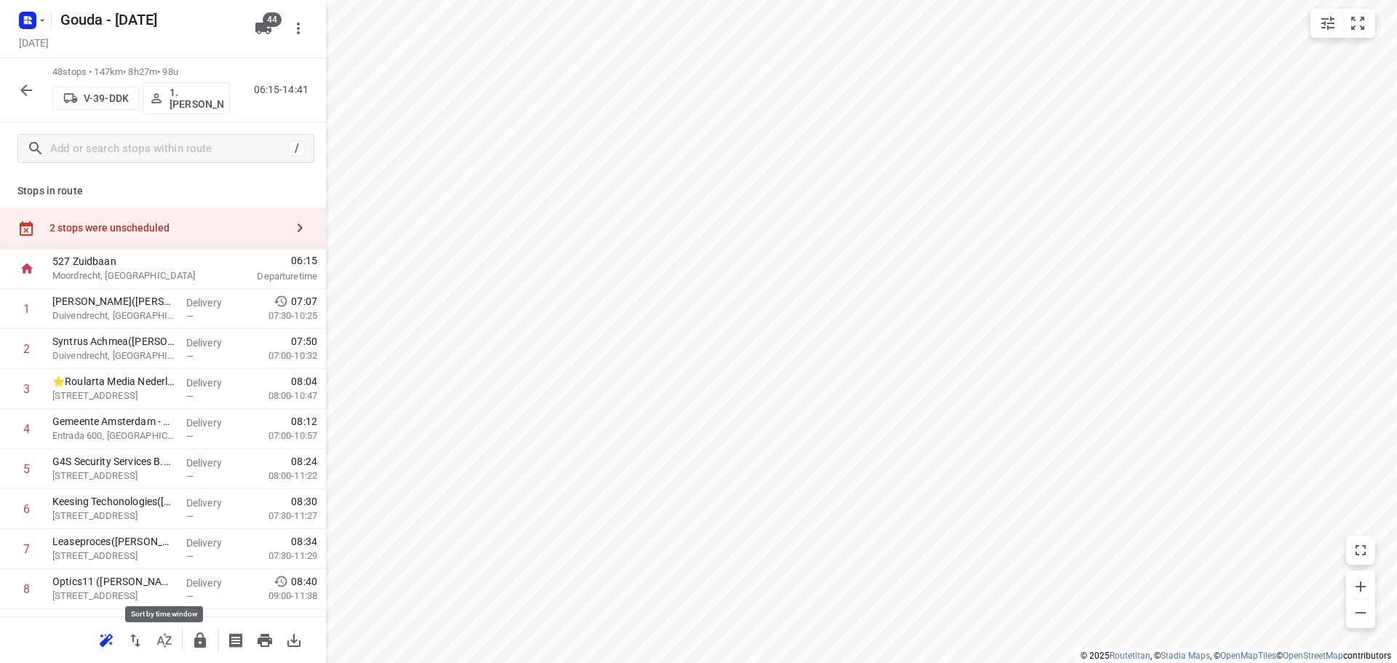
click at [176, 635] on button "button" at bounding box center [164, 640] width 29 height 29
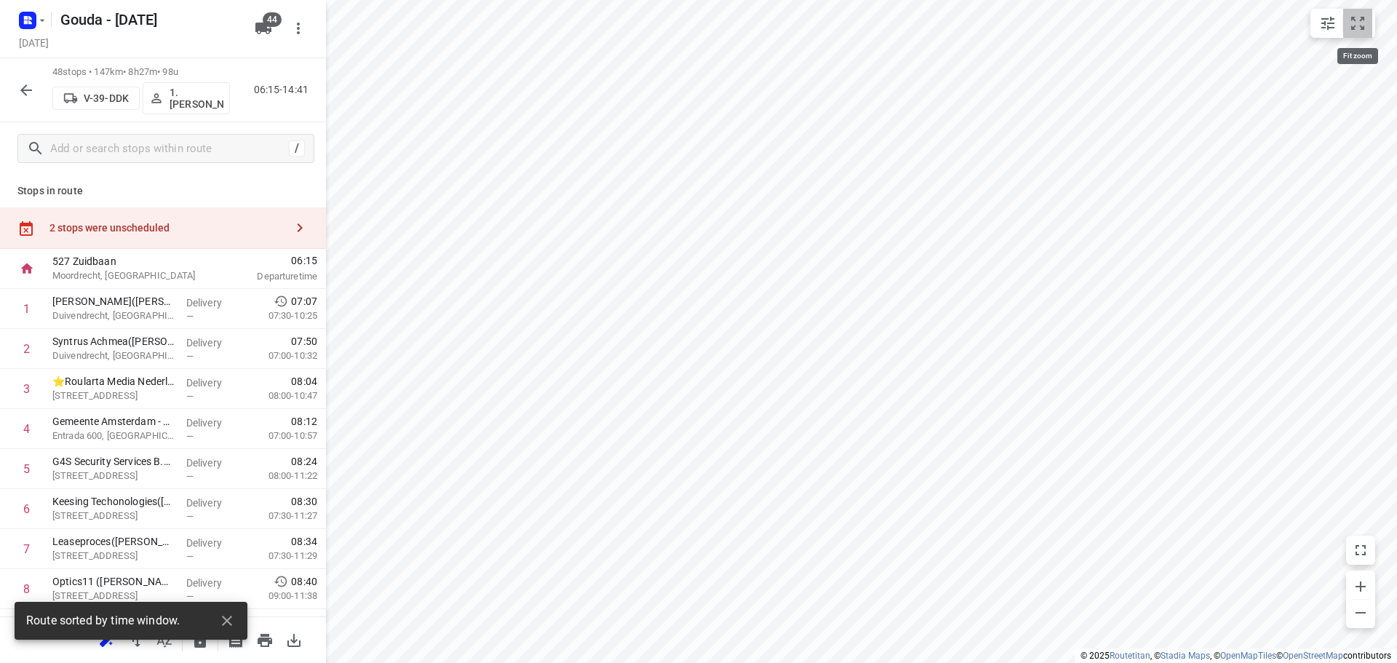
click at [1343, 23] on button "small contained button group" at bounding box center [1357, 23] width 29 height 29
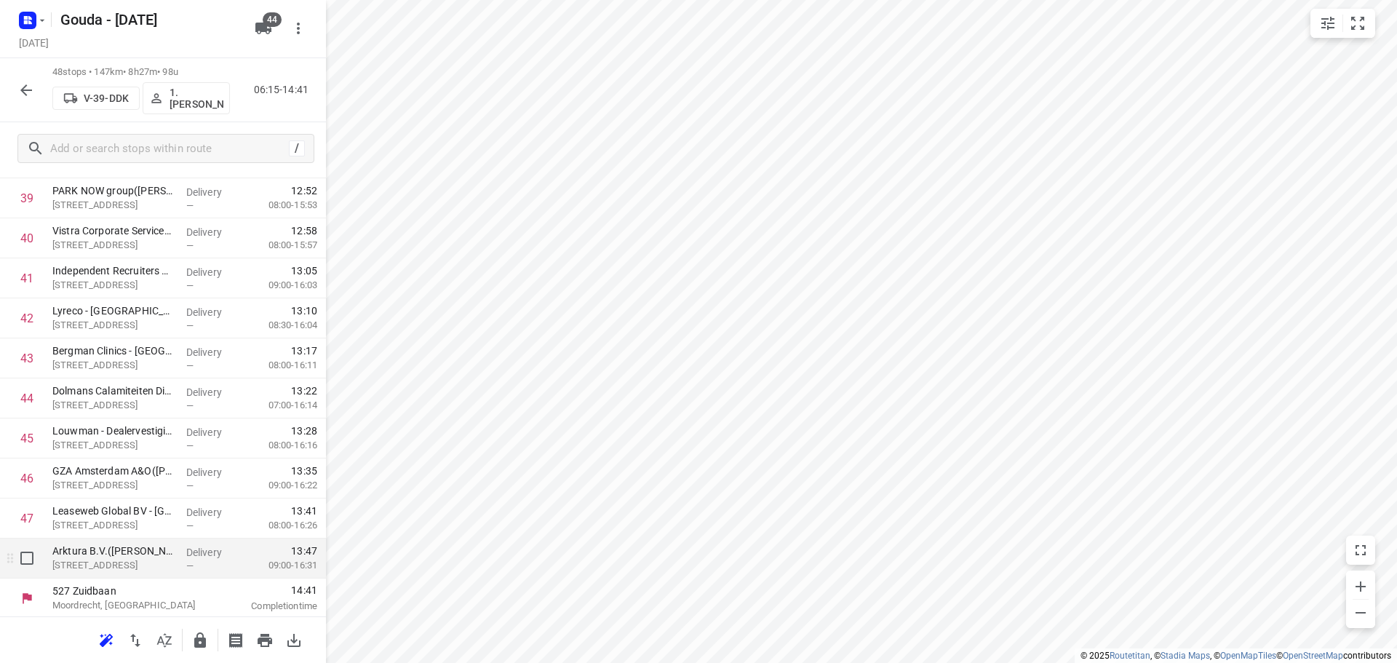
scroll to position [1634, 0]
click at [210, 640] on button "button" at bounding box center [200, 640] width 29 height 29
click at [30, 82] on icon "button" at bounding box center [25, 90] width 17 height 17
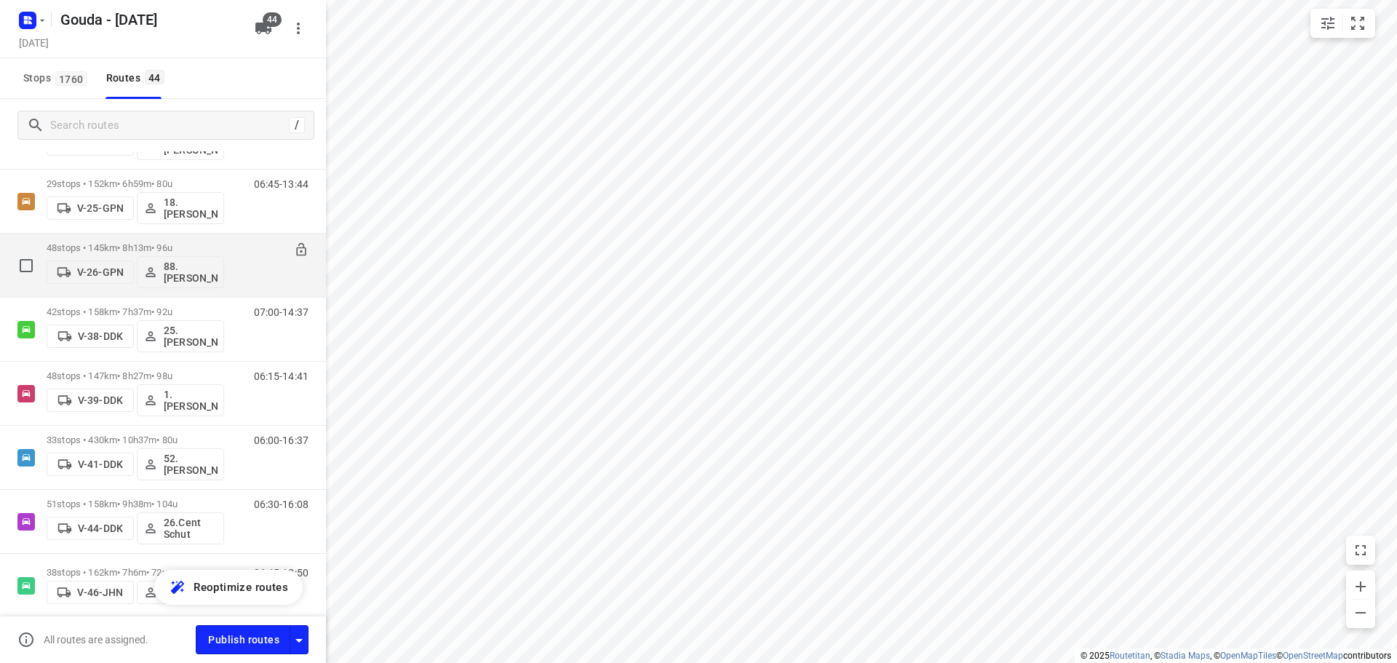
scroll to position [364, 0]
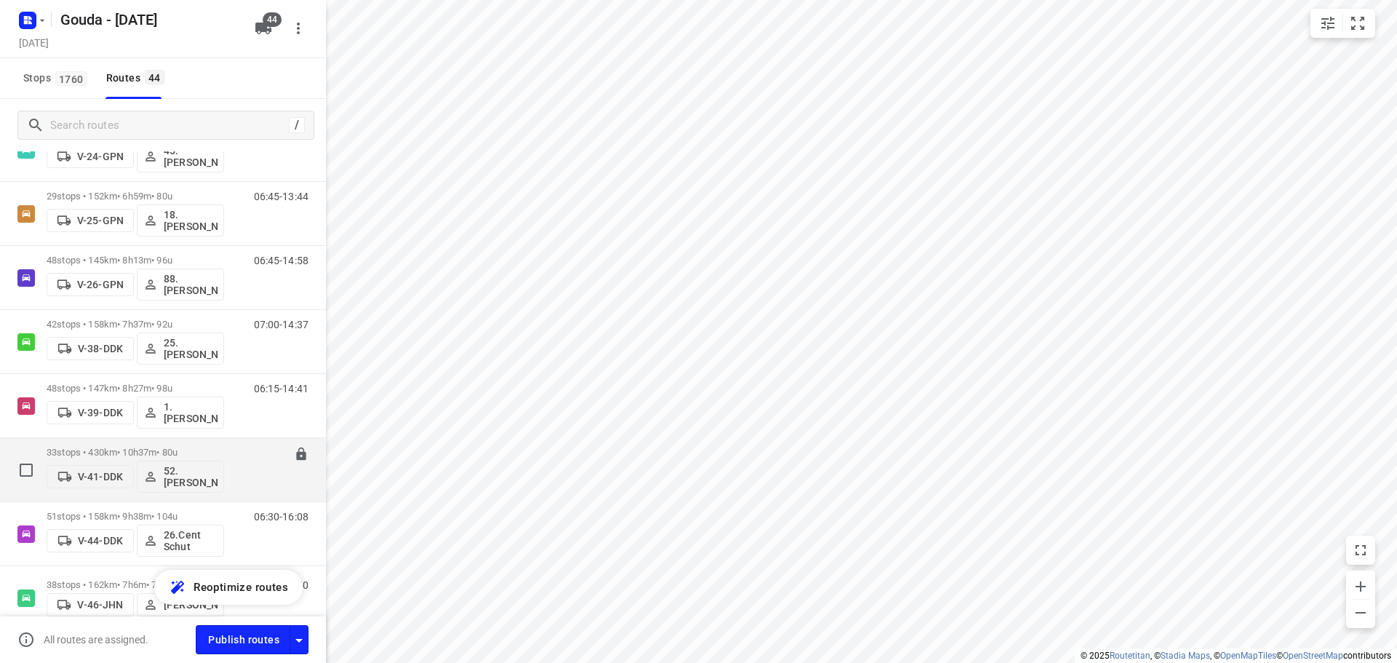
click at [146, 452] on p "33 stops • 430km • 10h37m • 80u" at bounding box center [136, 452] width 178 height 11
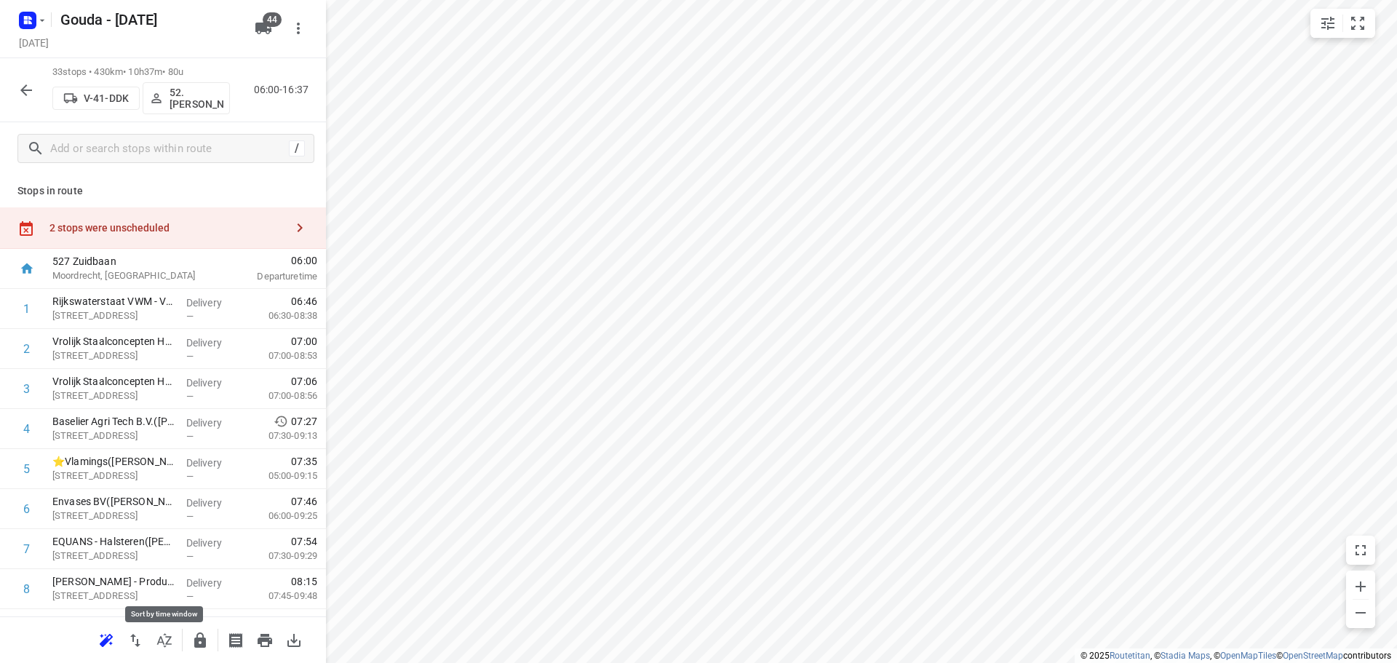
click at [172, 650] on button "button" at bounding box center [164, 640] width 29 height 29
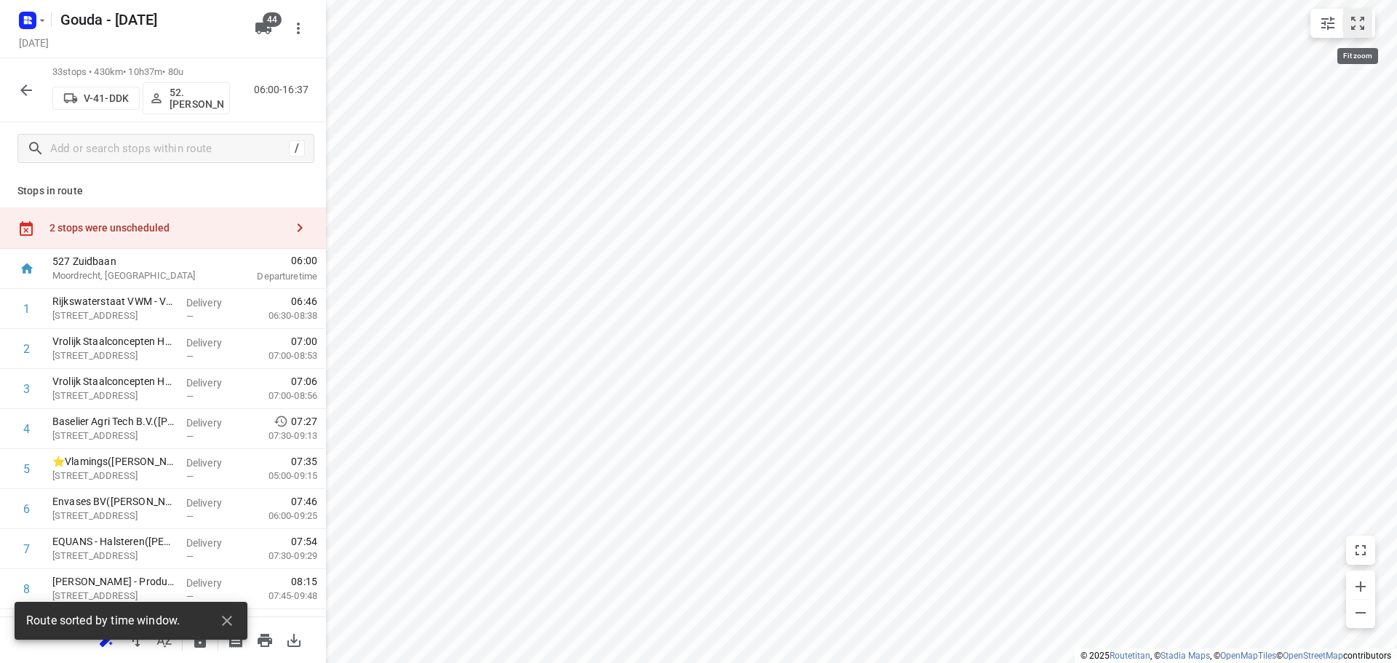
click at [1351, 23] on icon "small contained button group" at bounding box center [1357, 23] width 17 height 17
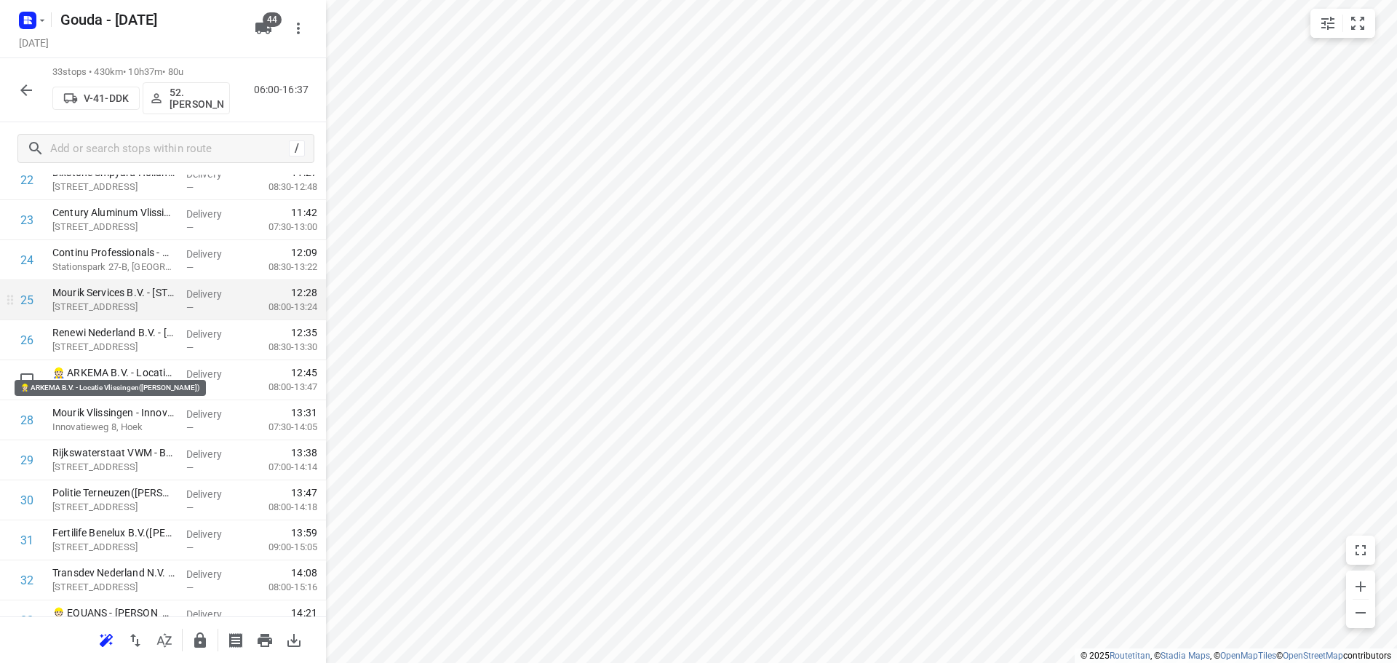
scroll to position [946, 0]
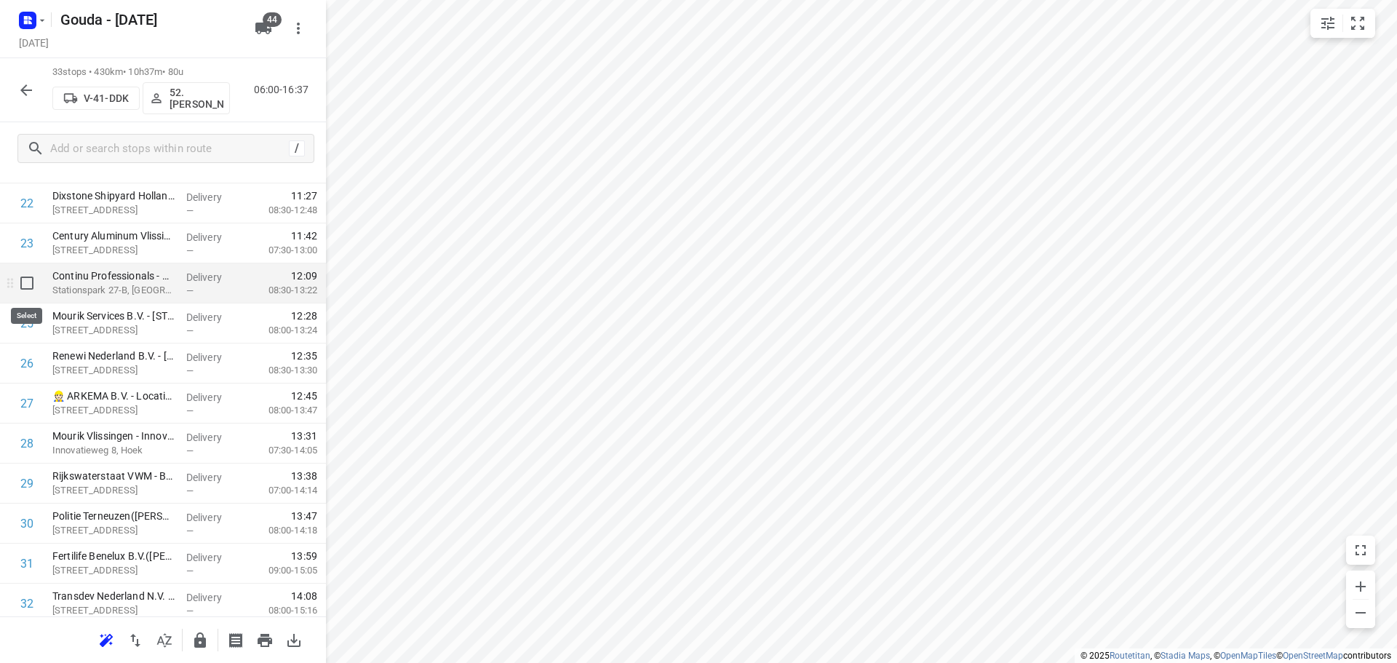
click at [23, 285] on input "checkbox" at bounding box center [26, 283] width 29 height 29
checkbox input "true"
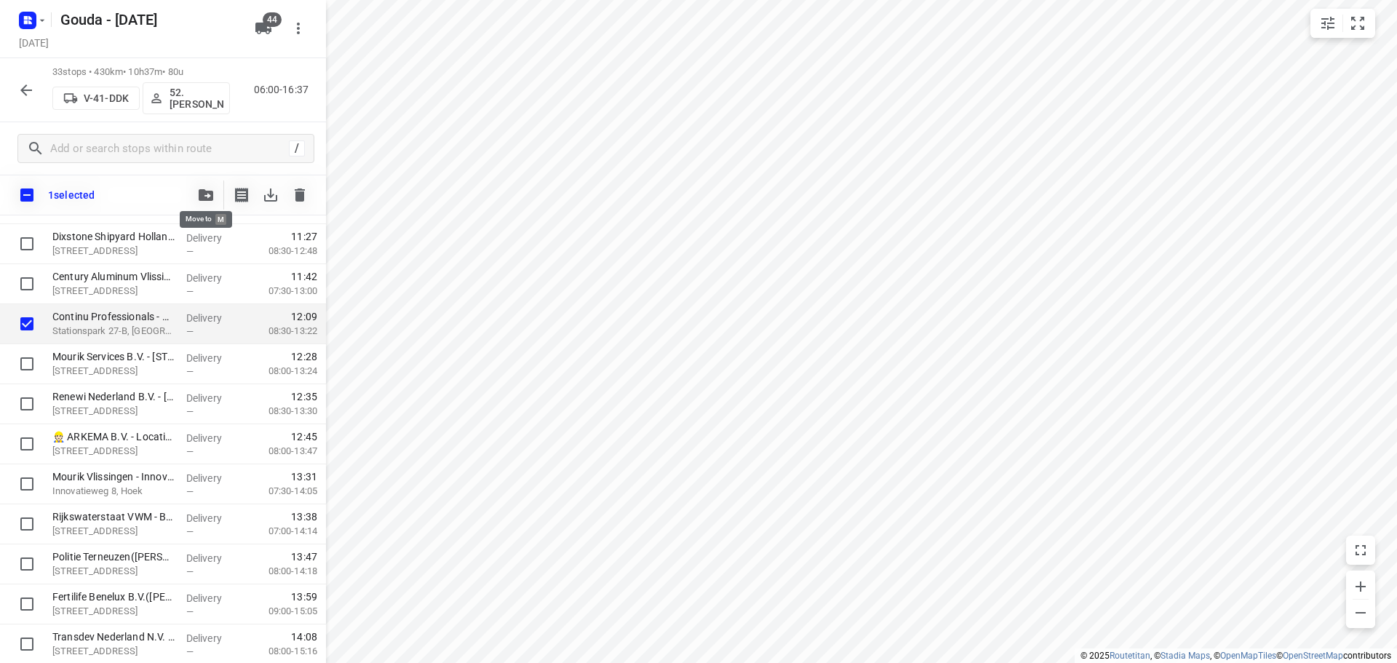
click at [207, 199] on icon "button" at bounding box center [206, 195] width 15 height 12
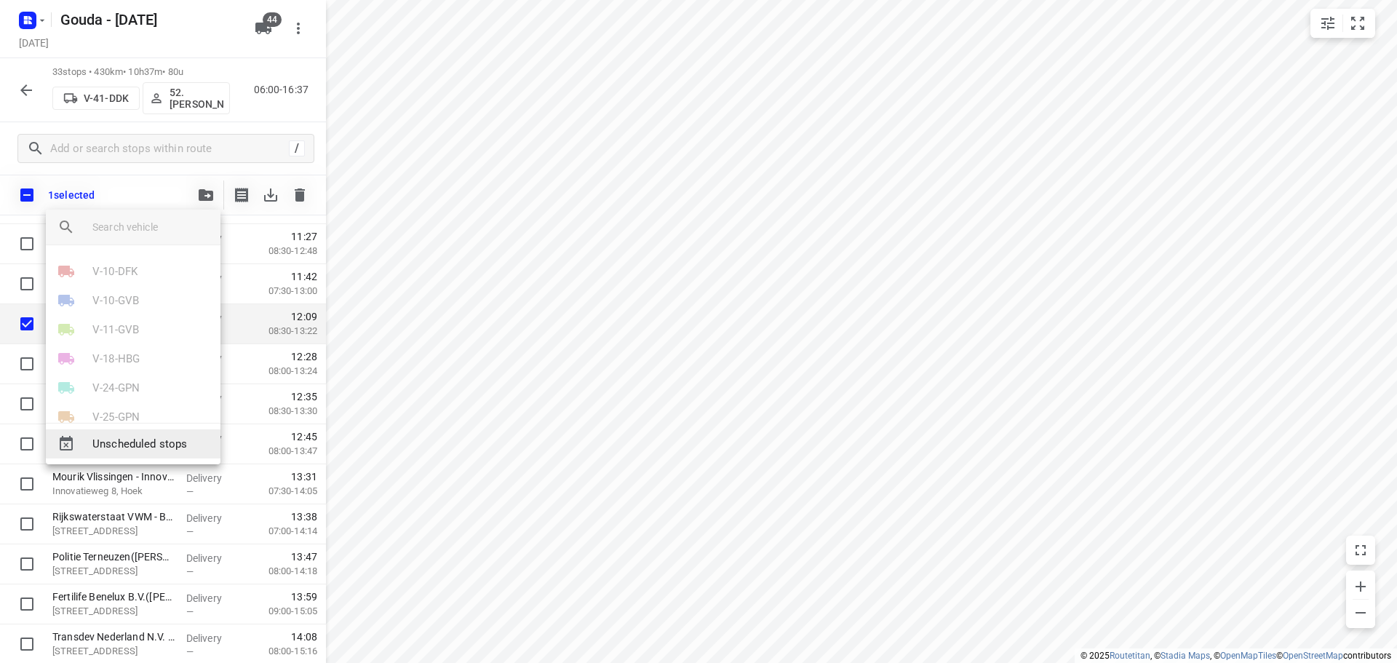
click at [143, 453] on div "Unscheduled stops" at bounding box center [133, 443] width 175 height 29
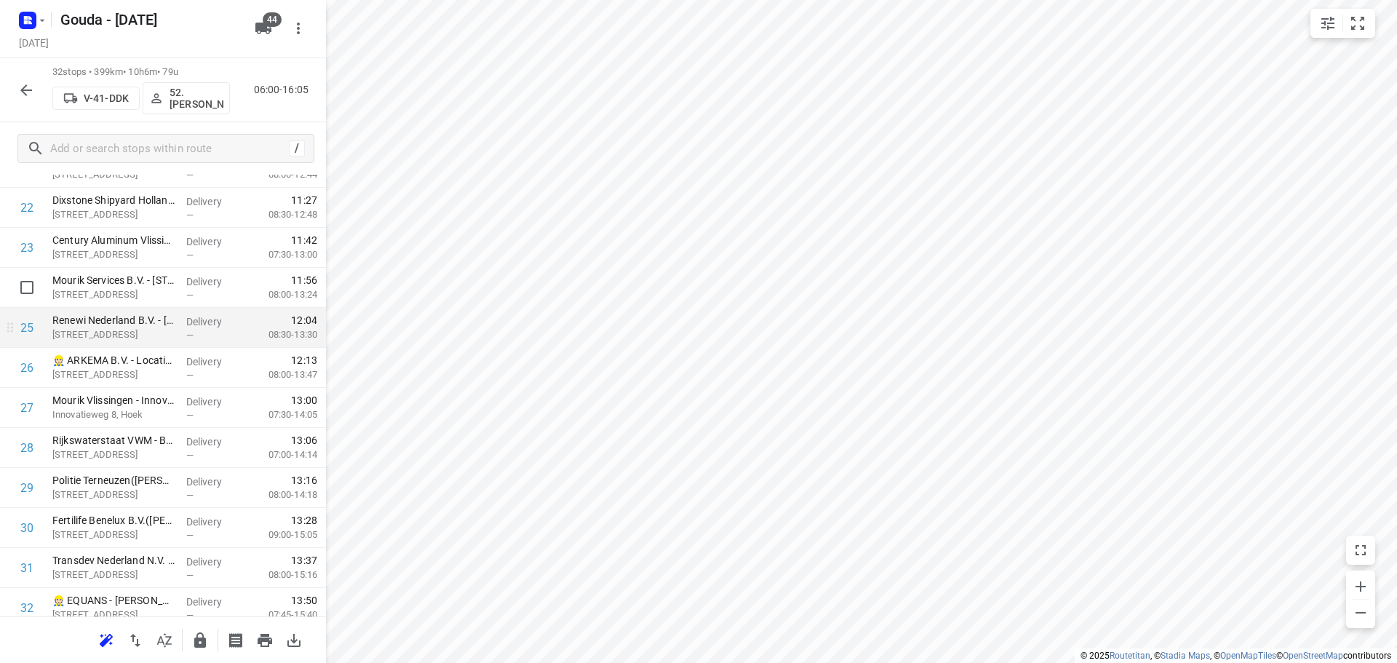
scroll to position [993, 0]
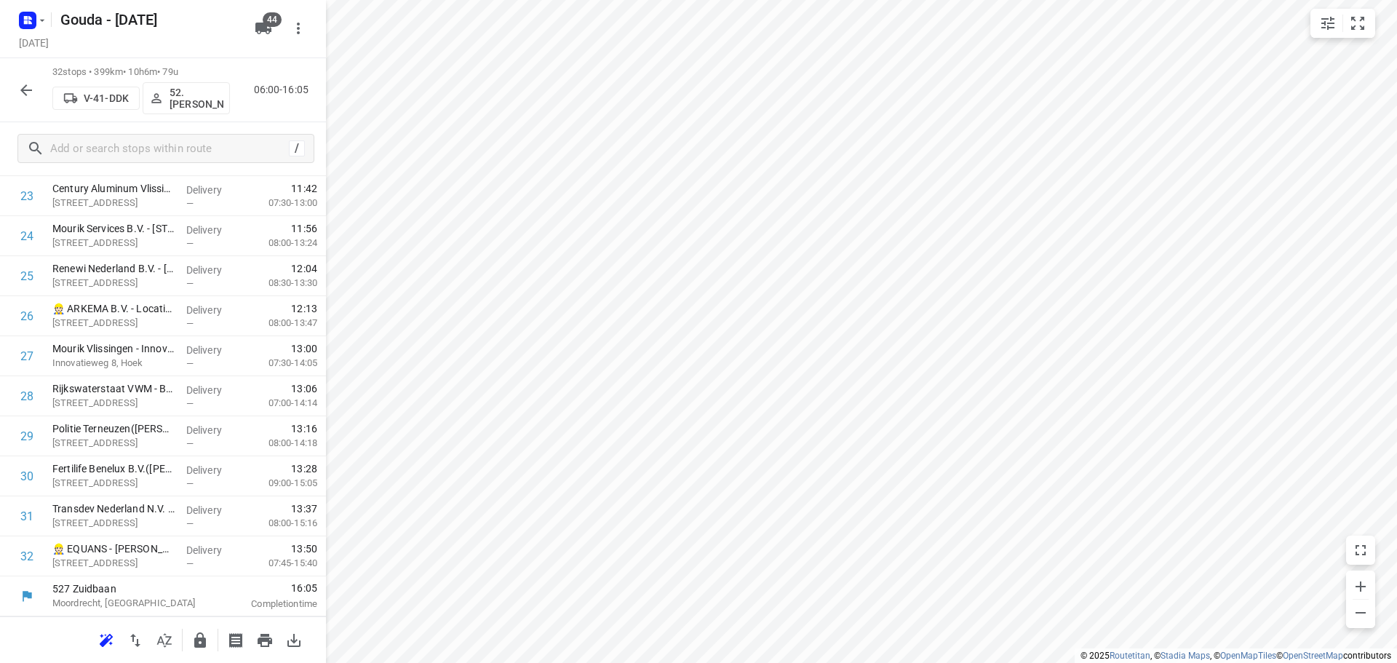
click at [204, 642] on icon "button" at bounding box center [200, 639] width 12 height 15
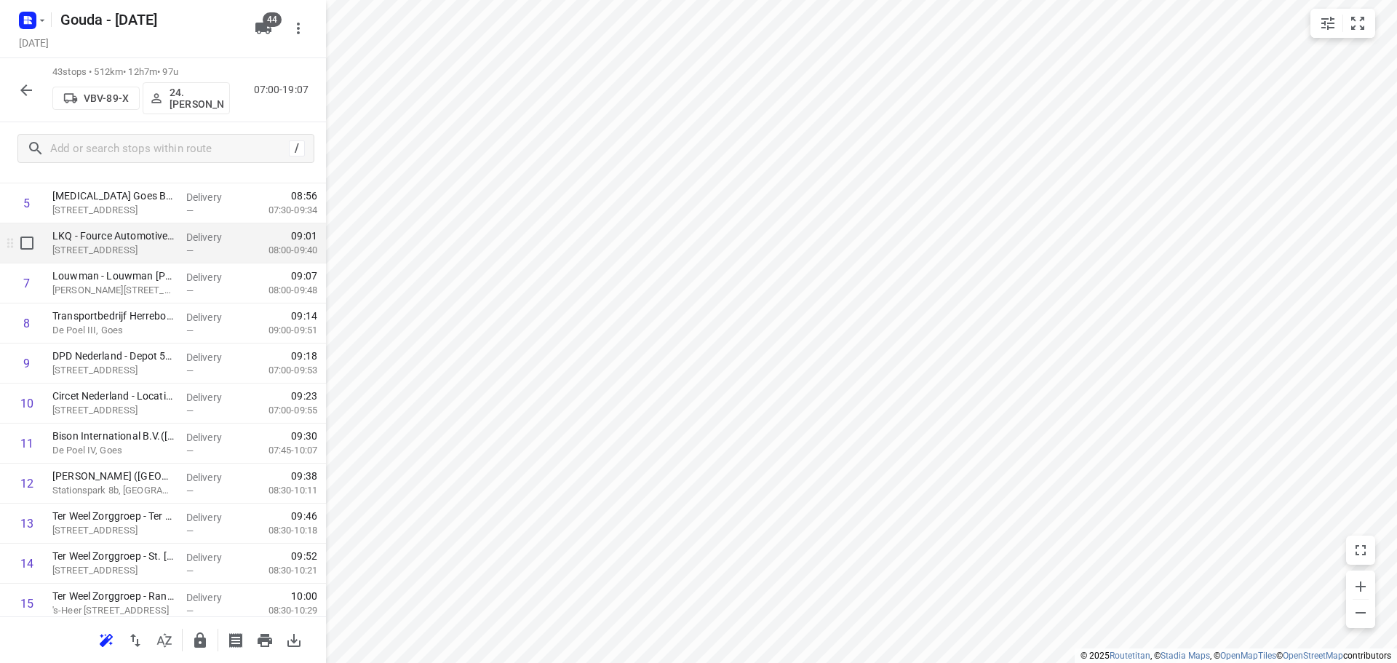
scroll to position [0, 0]
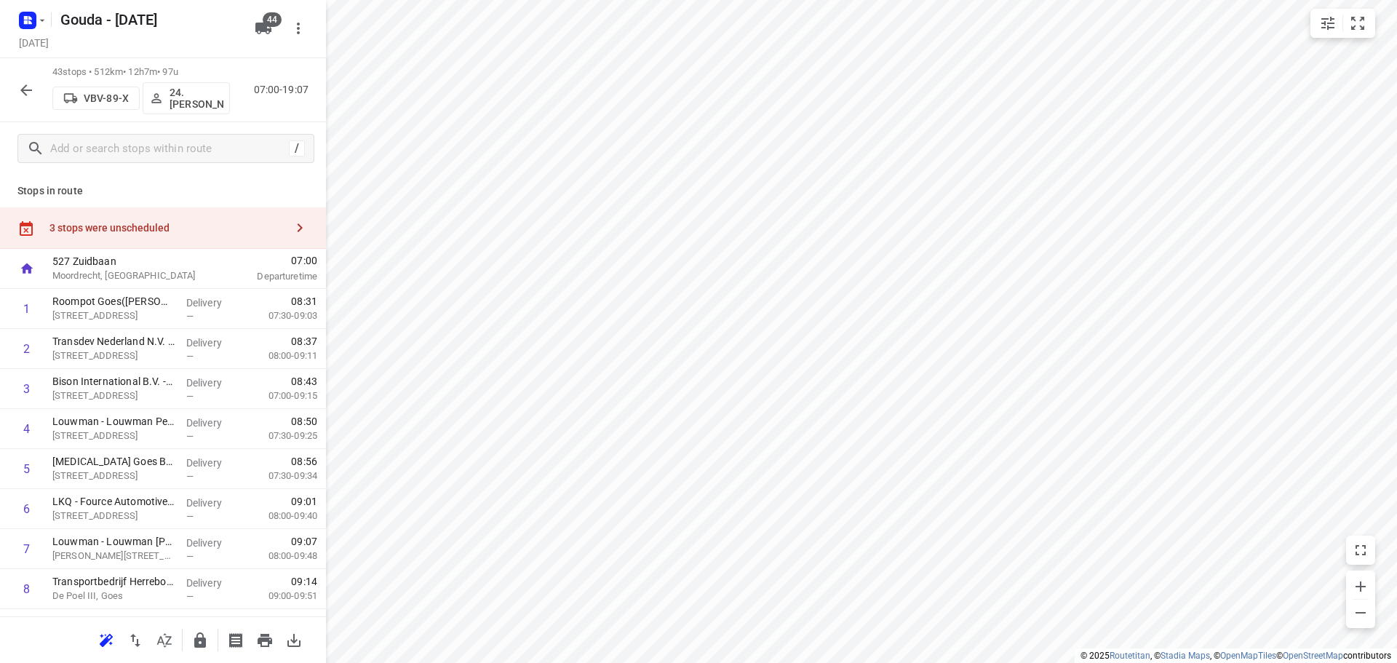
click at [175, 218] on div "3 stops were unscheduled" at bounding box center [163, 227] width 326 height 41
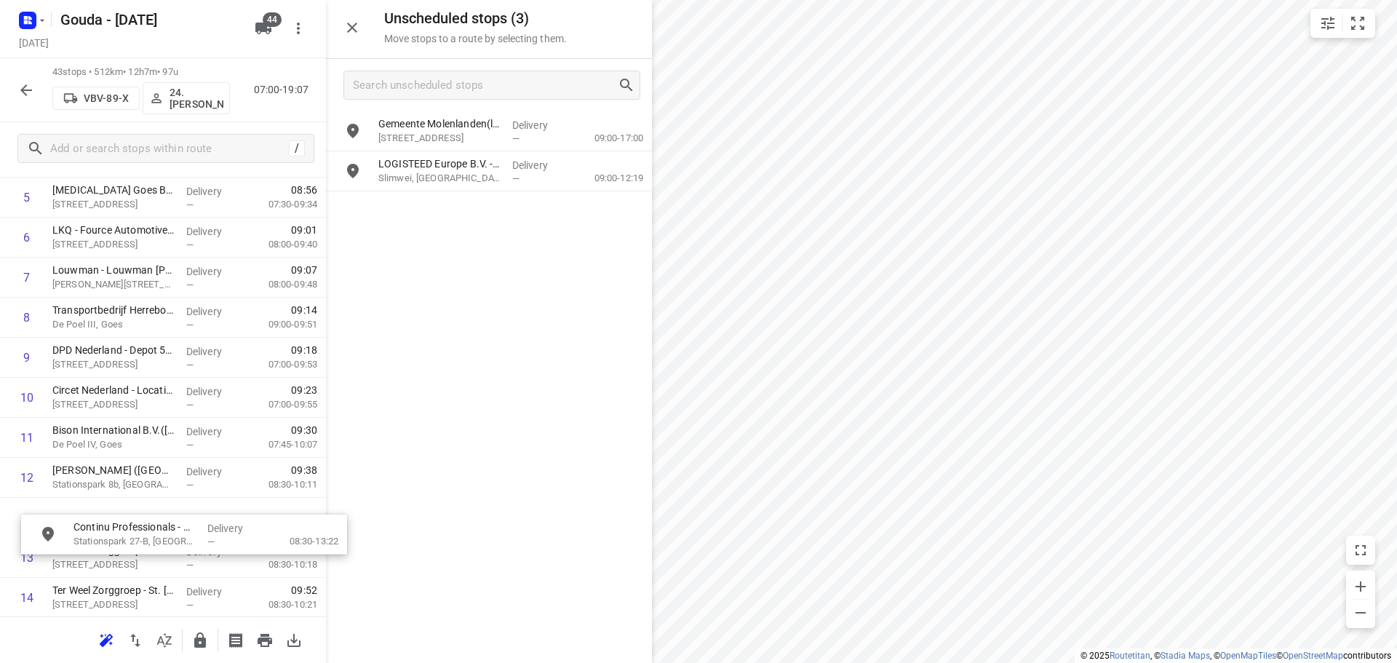
drag, startPoint x: 432, startPoint y: 130, endPoint x: 122, endPoint y: 522, distance: 499.5
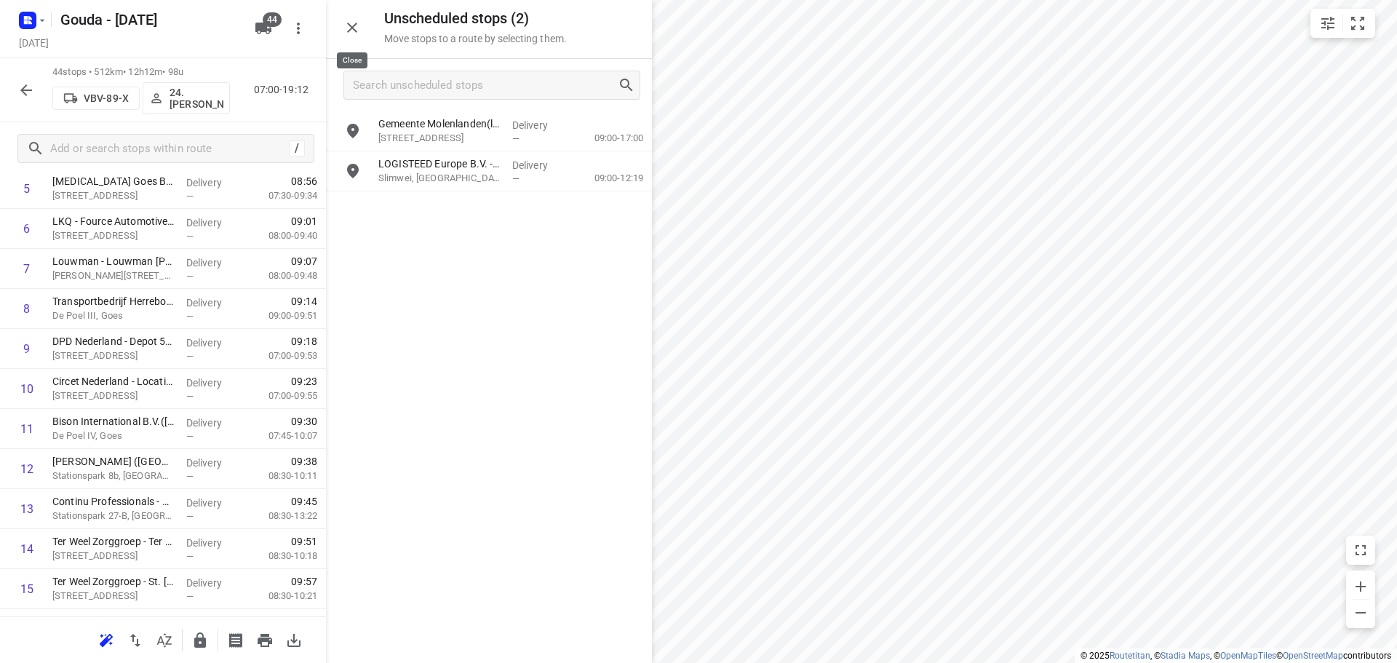
click at [354, 22] on icon "button" at bounding box center [351, 27] width 17 height 17
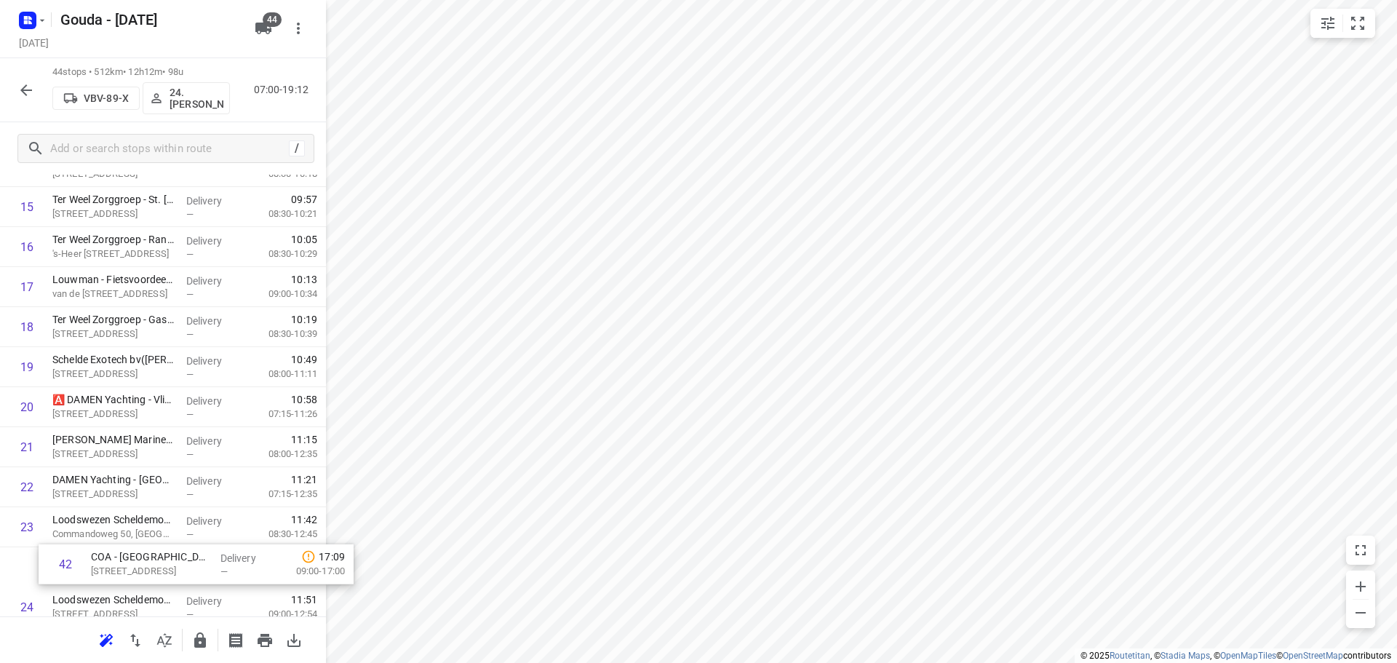
scroll to position [683, 0]
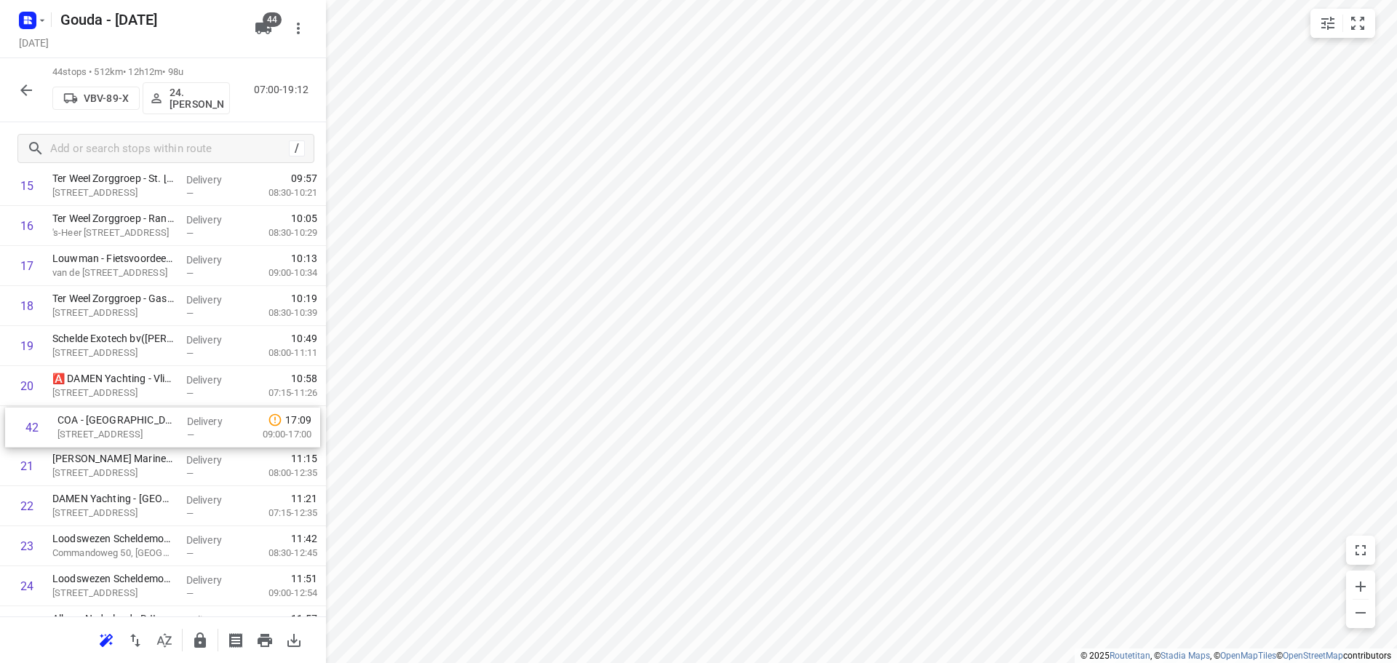
drag, startPoint x: 144, startPoint y: 474, endPoint x: 154, endPoint y: 423, distance: 51.9
click at [154, 423] on div "1 Roompot Goes(Sophie) Schuverweg 2, Goes Delivery — 08:31 07:30-09:03 2 Transd…" at bounding box center [163, 486] width 326 height 1761
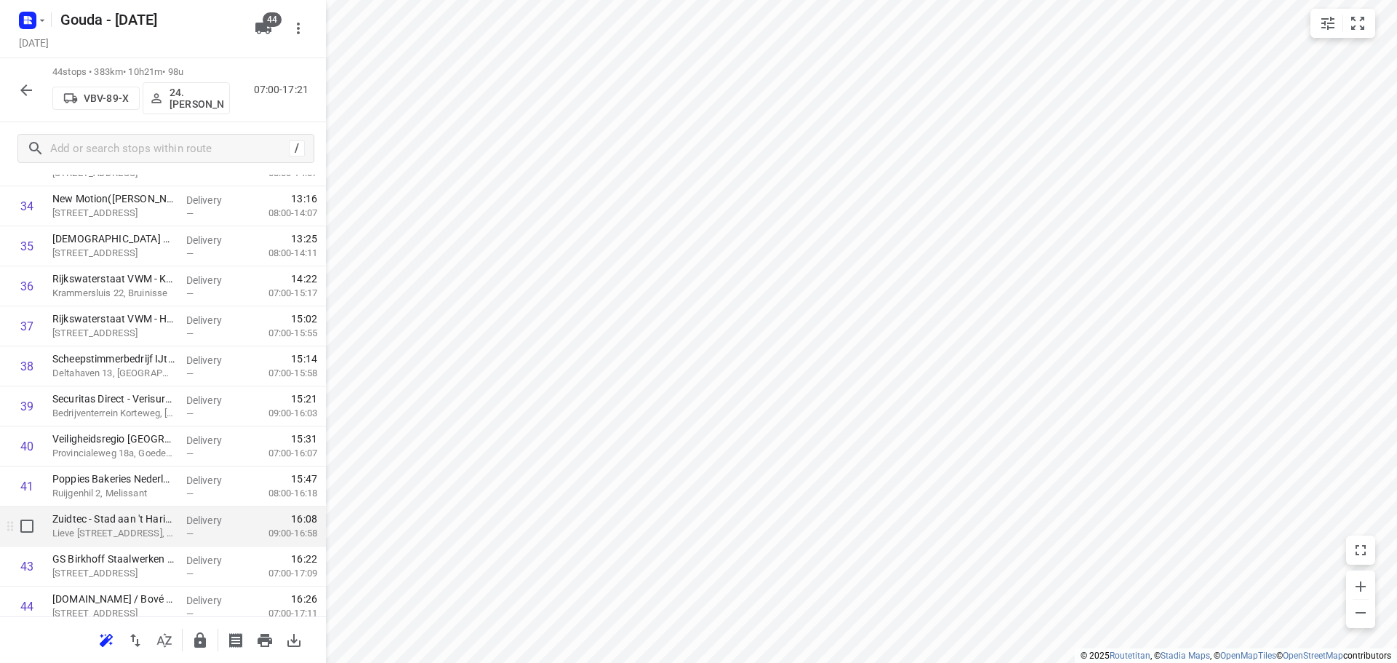
scroll to position [1474, 0]
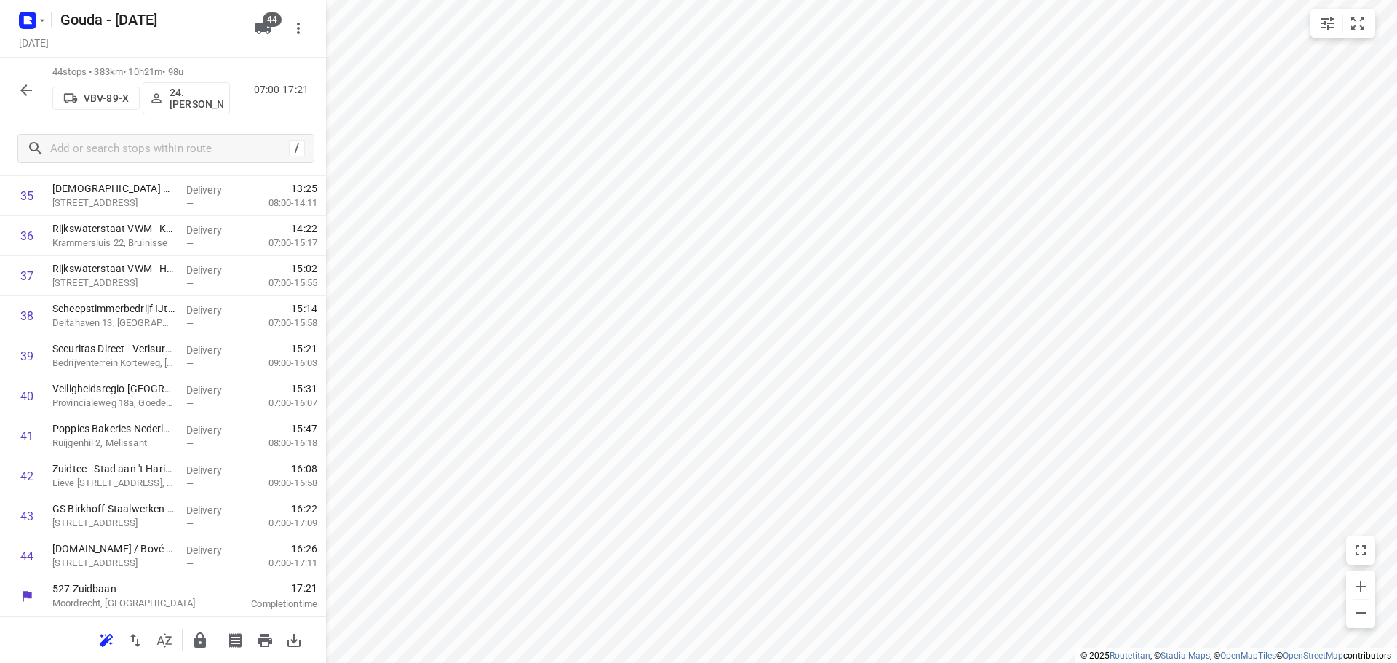
click at [210, 639] on button "button" at bounding box center [200, 640] width 29 height 29
click at [23, 87] on icon "button" at bounding box center [26, 90] width 12 height 12
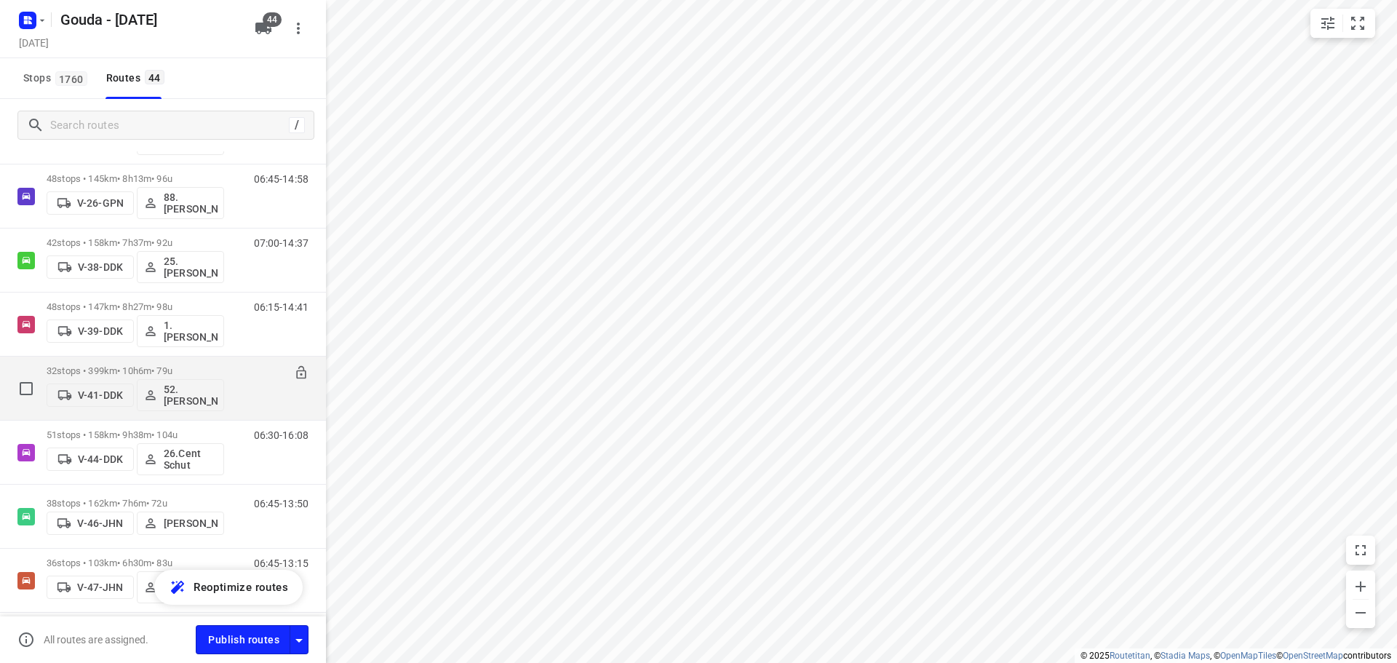
scroll to position [509, 0]
click at [109, 364] on div "51 stops • 158km • 9h38m • 104u V-44-DDK 26.Cent Schut" at bounding box center [136, 388] width 178 height 60
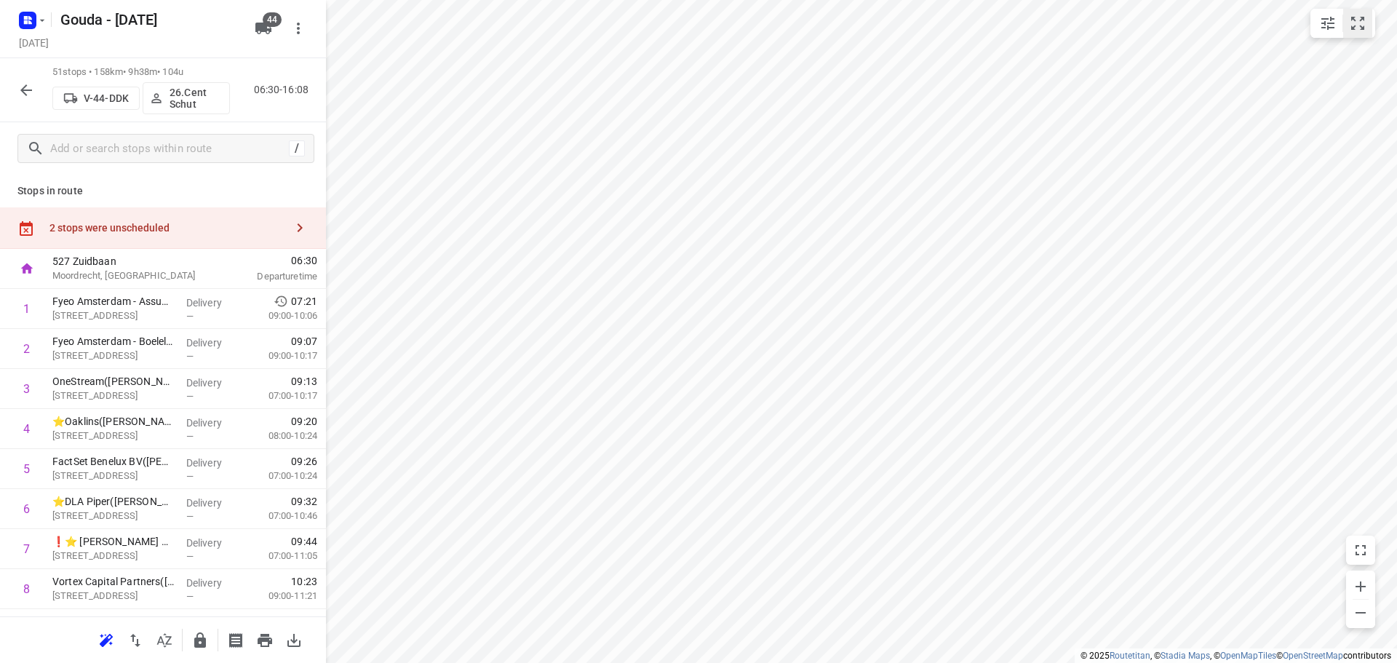
click at [1366, 16] on icon "small contained button group" at bounding box center [1357, 23] width 17 height 17
click at [175, 654] on div at bounding box center [164, 640] width 29 height 29
click at [163, 639] on icon "button" at bounding box center [164, 640] width 17 height 17
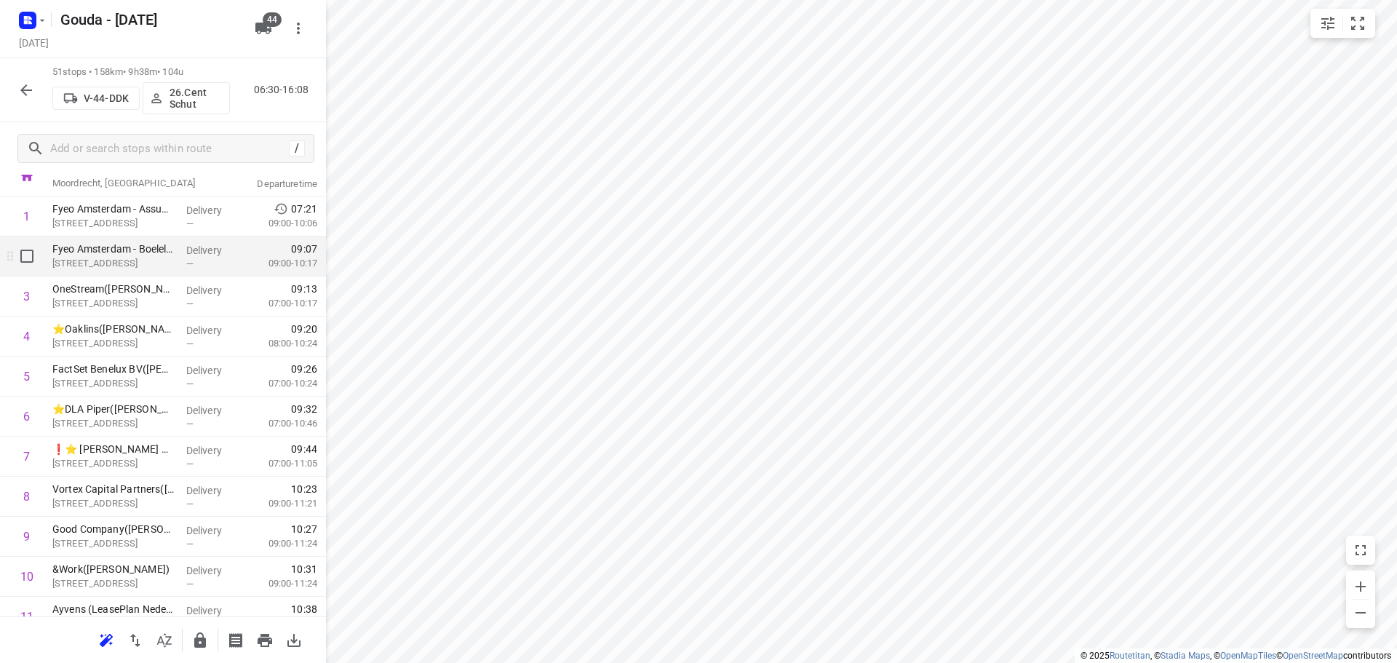
scroll to position [0, 0]
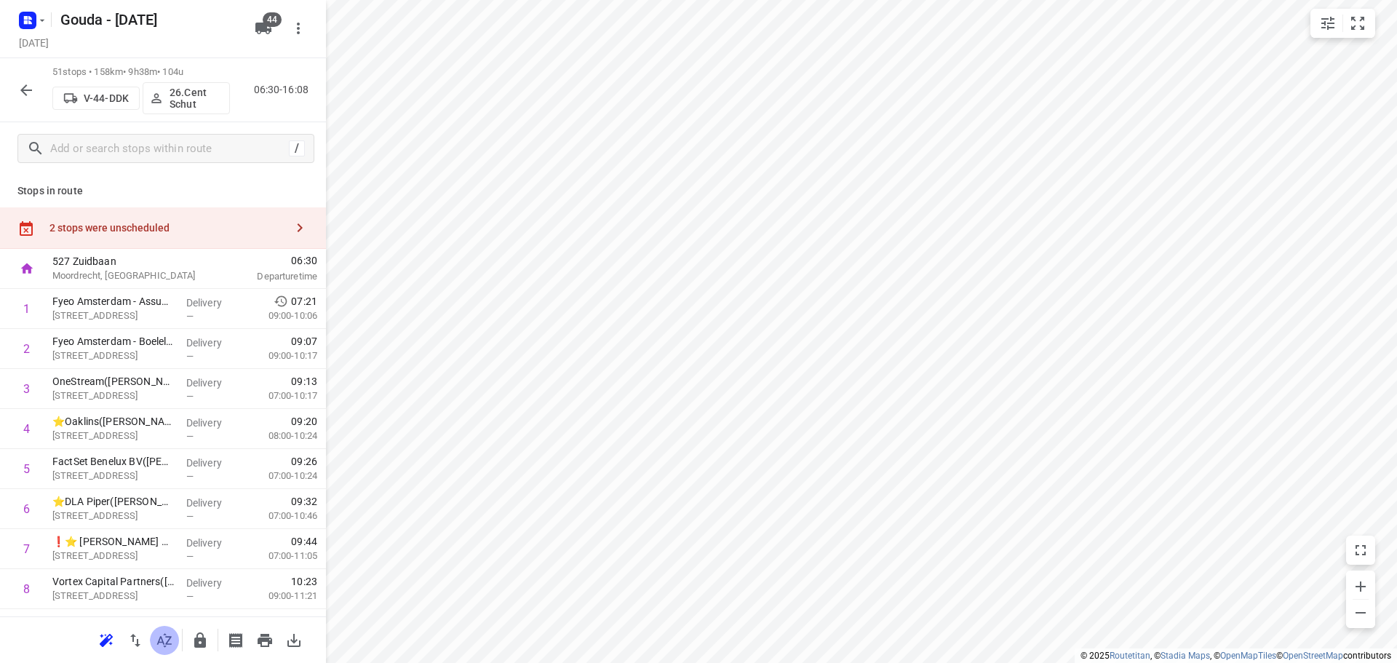
click at [162, 642] on icon "button" at bounding box center [164, 640] width 15 height 14
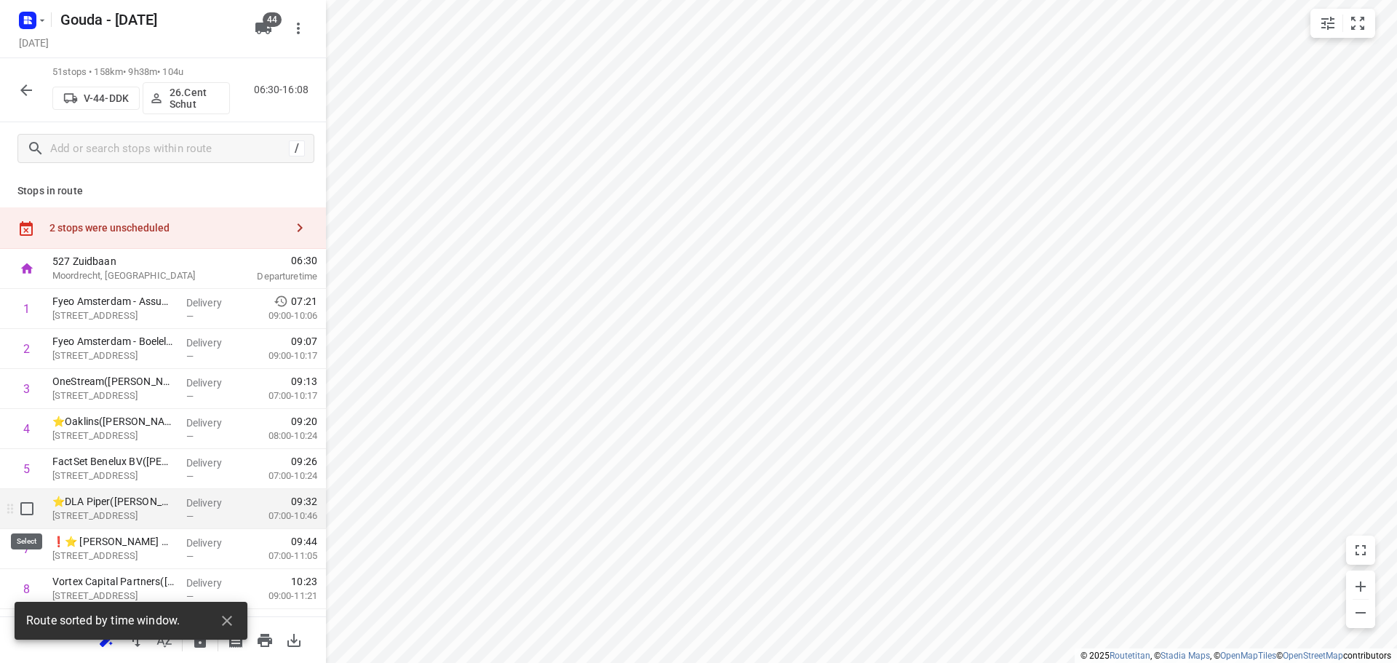
click at [23, 504] on input "checkbox" at bounding box center [26, 508] width 29 height 29
checkbox input "true"
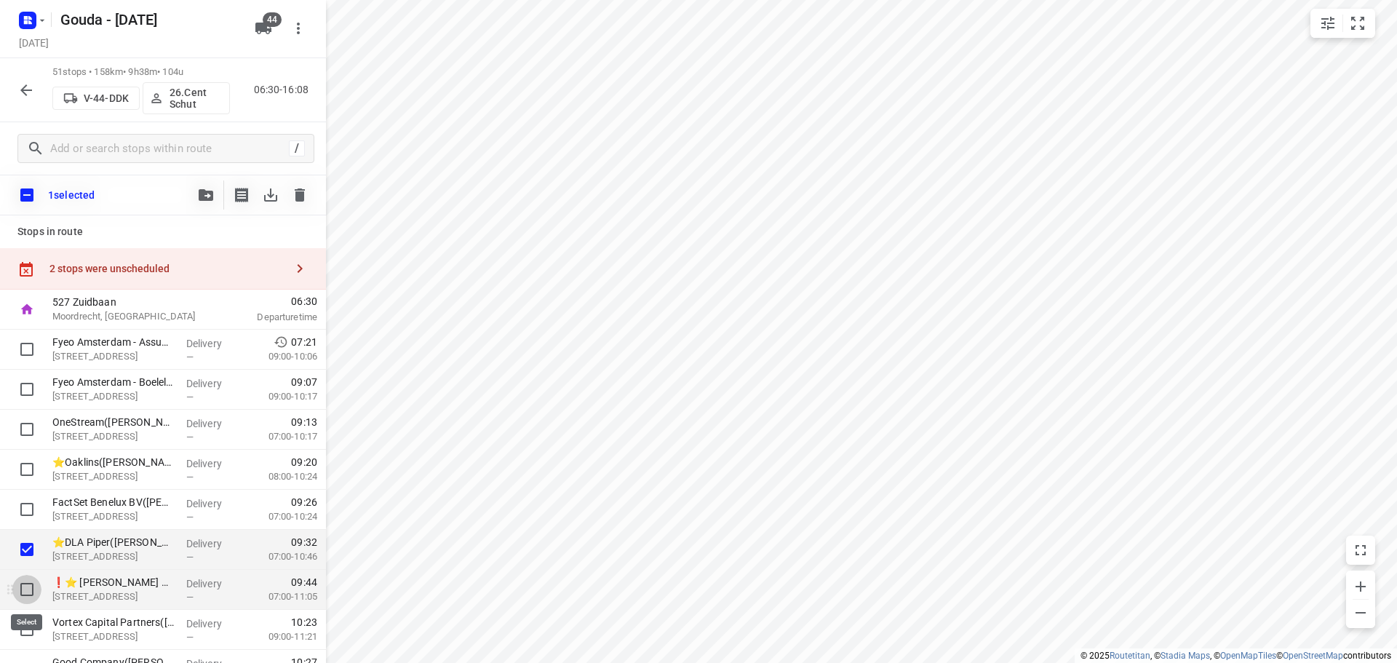
click at [29, 577] on input "checkbox" at bounding box center [26, 589] width 29 height 29
checkbox input "true"
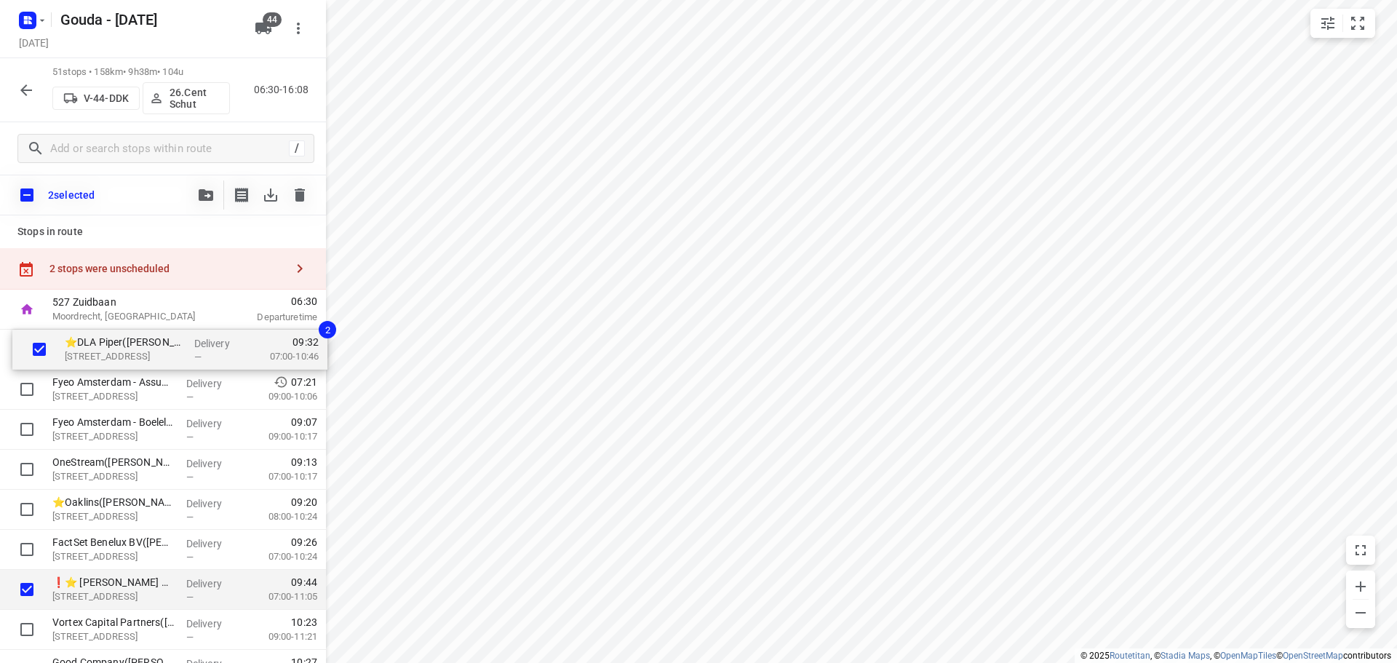
drag, startPoint x: 114, startPoint y: 555, endPoint x: 128, endPoint y: 349, distance: 206.5
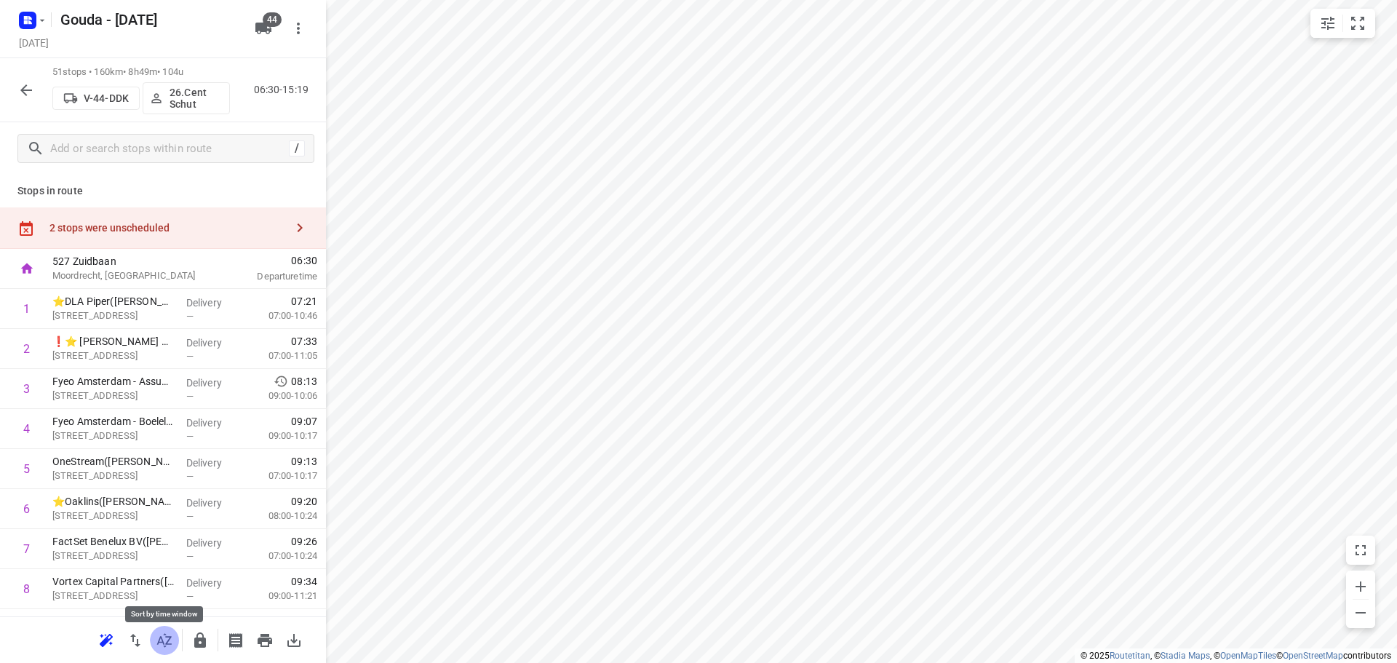
click at [171, 630] on button "button" at bounding box center [164, 640] width 29 height 29
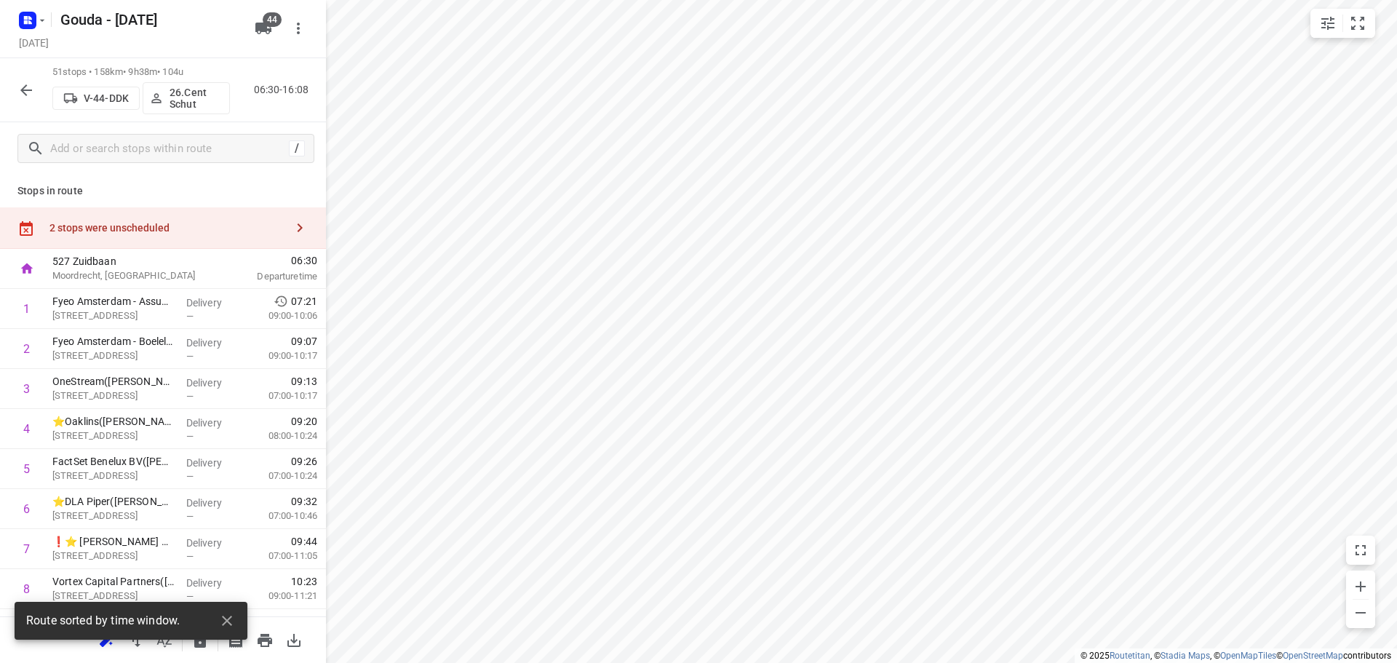
click at [8, 94] on div "51 stops • 158km • 9h38m • 104u V-44-DDK 26.Cent Schut 06:30-16:08" at bounding box center [163, 90] width 326 height 64
click at [27, 89] on icon "button" at bounding box center [25, 90] width 17 height 17
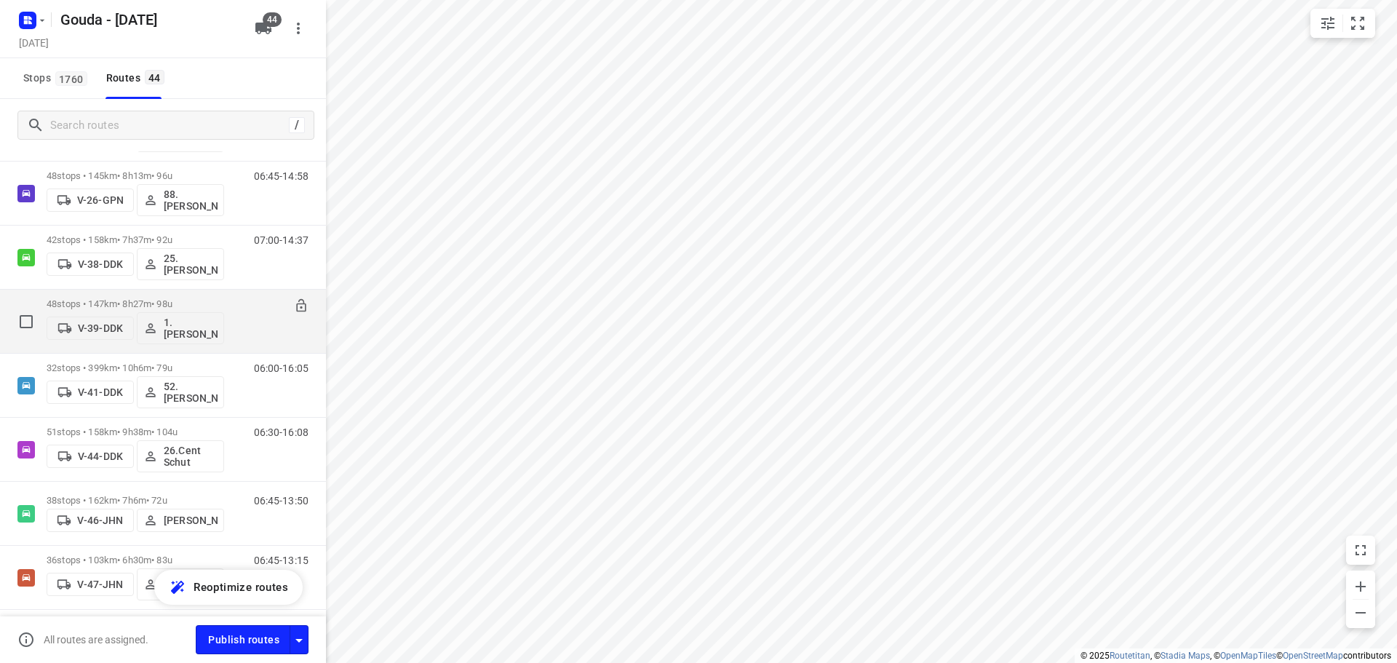
scroll to position [509, 0]
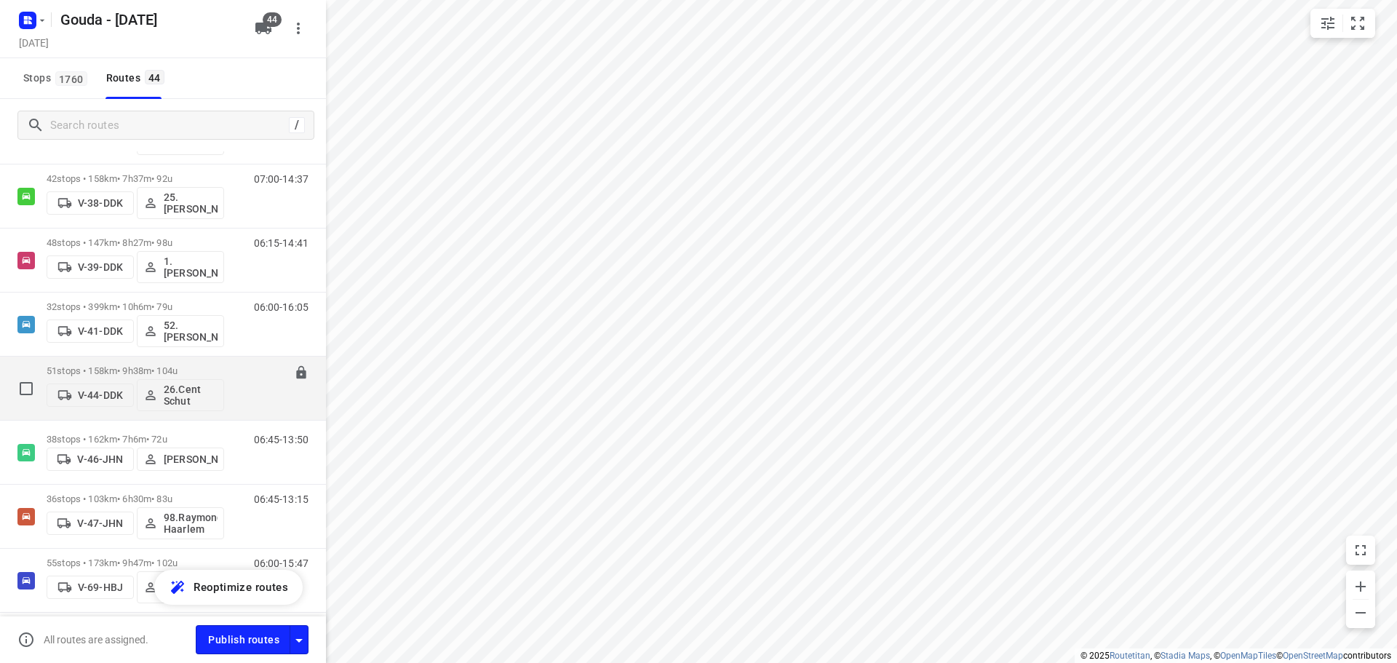
click at [138, 370] on p "51 stops • 158km • 9h38m • 104u" at bounding box center [136, 370] width 178 height 11
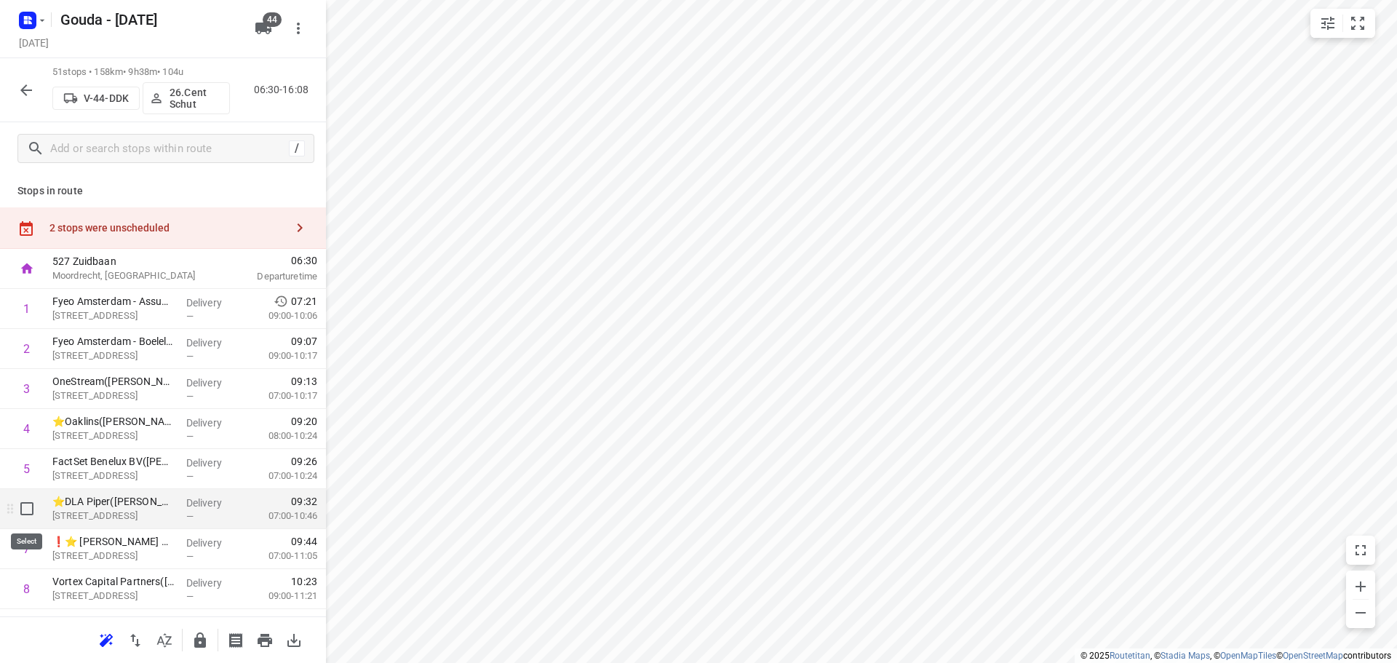
click at [29, 506] on input "checkbox" at bounding box center [26, 508] width 29 height 29
checkbox input "true"
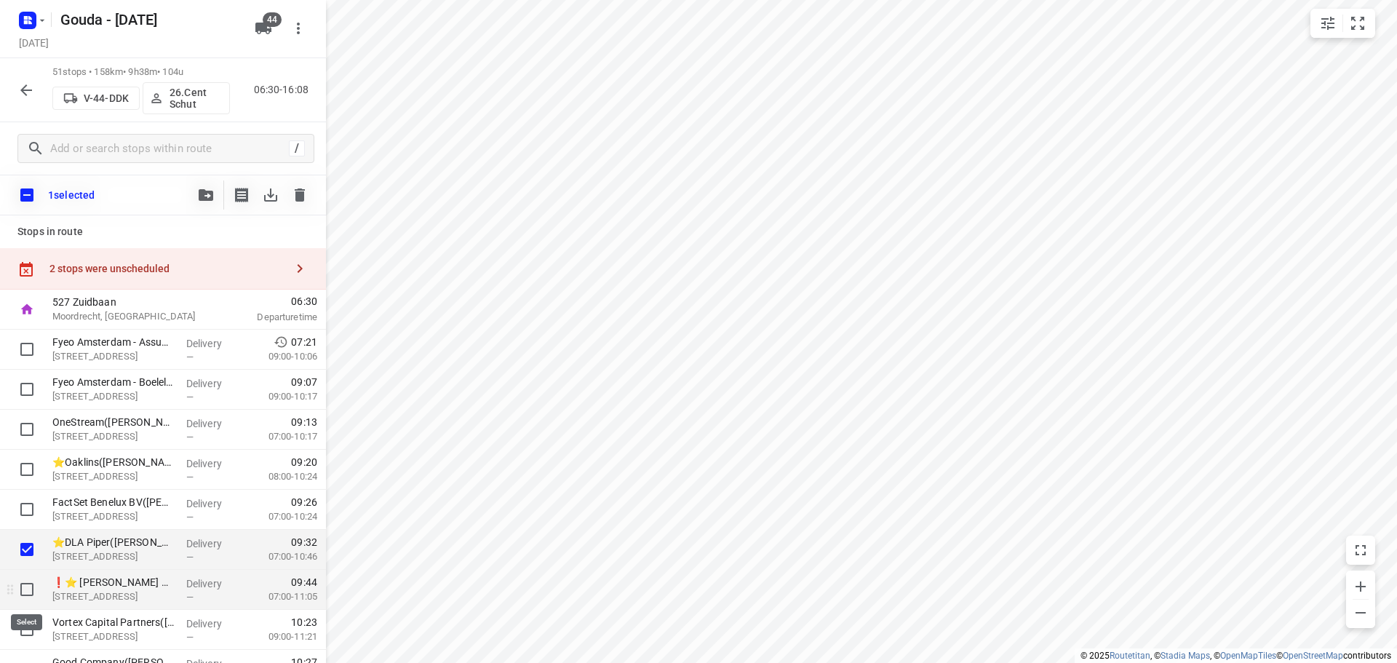
click at [28, 587] on input "checkbox" at bounding box center [26, 589] width 29 height 29
checkbox input "true"
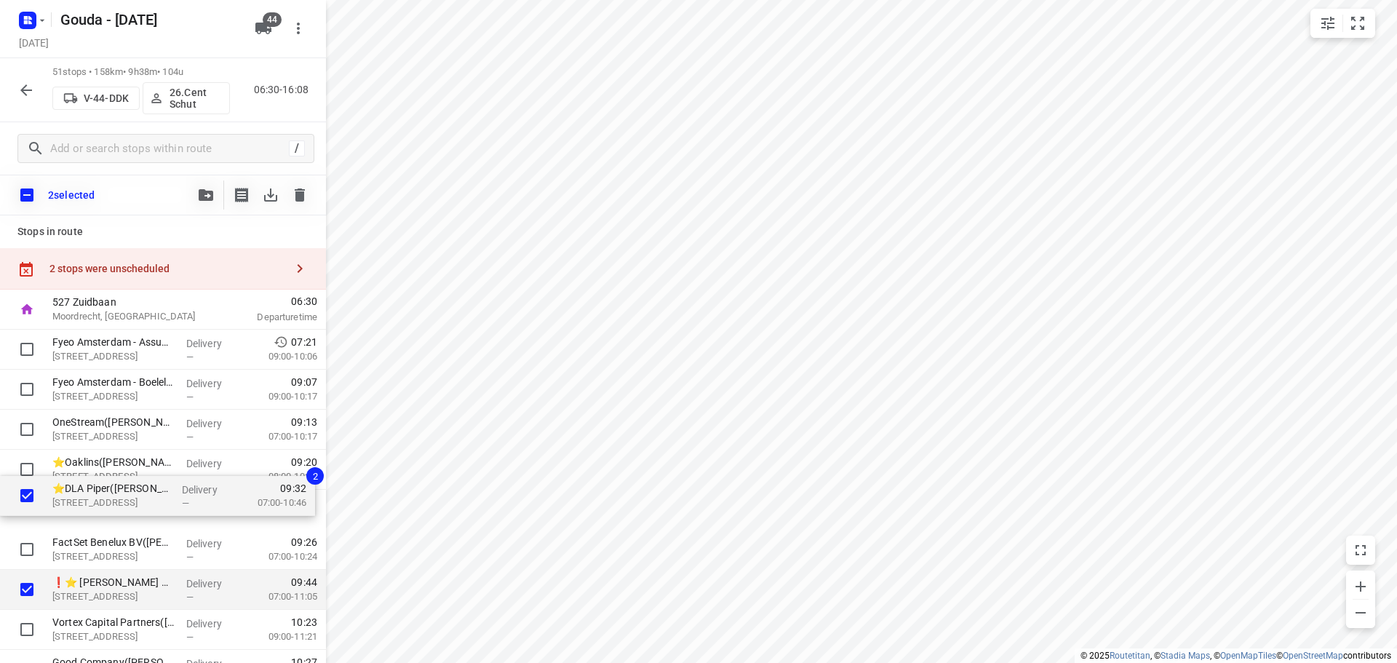
scroll to position [1, 0]
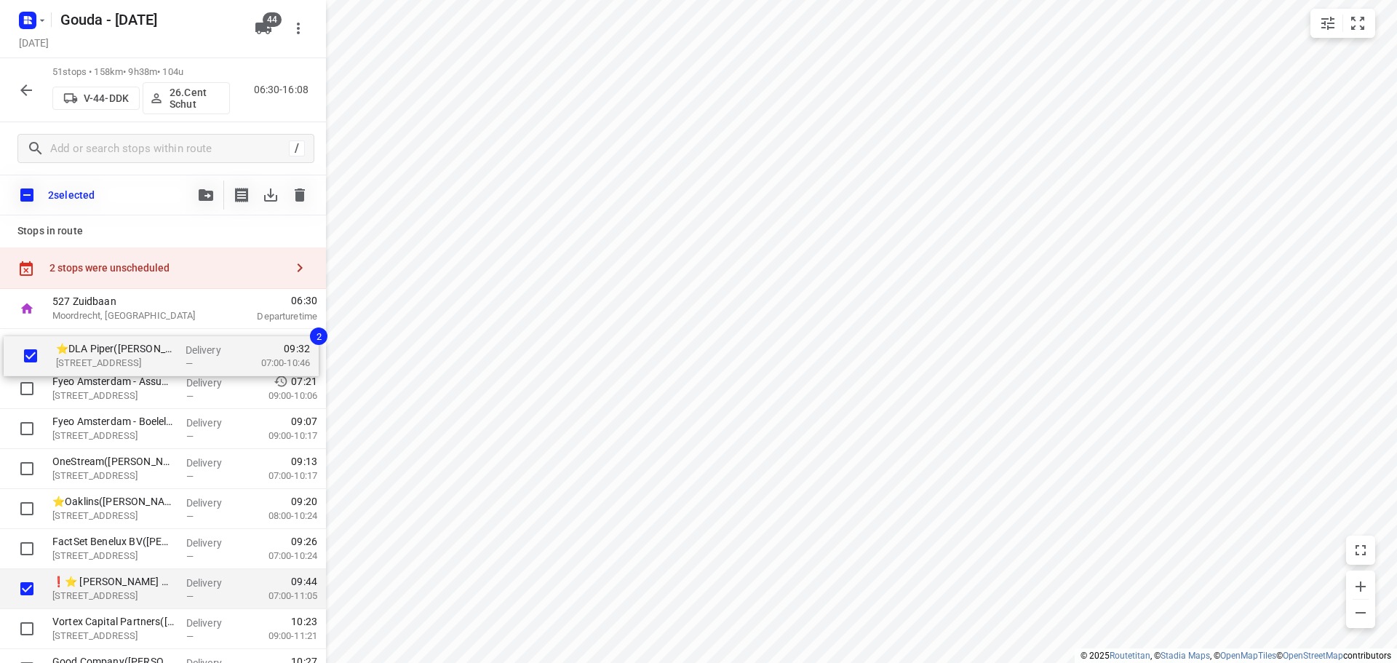
drag, startPoint x: 104, startPoint y: 499, endPoint x: 104, endPoint y: 348, distance: 151.4
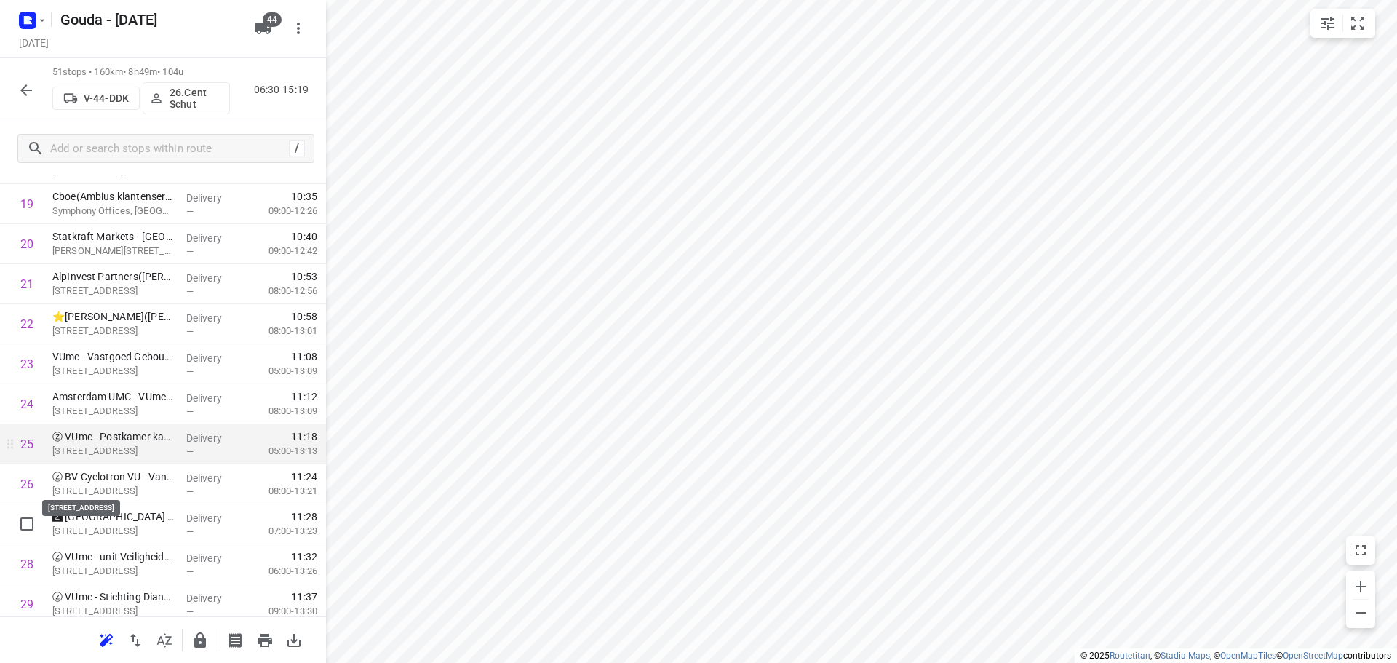
scroll to position [801, 0]
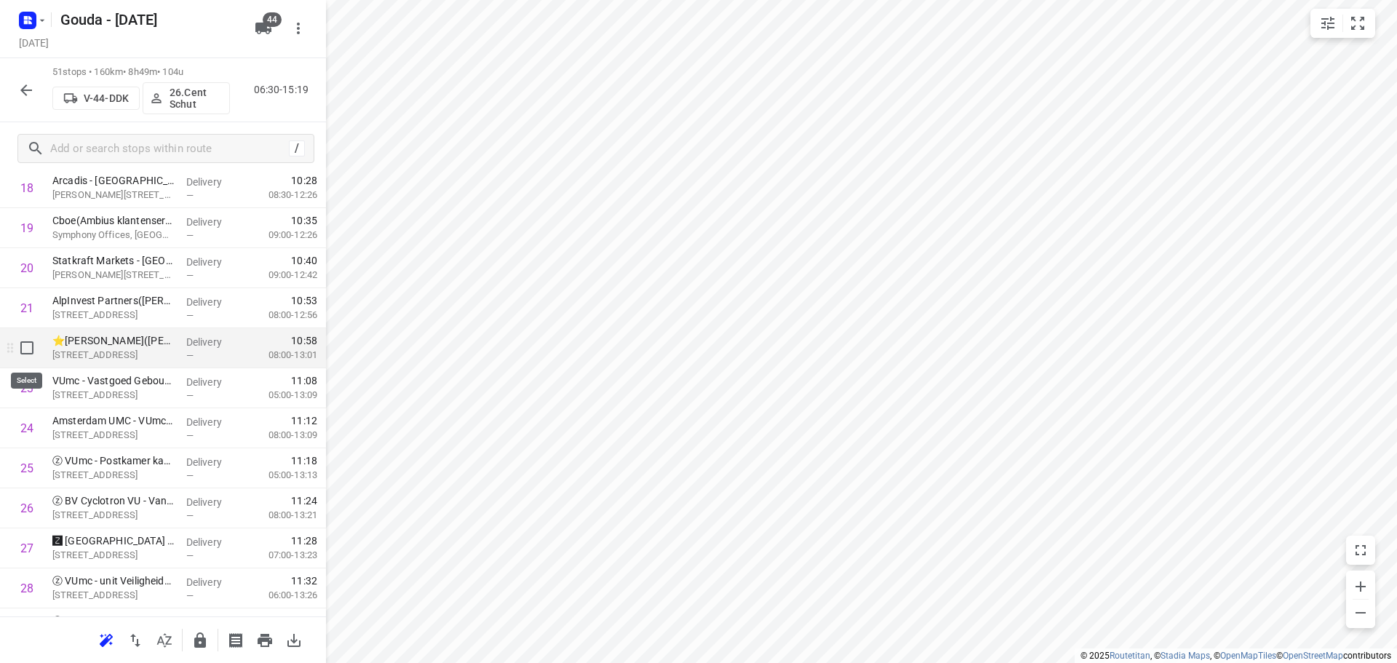
click at [31, 357] on input "checkbox" at bounding box center [26, 347] width 29 height 29
checkbox input "true"
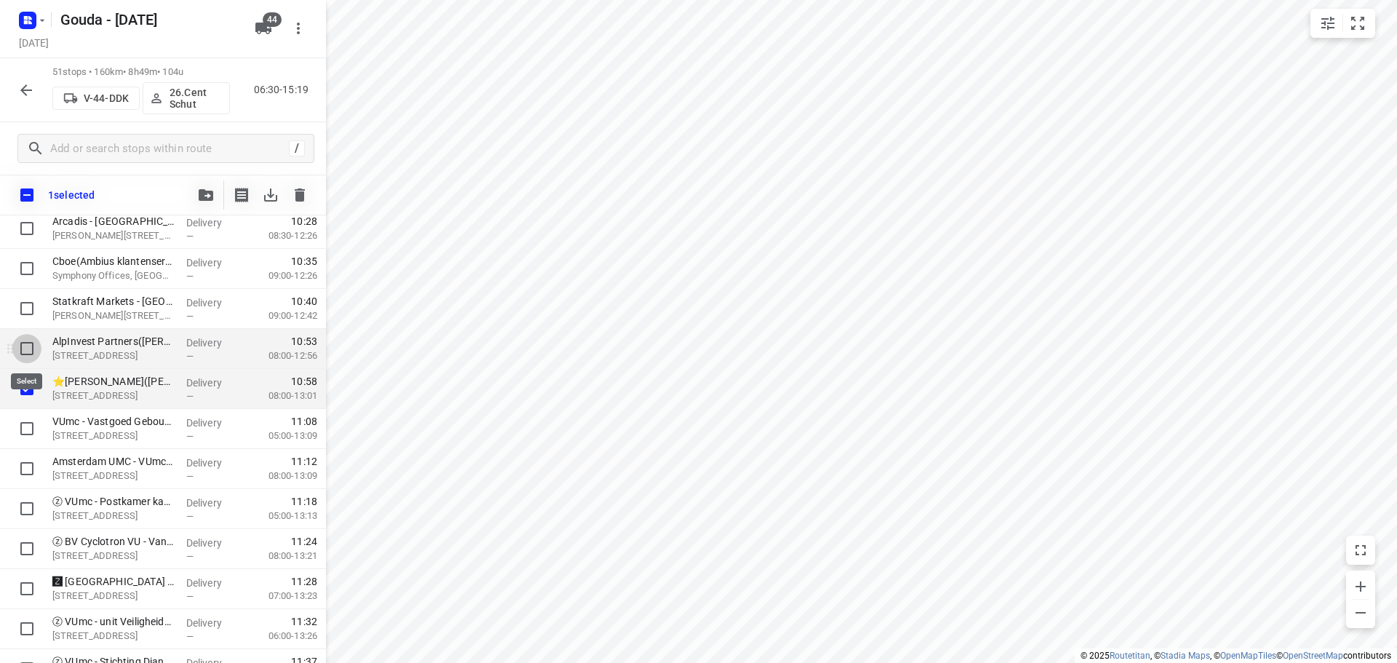
click at [29, 349] on input "checkbox" at bounding box center [26, 348] width 29 height 29
checkbox input "true"
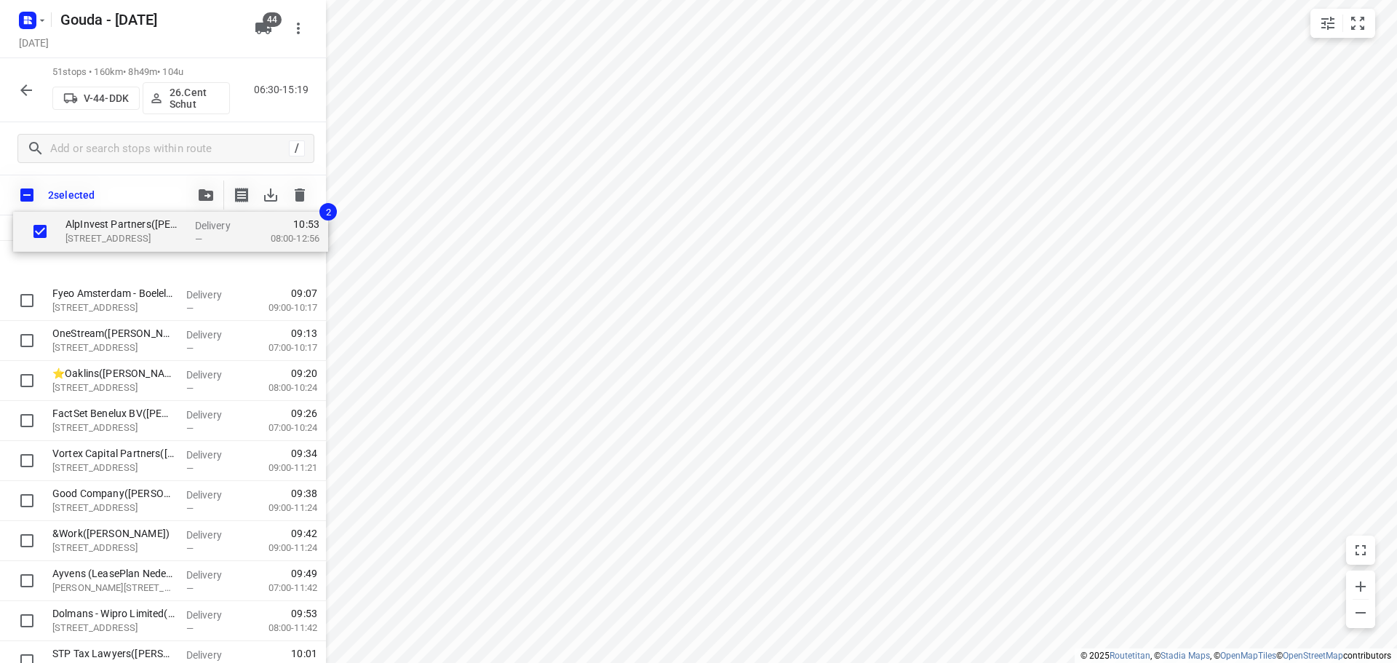
scroll to position [0, 0]
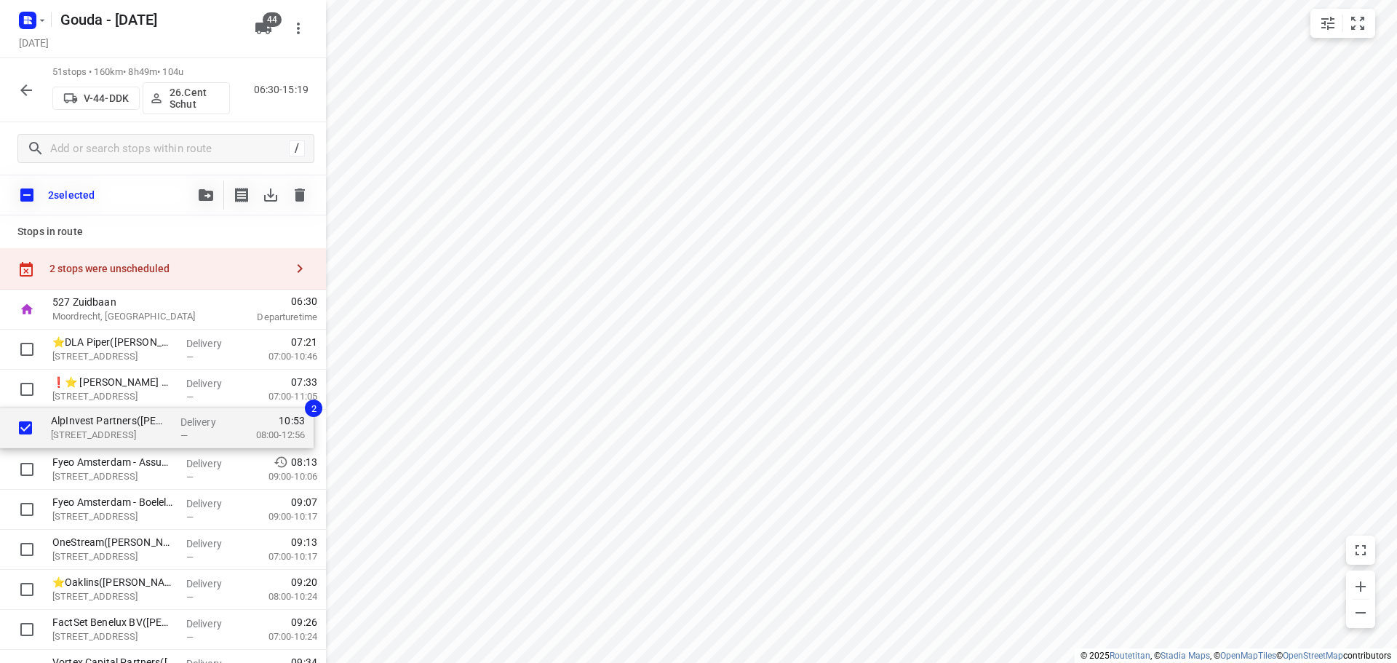
drag, startPoint x: 102, startPoint y: 349, endPoint x: 105, endPoint y: 410, distance: 61.2
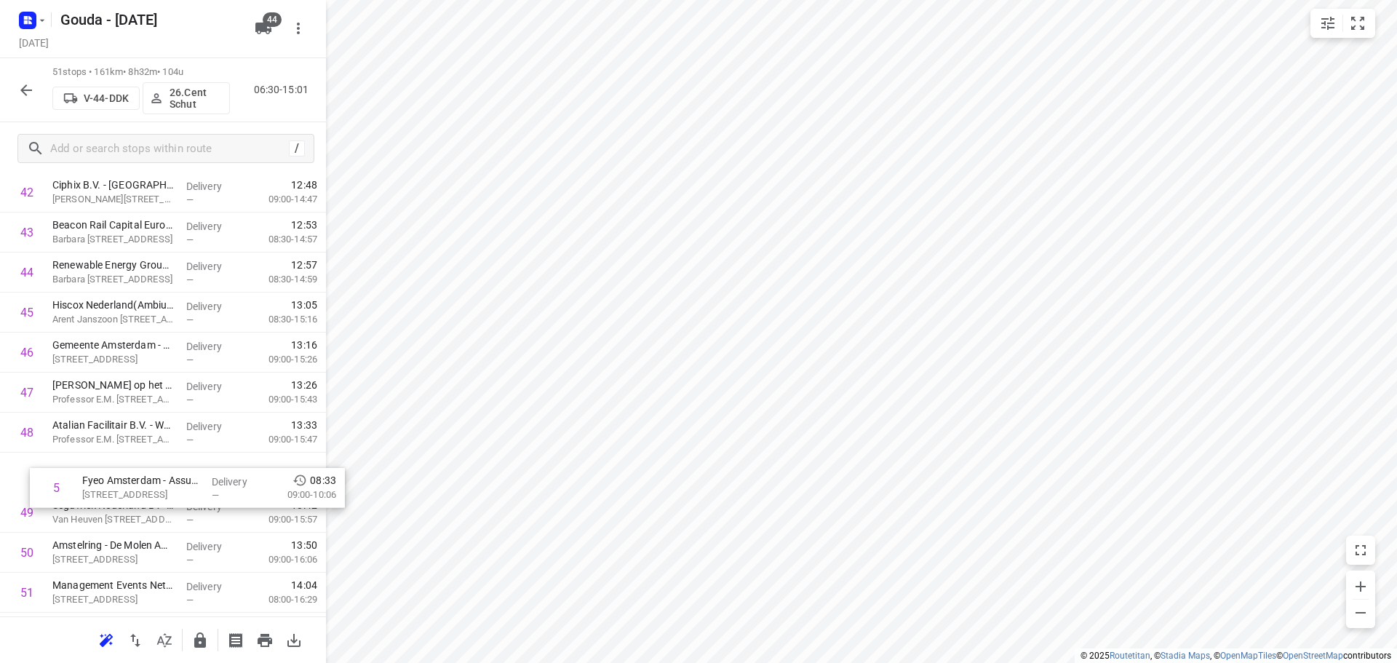
scroll to position [1719, 0]
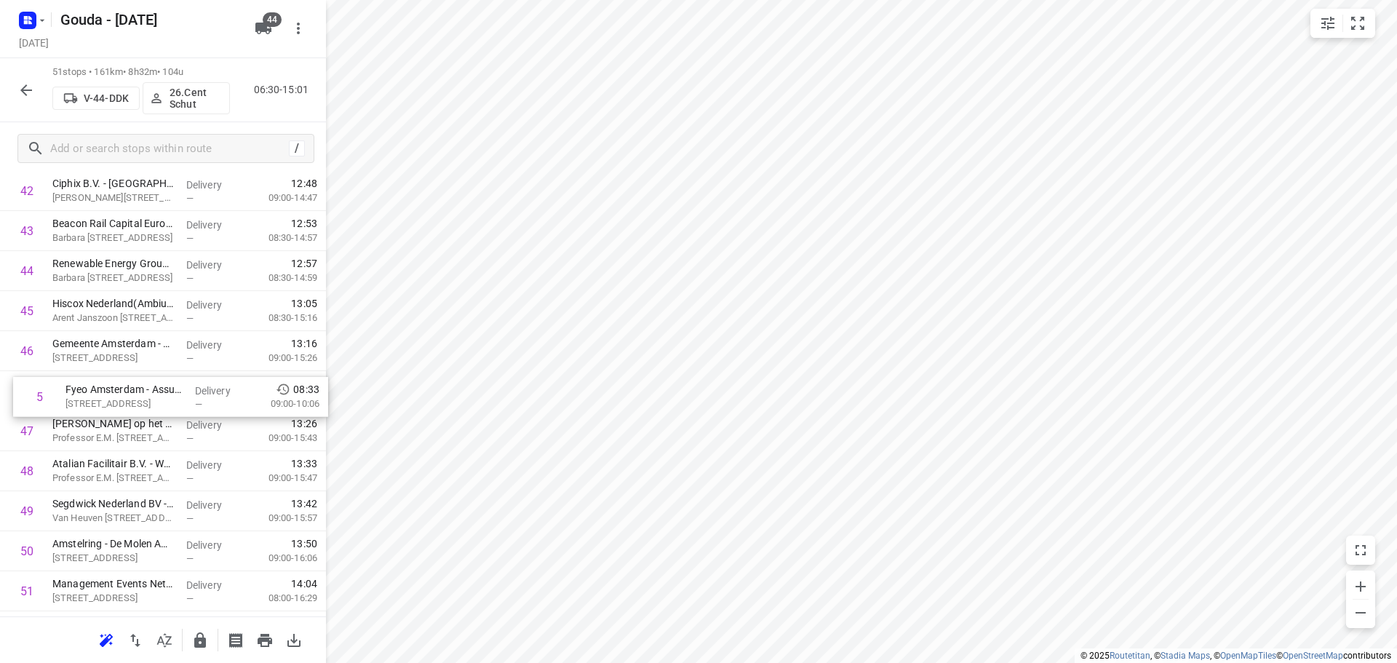
drag, startPoint x: 140, startPoint y: 315, endPoint x: 153, endPoint y: 392, distance: 77.5
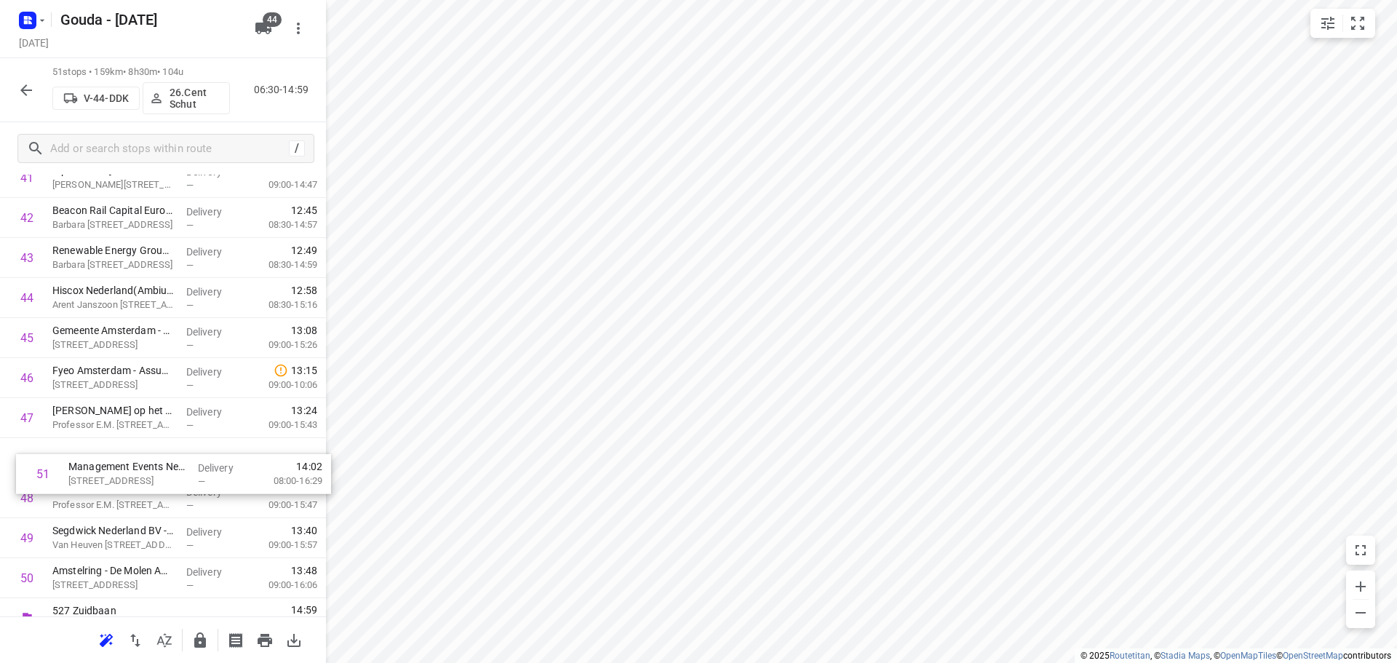
scroll to position [1732, 0]
drag, startPoint x: 110, startPoint y: 590, endPoint x: 122, endPoint y: 412, distance: 178.7
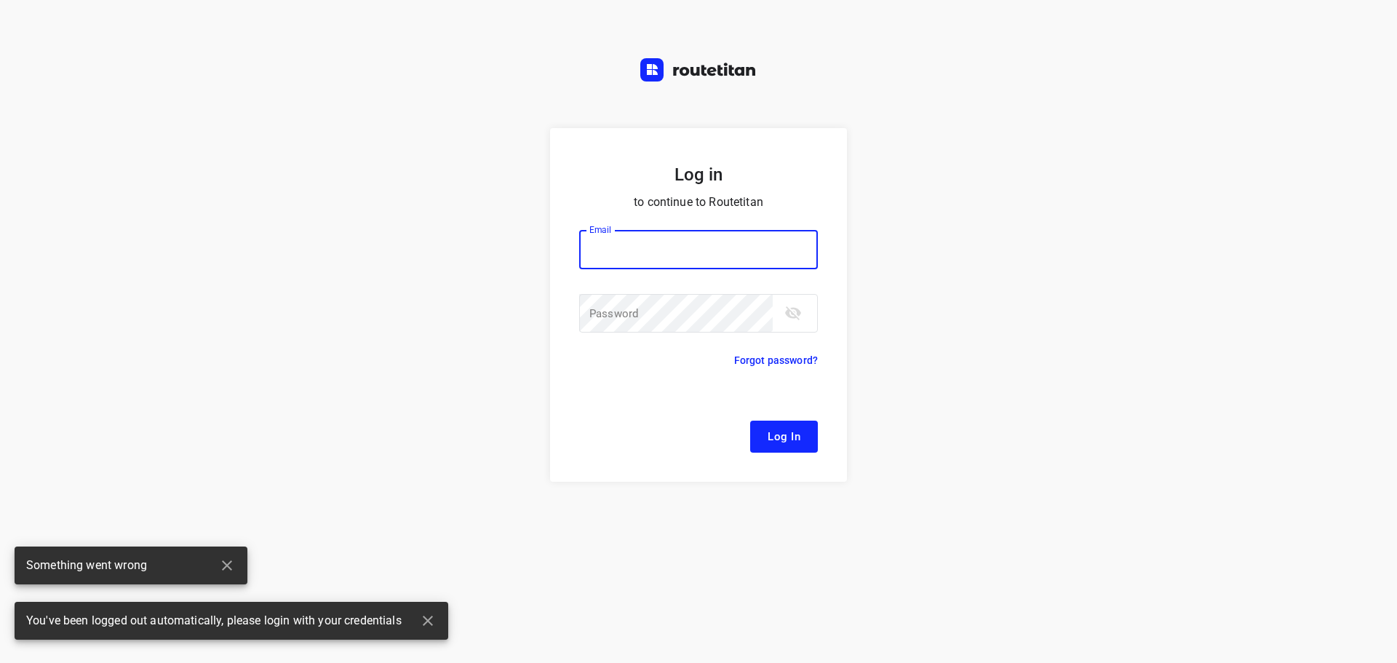
click at [685, 255] on input "email" at bounding box center [698, 249] width 239 height 39
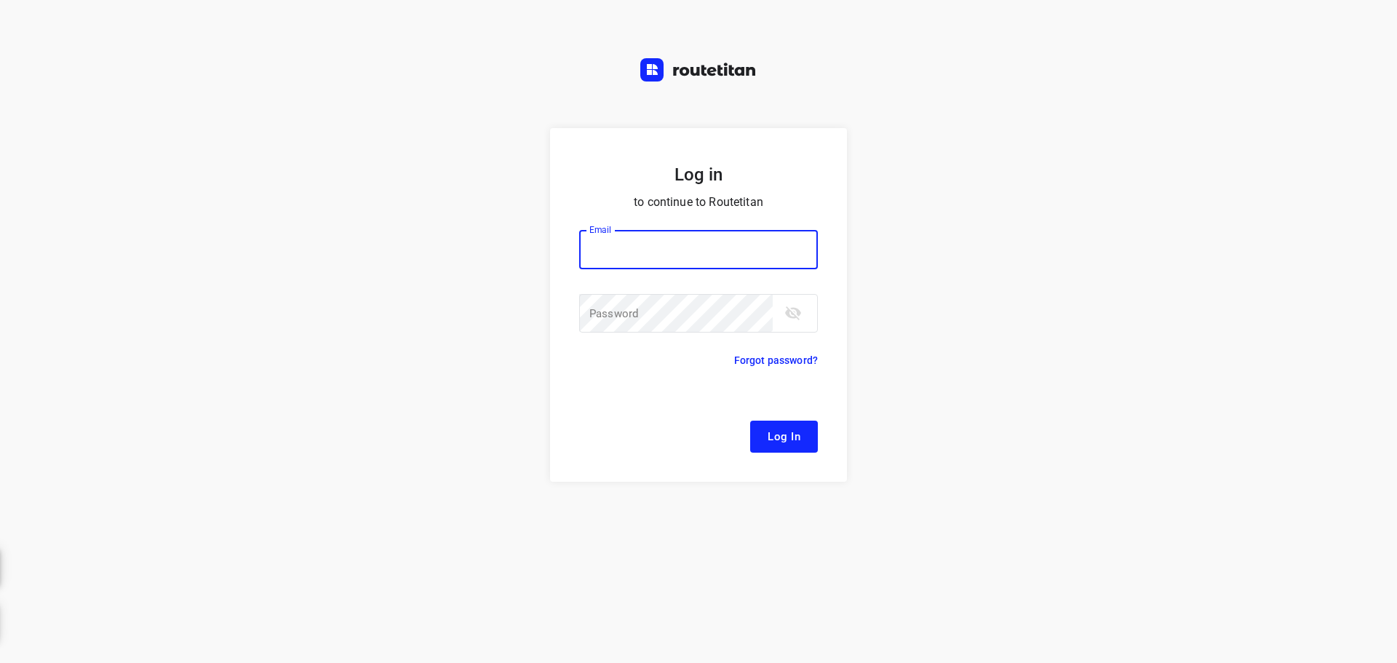
type input "remco@fruitopjewerk.nl"
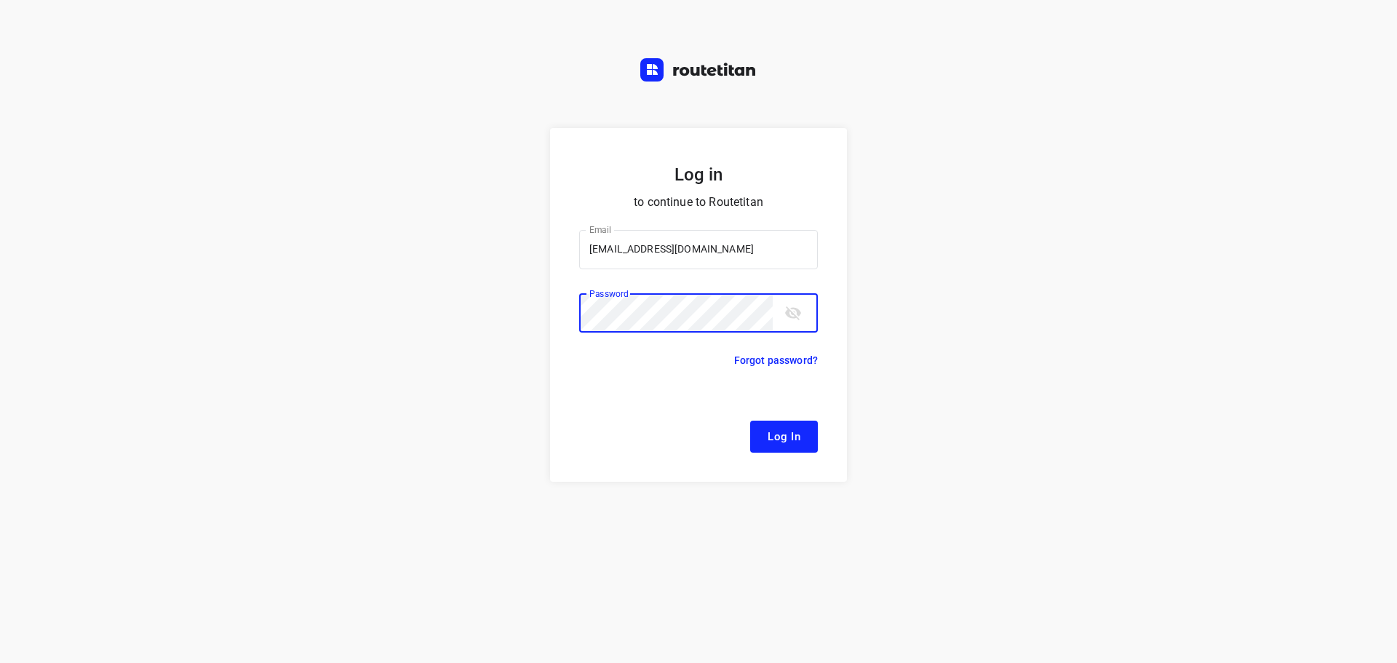
click at [750, 421] on button "Log In" at bounding box center [784, 437] width 68 height 32
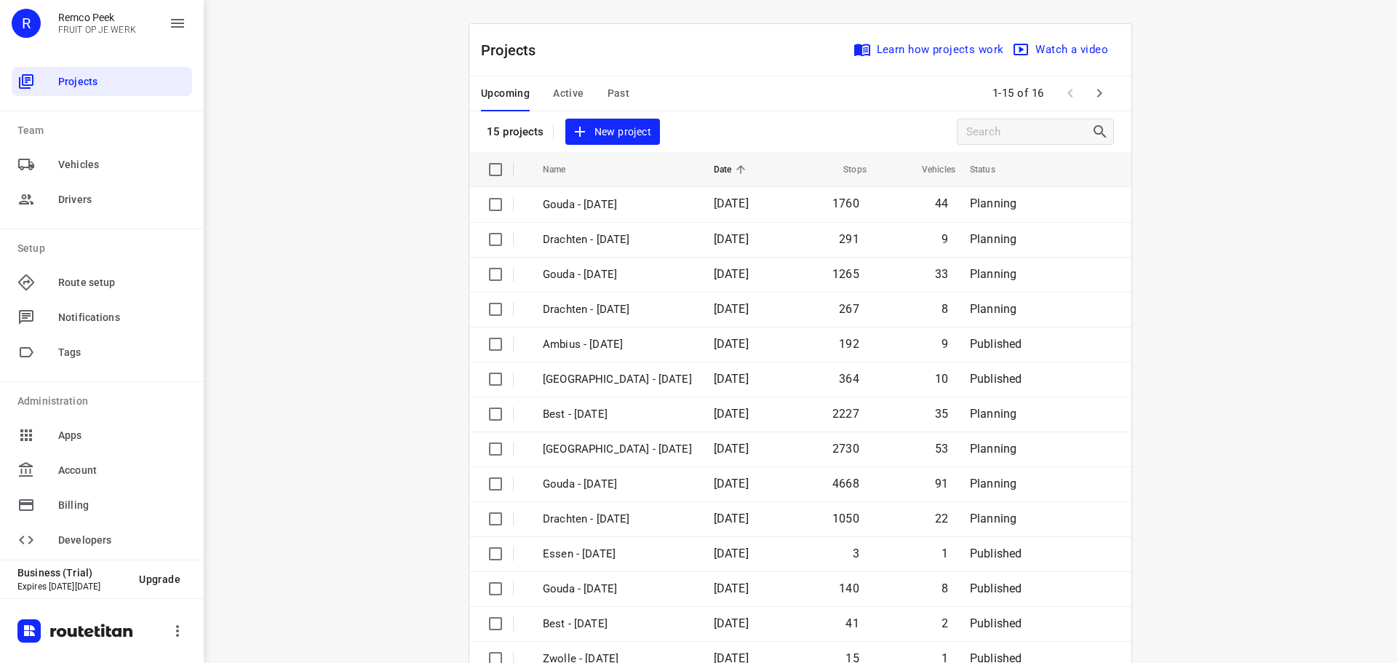
click at [1369, 132] on div "i © 2025 Routetitan , © Stadia Maps , © OpenMapTiles © OpenStreetMap contributo…" at bounding box center [800, 331] width 1193 height 663
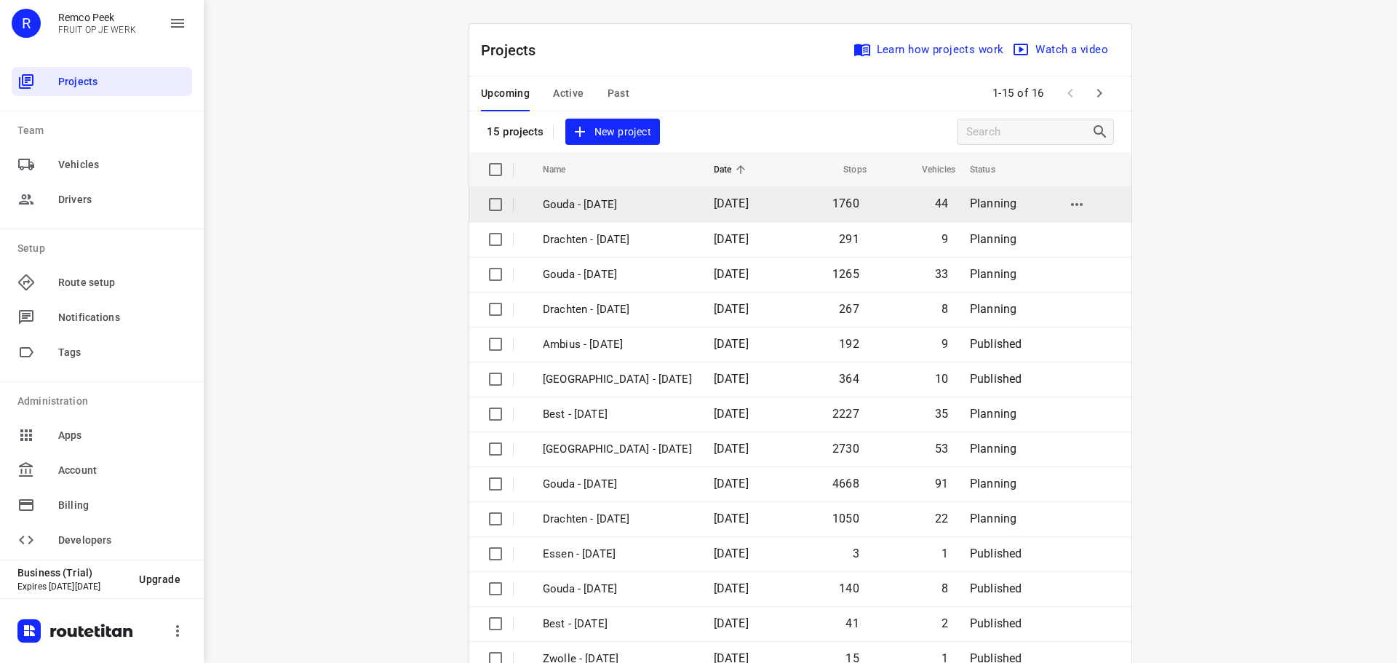
click at [611, 210] on p "Gouda - [DATE]" at bounding box center [617, 204] width 149 height 17
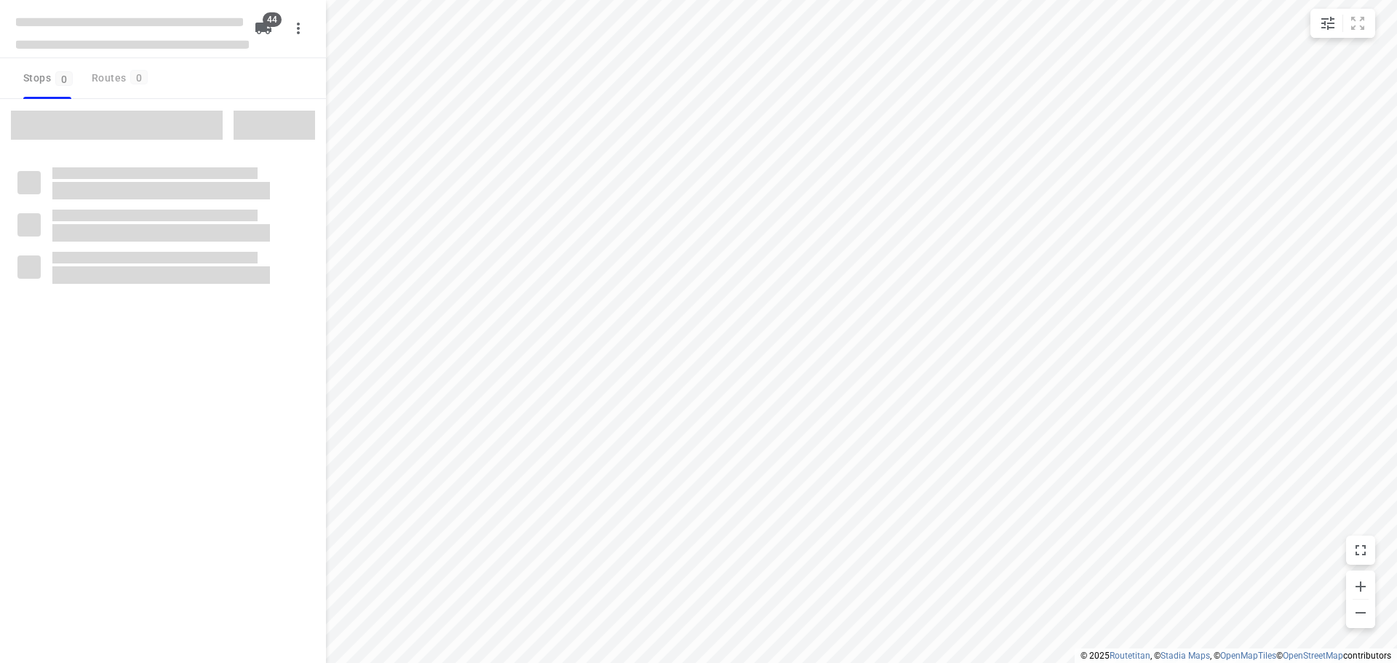
type input "distance"
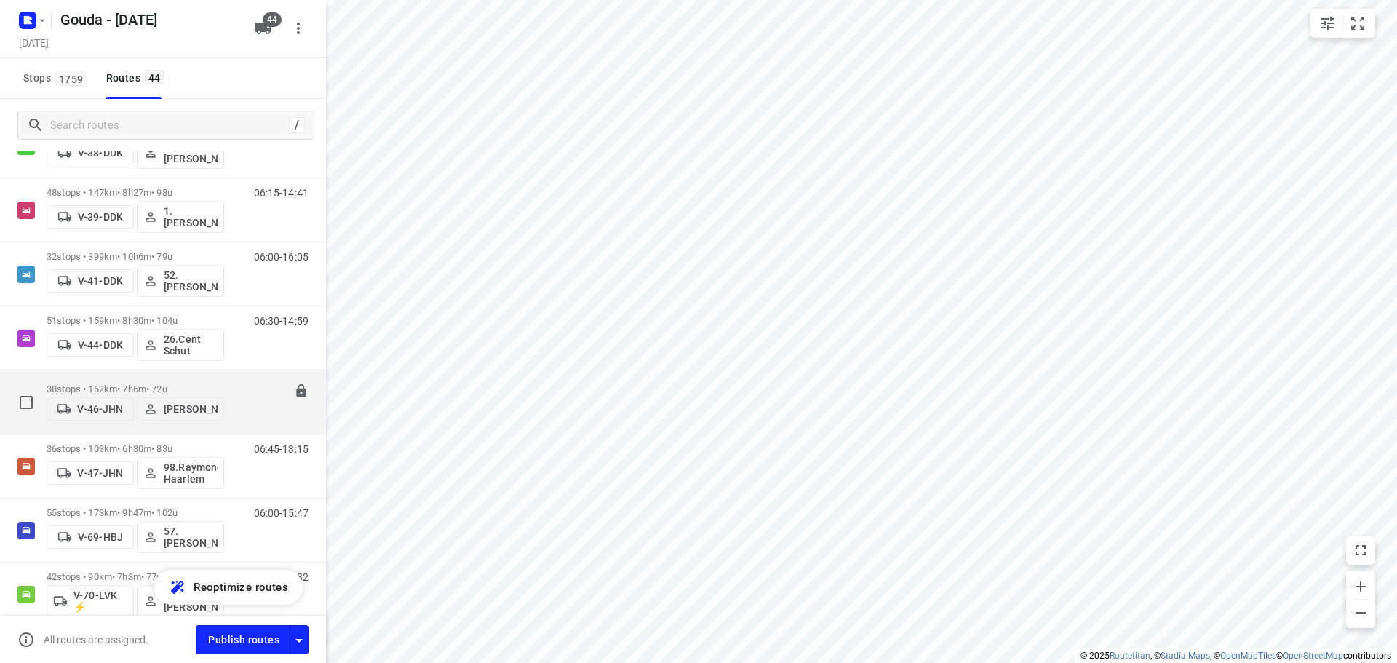
scroll to position [582, 0]
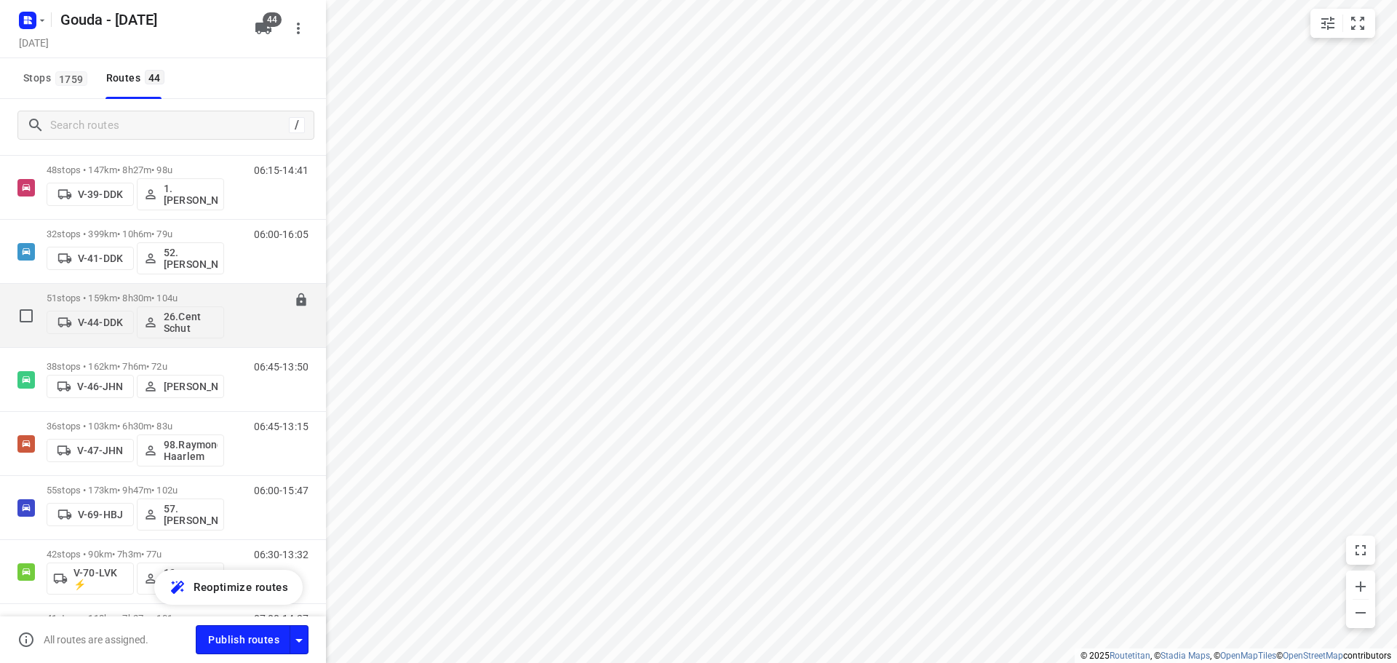
click at [175, 288] on div "51 stops • 159km • 8h30m • 104u V-44-DDK 26.Cent Schut" at bounding box center [136, 315] width 178 height 60
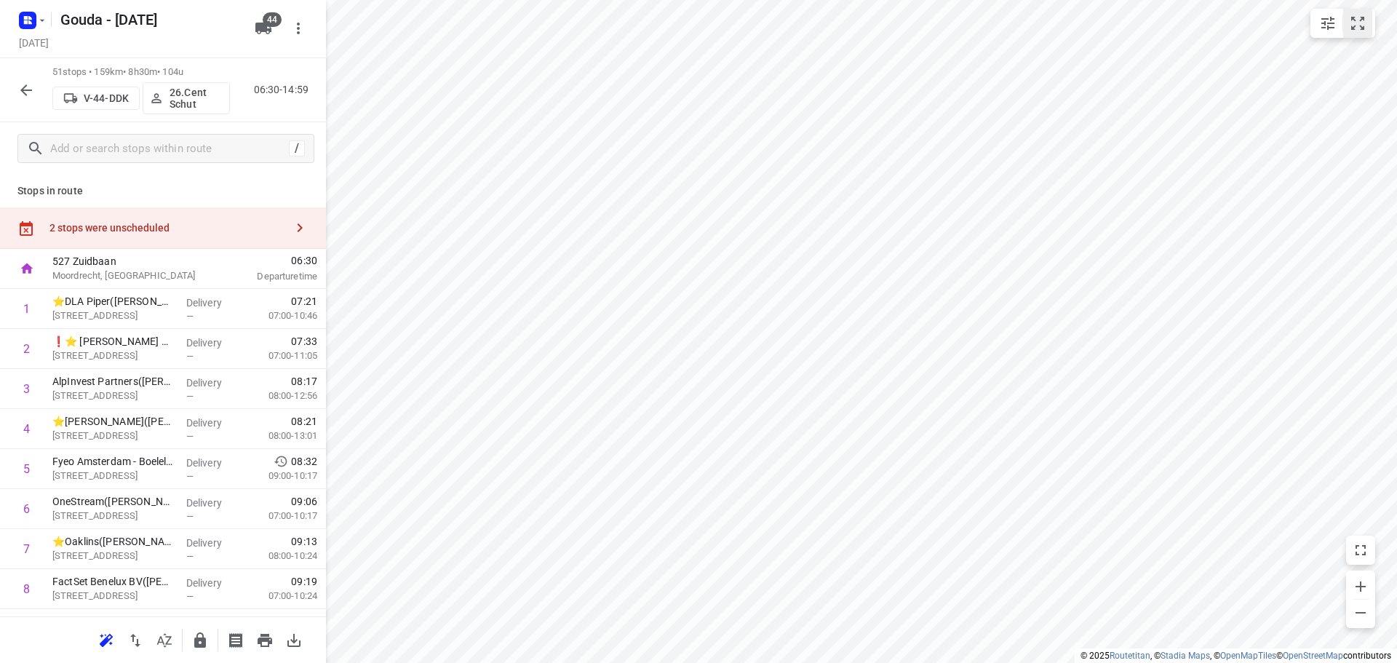
click at [1373, 30] on div "i © 2025 Routetitan , © Stadia Maps , © OpenMapTiles © OpenStreetMap contributo…" at bounding box center [698, 331] width 1397 height 663
click at [1367, 28] on button "small contained button group" at bounding box center [1357, 23] width 29 height 29
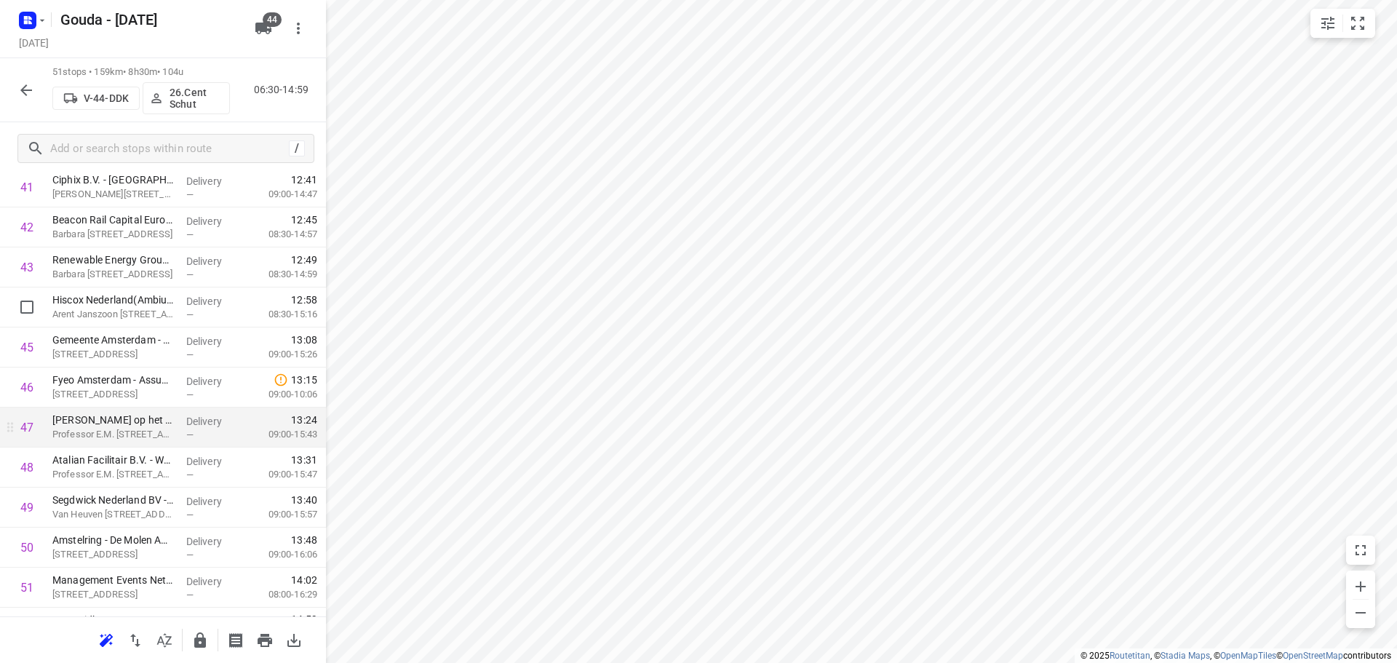
scroll to position [1754, 0]
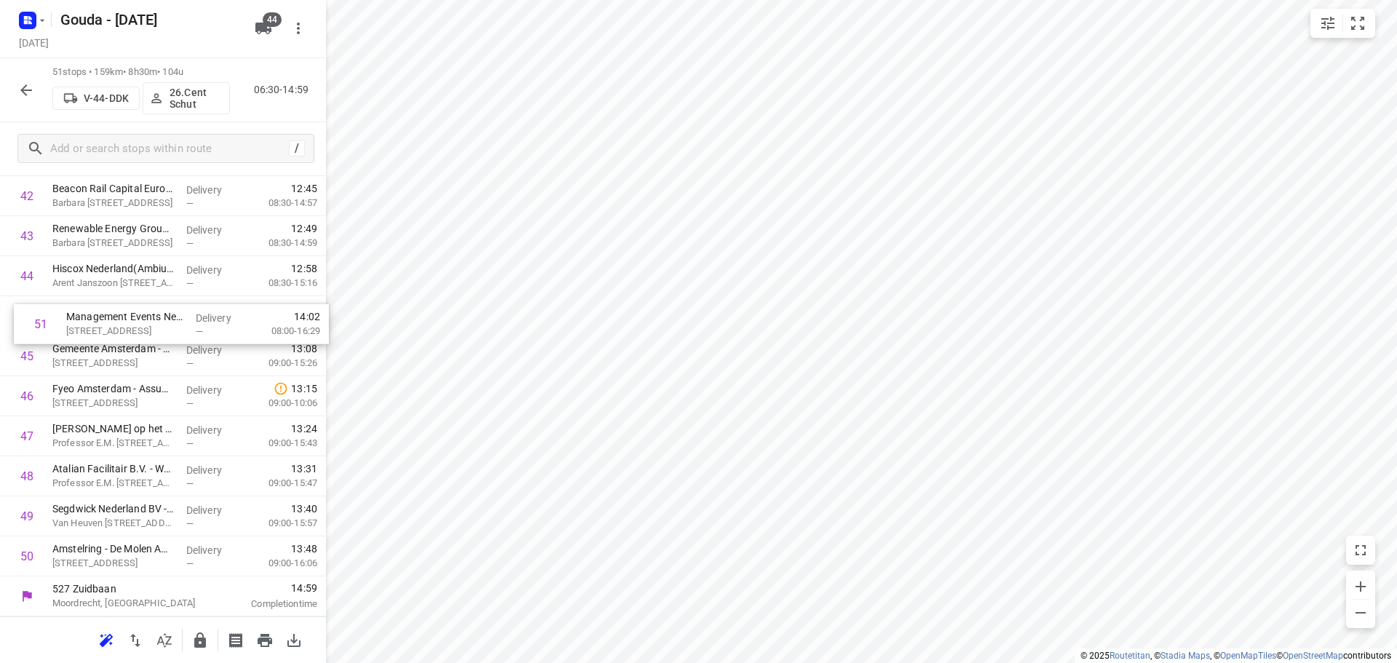
drag, startPoint x: 138, startPoint y: 563, endPoint x: 152, endPoint y: 318, distance: 244.9
click at [198, 636] on icon "button" at bounding box center [199, 640] width 17 height 17
click at [22, 94] on icon "button" at bounding box center [25, 90] width 17 height 17
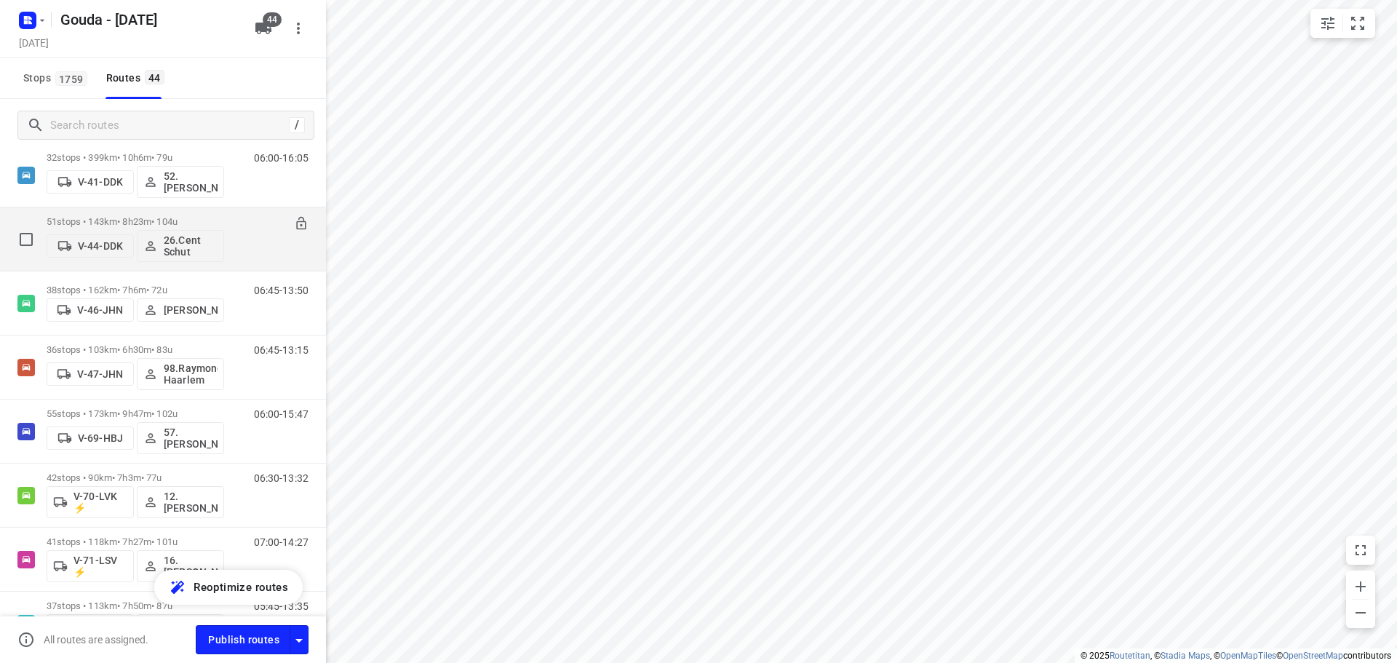
scroll to position [655, 0]
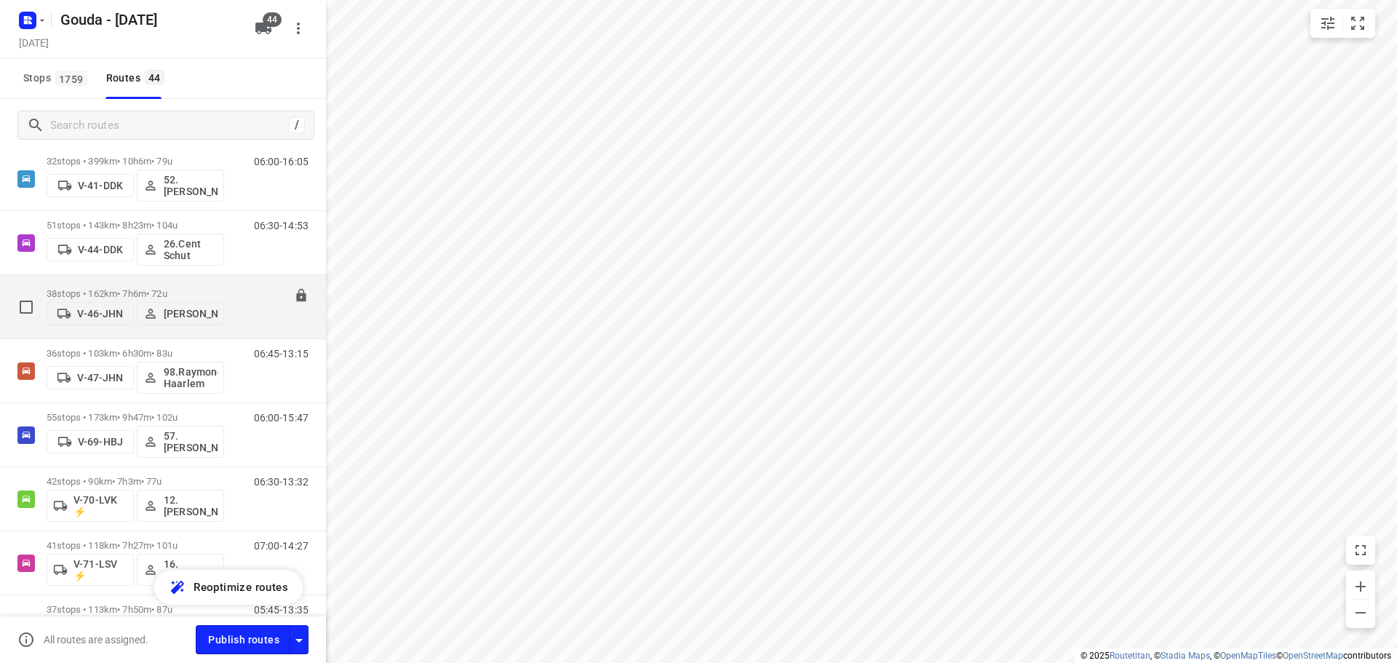
click at [143, 288] on p "38 stops • 162km • 7h6m • 72u" at bounding box center [136, 293] width 178 height 11
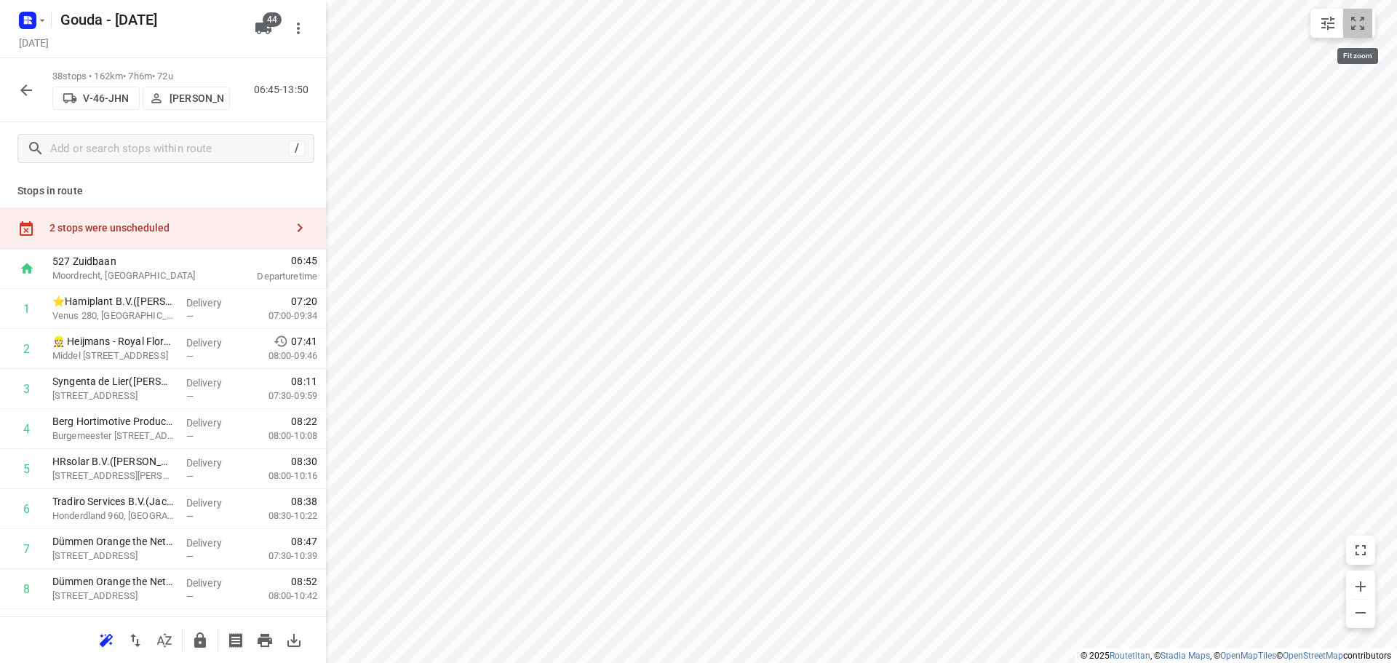
drag, startPoint x: 1367, startPoint y: 21, endPoint x: 1361, endPoint y: 28, distance: 9.8
click at [1367, 21] on button "small contained button group" at bounding box center [1357, 23] width 29 height 29
click at [170, 650] on button "button" at bounding box center [164, 640] width 29 height 29
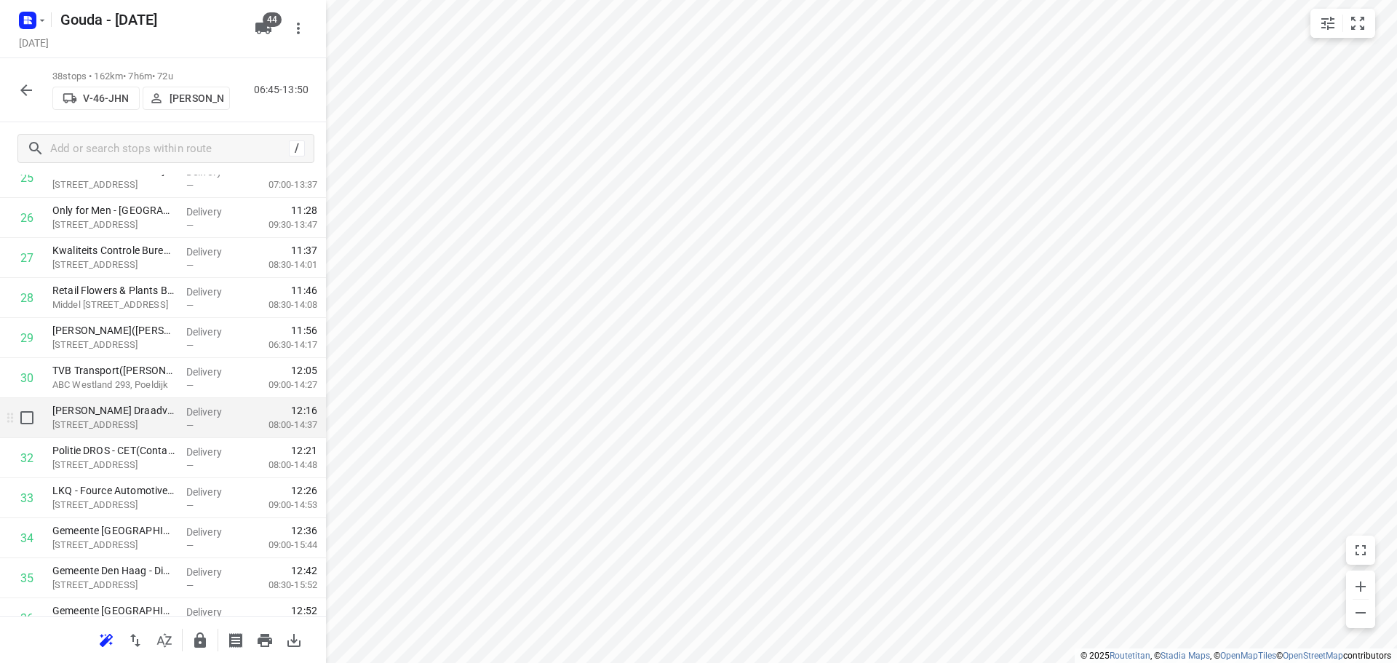
scroll to position [1233, 0]
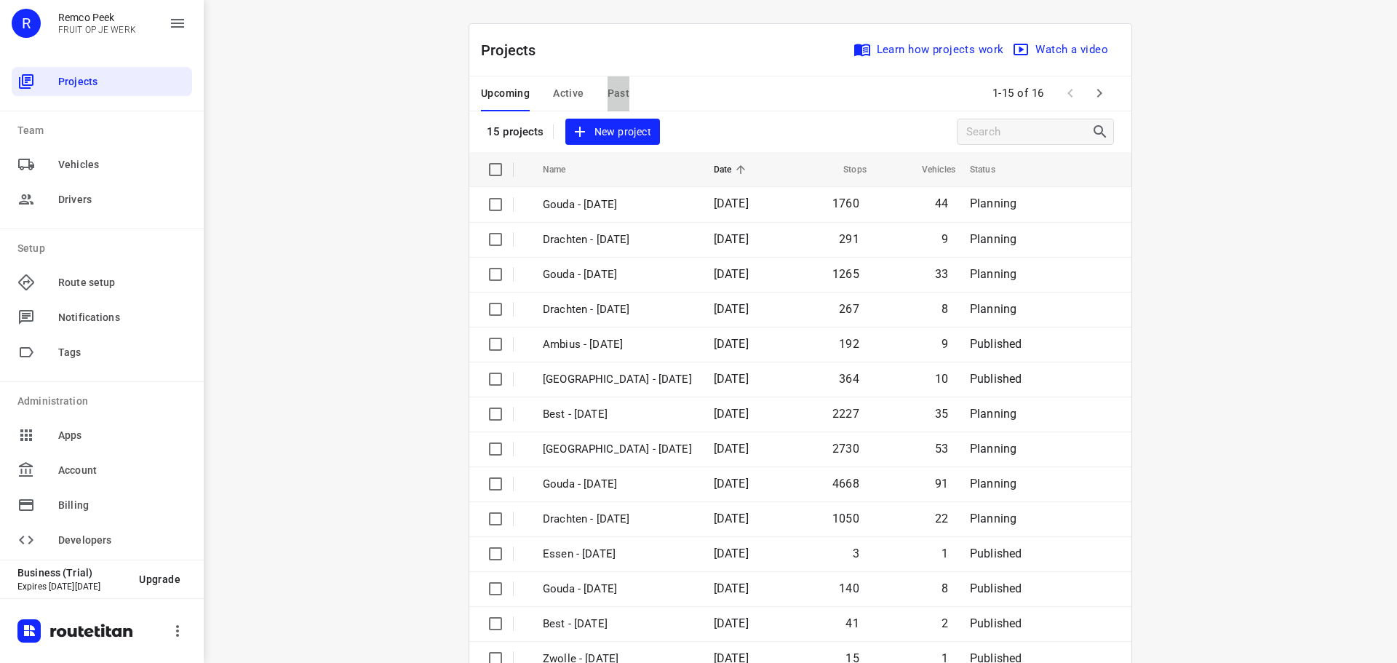
click at [609, 93] on span "Past" at bounding box center [619, 93] width 23 height 18
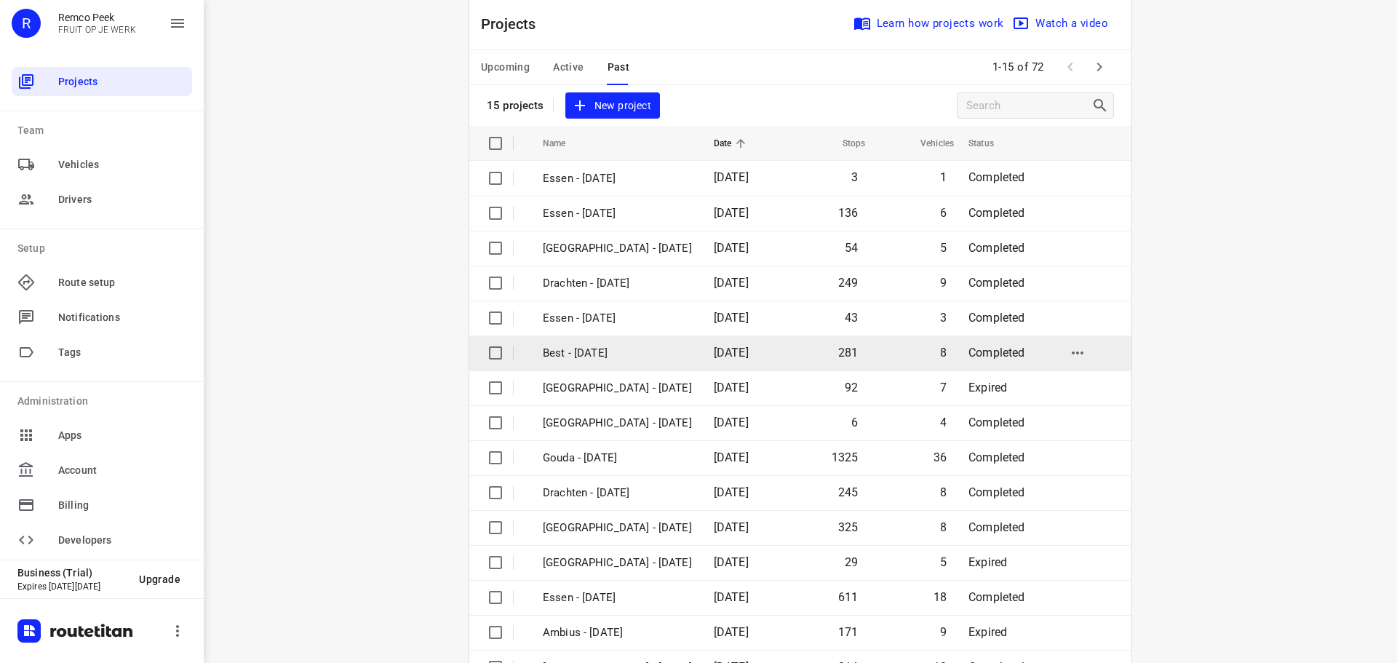
scroll to position [73, 0]
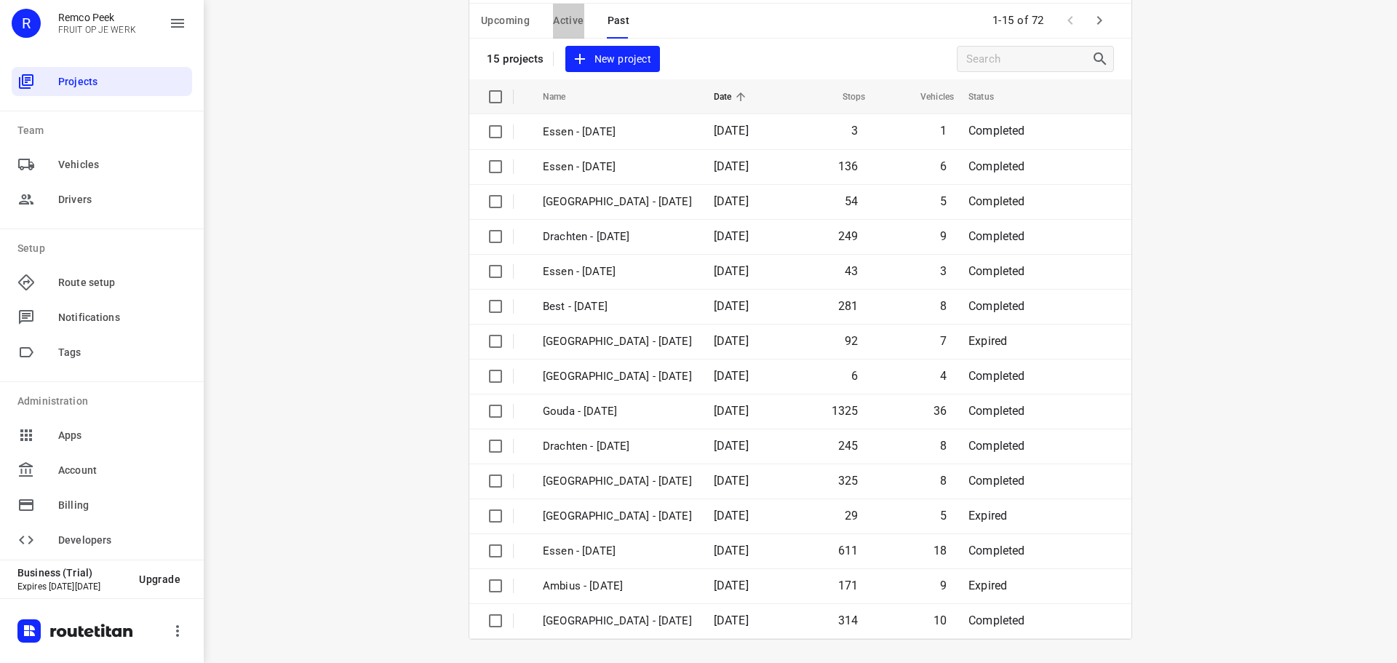
click at [557, 13] on span "Active" at bounding box center [568, 21] width 31 height 18
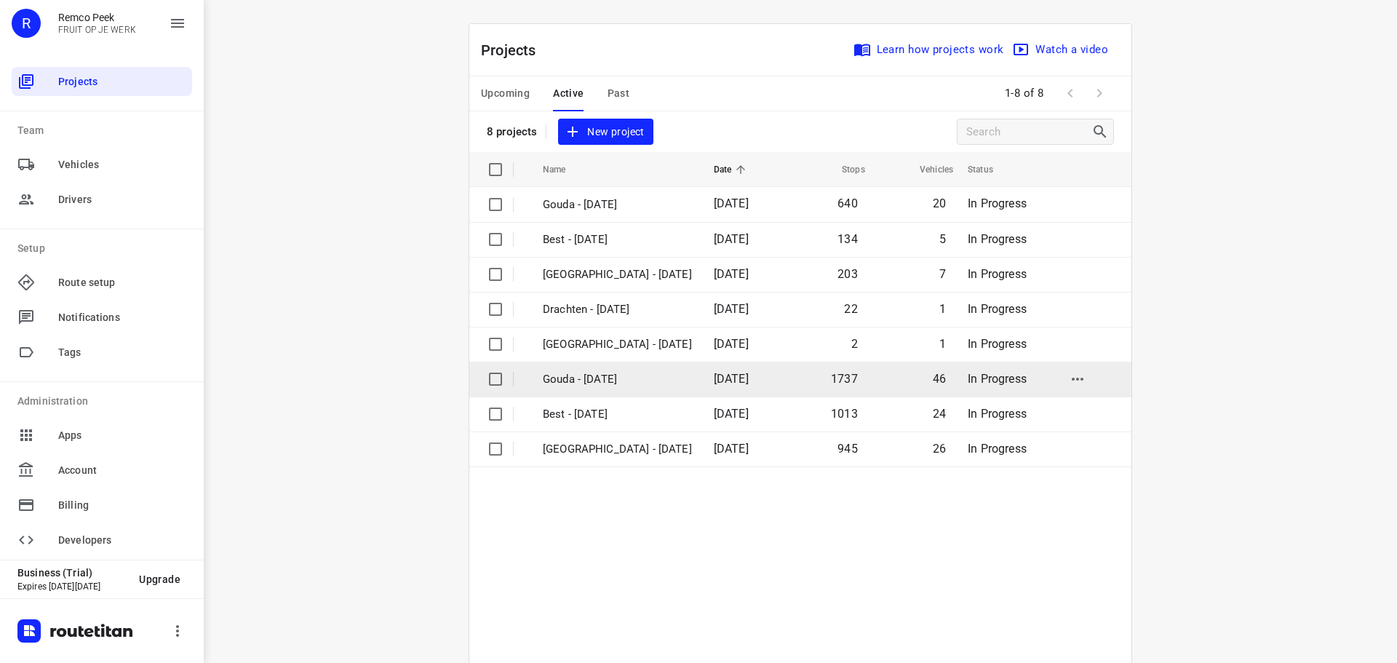
click at [612, 392] on td "Gouda - [DATE]" at bounding box center [615, 379] width 174 height 35
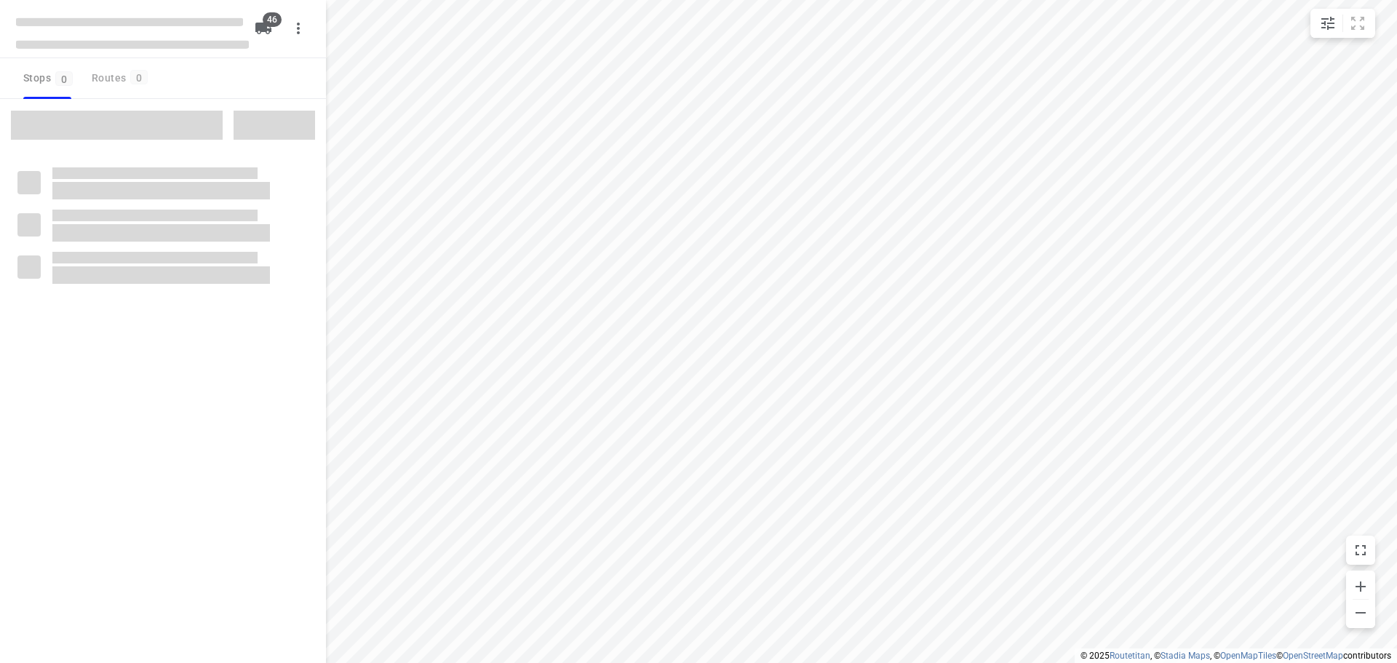
type input "distance"
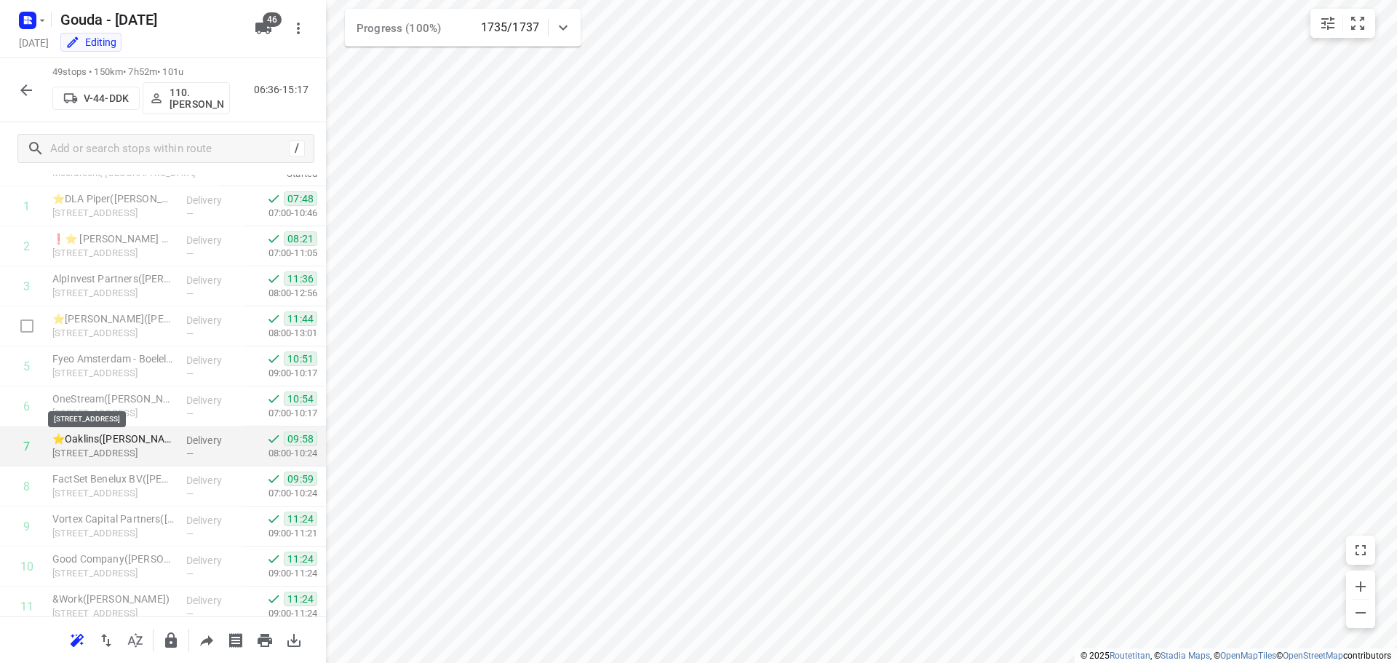
scroll to position [146, 0]
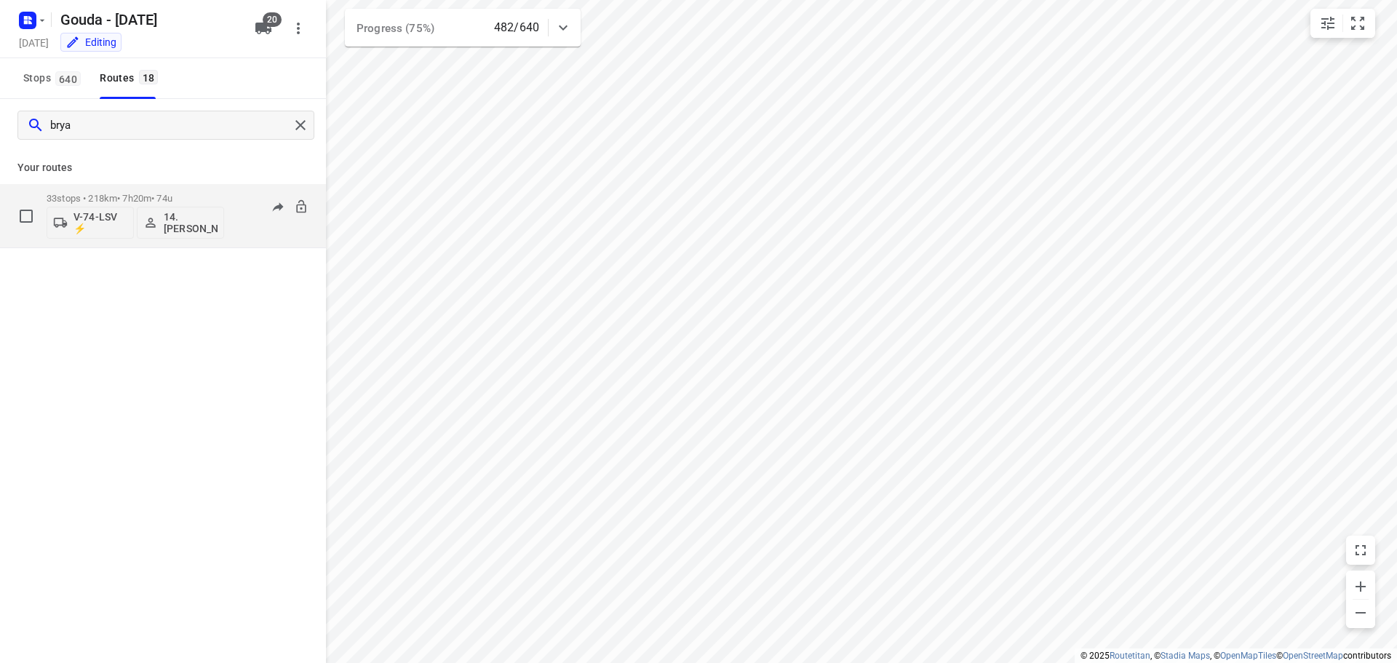
type input "brya"
click at [187, 201] on p "33 stops • 218km • 7h20m • 74u" at bounding box center [136, 198] width 178 height 11
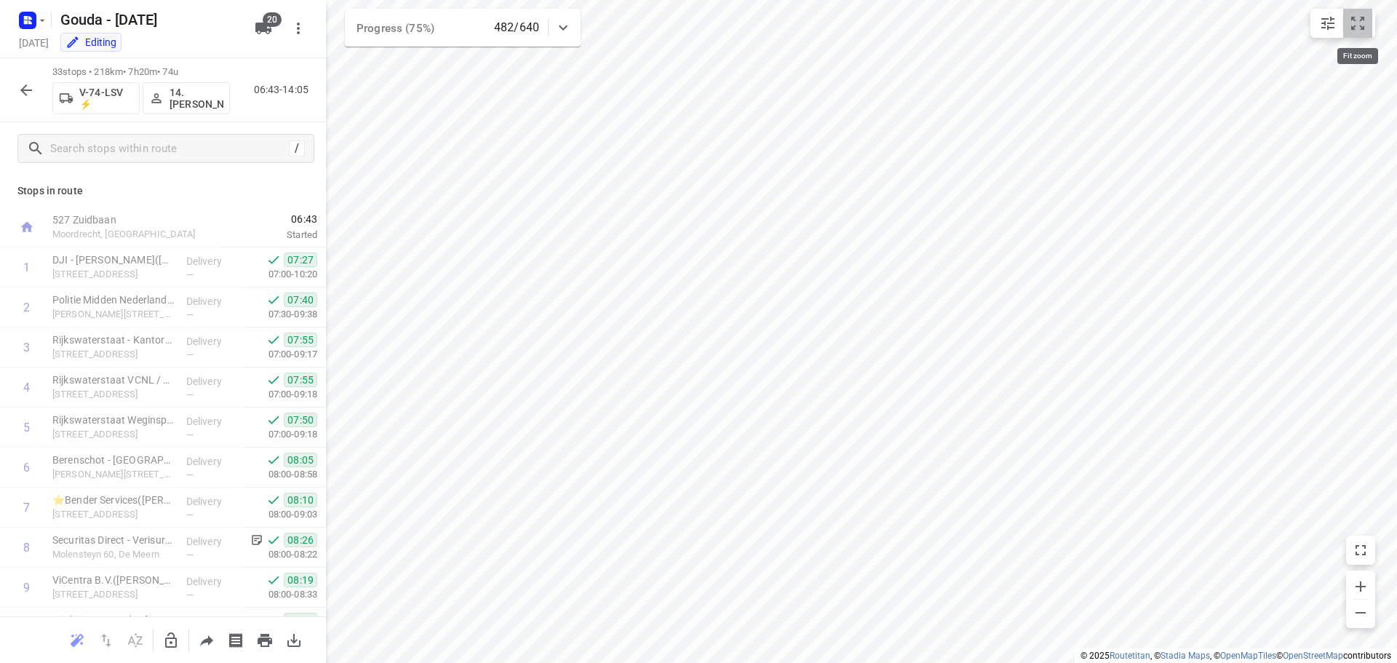
click at [1356, 20] on icon "small contained button group" at bounding box center [1357, 23] width 17 height 17
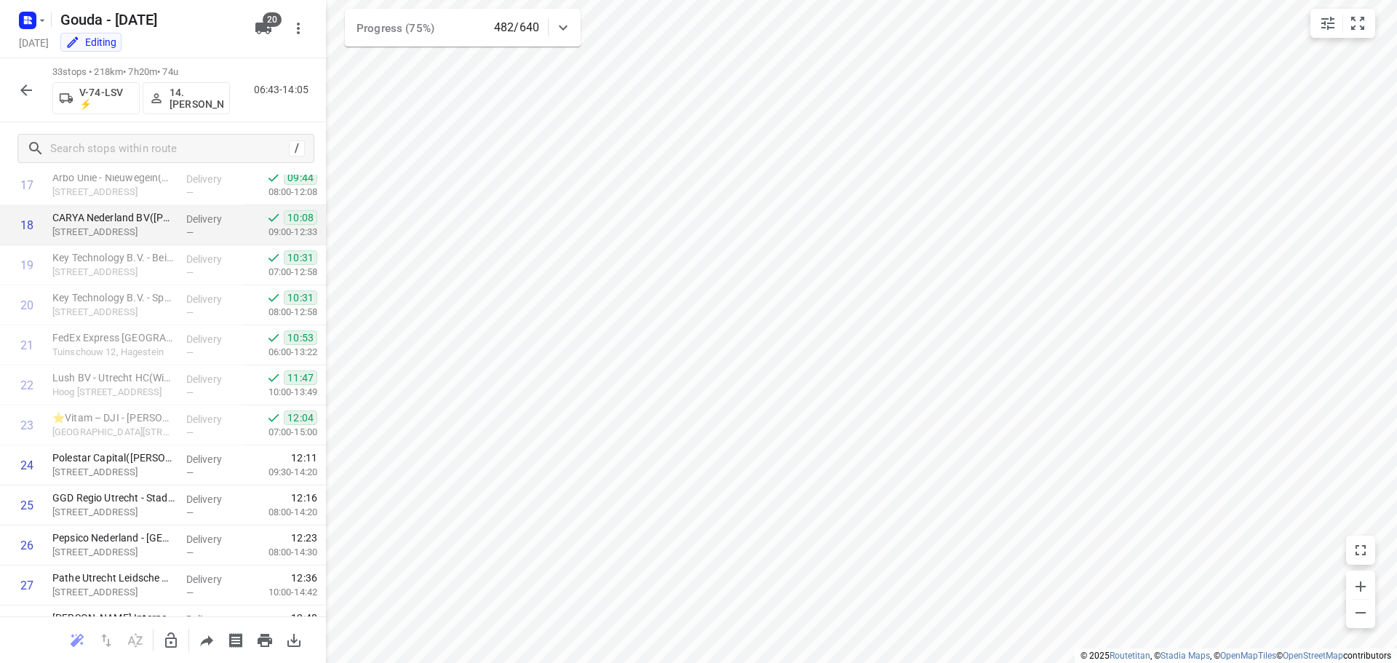
scroll to position [728, 0]
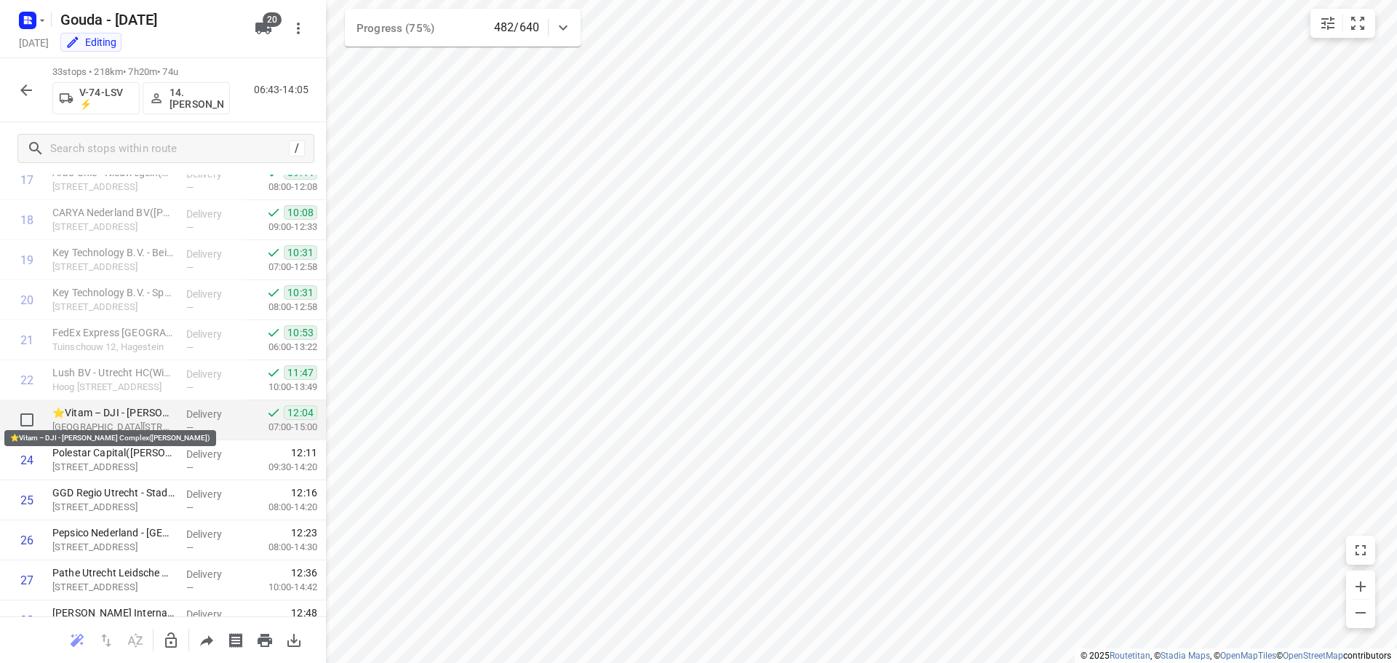
click at [133, 408] on p "⭐Vitam – DJI - [PERSON_NAME] Complex([PERSON_NAME])" at bounding box center [113, 412] width 122 height 15
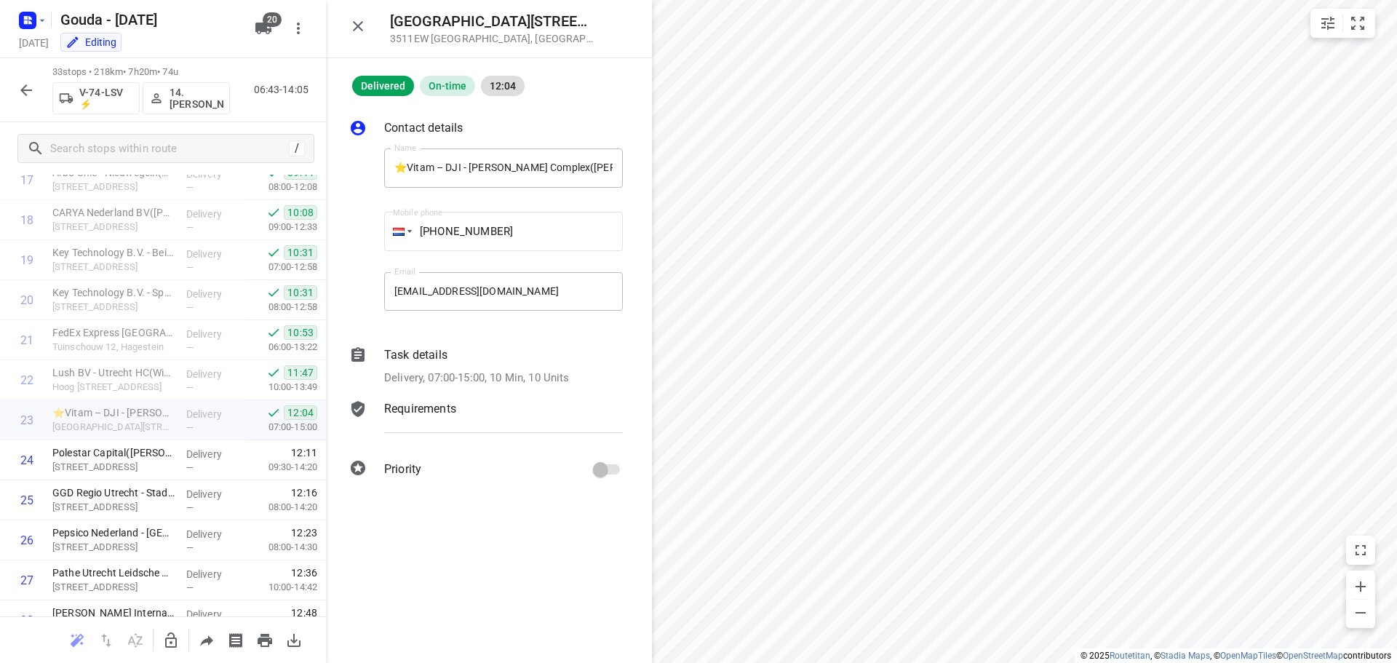
click at [531, 381] on p "Delivery, 07:00-15:00, 10 Min, 10 Units" at bounding box center [477, 378] width 186 height 17
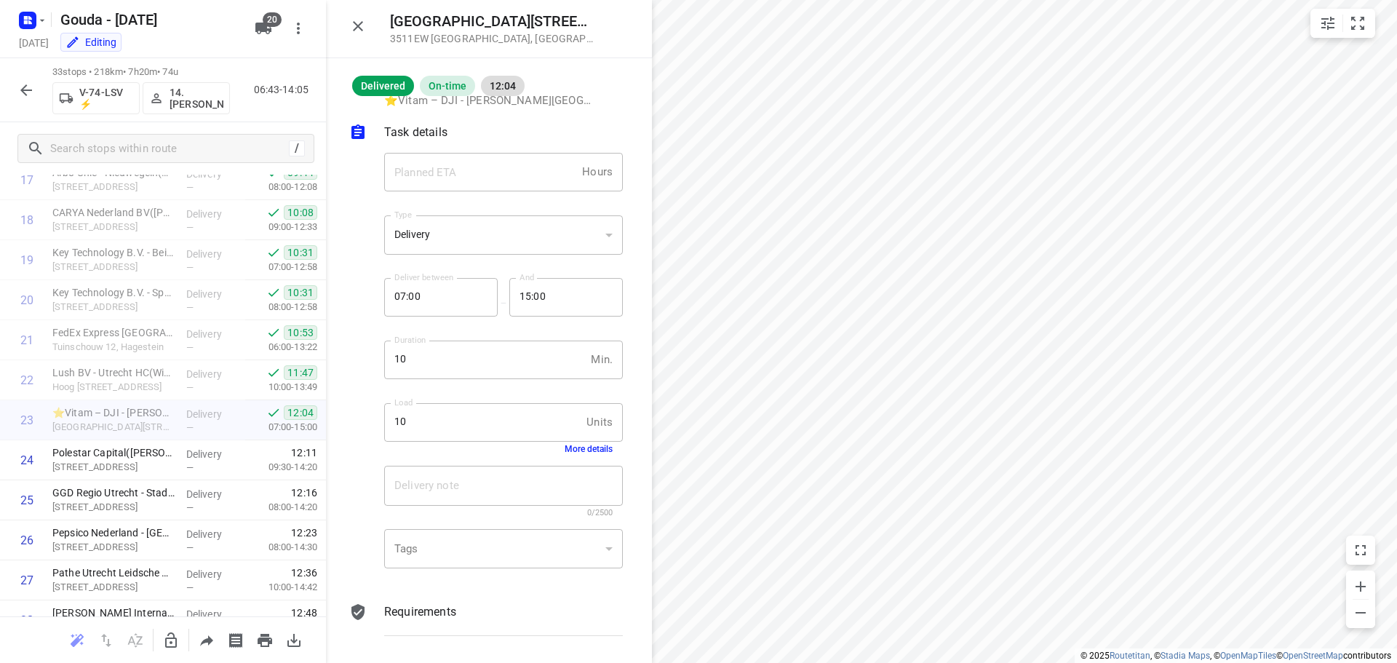
scroll to position [96, 0]
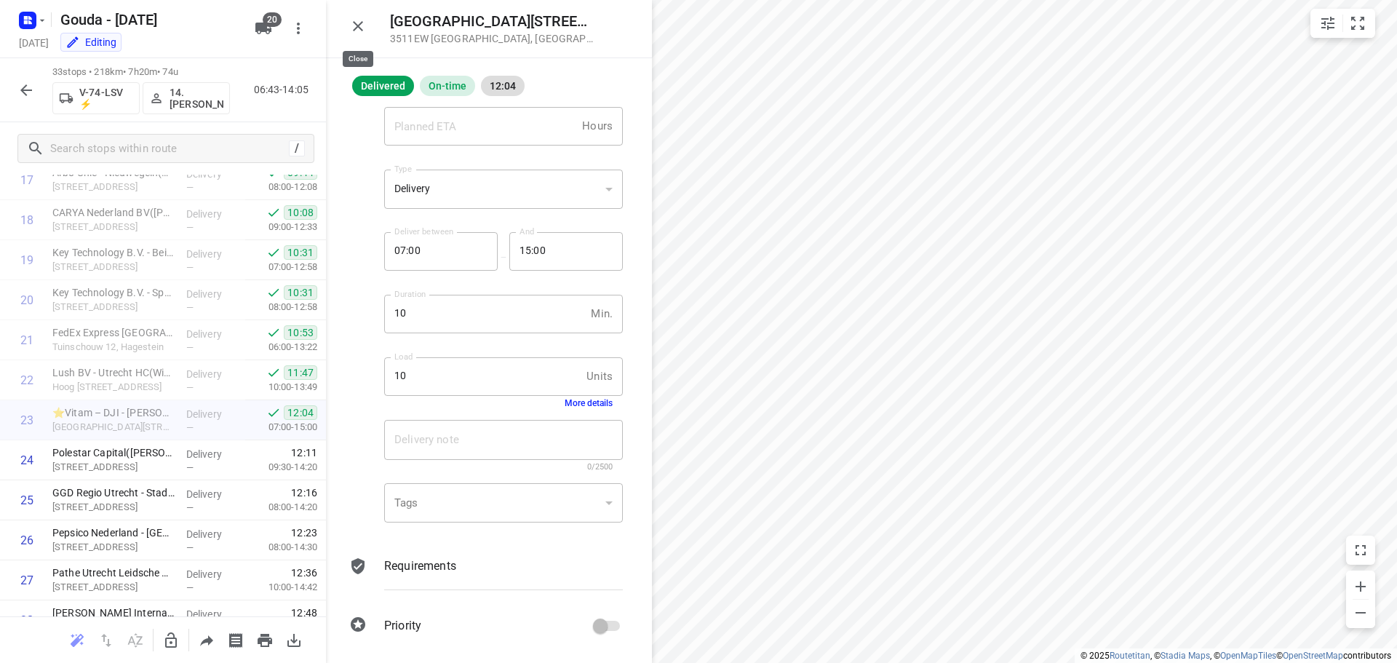
click at [362, 31] on icon "button" at bounding box center [358, 26] width 10 height 10
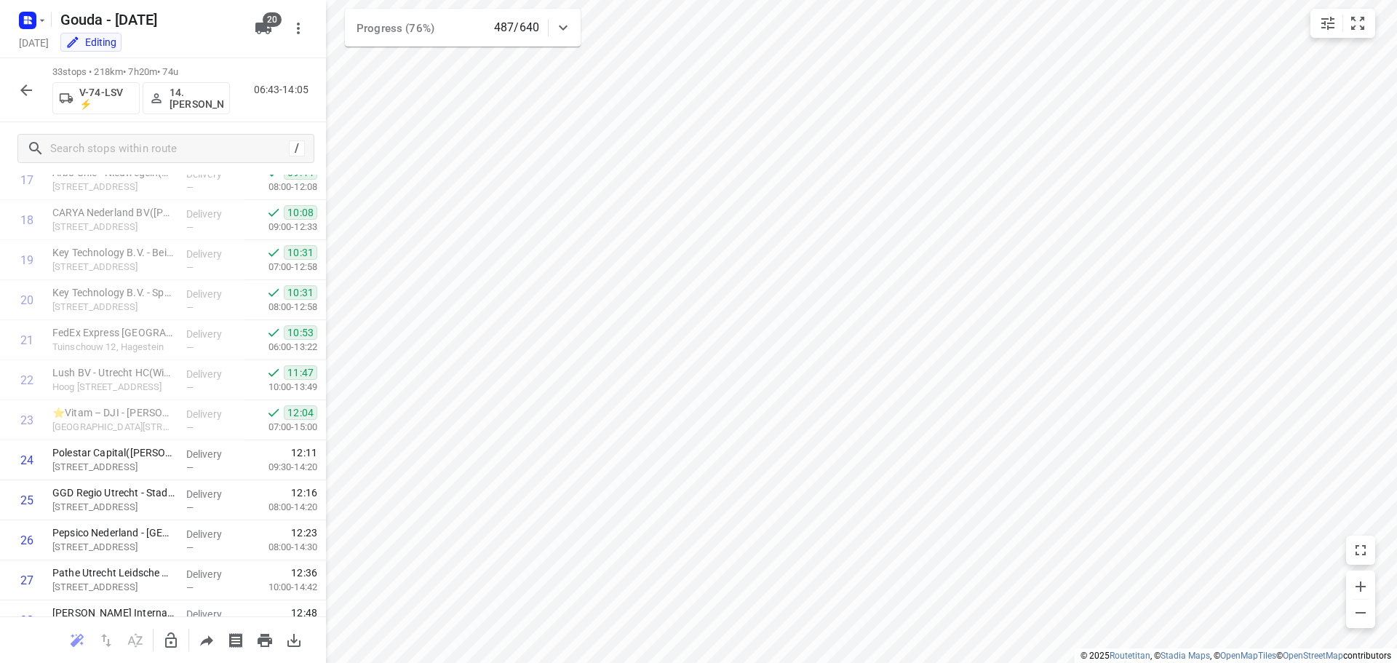
click at [23, 92] on icon "button" at bounding box center [26, 90] width 12 height 12
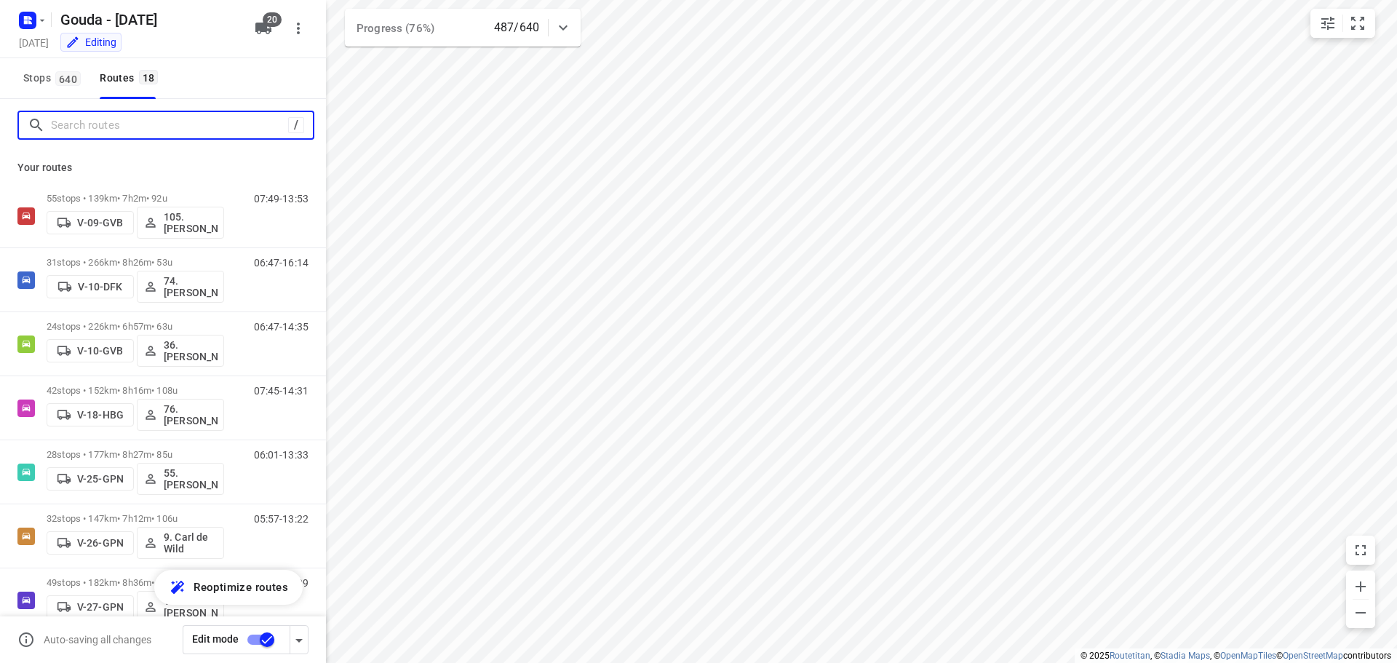
click at [87, 136] on input "Search routes" at bounding box center [169, 125] width 237 height 23
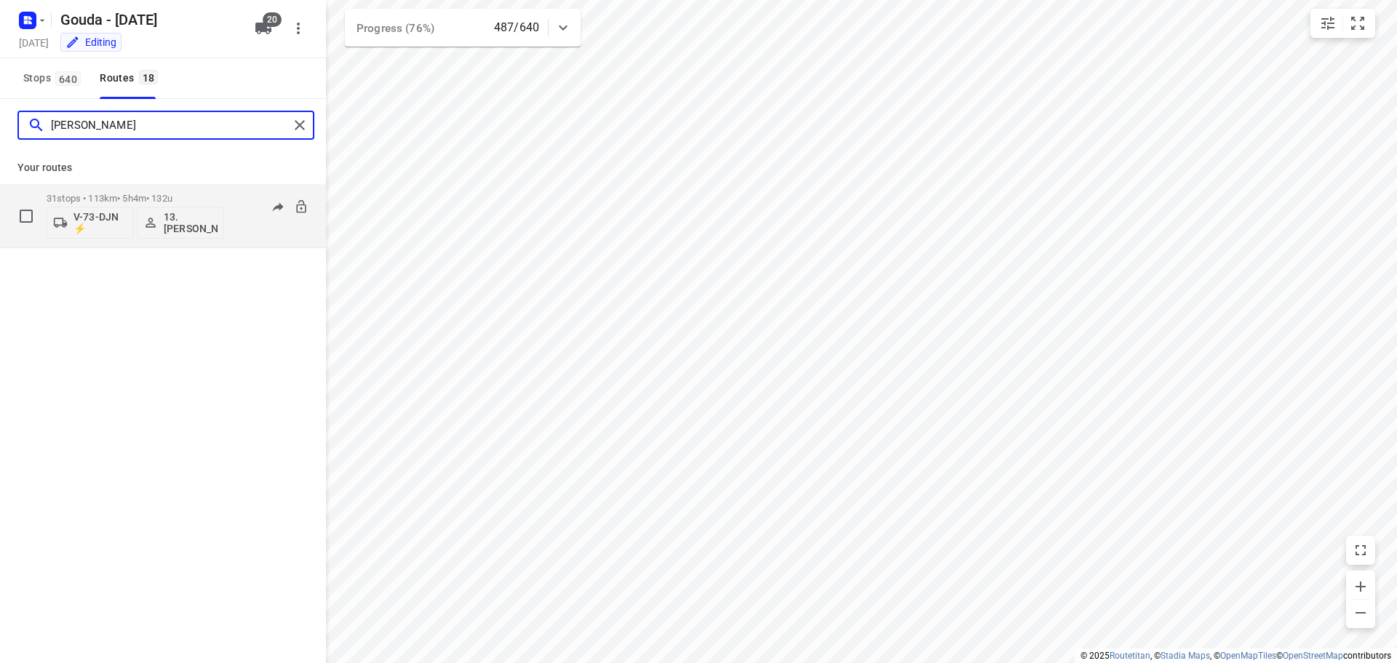
type input "[PERSON_NAME]"
click at [170, 191] on div "31 stops • 113km • 5h4m • 132u V-73-DJN ⚡ 13. [PERSON_NAME]" at bounding box center [136, 216] width 178 height 60
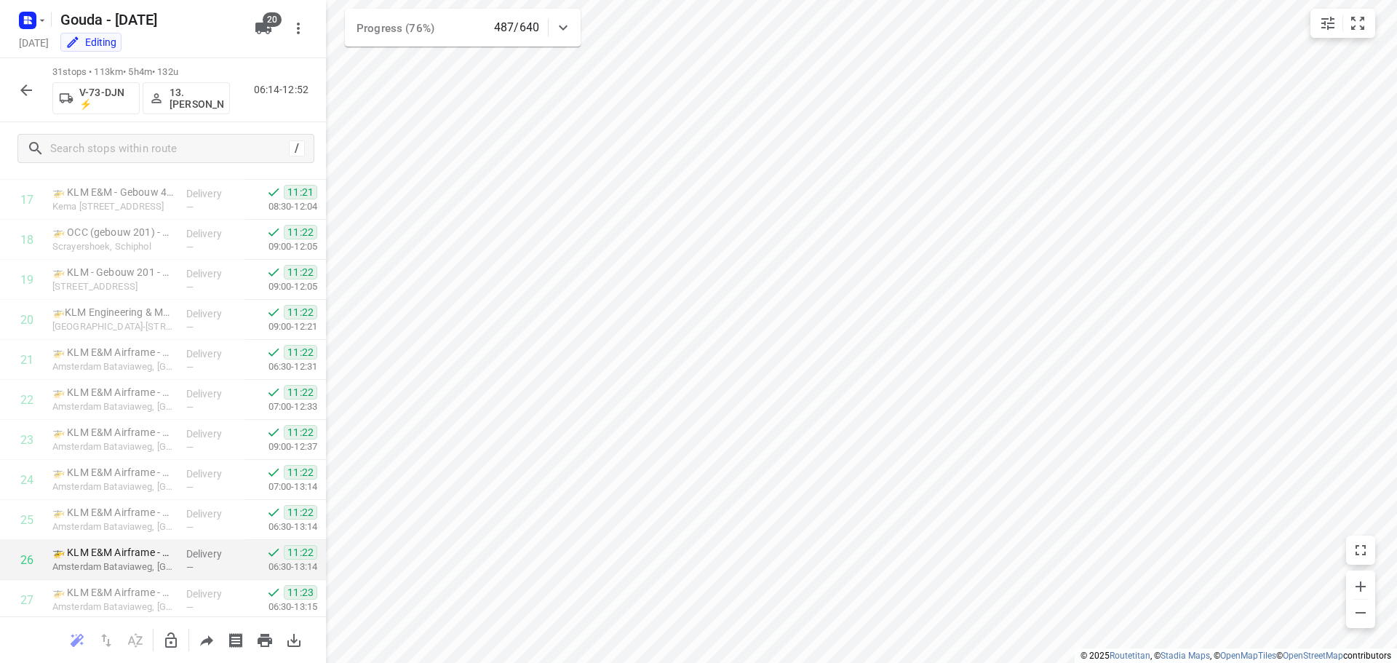
scroll to position [912, 0]
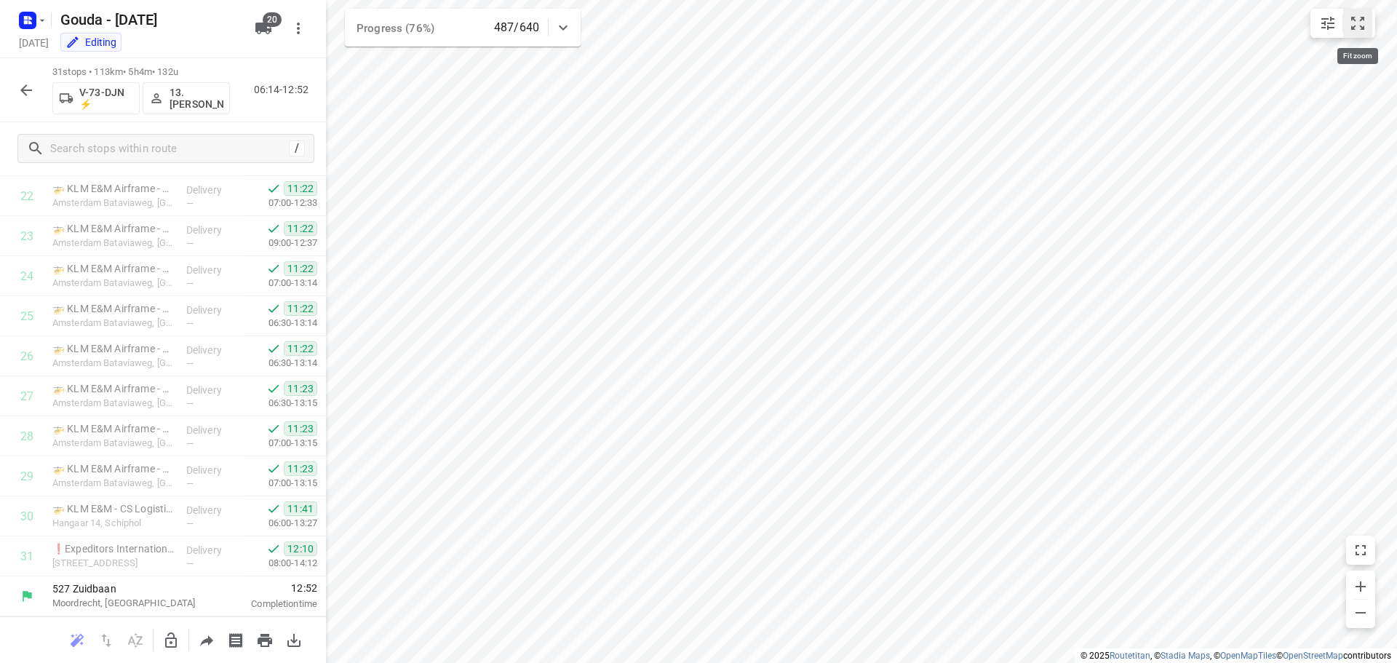
click at [1356, 23] on icon "small contained button group" at bounding box center [1357, 23] width 17 height 17
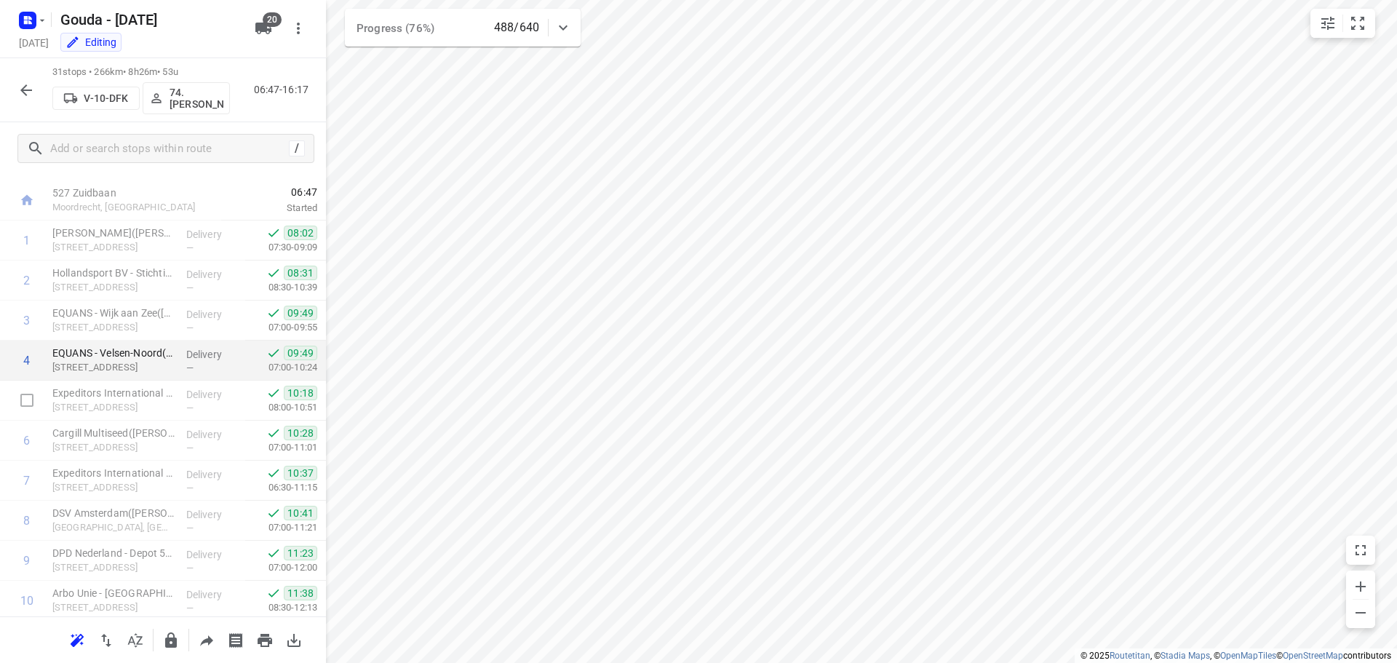
scroll to position [0, 0]
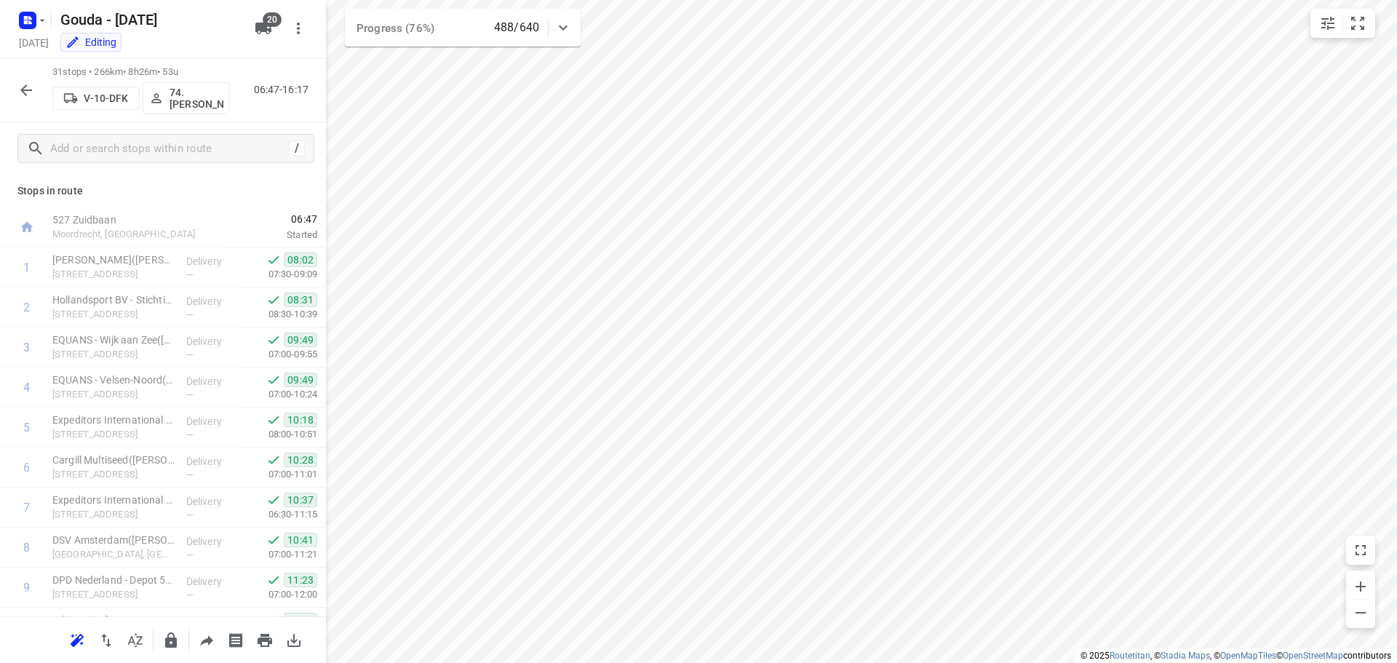
click at [28, 94] on icon "button" at bounding box center [25, 90] width 17 height 17
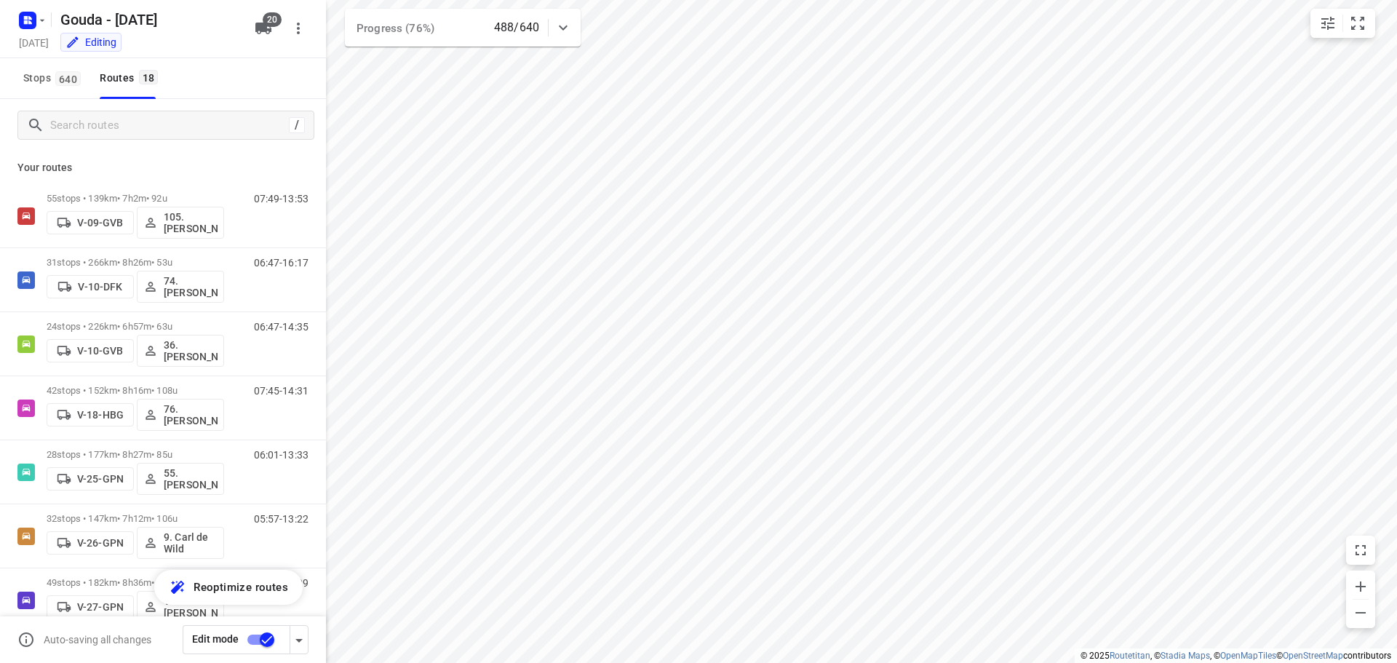
click at [321, 204] on div "i © 2025 Routetitan , © Stadia Maps , © OpenMapTiles © OpenStreetMap contributo…" at bounding box center [698, 331] width 1397 height 663
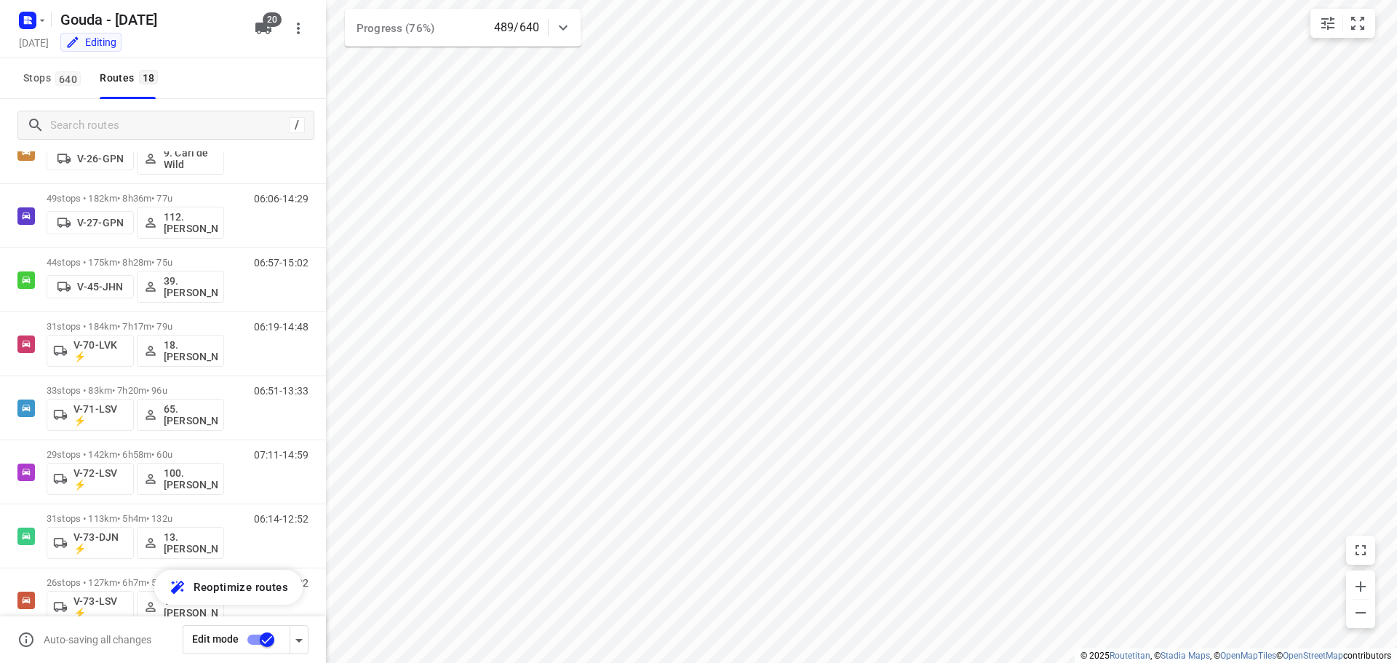
scroll to position [374, 0]
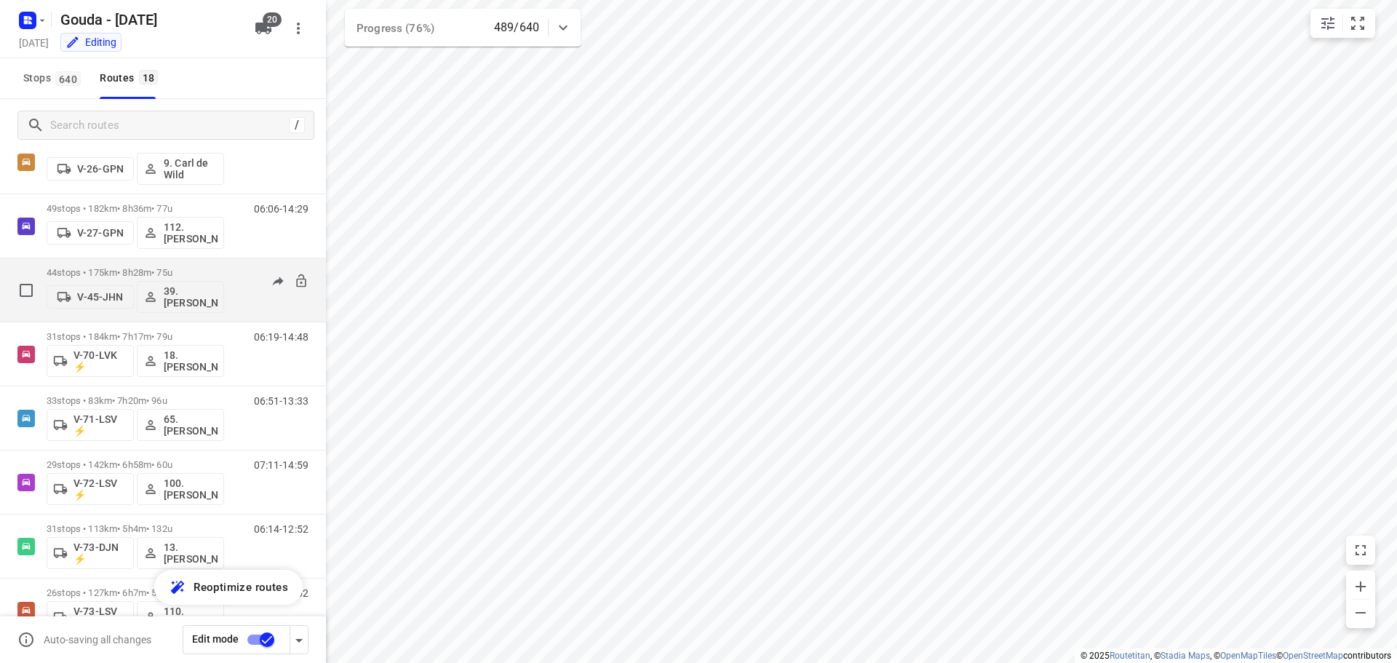
click at [171, 265] on div "44 stops • 175km • 8h28m • 75u V-45-JHN 39.[PERSON_NAME]" at bounding box center [136, 290] width 178 height 60
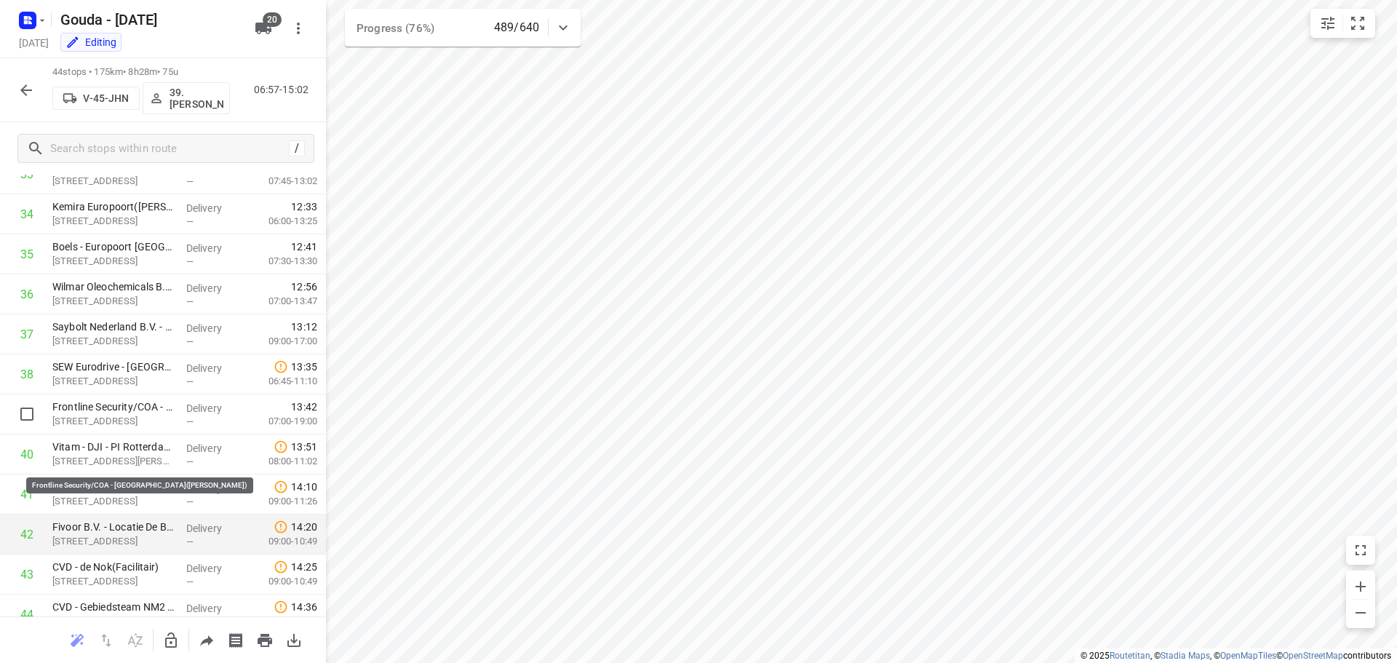
scroll to position [1432, 0]
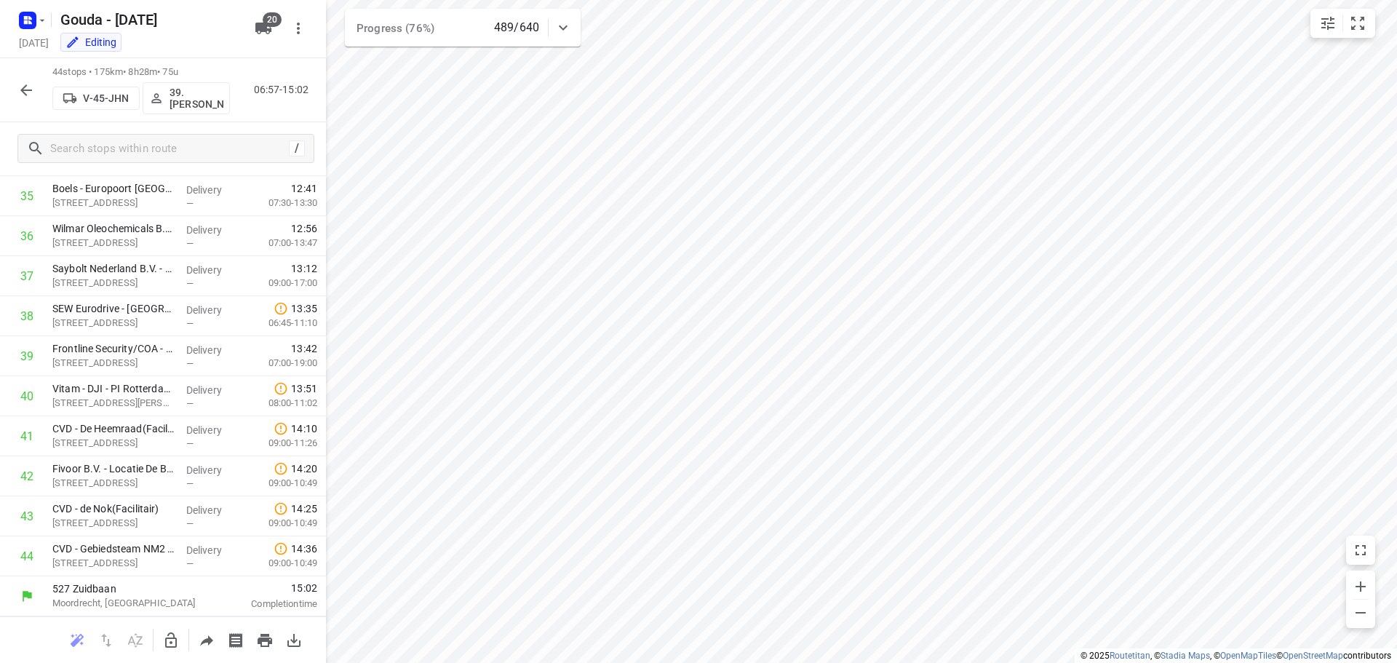
click at [30, 90] on icon "button" at bounding box center [26, 90] width 12 height 12
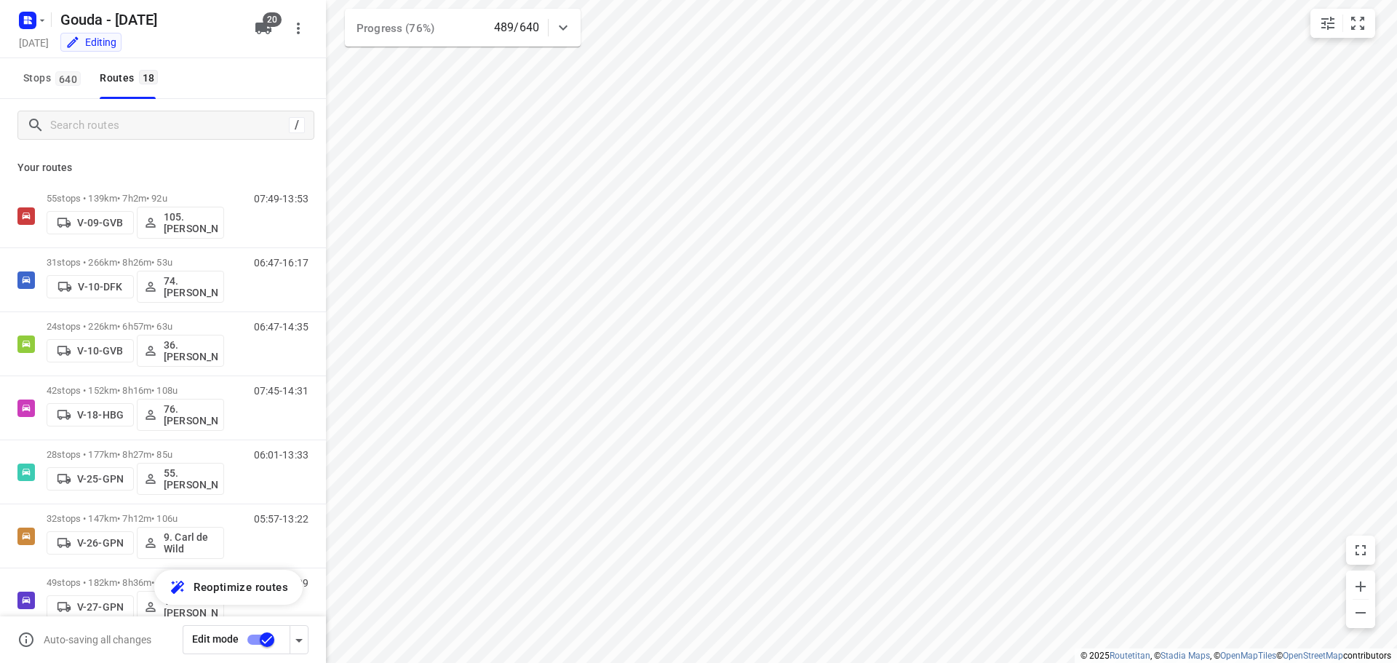
click at [191, 151] on div "Your routes 55 stops • 139km • 7h2m • 92u V-09-GVB 105.[PERSON_NAME] 07:49-13:5…" at bounding box center [163, 427] width 326 height 552
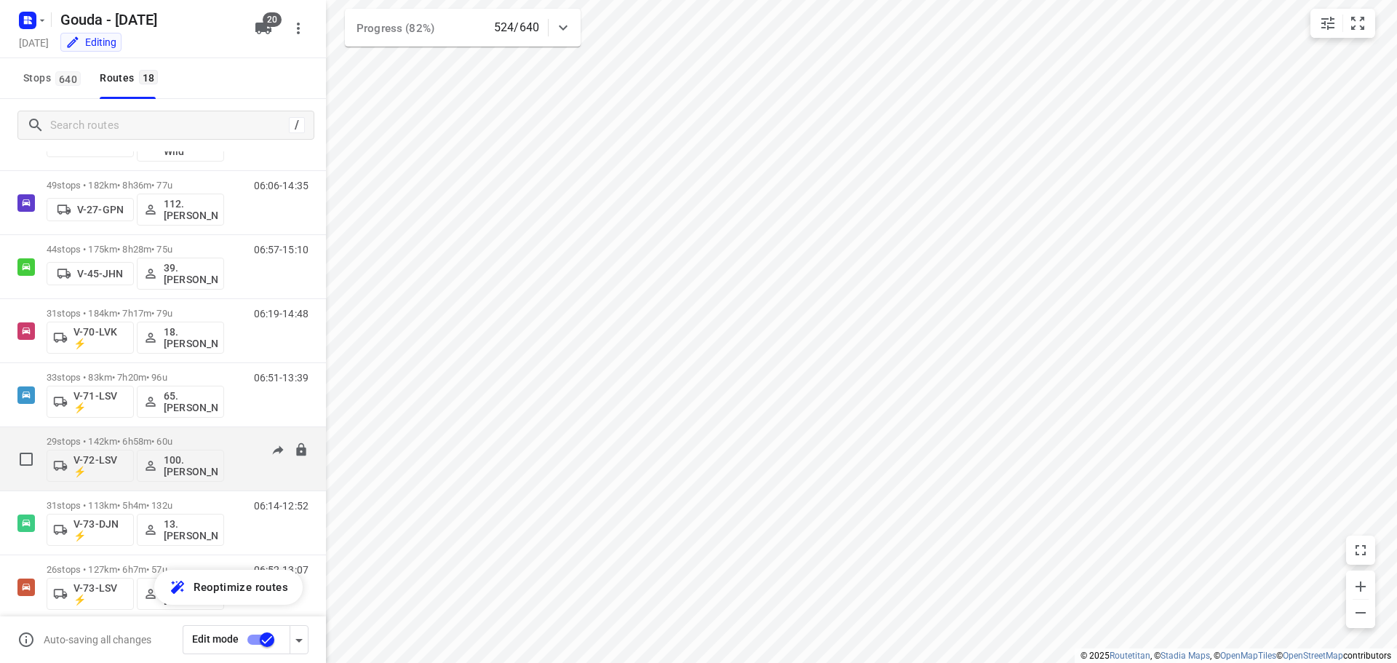
scroll to position [371, 0]
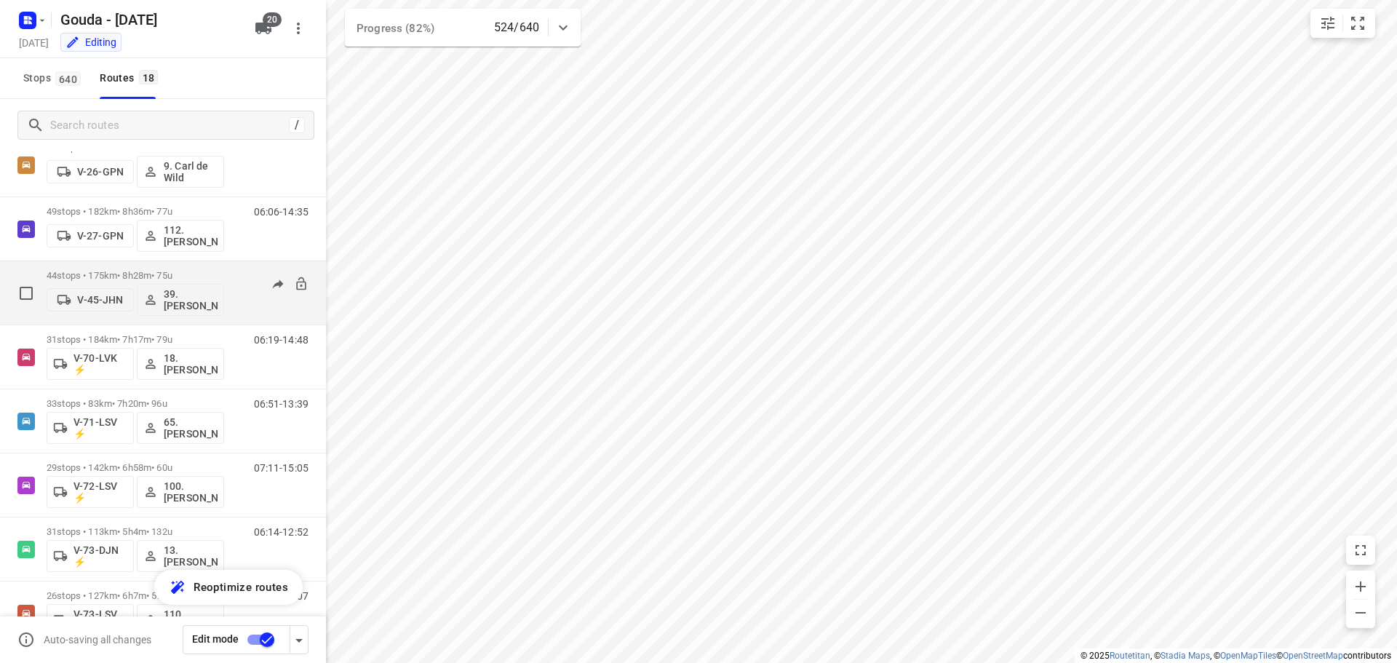
click at [127, 269] on div "44 stops • 175km • 8h28m • 75u V-45-JHN 39.[PERSON_NAME]" at bounding box center [136, 293] width 178 height 60
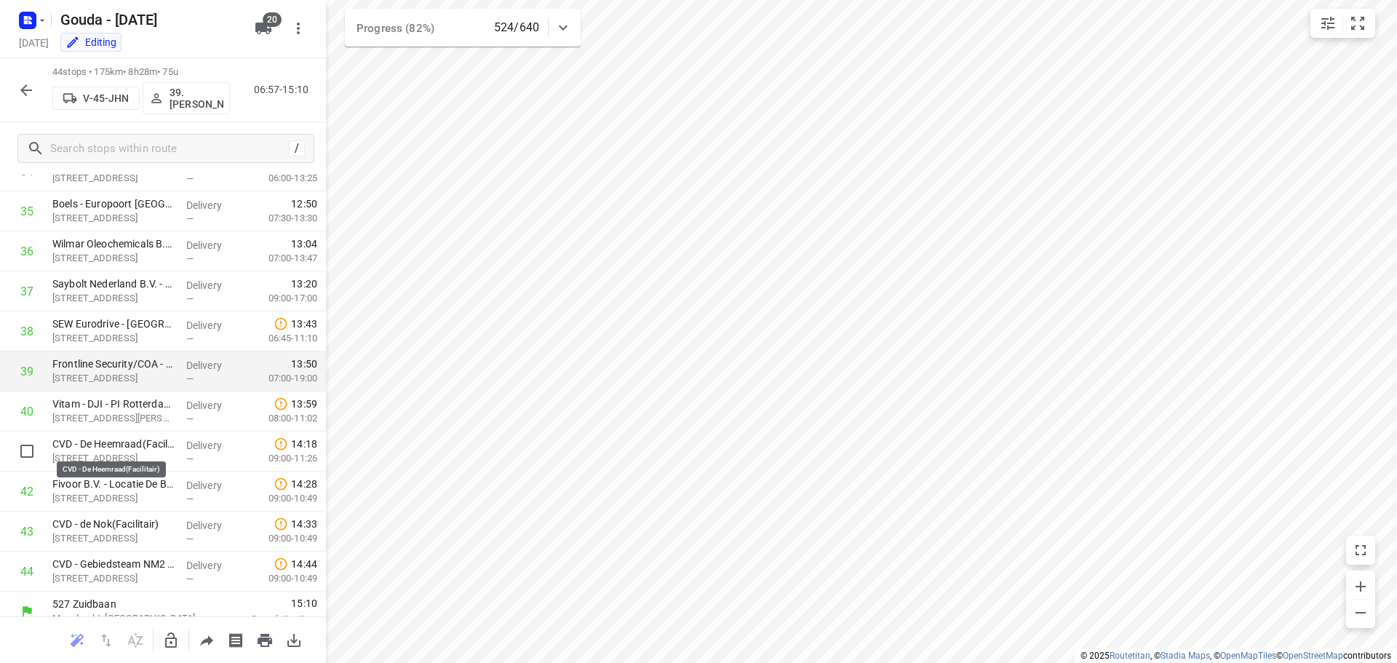
scroll to position [1432, 0]
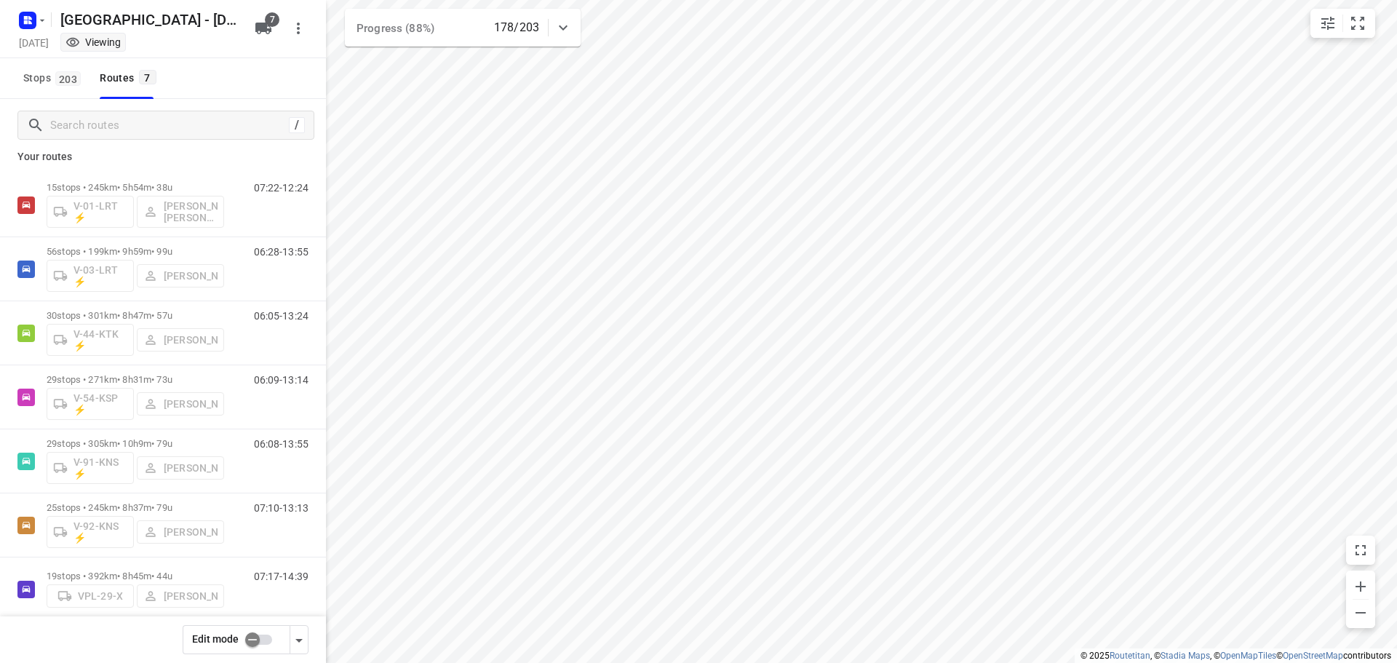
scroll to position [31, 0]
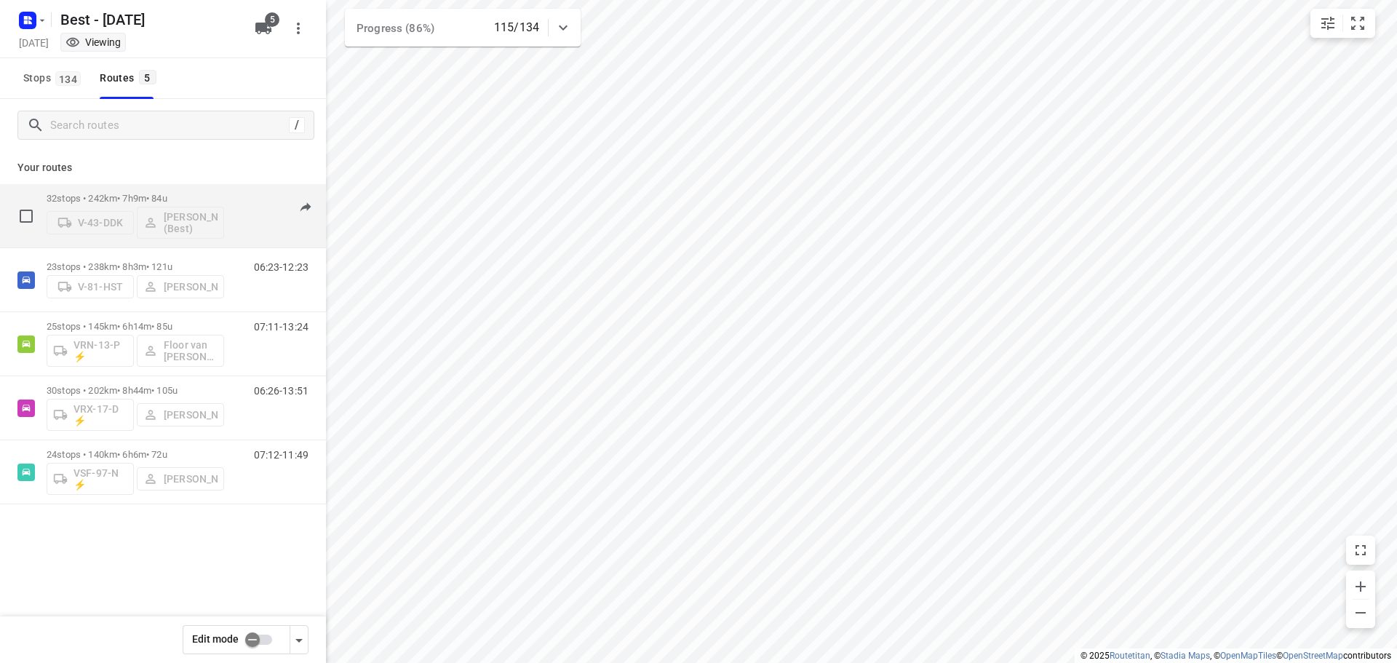
click at [152, 196] on p "32 stops • 242km • 7h9m • 84u" at bounding box center [136, 198] width 178 height 11
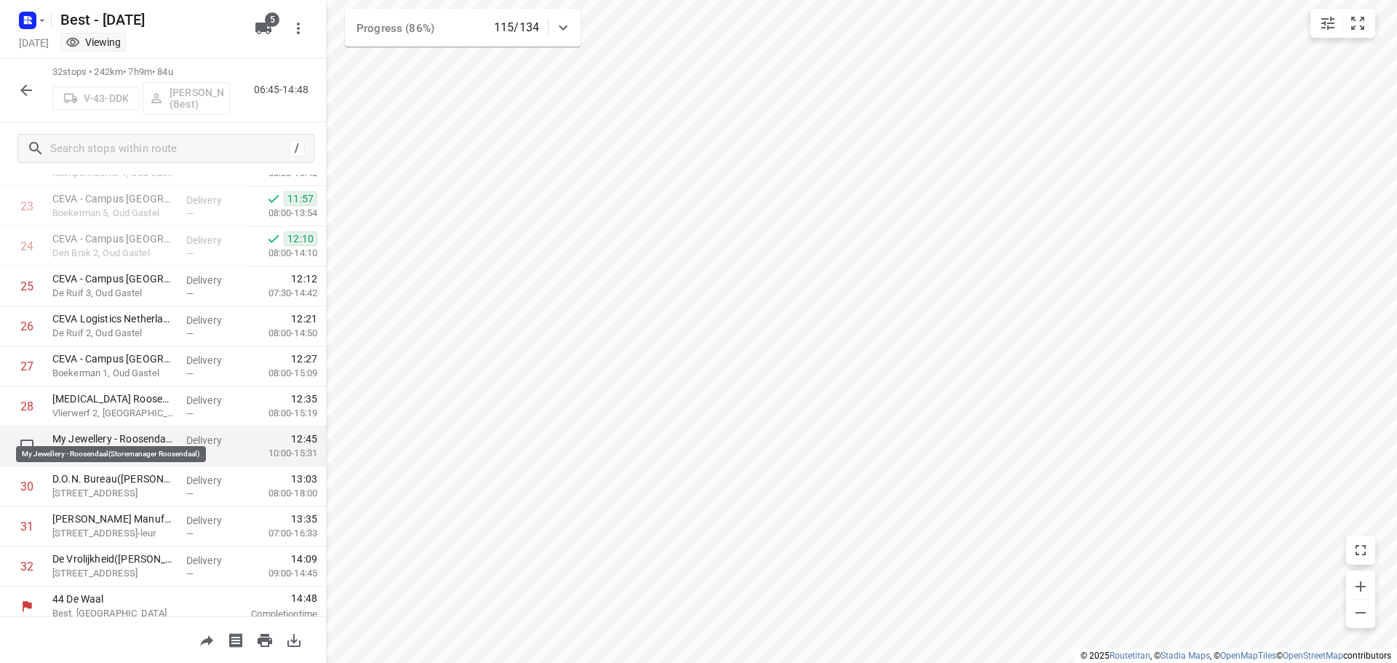
scroll to position [952, 0]
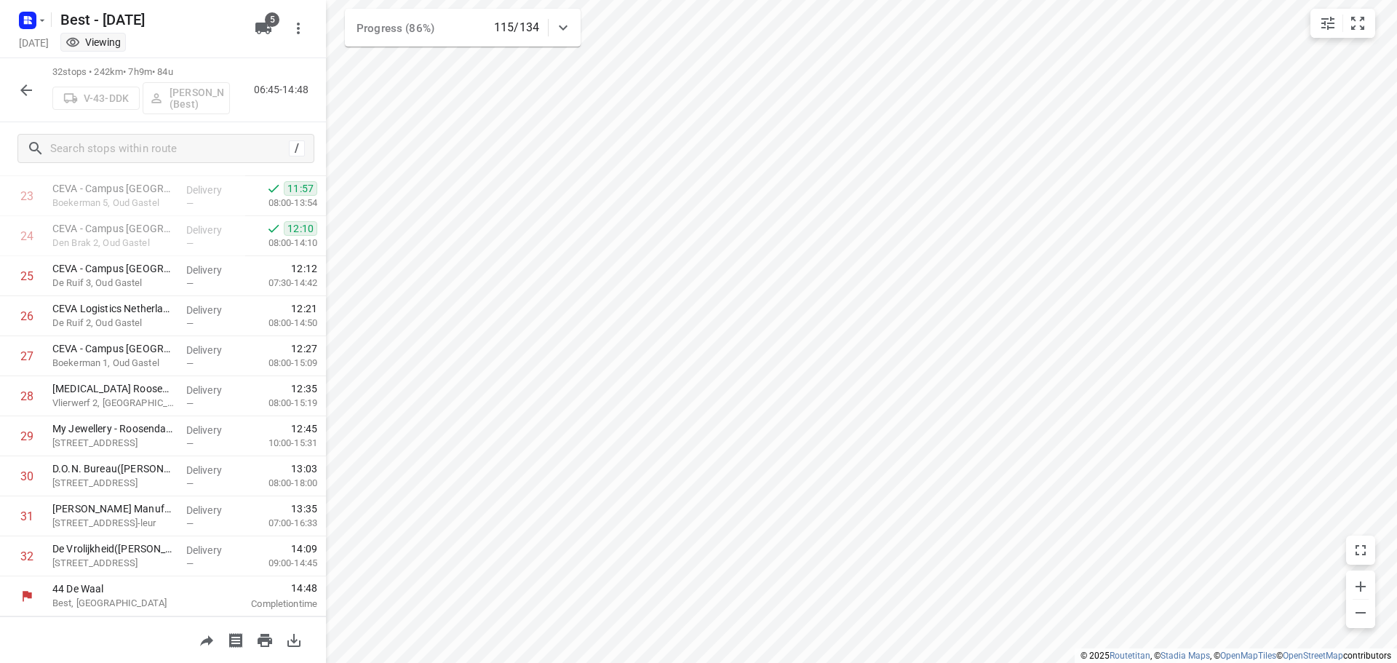
click at [21, 95] on icon "button" at bounding box center [25, 90] width 17 height 17
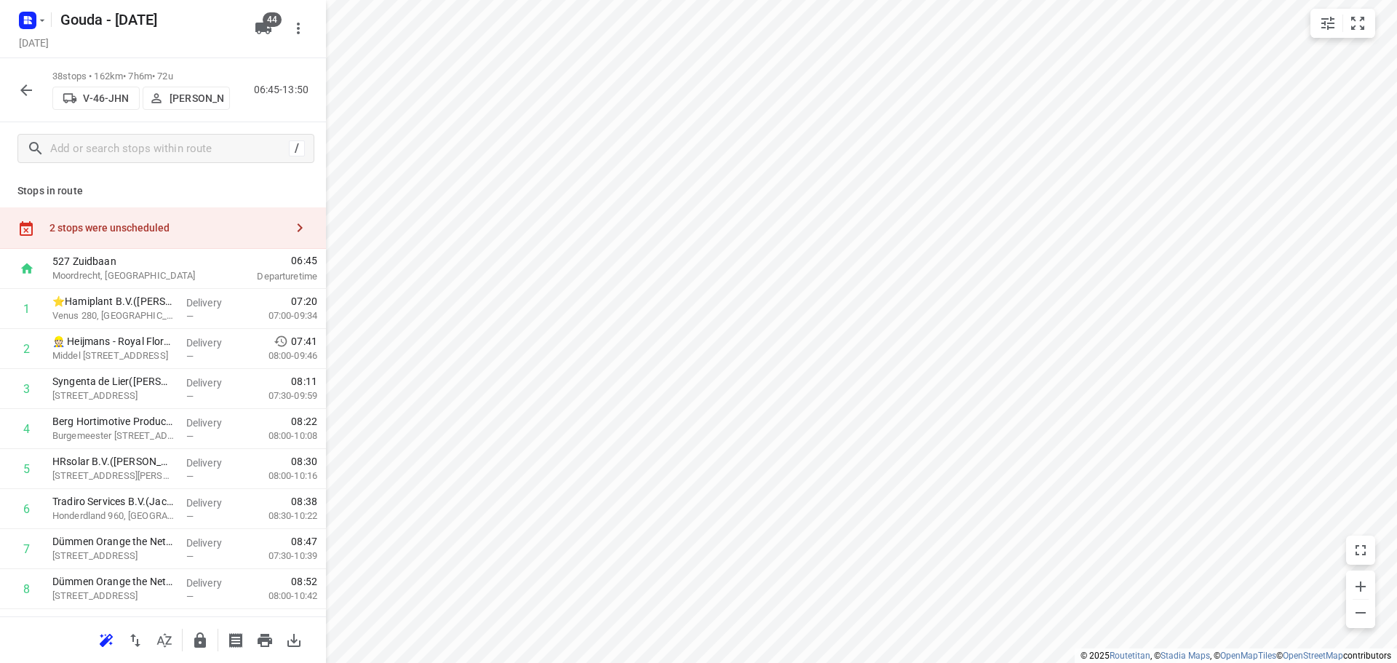
scroll to position [1233, 0]
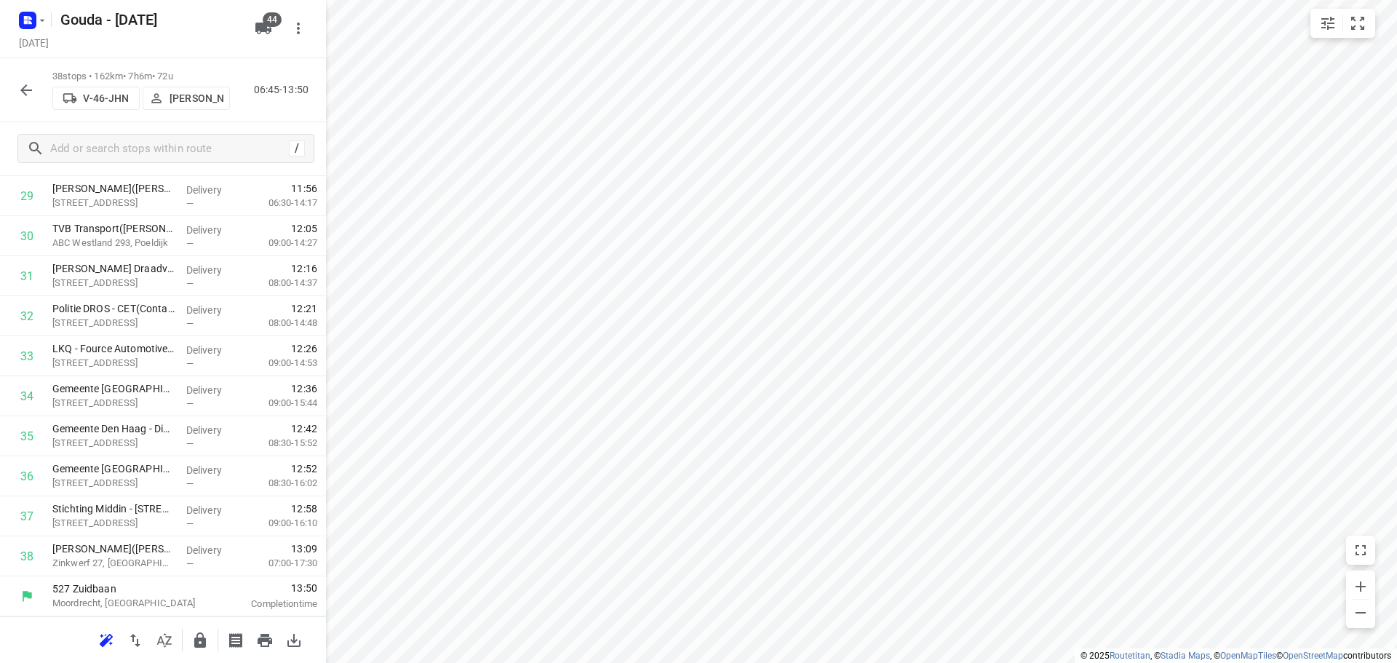
click at [199, 642] on icon "button" at bounding box center [199, 640] width 17 height 17
click at [25, 95] on icon "button" at bounding box center [25, 90] width 17 height 17
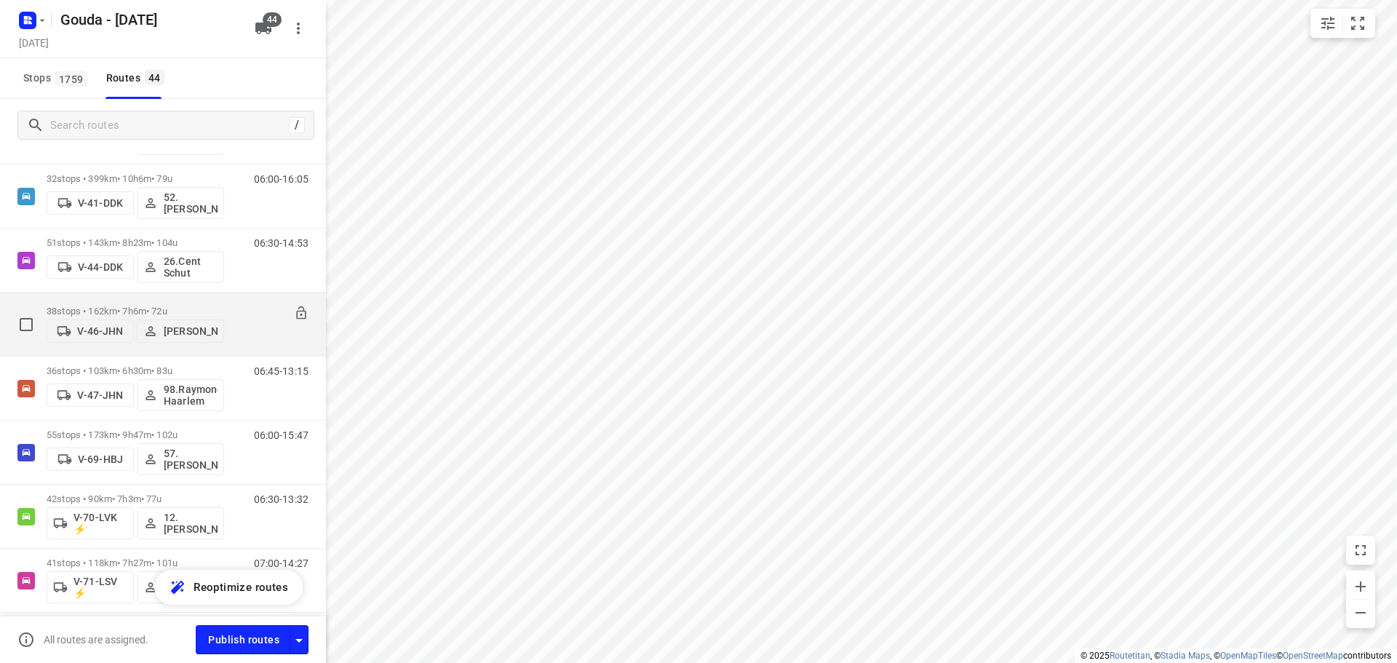
scroll to position [655, 0]
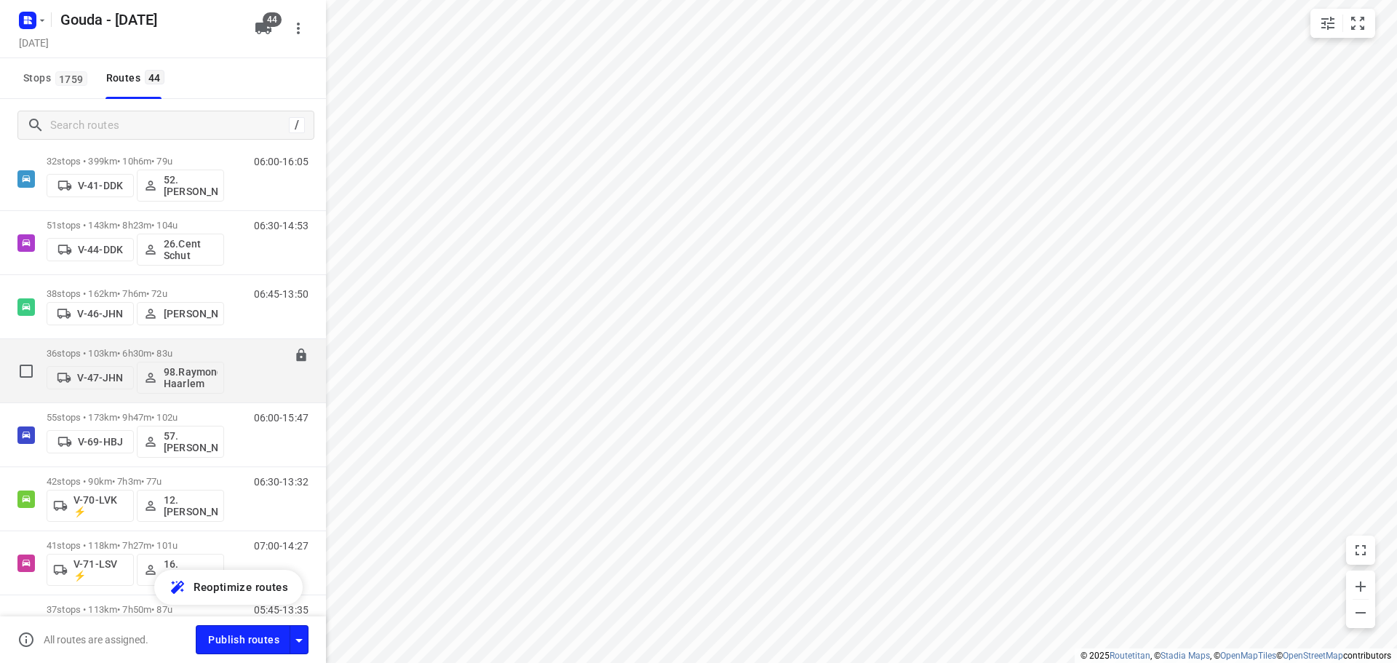
click at [155, 350] on p "36 stops • 103km • 6h30m • 83u" at bounding box center [136, 353] width 178 height 11
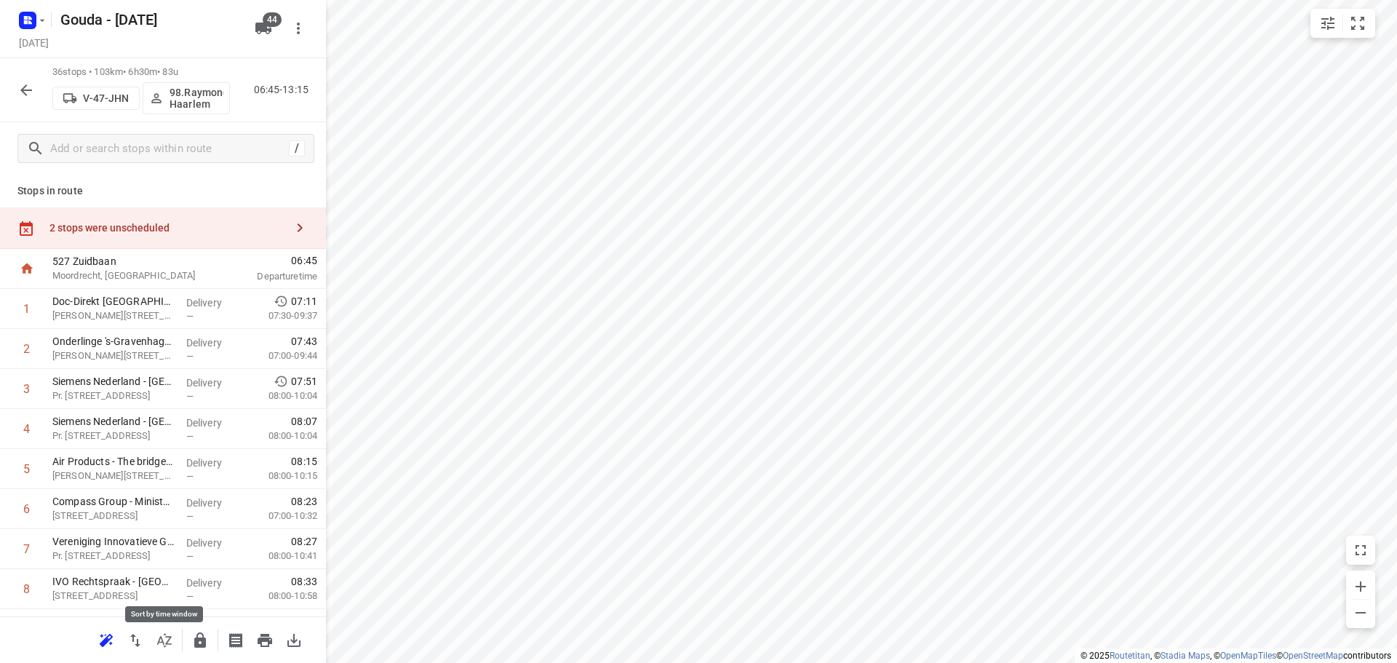
click at [154, 640] on button "button" at bounding box center [164, 640] width 29 height 29
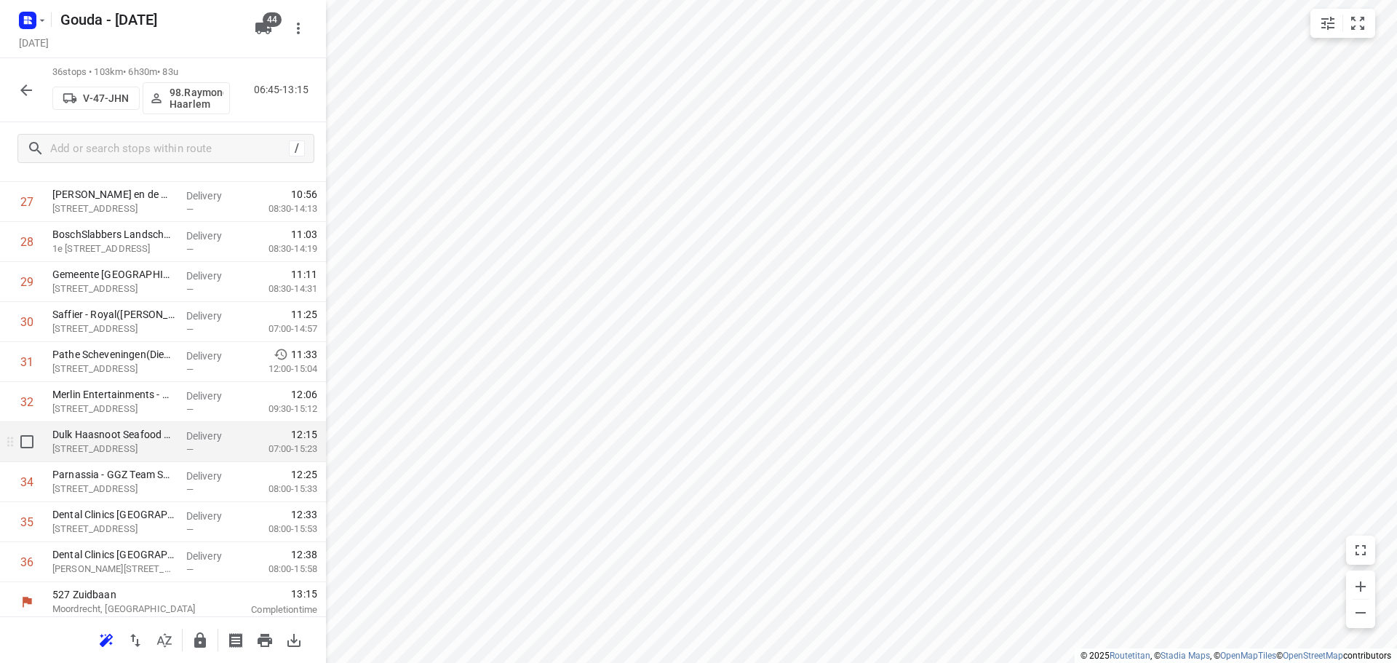
scroll to position [1153, 0]
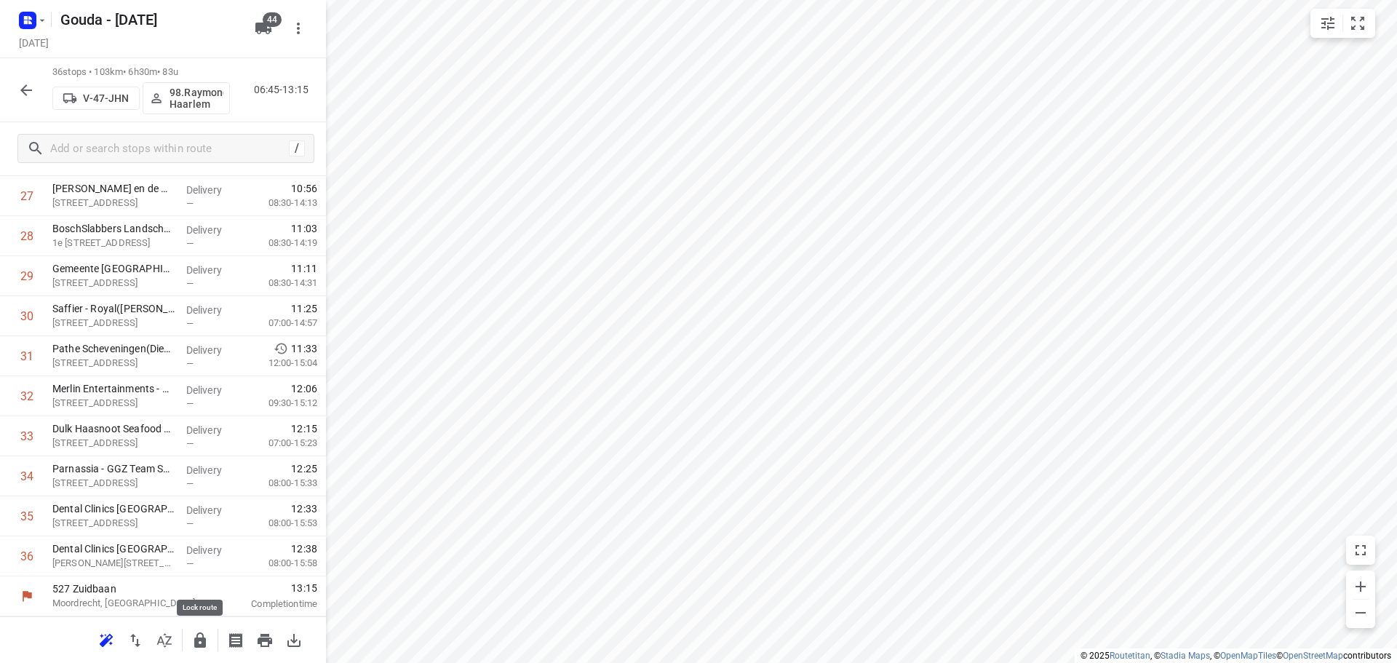
click at [204, 639] on icon "button" at bounding box center [200, 639] width 12 height 15
click at [21, 93] on icon "button" at bounding box center [25, 90] width 17 height 17
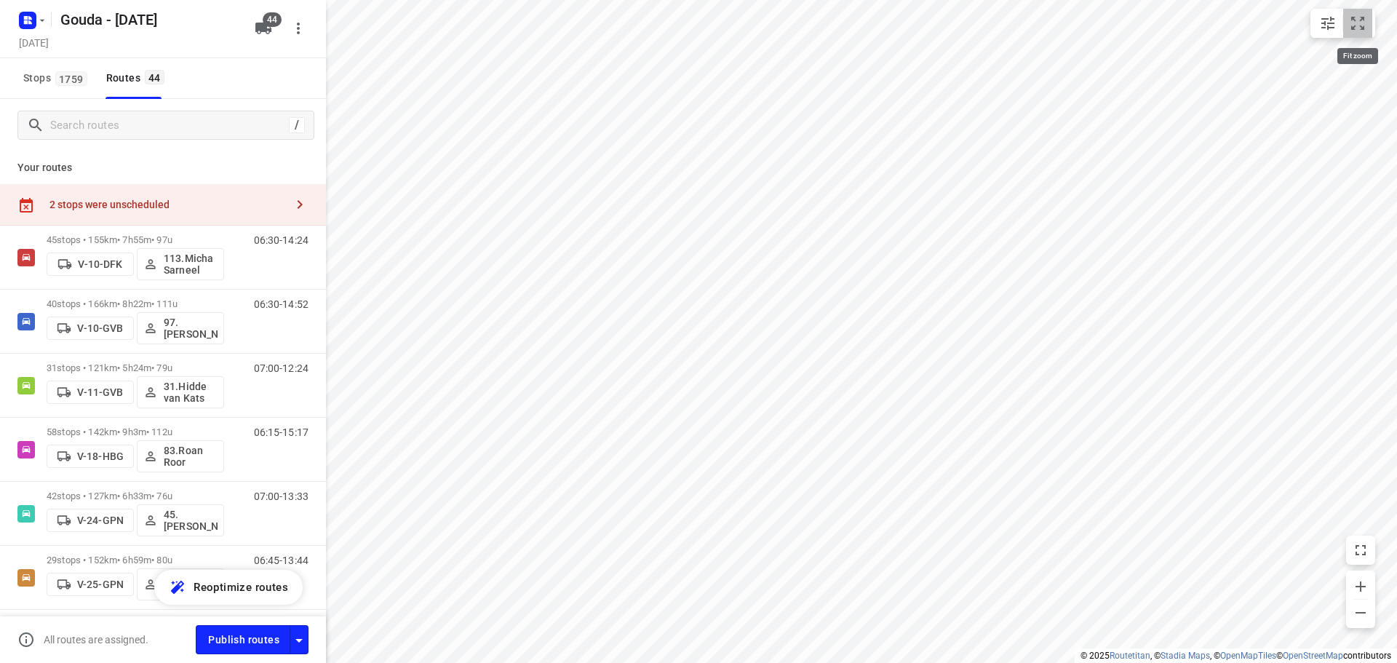
click at [1358, 28] on icon "small contained button group" at bounding box center [1357, 23] width 17 height 17
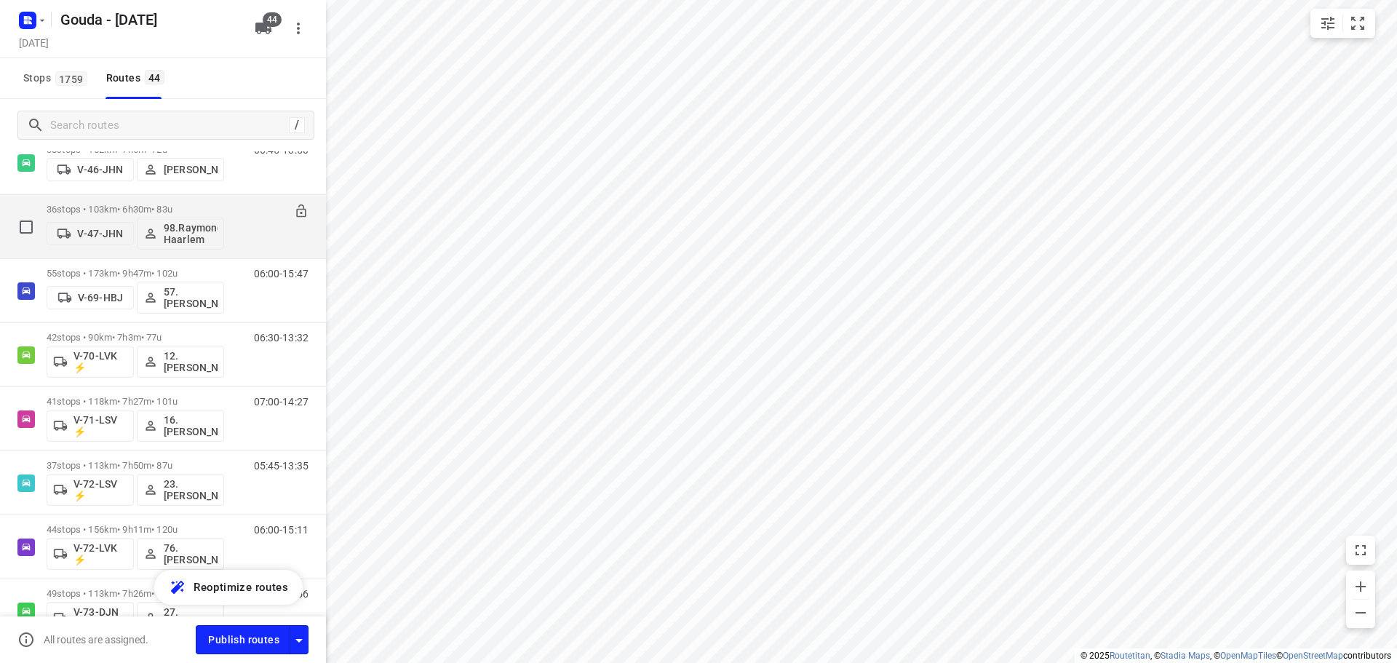
scroll to position [800, 0]
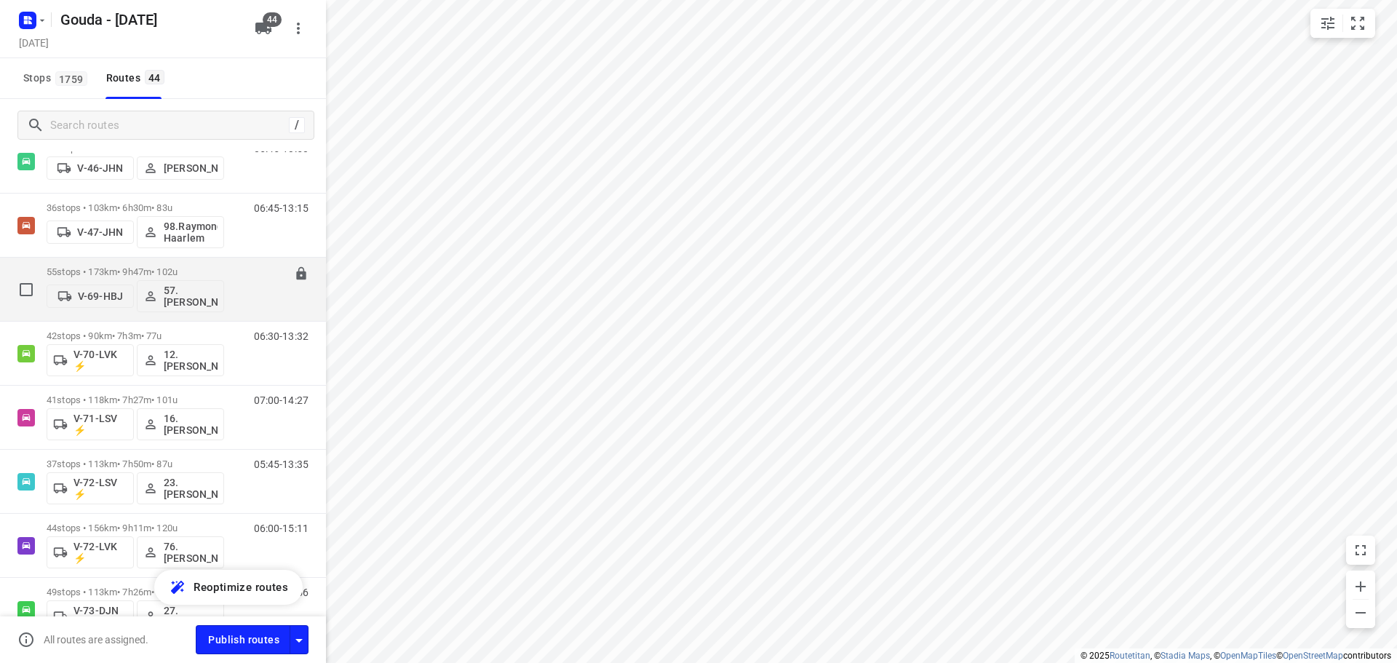
click at [182, 269] on p "55 stops • 173km • 9h47m • 102u" at bounding box center [136, 271] width 178 height 11
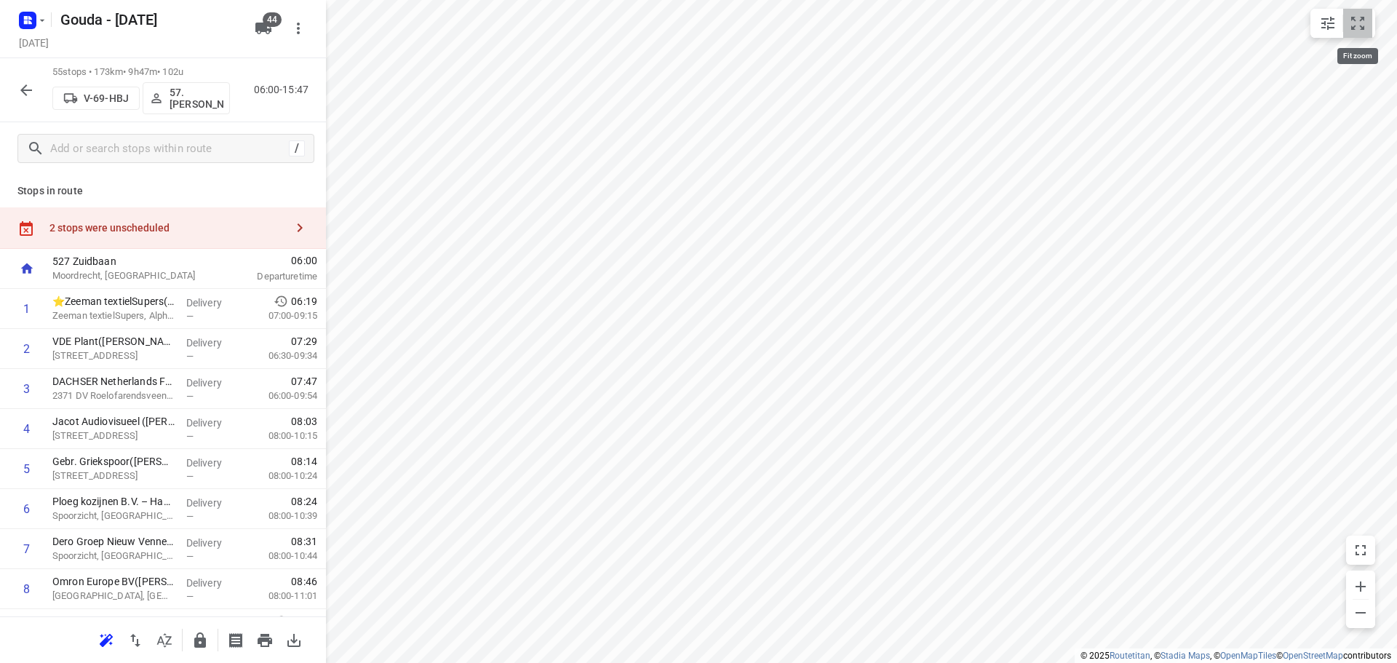
click at [1361, 31] on button "small contained button group" at bounding box center [1357, 23] width 29 height 29
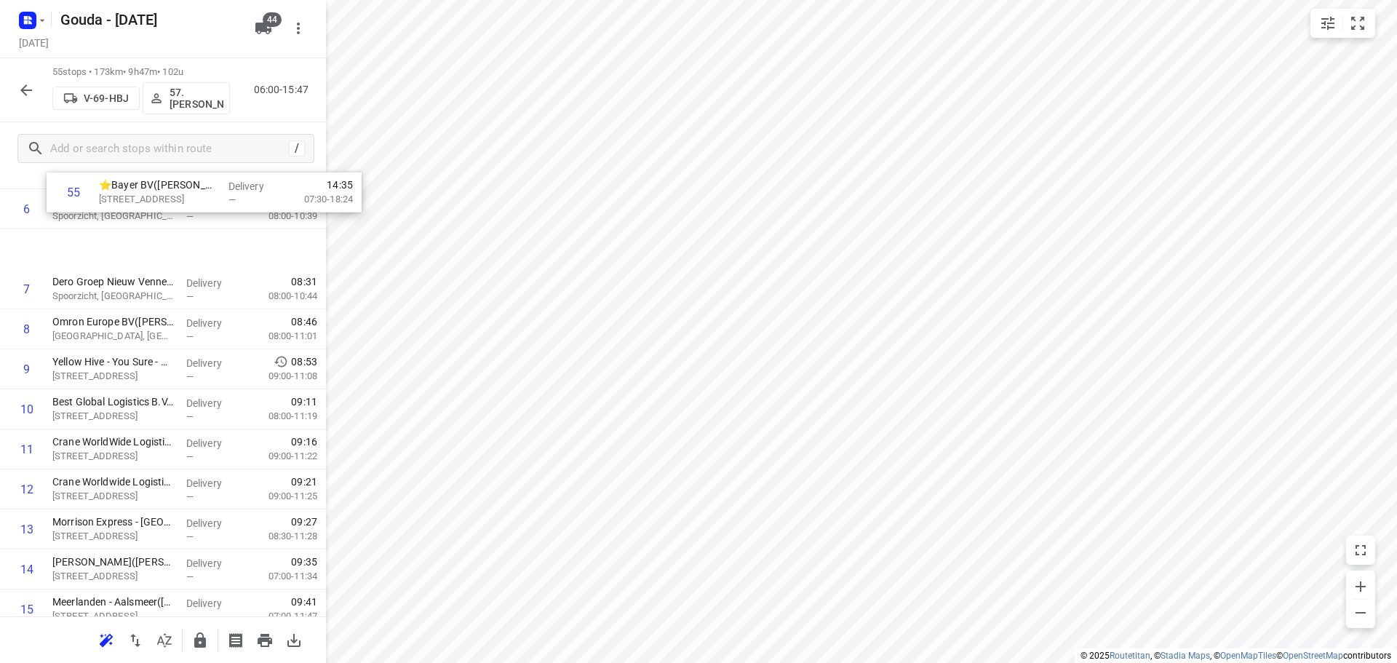
scroll to position [284, 0]
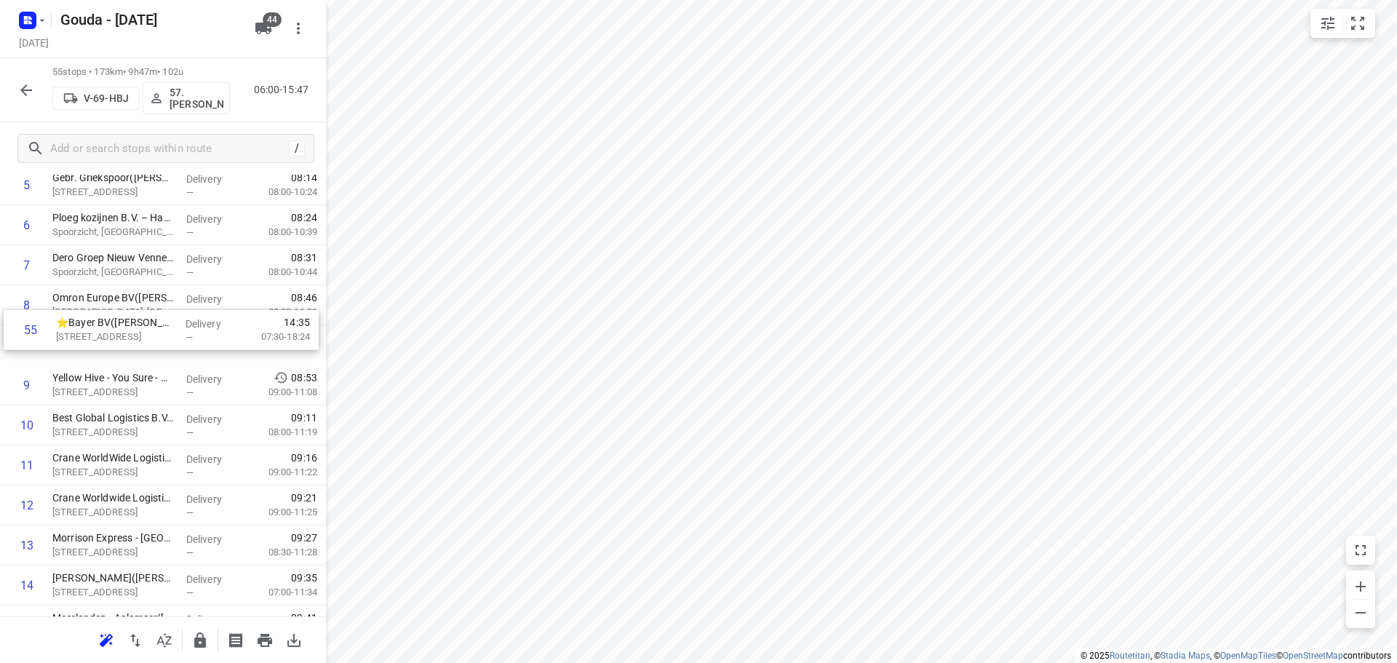
drag, startPoint x: 149, startPoint y: 562, endPoint x: 156, endPoint y: 321, distance: 241.0
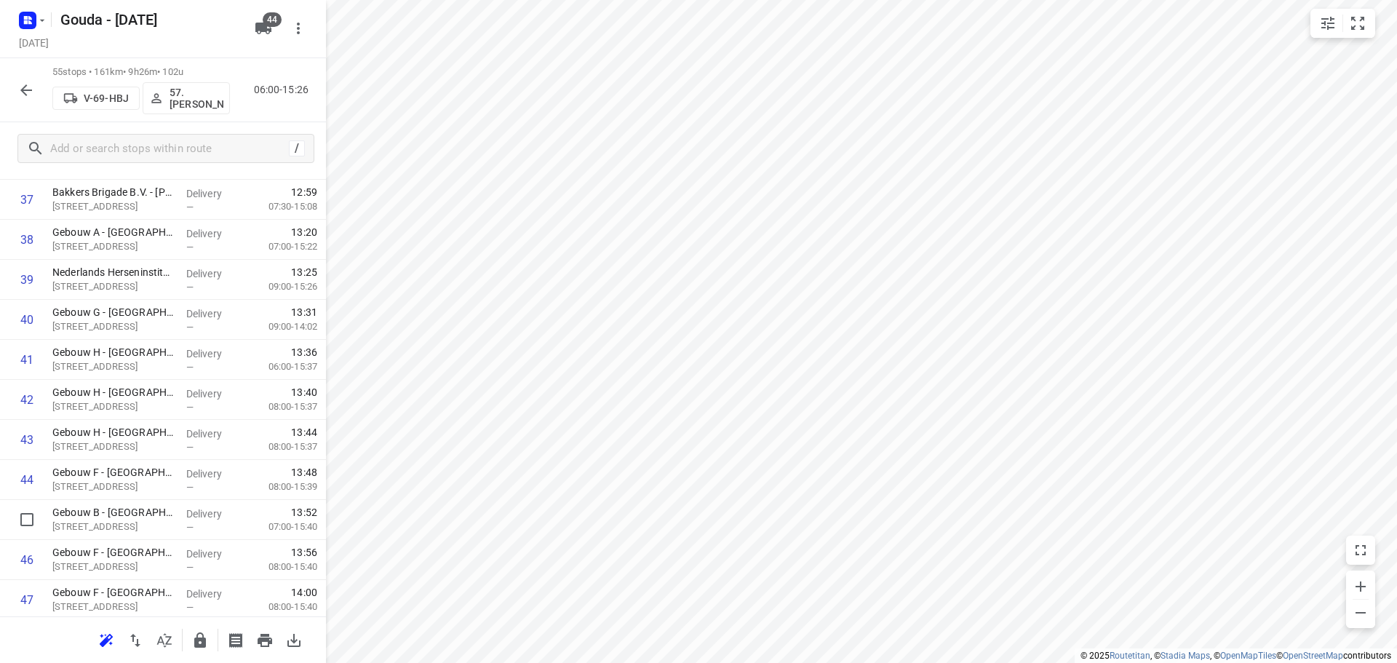
scroll to position [1914, 0]
click at [201, 645] on icon "button" at bounding box center [200, 639] width 12 height 15
click at [31, 98] on icon "button" at bounding box center [25, 90] width 17 height 17
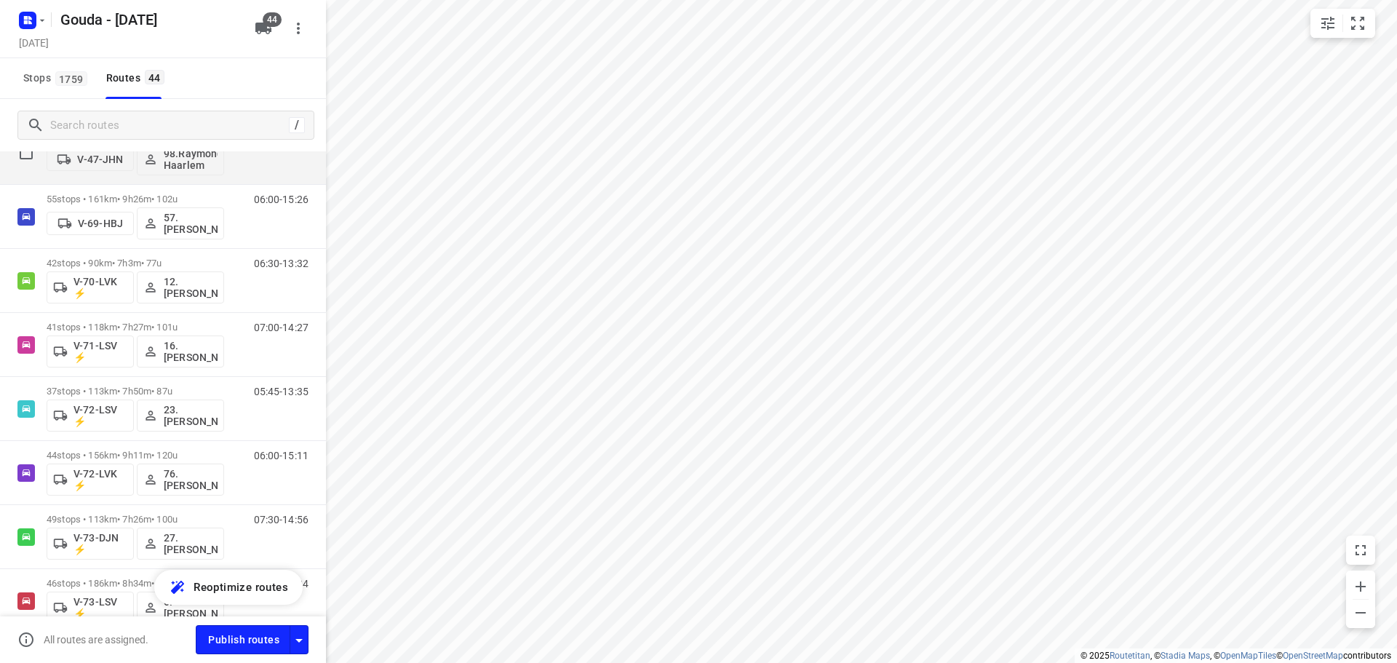
scroll to position [800, 0]
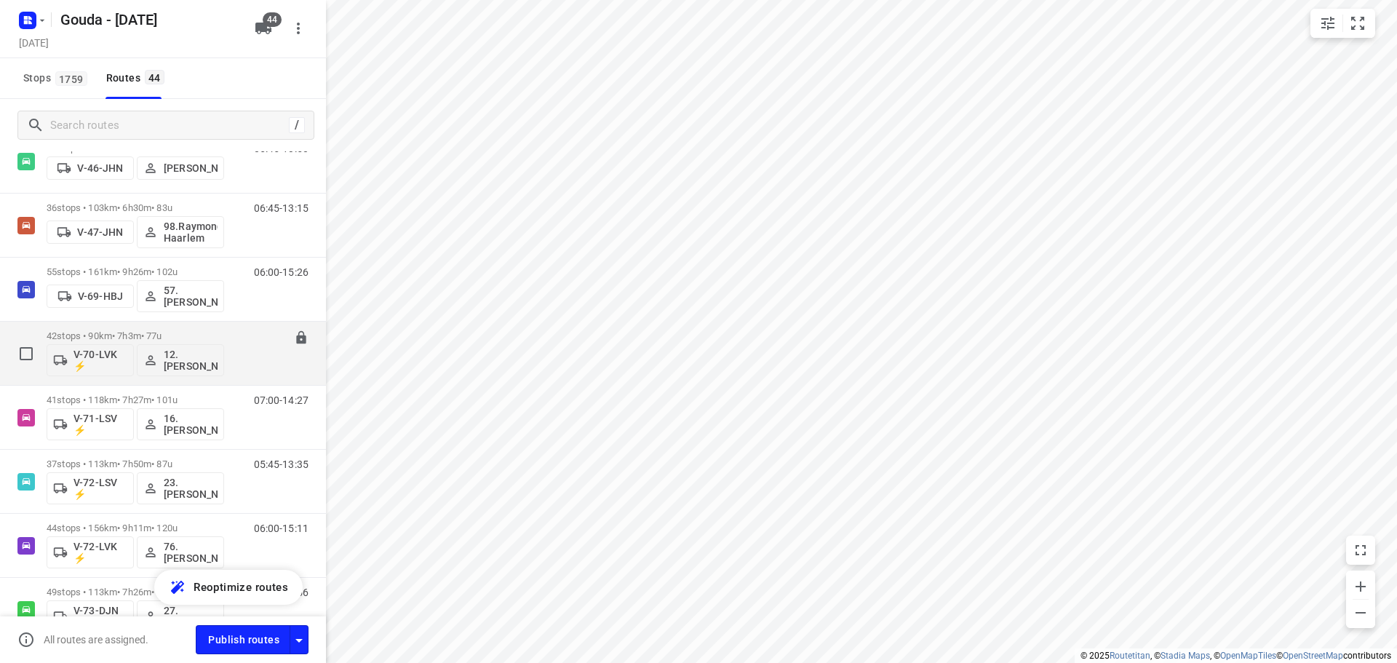
click at [132, 331] on p "42 stops • 90km • 7h3m • 77u" at bounding box center [136, 335] width 178 height 11
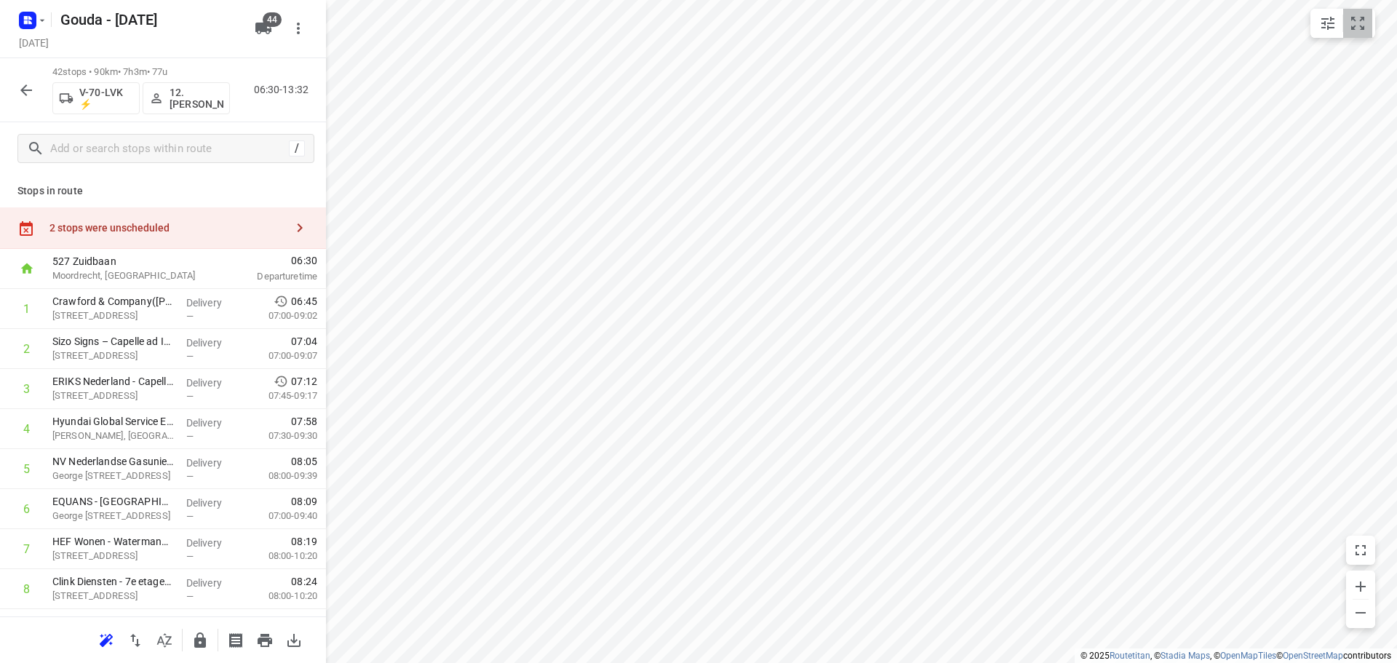
click at [1361, 20] on icon "small contained button group" at bounding box center [1357, 23] width 13 height 13
click at [177, 644] on button "button" at bounding box center [164, 640] width 29 height 29
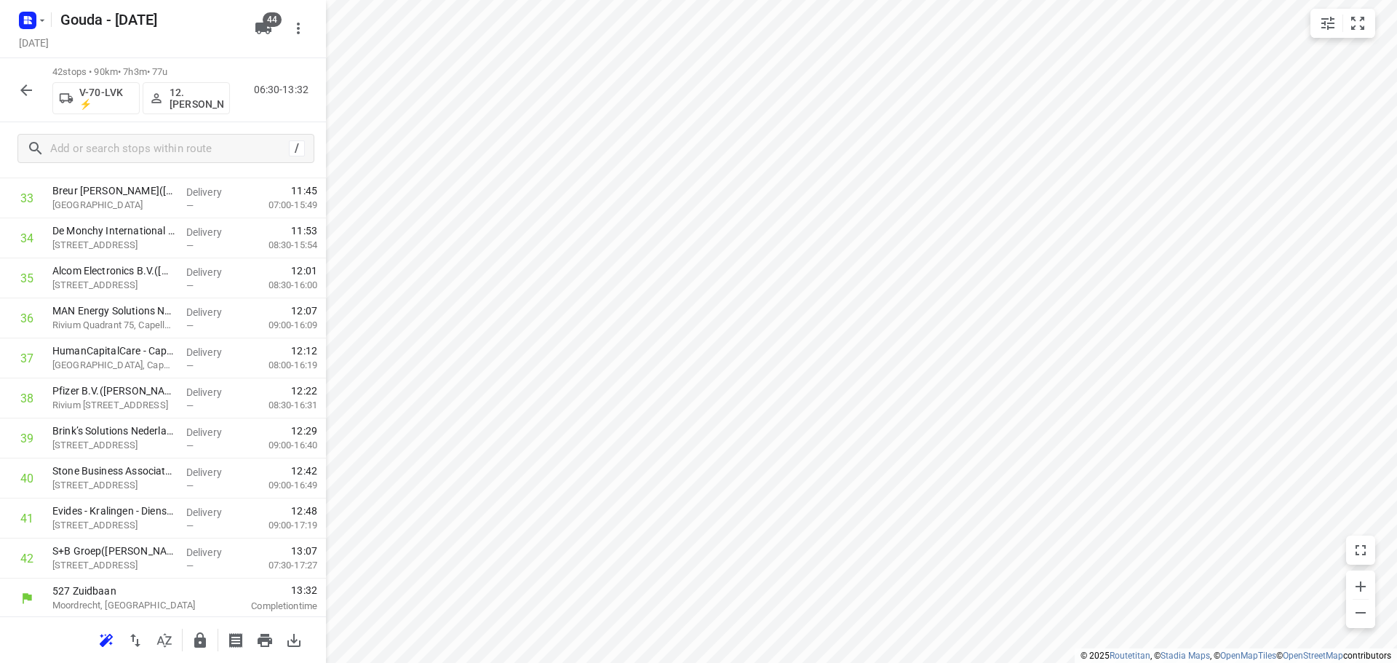
scroll to position [1394, 0]
click at [200, 645] on icon "button" at bounding box center [200, 639] width 12 height 15
click at [23, 93] on icon "button" at bounding box center [25, 90] width 17 height 17
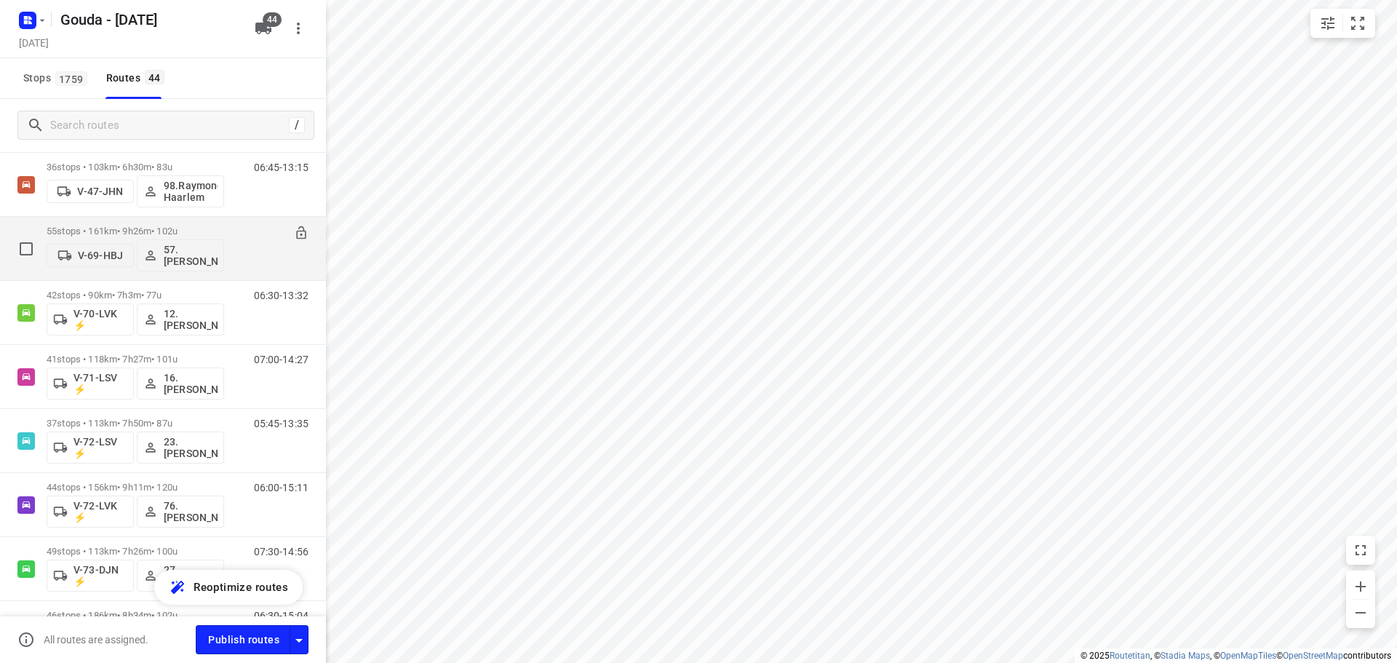
scroll to position [873, 0]
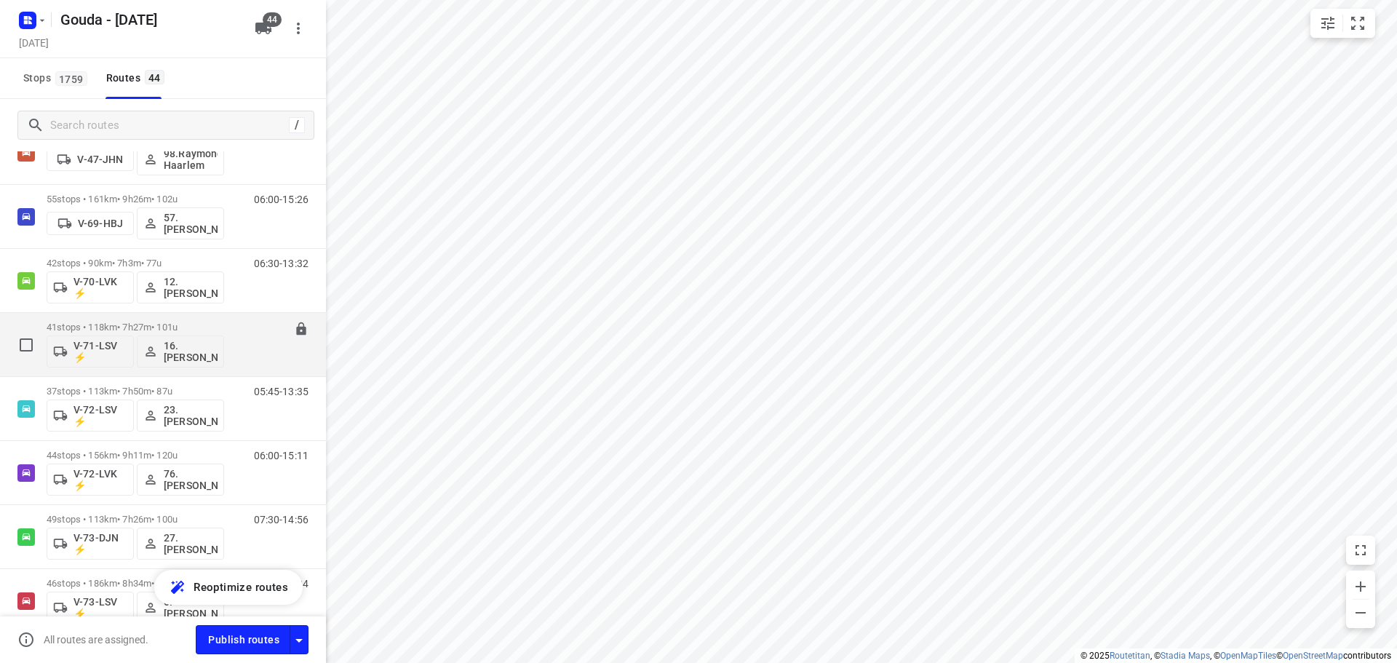
click at [131, 327] on p "41 stops • 118km • 7h27m • 101u" at bounding box center [136, 327] width 178 height 11
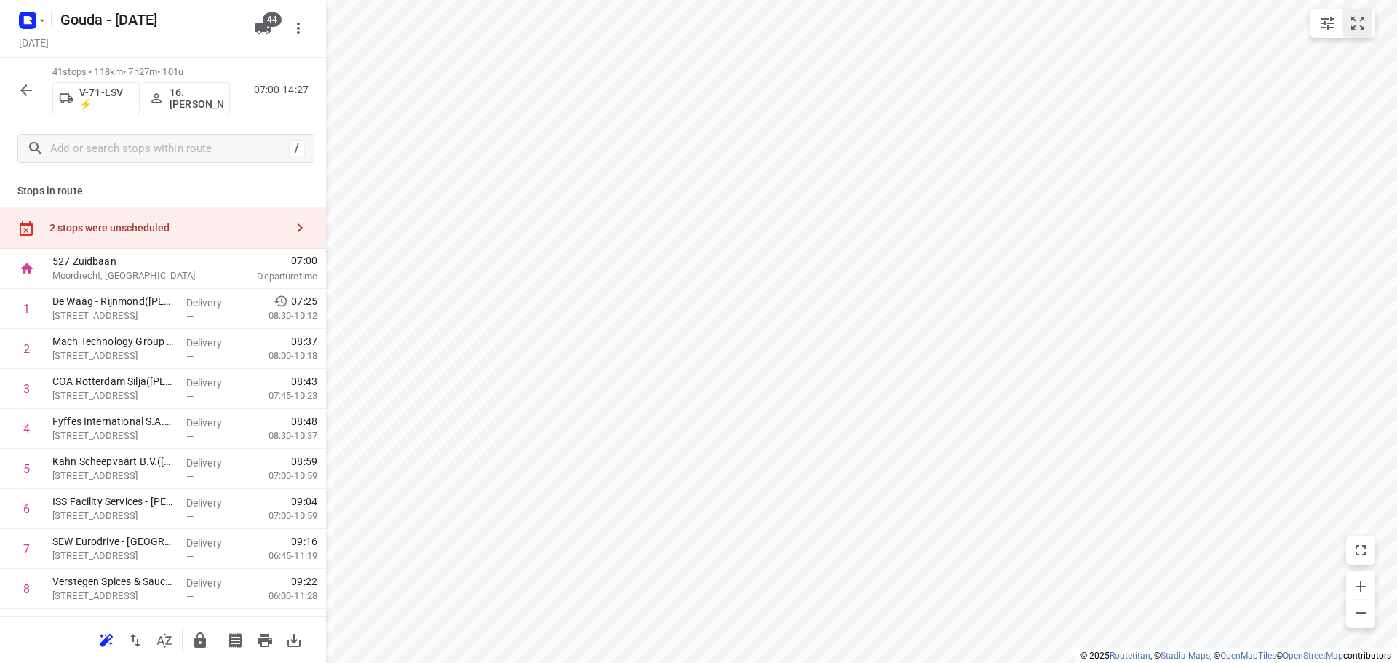
click at [1365, 20] on icon "small contained button group" at bounding box center [1357, 23] width 17 height 17
click at [162, 640] on icon "button" at bounding box center [164, 640] width 15 height 14
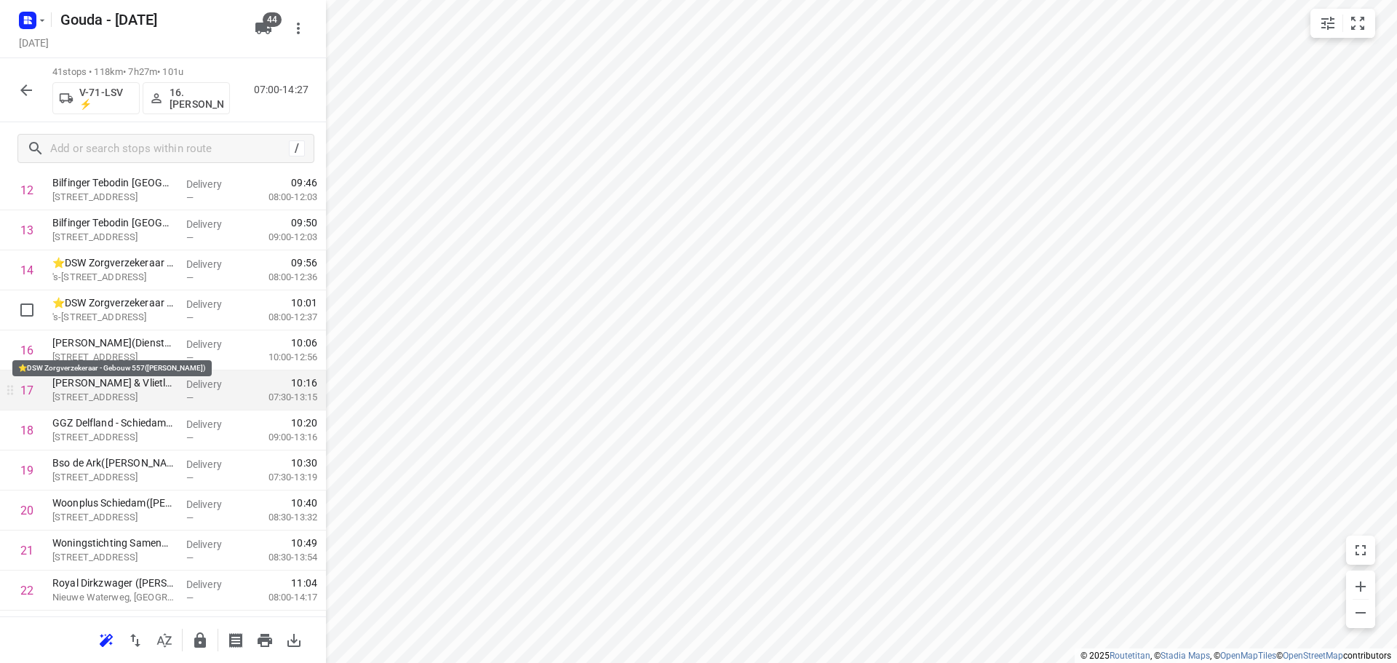
scroll to position [655, 0]
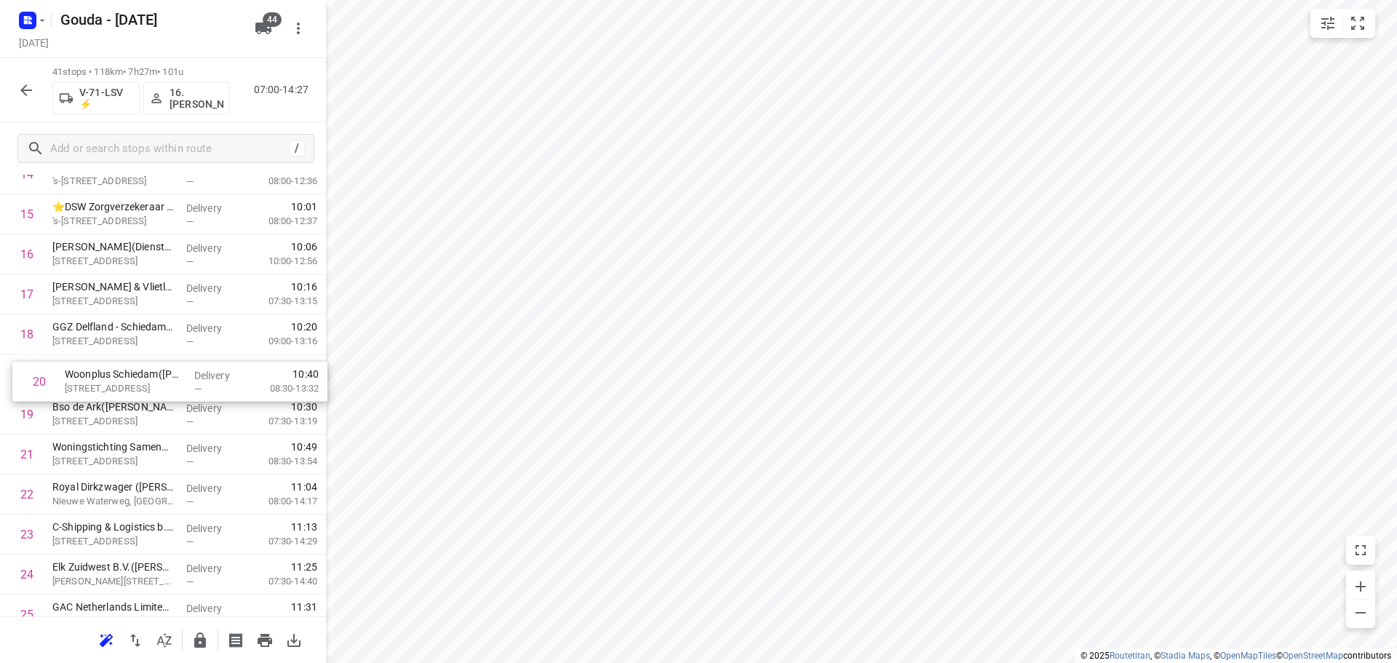
drag, startPoint x: 148, startPoint y: 424, endPoint x: 156, endPoint y: 389, distance: 36.0
click at [156, 389] on div "1 De Waag - Rijnmond([PERSON_NAME]) [STREET_ADDRESS] Delivery — 07:25 08:30-10:…" at bounding box center [163, 454] width 326 height 1641
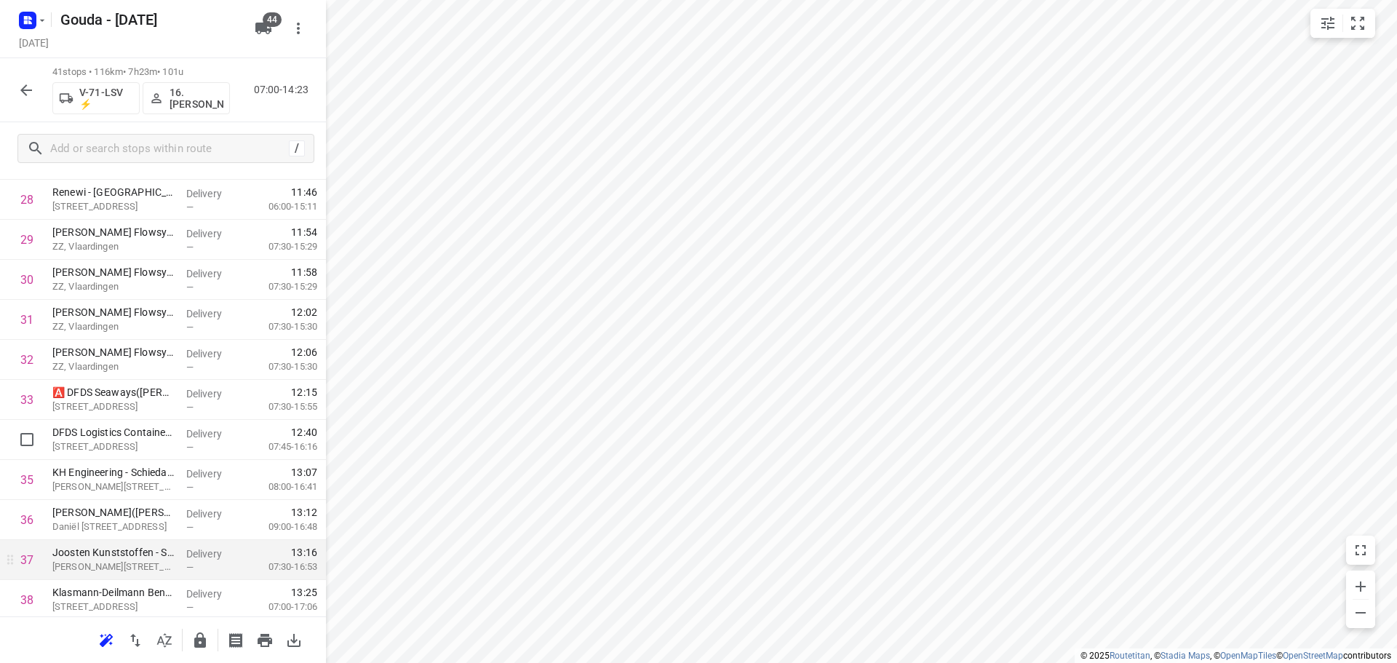
scroll to position [1354, 0]
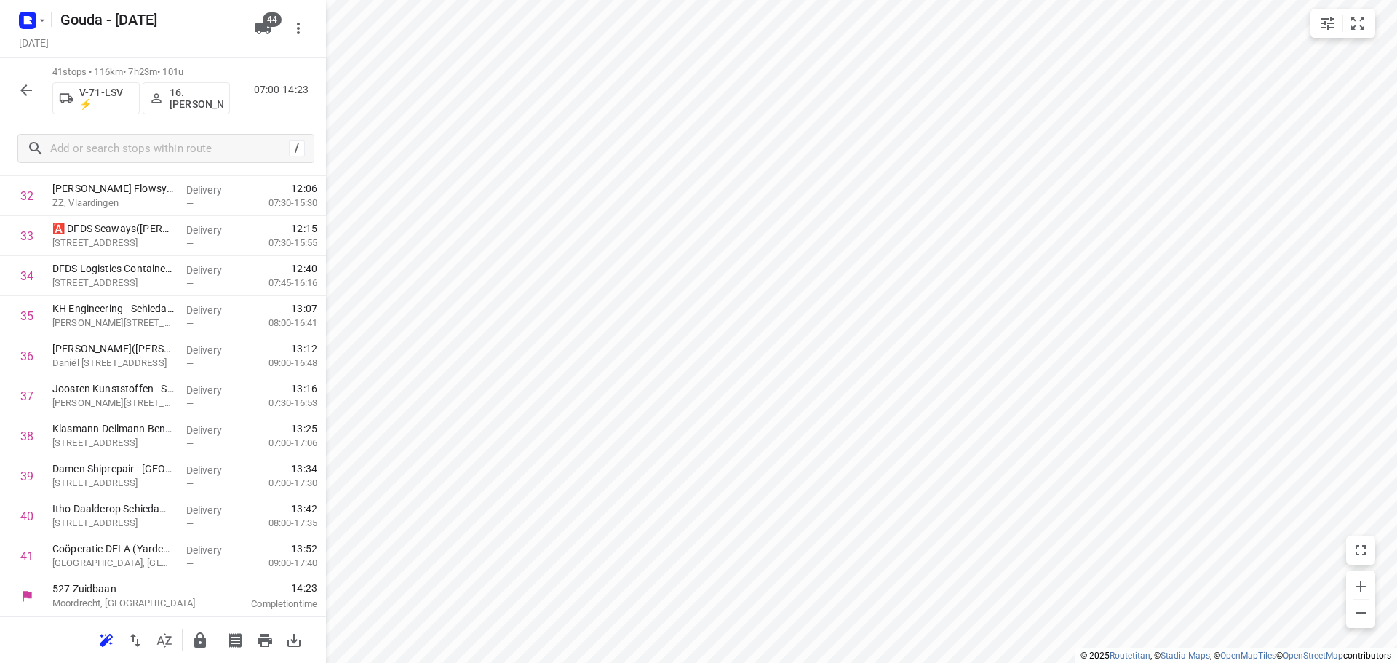
click at [196, 653] on button "button" at bounding box center [200, 640] width 29 height 29
click at [30, 98] on icon "button" at bounding box center [25, 90] width 17 height 17
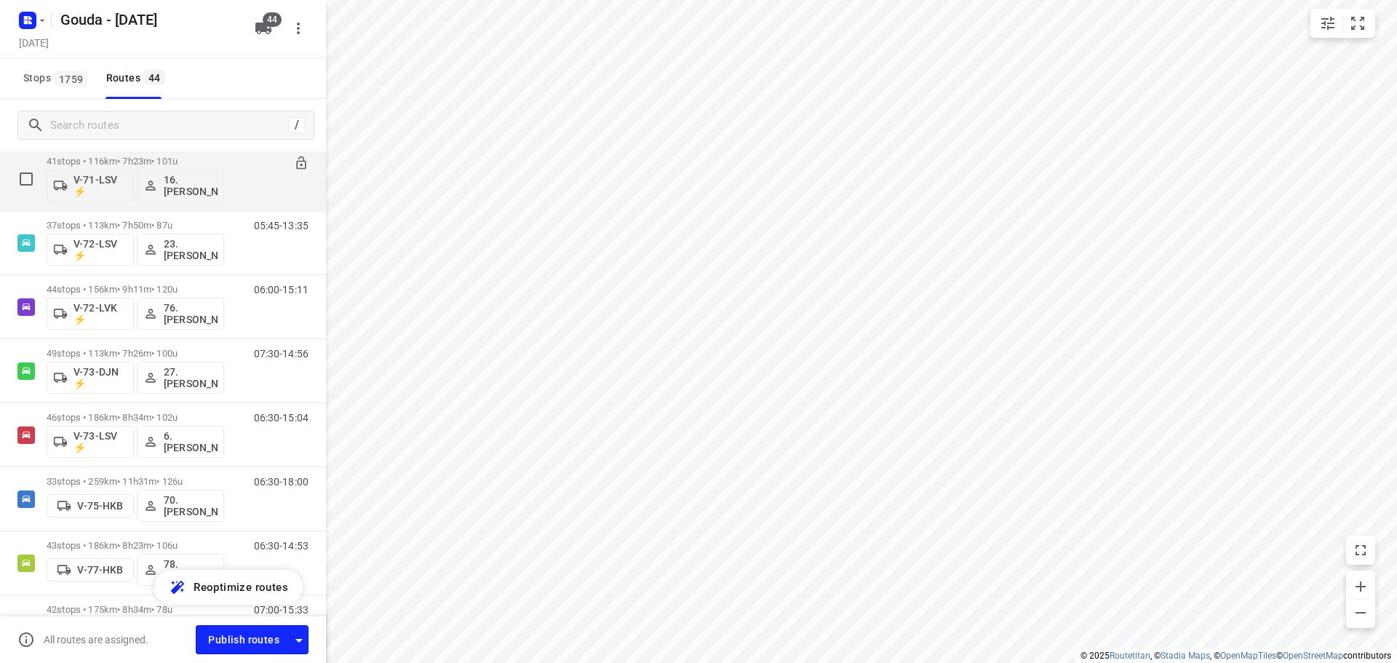
scroll to position [1019, 0]
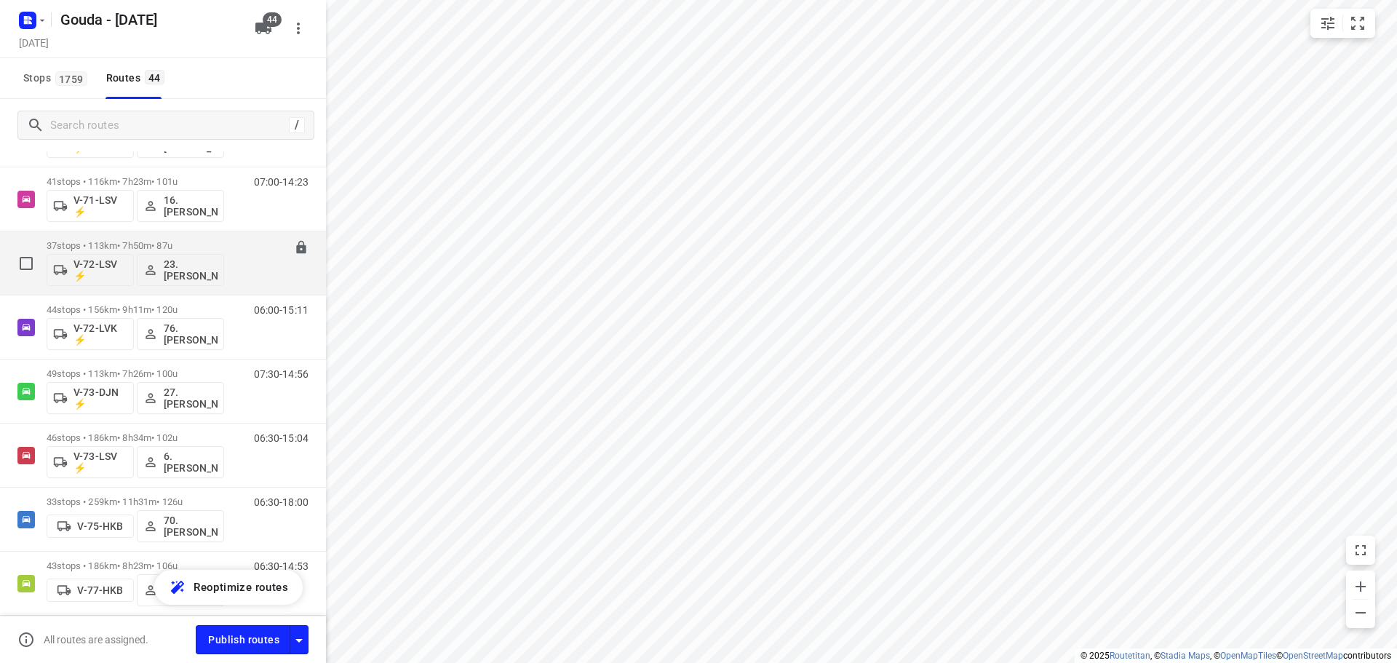
click at [97, 243] on p "37 stops • 113km • 7h50m • 87u" at bounding box center [136, 245] width 178 height 11
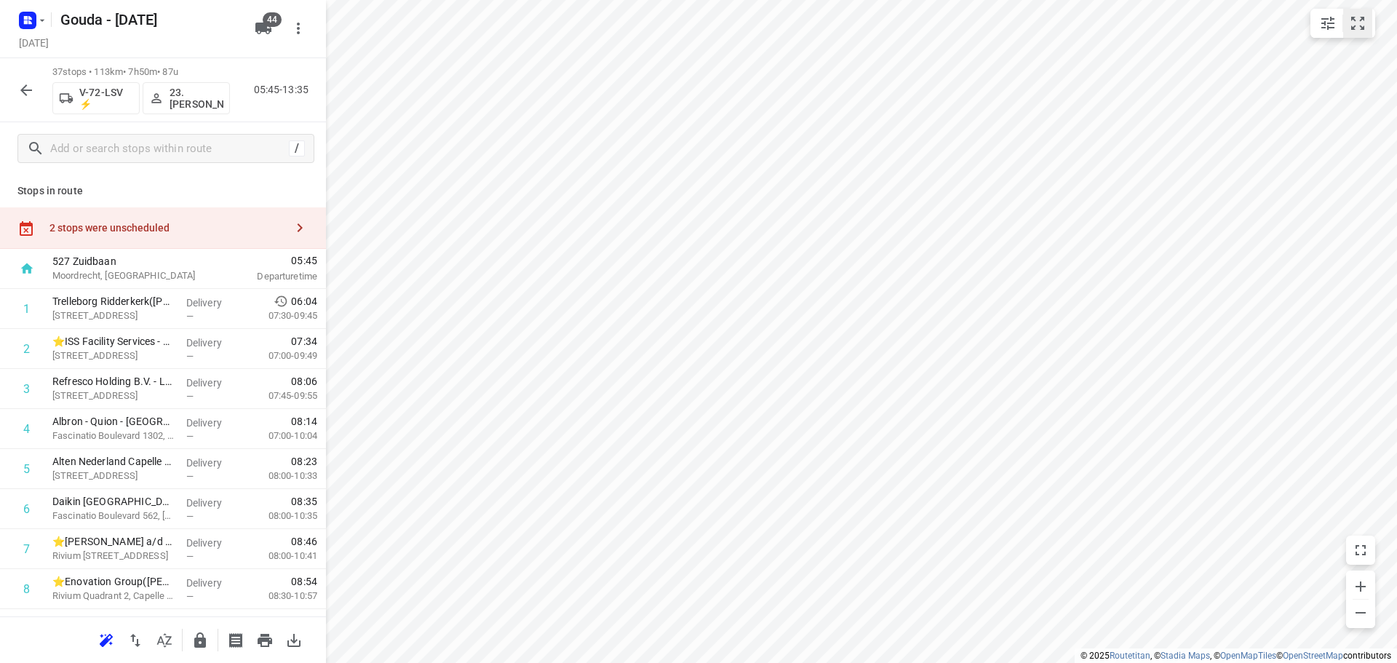
click at [1359, 20] on icon "small contained button group" at bounding box center [1357, 23] width 17 height 17
click at [164, 640] on icon "button" at bounding box center [164, 640] width 17 height 17
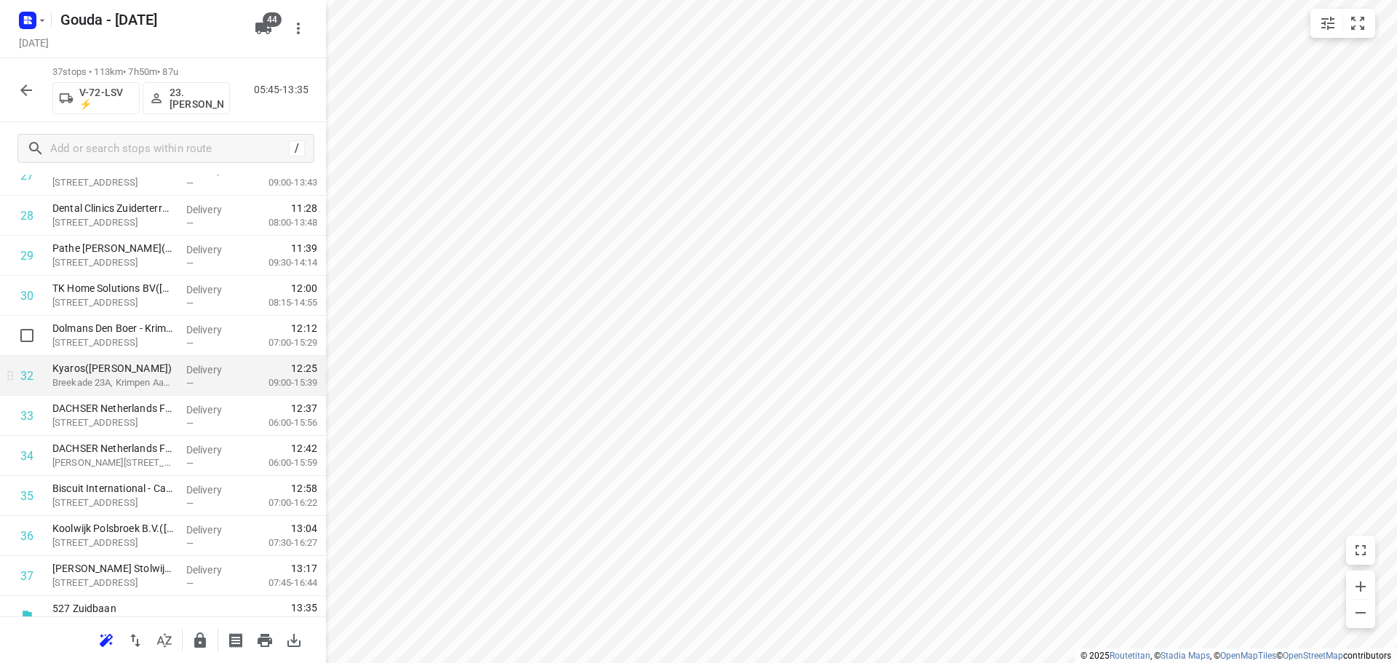
scroll to position [1193, 0]
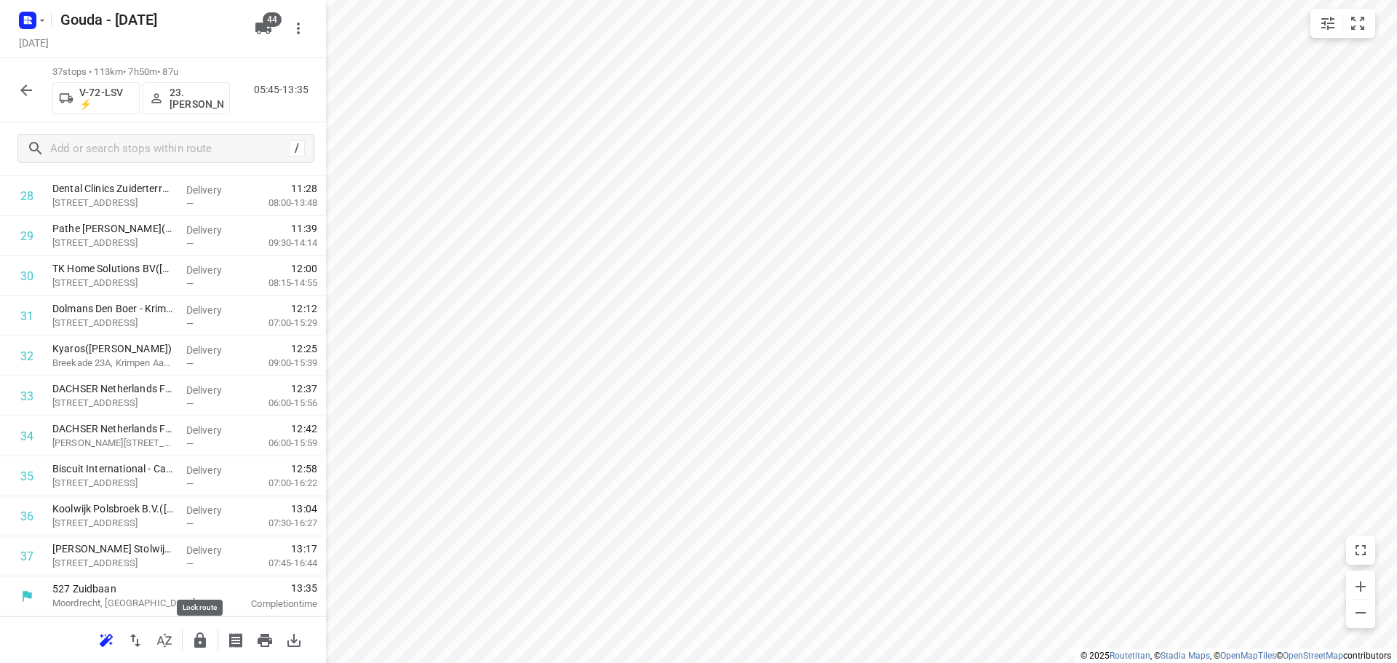
click at [196, 643] on icon "button" at bounding box center [200, 639] width 12 height 15
click at [21, 93] on icon "button" at bounding box center [25, 90] width 17 height 17
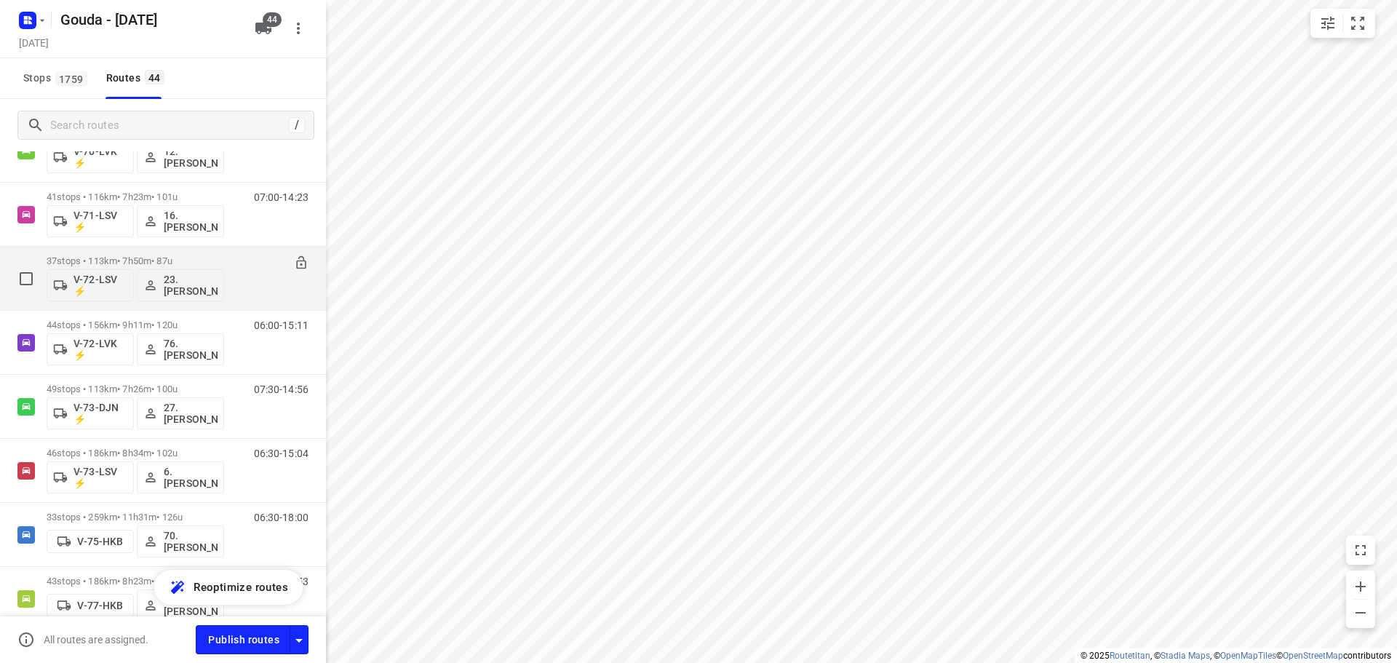
scroll to position [1019, 0]
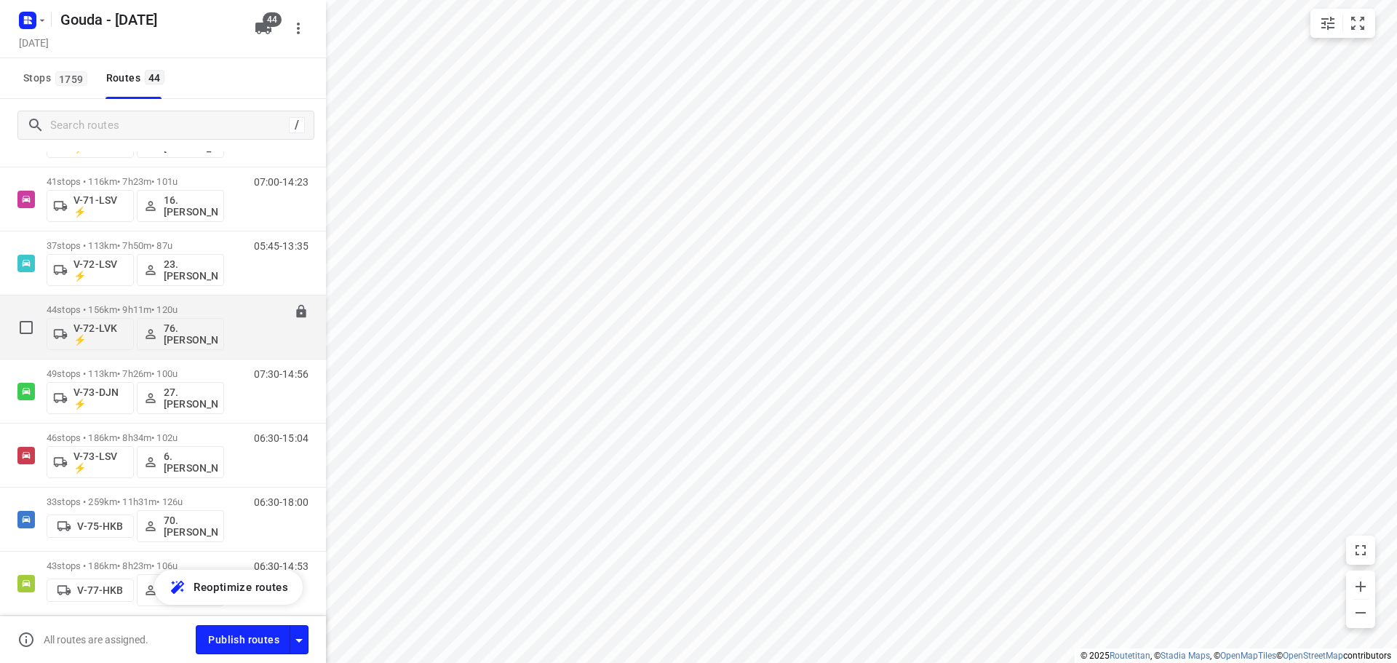
click at [152, 307] on p "44 stops • 156km • 9h11m • 120u" at bounding box center [136, 309] width 178 height 11
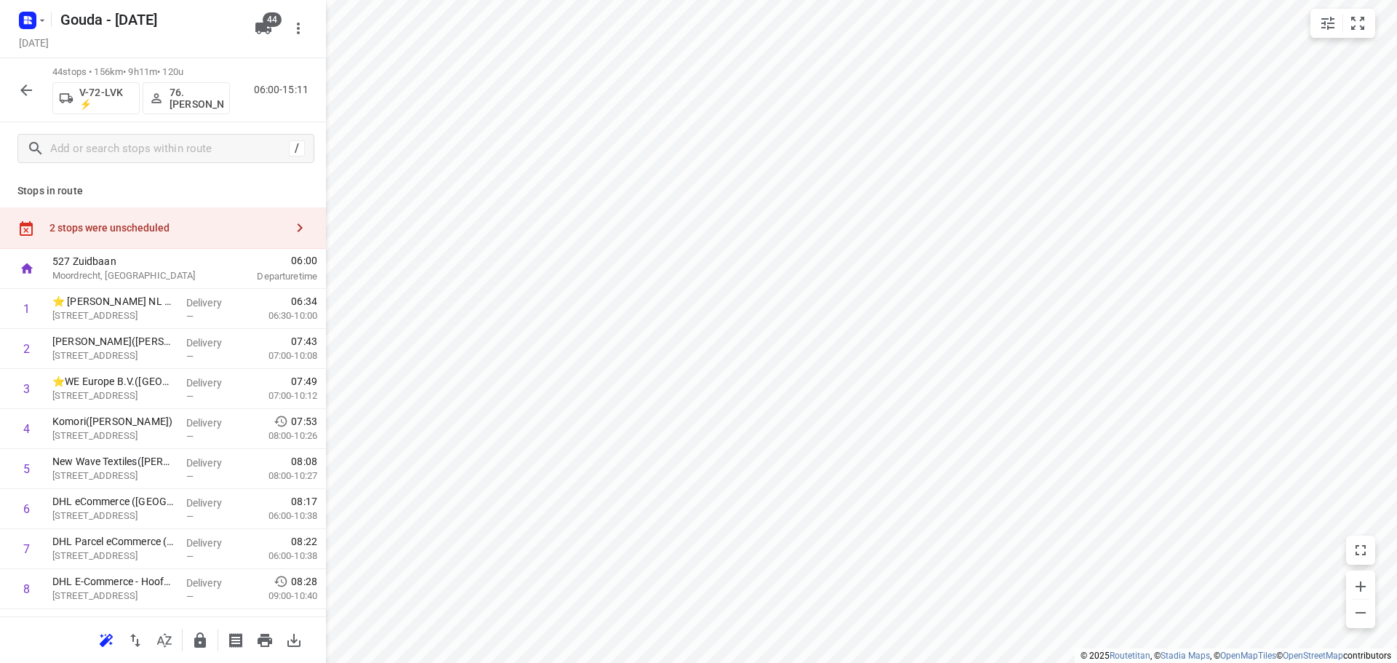
click at [25, 84] on icon "button" at bounding box center [25, 90] width 17 height 17
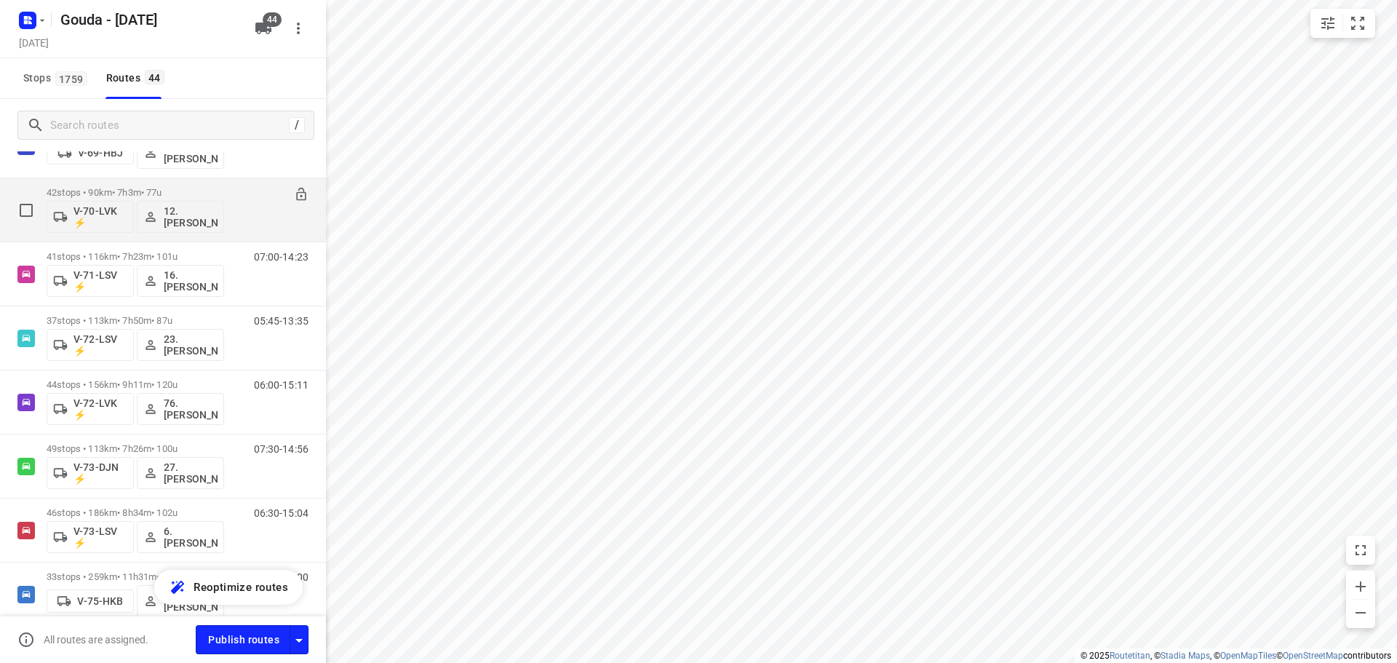
scroll to position [950, 0]
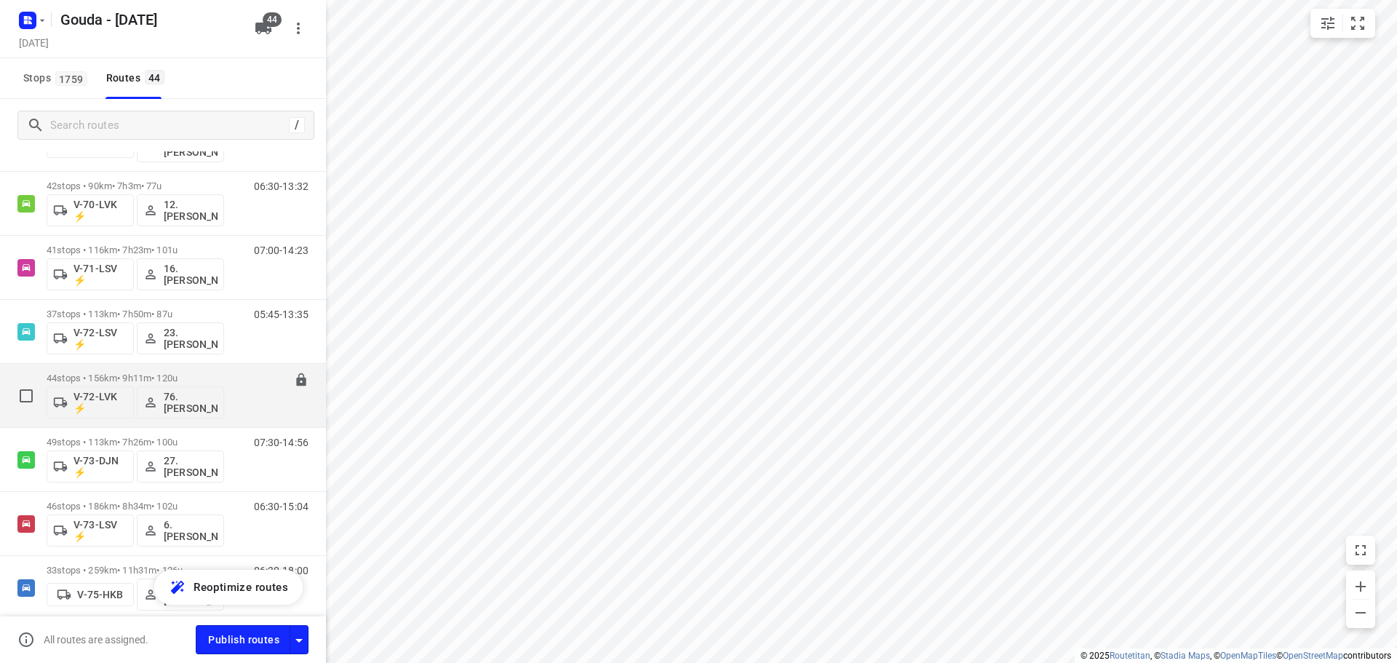
click at [163, 378] on p "44 stops • 156km • 9h11m • 120u" at bounding box center [136, 378] width 178 height 11
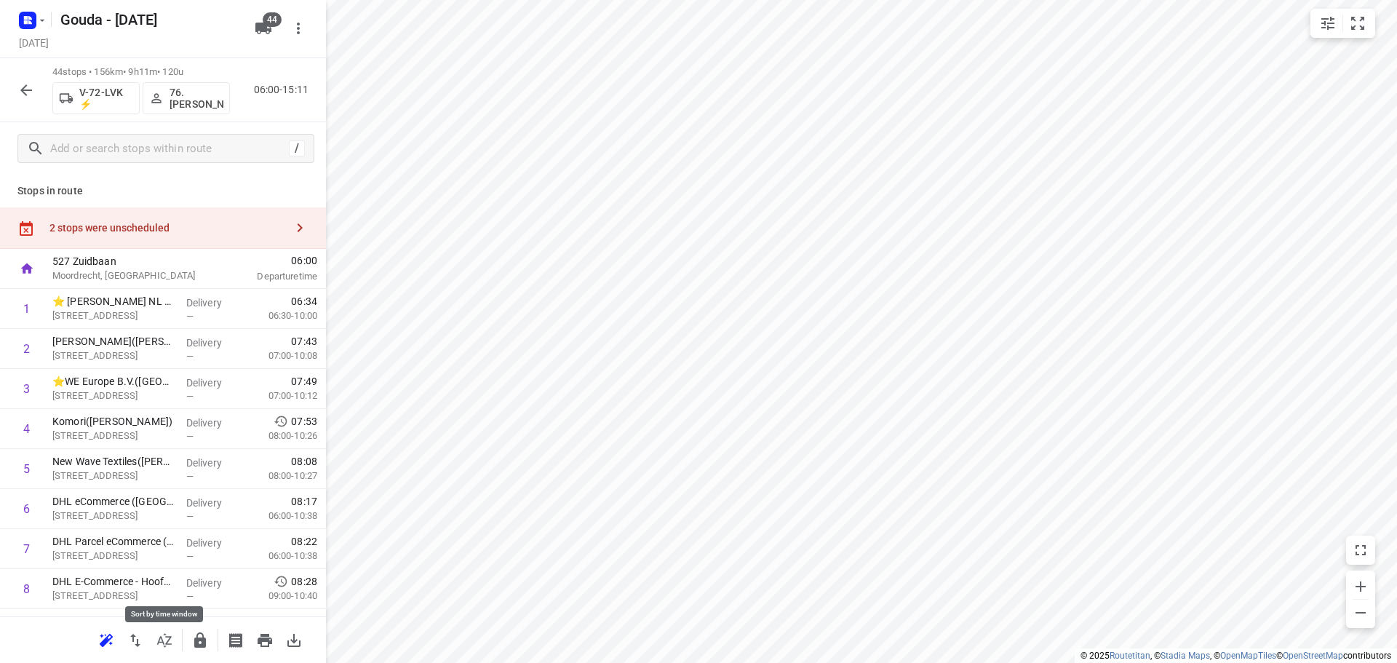
click at [162, 643] on icon "button" at bounding box center [164, 640] width 17 height 17
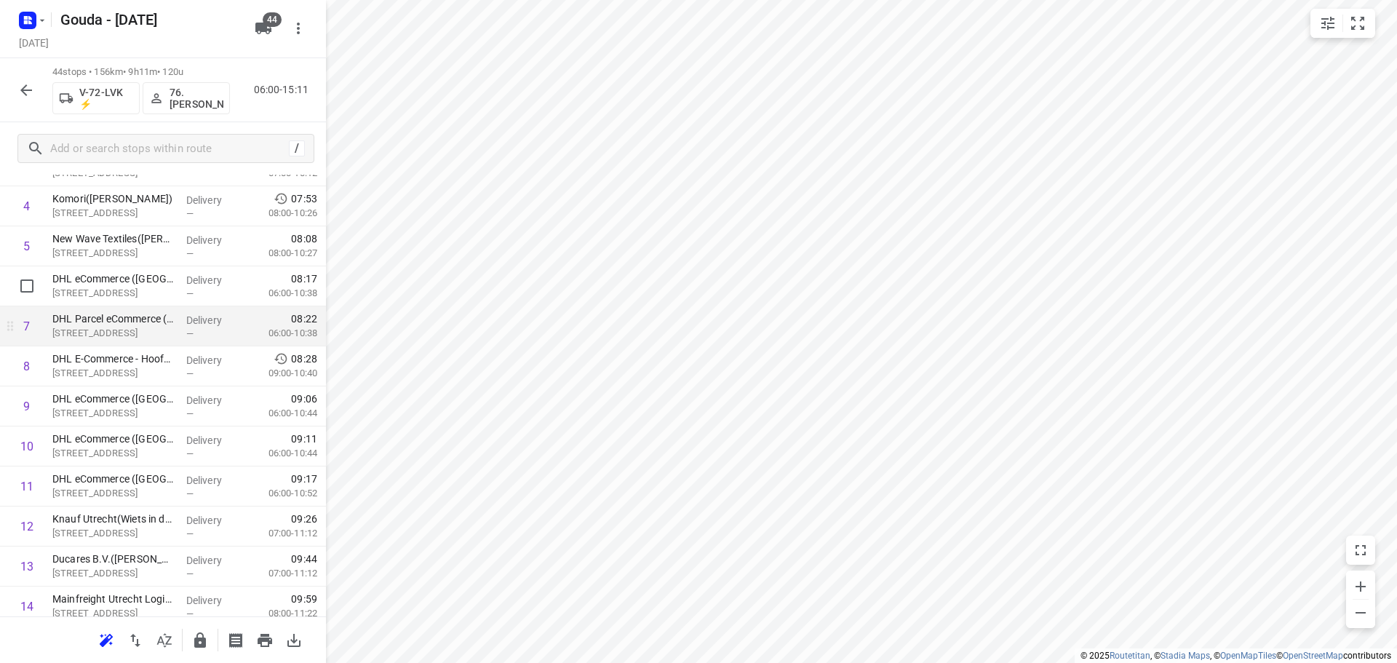
scroll to position [291, 0]
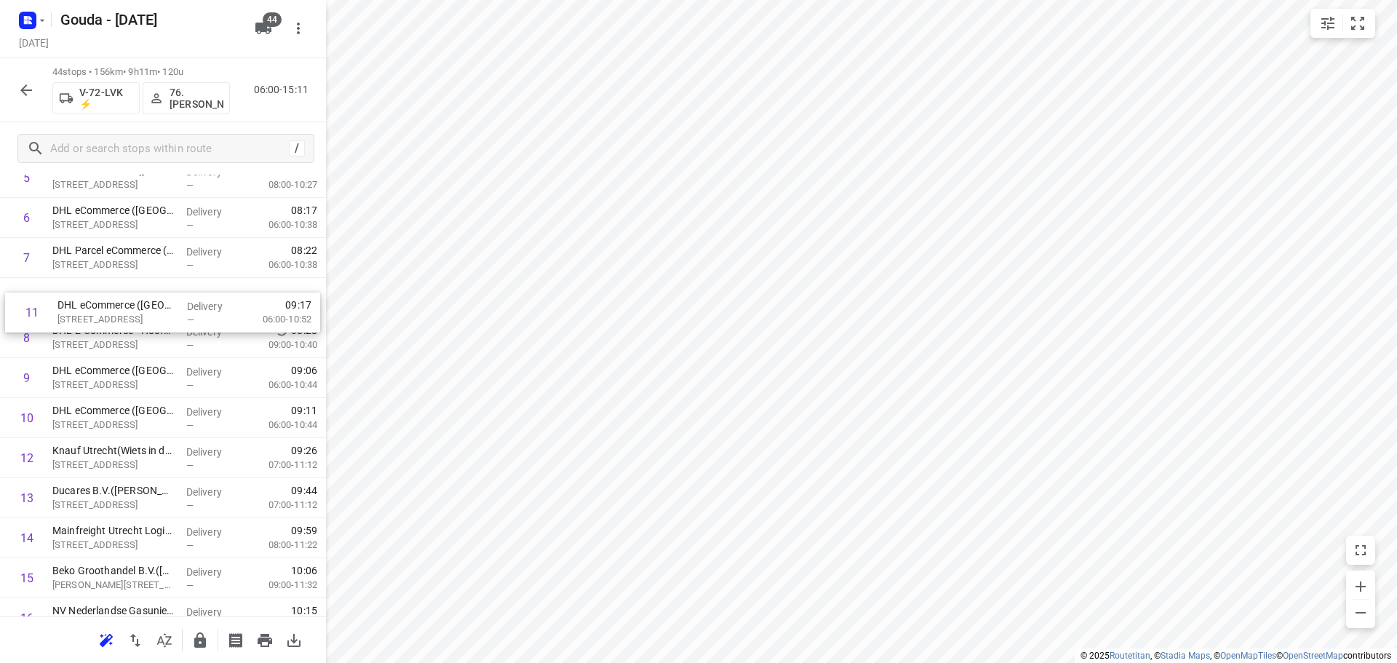
drag, startPoint x: 155, startPoint y: 436, endPoint x: 160, endPoint y: 310, distance: 126.0
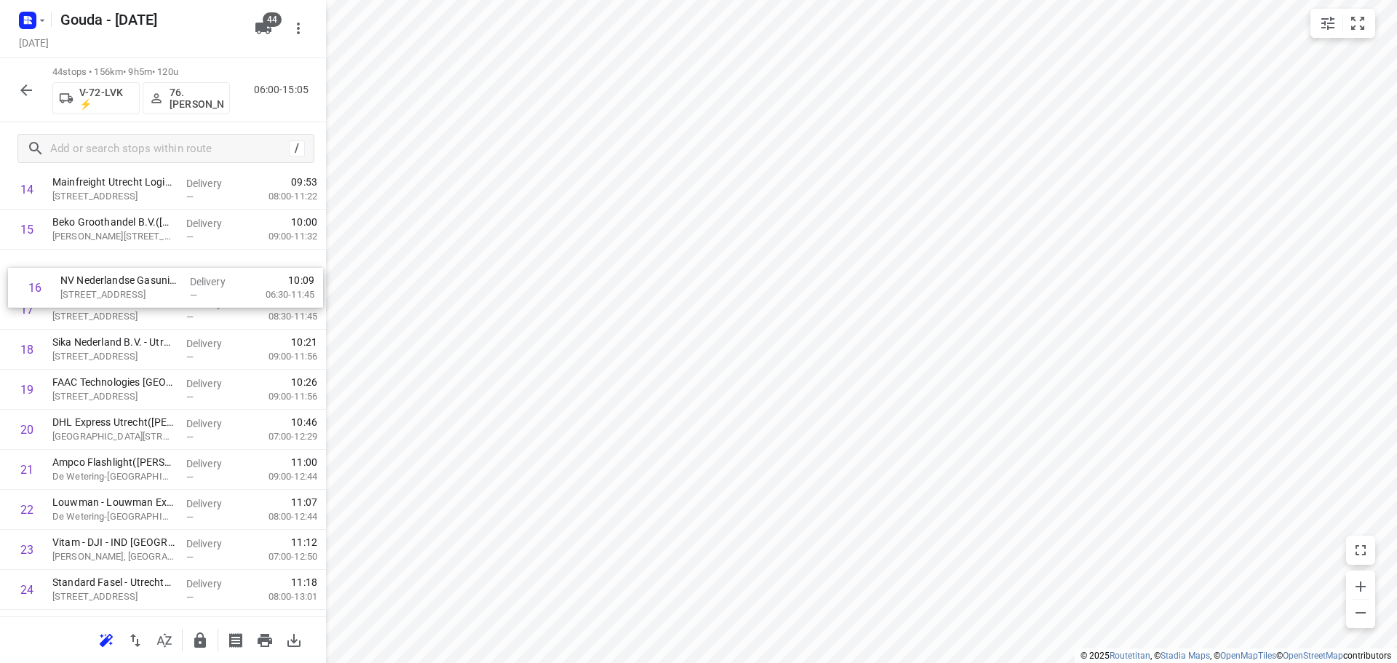
scroll to position [637, 0]
drag, startPoint x: 138, startPoint y: 236, endPoint x: 143, endPoint y: 289, distance: 53.4
click at [143, 289] on div "1 ⭐ Jacobs [PERSON_NAME] NL BV - [GEOGRAPHIC_DATA](Jacobs [PERSON_NAME] Utrecht…" at bounding box center [163, 532] width 326 height 1761
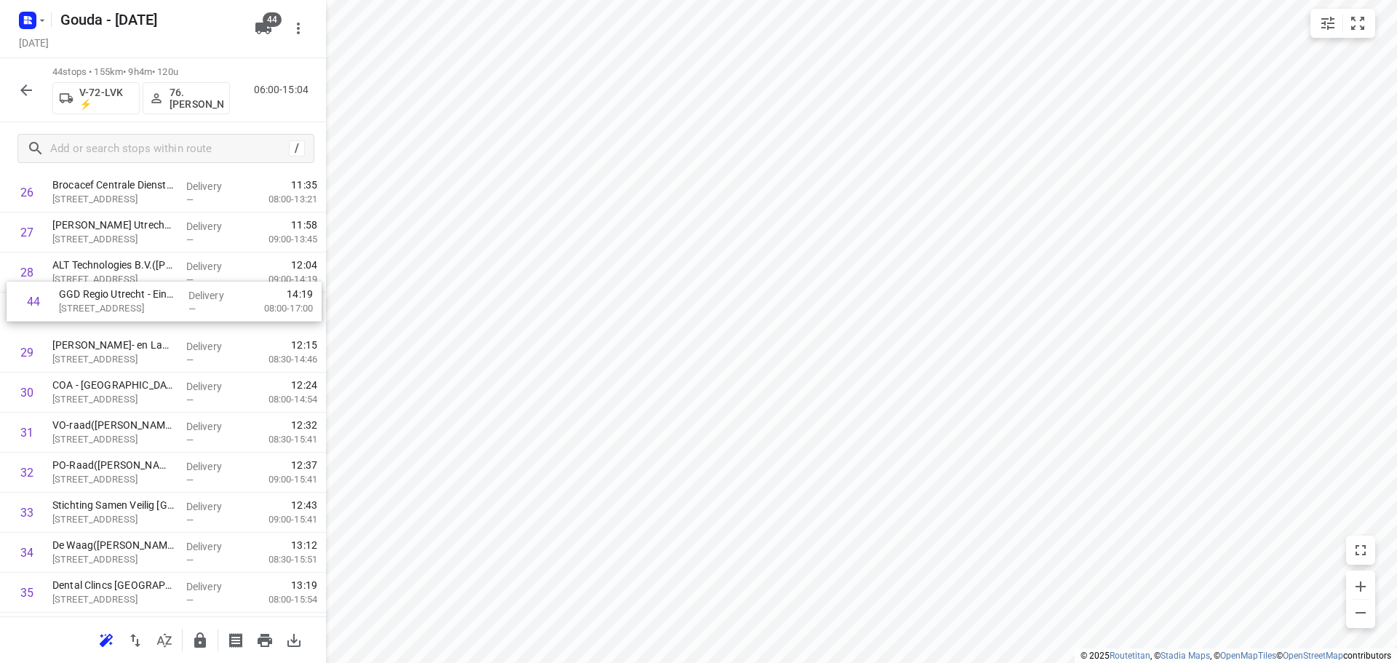
scroll to position [1117, 0]
drag, startPoint x: 127, startPoint y: 595, endPoint x: 134, endPoint y: 303, distance: 291.9
click at [131, 302] on div "1 ⭐ Jacobs [PERSON_NAME] NL BV - [GEOGRAPHIC_DATA](Jacobs [PERSON_NAME] Utrecht…" at bounding box center [163, 52] width 326 height 1761
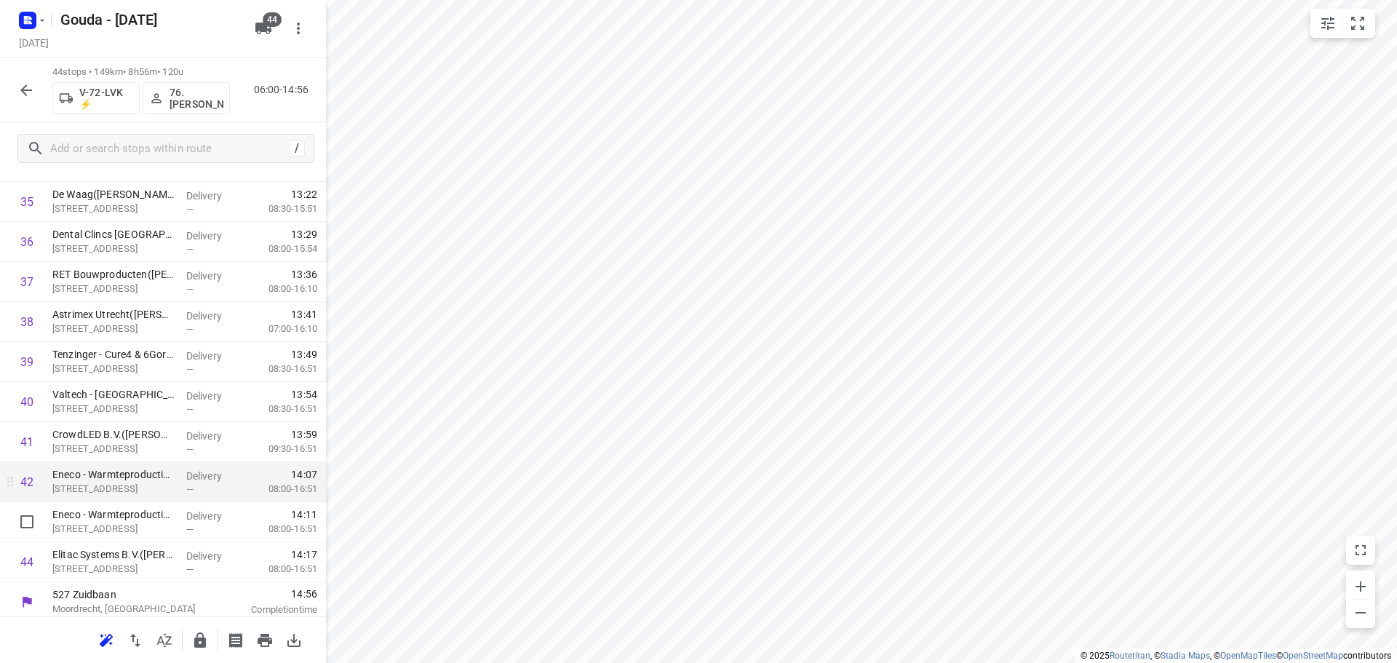
scroll to position [1474, 0]
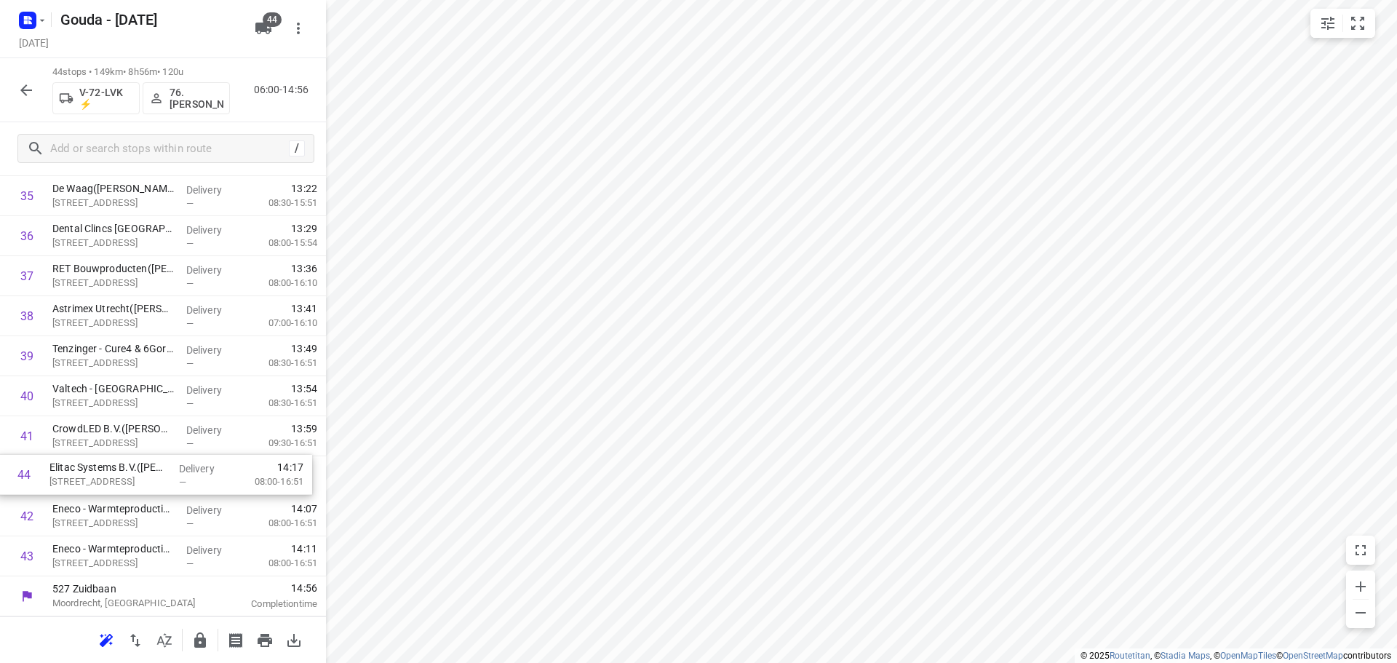
drag, startPoint x: 200, startPoint y: 563, endPoint x: 196, endPoint y: 474, distance: 88.2
click at [199, 643] on icon "button" at bounding box center [199, 640] width 17 height 17
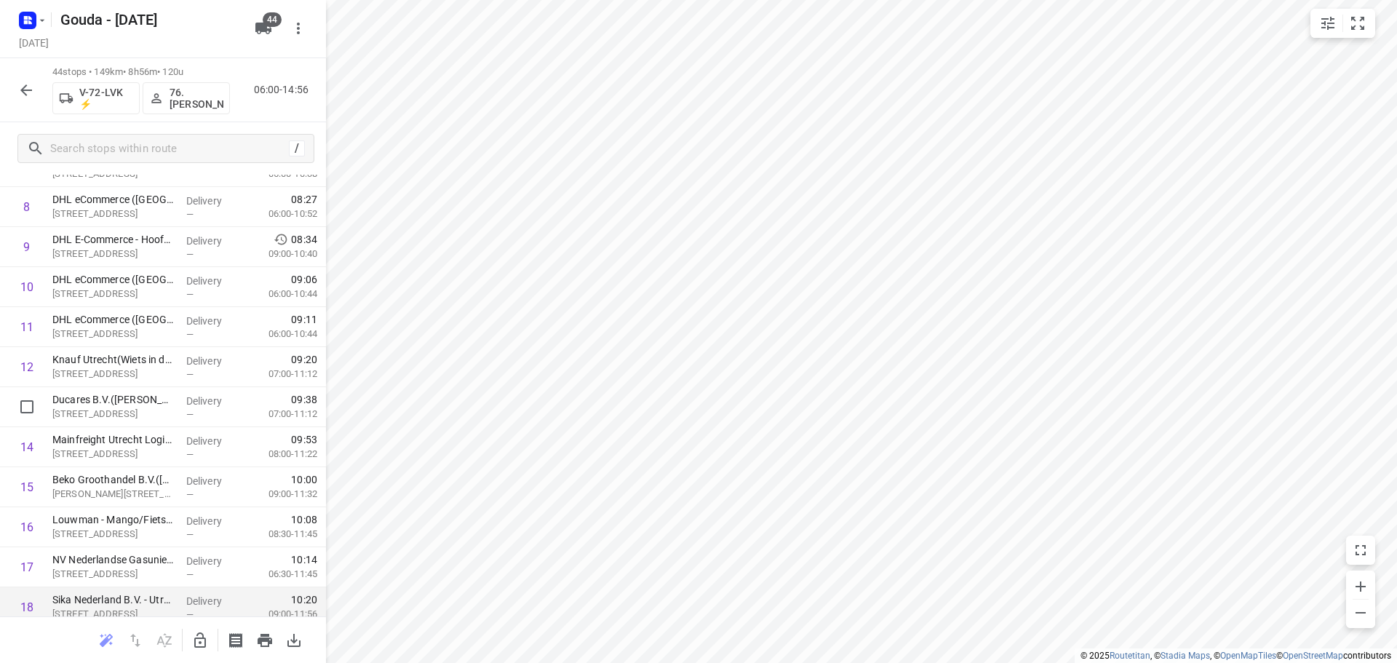
scroll to position [0, 0]
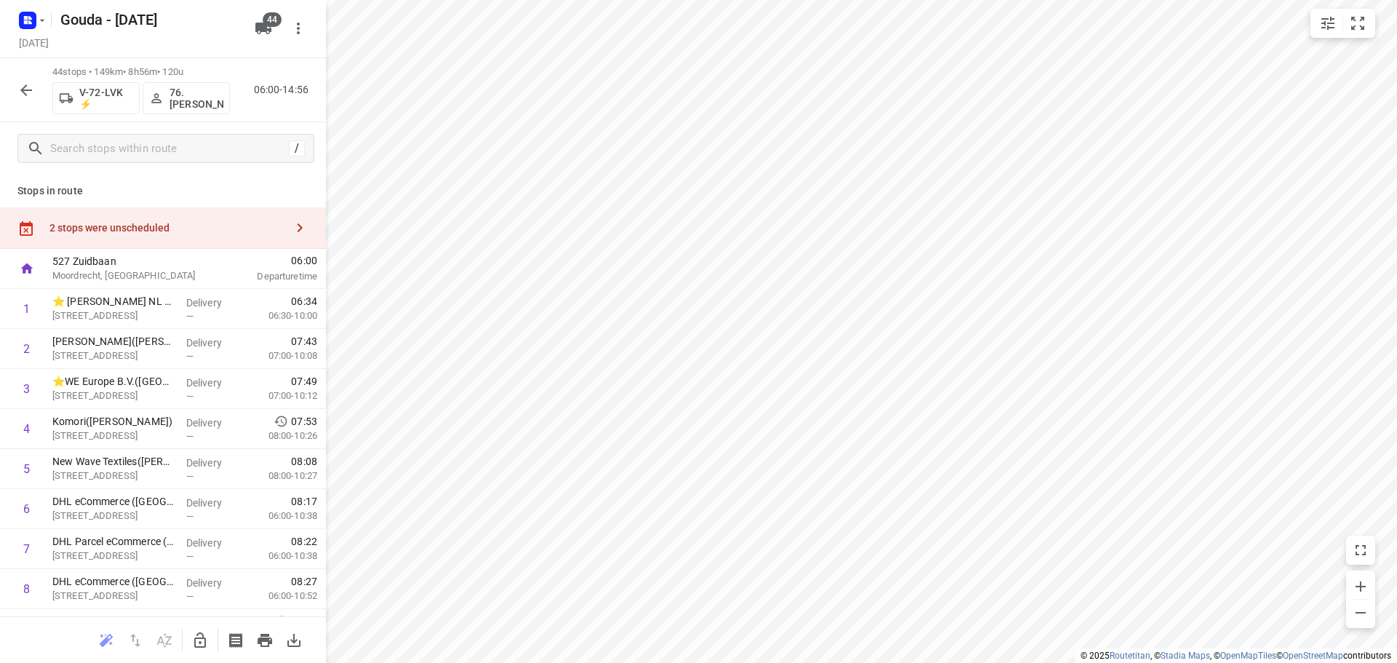
click at [137, 232] on div "2 stops were unscheduled" at bounding box center [167, 228] width 236 height 12
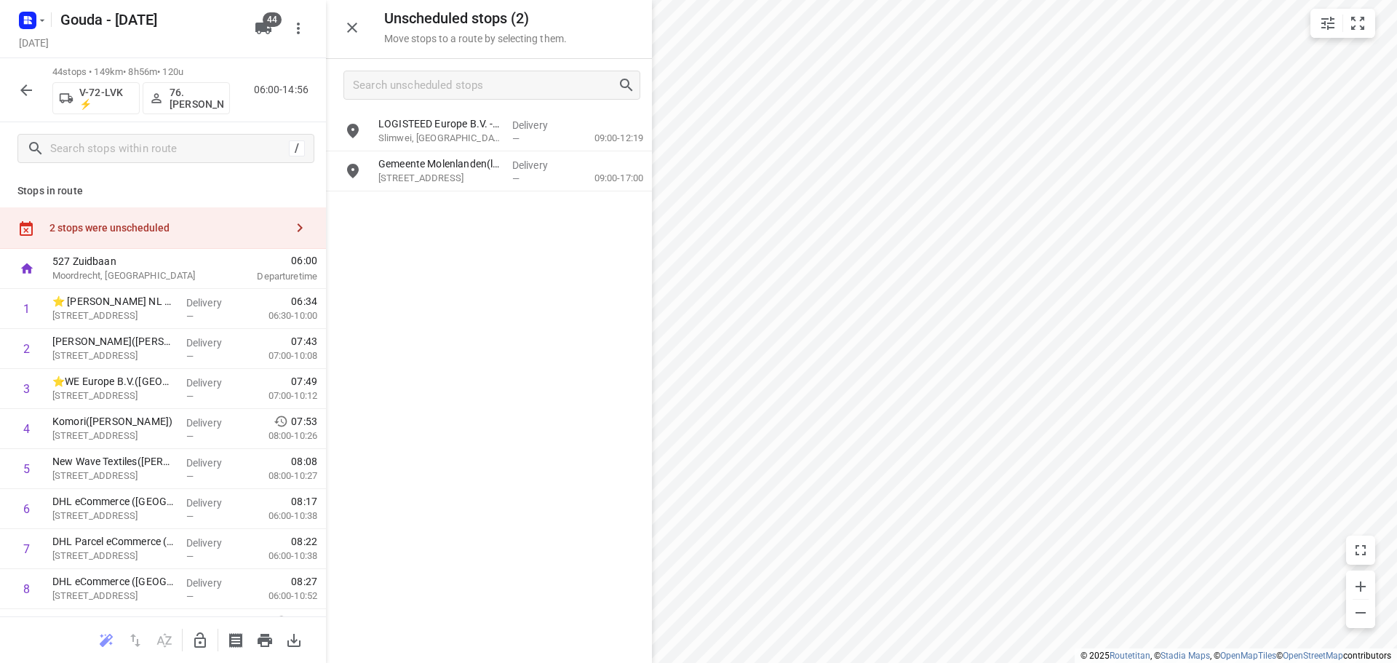
click at [355, 33] on icon "button" at bounding box center [351, 27] width 17 height 17
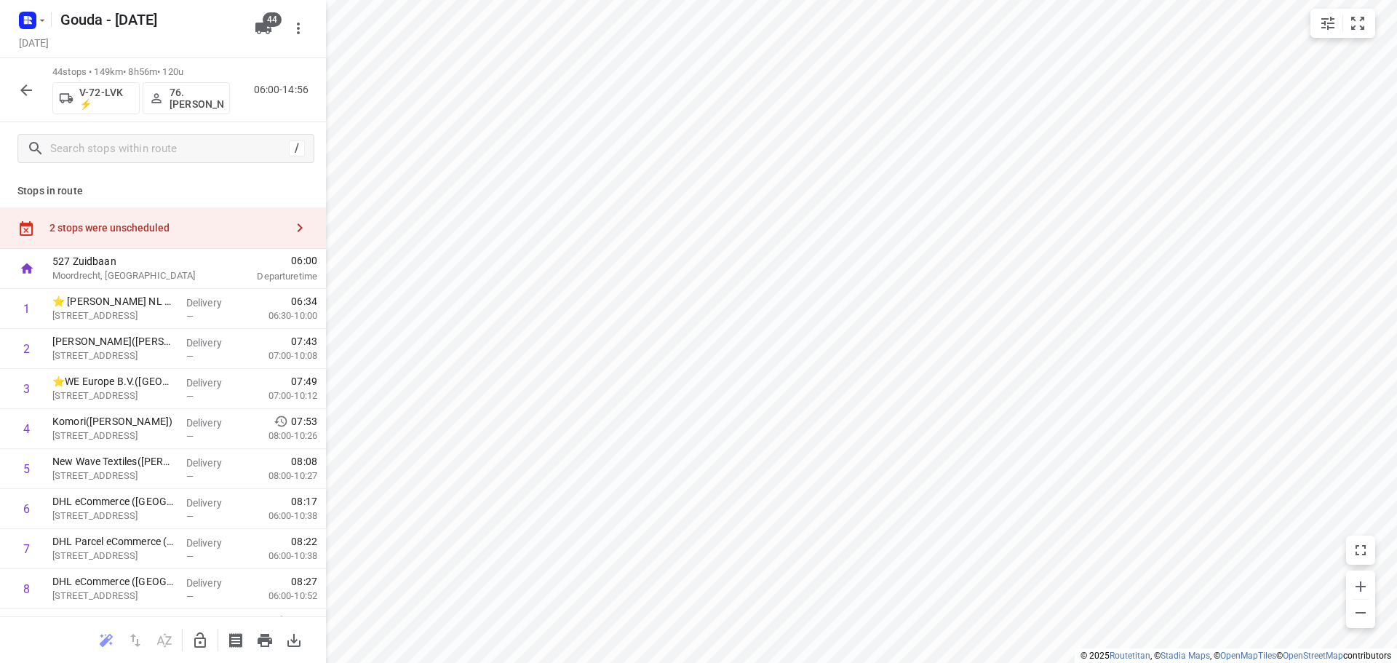
click at [21, 92] on icon "button" at bounding box center [25, 90] width 17 height 17
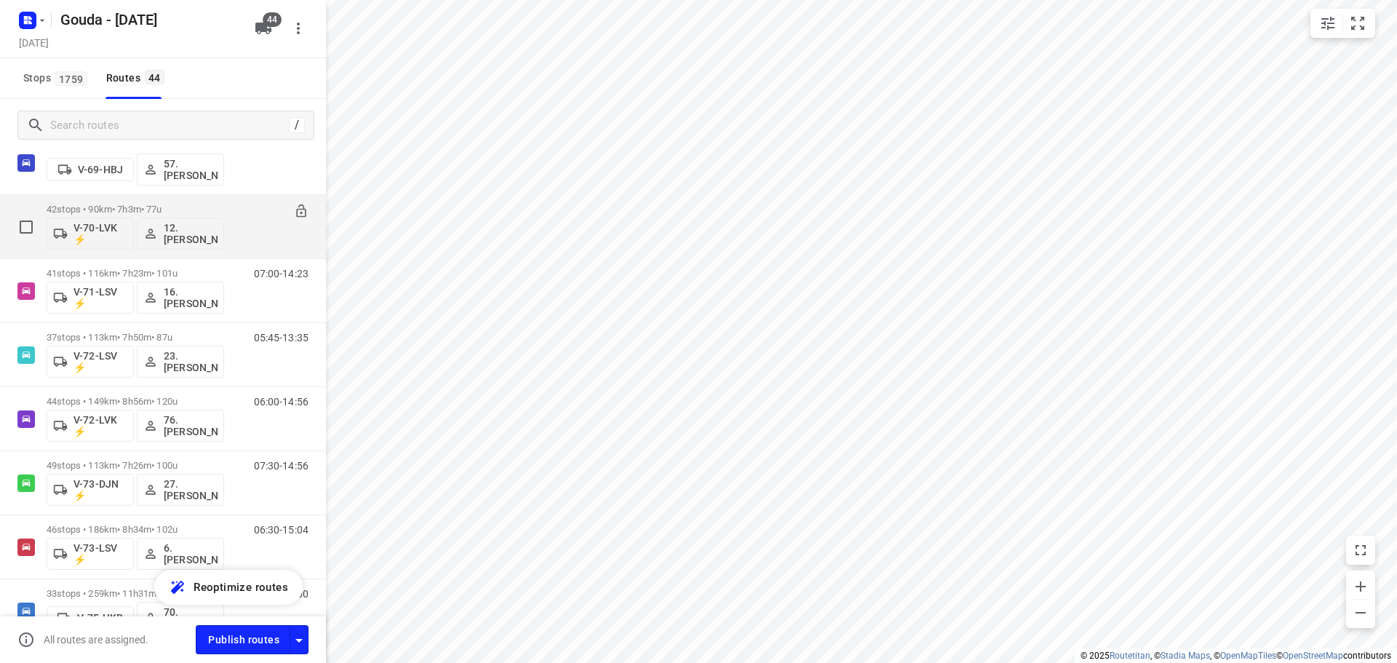
scroll to position [942, 0]
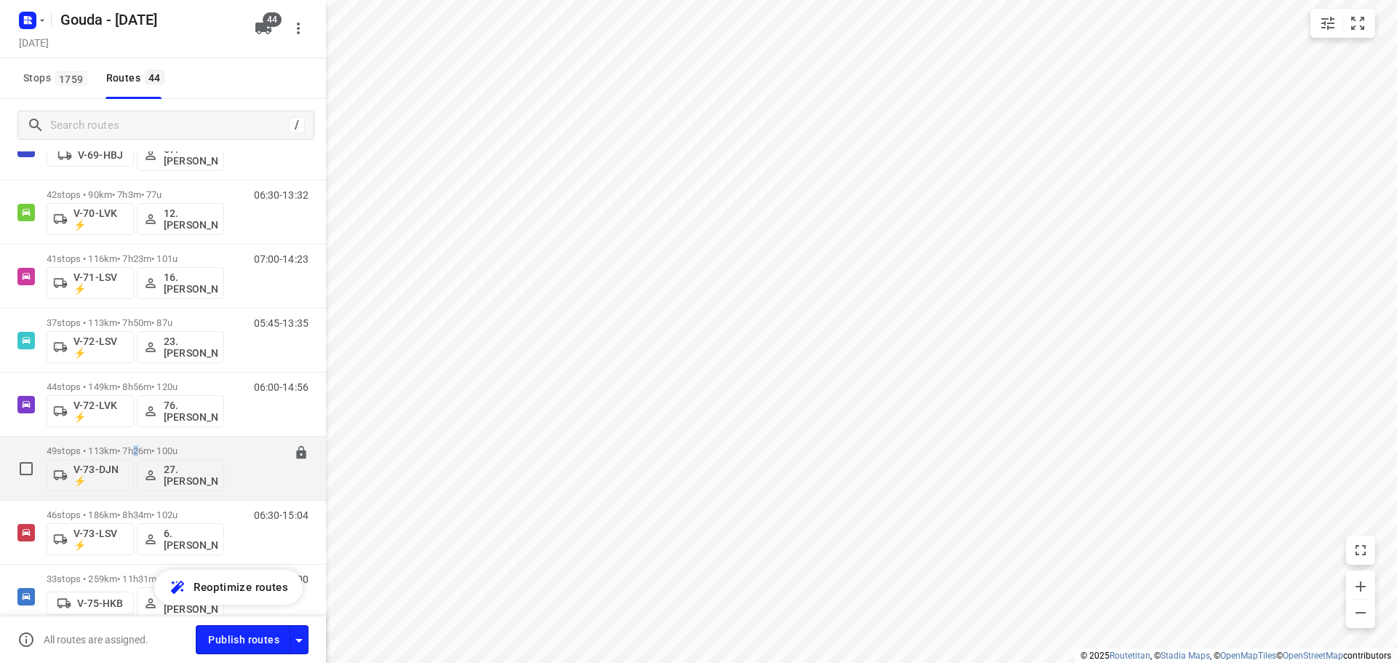
click at [146, 451] on p "49 stops • 113km • 7h26m • 100u" at bounding box center [136, 450] width 178 height 11
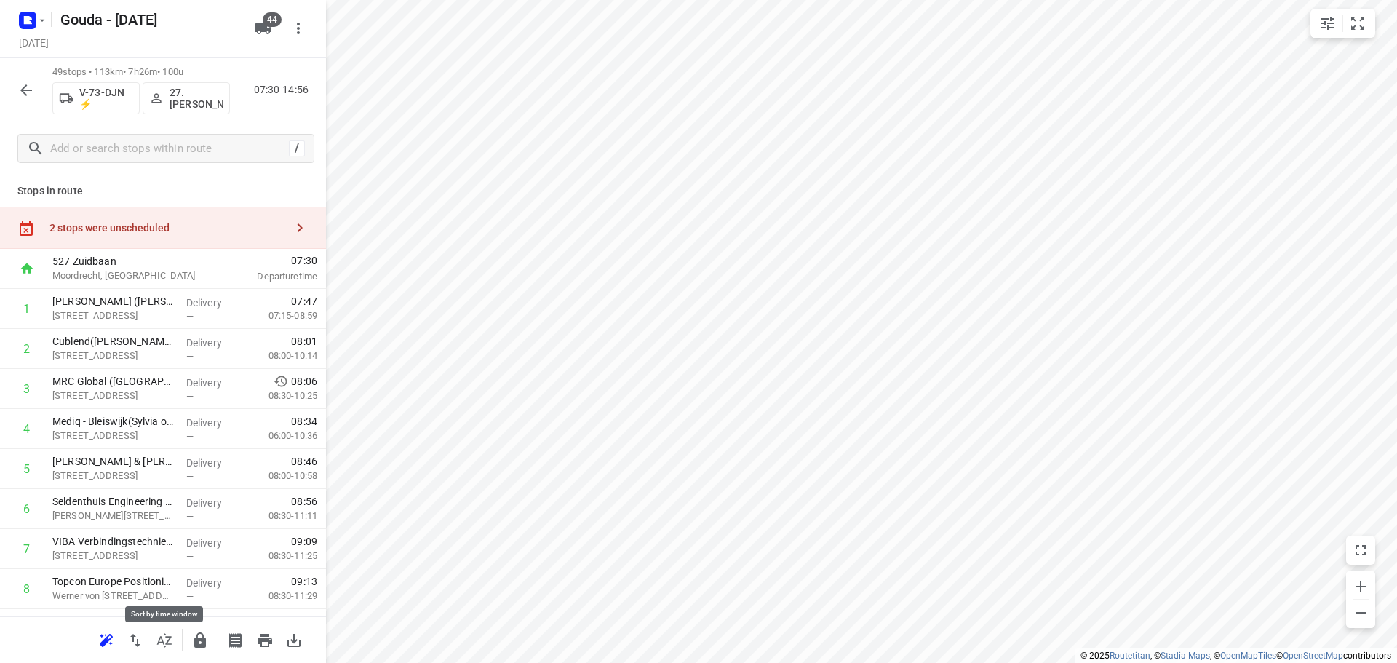
click at [161, 645] on icon "button" at bounding box center [164, 640] width 17 height 17
click at [30, 97] on icon "button" at bounding box center [25, 90] width 17 height 17
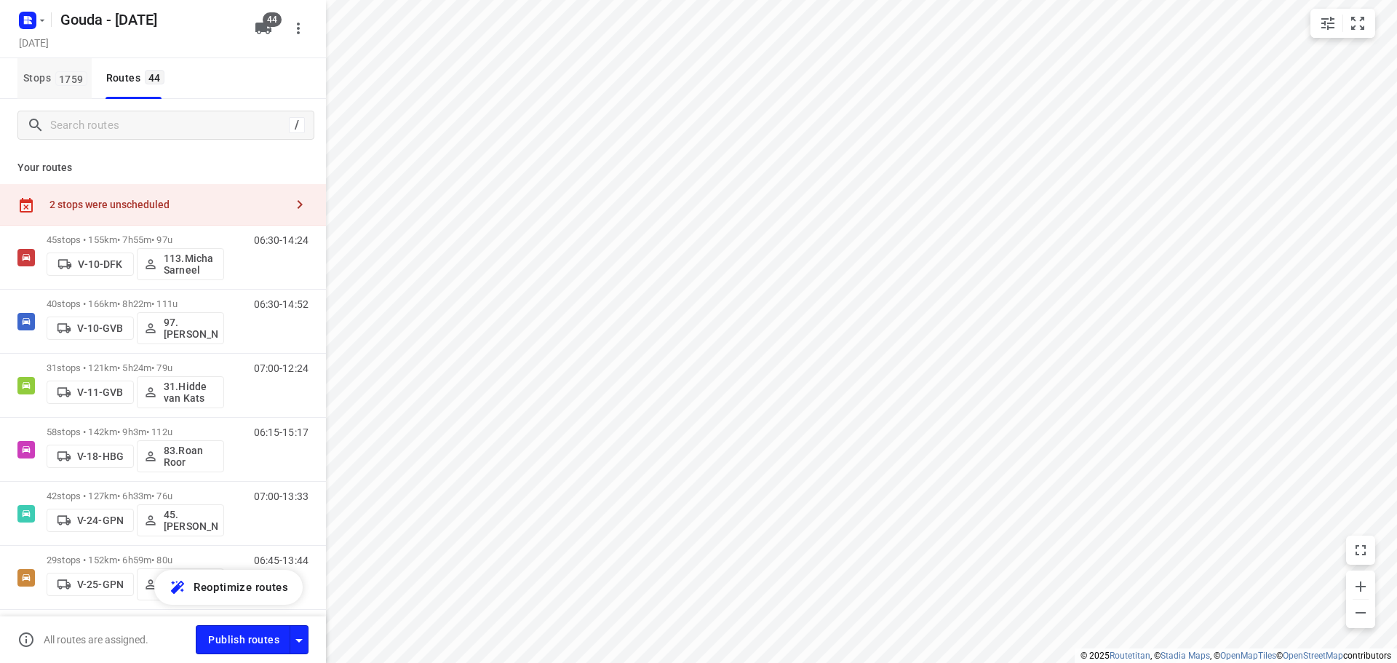
click at [39, 82] on span "Stops 1759" at bounding box center [57, 78] width 68 height 18
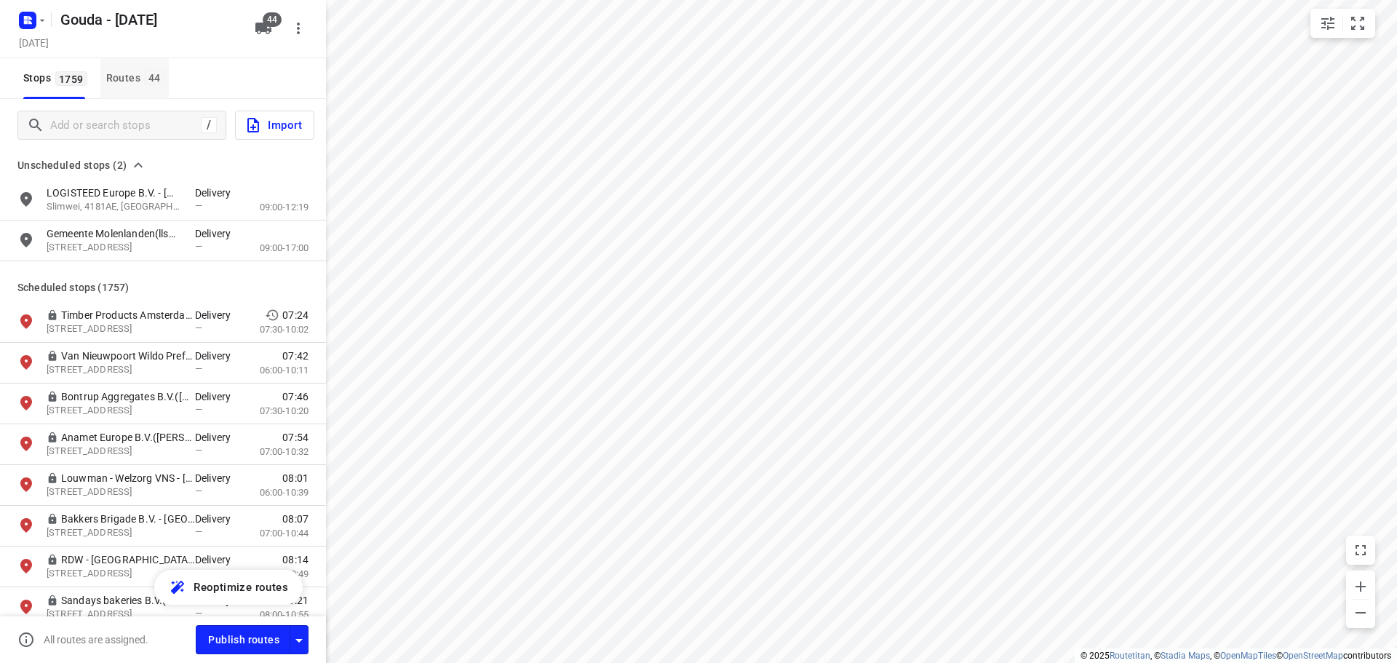
click at [110, 73] on div "Routes 44" at bounding box center [137, 78] width 63 height 18
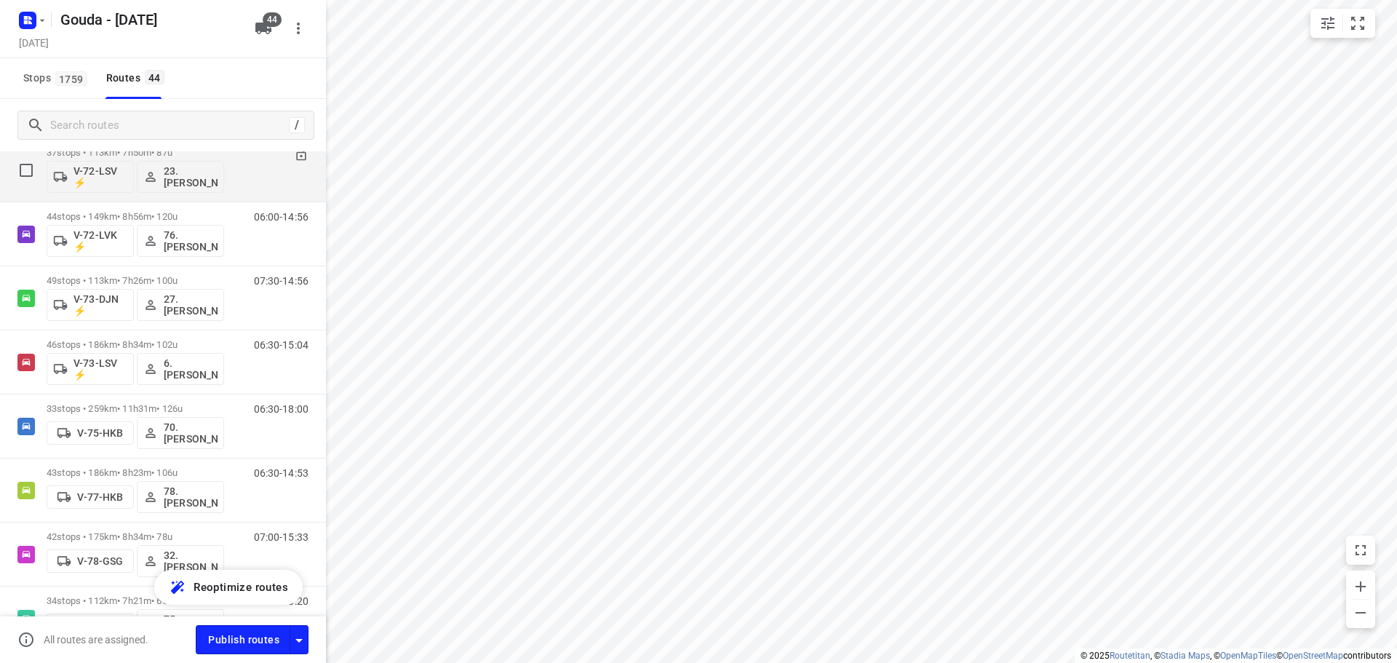
scroll to position [1092, 0]
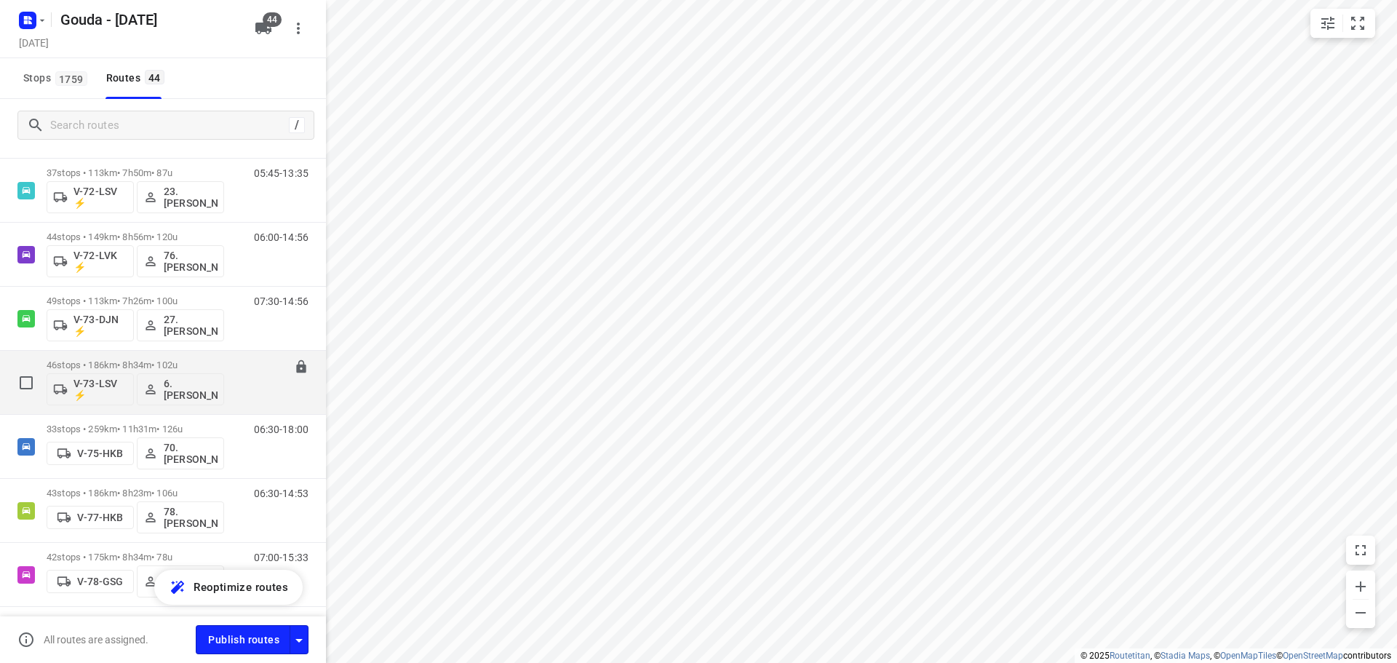
click at [164, 363] on p "46 stops • 186km • 8h34m • 102u" at bounding box center [136, 364] width 178 height 11
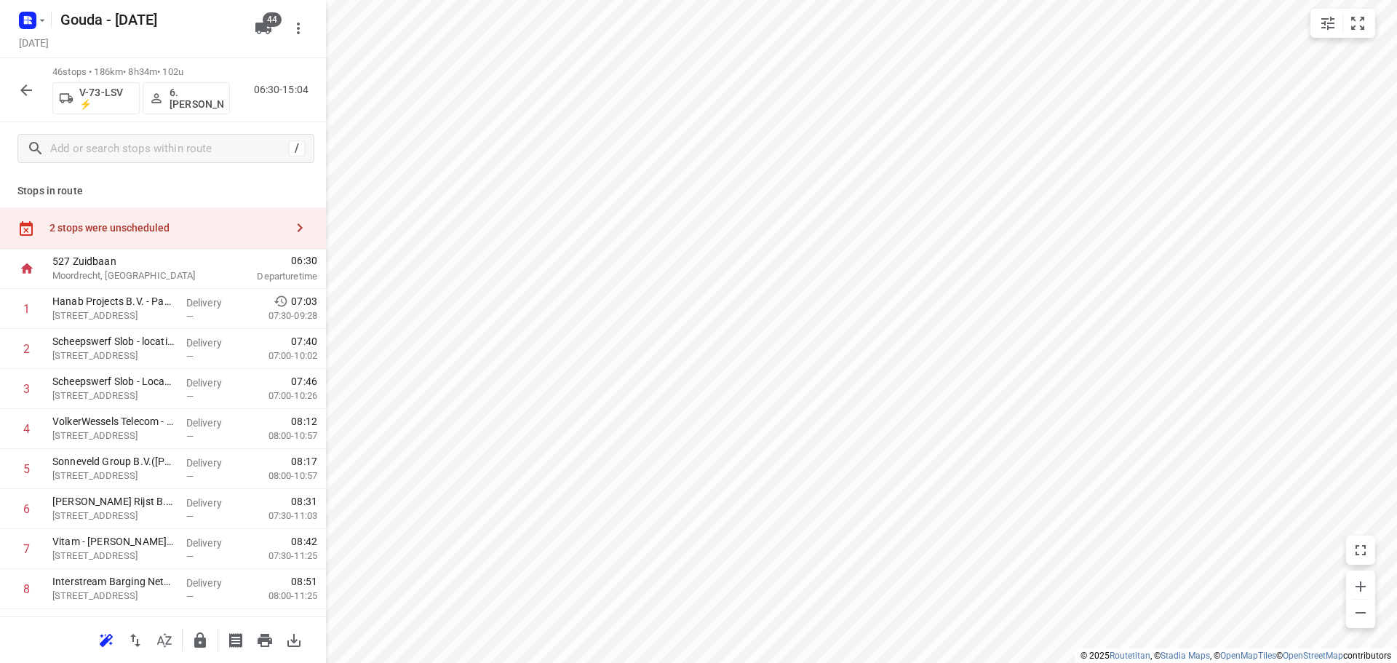
click at [127, 222] on div "2 stops were unscheduled" at bounding box center [167, 228] width 236 height 12
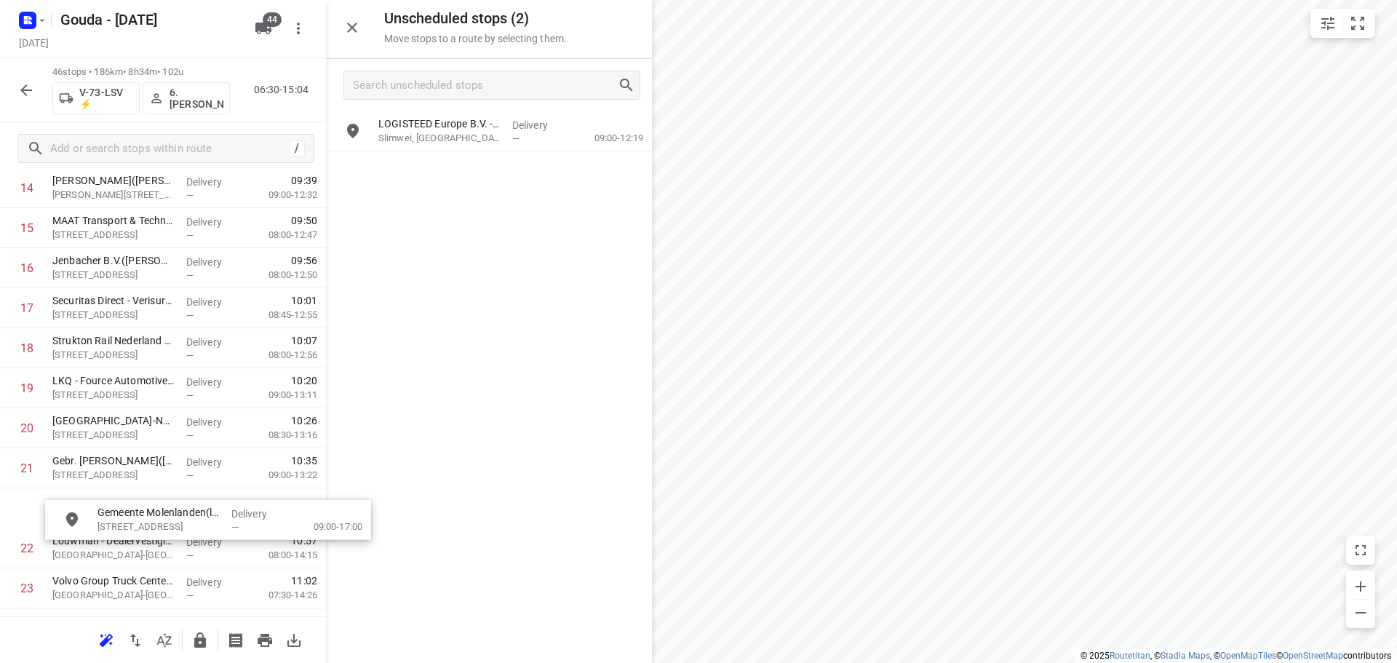
scroll to position [644, 0]
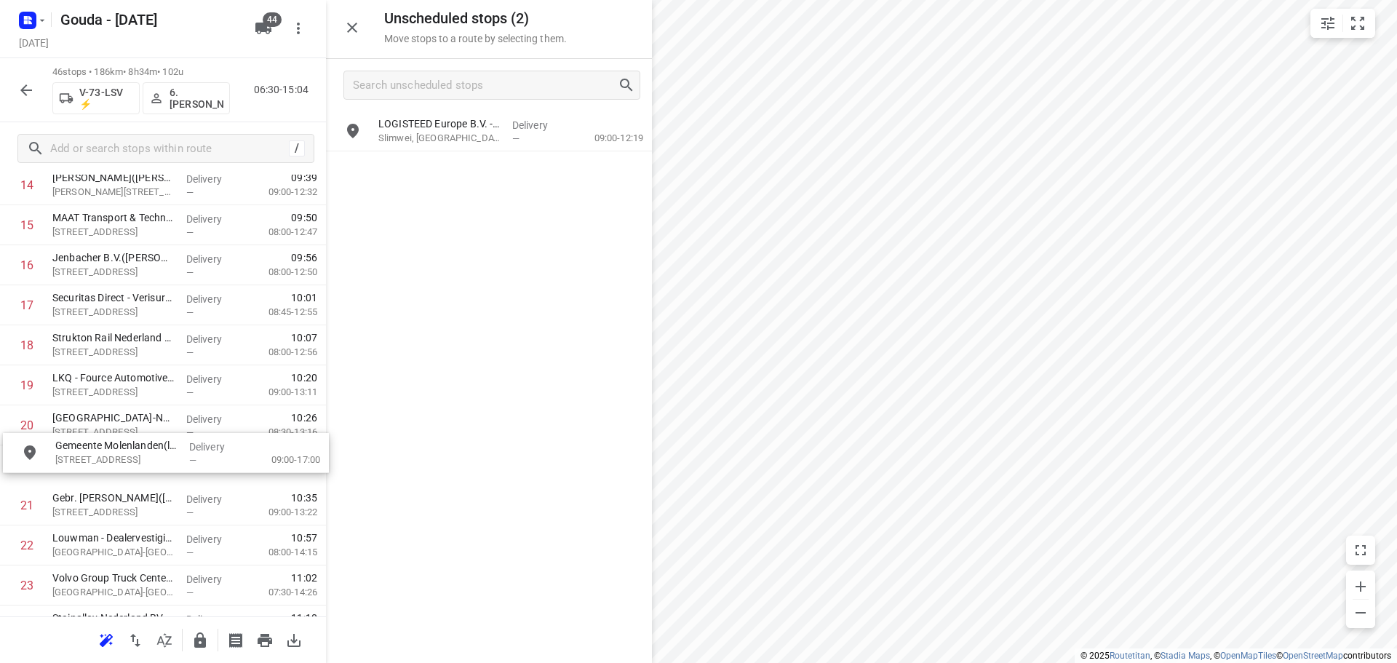
drag, startPoint x: 504, startPoint y: 186, endPoint x: 178, endPoint y: 472, distance: 433.2
click at [358, 23] on icon "button" at bounding box center [351, 27] width 17 height 17
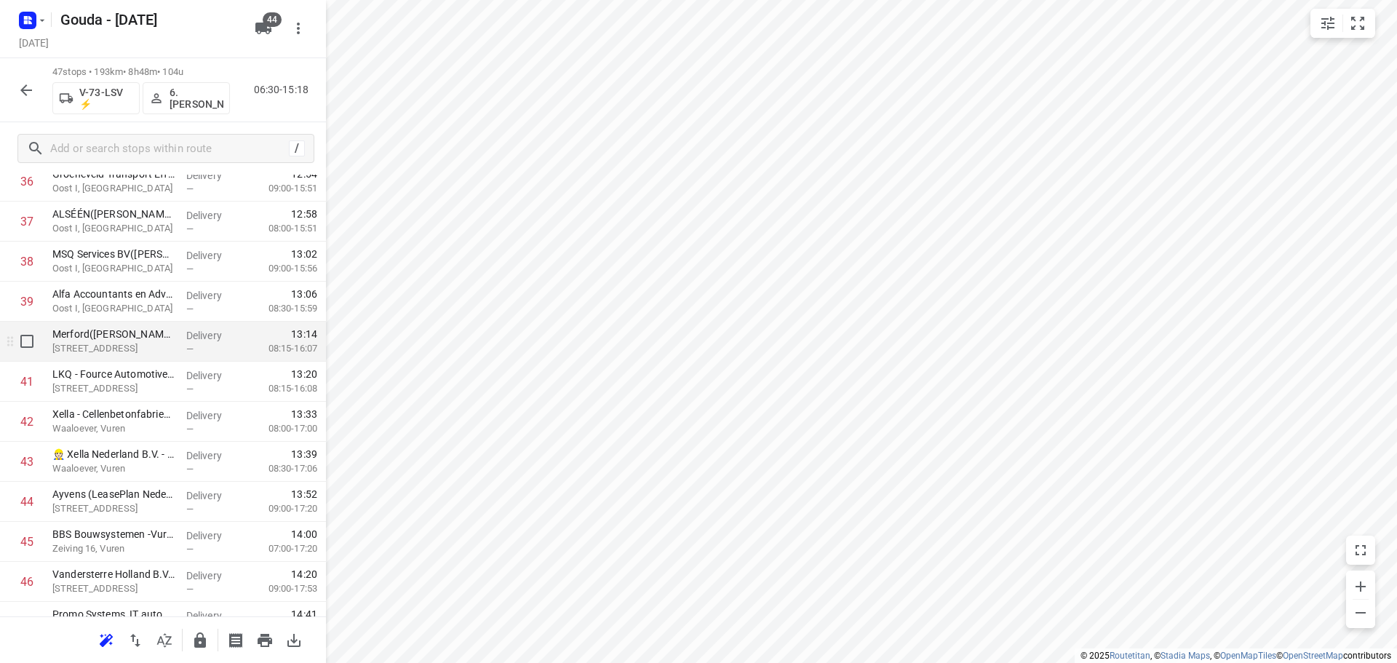
scroll to position [1594, 0]
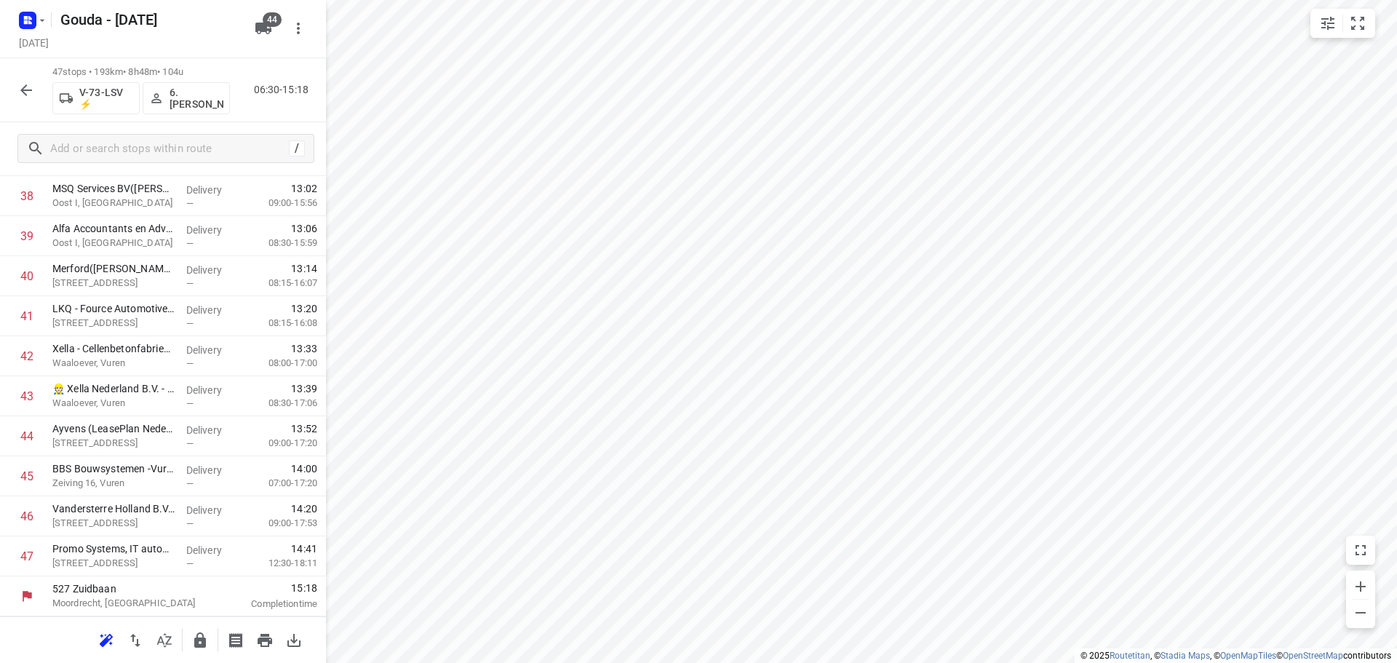
click at [202, 632] on icon "button" at bounding box center [199, 640] width 17 height 17
click at [30, 92] on icon "button" at bounding box center [25, 90] width 17 height 17
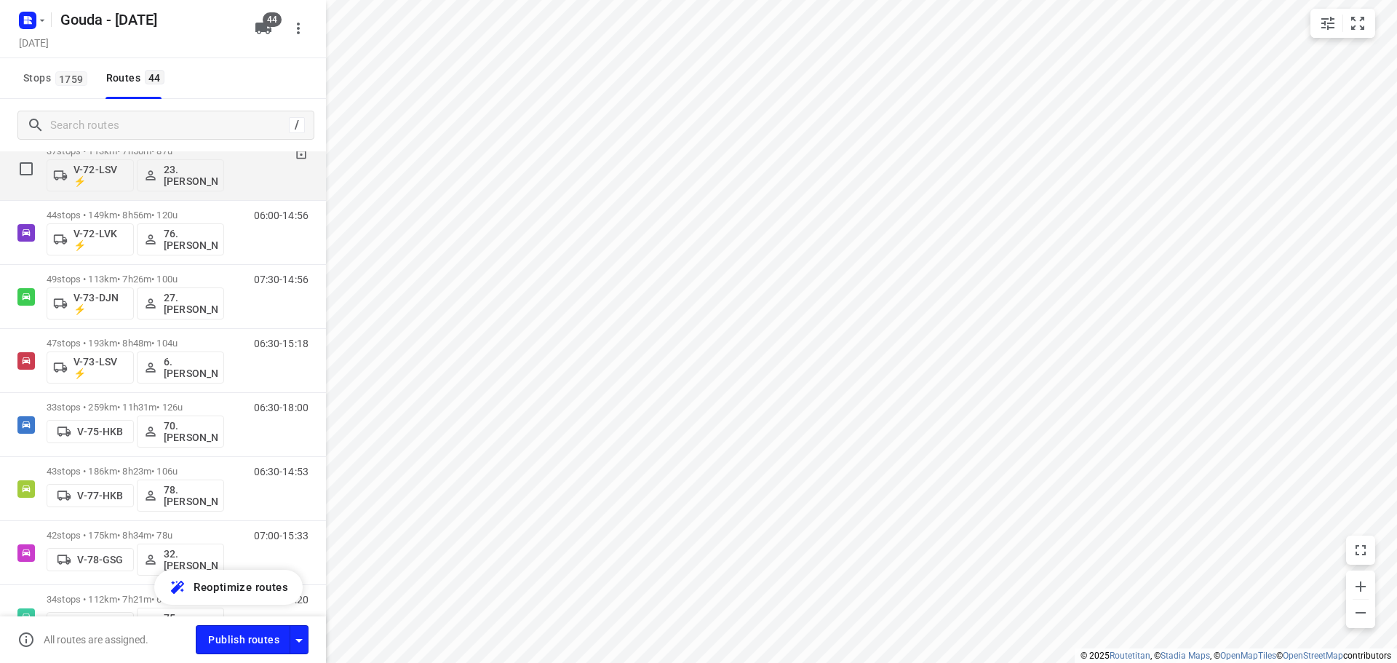
scroll to position [1092, 0]
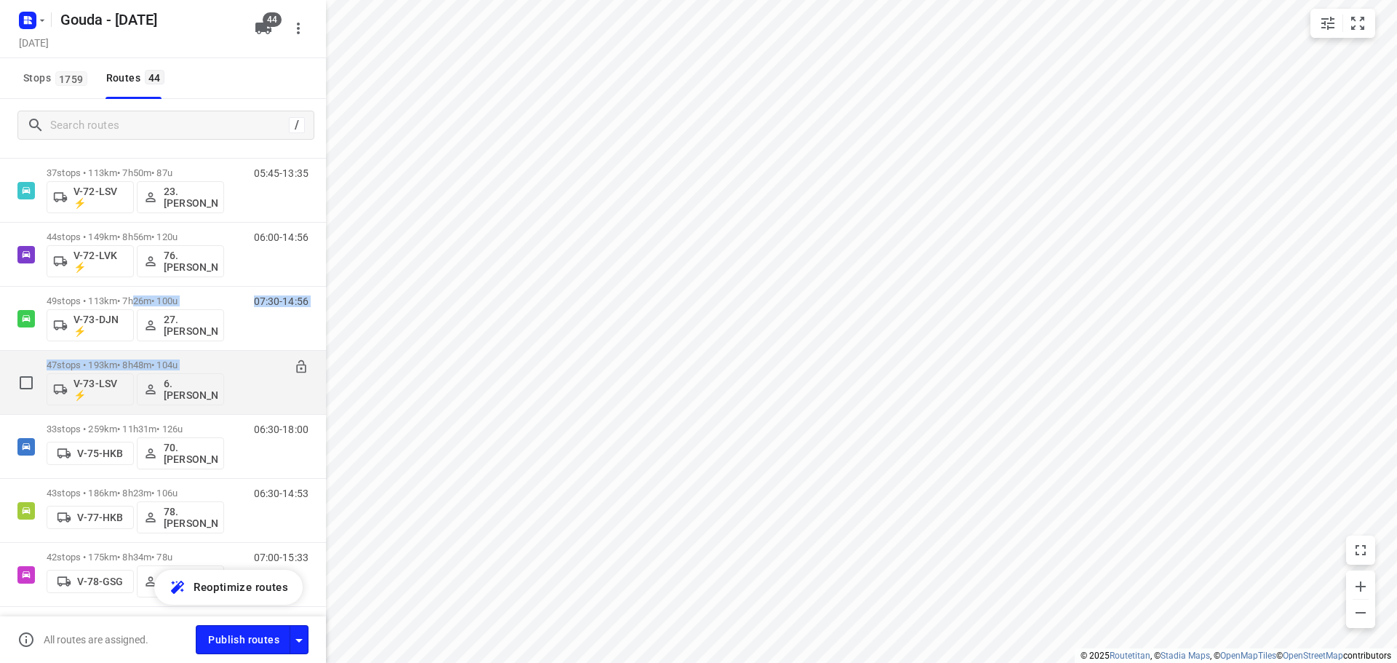
drag, startPoint x: 141, startPoint y: 302, endPoint x: 270, endPoint y: 366, distance: 143.8
click at [270, 366] on div "45 stops • 155km • 7h55m • 97u V-10-DFK 113.[PERSON_NAME] 06:30-14:24 40 stops …" at bounding box center [163, 543] width 326 height 2818
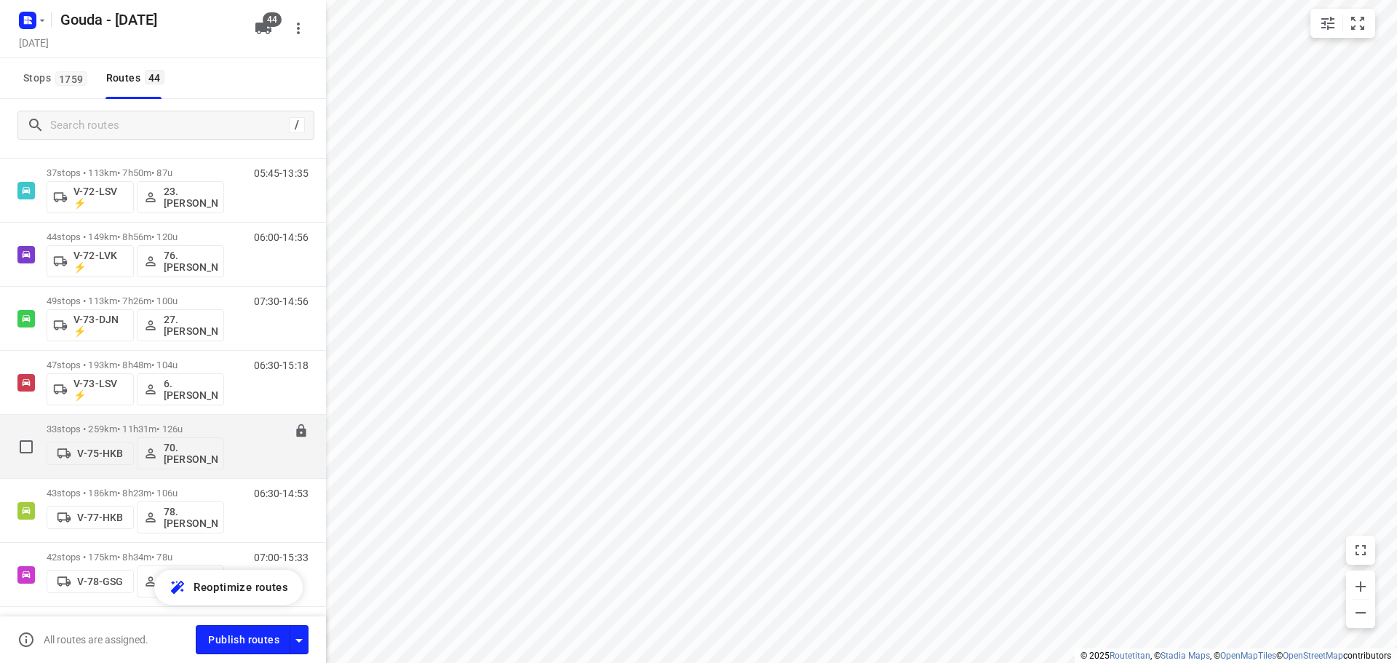
click at [169, 426] on p "33 stops • 259km • 11h31m • 126u" at bounding box center [136, 429] width 178 height 11
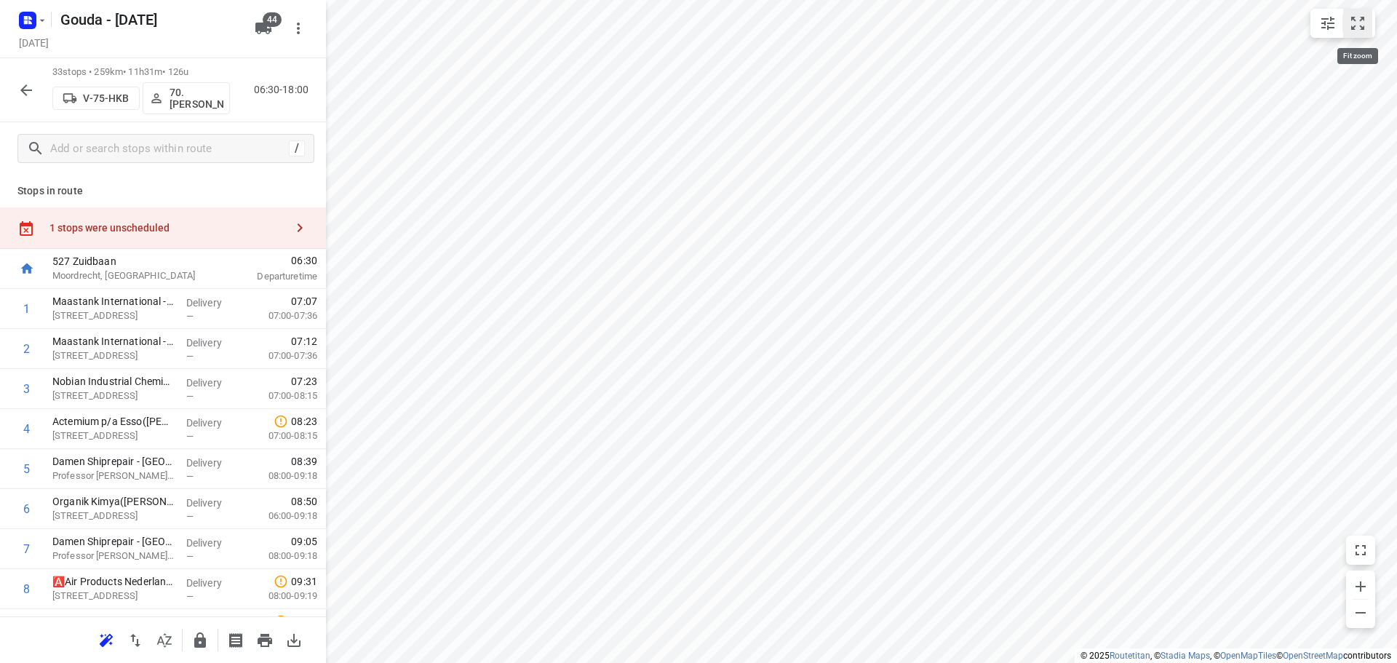
click at [1362, 23] on icon "small contained button group" at bounding box center [1357, 23] width 17 height 17
drag, startPoint x: 107, startPoint y: 512, endPoint x: 110, endPoint y: 450, distance: 61.9
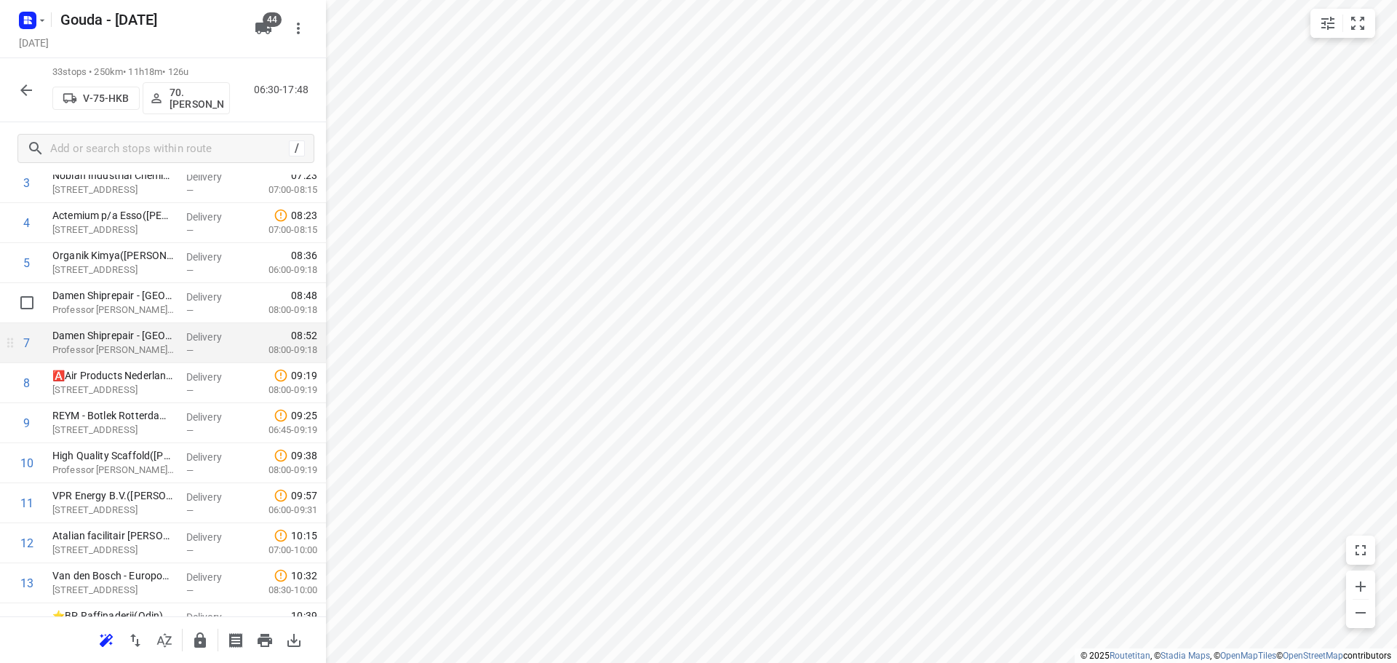
scroll to position [219, 0]
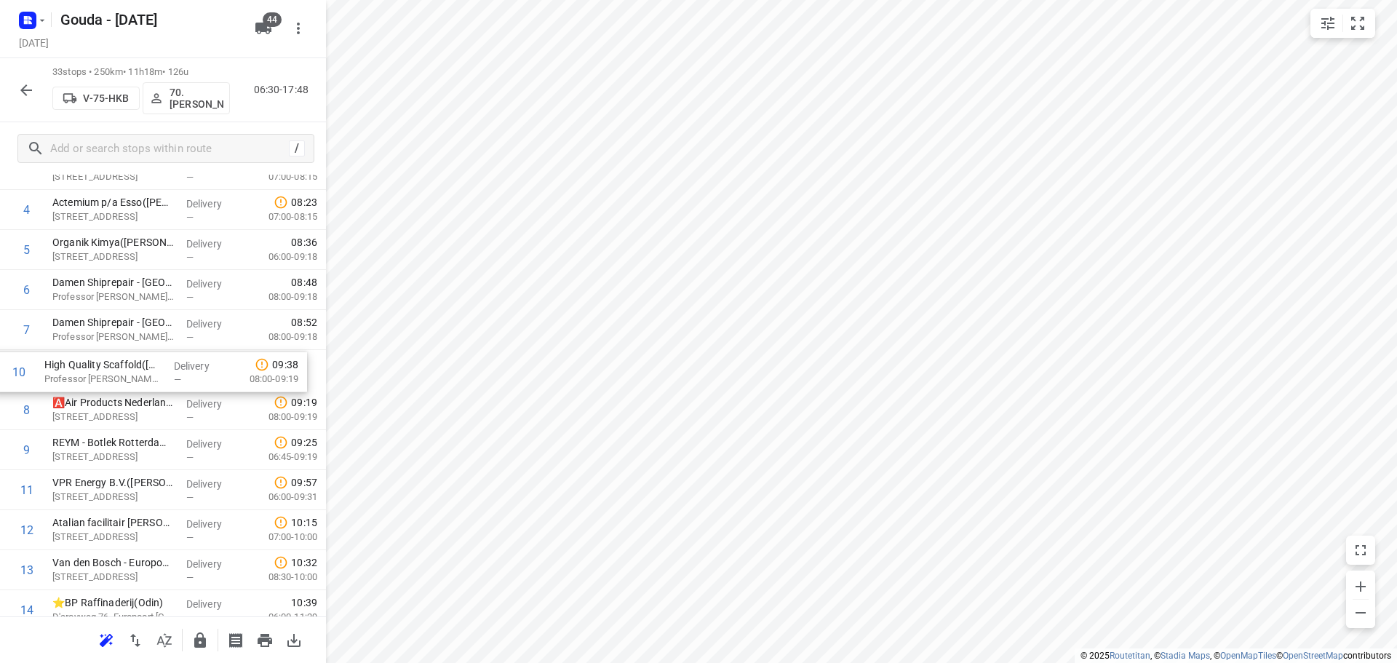
drag, startPoint x: 223, startPoint y: 445, endPoint x: 211, endPoint y: 365, distance: 80.2
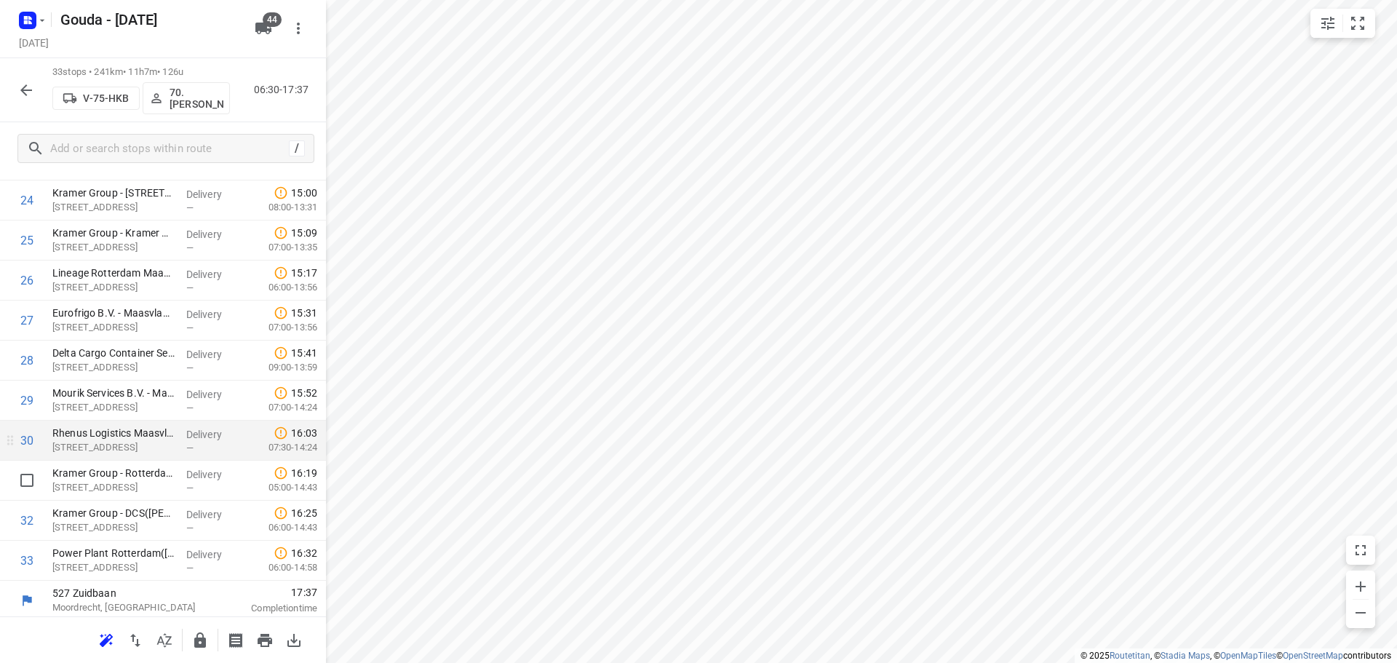
scroll to position [1033, 0]
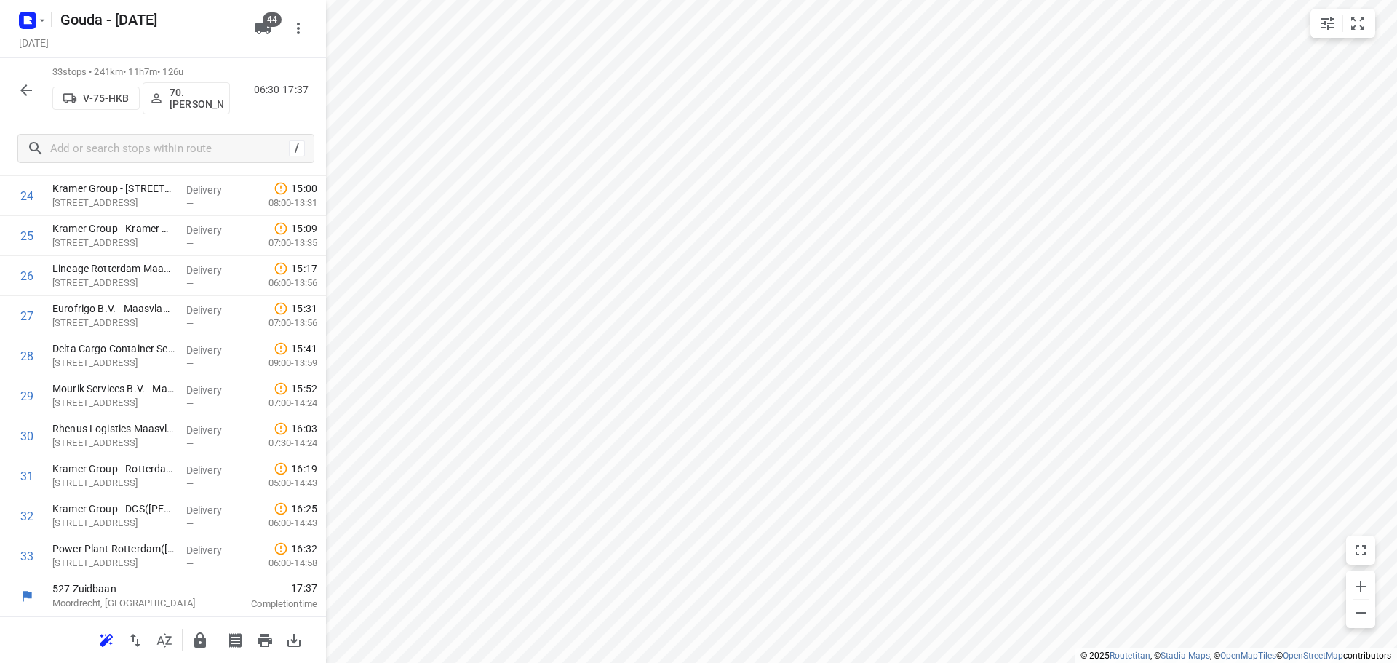
click at [213, 629] on div at bounding box center [200, 640] width 29 height 29
click at [210, 633] on button "button" at bounding box center [200, 640] width 29 height 29
click at [23, 82] on icon "button" at bounding box center [25, 90] width 17 height 17
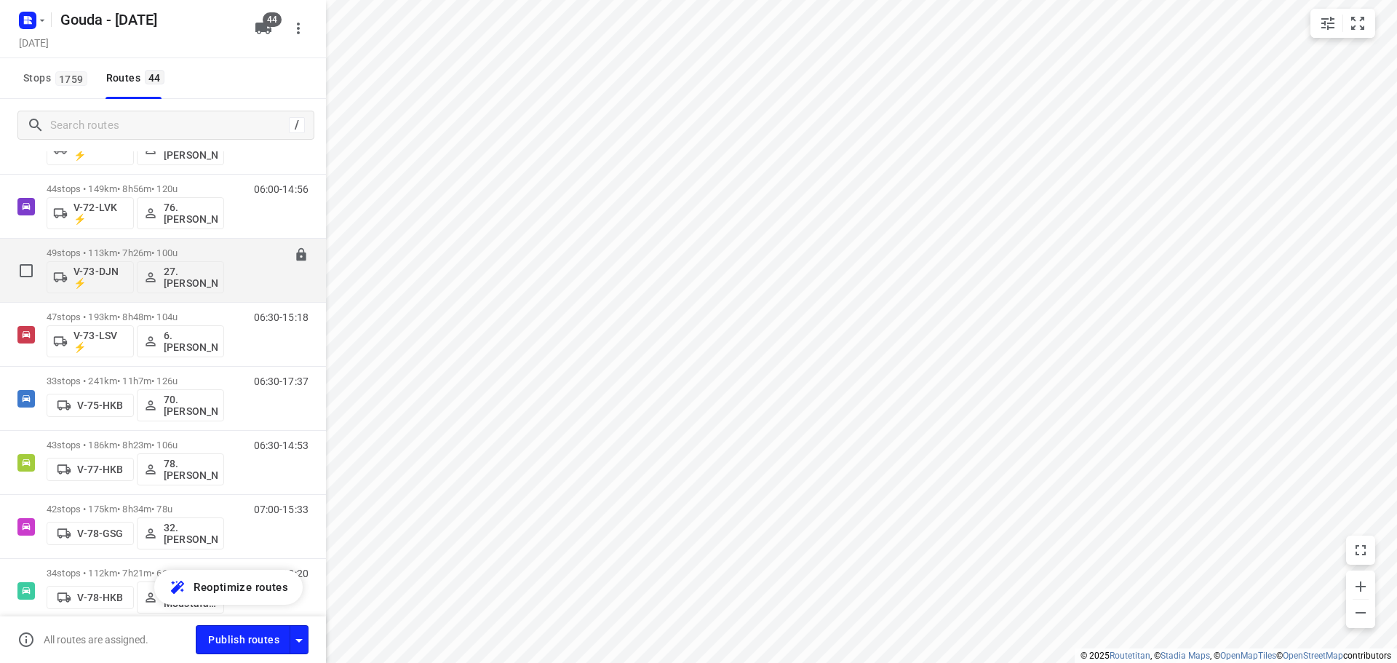
scroll to position [1164, 0]
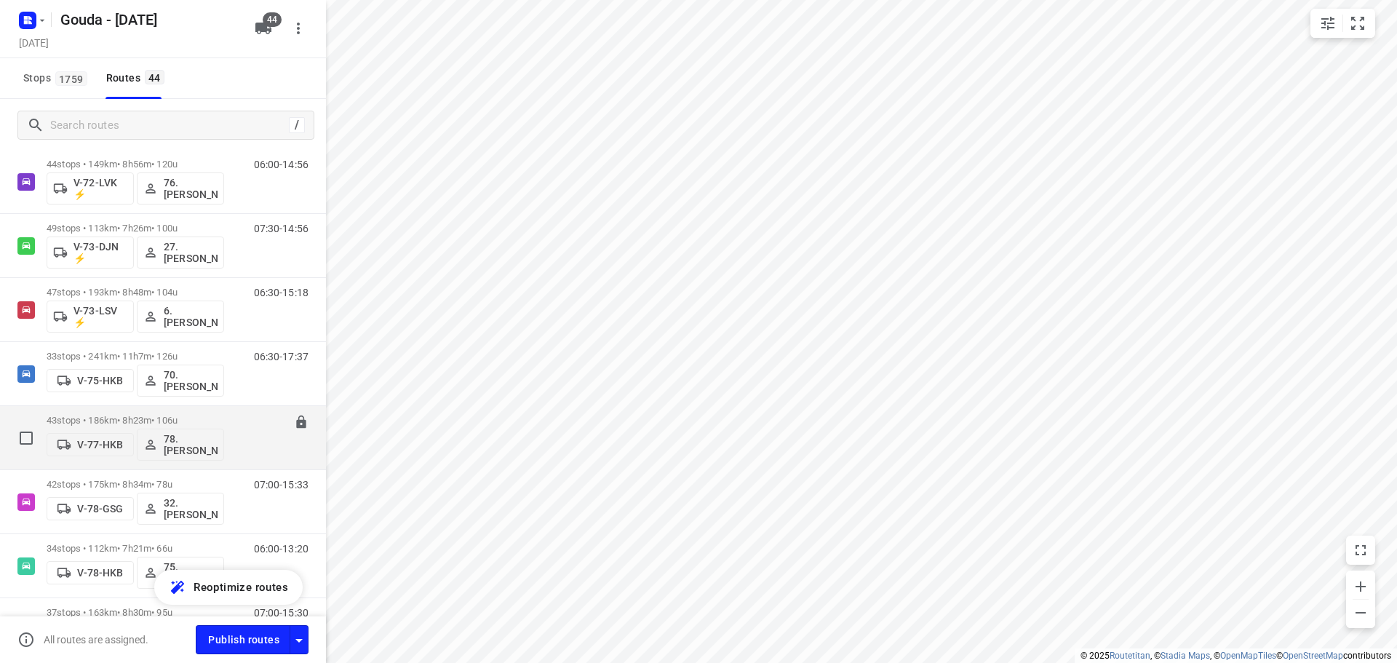
click at [162, 419] on p "43 stops • 186km • 8h23m • 106u" at bounding box center [136, 420] width 178 height 11
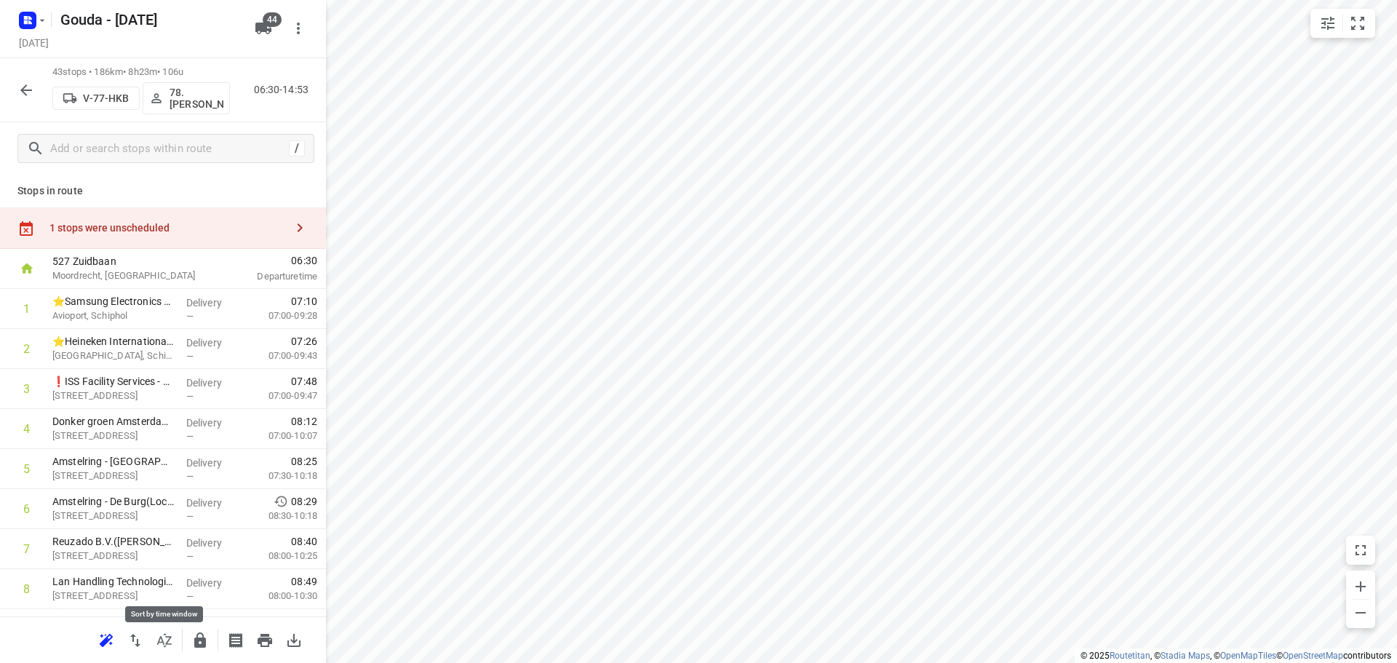
click at [161, 644] on icon "button" at bounding box center [164, 640] width 17 height 17
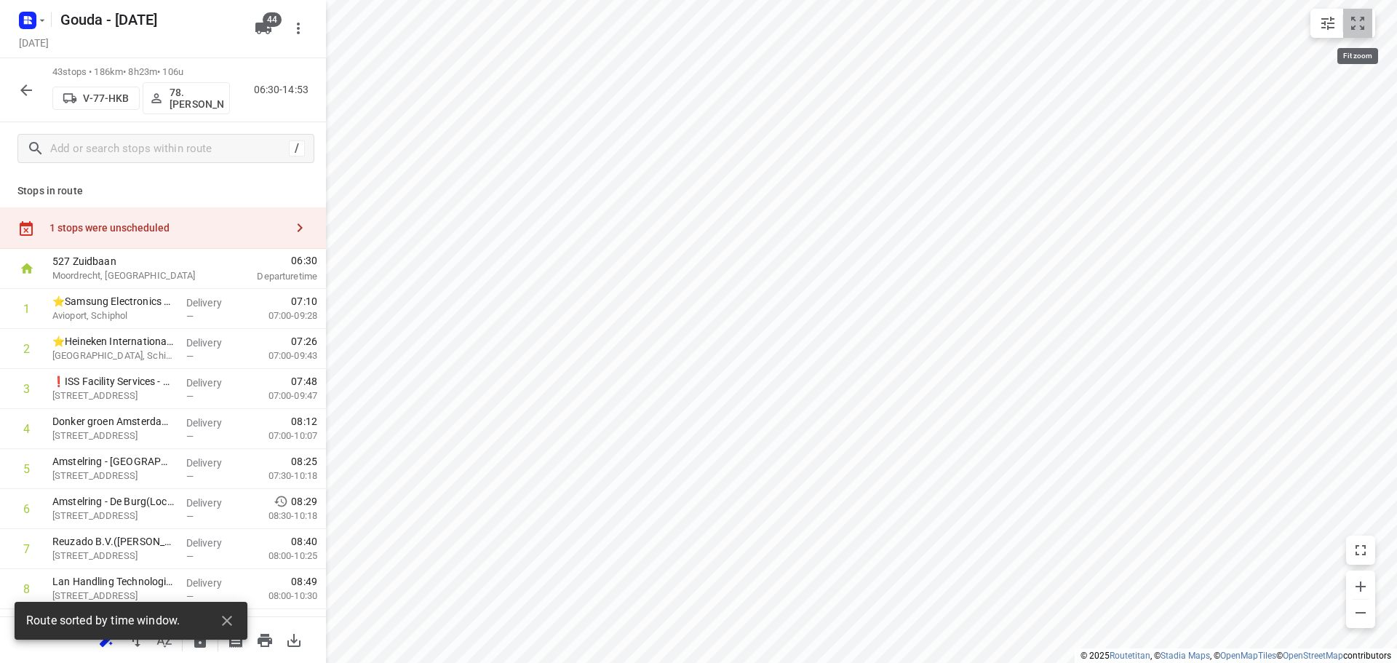
click at [1359, 12] on button "small contained button group" at bounding box center [1357, 23] width 29 height 29
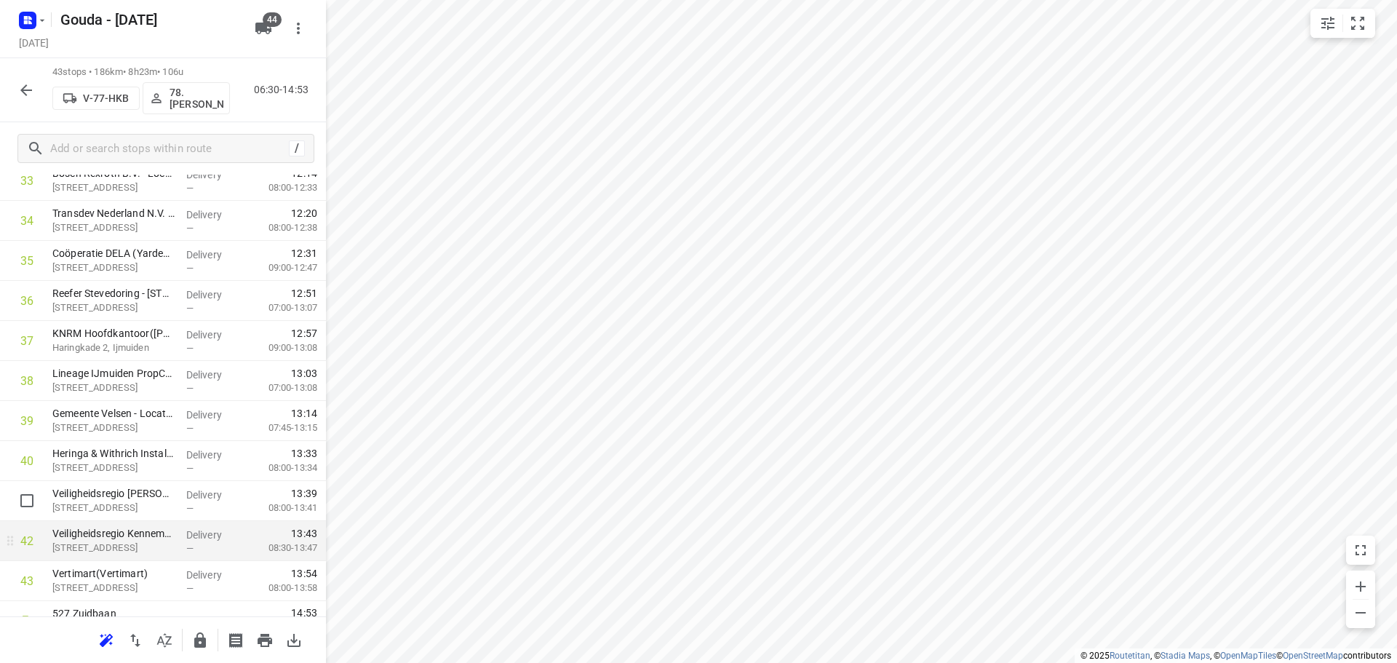
scroll to position [1434, 0]
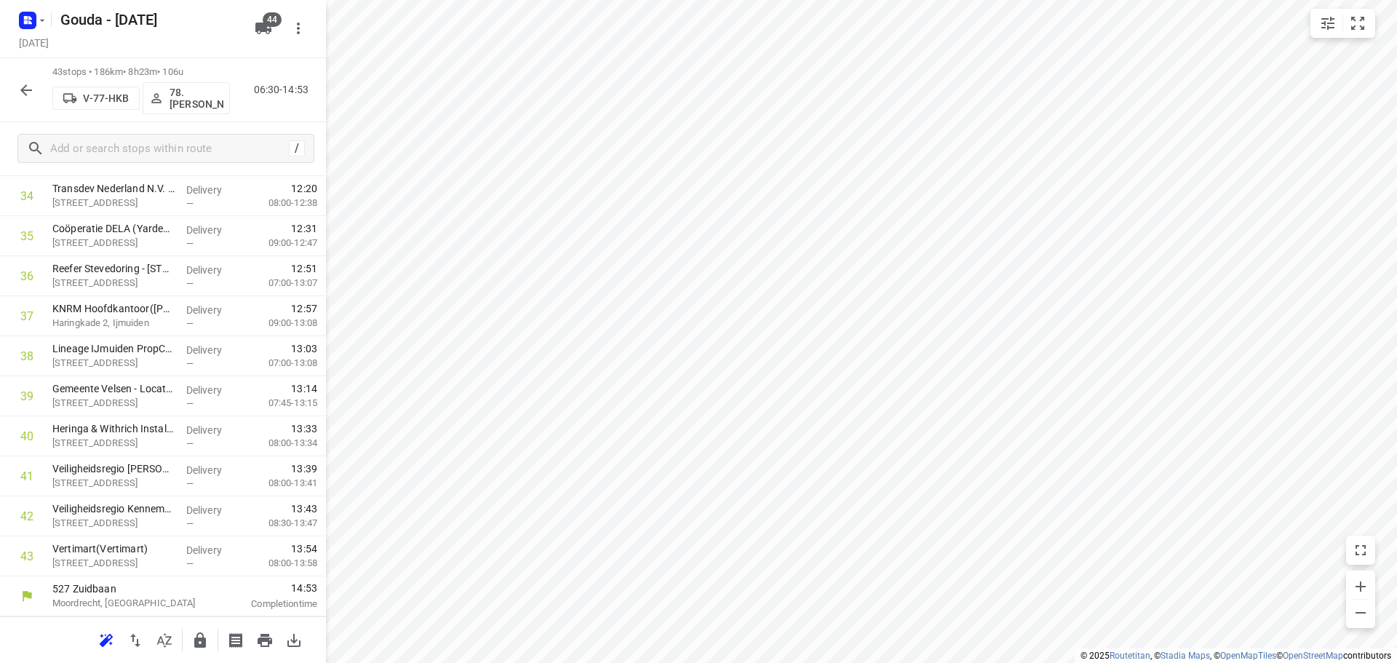
click at [196, 643] on icon "button" at bounding box center [200, 639] width 12 height 15
click at [43, 94] on div "43 stops • 186km • 8h23m • 106u V-77-HKB 78.[PERSON_NAME] 06:30-14:53" at bounding box center [163, 90] width 326 height 64
click at [16, 83] on button "button" at bounding box center [26, 90] width 29 height 29
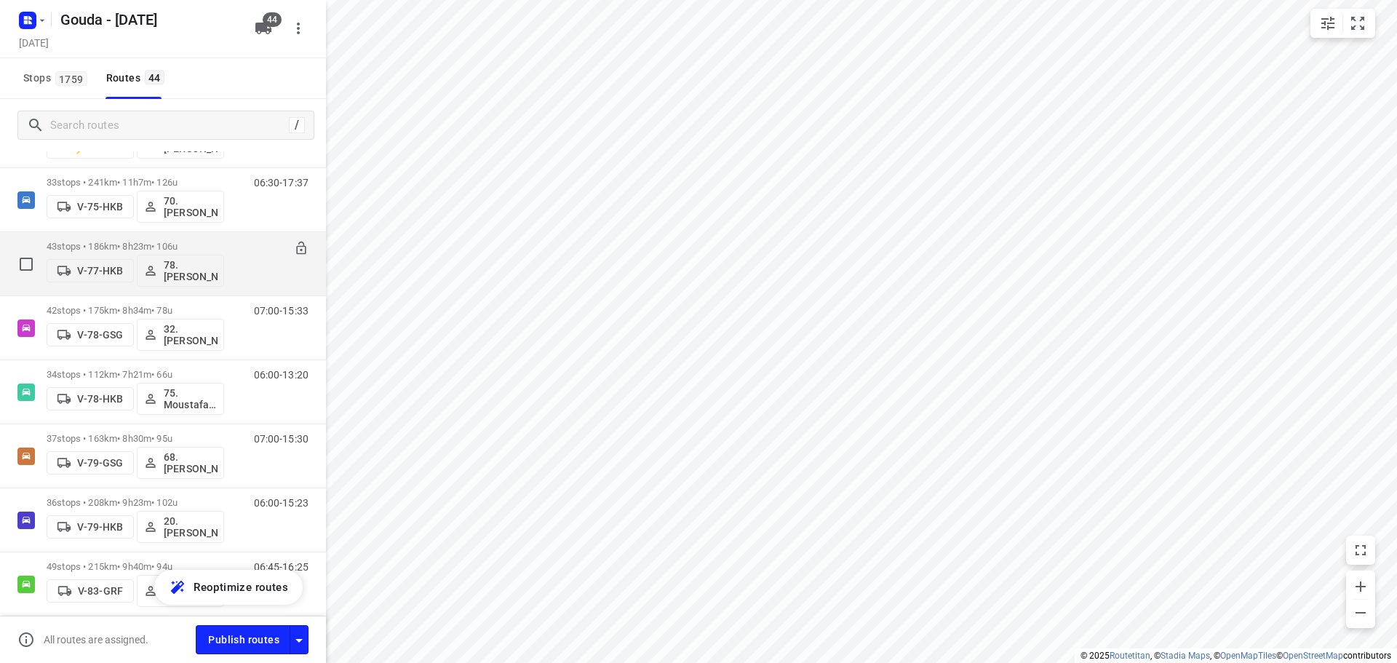
scroll to position [1383, 0]
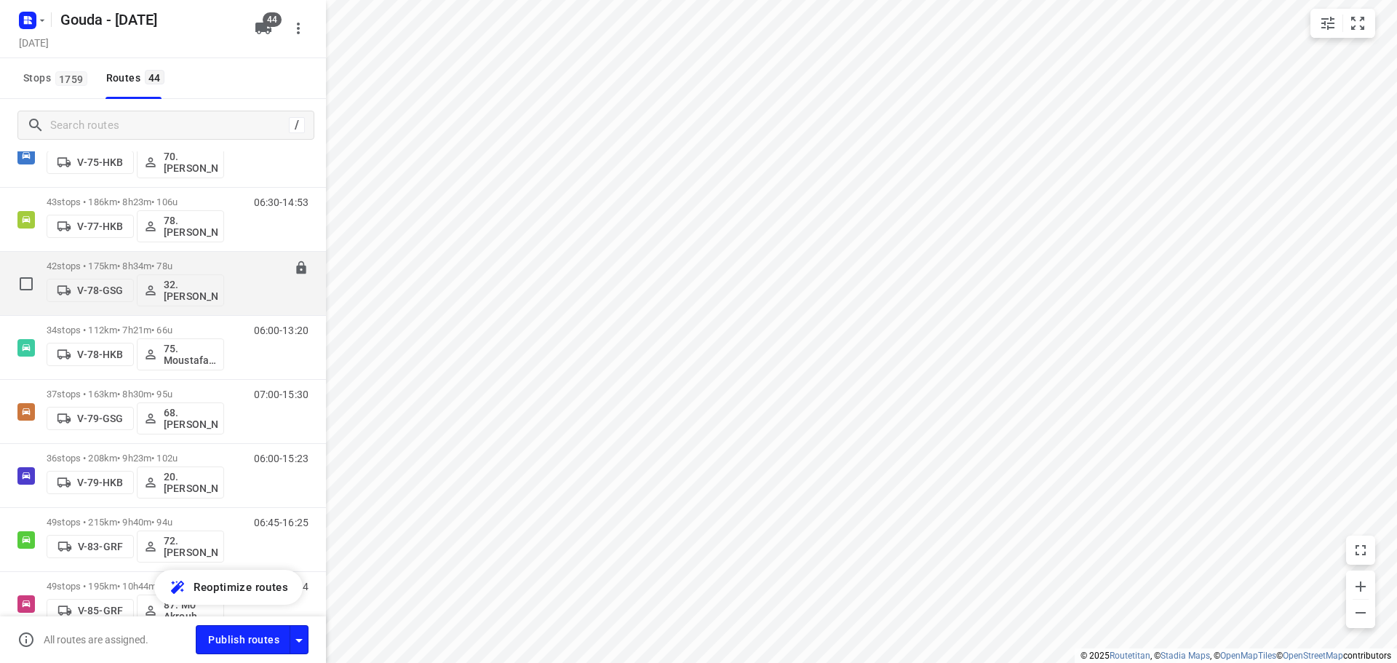
click at [188, 258] on div "42 stops • 175km • 8h34m • 78u V-78-GSG 32. [PERSON_NAME]" at bounding box center [136, 283] width 178 height 60
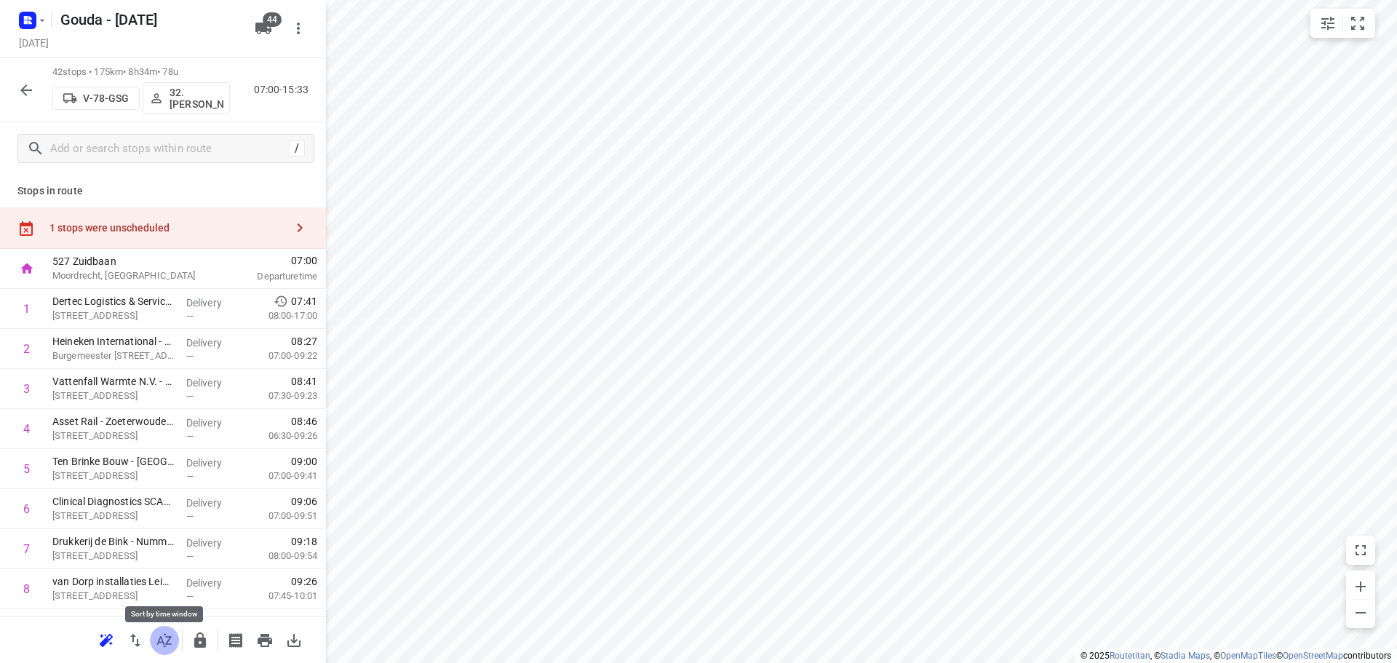
click at [164, 649] on button "button" at bounding box center [164, 640] width 29 height 29
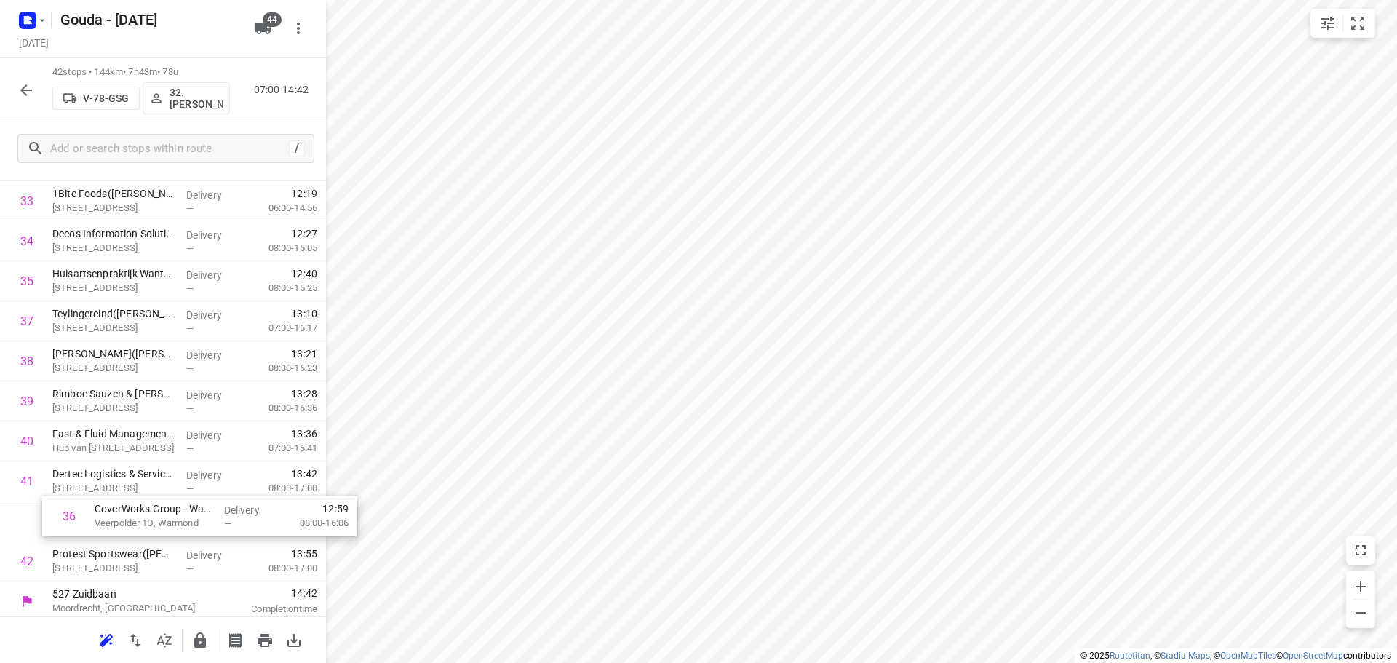
scroll to position [1394, 0]
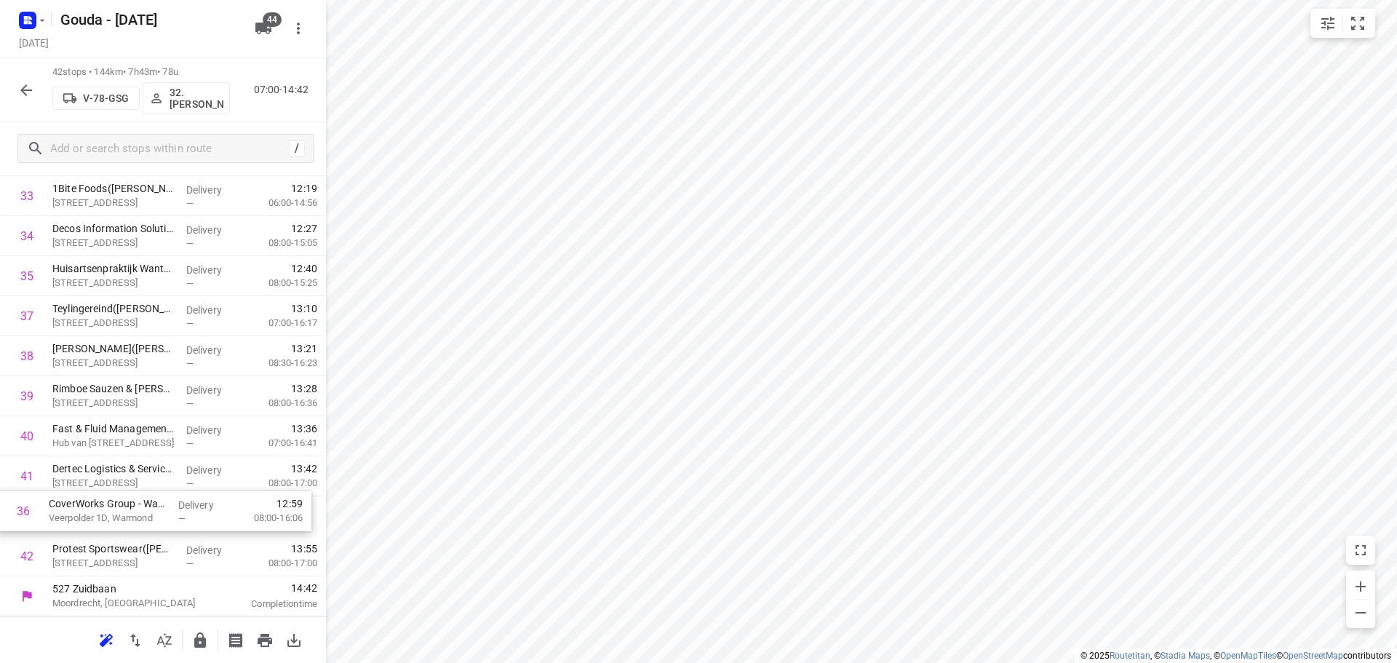
drag, startPoint x: 100, startPoint y: 340, endPoint x: 100, endPoint y: 532, distance: 192.1
click at [195, 636] on icon "button" at bounding box center [199, 640] width 17 height 17
click at [28, 93] on icon "button" at bounding box center [25, 90] width 17 height 17
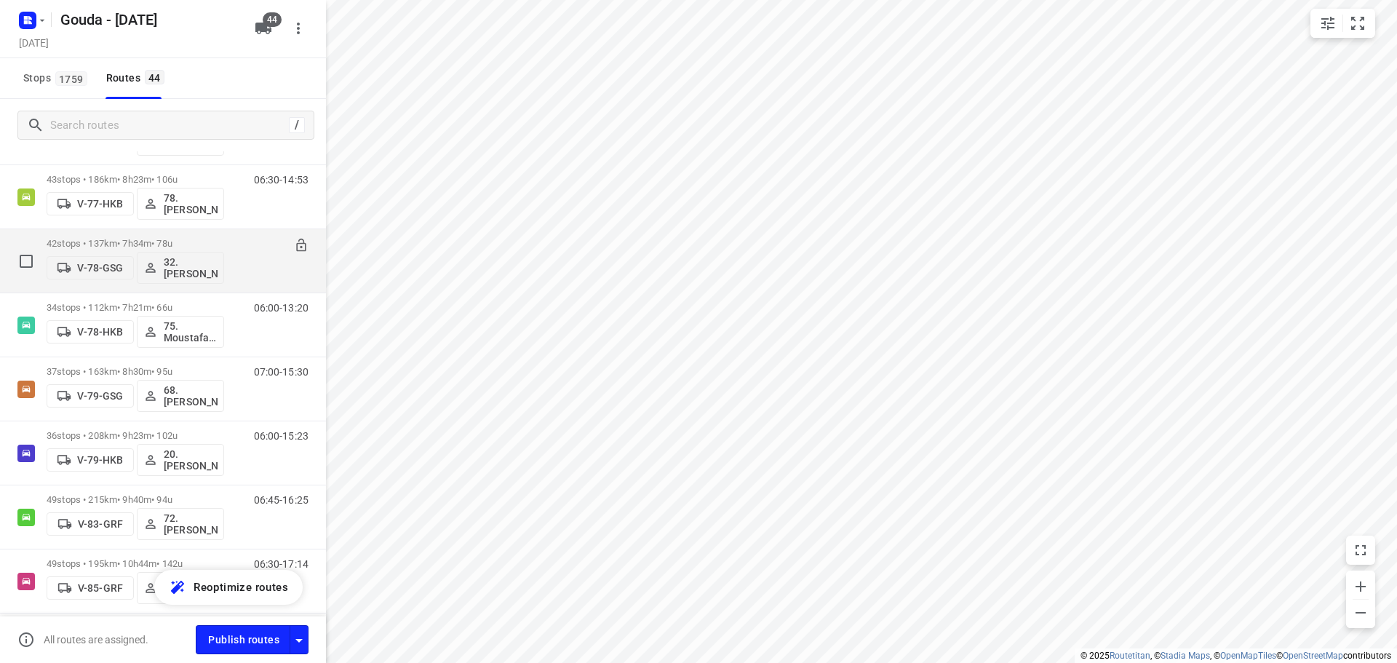
scroll to position [1383, 0]
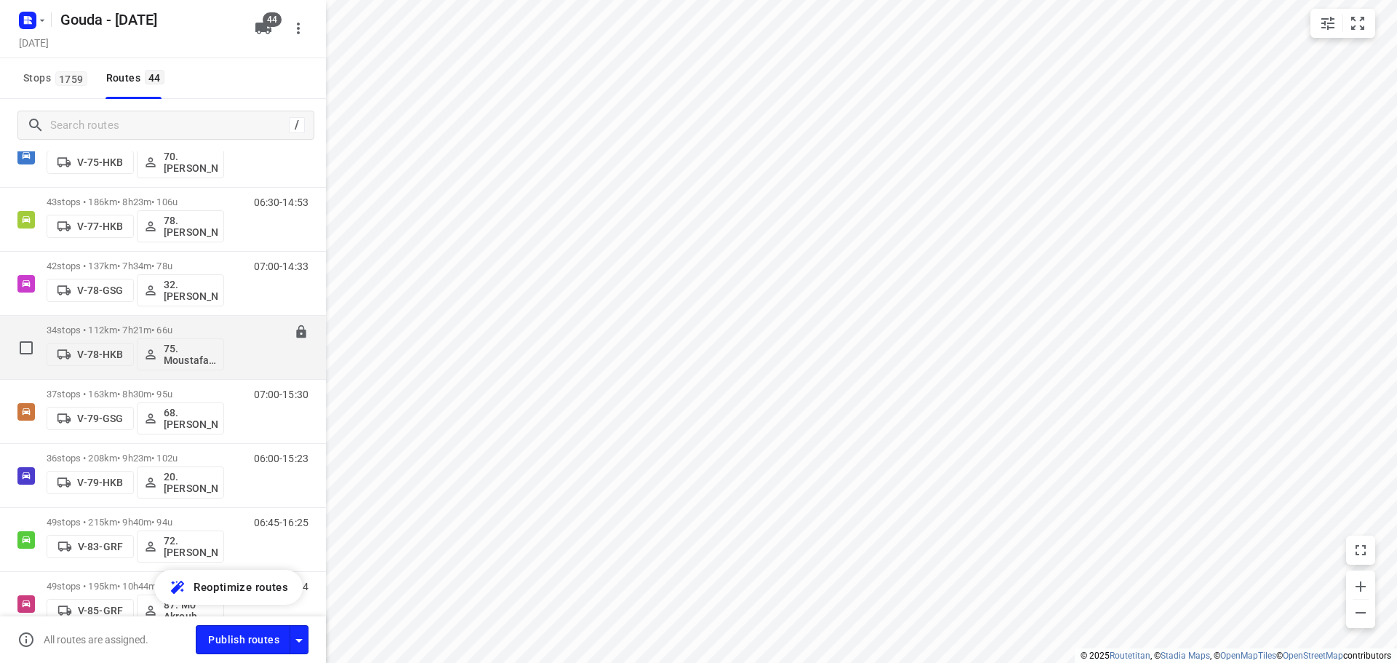
click at [178, 331] on p "34 stops • 112km • 7h21m • 66u" at bounding box center [136, 330] width 178 height 11
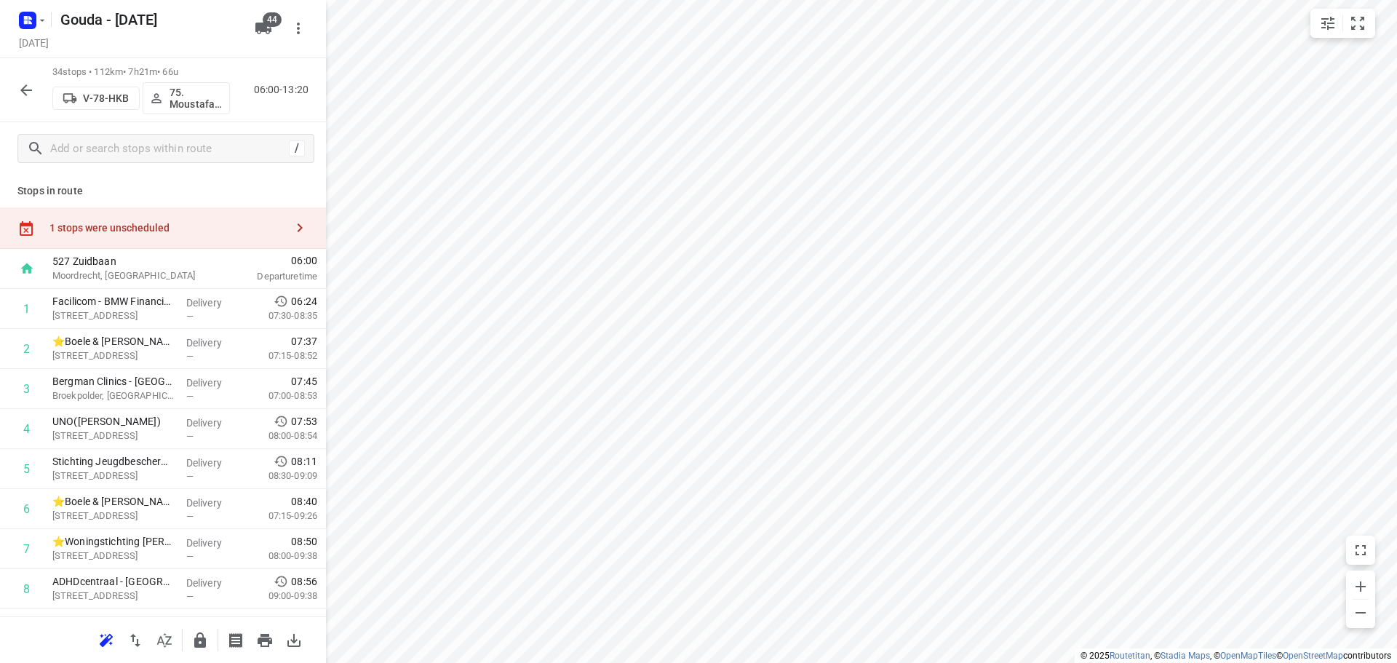
click at [157, 647] on icon "button" at bounding box center [164, 640] width 17 height 17
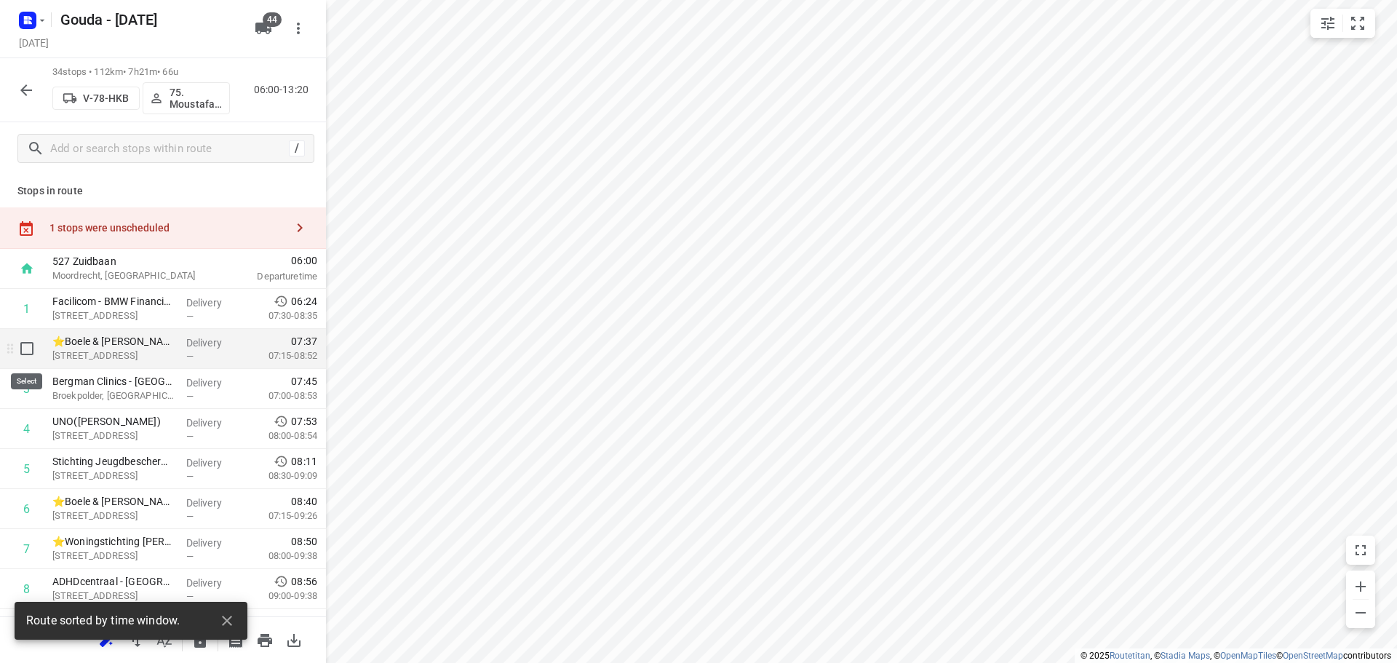
drag, startPoint x: 27, startPoint y: 347, endPoint x: 39, endPoint y: 373, distance: 29.0
click at [27, 347] on input "checkbox" at bounding box center [26, 348] width 29 height 29
checkbox input "true"
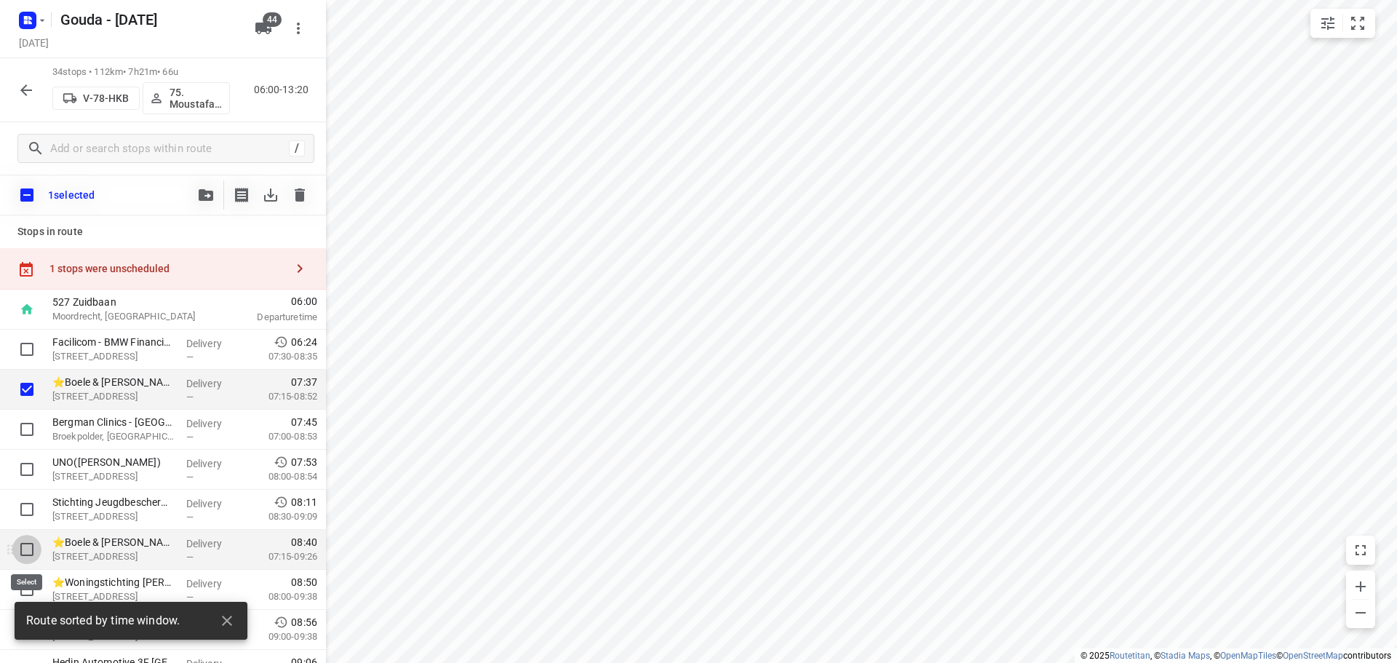
drag, startPoint x: 28, startPoint y: 549, endPoint x: 107, endPoint y: 440, distance: 133.9
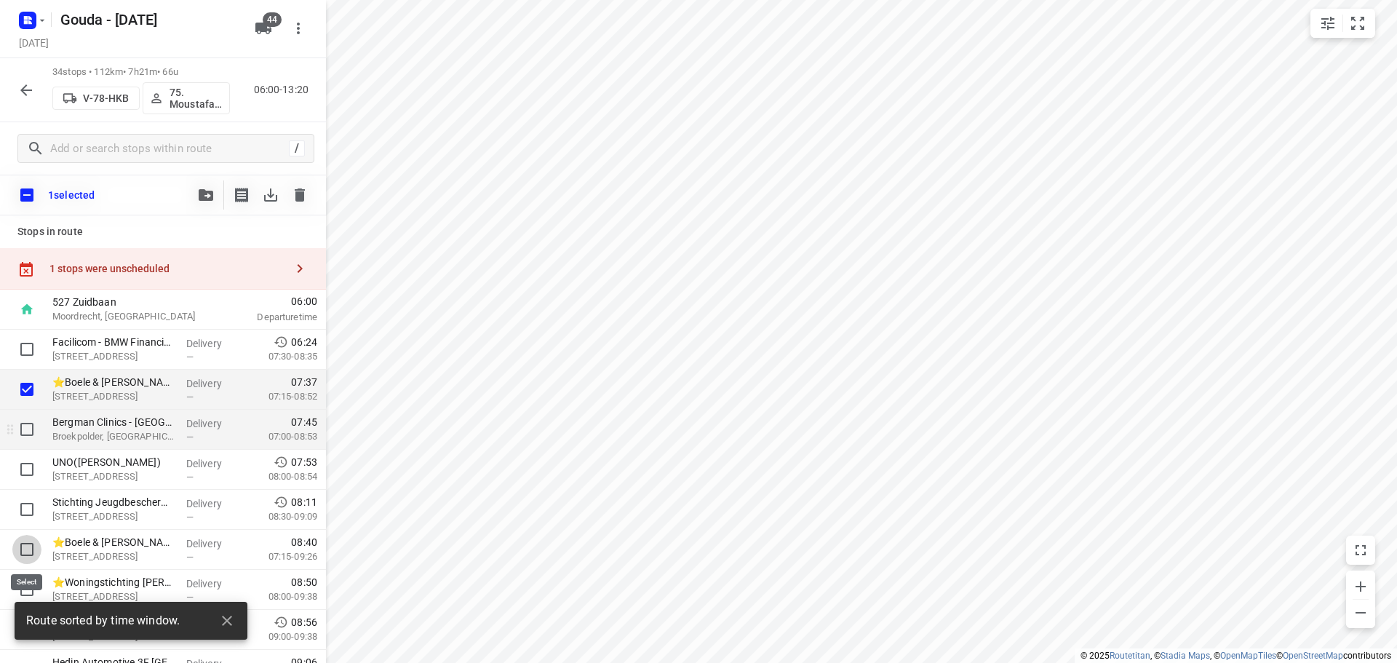
click at [28, 547] on input "checkbox" at bounding box center [26, 549] width 29 height 29
checkbox input "true"
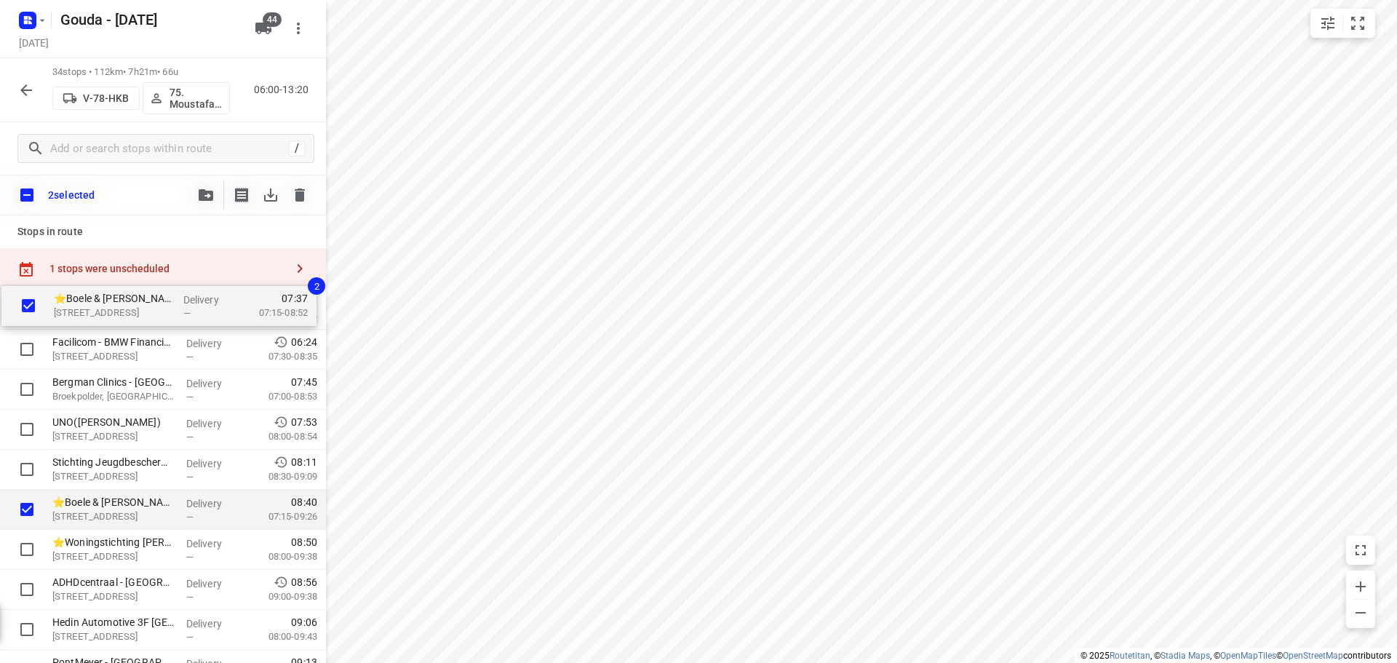
drag, startPoint x: 106, startPoint y: 394, endPoint x: 106, endPoint y: 298, distance: 96.1
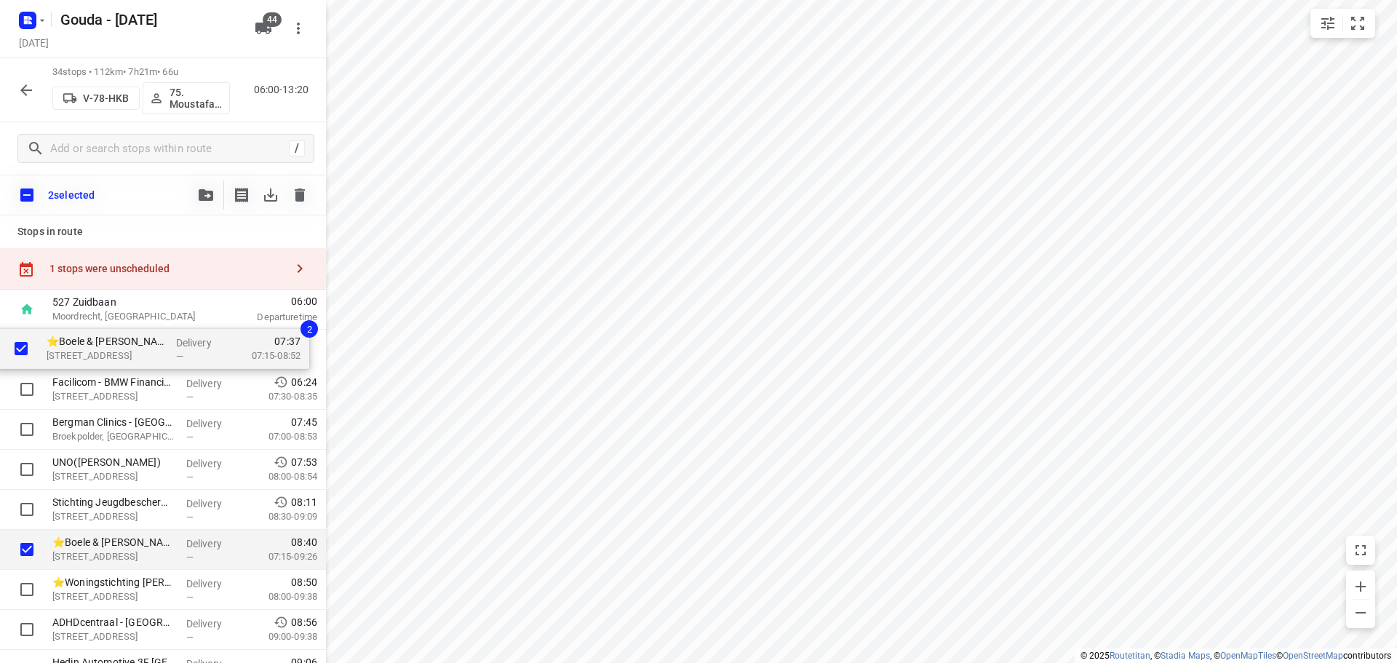
drag, startPoint x: 96, startPoint y: 394, endPoint x: 90, endPoint y: 339, distance: 55.0
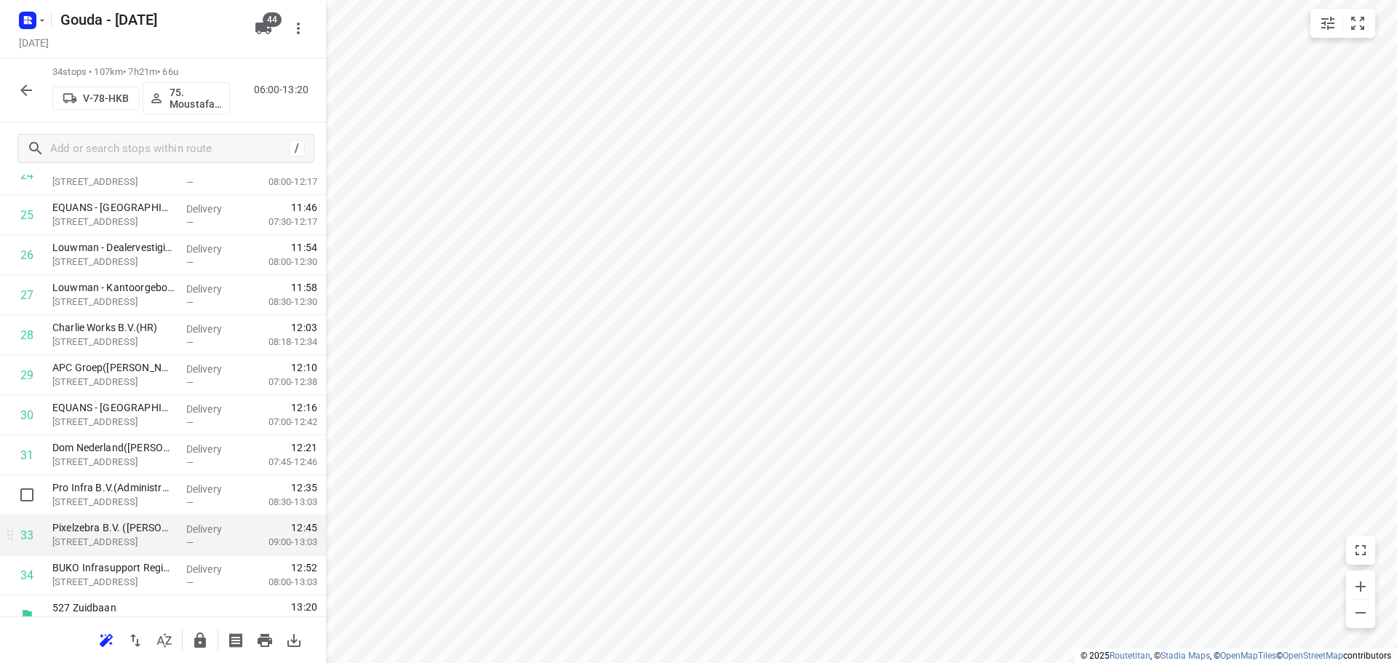
scroll to position [1073, 0]
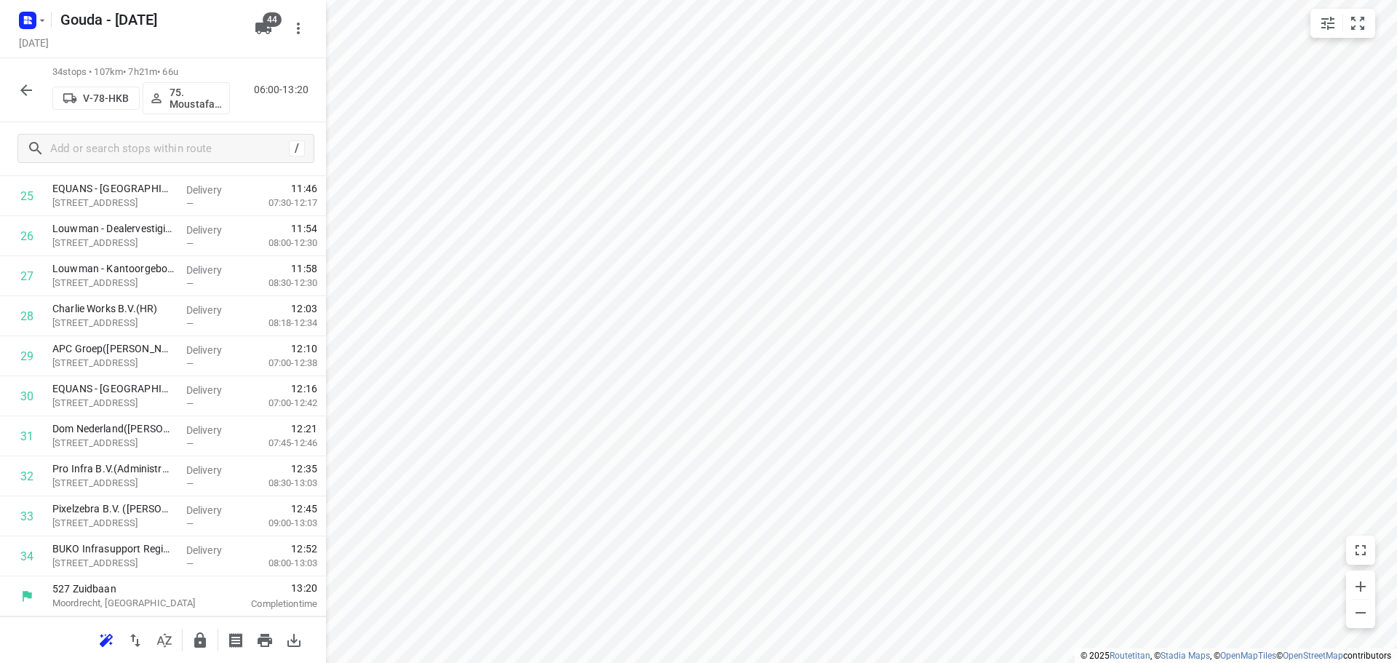
click at [208, 637] on icon "button" at bounding box center [199, 640] width 17 height 17
click at [28, 93] on icon "button" at bounding box center [25, 90] width 17 height 17
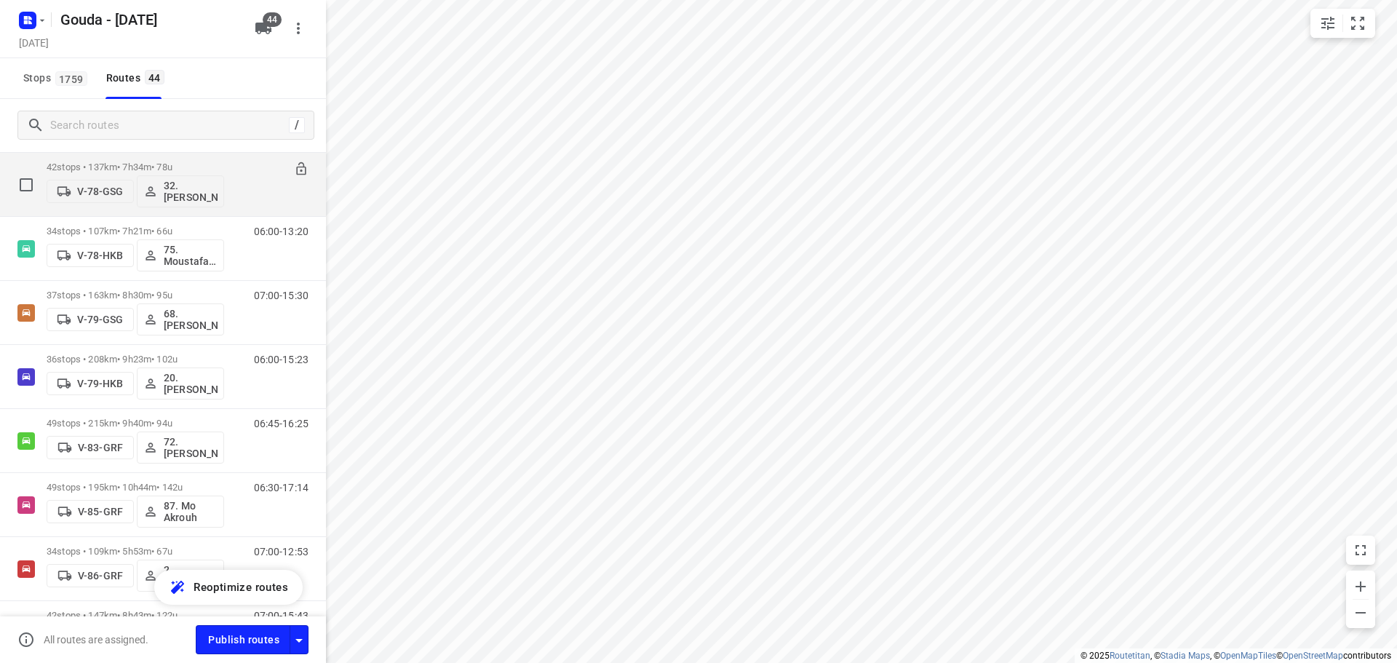
scroll to position [1455, 0]
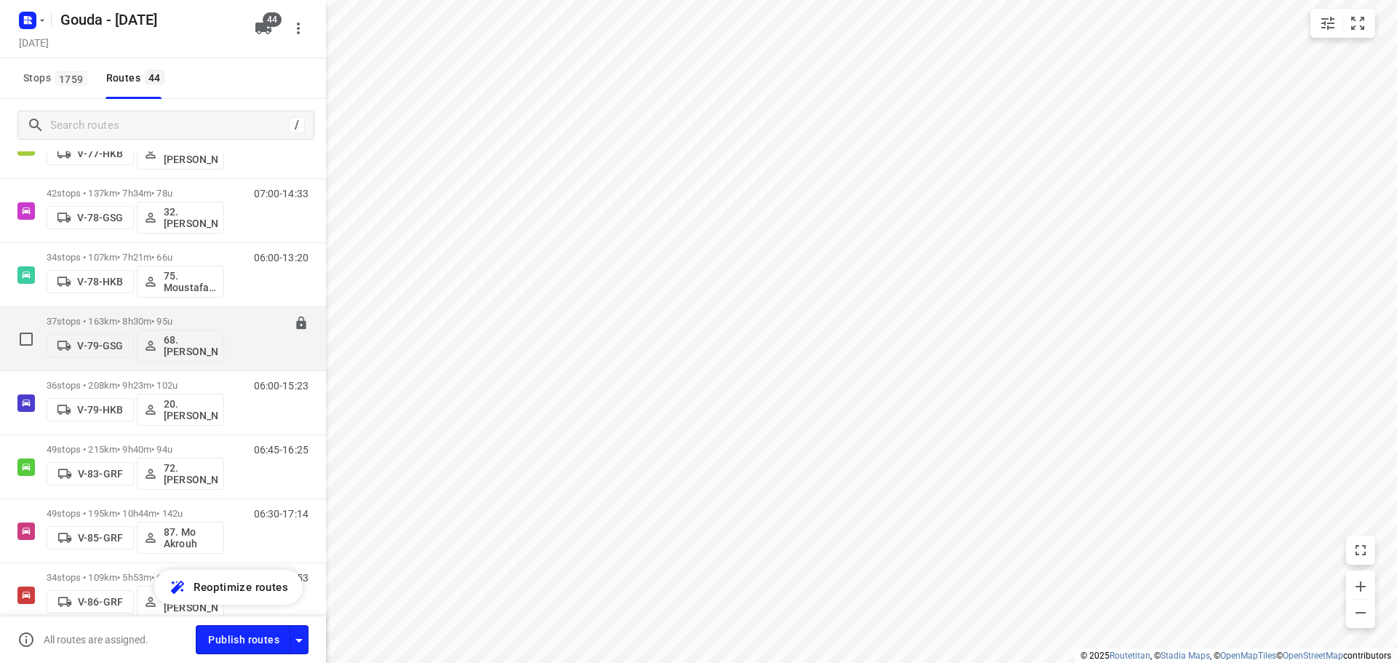
click at [159, 319] on p "37 stops • 163km • 8h30m • 95u" at bounding box center [136, 321] width 178 height 11
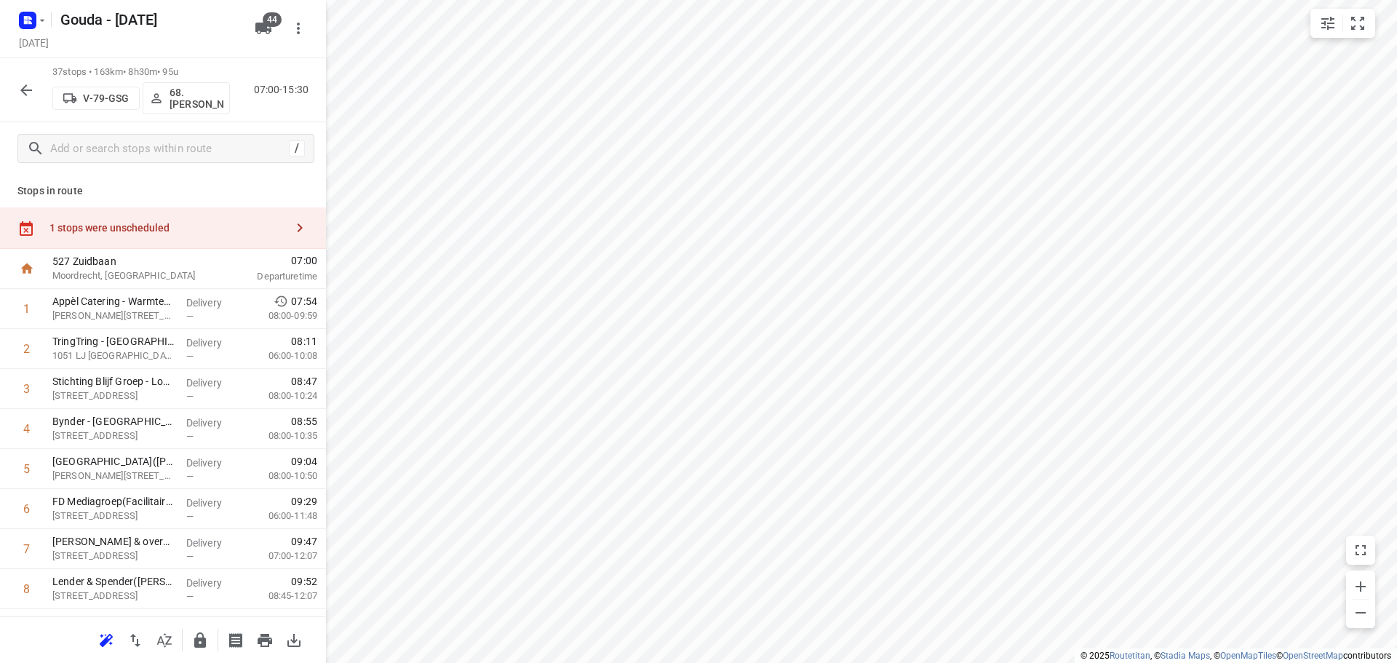
click at [168, 644] on icon "button" at bounding box center [164, 640] width 15 height 14
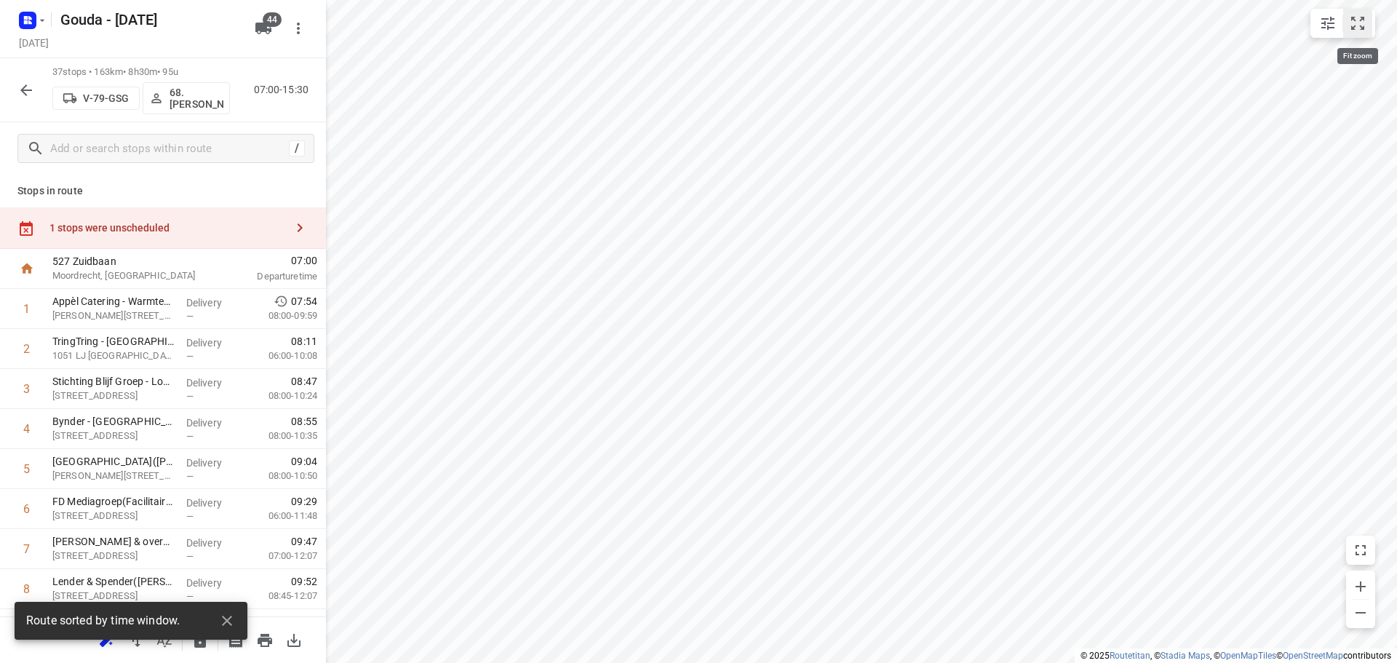
click at [1363, 25] on icon "small contained button group" at bounding box center [1357, 23] width 17 height 17
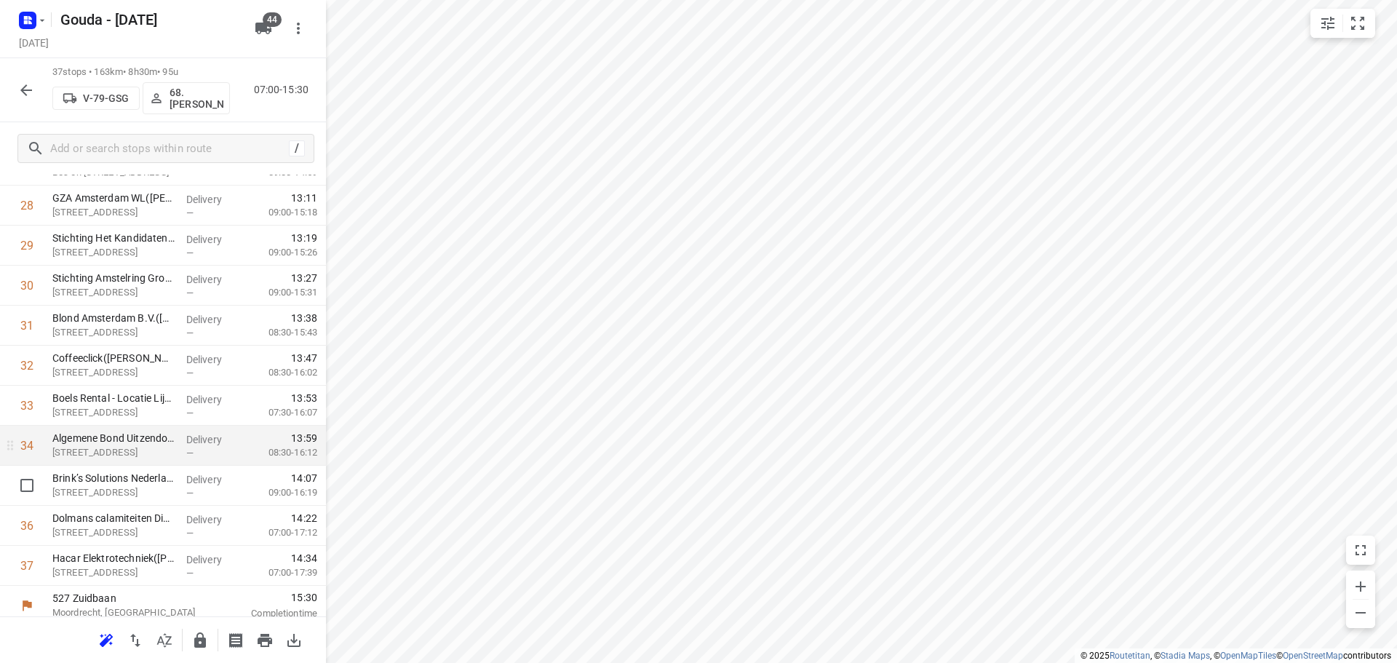
scroll to position [1193, 0]
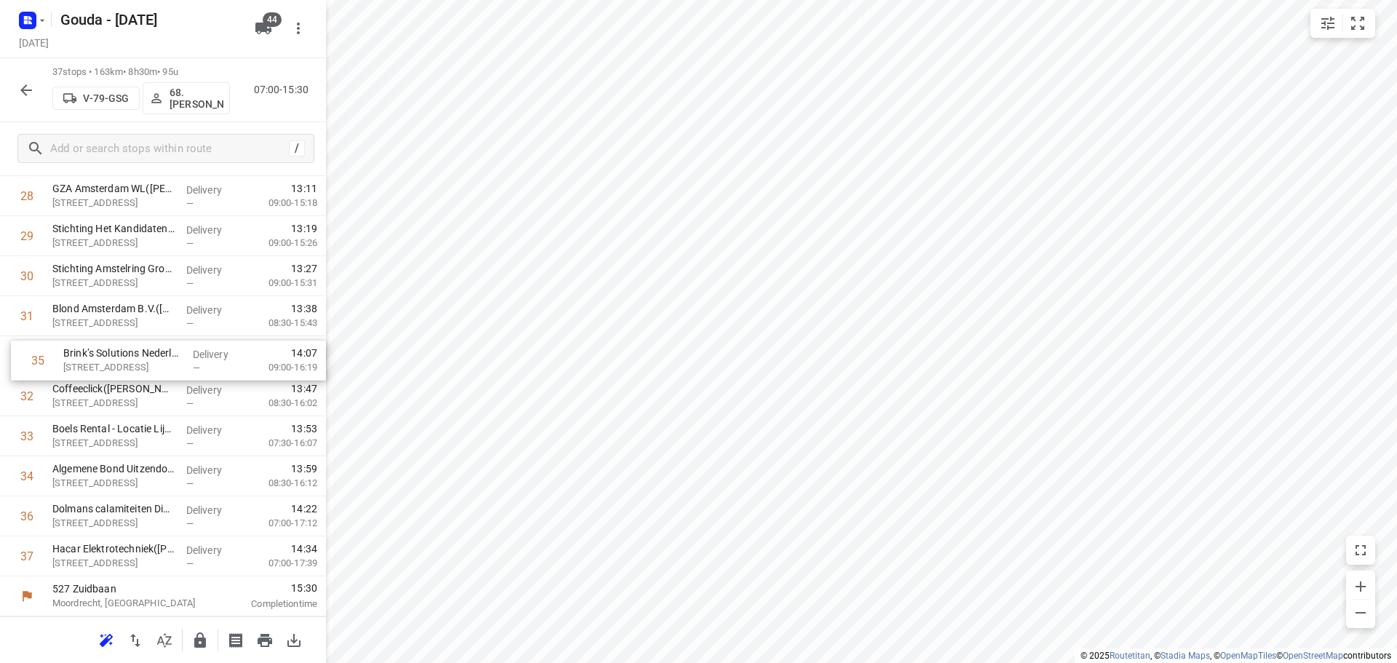
drag, startPoint x: 154, startPoint y: 486, endPoint x: 164, endPoint y: 364, distance: 122.7
click at [194, 648] on icon "button" at bounding box center [199, 640] width 17 height 17
click at [27, 84] on icon "button" at bounding box center [25, 90] width 17 height 17
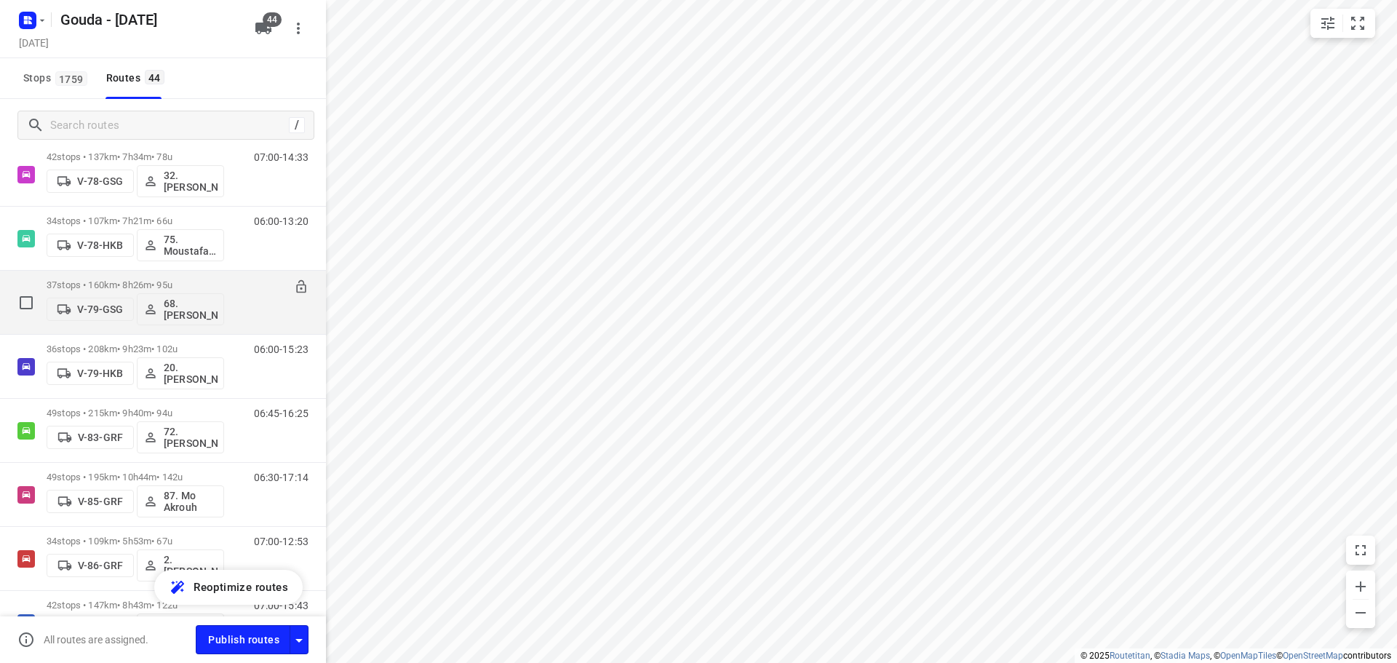
scroll to position [1528, 0]
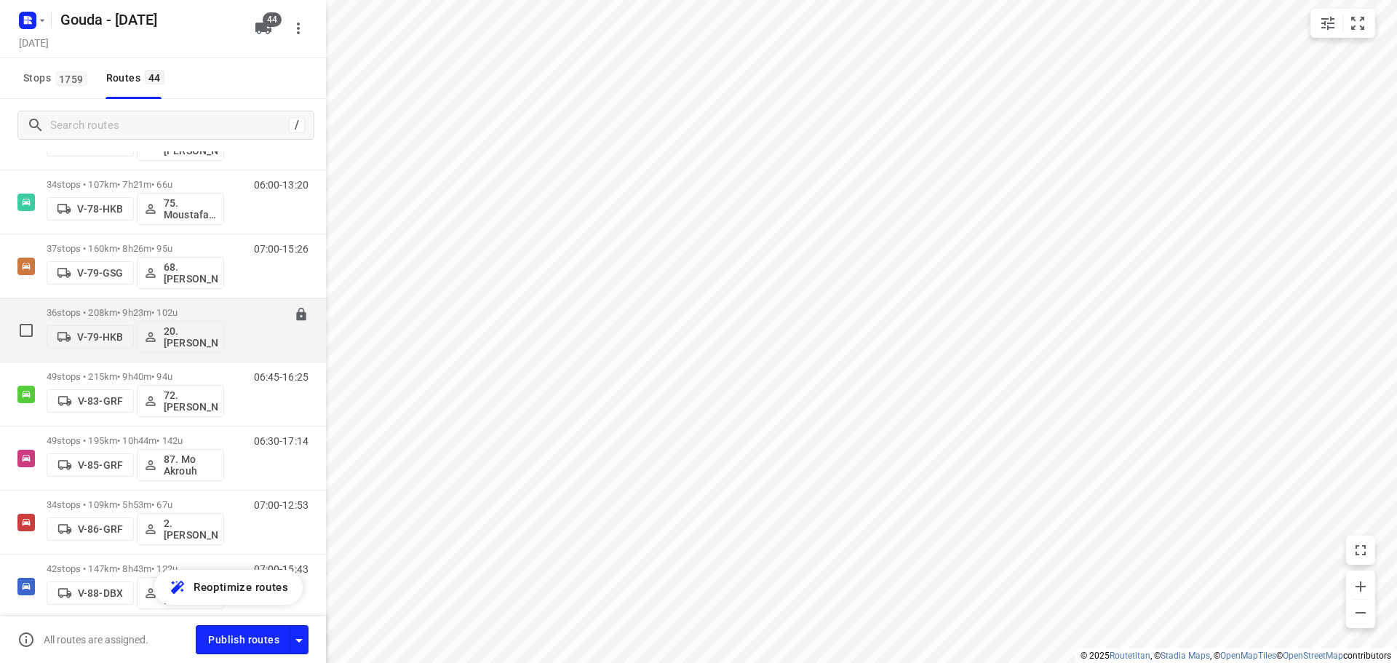
click at [236, 309] on div "06:00-15:23" at bounding box center [272, 333] width 73 height 53
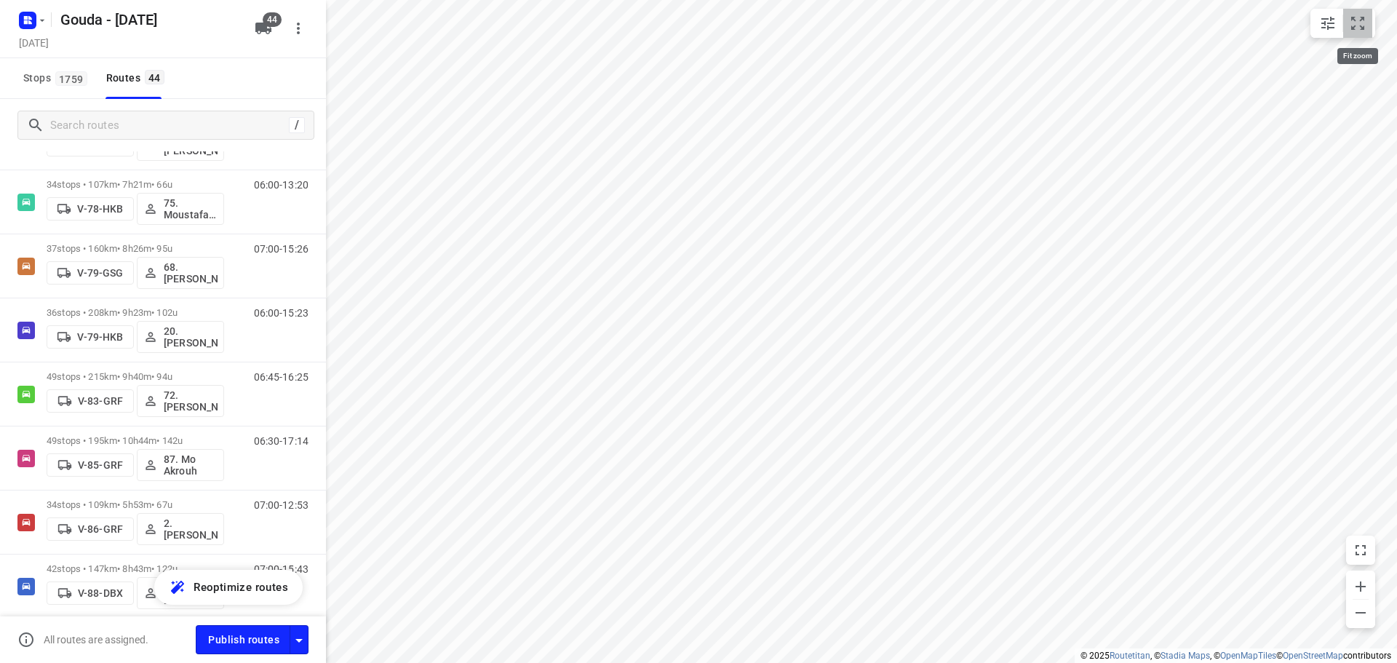
click at [1360, 20] on icon "small contained button group" at bounding box center [1357, 23] width 13 height 13
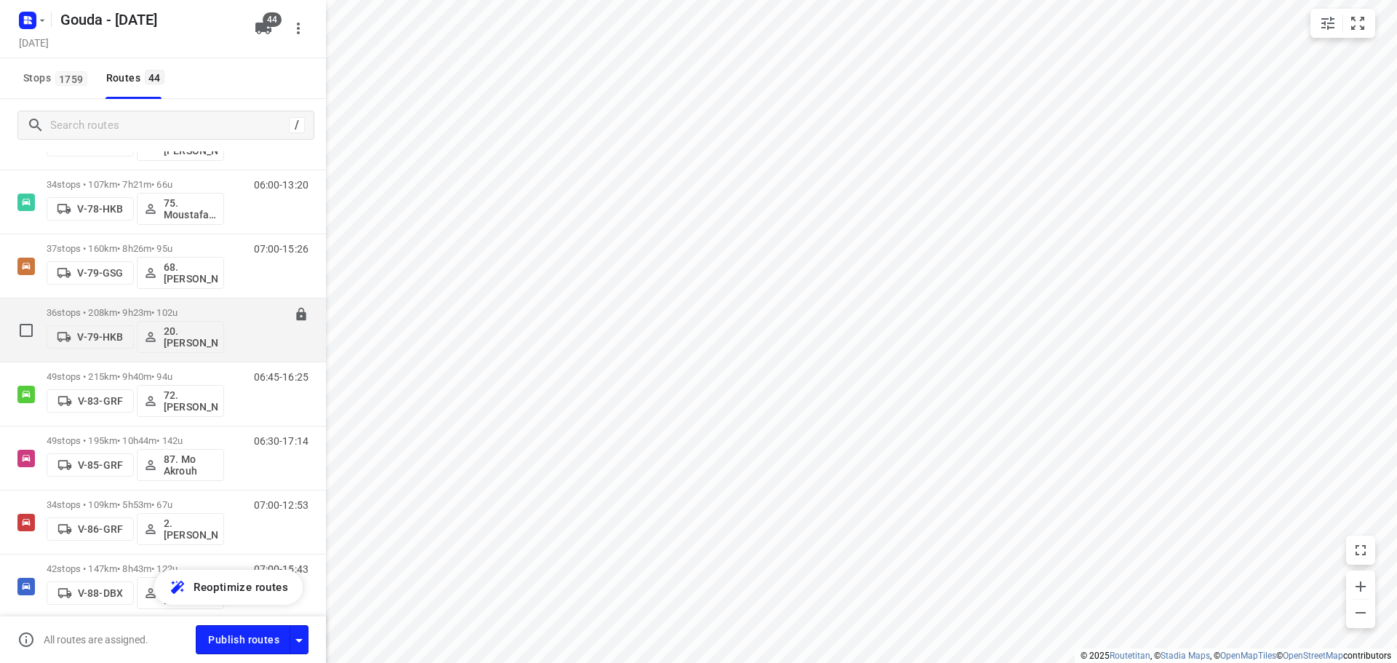
click at [104, 309] on p "36 stops • 208km • 9h23m • 102u" at bounding box center [136, 312] width 178 height 11
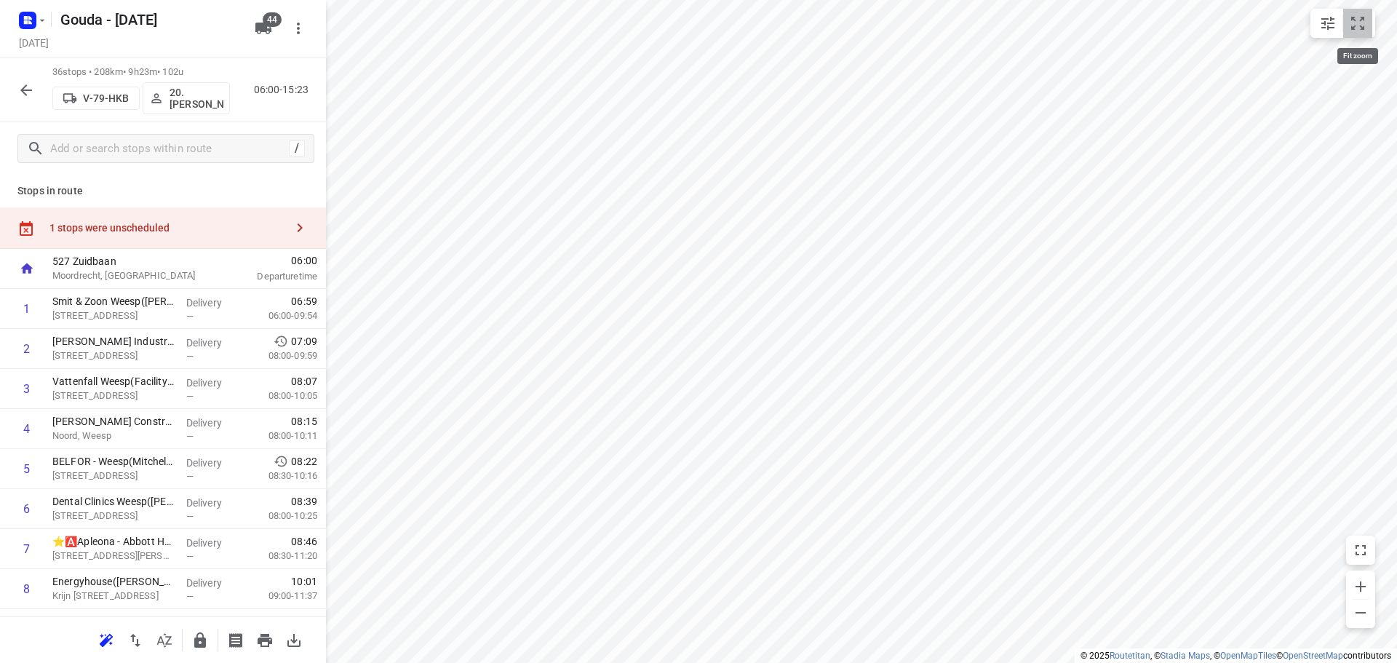
click at [1357, 15] on icon "small contained button group" at bounding box center [1357, 23] width 17 height 17
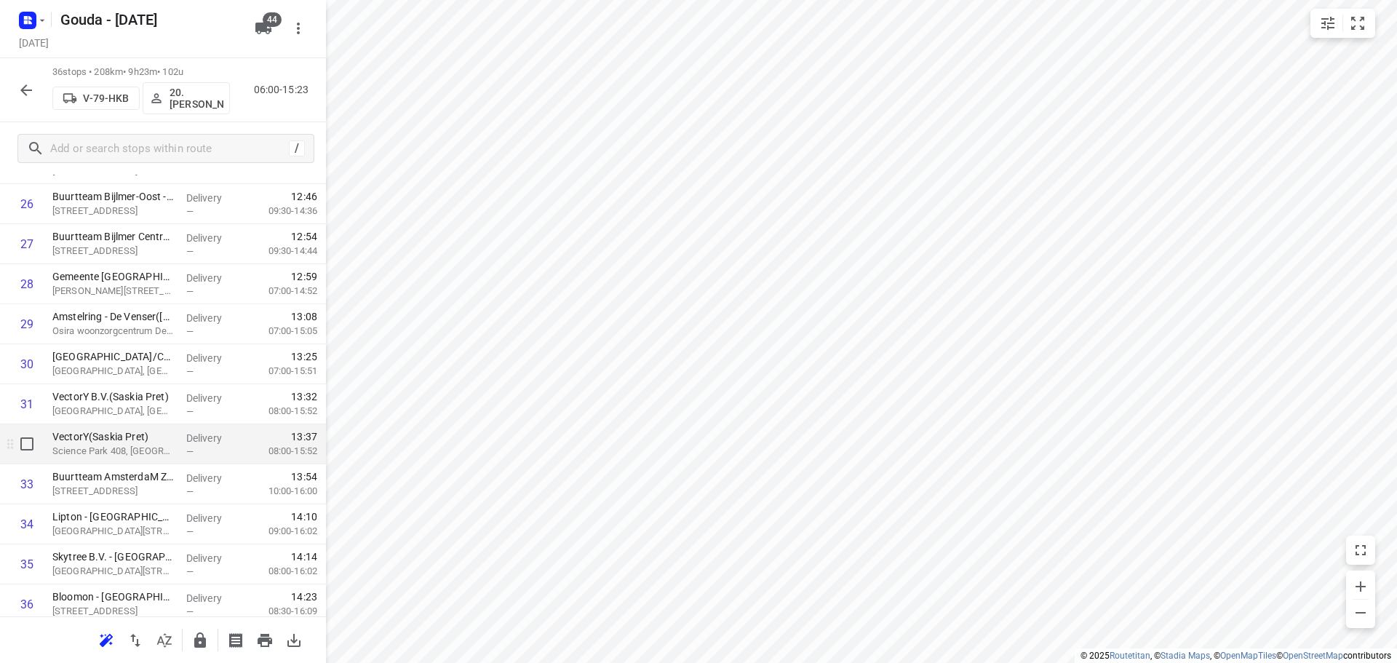
scroll to position [1153, 0]
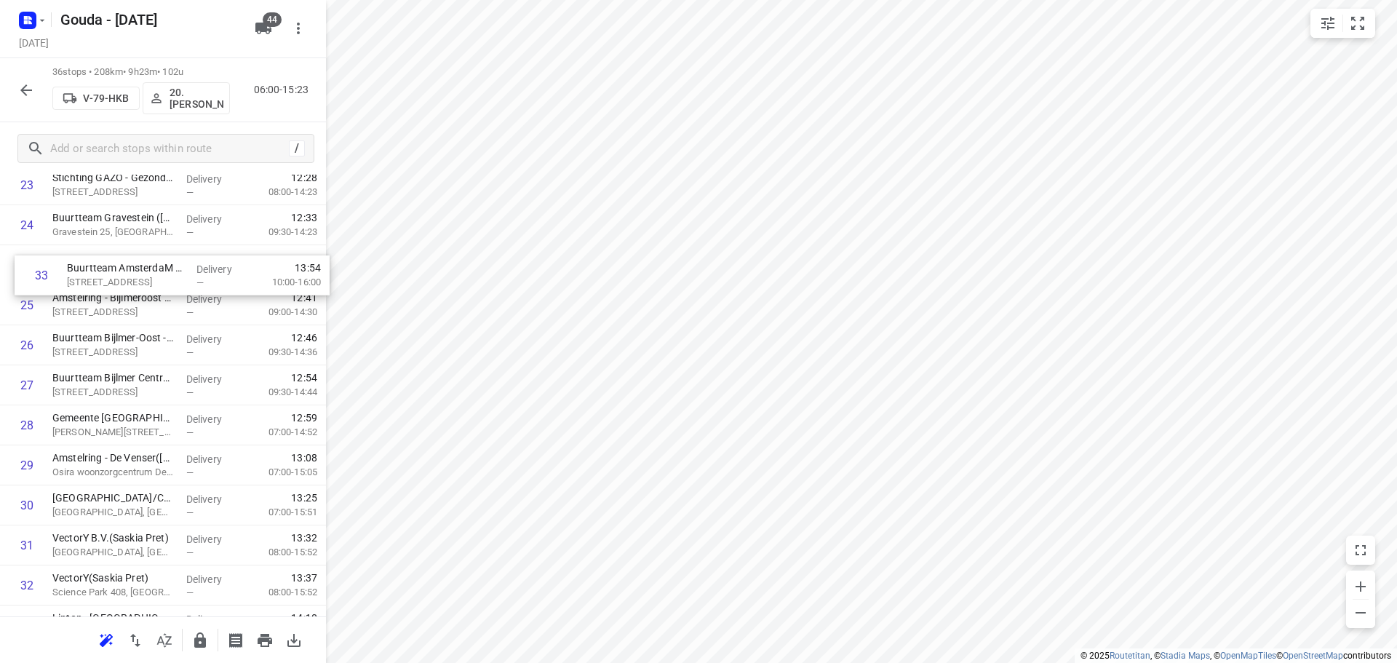
drag, startPoint x: 143, startPoint y: 452, endPoint x: 157, endPoint y: 287, distance: 165.1
click at [157, 287] on div "1 Smit & Zoon Weesp(Judith Plet) Nijverheidslaan 48, Weesp Delivery — 06:59 06:…" at bounding box center [163, 5] width 326 height 1441
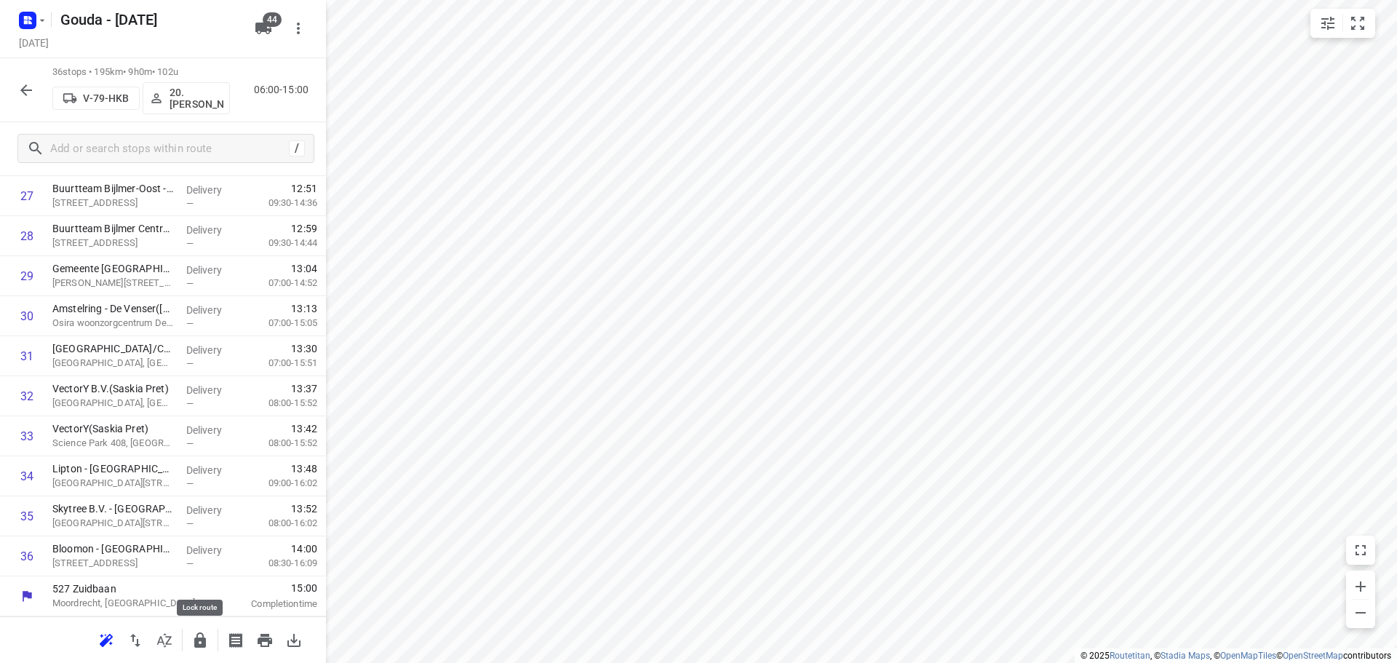
click at [193, 636] on icon "button" at bounding box center [199, 640] width 17 height 17
click at [25, 85] on icon "button" at bounding box center [25, 90] width 17 height 17
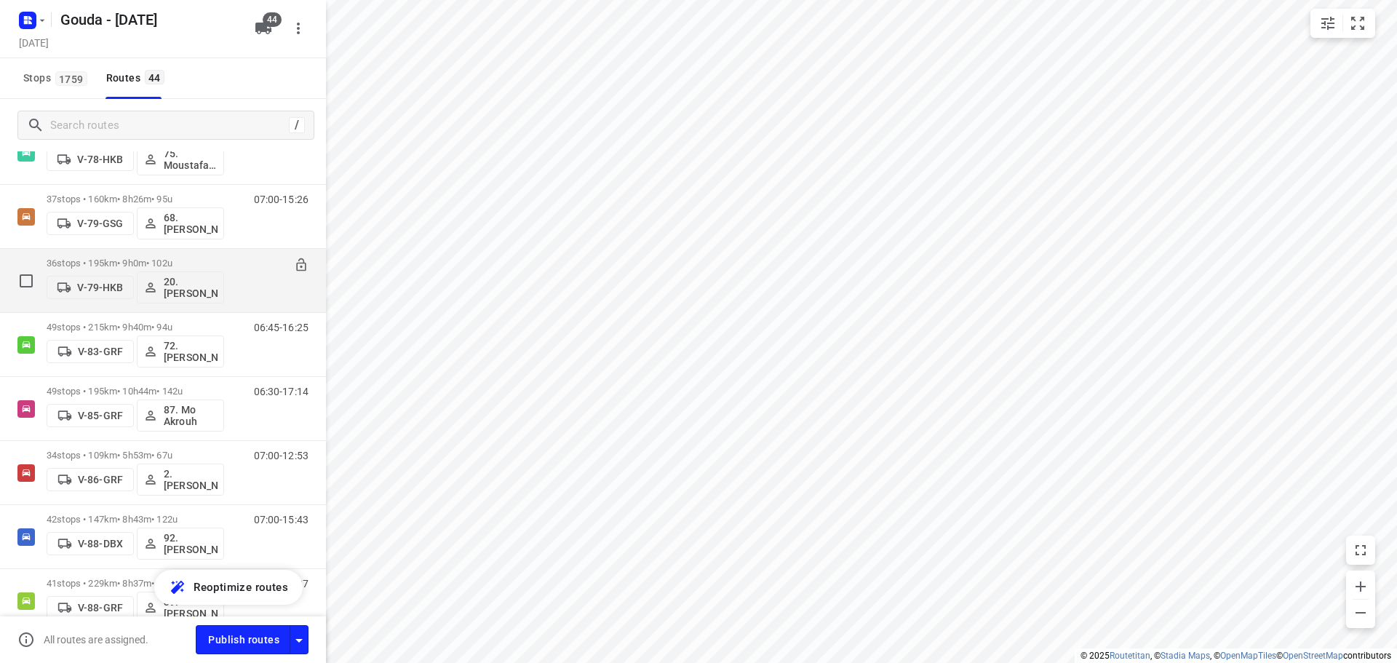
scroll to position [1601, 0]
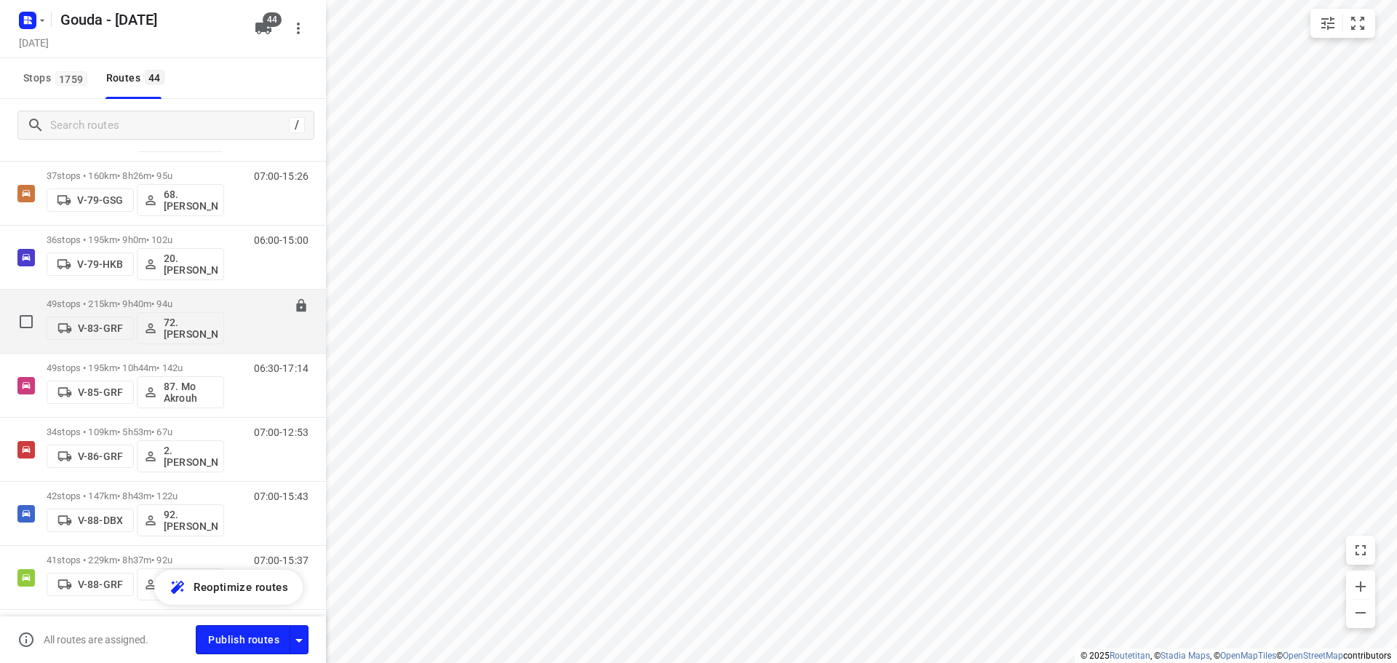
click at [145, 295] on div "49 stops • 215km • 9h40m • 94u V-83-GRF 72.Sharron Koeiman" at bounding box center [136, 321] width 178 height 60
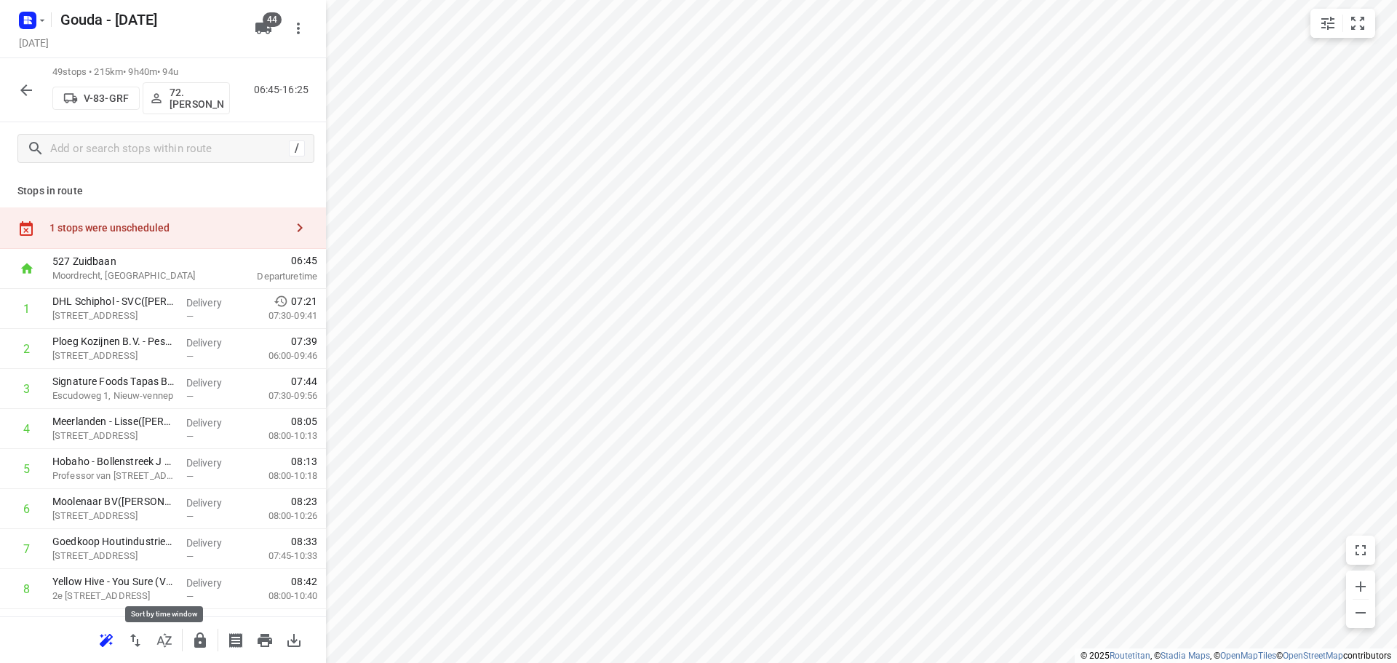
click at [168, 640] on icon "button" at bounding box center [164, 640] width 15 height 14
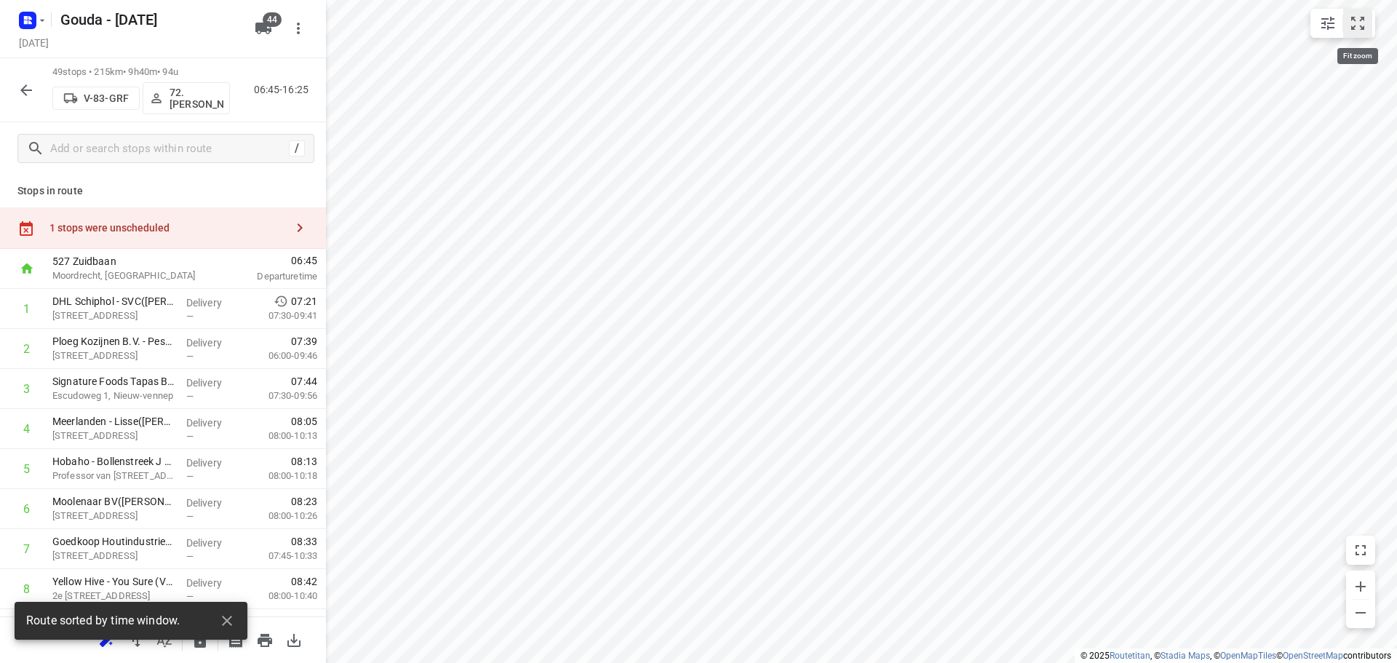
click at [1356, 14] on button "small contained button group" at bounding box center [1357, 23] width 29 height 29
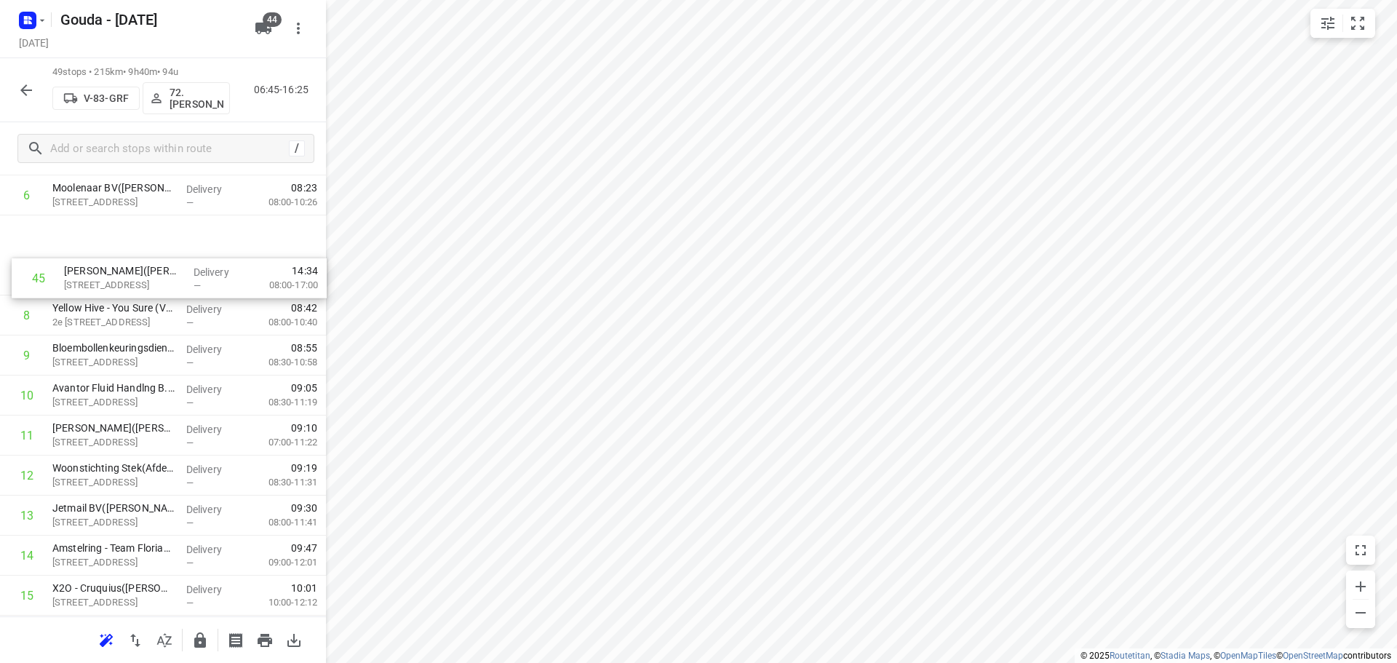
scroll to position [281, 0]
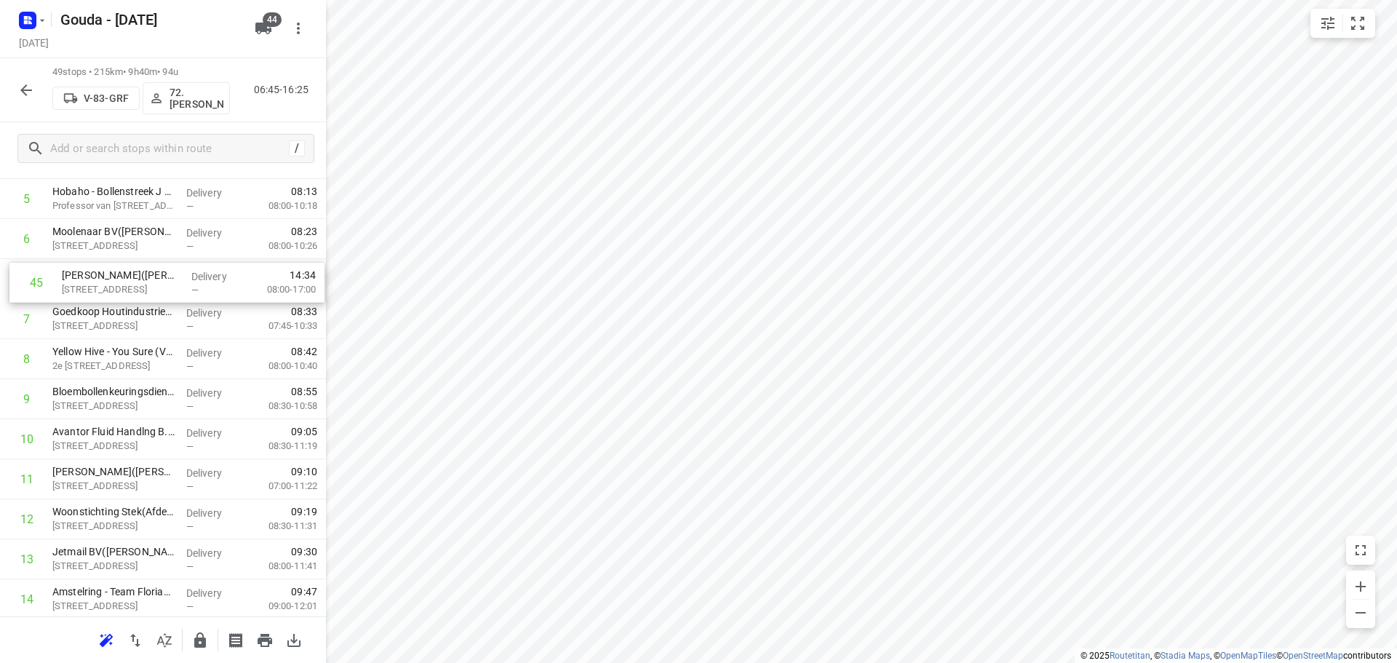
drag, startPoint x: 158, startPoint y: 548, endPoint x: 167, endPoint y: 274, distance: 273.8
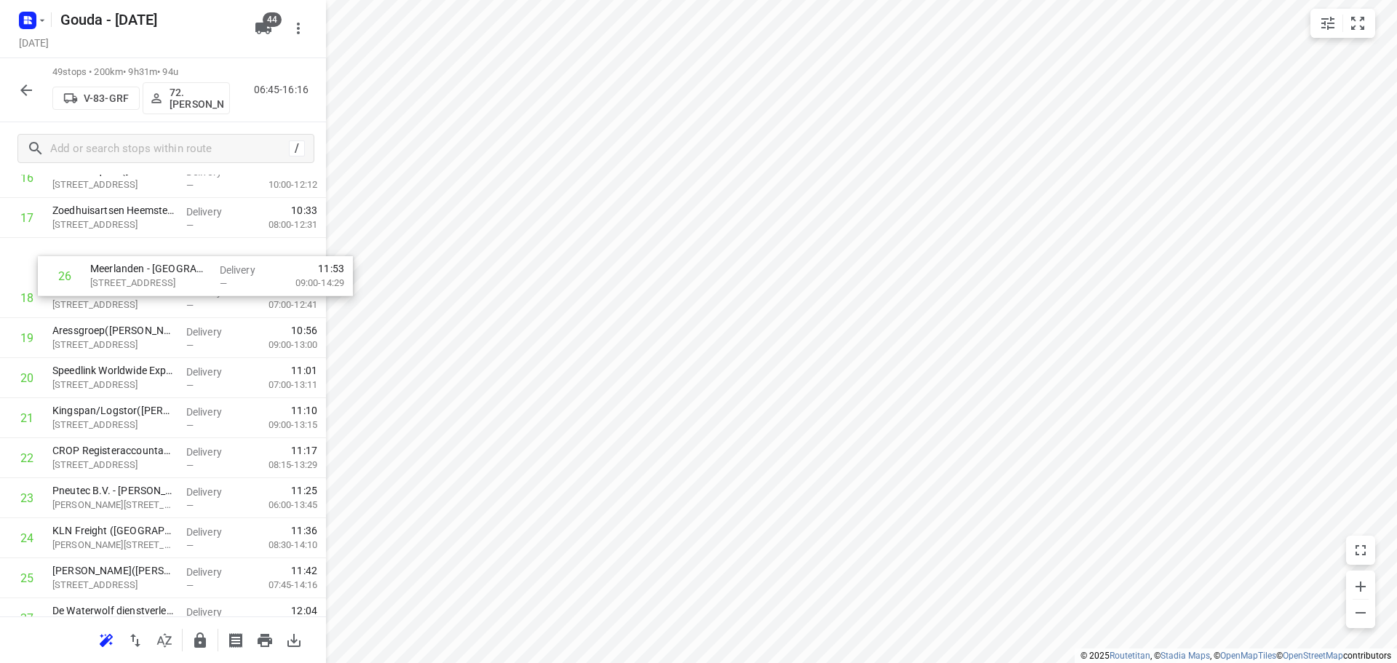
scroll to position [723, 0]
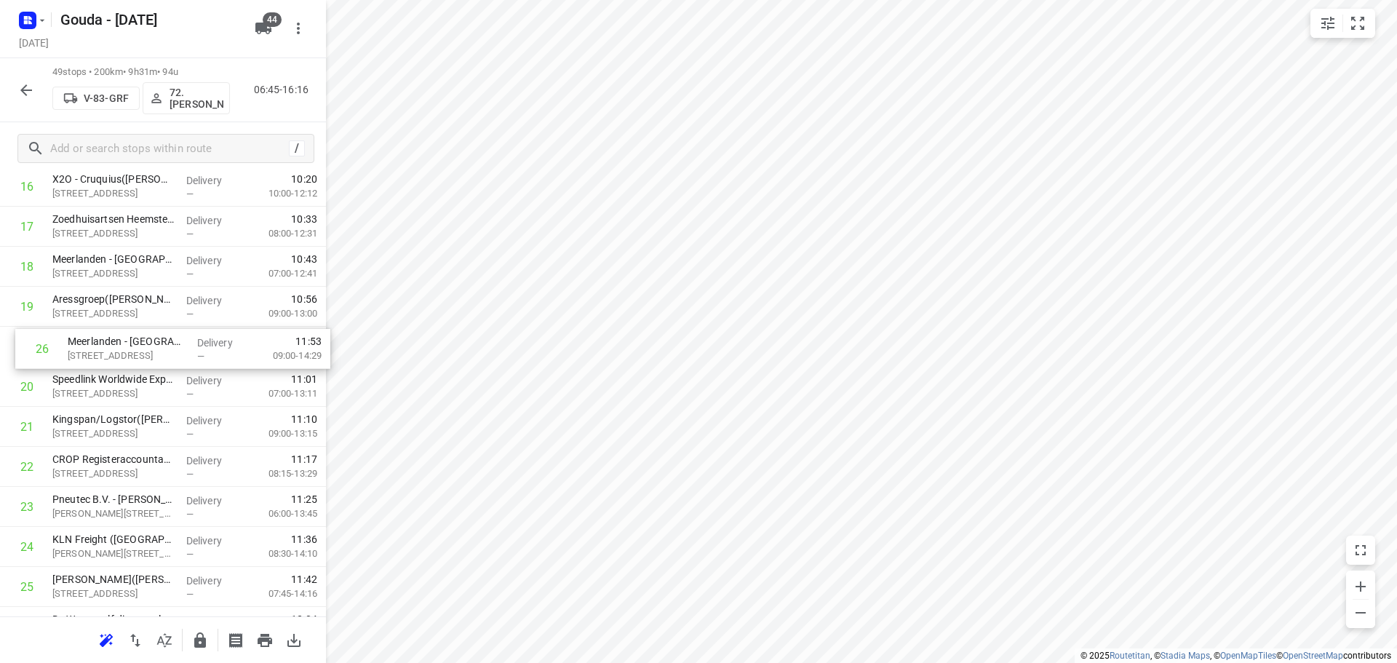
drag, startPoint x: 171, startPoint y: 393, endPoint x: 233, endPoint y: 361, distance: 69.7
click at [185, 352] on div "1 DHL Schiphol - SVC(Paul Martijn) Eurolaan 10, Nieuw-vennep Delivery — 07:21 0…" at bounding box center [163, 546] width 326 height 1961
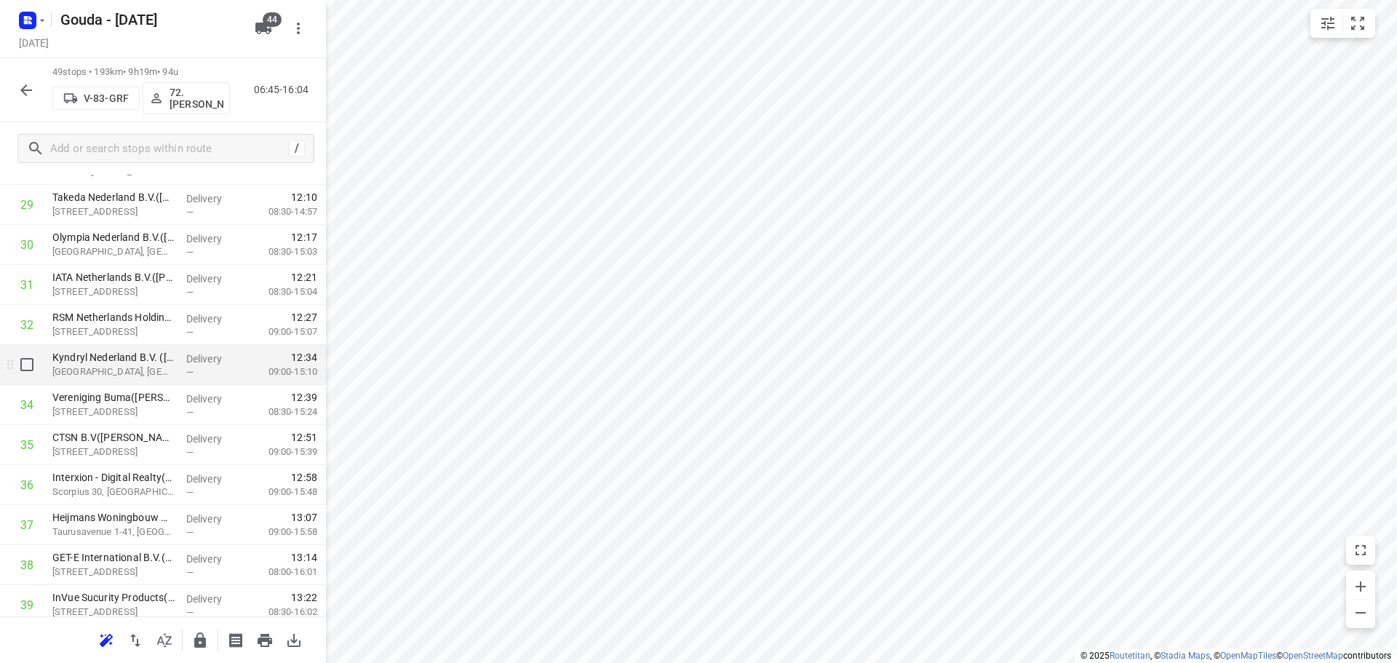
scroll to position [1232, 0]
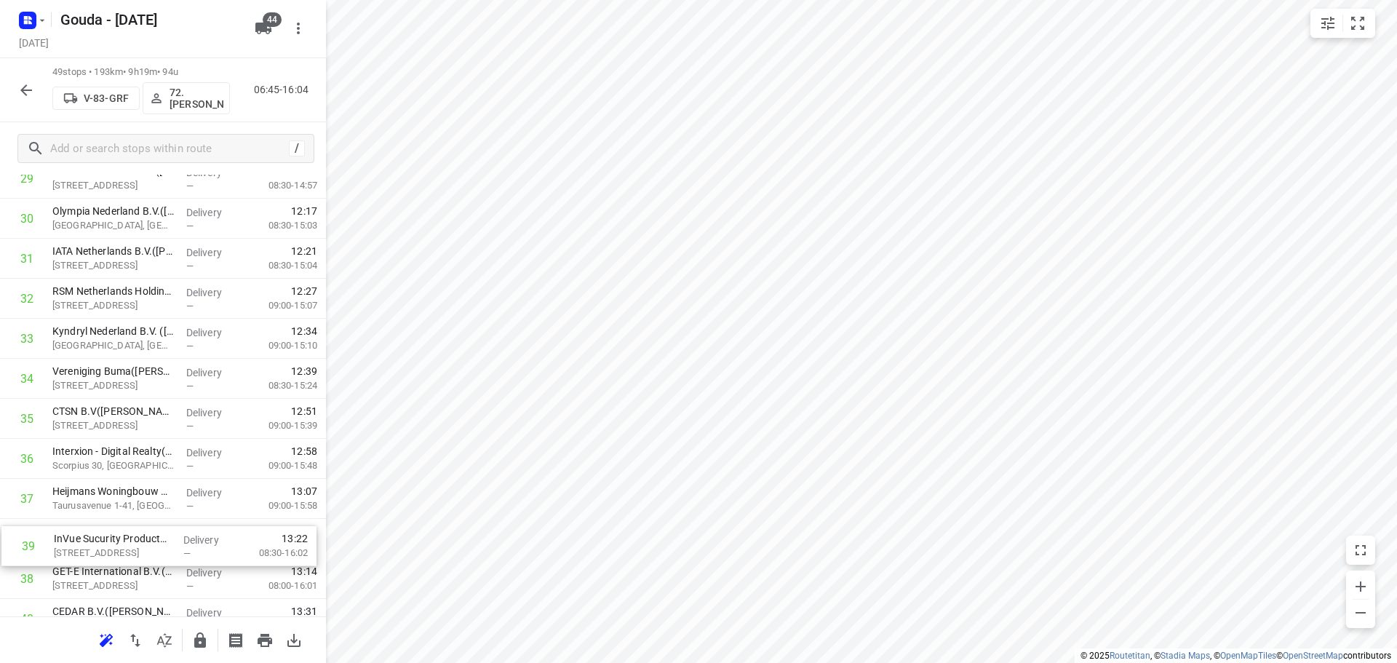
drag, startPoint x: 168, startPoint y: 587, endPoint x: 166, endPoint y: 533, distance: 53.2
click at [166, 533] on div "1 DHL Schiphol - SVC(Paul Martijn) Eurolaan 10, Nieuw-vennep Delivery — 07:21 0…" at bounding box center [163, 18] width 326 height 1961
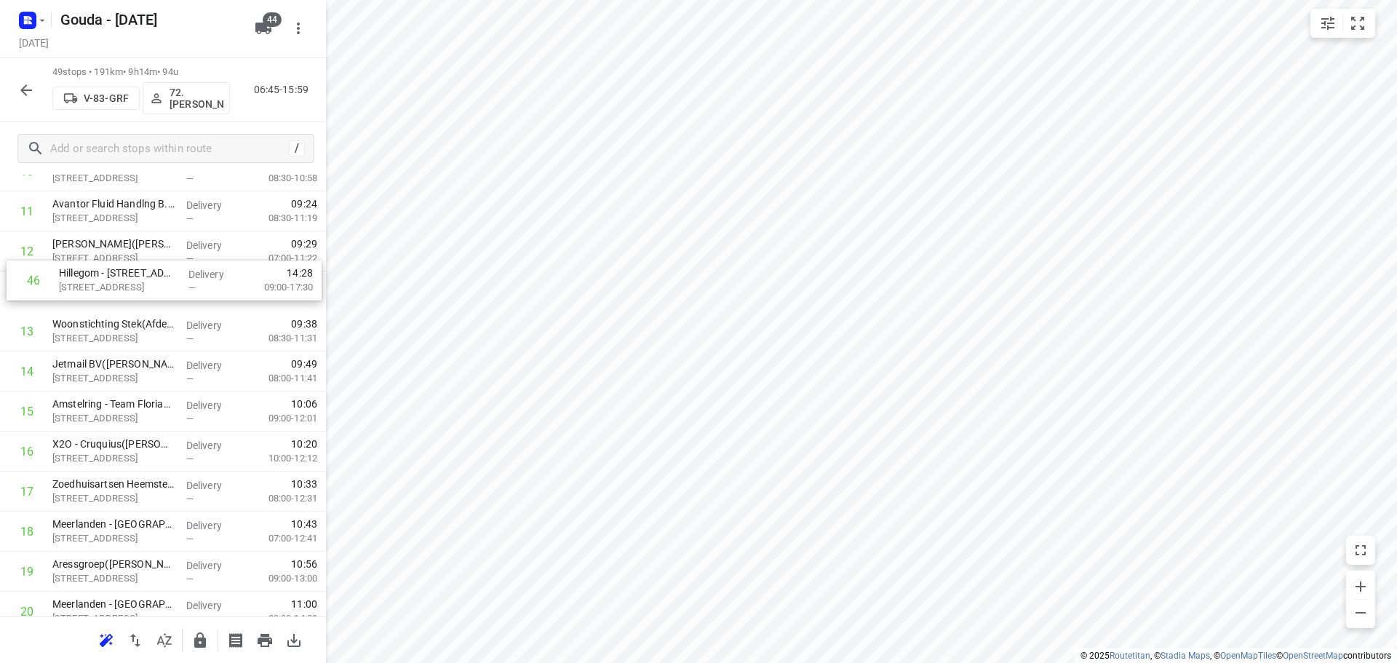
scroll to position [496, 0]
drag, startPoint x: 114, startPoint y: 450, endPoint x: 119, endPoint y: 296, distance: 153.7
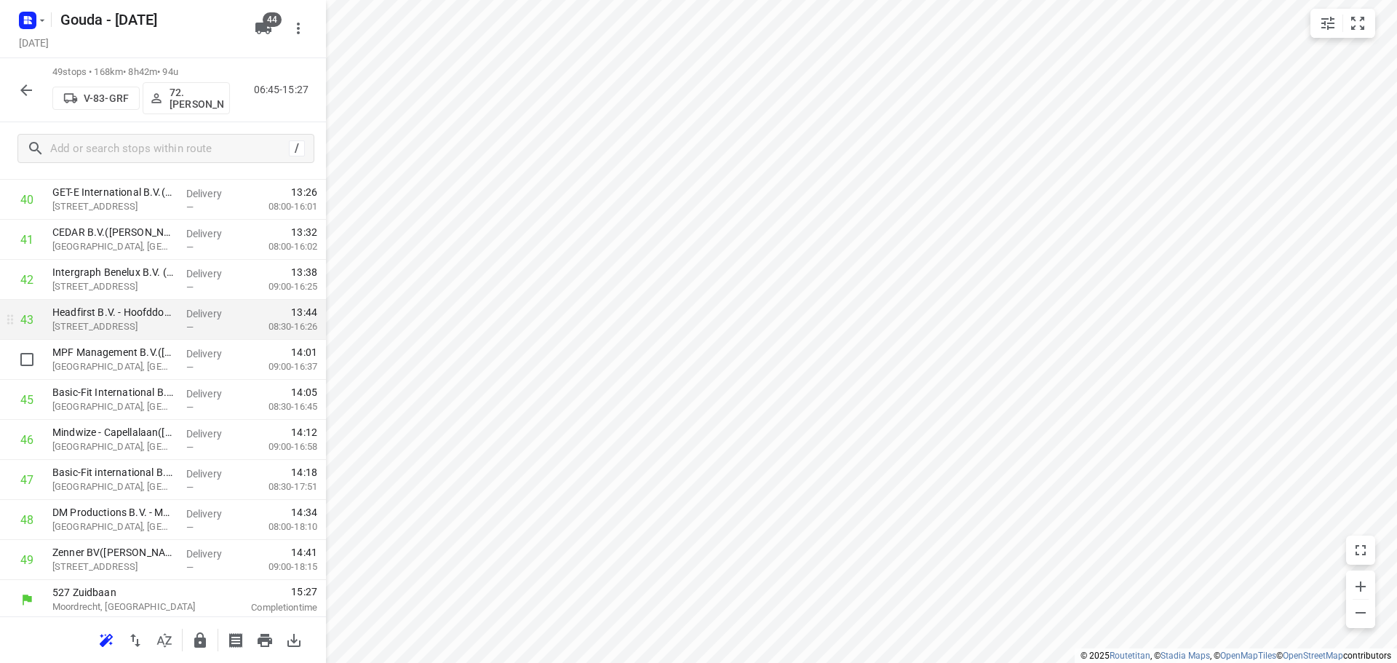
scroll to position [1674, 0]
click at [201, 627] on button "button" at bounding box center [200, 640] width 29 height 29
click at [23, 99] on button "button" at bounding box center [26, 90] width 29 height 29
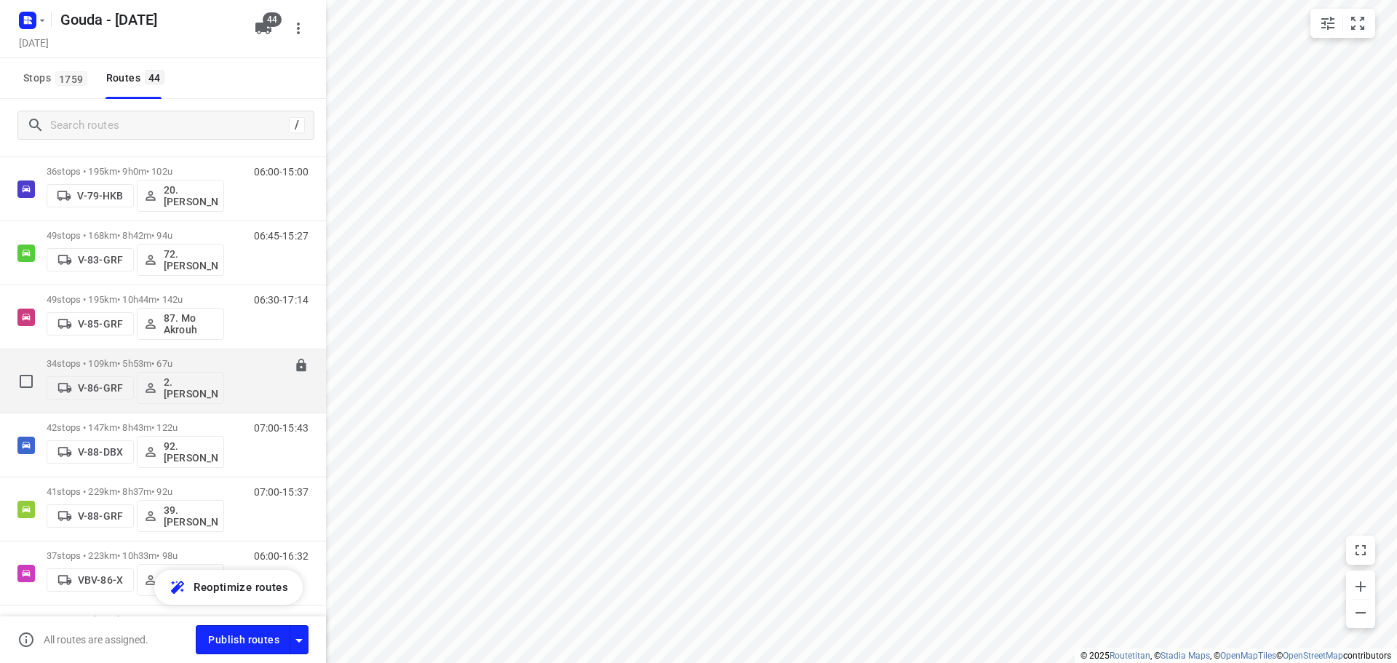
scroll to position [1747, 0]
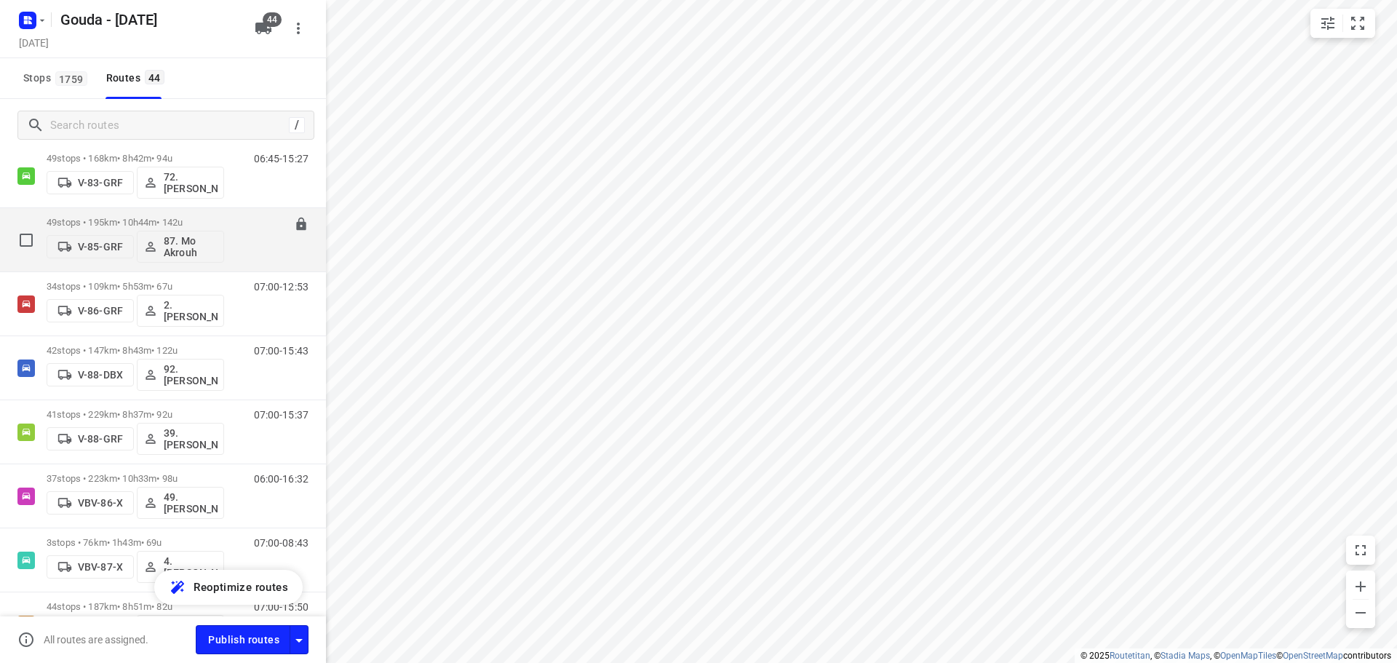
click at [130, 218] on p "49 stops • 195km • 10h44m • 142u" at bounding box center [136, 222] width 178 height 11
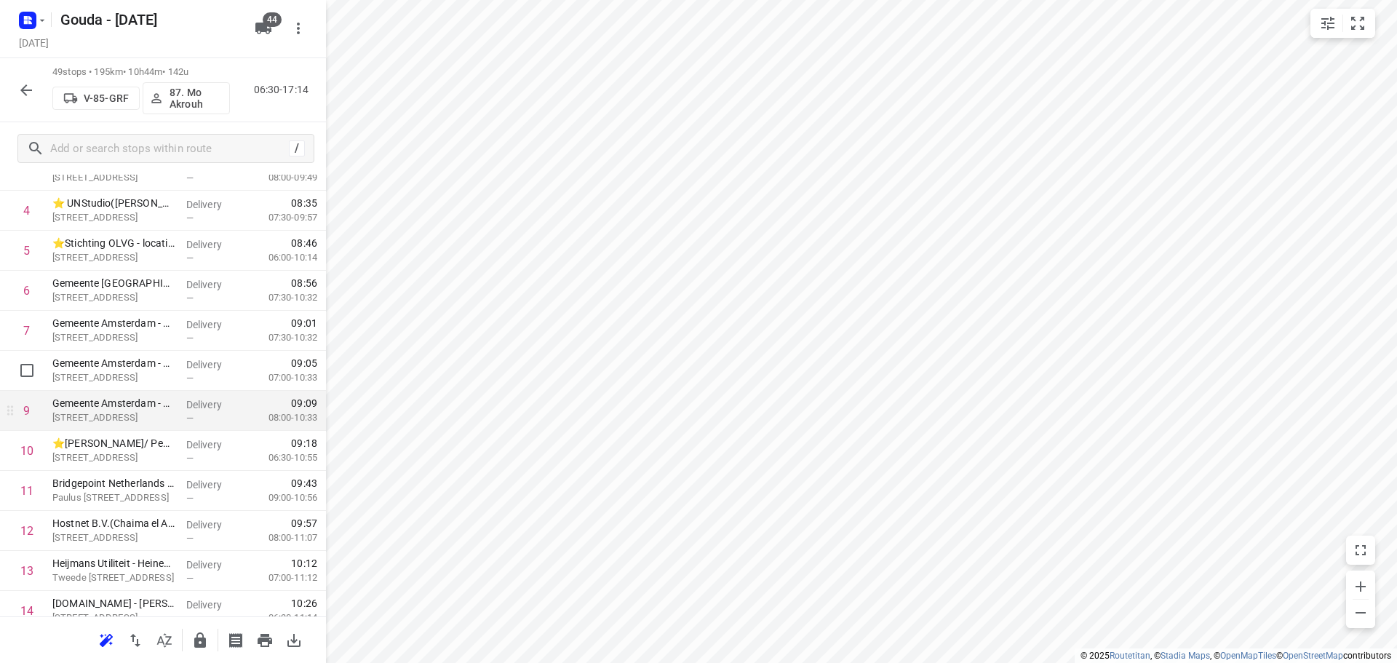
scroll to position [291, 0]
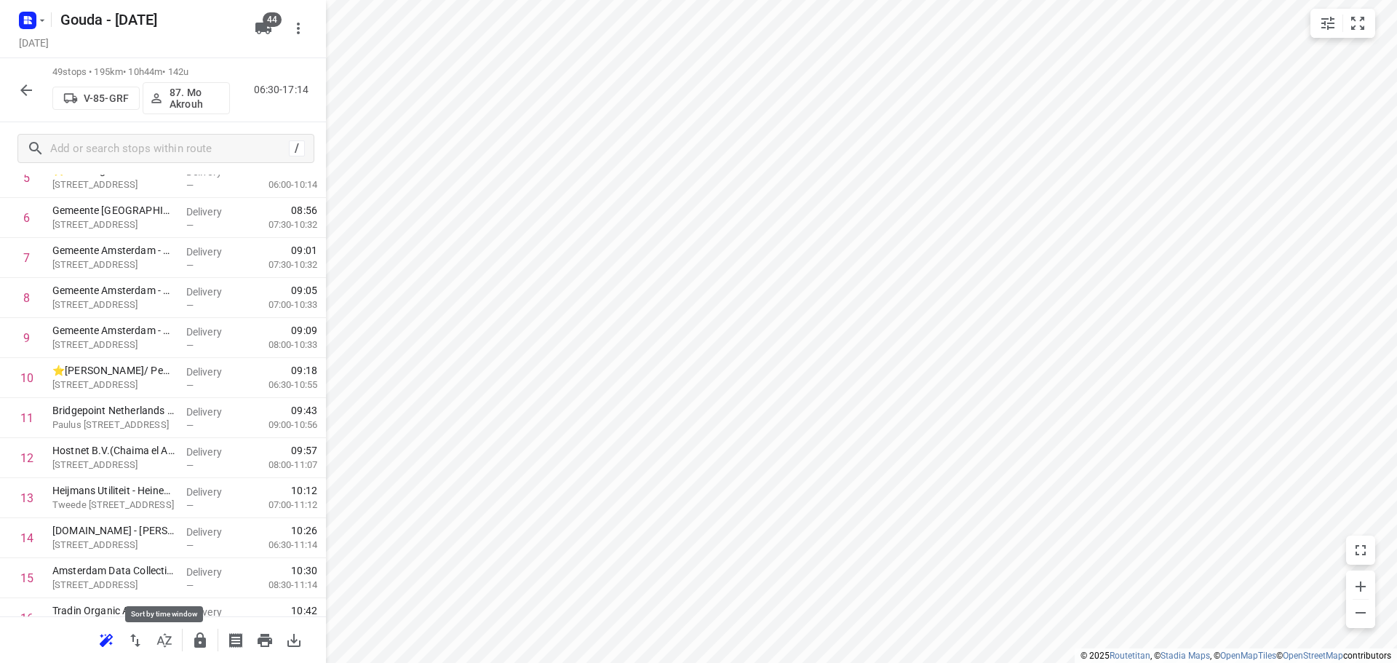
click at [167, 645] on icon "button" at bounding box center [164, 640] width 17 height 17
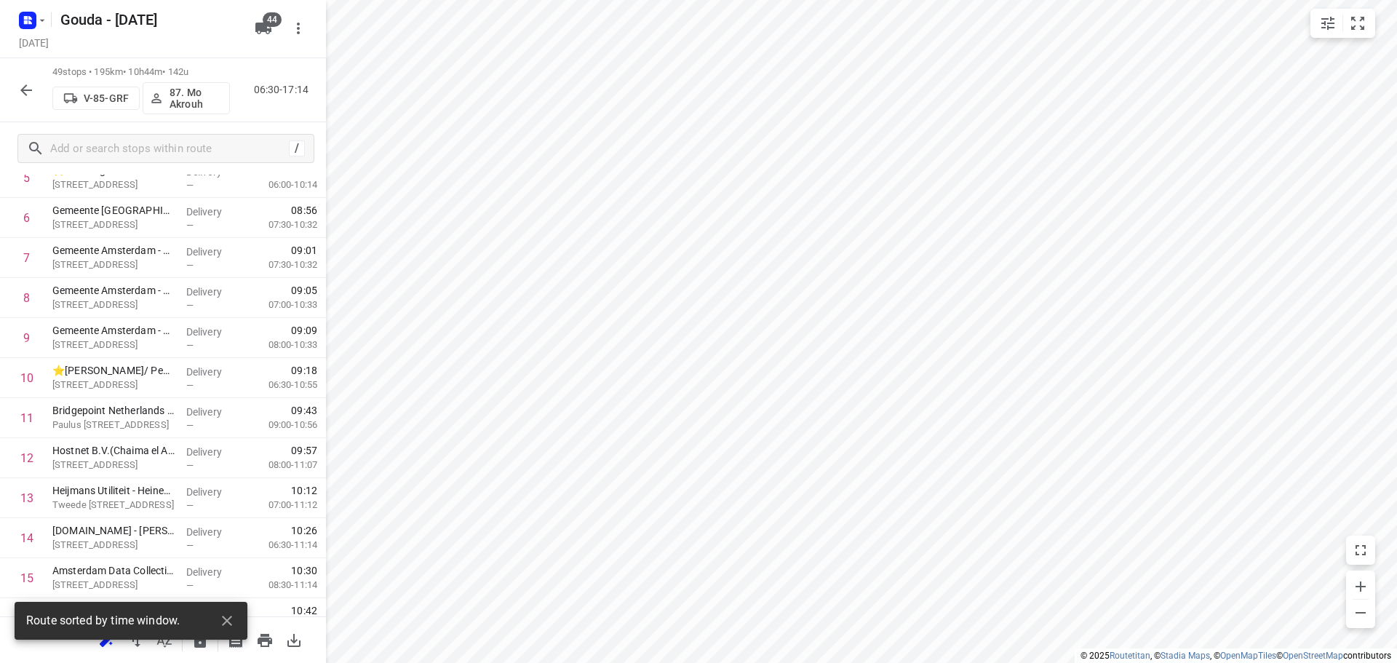
click at [12, 90] on button "button" at bounding box center [26, 90] width 29 height 29
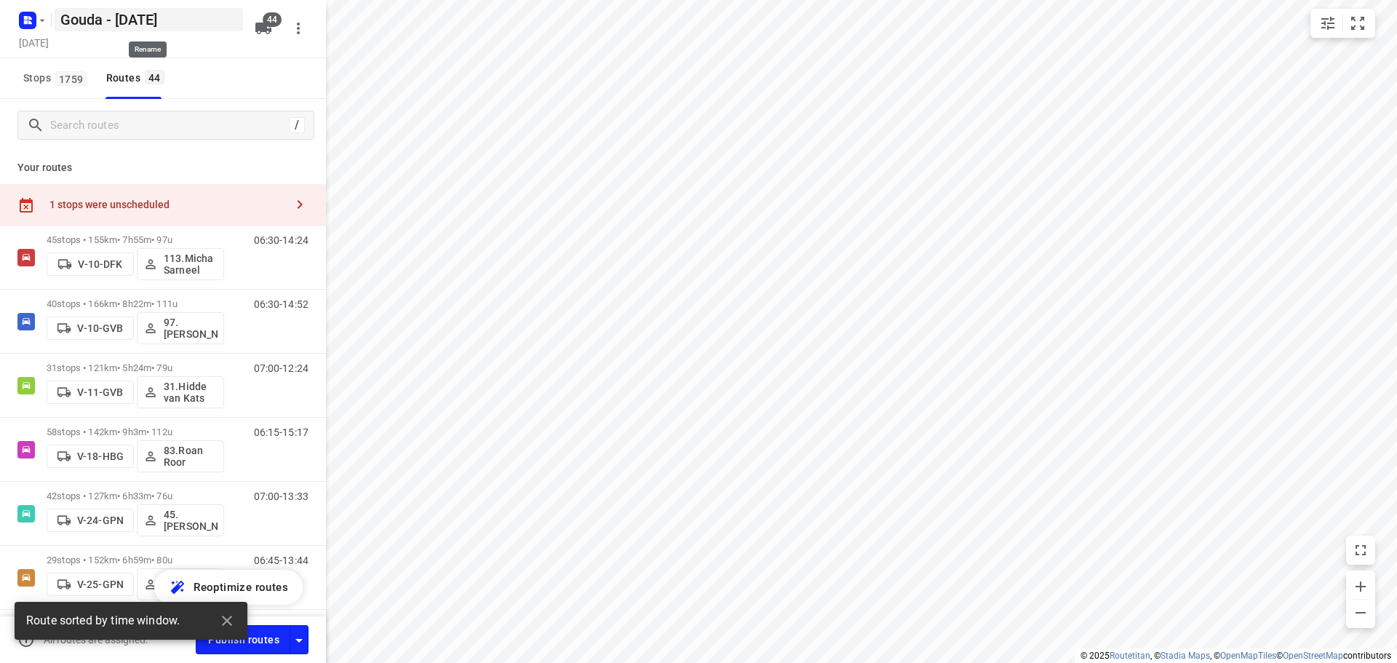
click at [191, 24] on h5 "Gouda - [DATE]" at bounding box center [149, 19] width 188 height 23
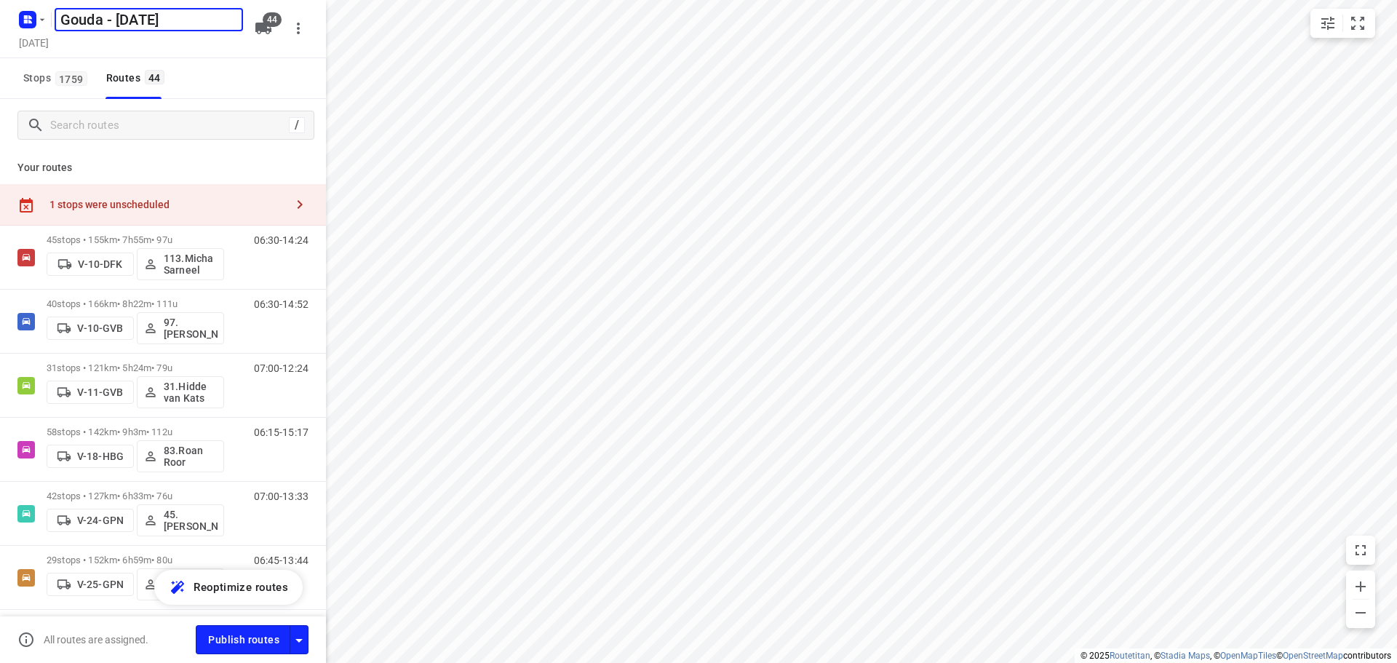
click at [224, 86] on div "Stops 1759 Routes 44" at bounding box center [163, 78] width 326 height 41
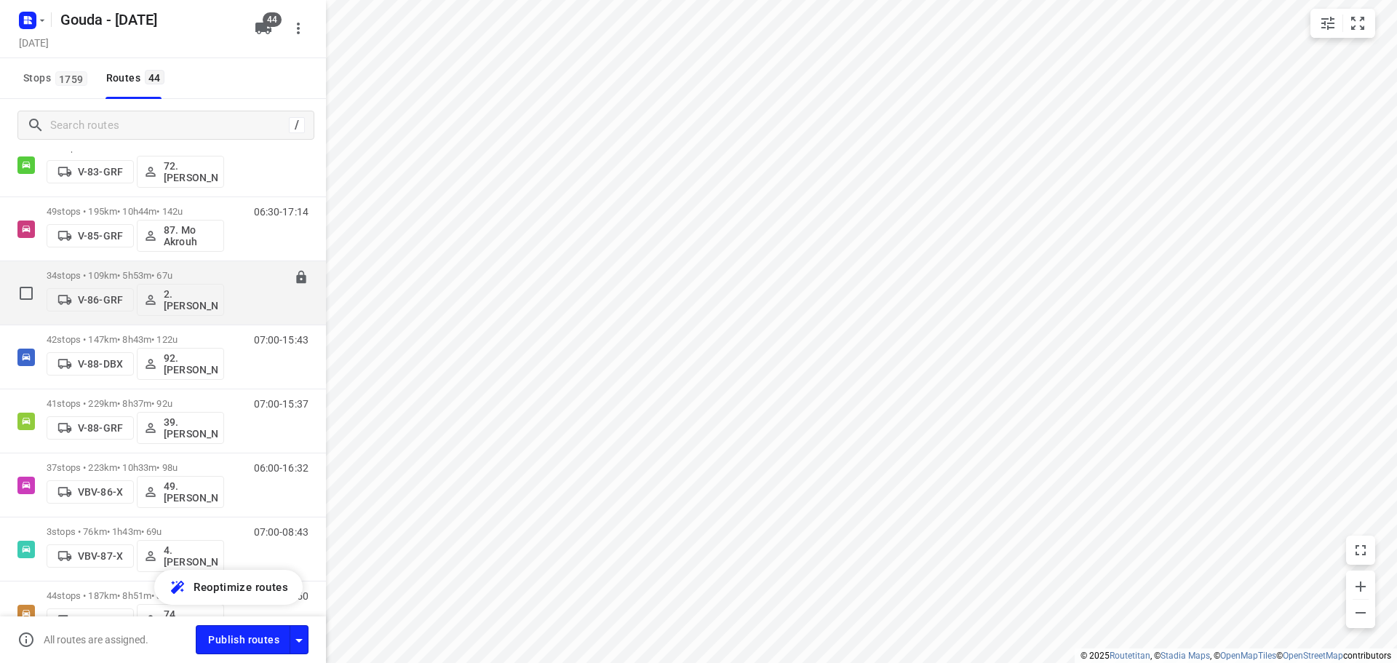
scroll to position [1685, 0]
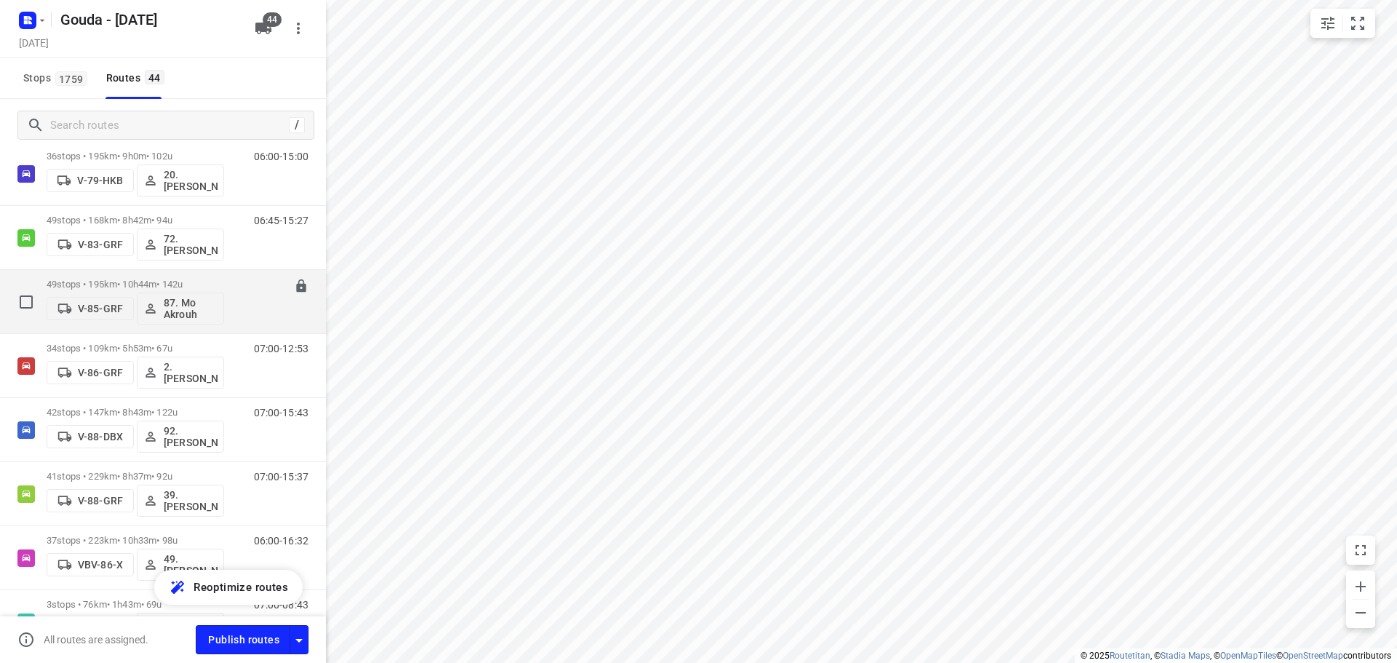
click at [236, 285] on div "06:30-17:14" at bounding box center [272, 305] width 73 height 53
click at [194, 283] on p "49 stops • 195km • 10h44m • 142u" at bounding box center [136, 284] width 178 height 11
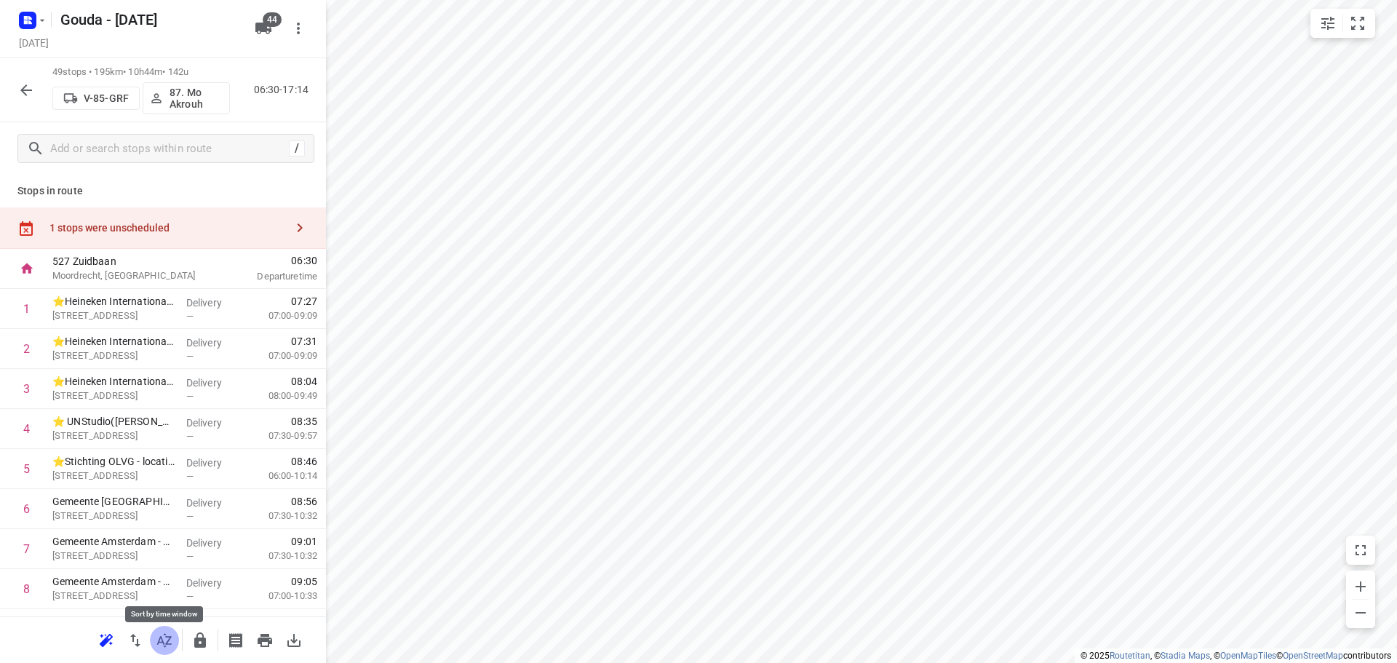
click at [171, 635] on icon "button" at bounding box center [164, 640] width 17 height 17
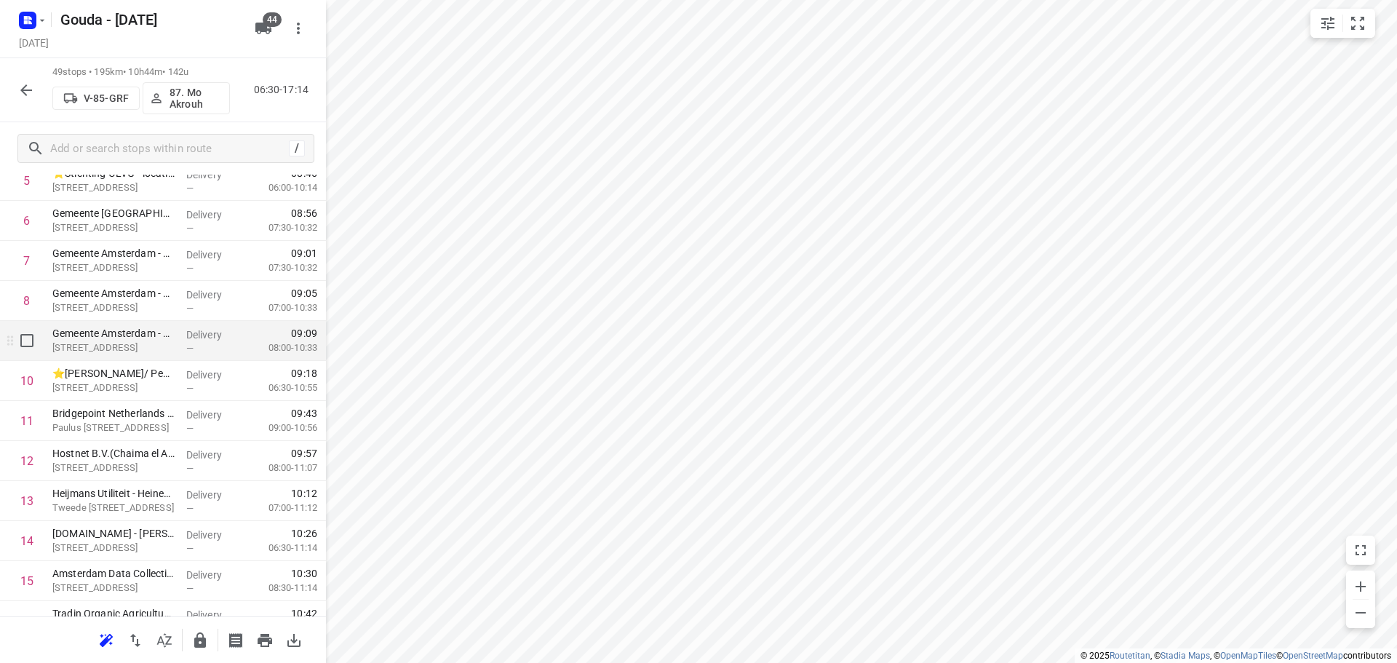
scroll to position [291, 0]
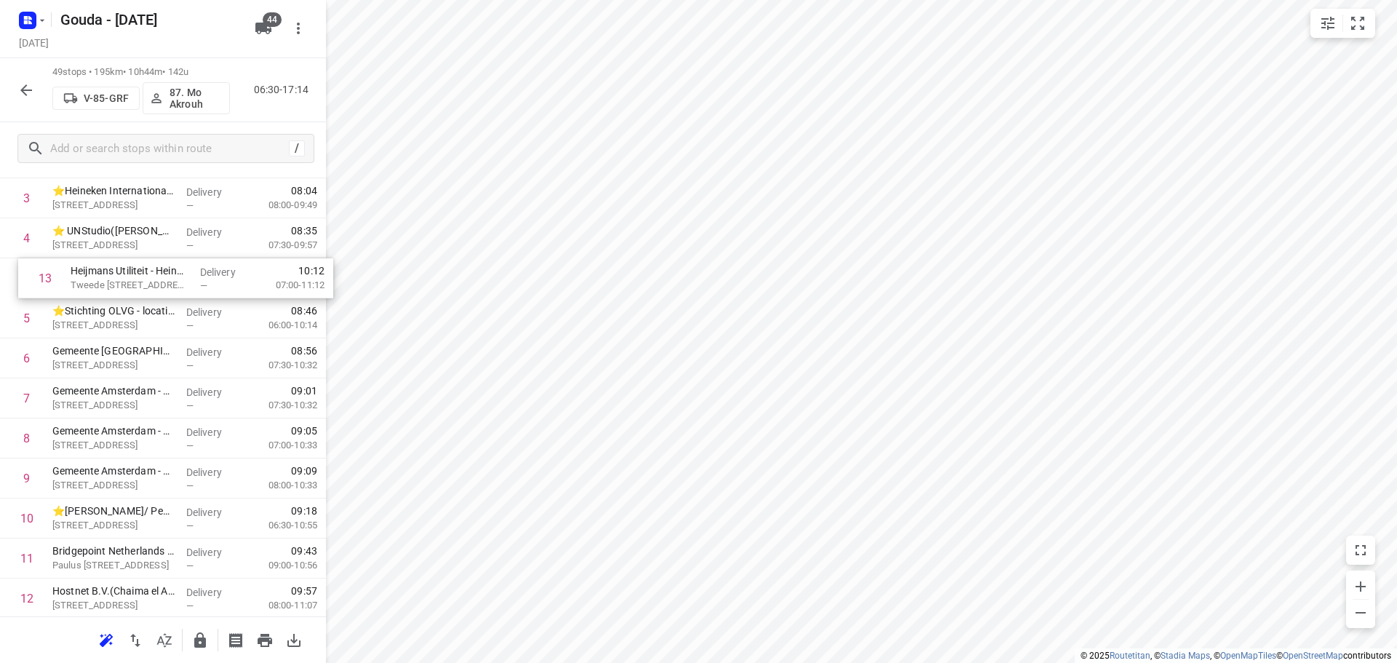
drag, startPoint x: 131, startPoint y: 494, endPoint x: 141, endPoint y: 277, distance: 217.1
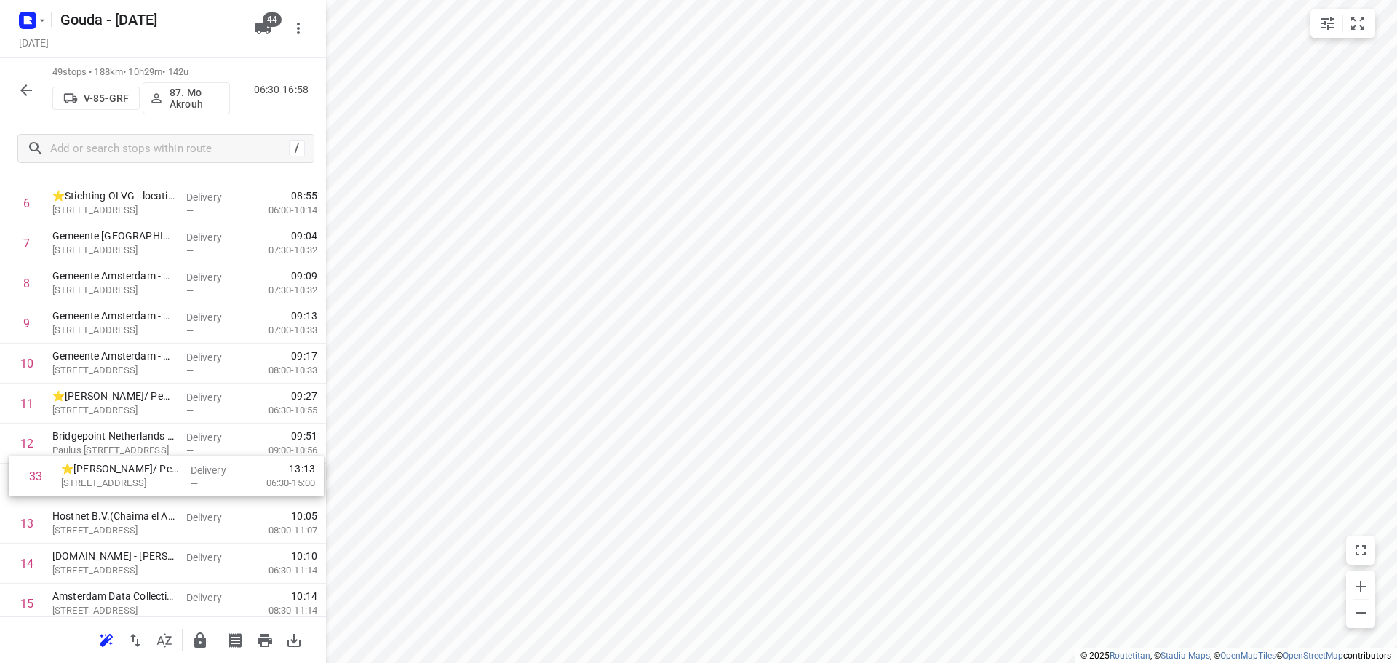
scroll to position [307, 0]
drag, startPoint x: 132, startPoint y: 599, endPoint x: 127, endPoint y: 428, distance: 171.1
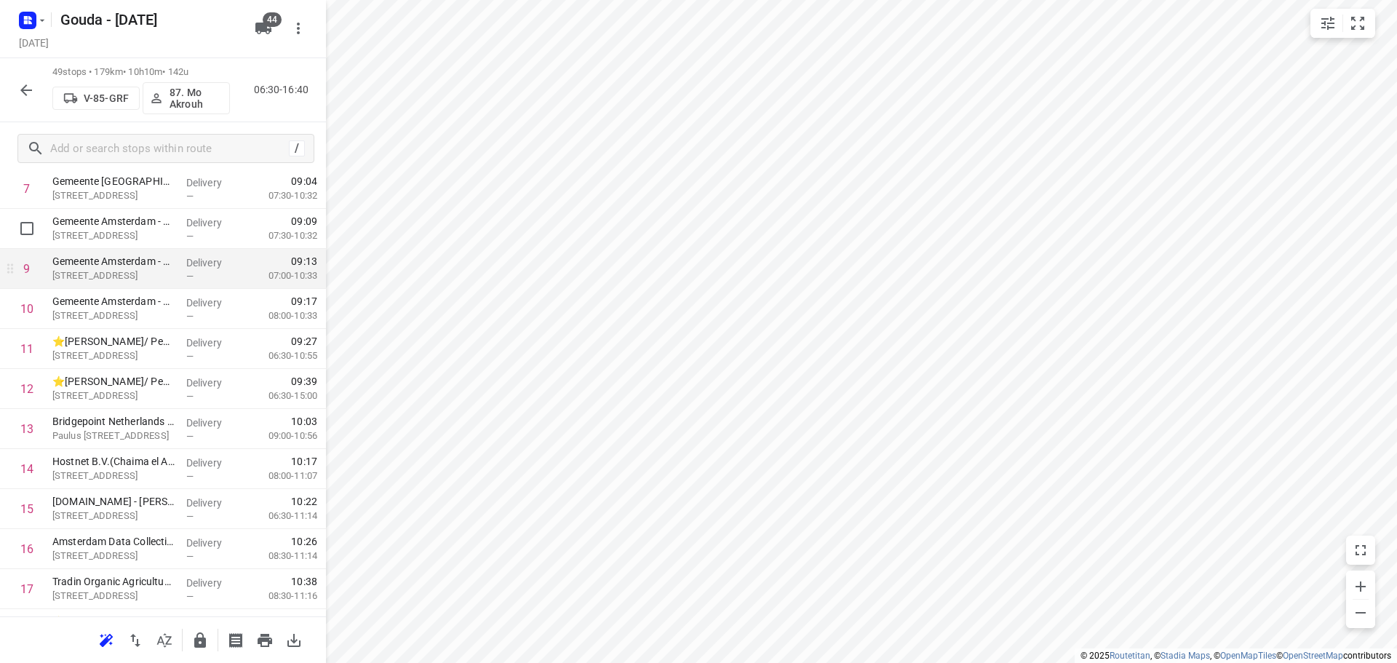
scroll to position [380, 0]
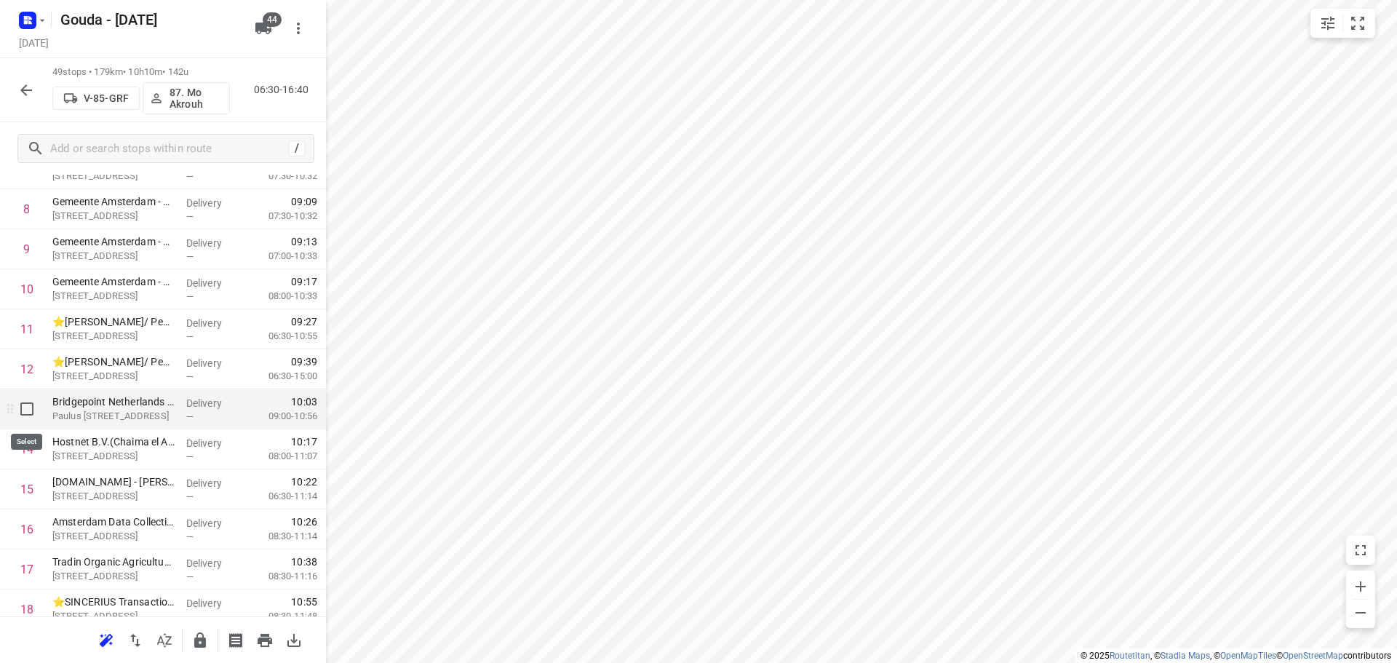
click at [32, 414] on input "checkbox" at bounding box center [26, 408] width 29 height 29
checkbox input "true"
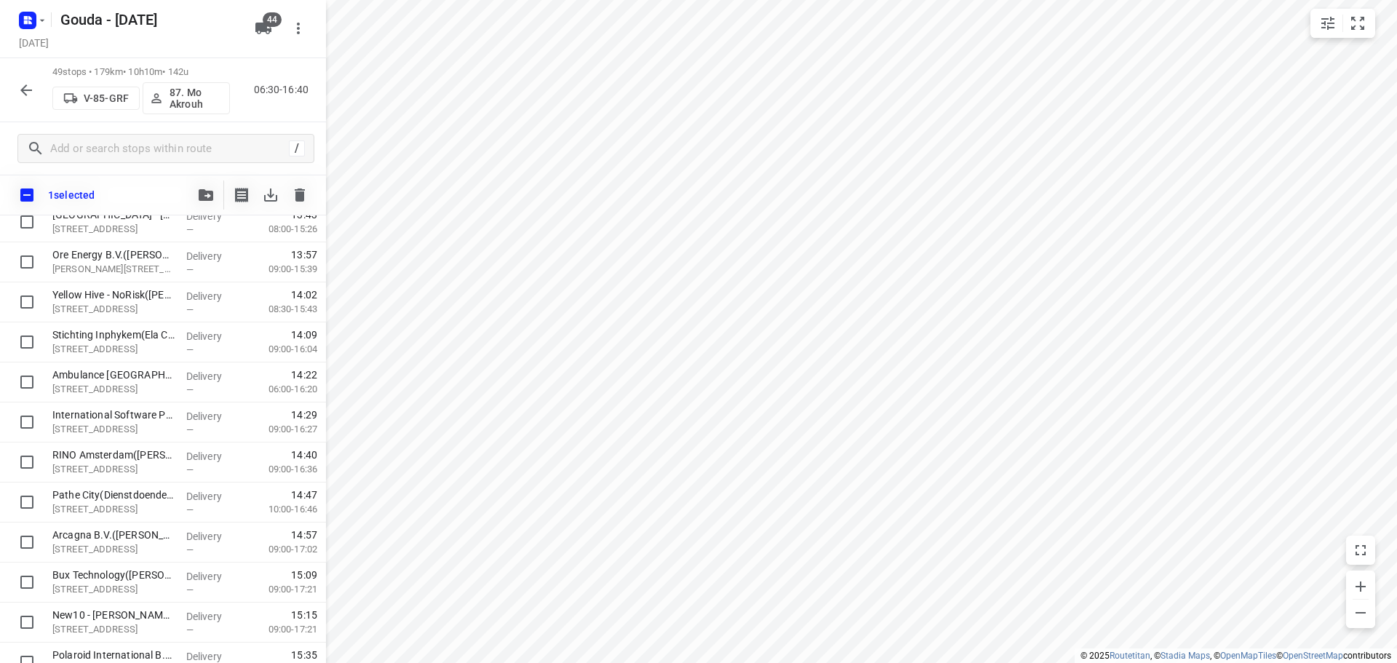
scroll to position [1668, 0]
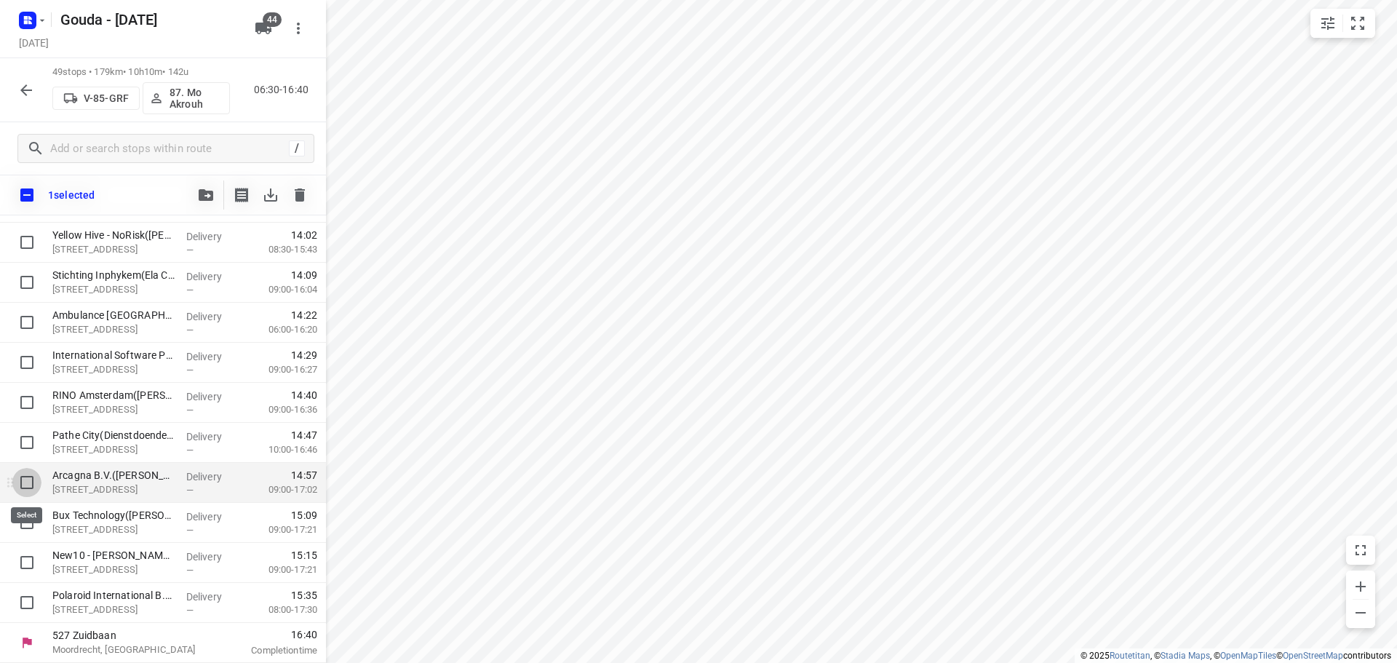
click at [18, 484] on input "checkbox" at bounding box center [26, 482] width 29 height 29
checkbox input "true"
click at [198, 204] on button "button" at bounding box center [205, 194] width 29 height 29
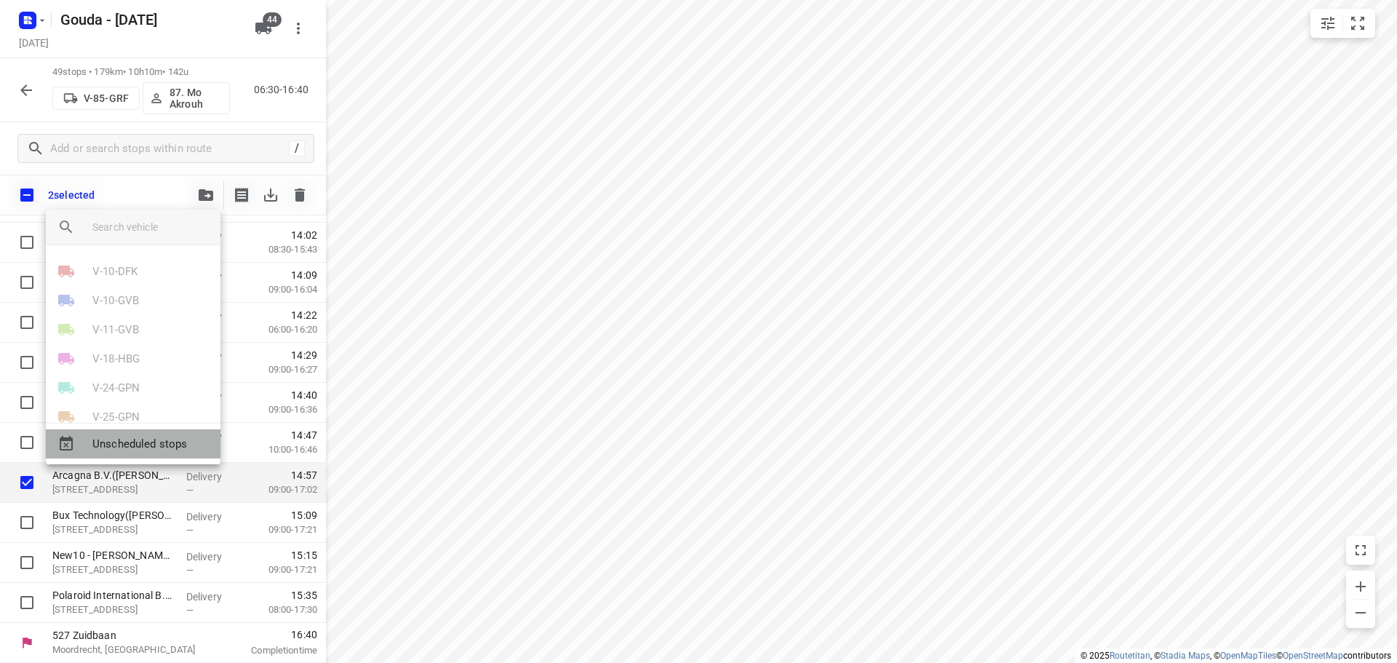
click at [168, 437] on span "Unscheduled stops" at bounding box center [150, 444] width 116 height 17
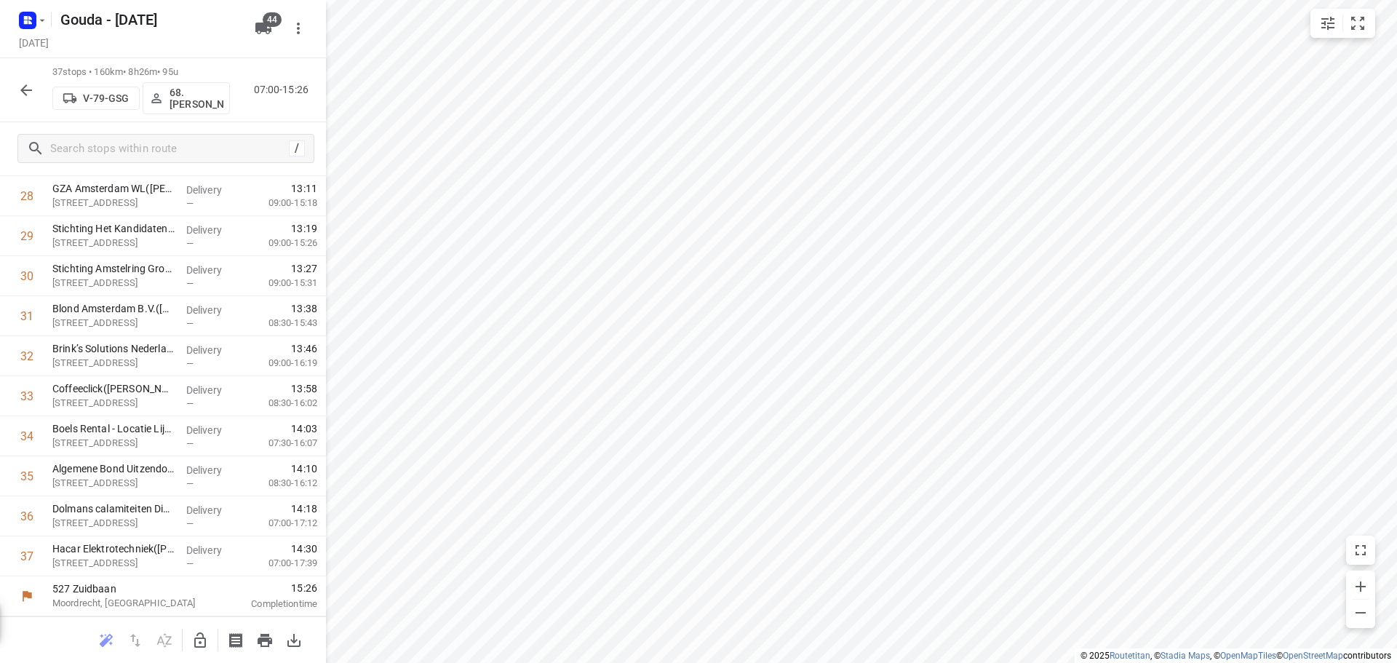
scroll to position [1193, 0]
click at [206, 635] on icon "button" at bounding box center [199, 640] width 17 height 17
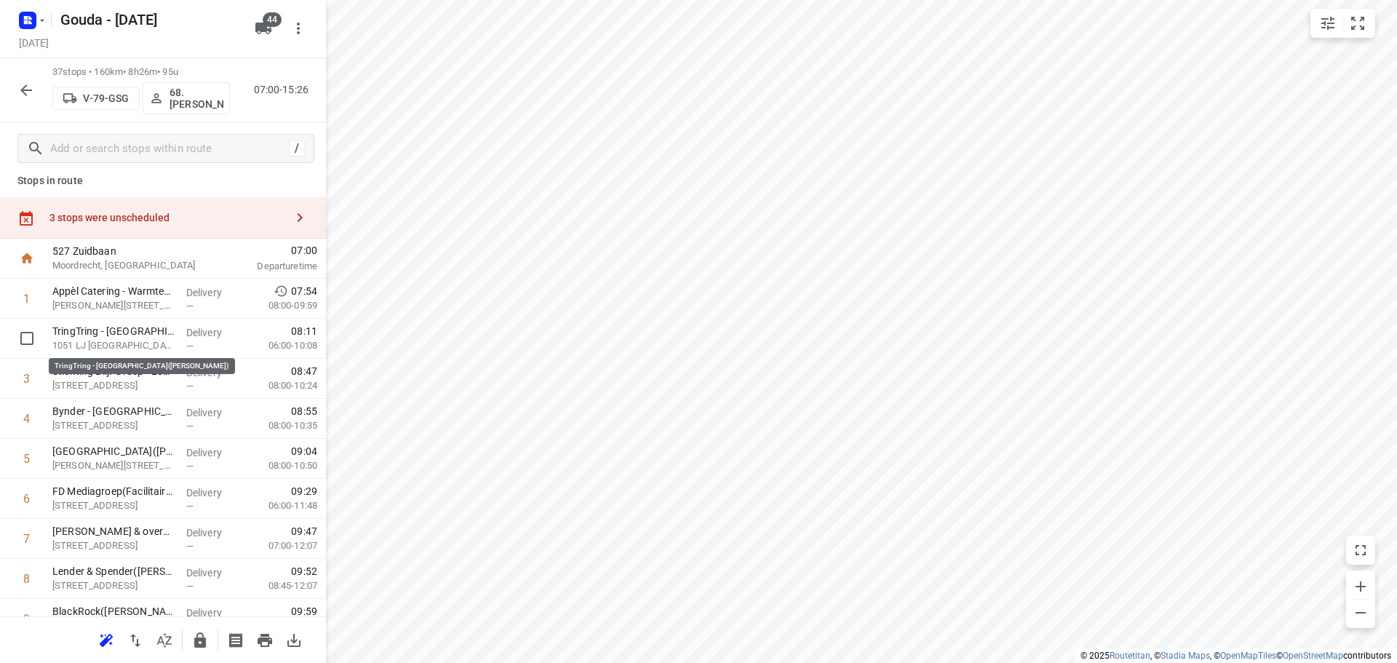
scroll to position [0, 0]
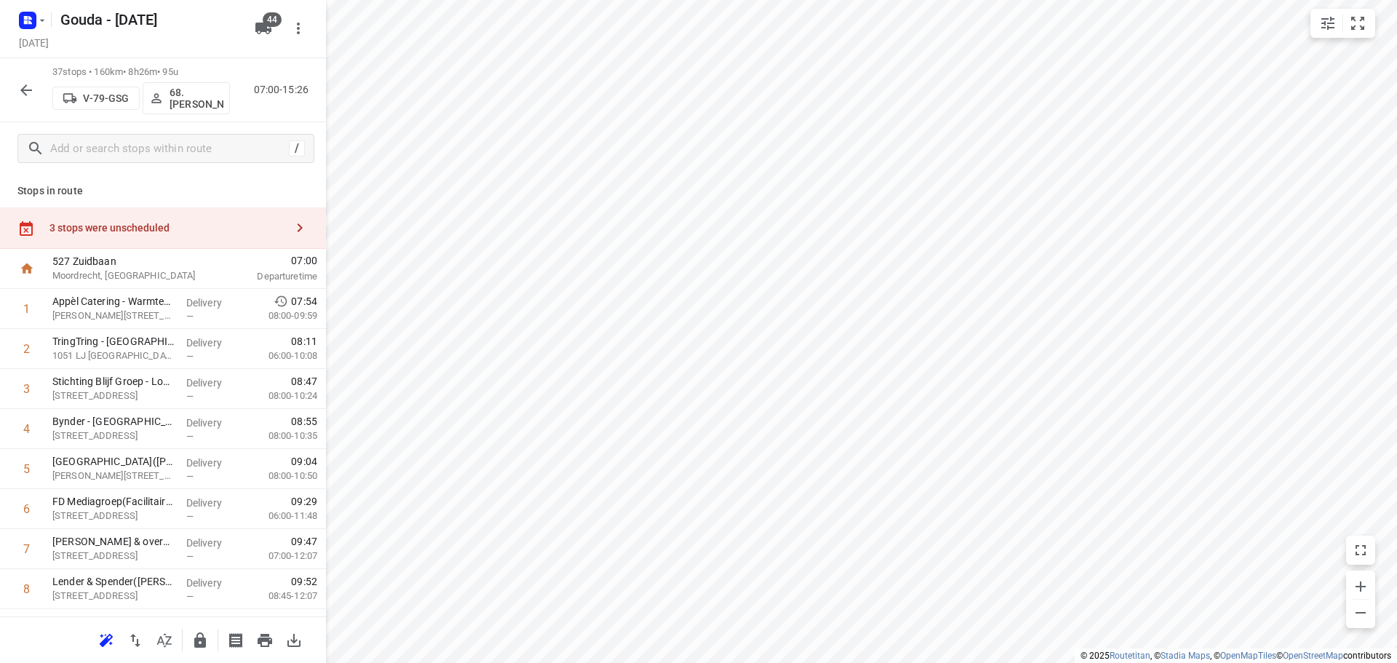
click at [160, 229] on div "3 stops were unscheduled" at bounding box center [167, 228] width 236 height 12
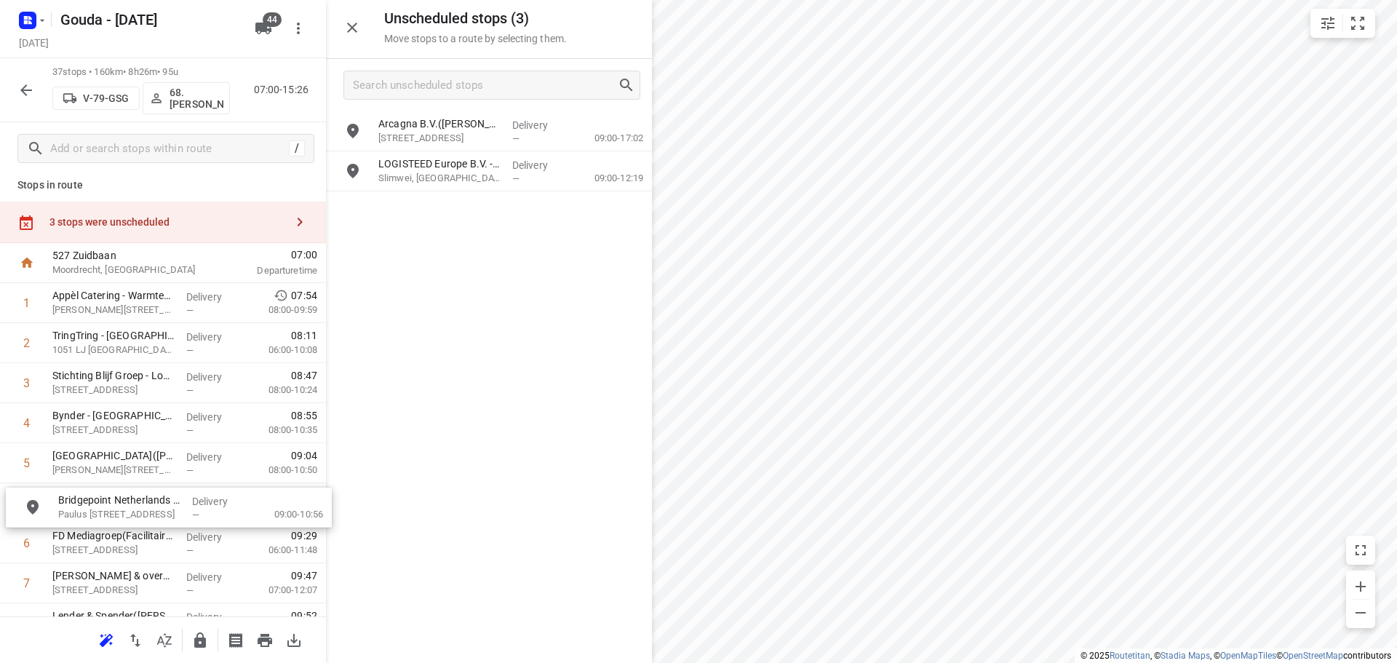
drag, startPoint x: 439, startPoint y: 178, endPoint x: 116, endPoint y: 525, distance: 474.2
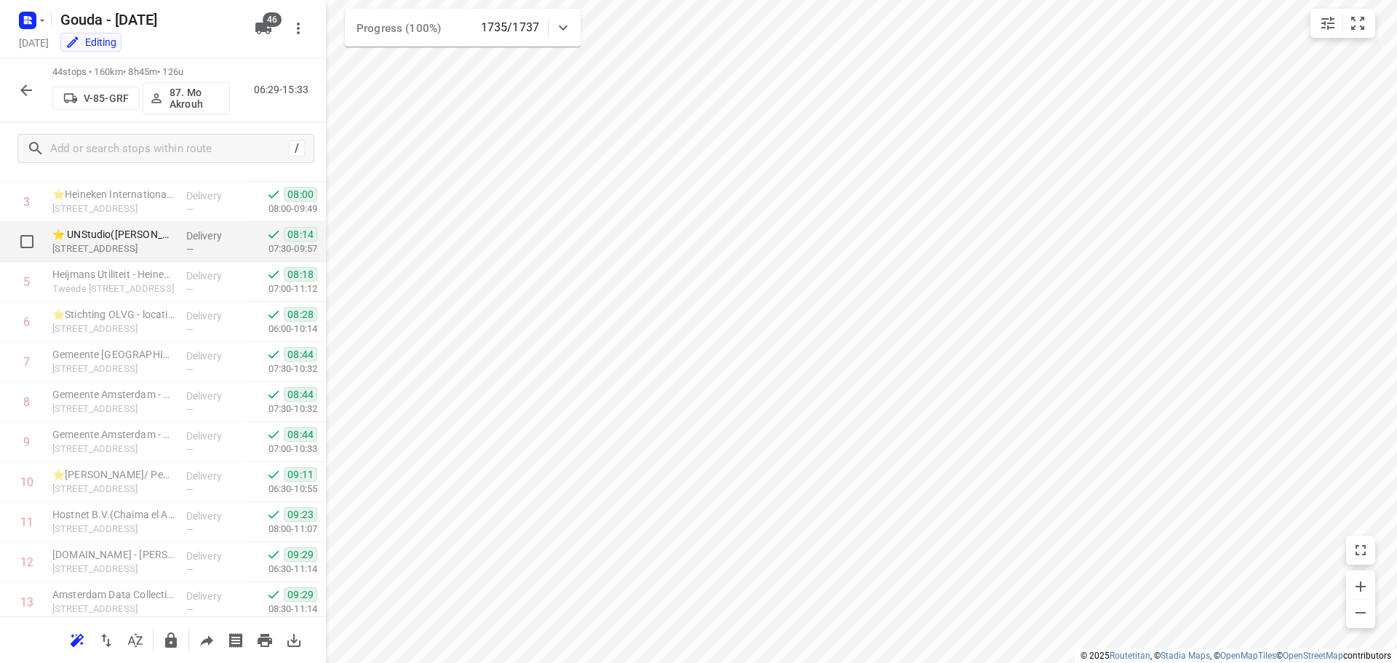
scroll to position [291, 0]
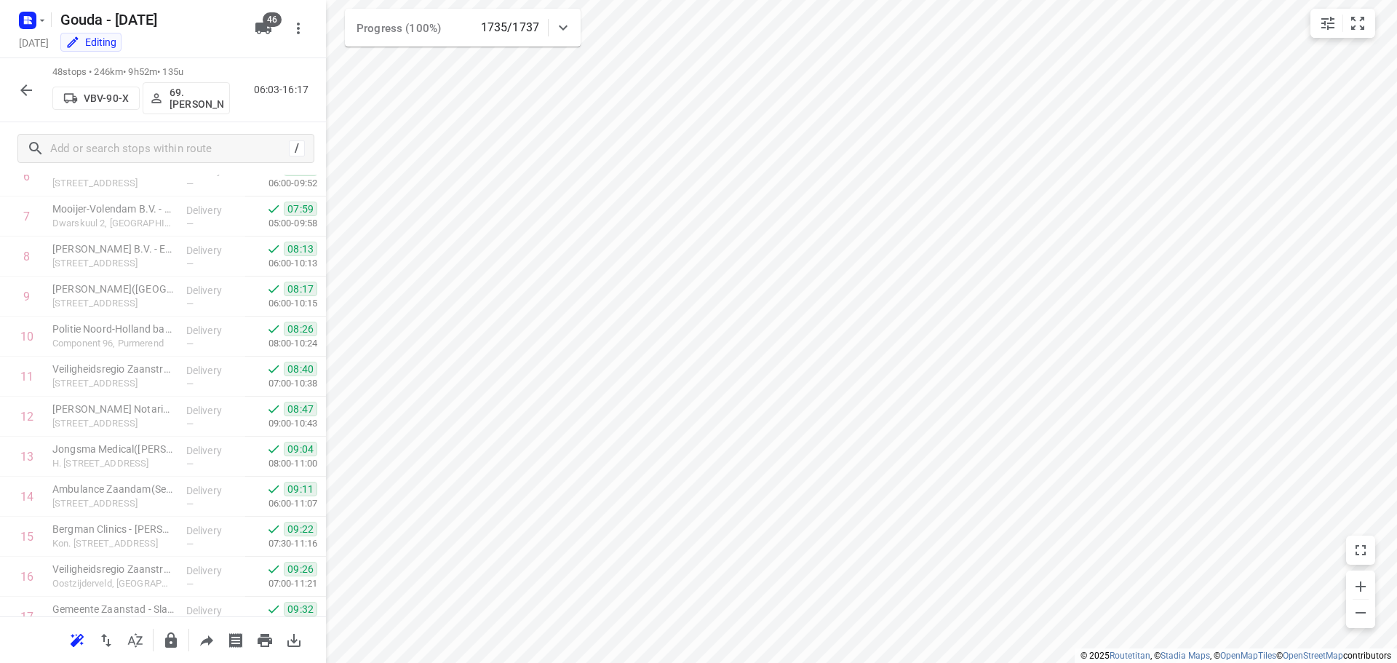
click at [1218, 0] on html "i © 2025 Routetitan , © Stadia Maps , © OpenMapTiles © OpenStreetMap contributo…" at bounding box center [698, 331] width 1397 height 663
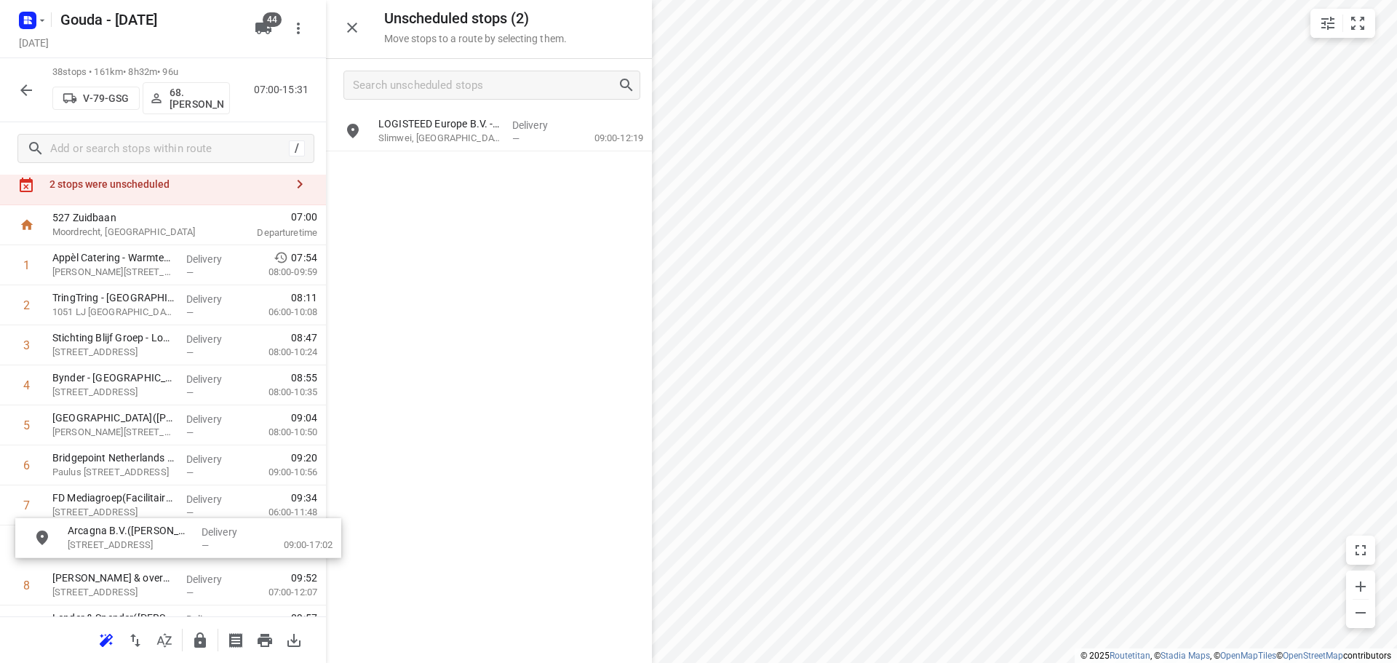
scroll to position [60, 0]
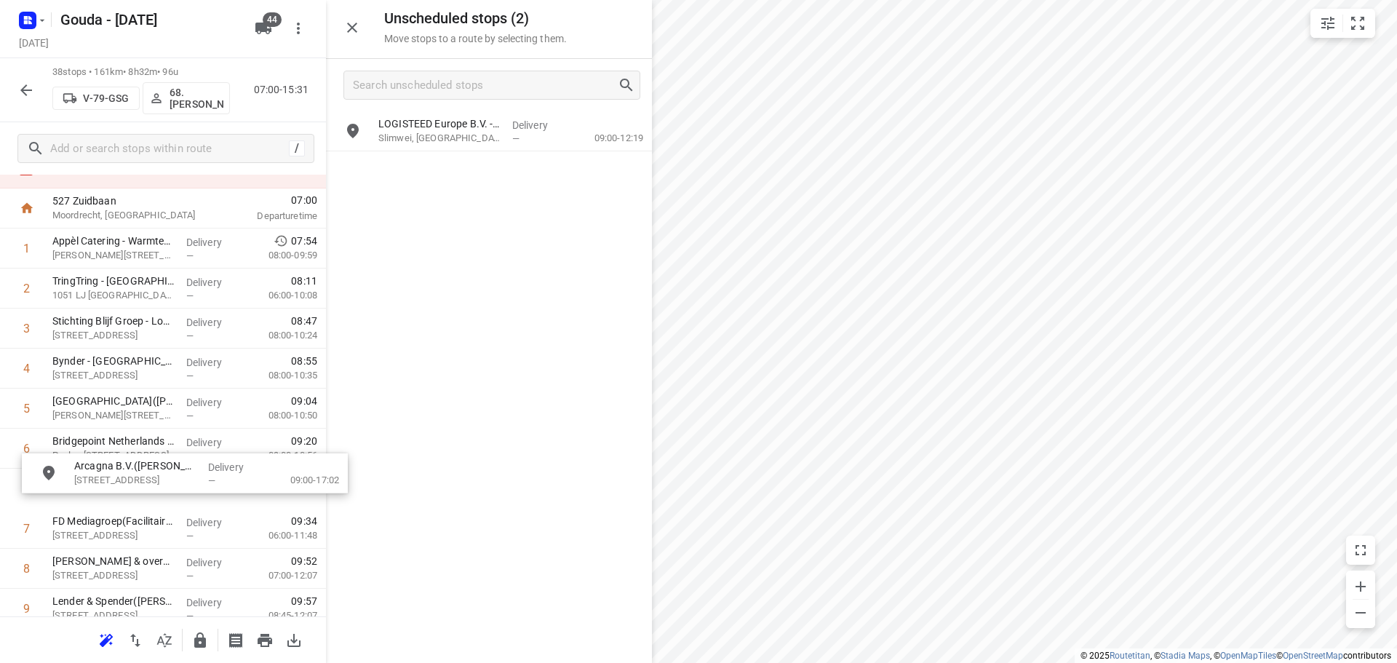
drag, startPoint x: 436, startPoint y: 137, endPoint x: 124, endPoint y: 509, distance: 485.5
click at [207, 632] on icon "button" at bounding box center [199, 640] width 17 height 17
click at [351, 39] on button "button" at bounding box center [352, 27] width 29 height 29
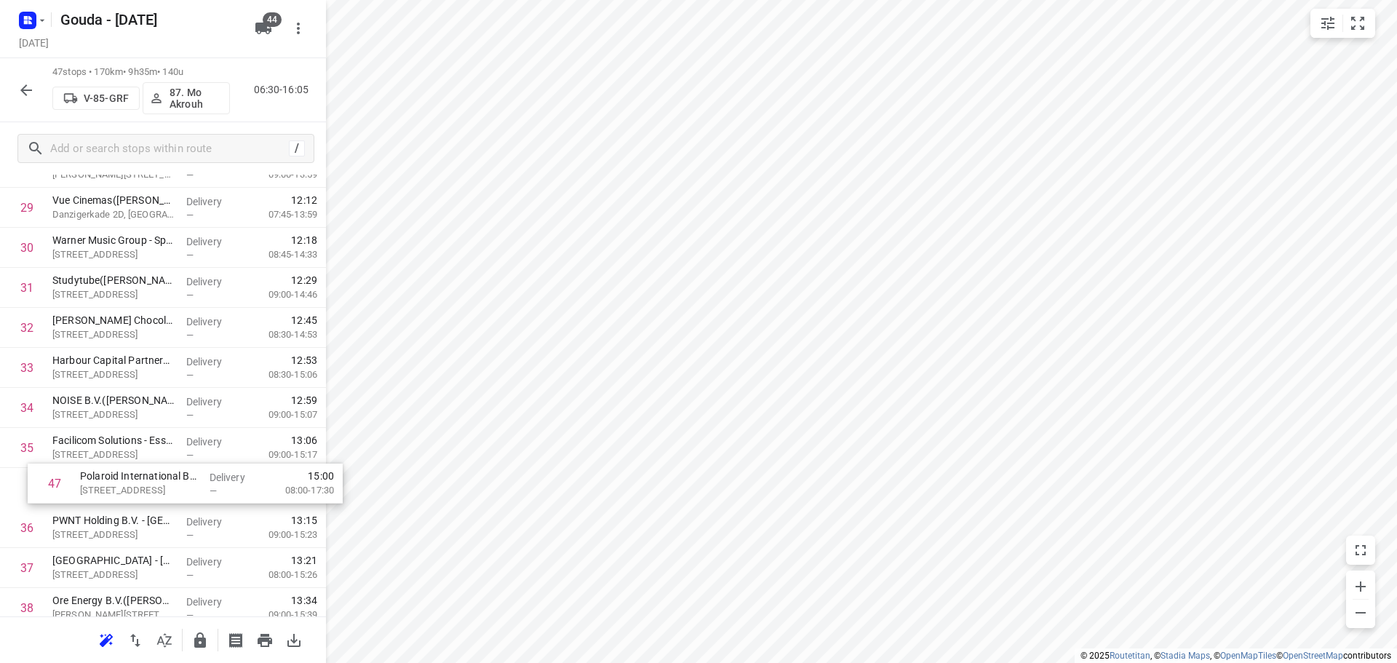
scroll to position [1224, 0]
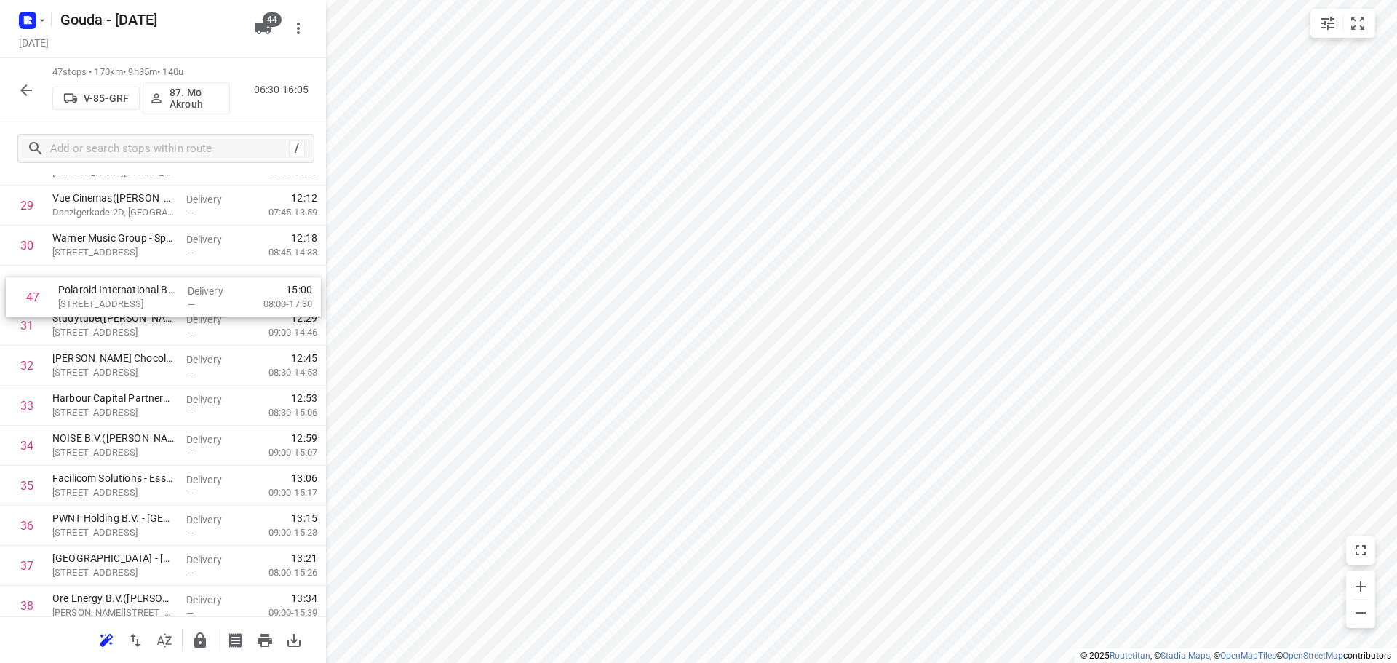
drag, startPoint x: 164, startPoint y: 564, endPoint x: 164, endPoint y: 302, distance: 262.0
click at [164, 302] on div "1 ⭐Heineken International - Hex(Jose Rodriguez) Stadhouderskade 78, Amsterdam D…" at bounding box center [163, 5] width 326 height 1881
click at [208, 645] on icon "button" at bounding box center [199, 640] width 17 height 17
click at [33, 87] on icon "button" at bounding box center [25, 90] width 17 height 17
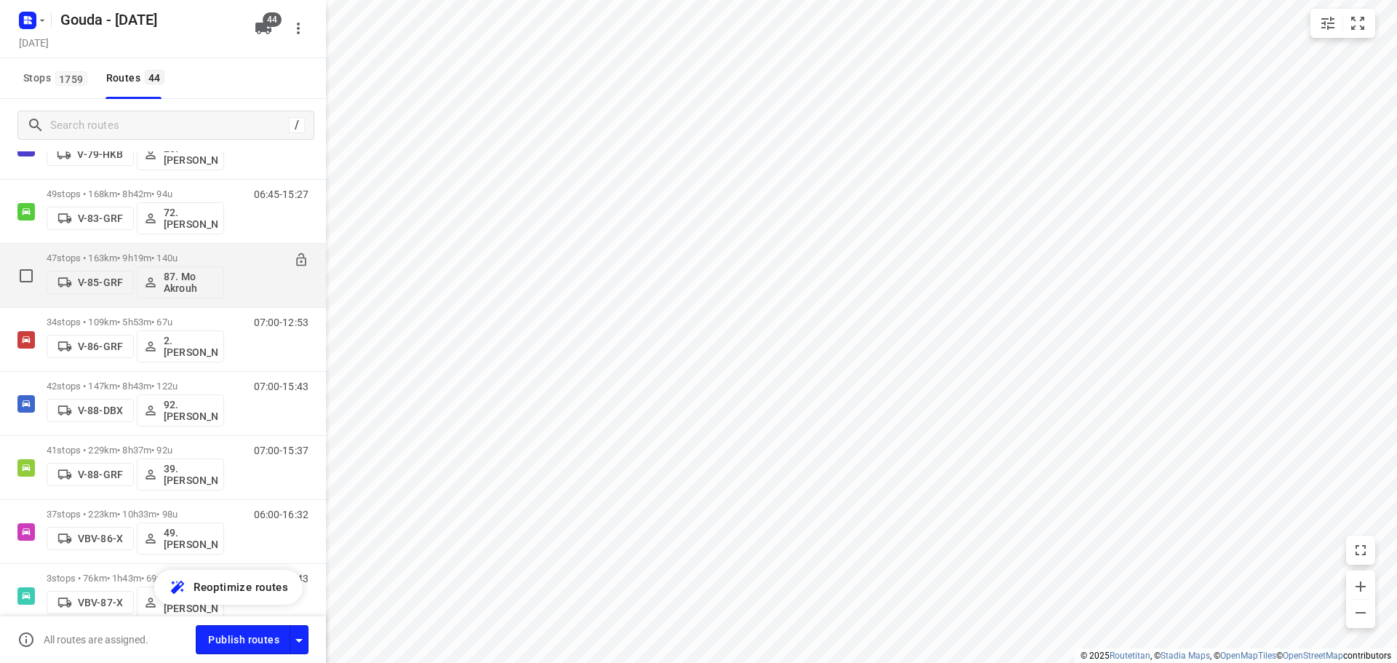
scroll to position [1747, 0]
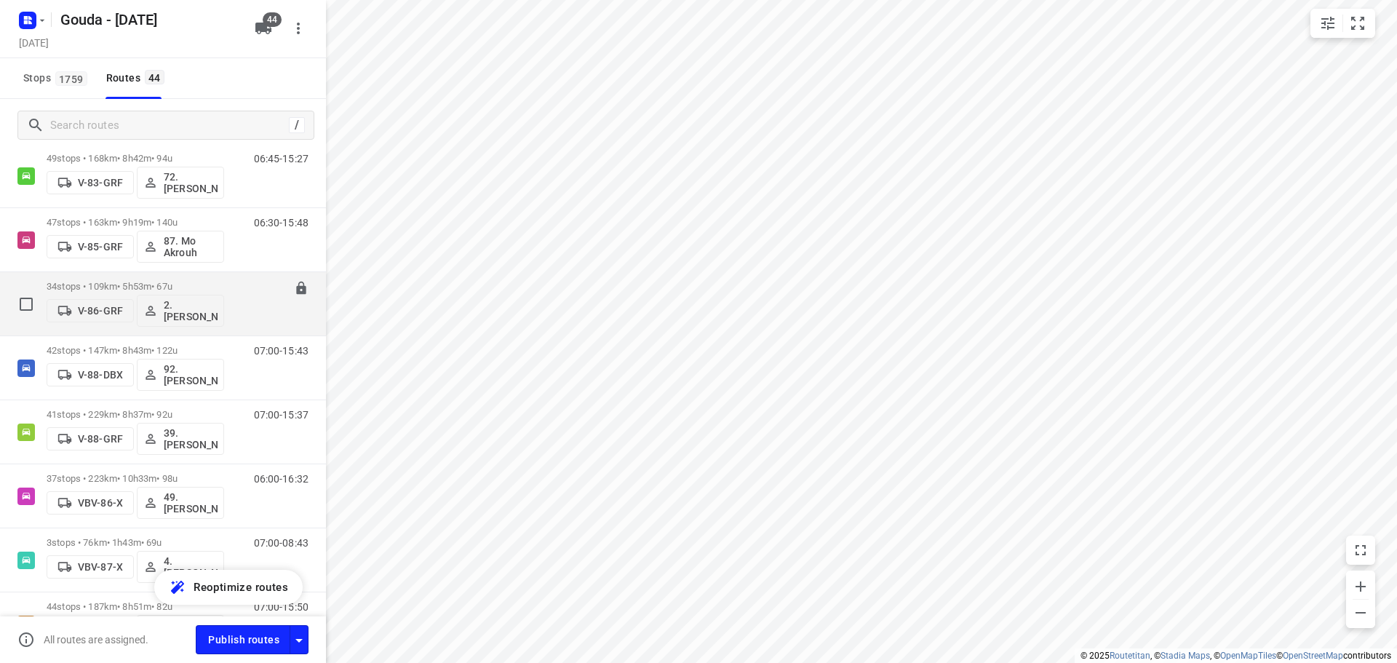
click at [178, 278] on div "34 stops • 109km • 5h53m • 67u V-86-GRF 2. Ali Hasanzadah" at bounding box center [136, 304] width 178 height 60
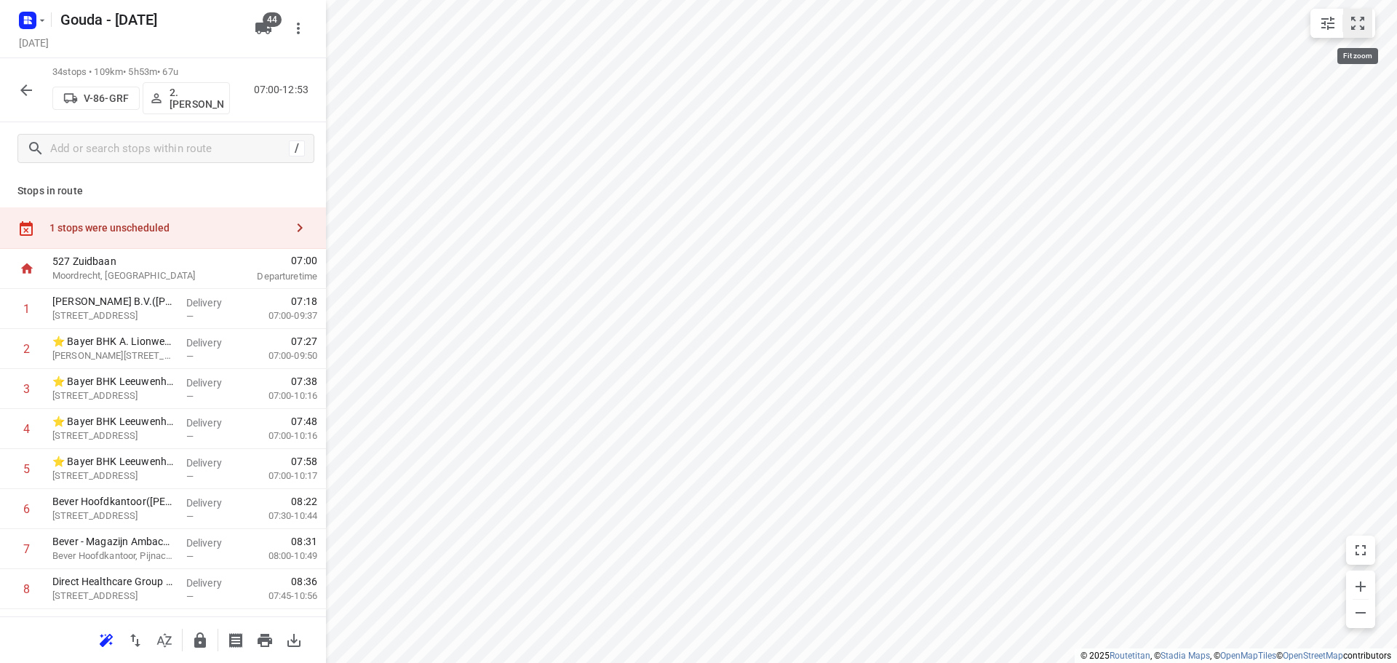
click at [1358, 31] on icon "small contained button group" at bounding box center [1357, 23] width 17 height 17
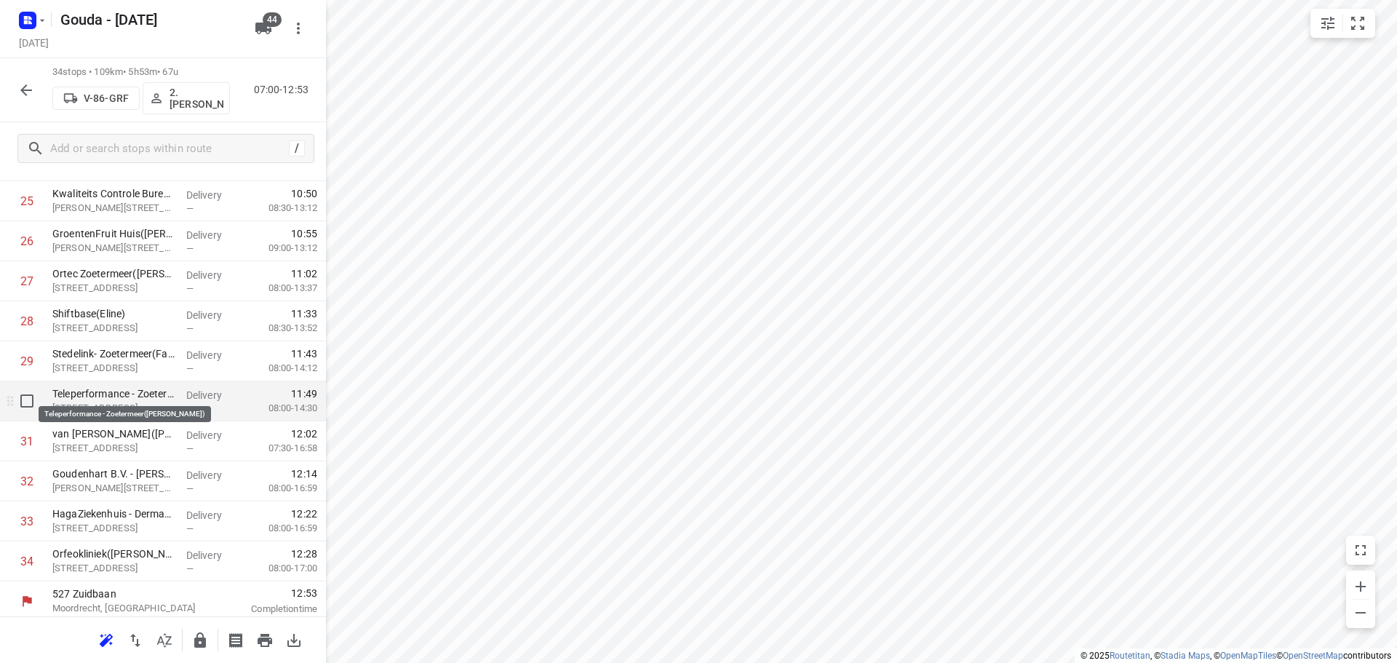
scroll to position [1073, 0]
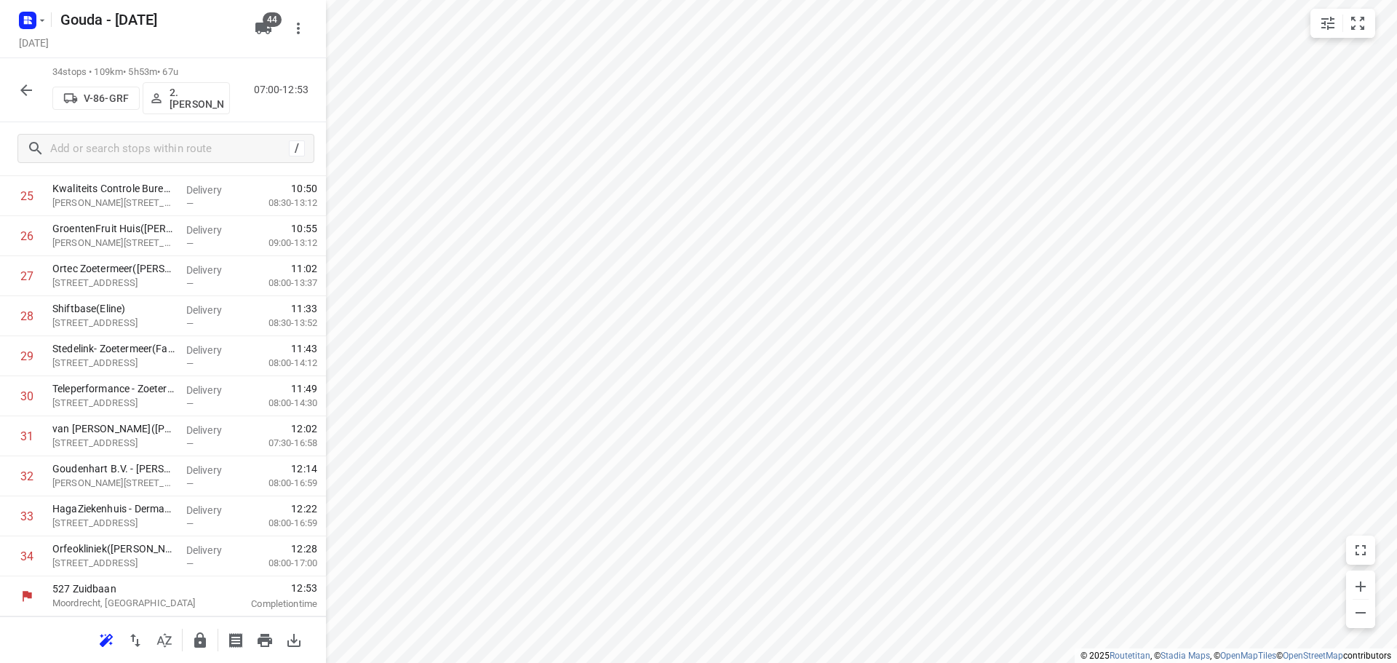
click at [202, 645] on icon "button" at bounding box center [200, 639] width 12 height 15
click at [23, 87] on icon "button" at bounding box center [25, 90] width 17 height 17
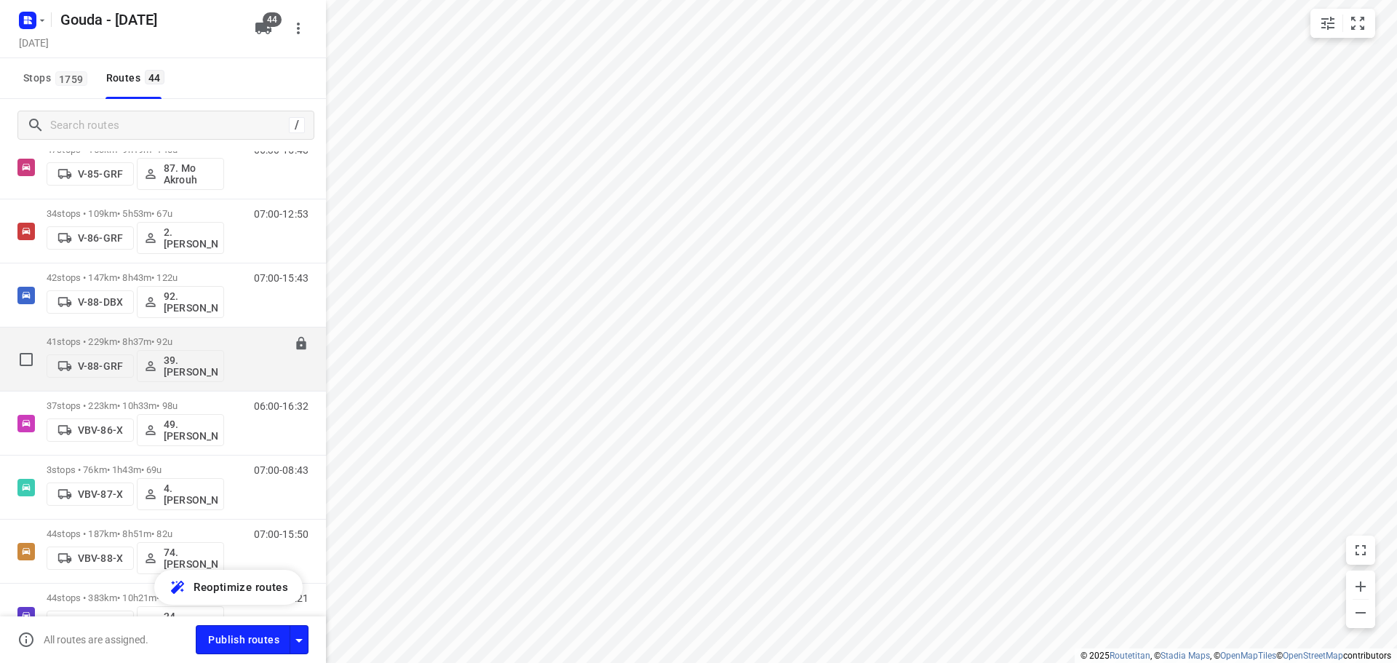
scroll to position [1747, 0]
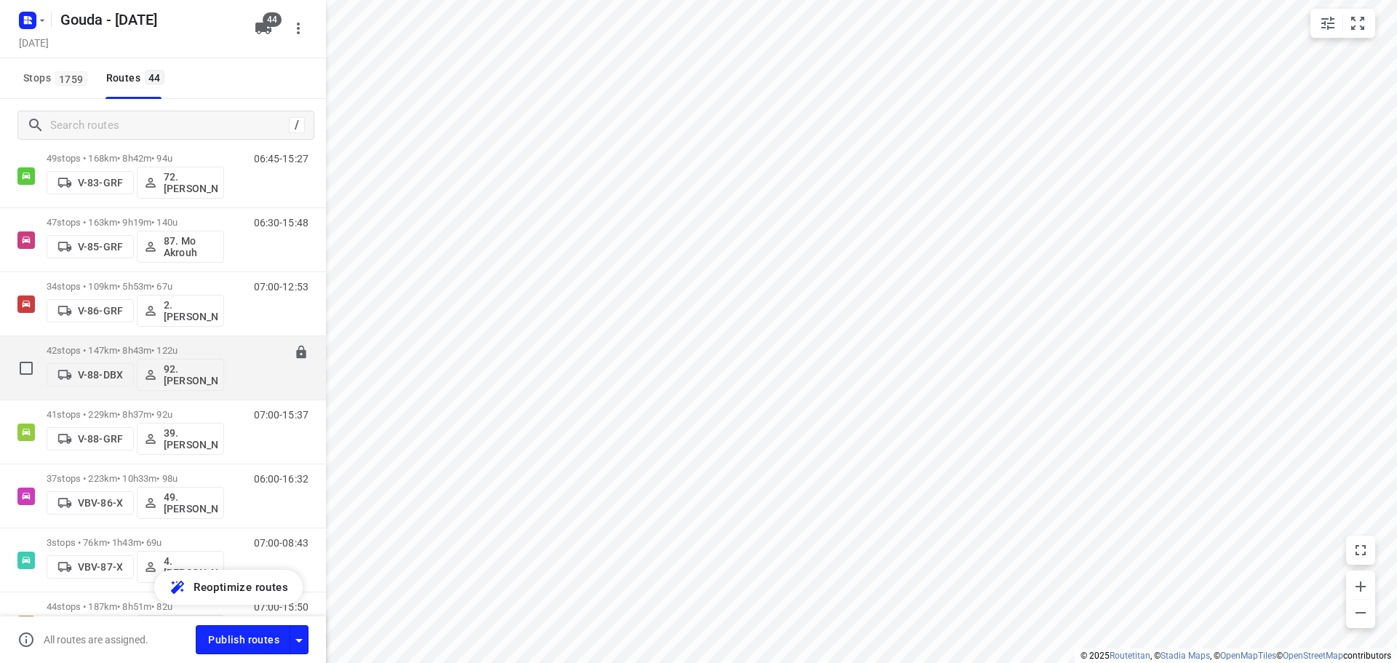
click at [178, 343] on div "42 stops • 147km • 8h43m • 122u V-88-DBX 92.Lars van Tuinen" at bounding box center [136, 368] width 178 height 60
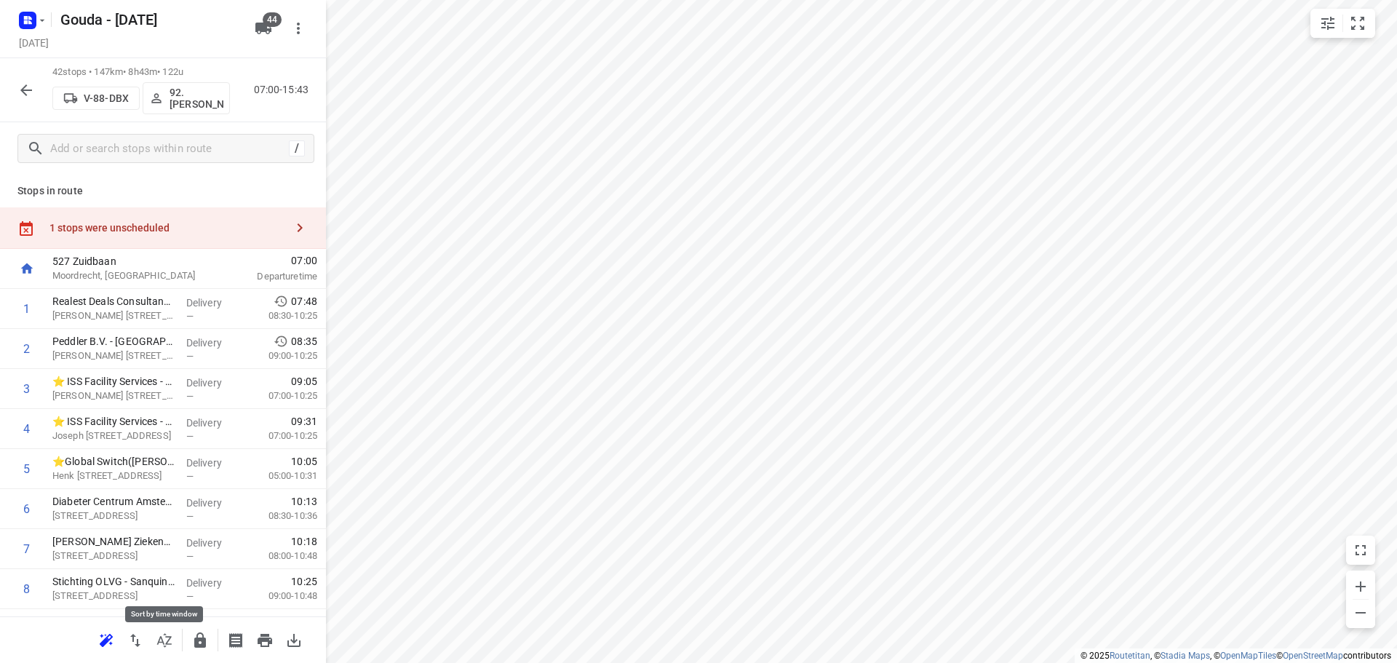
click at [172, 650] on button "button" at bounding box center [164, 640] width 29 height 29
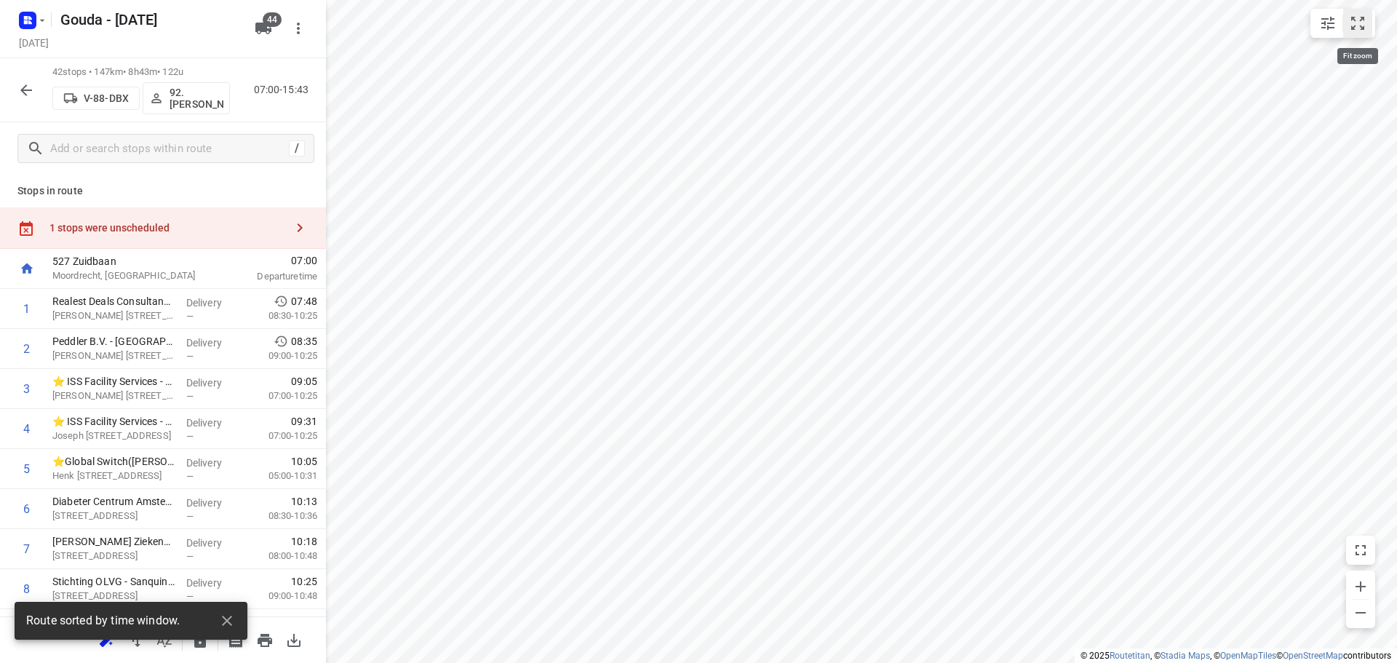
click at [1354, 25] on icon "small contained button group" at bounding box center [1357, 23] width 17 height 17
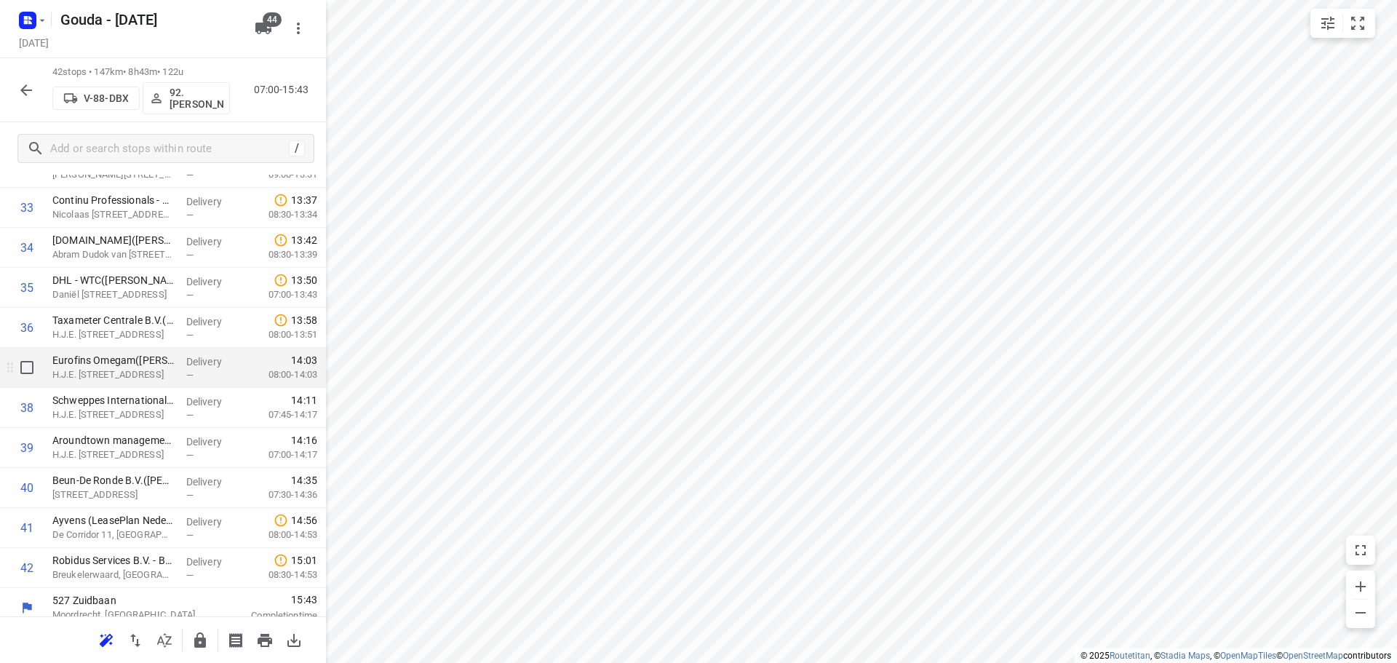
scroll to position [1394, 0]
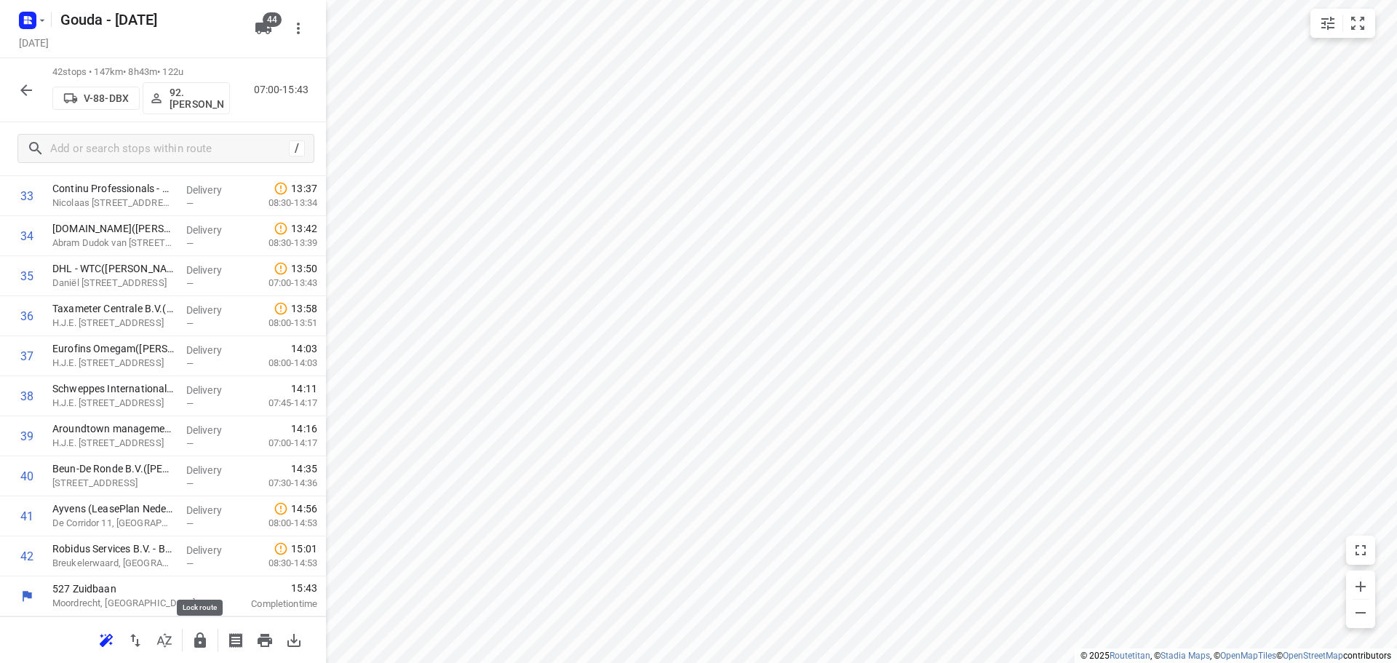
click at [199, 650] on button "button" at bounding box center [200, 640] width 29 height 29
click at [12, 81] on div at bounding box center [26, 90] width 29 height 29
click at [20, 91] on icon "button" at bounding box center [25, 90] width 17 height 17
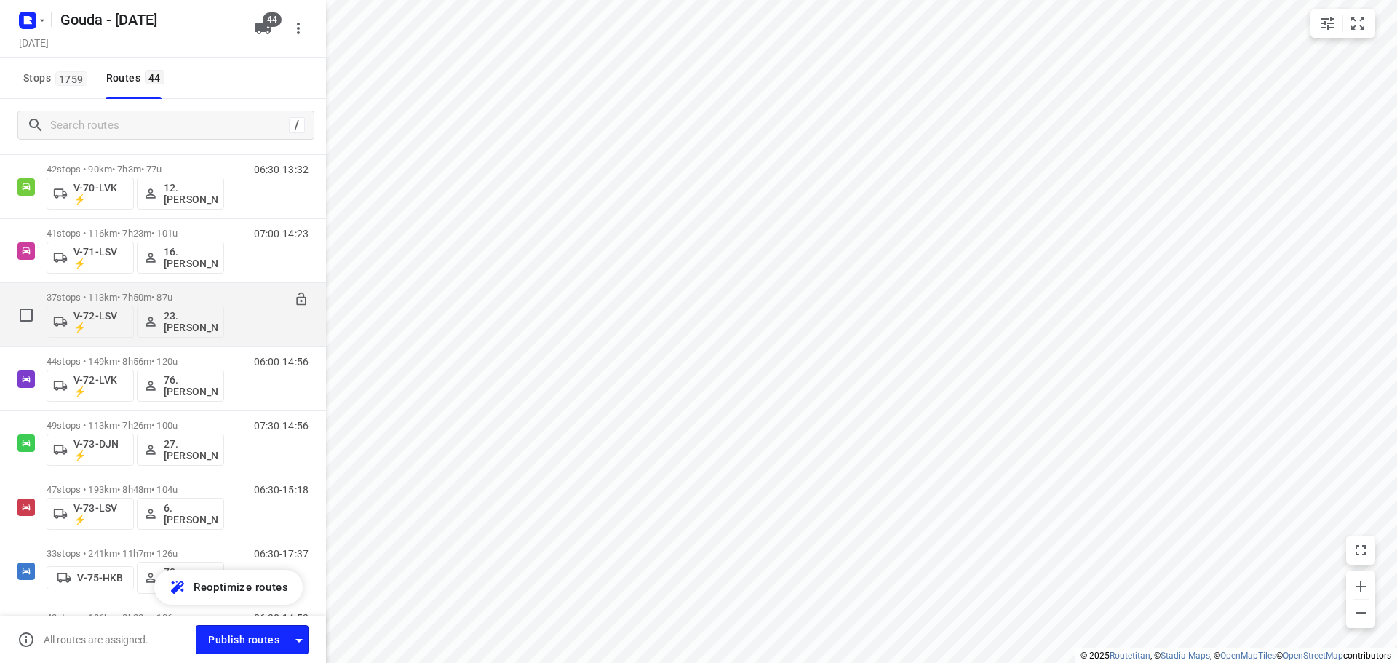
scroll to position [1019, 0]
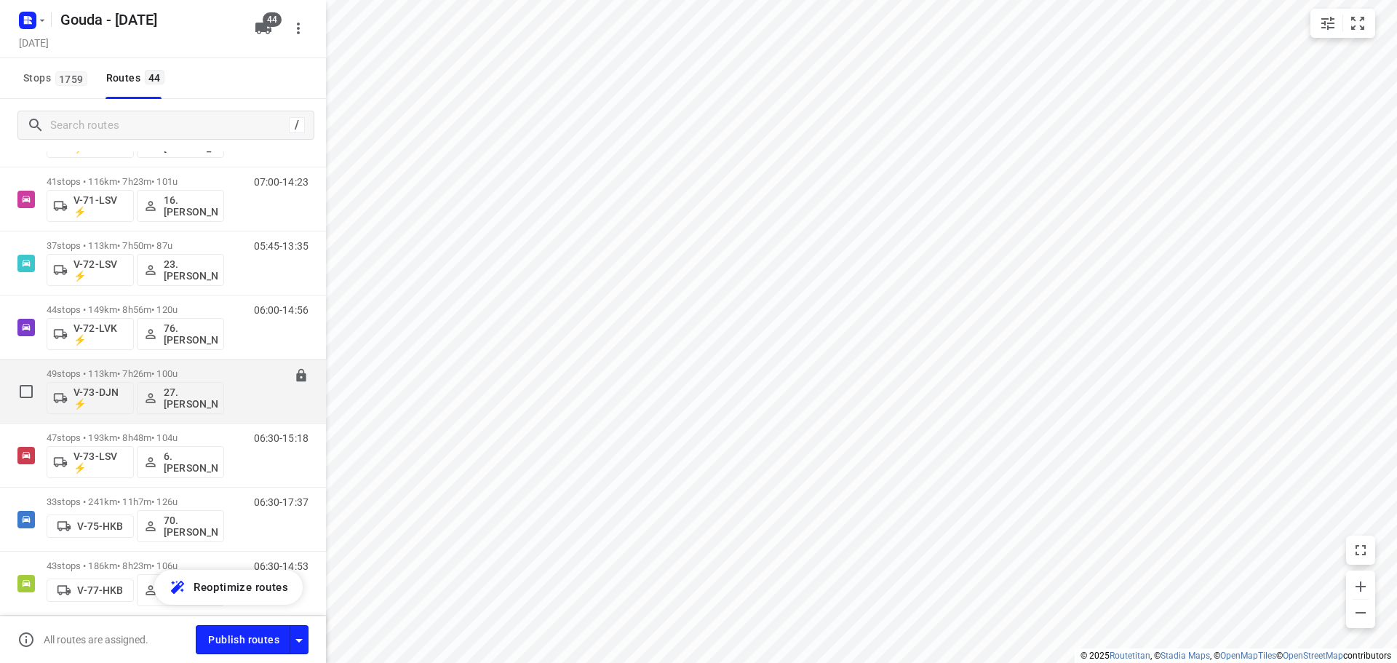
click at [170, 370] on p "49 stops • 113km • 7h26m • 100u" at bounding box center [136, 373] width 178 height 11
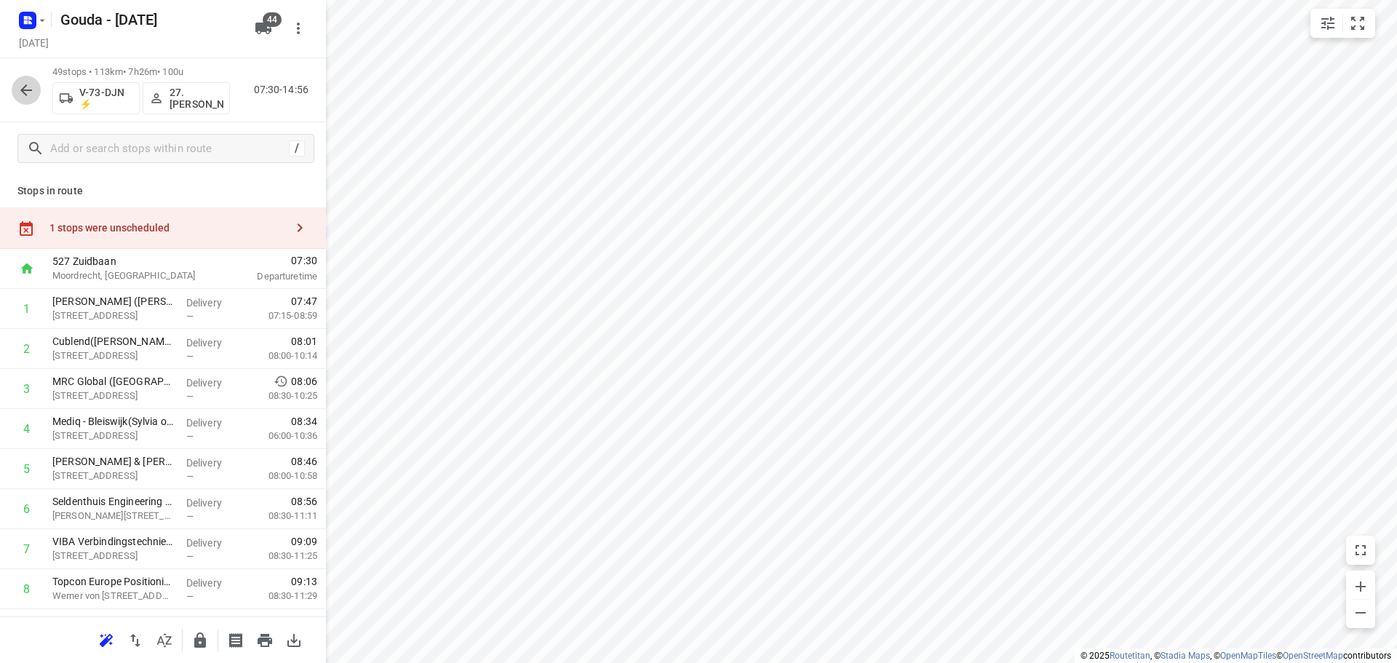
click at [27, 84] on icon "button" at bounding box center [25, 90] width 17 height 17
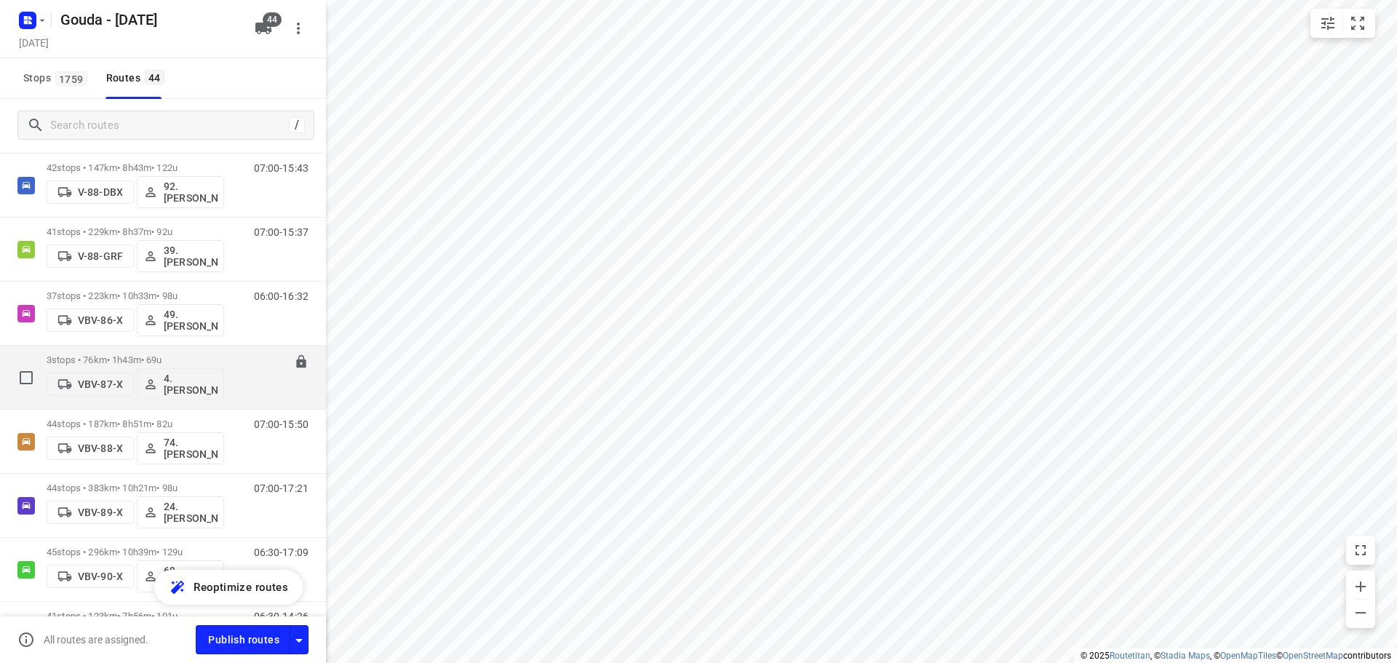
scroll to position [1903, 0]
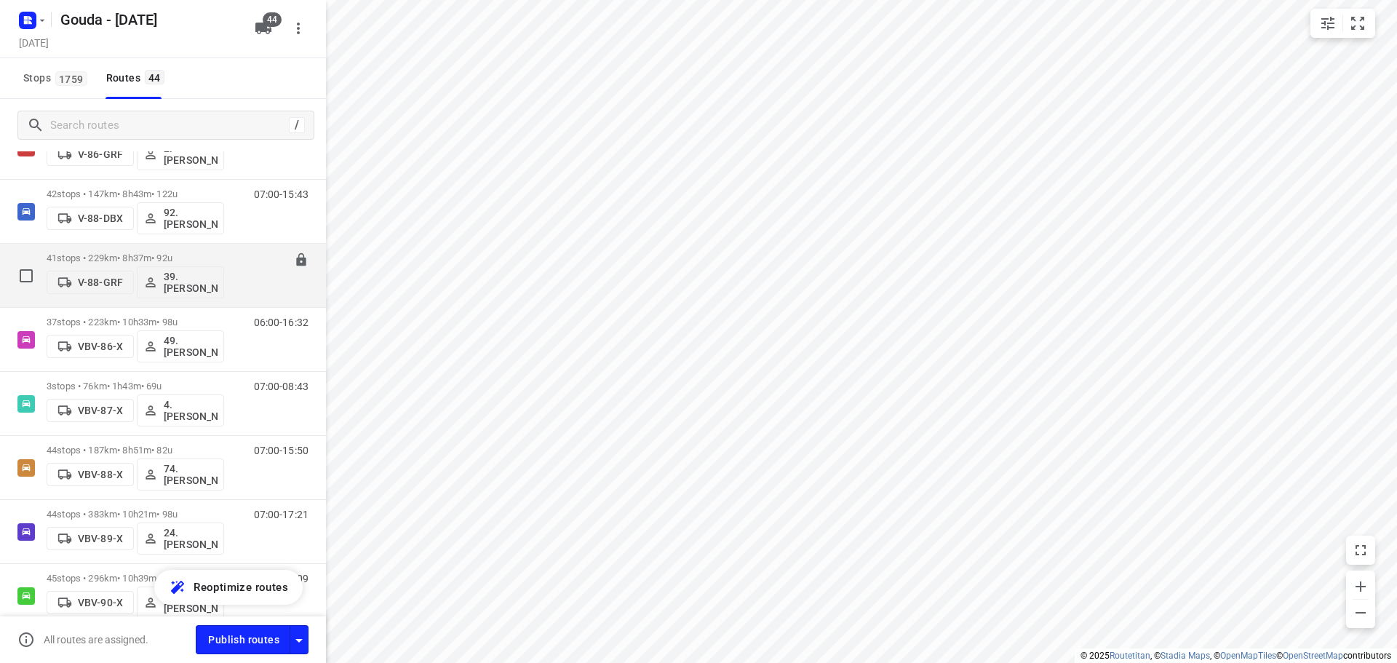
click at [195, 255] on p "41 stops • 229km • 8h37m • 92u" at bounding box center [136, 258] width 178 height 11
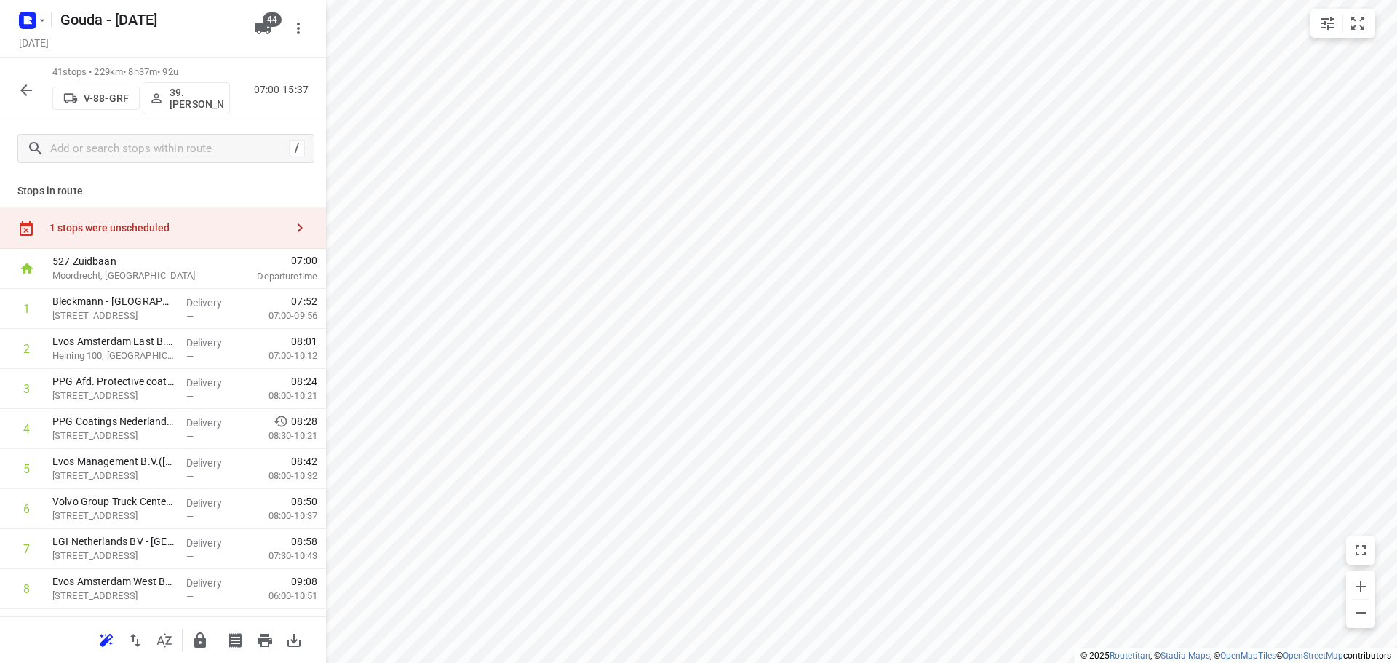
click at [169, 637] on icon "button" at bounding box center [164, 640] width 17 height 17
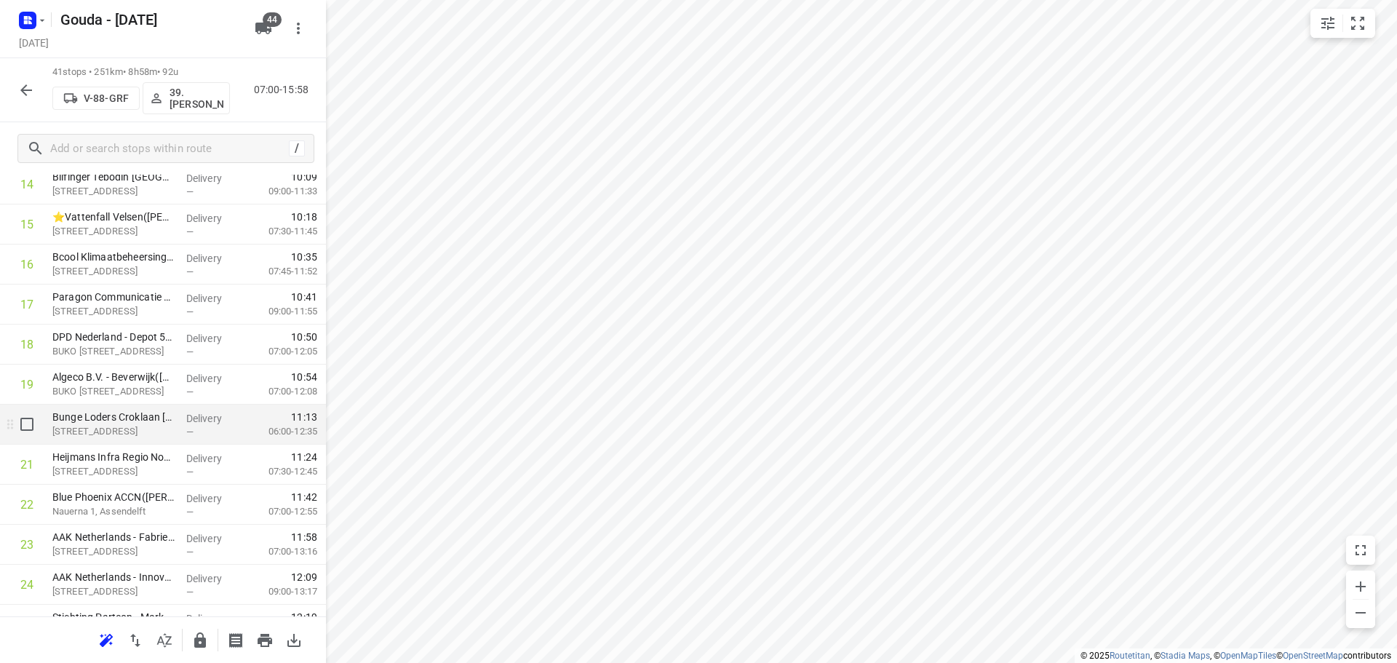
scroll to position [655, 0]
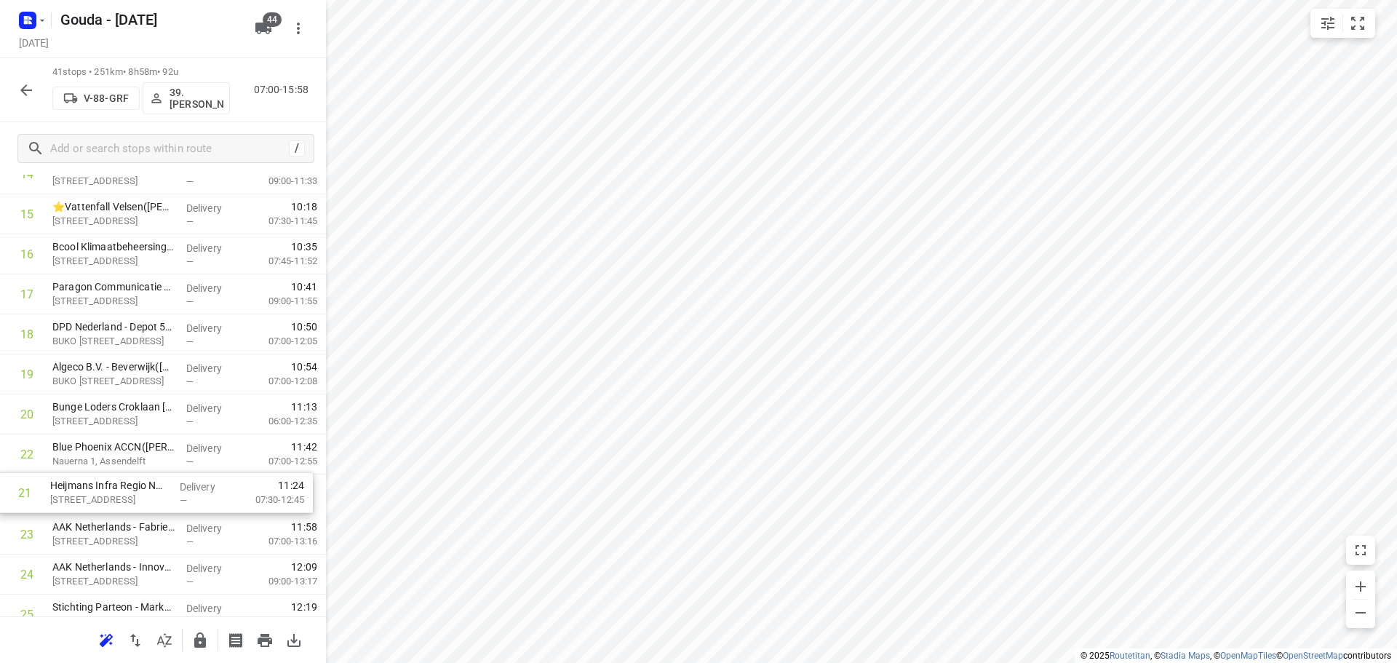
drag, startPoint x: 105, startPoint y: 455, endPoint x: 102, endPoint y: 500, distance: 45.2
click at [102, 500] on div "1 Bleckmann - Amsterdam(Evelien Joling) Beiraweg 11, Amsterdam Delivery — 07:52…" at bounding box center [163, 454] width 326 height 1641
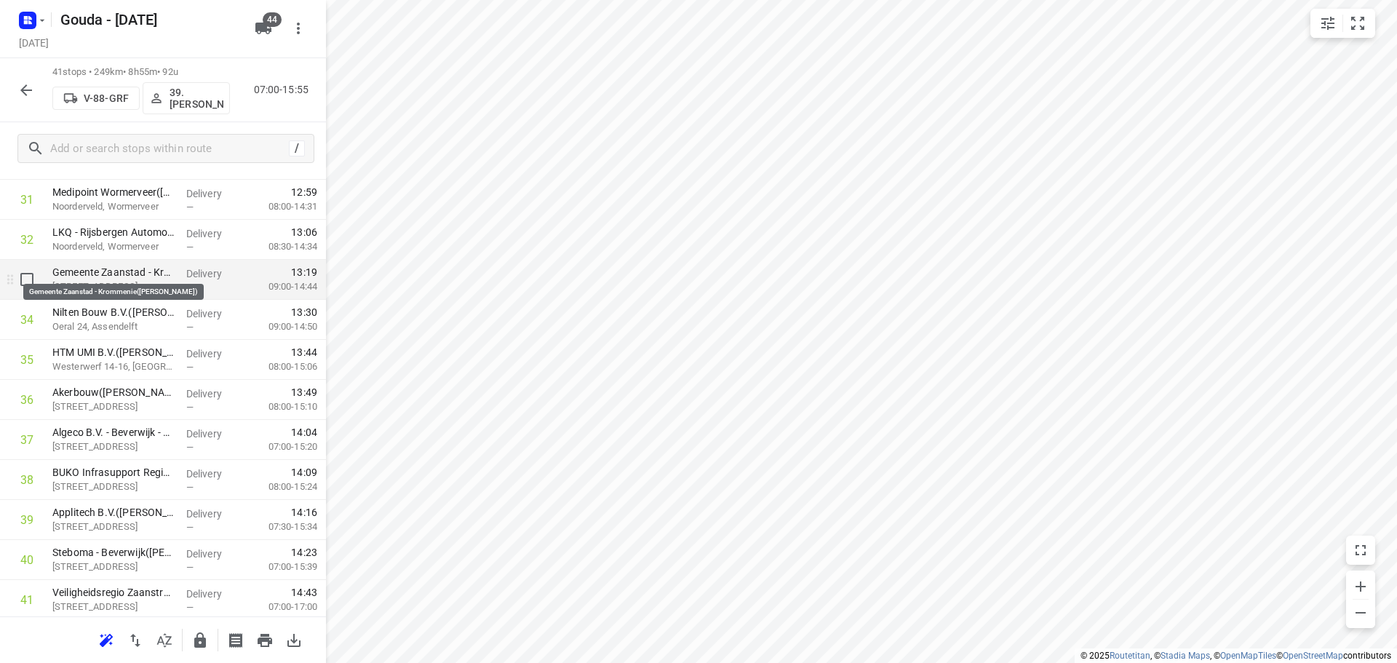
scroll to position [1354, 0]
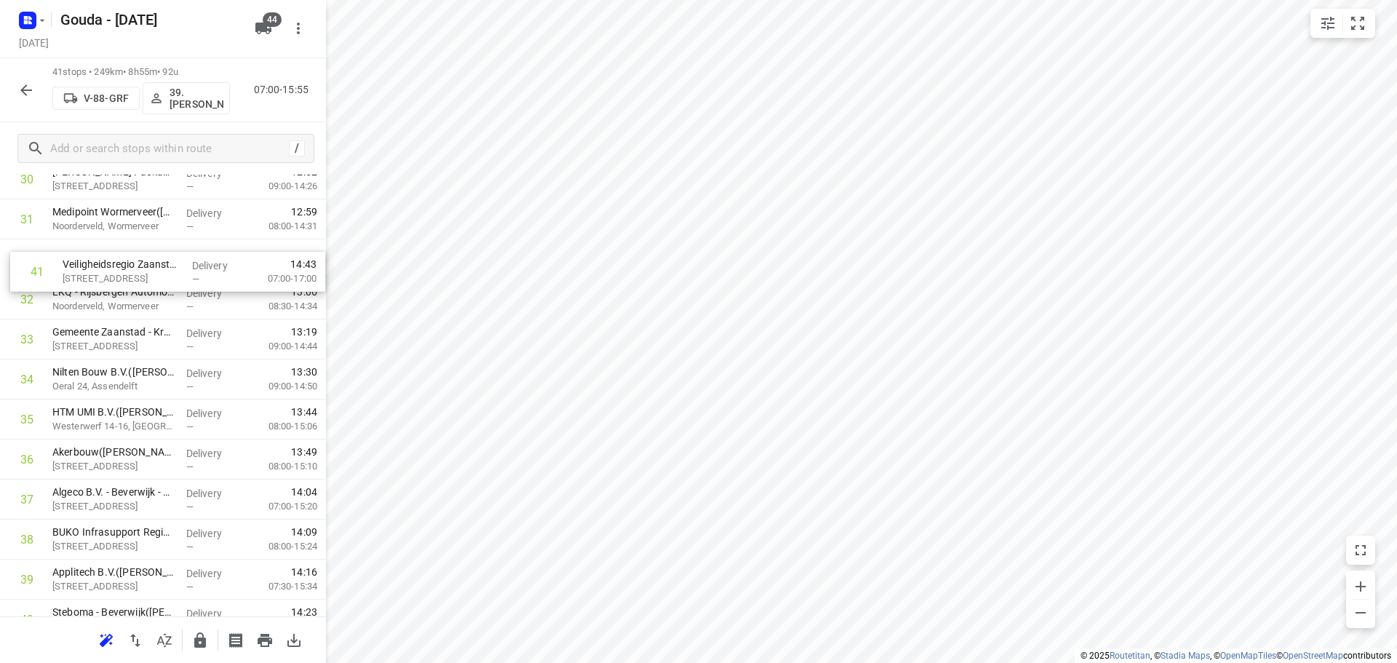
drag, startPoint x: 114, startPoint y: 559, endPoint x: 127, endPoint y: 273, distance: 286.3
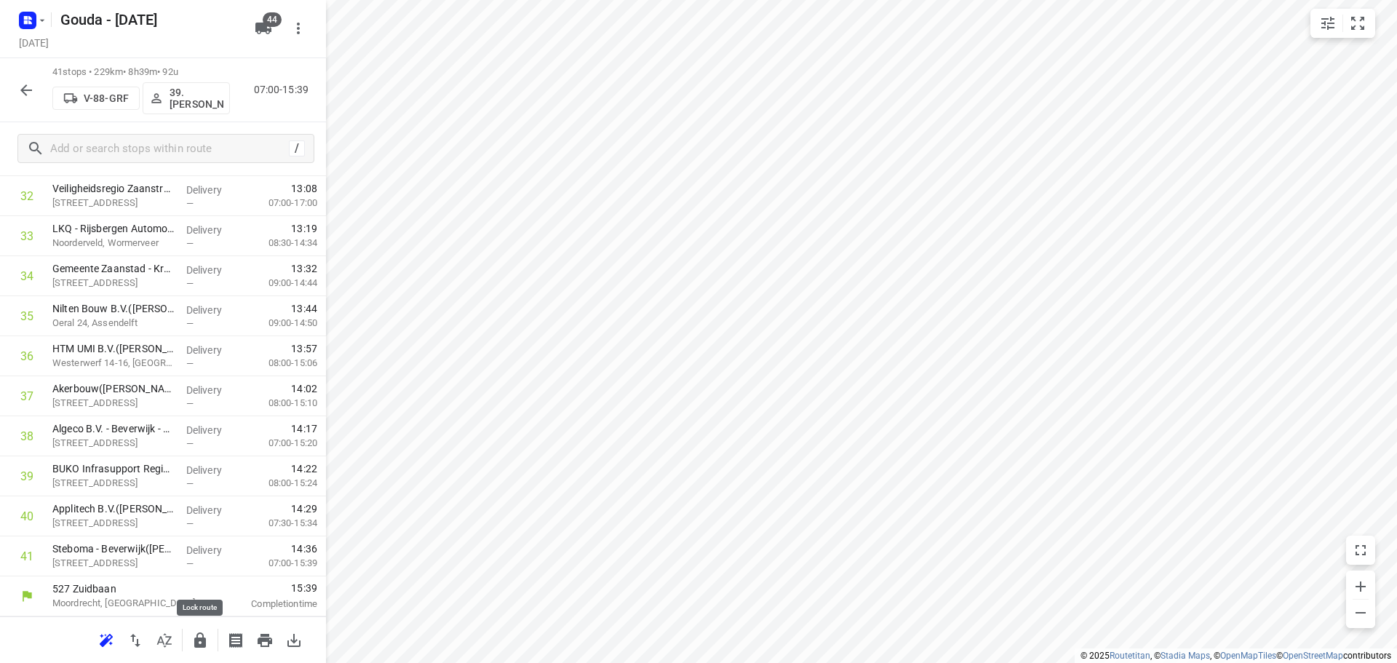
click at [195, 630] on button "button" at bounding box center [200, 640] width 29 height 29
click at [28, 92] on icon "button" at bounding box center [25, 90] width 17 height 17
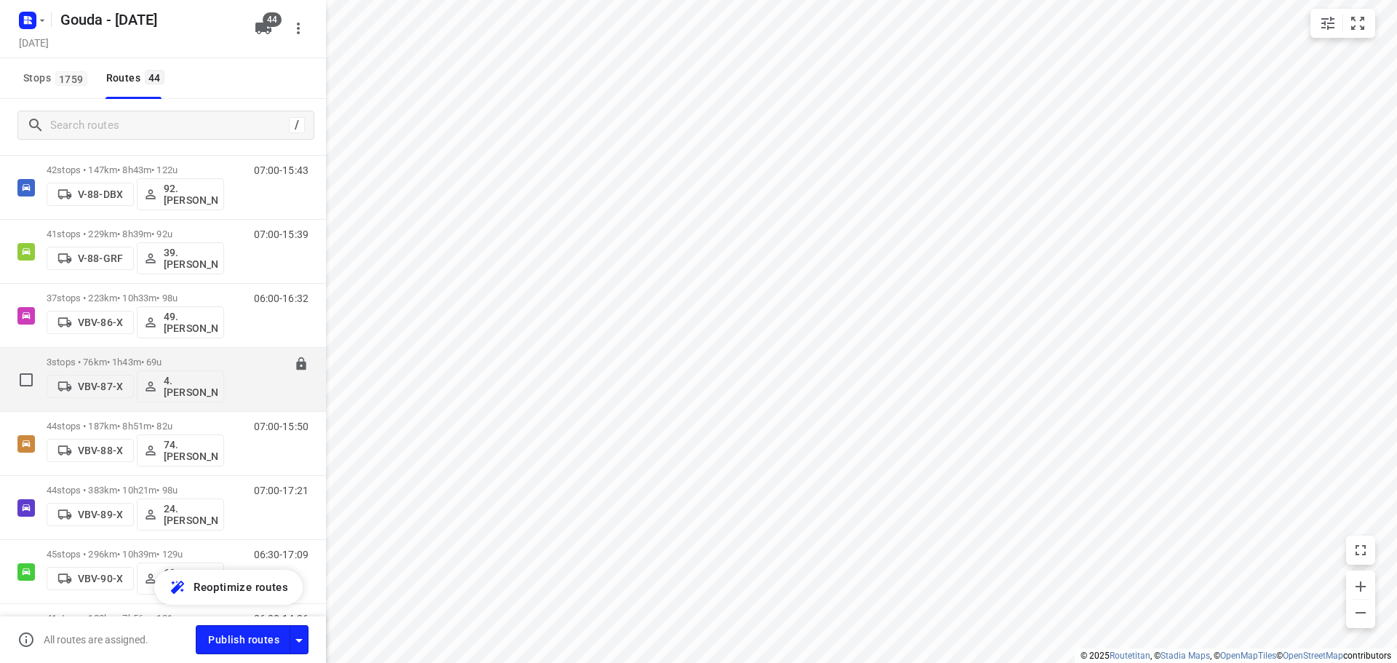
scroll to position [1903, 0]
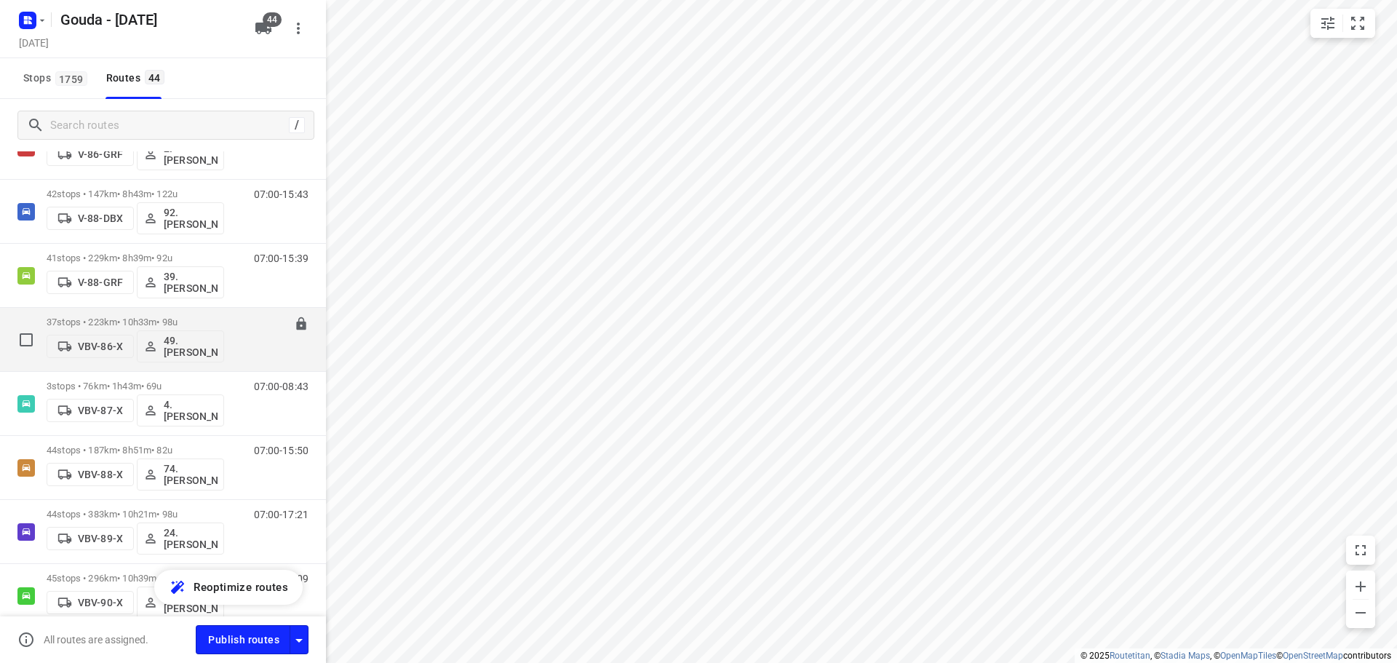
click at [159, 314] on div "37 stops • 223km • 10h33m • 98u VBV-86-X 49. Mariska van der Meer" at bounding box center [136, 339] width 178 height 60
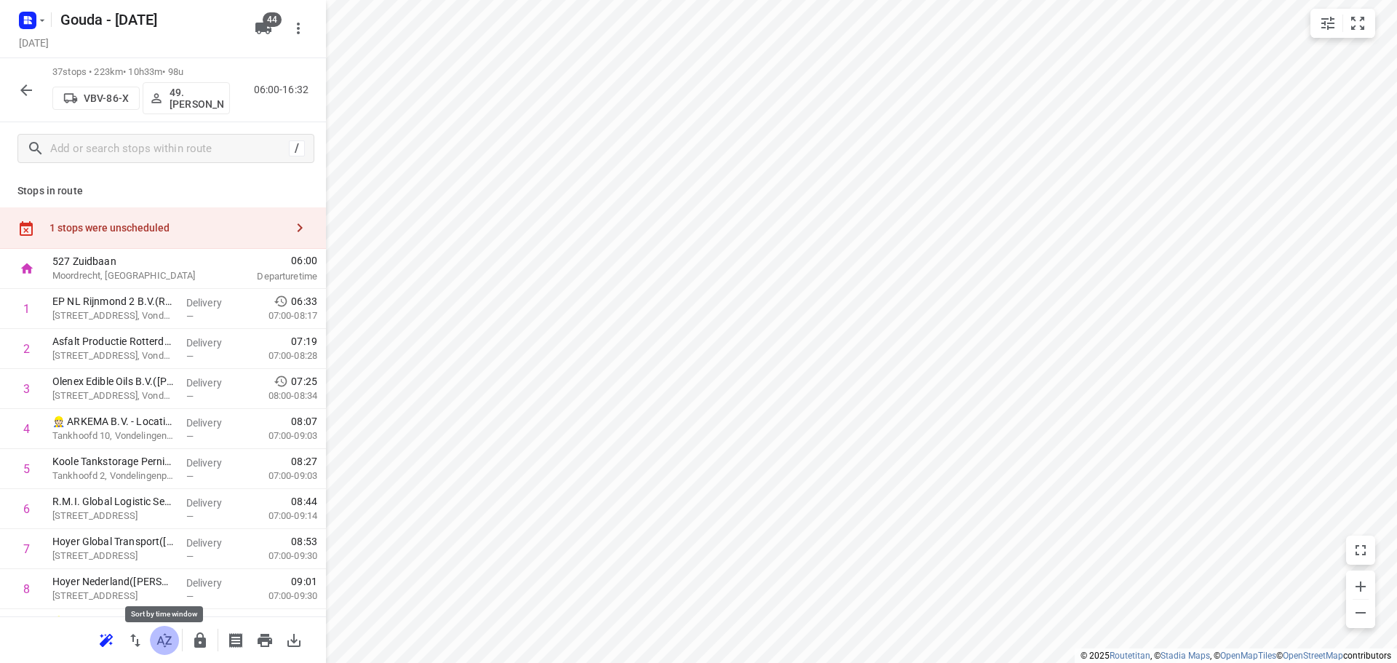
click at [165, 629] on button "button" at bounding box center [164, 640] width 29 height 29
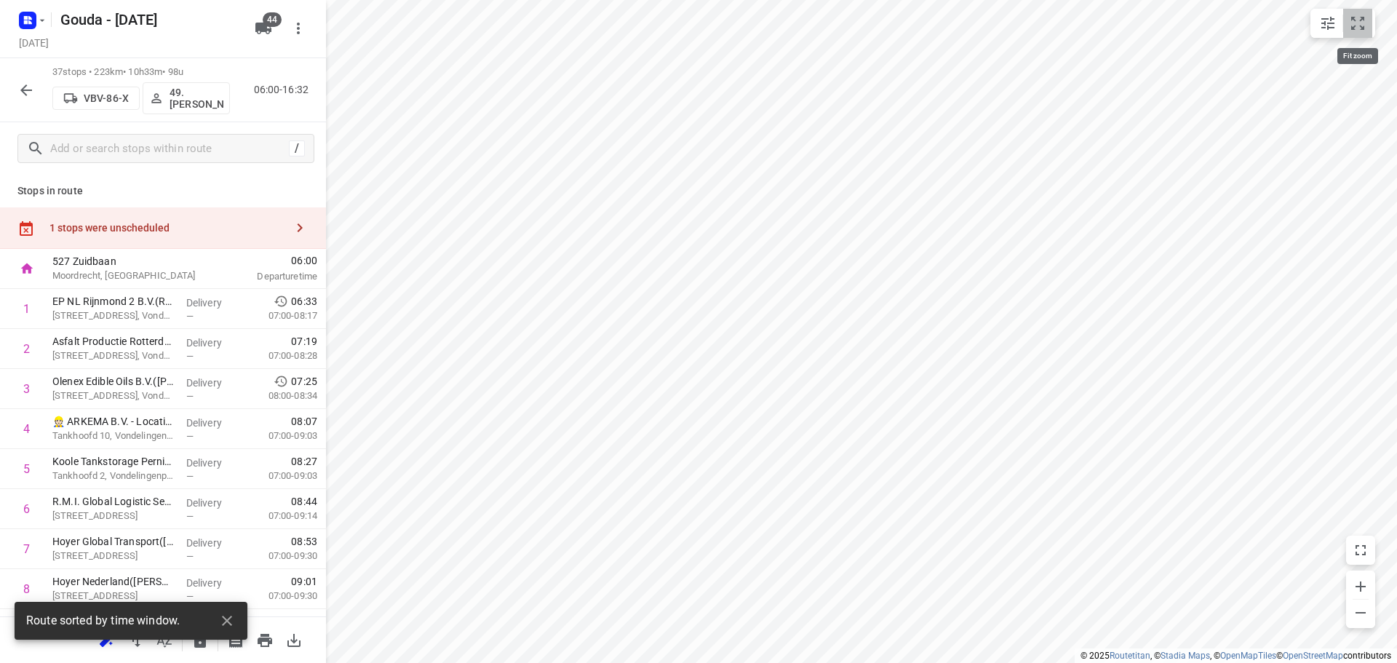
click at [1369, 15] on button "small contained button group" at bounding box center [1357, 23] width 29 height 29
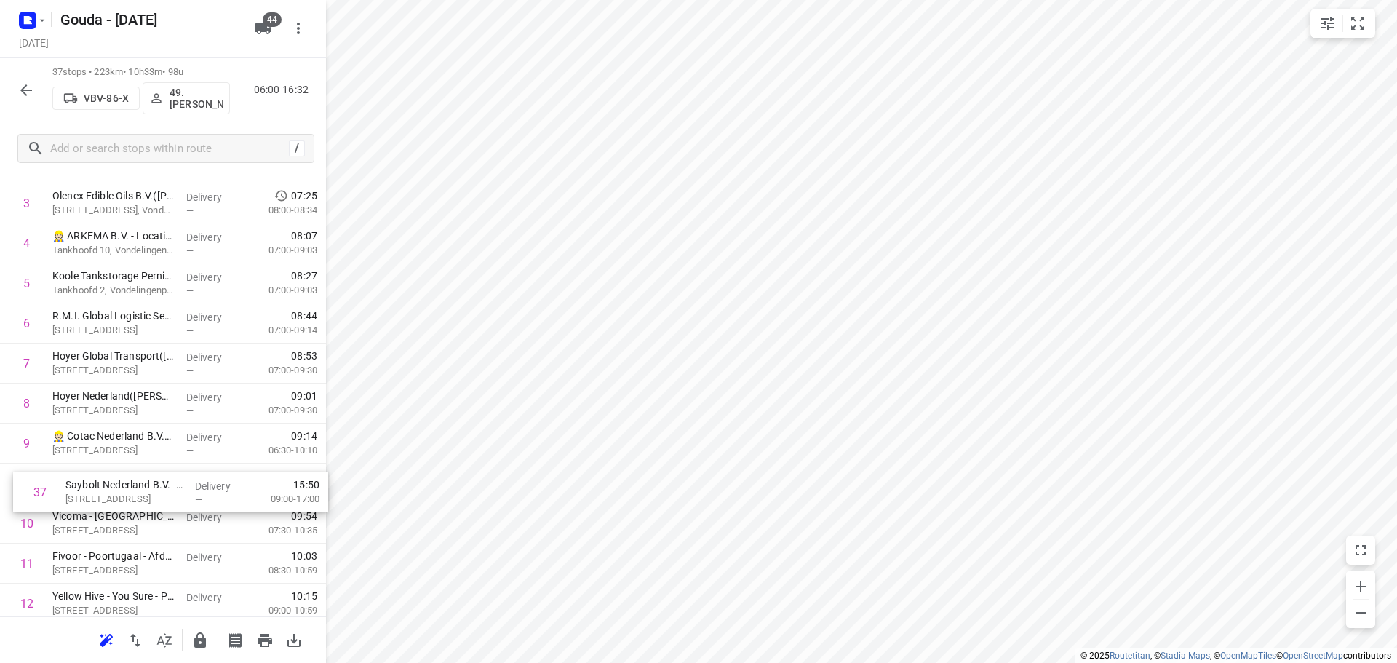
scroll to position [187, 0]
drag, startPoint x: 132, startPoint y: 568, endPoint x: 131, endPoint y: 483, distance: 84.4
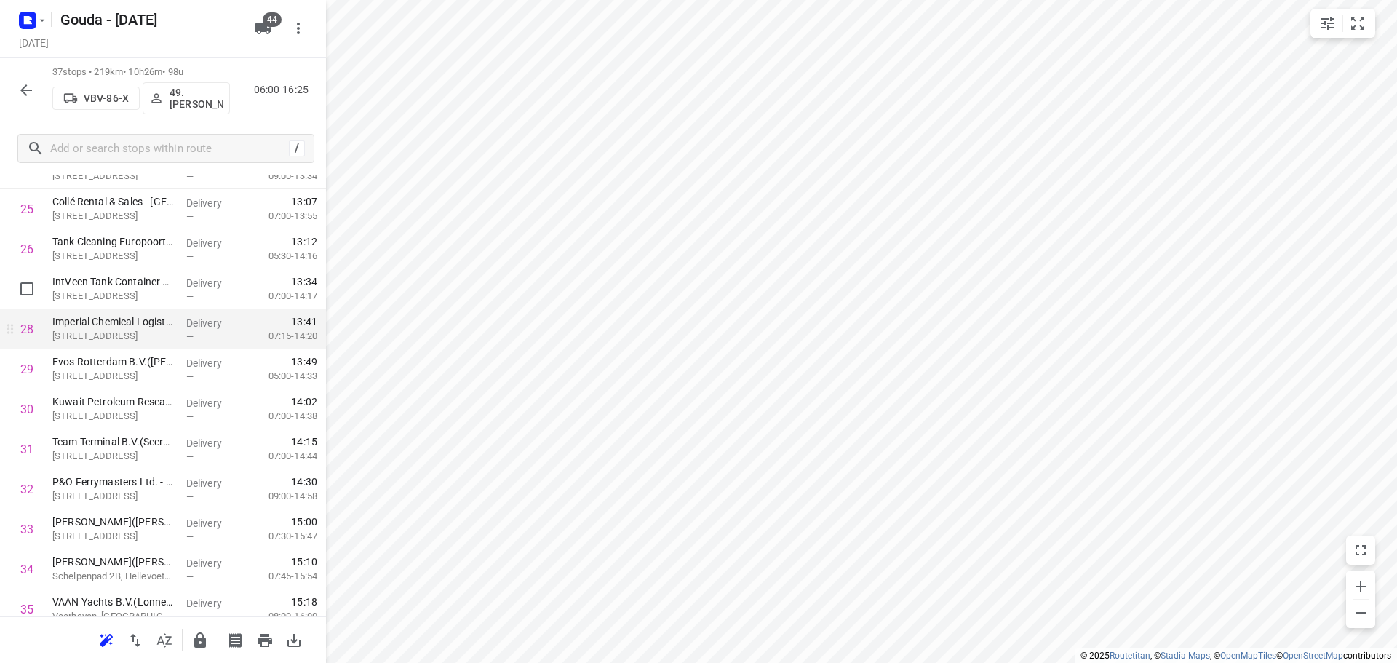
scroll to position [1193, 0]
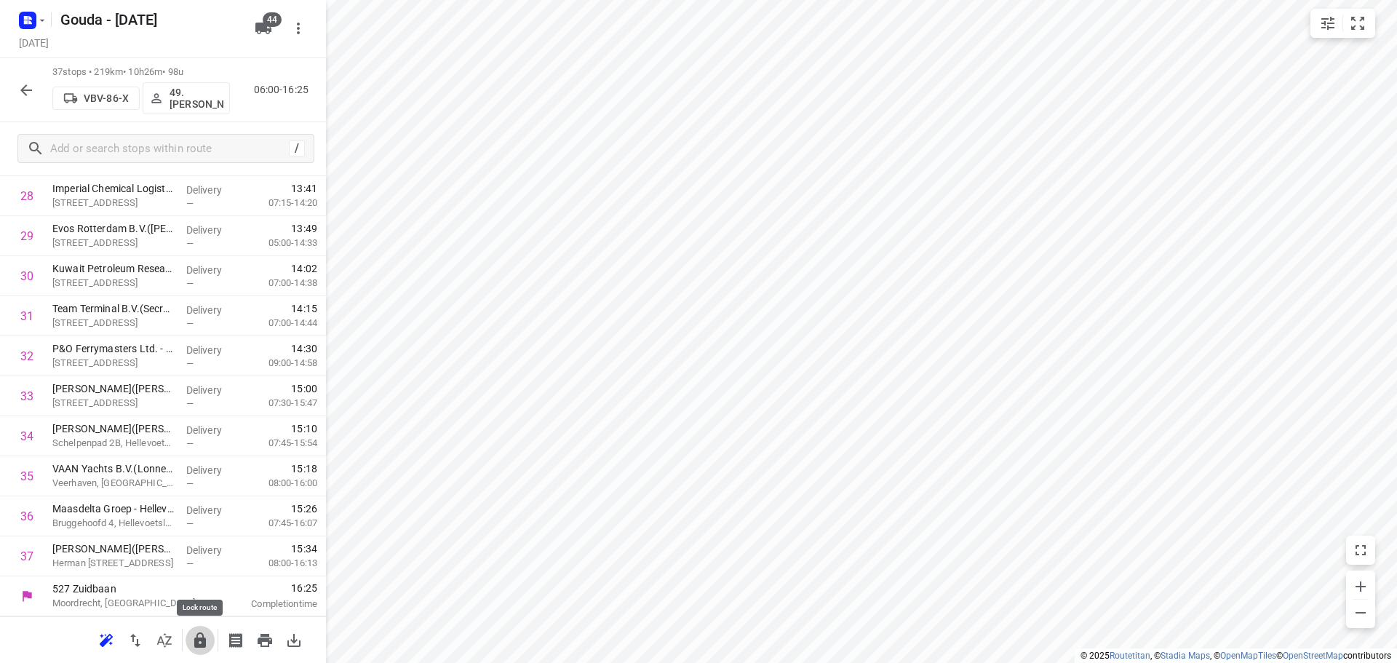
click at [201, 643] on icon "button" at bounding box center [199, 640] width 17 height 17
click at [32, 82] on icon "button" at bounding box center [25, 90] width 17 height 17
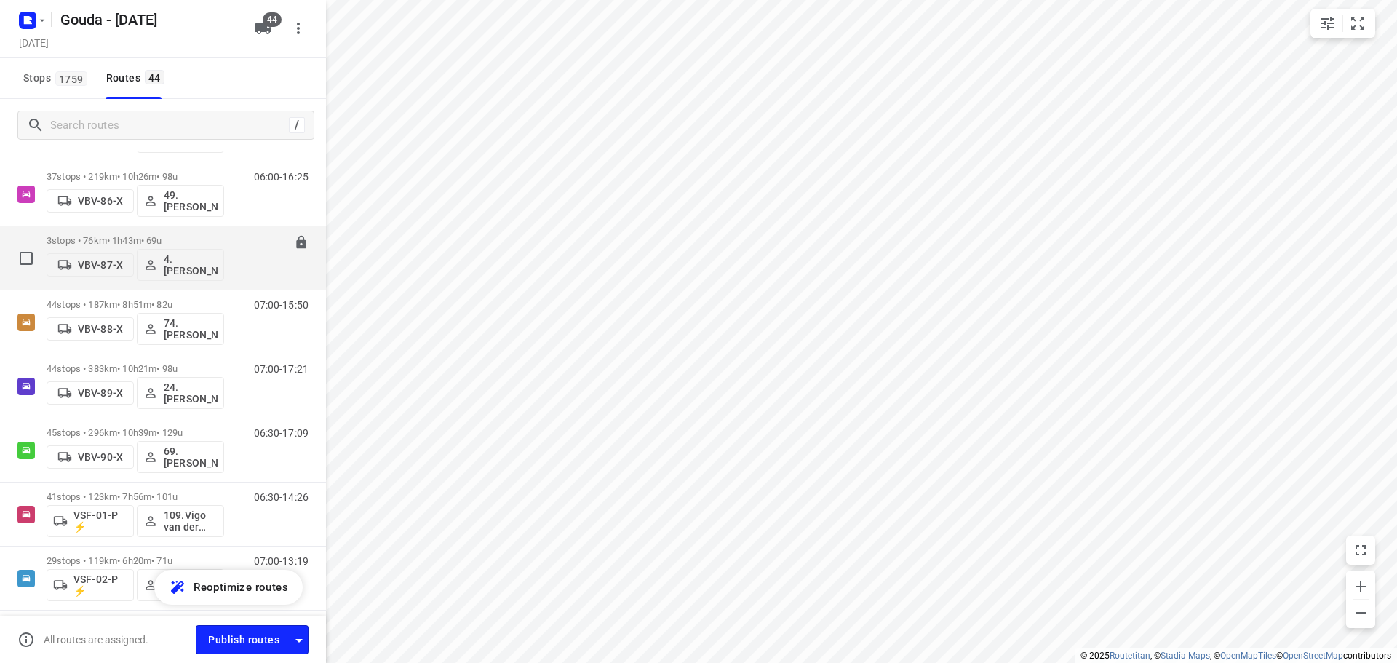
scroll to position [1976, 0]
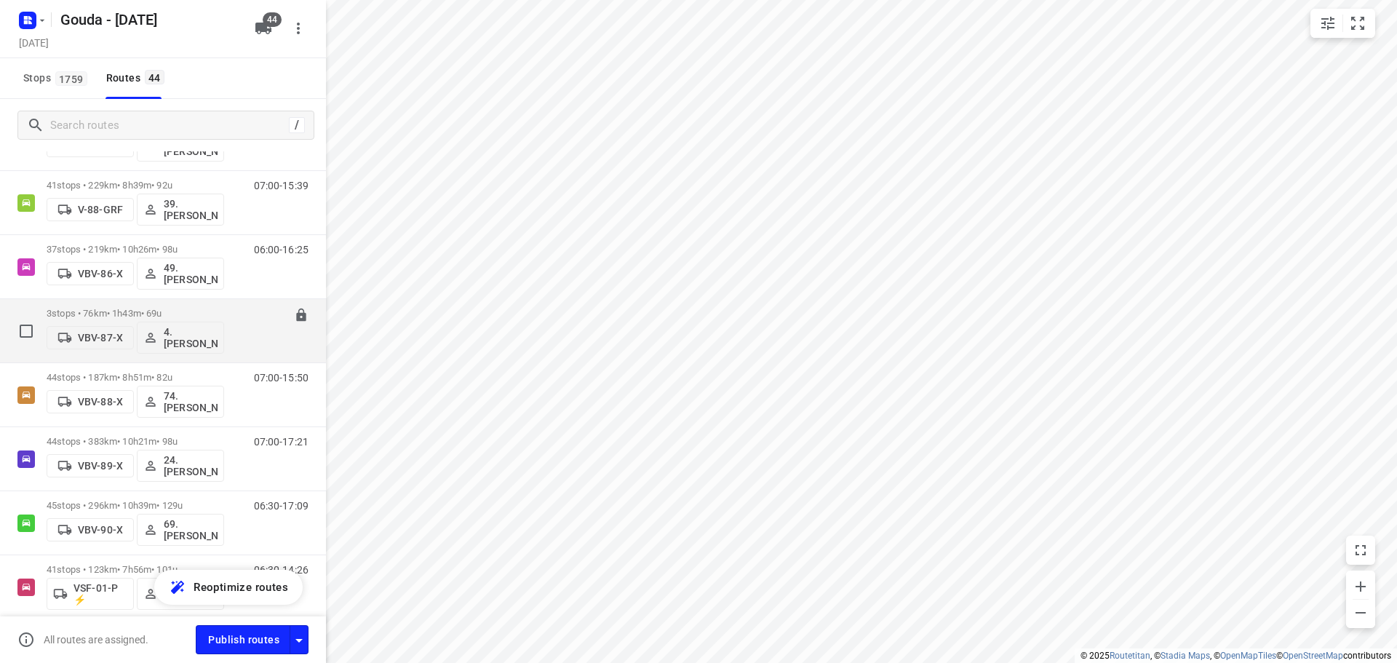
click at [172, 311] on p "3 stops • 76km • 1h43m • 69u" at bounding box center [136, 313] width 178 height 11
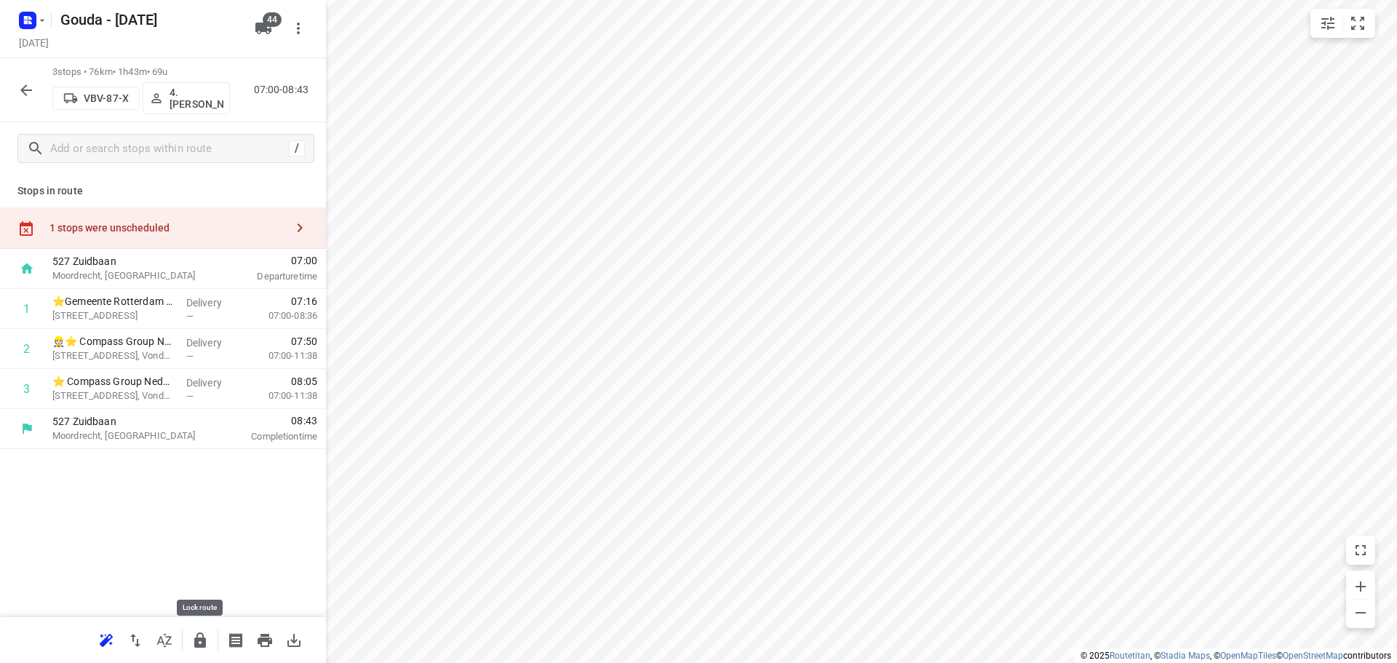
click at [196, 635] on icon "button" at bounding box center [199, 640] width 17 height 17
click at [20, 91] on icon "button" at bounding box center [25, 90] width 17 height 17
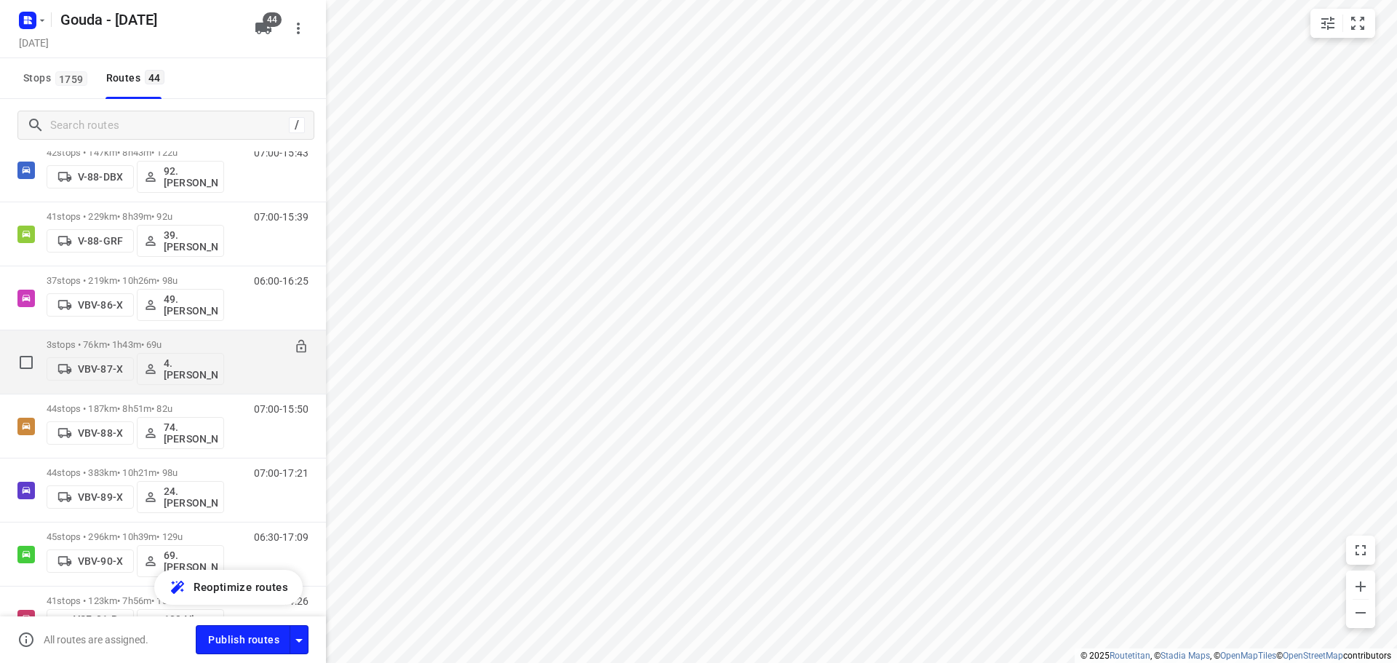
scroll to position [1965, 0]
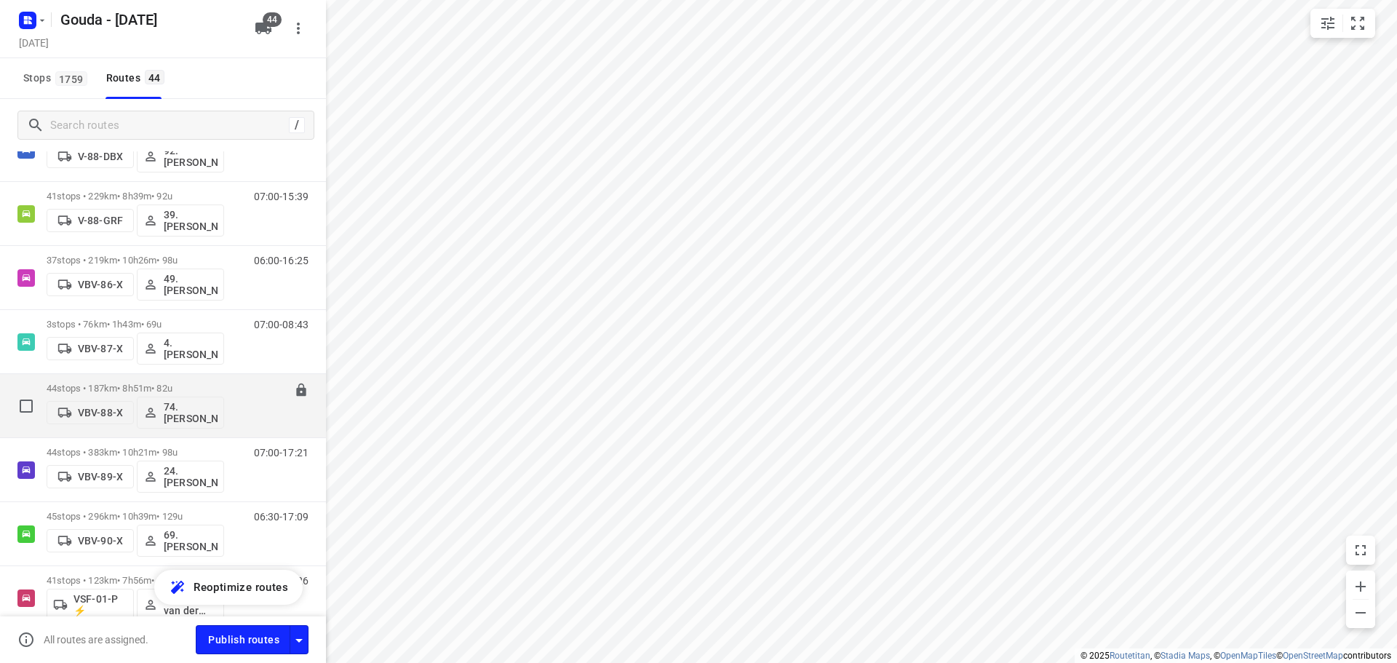
click at [159, 379] on div "44 stops • 187km • 8h51m • 82u VBV-88-X 74.Edwin van Riemsdijk" at bounding box center [136, 406] width 178 height 60
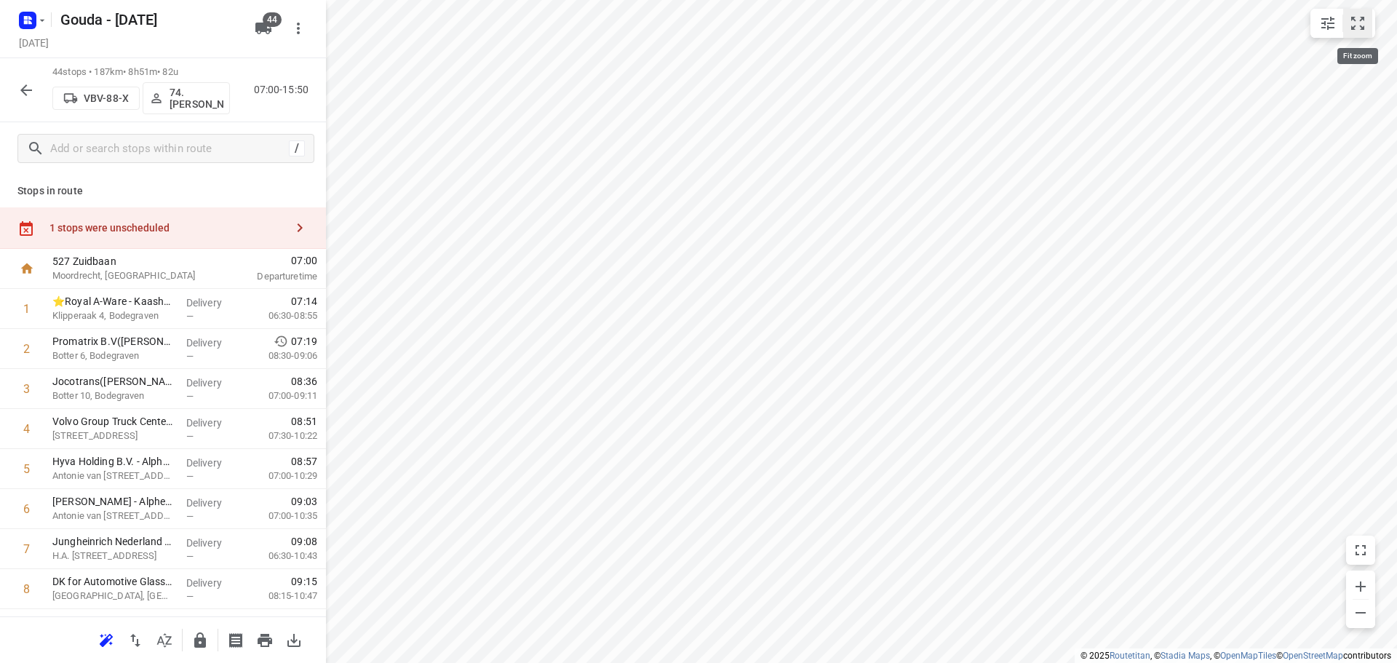
click at [1354, 28] on icon "small contained button group" at bounding box center [1357, 23] width 13 height 13
click at [167, 640] on icon "button" at bounding box center [164, 640] width 17 height 17
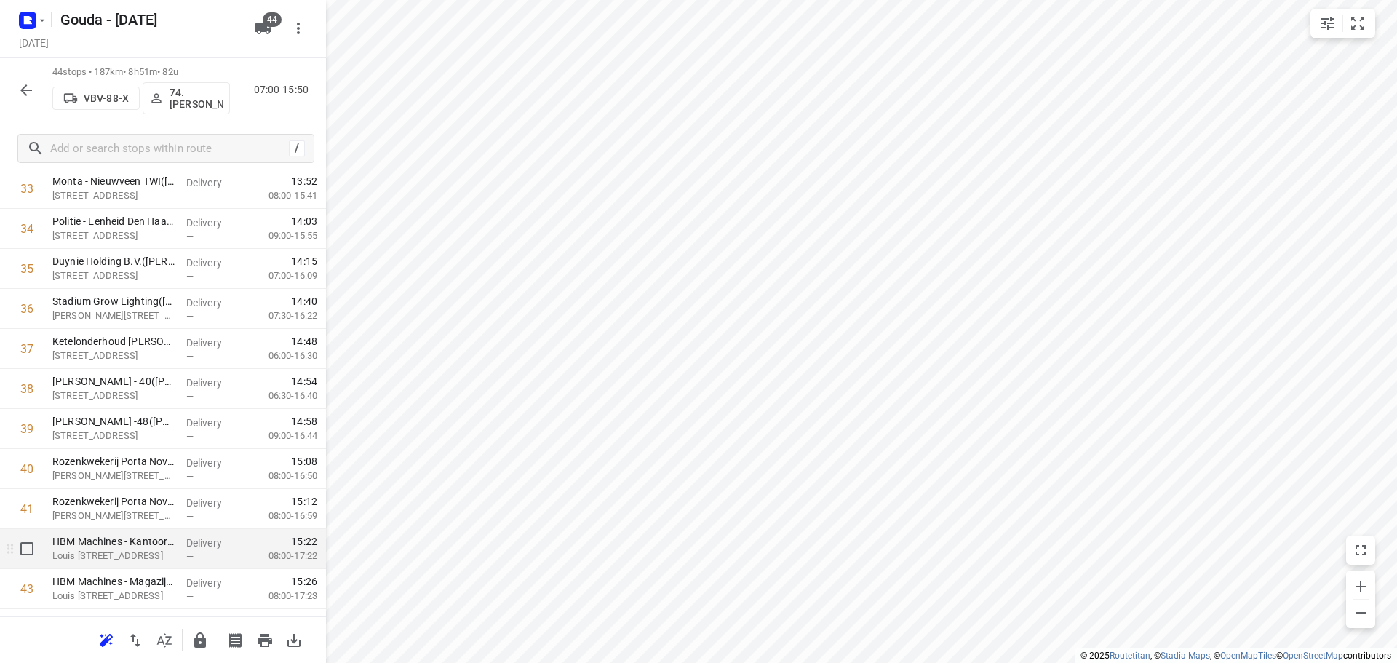
scroll to position [1474, 0]
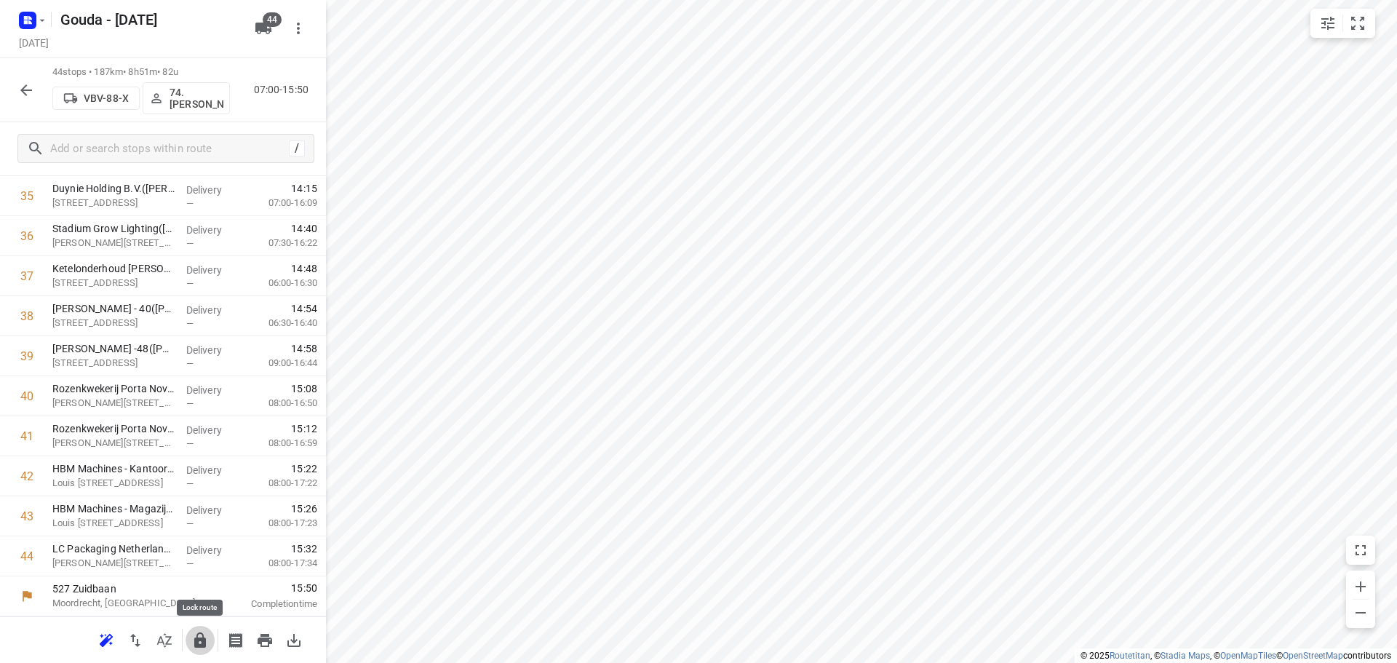
click at [190, 638] on button "button" at bounding box center [200, 640] width 29 height 29
click at [29, 80] on button "button" at bounding box center [26, 90] width 29 height 29
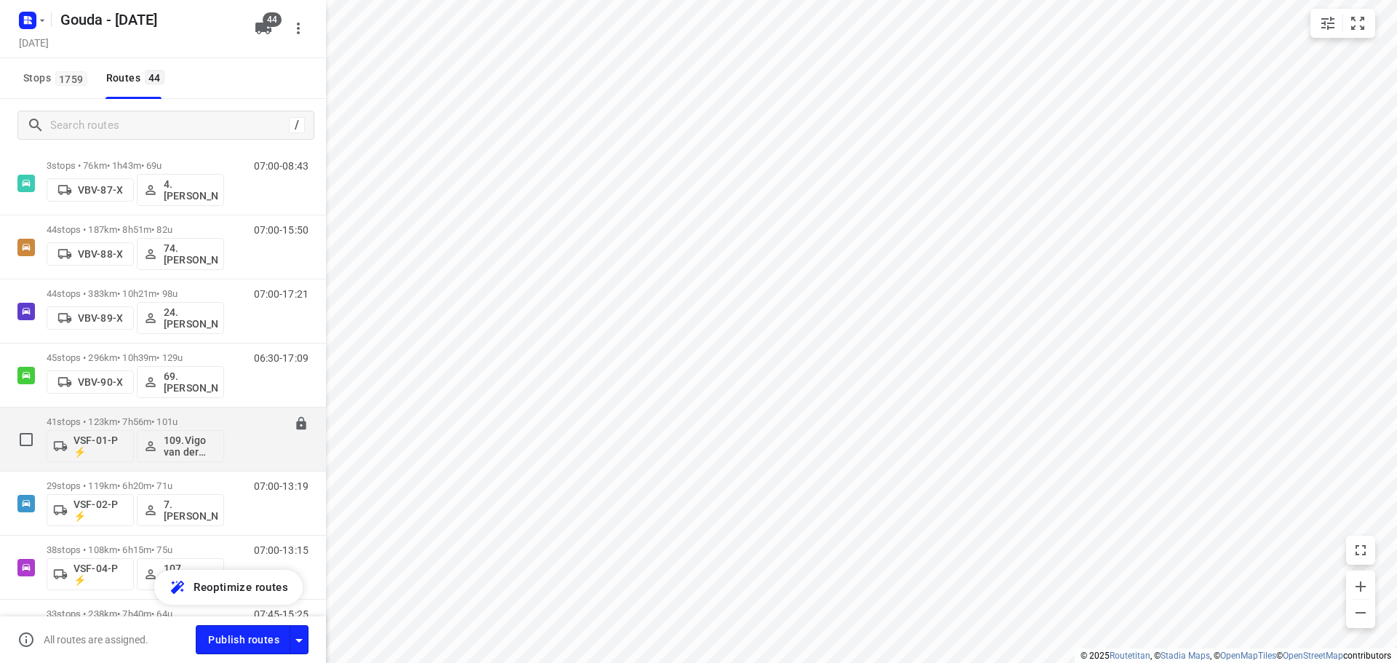
scroll to position [2121, 0]
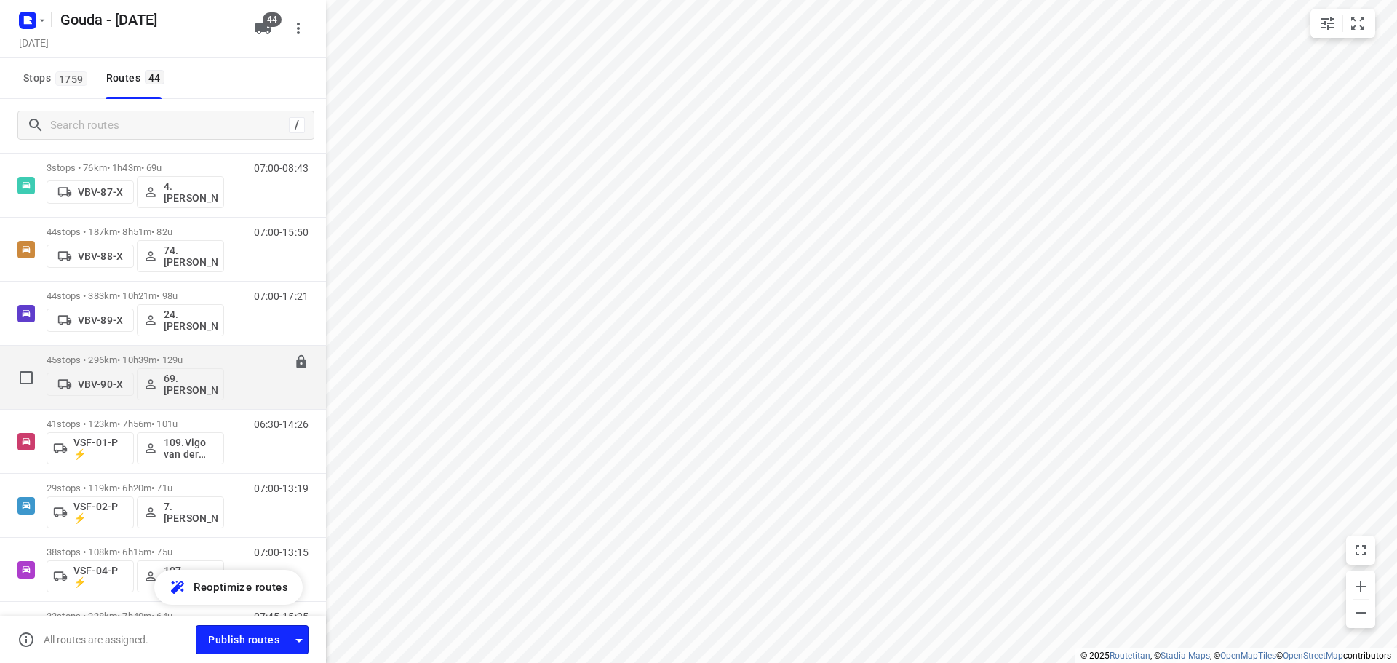
click at [168, 354] on p "45 stops • 296km • 10h39m • 129u" at bounding box center [136, 359] width 178 height 11
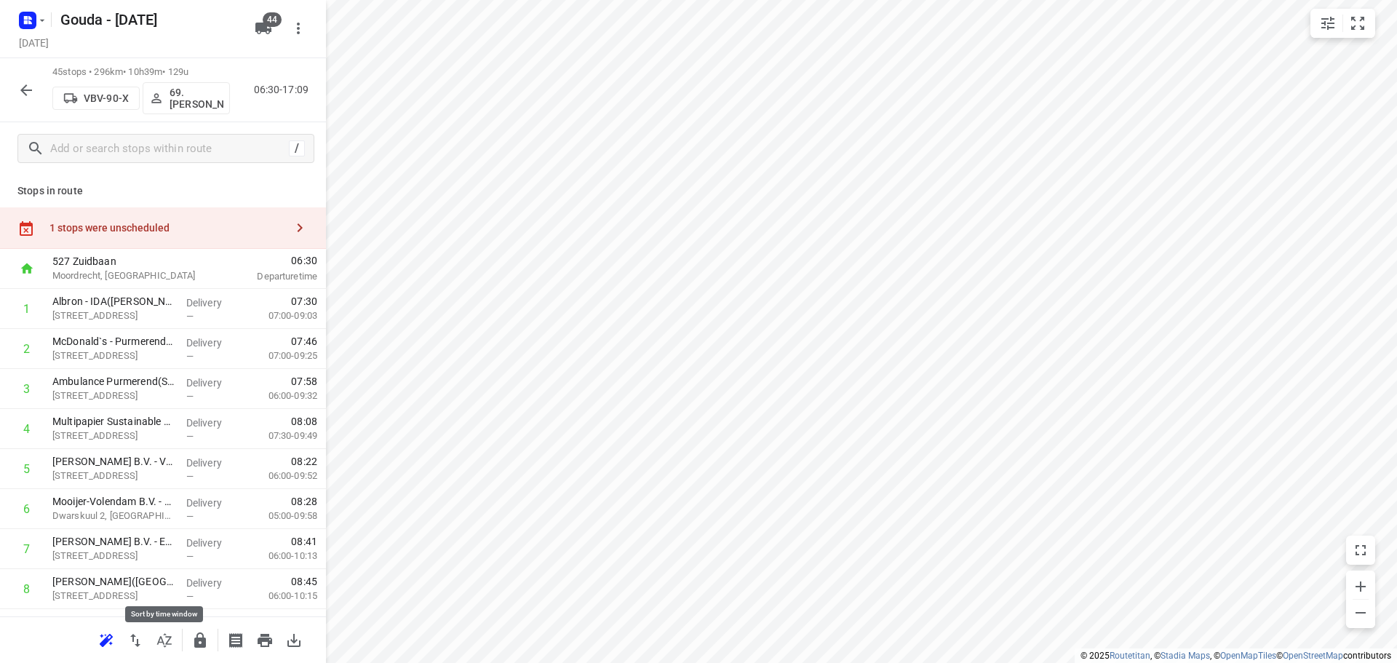
click at [157, 640] on icon "button" at bounding box center [164, 640] width 17 height 17
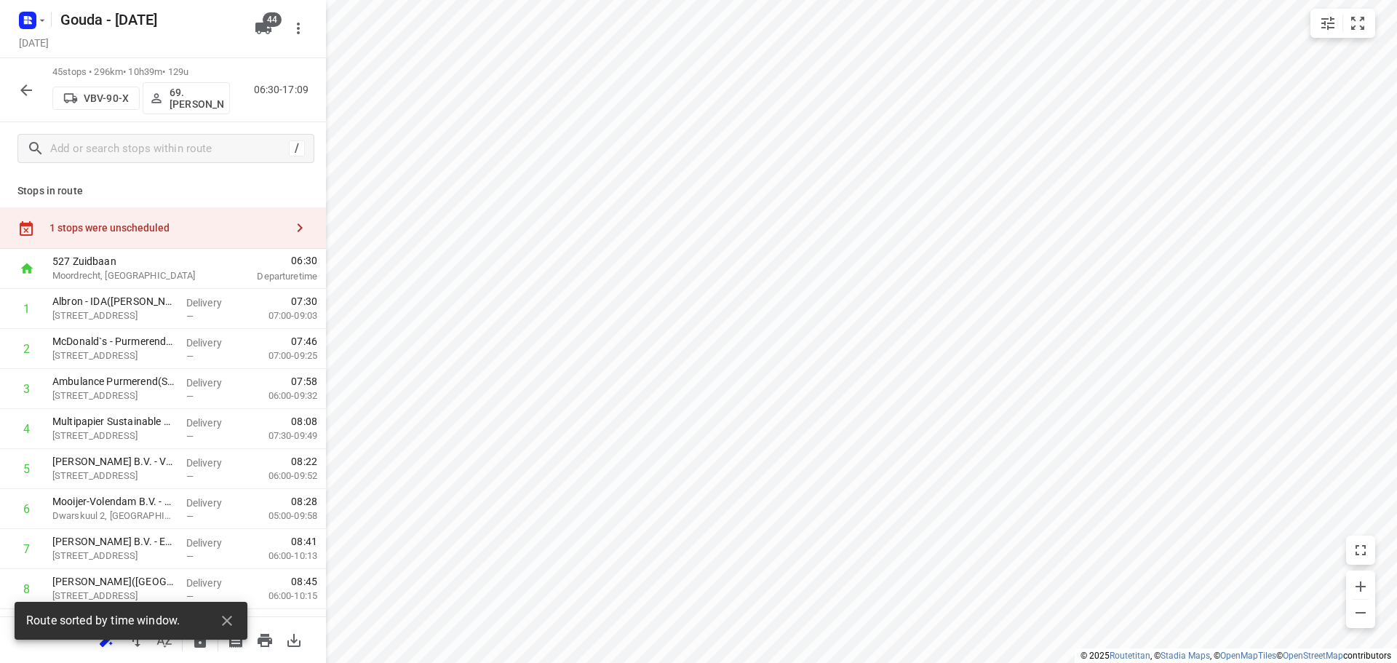
click at [1372, 20] on div "small contained button group" at bounding box center [1343, 23] width 65 height 29
click at [1347, 19] on button "small contained button group" at bounding box center [1357, 23] width 29 height 29
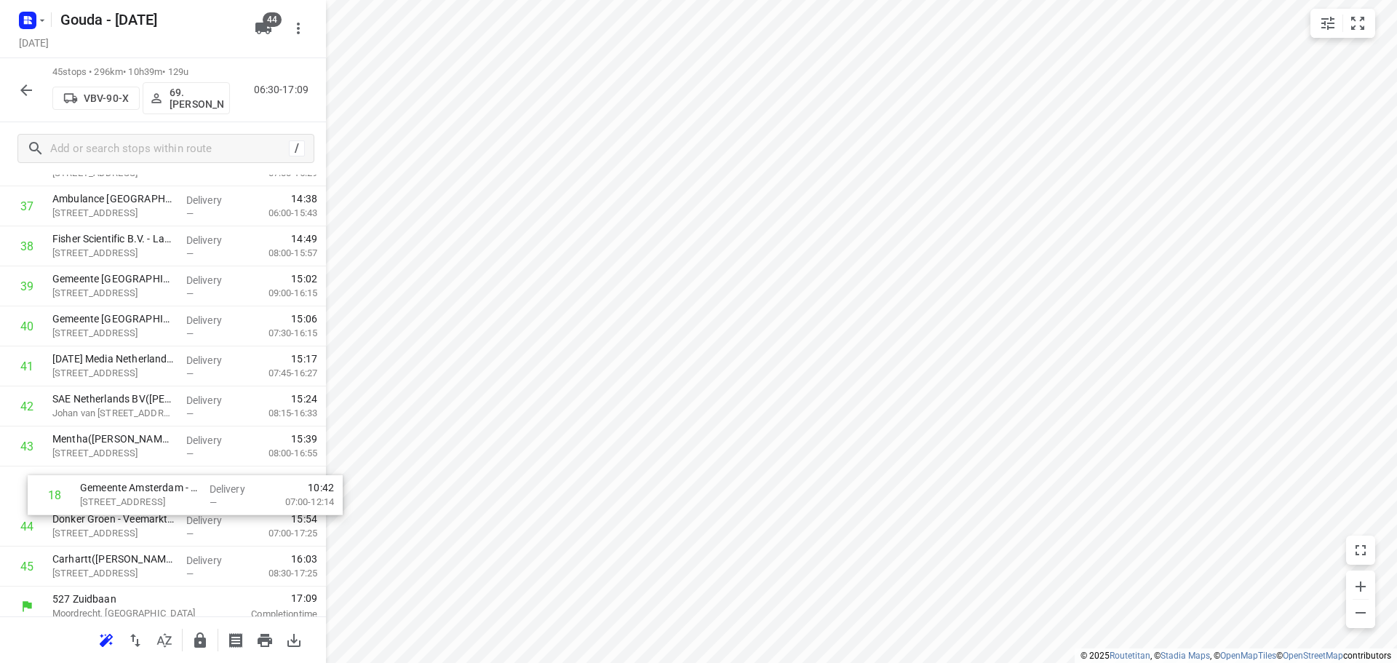
scroll to position [1512, 0]
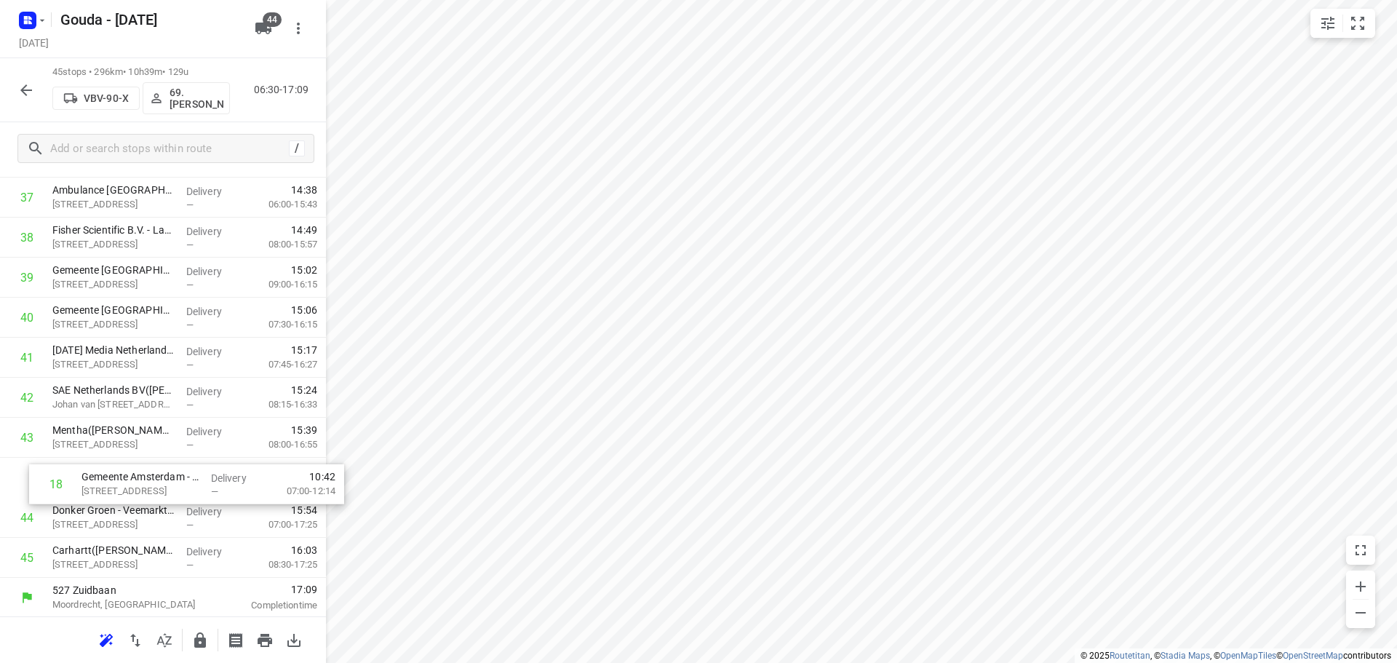
drag, startPoint x: 148, startPoint y: 333, endPoint x: 178, endPoint y: 490, distance: 159.9
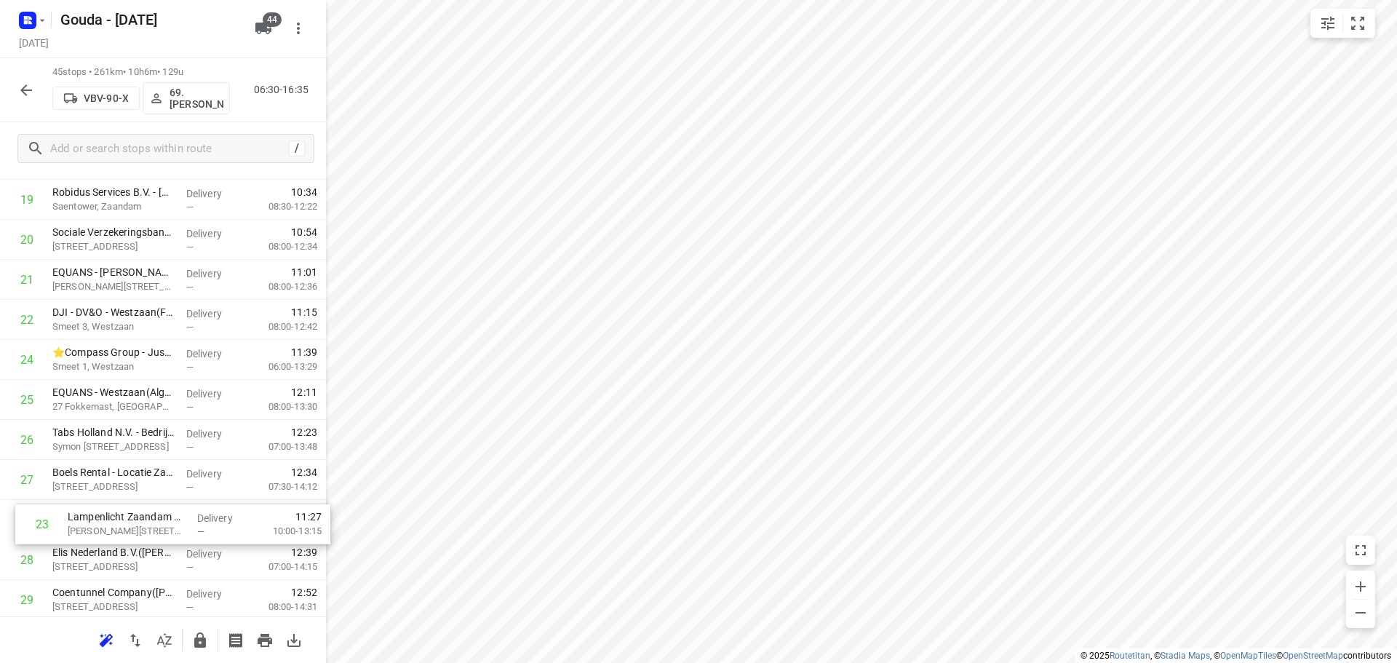
scroll to position [832, 0]
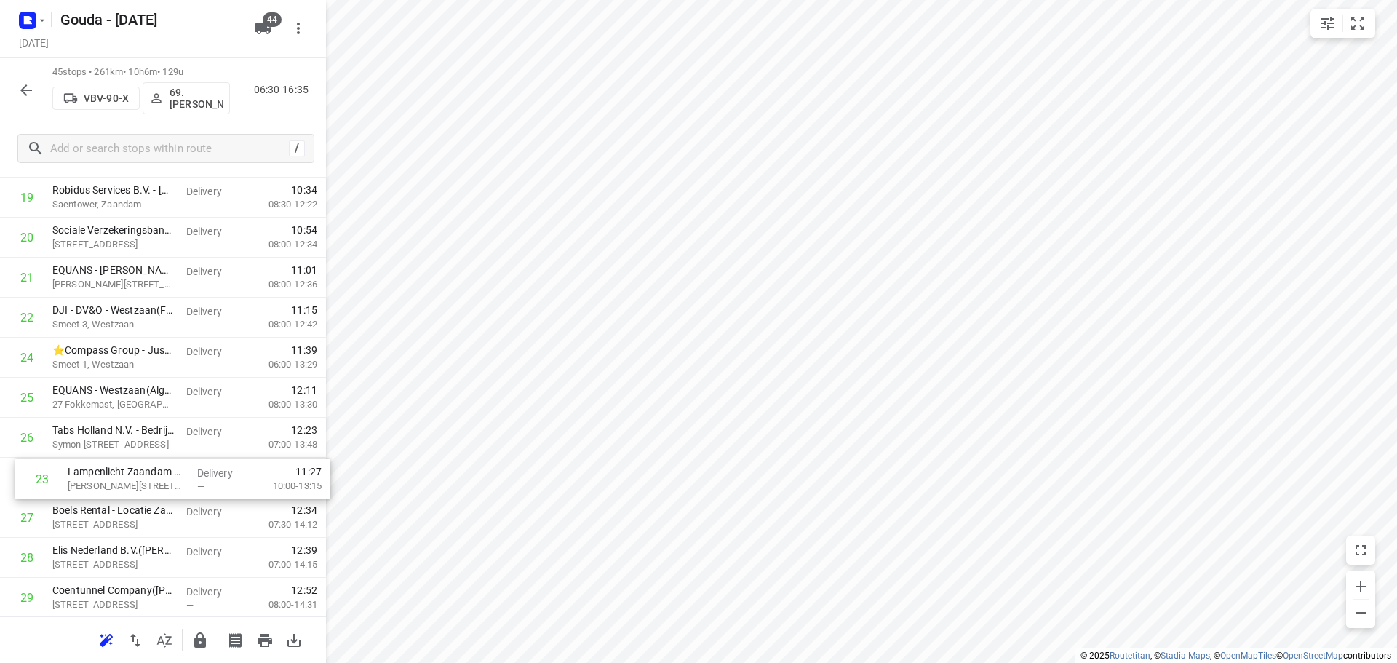
drag, startPoint x: 184, startPoint y: 542, endPoint x: 200, endPoint y: 472, distance: 71.7
click at [200, 472] on div "1 Albron - IDA(Fatima Saksoukh) Slochterweg 35, Amsterdam Delivery — 07:30 07:0…" at bounding box center [163, 357] width 326 height 1801
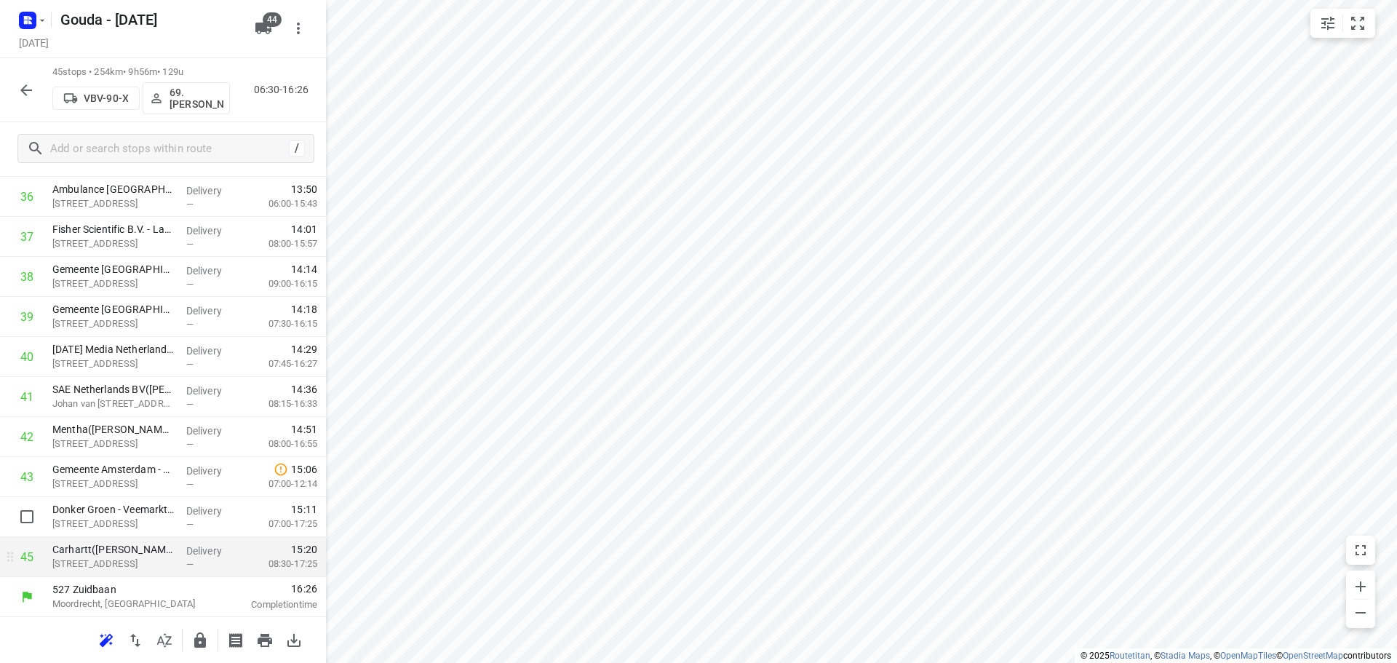
scroll to position [1514, 0]
click at [203, 640] on icon "button" at bounding box center [200, 639] width 12 height 15
click at [28, 82] on icon "button" at bounding box center [25, 90] width 17 height 17
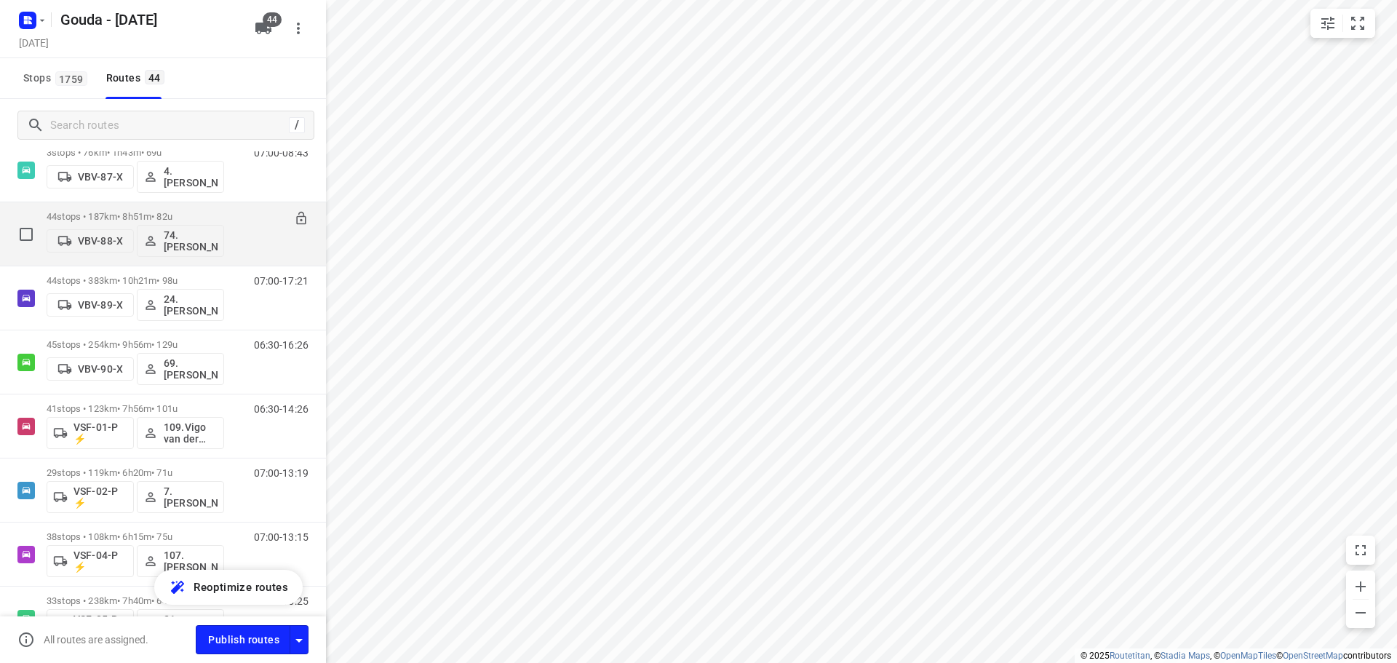
scroll to position [2121, 0]
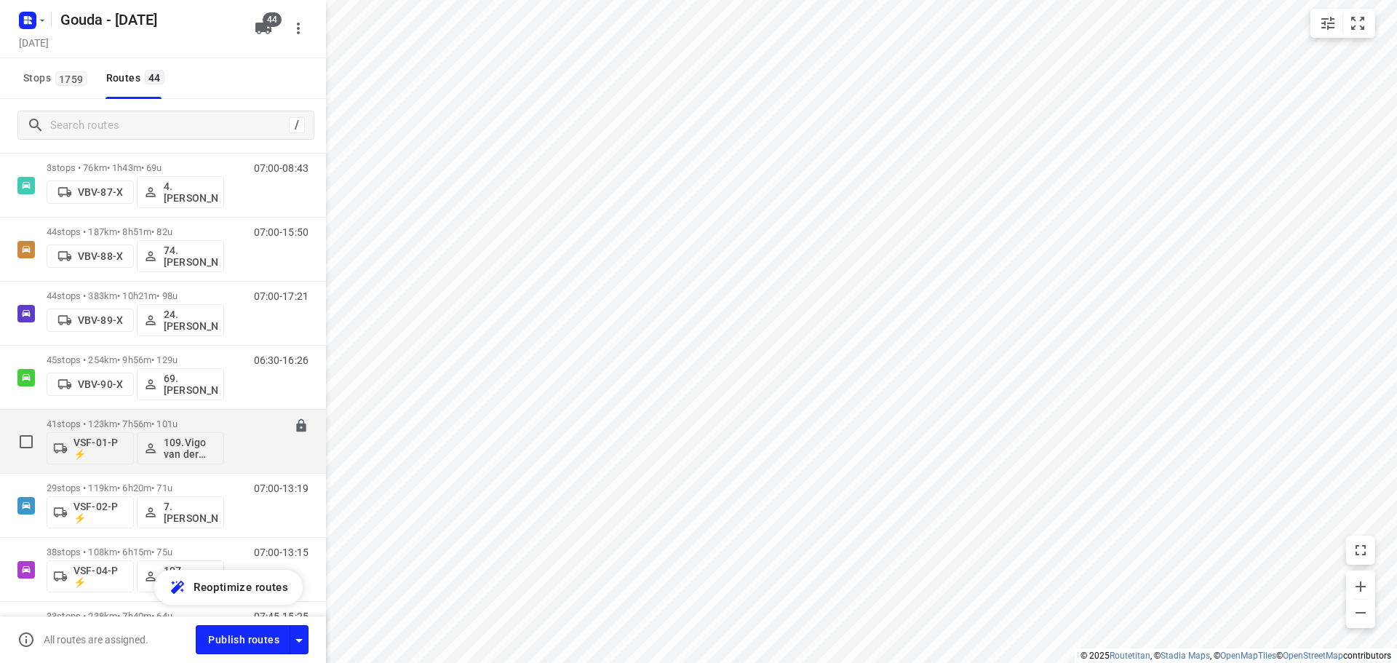
click at [179, 422] on p "41 stops • 123km • 7h56m • 101u" at bounding box center [136, 423] width 178 height 11
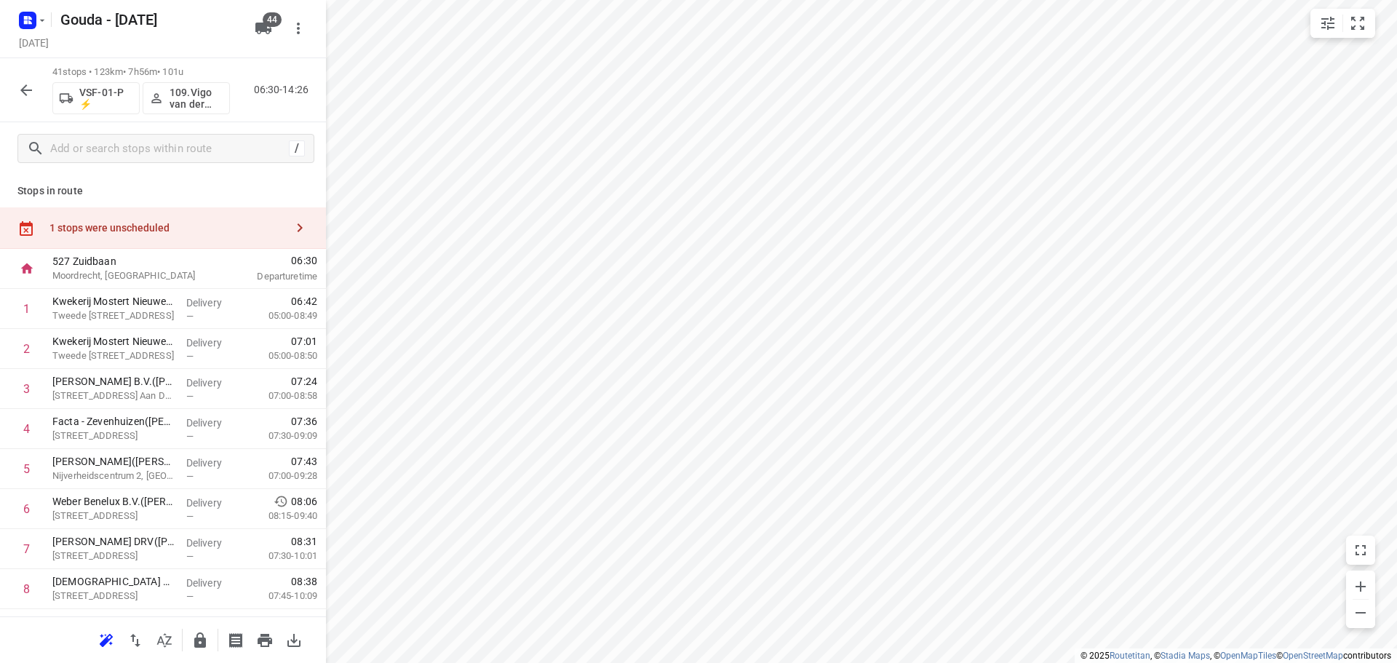
click at [163, 640] on icon "button" at bounding box center [164, 640] width 17 height 17
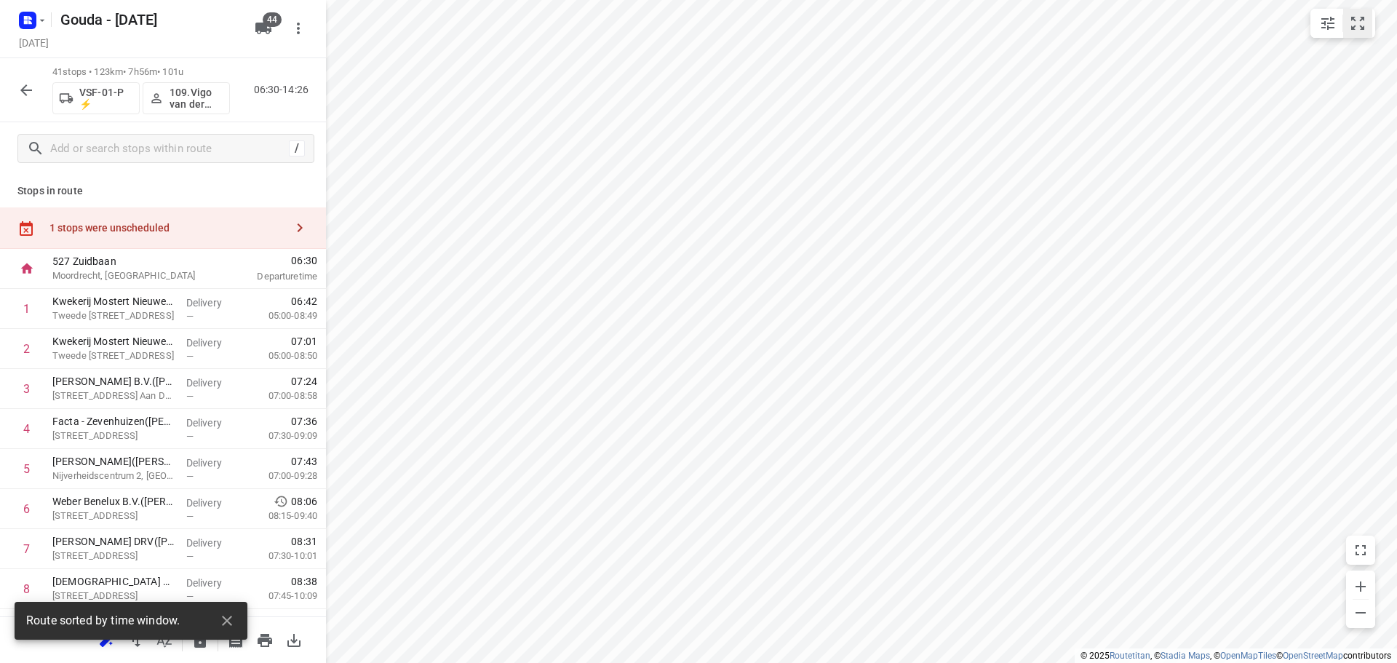
click at [1354, 18] on icon "small contained button group" at bounding box center [1357, 23] width 13 height 13
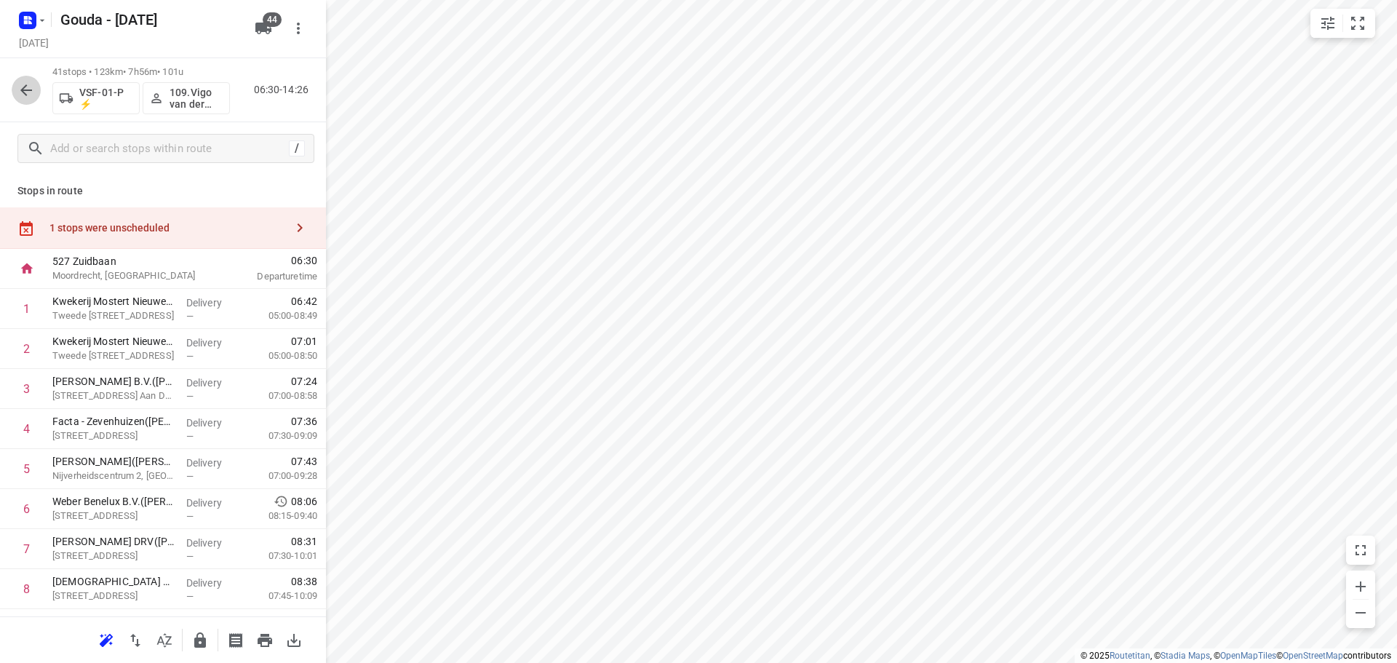
click at [23, 83] on icon "button" at bounding box center [25, 90] width 17 height 17
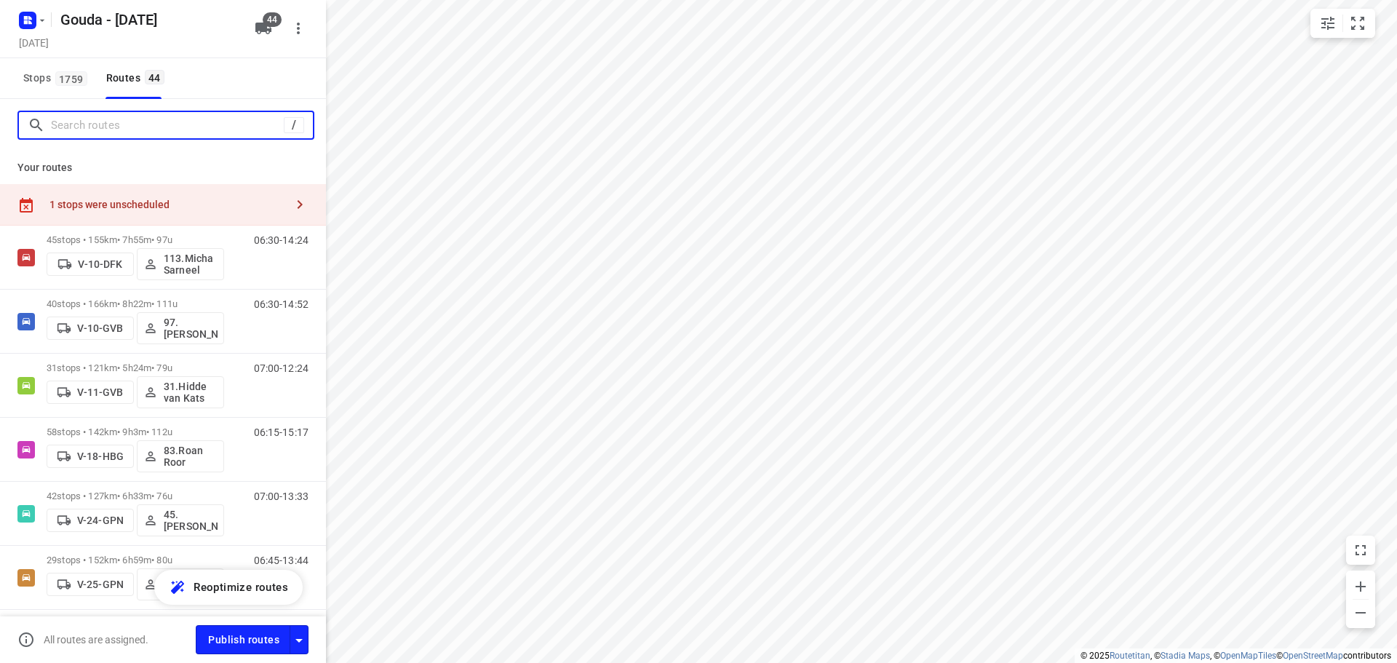
click at [109, 123] on input "Search routes" at bounding box center [167, 125] width 233 height 23
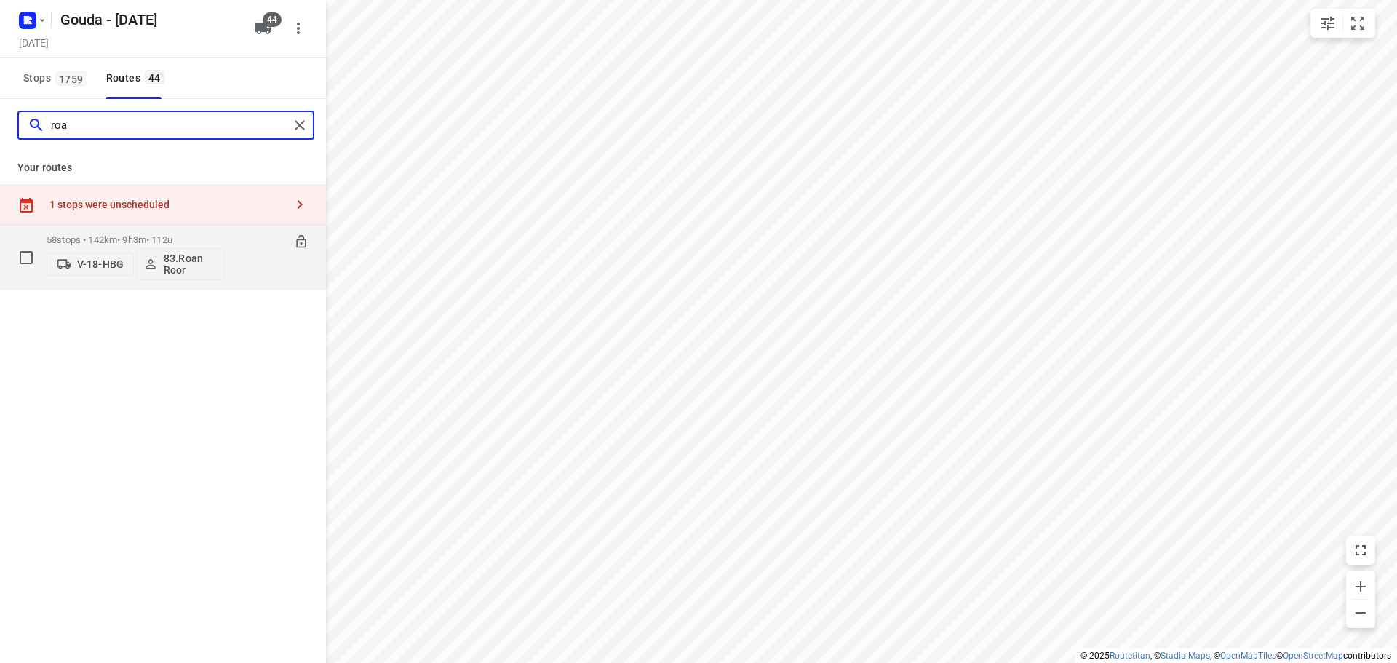
type input "roa"
click at [211, 240] on p "58 stops • 142km • 9h3m • 112u" at bounding box center [136, 239] width 178 height 11
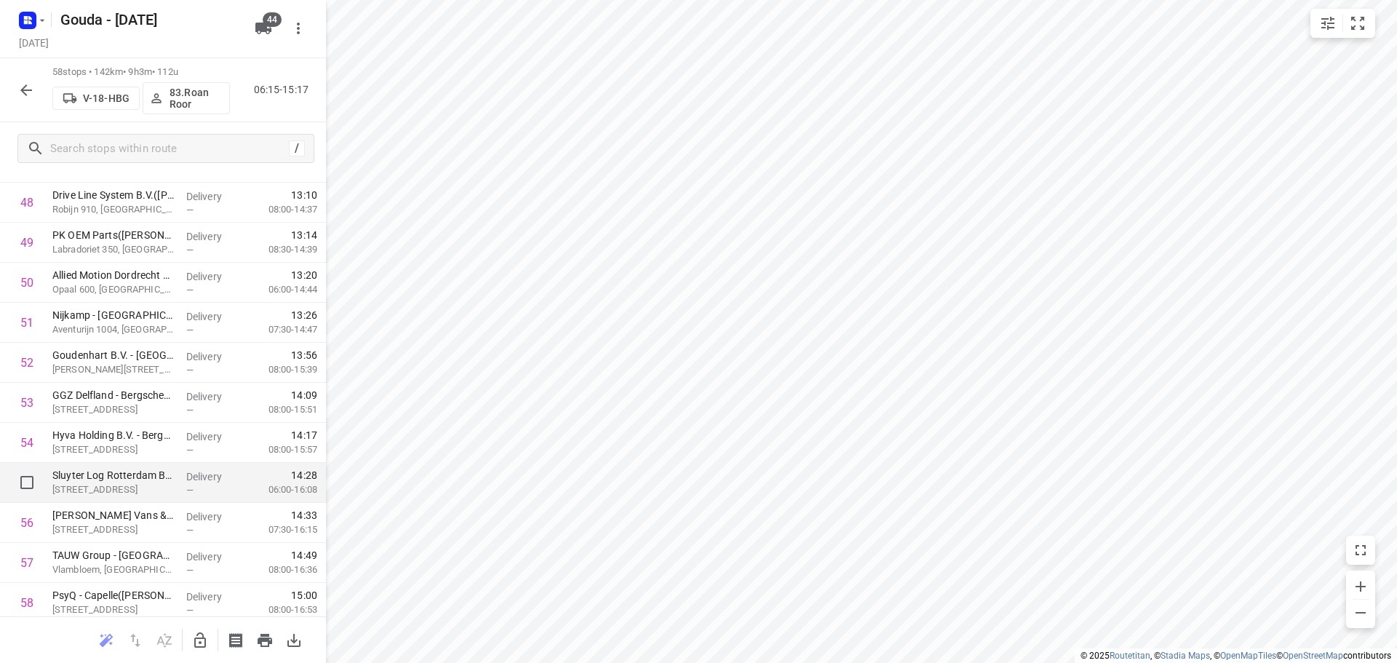
scroll to position [2034, 0]
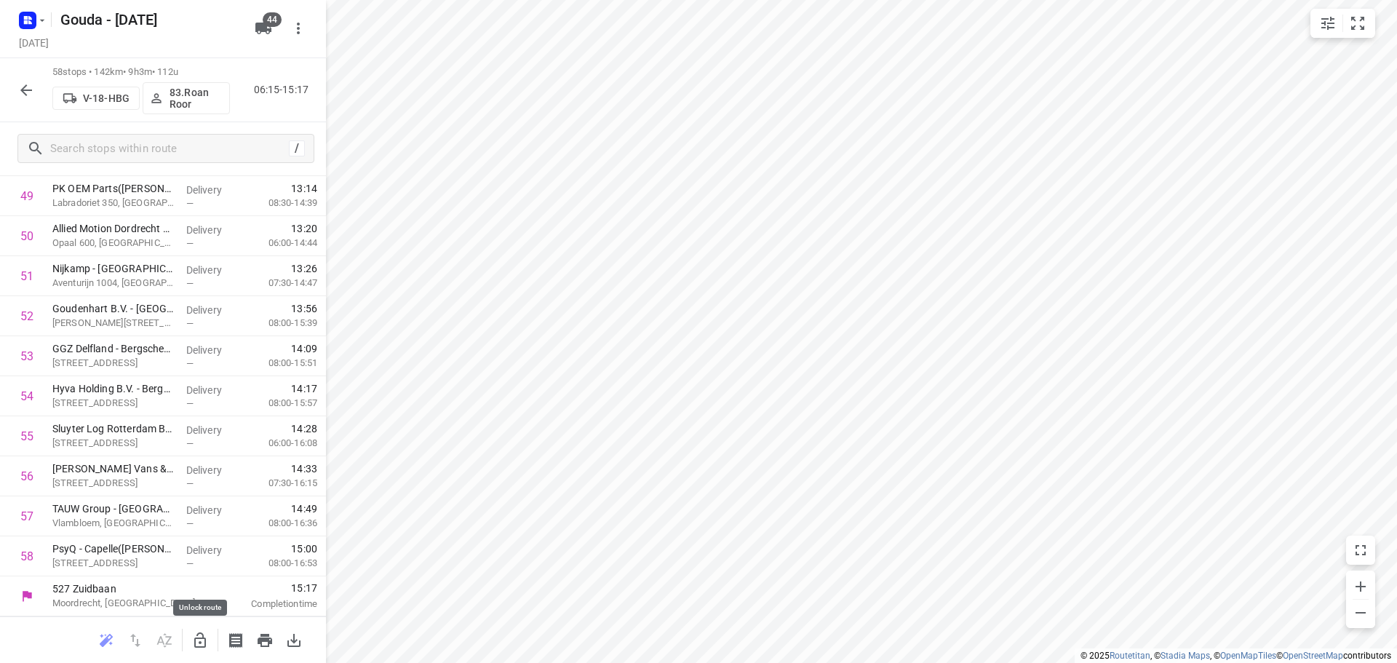
click at [198, 644] on icon "button" at bounding box center [199, 640] width 17 height 17
click at [28, 561] on input "checkbox" at bounding box center [26, 555] width 29 height 29
checkbox input "true"
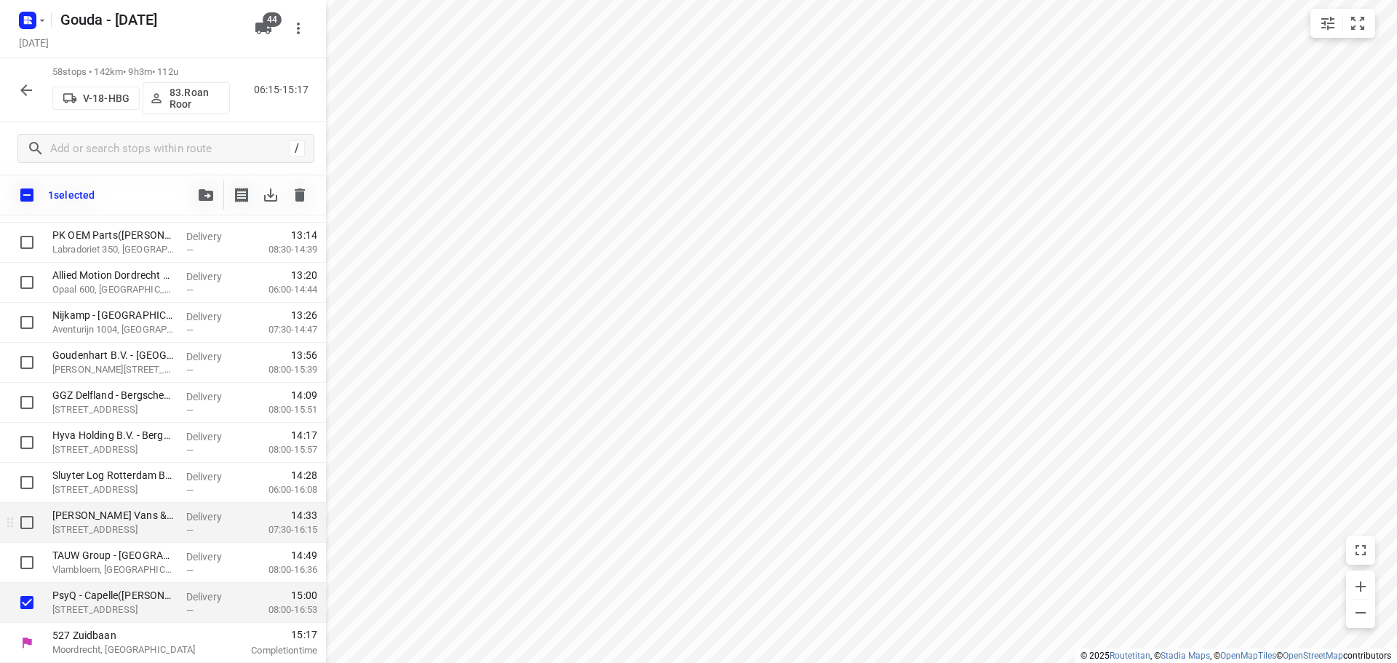
scroll to position [2028, 0]
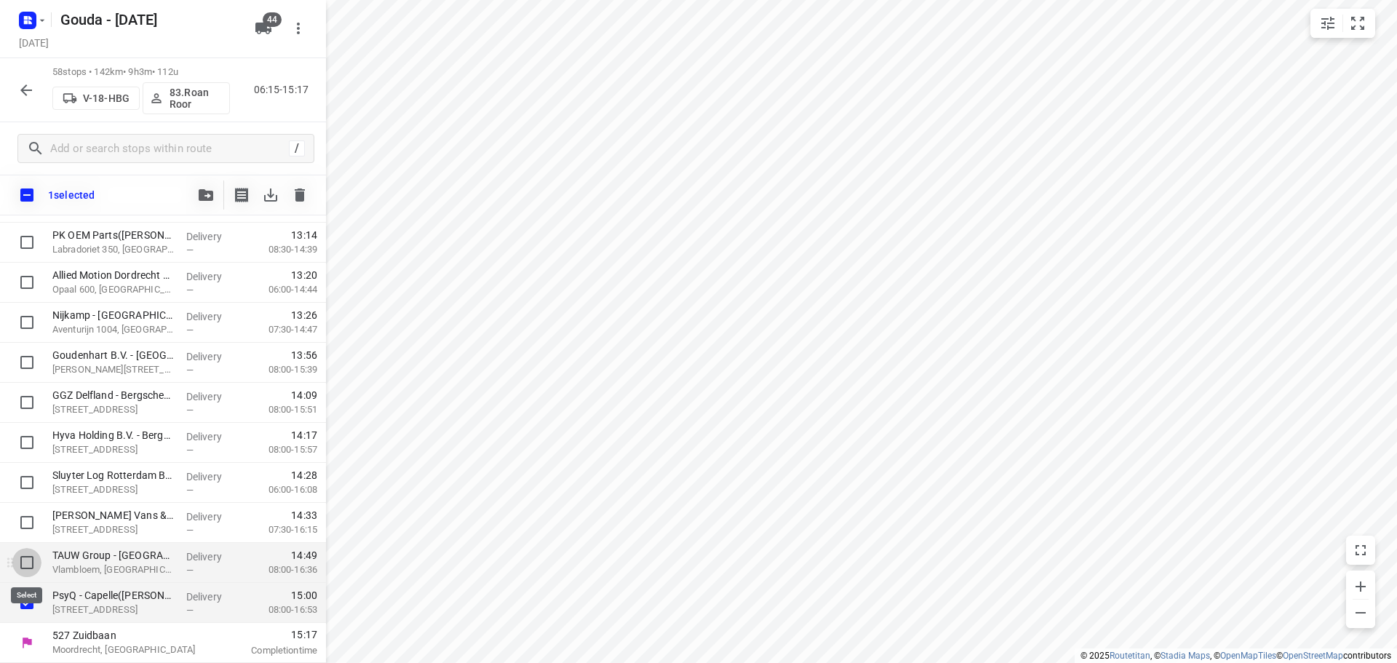
click at [29, 562] on input "checkbox" at bounding box center [26, 562] width 29 height 29
checkbox input "true"
click at [32, 522] on input "checkbox" at bounding box center [26, 522] width 29 height 29
checkbox input "true"
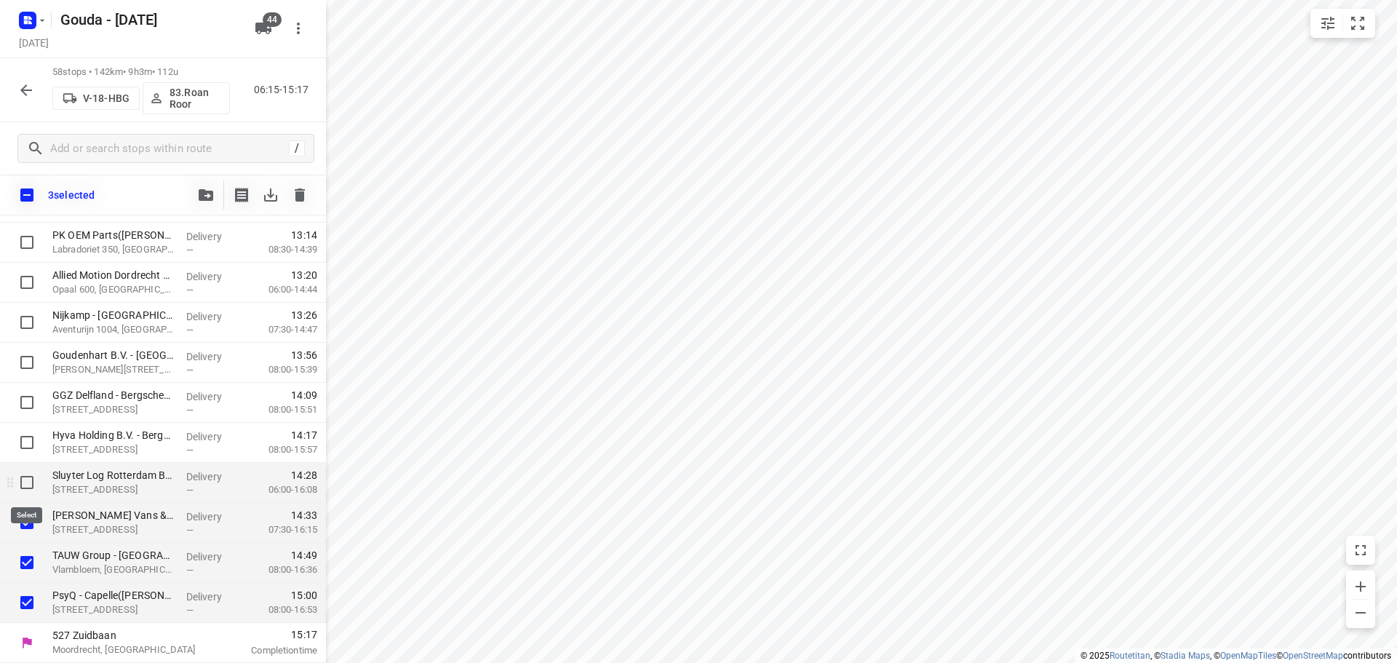
click at [35, 482] on input "checkbox" at bounding box center [26, 482] width 29 height 29
checkbox input "true"
click at [28, 437] on input "checkbox" at bounding box center [26, 442] width 29 height 29
checkbox input "true"
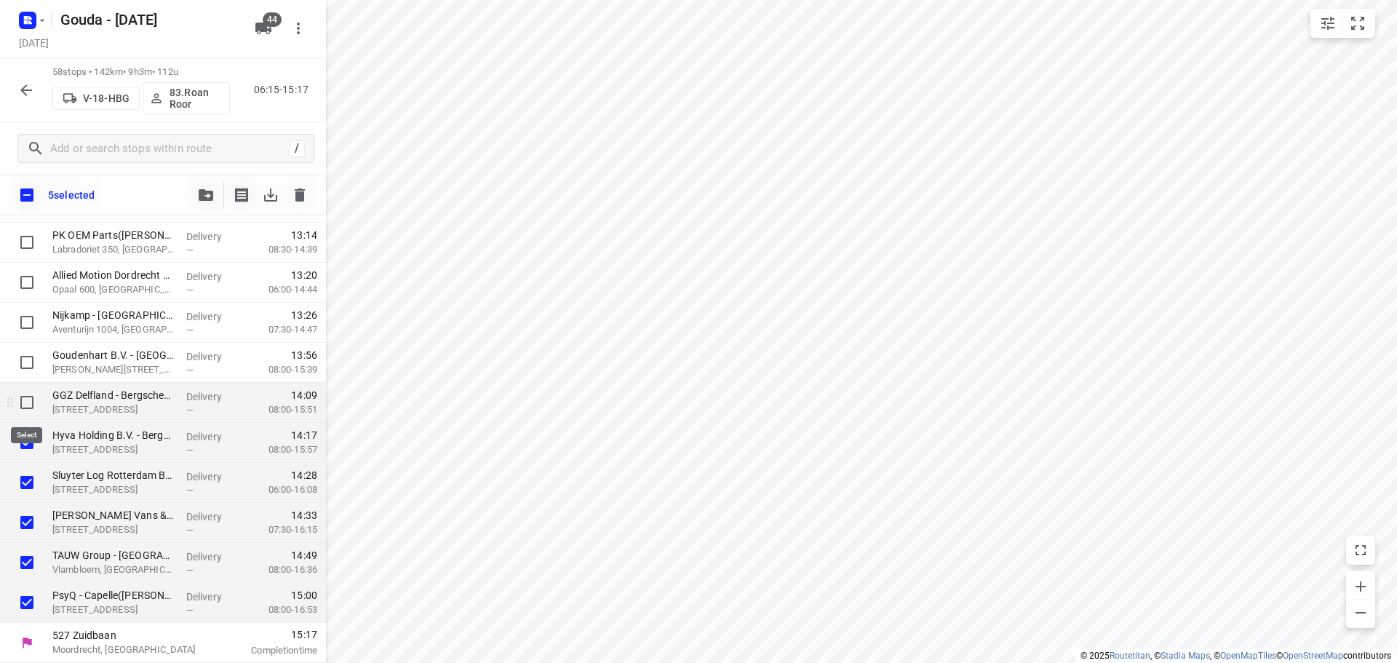
click at [26, 390] on input "checkbox" at bounding box center [26, 402] width 29 height 29
checkbox input "true"
click at [31, 367] on input "checkbox" at bounding box center [26, 362] width 29 height 29
checkbox input "true"
click at [210, 196] on icon "button" at bounding box center [206, 195] width 15 height 12
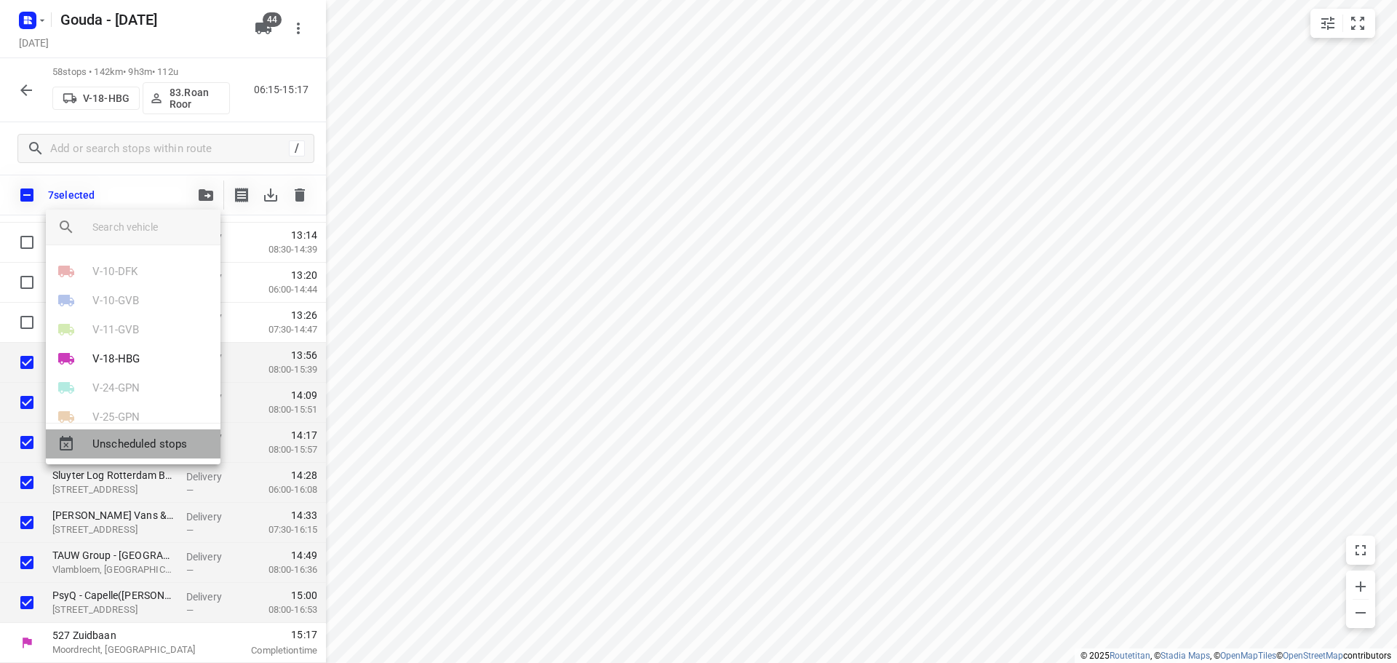
click at [143, 437] on span "Unscheduled stops" at bounding box center [150, 444] width 116 height 17
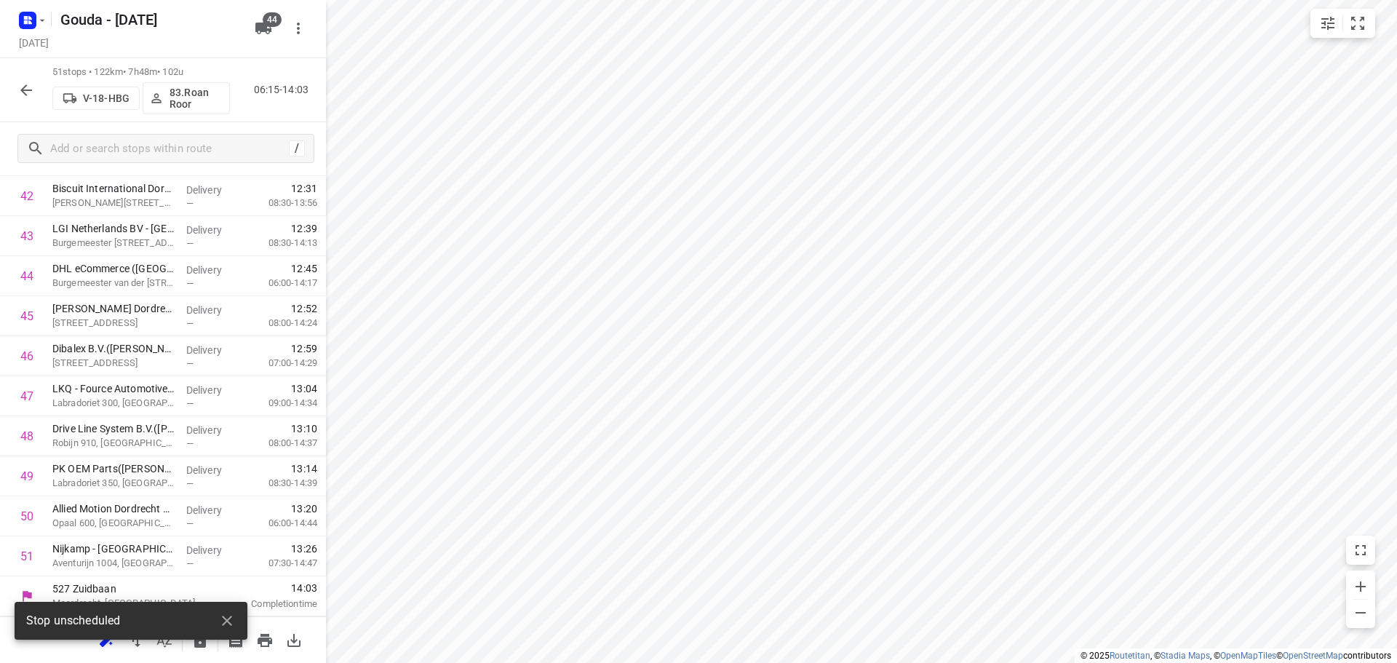
scroll to position [1754, 0]
click at [33, 87] on icon "button" at bounding box center [25, 90] width 17 height 17
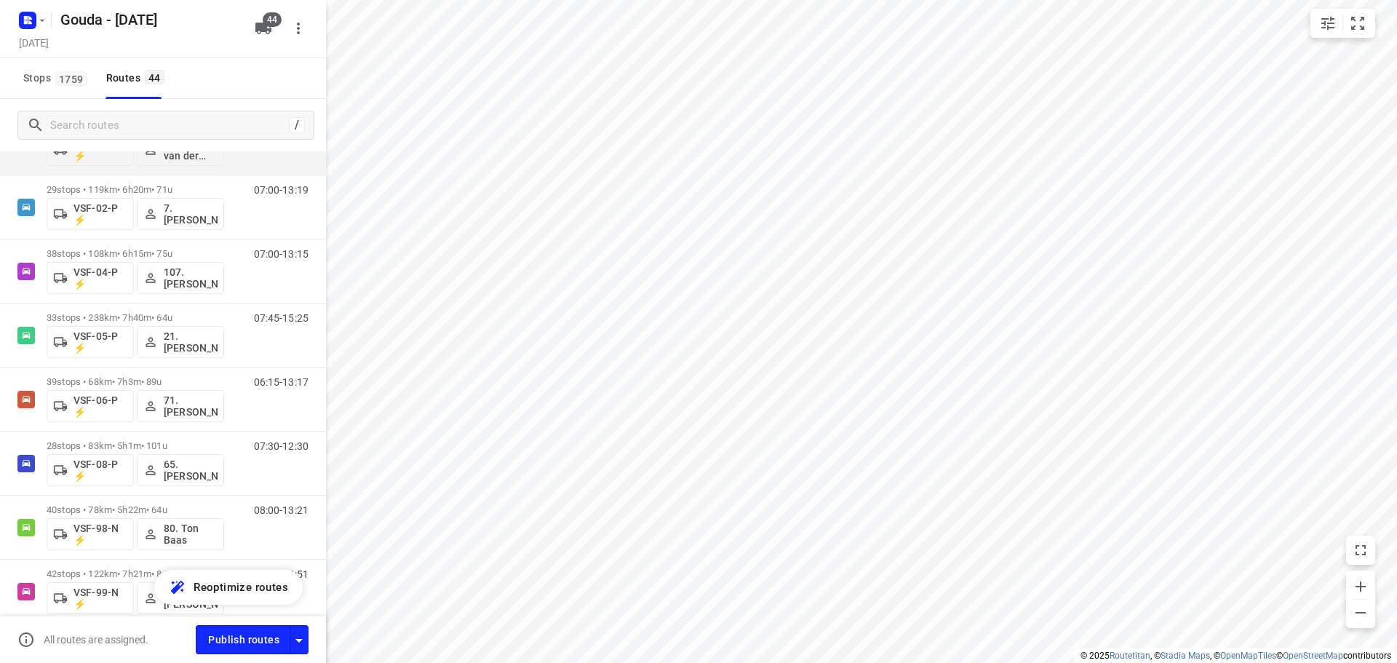
scroll to position [2340, 0]
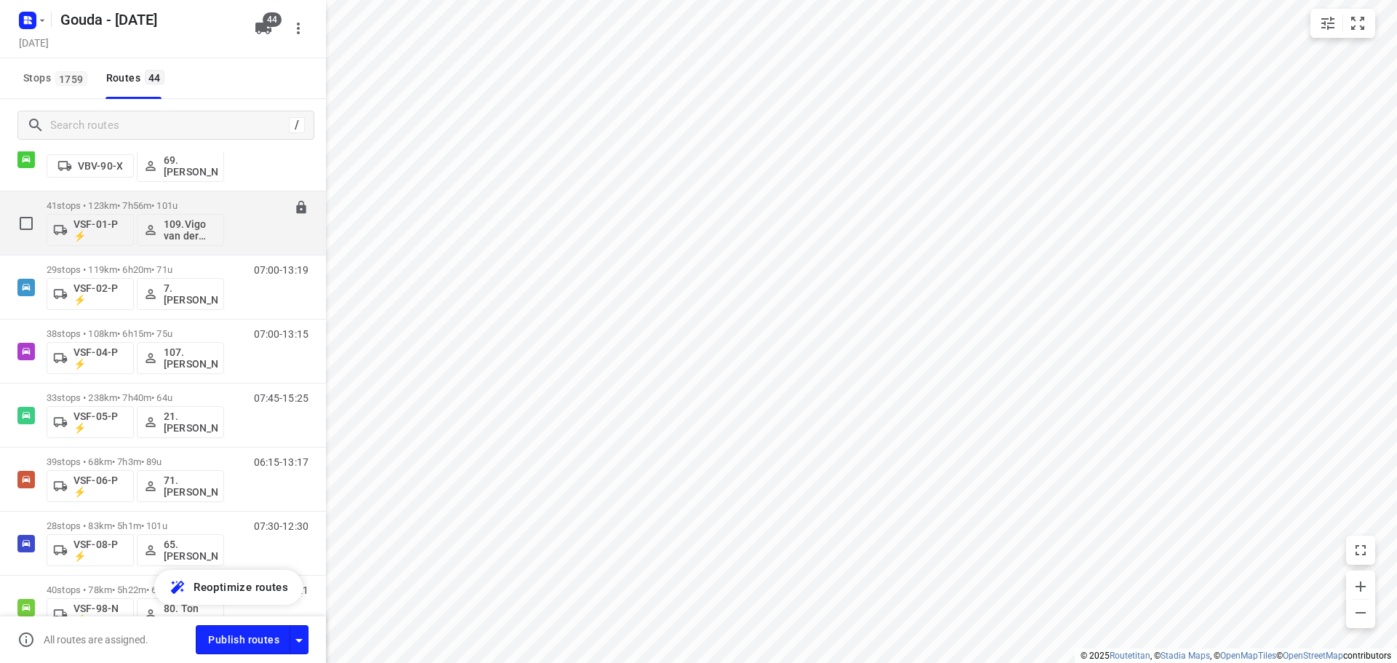
click at [186, 198] on div "41 stops • 123km • 7h56m • 101u VSF-01-P ⚡ 109.Vigo van der Wal" at bounding box center [136, 223] width 178 height 60
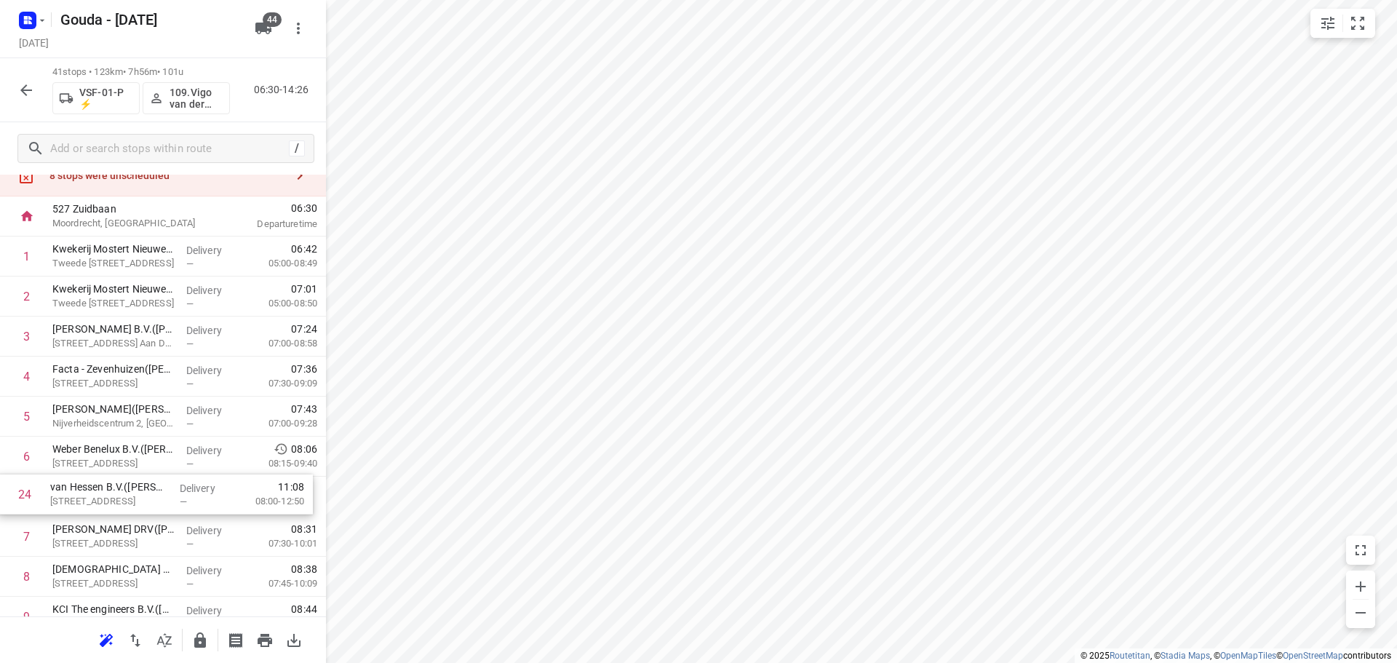
scroll to position [55, 0]
drag, startPoint x: 119, startPoint y: 318, endPoint x: 140, endPoint y: 468, distance: 151.5
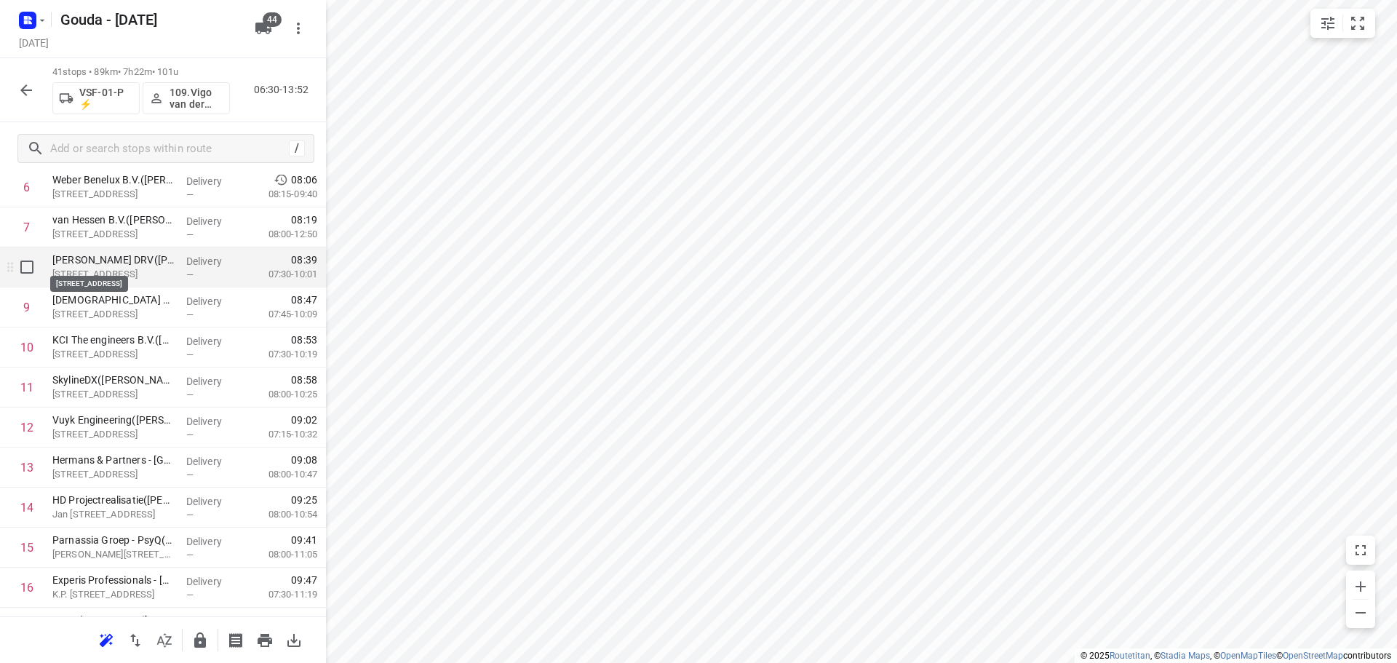
scroll to position [346, 0]
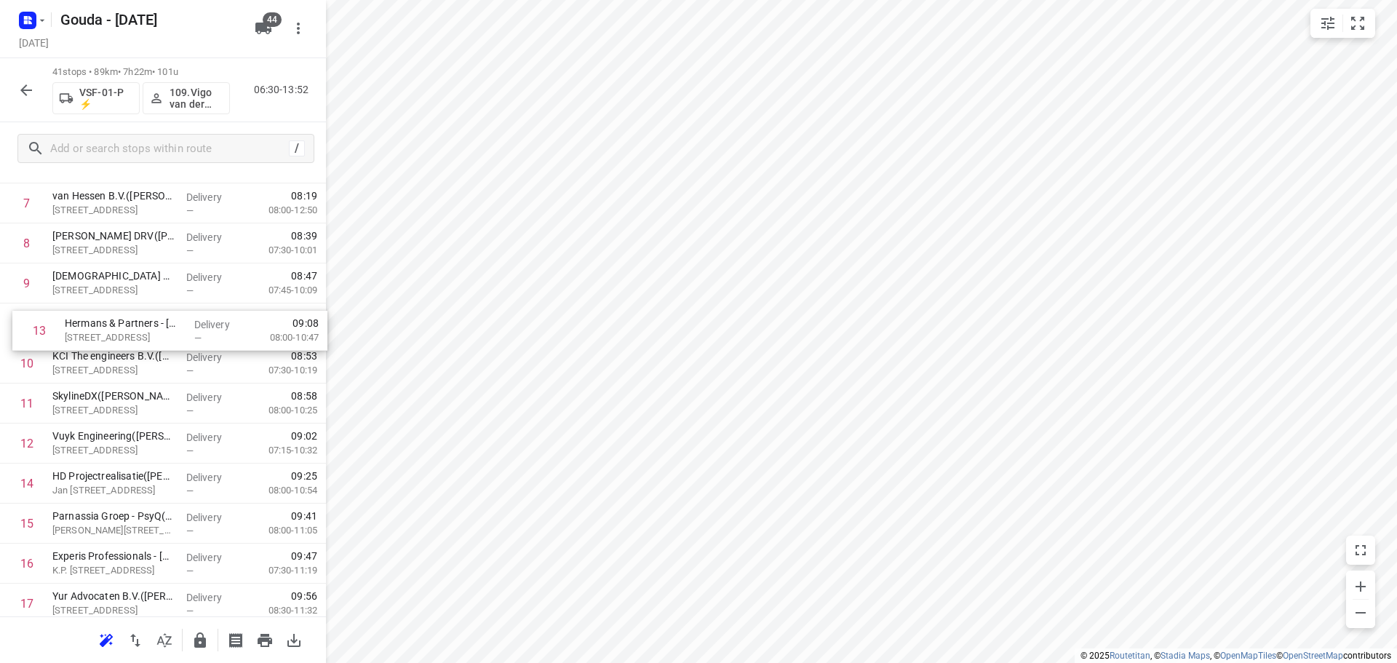
drag, startPoint x: 119, startPoint y: 446, endPoint x: 128, endPoint y: 317, distance: 129.9
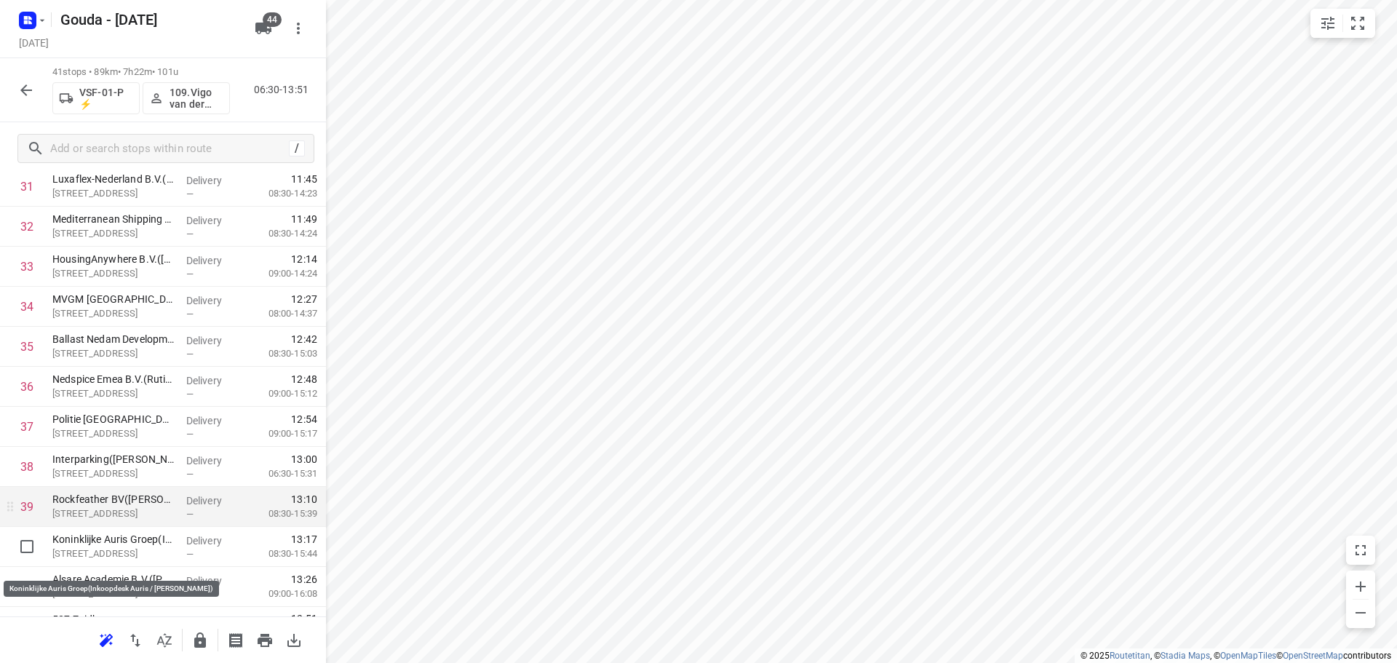
scroll to position [1354, 0]
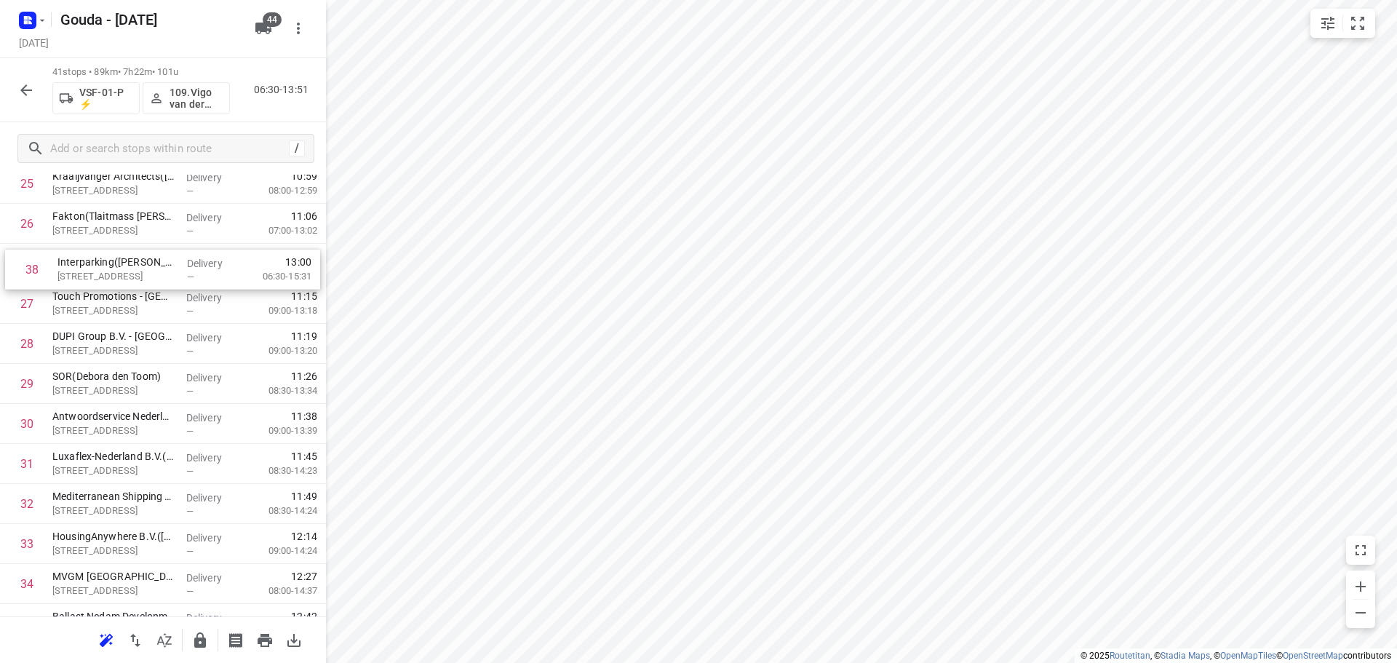
drag, startPoint x: 108, startPoint y: 437, endPoint x: 111, endPoint y: 269, distance: 168.1
click at [111, 269] on div "1 Kwekerij Mostert Nieuwerkerk B.V.,- locatie 92 Tweede Tochtweg 92(David Moste…" at bounding box center [163, 23] width 326 height 1641
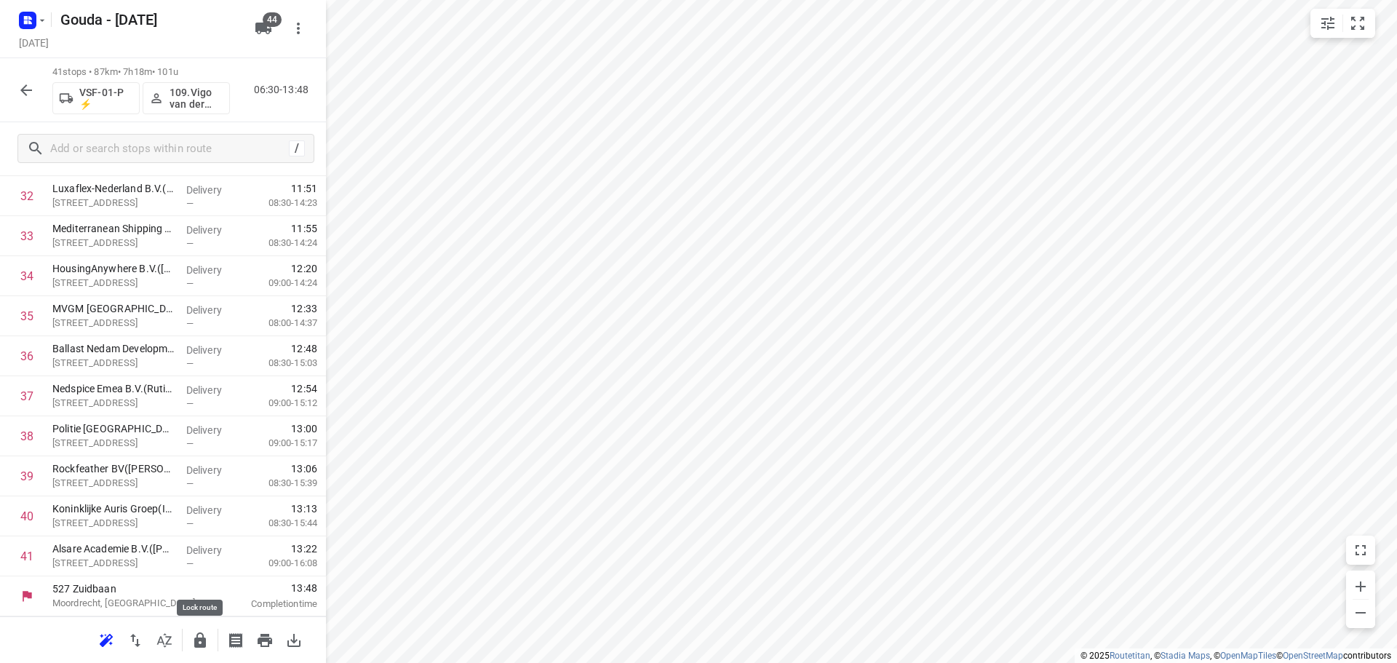
click at [197, 636] on icon "button" at bounding box center [200, 639] width 12 height 15
click at [33, 89] on icon "button" at bounding box center [25, 90] width 17 height 17
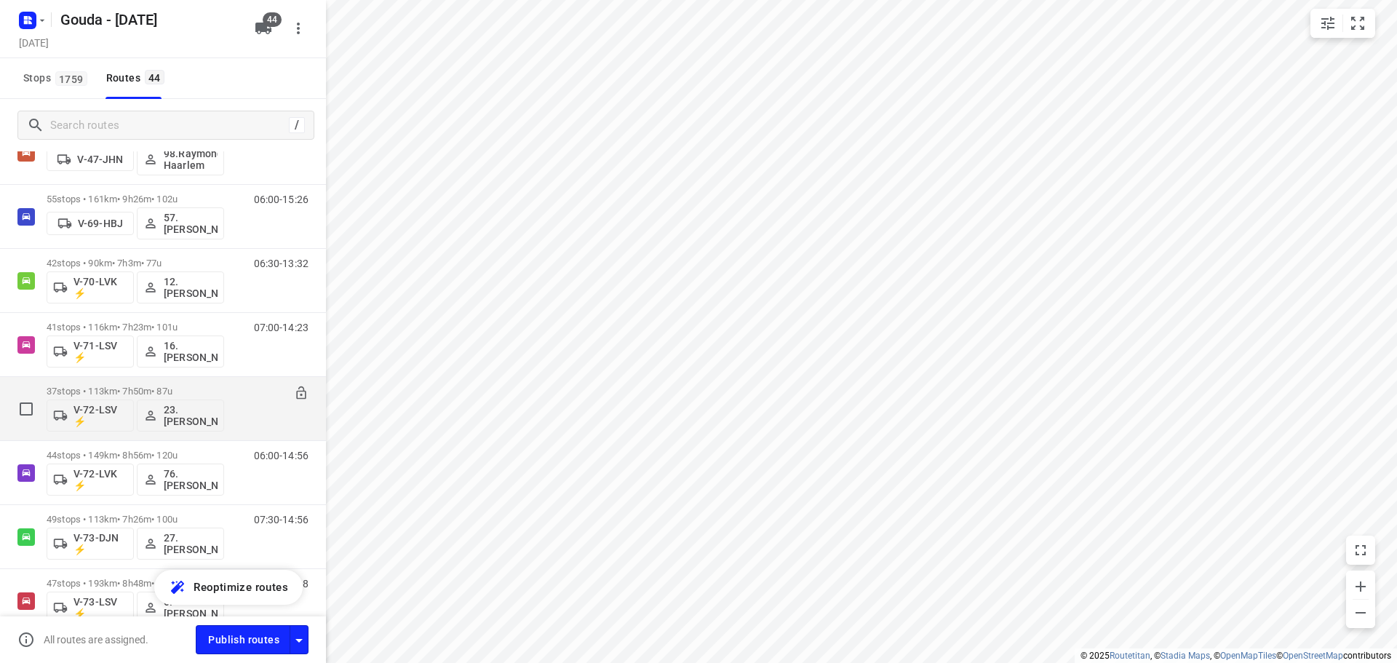
scroll to position [1747, 0]
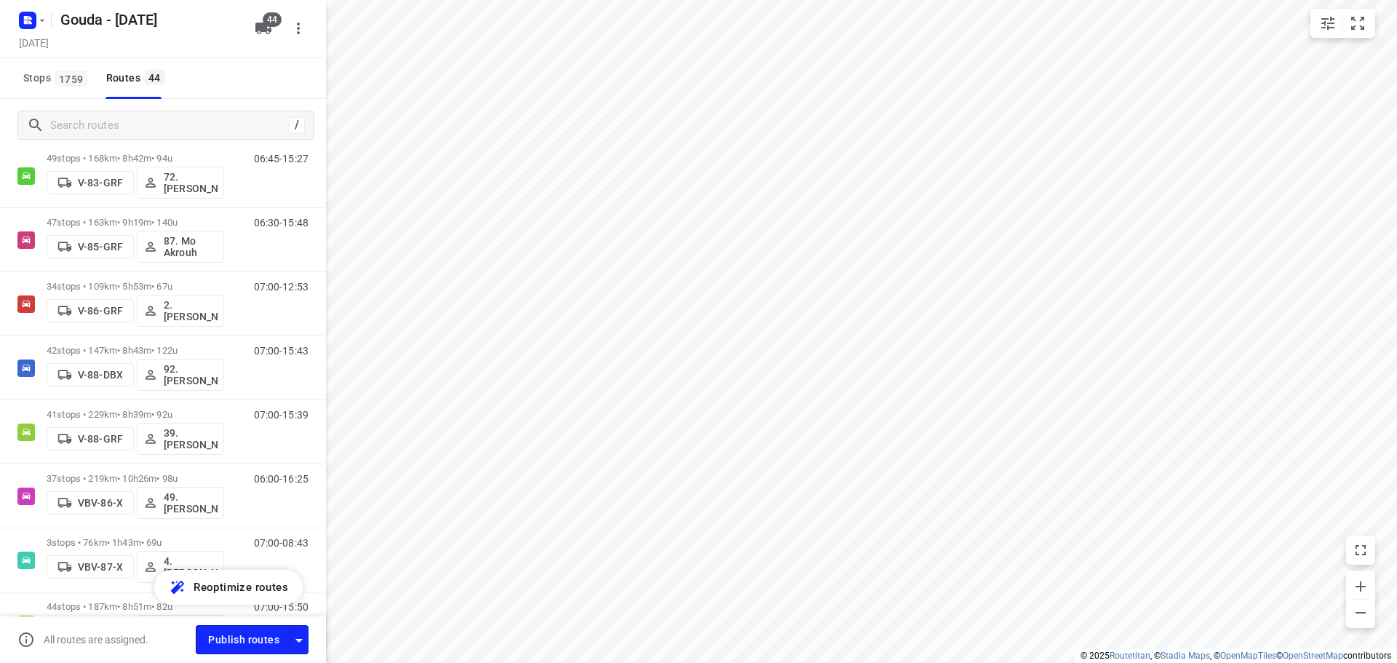
drag, startPoint x: 161, startPoint y: 293, endPoint x: 229, endPoint y: 101, distance: 203.7
click at [229, 101] on div "/" at bounding box center [163, 125] width 326 height 52
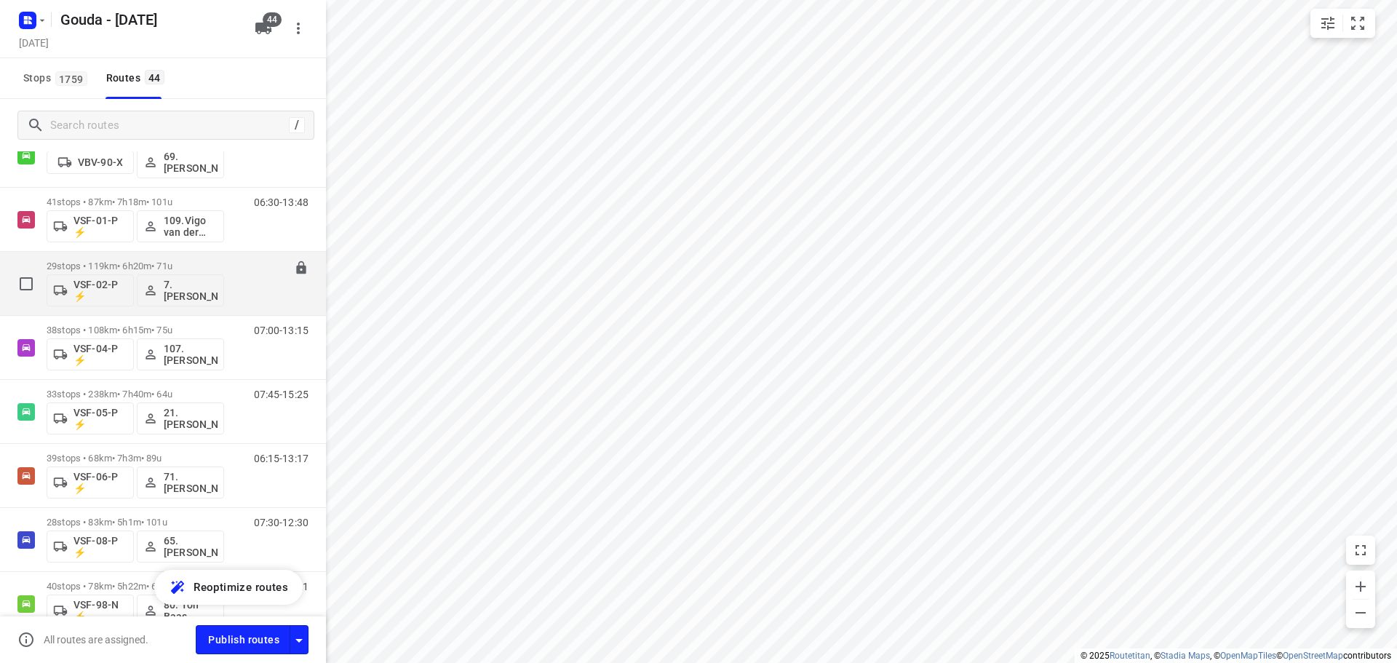
scroll to position [2340, 0]
click at [172, 261] on div "29 stops • 119km • 6h20m • 71u VSF-02-P ⚡ 7.Jayvey van Tricht" at bounding box center [136, 287] width 178 height 60
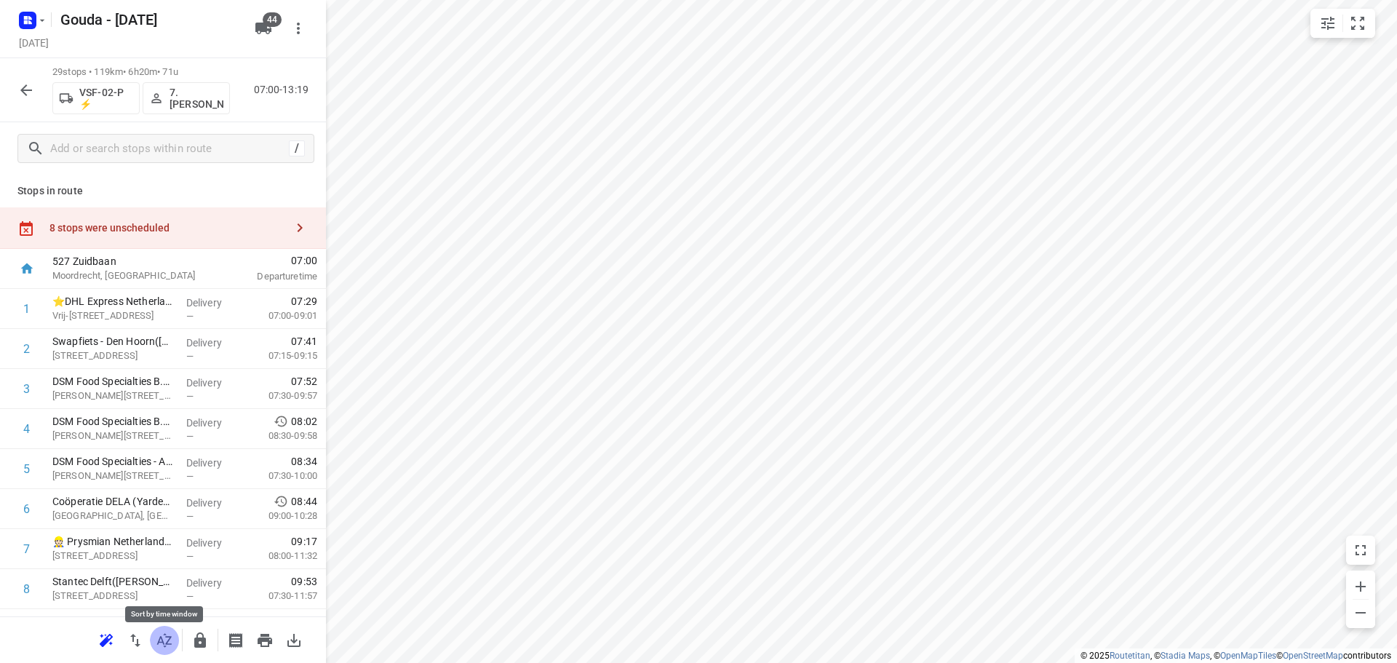
click at [166, 642] on icon "button" at bounding box center [164, 640] width 17 height 17
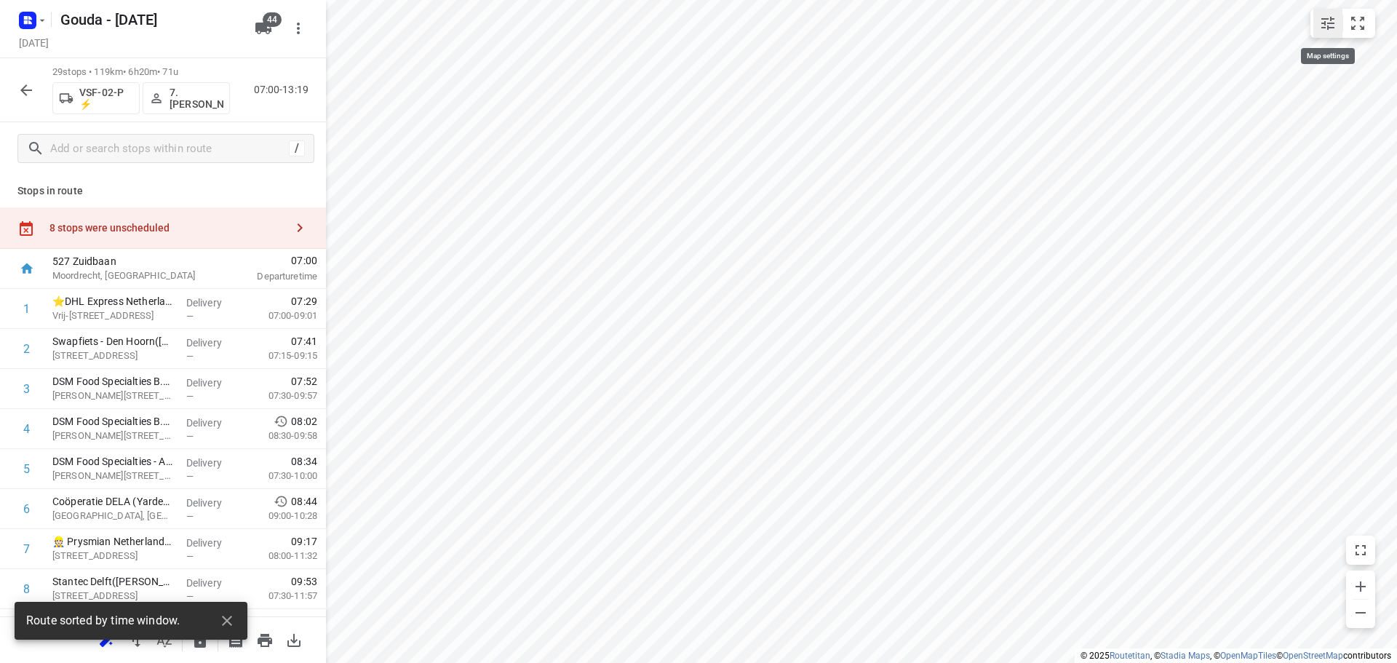
click at [1340, 19] on button "small contained button group" at bounding box center [1328, 23] width 29 height 29
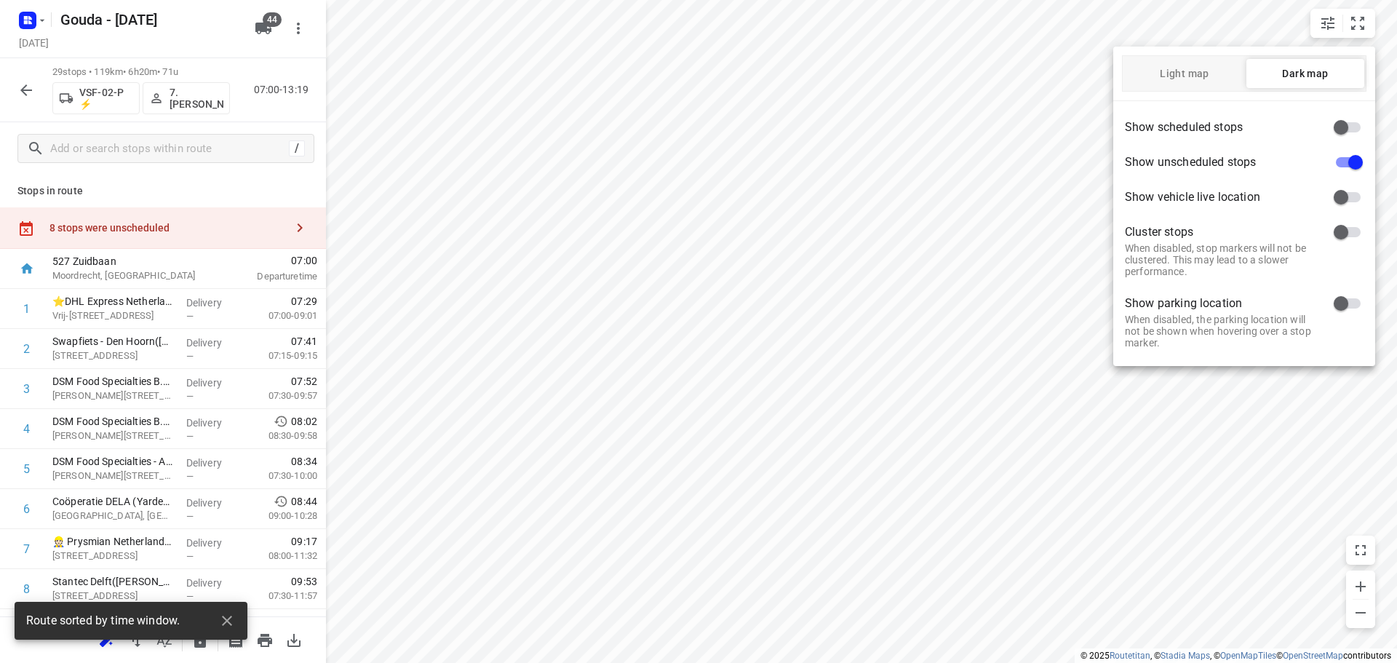
click at [1356, 30] on div at bounding box center [698, 331] width 1397 height 663
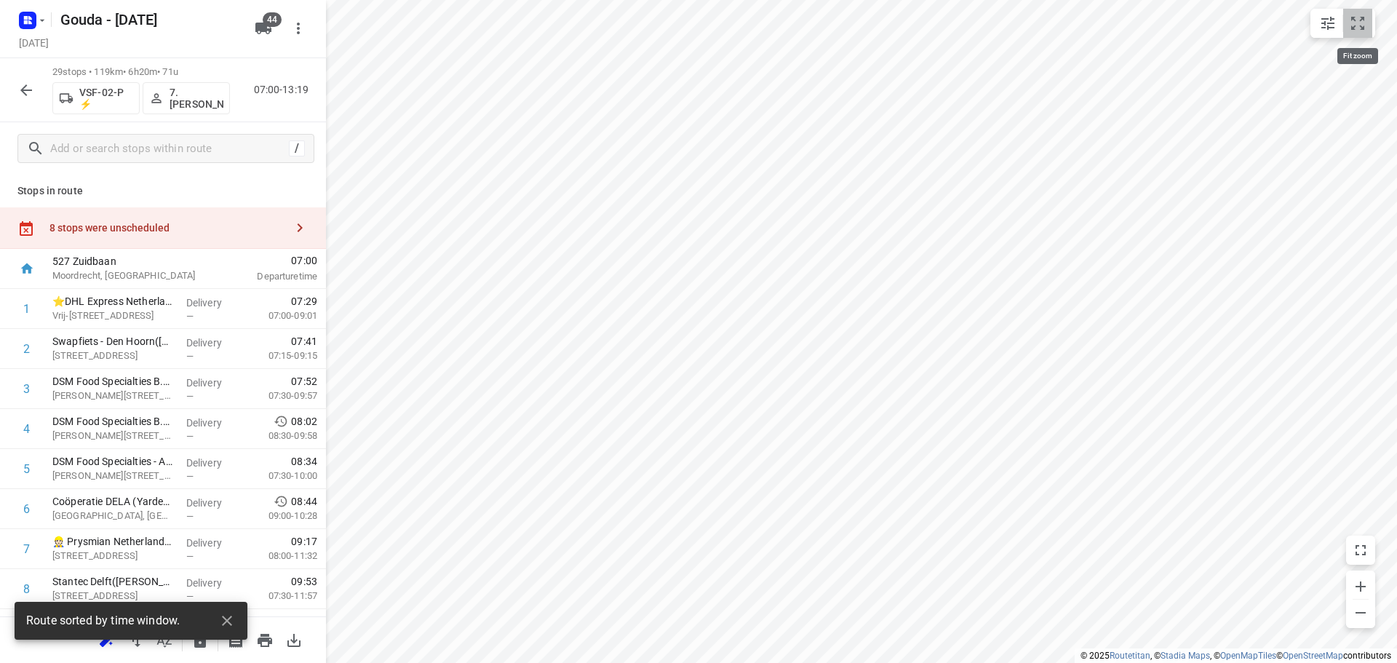
click at [1364, 24] on icon "small contained button group" at bounding box center [1357, 23] width 17 height 17
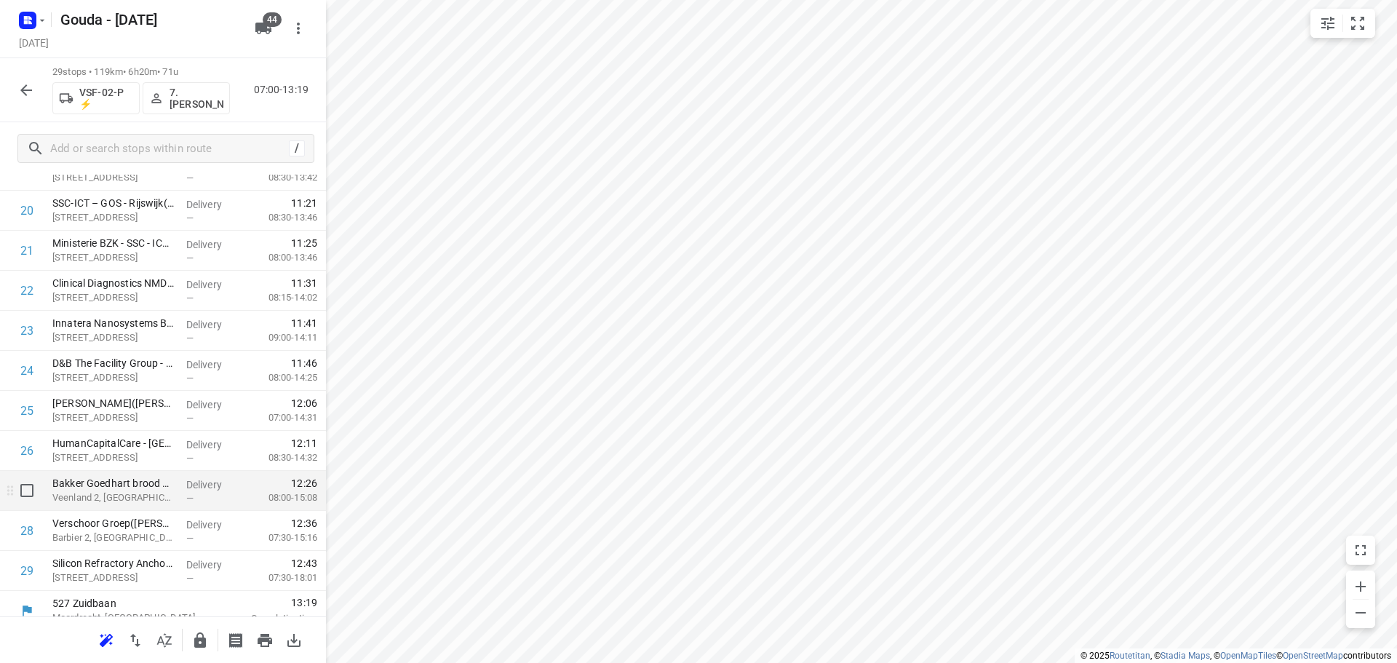
scroll to position [873, 0]
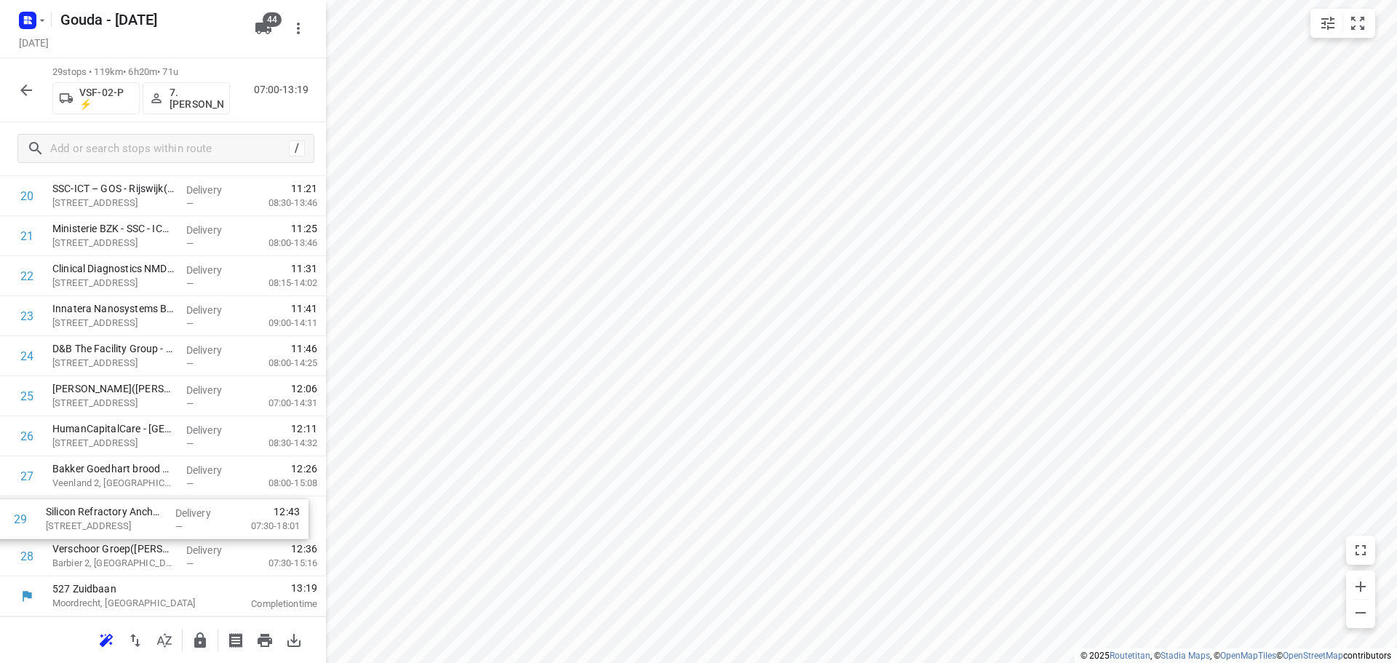
drag, startPoint x: 123, startPoint y: 561, endPoint x: 116, endPoint y: 512, distance: 49.2
click at [197, 643] on icon "button" at bounding box center [200, 639] width 12 height 15
click at [33, 93] on icon "button" at bounding box center [25, 90] width 17 height 17
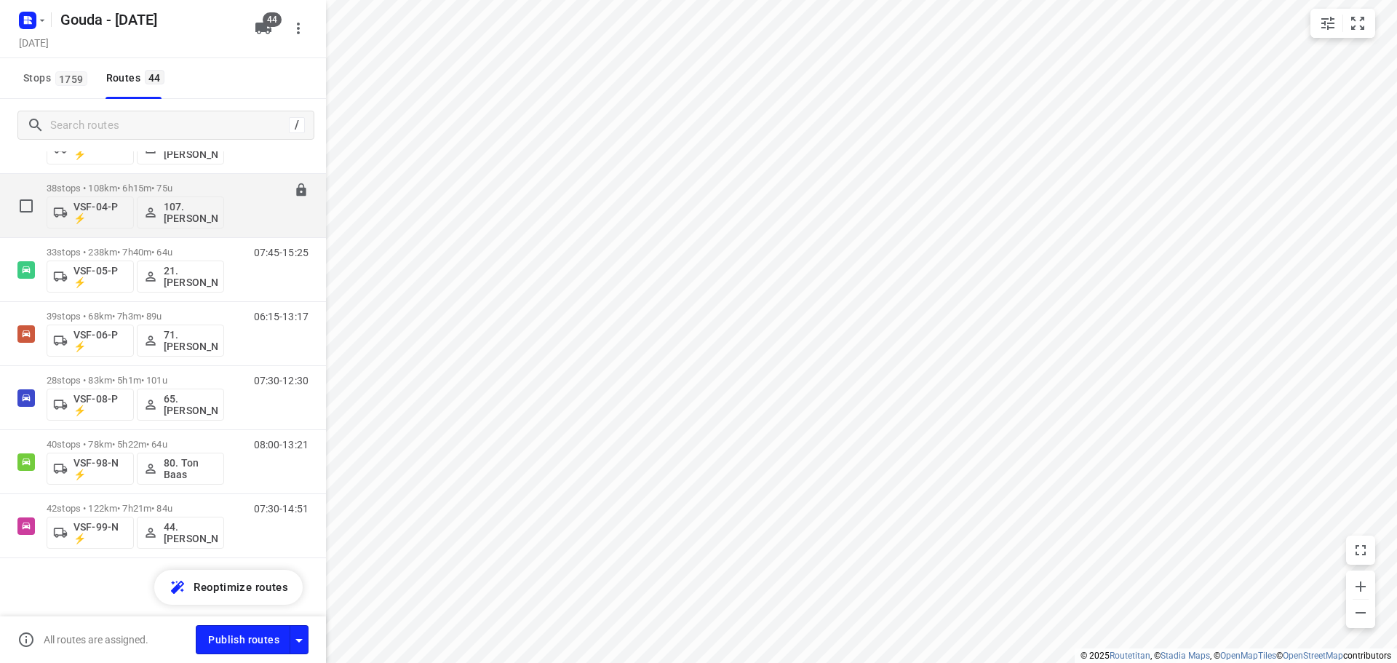
scroll to position [2412, 0]
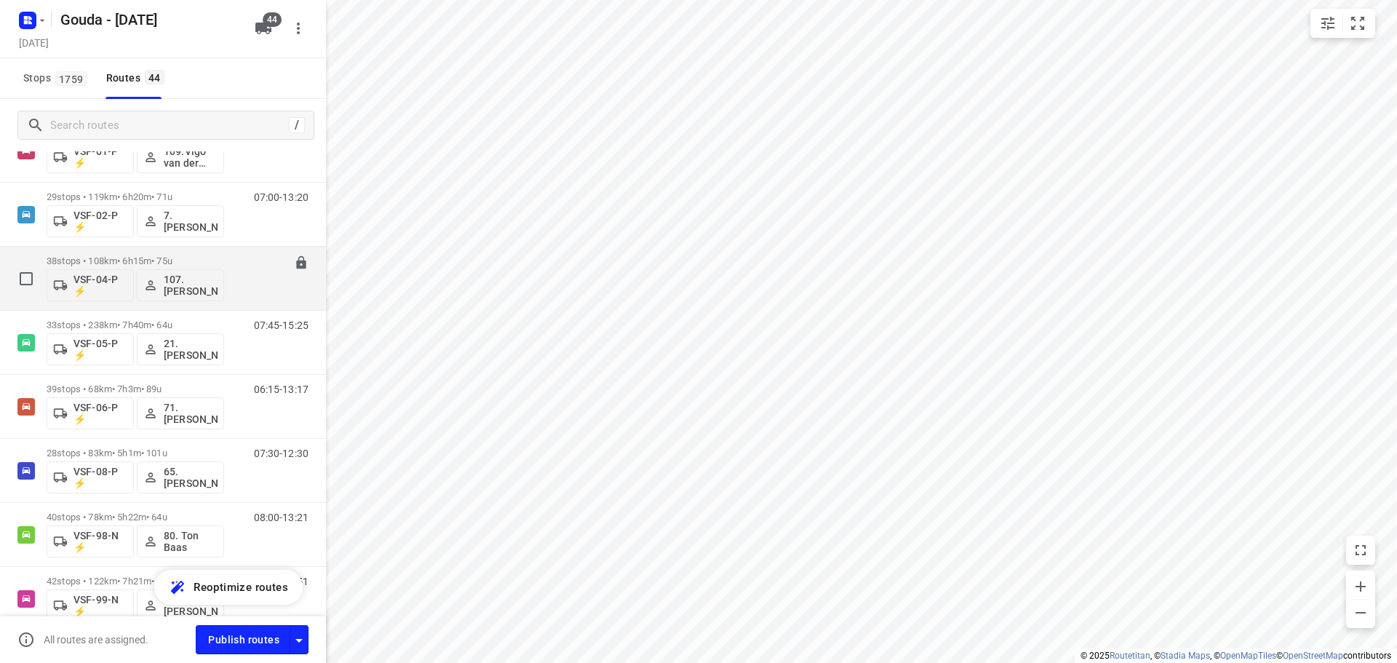
click at [215, 260] on p "38 stops • 108km • 6h15m • 75u" at bounding box center [136, 260] width 178 height 11
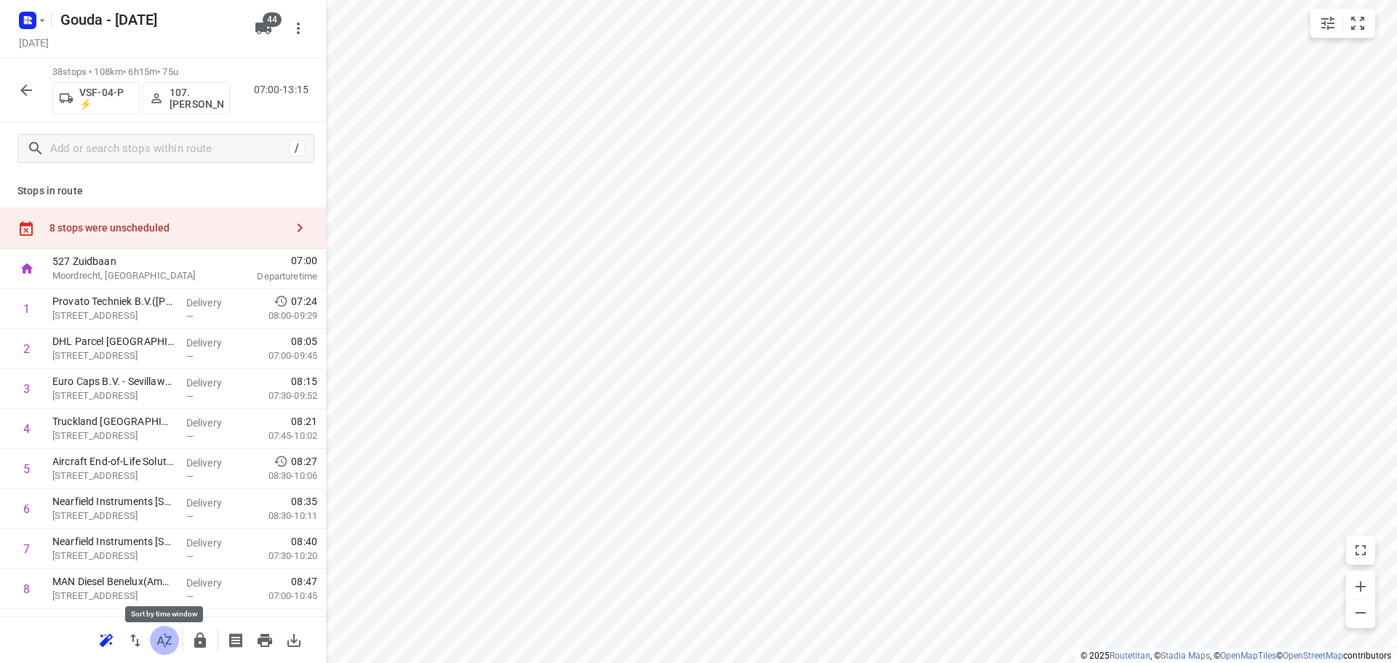
click at [160, 646] on icon "button" at bounding box center [164, 640] width 17 height 17
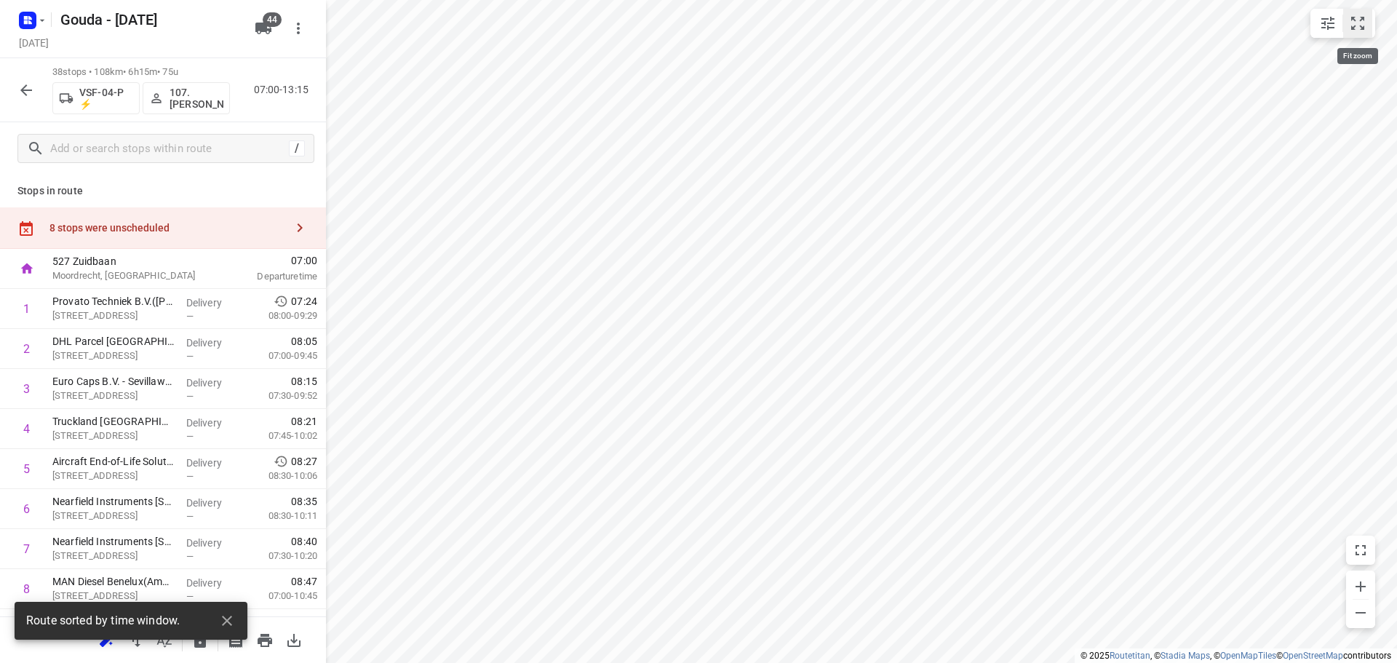
click at [1365, 22] on icon "small contained button group" at bounding box center [1357, 23] width 17 height 17
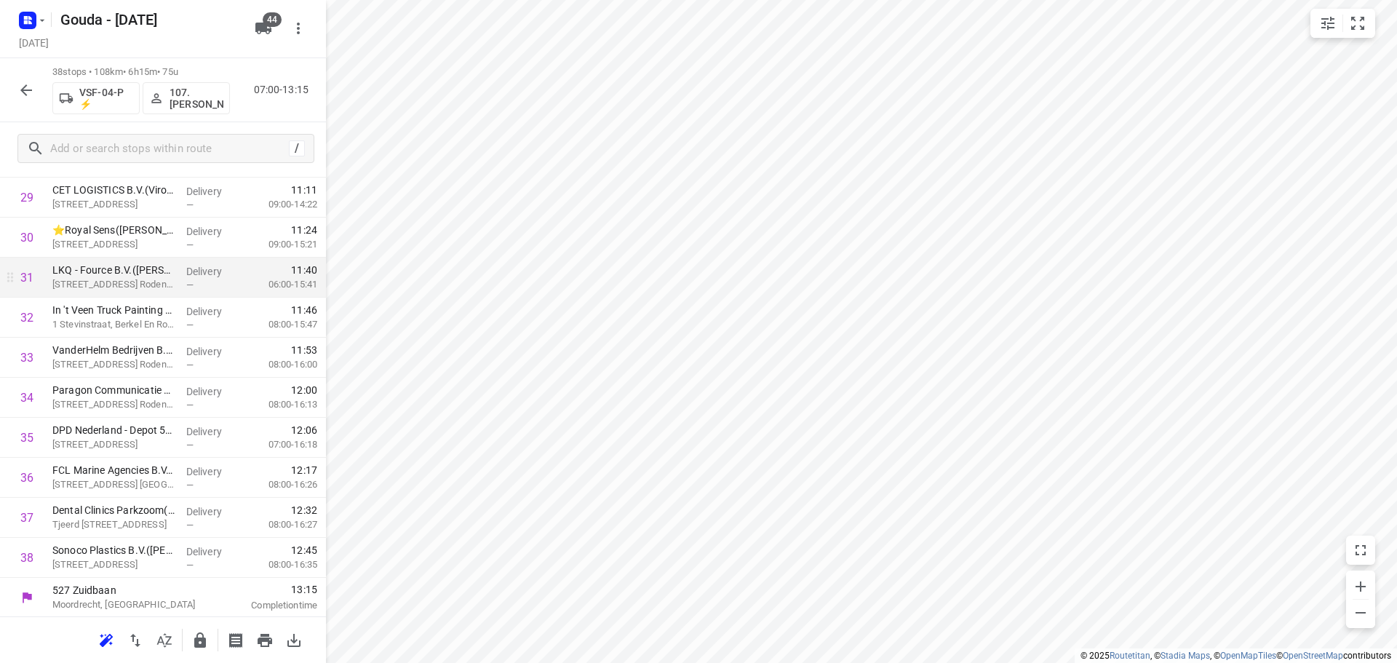
scroll to position [1233, 0]
click at [206, 636] on icon "button" at bounding box center [199, 640] width 17 height 17
click at [29, 90] on icon "button" at bounding box center [26, 90] width 12 height 12
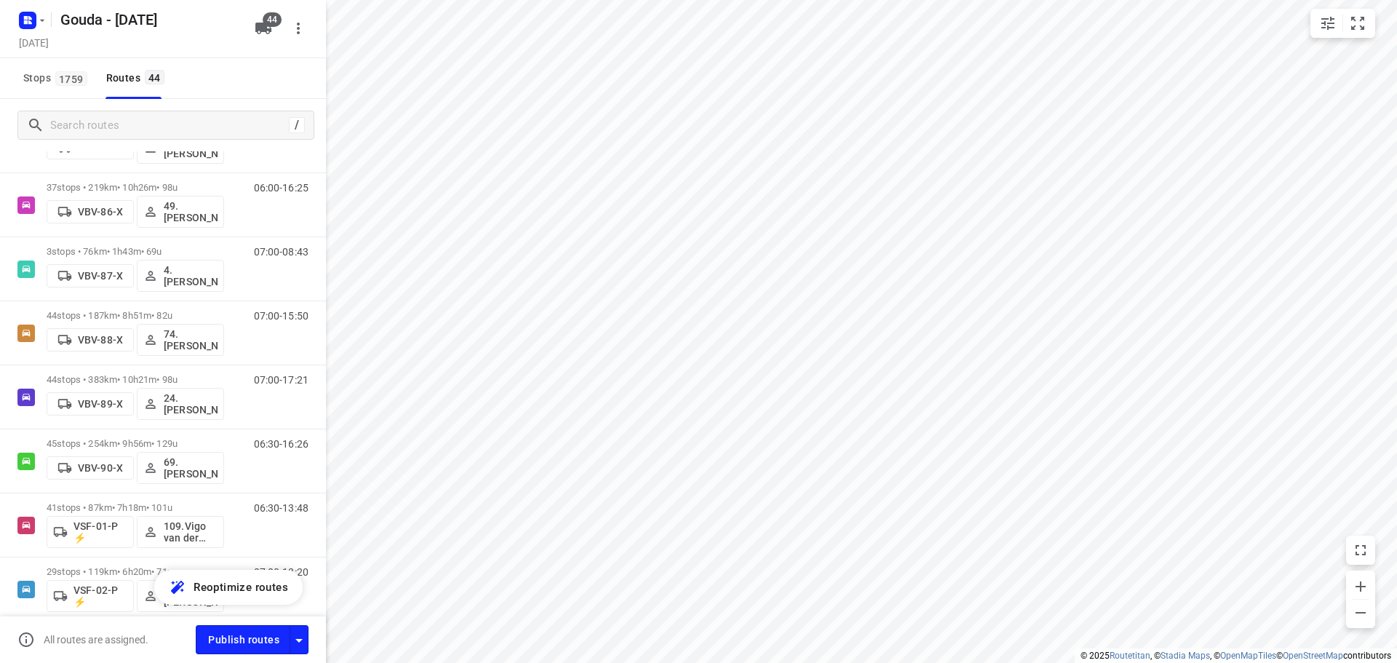
scroll to position [2485, 0]
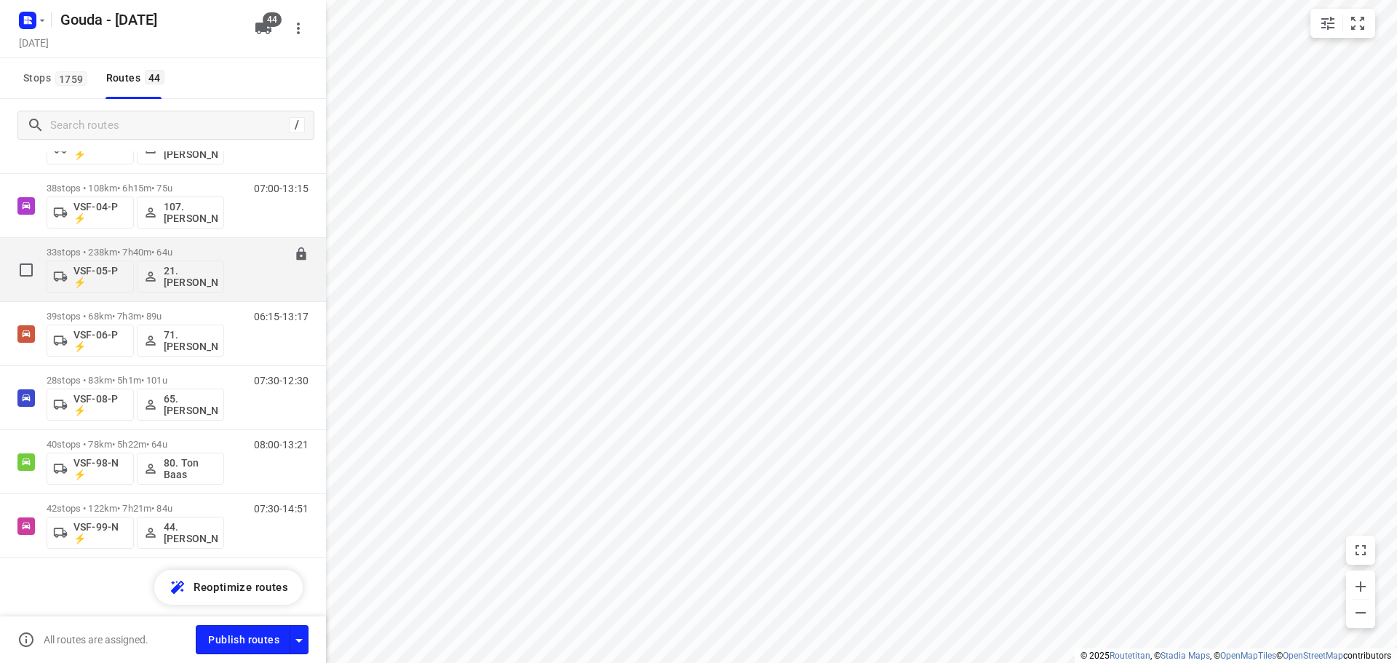
click at [164, 249] on p "33 stops • 238km • 7h40m • 64u" at bounding box center [136, 252] width 178 height 11
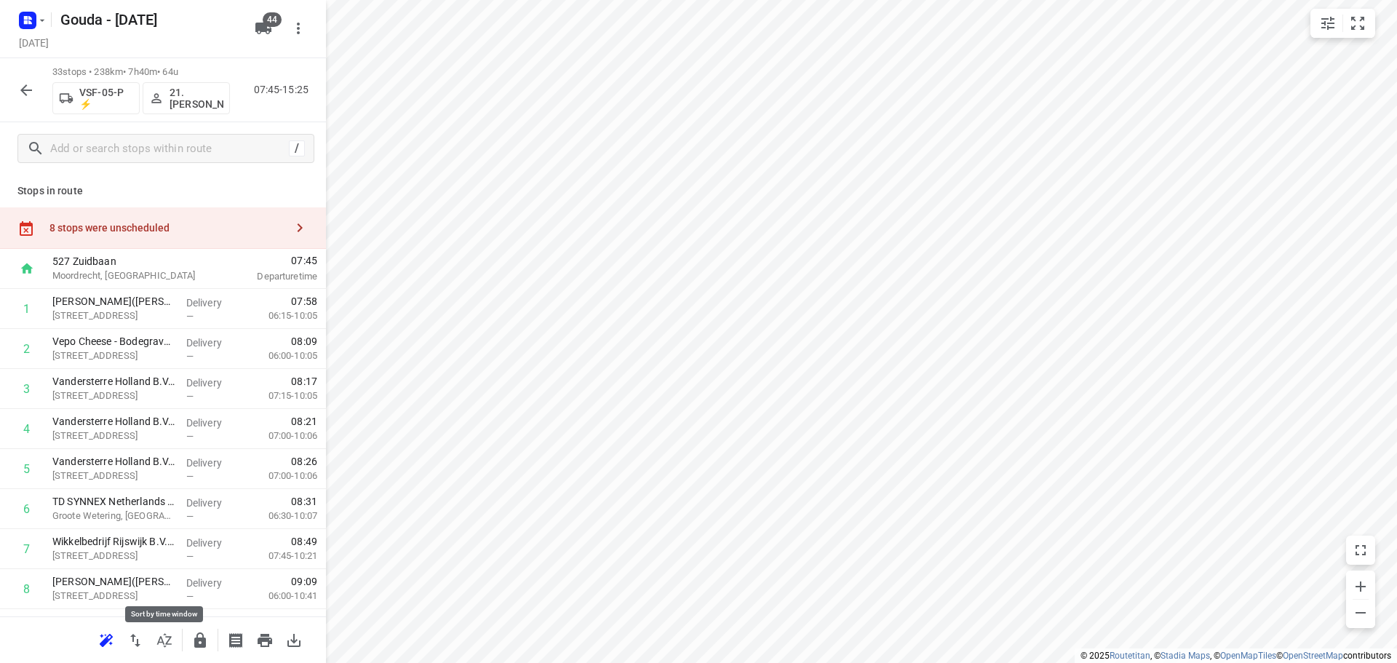
click at [159, 647] on icon "button" at bounding box center [164, 640] width 17 height 17
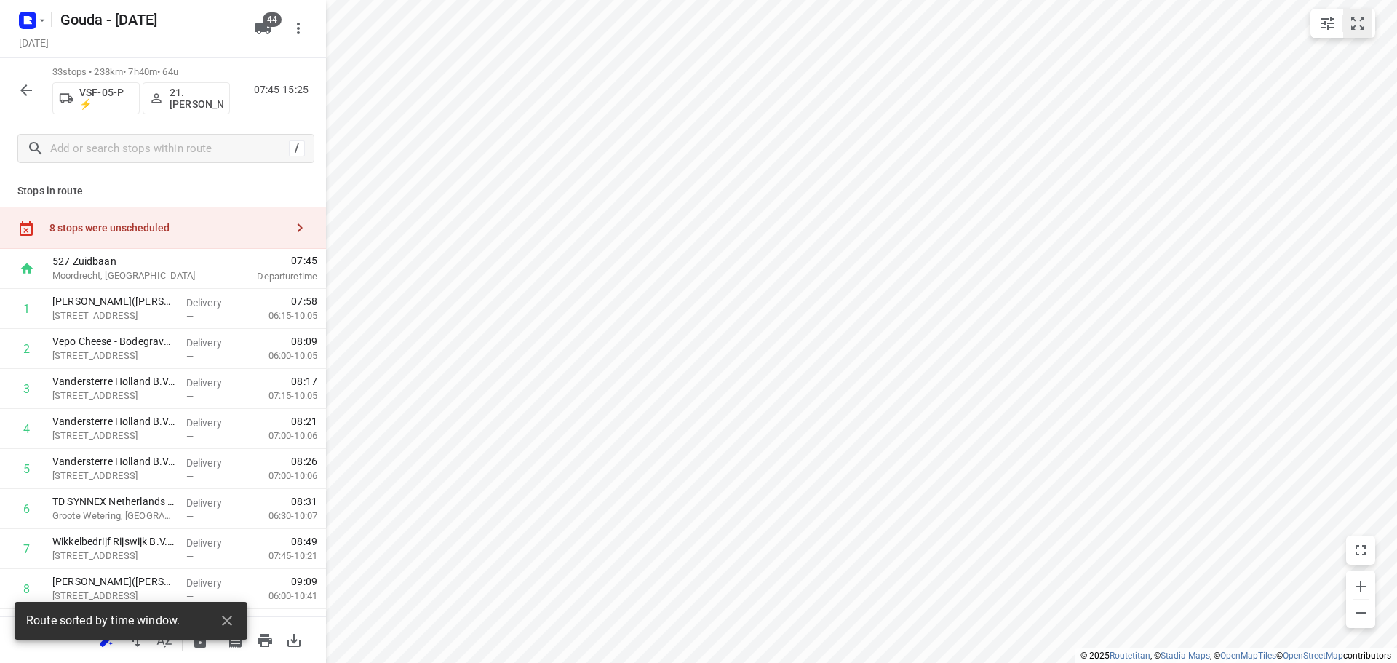
click at [1362, 19] on icon "small contained button group" at bounding box center [1357, 23] width 13 height 13
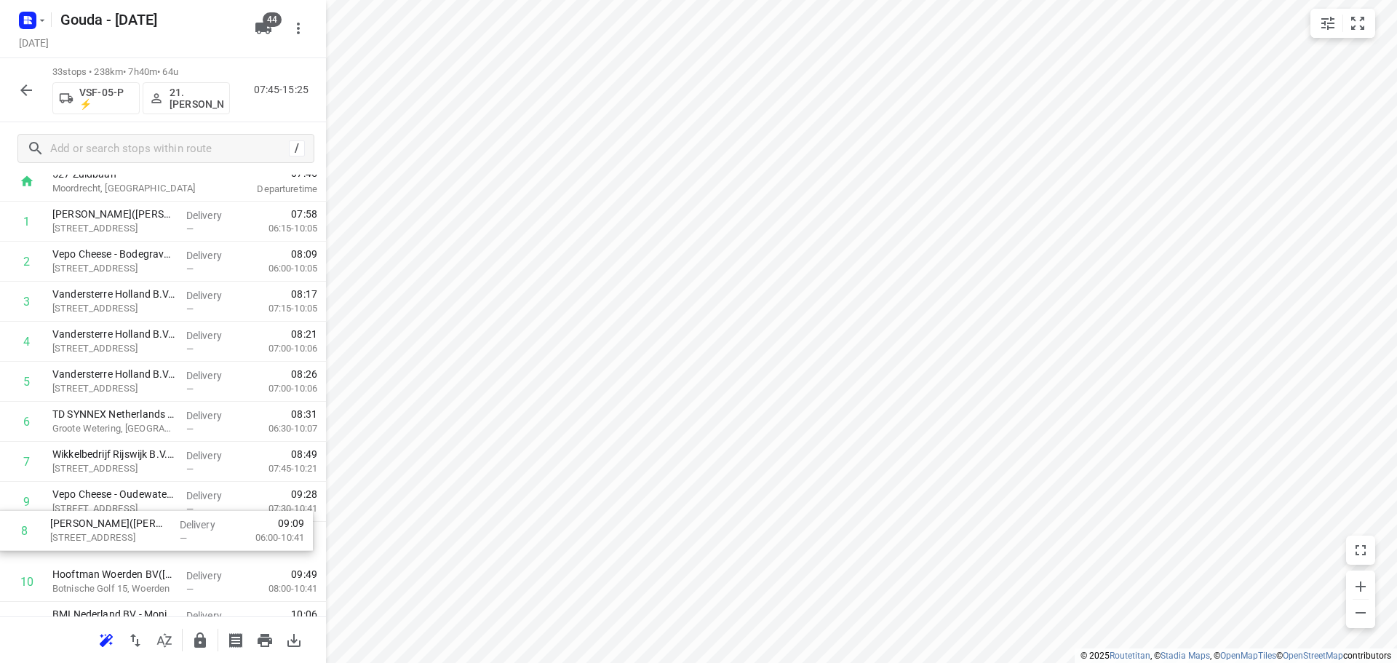
drag, startPoint x: 120, startPoint y: 519, endPoint x: 118, endPoint y: 537, distance: 18.3
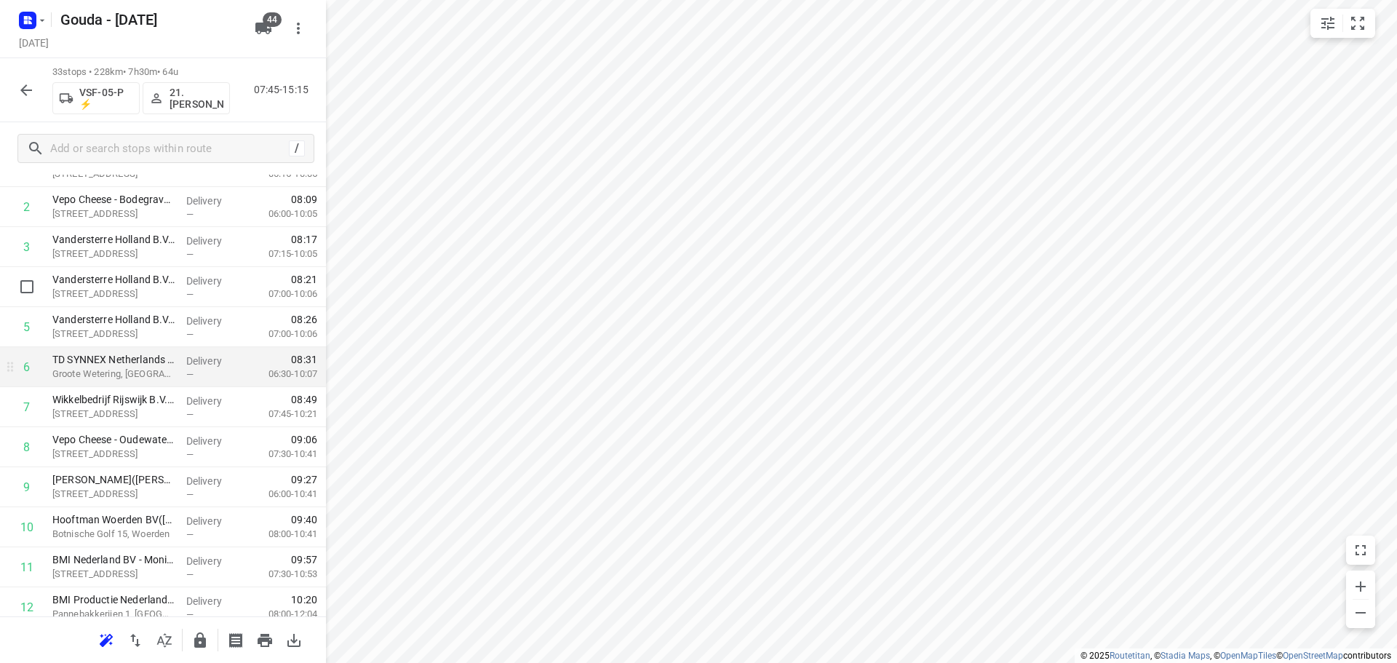
scroll to position [236, 0]
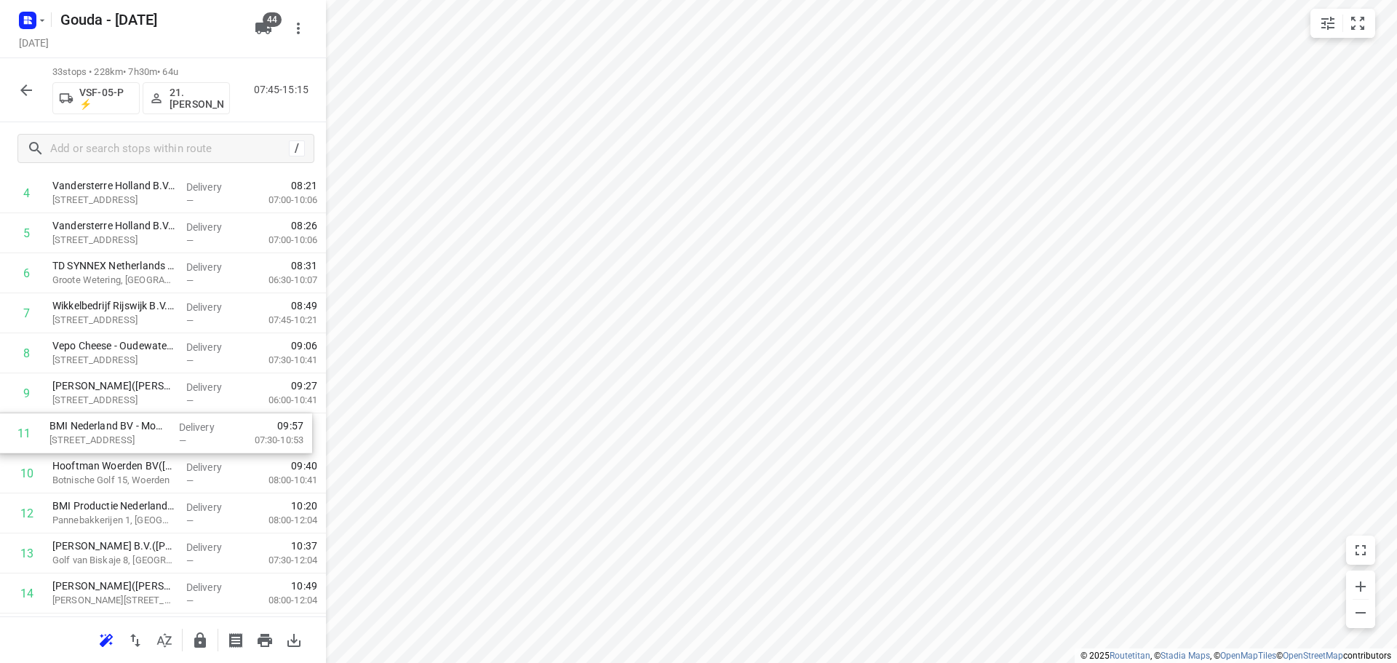
drag, startPoint x: 111, startPoint y: 469, endPoint x: 107, endPoint y: 421, distance: 48.2
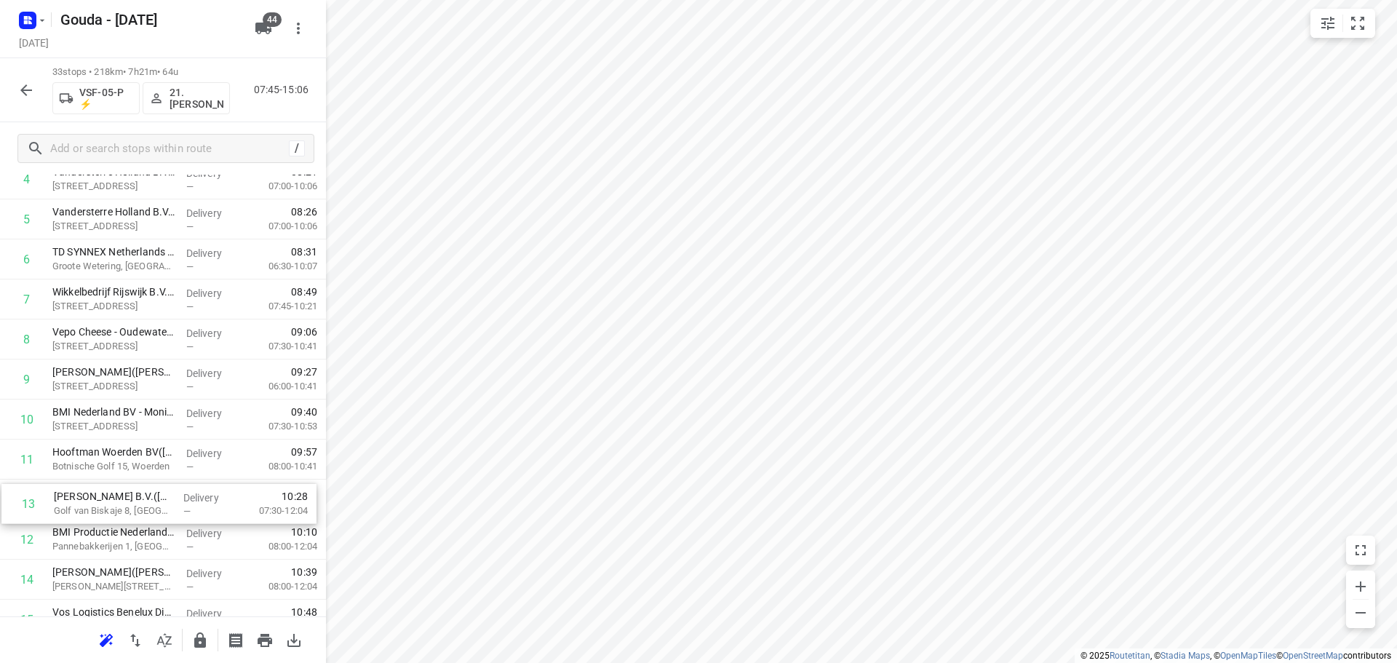
scroll to position [253, 0]
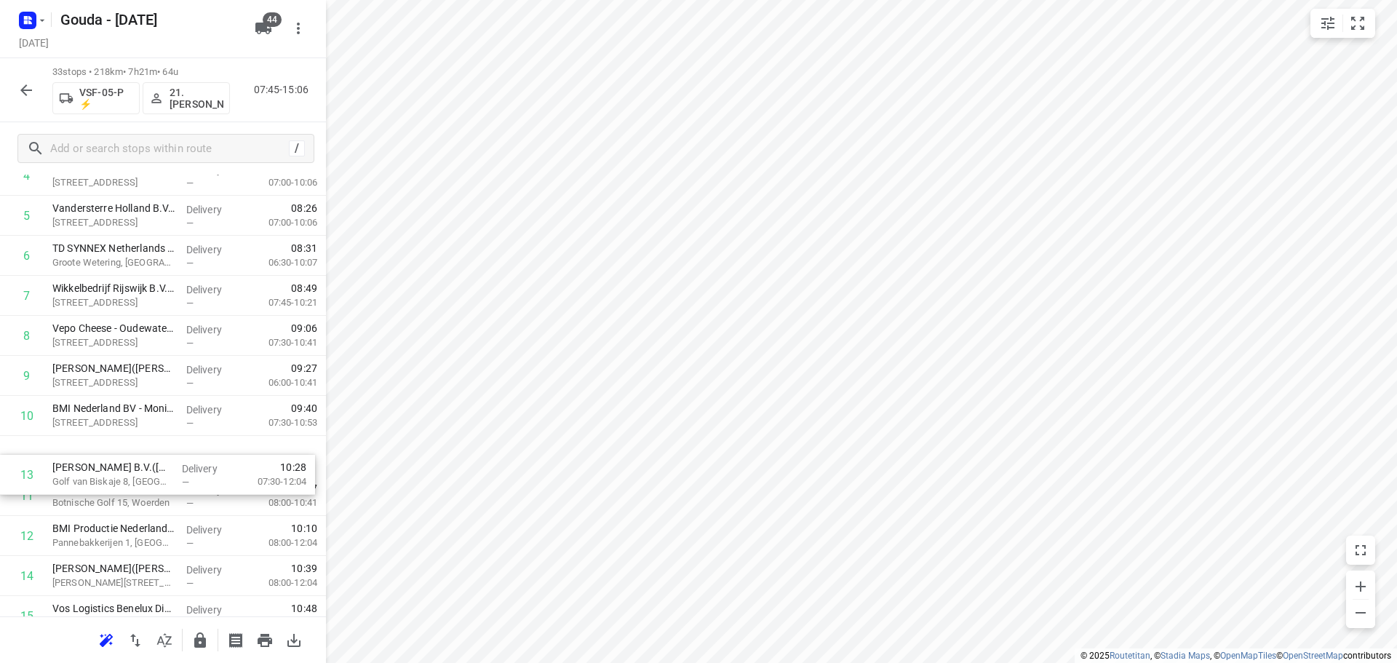
drag, startPoint x: 122, startPoint y: 558, endPoint x: 121, endPoint y: 464, distance: 94.6
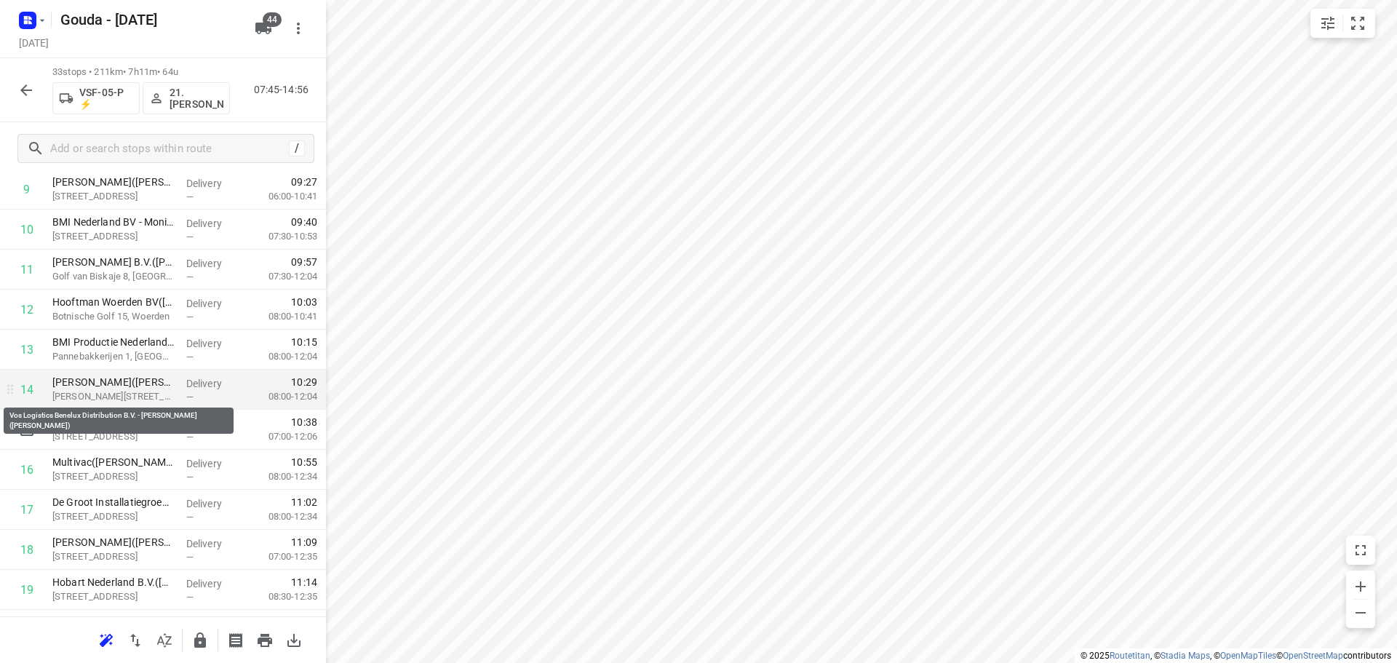
scroll to position [472, 0]
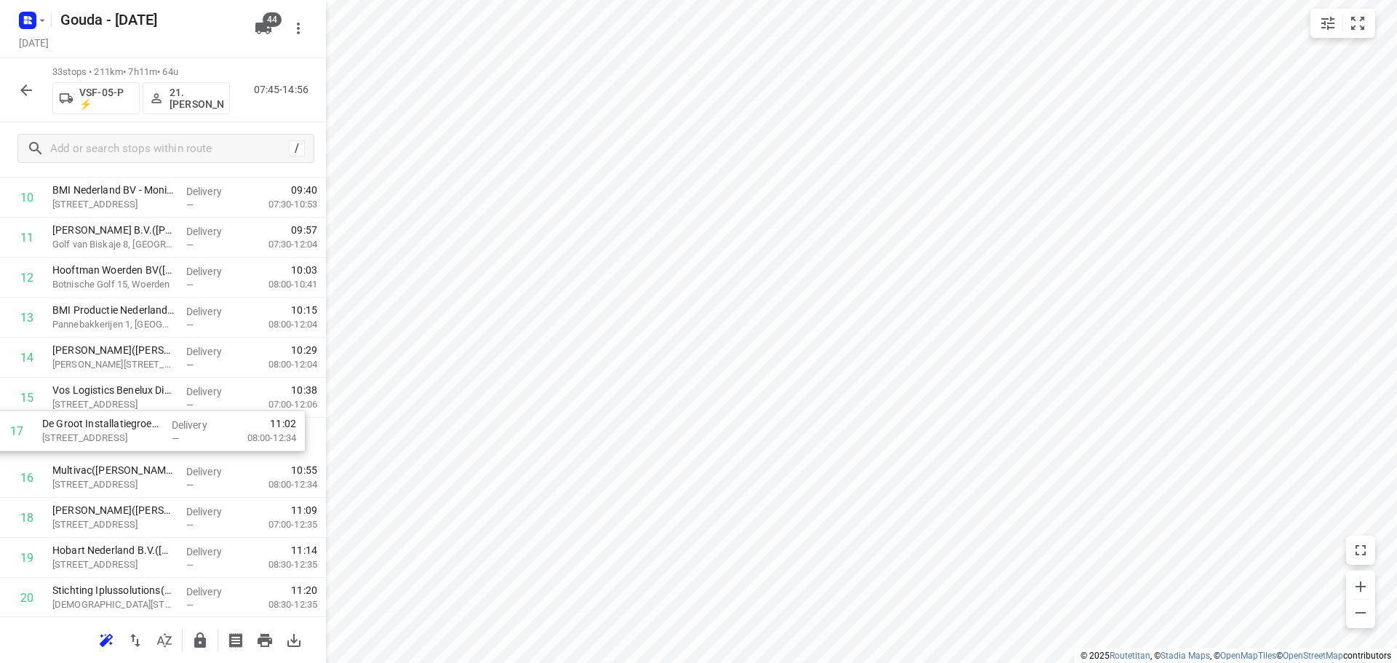
drag, startPoint x: 120, startPoint y: 480, endPoint x: 108, endPoint y: 426, distance: 56.0
click at [108, 426] on div "1 Kaars Koffie(Anouk Polman) Pascalstraat 13, Reeuwijk Delivery — 07:58 06:15-1…" at bounding box center [163, 477] width 326 height 1321
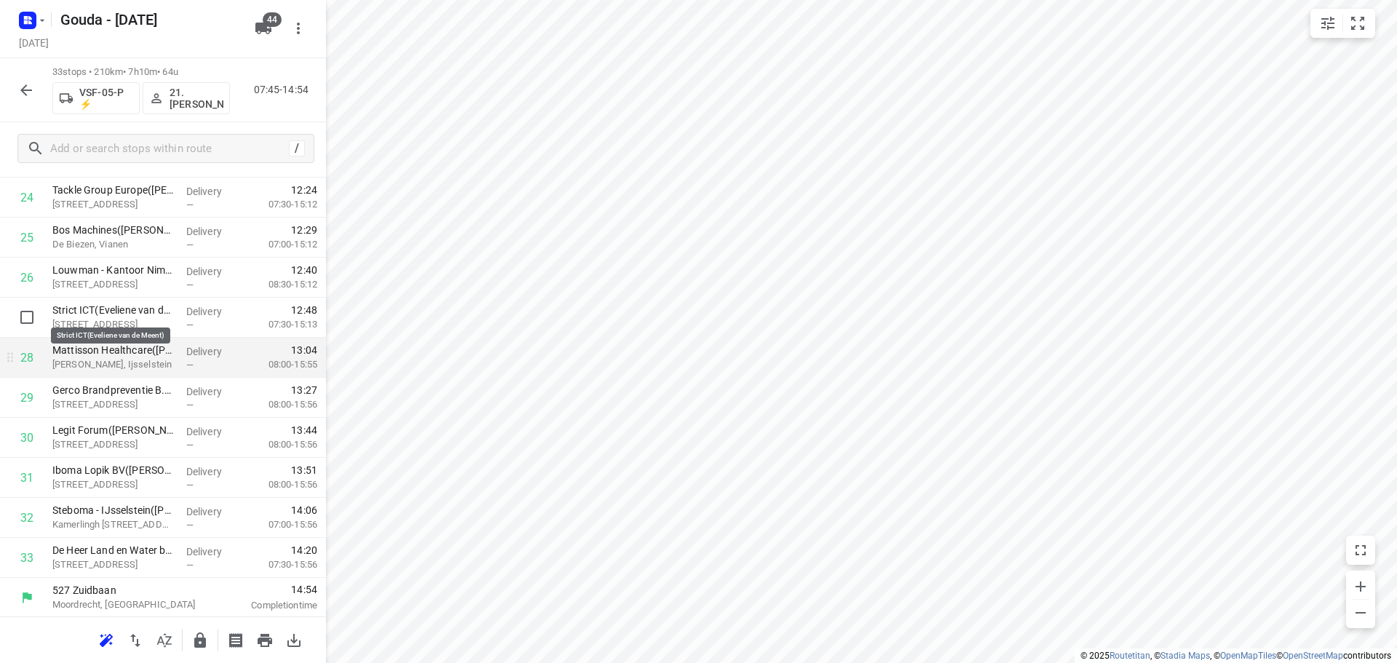
scroll to position [1033, 0]
drag, startPoint x: 127, startPoint y: 516, endPoint x: 132, endPoint y: 346, distance: 169.6
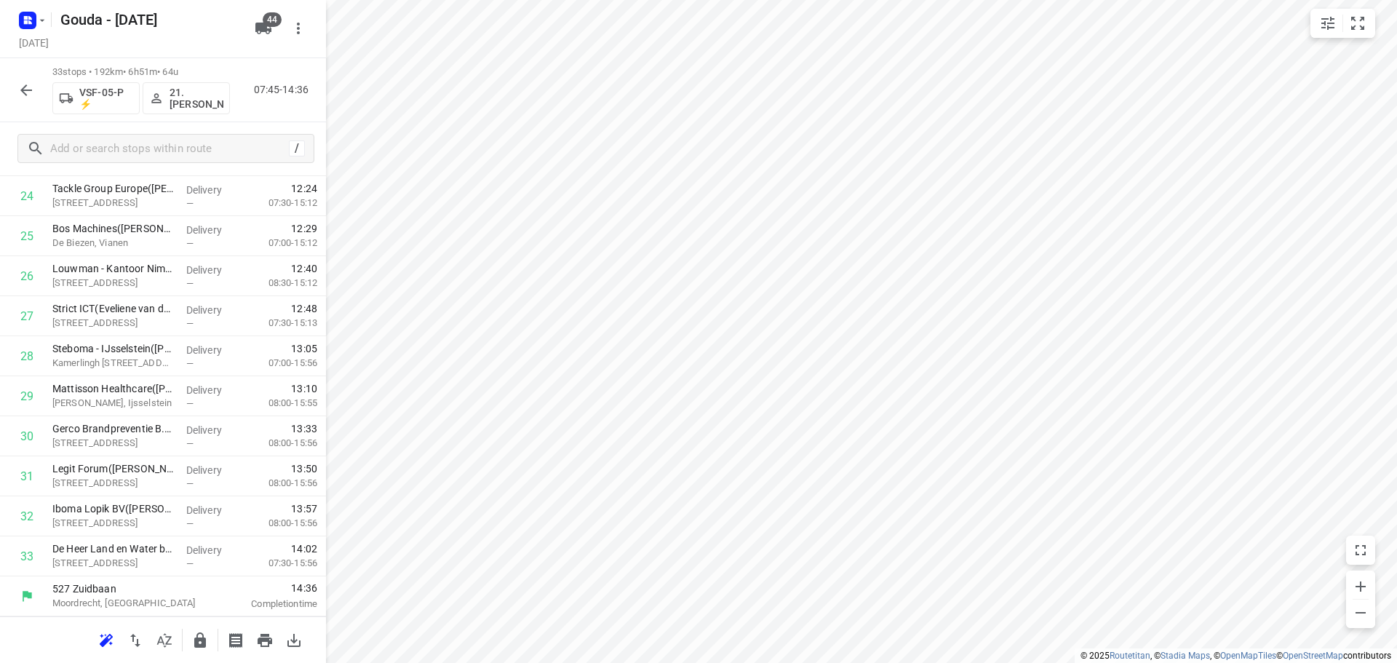
click at [202, 642] on icon "button" at bounding box center [200, 639] width 12 height 15
click at [17, 85] on icon "button" at bounding box center [25, 90] width 17 height 17
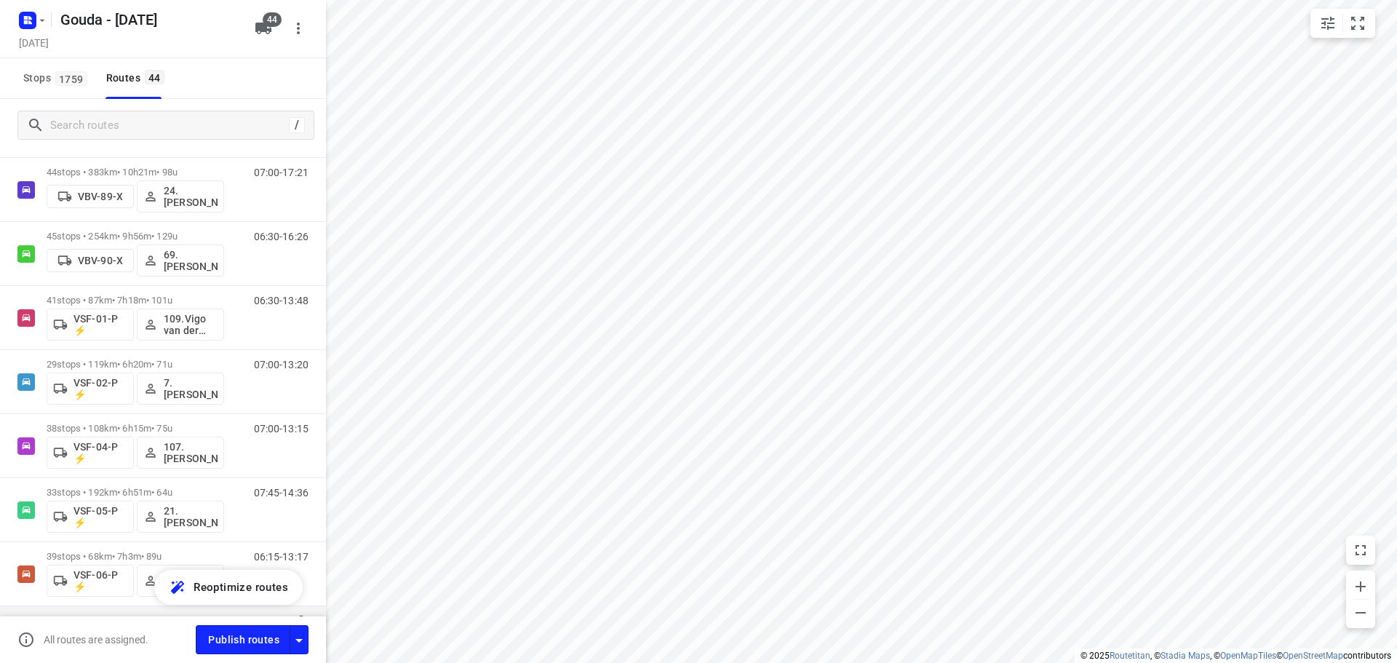
scroll to position [2474, 0]
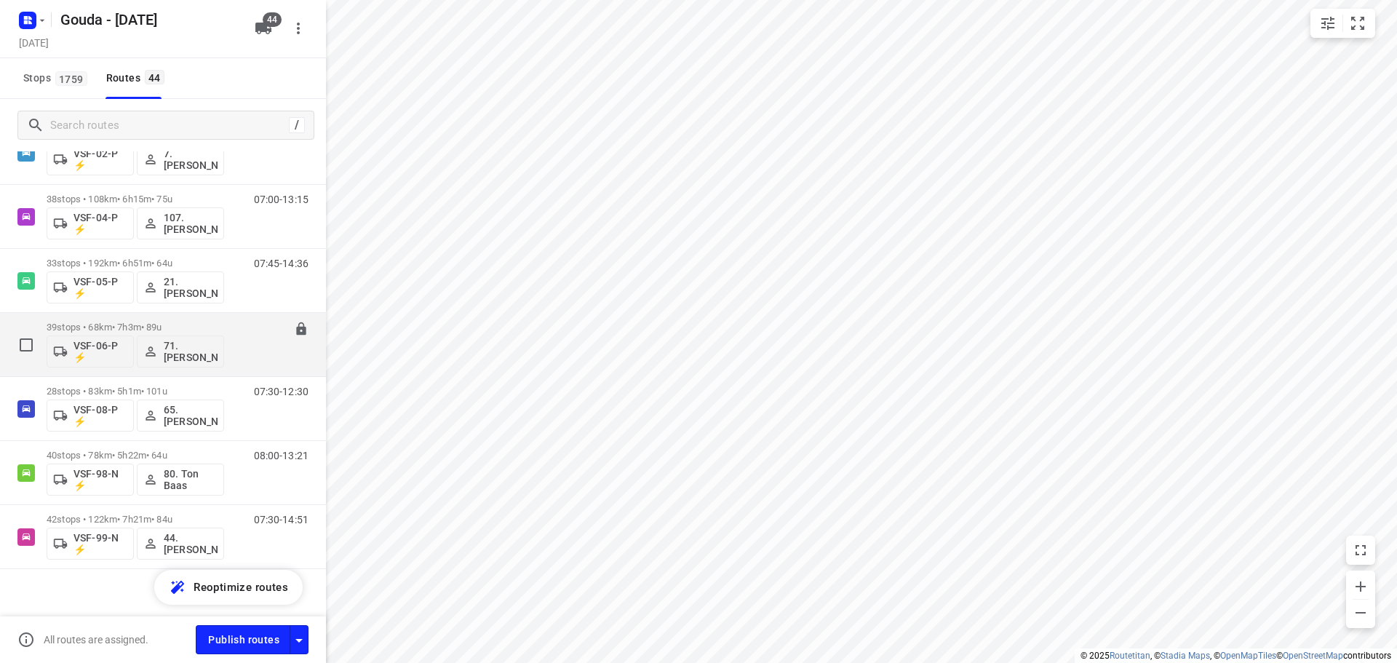
click at [236, 325] on div "06:15-13:17" at bounding box center [272, 348] width 73 height 53
click at [161, 321] on div "39 stops • 68km • 7h3m • 89u VSF-06-P ⚡ 71. Ronald Oudijk" at bounding box center [136, 344] width 178 height 60
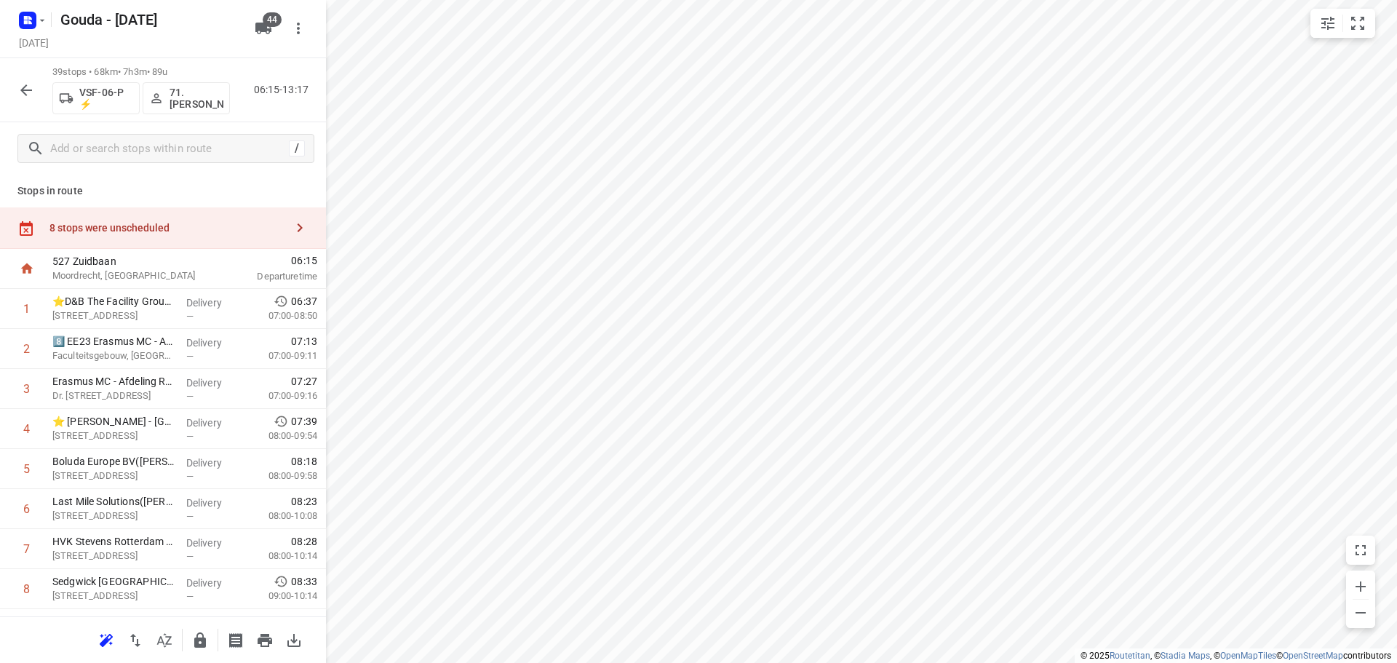
click at [166, 642] on icon "button" at bounding box center [164, 640] width 17 height 17
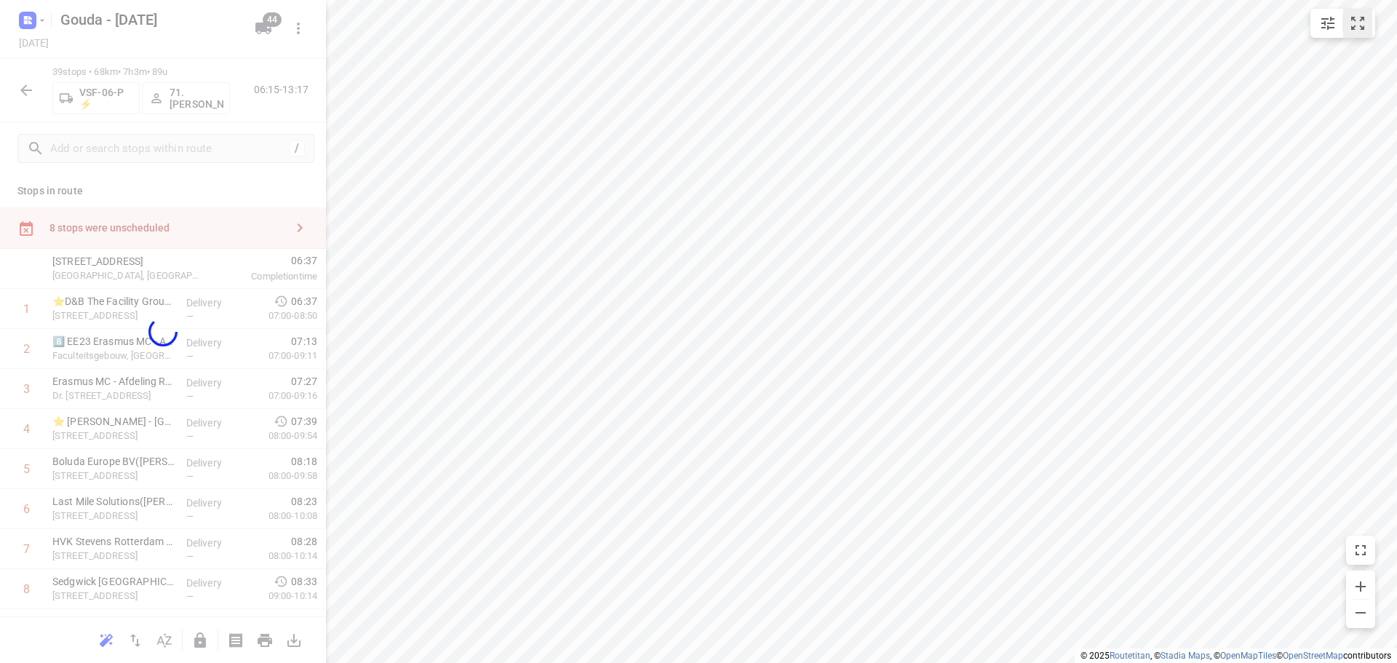
click at [1355, 23] on icon "small contained button group" at bounding box center [1357, 23] width 17 height 17
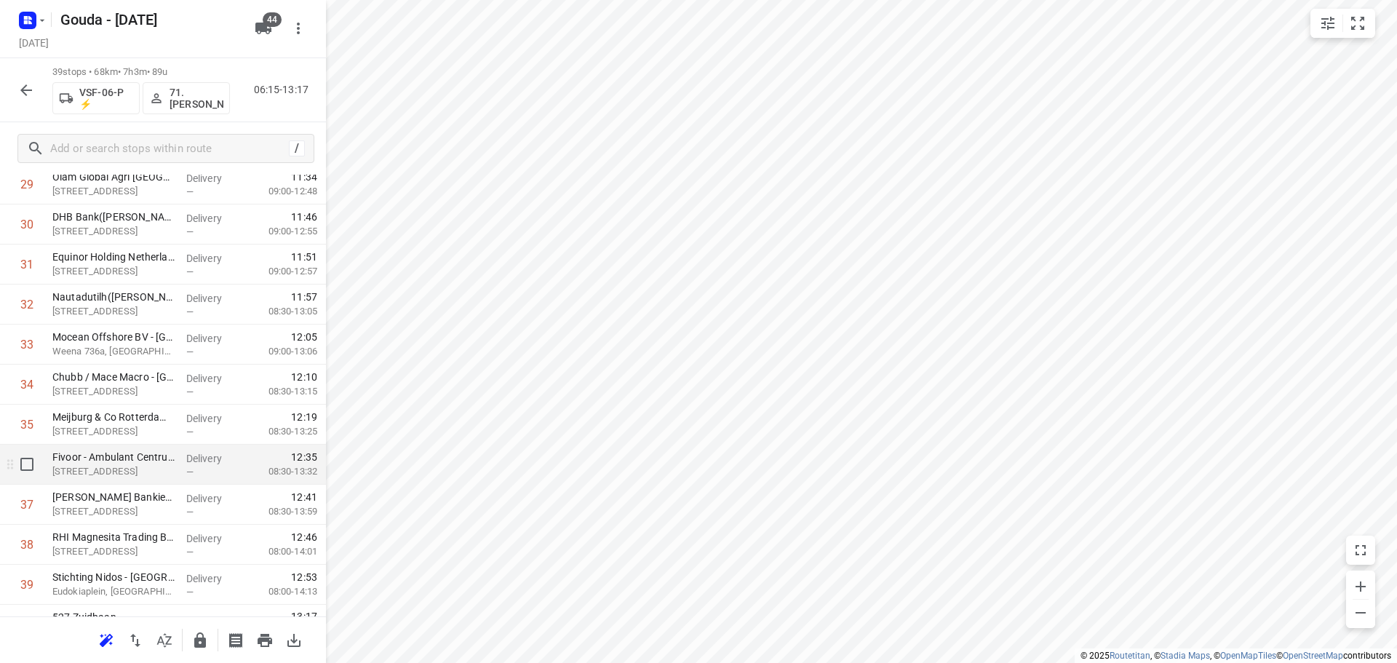
scroll to position [1274, 0]
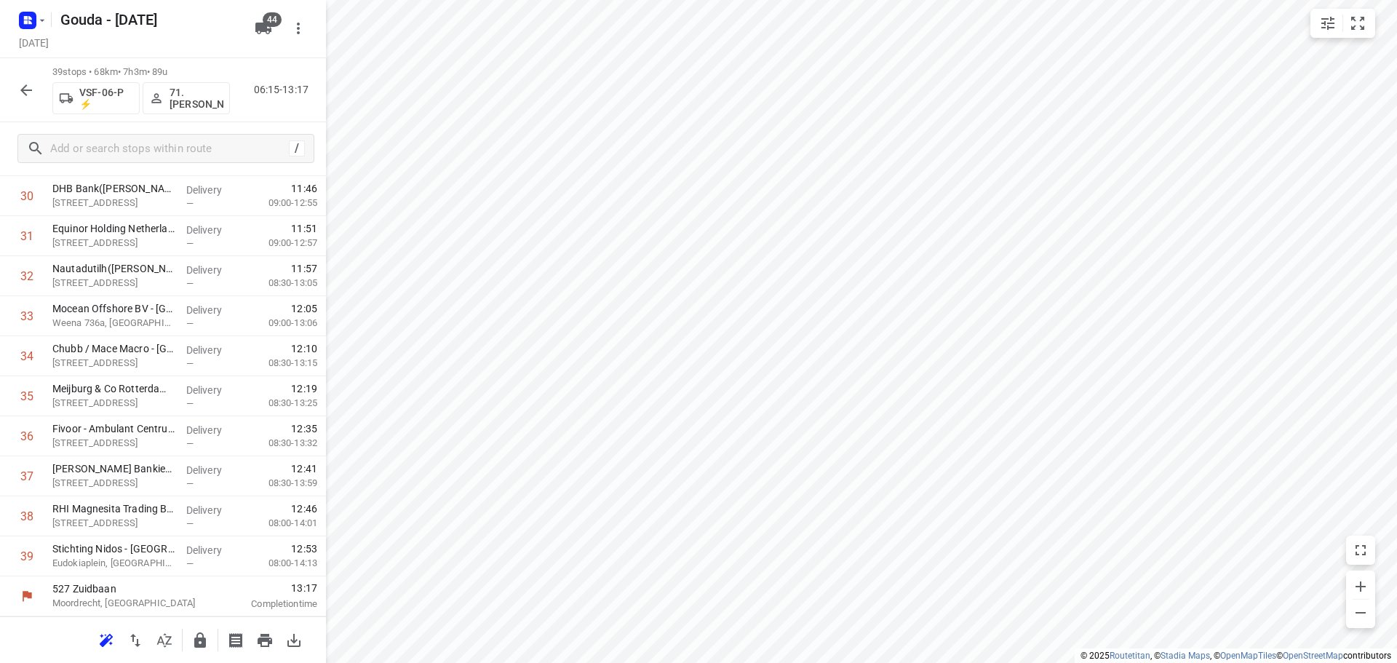
click at [205, 640] on icon "button" at bounding box center [200, 639] width 12 height 15
click at [28, 90] on icon "button" at bounding box center [26, 90] width 12 height 12
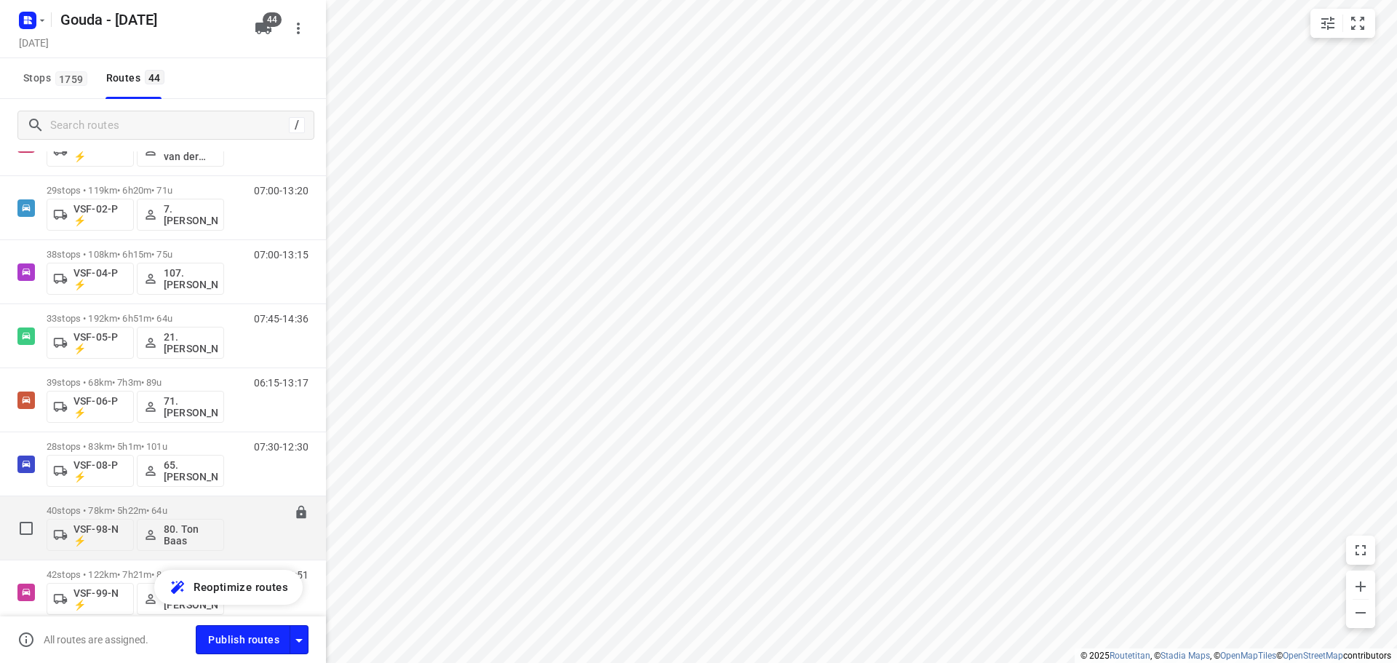
scroll to position [2485, 0]
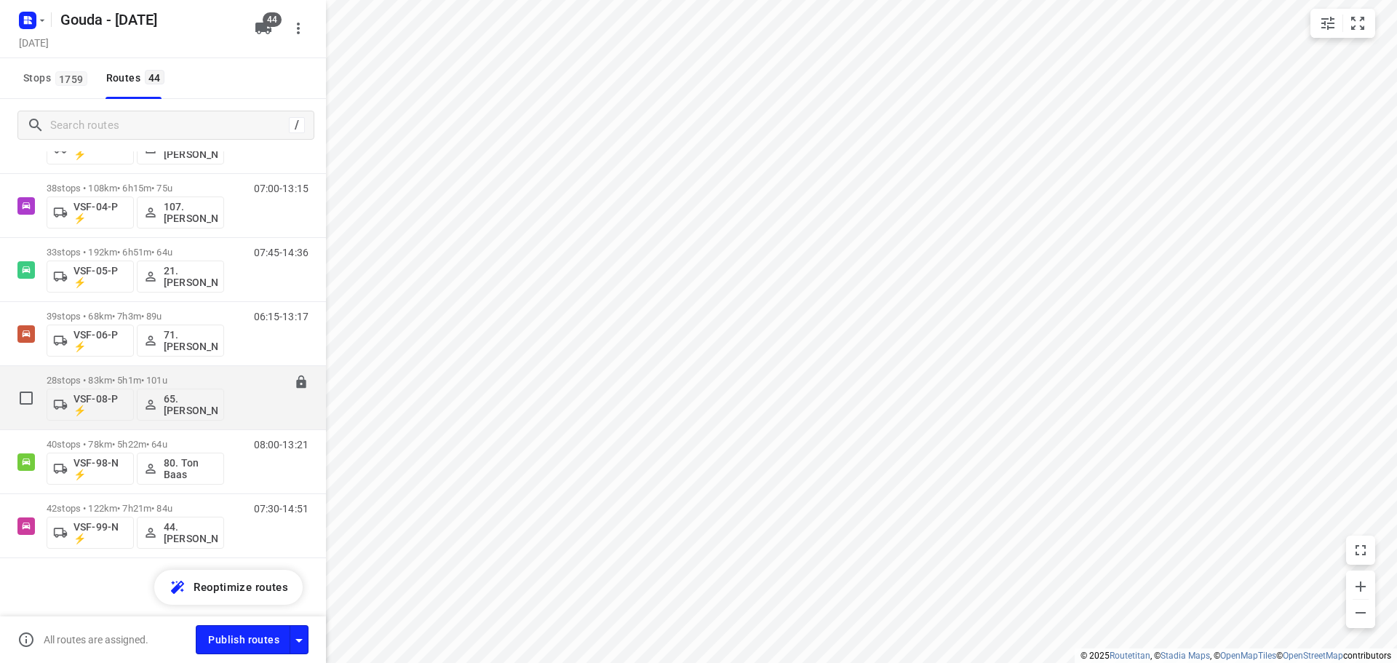
click at [202, 369] on div "28 stops • 83km • 5h1m • 101u VSF-08-P ⚡ 65. Reza Amini" at bounding box center [136, 397] width 178 height 60
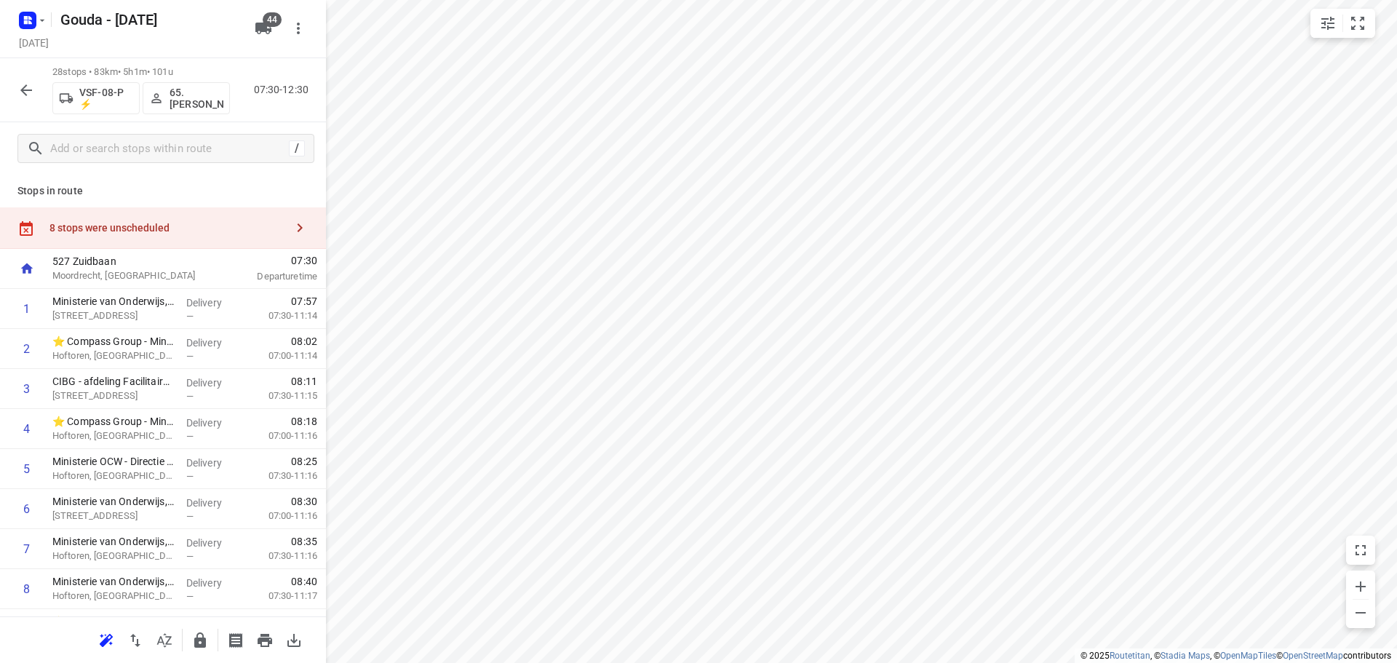
click at [172, 640] on icon "button" at bounding box center [164, 640] width 17 height 17
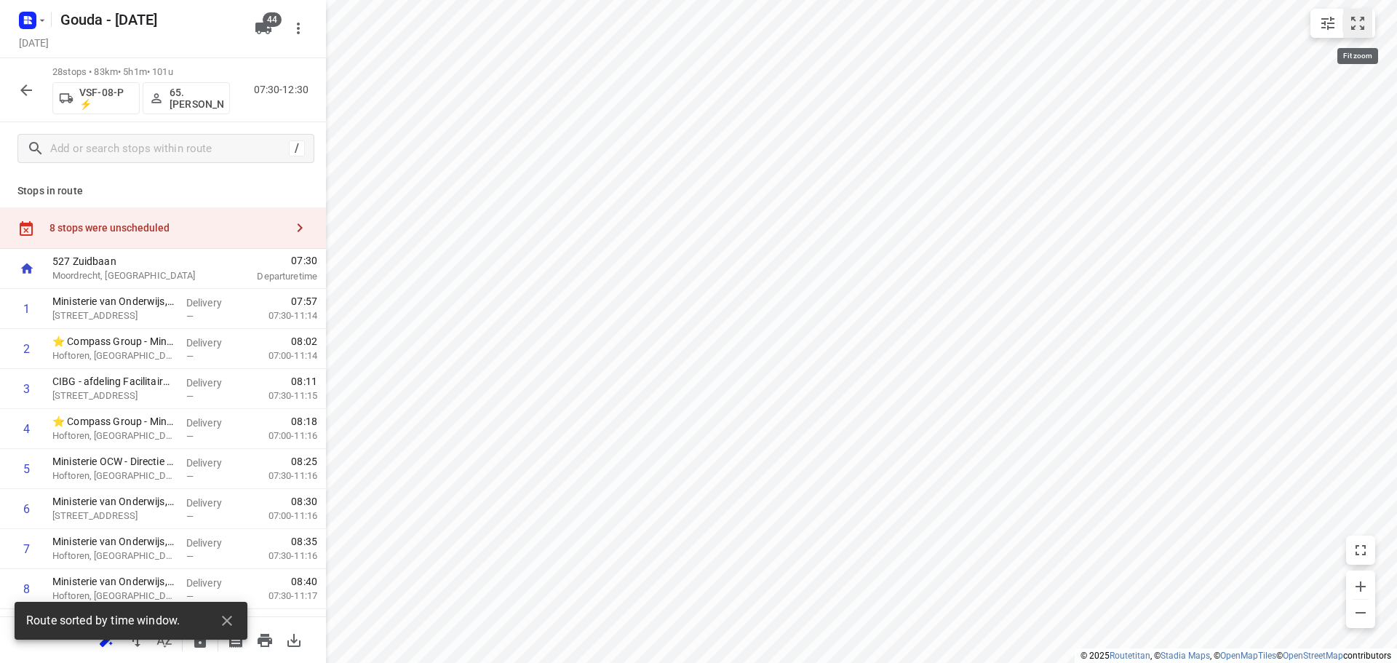
click at [1362, 24] on icon "small contained button group" at bounding box center [1357, 23] width 17 height 17
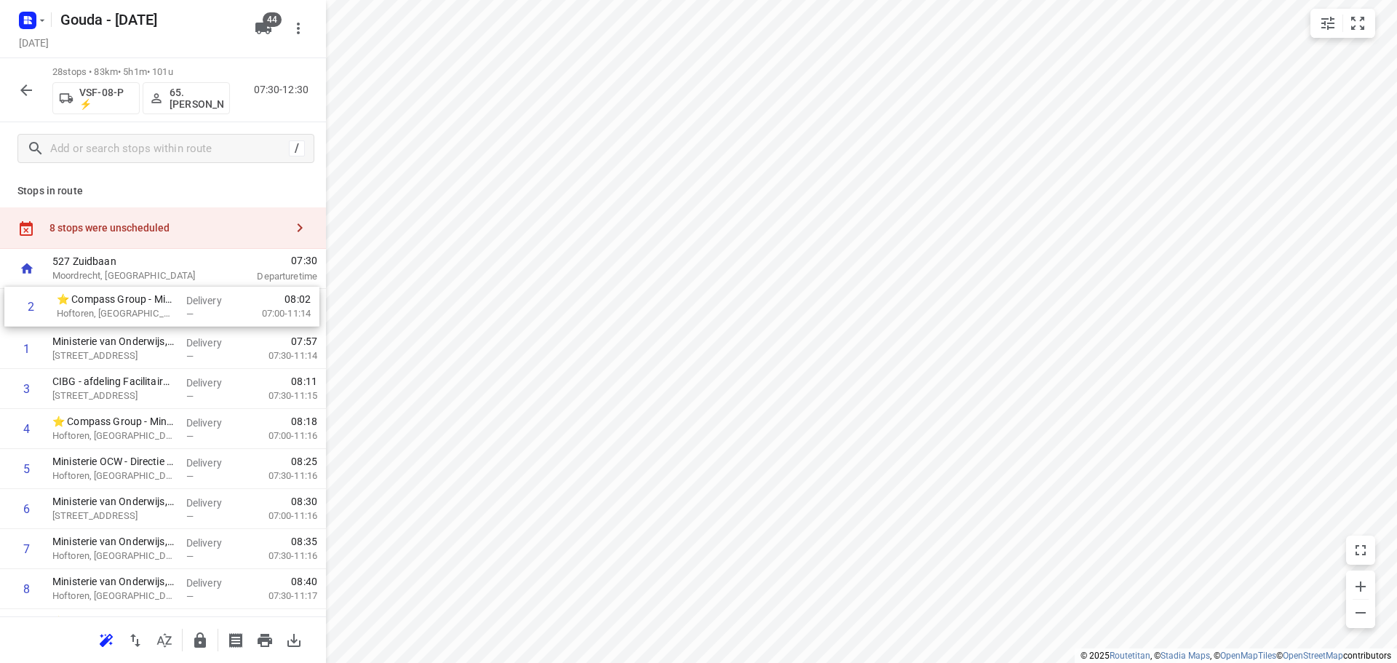
drag, startPoint x: 119, startPoint y: 354, endPoint x: 124, endPoint y: 301, distance: 52.6
drag, startPoint x: 123, startPoint y: 424, endPoint x: 124, endPoint y: 333, distance: 91.0
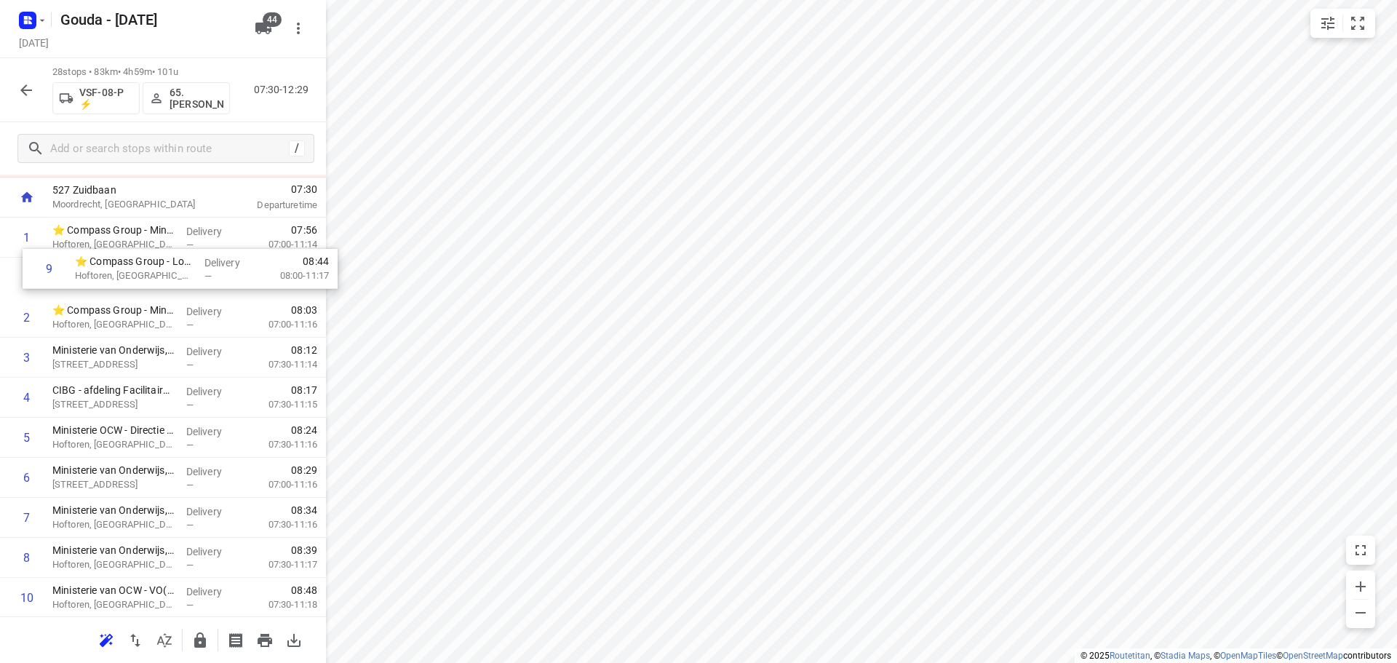
scroll to position [68, 0]
drag, startPoint x: 136, startPoint y: 500, endPoint x: 146, endPoint y: 333, distance: 166.9
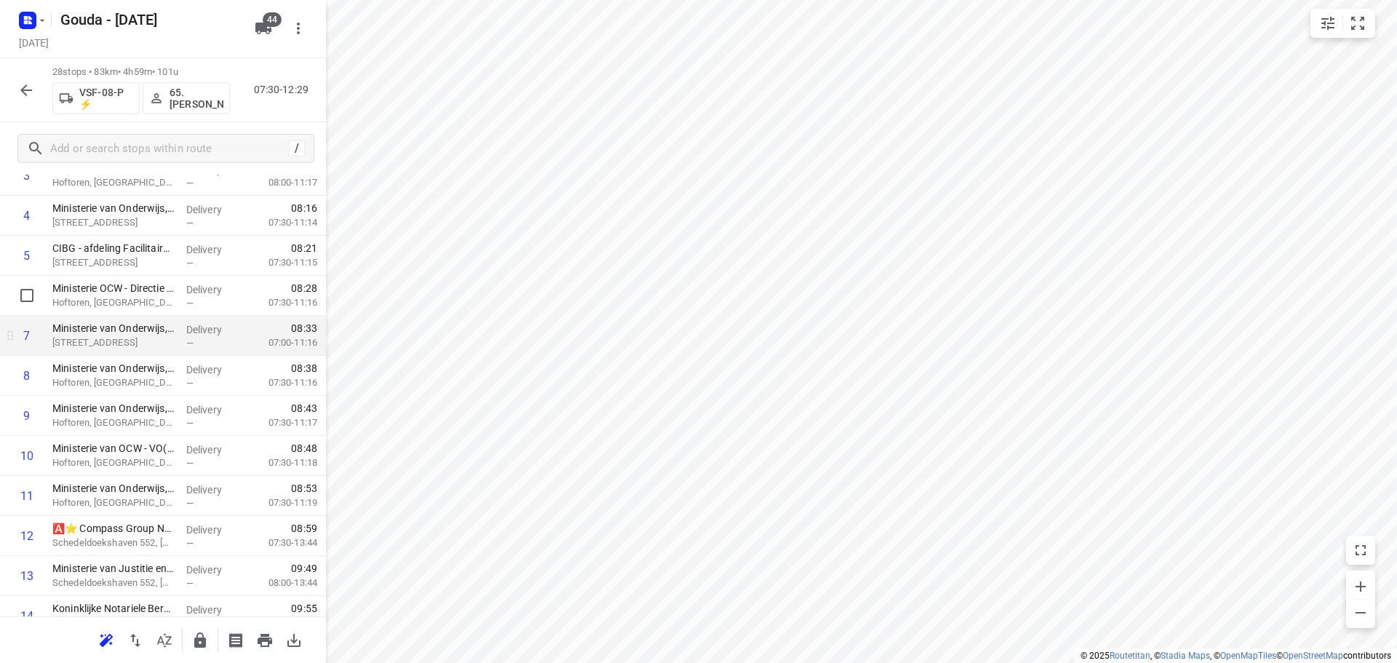
scroll to position [140, 0]
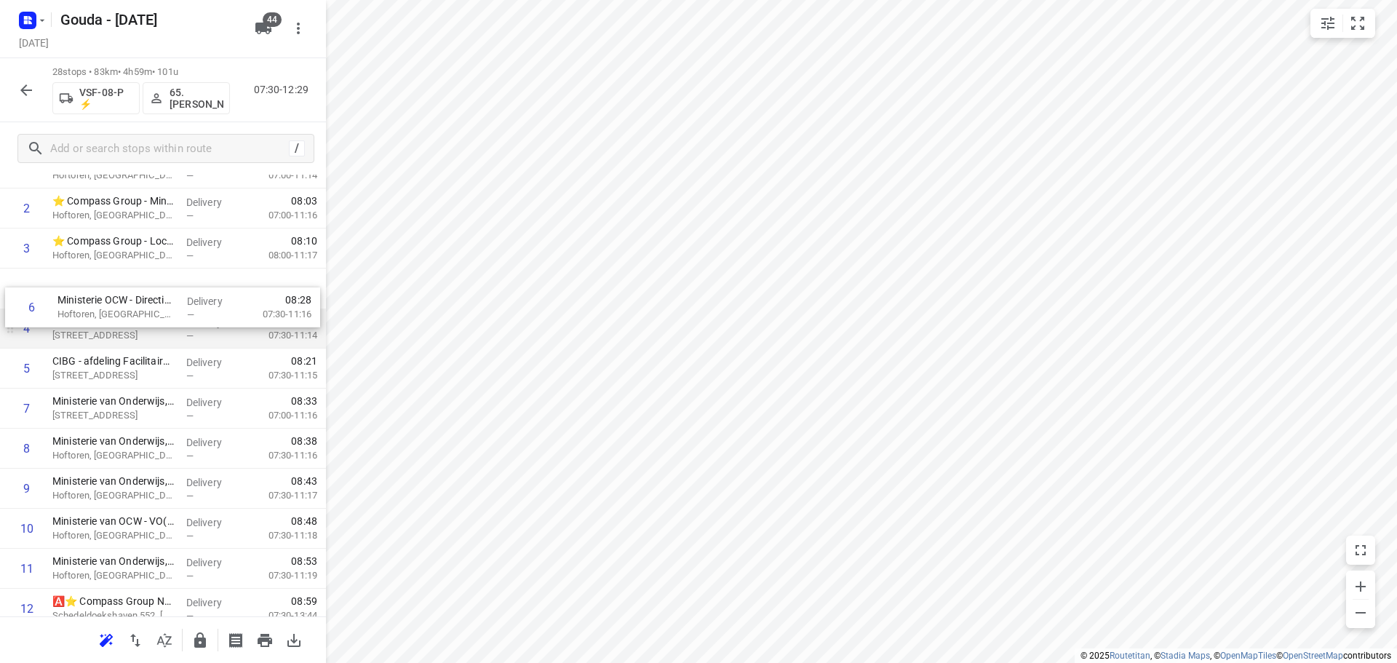
drag, startPoint x: 157, startPoint y: 378, endPoint x: 159, endPoint y: 314, distance: 64.8
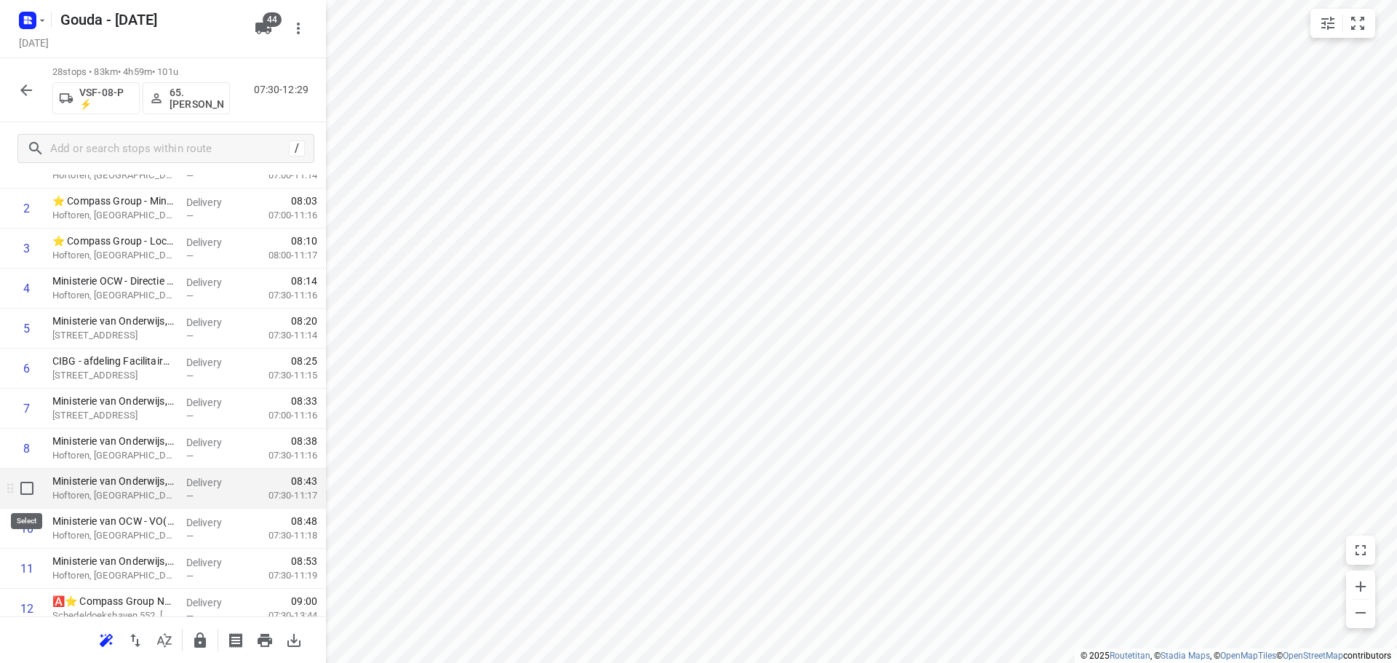
click at [30, 490] on input "checkbox" at bounding box center [26, 488] width 29 height 29
checkbox input "true"
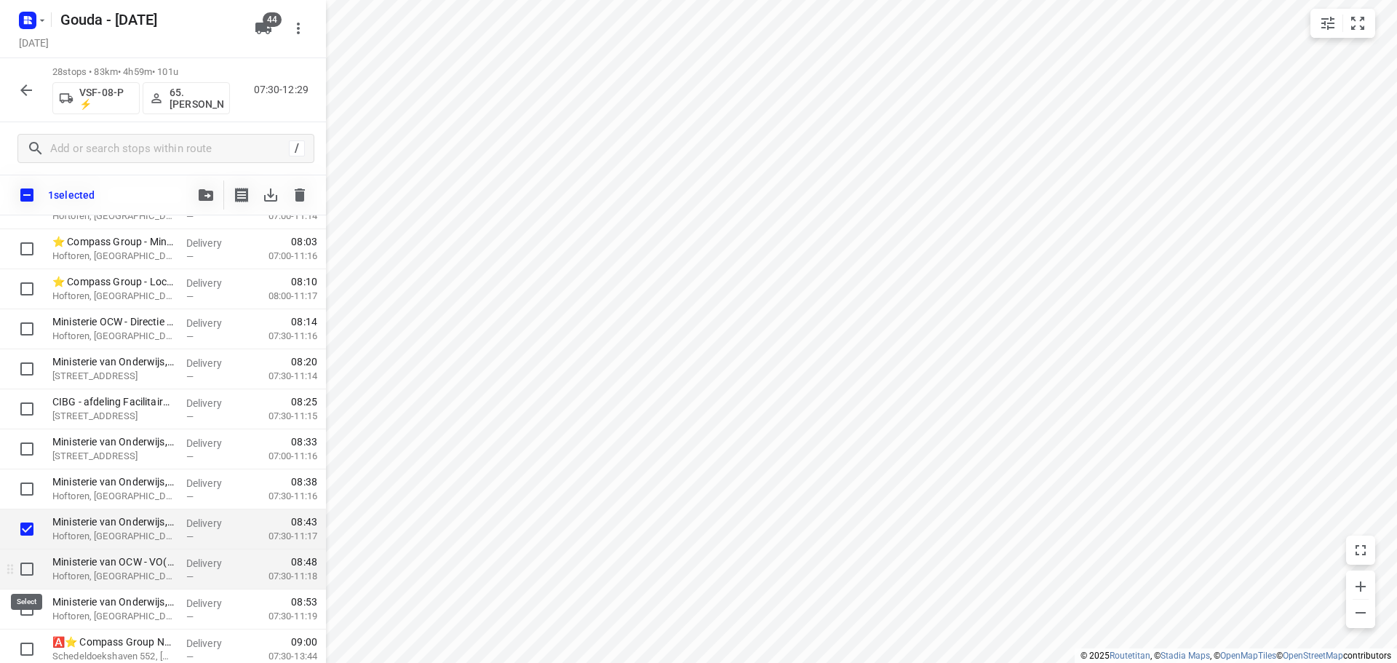
click at [28, 567] on input "checkbox" at bounding box center [26, 569] width 29 height 29
checkbox input "true"
click at [21, 614] on input "checkbox" at bounding box center [26, 609] width 29 height 29
checkbox input "true"
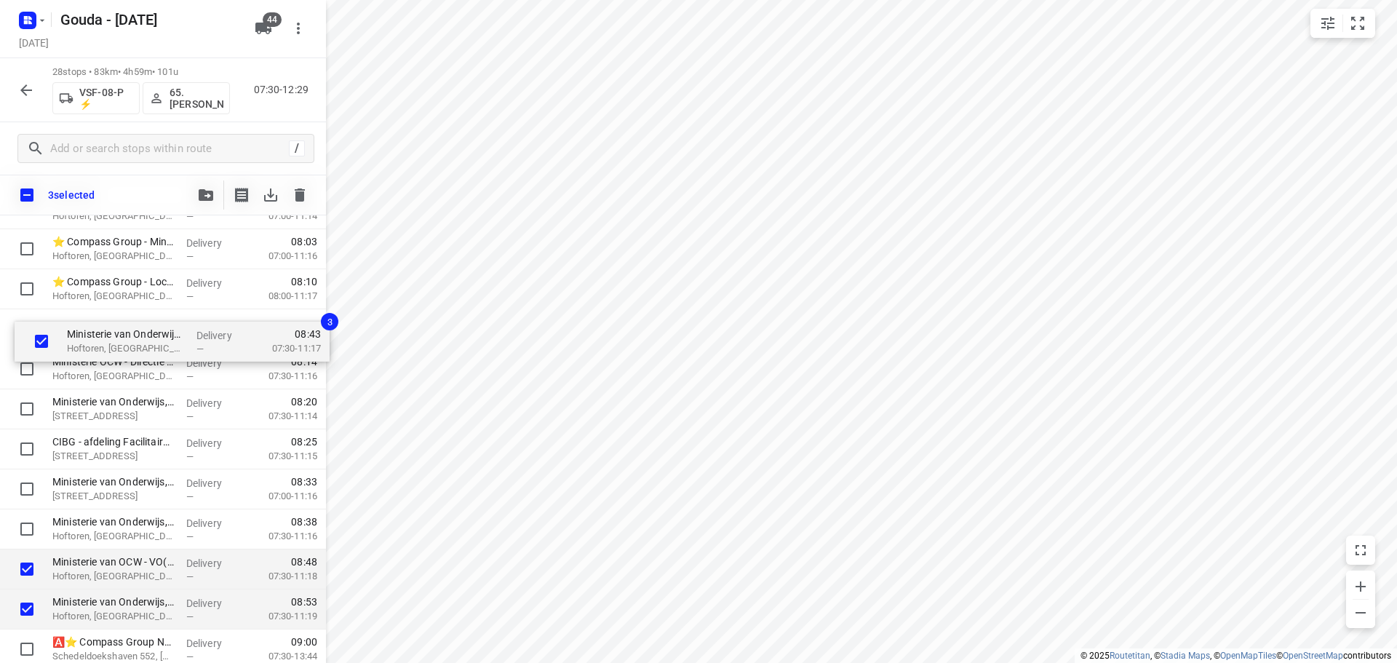
drag, startPoint x: 100, startPoint y: 533, endPoint x: 114, endPoint y: 336, distance: 197.6
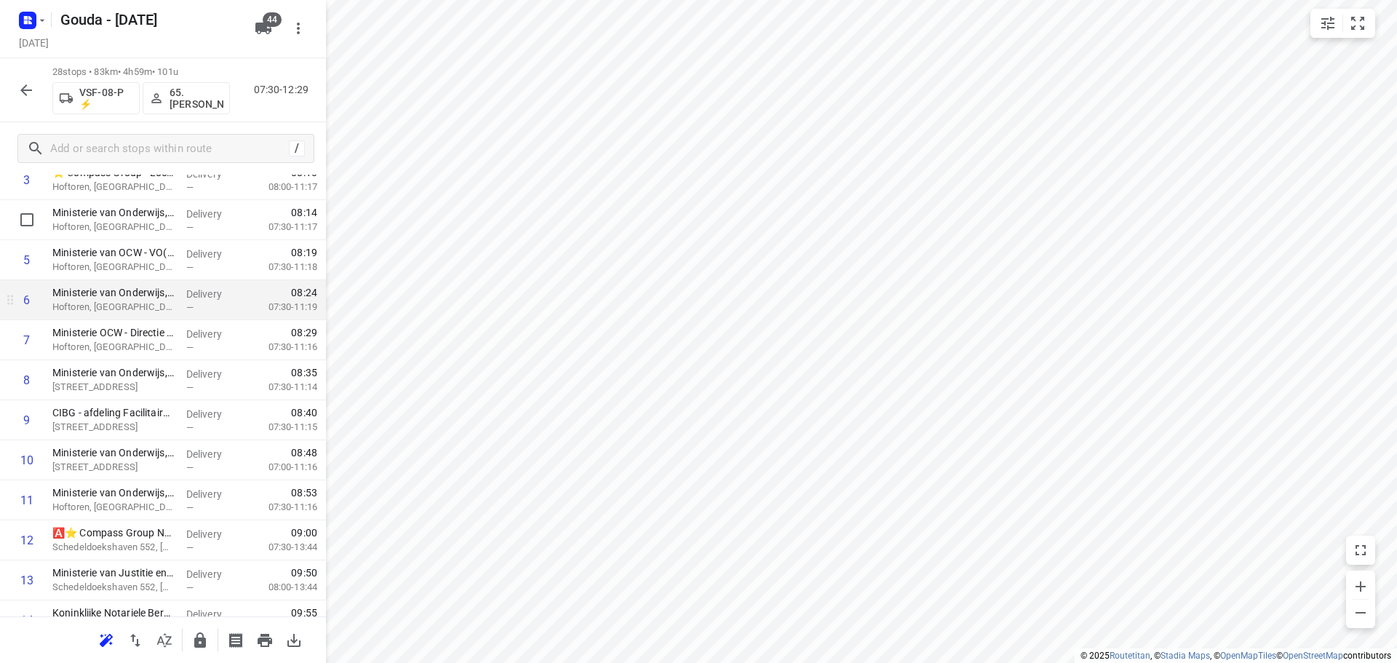
scroll to position [291, 0]
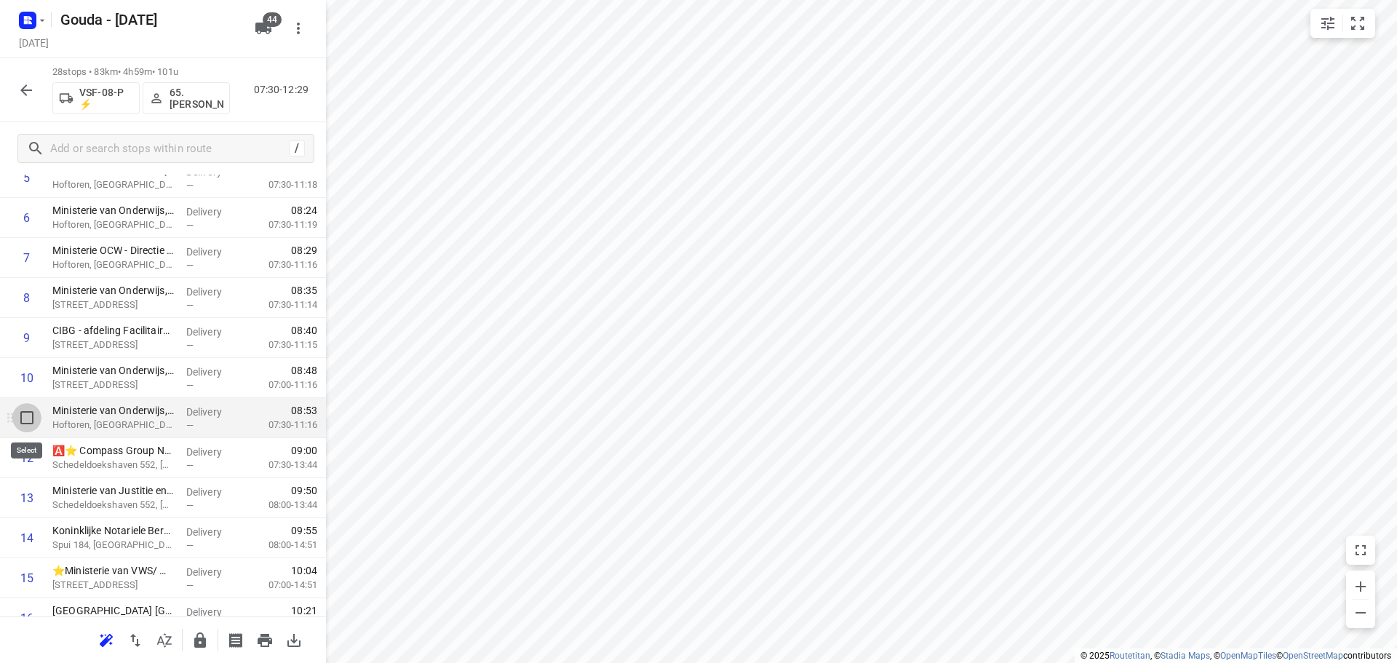
click at [26, 418] on input "checkbox" at bounding box center [26, 417] width 29 height 29
checkbox input "true"
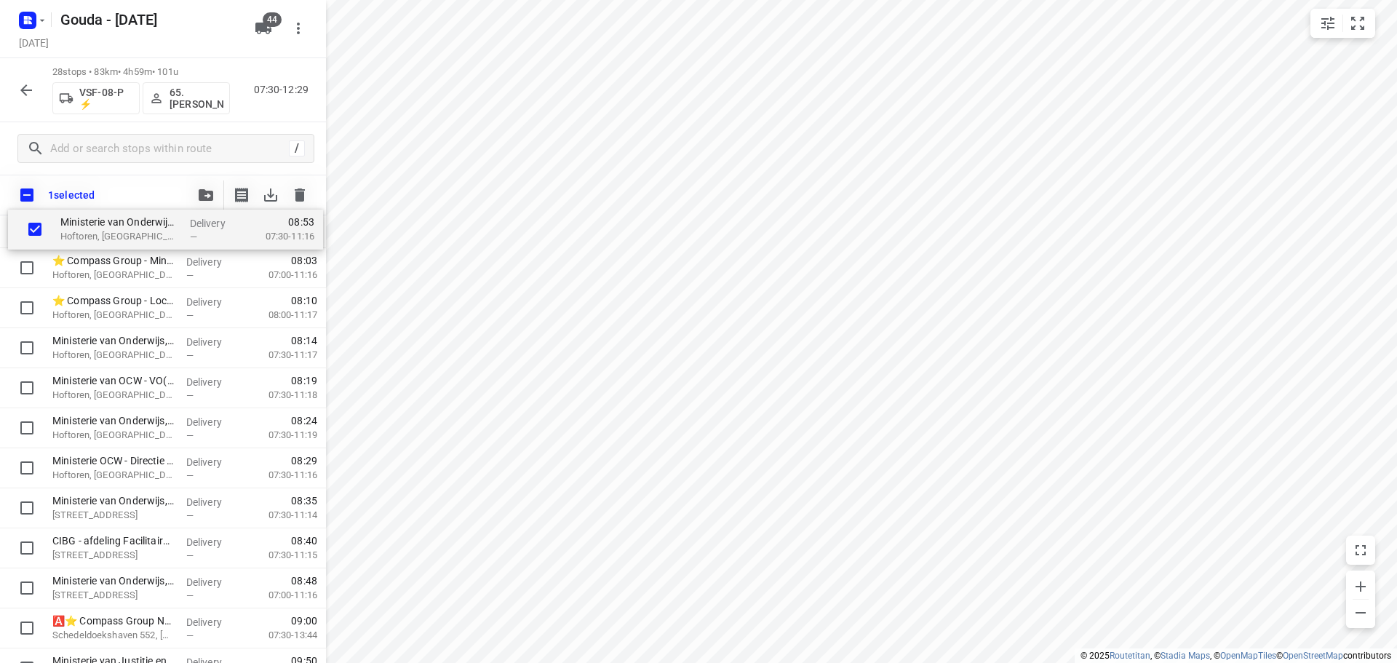
scroll to position [0, 0]
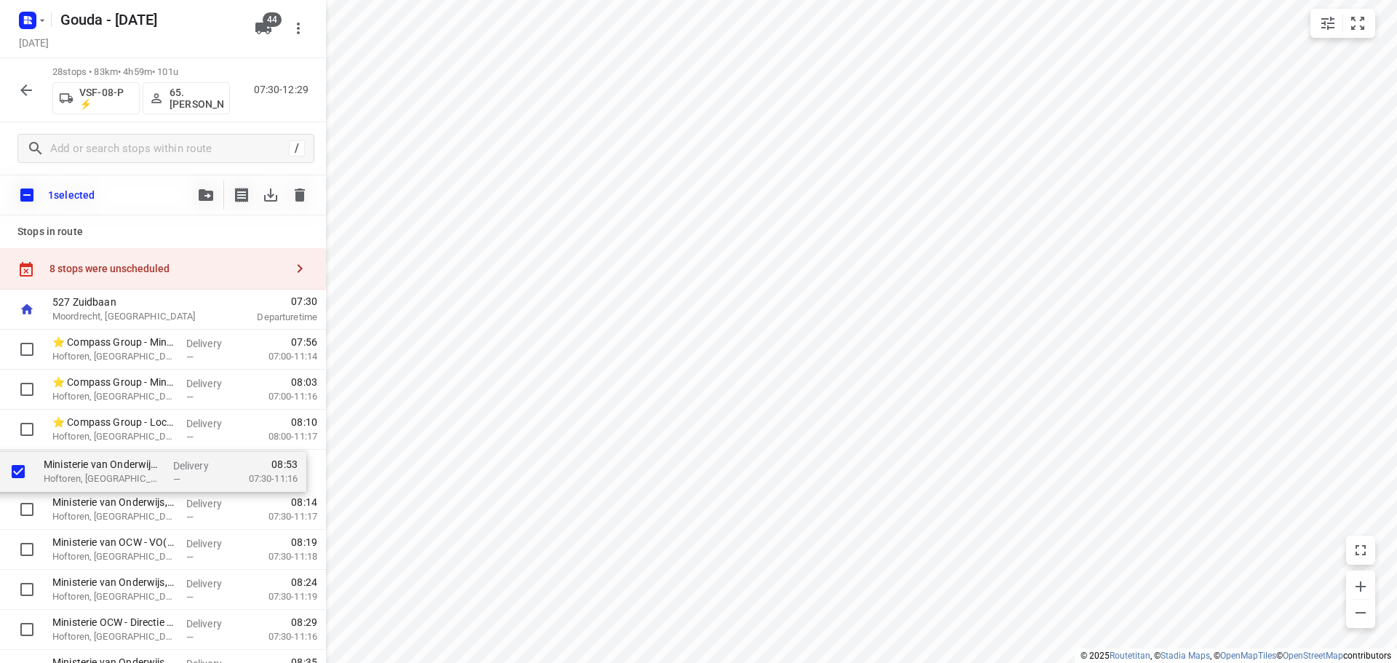
drag, startPoint x: 111, startPoint y: 474, endPoint x: 101, endPoint y: 468, distance: 12.1
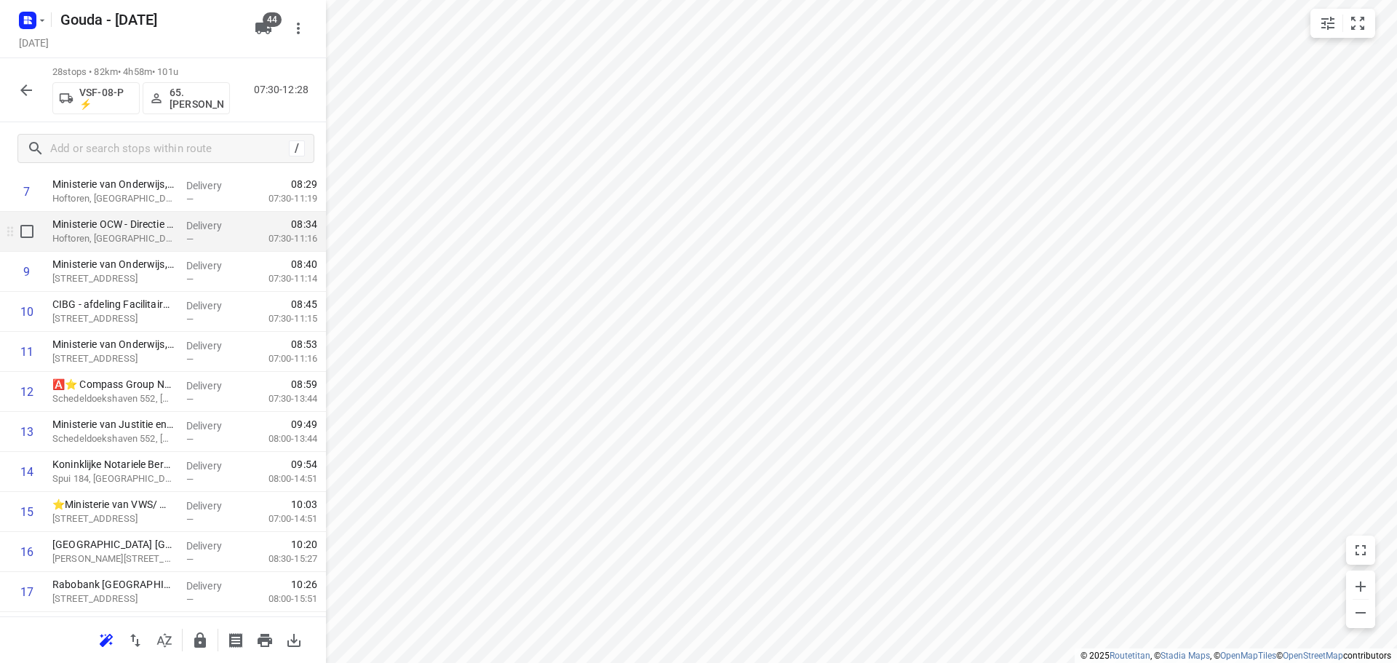
scroll to position [364, 0]
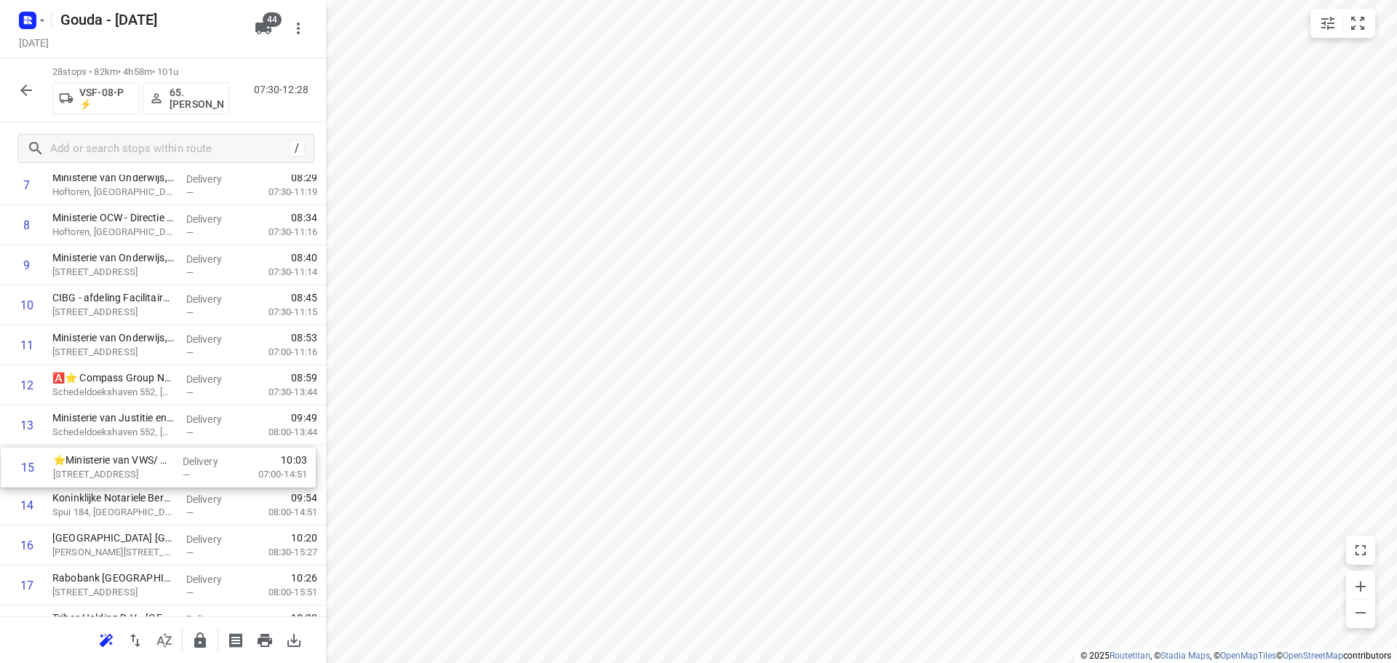
drag, startPoint x: 133, startPoint y: 511, endPoint x: 135, endPoint y: 461, distance: 49.5
click at [134, 461] on div "1 ⭐ Compass Group - Ministerie van OCW - De Hoftoren(Andre Streijl) Hoftoren, D…" at bounding box center [163, 485] width 326 height 1121
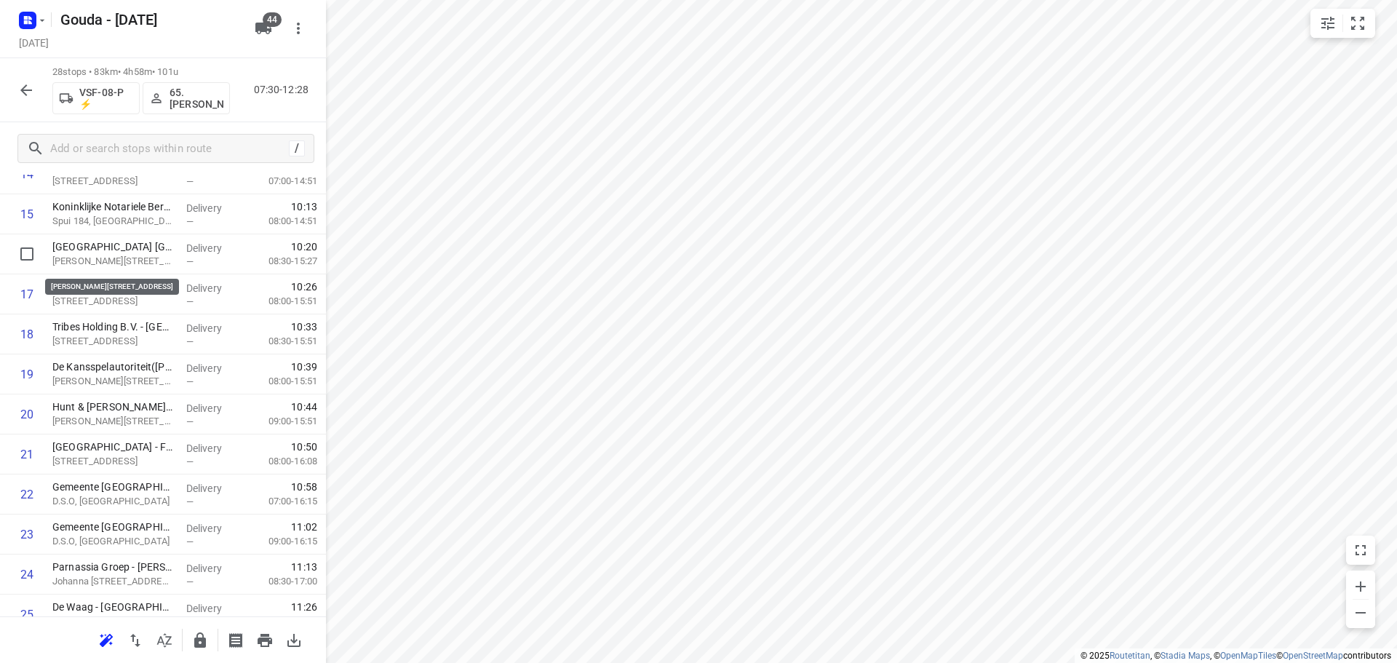
scroll to position [651, 0]
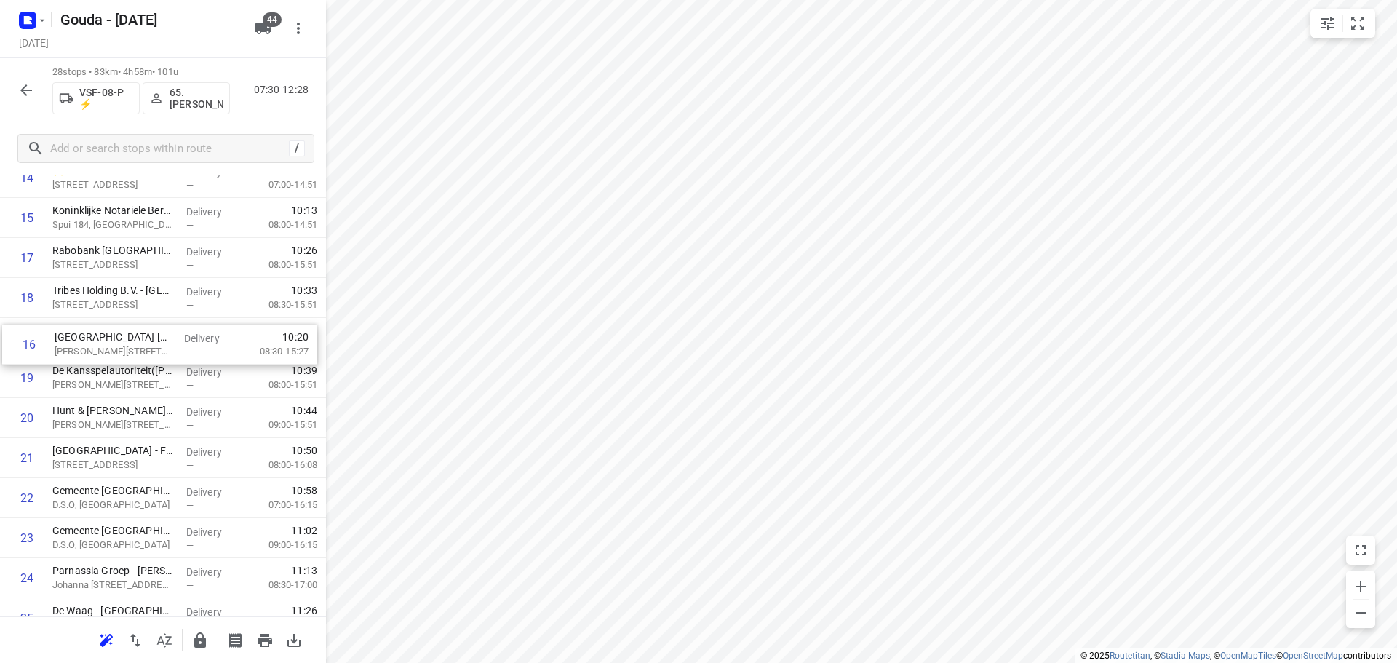
drag, startPoint x: 126, startPoint y: 258, endPoint x: 129, endPoint y: 354, distance: 95.4
click at [129, 354] on div "1 ⭐ Compass Group - Ministerie van OCW - De Hoftoren(Andre Streijl) Hoftoren, D…" at bounding box center [163, 198] width 326 height 1121
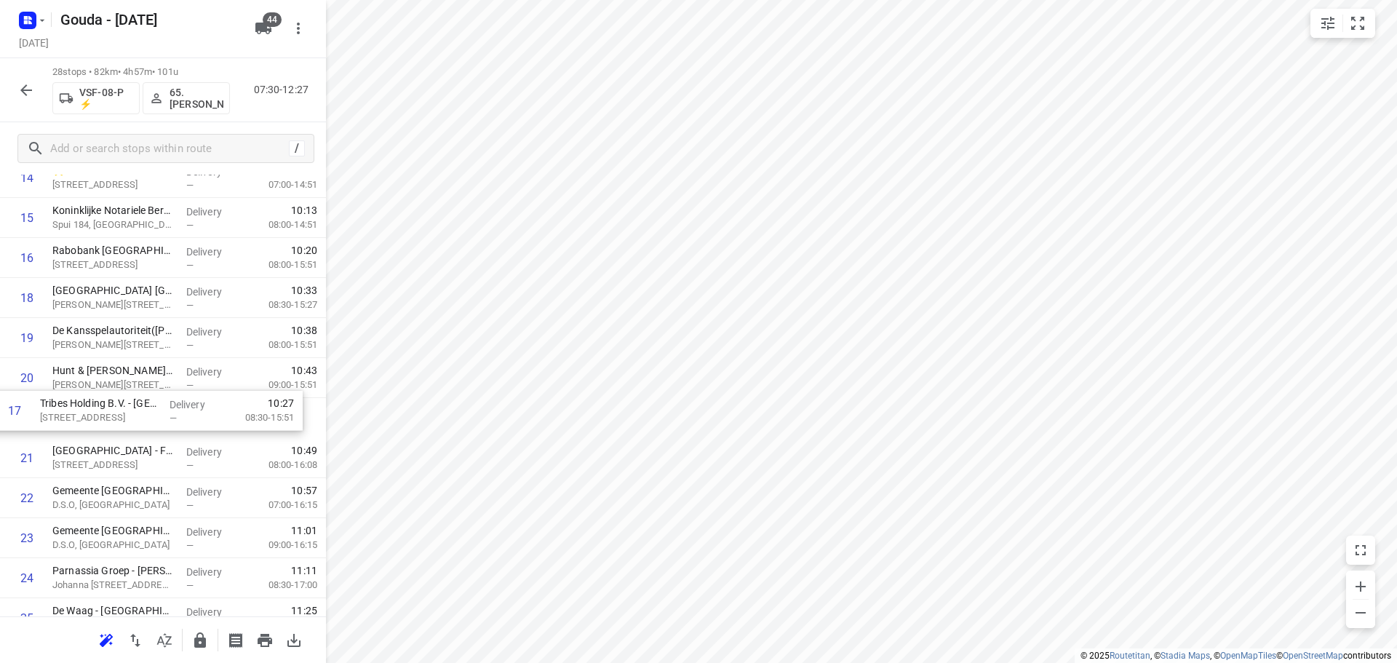
drag, startPoint x: 186, startPoint y: 299, endPoint x: 200, endPoint y: 412, distance: 113.6
click at [174, 420] on div "1 ⭐ Compass Group - Ministerie van OCW - De Hoftoren(Andre Streijl) Hoftoren, D…" at bounding box center [163, 198] width 326 height 1121
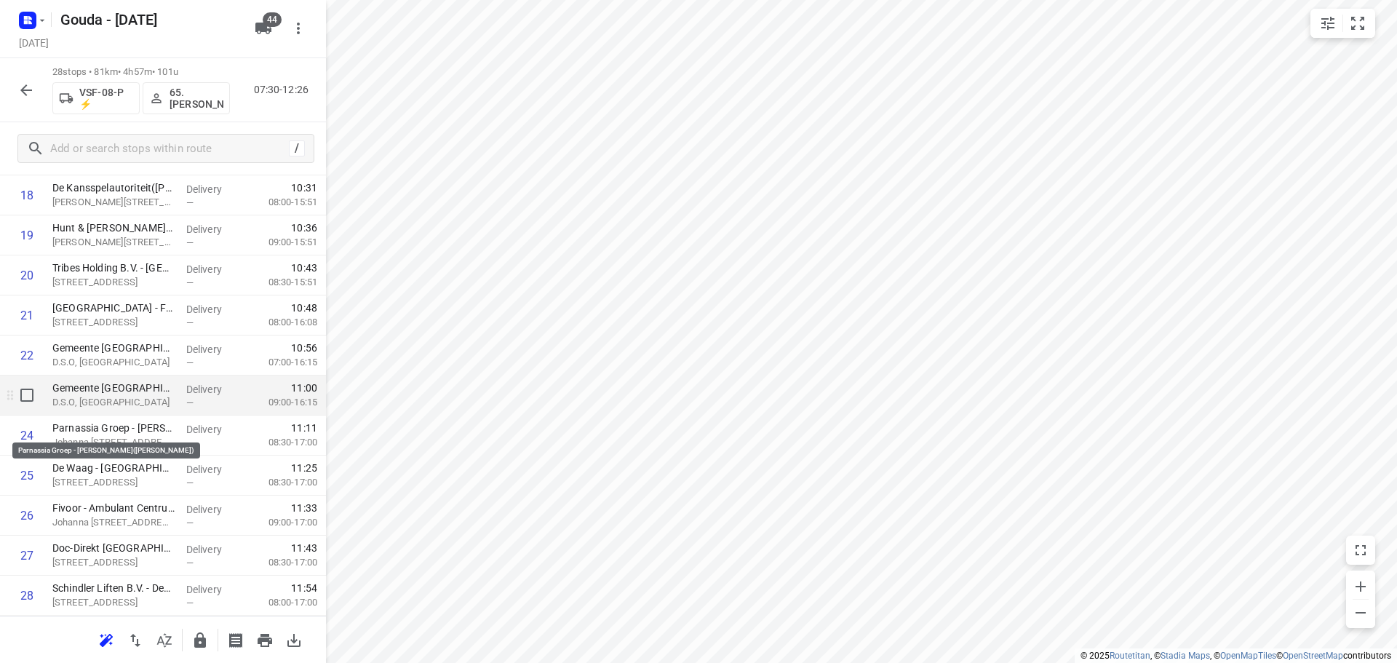
scroll to position [797, 0]
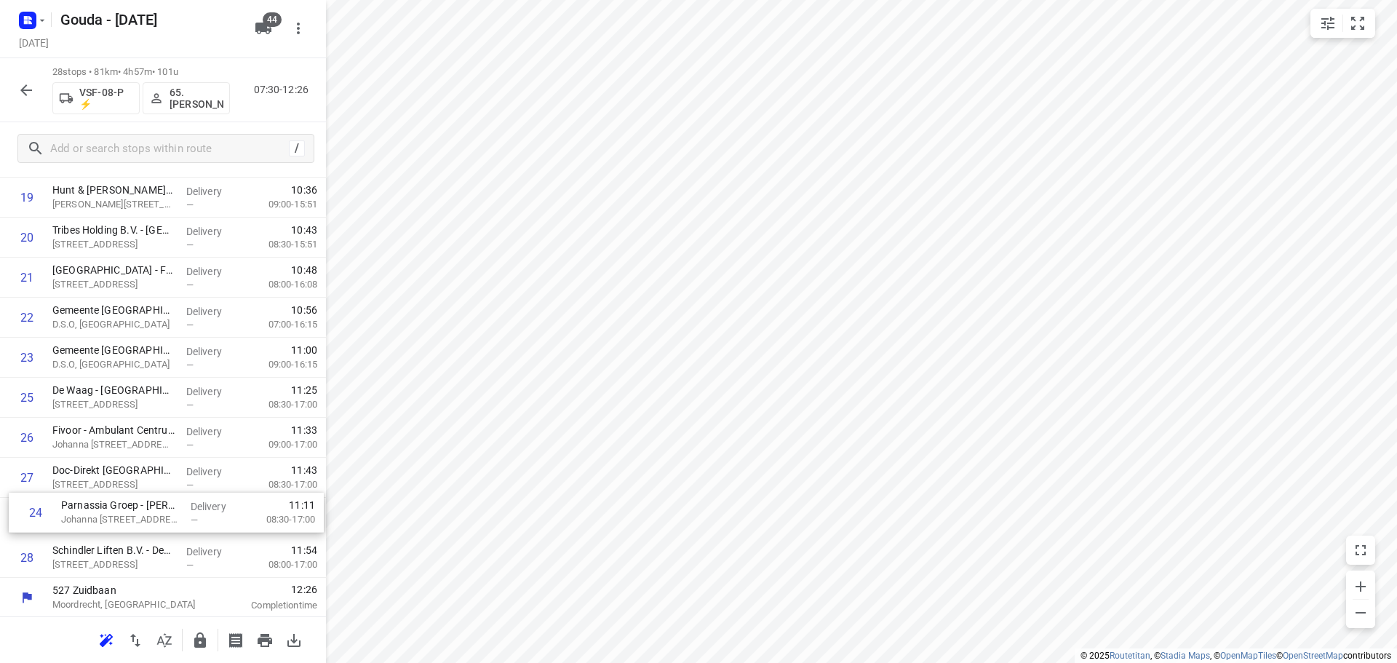
drag, startPoint x: 183, startPoint y: 424, endPoint x: 191, endPoint y: 509, distance: 85.5
click at [191, 509] on div "1 ⭐ Compass Group - Ministerie van OCW - De Hoftoren(Andre Streijl) Hoftoren, D…" at bounding box center [163, 17] width 326 height 1121
drag, startPoint x: 125, startPoint y: 441, endPoint x: 126, endPoint y: 472, distance: 30.6
click at [126, 472] on div "1 ⭐ Compass Group - Ministerie van OCW - De Hoftoren(Andre Streijl) Hoftoren, D…" at bounding box center [163, 16] width 326 height 1121
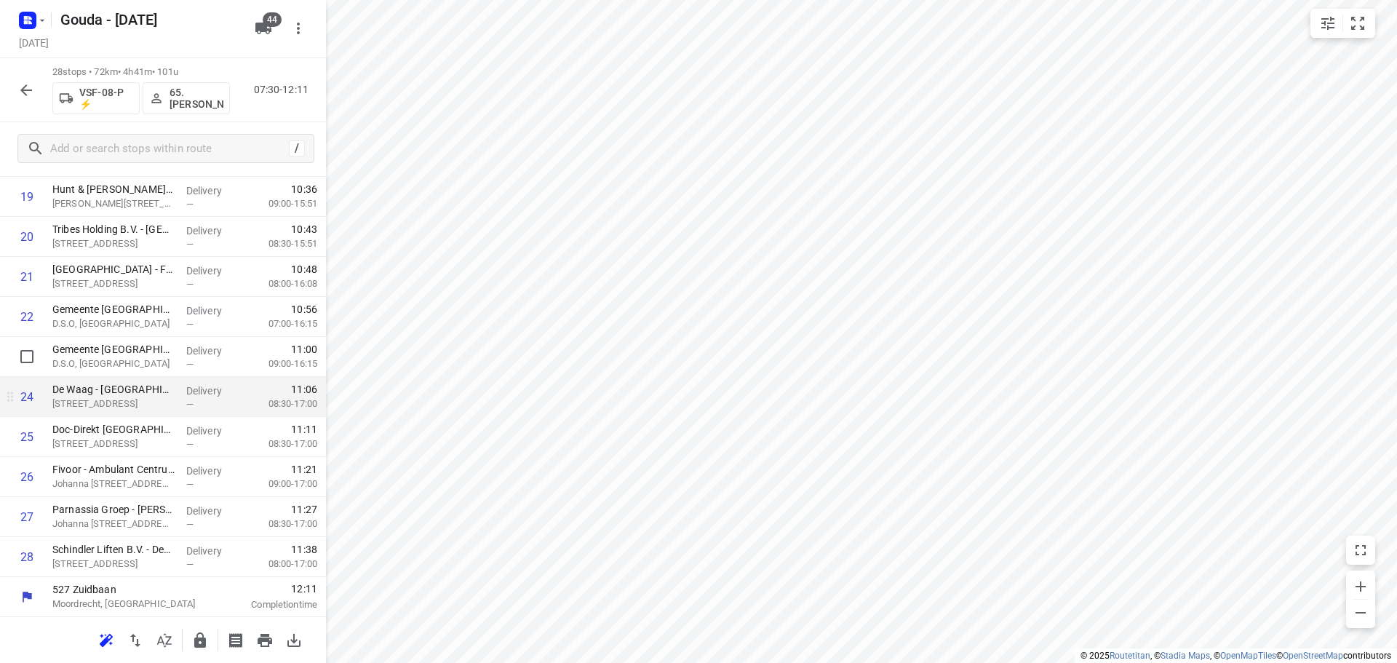
scroll to position [833, 0]
click at [191, 644] on button "button" at bounding box center [200, 640] width 29 height 29
click at [22, 86] on icon "button" at bounding box center [25, 90] width 17 height 17
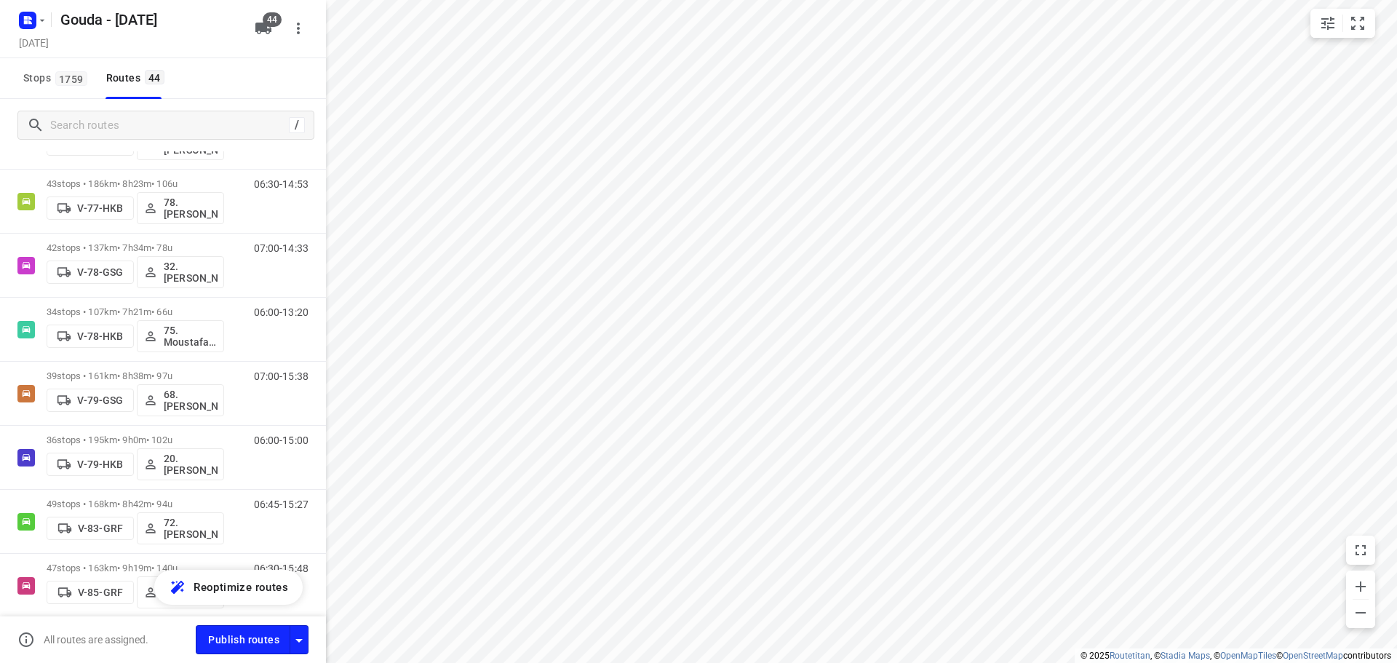
scroll to position [2485, 0]
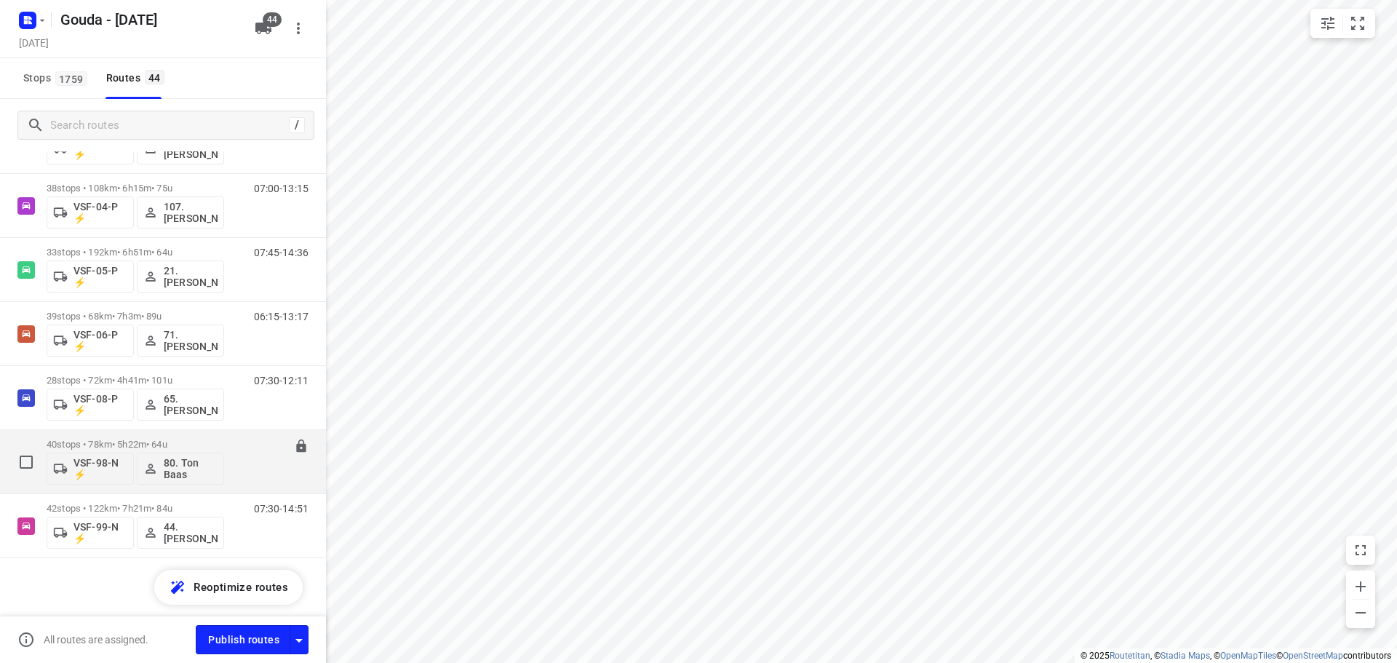
click at [151, 446] on p "40 stops • 78km • 5h22m • 64u" at bounding box center [136, 444] width 178 height 11
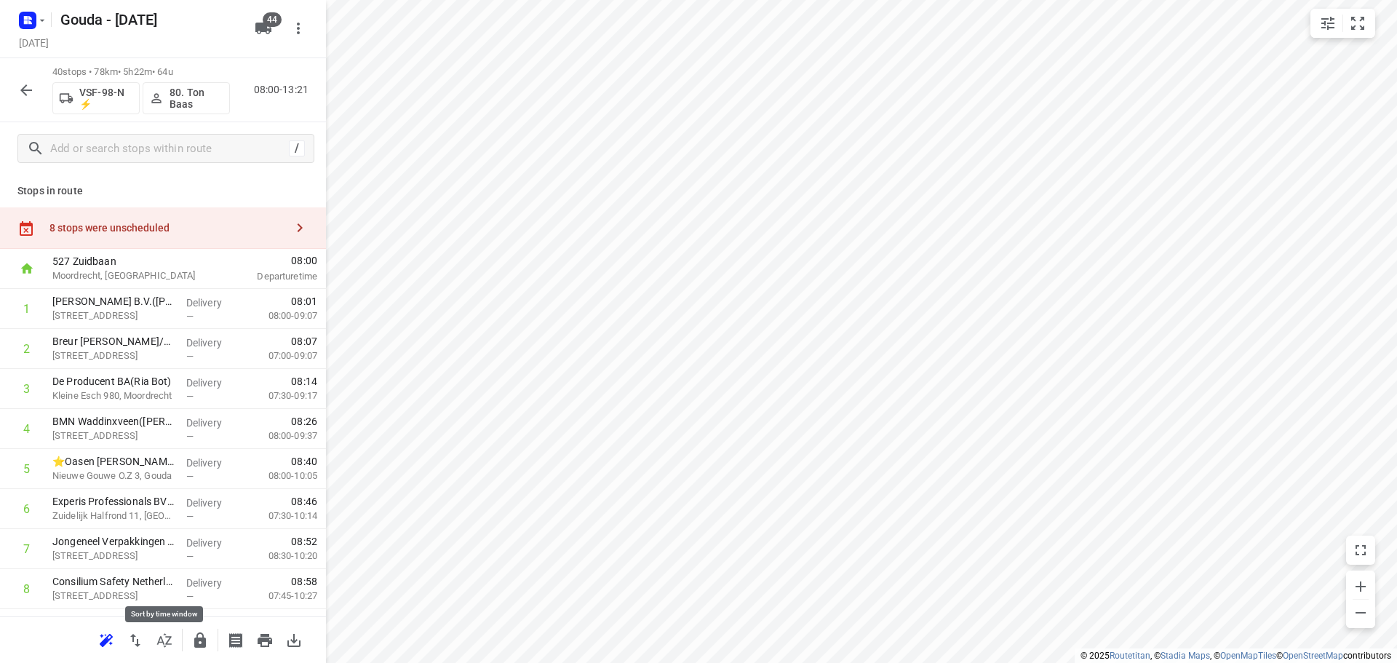
click at [170, 649] on button "button" at bounding box center [164, 640] width 29 height 29
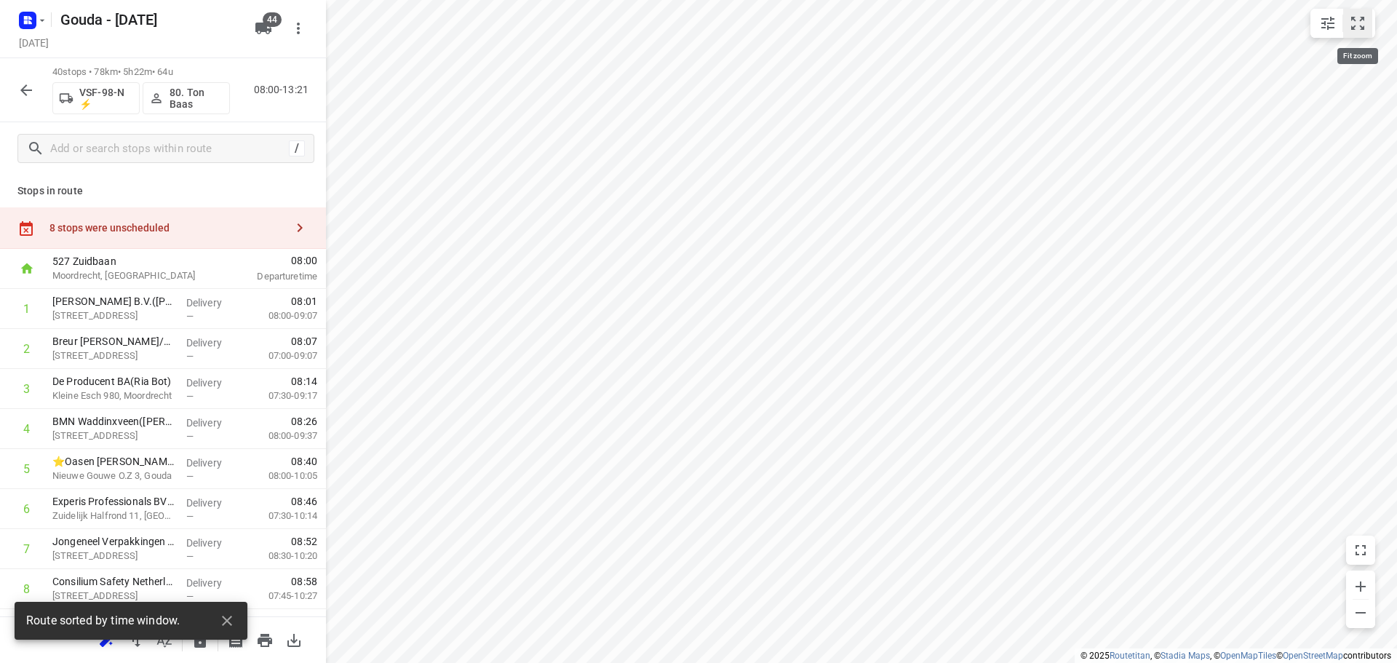
click at [1355, 25] on icon "small contained button group" at bounding box center [1357, 23] width 17 height 17
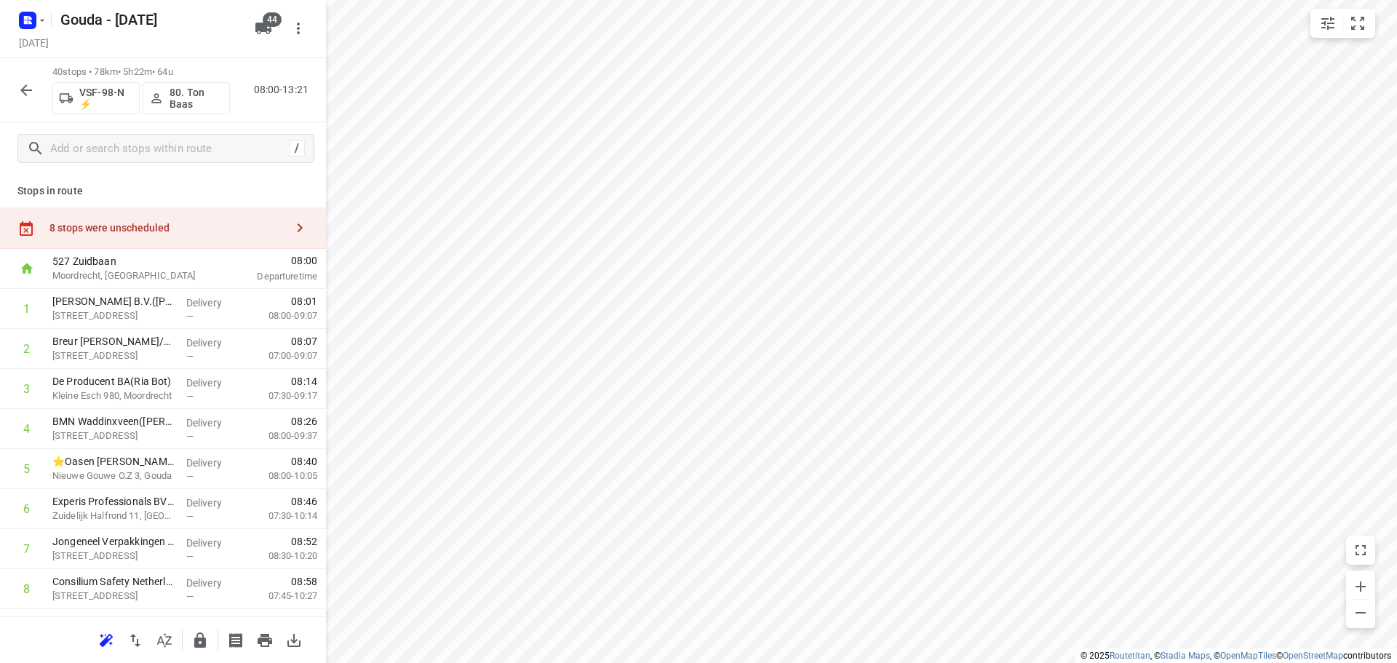
click at [33, 91] on icon "button" at bounding box center [25, 90] width 17 height 17
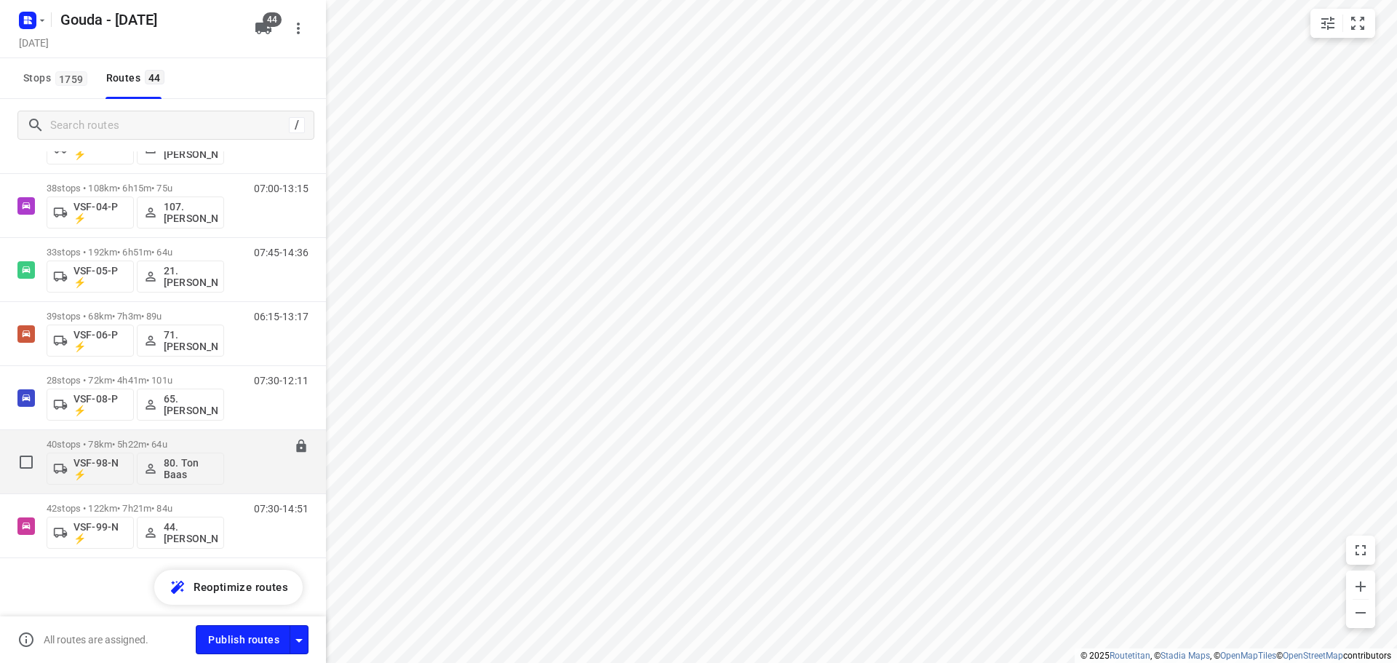
click at [239, 442] on div "08:00-13:21" at bounding box center [272, 465] width 73 height 53
click at [188, 442] on p "40 stops • 78km • 5h22m • 64u" at bounding box center [136, 444] width 178 height 11
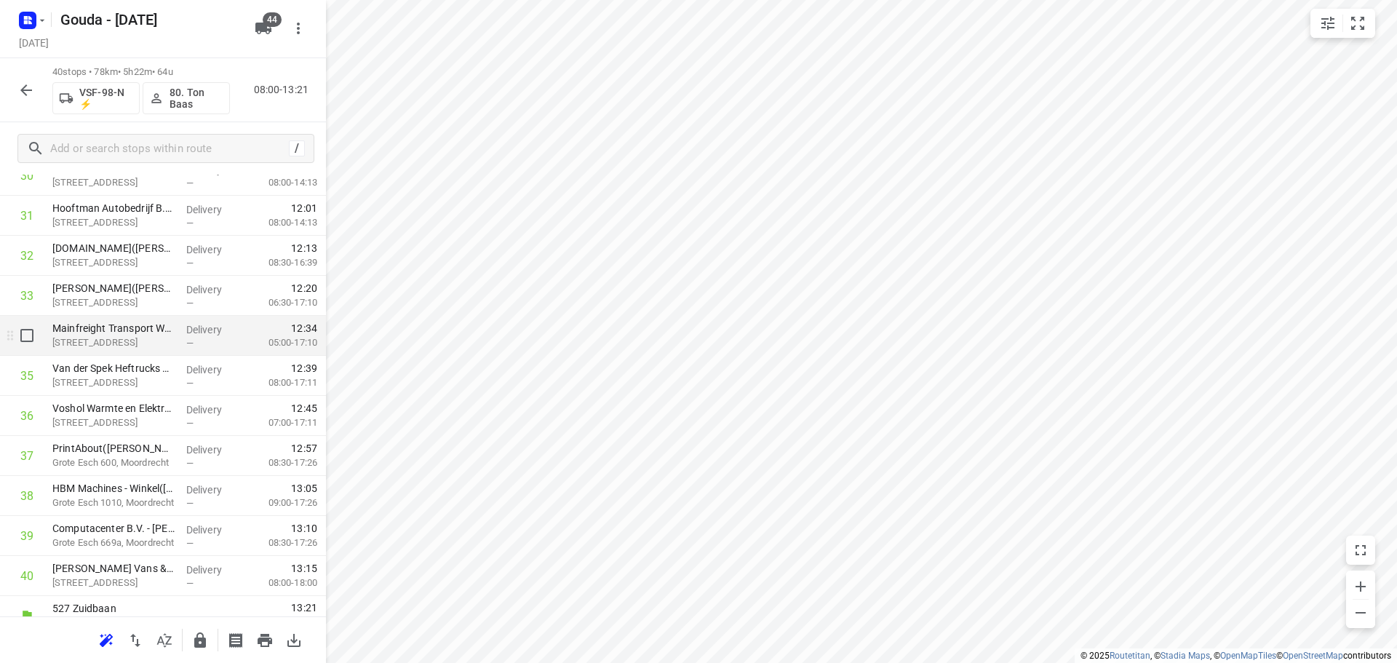
scroll to position [1314, 0]
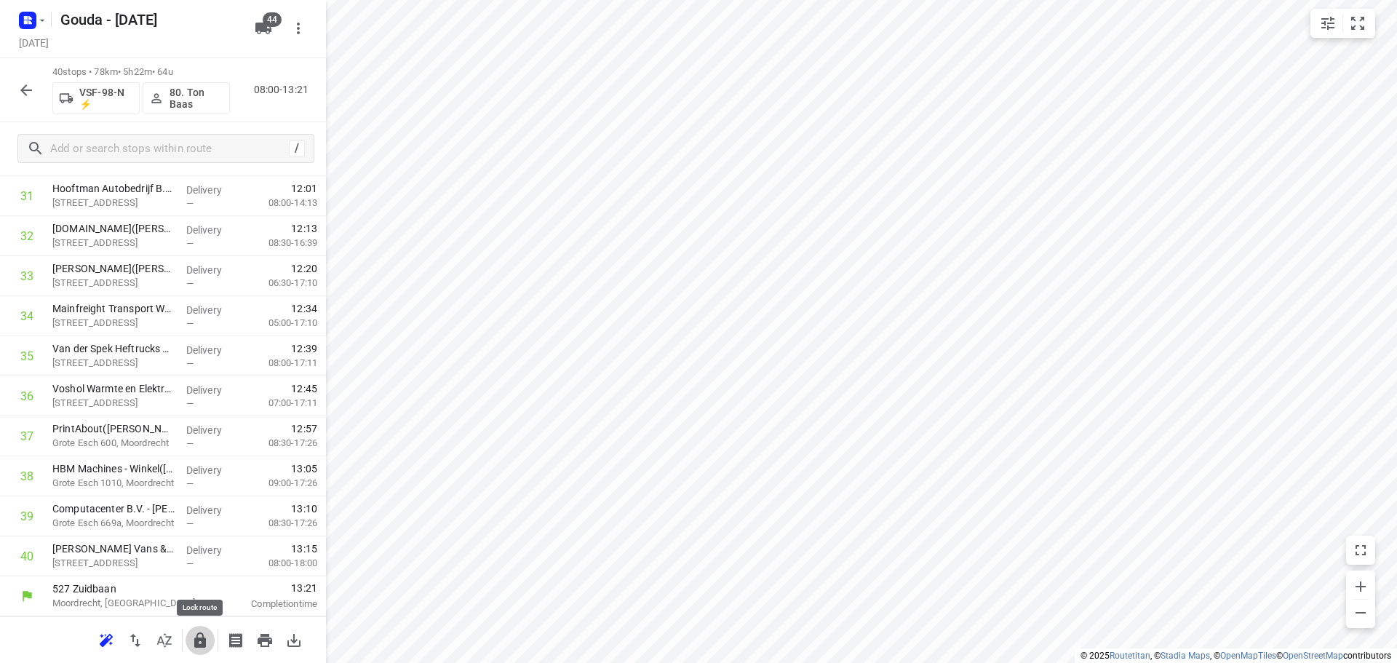
click at [196, 637] on icon "button" at bounding box center [199, 640] width 17 height 17
click at [19, 90] on icon "button" at bounding box center [25, 90] width 17 height 17
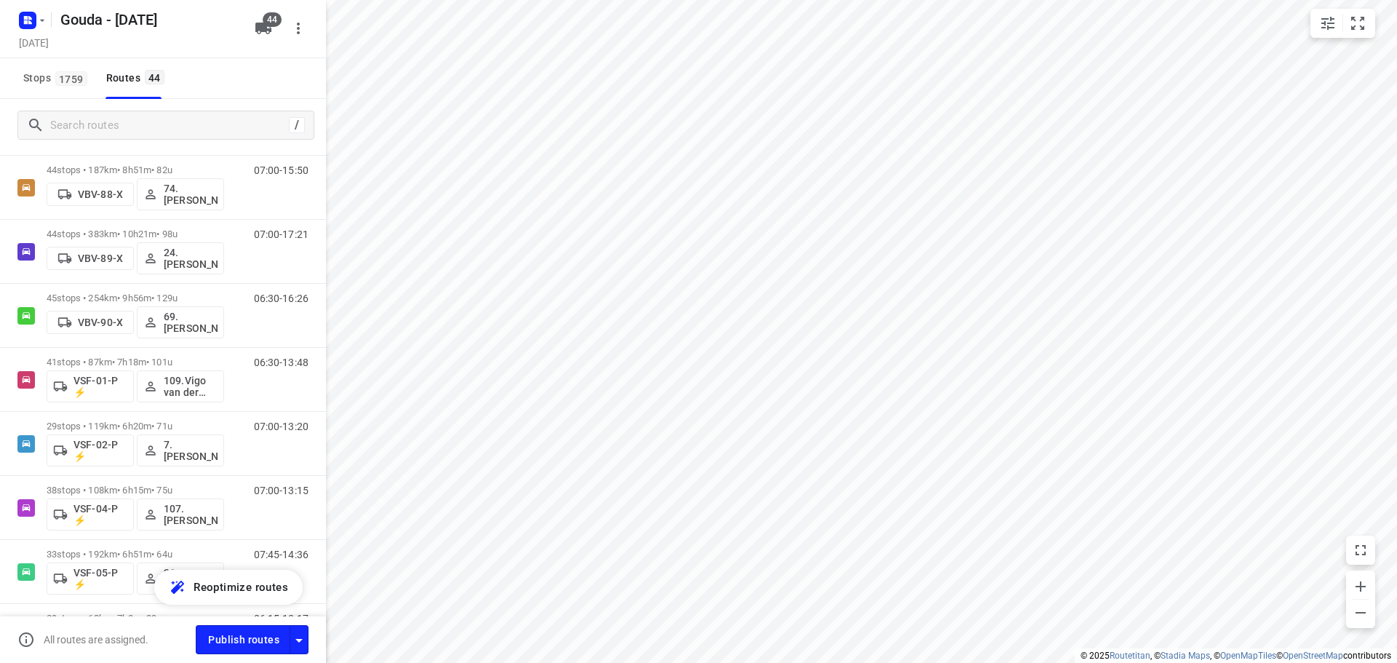
scroll to position [2485, 0]
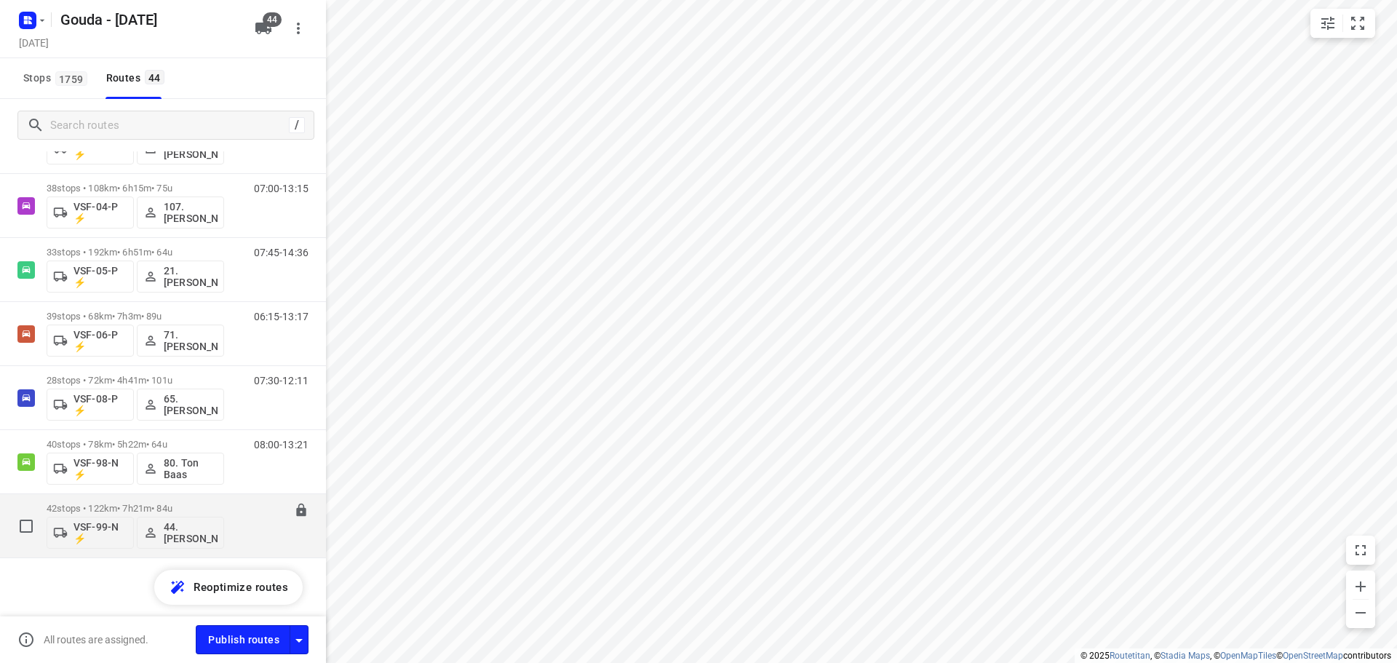
click at [162, 506] on p "42 stops • 122km • 7h21m • 84u" at bounding box center [136, 508] width 178 height 11
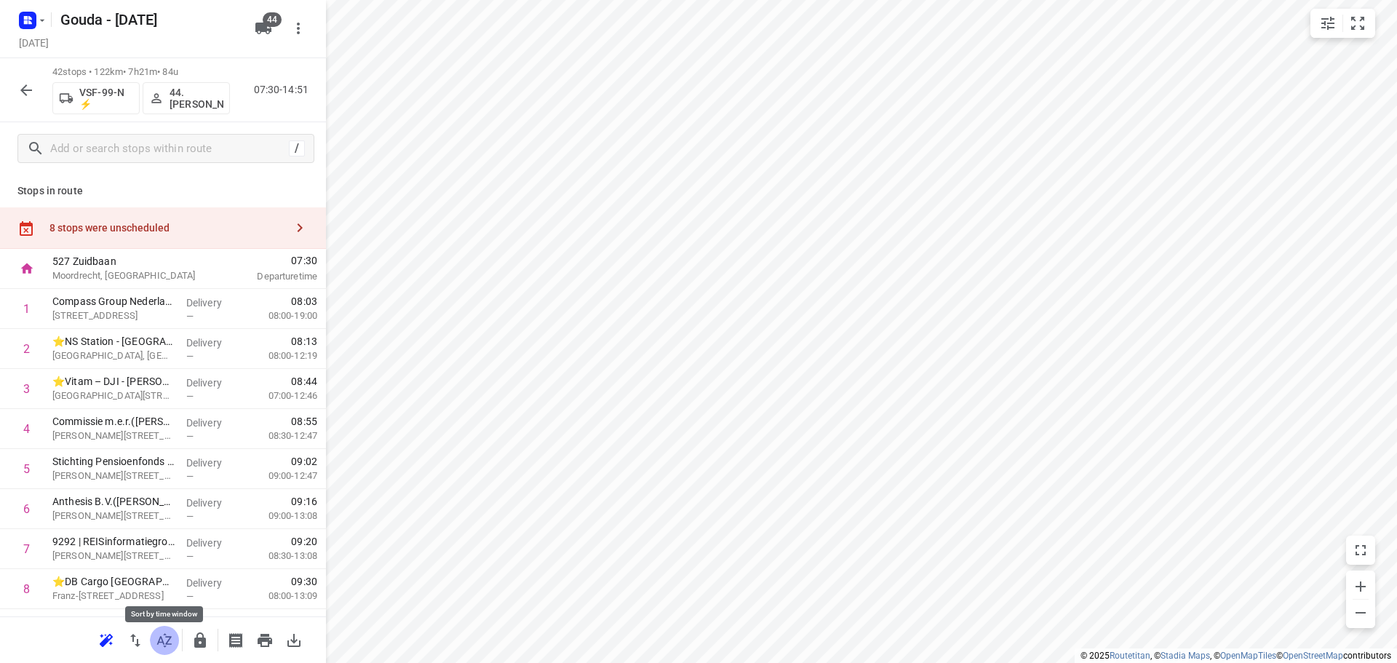
click at [168, 643] on icon "button" at bounding box center [164, 640] width 17 height 17
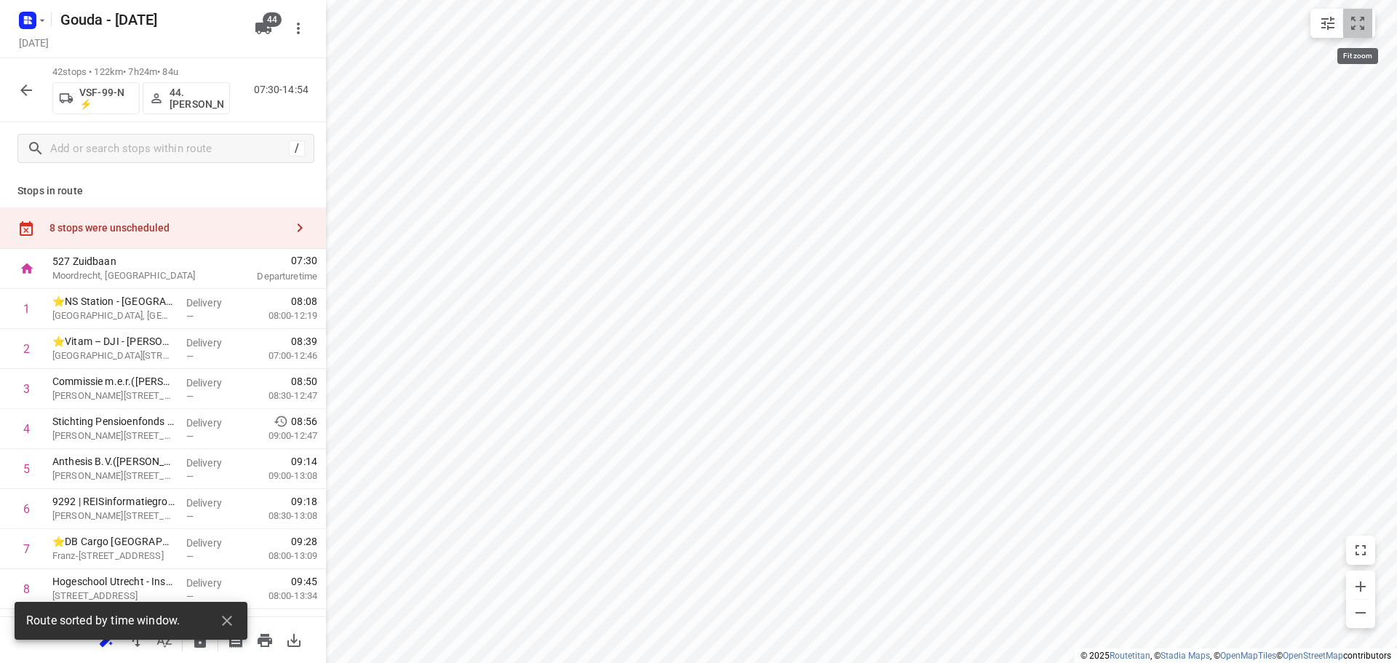
click at [1351, 28] on icon "small contained button group" at bounding box center [1357, 23] width 13 height 13
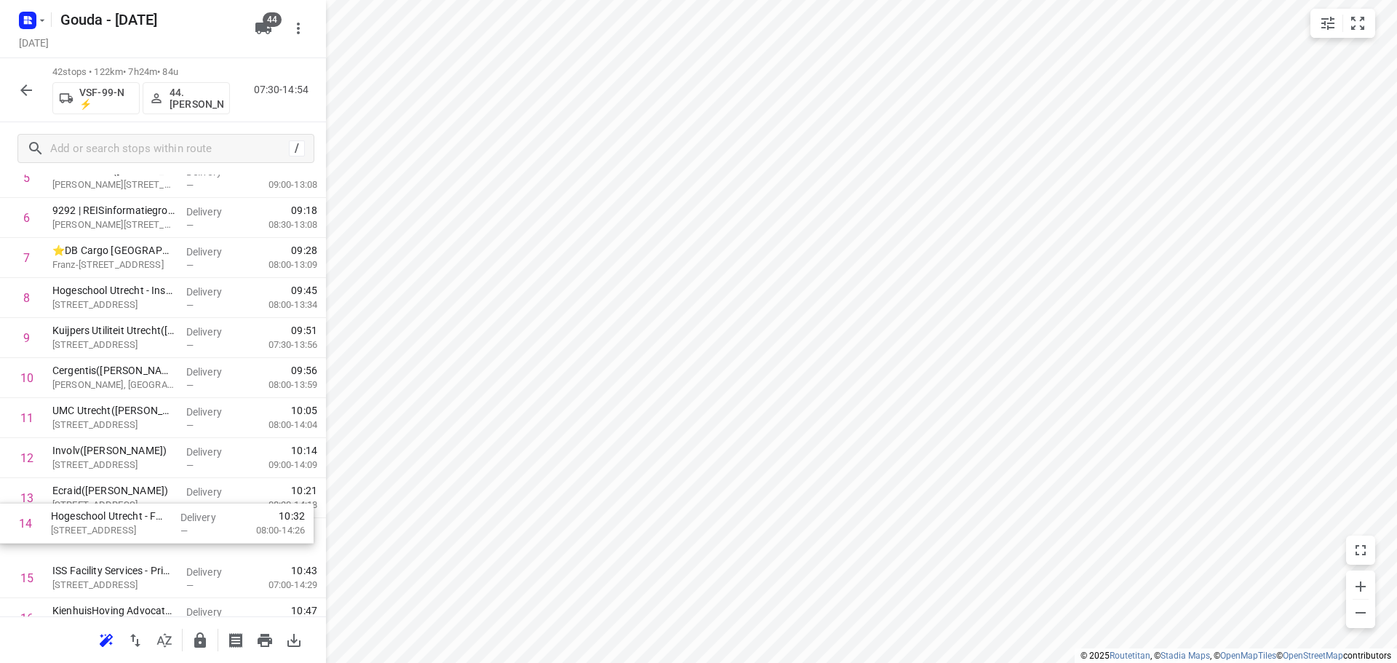
scroll to position [294, 0]
drag, startPoint x: 128, startPoint y: 547, endPoint x: 139, endPoint y: 438, distance: 109.0
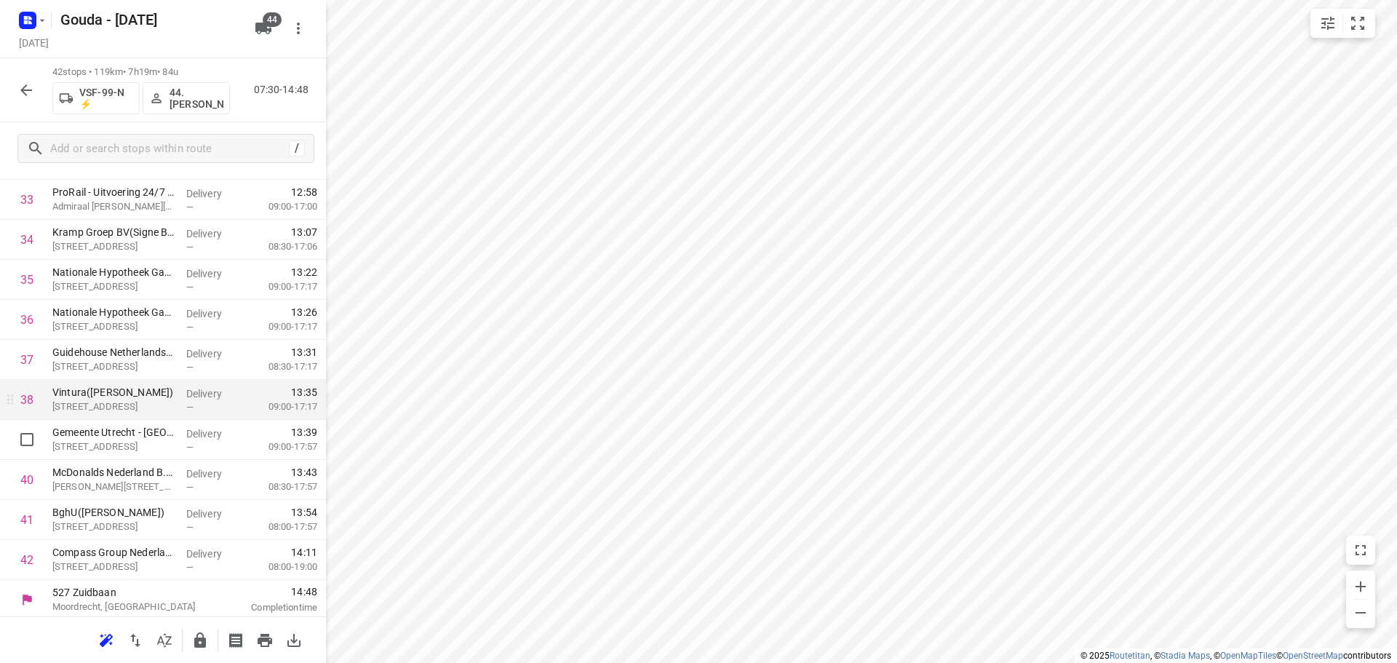
scroll to position [1394, 0]
click at [192, 644] on icon "button" at bounding box center [199, 640] width 17 height 17
click at [16, 86] on button "button" at bounding box center [26, 90] width 29 height 29
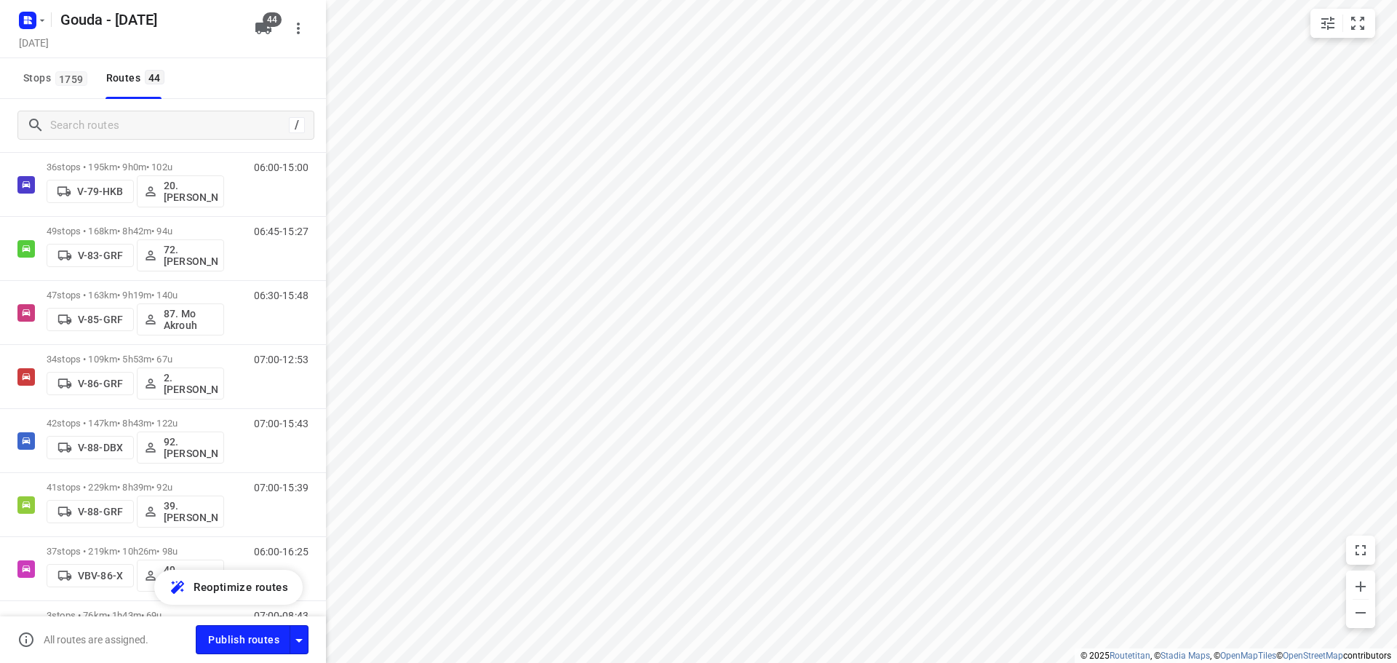
scroll to position [2485, 0]
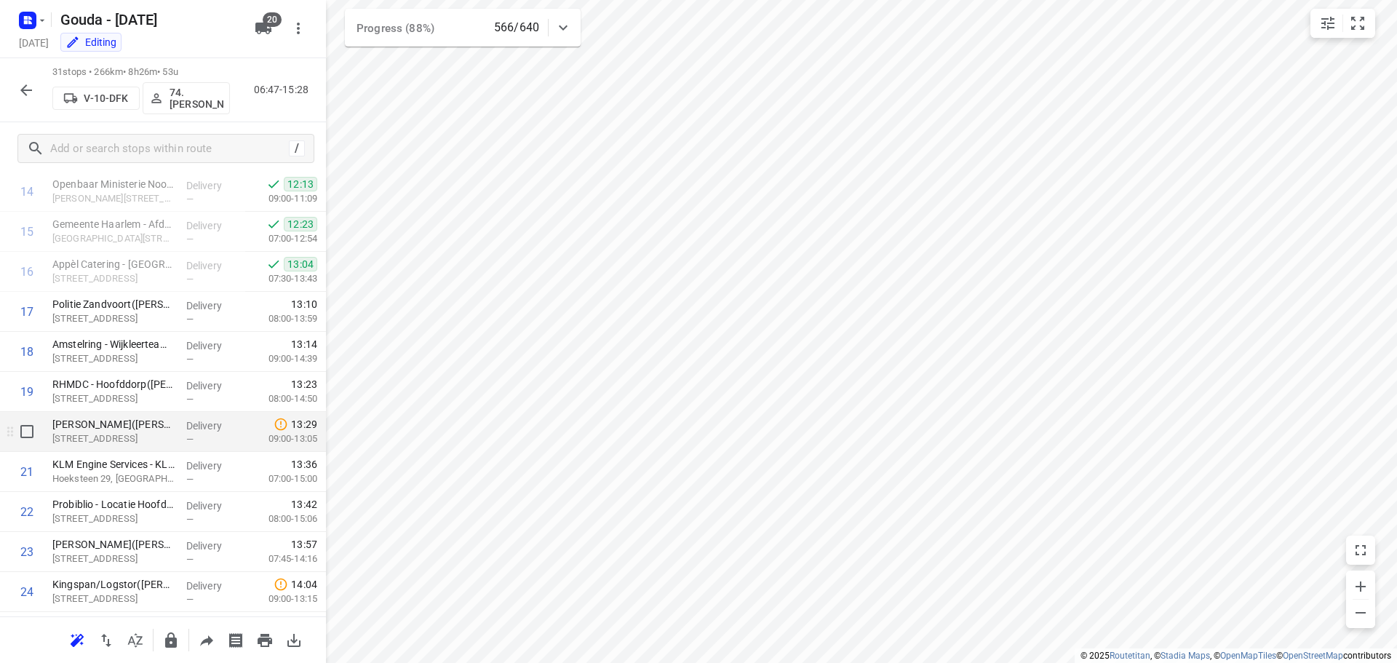
scroll to position [548, 0]
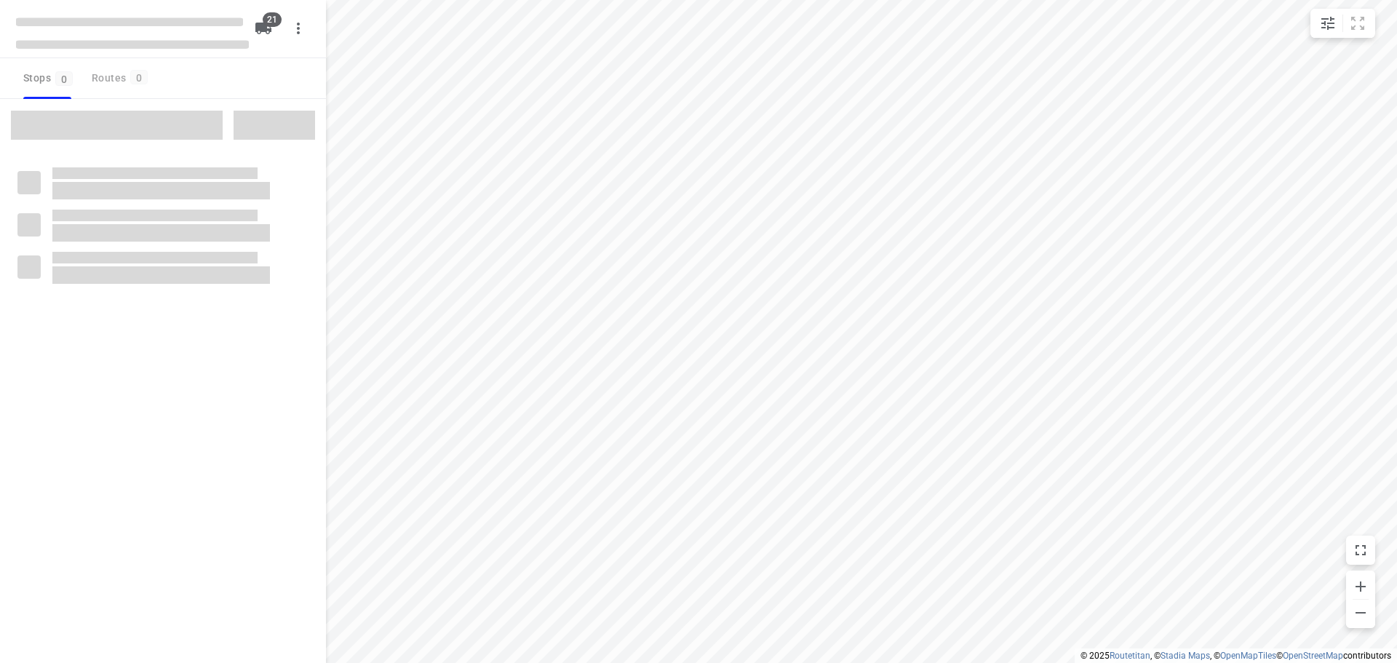
type input "distance"
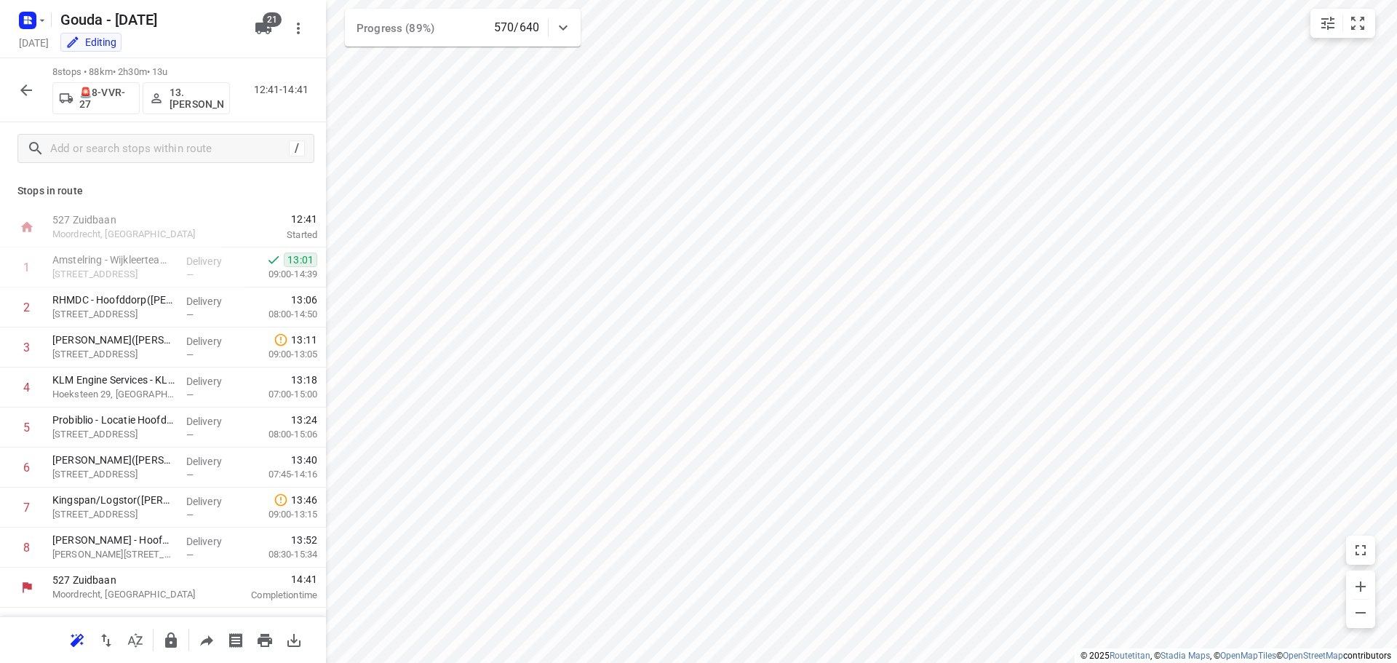
drag, startPoint x: 41, startPoint y: 97, endPoint x: 34, endPoint y: 89, distance: 10.3
click at [36, 91] on div "8 stops • 88km • 2h30m • 13u 🚨8-VVR-27 13. [PERSON_NAME] 12:41-14:41" at bounding box center [163, 90] width 326 height 64
click at [32, 87] on icon "button" at bounding box center [25, 90] width 17 height 17
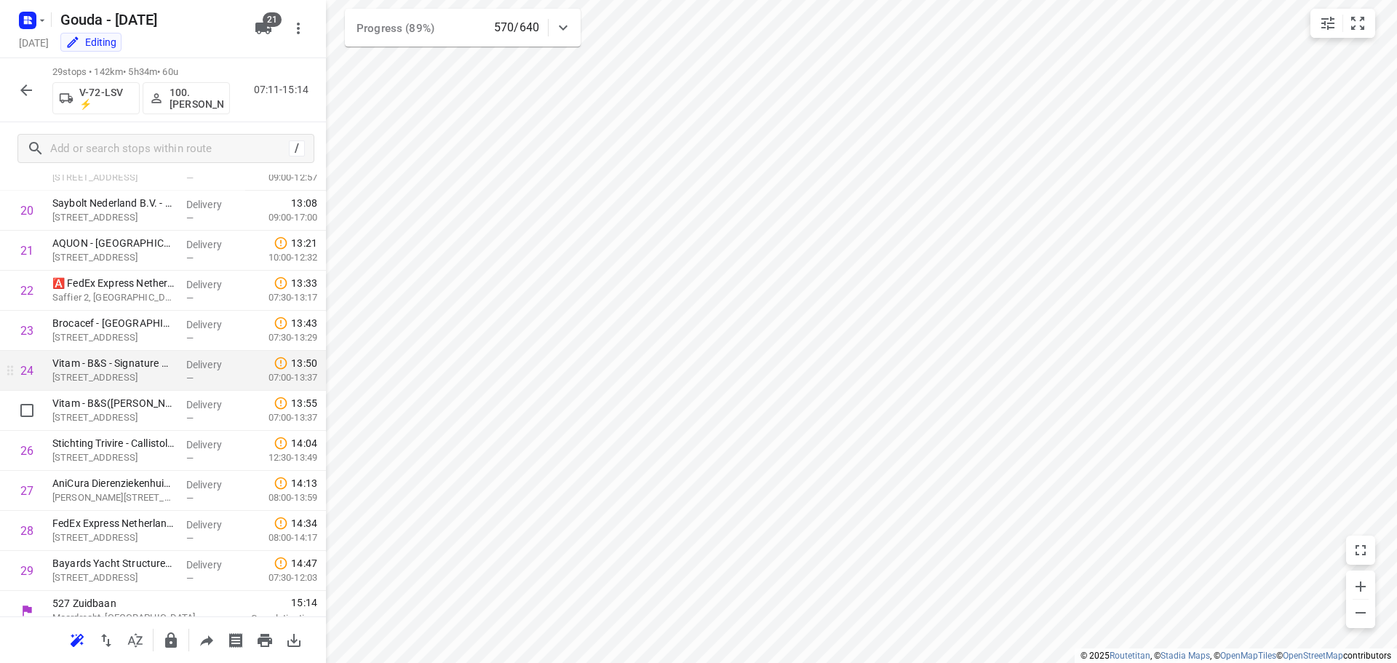
scroll to position [832, 0]
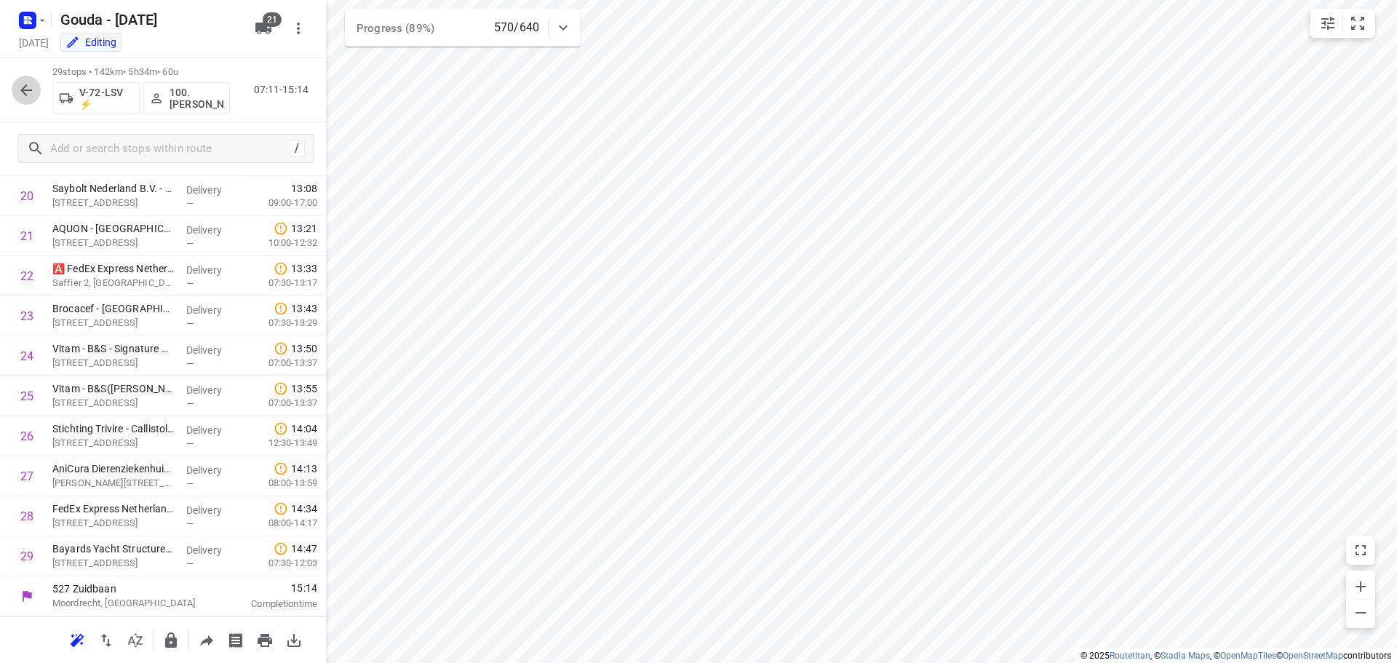
click at [25, 83] on icon "button" at bounding box center [25, 90] width 17 height 17
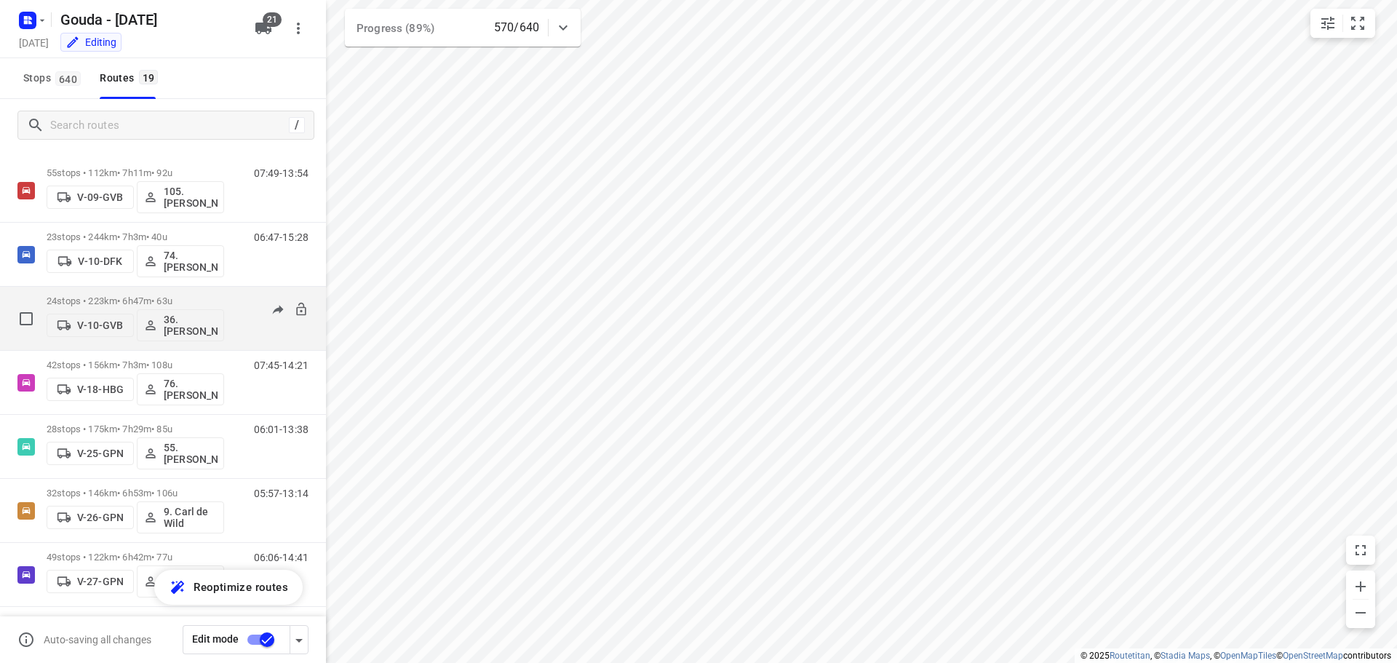
scroll to position [0, 0]
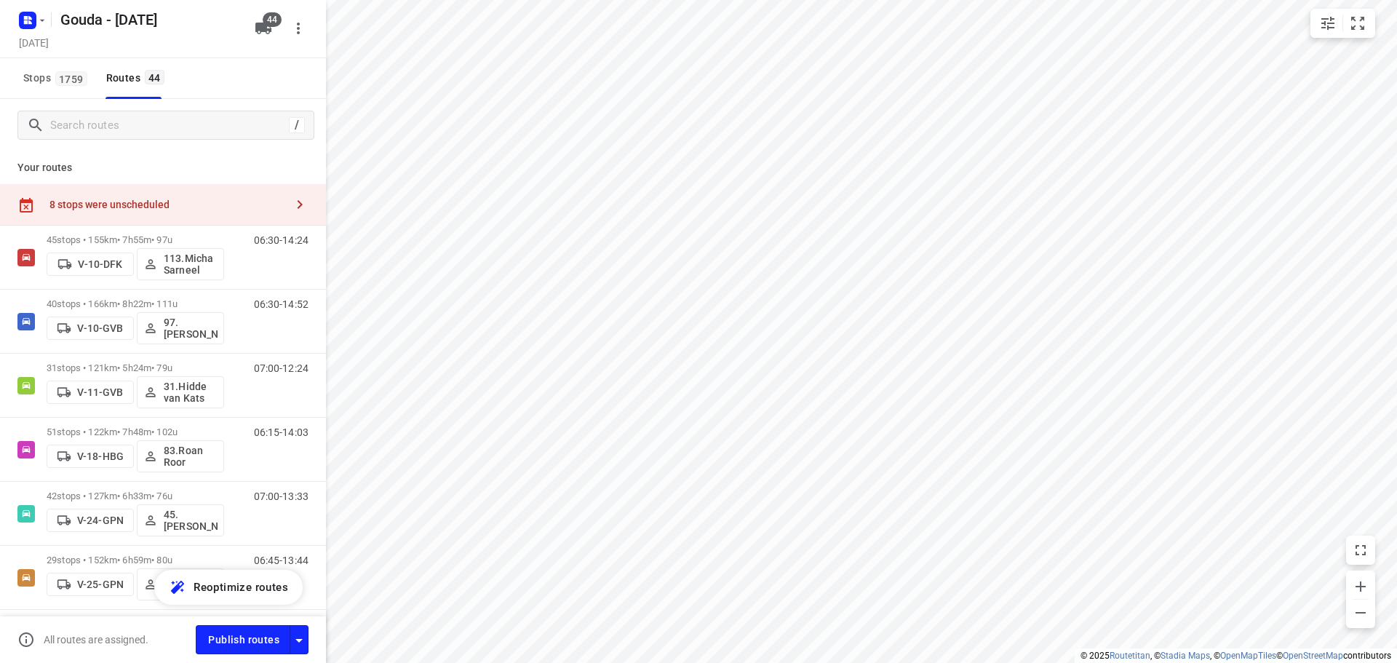
scroll to position [2485, 0]
